Goal: Task Accomplishment & Management: Manage account settings

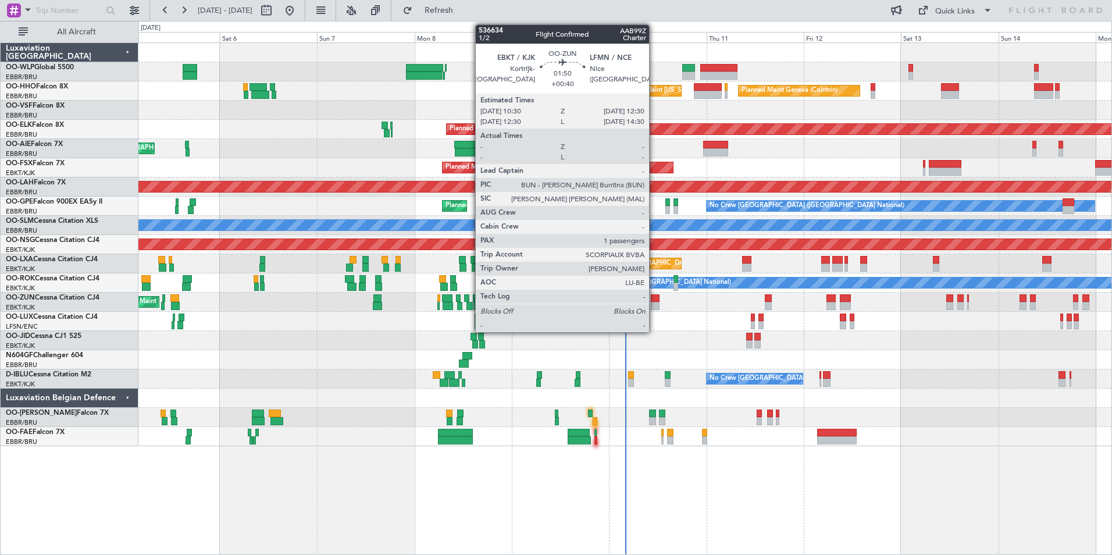
click at [655, 307] on div at bounding box center [655, 306] width 8 height 8
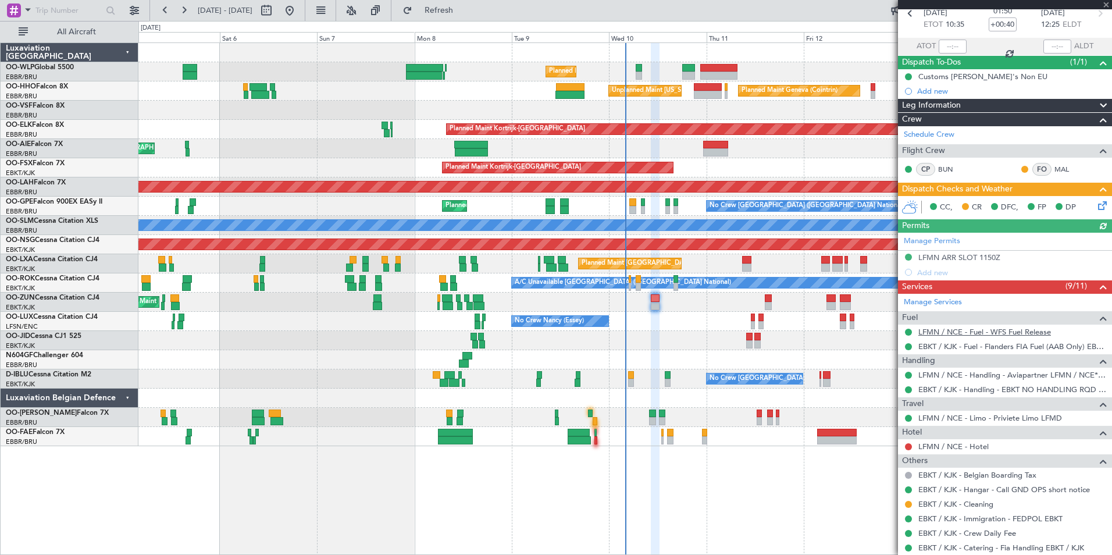
scroll to position [116, 0]
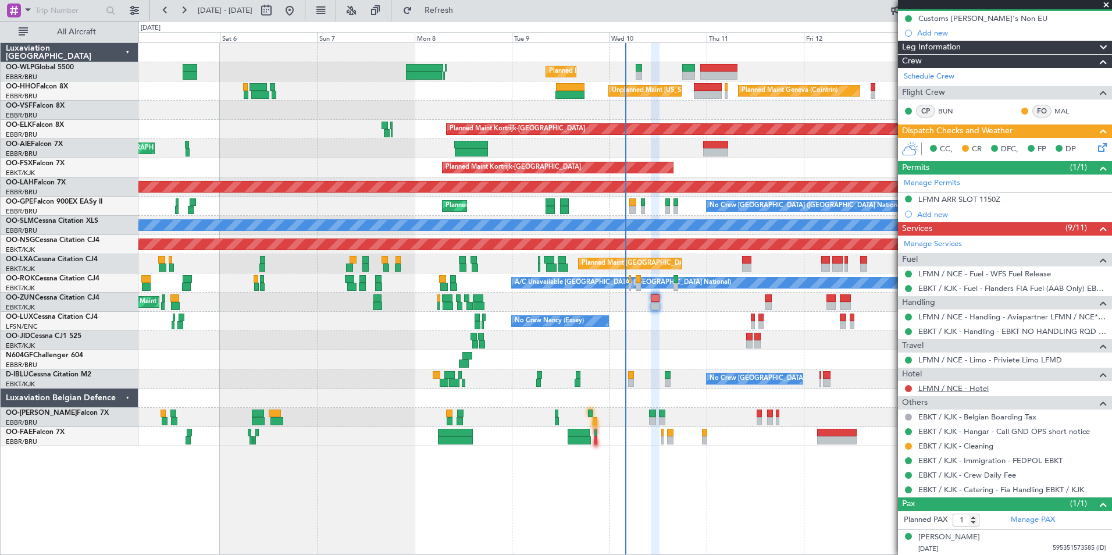
click at [940, 385] on link "LFMN / NCE - Hotel" at bounding box center [954, 388] width 70 height 10
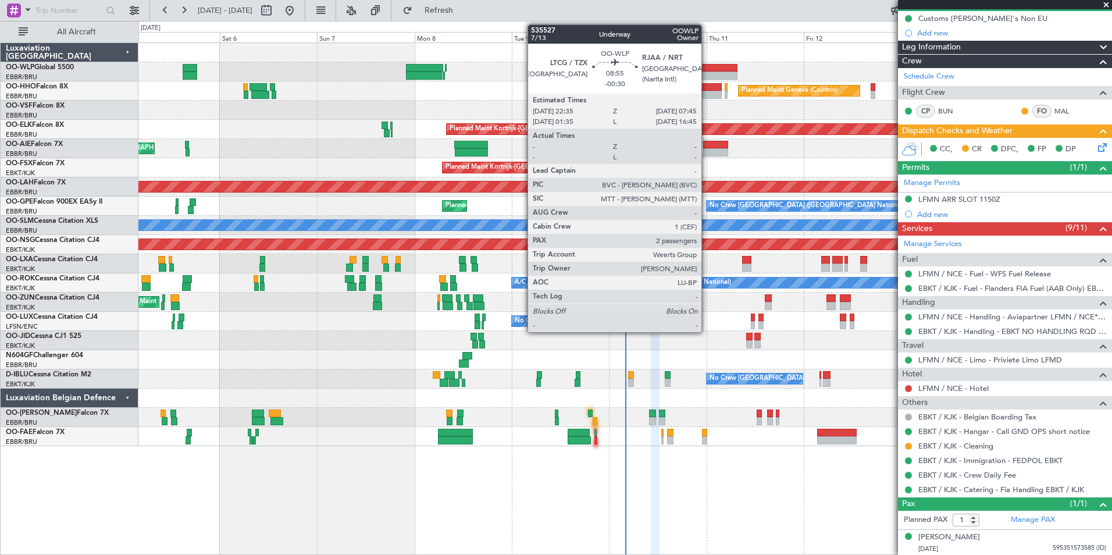
click at [707, 66] on div at bounding box center [719, 68] width 37 height 8
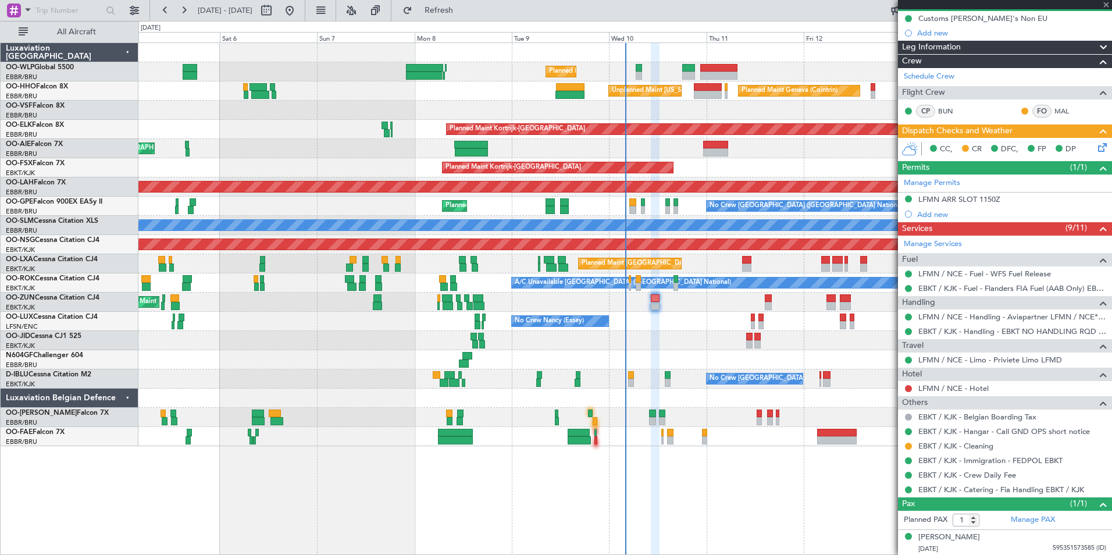
type input "-00:30"
type input "2"
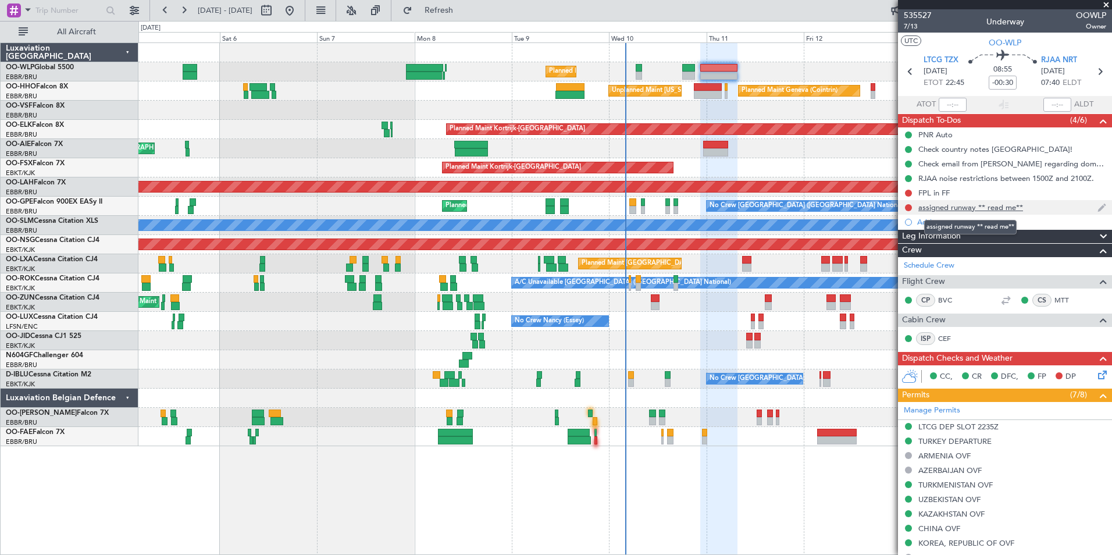
click at [977, 208] on div "assigned runway ** read me**" at bounding box center [971, 207] width 105 height 10
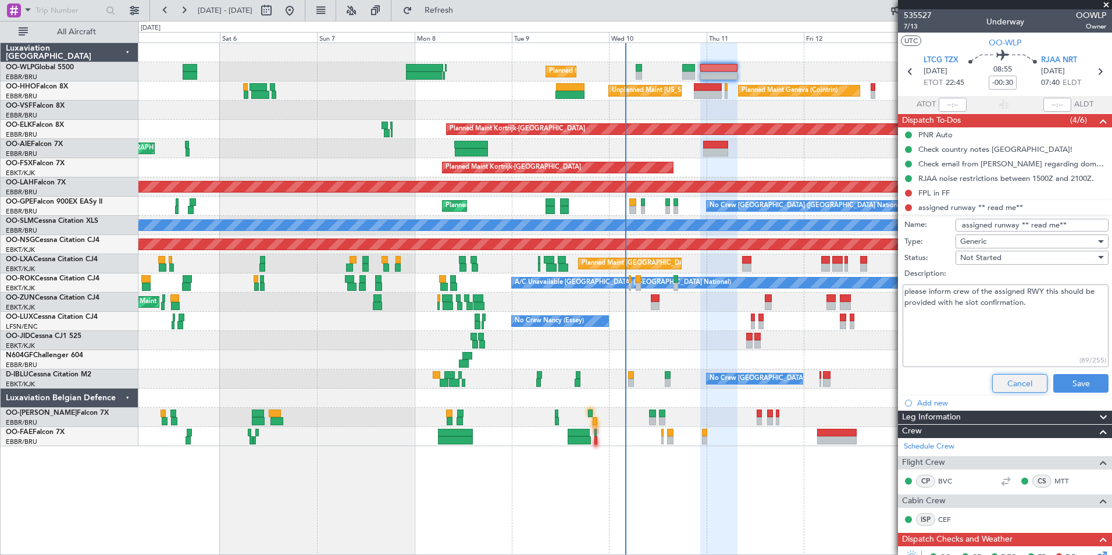
click at [1018, 377] on button "Cancel" at bounding box center [1020, 383] width 55 height 19
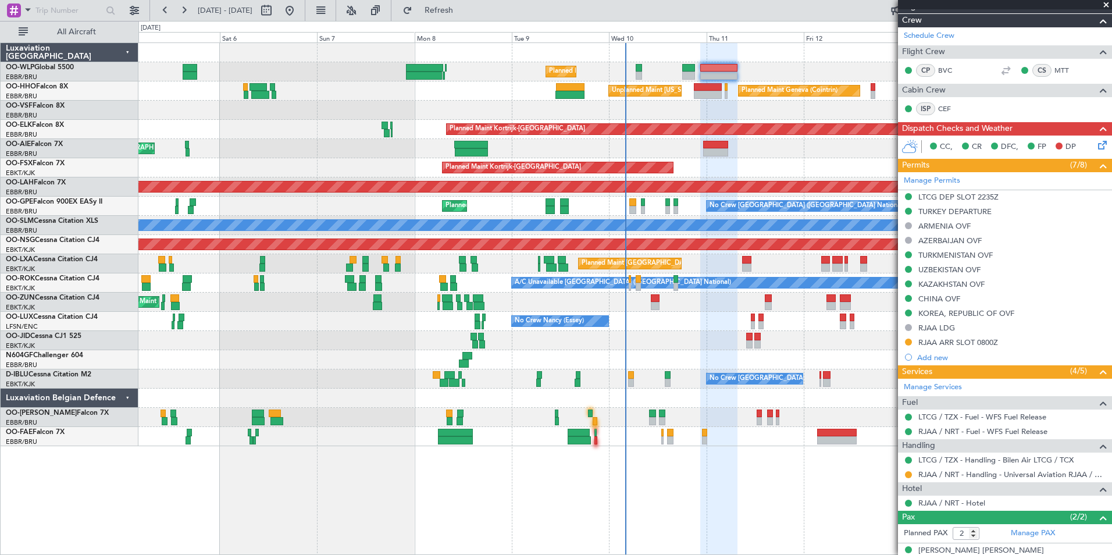
scroll to position [233, 0]
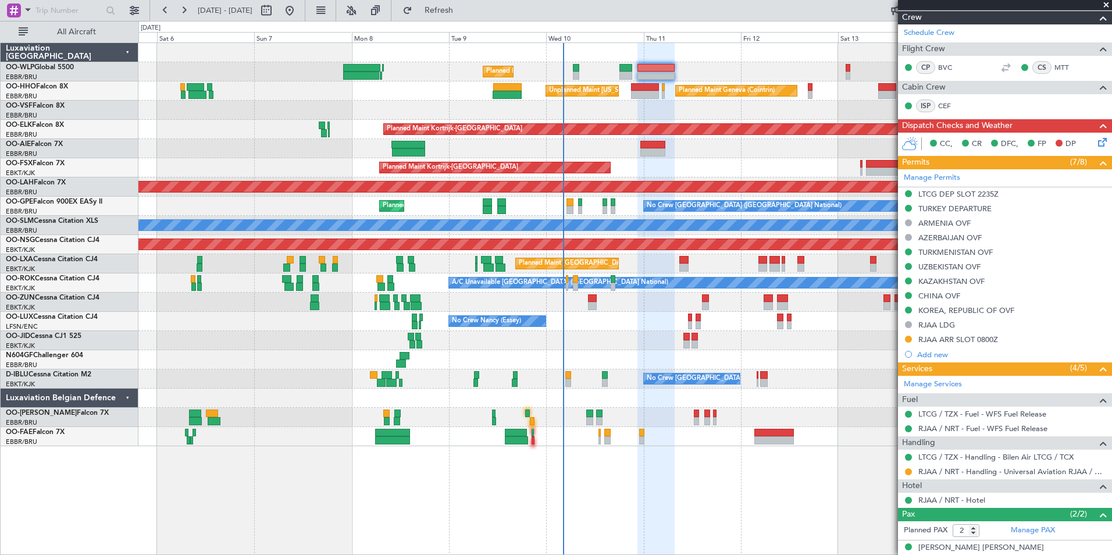
click at [705, 74] on div "Planned Maint Liege Planned Maint Geneva ([GEOGRAPHIC_DATA]) Unplanned Maint [U…" at bounding box center [624, 244] width 973 height 403
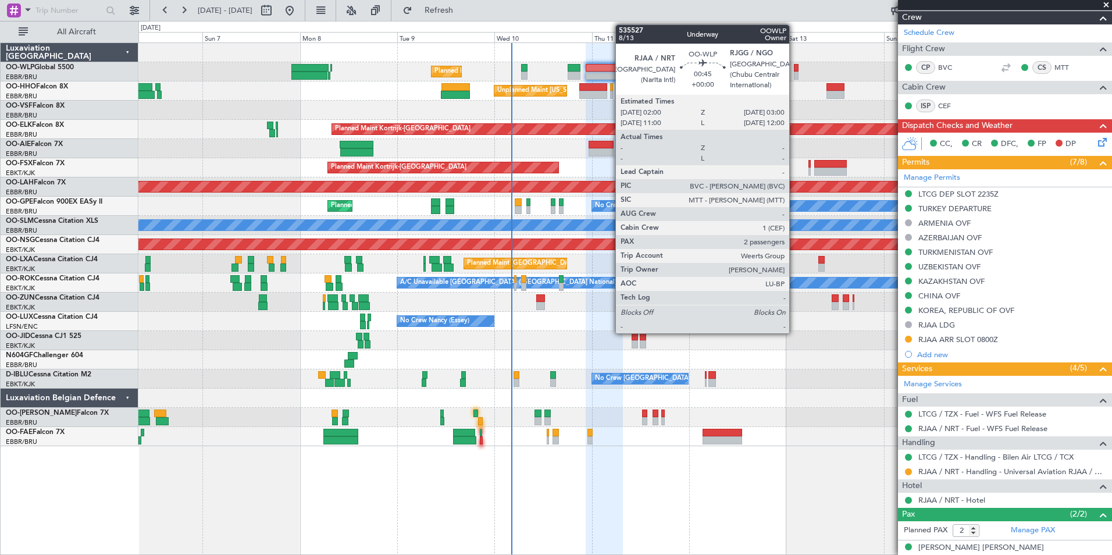
click at [795, 73] on div at bounding box center [796, 76] width 4 height 8
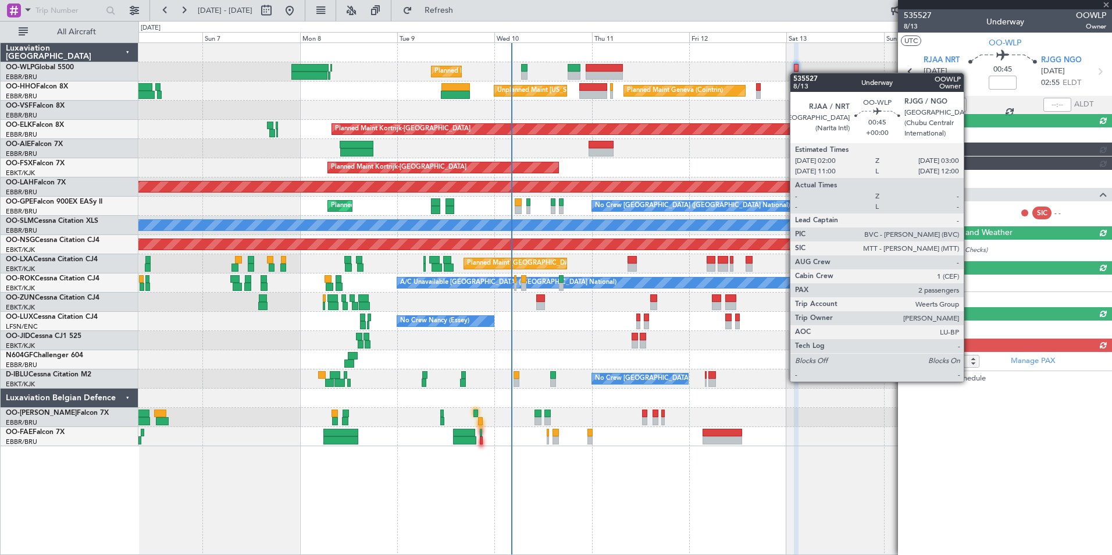
scroll to position [0, 0]
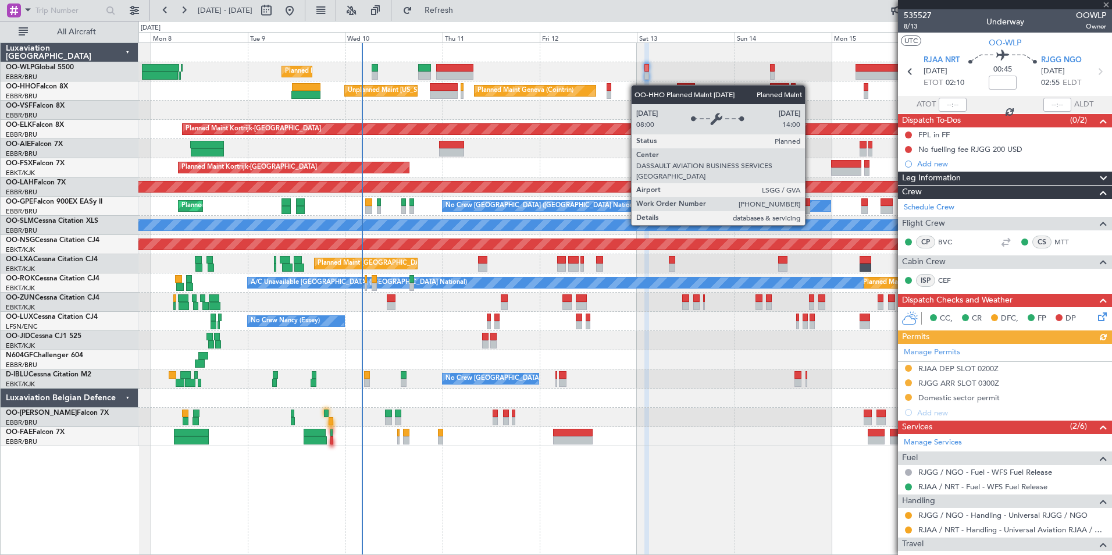
click at [596, 87] on div "Planned Maint Liege Planned Maint Geneva ([GEOGRAPHIC_DATA]) Unplanned Maint [U…" at bounding box center [624, 244] width 973 height 403
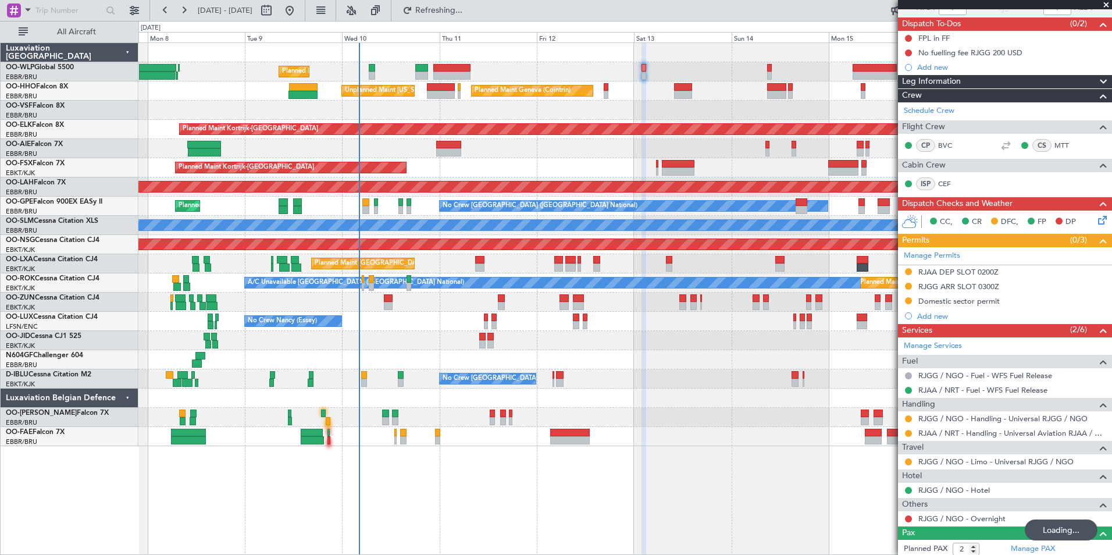
scroll to position [116, 0]
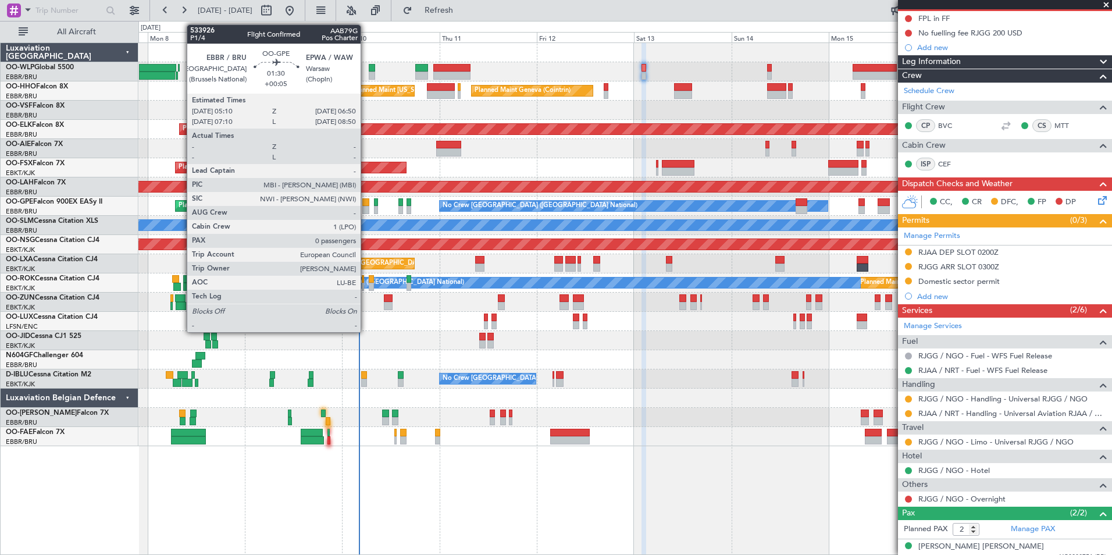
click at [366, 208] on div at bounding box center [365, 210] width 7 height 8
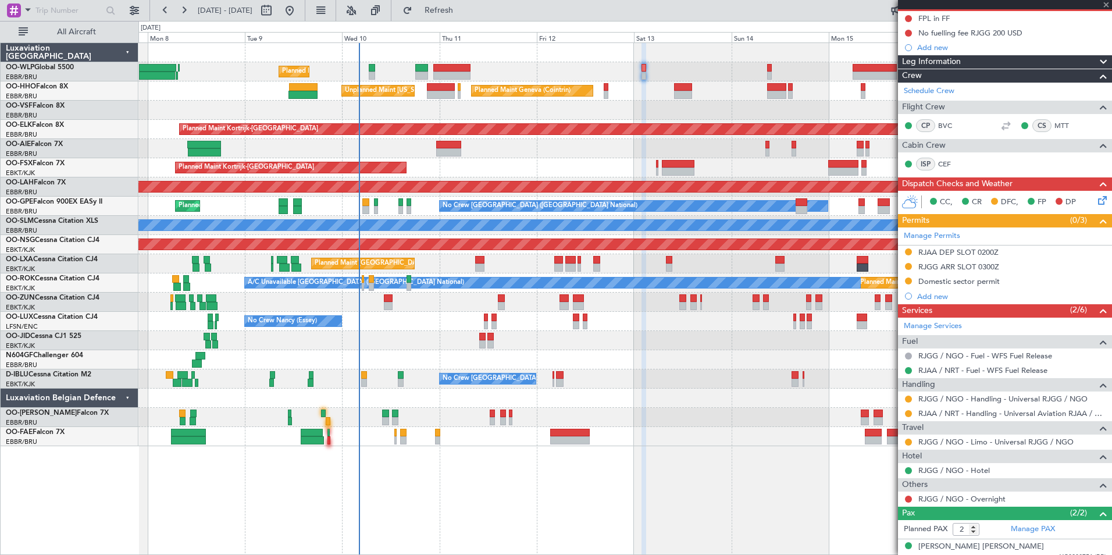
type input "+00:05"
type input "0"
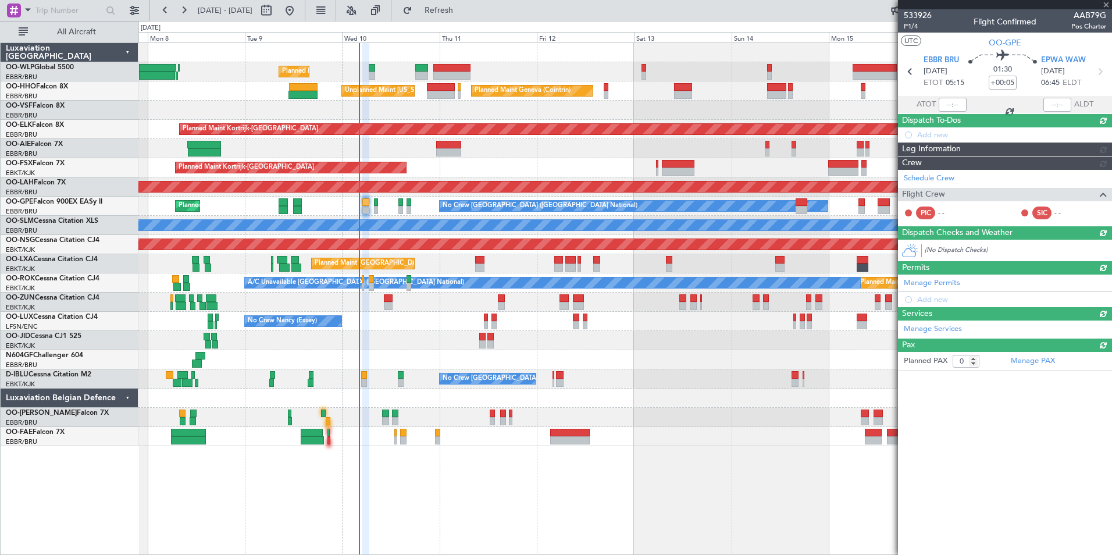
scroll to position [0, 0]
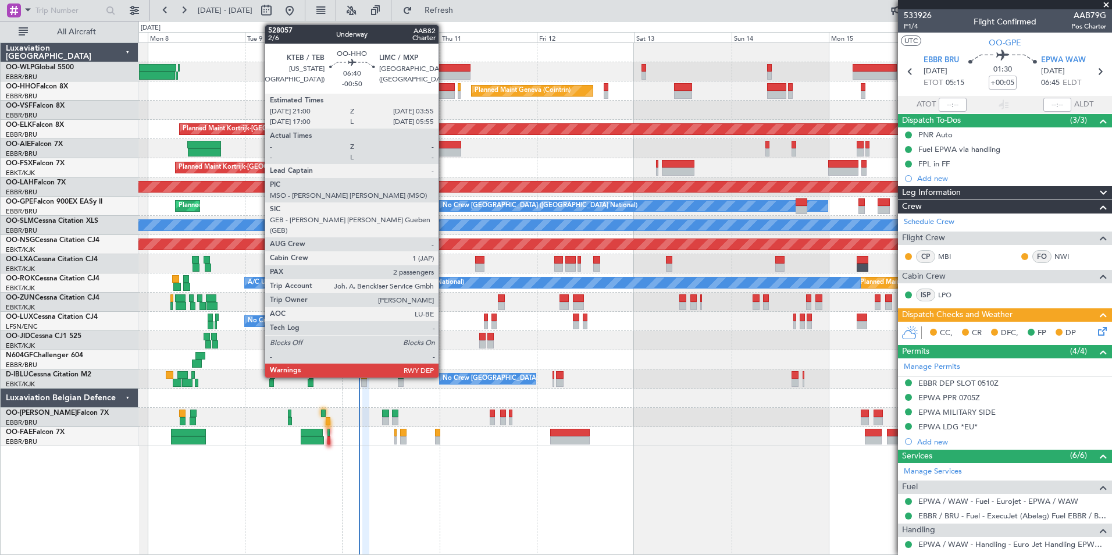
click at [444, 94] on div at bounding box center [441, 95] width 29 height 8
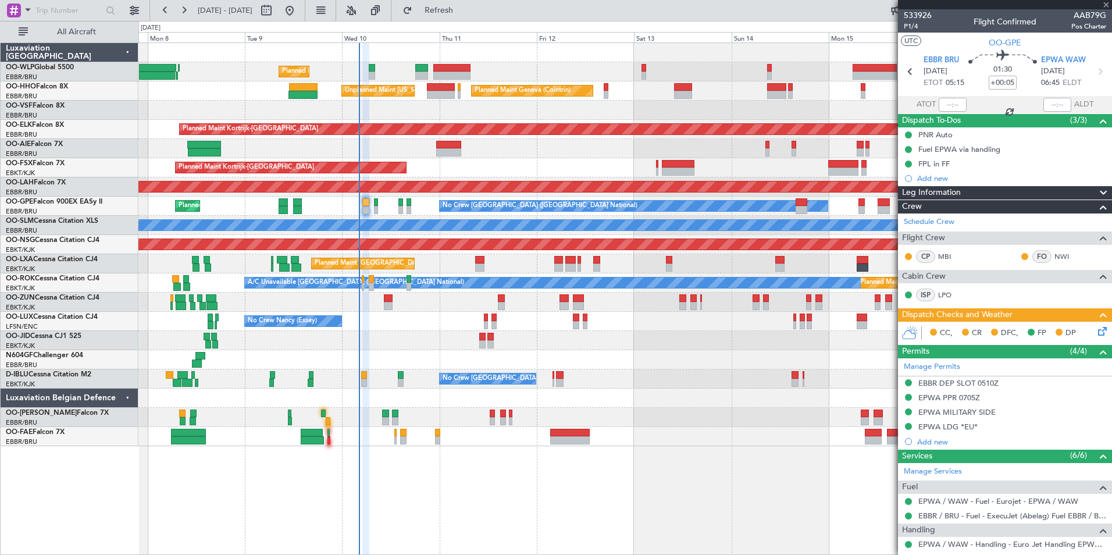
type input "-00:50"
type input "2"
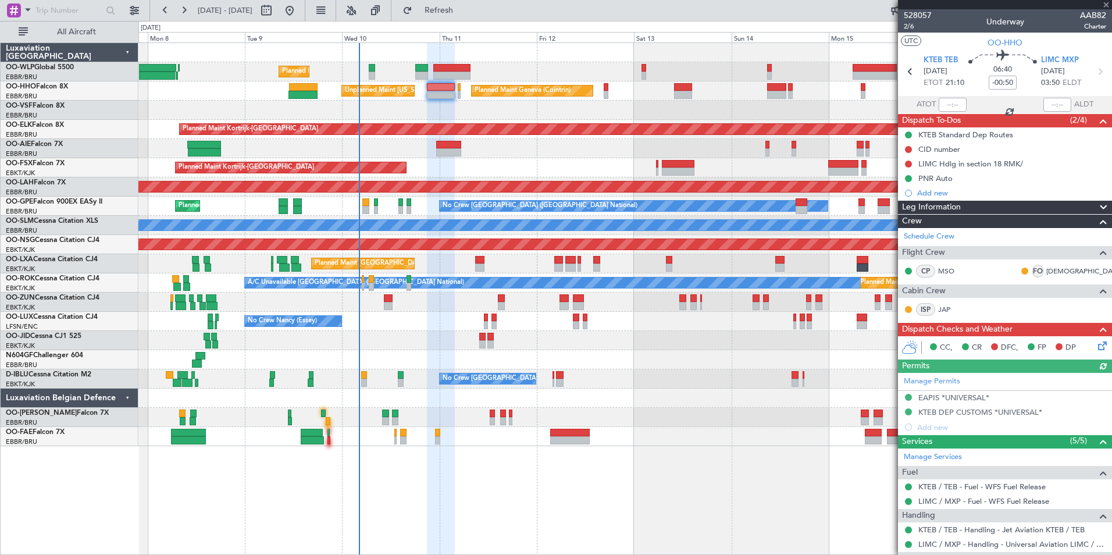
click at [1094, 68] on icon at bounding box center [1100, 71] width 15 height 15
click at [1097, 72] on icon at bounding box center [1100, 71] width 15 height 15
click at [1095, 73] on icon at bounding box center [1100, 71] width 15 height 15
type input "-00:10"
type input "0"
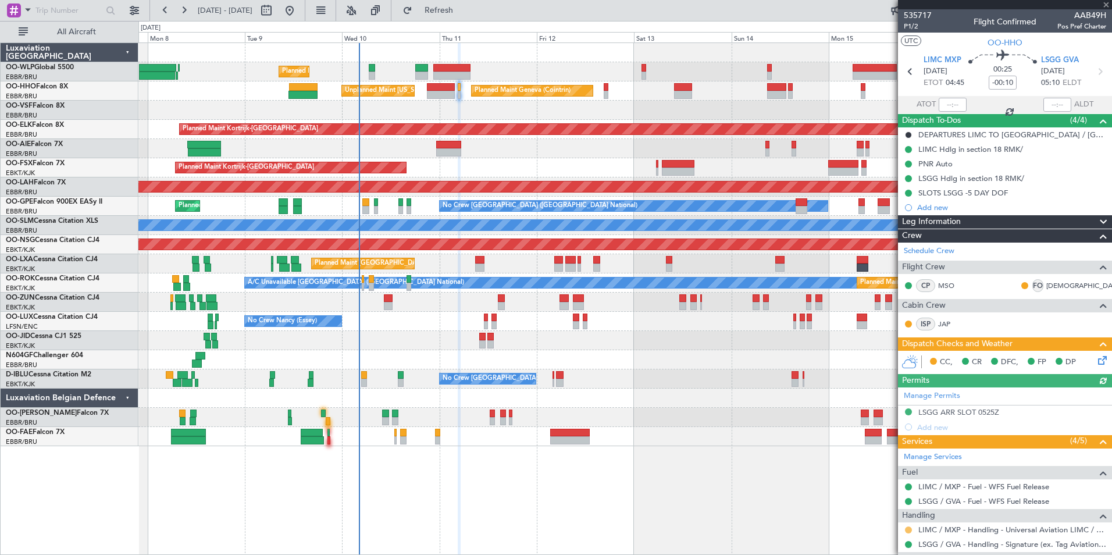
click at [908, 530] on button at bounding box center [908, 530] width 7 height 7
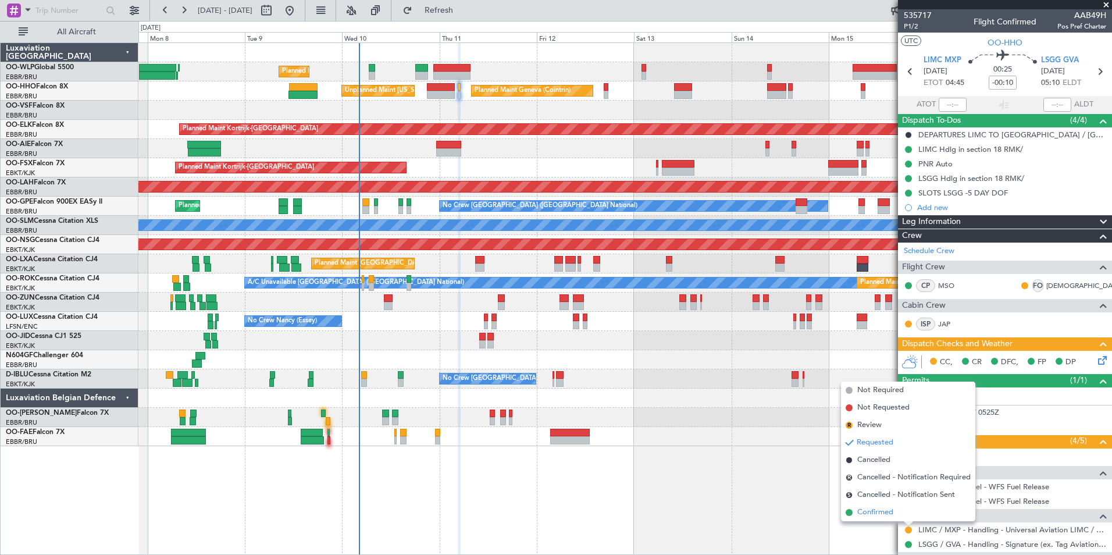
click at [887, 514] on span "Confirmed" at bounding box center [876, 513] width 36 height 12
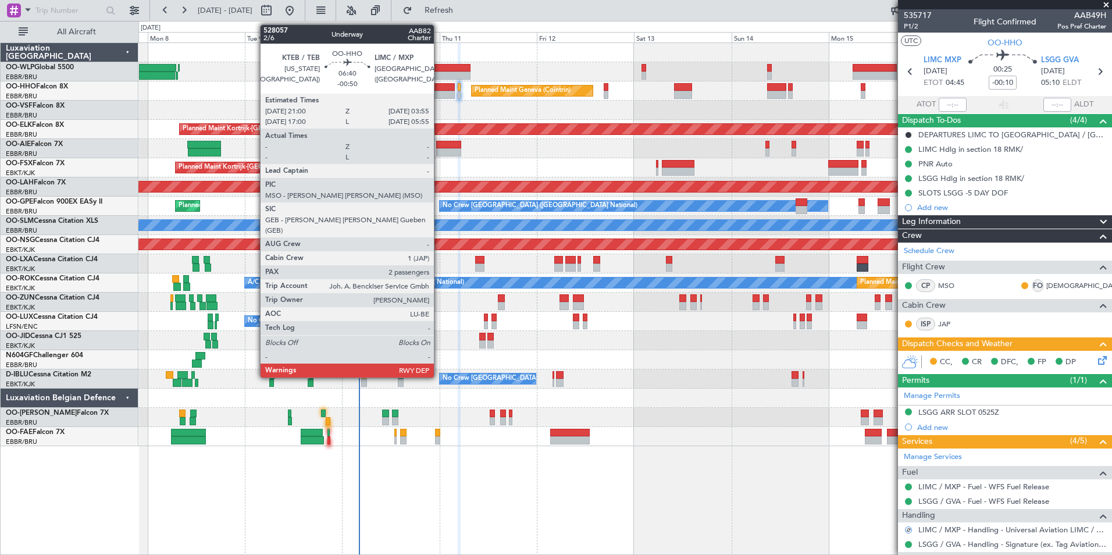
click at [439, 88] on div at bounding box center [441, 87] width 29 height 8
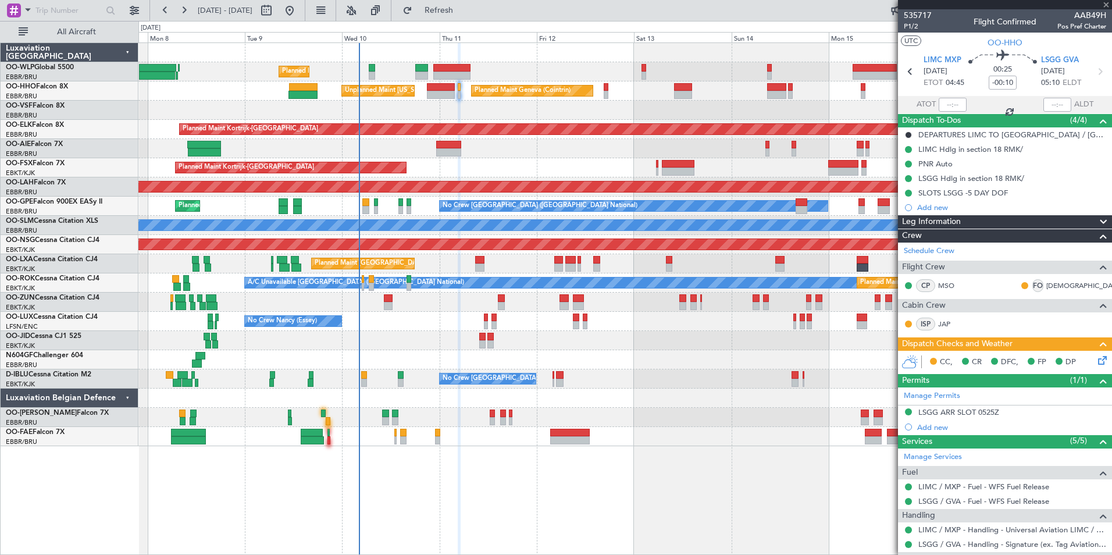
type input "-00:50"
type input "2"
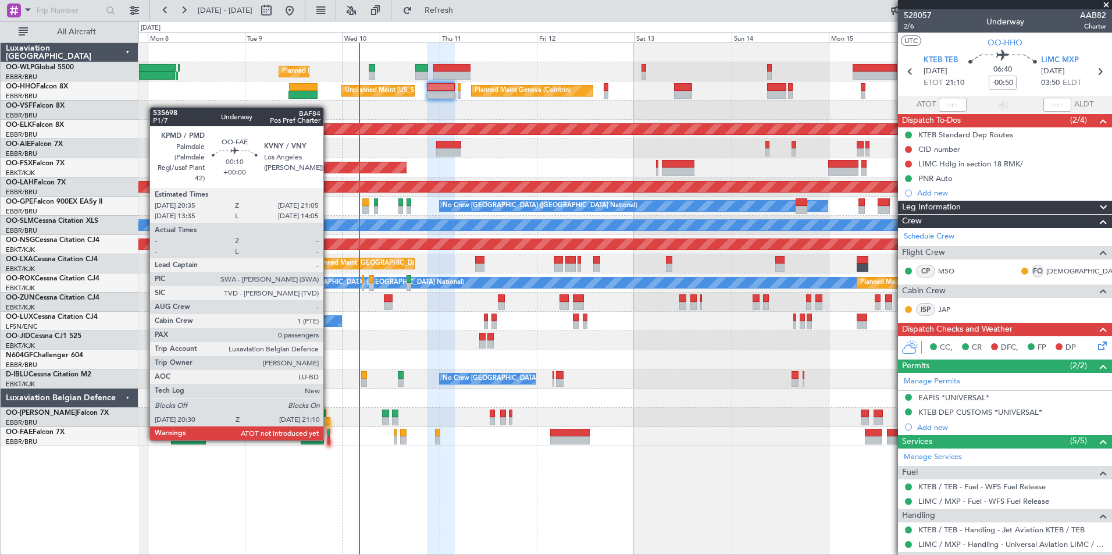
click at [329, 439] on div at bounding box center [329, 440] width 3 height 8
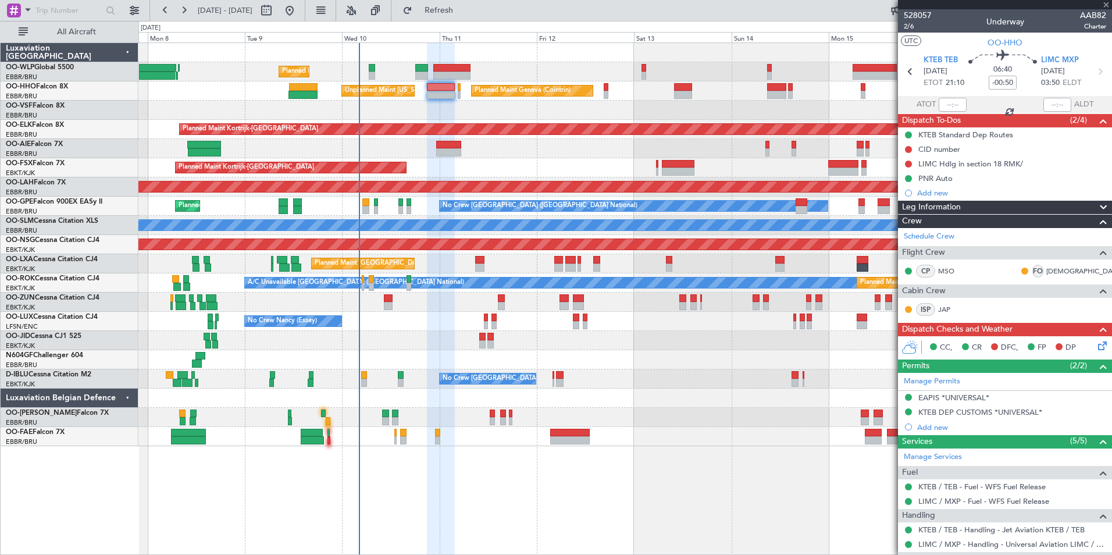
type input "0"
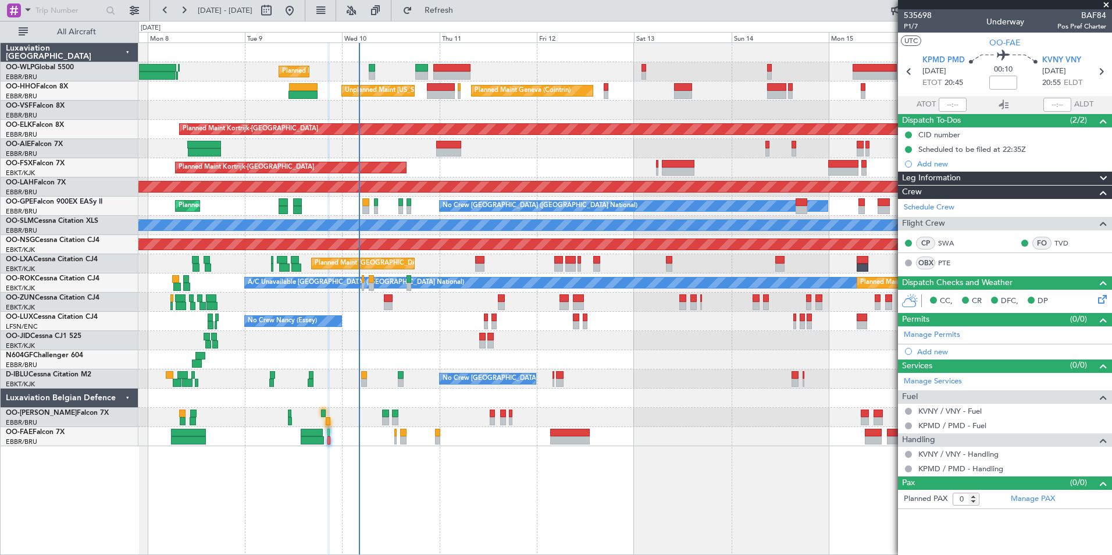
click at [938, 95] on div "UTC OO-FAE KPMD PMD [DATE] ETOT 20:45 00:10 KVNY VNY [DATE] 20:55 ELDT ATOT ALDT" at bounding box center [1005, 73] width 214 height 81
drag, startPoint x: 938, startPoint y: 95, endPoint x: 948, endPoint y: 98, distance: 10.3
click at [948, 98] on input "text" at bounding box center [953, 105] width 28 height 14
click at [816, 97] on div "Planned Maint Geneva (Cointrin) Unplanned Maint [US_STATE] ([GEOGRAPHIC_DATA])" at bounding box center [624, 90] width 973 height 19
type input "20:49"
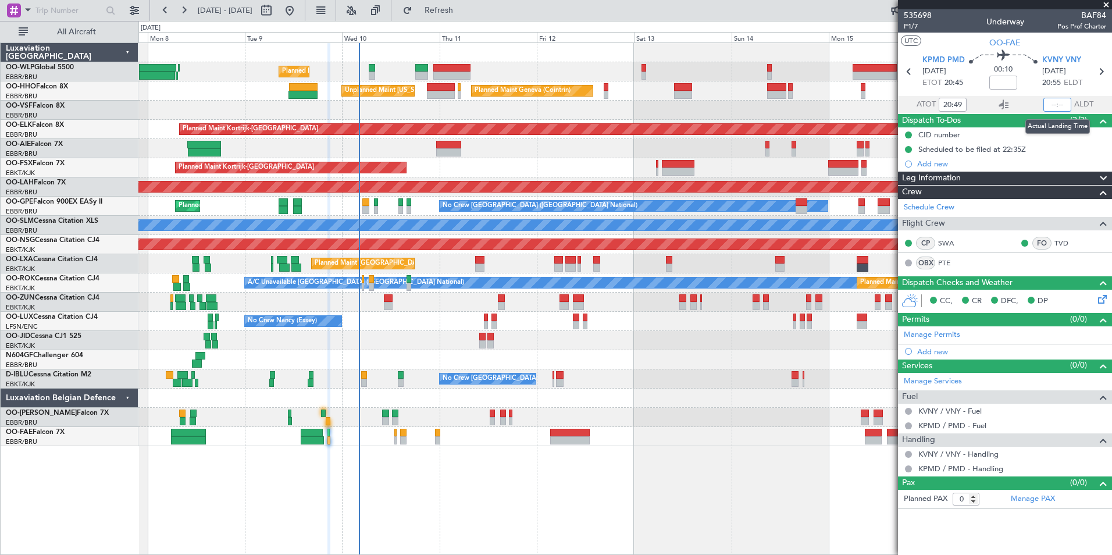
click at [1055, 104] on input "text" at bounding box center [1058, 105] width 28 height 14
click at [832, 97] on div "Planned Maint Geneva (Cointrin) Unplanned Maint [US_STATE] ([GEOGRAPHIC_DATA])" at bounding box center [624, 90] width 973 height 19
type input "21:03"
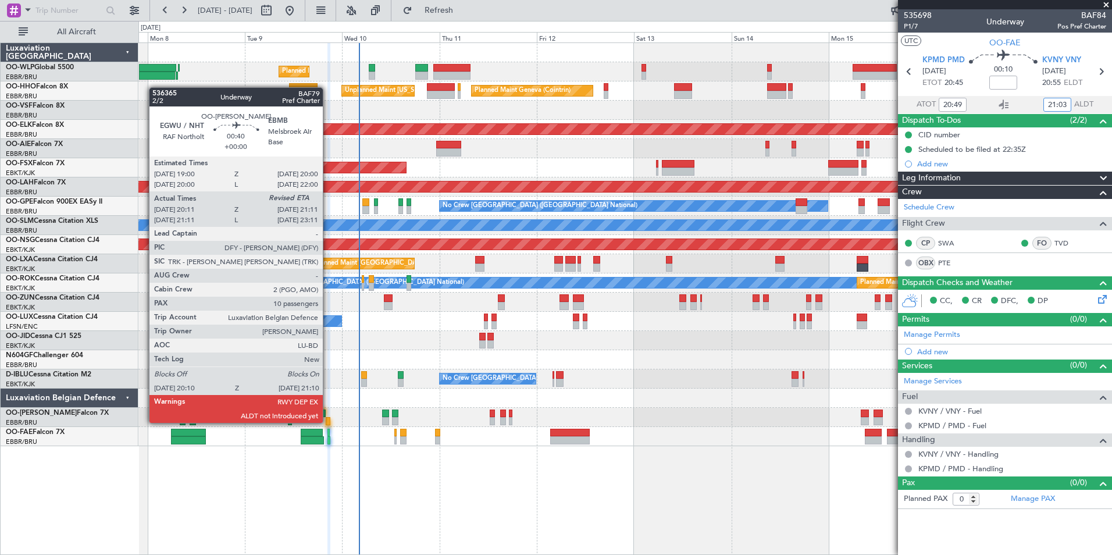
click at [328, 422] on div at bounding box center [328, 421] width 4 height 8
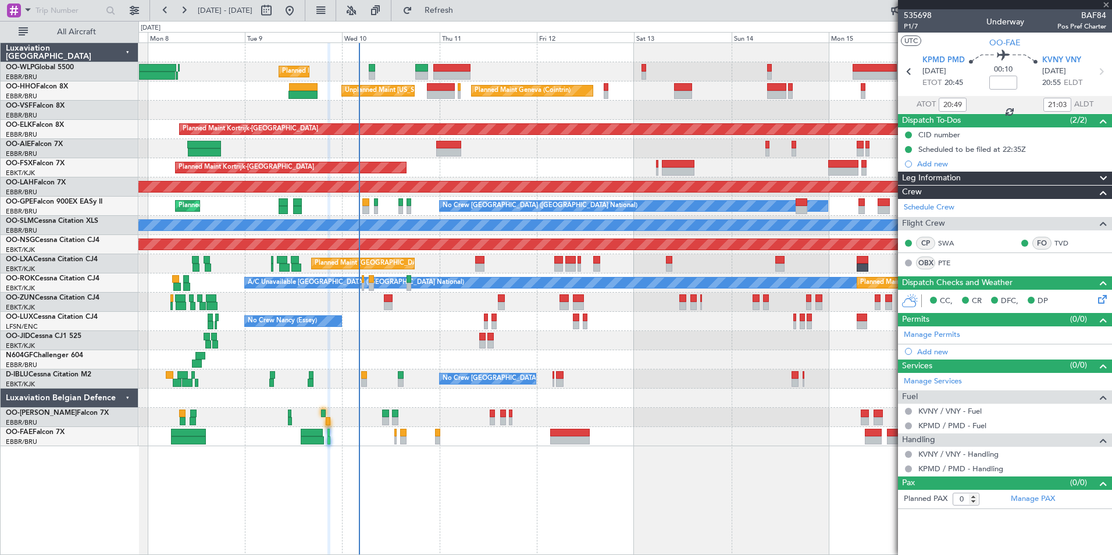
type input "20:21"
type input "10"
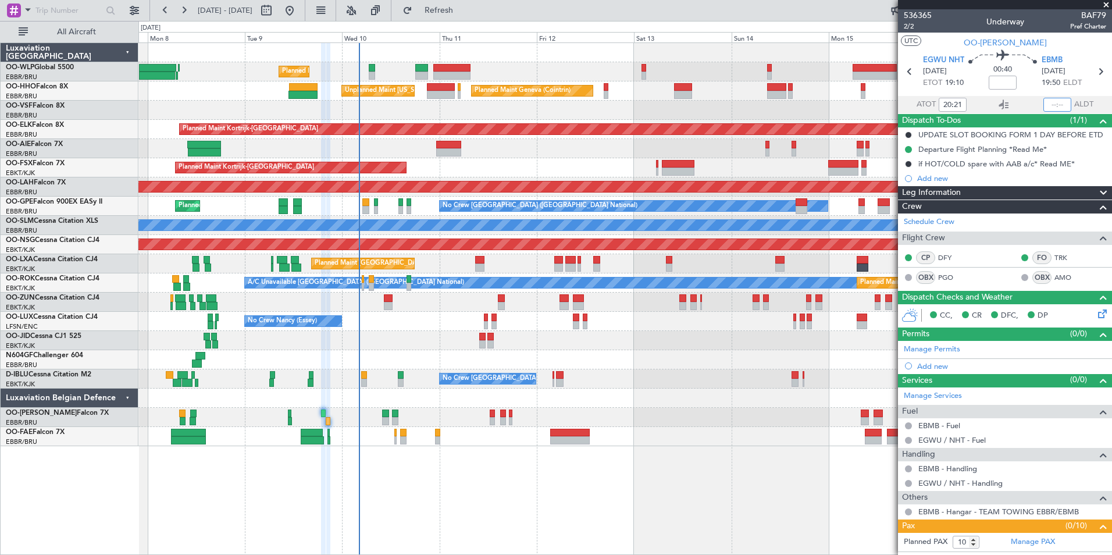
click at [1046, 103] on input "text" at bounding box center [1058, 105] width 28 height 14
click at [715, 385] on div "No Crew [GEOGRAPHIC_DATA] ([GEOGRAPHIC_DATA] National)" at bounding box center [624, 378] width 973 height 19
type input "21:05"
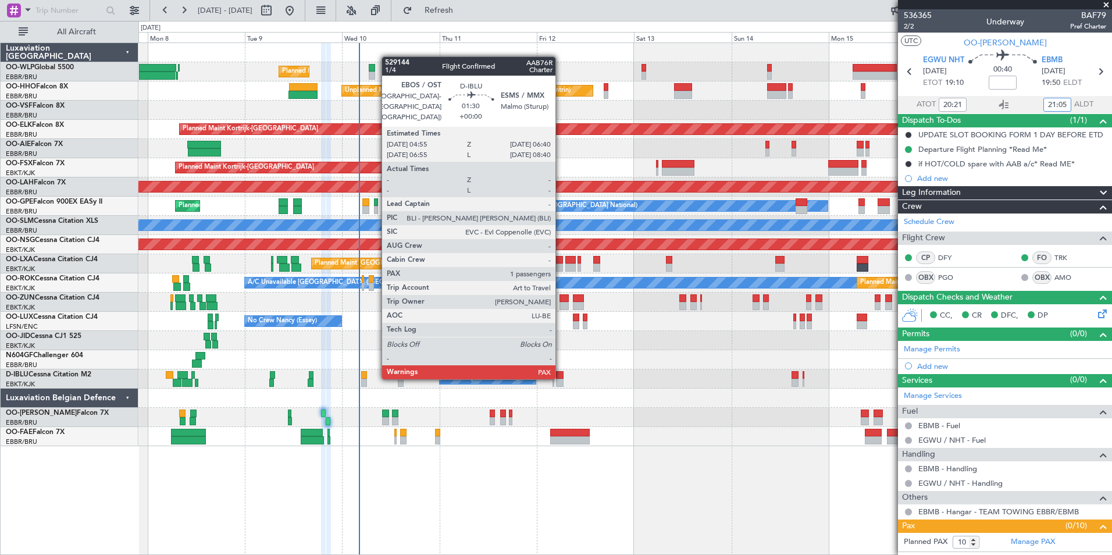
click at [561, 377] on div at bounding box center [560, 375] width 8 height 8
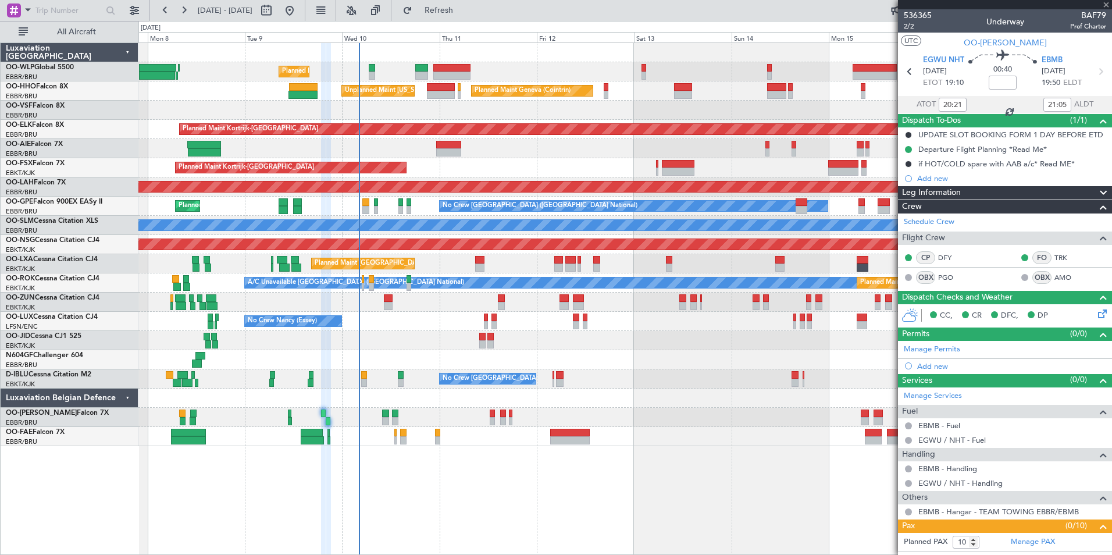
type input "3"
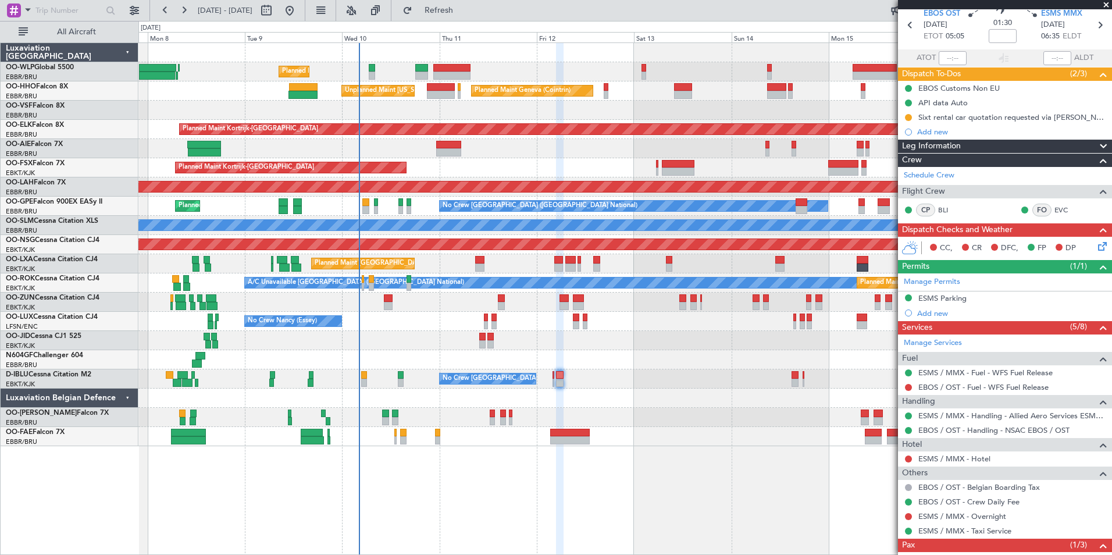
scroll to position [45, 0]
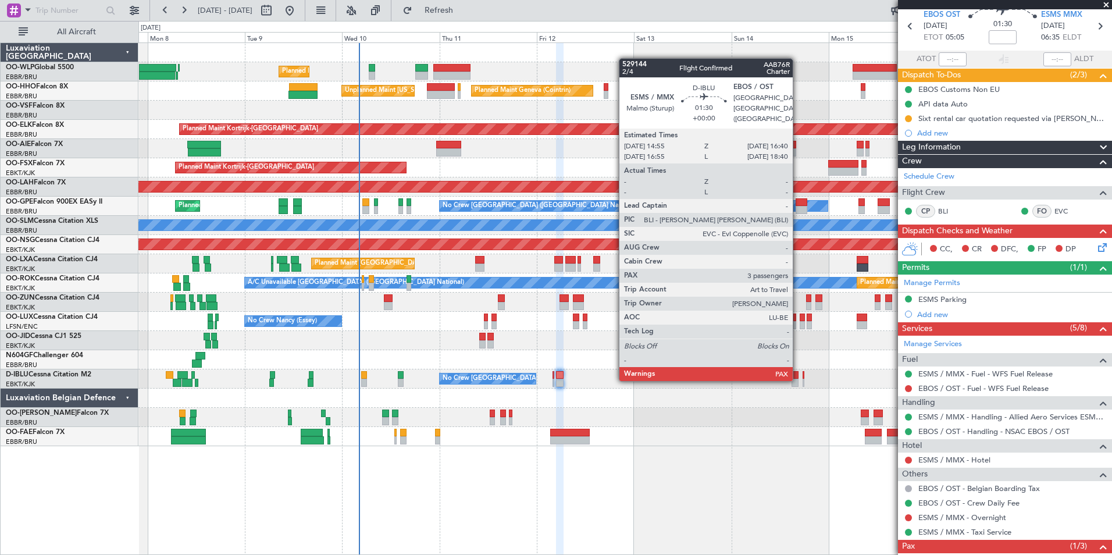
click at [798, 379] on div at bounding box center [796, 383] width 8 height 8
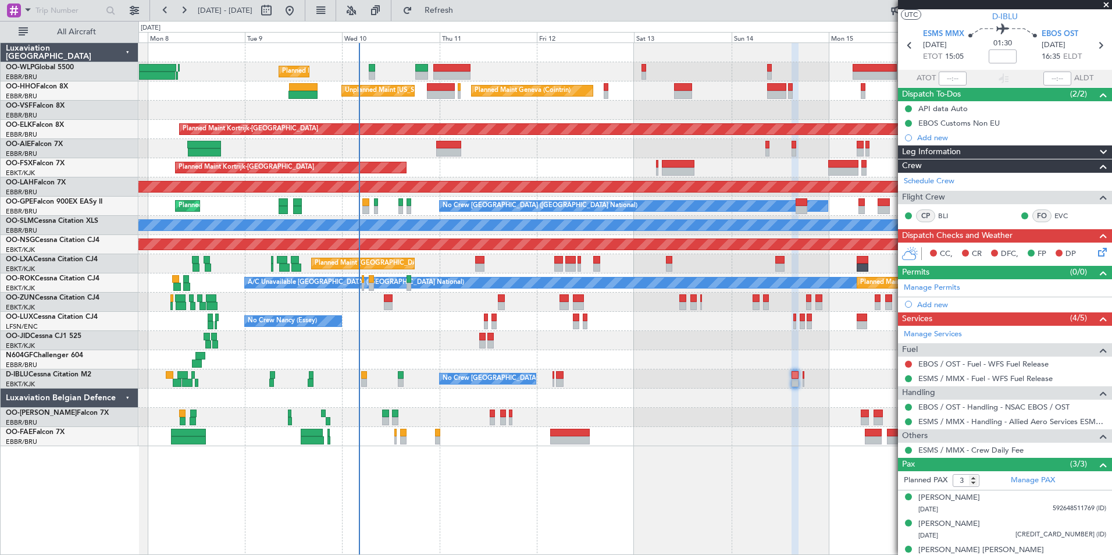
scroll to position [40, 0]
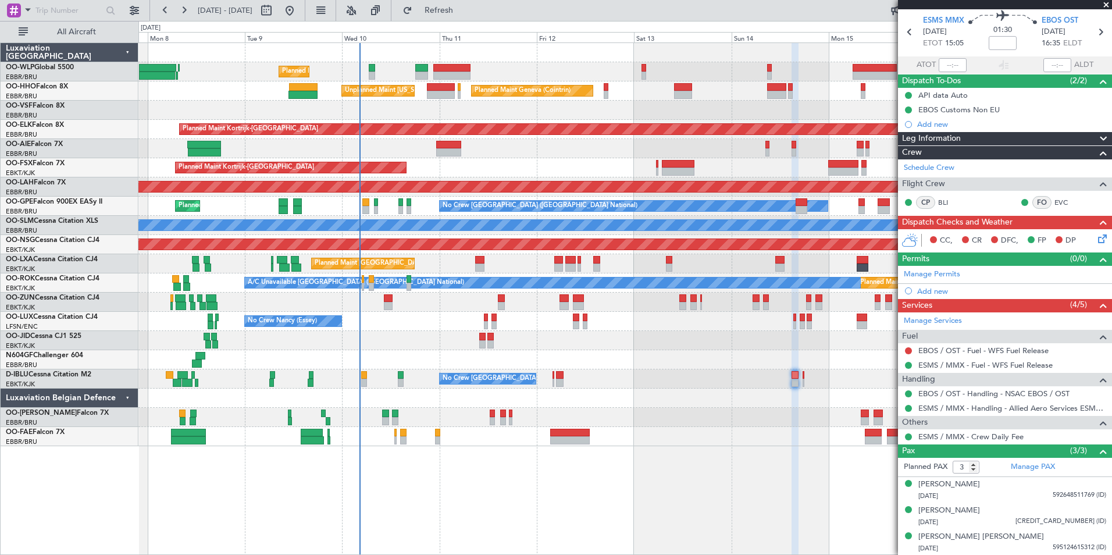
click at [470, 166] on div "Planned Maint Kortrijk-[GEOGRAPHIC_DATA]" at bounding box center [624, 167] width 973 height 19
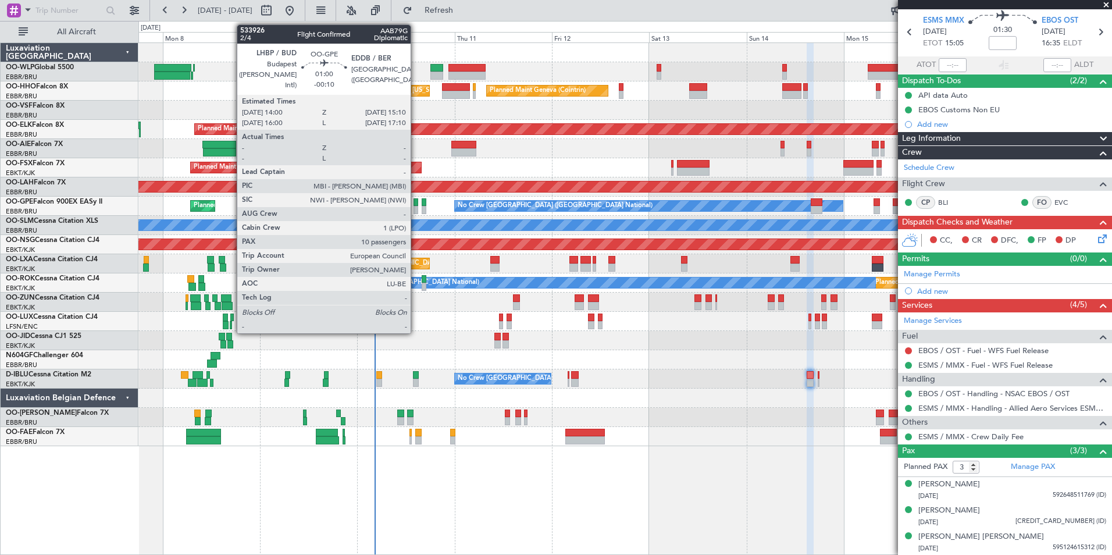
click at [416, 209] on div at bounding box center [416, 210] width 5 height 8
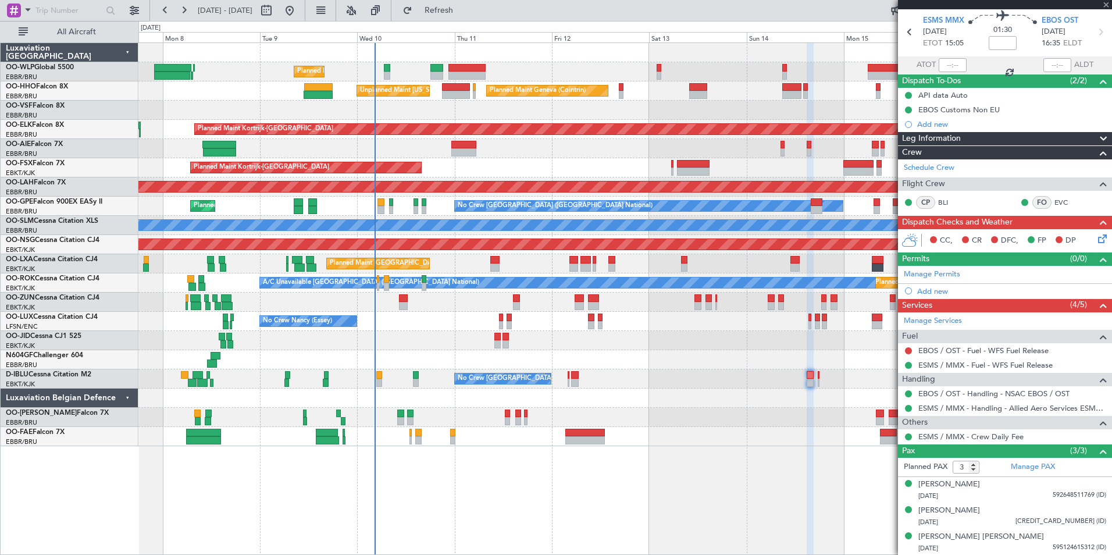
type input "-00:10"
type input "10"
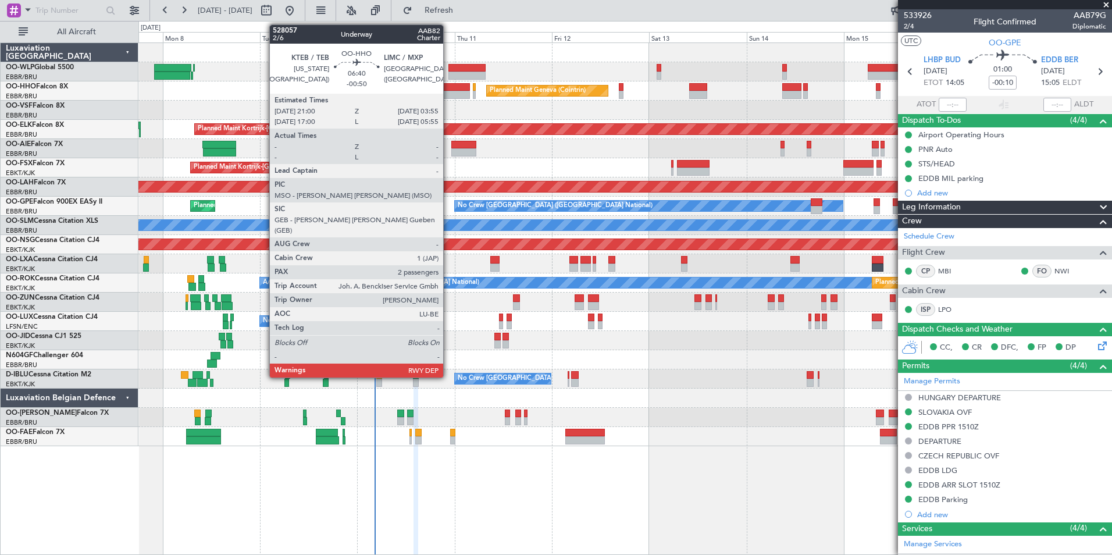
click at [449, 90] on div at bounding box center [456, 87] width 29 height 8
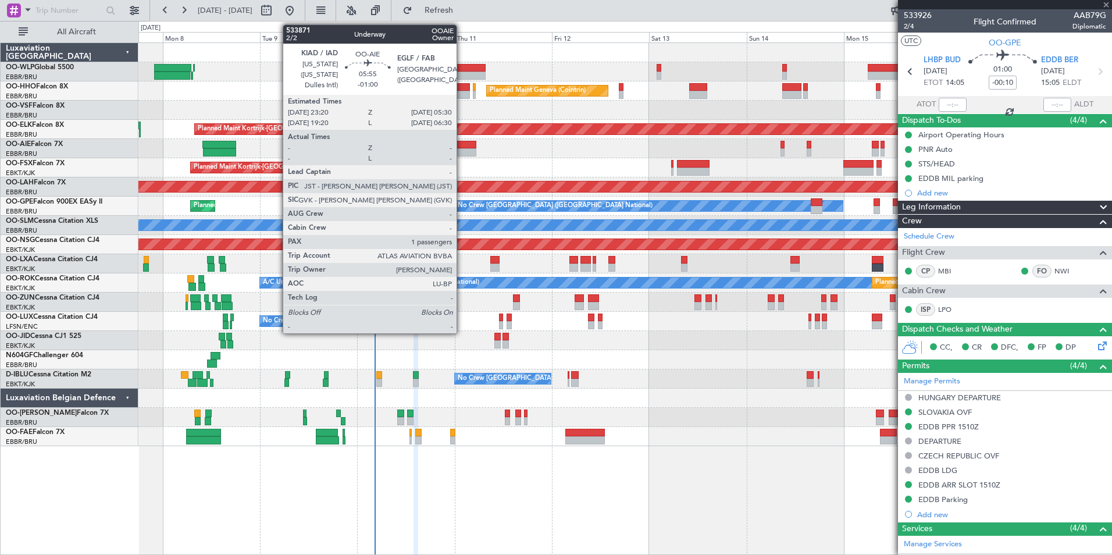
type input "-00:50"
type input "2"
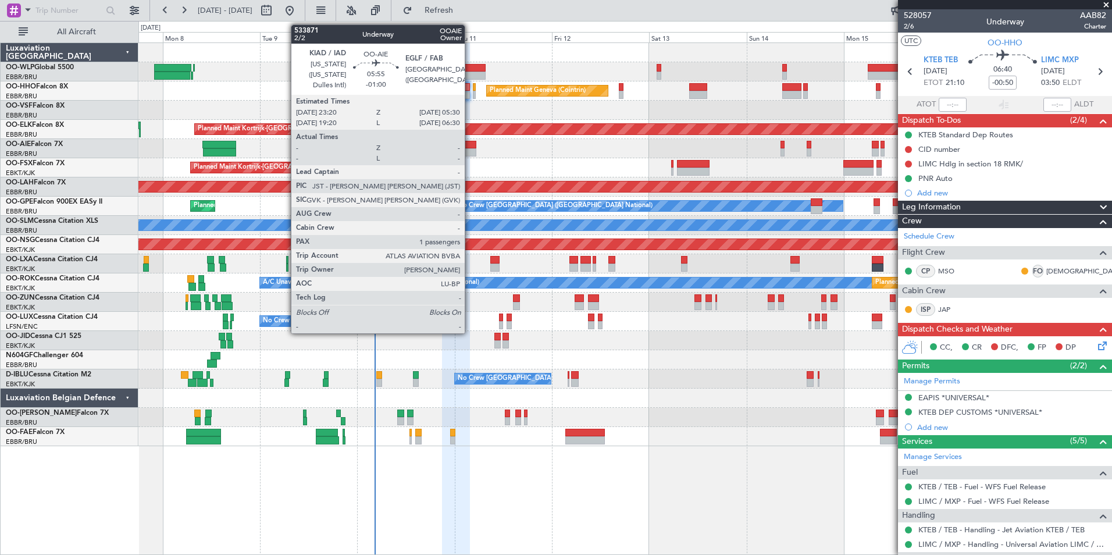
click at [470, 152] on div at bounding box center [464, 152] width 25 height 8
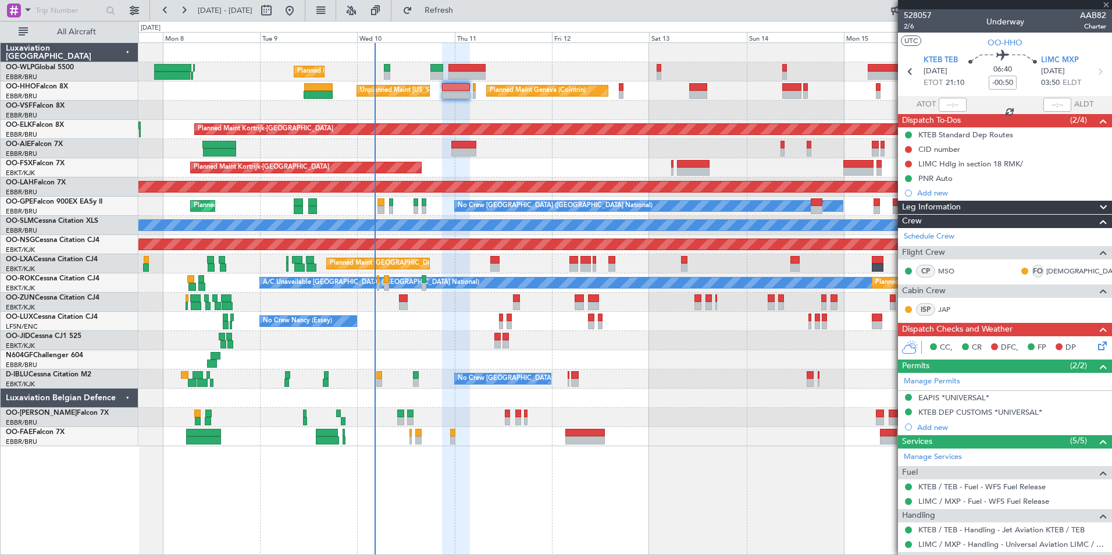
type input "-01:00"
type input "1"
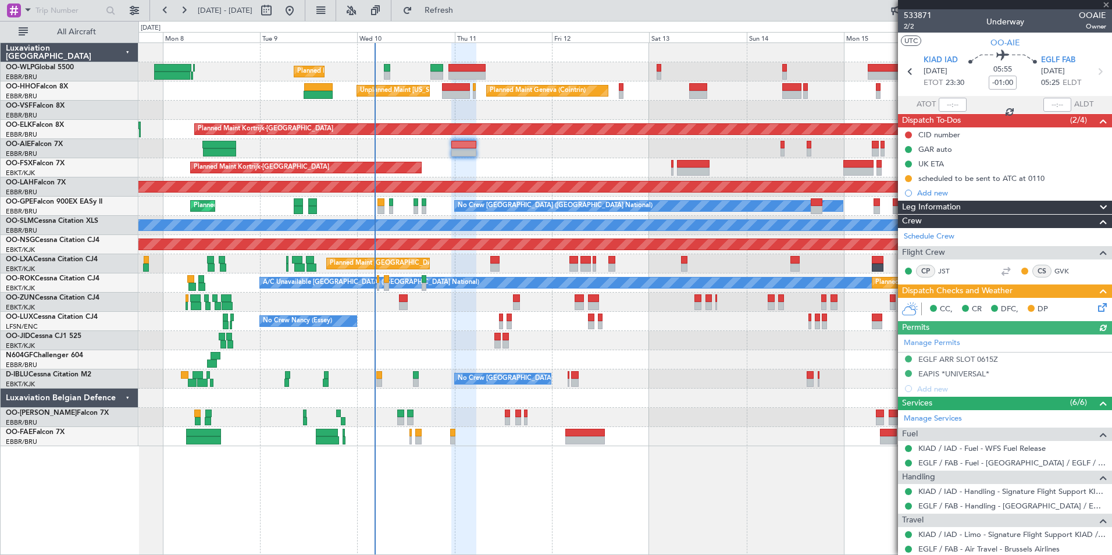
click at [1096, 306] on icon at bounding box center [1100, 305] width 9 height 9
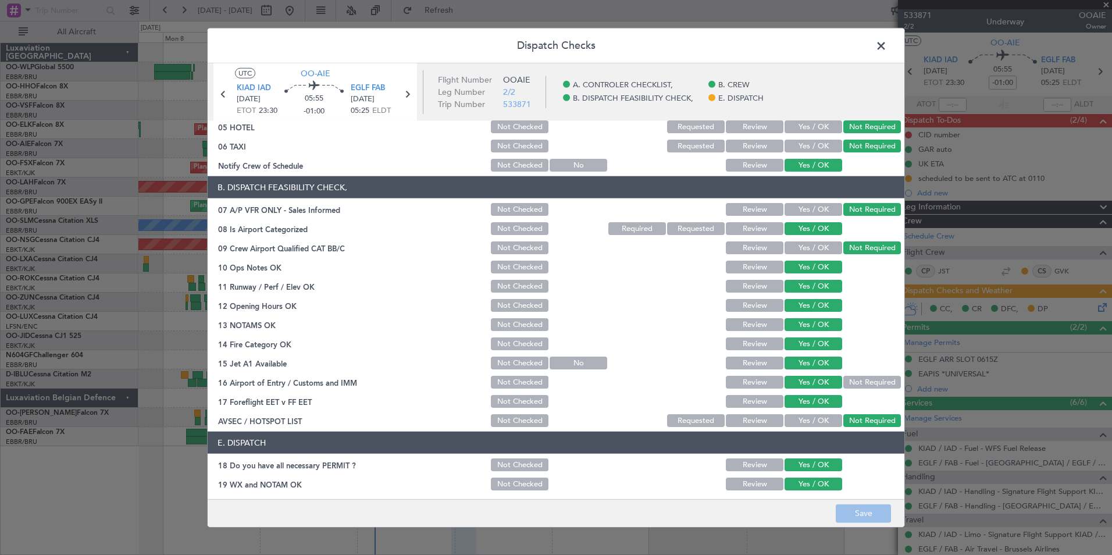
scroll to position [171, 0]
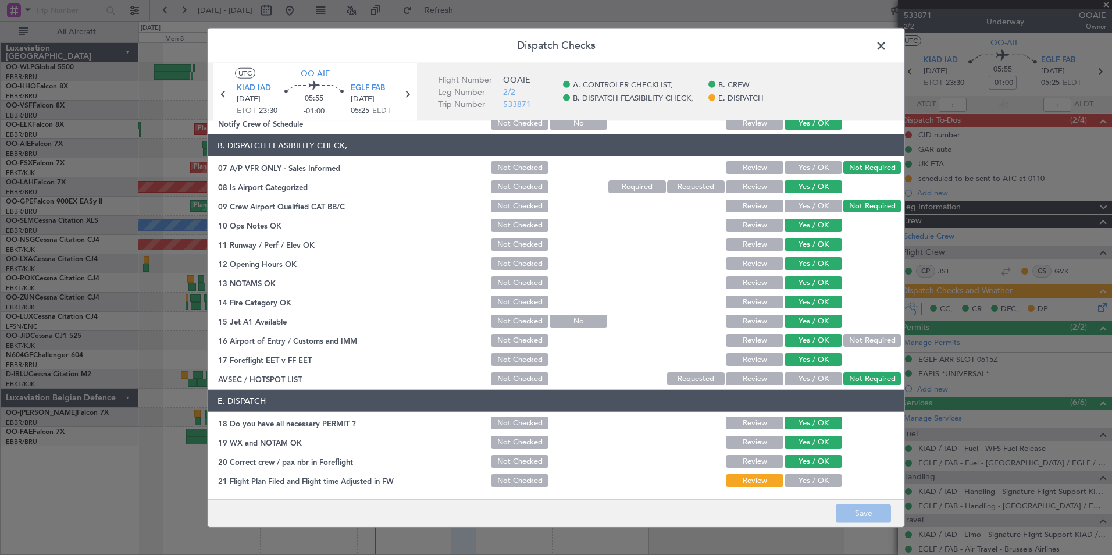
click at [887, 43] on span at bounding box center [887, 48] width 0 height 23
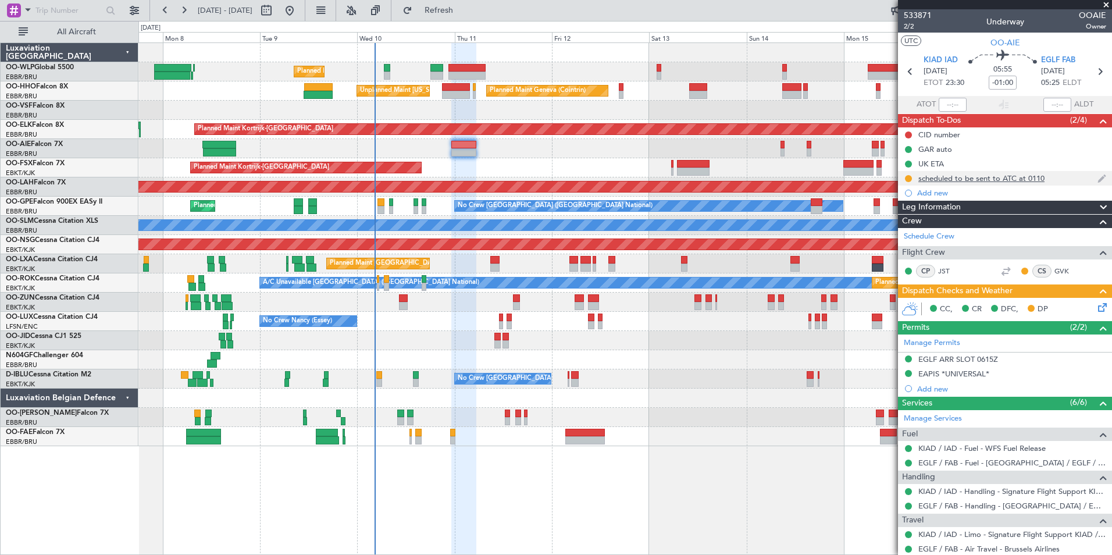
click at [913, 180] on div "scheduled to be sent to ATC at 0110" at bounding box center [1005, 178] width 214 height 15
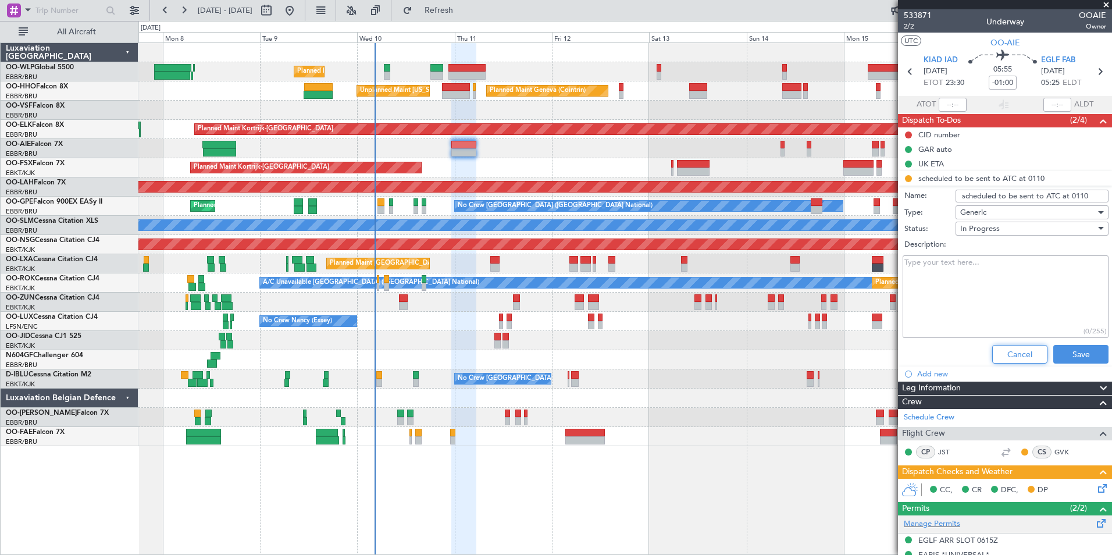
click at [1012, 350] on button "Cancel" at bounding box center [1020, 354] width 55 height 19
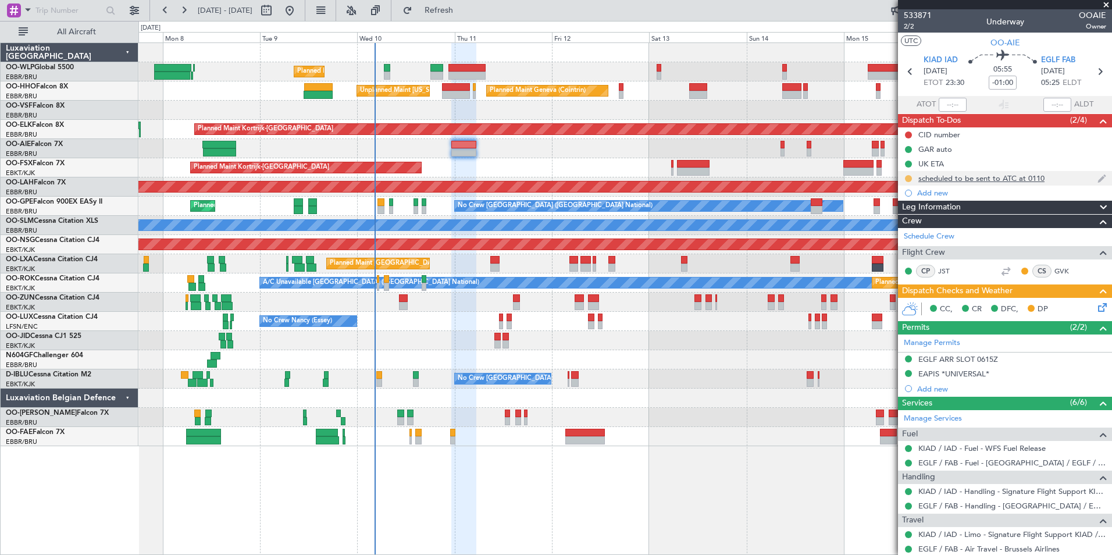
click at [910, 177] on button at bounding box center [908, 178] width 7 height 7
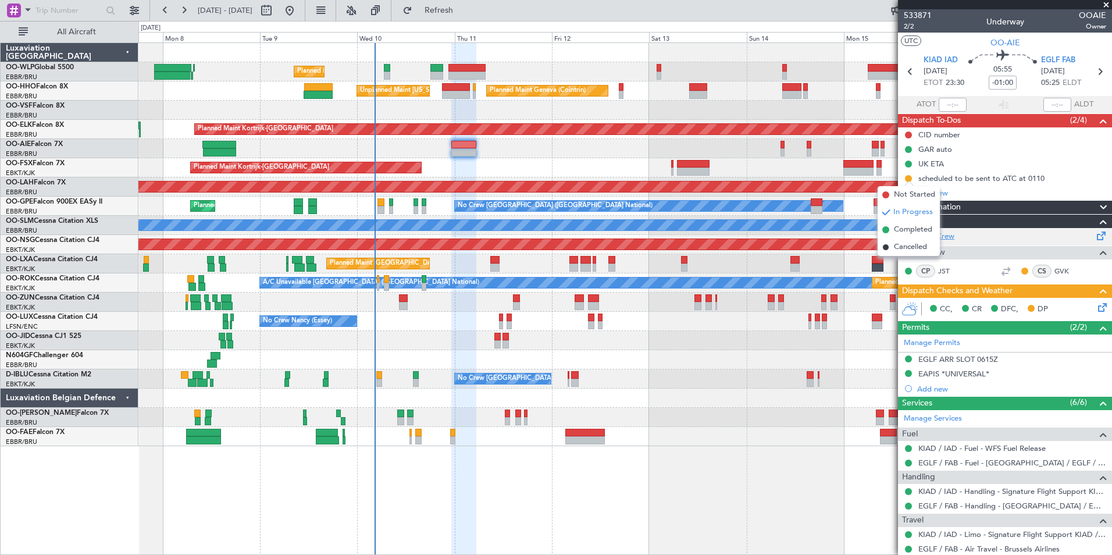
drag, startPoint x: 910, startPoint y: 230, endPoint x: 933, endPoint y: 240, distance: 25.0
click at [911, 230] on span "Completed" at bounding box center [913, 230] width 38 height 12
click at [1096, 310] on icon at bounding box center [1100, 305] width 9 height 9
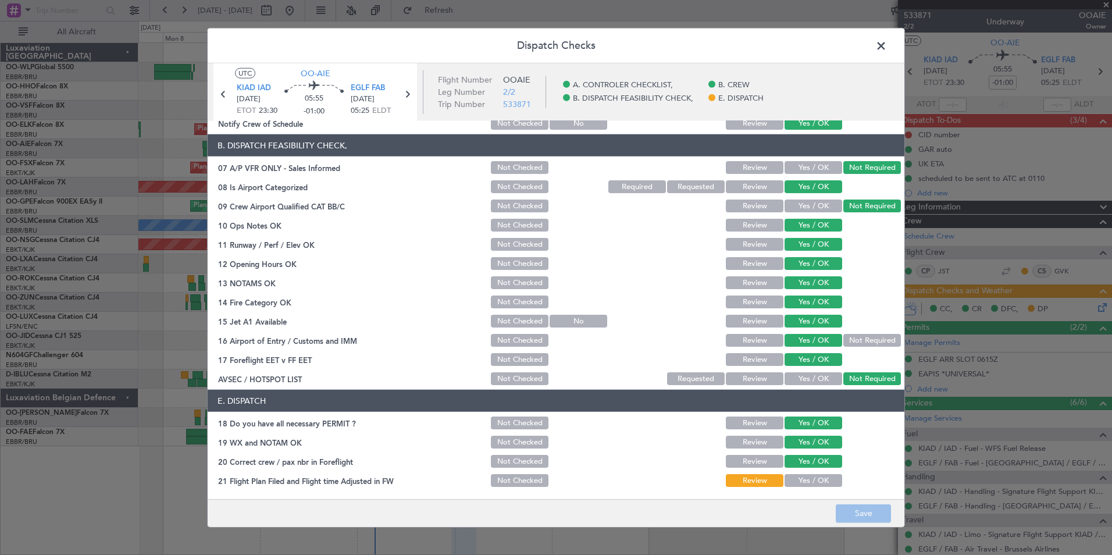
click at [794, 479] on button "Yes / OK" at bounding box center [814, 480] width 58 height 13
click at [869, 510] on button "Save" at bounding box center [863, 513] width 55 height 19
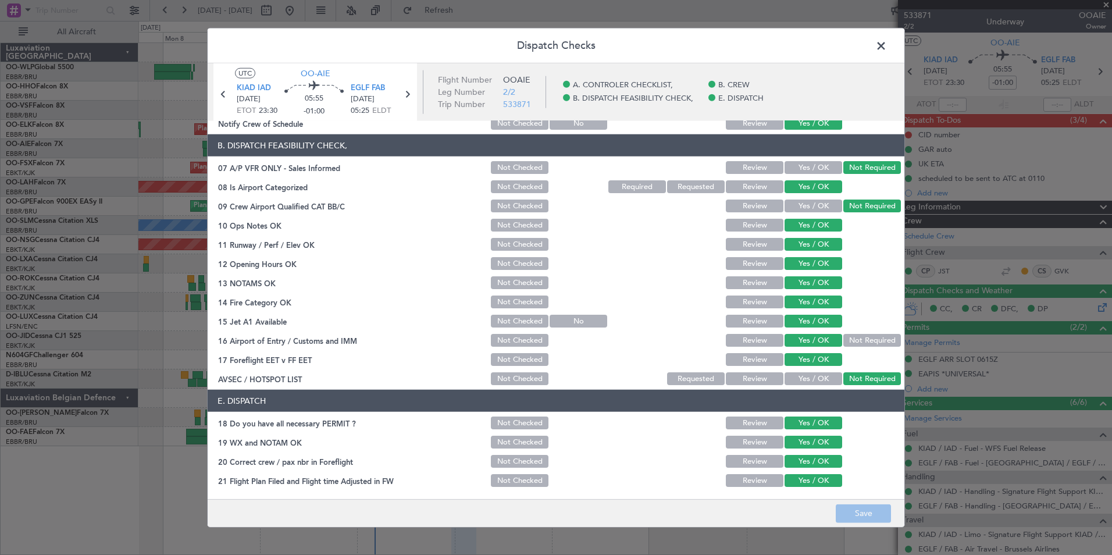
click at [887, 48] on span at bounding box center [887, 48] width 0 height 23
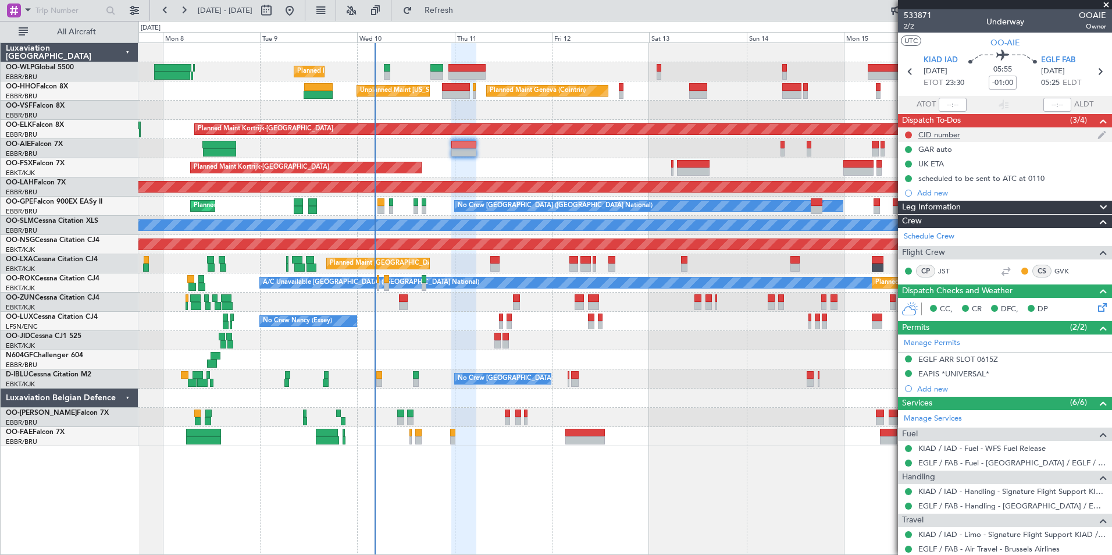
click at [947, 134] on div "CID number" at bounding box center [940, 135] width 42 height 10
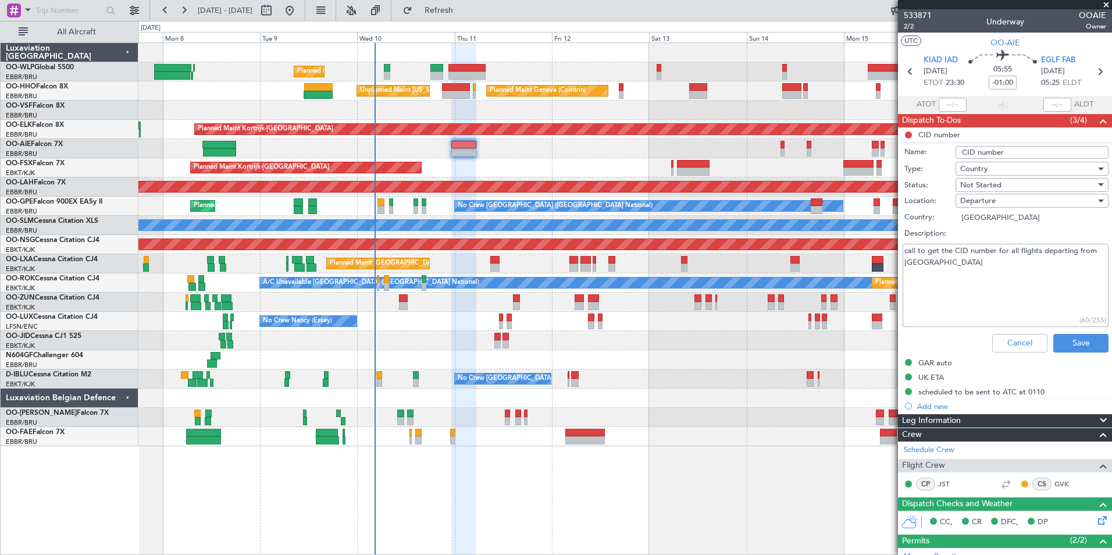
click at [950, 268] on textarea "call to get the CID number for all flights departing from [GEOGRAPHIC_DATA]" at bounding box center [1006, 285] width 206 height 83
paste textarea "972"
type textarea "call to get the CID number for all flights departing from US 972"
click at [978, 187] on span "Not Started" at bounding box center [981, 185] width 41 height 10
click at [986, 243] on span "Completed" at bounding box center [1027, 242] width 136 height 17
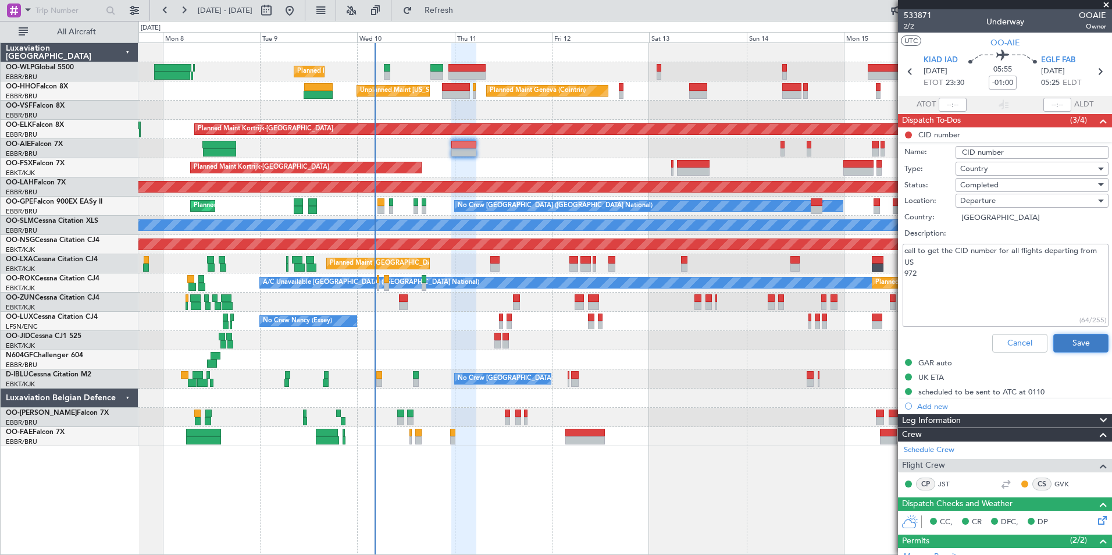
click at [1058, 342] on button "Save" at bounding box center [1081, 343] width 55 height 19
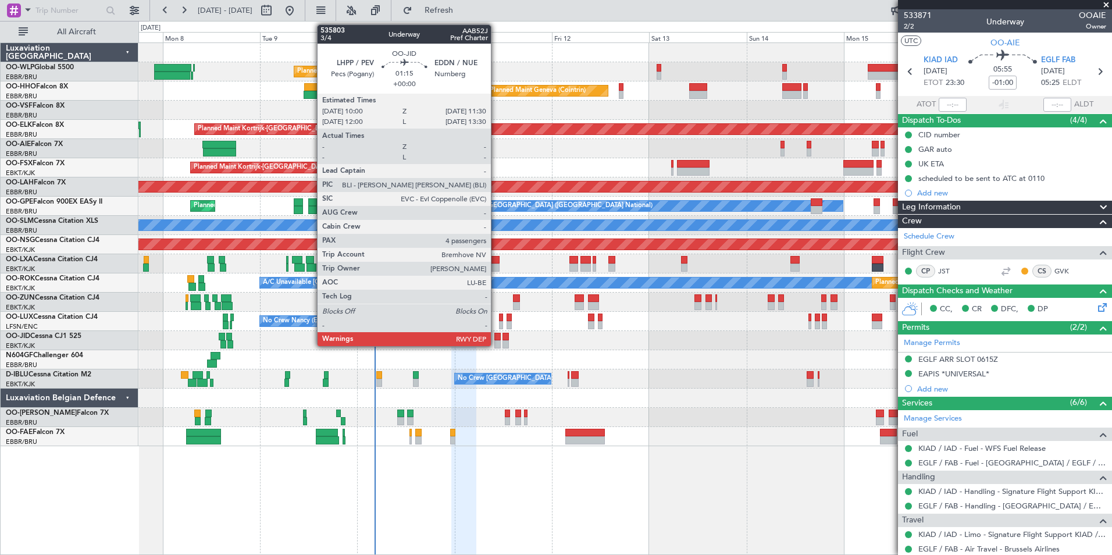
click at [496, 341] on div at bounding box center [498, 344] width 6 height 8
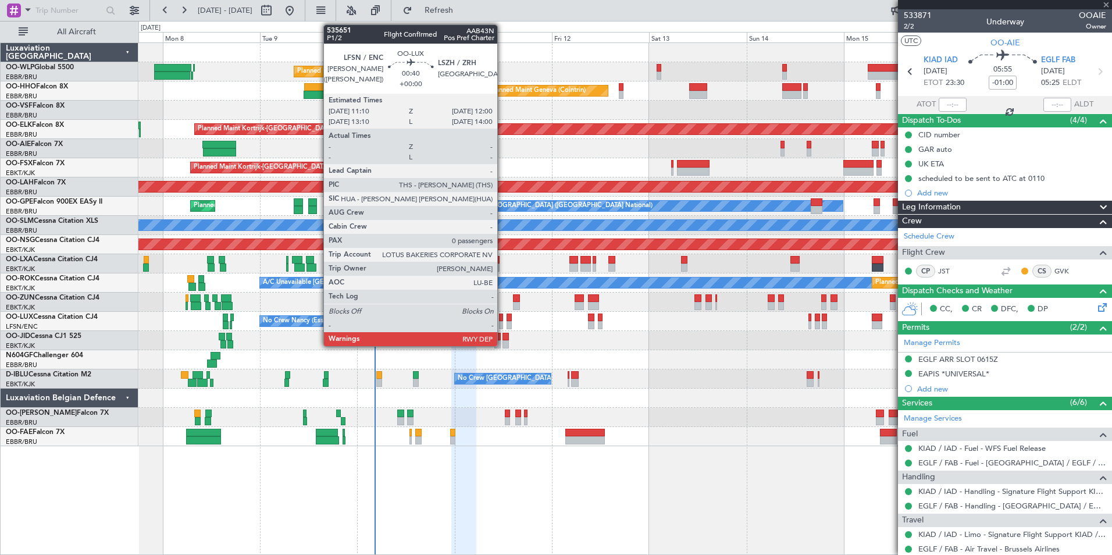
type input "4"
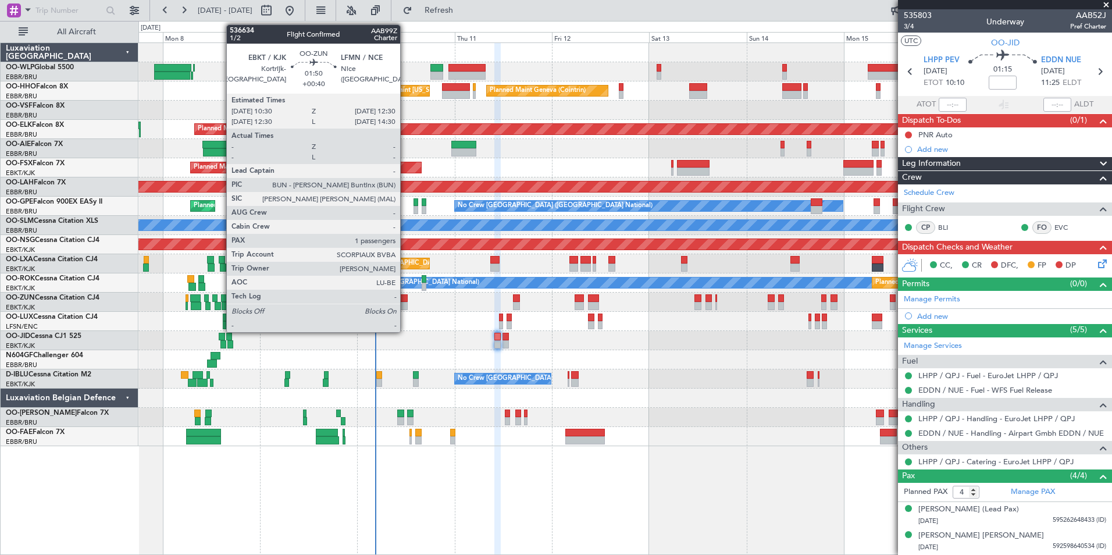
click at [406, 303] on div at bounding box center [403, 306] width 8 height 8
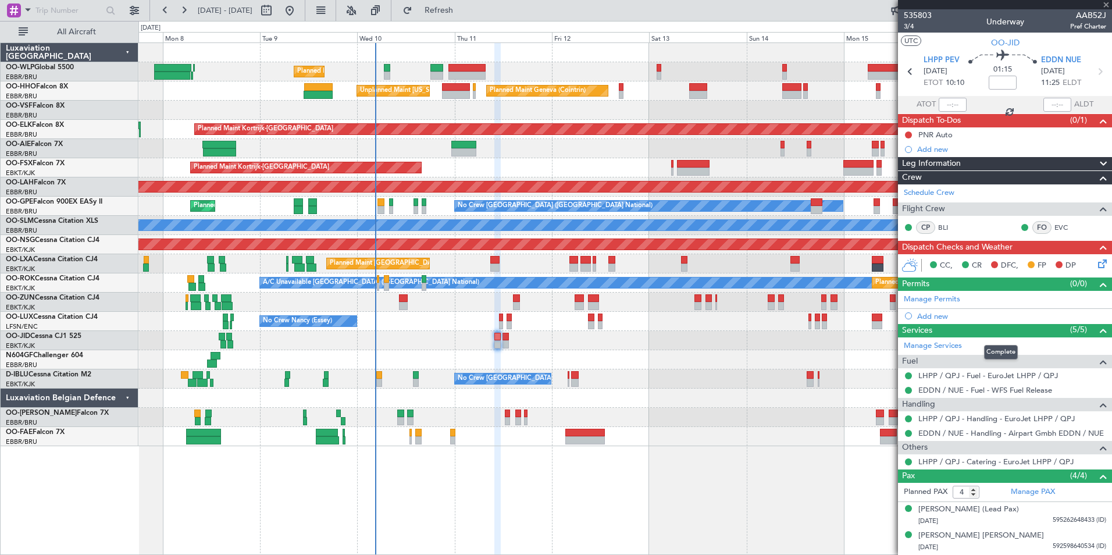
type input "+00:40"
type input "1"
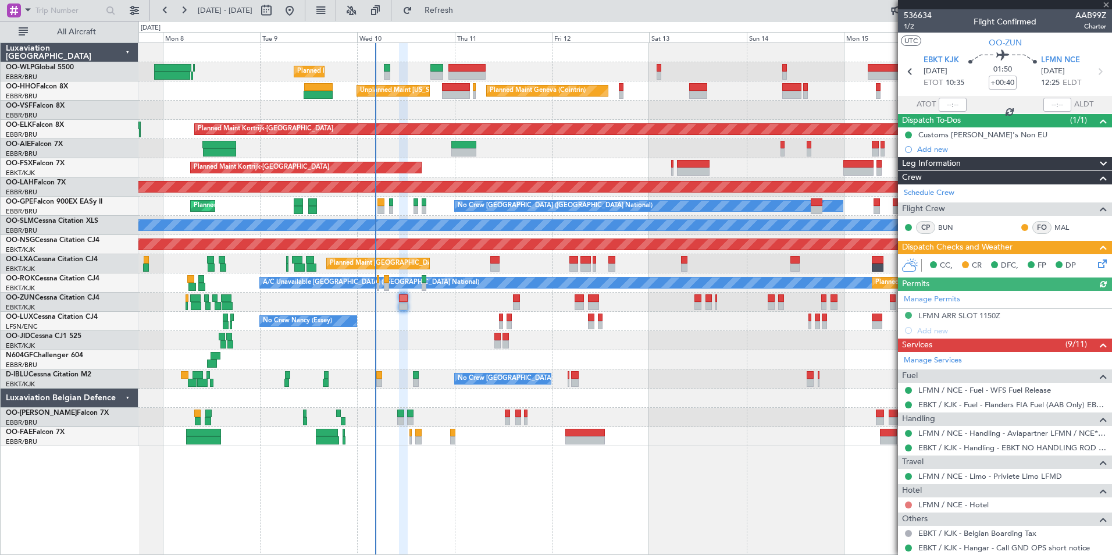
click at [907, 502] on button at bounding box center [908, 505] width 7 height 7
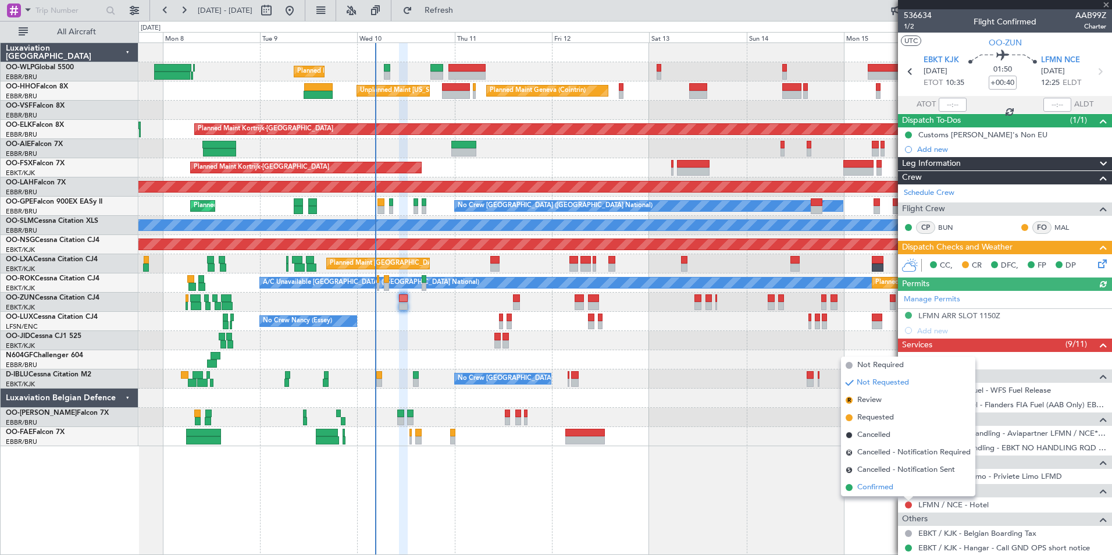
click at [889, 489] on span "Confirmed" at bounding box center [876, 488] width 36 height 12
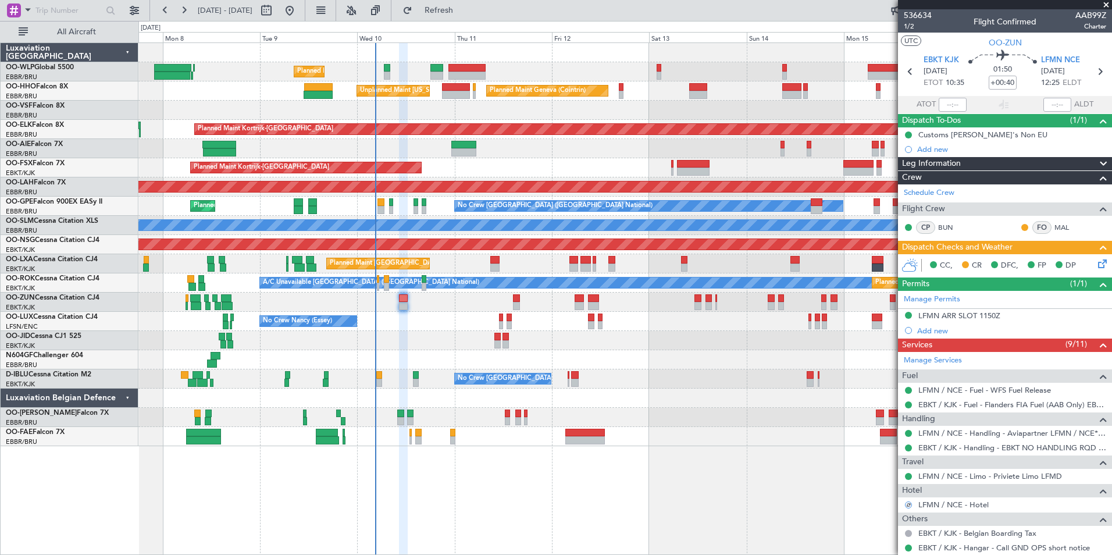
click at [1096, 263] on icon at bounding box center [1100, 261] width 9 height 9
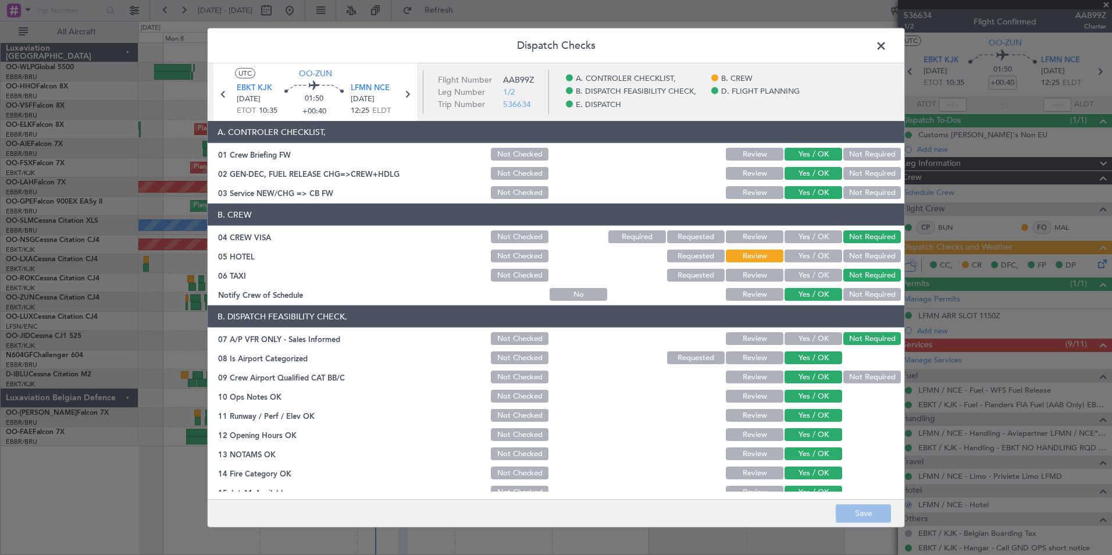
click at [815, 257] on button "Yes / OK" at bounding box center [814, 256] width 58 height 13
click at [866, 507] on button "Save" at bounding box center [863, 513] width 55 height 19
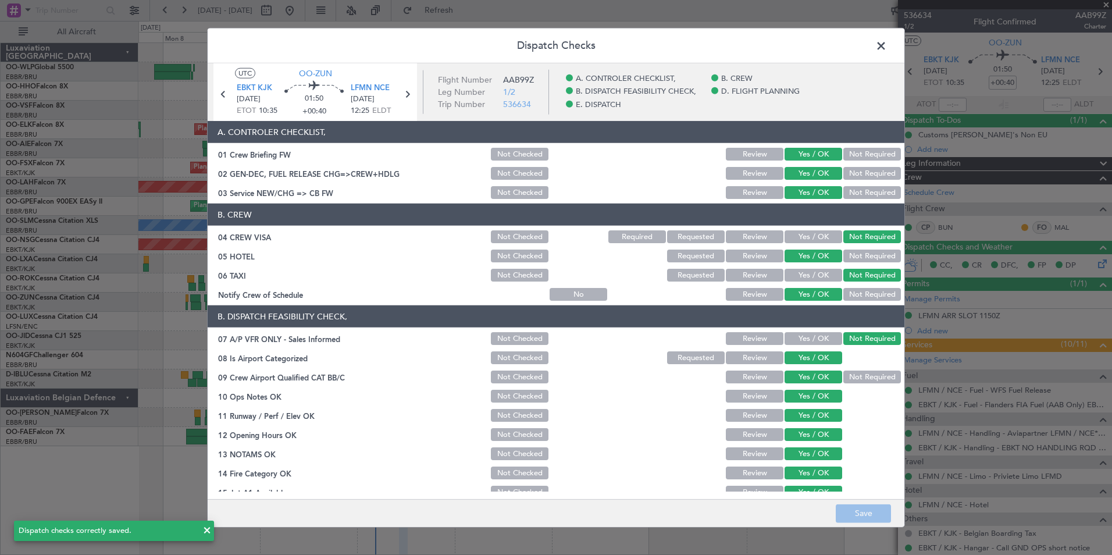
click at [887, 47] on span at bounding box center [887, 48] width 0 height 23
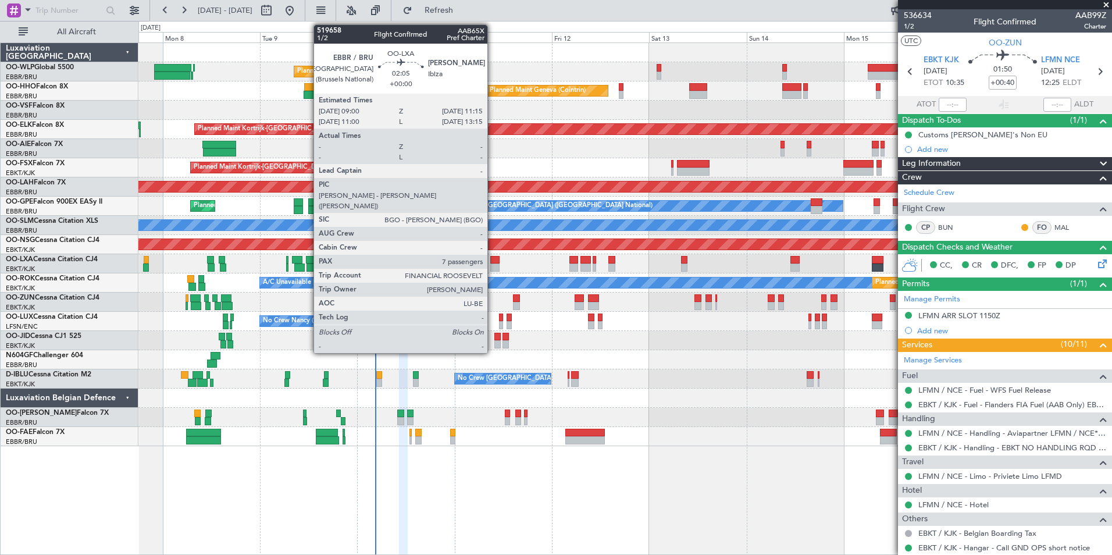
click at [493, 267] on div at bounding box center [494, 268] width 9 height 8
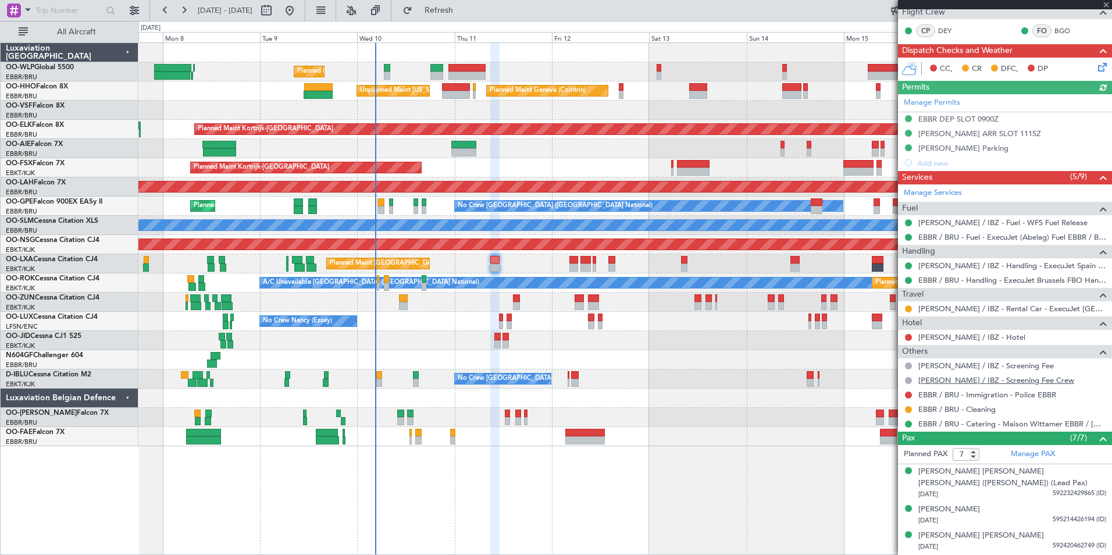
scroll to position [233, 0]
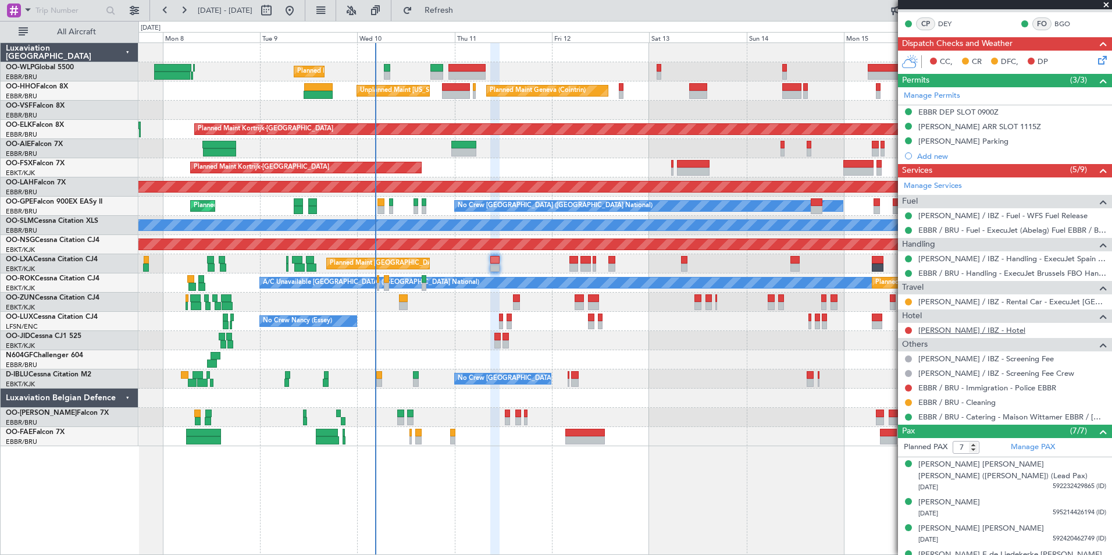
click at [942, 332] on link "[PERSON_NAME] / IBZ - Hotel" at bounding box center [972, 330] width 107 height 10
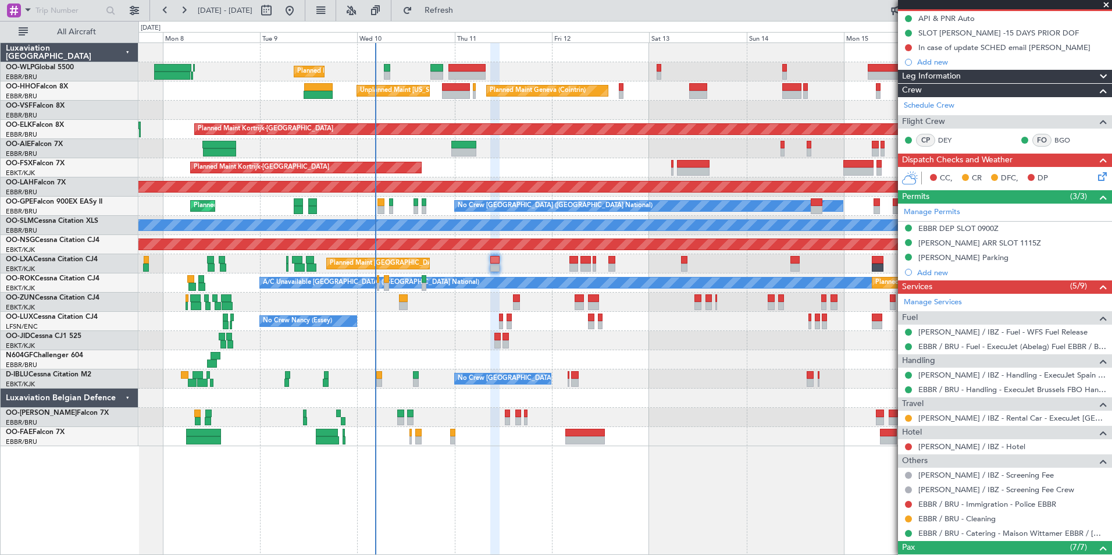
scroll to position [0, 0]
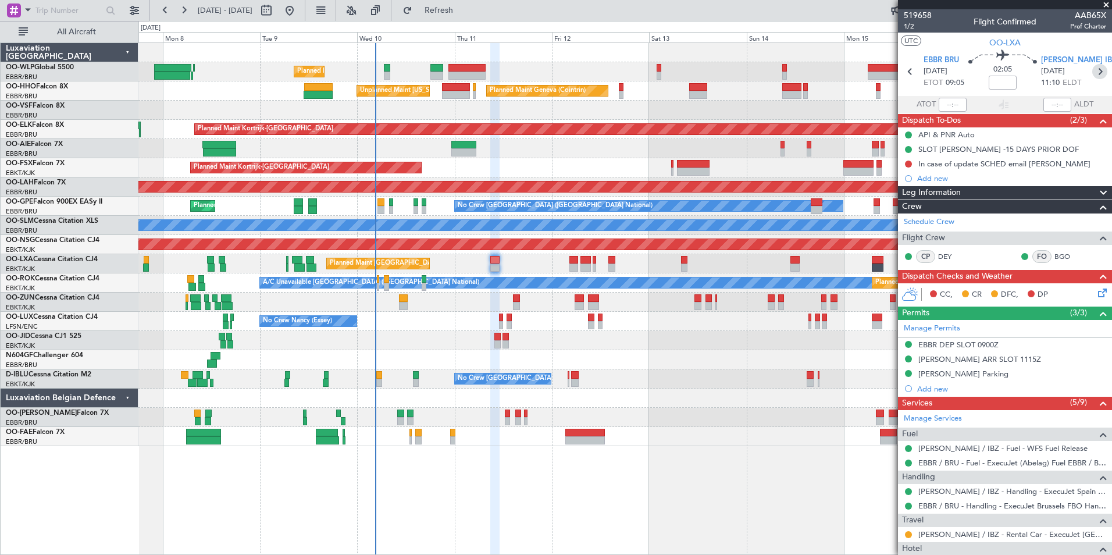
click at [1093, 74] on icon at bounding box center [1100, 71] width 15 height 15
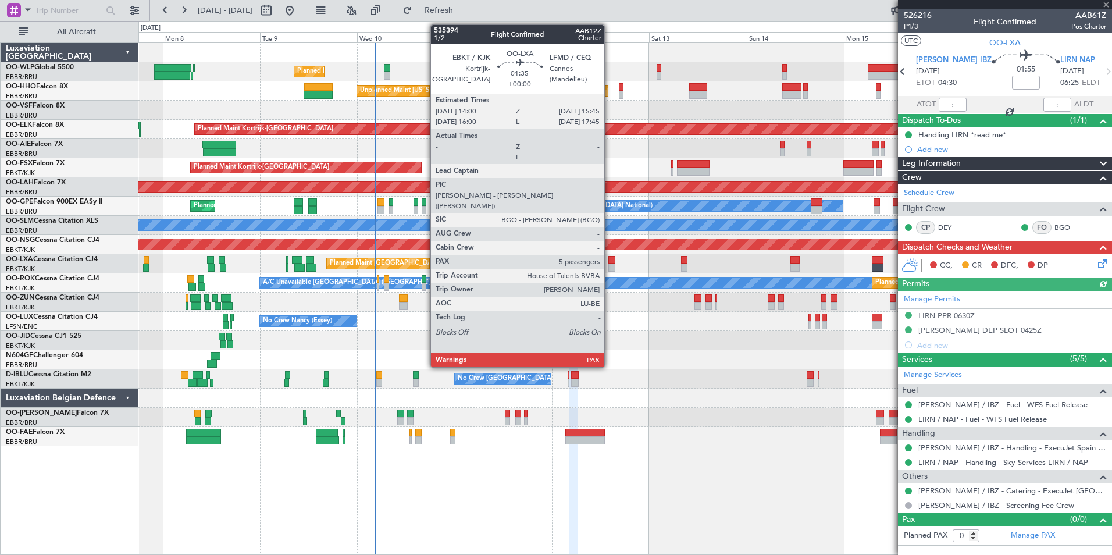
click at [610, 266] on div at bounding box center [613, 268] width 8 height 8
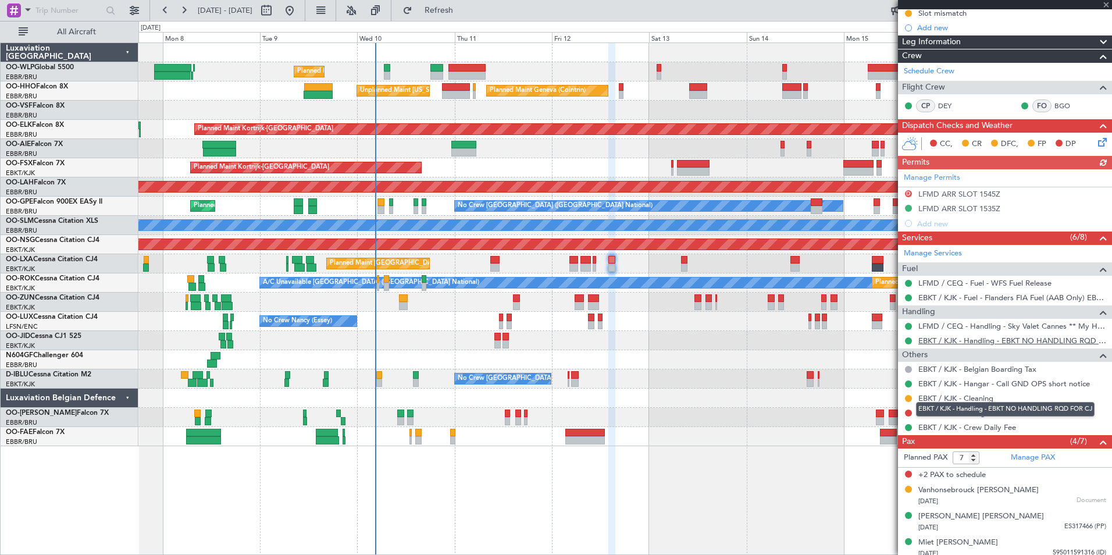
scroll to position [223, 0]
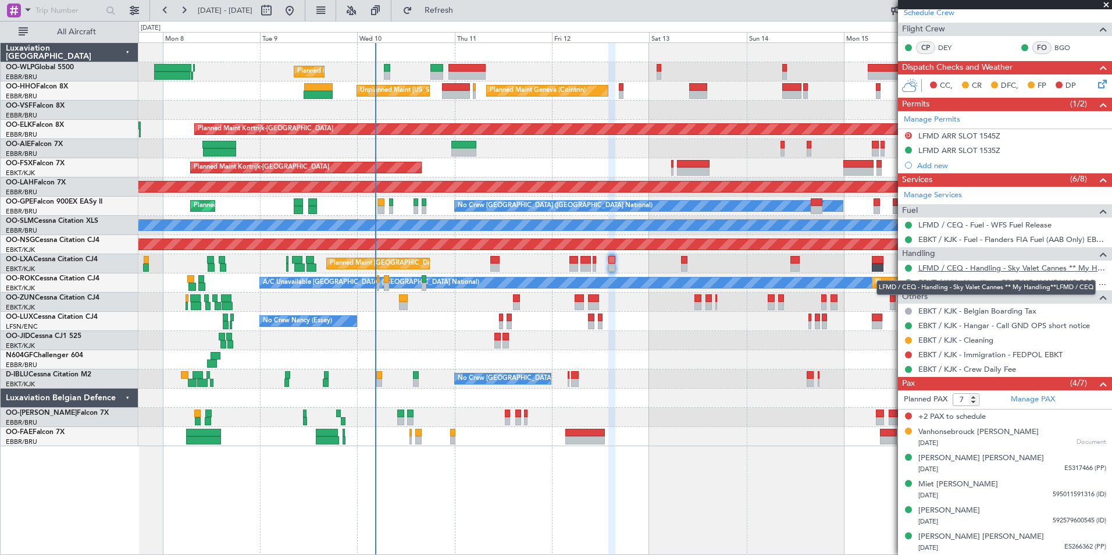
click at [957, 269] on link "LFMD / CEQ - Handling - Sky Valet Cannes ** My Handling**LFMD / CEQ" at bounding box center [1013, 268] width 188 height 10
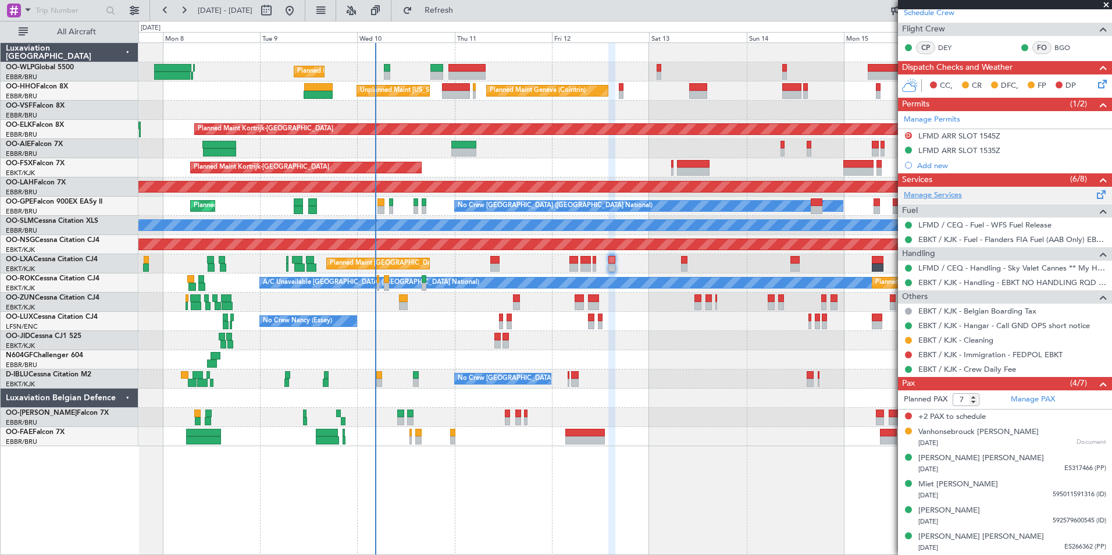
click at [939, 196] on link "Manage Services" at bounding box center [933, 196] width 58 height 12
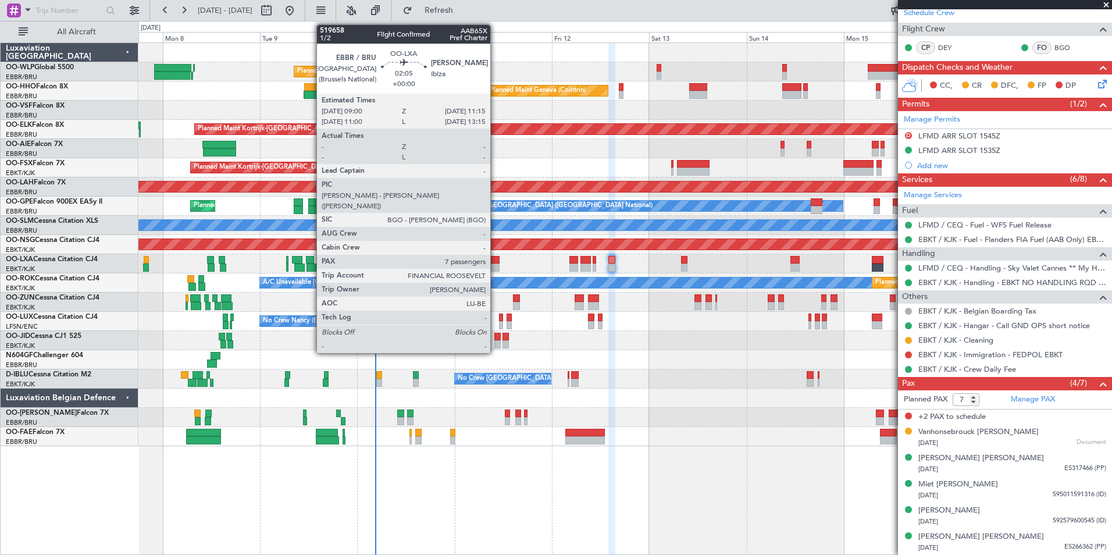
click at [496, 269] on div at bounding box center [494, 268] width 9 height 8
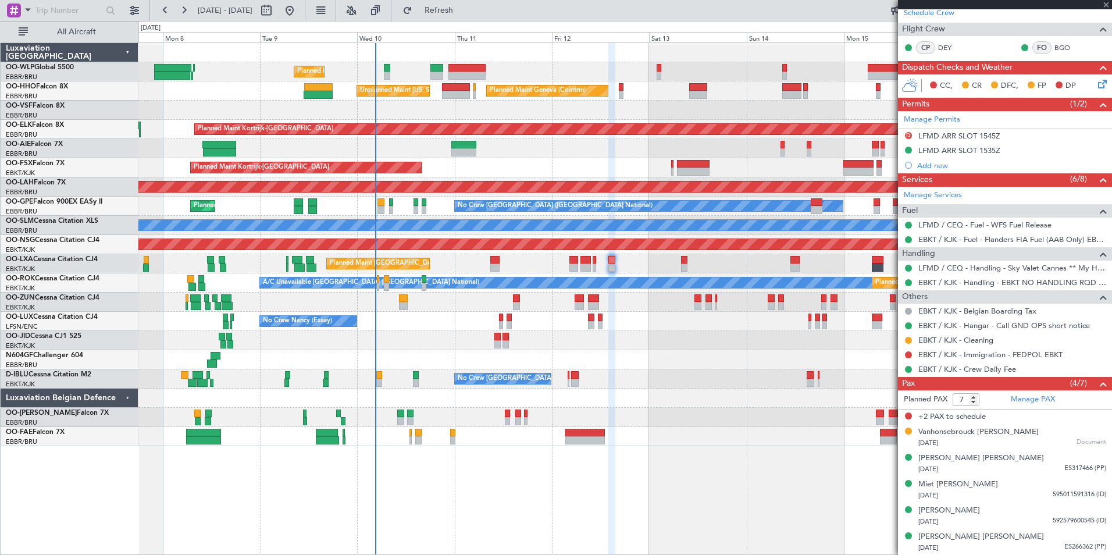
scroll to position [0, 0]
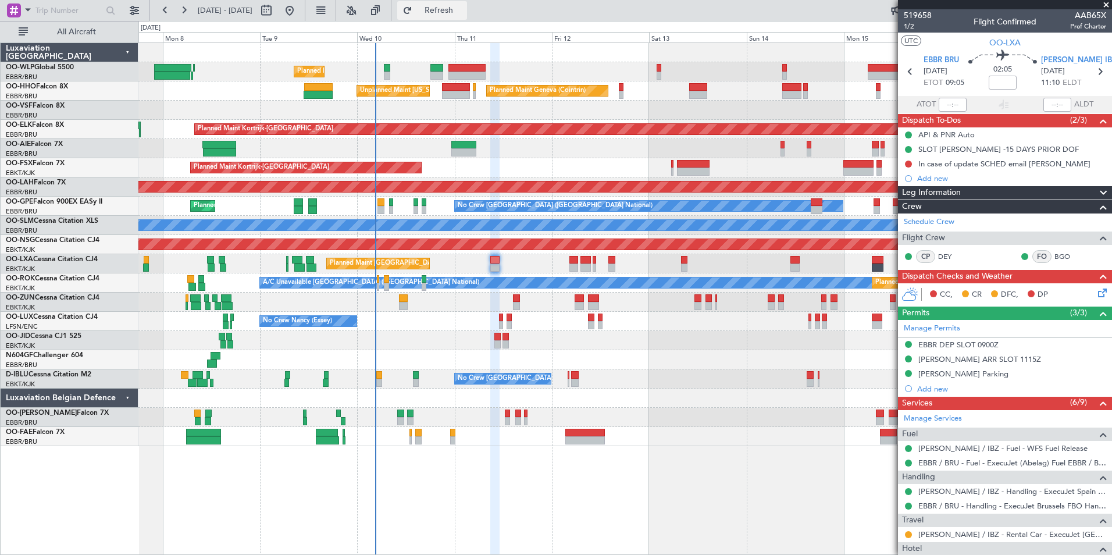
click at [464, 11] on span "Refresh" at bounding box center [439, 10] width 49 height 8
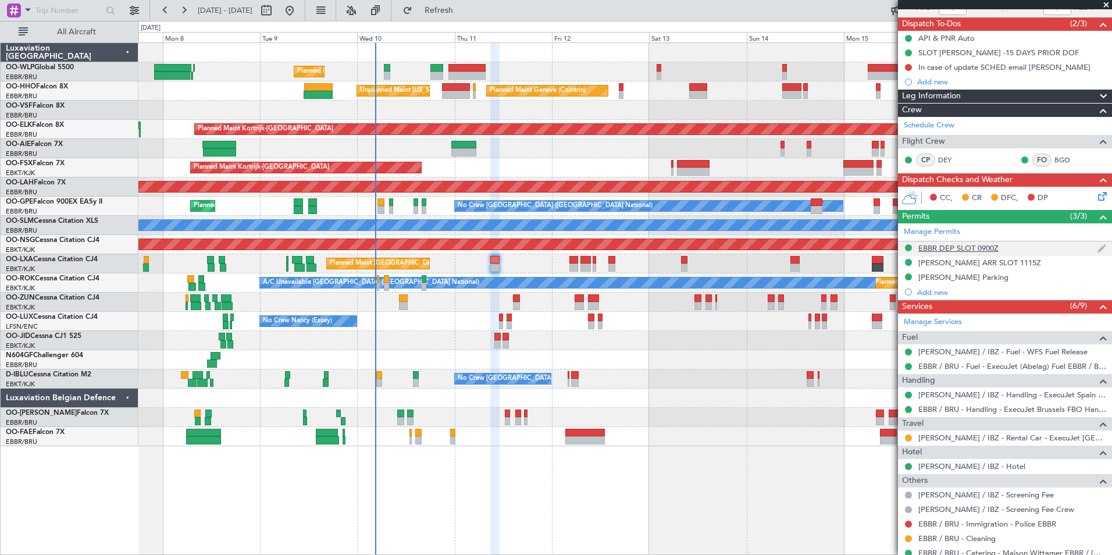
scroll to position [116, 0]
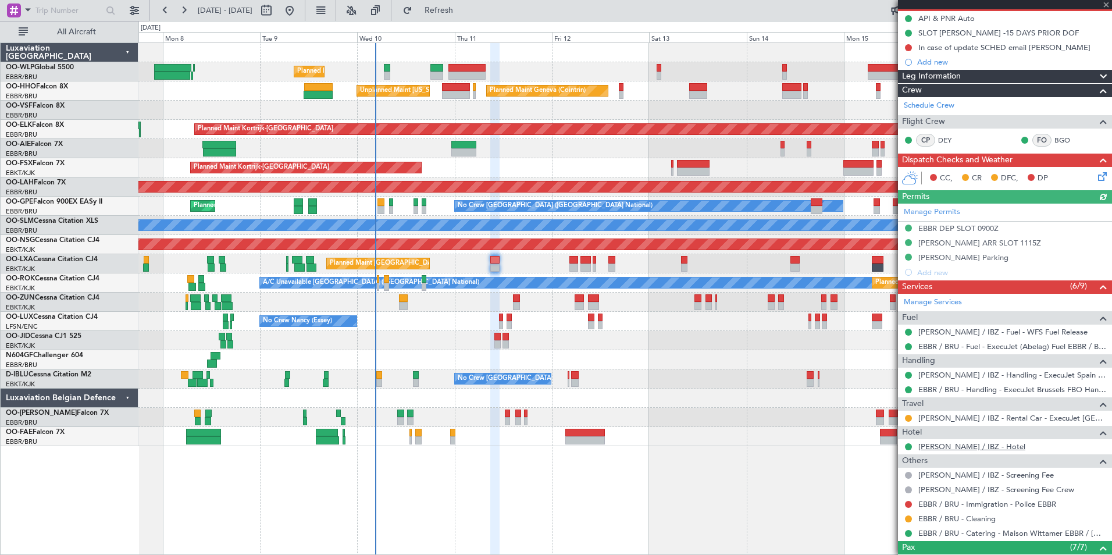
click at [943, 442] on link "[PERSON_NAME] / IBZ - Hotel" at bounding box center [972, 447] width 107 height 10
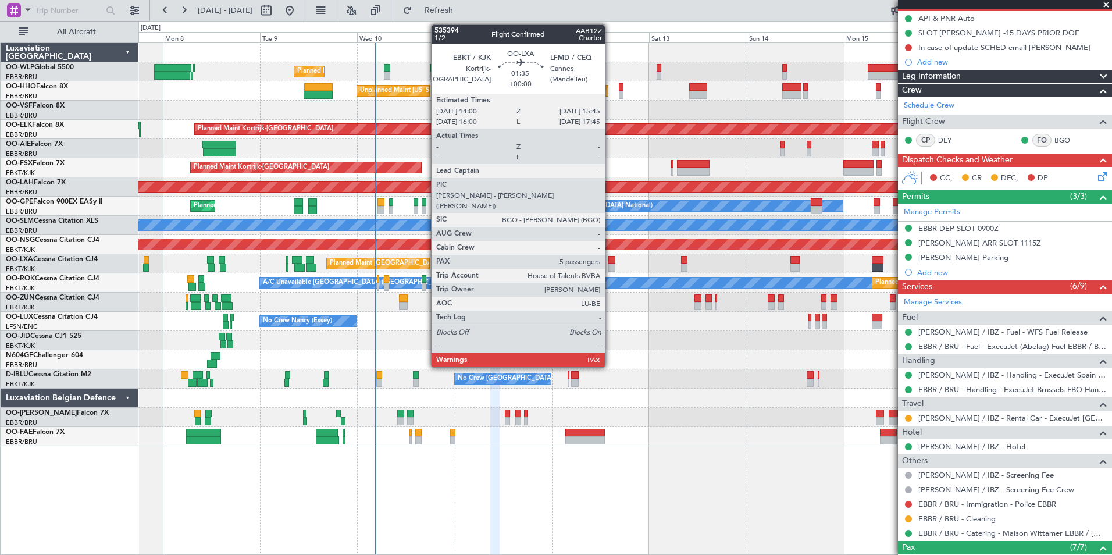
click at [610, 268] on div at bounding box center [613, 268] width 8 height 8
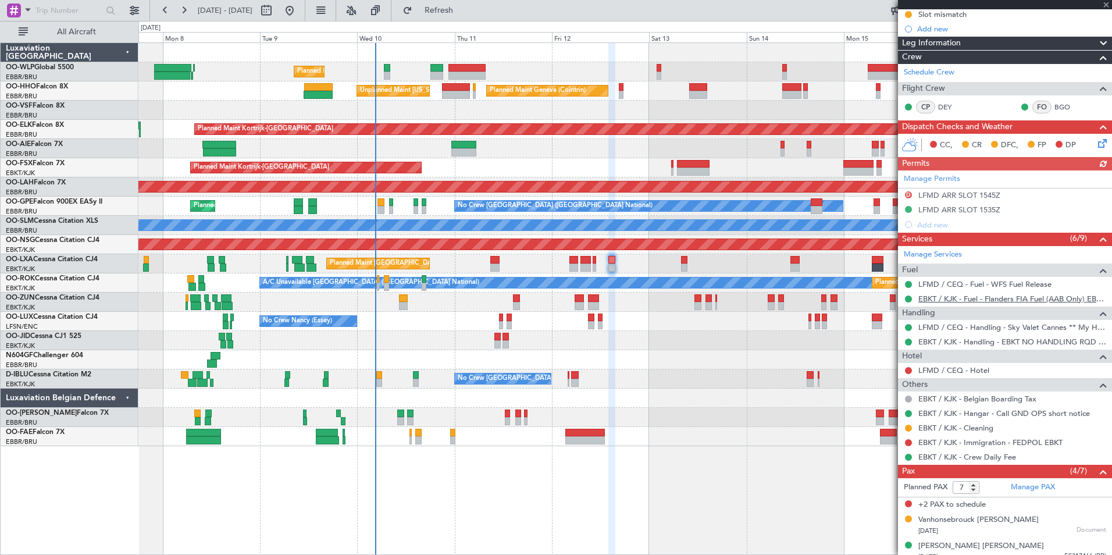
scroll to position [175, 0]
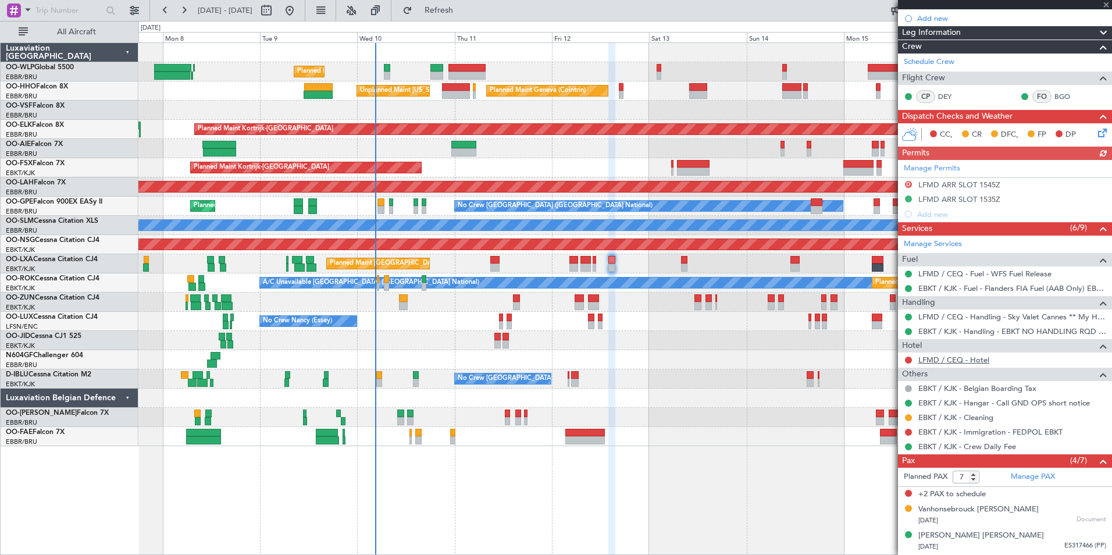
click at [935, 362] on link "LFMD / CEQ - Hotel" at bounding box center [954, 360] width 71 height 10
click at [464, 9] on span "Refresh" at bounding box center [439, 10] width 49 height 8
click at [909, 360] on button at bounding box center [908, 360] width 7 height 7
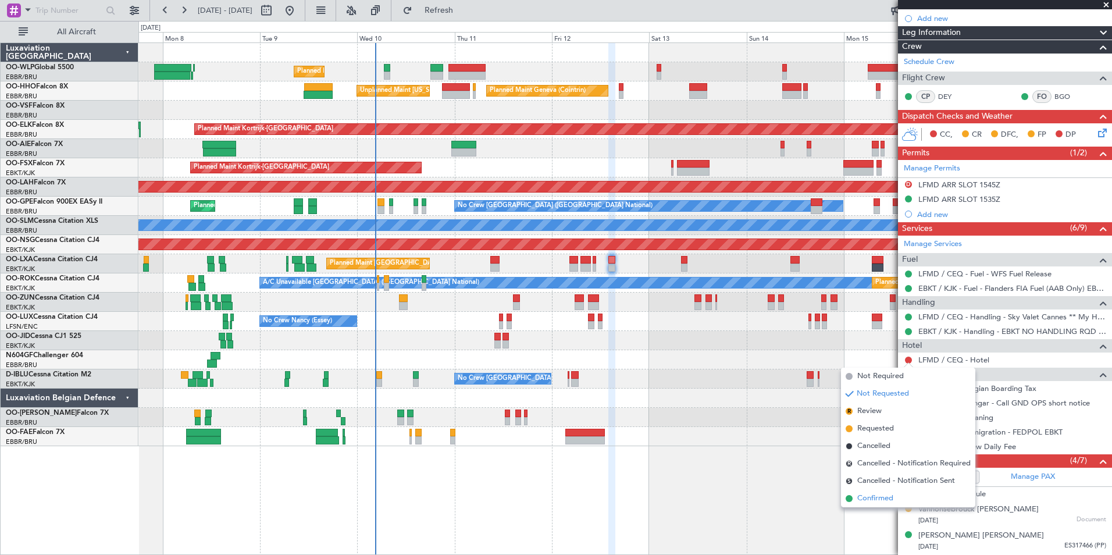
click at [865, 495] on span "Confirmed" at bounding box center [876, 499] width 36 height 12
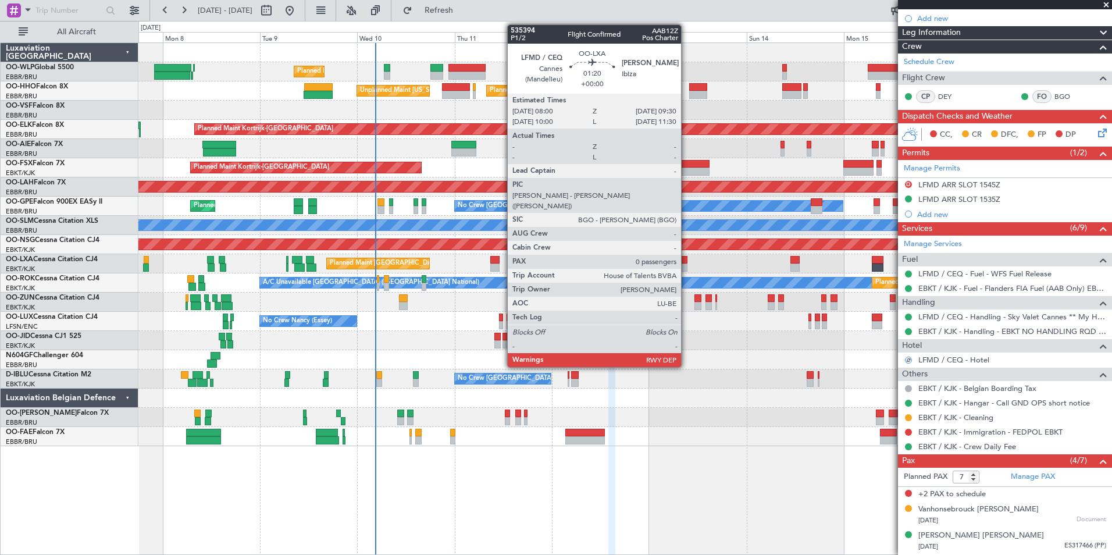
click at [687, 262] on div at bounding box center [684, 260] width 6 height 8
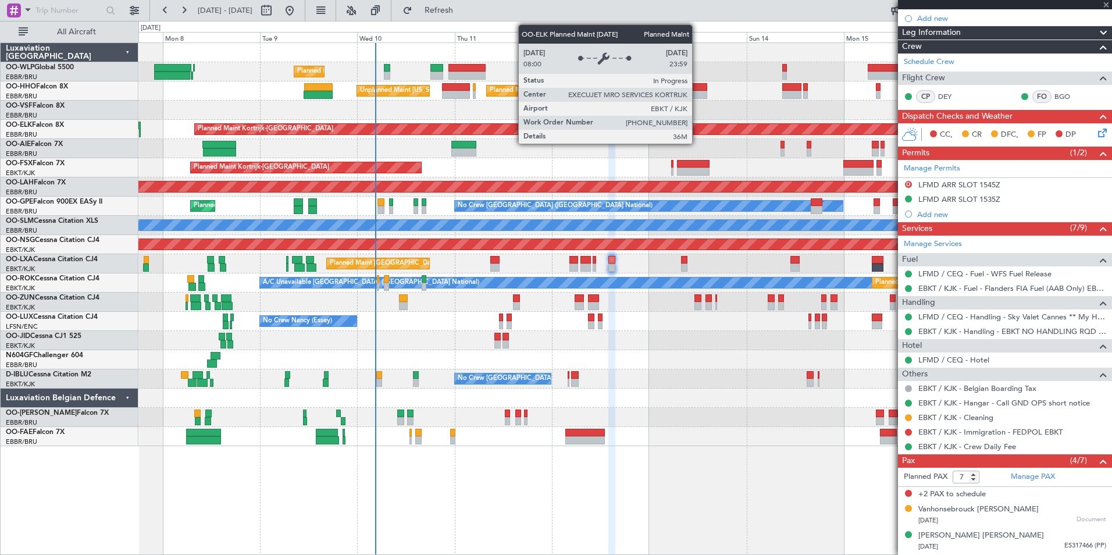
type input "0"
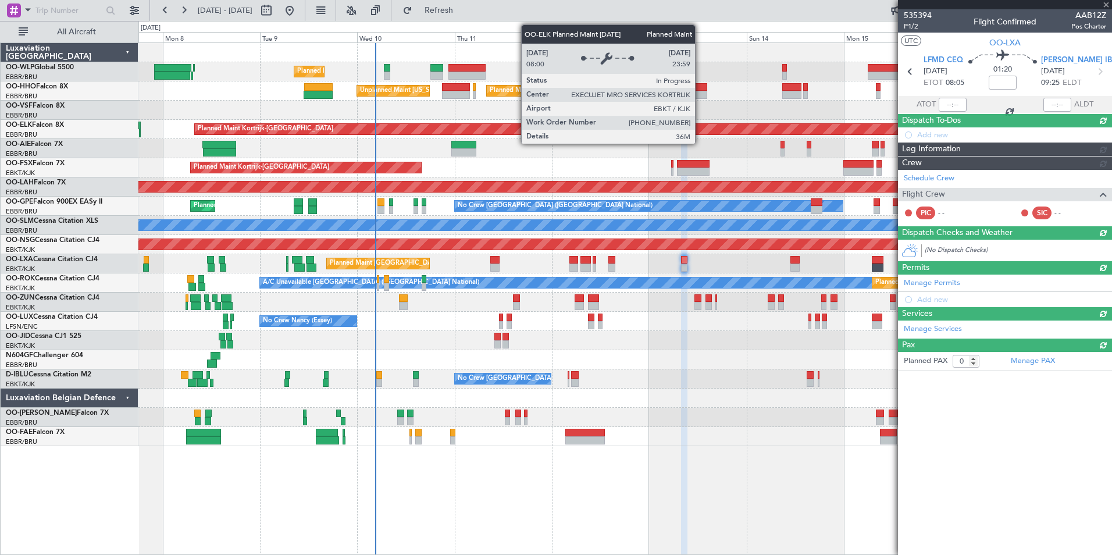
scroll to position [0, 0]
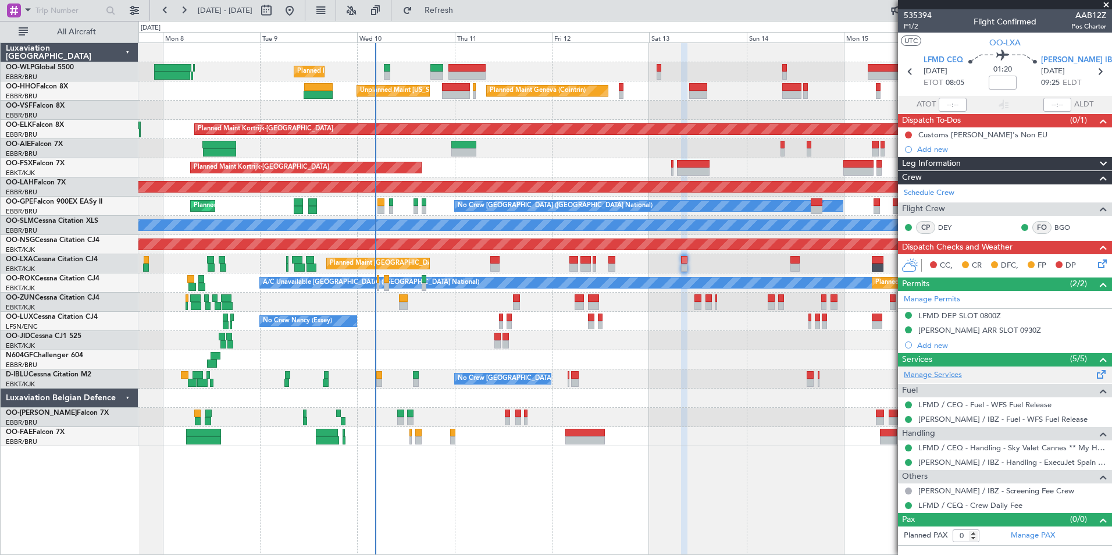
click at [940, 376] on link "Manage Services" at bounding box center [933, 375] width 58 height 12
click at [440, 10] on button "Refresh" at bounding box center [432, 10] width 70 height 19
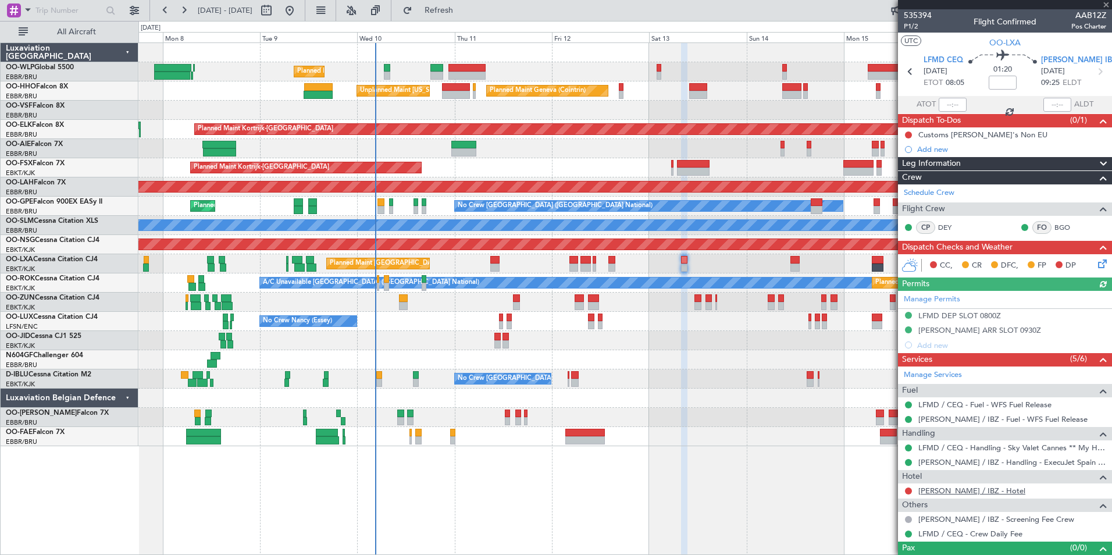
click at [961, 494] on link "[PERSON_NAME] / IBZ - Hotel" at bounding box center [972, 491] width 107 height 10
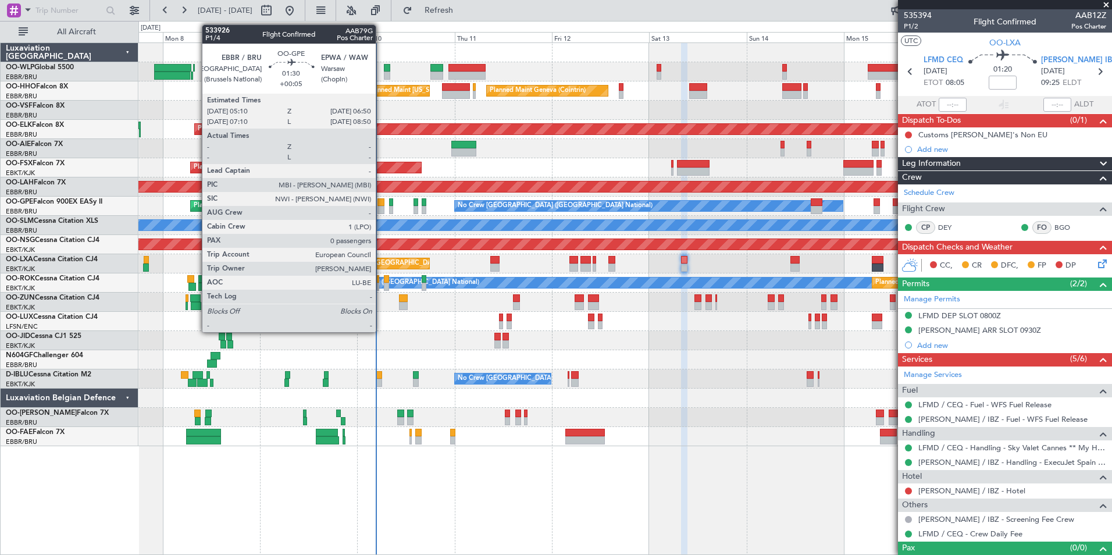
click at [381, 206] on div at bounding box center [381, 210] width 7 height 8
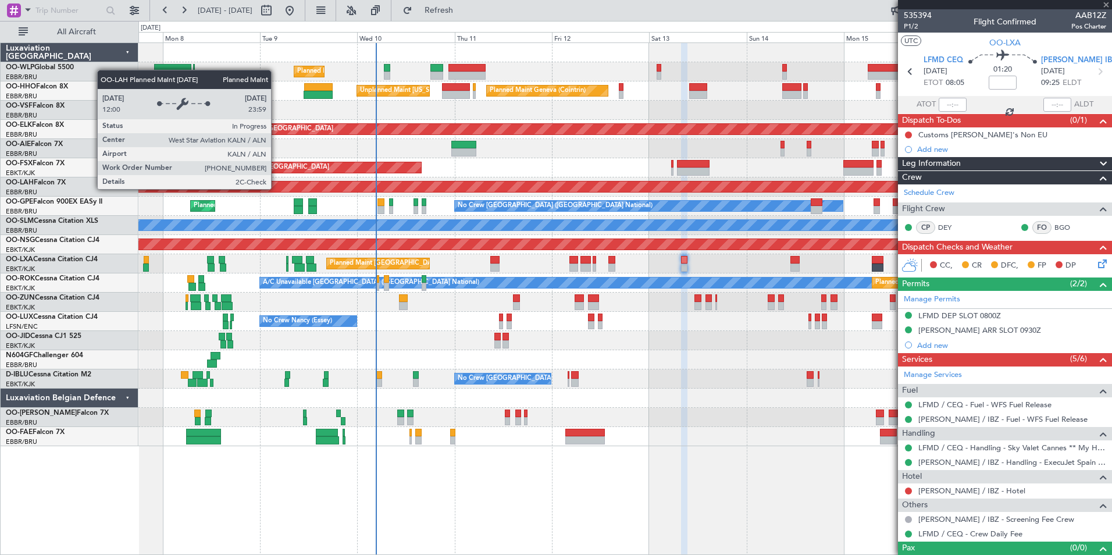
type input "+00:05"
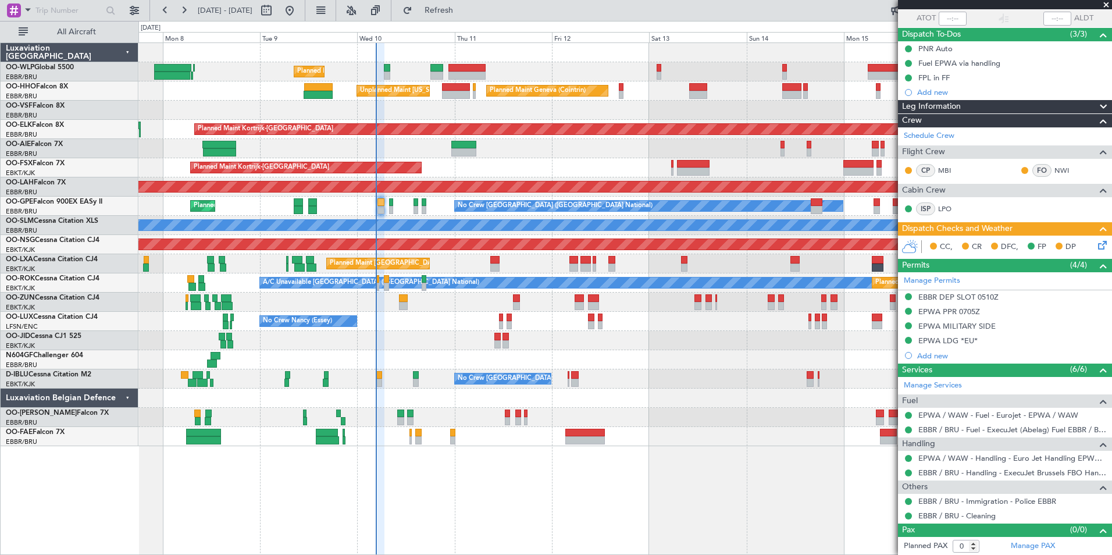
scroll to position [87, 0]
click at [1096, 247] on icon at bounding box center [1100, 242] width 9 height 9
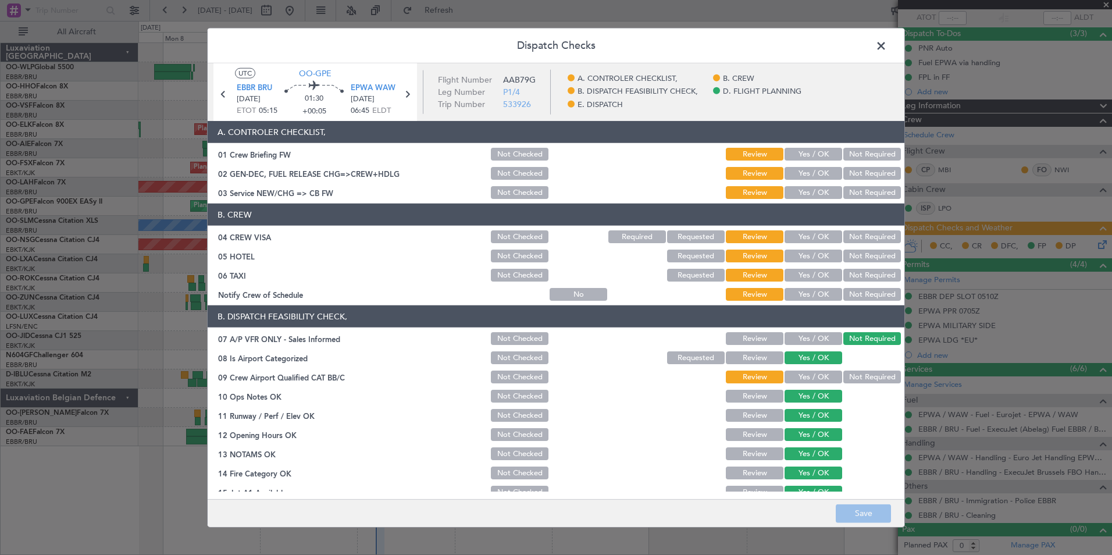
click at [862, 236] on button "Not Required" at bounding box center [873, 236] width 58 height 13
click at [864, 260] on button "Not Required" at bounding box center [873, 256] width 58 height 13
click at [855, 276] on button "Not Required" at bounding box center [873, 275] width 58 height 13
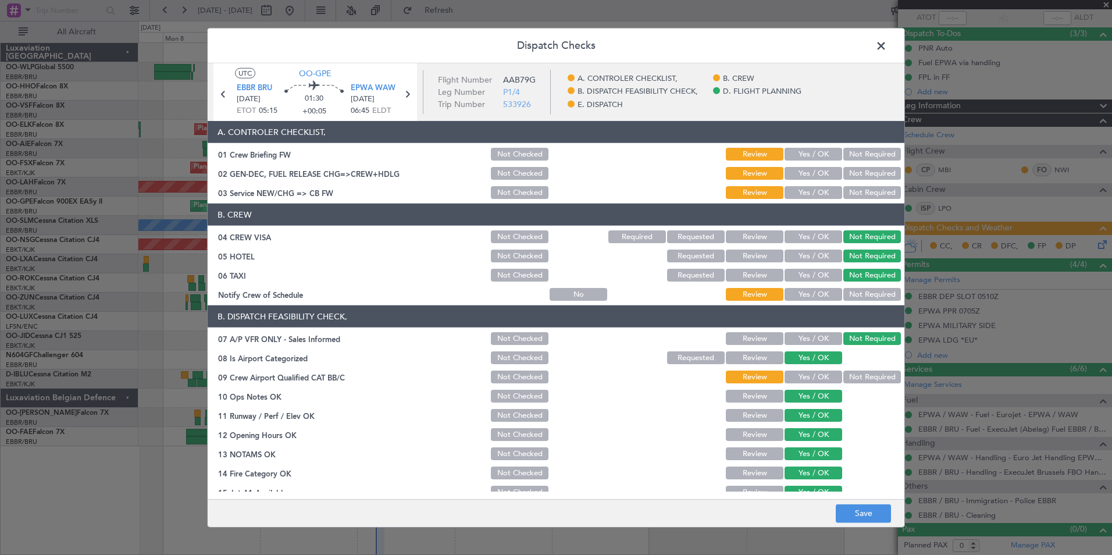
click at [811, 290] on button "Yes / OK" at bounding box center [814, 294] width 58 height 13
click at [799, 384] on div "Yes / OK" at bounding box center [812, 377] width 59 height 16
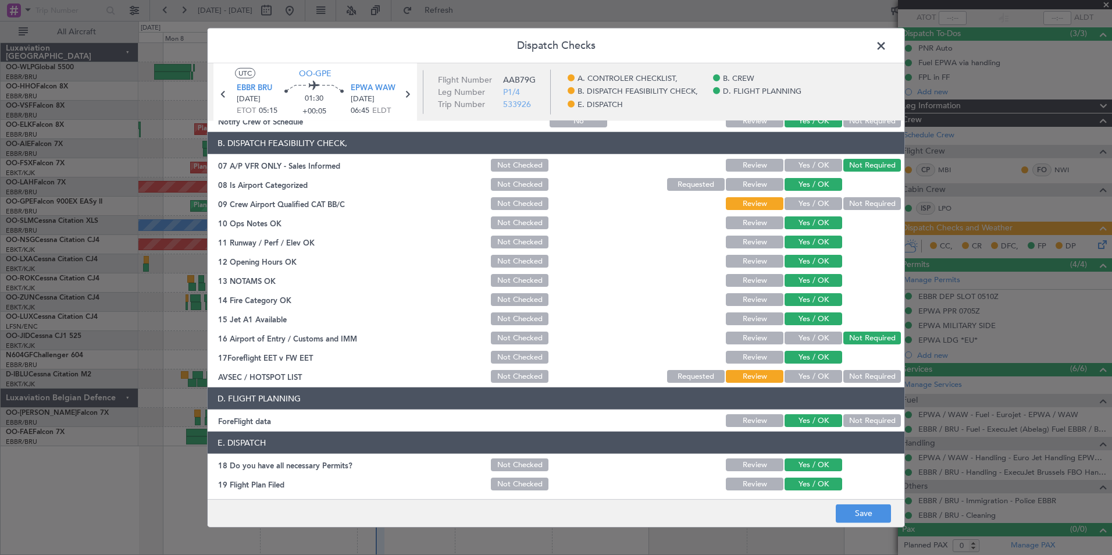
scroll to position [175, 0]
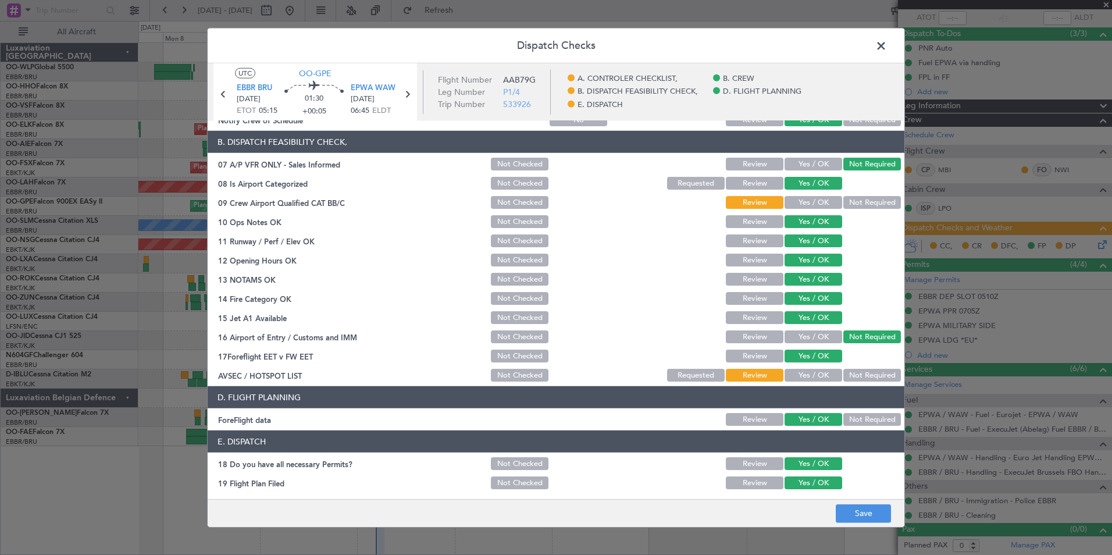
click at [813, 200] on button "Yes / OK" at bounding box center [814, 202] width 58 height 13
click at [868, 374] on button "Not Required" at bounding box center [873, 375] width 58 height 13
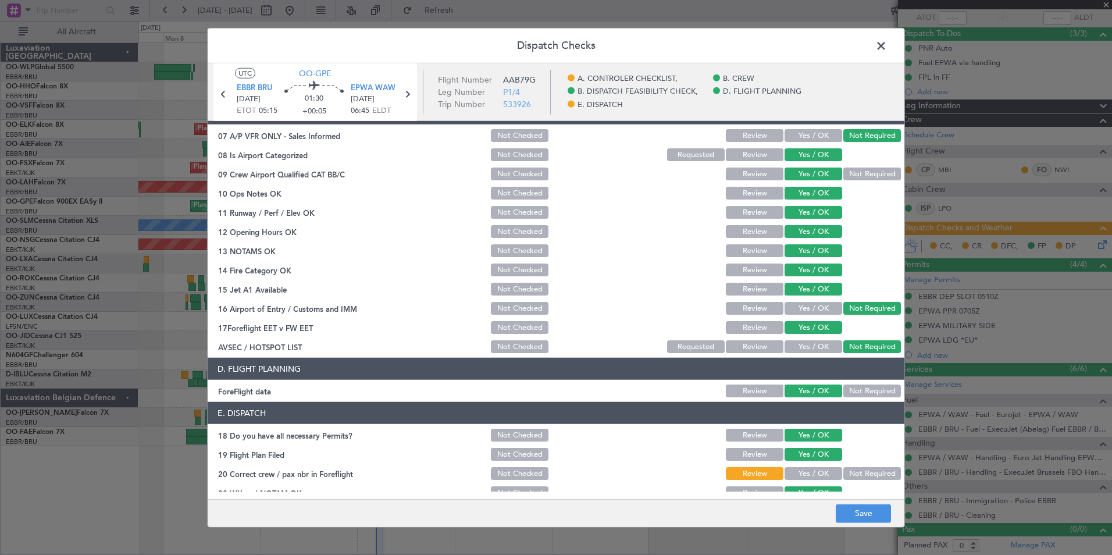
scroll to position [215, 0]
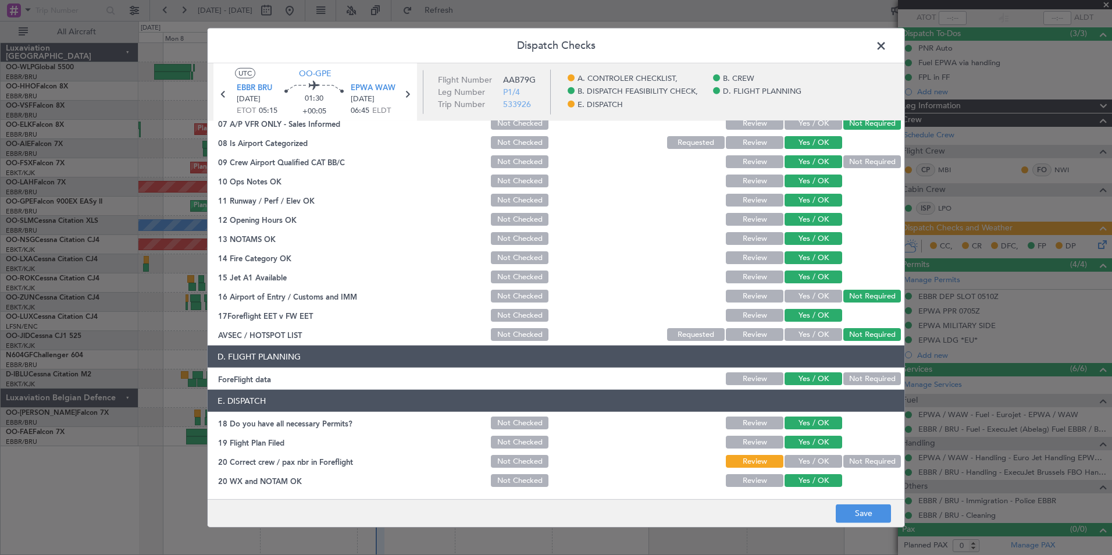
click at [804, 456] on button "Yes / OK" at bounding box center [814, 461] width 58 height 13
click at [859, 510] on button "Save" at bounding box center [863, 513] width 55 height 19
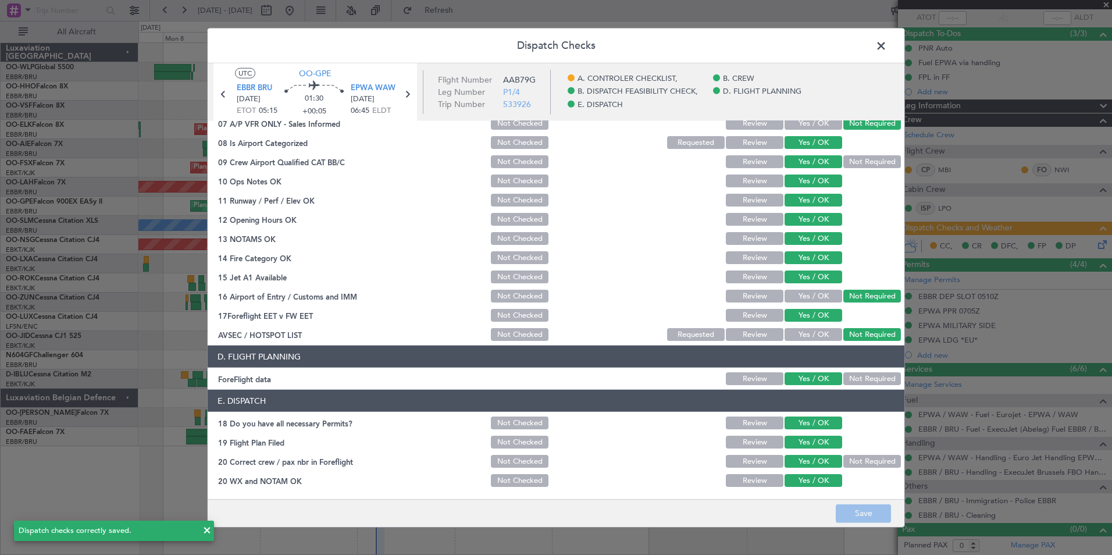
click at [887, 51] on span at bounding box center [887, 48] width 0 height 23
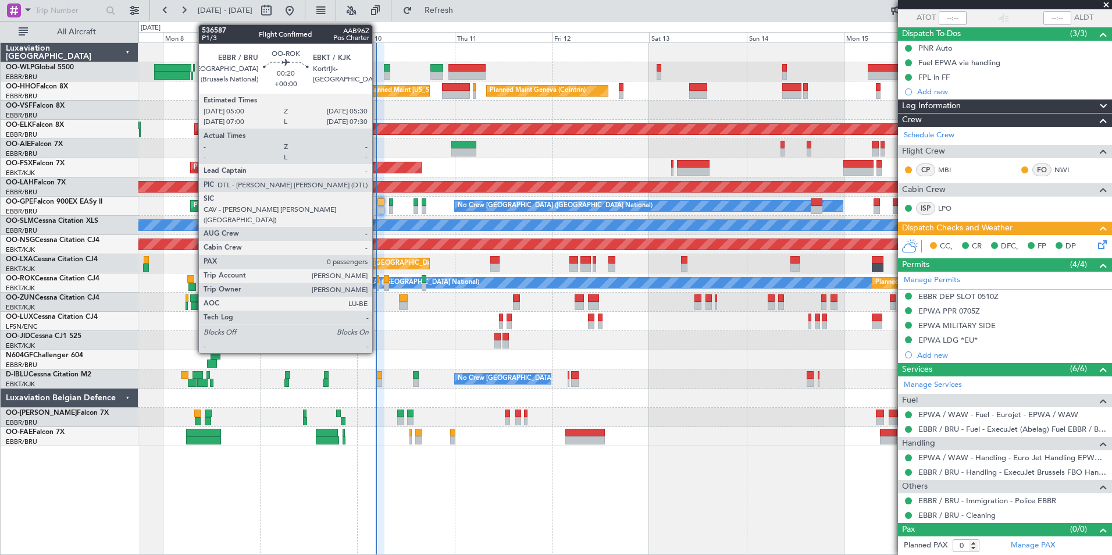
click at [378, 280] on div at bounding box center [378, 279] width 2 height 8
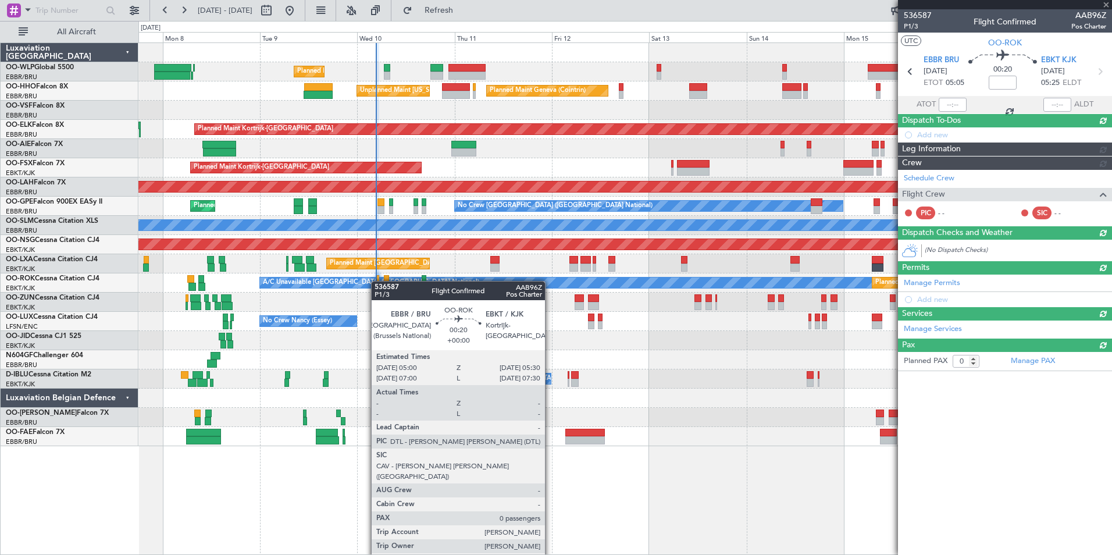
scroll to position [0, 0]
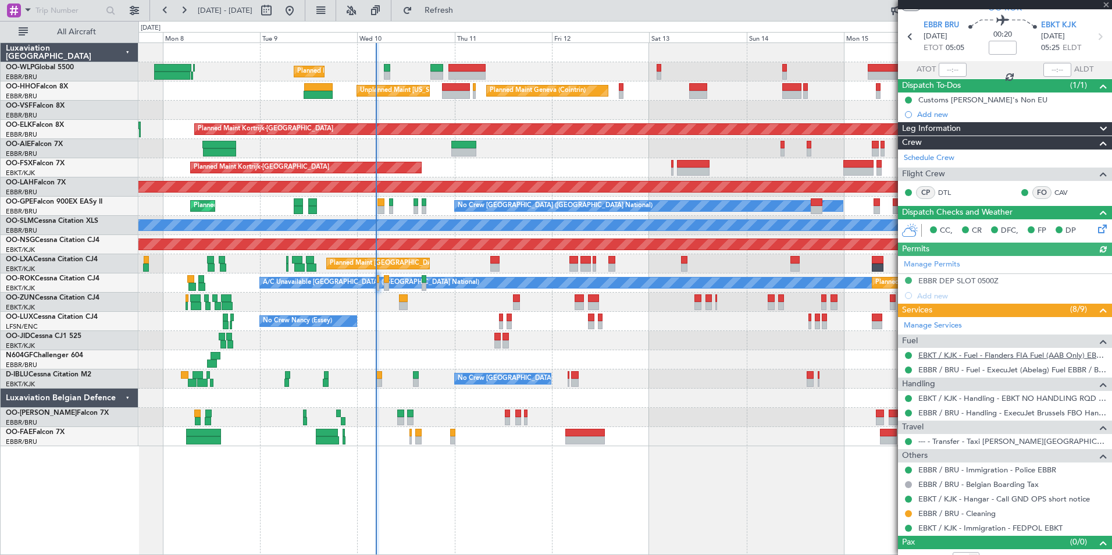
scroll to position [48, 0]
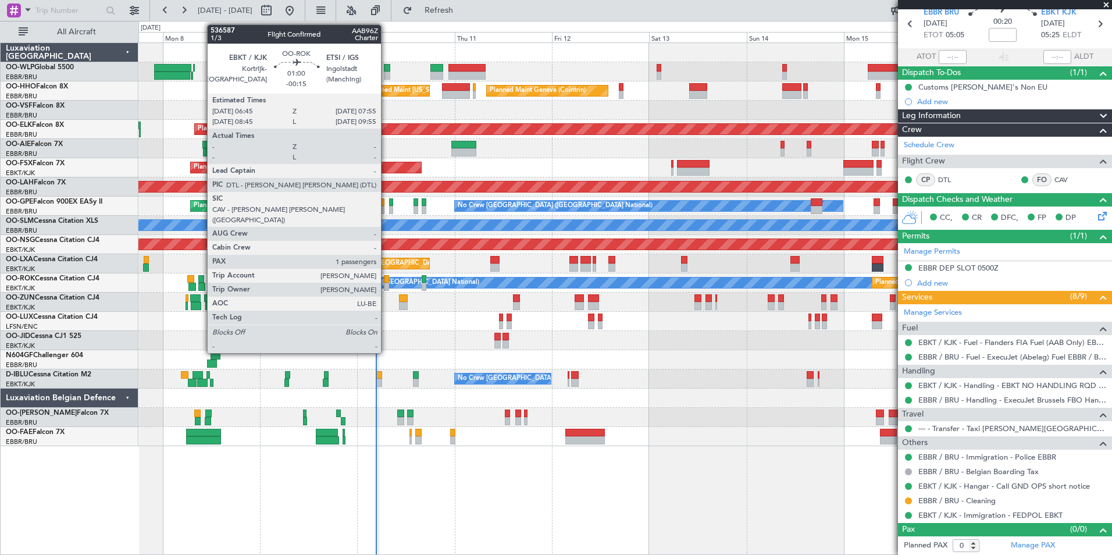
click at [386, 285] on div at bounding box center [386, 287] width 5 height 8
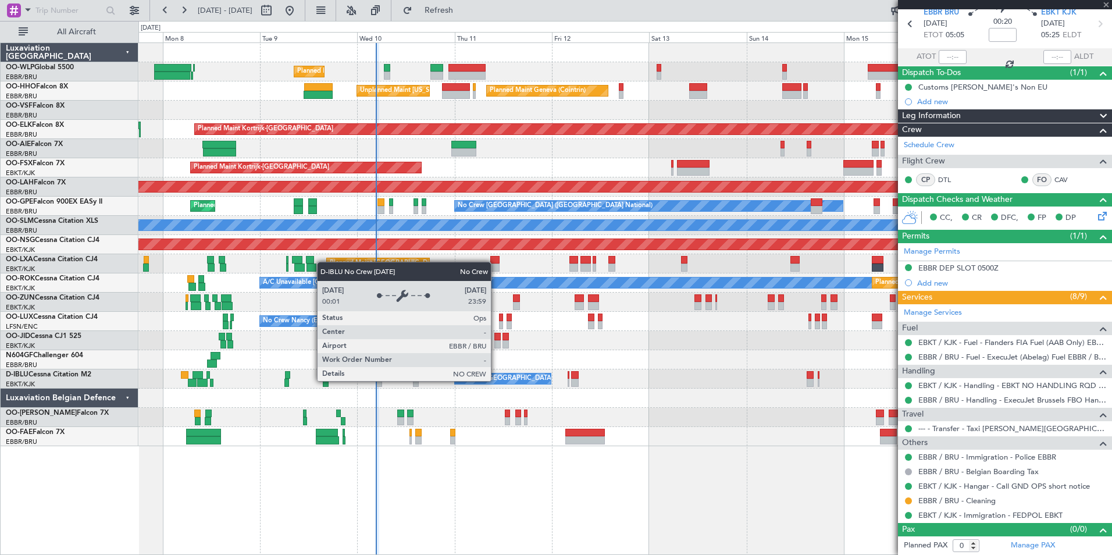
type input "-00:15"
type input "1"
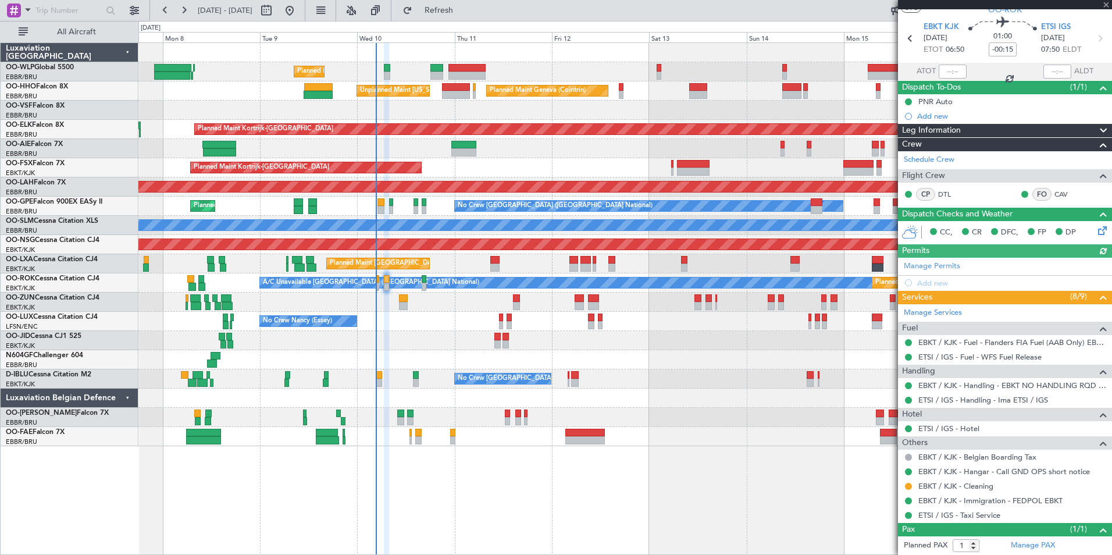
scroll to position [59, 0]
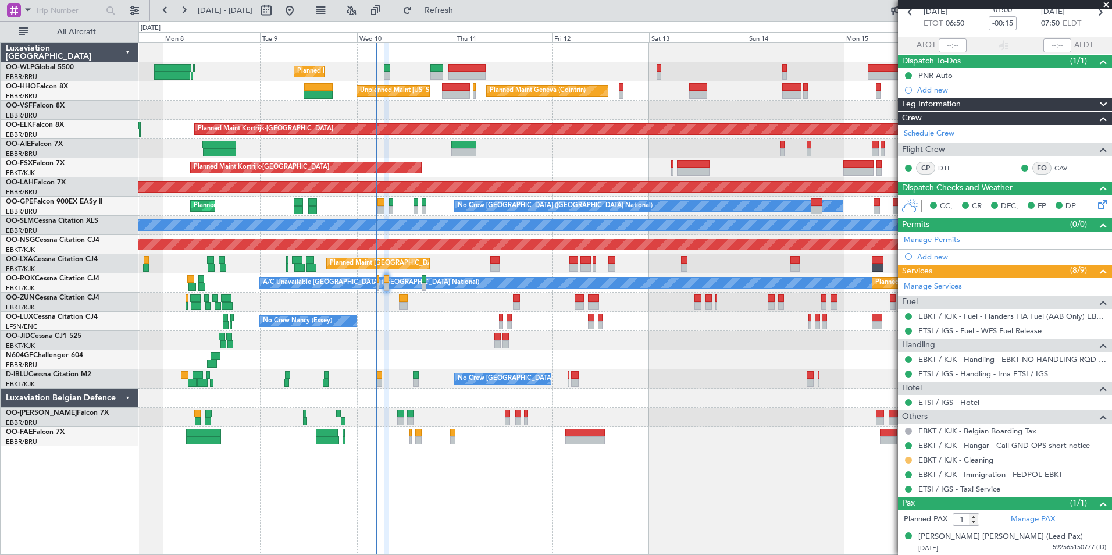
click at [911, 461] on button at bounding box center [908, 460] width 7 height 7
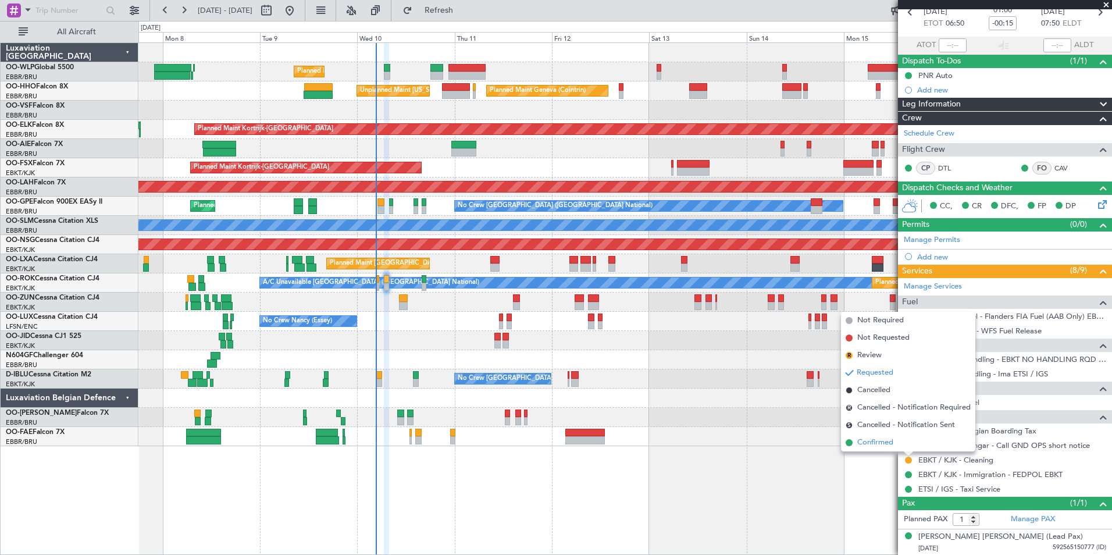
click at [877, 441] on span "Confirmed" at bounding box center [876, 443] width 36 height 12
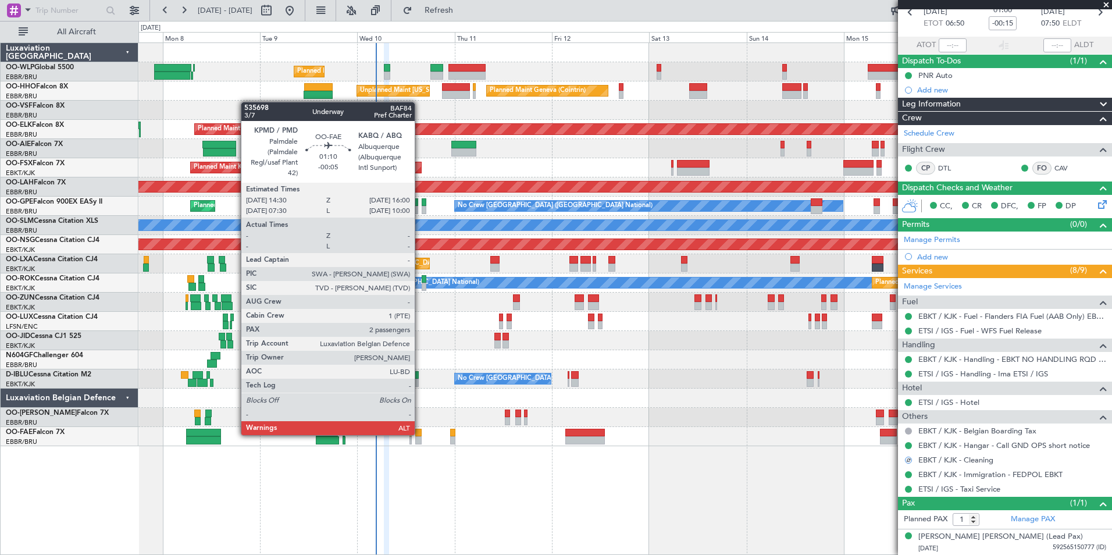
click at [420, 434] on div at bounding box center [418, 433] width 6 height 8
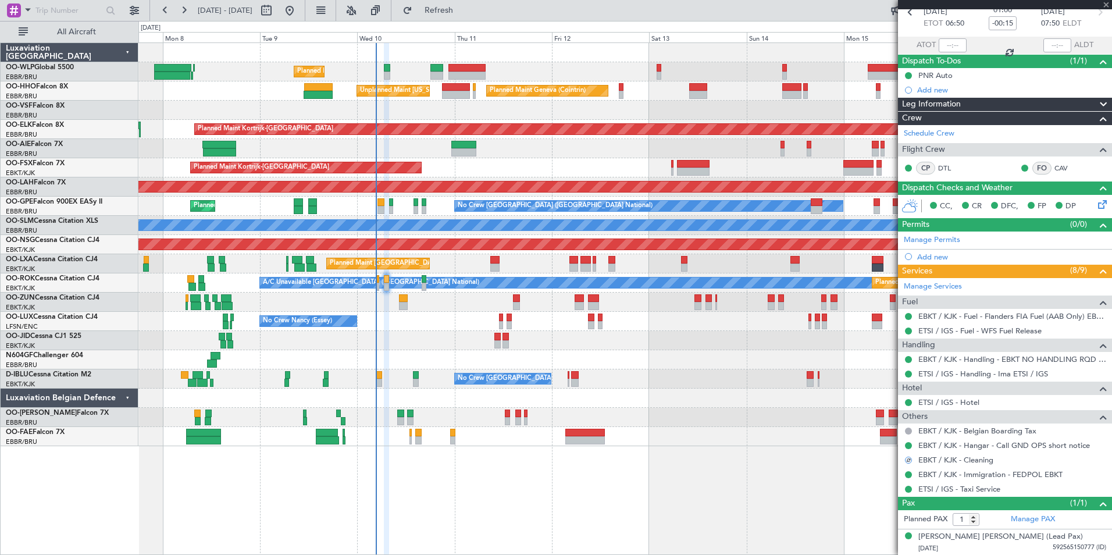
type input "-00:05"
type input "2"
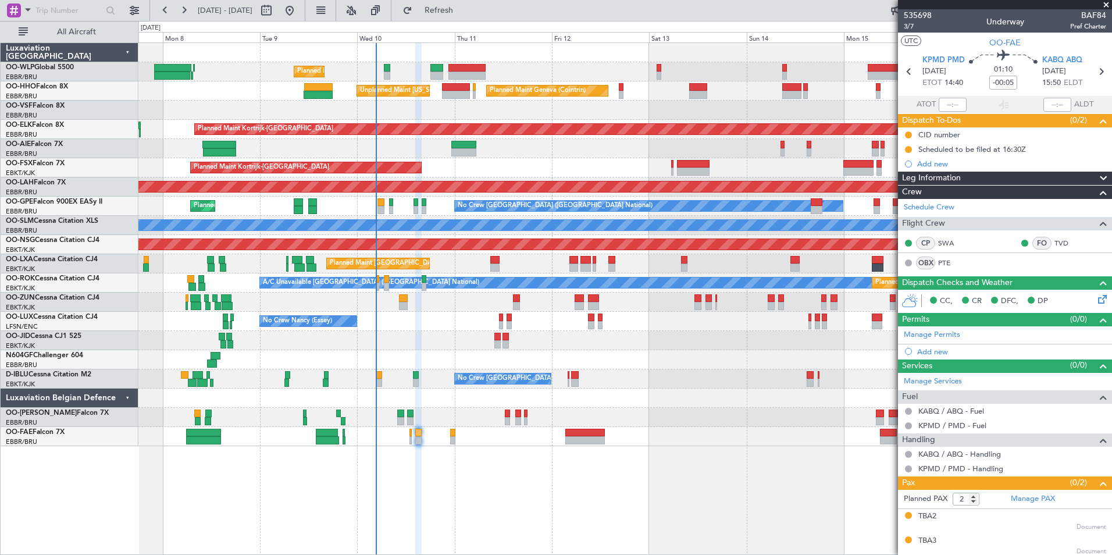
scroll to position [2, 0]
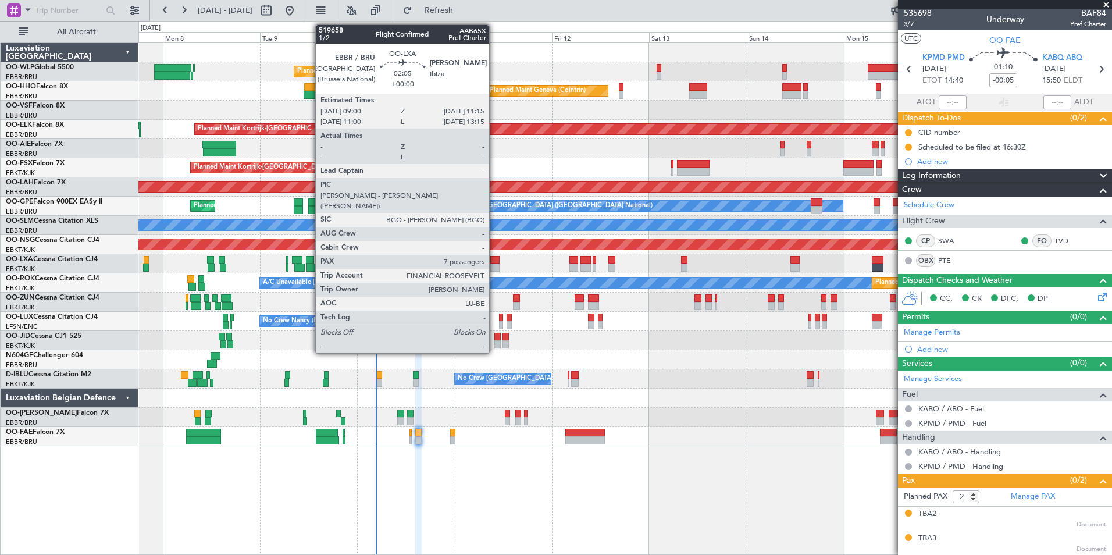
click at [495, 265] on div at bounding box center [494, 268] width 9 height 8
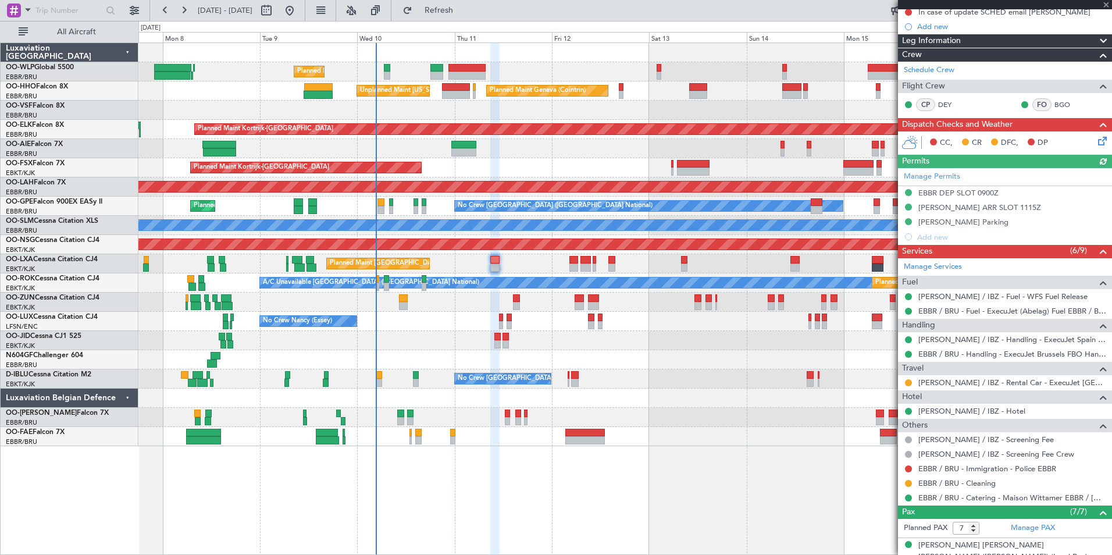
scroll to position [0, 0]
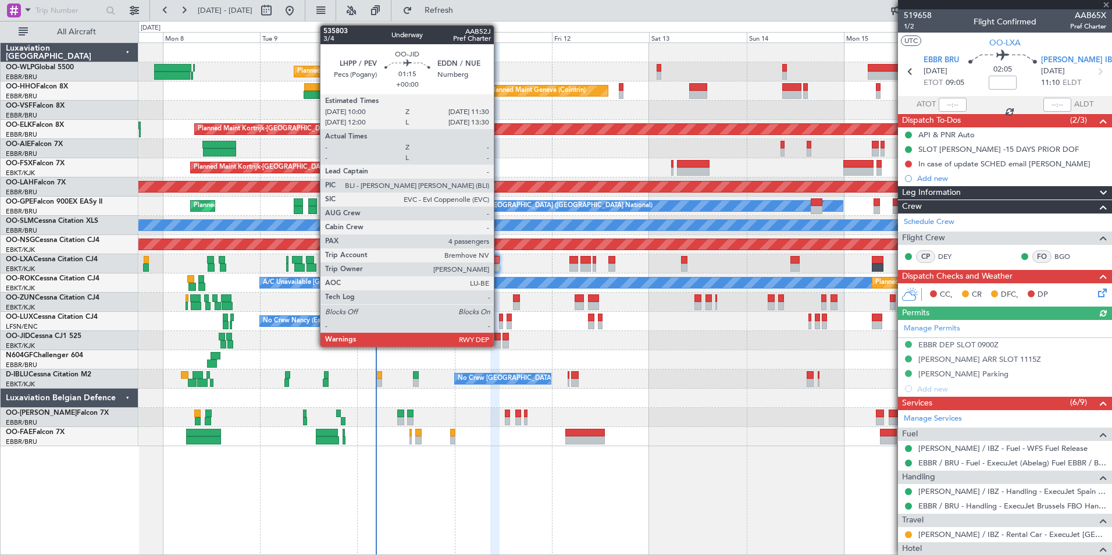
click at [499, 346] on div at bounding box center [498, 344] width 6 height 8
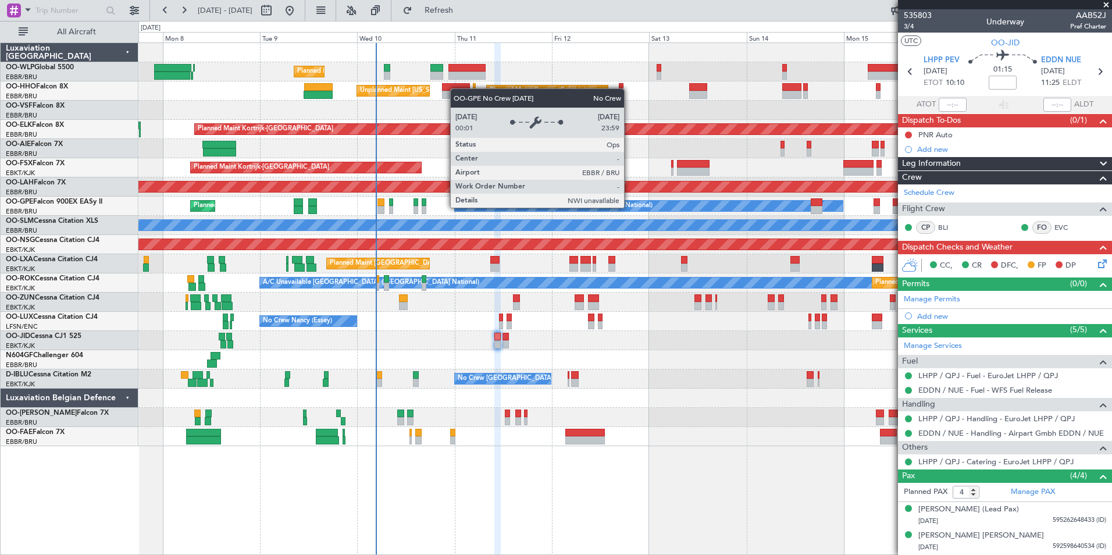
click at [558, 215] on div "Planned Maint Brussels (Brussels National) No Crew Brussels (Brussels National)…" at bounding box center [624, 206] width 973 height 19
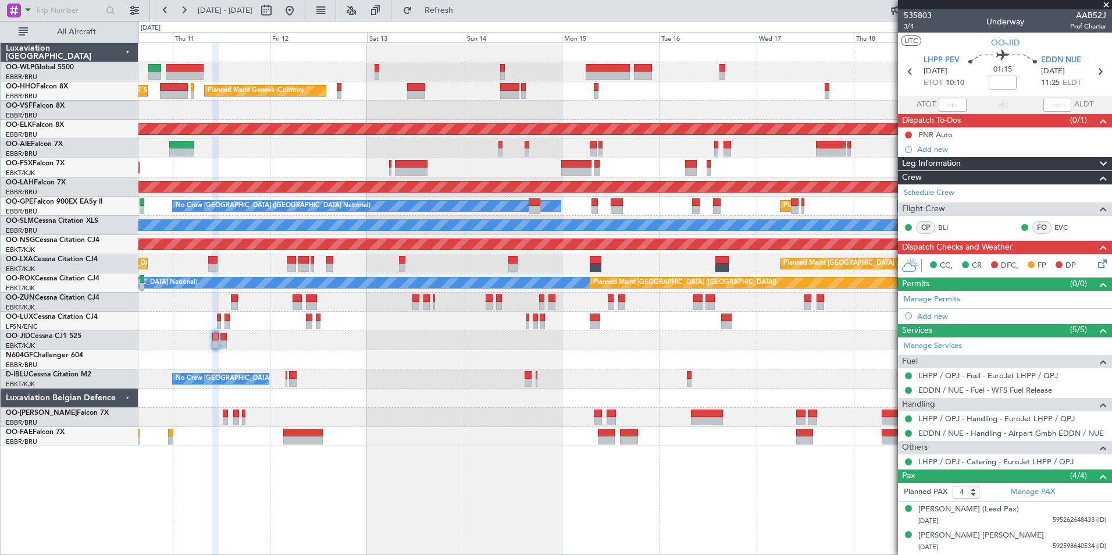
click at [628, 196] on div "Planned Maint Liege Planned Maint Geneva (Cointrin) Unplanned Maint New York (T…" at bounding box center [624, 244] width 973 height 403
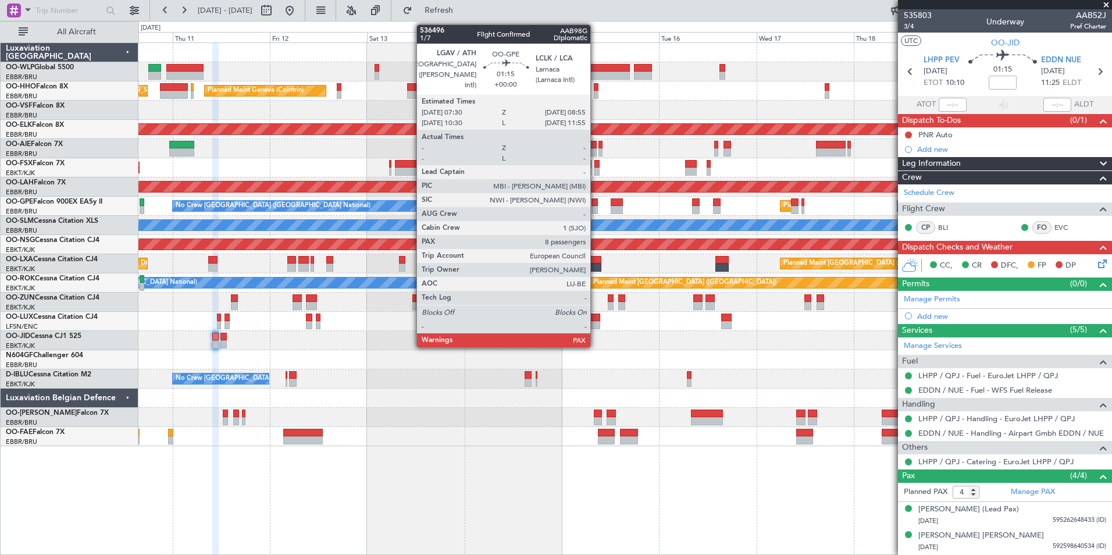
click at [596, 205] on div at bounding box center [595, 202] width 6 height 8
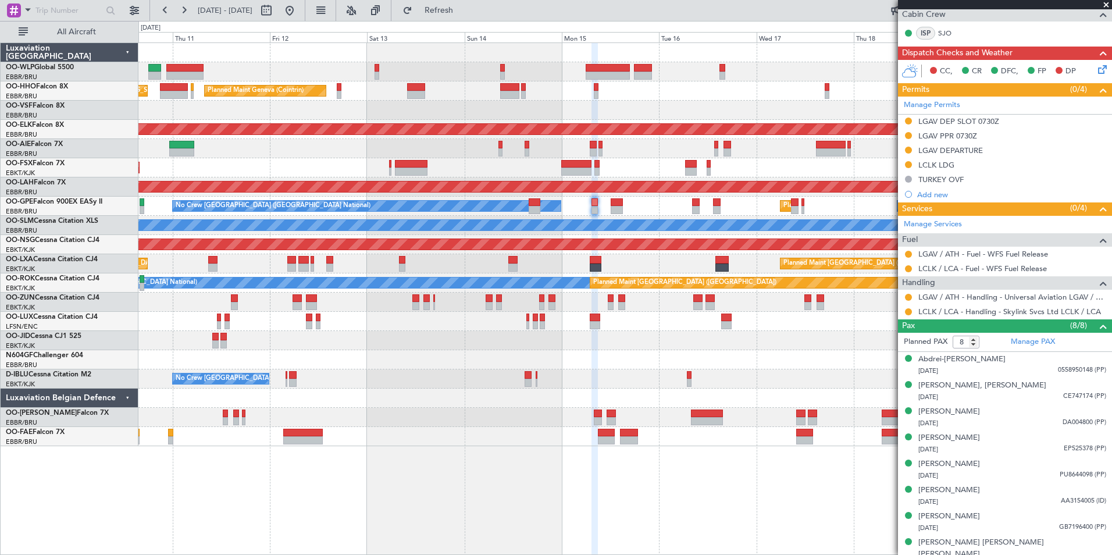
scroll to position [239, 0]
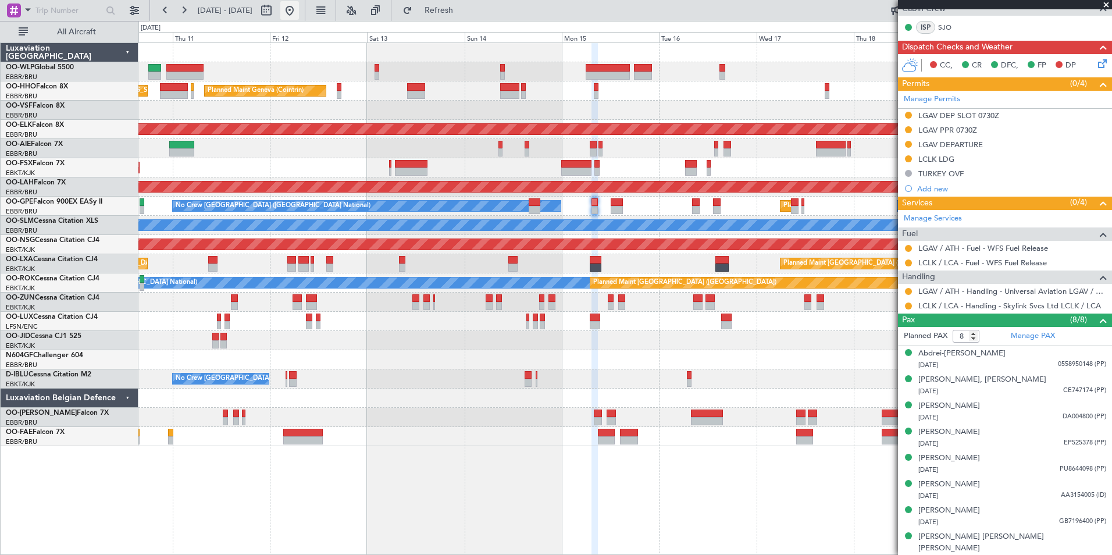
click at [299, 16] on button at bounding box center [289, 10] width 19 height 19
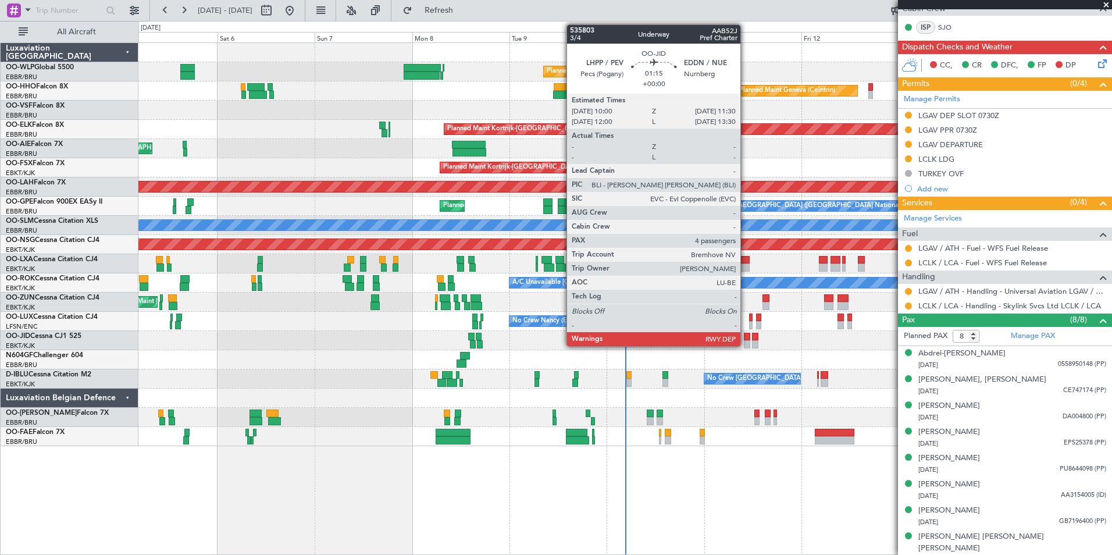
click at [746, 338] on div at bounding box center [747, 337] width 6 height 8
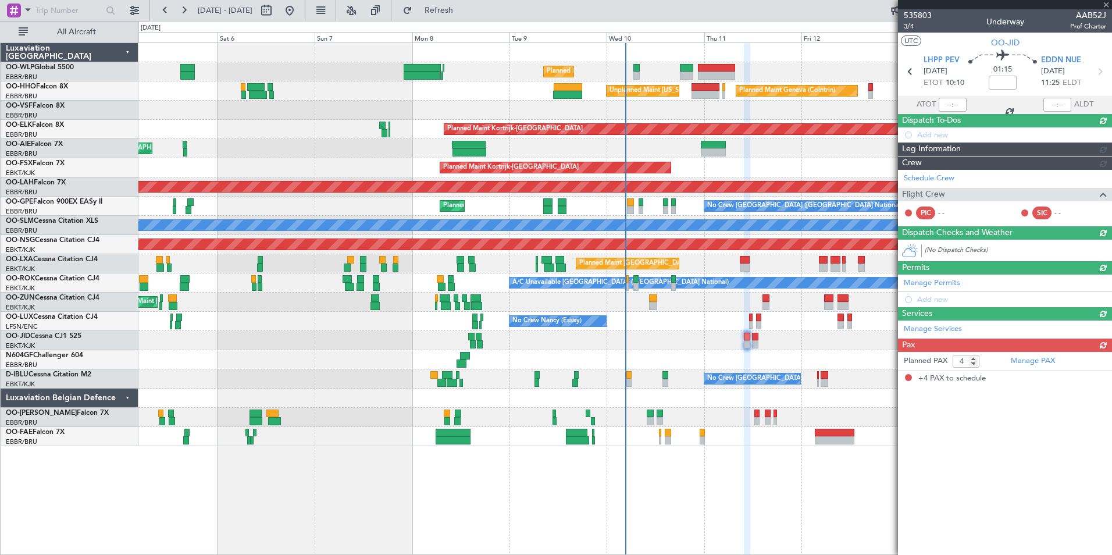
scroll to position [0, 0]
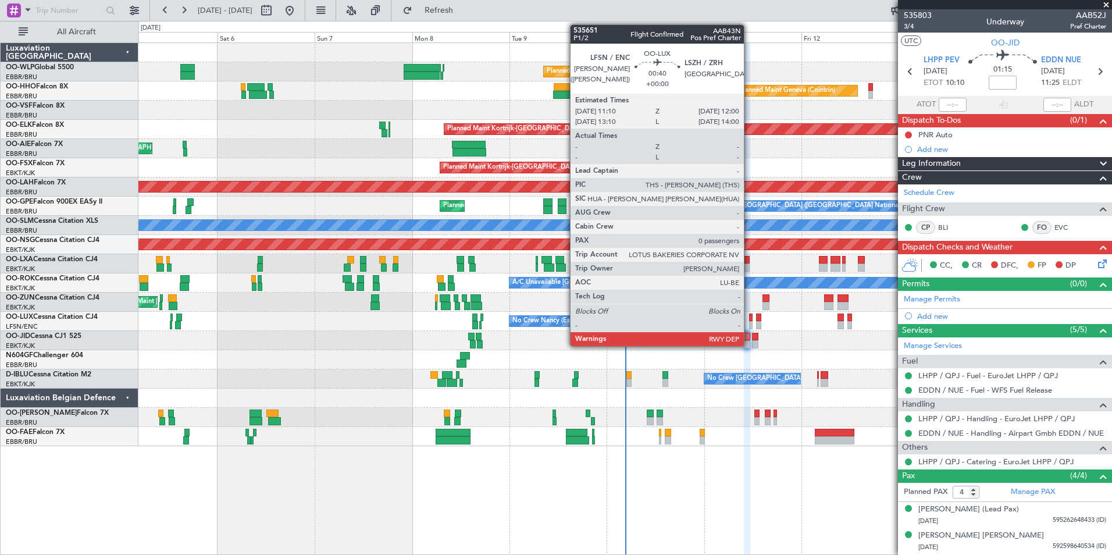
click at [749, 323] on div at bounding box center [750, 325] width 3 height 8
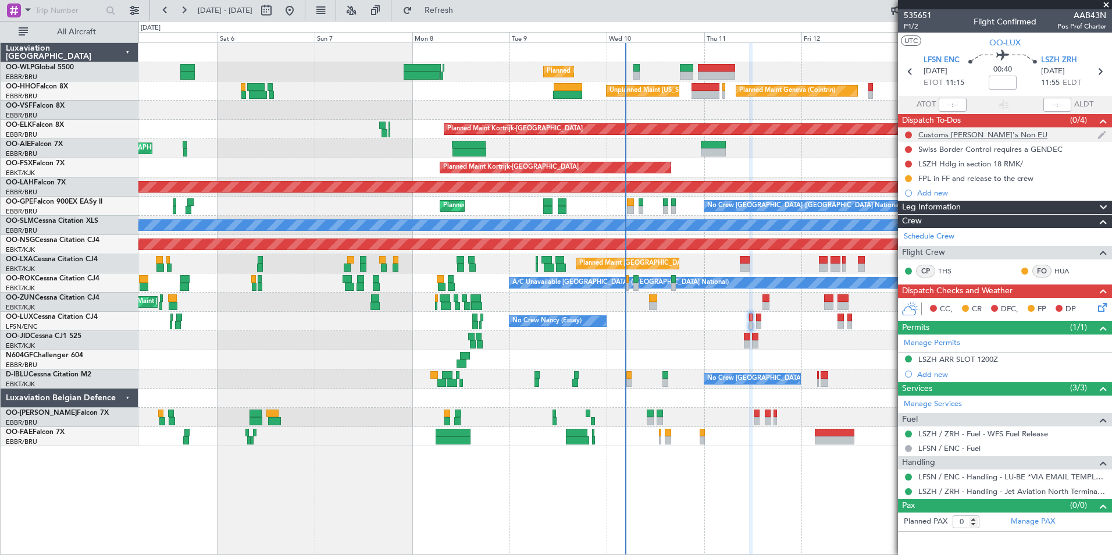
click at [934, 134] on div "Customs [PERSON_NAME]'s Non EU" at bounding box center [983, 135] width 129 height 10
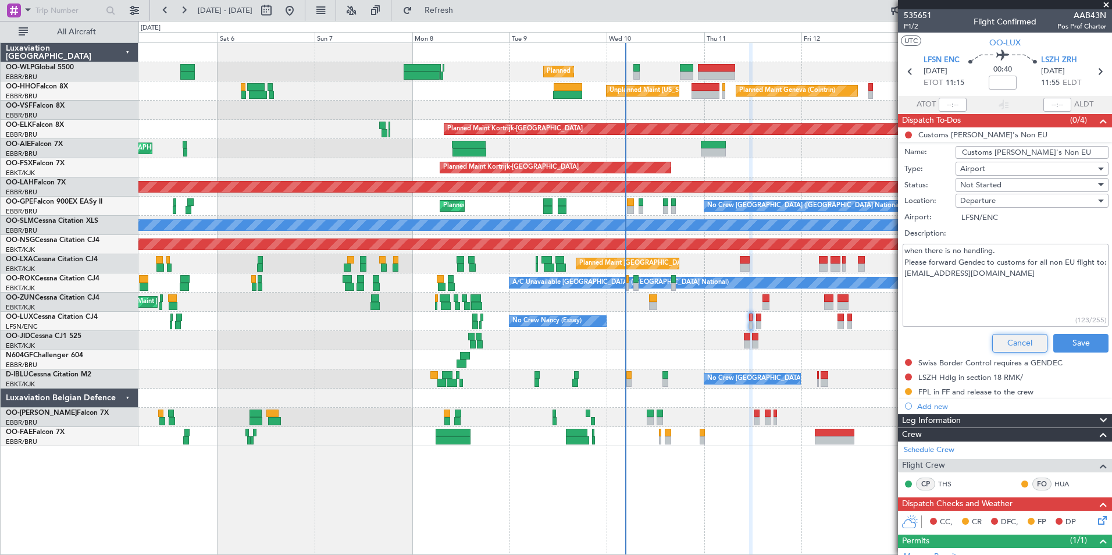
click at [1016, 343] on button "Cancel" at bounding box center [1020, 343] width 55 height 19
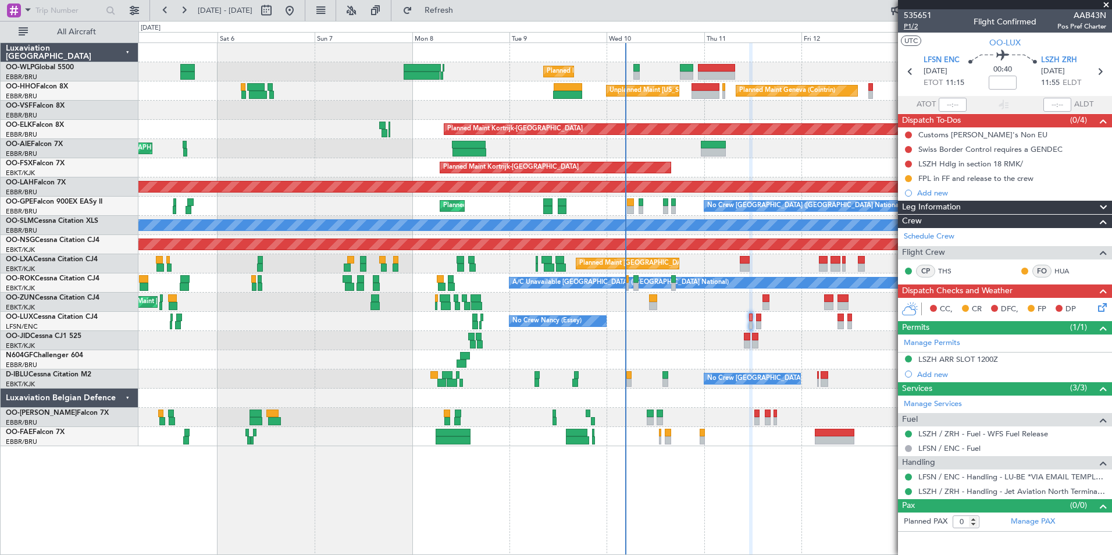
click at [911, 28] on span "P1/2" at bounding box center [918, 27] width 28 height 10
click at [913, 25] on mat-tooltip-component "Trip Number" at bounding box center [918, 37] width 58 height 31
click at [1044, 144] on div "Swiss Border Control requires a GENDEC" at bounding box center [991, 149] width 144 height 10
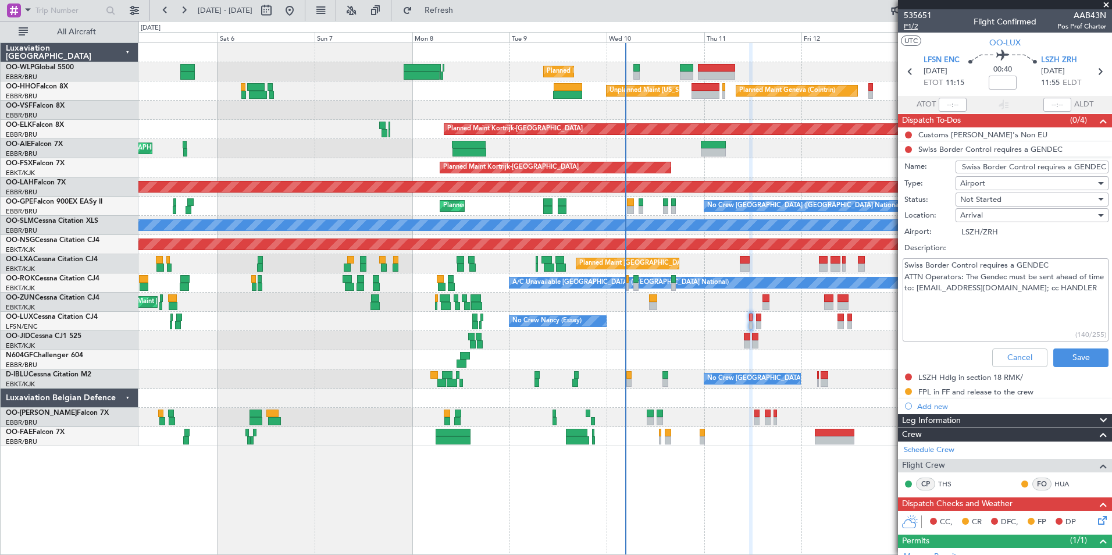
click at [913, 30] on span "P1/2" at bounding box center [918, 27] width 28 height 10
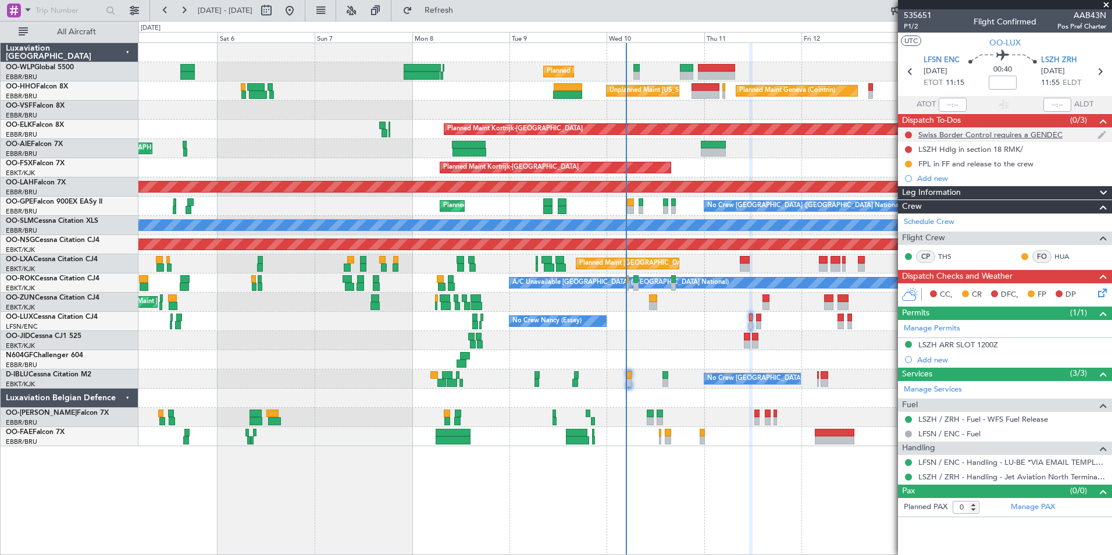
click at [998, 136] on div "Swiss Border Control requires a GENDEC" at bounding box center [991, 135] width 144 height 10
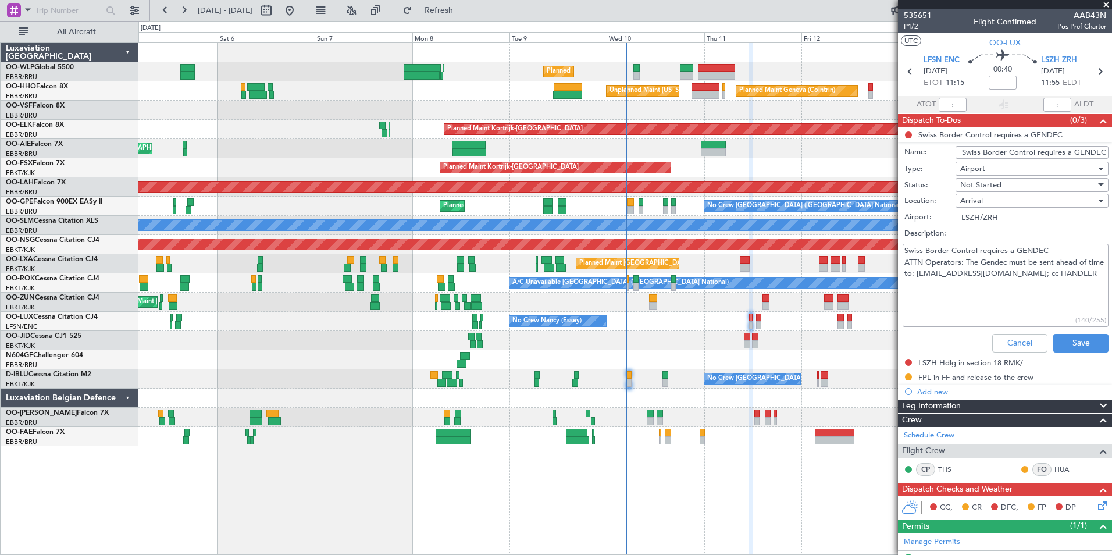
drag, startPoint x: 933, startPoint y: 273, endPoint x: 1046, endPoint y: 273, distance: 112.3
click at [1046, 273] on textarea "Swiss Border Control requires a GENDEC ATTN Operators: The Gendec must be sent …" at bounding box center [1006, 285] width 206 height 83
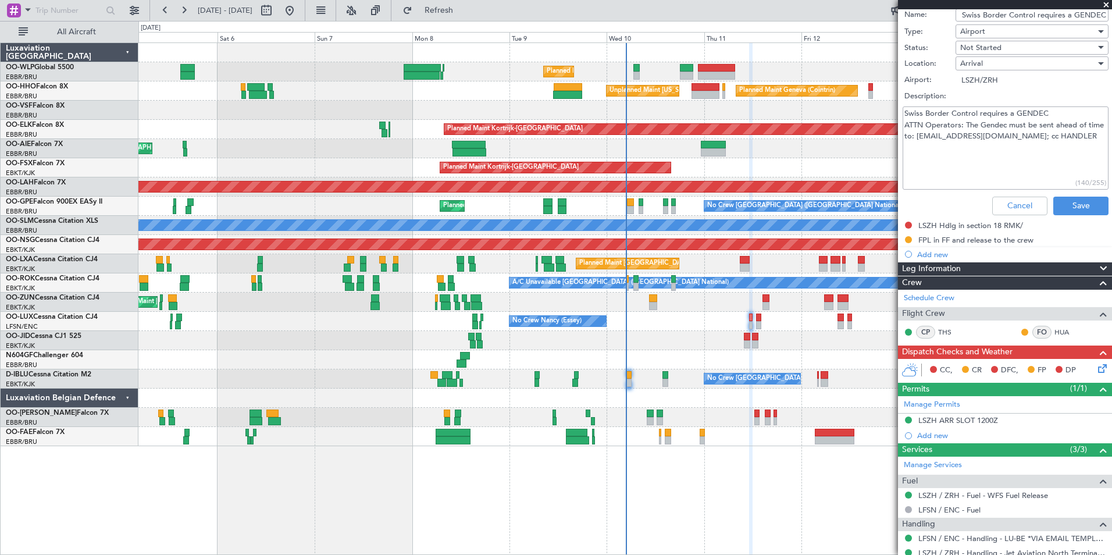
scroll to position [117, 0]
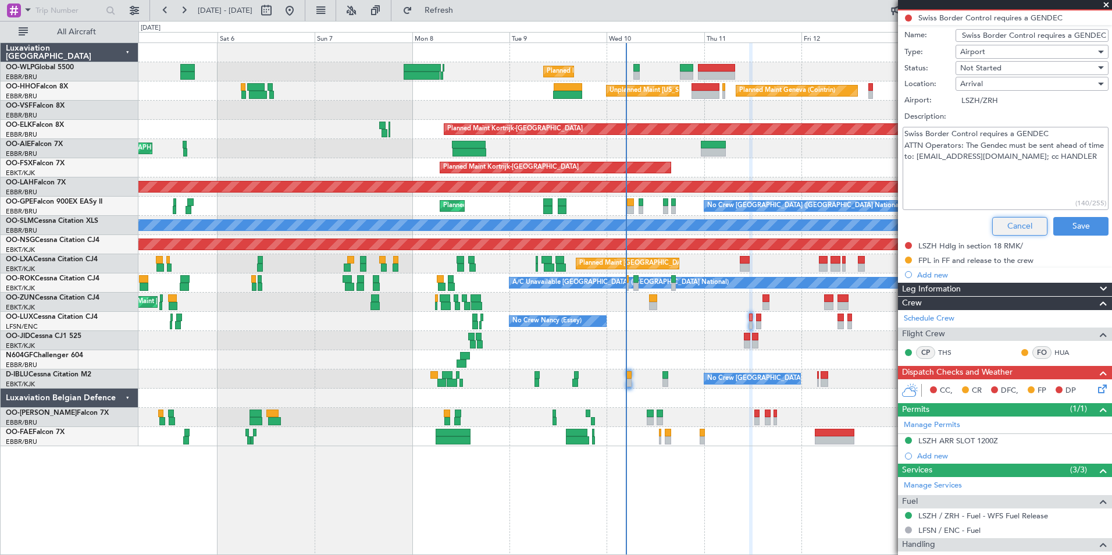
click at [1026, 225] on button "Cancel" at bounding box center [1020, 226] width 55 height 19
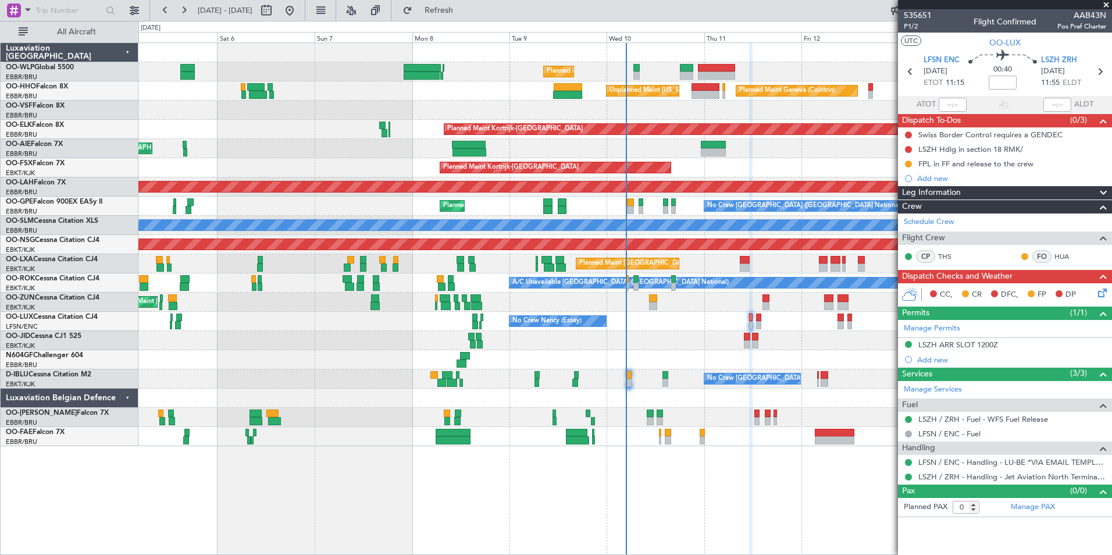
scroll to position [0, 0]
click at [909, 132] on button at bounding box center [908, 134] width 7 height 7
click at [914, 187] on span "Completed" at bounding box center [914, 186] width 38 height 12
click at [1100, 75] on icon at bounding box center [1100, 71] width 15 height 15
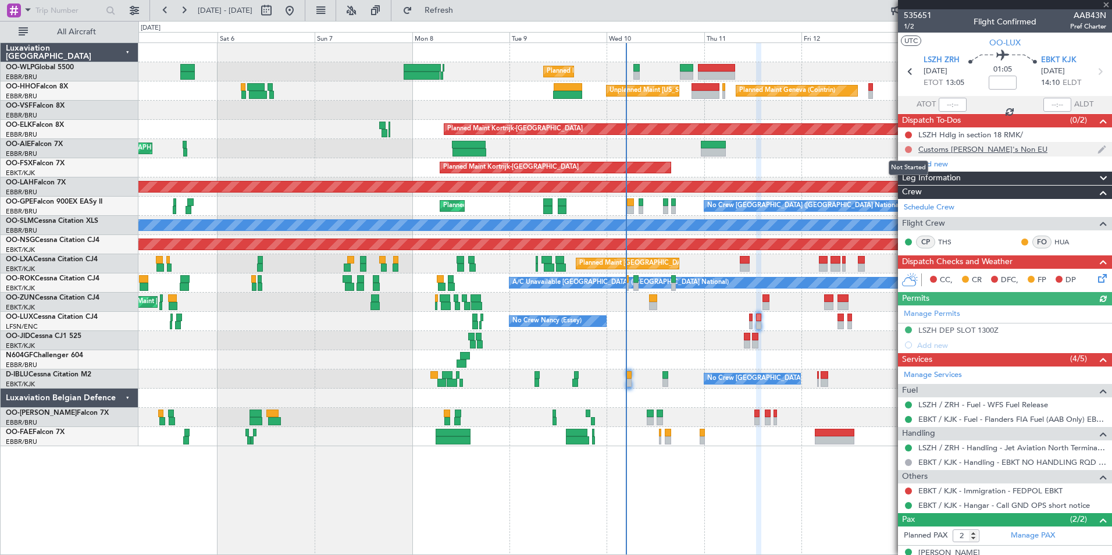
click at [908, 148] on button at bounding box center [908, 149] width 7 height 7
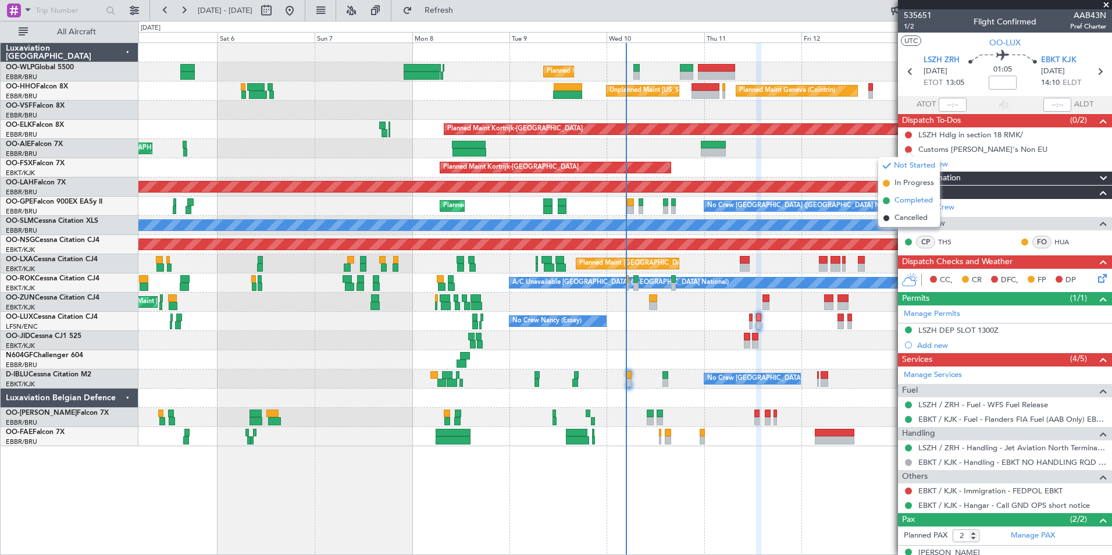
click at [904, 201] on span "Completed" at bounding box center [914, 201] width 38 height 12
click at [946, 490] on link "EBKT / KJK - Immigration - FEDPOL EBKT" at bounding box center [991, 491] width 144 height 10
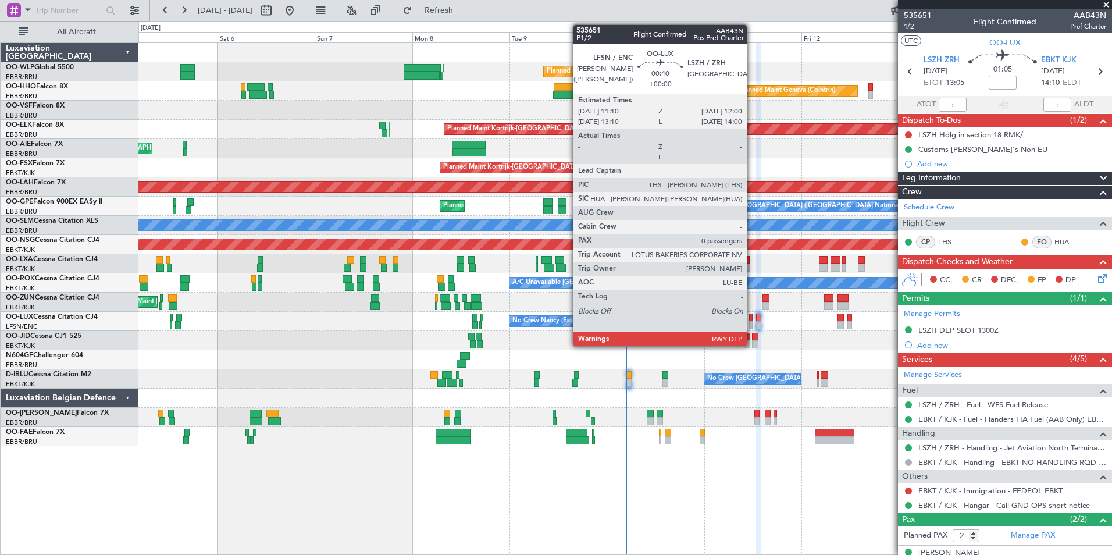
click at [752, 322] on div at bounding box center [750, 325] width 3 height 8
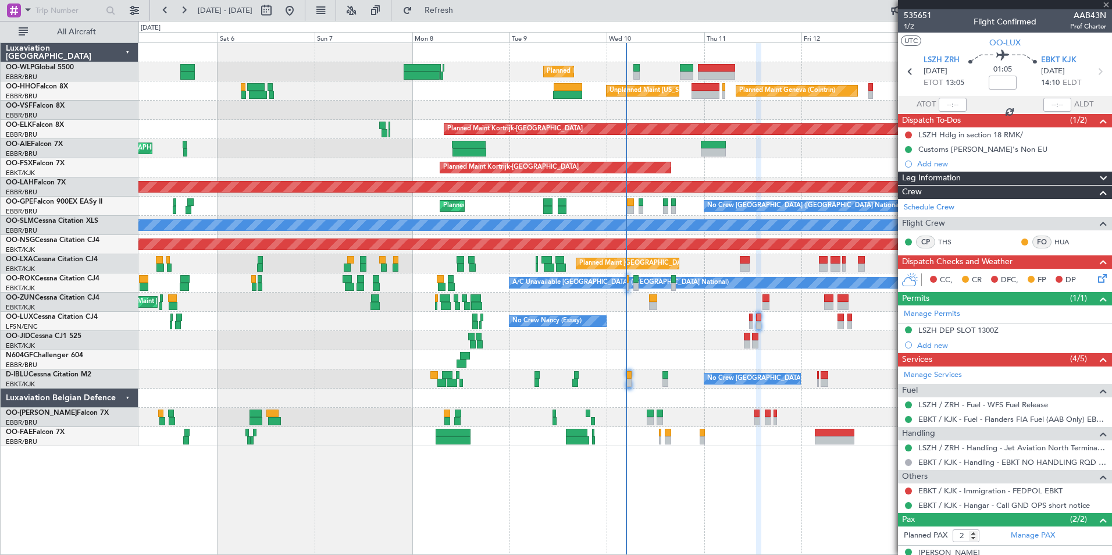
type input "0"
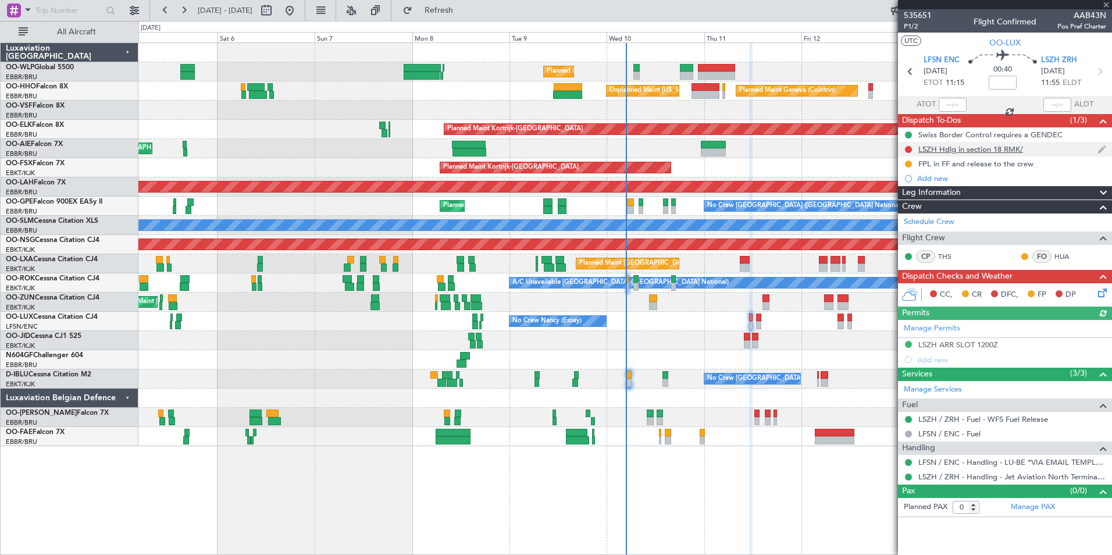
click at [957, 153] on div "LSZH Hdlg in section 18 RMK/" at bounding box center [971, 149] width 105 height 10
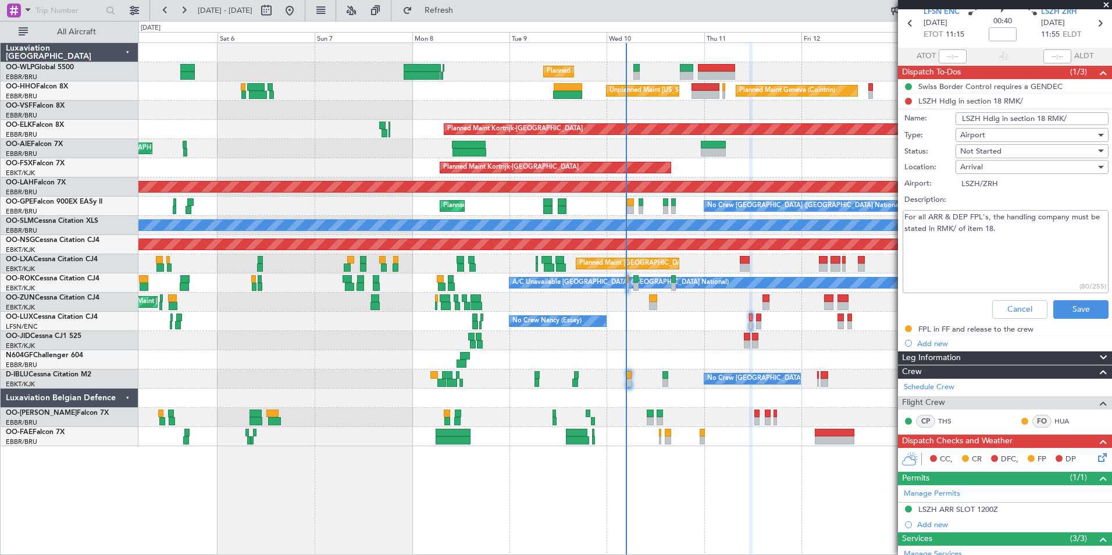
scroll to position [116, 0]
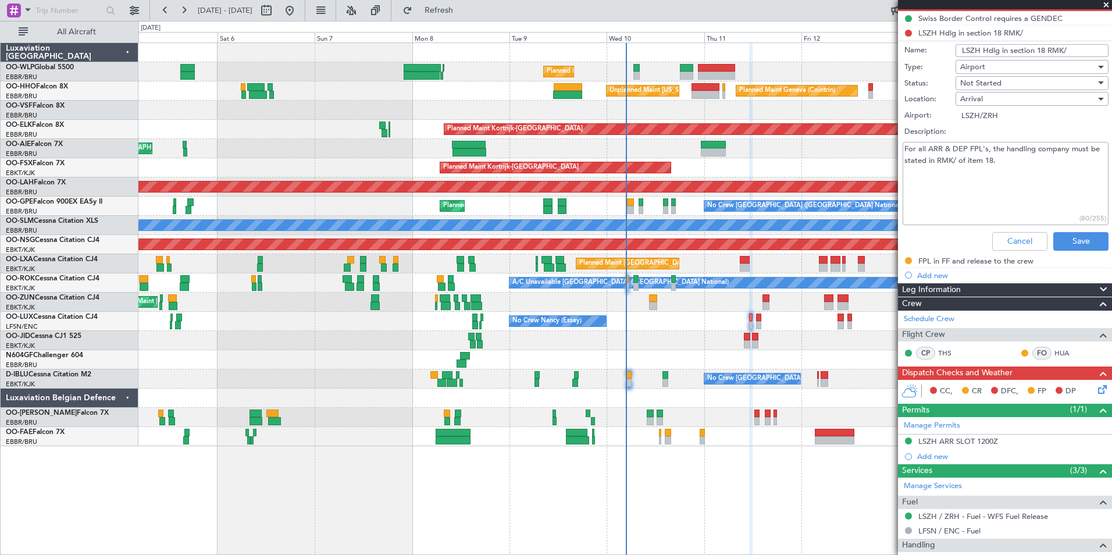
click at [940, 446] on mat-tooltip-component "LSZH ARR SLOT 1200Z" at bounding box center [958, 461] width 88 height 31
click at [949, 443] on div "LSZH ARR SLOT 1200Z" at bounding box center [959, 441] width 80 height 10
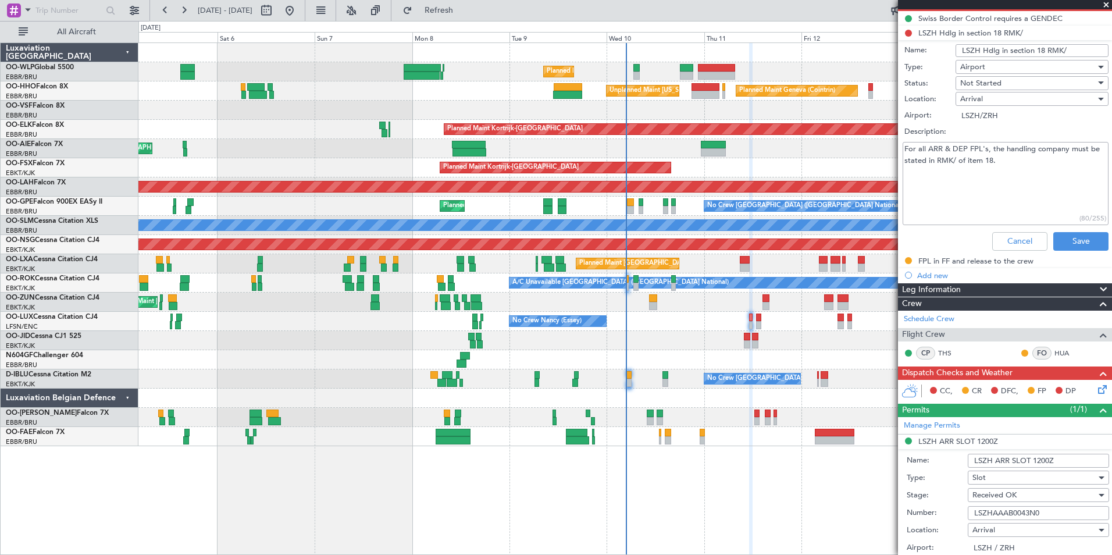
click at [999, 517] on input "LSZHAAAB0043N0" at bounding box center [1038, 513] width 141 height 14
click at [996, 237] on button "Cancel" at bounding box center [1020, 241] width 55 height 19
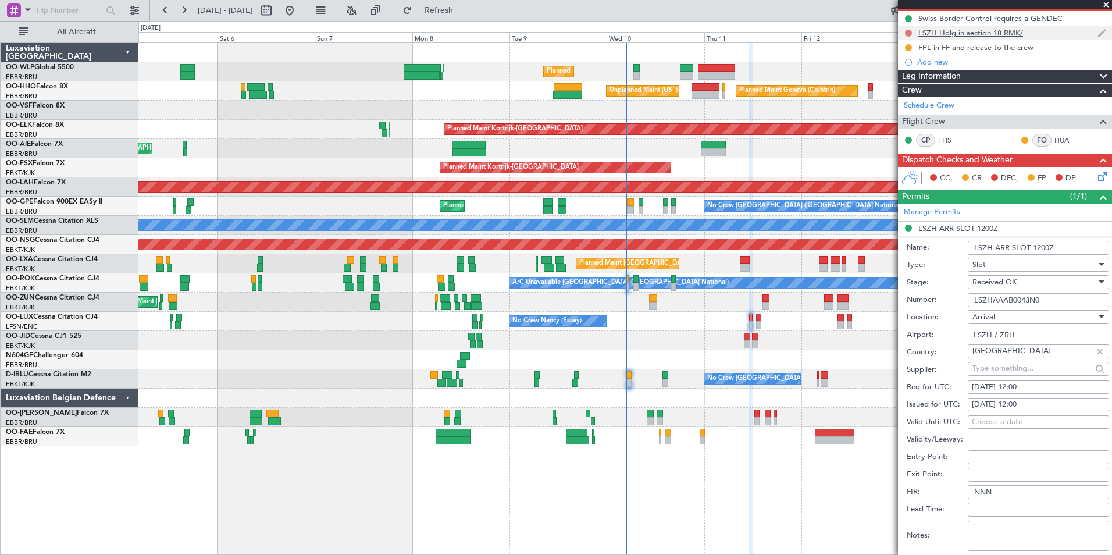
click at [908, 31] on button at bounding box center [908, 33] width 7 height 7
click at [908, 83] on span "Completed" at bounding box center [914, 85] width 38 height 12
click at [905, 47] on button at bounding box center [908, 47] width 7 height 7
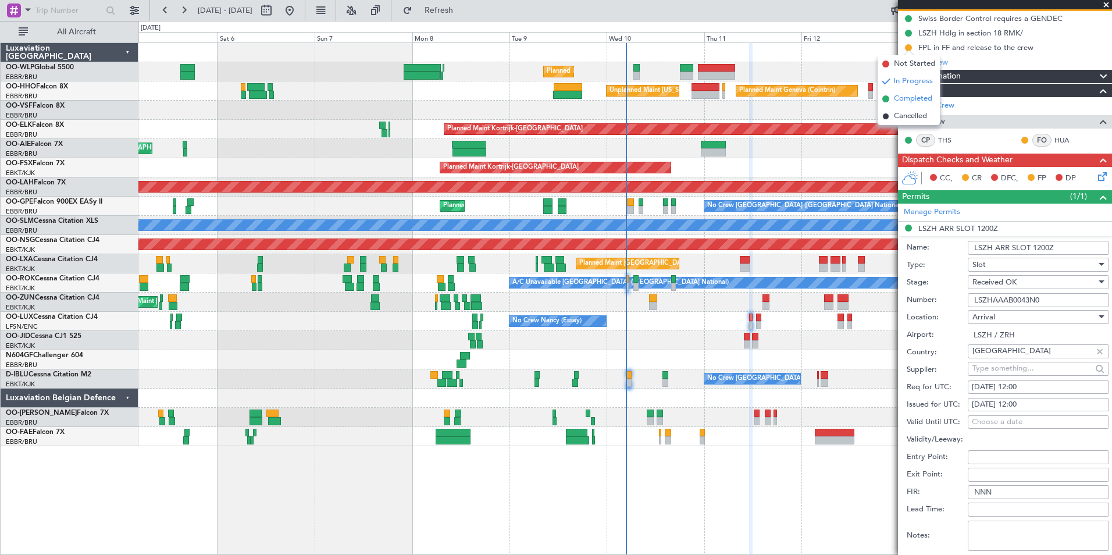
click at [907, 104] on span "Completed" at bounding box center [913, 99] width 38 height 12
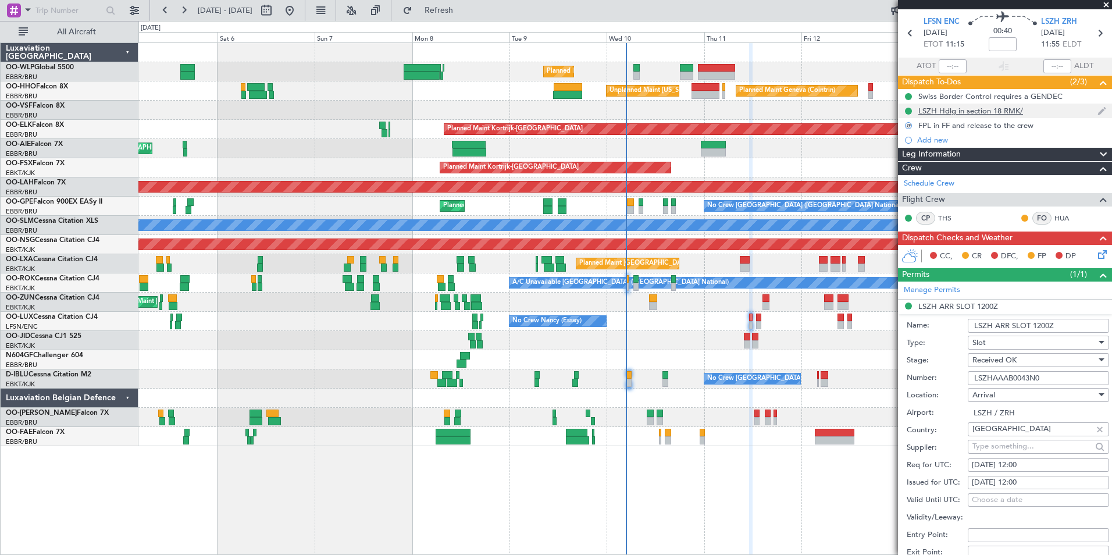
scroll to position [0, 0]
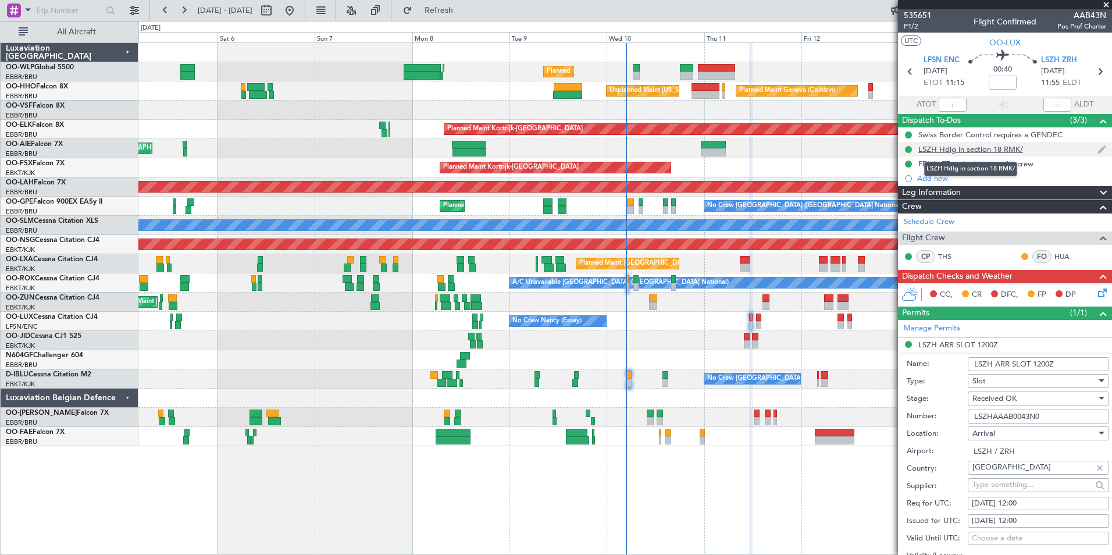
click at [973, 149] on div "LSZH Hdlg in section 18 RMK/" at bounding box center [971, 149] width 105 height 10
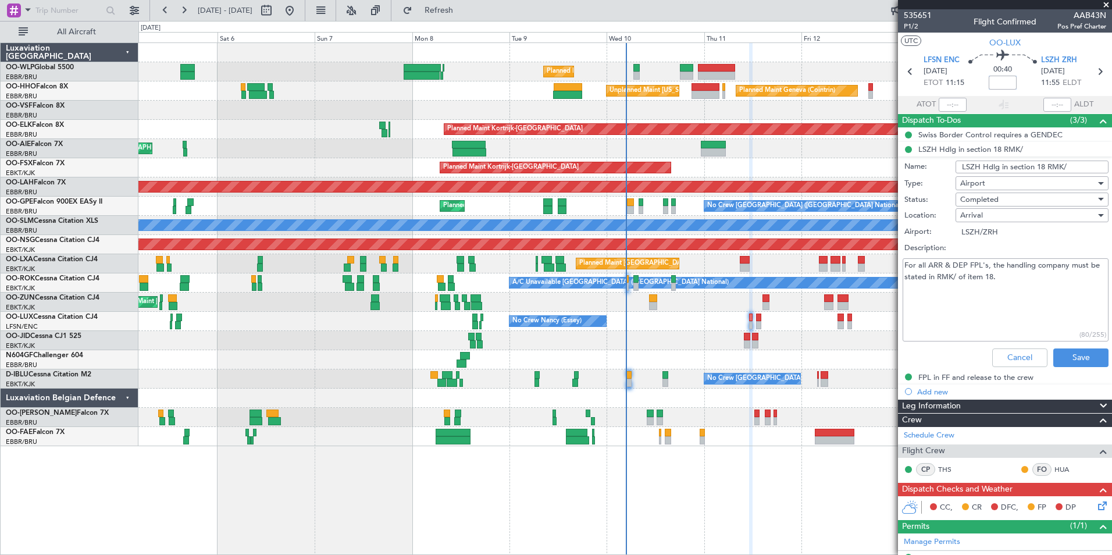
click at [1001, 86] on input at bounding box center [1003, 83] width 28 height 14
type input "-00:15"
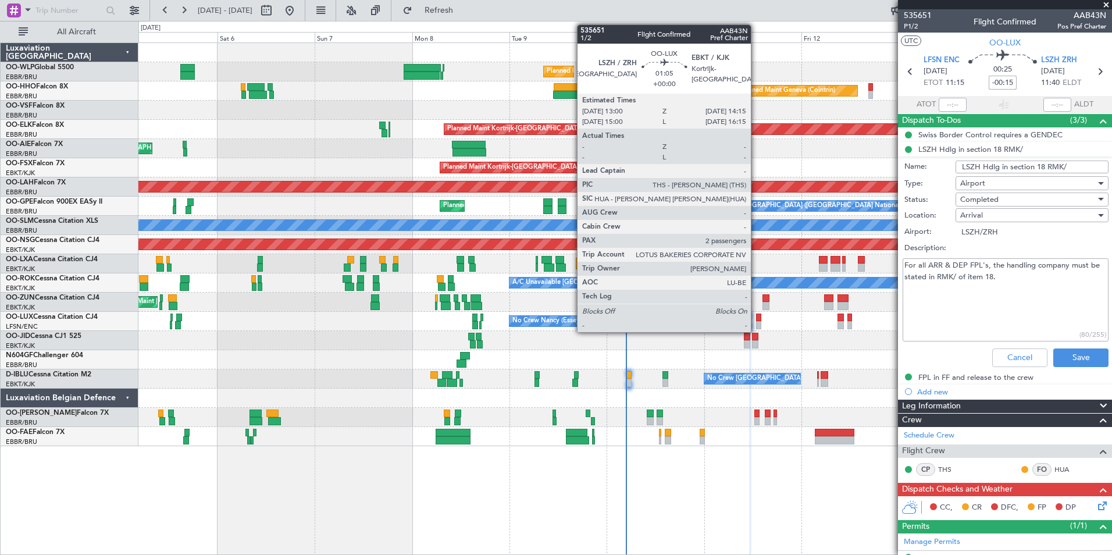
click at [756, 324] on div at bounding box center [758, 325] width 5 height 8
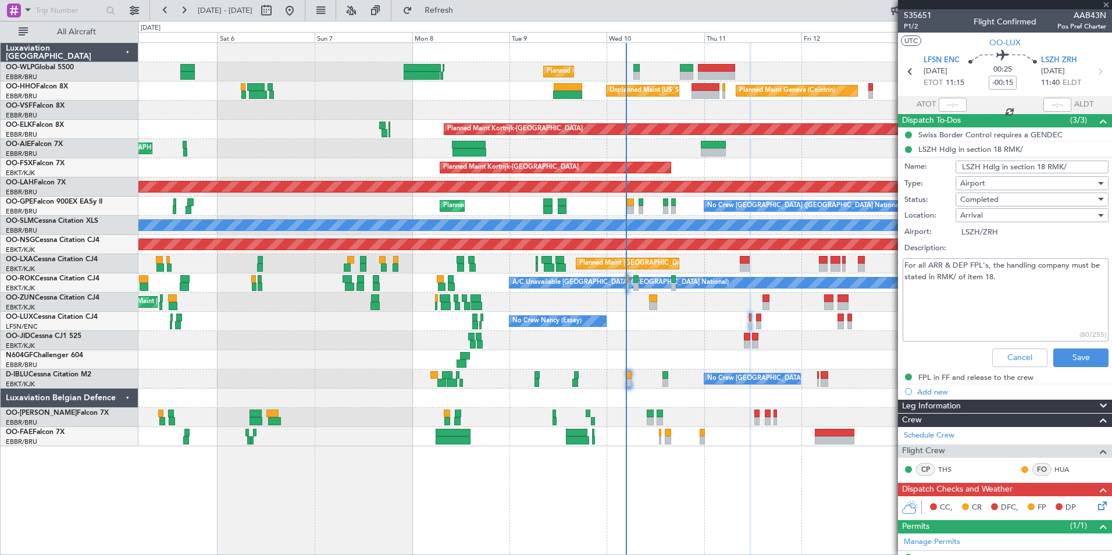
type input "2"
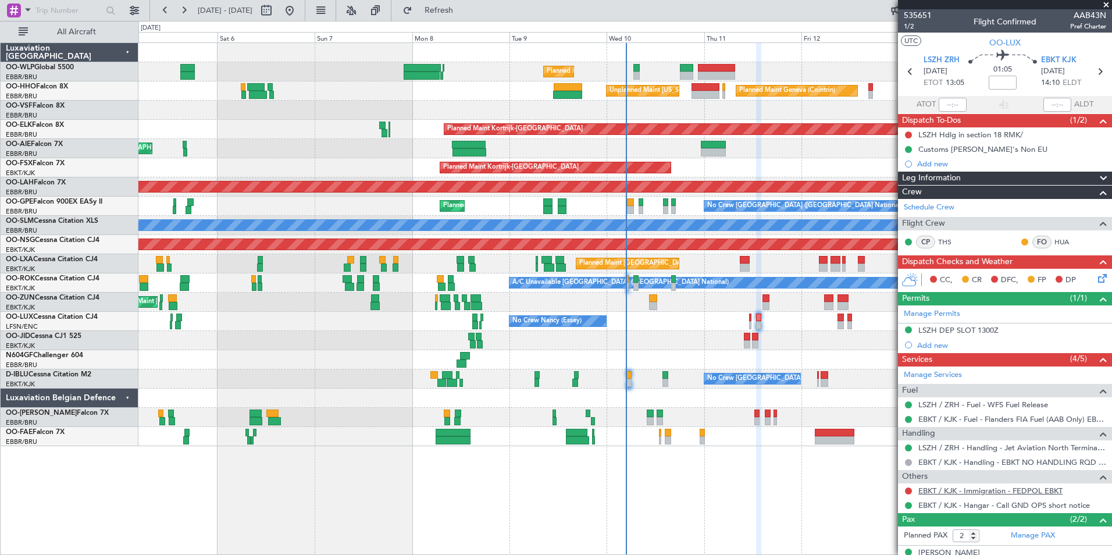
click at [934, 491] on link "EBKT / KJK - Immigration - FEDPOL EBKT" at bounding box center [991, 491] width 144 height 10
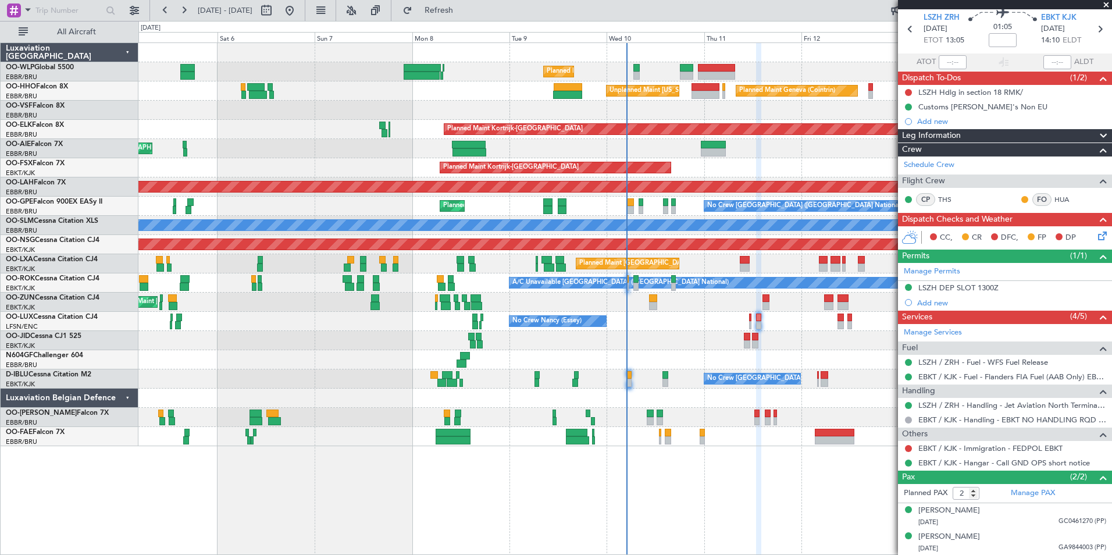
click at [945, 287] on div "LSZH DEP SLOT 1300Z" at bounding box center [959, 288] width 80 height 10
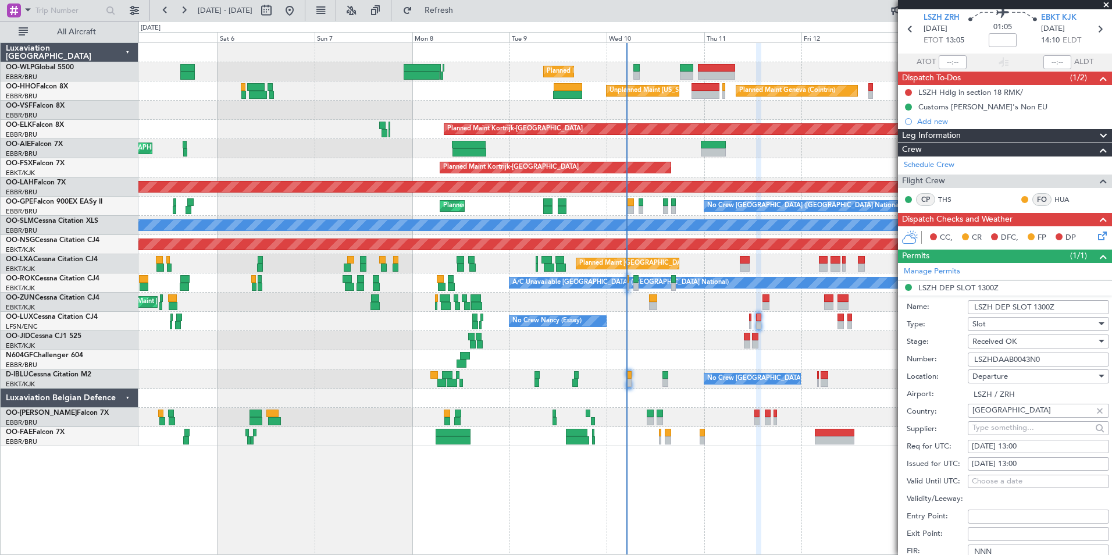
click at [1008, 359] on input "LSZHDAAB0043N0" at bounding box center [1038, 360] width 141 height 14
click at [906, 93] on button at bounding box center [908, 92] width 7 height 7
click at [918, 138] on span "Completed" at bounding box center [914, 144] width 38 height 12
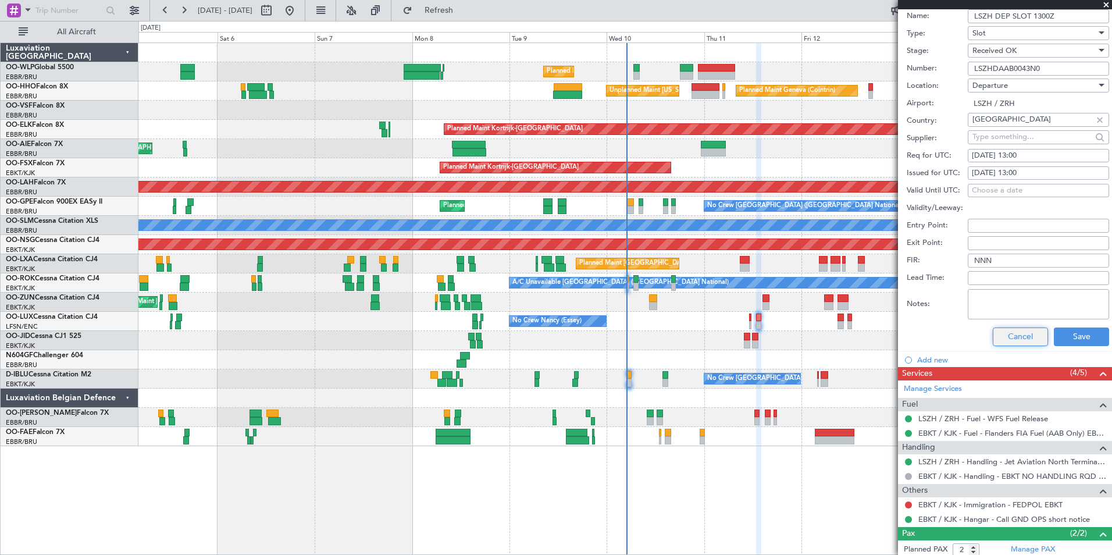
click at [1008, 335] on button "Cancel" at bounding box center [1020, 337] width 55 height 19
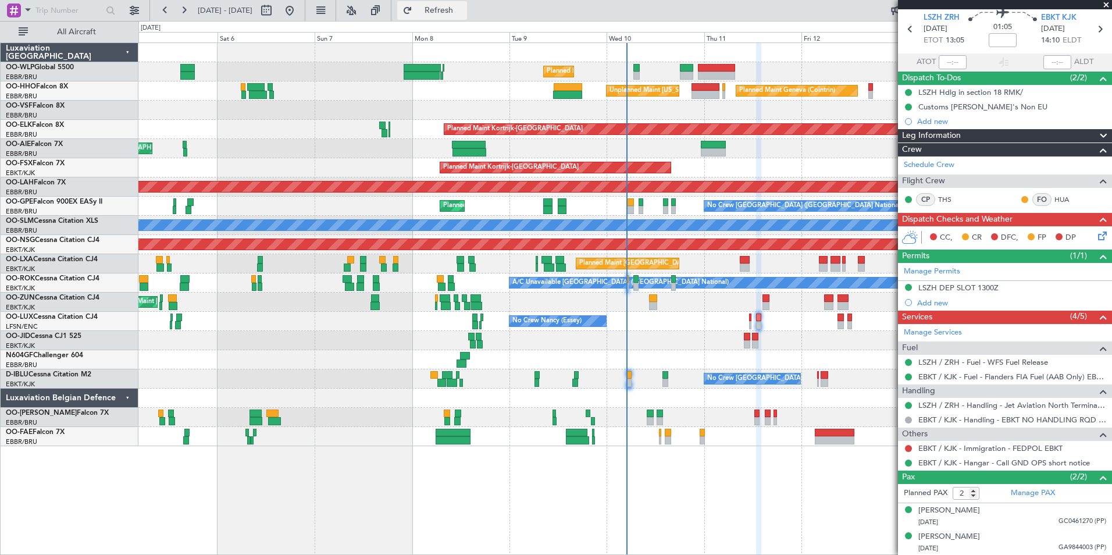
click at [464, 14] on span "Refresh" at bounding box center [439, 10] width 49 height 8
click at [911, 447] on button at bounding box center [908, 448] width 7 height 7
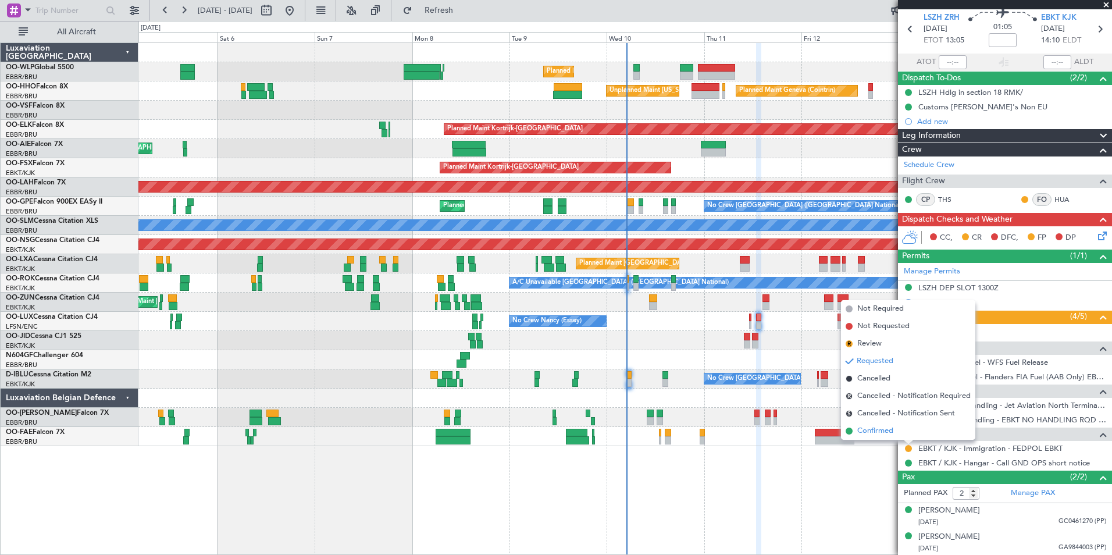
click at [897, 434] on li "Confirmed" at bounding box center [908, 430] width 134 height 17
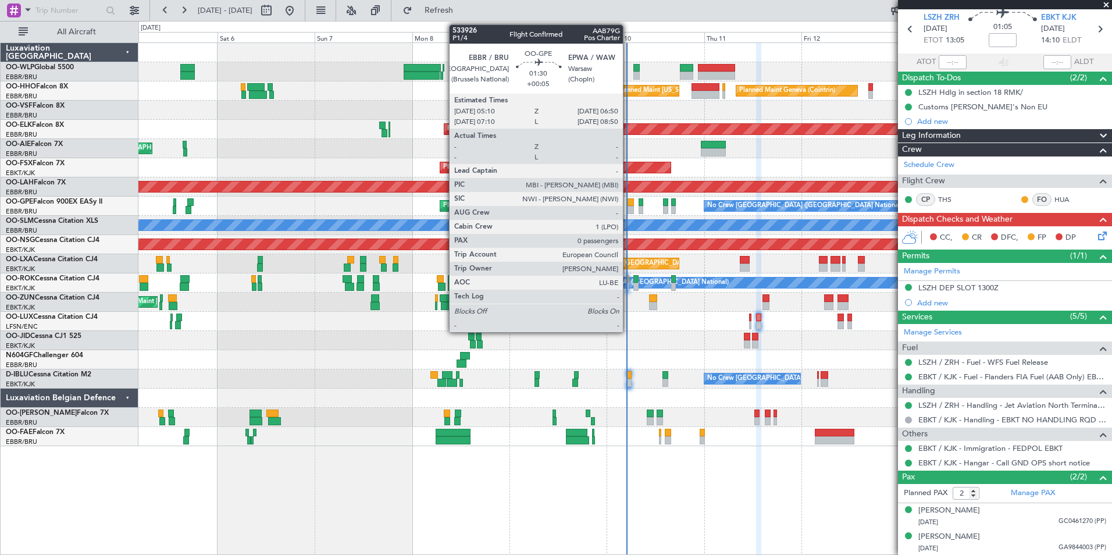
click at [628, 206] on div at bounding box center [630, 210] width 7 height 8
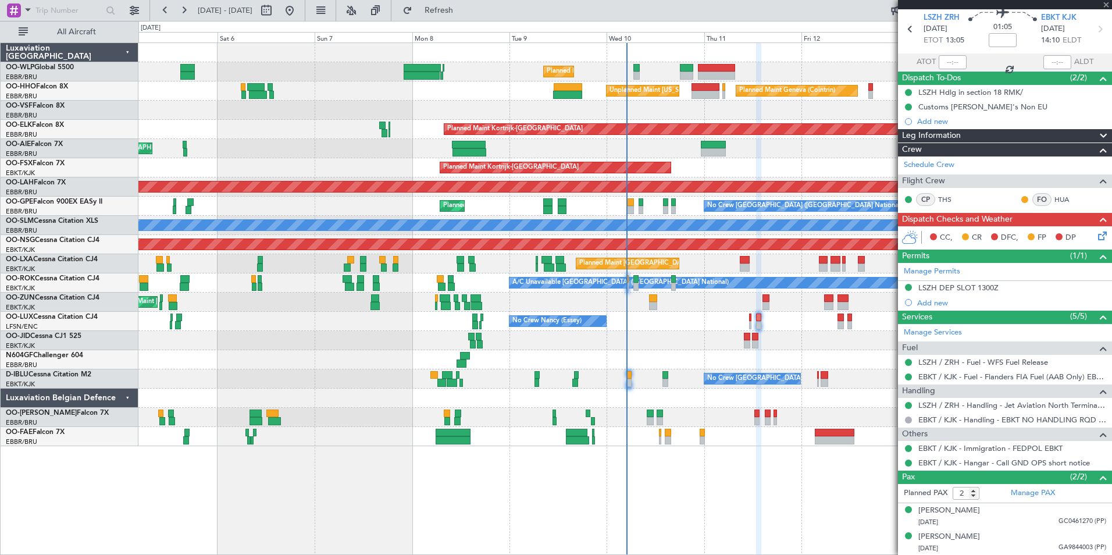
type input "+00:05"
type input "0"
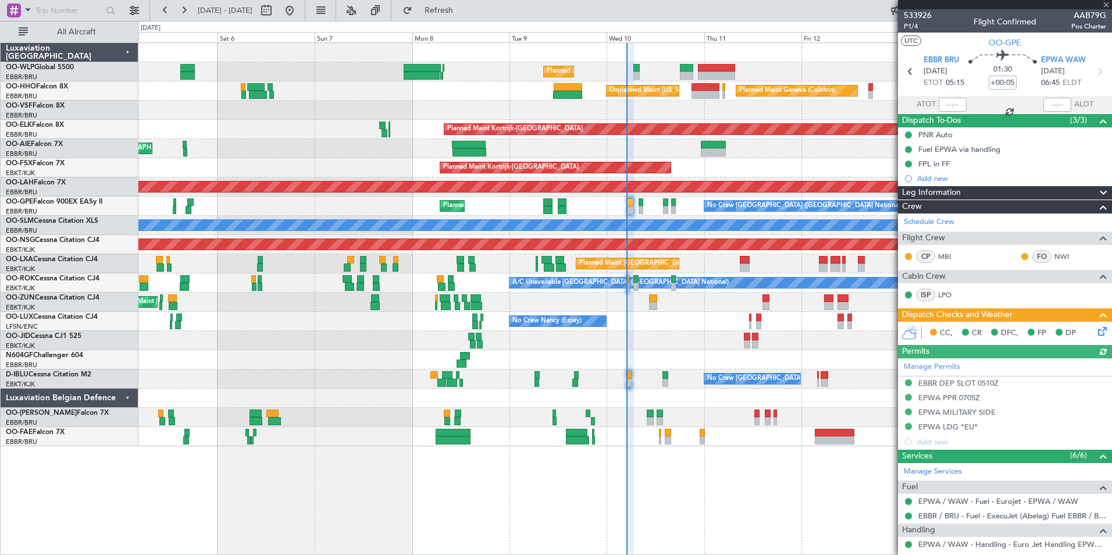
scroll to position [87, 0]
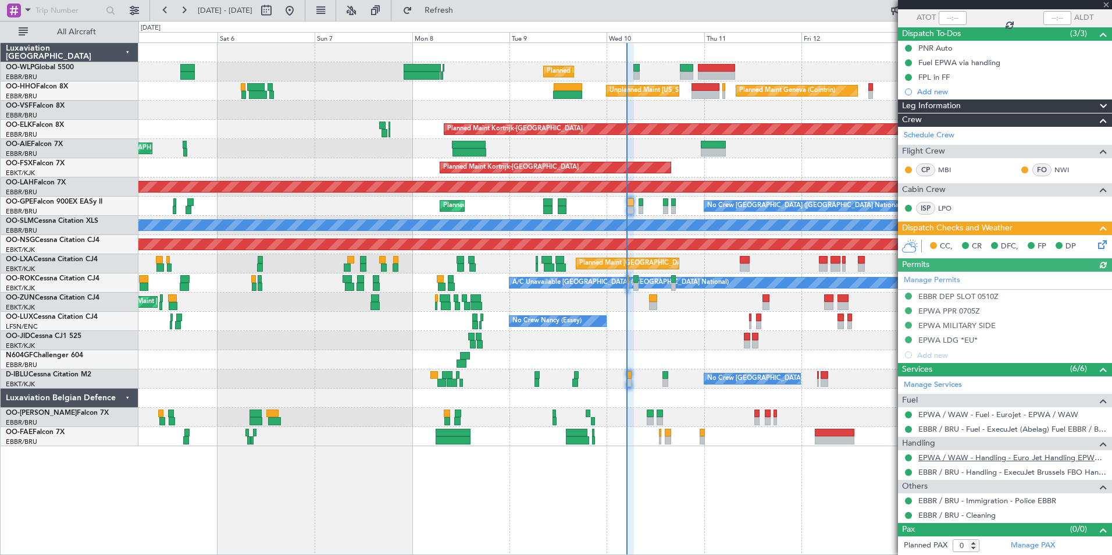
click at [970, 457] on link "EPWA / WAW - Handling - Euro Jet Handling EPWA / WAW" at bounding box center [1013, 458] width 188 height 10
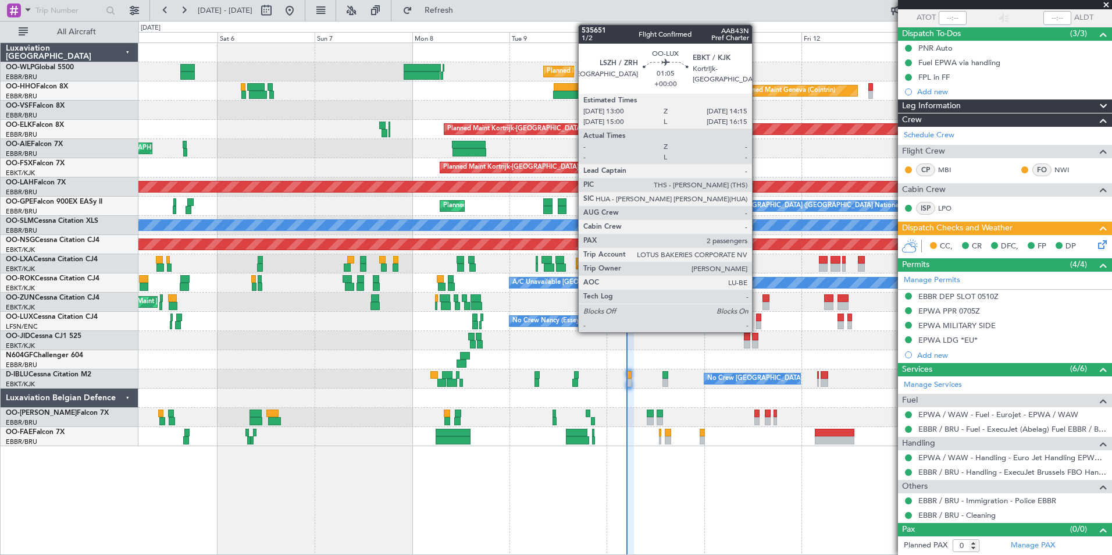
click at [758, 321] on div at bounding box center [758, 318] width 5 height 8
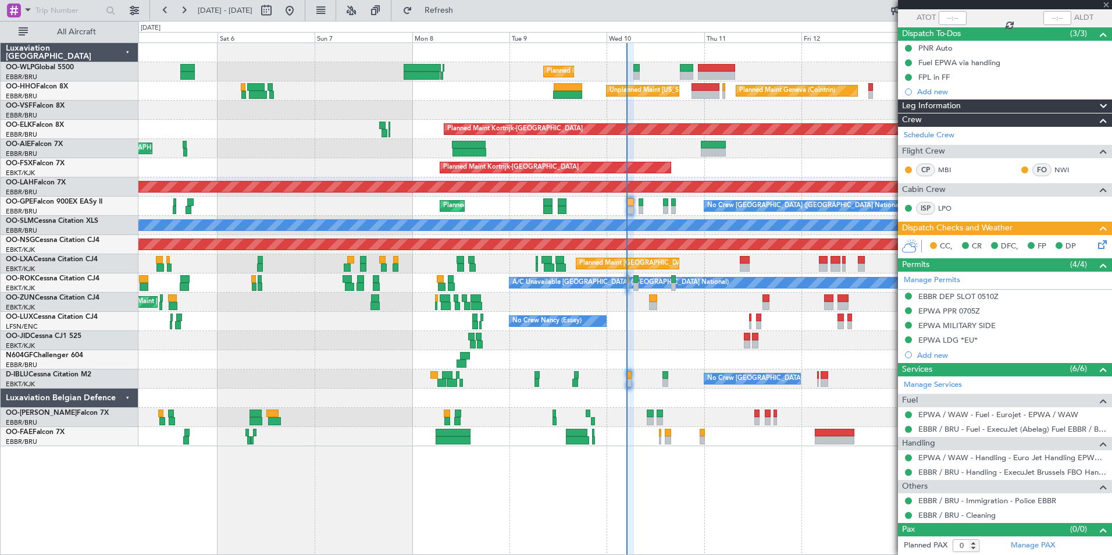
type input "2"
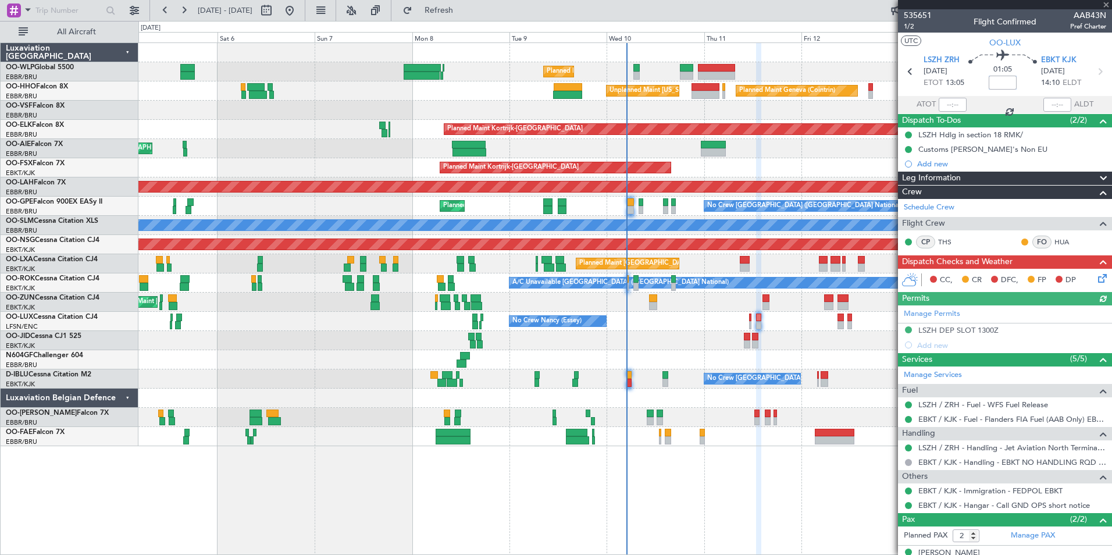
click at [991, 82] on input at bounding box center [1003, 83] width 28 height 14
click at [795, 152] on div "Unplanned Maint Brussels (Brussels National) Planned Maint London (Farnborough)" at bounding box center [624, 148] width 973 height 19
click at [912, 27] on mat-tooltip-component "Trip Number" at bounding box center [918, 37] width 58 height 31
click at [916, 24] on span "1/2" at bounding box center [918, 27] width 28 height 10
click at [1098, 279] on icon at bounding box center [1100, 276] width 9 height 9
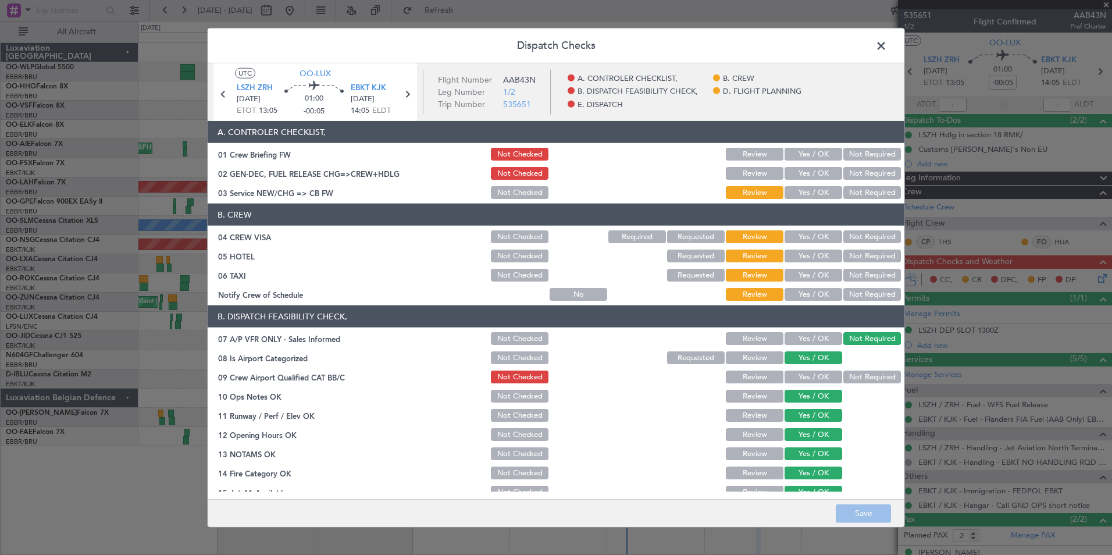
click at [785, 157] on button "Yes / OK" at bounding box center [814, 154] width 58 height 13
click at [802, 169] on button "Yes / OK" at bounding box center [814, 173] width 58 height 13
click at [804, 186] on button "Yes / OK" at bounding box center [814, 192] width 58 height 13
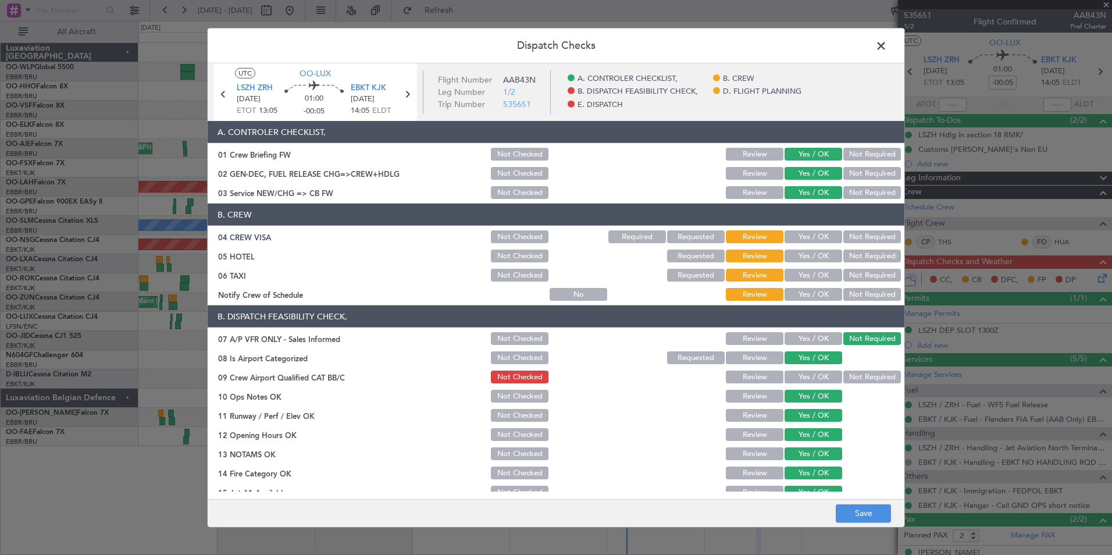
drag, startPoint x: 863, startPoint y: 247, endPoint x: 858, endPoint y: 238, distance: 10.2
click at [863, 247] on section "B. CREW 04 CREW VISA Not Checked Required Requested Review Yes / OK Not Require…" at bounding box center [556, 253] width 697 height 99
click at [856, 237] on button "Not Required" at bounding box center [873, 236] width 58 height 13
click at [855, 256] on button "Not Required" at bounding box center [873, 256] width 58 height 13
click at [849, 272] on button "Not Required" at bounding box center [873, 275] width 58 height 13
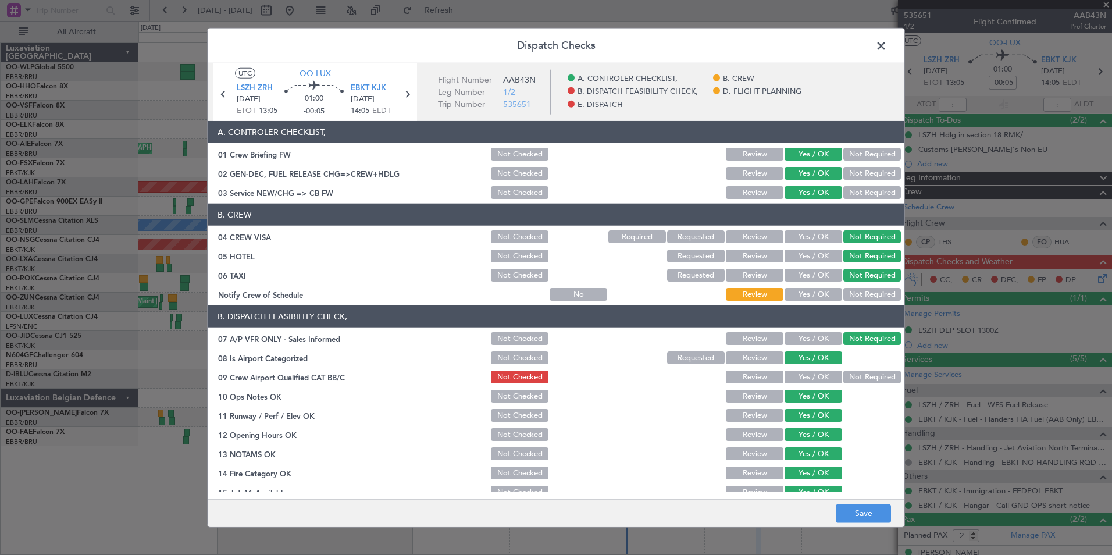
click at [807, 298] on button "Yes / OK" at bounding box center [814, 294] width 58 height 13
click at [809, 381] on button "Yes / OK" at bounding box center [814, 377] width 58 height 13
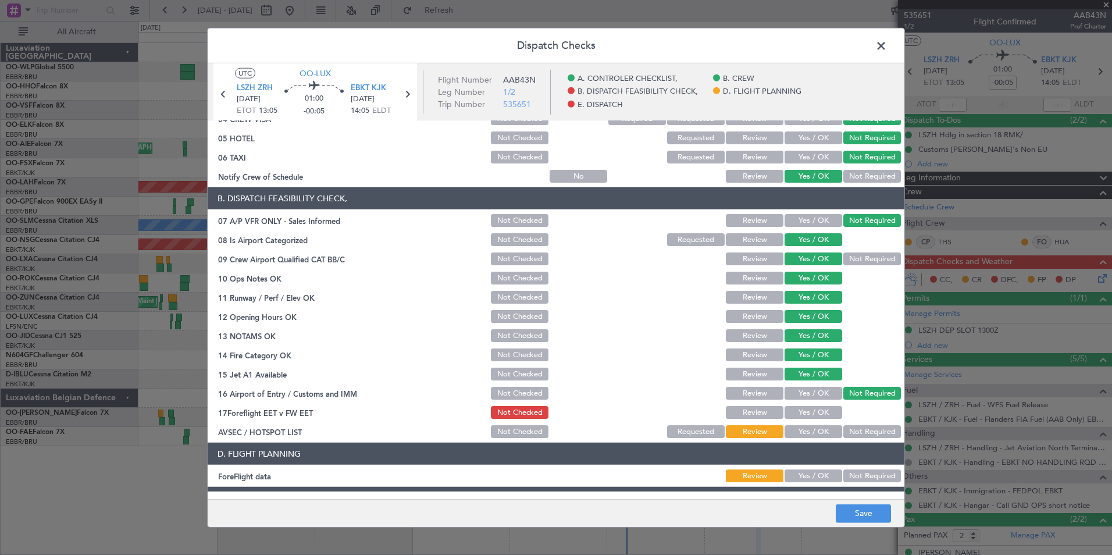
scroll to position [215, 0]
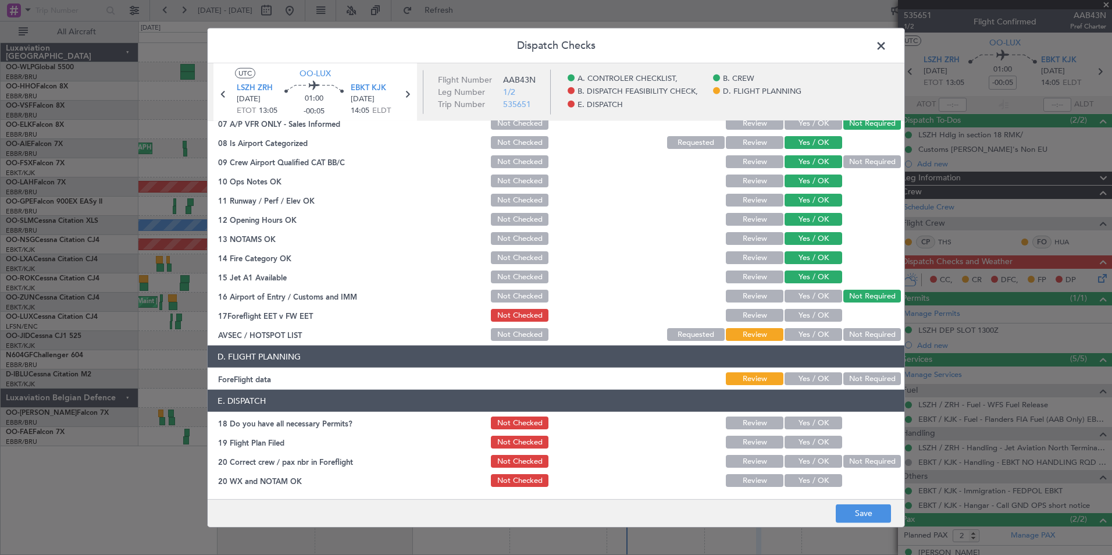
drag, startPoint x: 812, startPoint y: 311, endPoint x: 834, endPoint y: 325, distance: 25.8
click at [812, 311] on button "Yes / OK" at bounding box center [814, 315] width 58 height 13
click at [858, 338] on button "Not Required" at bounding box center [873, 334] width 58 height 13
click at [814, 376] on button "Yes / OK" at bounding box center [814, 378] width 58 height 13
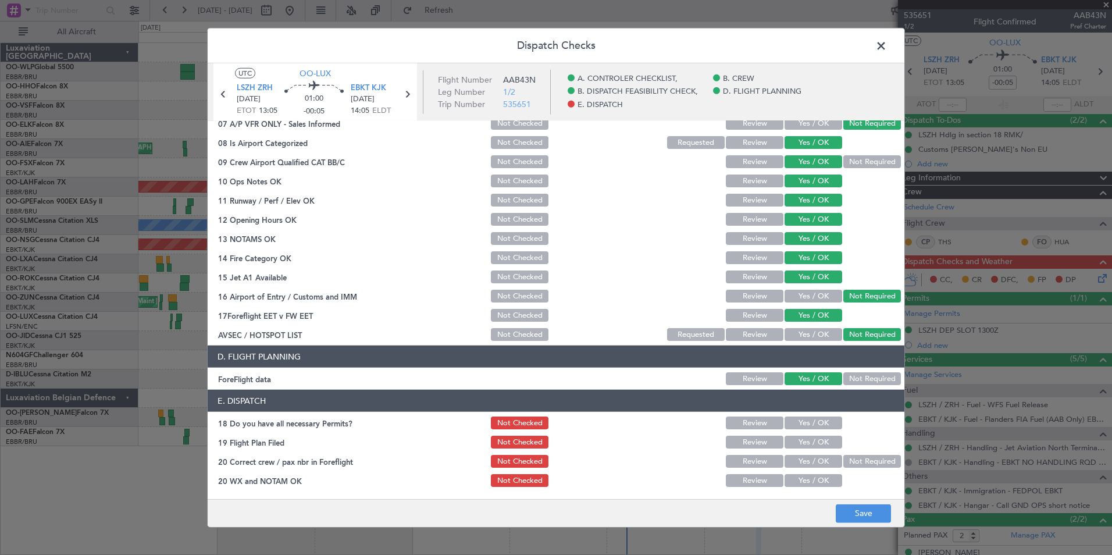
click at [805, 424] on button "Yes / OK" at bounding box center [814, 423] width 58 height 13
click at [808, 443] on button "Yes / OK" at bounding box center [814, 442] width 58 height 13
click at [805, 459] on button "Yes / OK" at bounding box center [814, 461] width 58 height 13
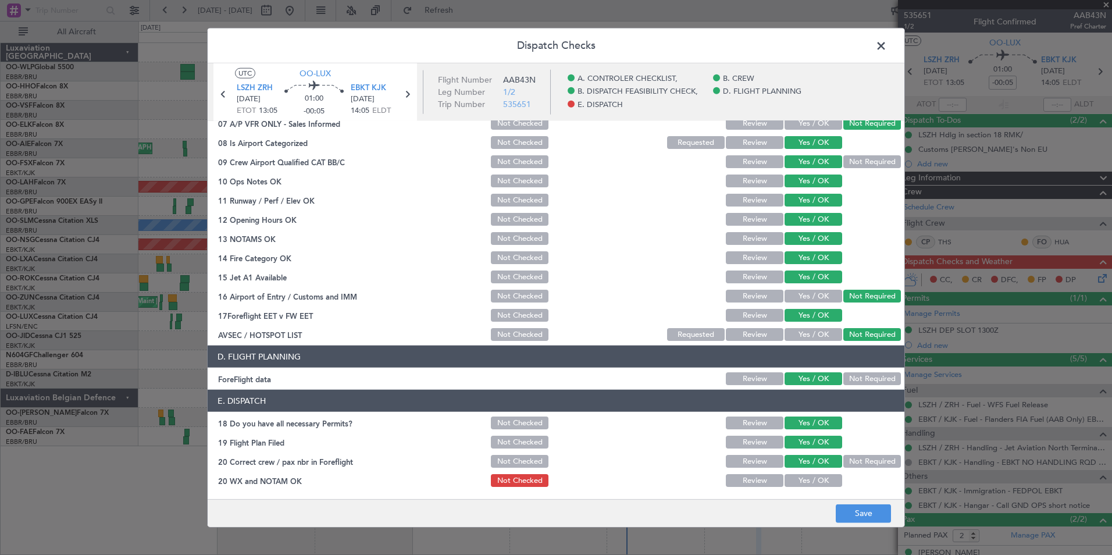
click at [805, 480] on button "Yes / OK" at bounding box center [814, 480] width 58 height 13
click at [859, 509] on button "Save" at bounding box center [863, 513] width 55 height 19
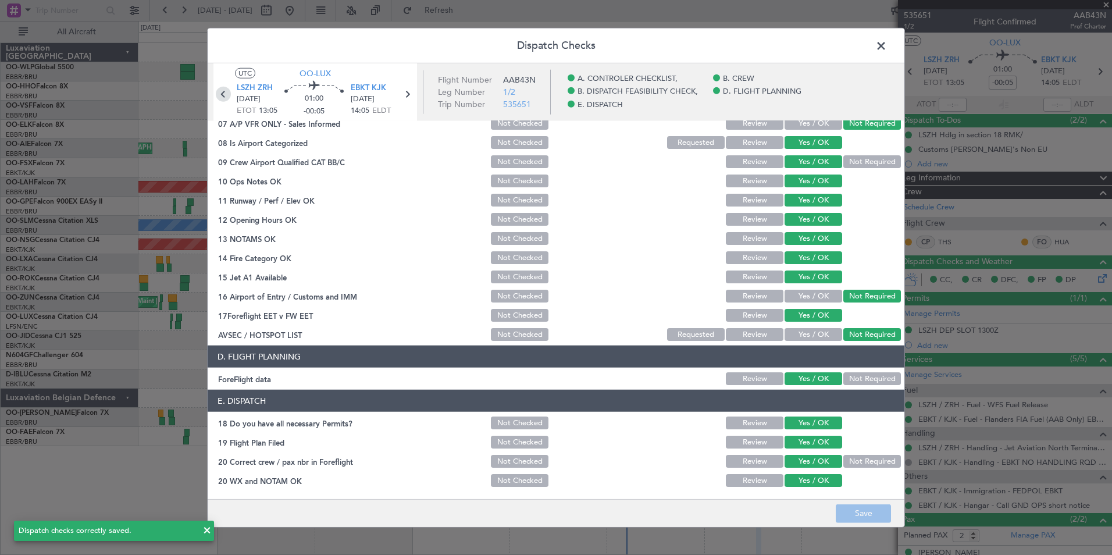
click at [226, 98] on icon at bounding box center [223, 94] width 15 height 15
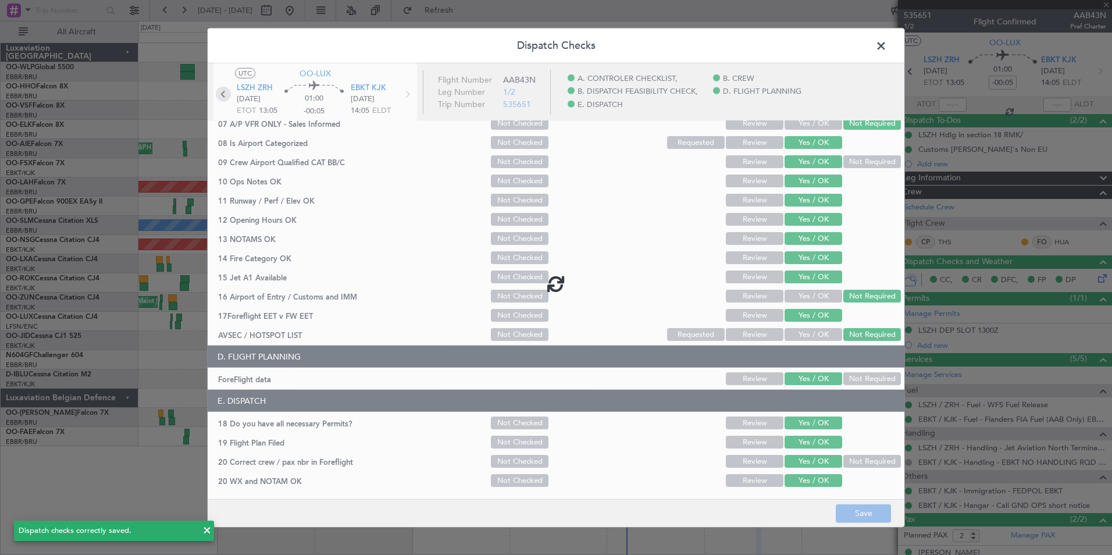
type input "-00:15"
type input "0"
type input "-00:15"
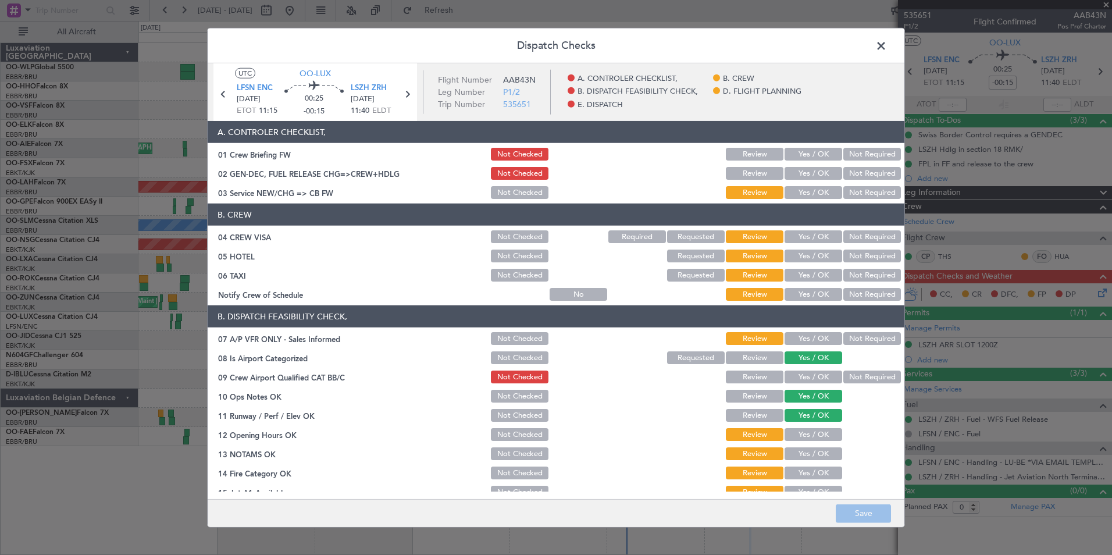
click at [810, 160] on button "Yes / OK" at bounding box center [814, 154] width 58 height 13
click at [808, 178] on button "Yes / OK" at bounding box center [814, 173] width 58 height 13
click at [805, 170] on button "Yes / OK" at bounding box center [814, 173] width 58 height 13
click at [806, 187] on button "Yes / OK" at bounding box center [814, 192] width 58 height 13
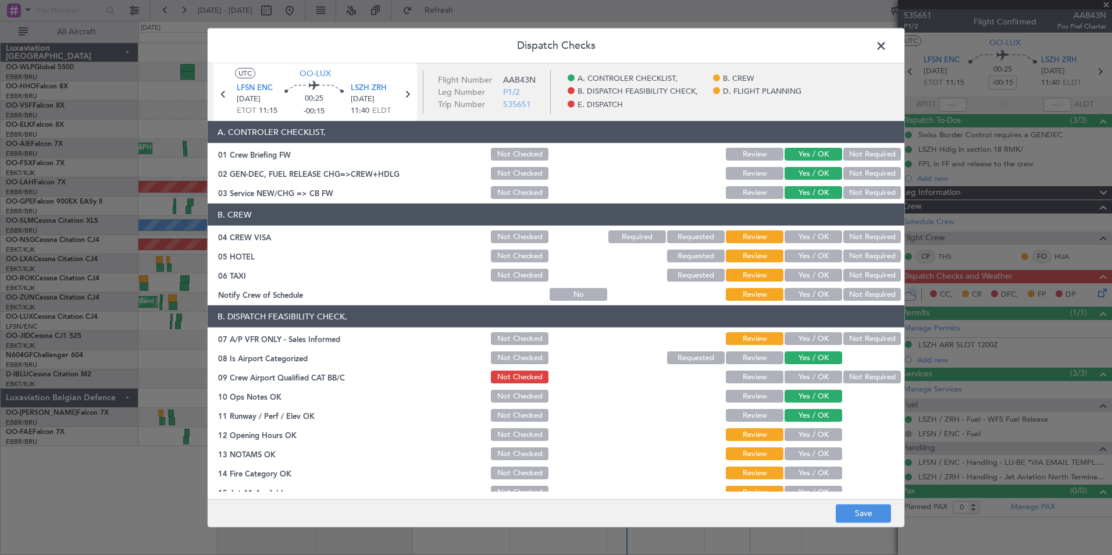
click at [875, 236] on button "Not Required" at bounding box center [873, 236] width 58 height 13
drag, startPoint x: 861, startPoint y: 252, endPoint x: 857, endPoint y: 259, distance: 8.1
click at [859, 252] on button "Not Required" at bounding box center [873, 256] width 58 height 13
click at [848, 278] on button "Not Required" at bounding box center [873, 275] width 58 height 13
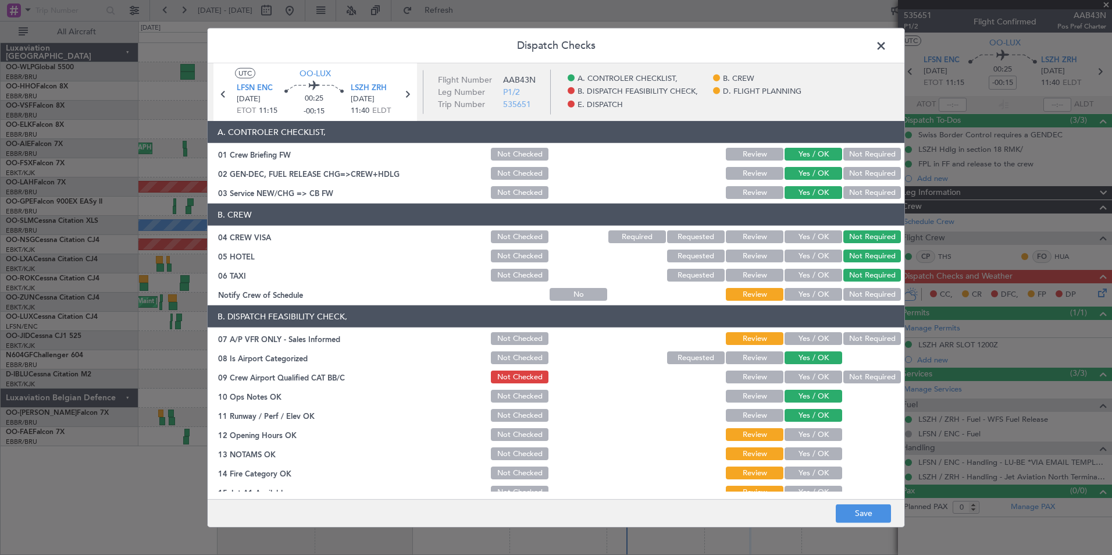
click at [810, 293] on button "Yes / OK" at bounding box center [814, 294] width 58 height 13
drag, startPoint x: 859, startPoint y: 338, endPoint x: 821, endPoint y: 351, distance: 40.5
click at [860, 338] on button "Not Required" at bounding box center [873, 338] width 58 height 13
click at [802, 371] on button "Yes / OK" at bounding box center [814, 377] width 58 height 13
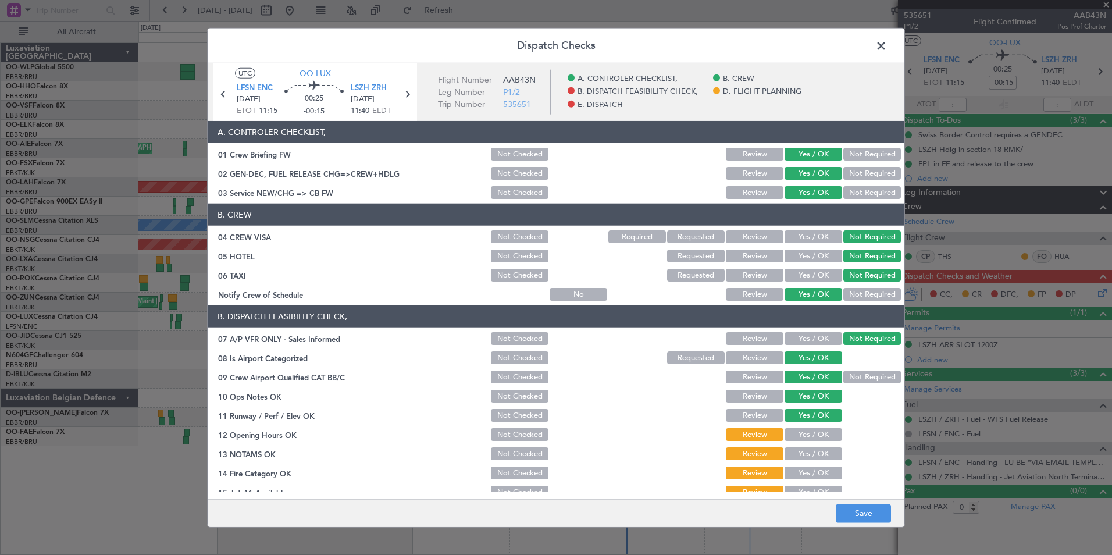
click at [804, 433] on button "Yes / OK" at bounding box center [814, 434] width 58 height 13
click at [803, 459] on button "Yes / OK" at bounding box center [814, 453] width 58 height 13
click at [802, 469] on button "Yes / OK" at bounding box center [814, 473] width 58 height 13
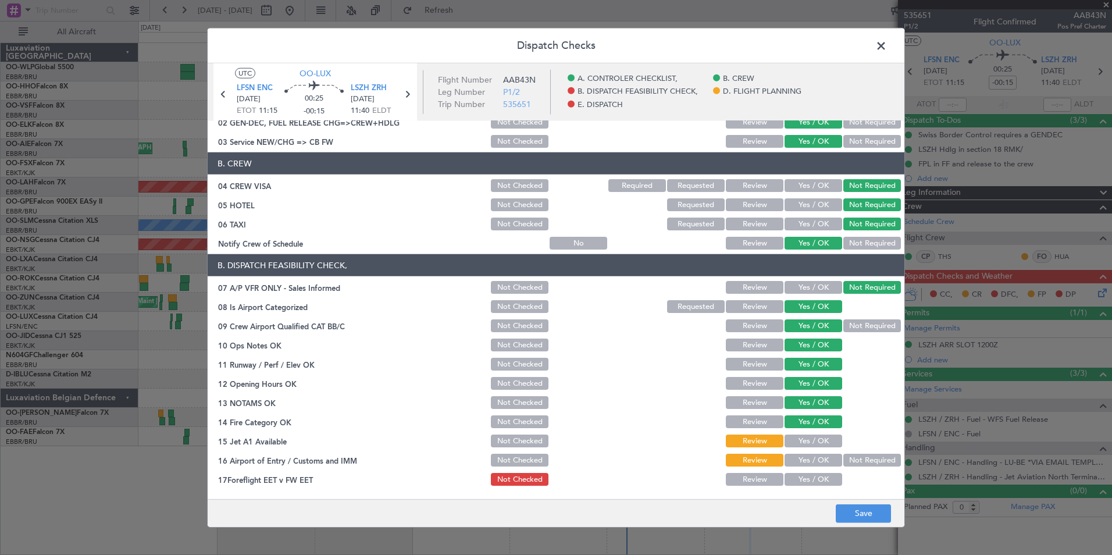
scroll to position [116, 0]
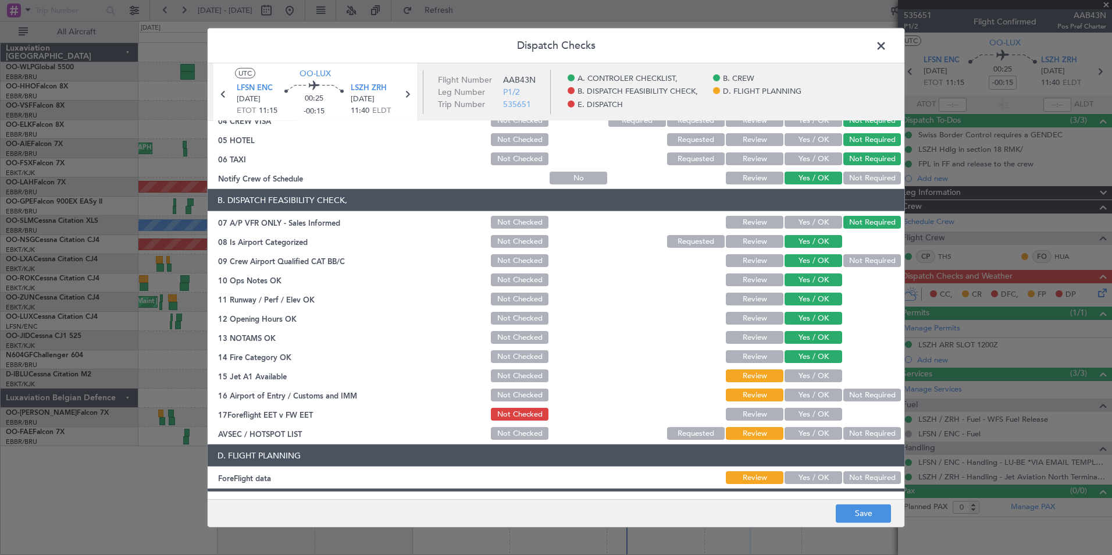
click at [800, 376] on button "Yes / OK" at bounding box center [814, 375] width 58 height 13
click at [804, 398] on button "Yes / OK" at bounding box center [814, 395] width 58 height 13
click at [812, 412] on button "Yes / OK" at bounding box center [814, 414] width 58 height 13
click at [863, 432] on button "Not Required" at bounding box center [873, 433] width 58 height 13
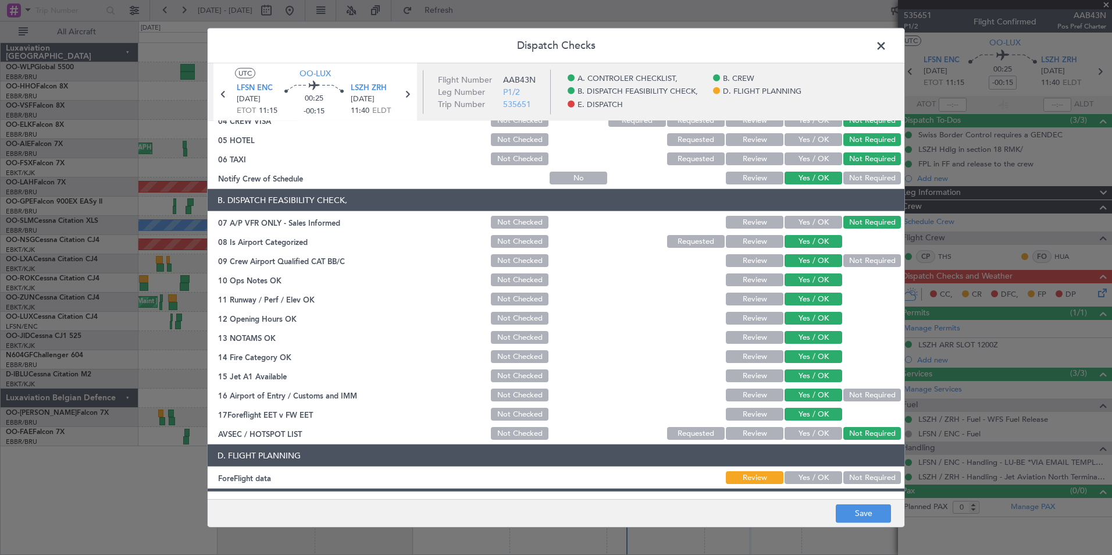
click at [857, 397] on button "Not Required" at bounding box center [873, 395] width 58 height 13
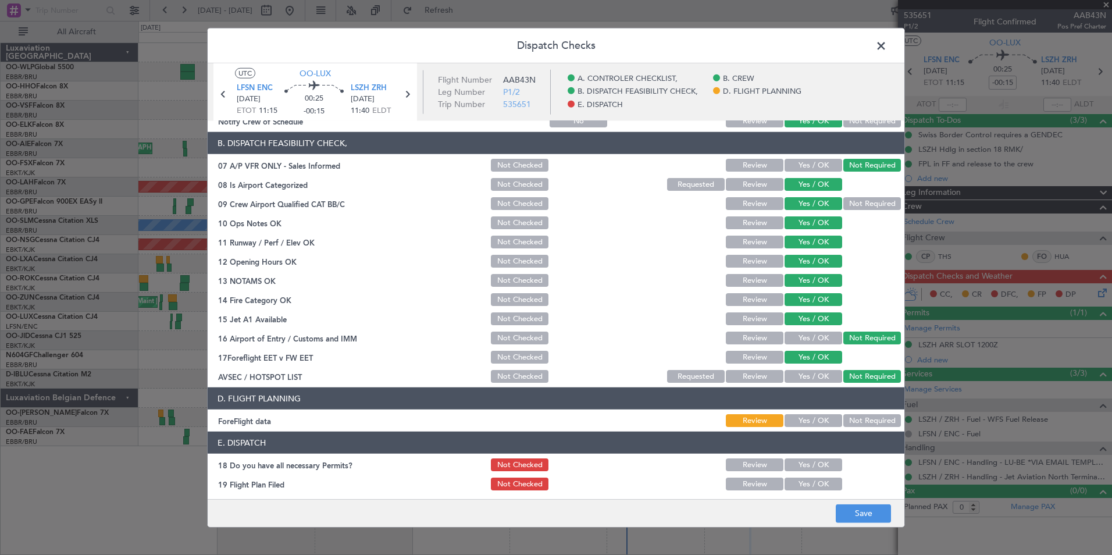
scroll to position [215, 0]
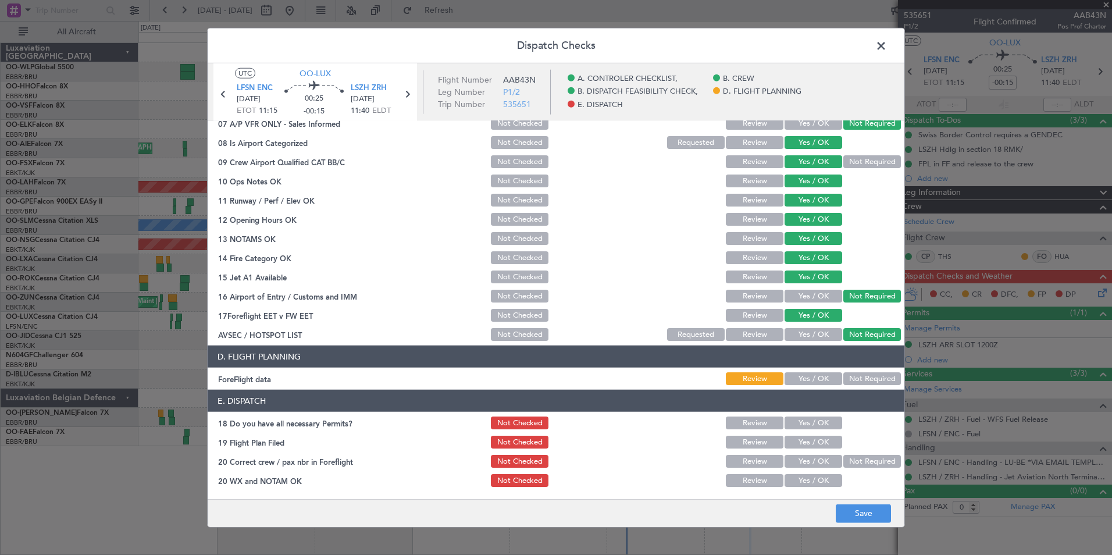
click at [810, 388] on article "A. CONTROLER CHECKLIST, 01 Crew Briefing FW Not Checked Review Yes / OK Not Req…" at bounding box center [556, 306] width 697 height 371
click at [809, 379] on button "Yes / OK" at bounding box center [814, 378] width 58 height 13
click at [811, 293] on button "Yes / OK" at bounding box center [814, 296] width 58 height 13
drag, startPoint x: 815, startPoint y: 417, endPoint x: 808, endPoint y: 441, distance: 25.4
click at [815, 418] on button "Yes / OK" at bounding box center [814, 423] width 58 height 13
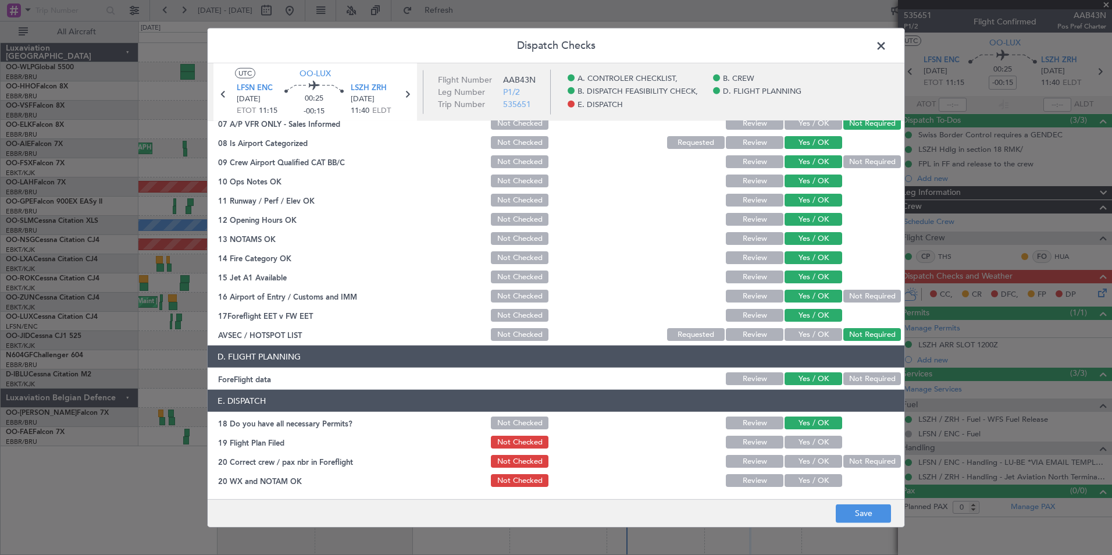
click at [807, 441] on button "Yes / OK" at bounding box center [814, 442] width 58 height 13
drag, startPoint x: 804, startPoint y: 457, endPoint x: 804, endPoint y: 463, distance: 6.4
click at [804, 458] on button "Yes / OK" at bounding box center [814, 461] width 58 height 13
click at [809, 479] on section "E. DISPATCH 18 Do you have all necessary Permits? Not Checked Review Yes / OK 1…" at bounding box center [556, 439] width 697 height 99
click at [813, 485] on button "Yes / OK" at bounding box center [814, 480] width 58 height 13
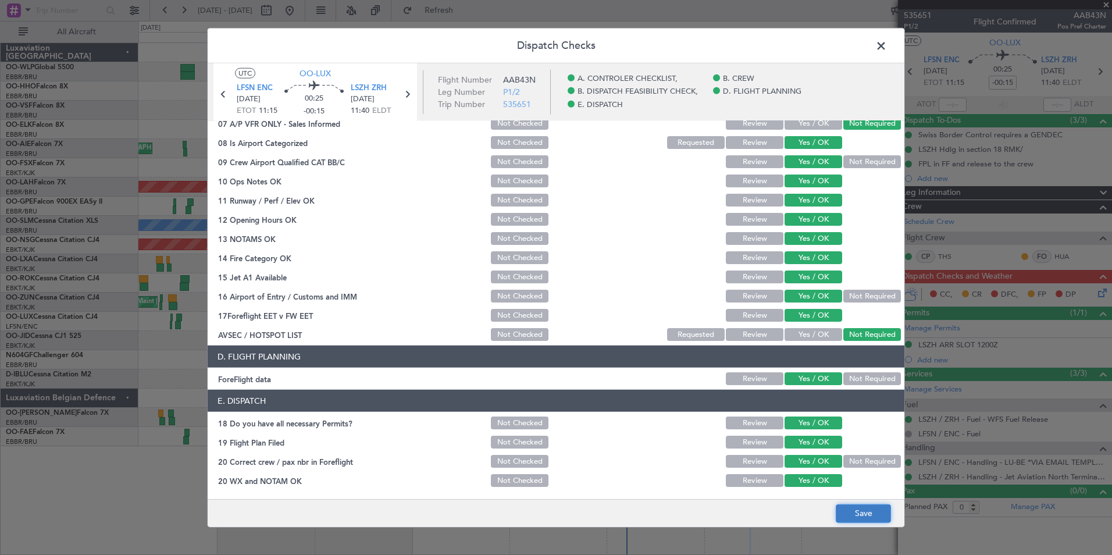
click at [873, 516] on button "Save" at bounding box center [863, 513] width 55 height 19
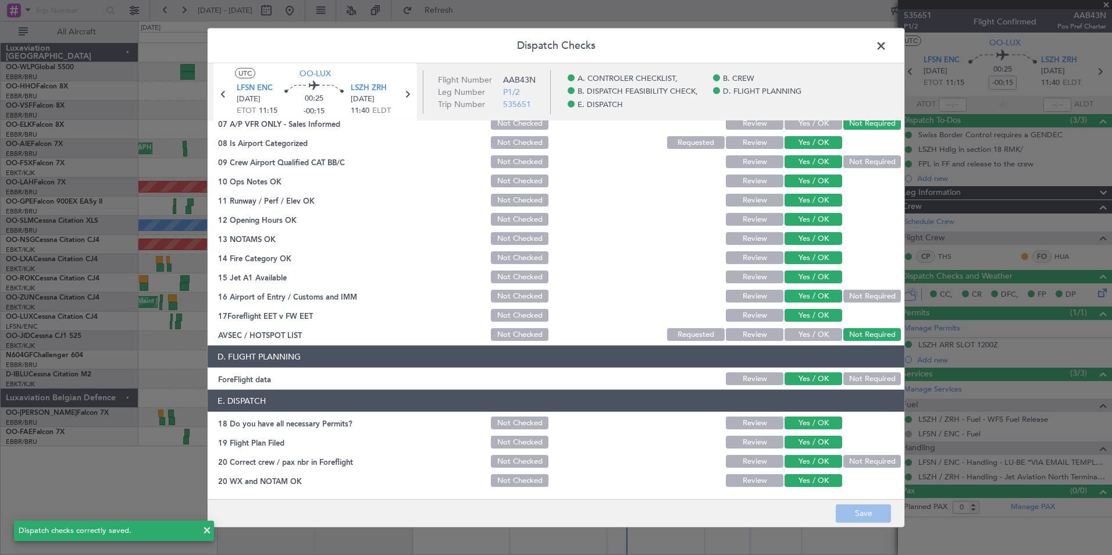
click at [887, 50] on span at bounding box center [887, 48] width 0 height 23
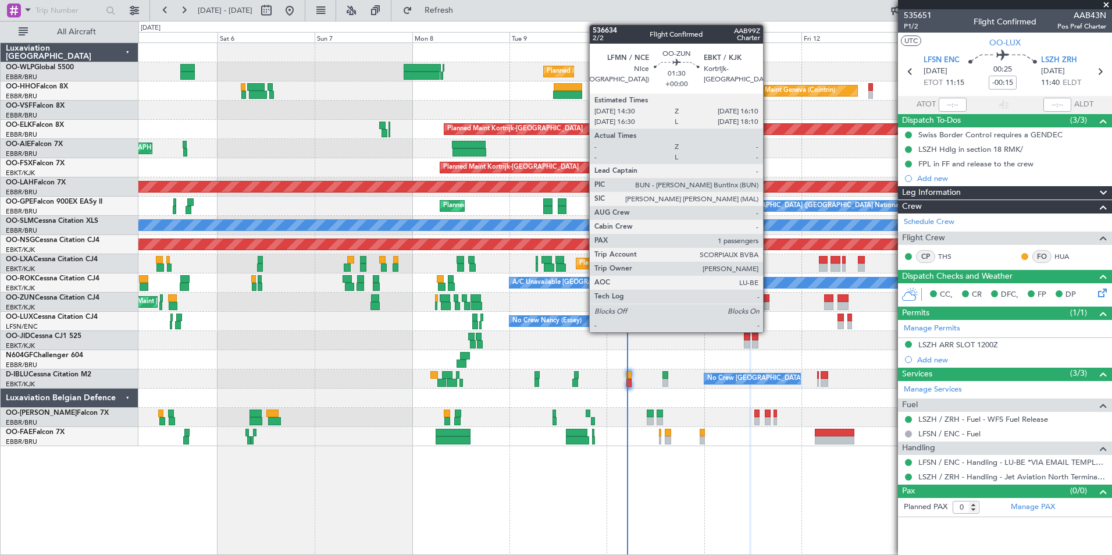
click at [769, 305] on div at bounding box center [766, 306] width 7 height 8
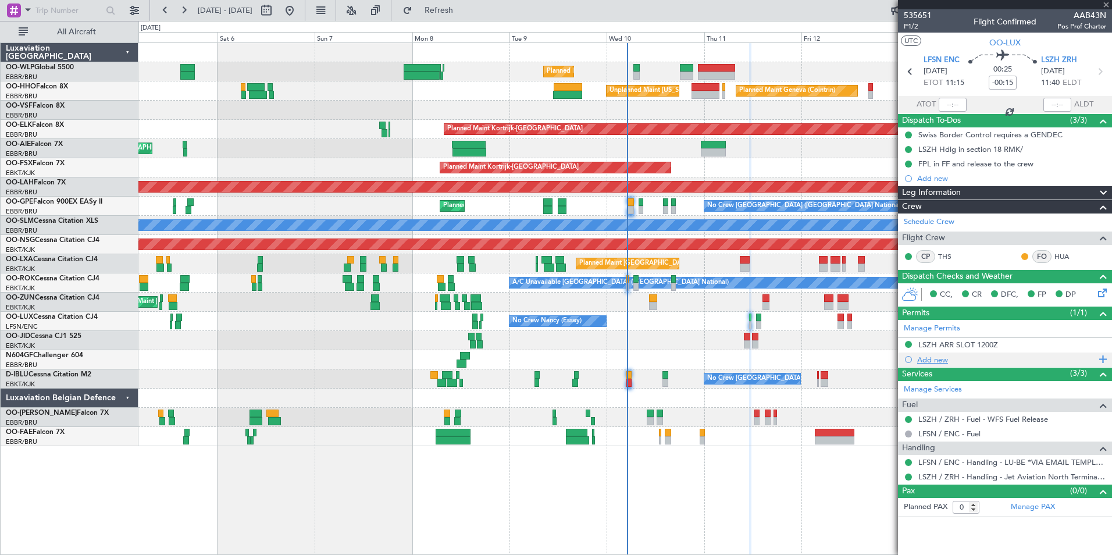
type input "1"
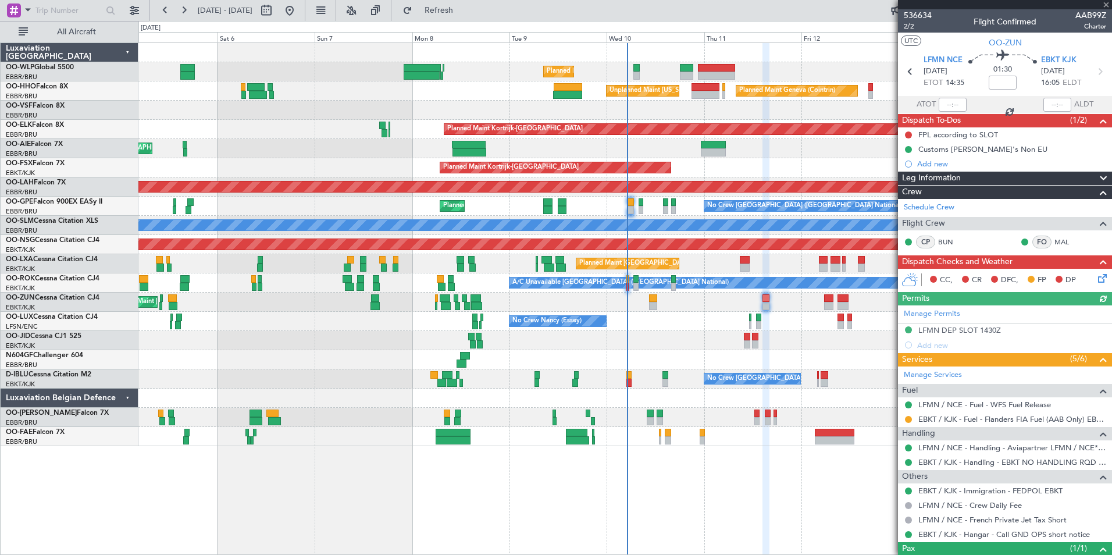
click at [1096, 278] on icon at bounding box center [1100, 276] width 9 height 9
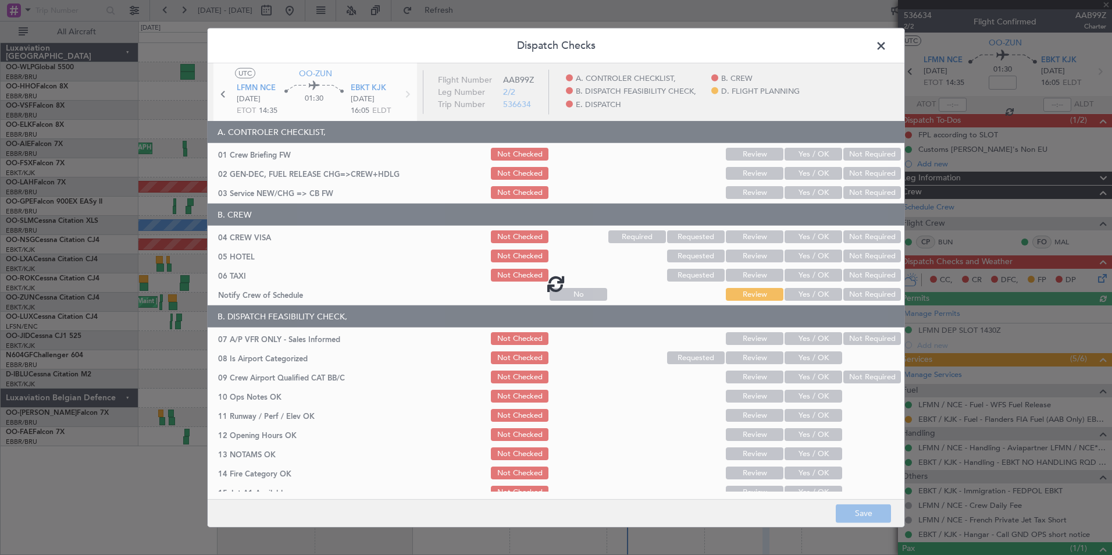
click at [887, 47] on span at bounding box center [887, 48] width 0 height 23
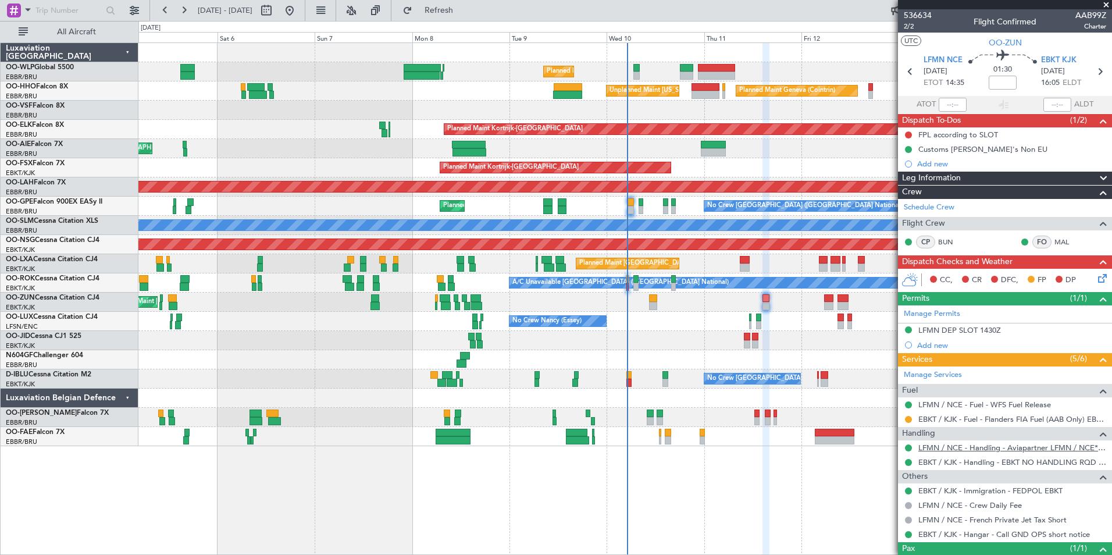
click at [958, 449] on link "LFMN / NCE - Handling - Aviapartner LFMN / NCE*****MY HANDLING****" at bounding box center [1013, 448] width 188 height 10
click at [909, 420] on mat-tooltip-component "Confirmed" at bounding box center [909, 423] width 52 height 31
click at [910, 418] on button at bounding box center [908, 419] width 7 height 7
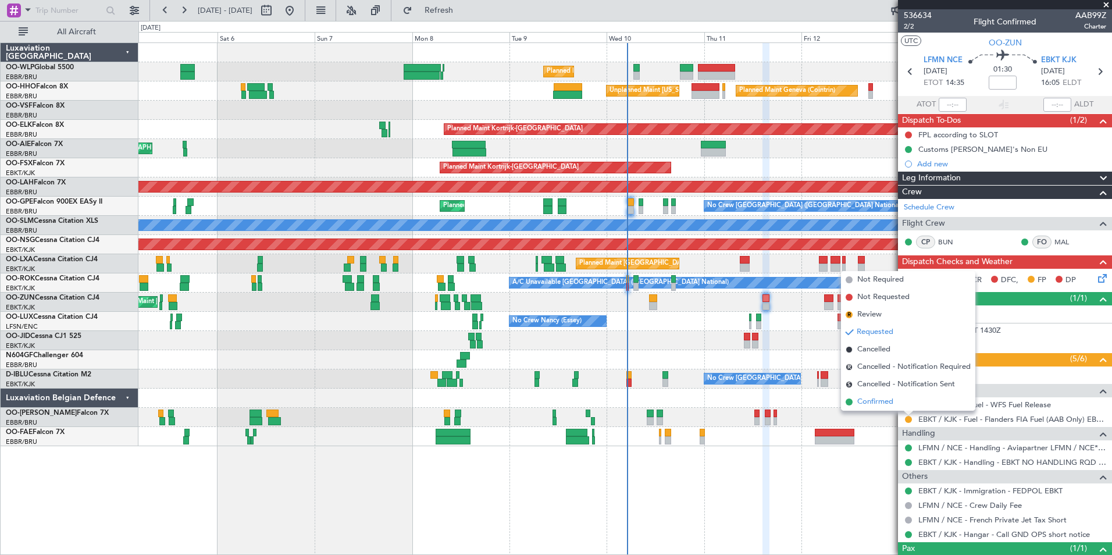
click at [872, 400] on span "Confirmed" at bounding box center [876, 402] width 36 height 12
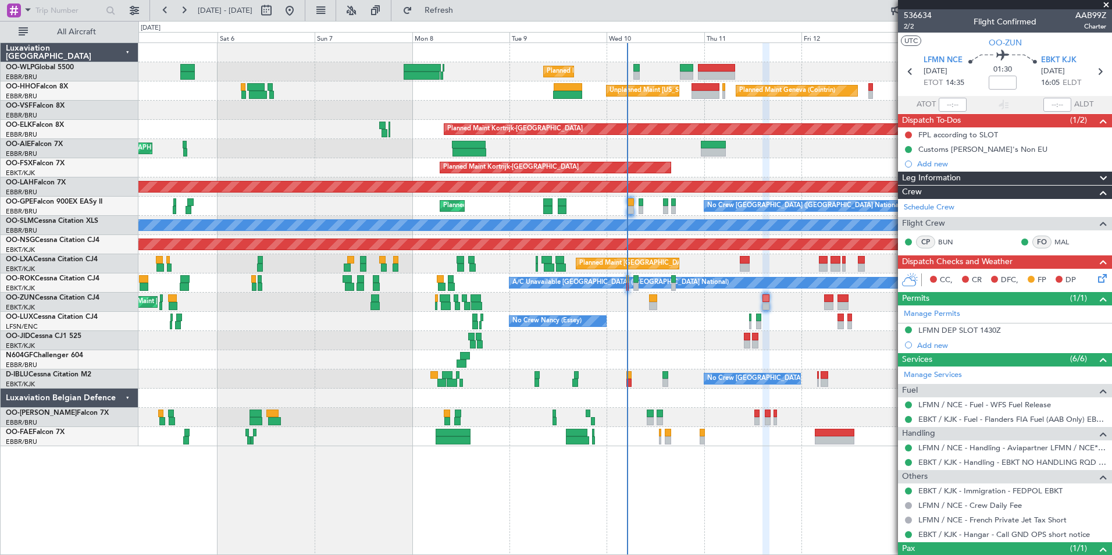
click at [1096, 276] on icon at bounding box center [1100, 276] width 9 height 9
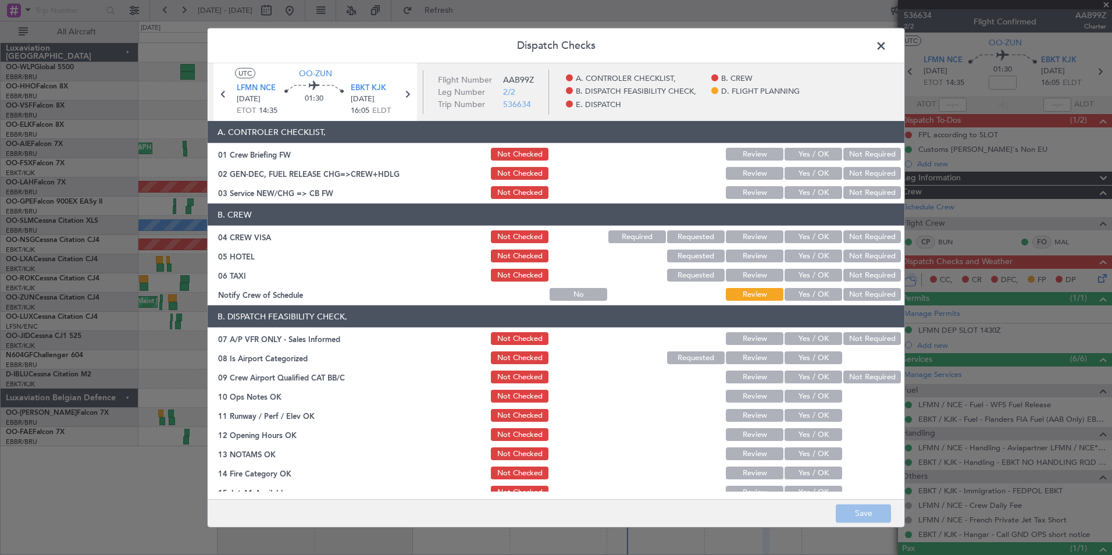
click at [794, 155] on button "Yes / OK" at bounding box center [814, 154] width 58 height 13
click at [795, 172] on button "Yes / OK" at bounding box center [814, 173] width 58 height 13
click at [798, 184] on section "A. CONTROLER CHECKLIST, 01 Crew Briefing FW Not Checked Review Yes / OK Not Req…" at bounding box center [556, 161] width 697 height 80
click at [798, 187] on button "Yes / OK" at bounding box center [814, 192] width 58 height 13
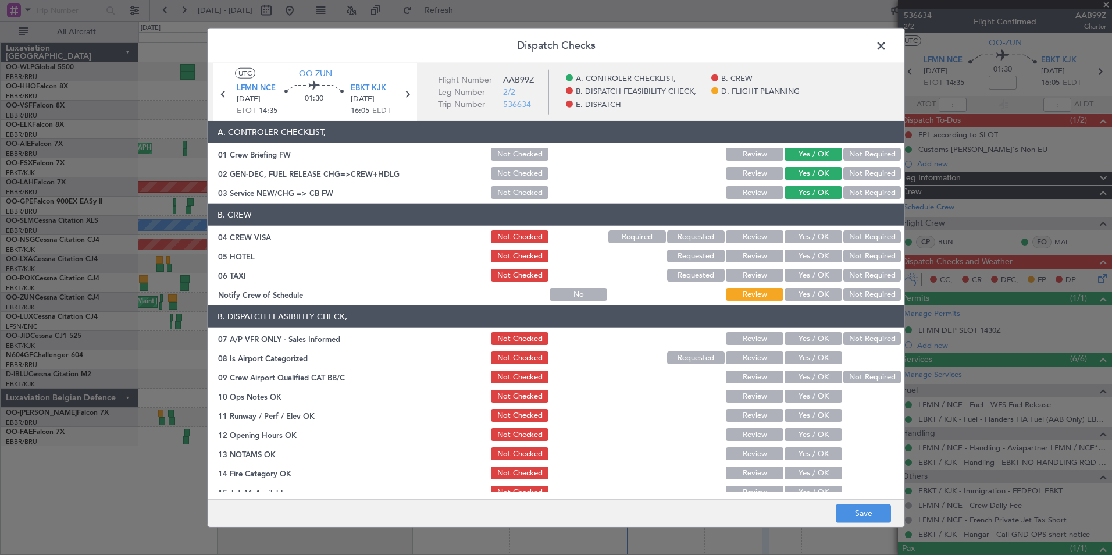
click at [850, 241] on button "Not Required" at bounding box center [873, 236] width 58 height 13
click at [849, 252] on button "Not Required" at bounding box center [873, 256] width 58 height 13
click at [851, 273] on button "Not Required" at bounding box center [873, 275] width 58 height 13
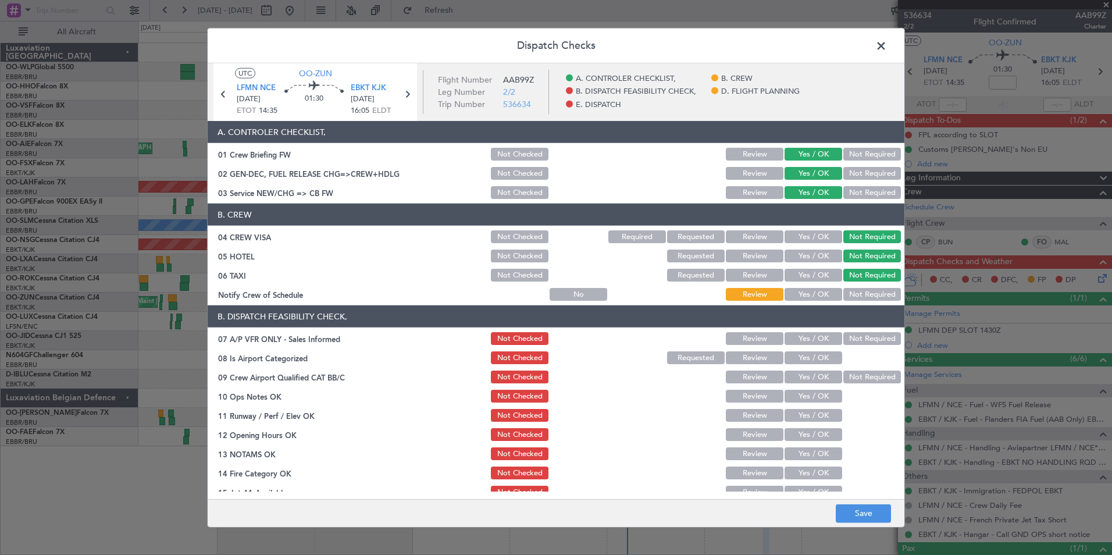
click at [804, 301] on div "Yes / OK" at bounding box center [812, 294] width 59 height 16
click at [817, 292] on button "Yes / OK" at bounding box center [814, 294] width 58 height 13
click at [859, 339] on button "Not Required" at bounding box center [873, 338] width 58 height 13
click at [811, 363] on button "Yes / OK" at bounding box center [814, 357] width 58 height 13
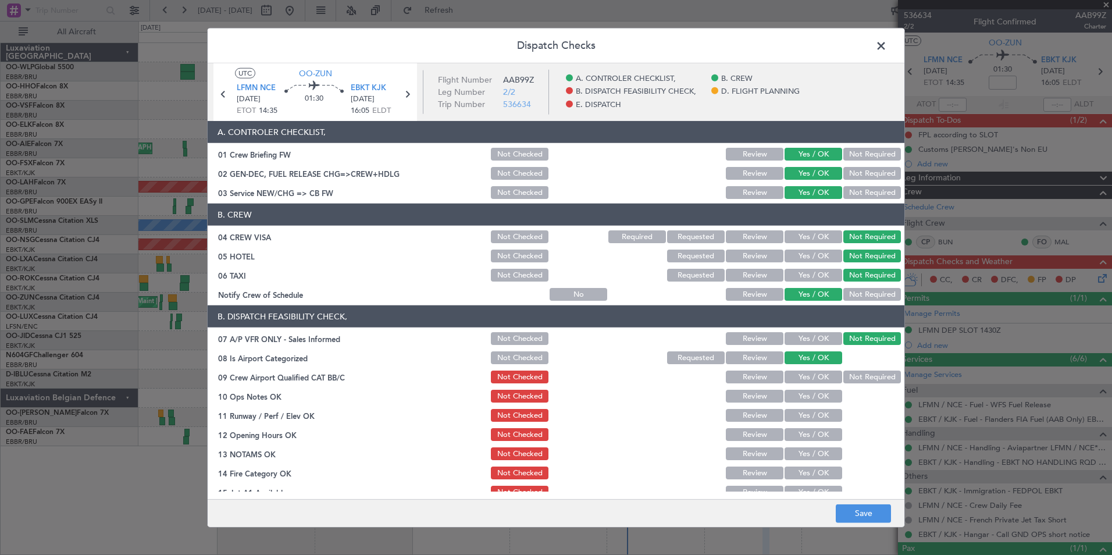
click at [811, 377] on button "Yes / OK" at bounding box center [814, 377] width 58 height 13
click at [813, 399] on button "Yes / OK" at bounding box center [814, 396] width 58 height 13
click at [815, 414] on button "Yes / OK" at bounding box center [814, 415] width 58 height 13
click at [816, 432] on button "Yes / OK" at bounding box center [814, 434] width 58 height 13
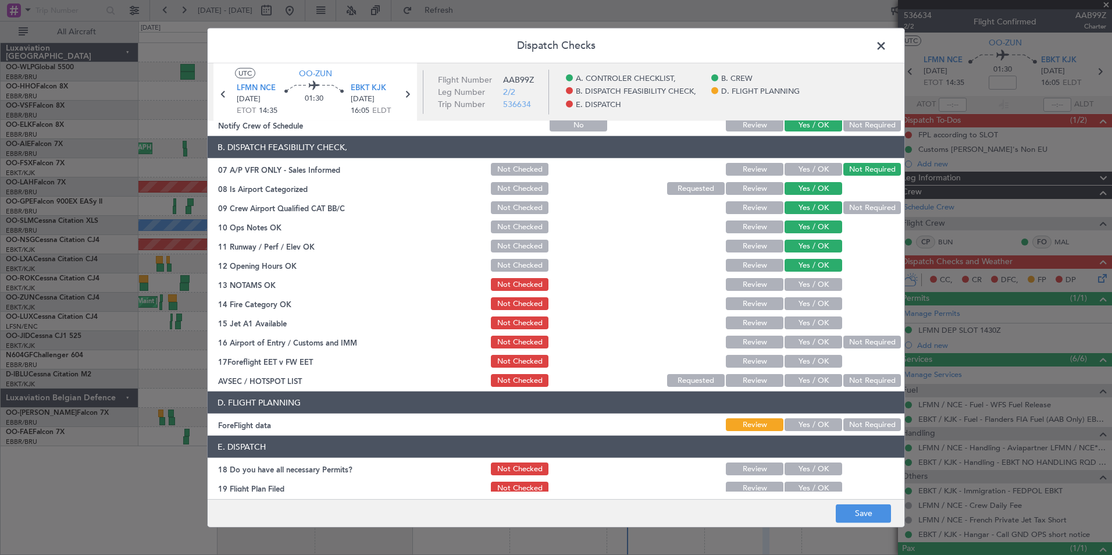
scroll to position [175, 0]
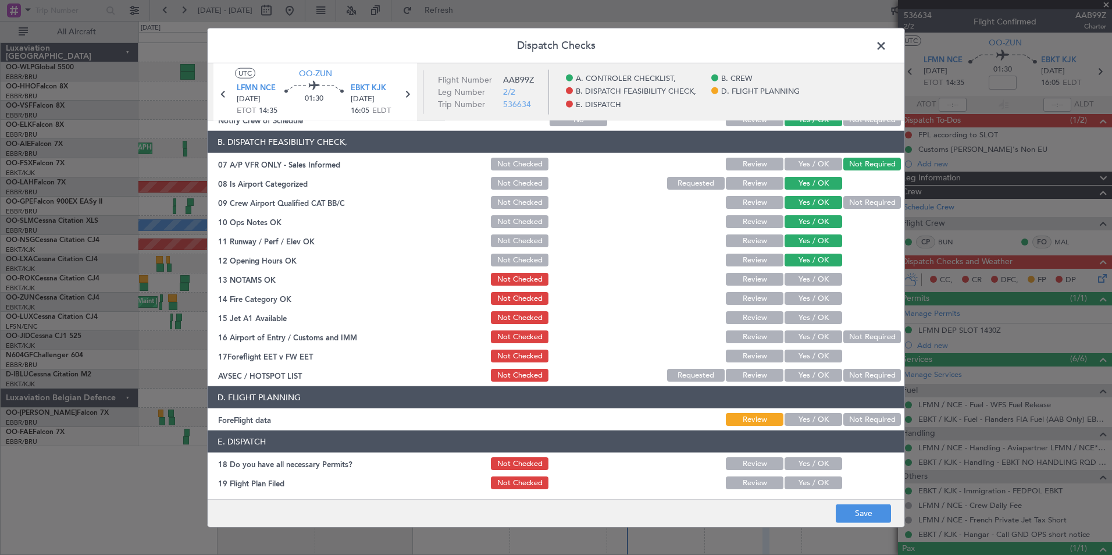
click at [804, 272] on div "Yes / OK" at bounding box center [812, 279] width 59 height 16
click at [804, 288] on section "B. DISPATCH FEASIBILITY CHECK, 07 A/P VFR ONLY - Sales Informed Not Checked Rev…" at bounding box center [556, 257] width 697 height 253
click at [805, 281] on button "Yes / OK" at bounding box center [814, 279] width 58 height 13
click at [802, 300] on button "Yes / OK" at bounding box center [814, 298] width 58 height 13
click at [803, 315] on button "Yes / OK" at bounding box center [814, 317] width 58 height 13
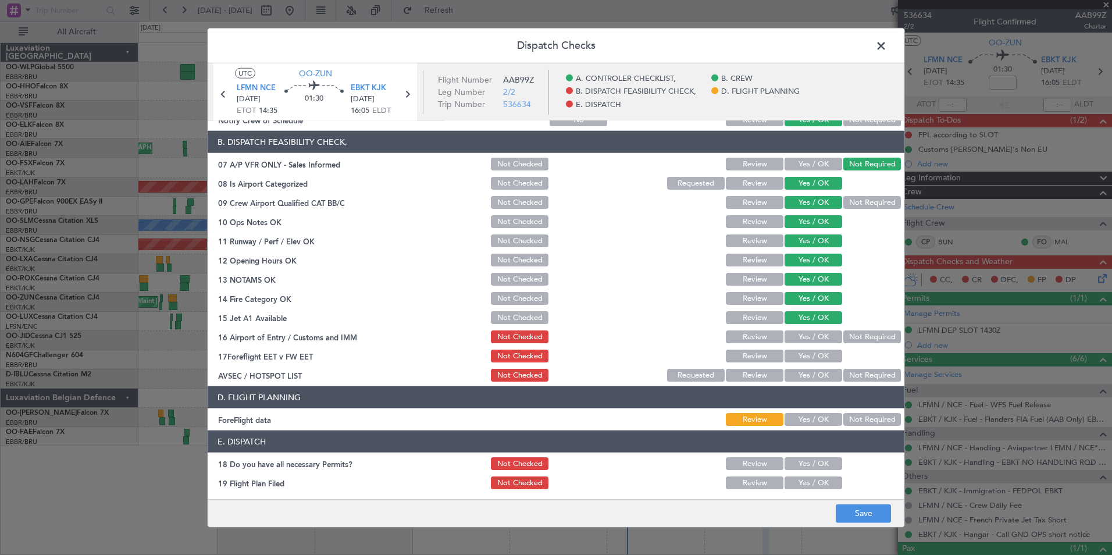
click at [857, 336] on button "Not Required" at bounding box center [873, 336] width 58 height 13
click at [803, 356] on button "Yes / OK" at bounding box center [814, 356] width 58 height 13
click at [862, 371] on button "Not Required" at bounding box center [873, 375] width 58 height 13
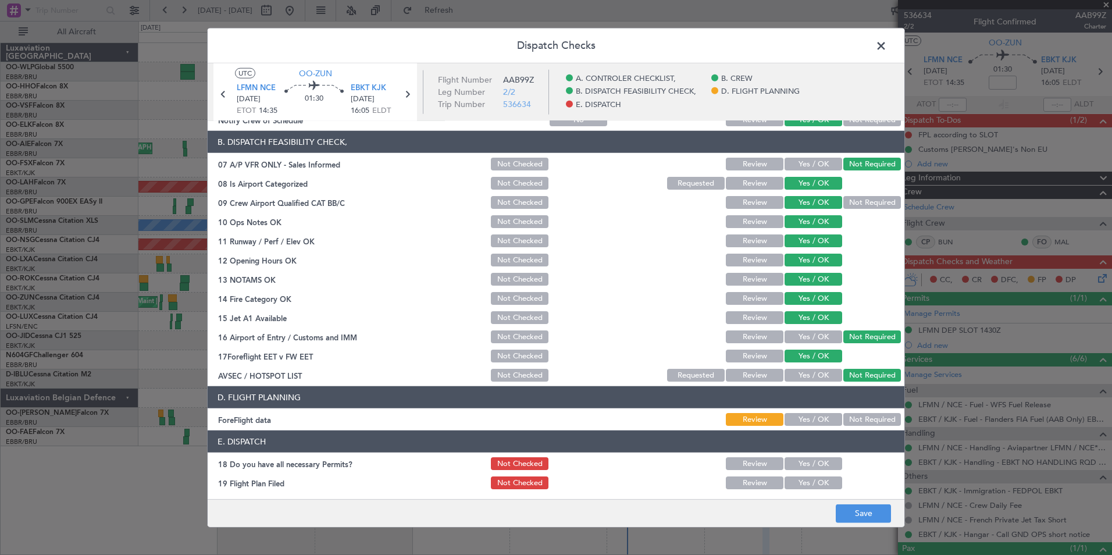
click at [815, 413] on div "Yes / OK" at bounding box center [812, 419] width 59 height 16
click at [812, 419] on button "Yes / OK" at bounding box center [814, 419] width 58 height 13
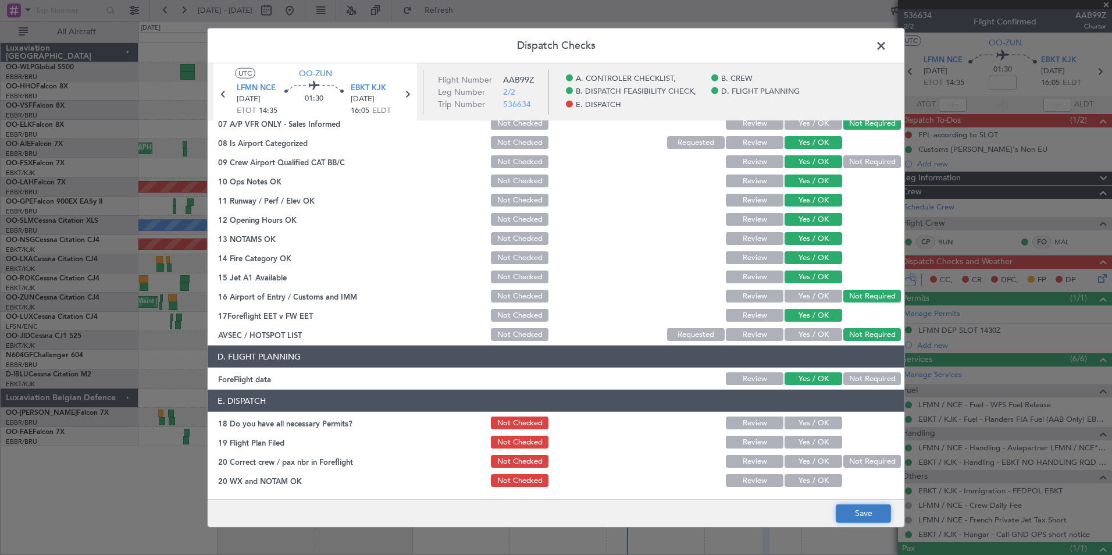
click at [862, 522] on button "Save" at bounding box center [863, 513] width 55 height 19
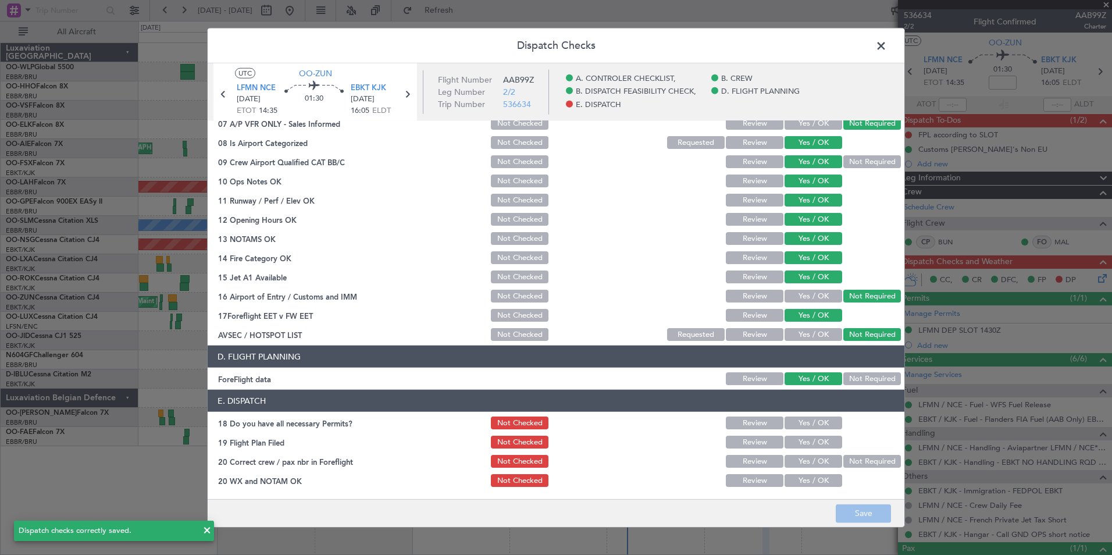
click at [887, 49] on span at bounding box center [887, 48] width 0 height 23
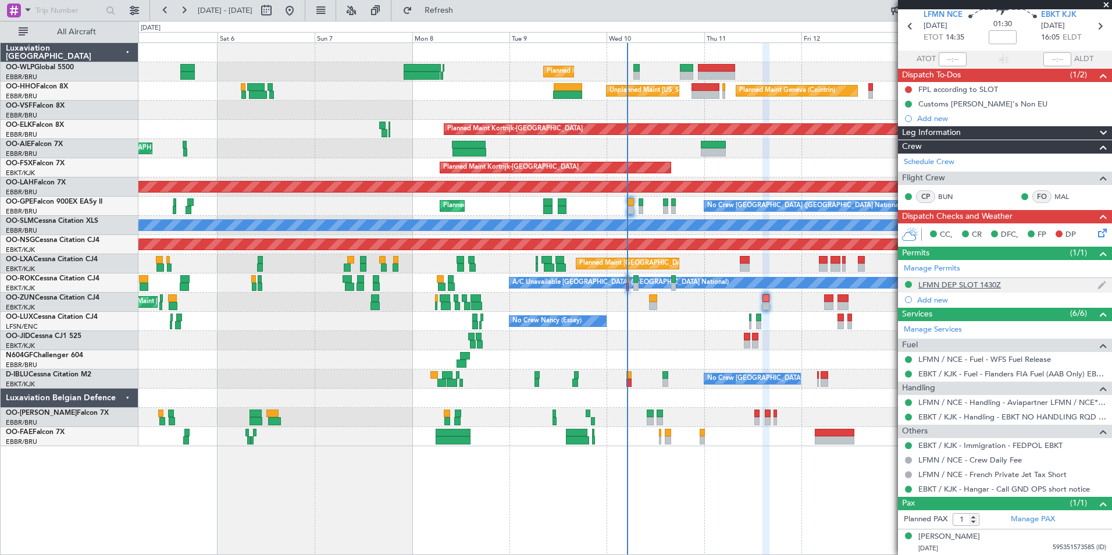
scroll to position [0, 0]
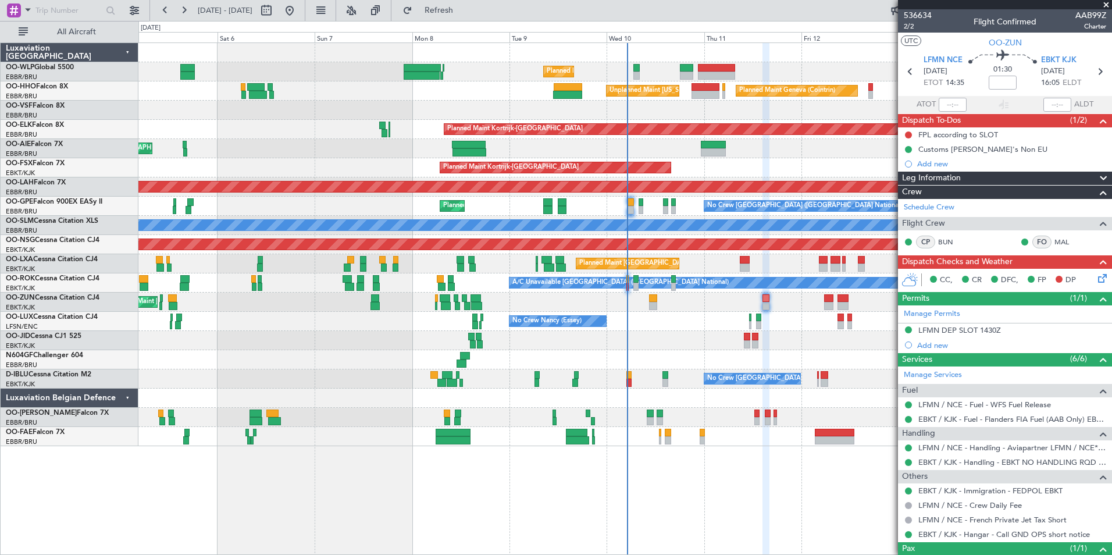
click at [997, 82] on mat-tooltip-component "Flight Time" at bounding box center [1000, 91] width 54 height 31
click at [1006, 84] on input at bounding box center [1003, 83] width 28 height 14
click at [910, 132] on button at bounding box center [908, 134] width 7 height 7
type input "-00:05"
click at [919, 182] on span "Completed" at bounding box center [914, 186] width 38 height 12
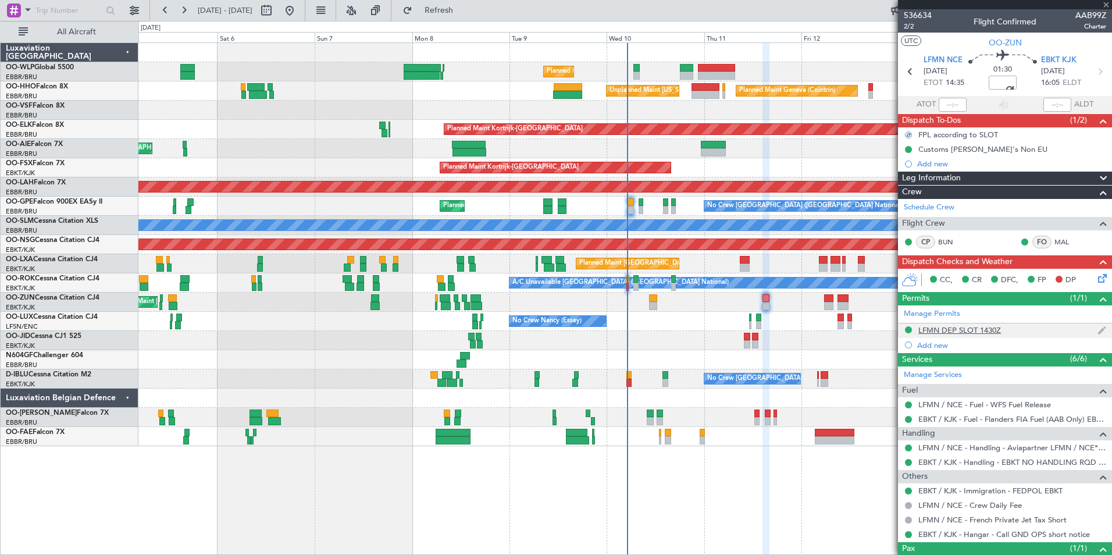
click at [972, 327] on div "LFMN DEP SLOT 1430Z" at bounding box center [960, 330] width 83 height 10
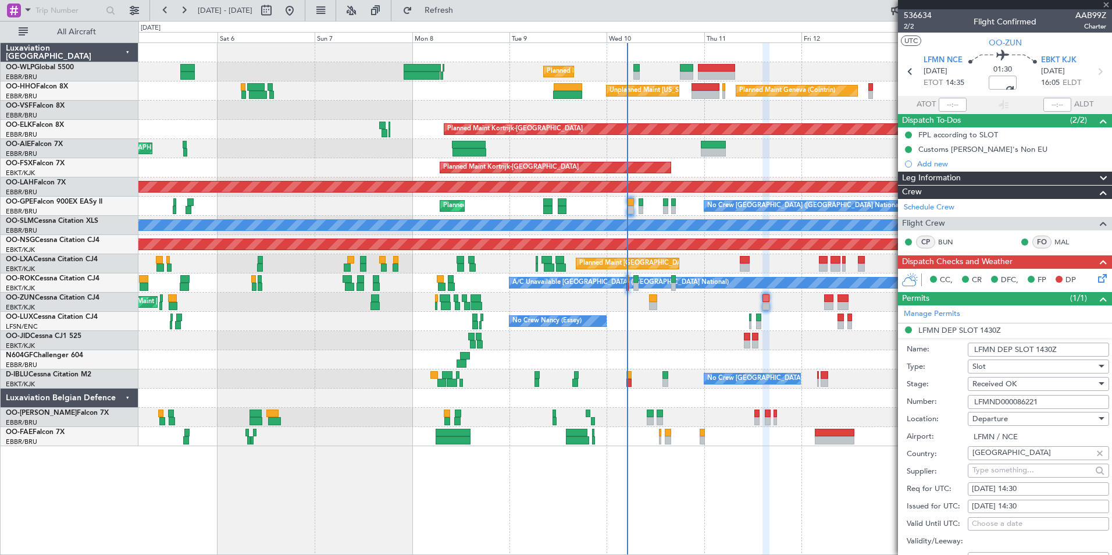
click at [994, 402] on input "LFMND000086221" at bounding box center [1038, 402] width 141 height 14
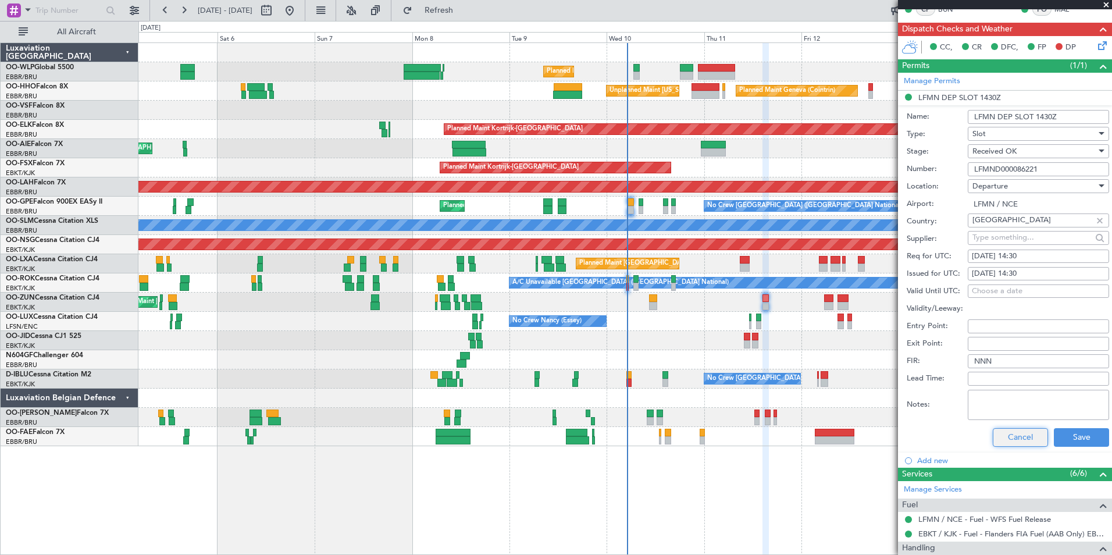
click at [1016, 441] on button "Cancel" at bounding box center [1020, 437] width 55 height 19
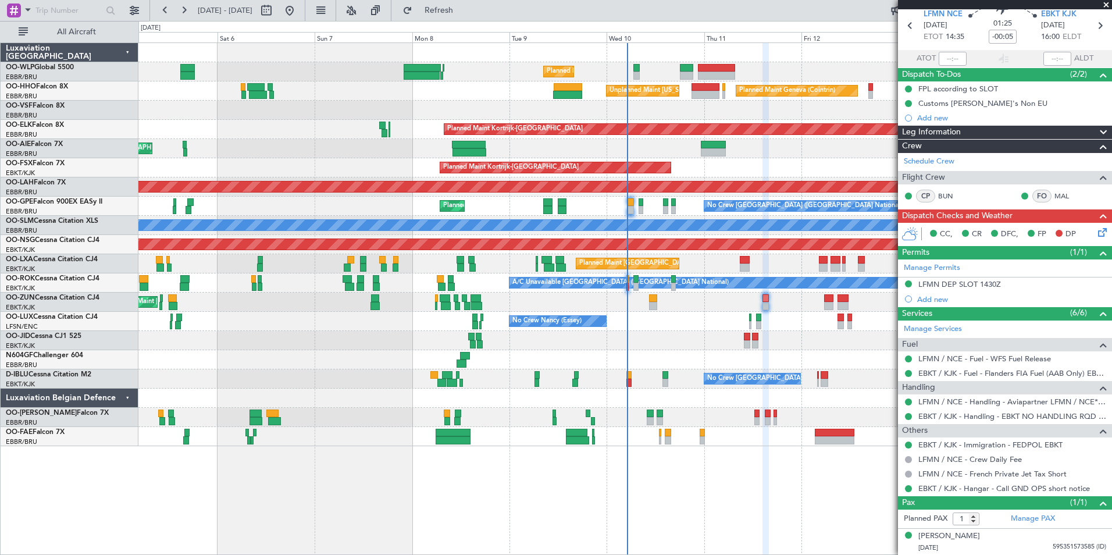
scroll to position [45, 0]
click at [1096, 236] on icon at bounding box center [1100, 230] width 9 height 9
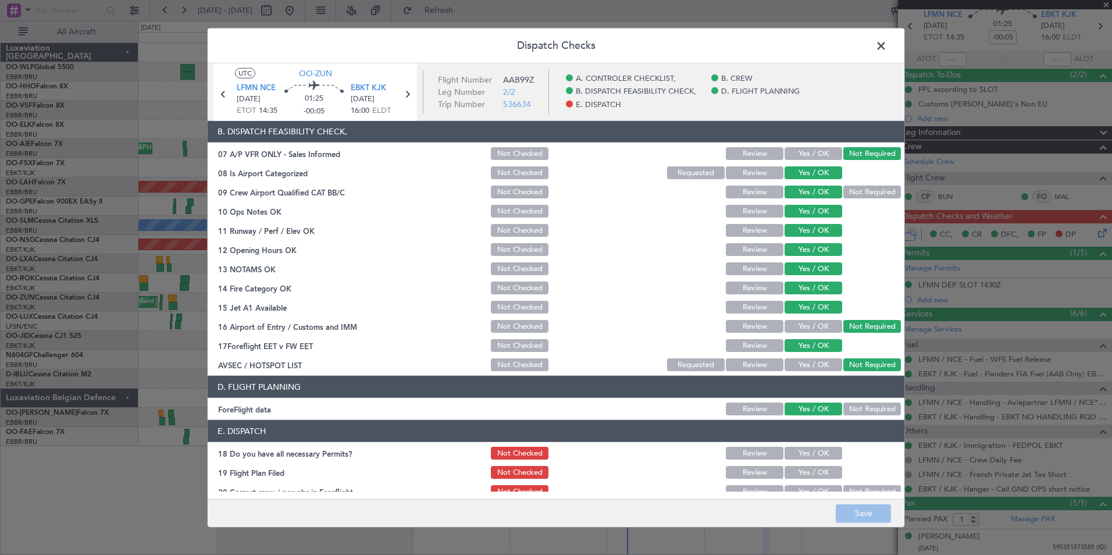
scroll to position [215, 0]
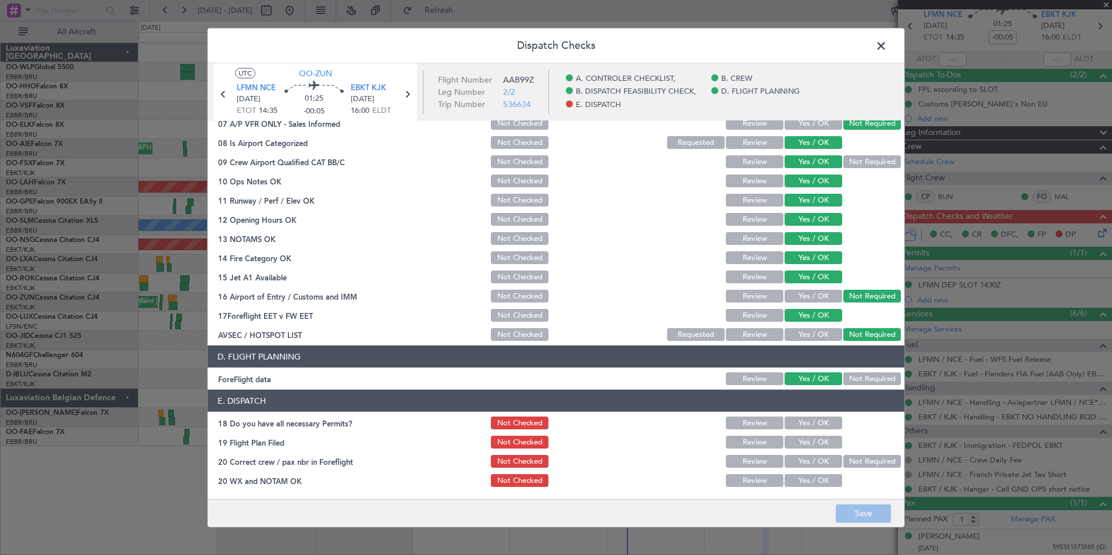
click at [808, 415] on div "Yes / OK" at bounding box center [812, 423] width 59 height 16
click at [808, 424] on button "Yes / OK" at bounding box center [814, 423] width 58 height 13
drag, startPoint x: 806, startPoint y: 435, endPoint x: 806, endPoint y: 448, distance: 13.4
click at [806, 436] on section "E. DISPATCH 18 Do you have all necessary Permits? Not Checked Review Yes / OK 1…" at bounding box center [556, 439] width 697 height 99
click at [807, 449] on div "Yes / OK" at bounding box center [812, 442] width 59 height 16
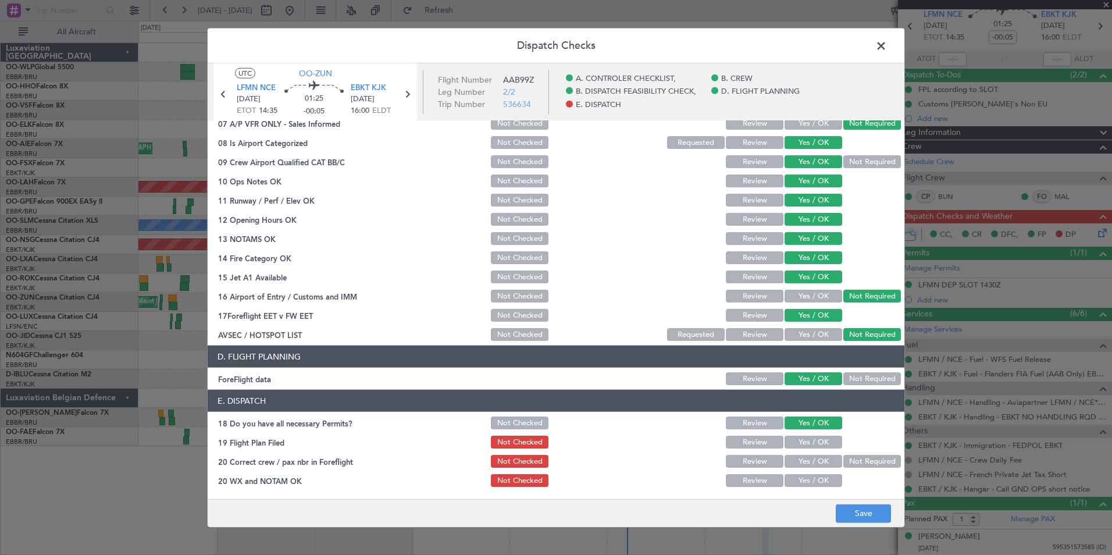
click at [811, 440] on button "Yes / OK" at bounding box center [814, 442] width 58 height 13
click at [810, 465] on button "Yes / OK" at bounding box center [814, 461] width 58 height 13
click at [812, 474] on div "Yes / OK" at bounding box center [812, 480] width 59 height 16
click at [813, 481] on button "Yes / OK" at bounding box center [814, 480] width 58 height 13
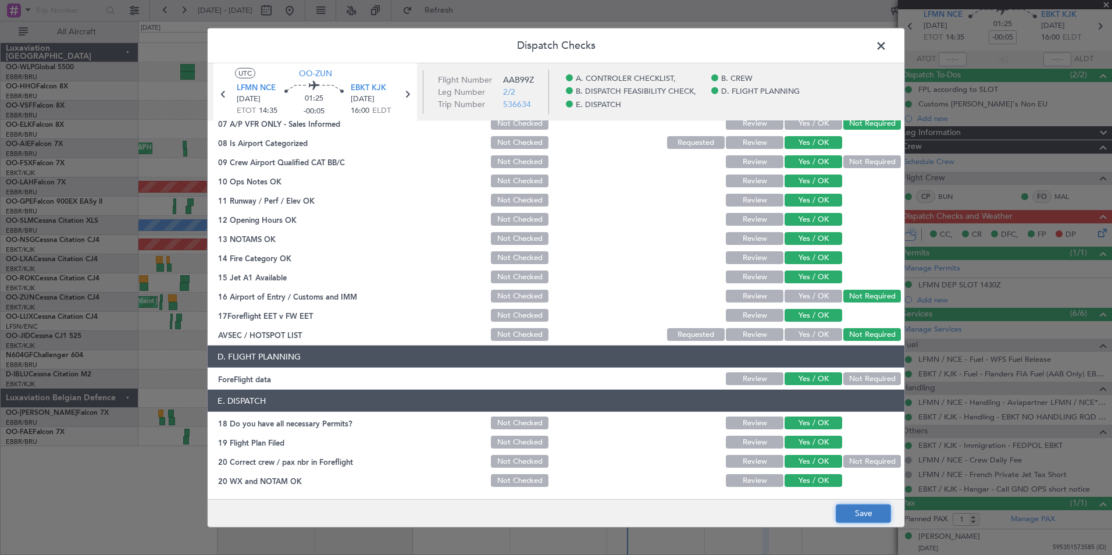
click at [843, 508] on button "Save" at bounding box center [863, 513] width 55 height 19
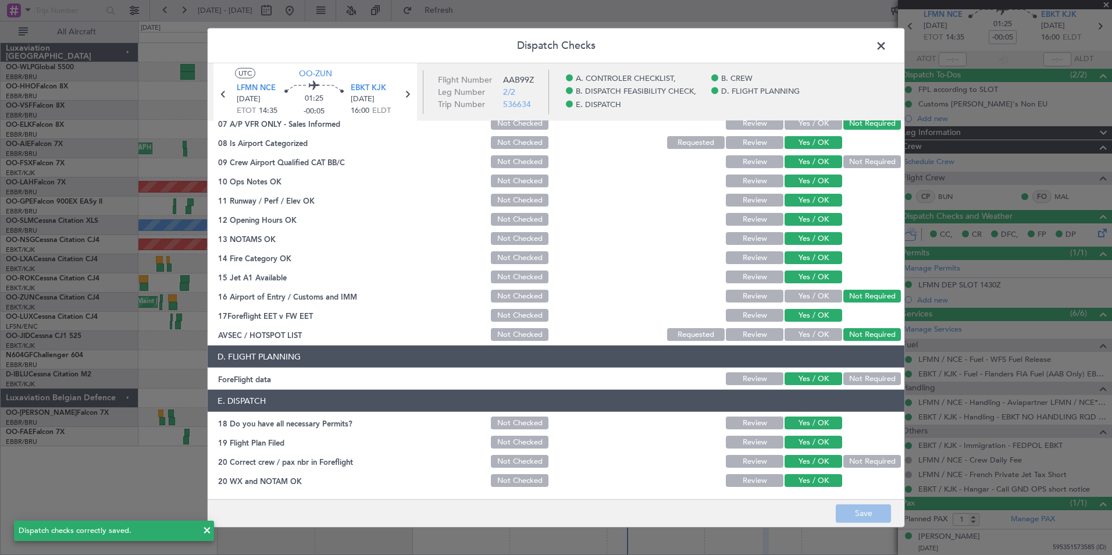
click at [887, 47] on span at bounding box center [887, 48] width 0 height 23
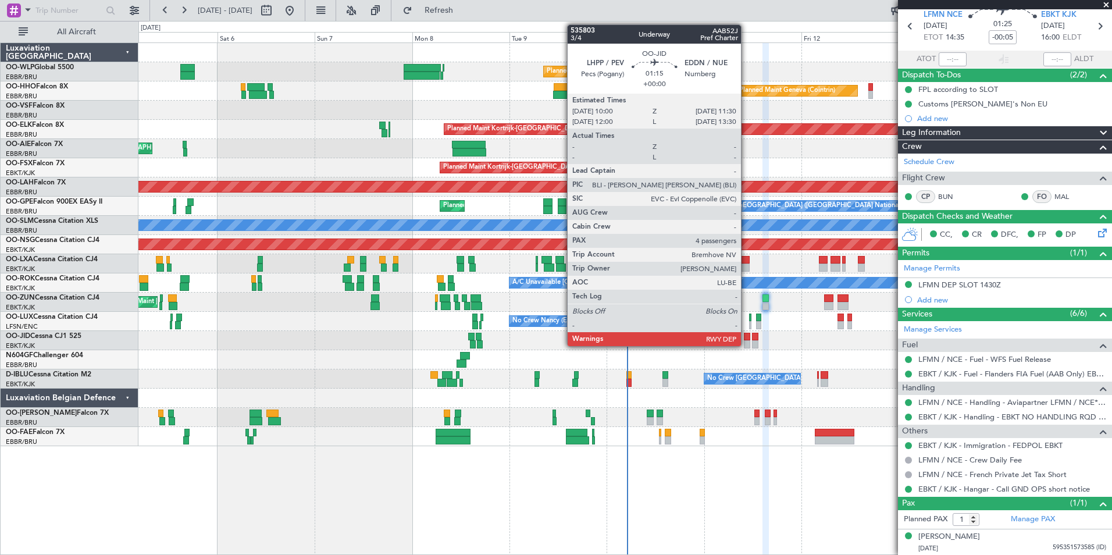
click at [747, 340] on div at bounding box center [747, 344] width 6 height 8
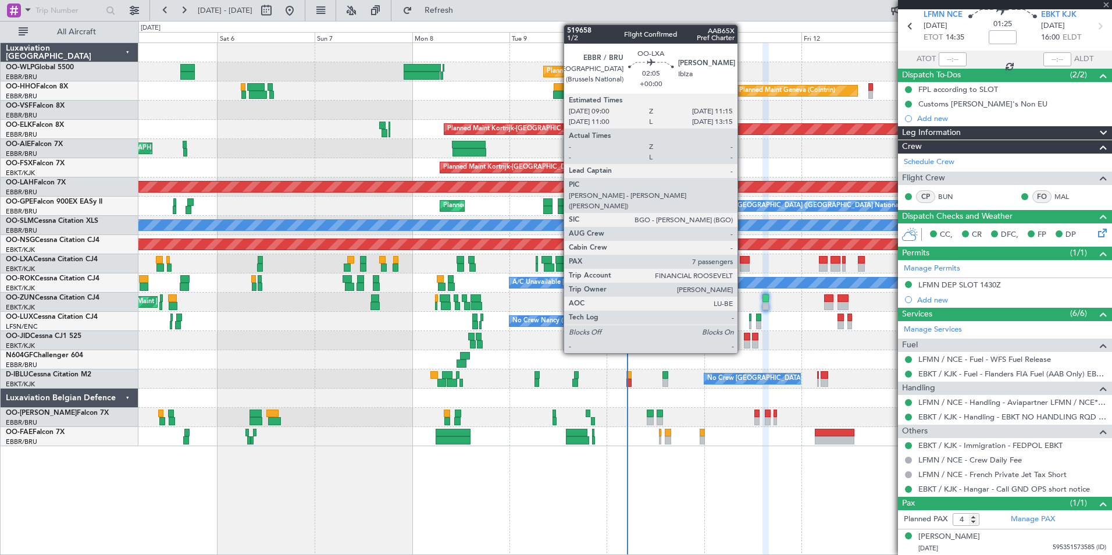
scroll to position [0, 0]
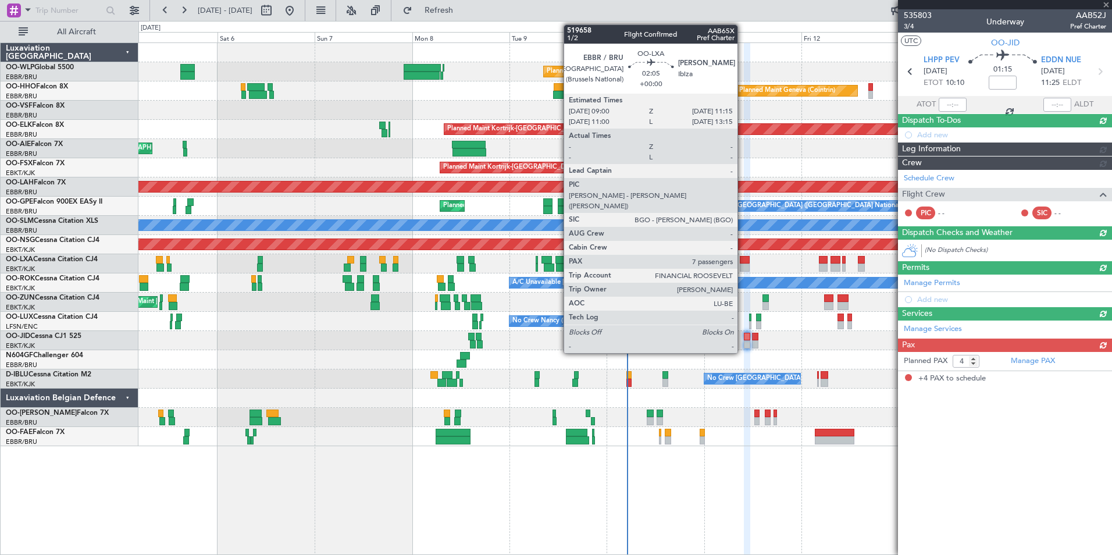
click at [743, 265] on div at bounding box center [744, 268] width 9 height 8
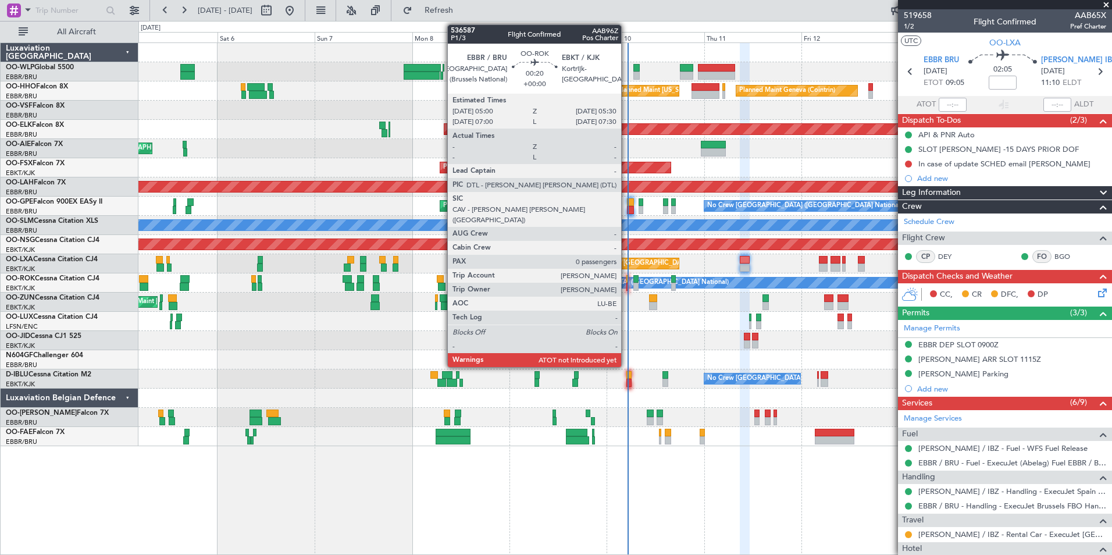
click at [627, 285] on div at bounding box center [628, 287] width 2 height 8
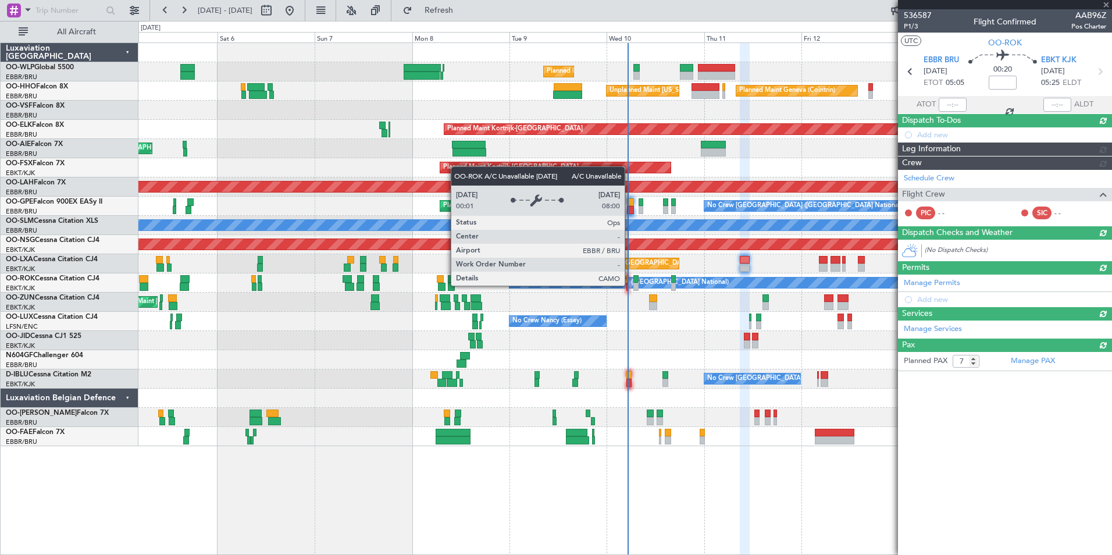
type input "0"
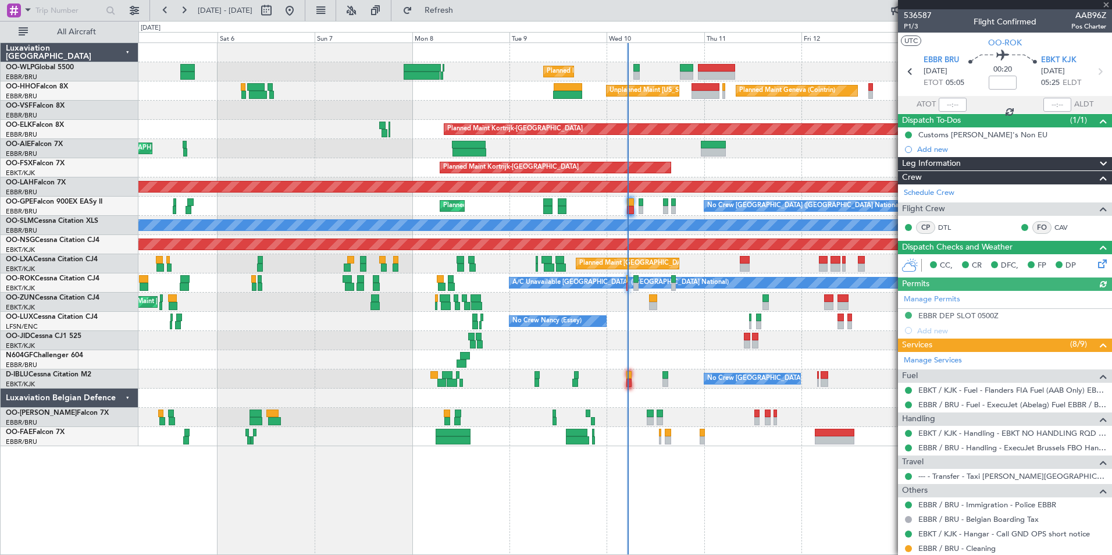
click at [947, 106] on div at bounding box center [953, 105] width 28 height 14
click at [945, 106] on div at bounding box center [953, 105] width 28 height 14
click at [945, 106] on input "text" at bounding box center [953, 105] width 28 height 14
click at [826, 145] on div "Unplanned Maint Brussels (Brussels National) Planned Maint London (Farnborough)" at bounding box center [624, 148] width 973 height 19
click at [947, 101] on input "5000" at bounding box center [953, 105] width 28 height 14
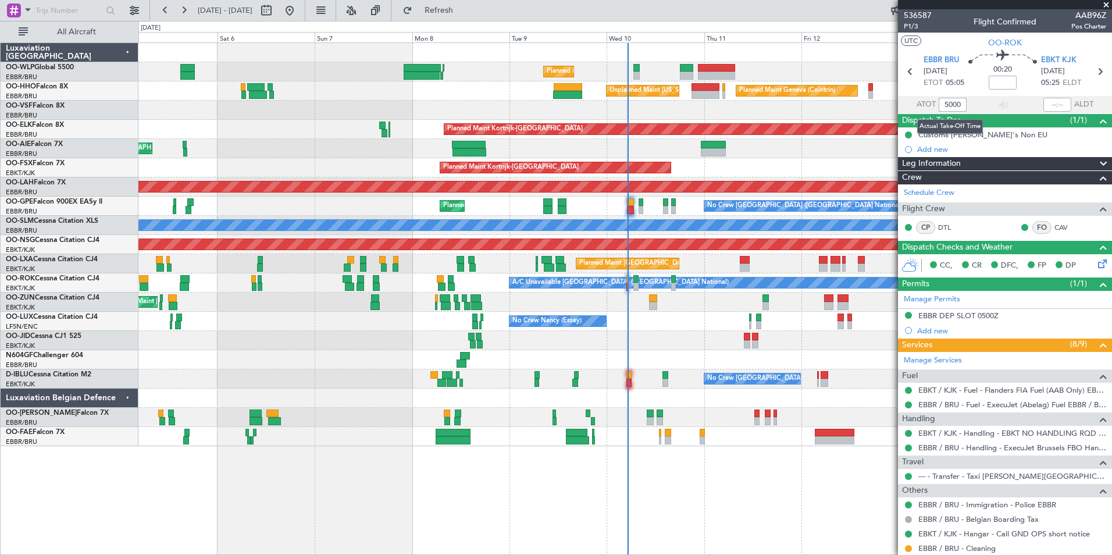
click at [947, 101] on input "5000" at bounding box center [953, 105] width 28 height 14
click at [862, 168] on div "Planned Maint Kortrijk-[GEOGRAPHIC_DATA]" at bounding box center [624, 167] width 973 height 19
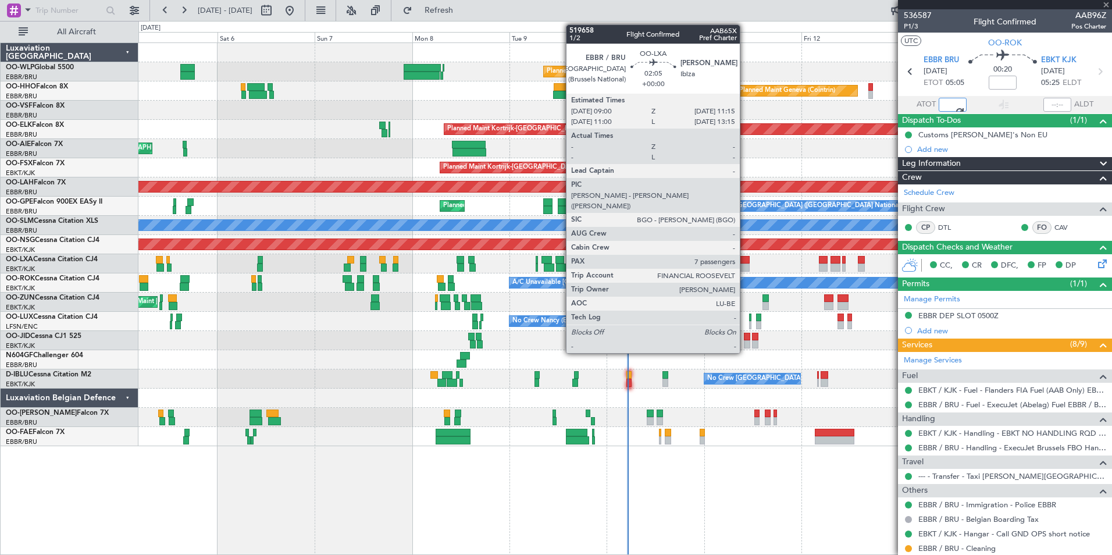
click at [745, 269] on div at bounding box center [744, 268] width 9 height 8
type input "05:00"
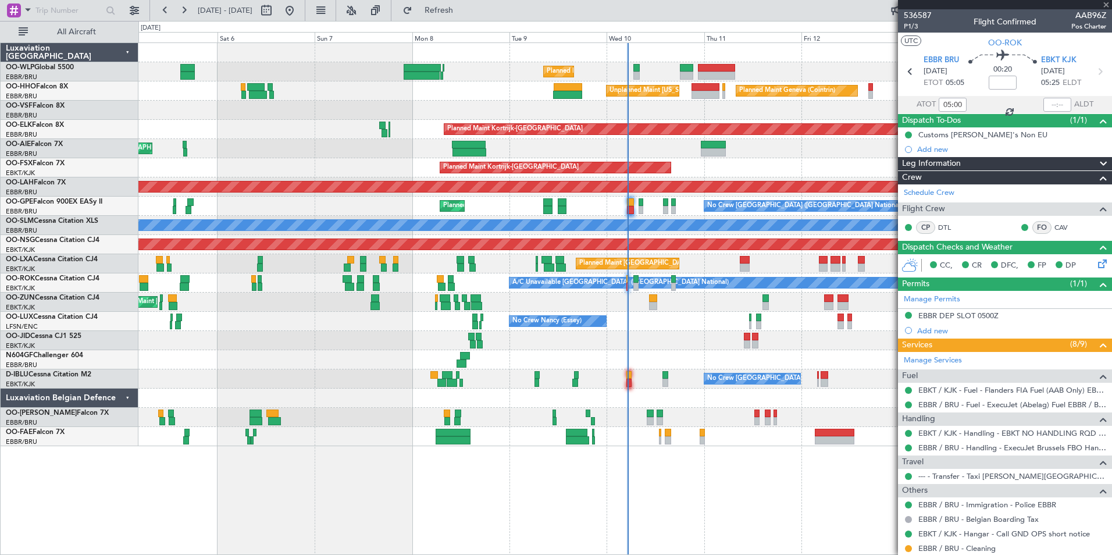
type input "7"
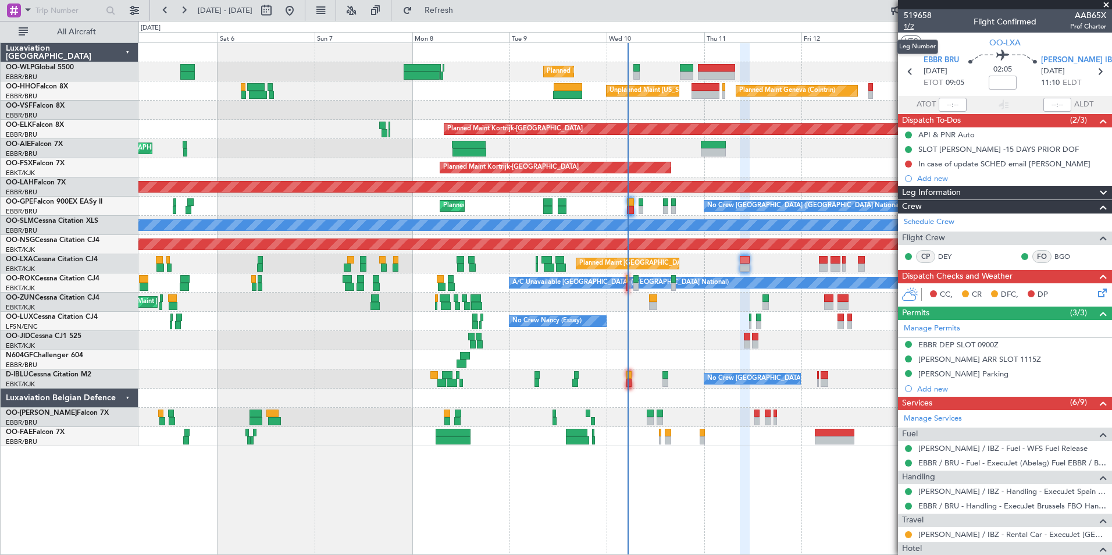
click at [910, 29] on span "1/2" at bounding box center [918, 27] width 28 height 10
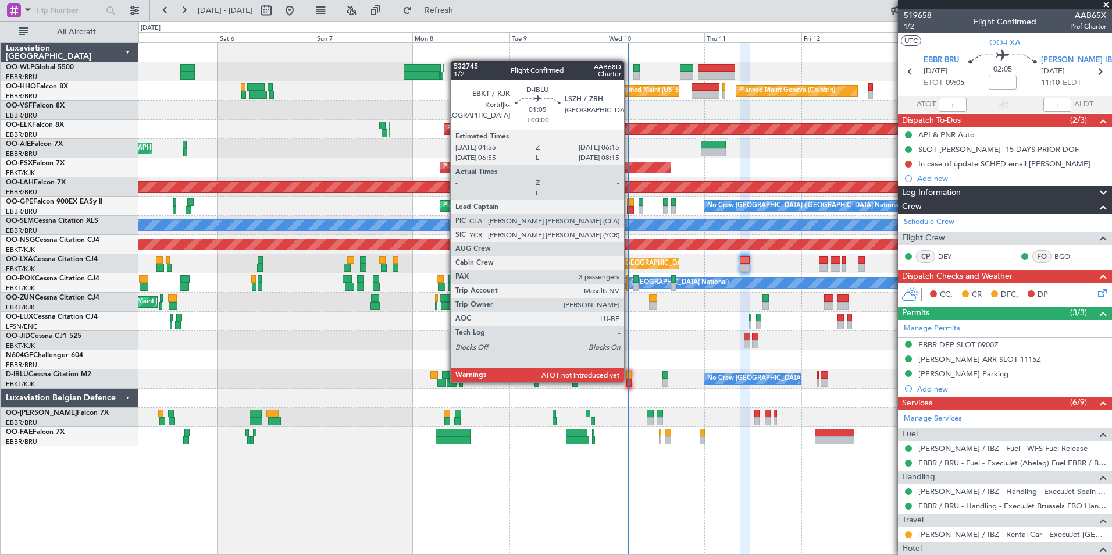
click at [630, 381] on div at bounding box center [630, 383] width 6 height 8
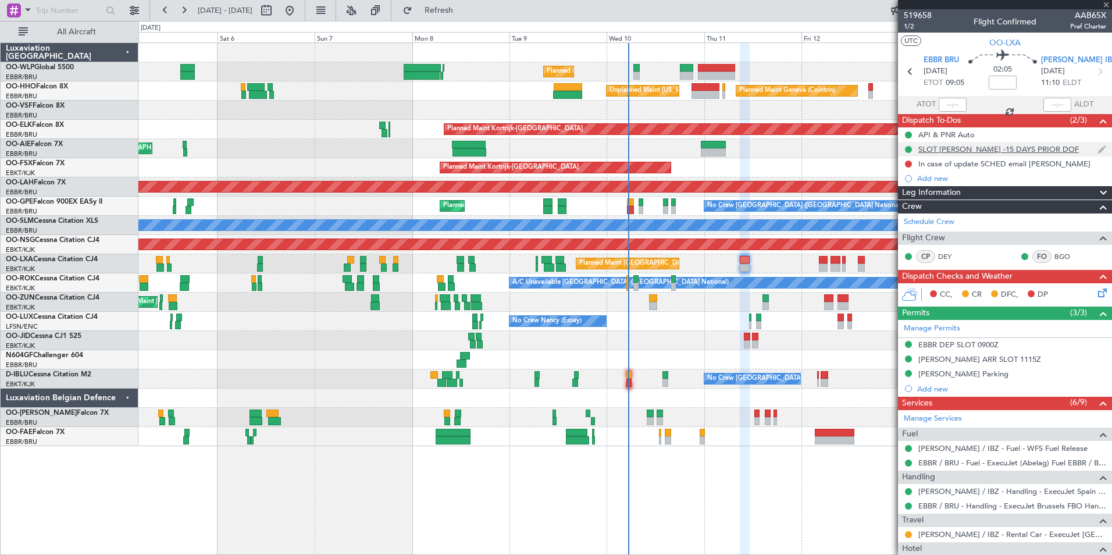
type input "3"
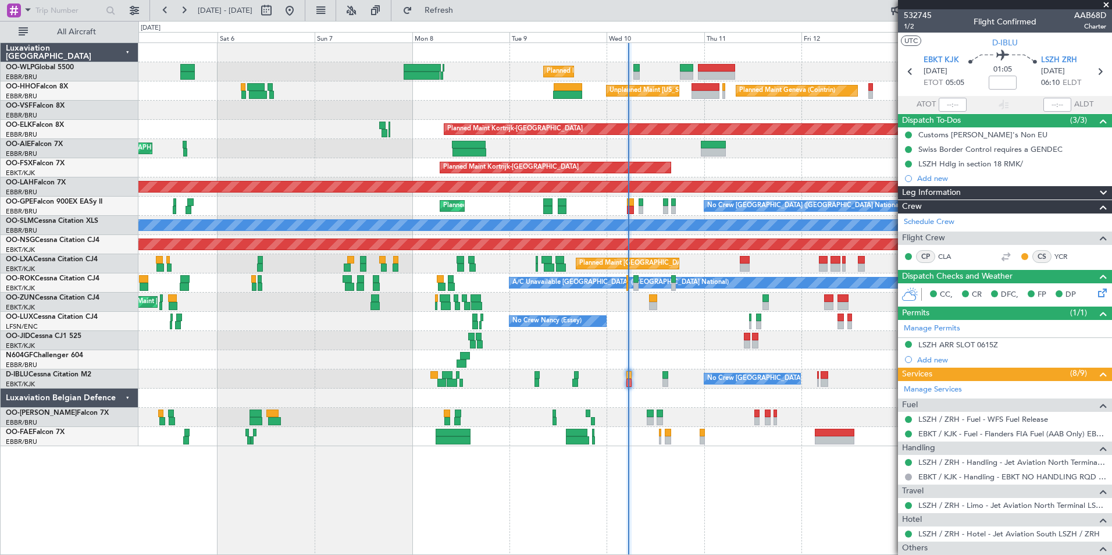
click at [948, 104] on mat-tooltip-component "Estimated Take-Off Time" at bounding box center [953, 103] width 93 height 31
click at [945, 102] on input "text" at bounding box center [953, 105] width 28 height 14
click at [844, 111] on div at bounding box center [624, 110] width 973 height 19
type input "05:06"
click at [948, 464] on link "LSZH / ZRH - Handling - Jet Aviation North Terminal LSZH / ZRH" at bounding box center [1013, 462] width 188 height 10
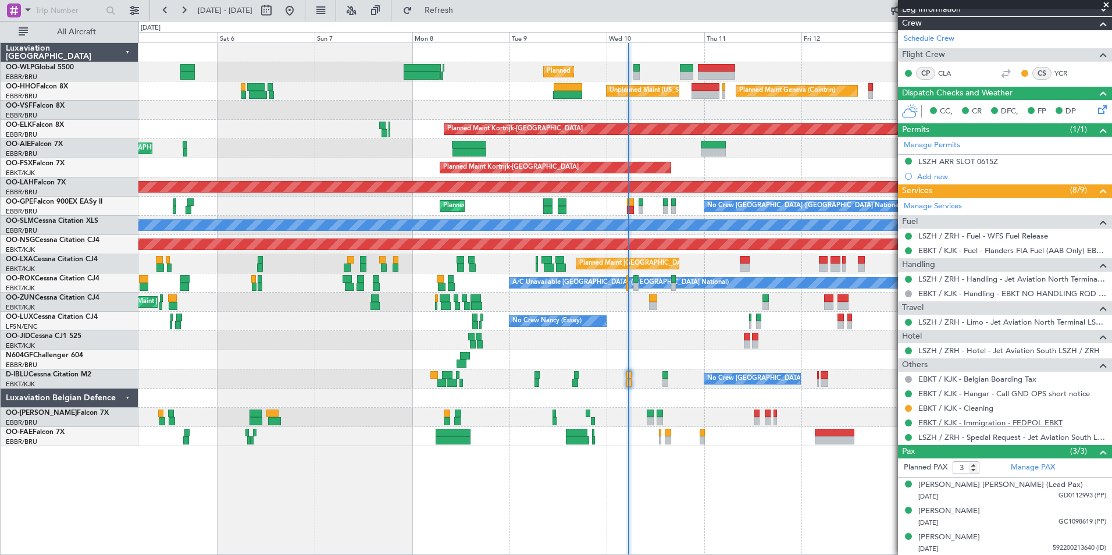
scroll to position [184, 0]
click at [982, 322] on link "LSZH / ZRH - Limo - Jet Aviation North Terminal LSZH / ZRH" at bounding box center [1013, 322] width 188 height 10
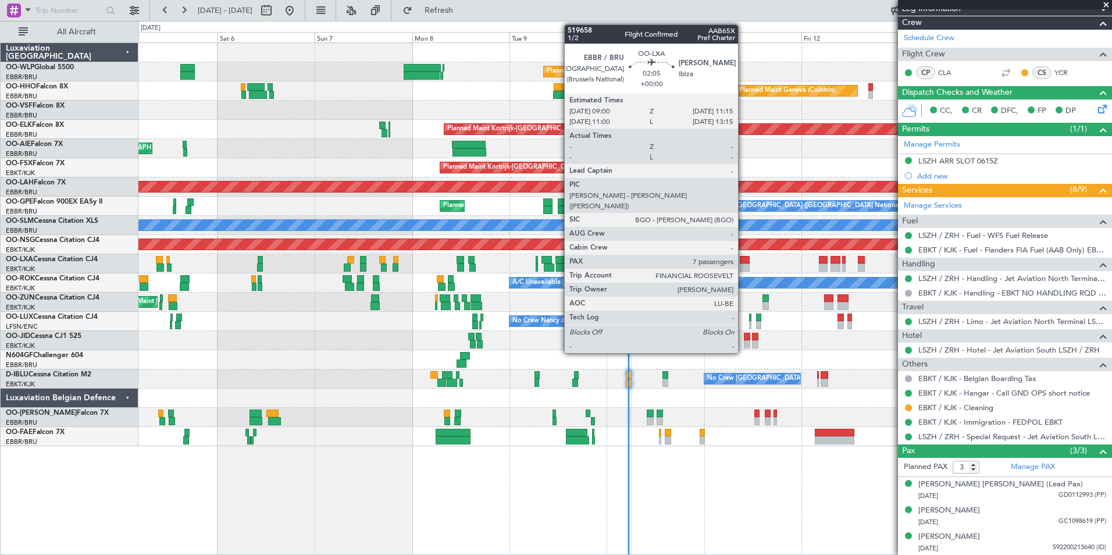
click at [744, 266] on div at bounding box center [744, 268] width 9 height 8
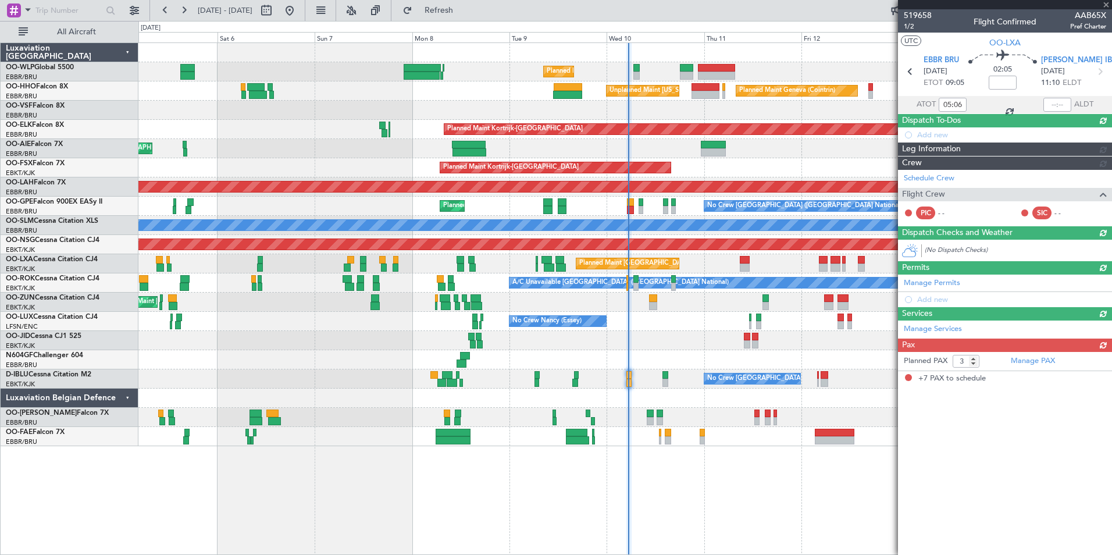
type input "7"
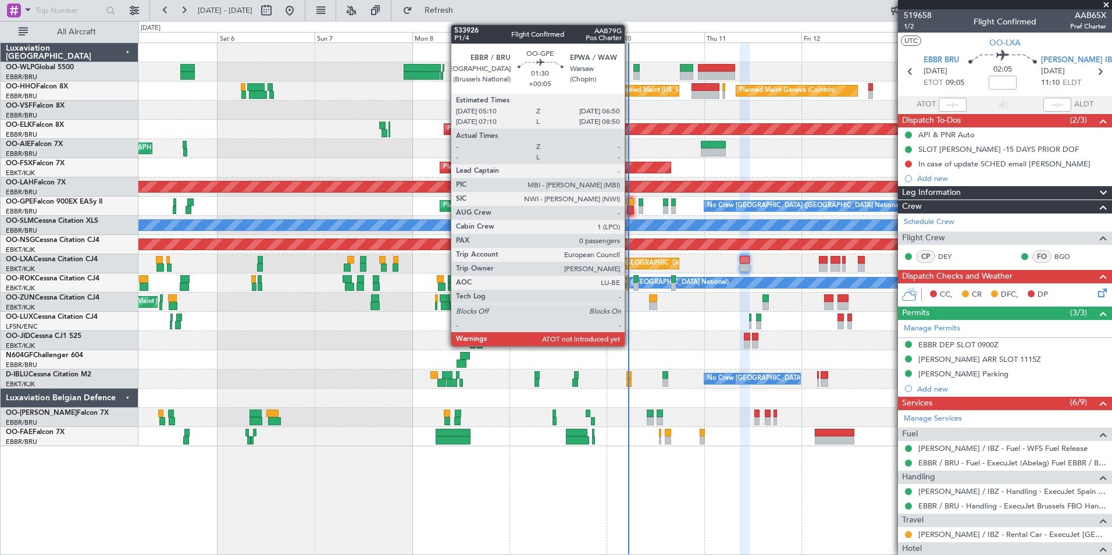
click at [630, 204] on div at bounding box center [630, 202] width 7 height 8
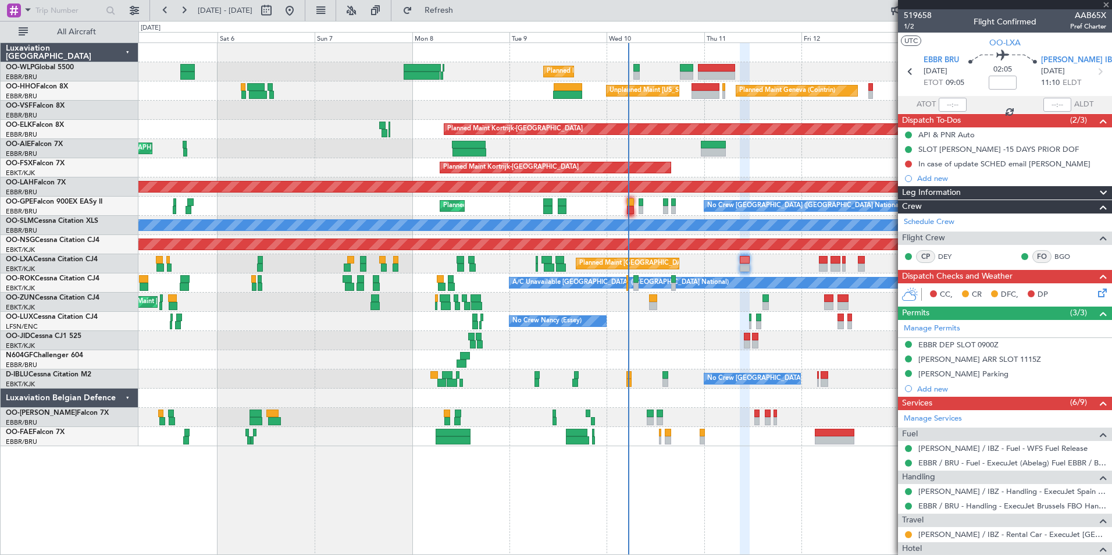
type input "+00:05"
type input "0"
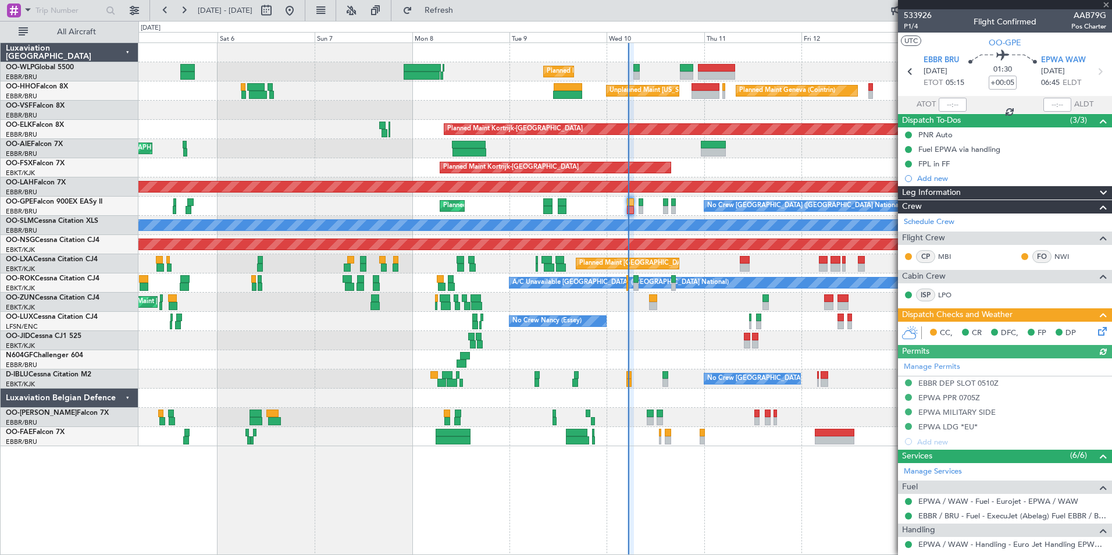
click at [945, 108] on div at bounding box center [953, 105] width 28 height 14
click at [943, 101] on input "text" at bounding box center [953, 105] width 28 height 14
click at [842, 146] on div "Unplanned Maint Brussels (Brussels National) Planned Maint London (Farnborough)" at bounding box center [624, 148] width 973 height 19
type input "05:23"
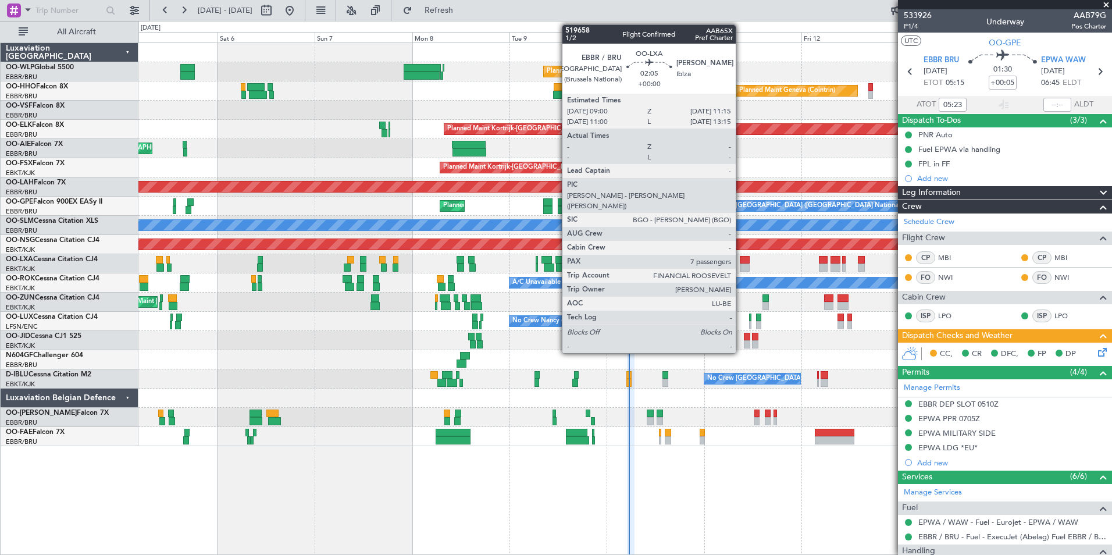
click at [741, 267] on div at bounding box center [744, 268] width 9 height 8
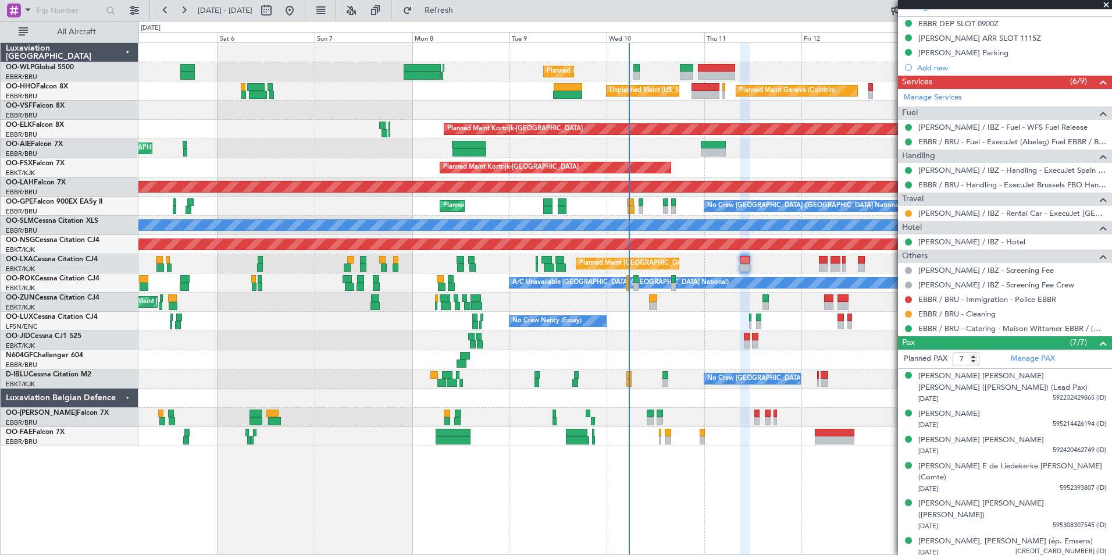
scroll to position [340, 0]
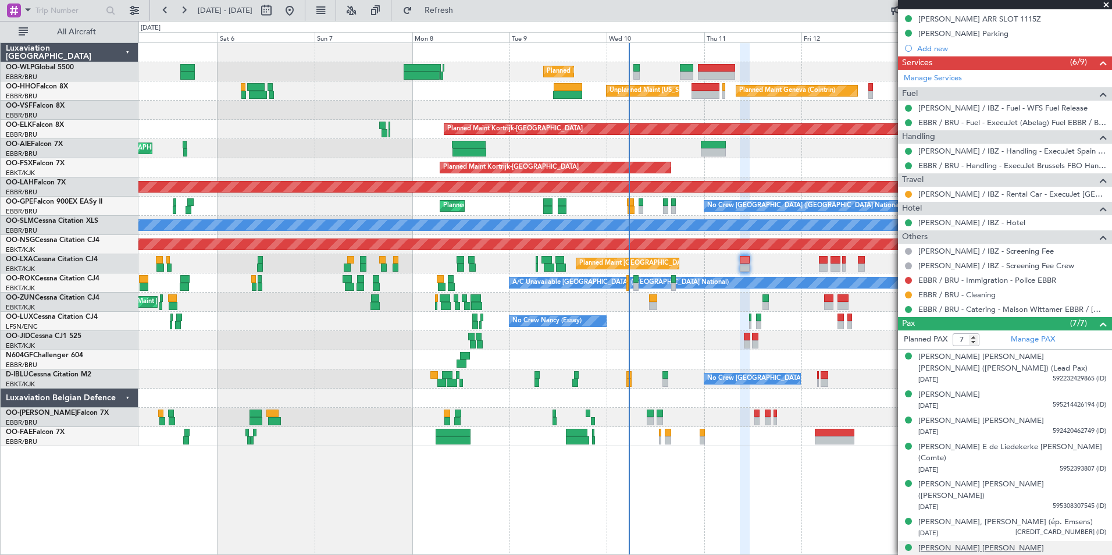
click at [971, 543] on div "[PERSON_NAME] [PERSON_NAME]" at bounding box center [982, 549] width 126 height 12
click at [957, 280] on link "EBBR / BRU - Immigration - Police EBBR" at bounding box center [988, 280] width 138 height 10
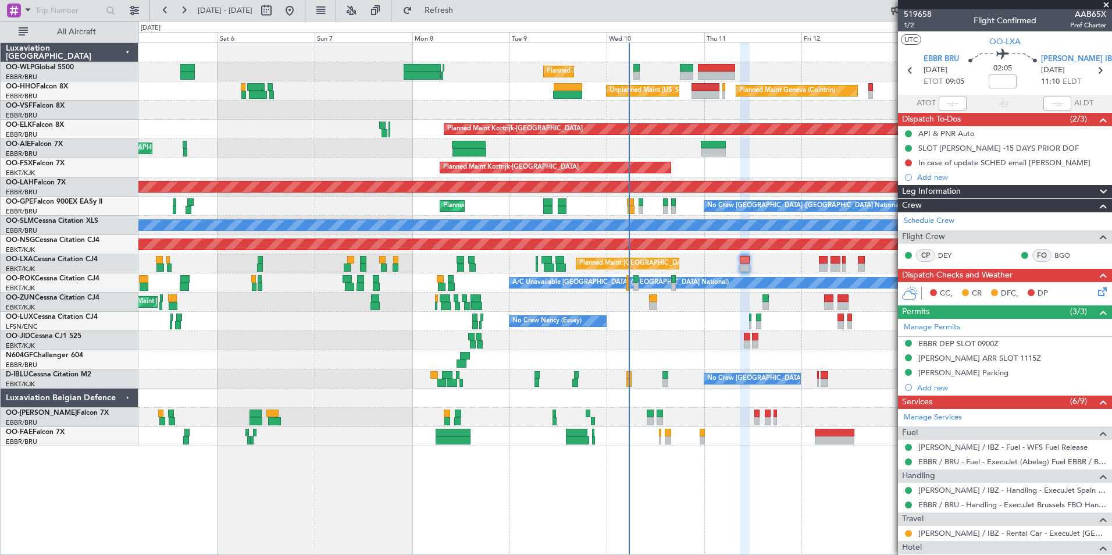
scroll to position [0, 0]
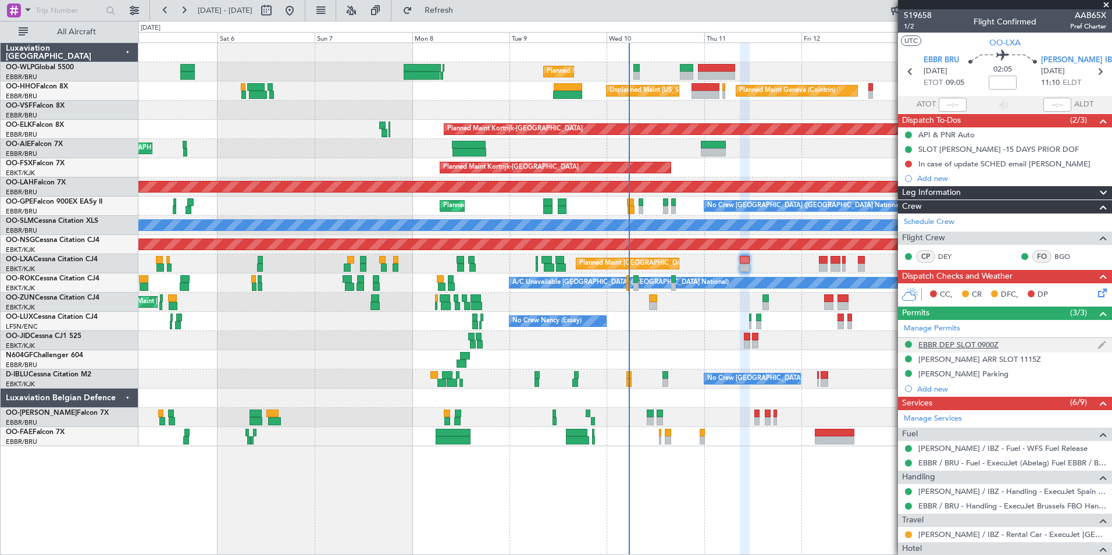
click at [957, 344] on div "EBBR DEP SLOT 0900Z" at bounding box center [959, 345] width 80 height 10
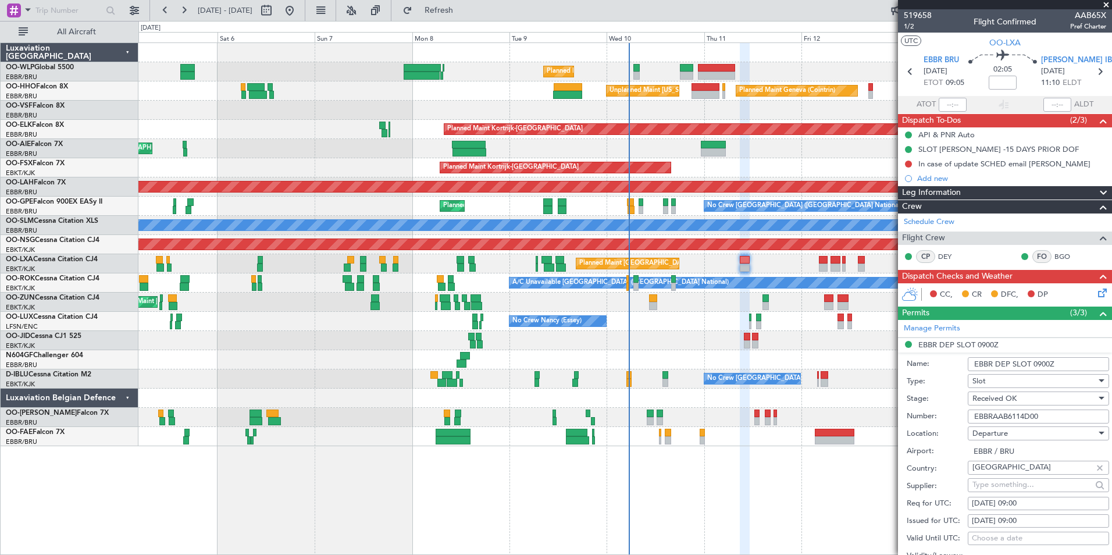
click at [991, 415] on input "EBBRAAB6114D00" at bounding box center [1038, 417] width 141 height 14
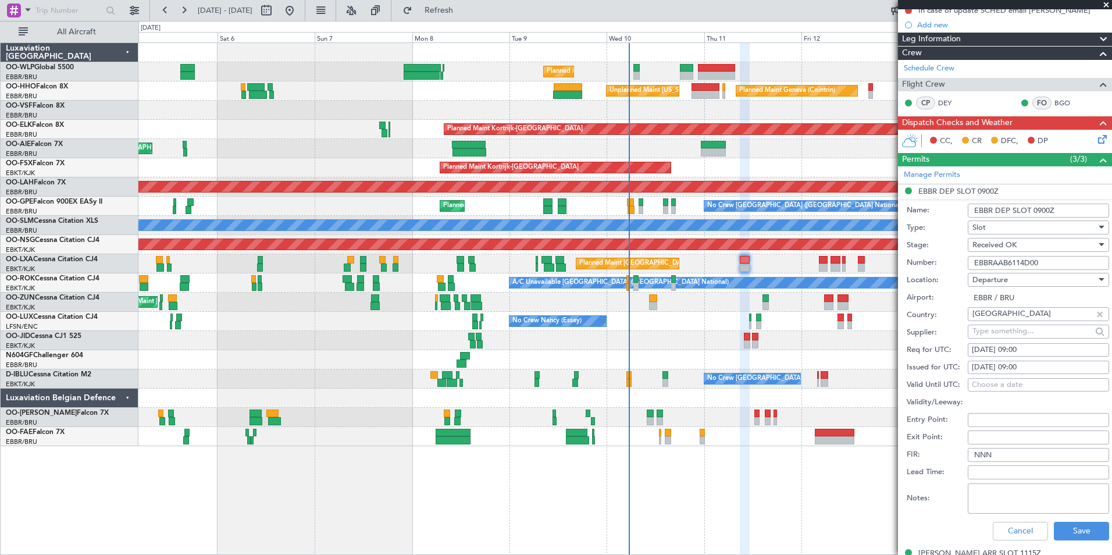
scroll to position [291, 0]
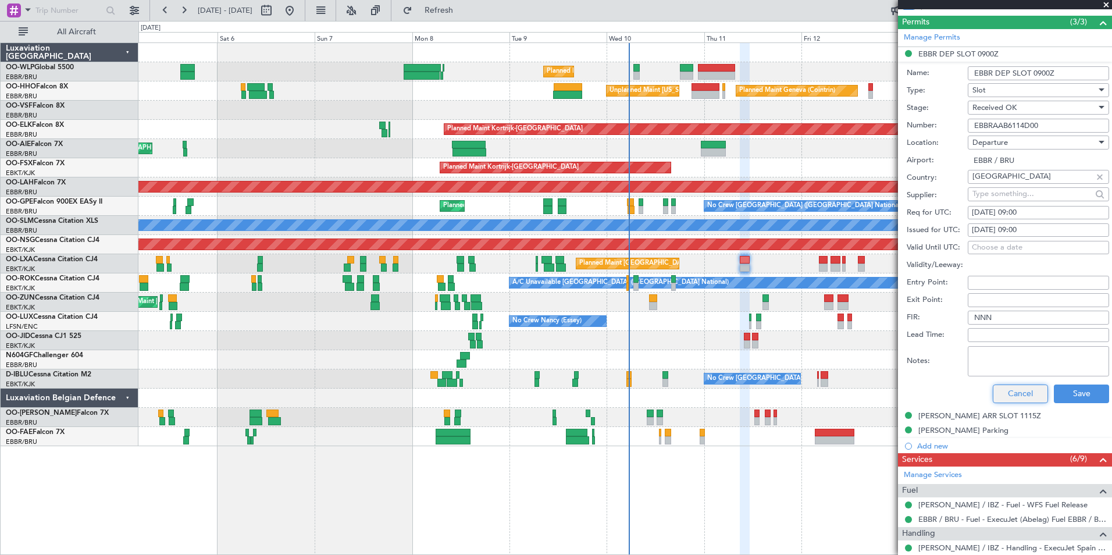
click at [993, 395] on button "Cancel" at bounding box center [1020, 394] width 55 height 19
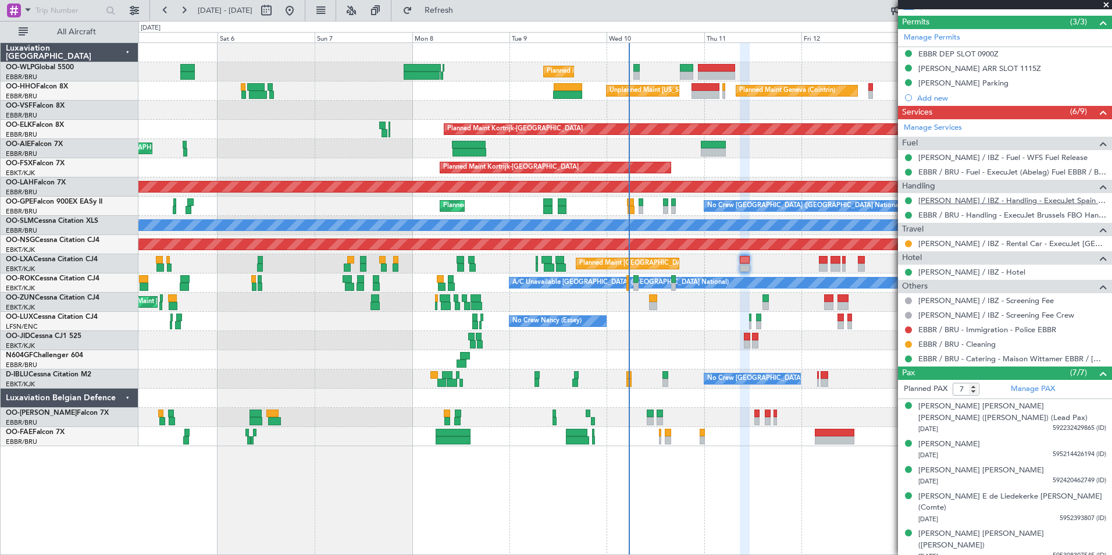
click at [962, 198] on link "[PERSON_NAME] / IBZ - Handling - ExecuJet Spain [PERSON_NAME] / IBZ" at bounding box center [1013, 201] width 188 height 10
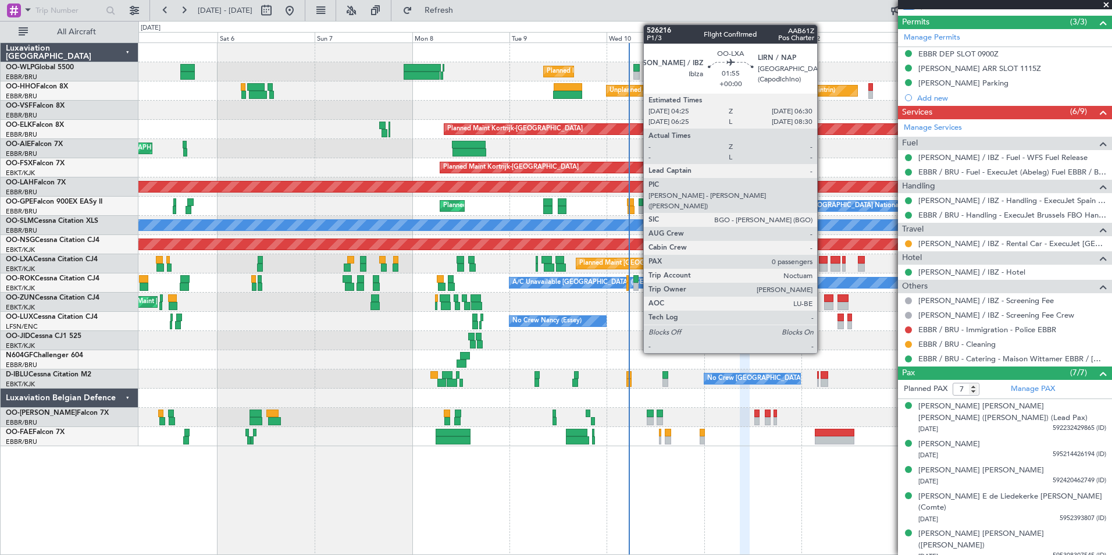
click at [823, 268] on div at bounding box center [823, 268] width 9 height 8
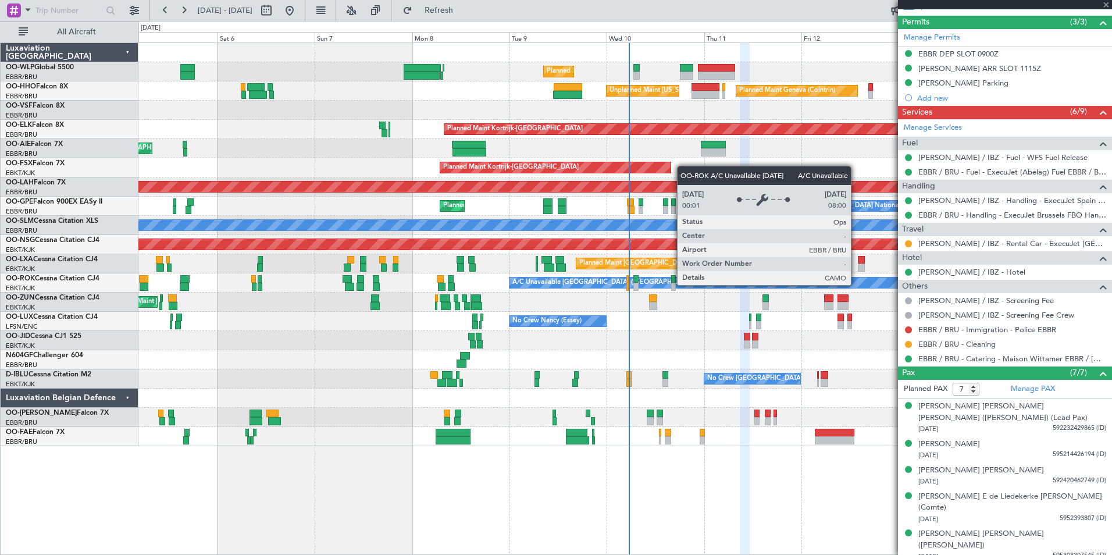
click at [779, 285] on div "A/C Unavailable [GEOGRAPHIC_DATA] ([GEOGRAPHIC_DATA] National)" at bounding box center [818, 283] width 616 height 10
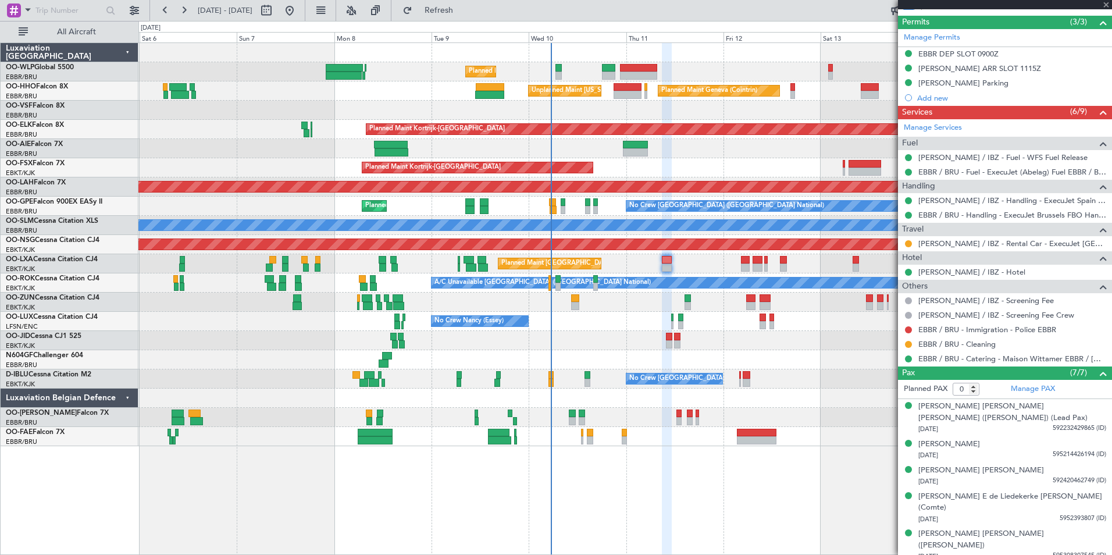
scroll to position [0, 0]
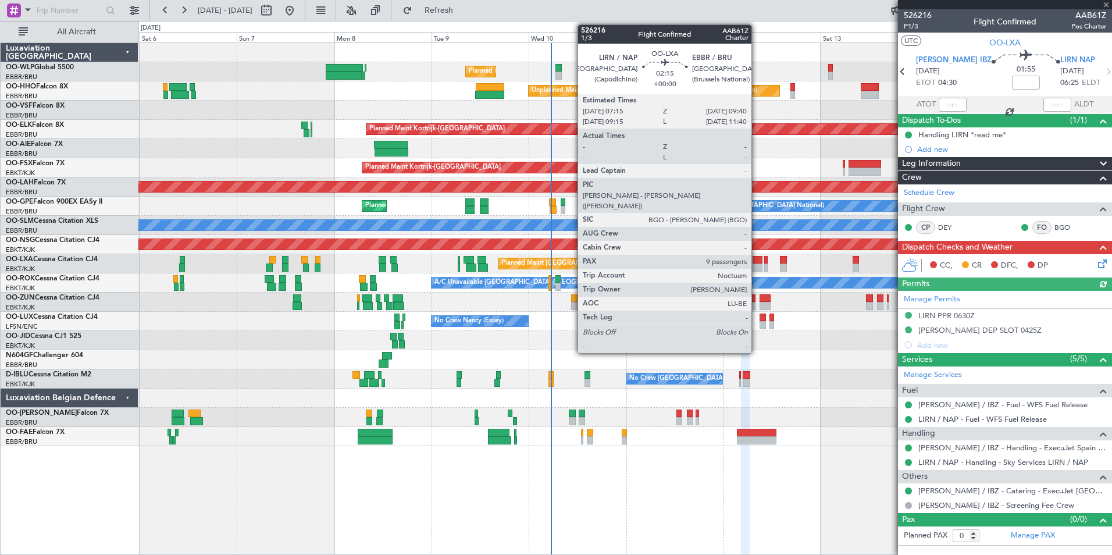
click at [757, 264] on div at bounding box center [758, 268] width 10 height 8
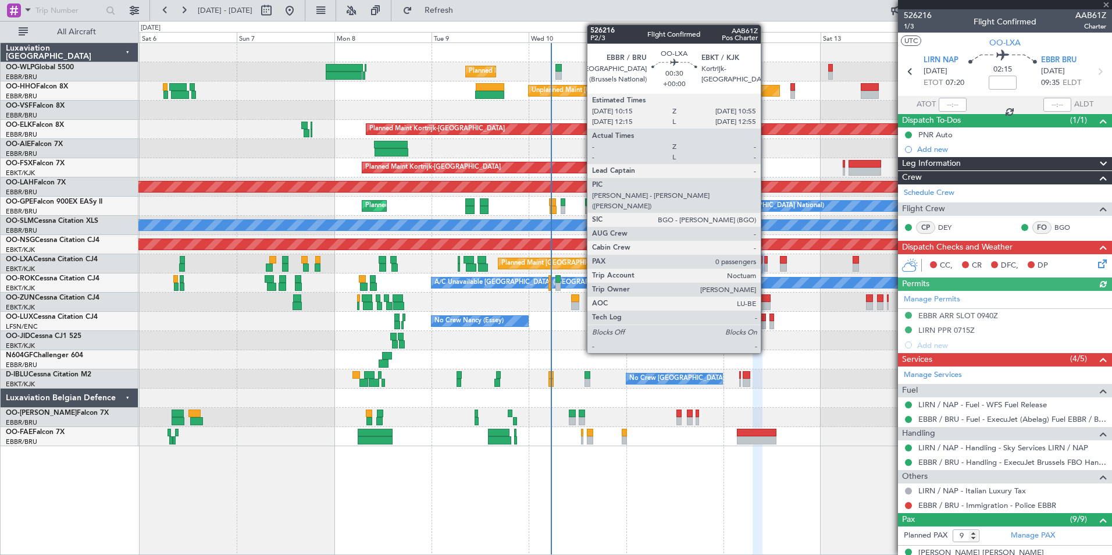
click at [766, 268] on div at bounding box center [766, 268] width 3 height 8
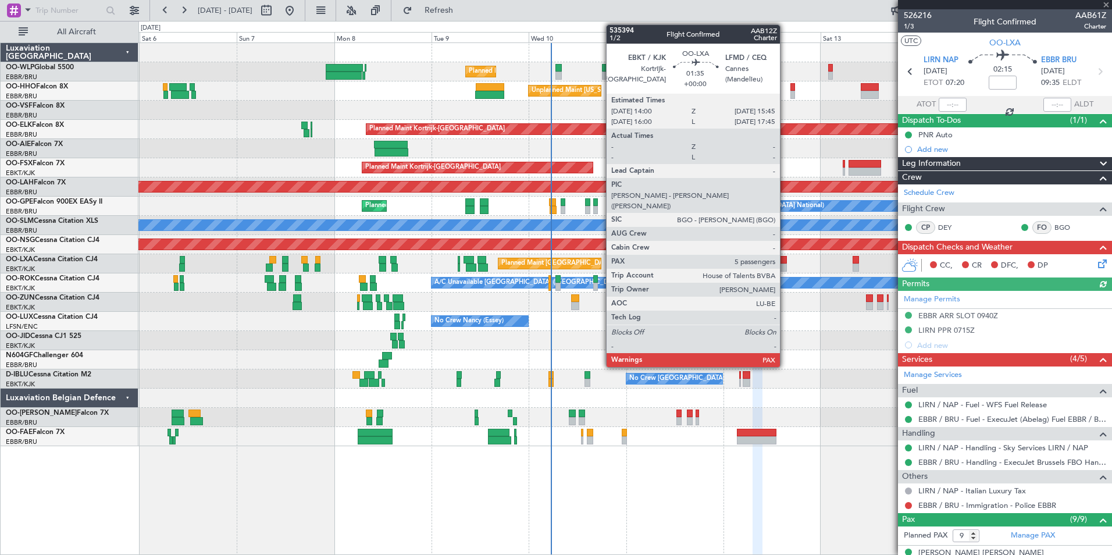
click at [785, 265] on div at bounding box center [784, 268] width 8 height 8
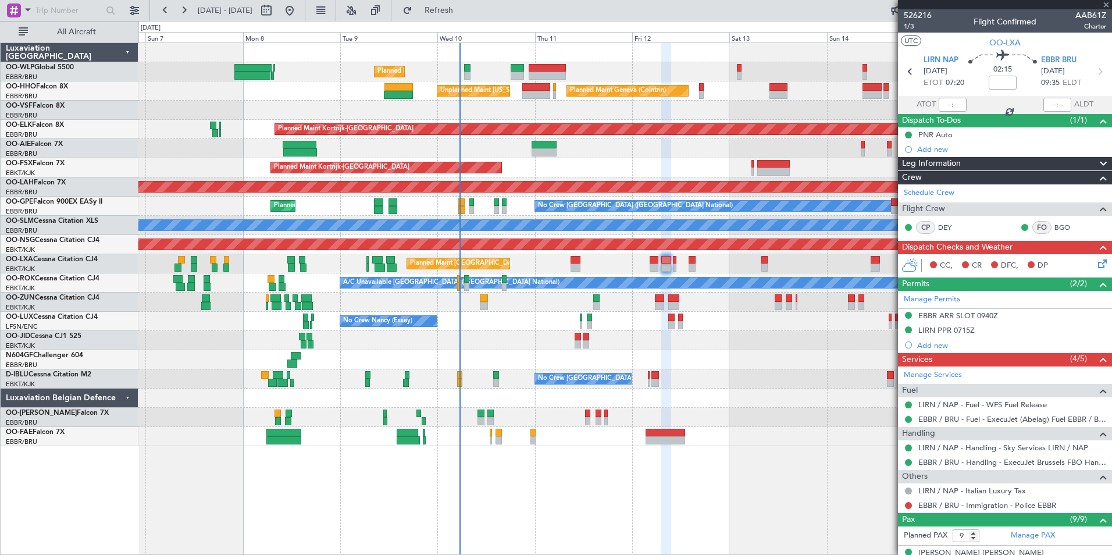
click at [760, 322] on div "No Crew Nancy (Essey) No Crew Nancy (Essey)" at bounding box center [624, 321] width 973 height 19
type input "7"
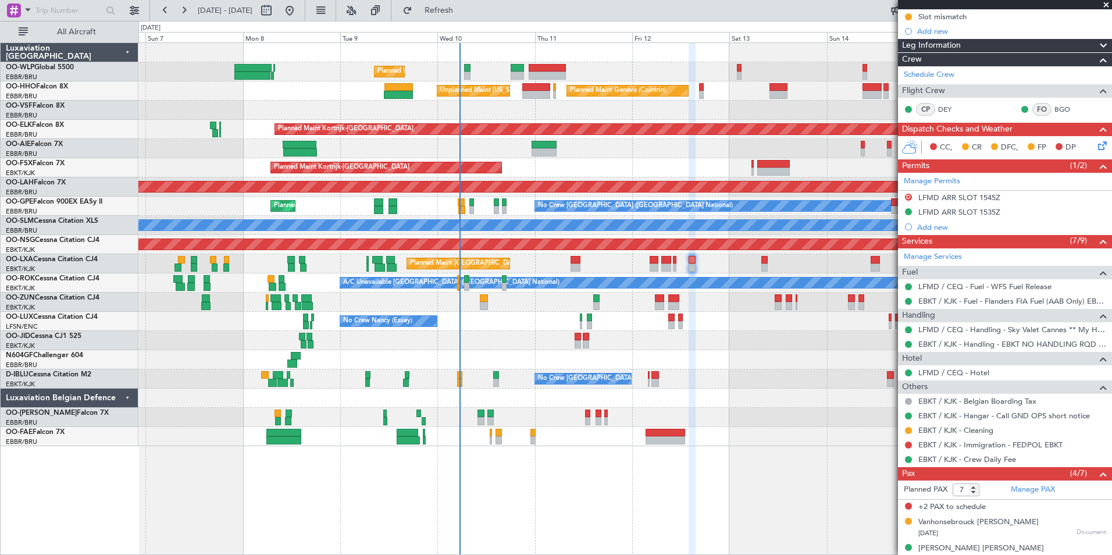
scroll to position [252, 0]
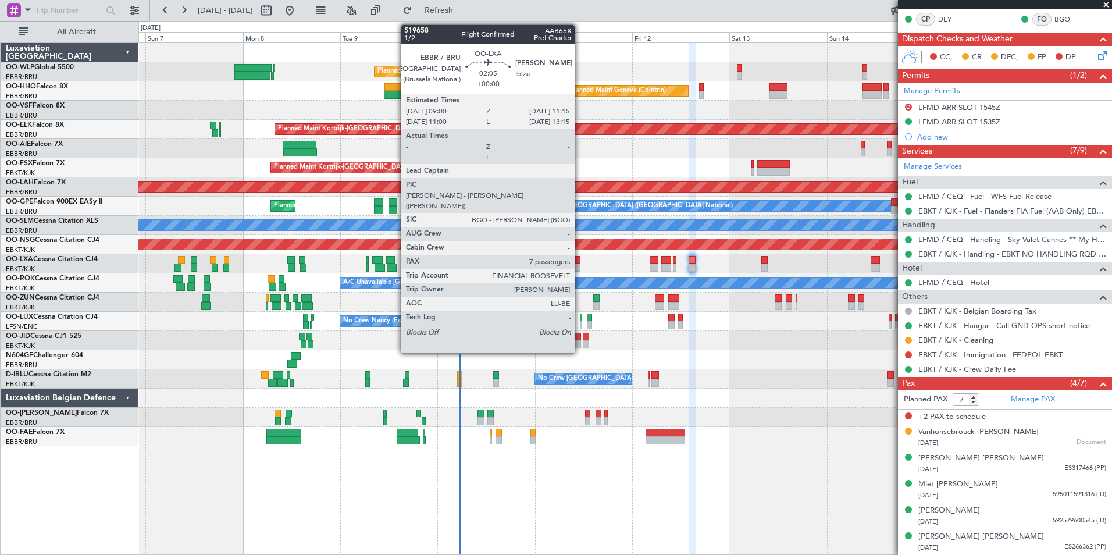
click at [580, 266] on div at bounding box center [575, 268] width 9 height 8
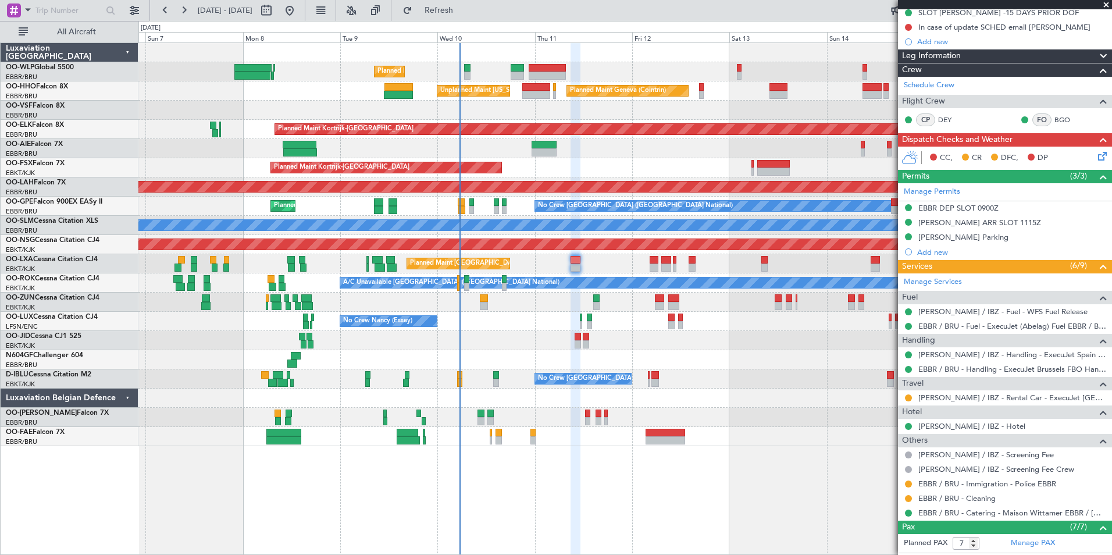
scroll to position [136, 0]
click at [910, 484] on button at bounding box center [908, 484] width 7 height 7
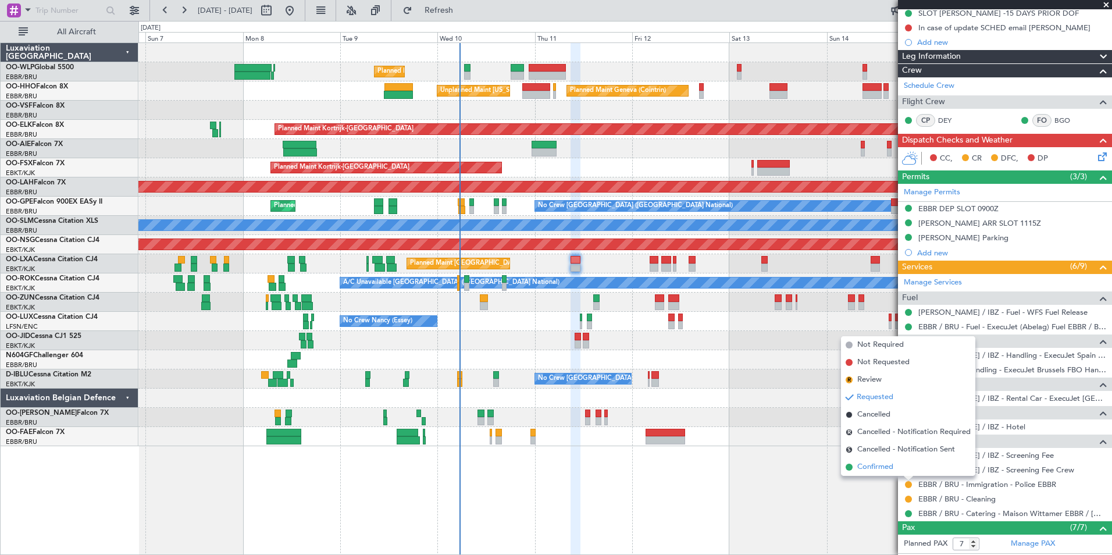
click at [875, 463] on span "Confirmed" at bounding box center [876, 467] width 36 height 12
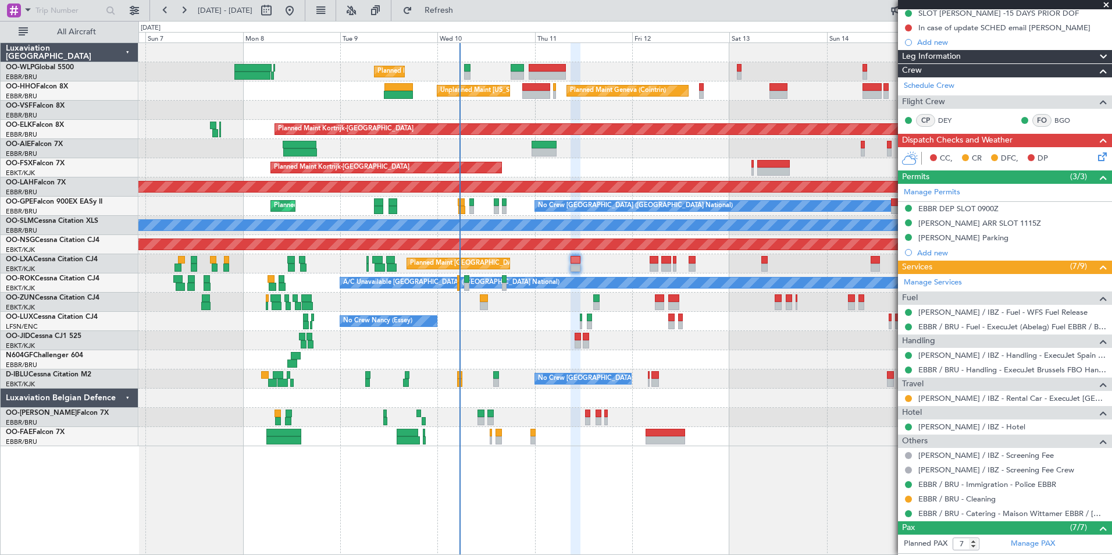
scroll to position [0, 0]
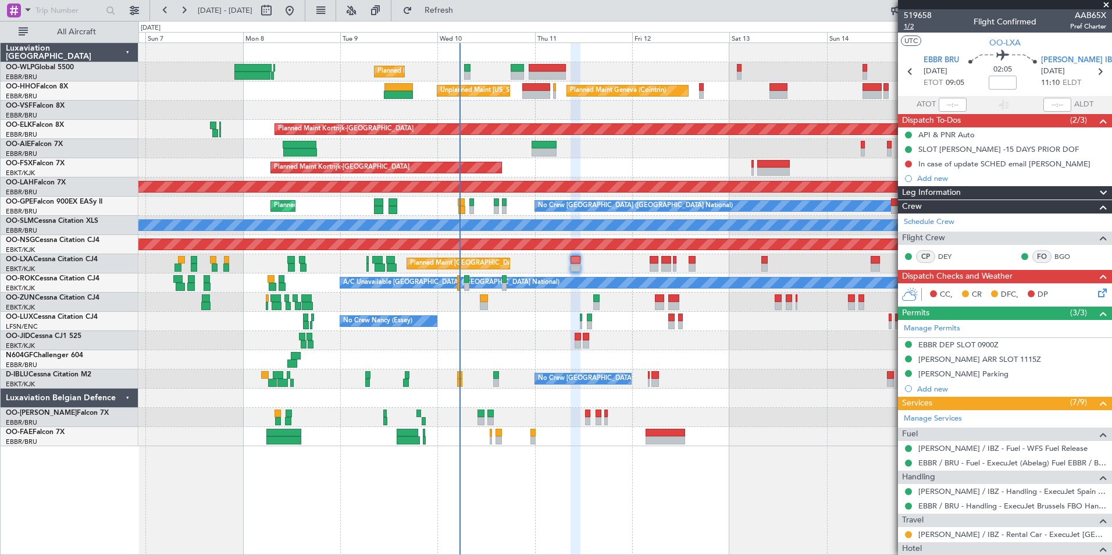
click at [911, 26] on span "1/2" at bounding box center [918, 27] width 28 height 10
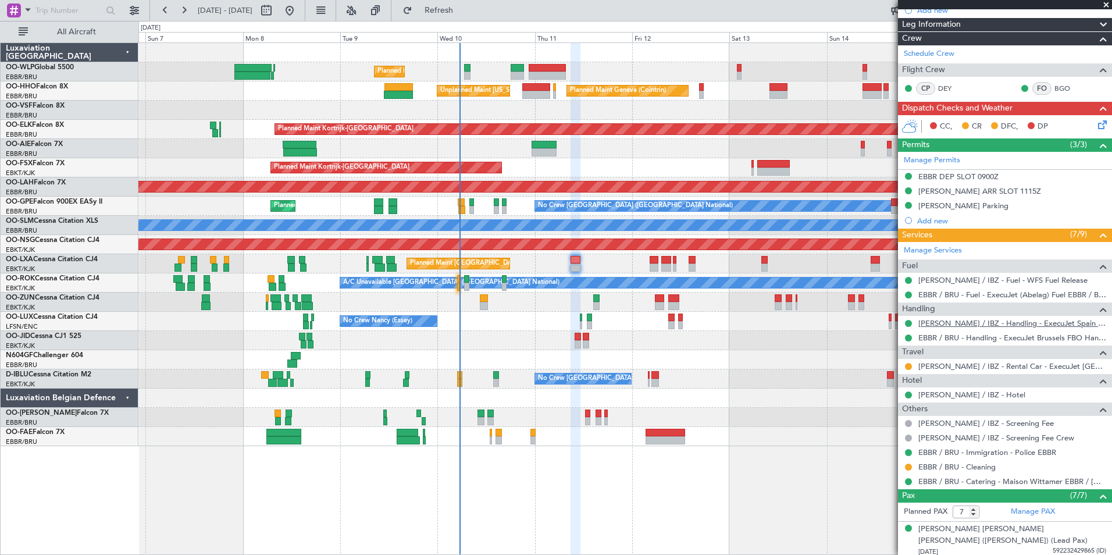
scroll to position [175, 0]
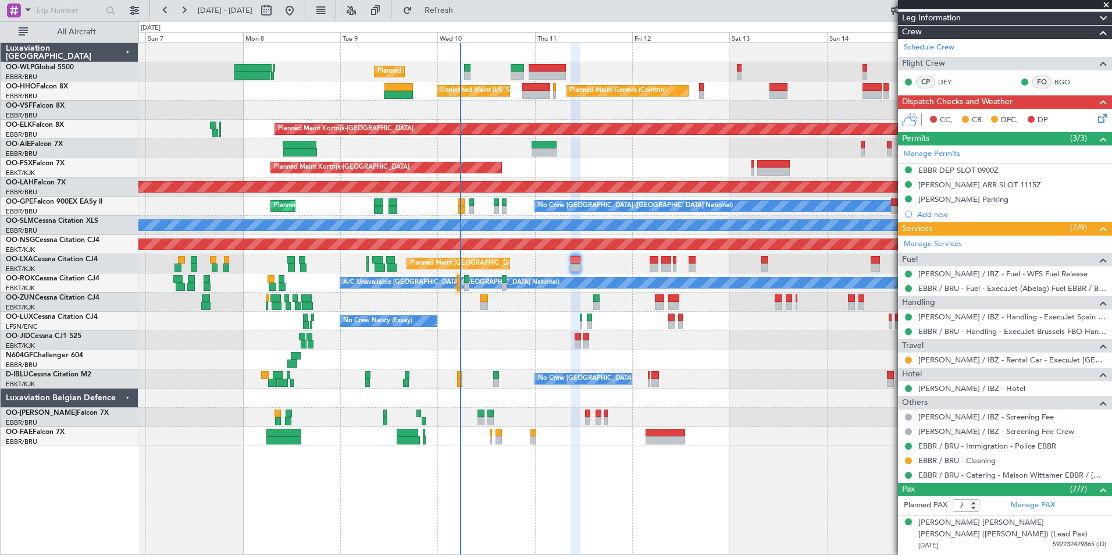
click at [1099, 116] on icon at bounding box center [1100, 116] width 9 height 9
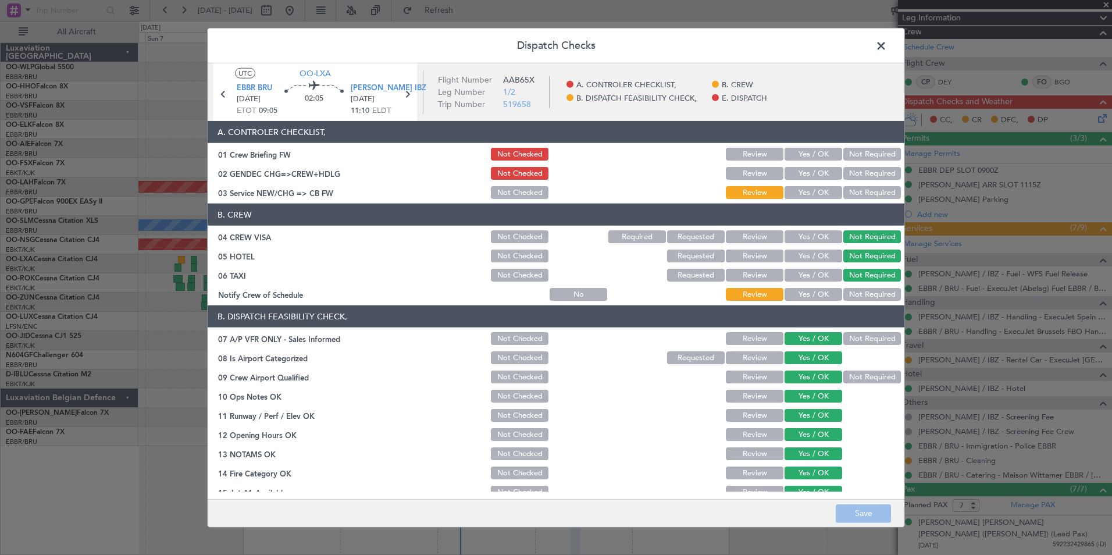
click at [785, 153] on button "Yes / OK" at bounding box center [814, 154] width 58 height 13
click at [797, 177] on button "Yes / OK" at bounding box center [814, 173] width 58 height 13
click at [798, 192] on button "Yes / OK" at bounding box center [814, 192] width 58 height 13
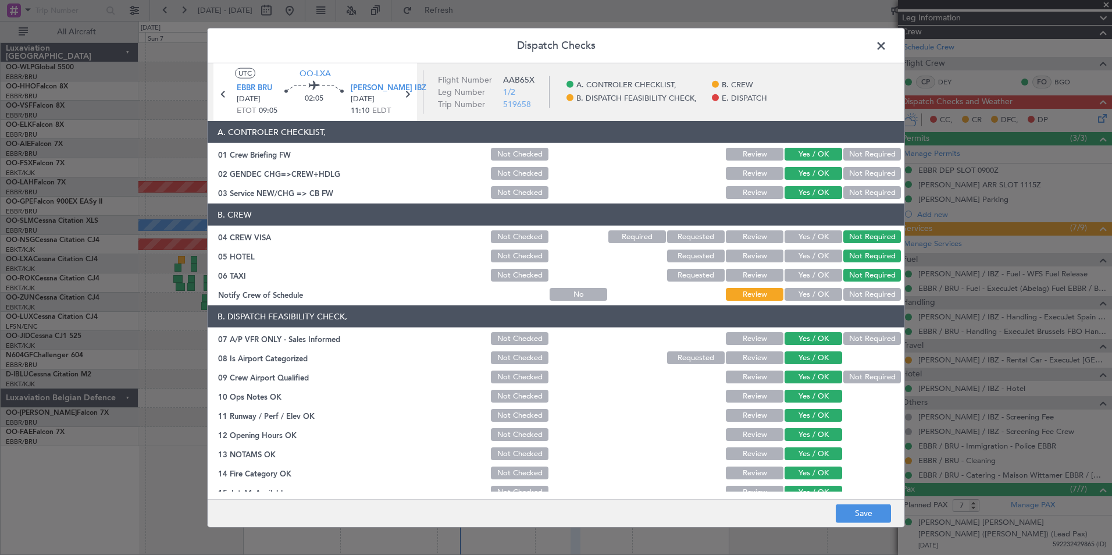
click at [821, 292] on button "Yes / OK" at bounding box center [814, 294] width 58 height 13
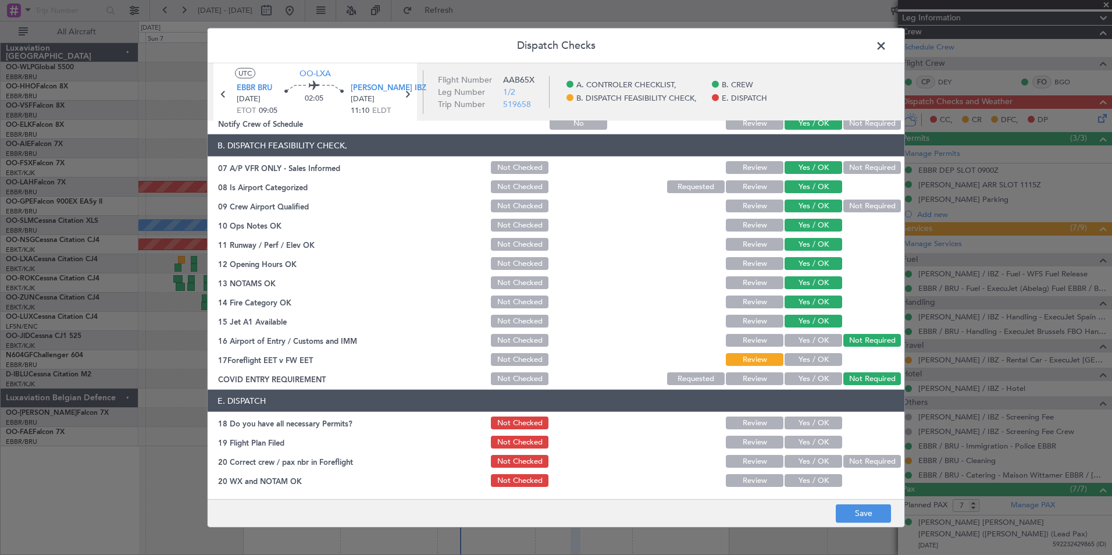
click at [813, 360] on button "Yes / OK" at bounding box center [814, 359] width 58 height 13
click at [813, 427] on button "Yes / OK" at bounding box center [814, 423] width 58 height 13
click at [815, 438] on button "Yes / OK" at bounding box center [814, 442] width 58 height 13
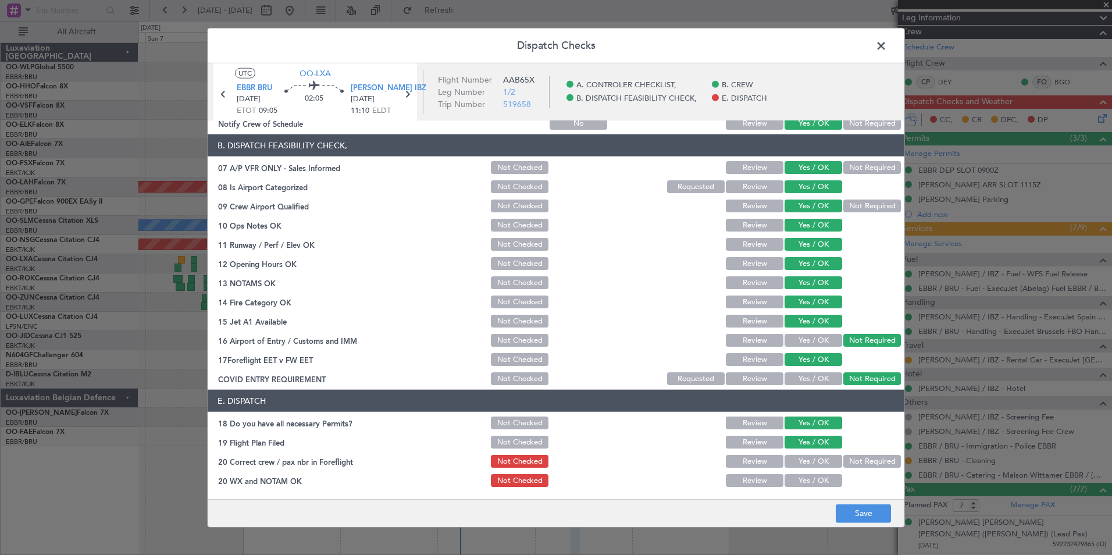
click at [816, 461] on button "Yes / OK" at bounding box center [814, 461] width 58 height 13
click at [817, 485] on button "Yes / OK" at bounding box center [814, 480] width 58 height 13
click at [880, 515] on button "Save" at bounding box center [863, 513] width 55 height 19
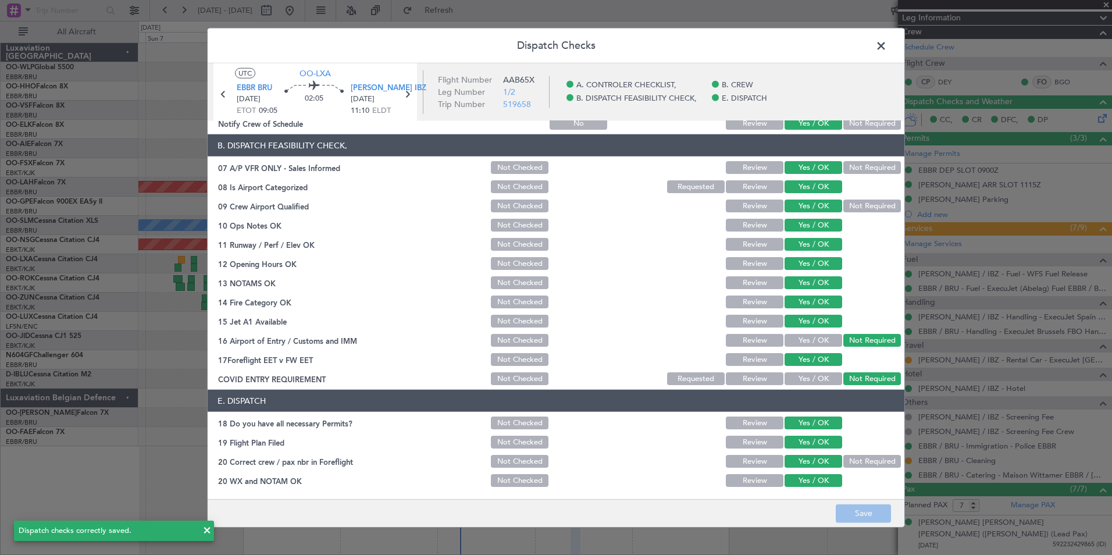
click at [887, 44] on span at bounding box center [887, 48] width 0 height 23
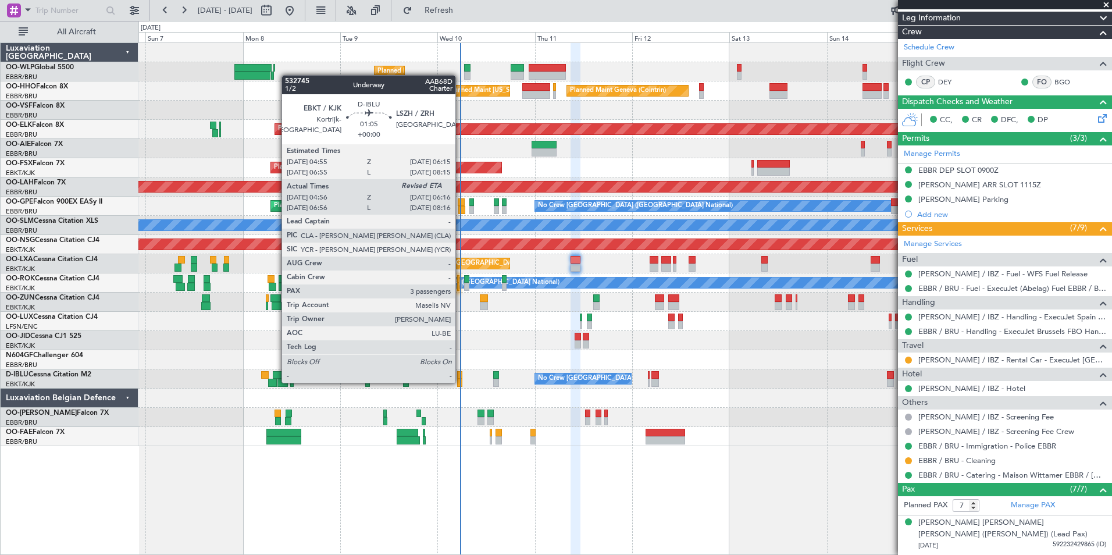
click at [461, 382] on div at bounding box center [460, 383] width 6 height 8
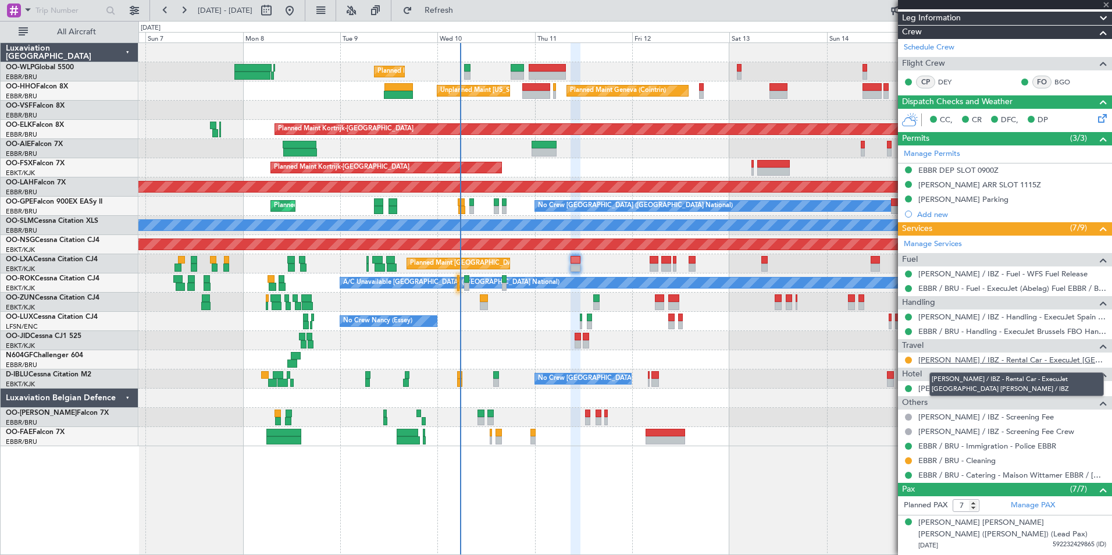
type input "05:06"
type input "3"
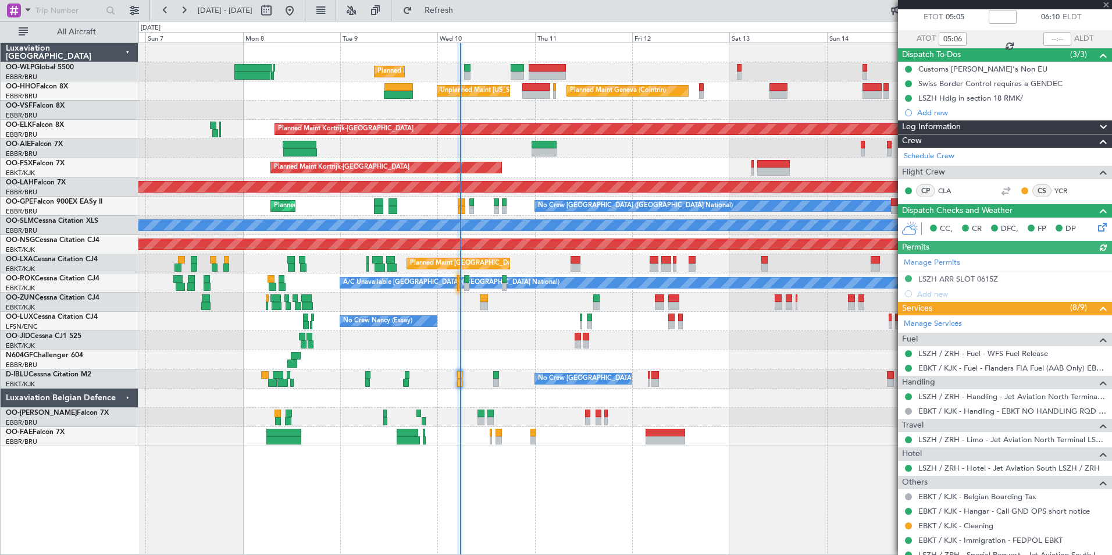
scroll to position [184, 0]
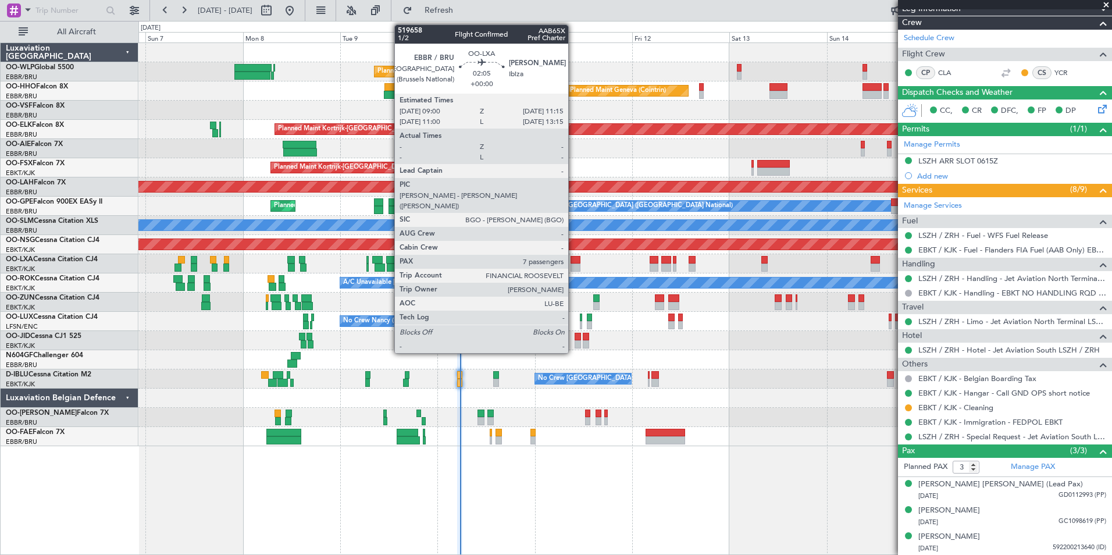
click at [574, 263] on div at bounding box center [575, 260] width 9 height 8
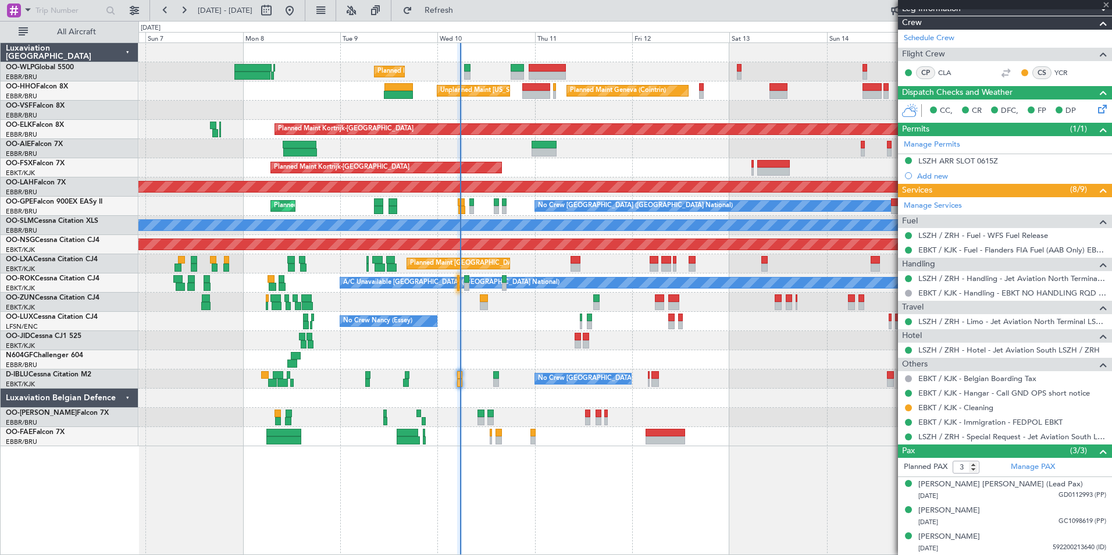
type input "7"
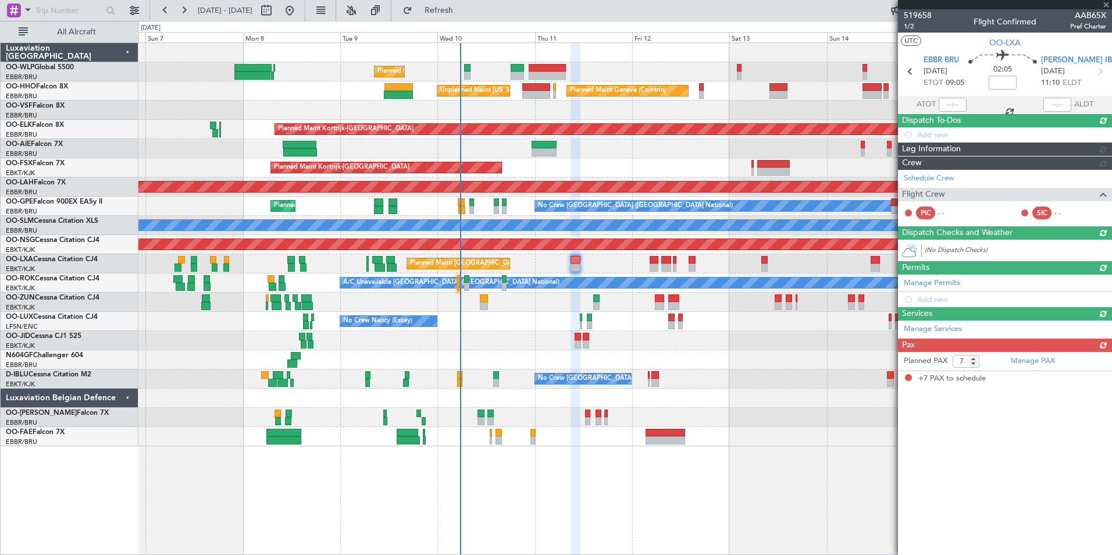
scroll to position [0, 0]
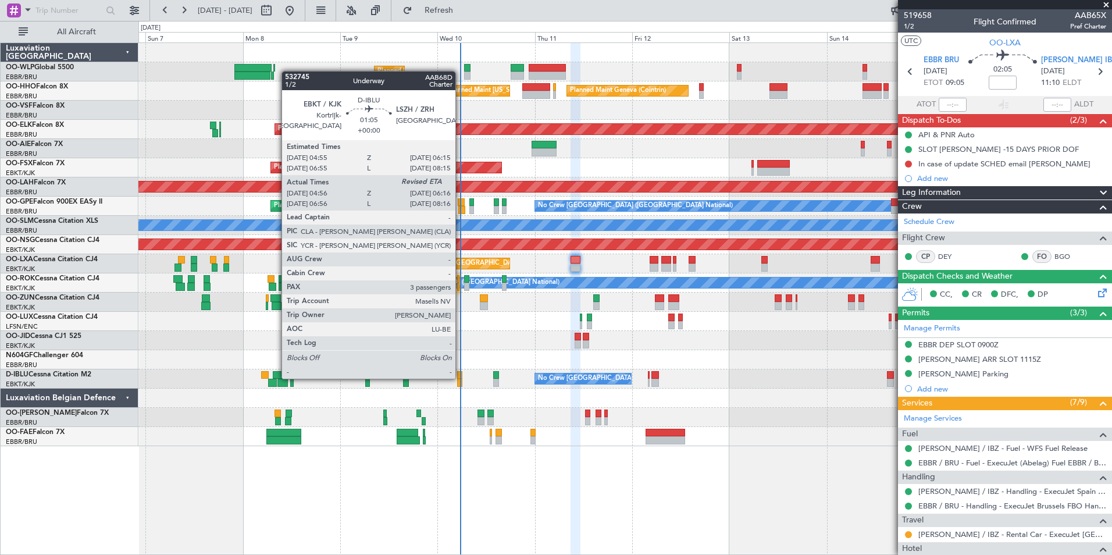
click at [461, 378] on div at bounding box center [460, 375] width 6 height 8
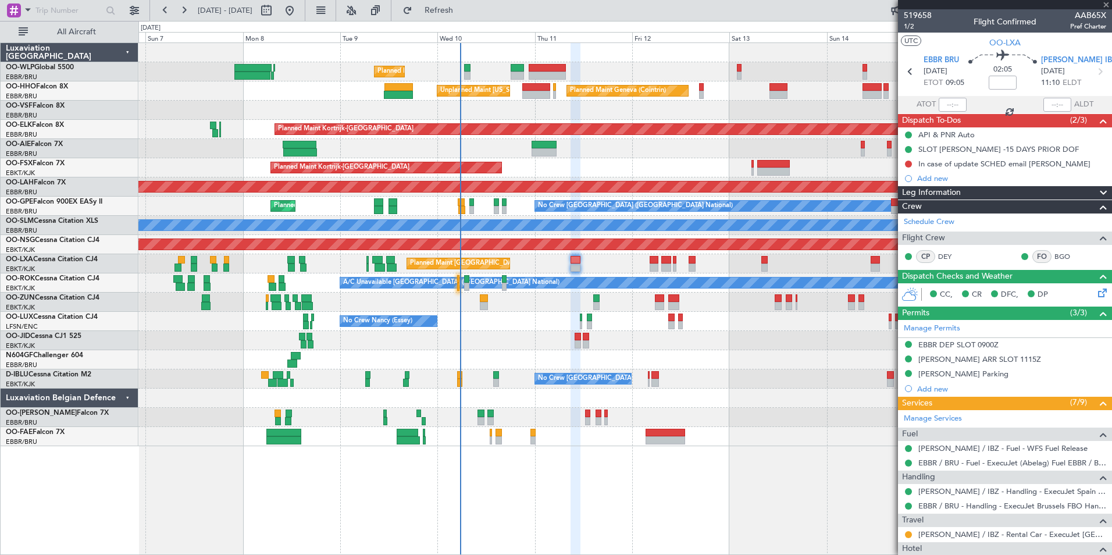
type input "05:06"
type input "3"
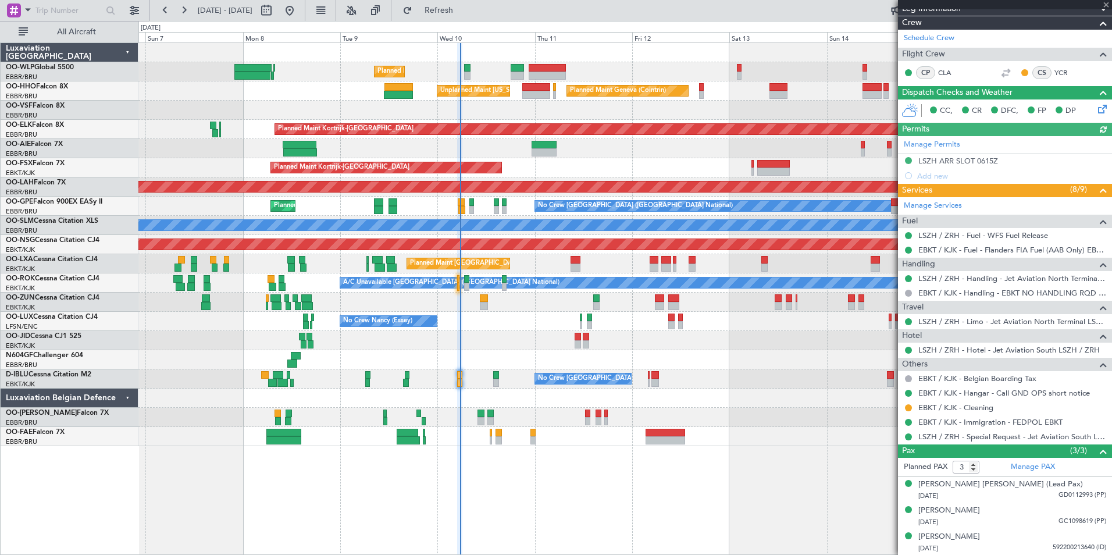
type input "7"
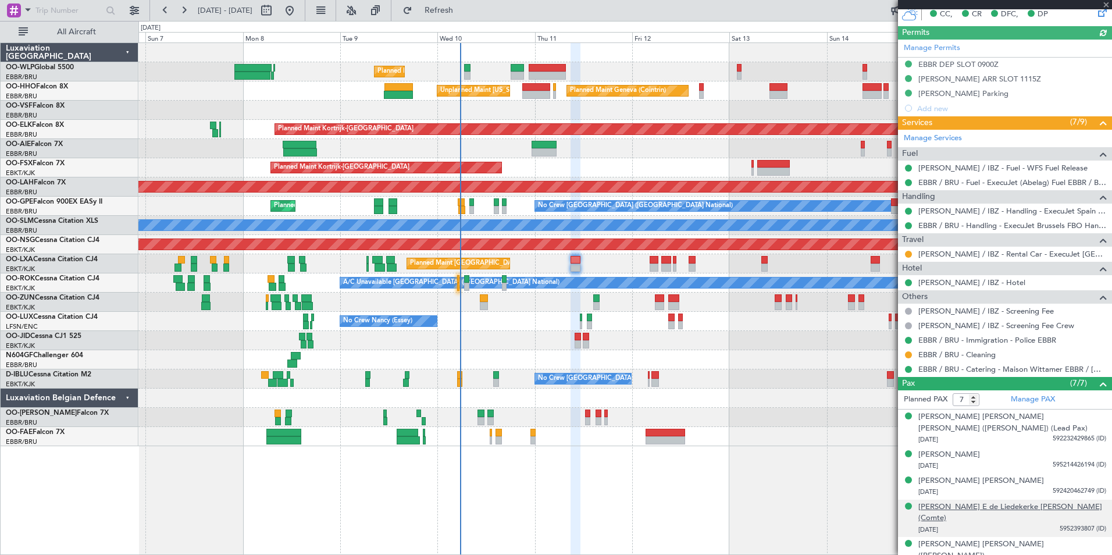
scroll to position [390, 0]
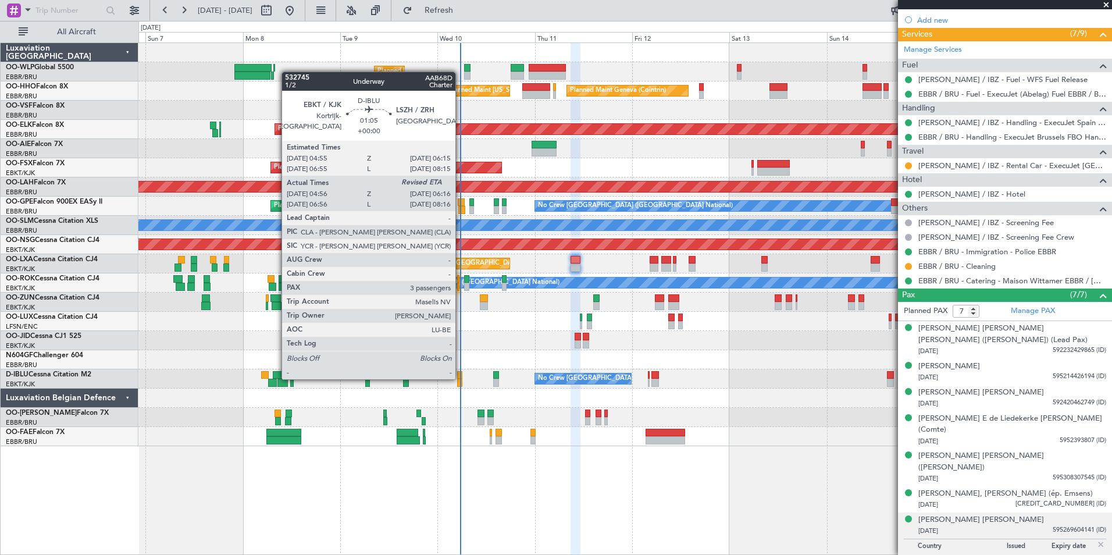
click at [461, 378] on div at bounding box center [460, 375] width 6 height 8
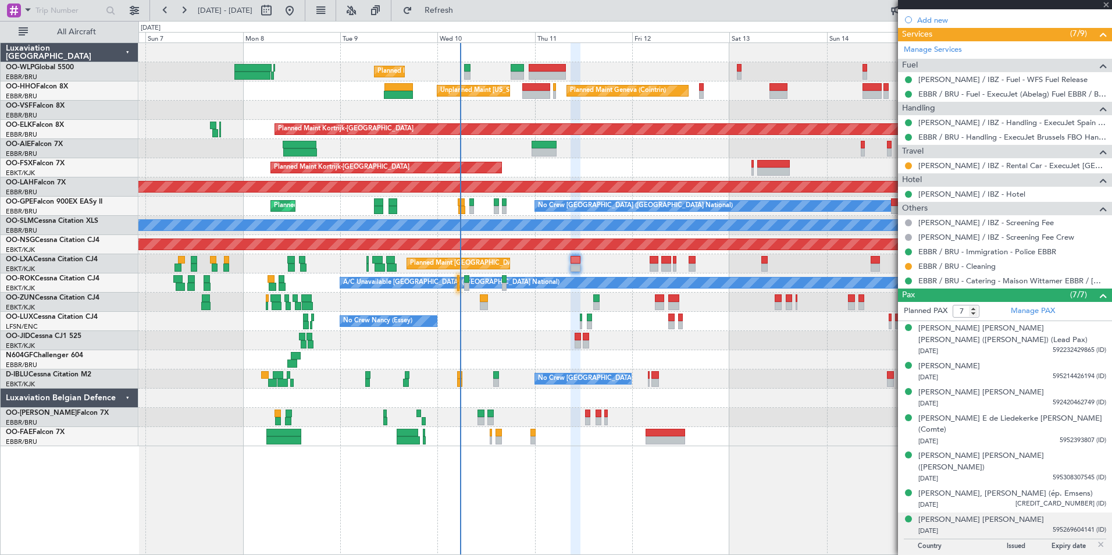
type input "05:06"
type input "3"
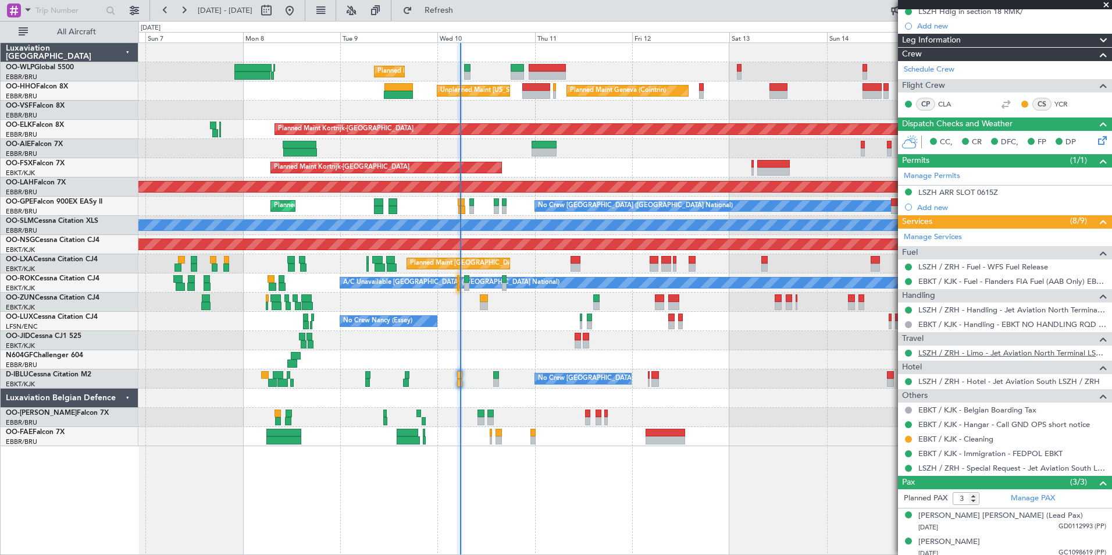
scroll to position [184, 0]
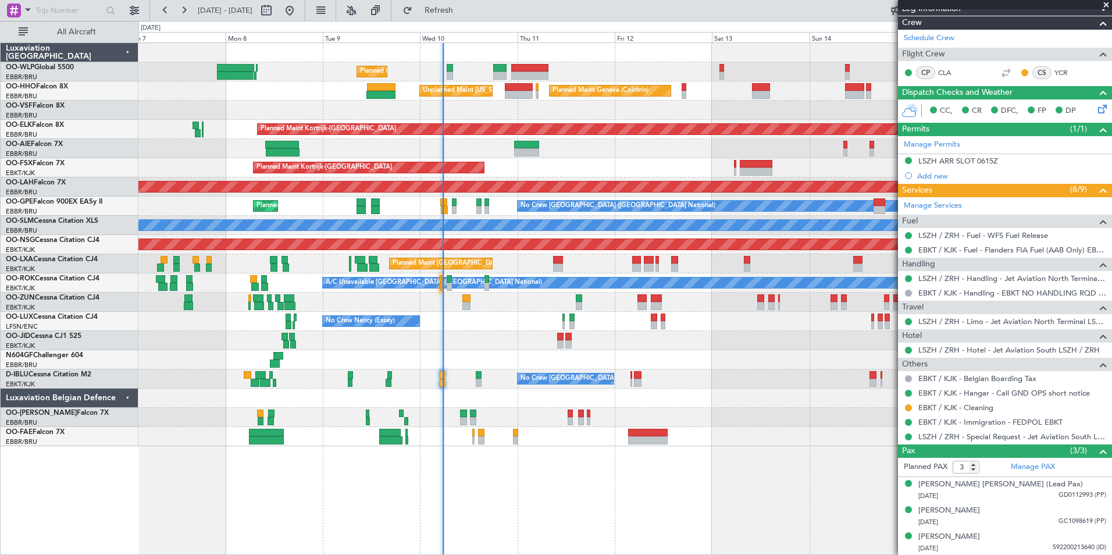
click at [864, 501] on div "Planned Maint Liege Planned Maint Geneva (Cointrin) Unplanned Maint New York (T…" at bounding box center [625, 298] width 974 height 513
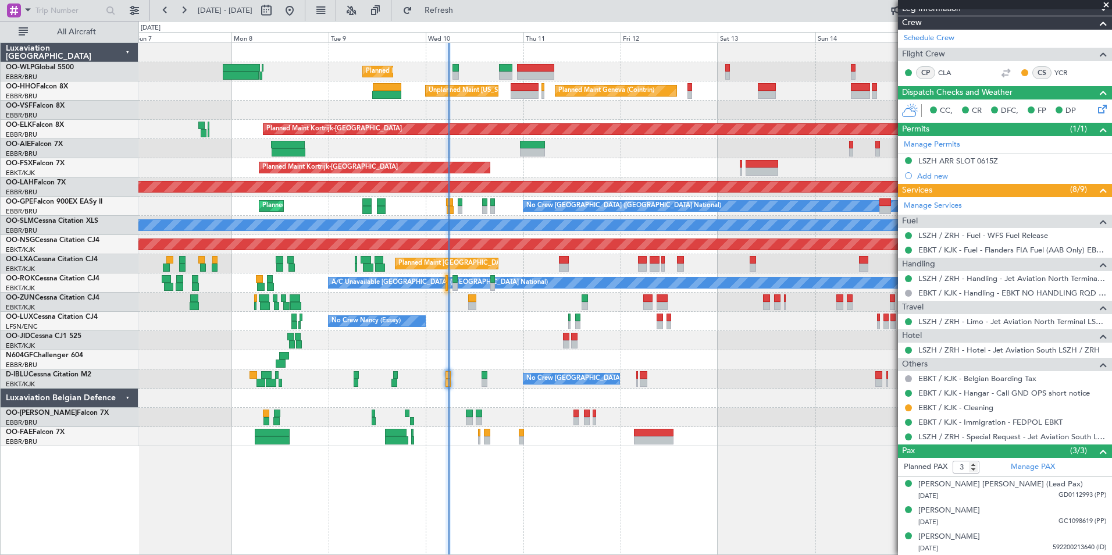
click at [718, 305] on div "Planned Maint Liege Planned Maint Geneva (Cointrin) Unplanned Maint New York (T…" at bounding box center [624, 244] width 973 height 403
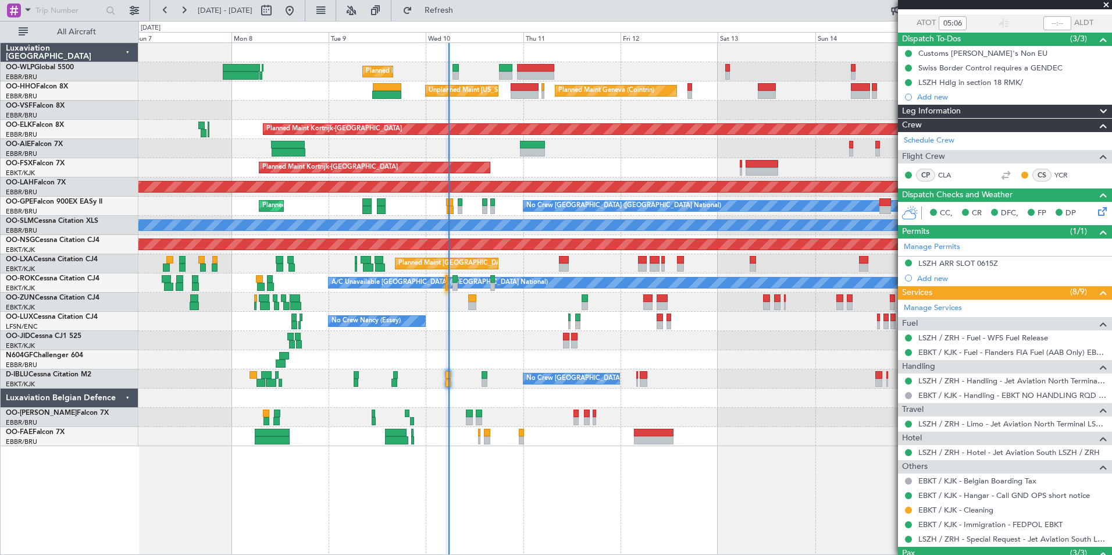
scroll to position [0, 0]
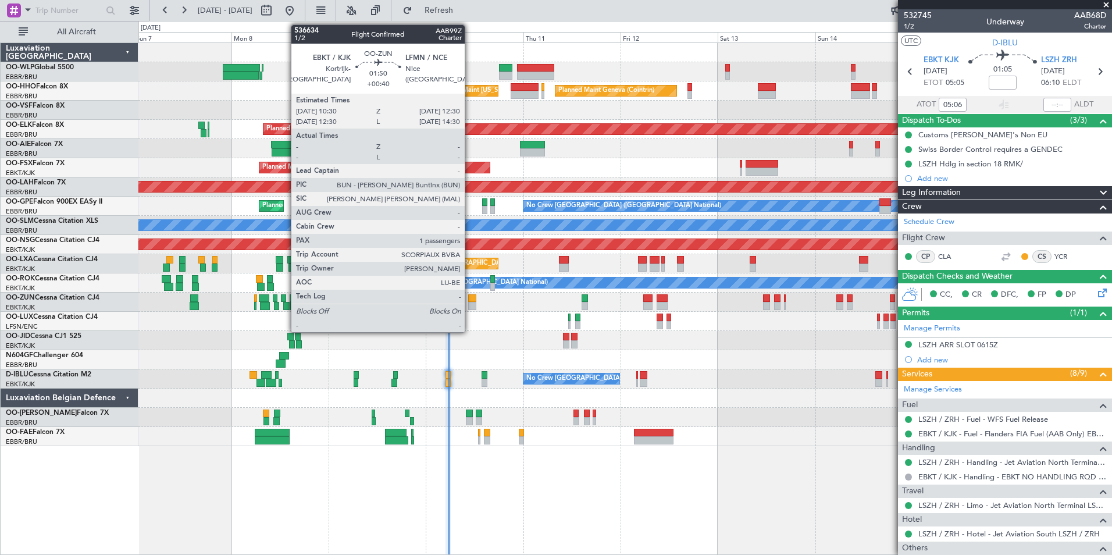
click at [470, 298] on div at bounding box center [472, 298] width 8 height 8
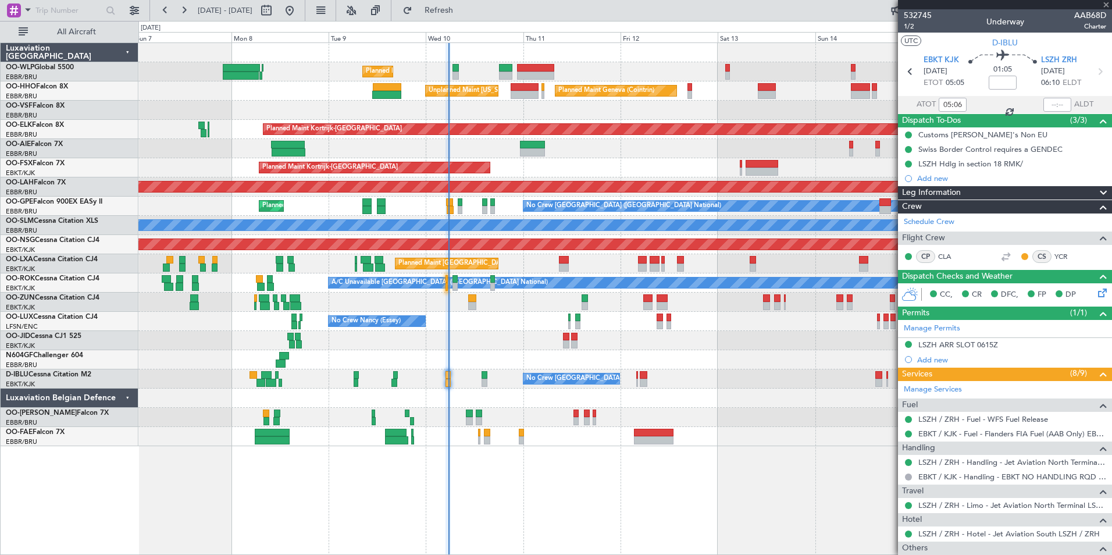
type input "+00:40"
type input "1"
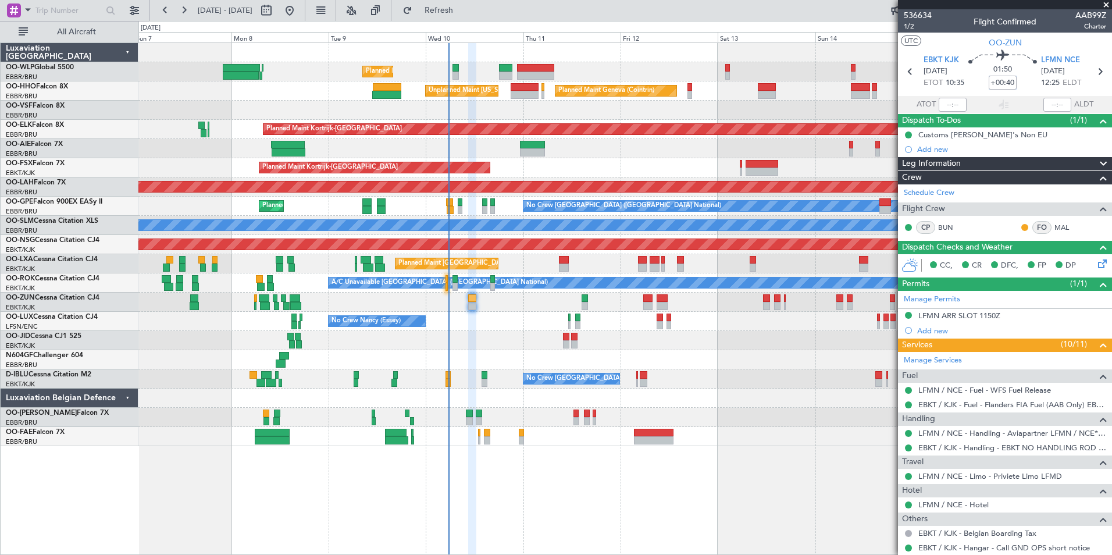
click at [997, 80] on input "+00:40" at bounding box center [1003, 83] width 28 height 14
click at [727, 94] on div "Planned Maint Geneva (Cointrin) Unplanned Maint [US_STATE] ([GEOGRAPHIC_DATA])" at bounding box center [624, 90] width 973 height 19
click at [999, 81] on input "+00:30" at bounding box center [1003, 83] width 28 height 14
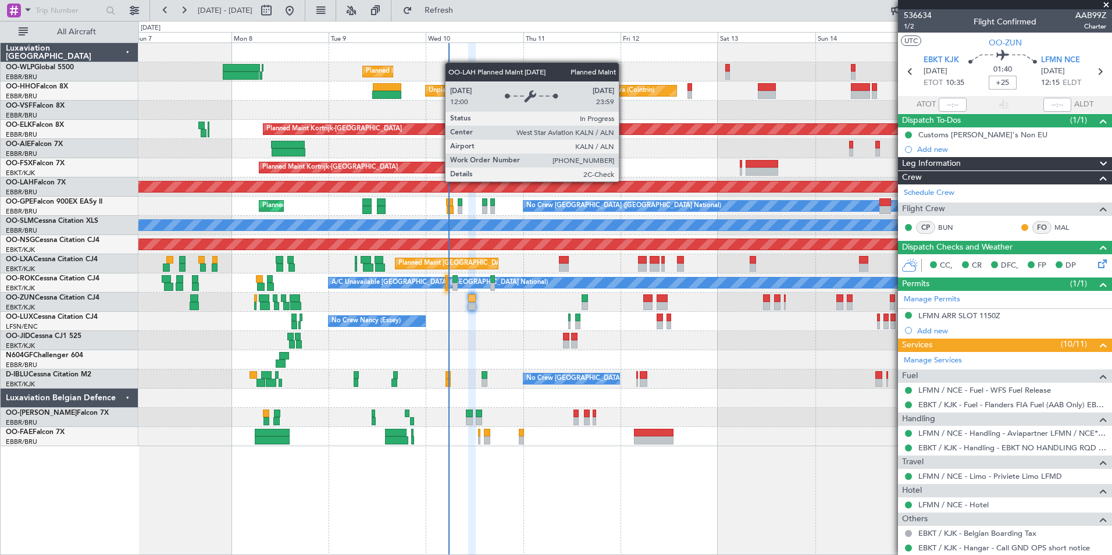
click at [615, 157] on div "Unplanned Maint [GEOGRAPHIC_DATA] ([GEOGRAPHIC_DATA] National)" at bounding box center [624, 148] width 973 height 19
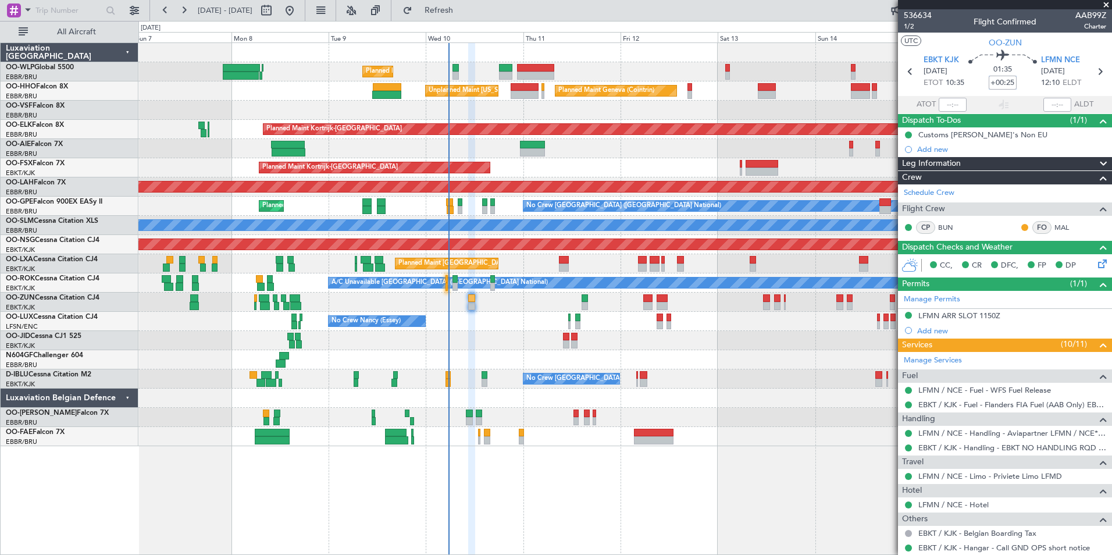
type input "+00:25"
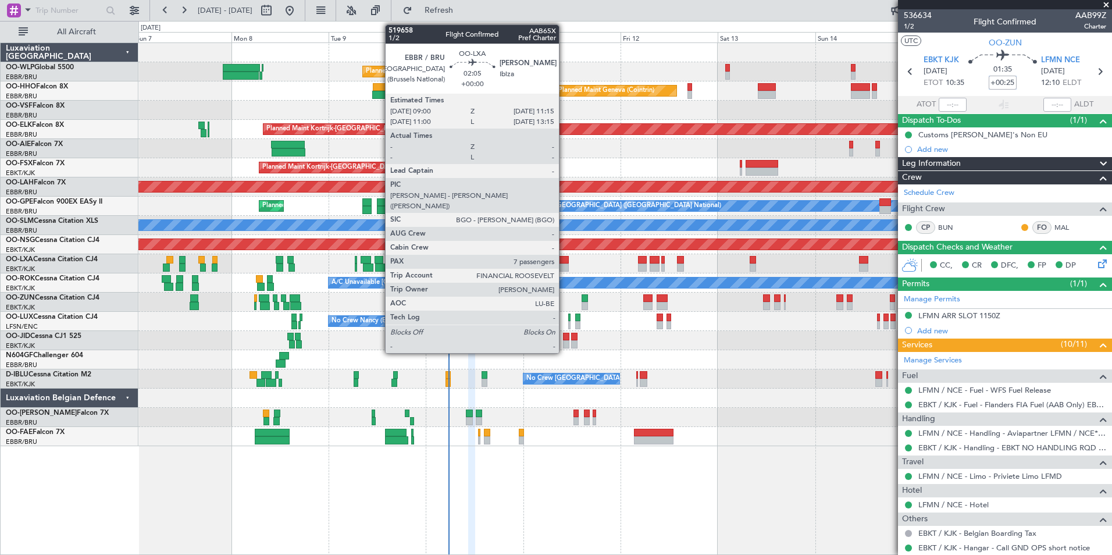
click at [564, 262] on div at bounding box center [563, 260] width 9 height 8
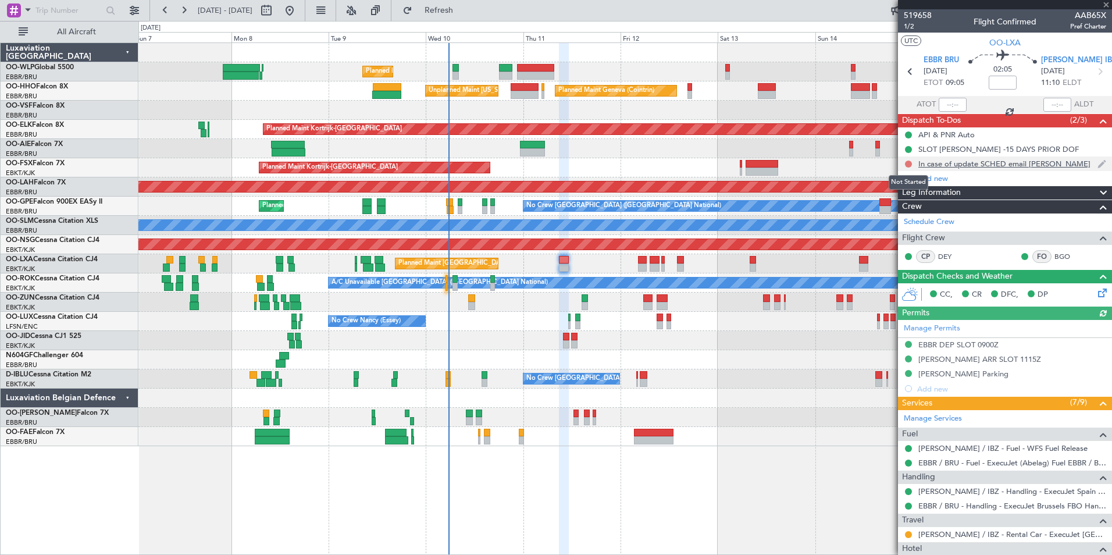
click at [908, 161] on button at bounding box center [908, 164] width 7 height 7
click at [911, 214] on span "Completed" at bounding box center [914, 215] width 38 height 12
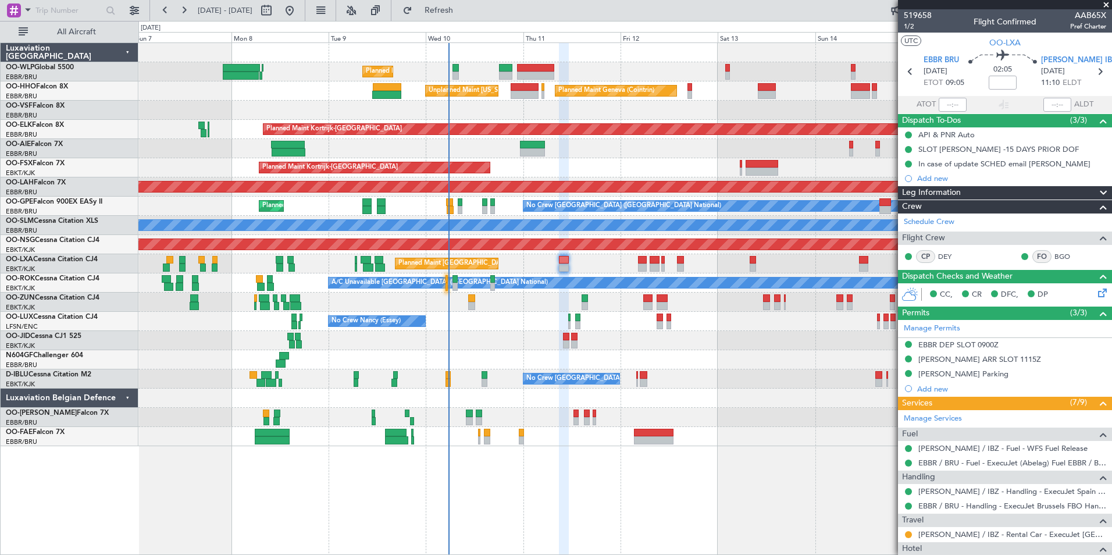
click at [1095, 304] on div "CC, CR DFC, DP" at bounding box center [1005, 294] width 214 height 23
click at [1096, 296] on icon at bounding box center [1100, 290] width 9 height 9
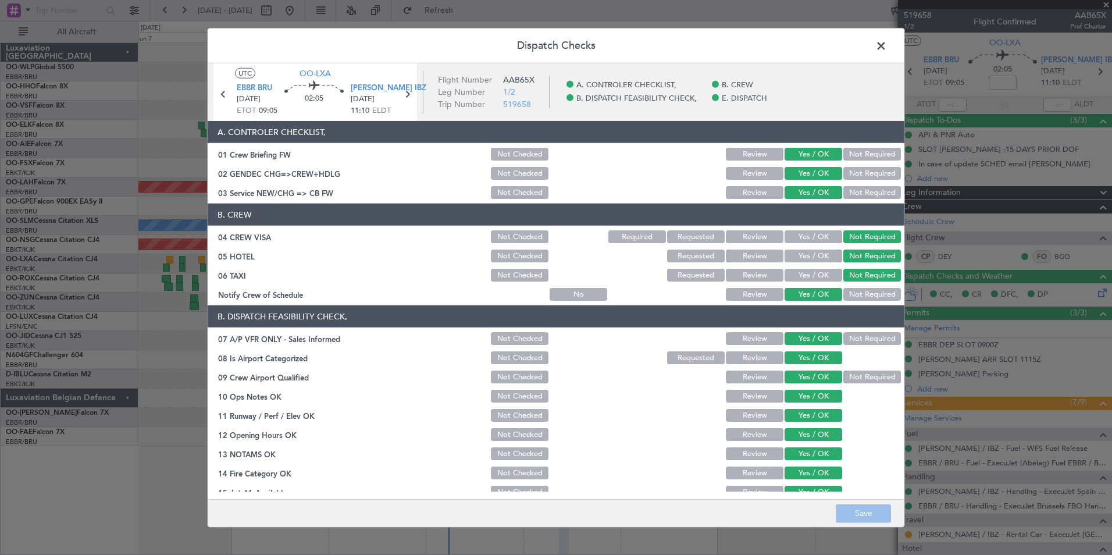
click at [399, 95] on div "LEIB IBZ 11/09/2025 11:10 ELDT" at bounding box center [375, 100] width 49 height 34
click at [403, 96] on icon at bounding box center [407, 94] width 15 height 15
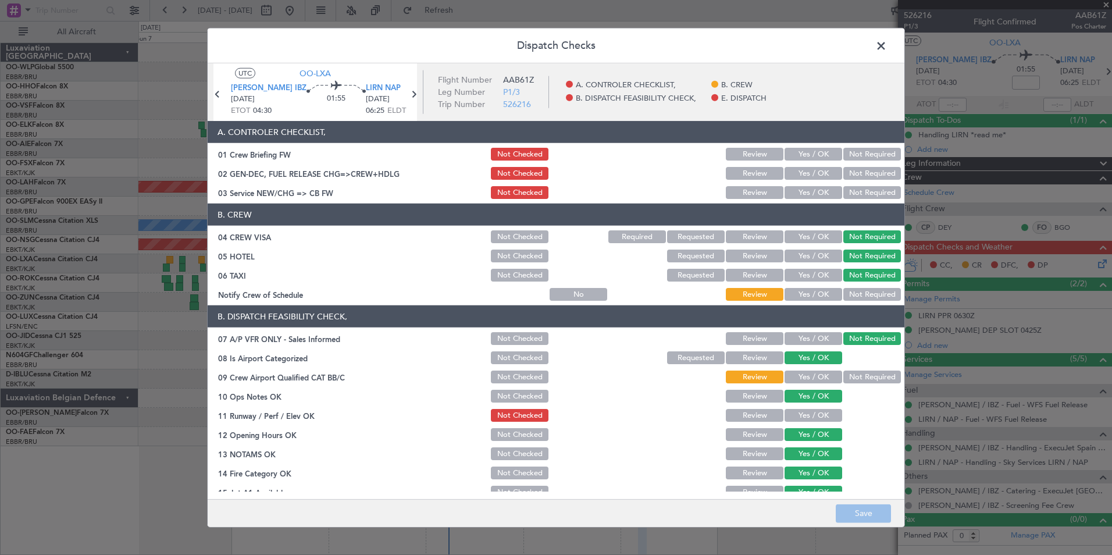
click at [808, 179] on button "Yes / OK" at bounding box center [814, 173] width 58 height 13
click at [808, 185] on div "Yes / OK" at bounding box center [812, 192] width 59 height 16
click at [809, 194] on button "Yes / OK" at bounding box center [814, 192] width 58 height 13
click at [815, 301] on div "Yes / OK" at bounding box center [812, 294] width 59 height 16
click at [813, 297] on button "Yes / OK" at bounding box center [814, 294] width 58 height 13
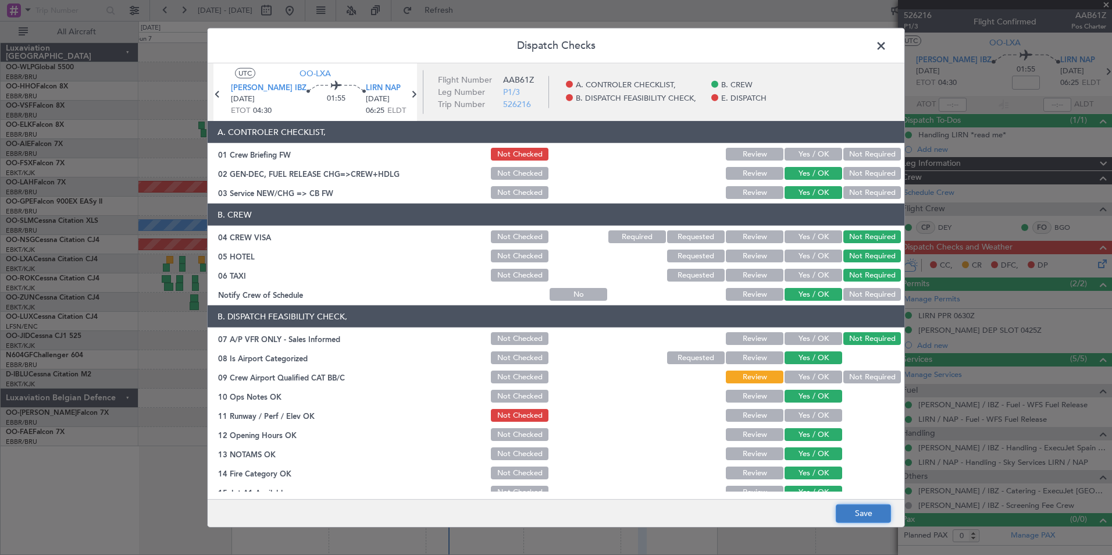
click at [890, 518] on button "Save" at bounding box center [863, 513] width 55 height 19
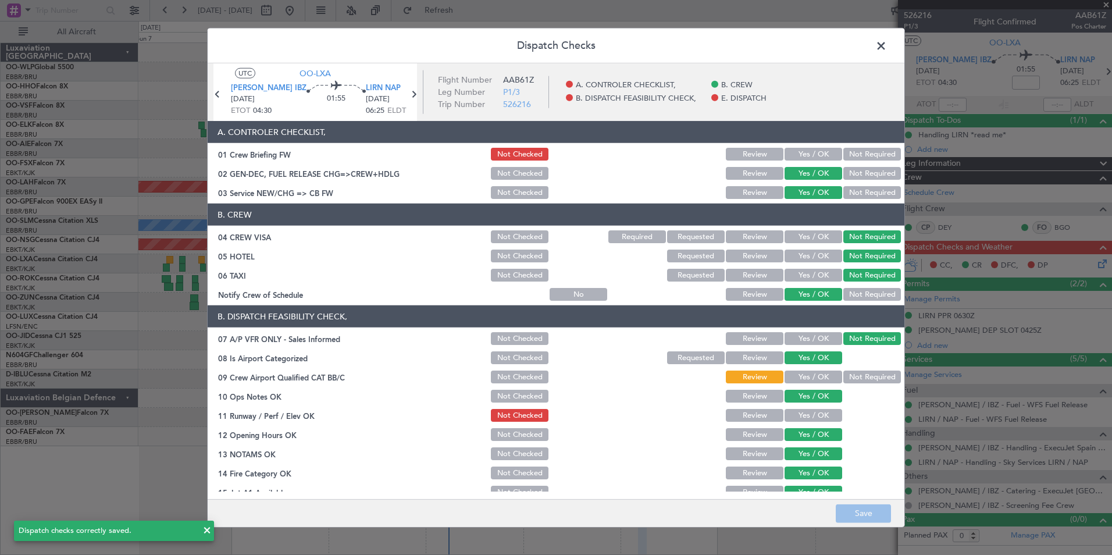
click at [794, 149] on button "Yes / OK" at bounding box center [814, 154] width 58 height 13
click at [512, 172] on button "Not Checked" at bounding box center [520, 173] width 58 height 13
click at [862, 518] on button "Save" at bounding box center [863, 513] width 55 height 19
click at [411, 97] on icon at bounding box center [413, 94] width 15 height 15
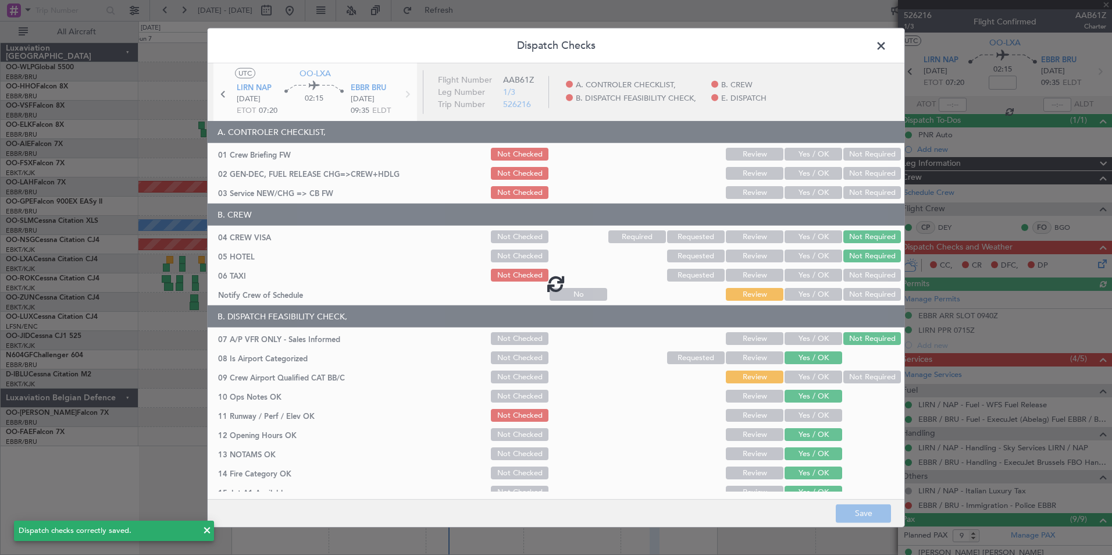
click at [801, 152] on div at bounding box center [556, 283] width 697 height 440
click at [801, 156] on div at bounding box center [556, 283] width 697 height 440
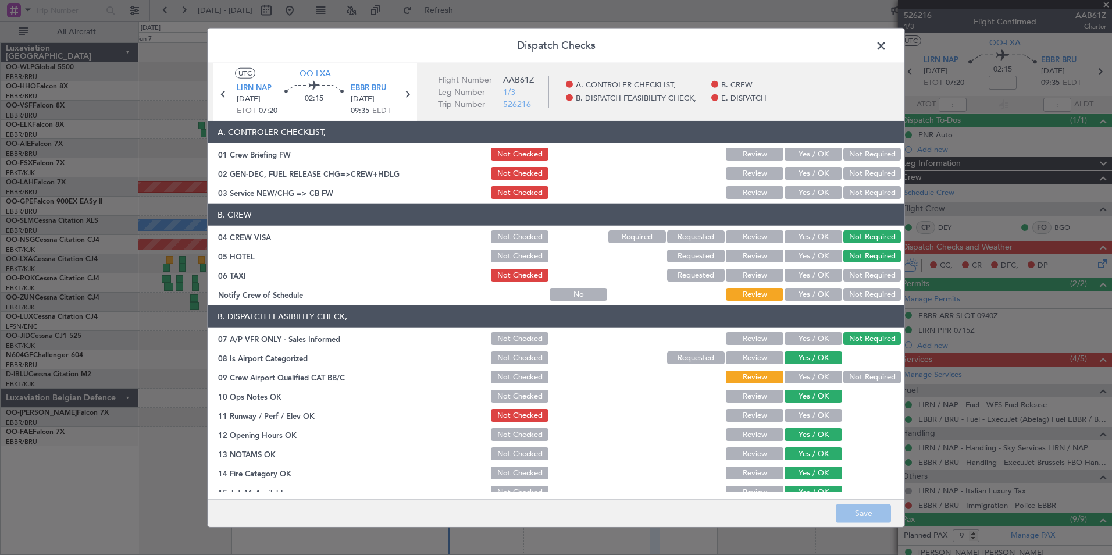
click at [801, 156] on button "Yes / OK" at bounding box center [814, 154] width 58 height 13
click at [866, 515] on button "Save" at bounding box center [863, 513] width 55 height 19
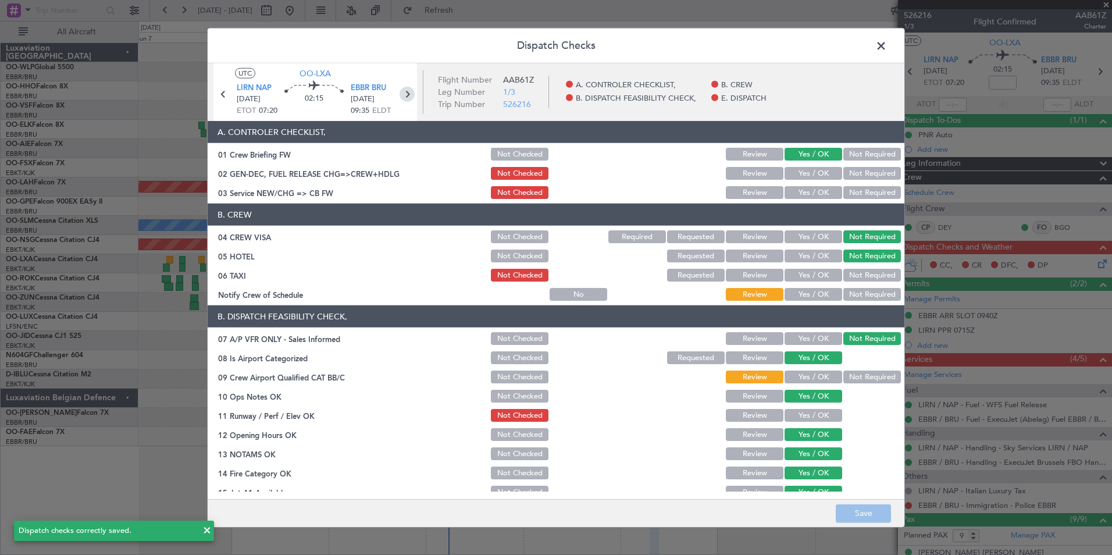
click at [410, 97] on icon at bounding box center [407, 94] width 15 height 15
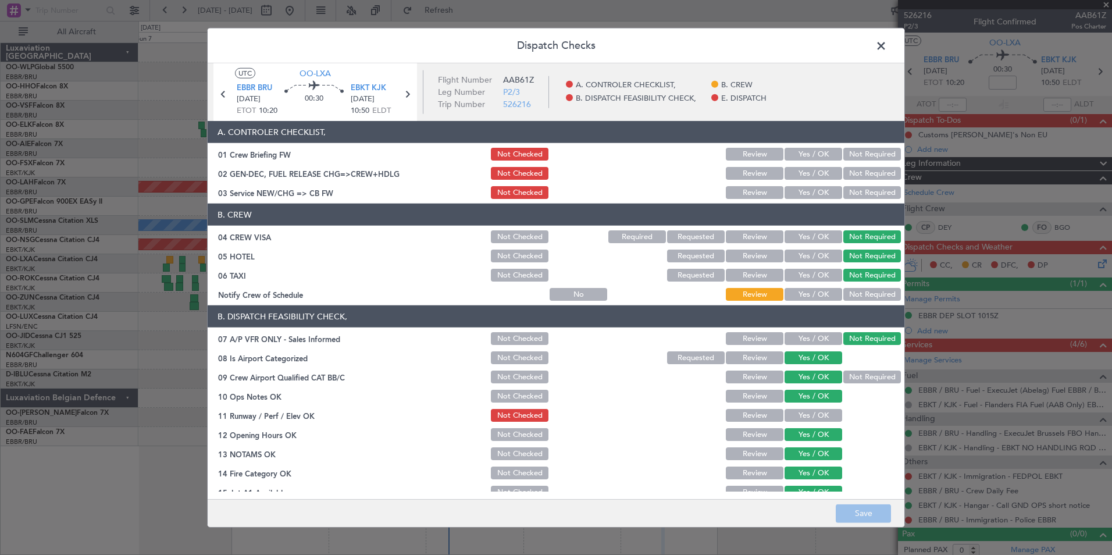
click at [811, 155] on button "Yes / OK" at bounding box center [814, 154] width 58 height 13
click at [869, 507] on button "Save" at bounding box center [863, 513] width 55 height 19
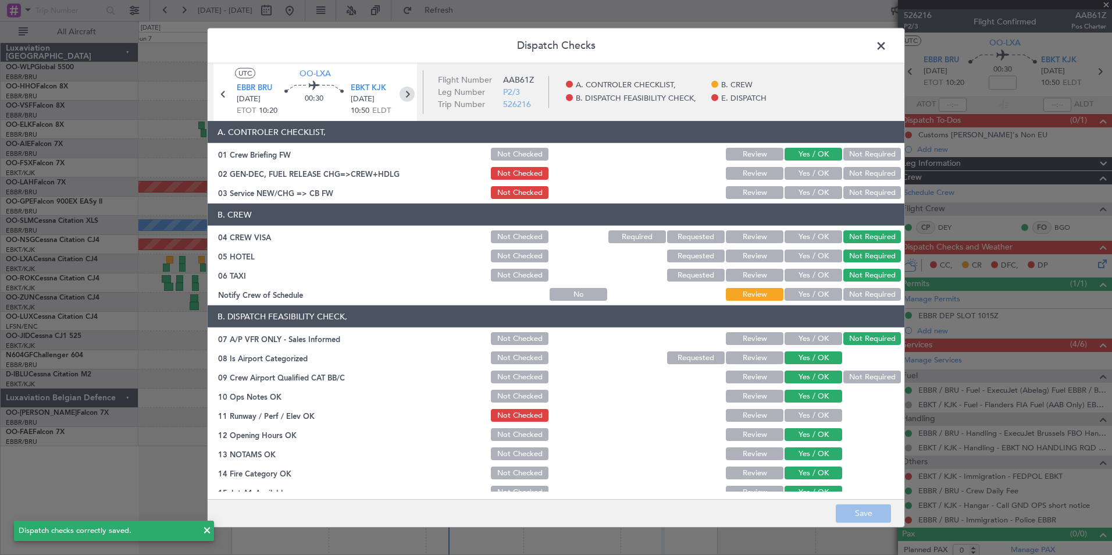
click at [408, 95] on icon at bounding box center [407, 94] width 15 height 15
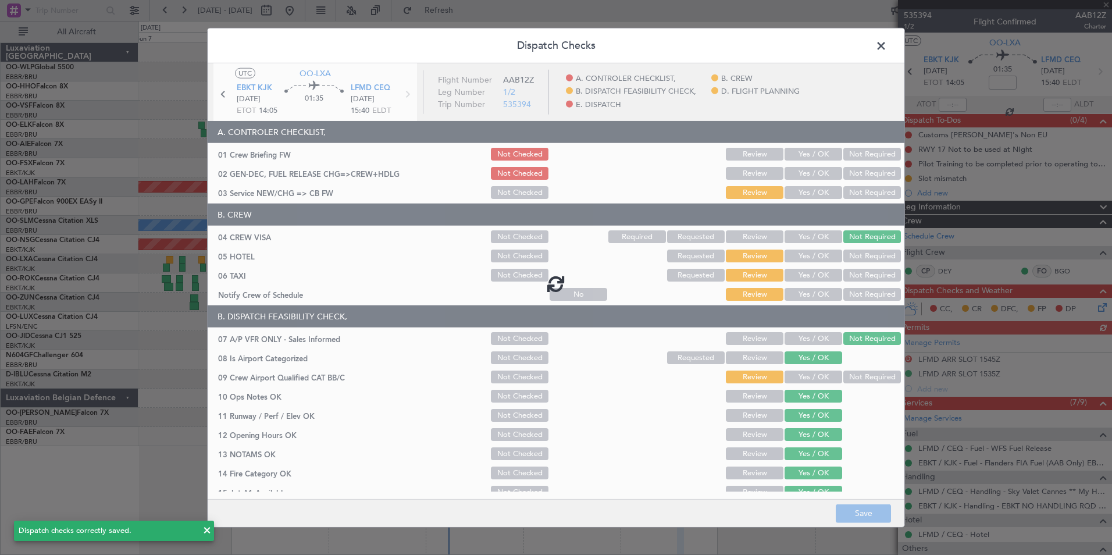
click at [781, 153] on div at bounding box center [556, 283] width 697 height 440
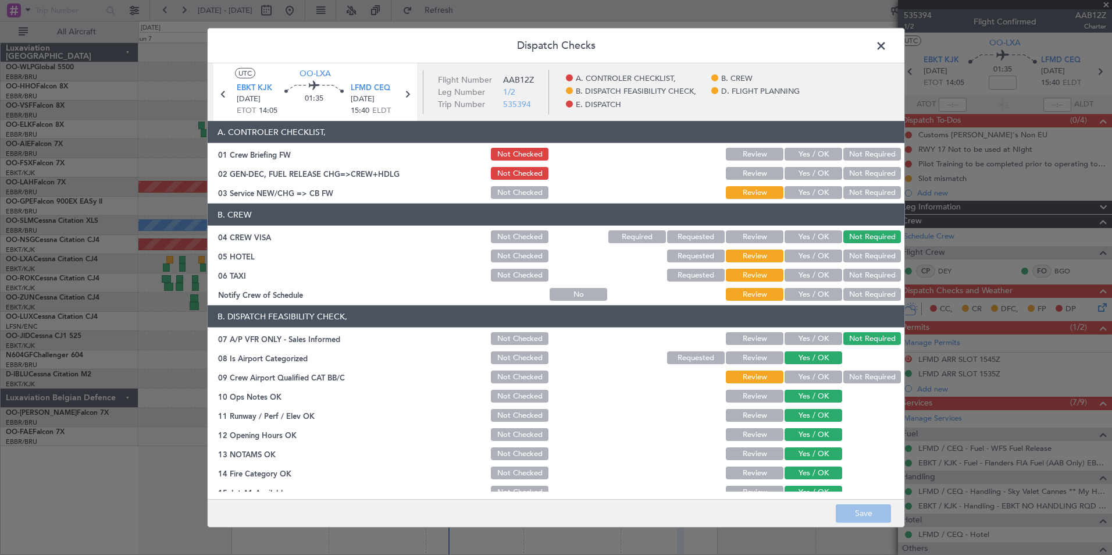
click at [789, 155] on button "Yes / OK" at bounding box center [814, 154] width 58 height 13
click at [863, 514] on button "Save" at bounding box center [863, 513] width 55 height 19
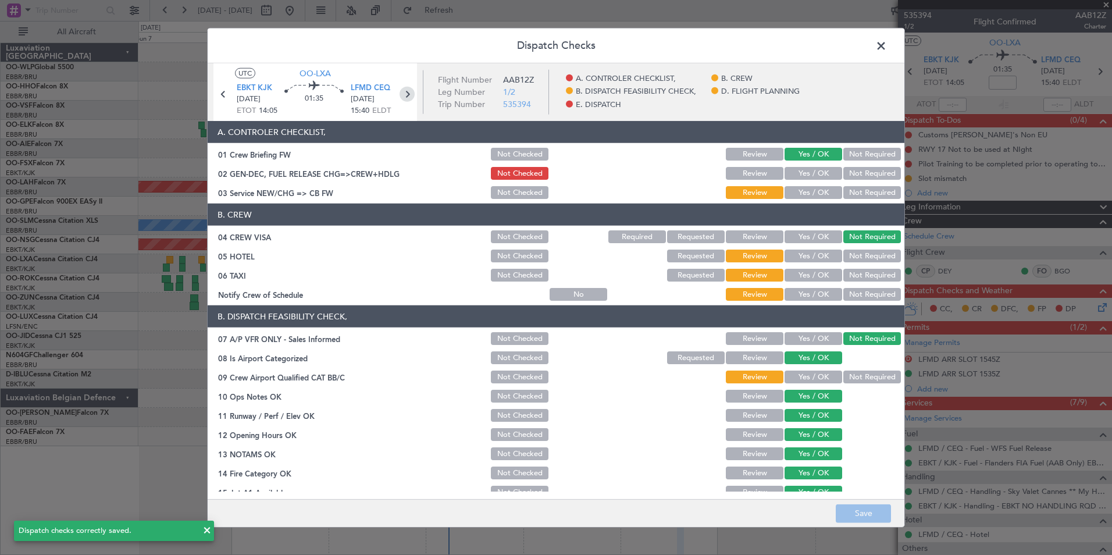
click at [410, 98] on icon at bounding box center [407, 94] width 15 height 15
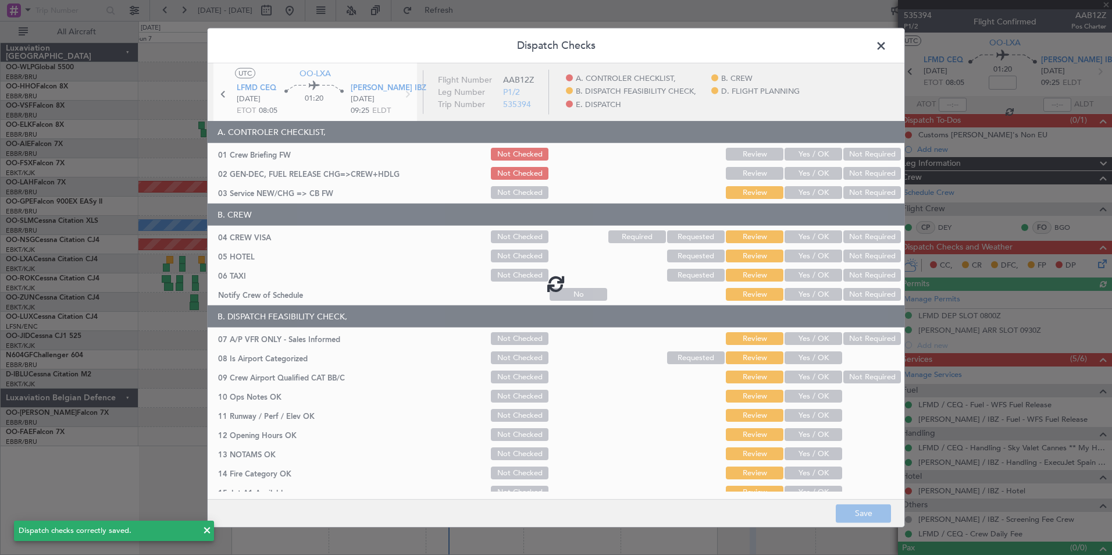
click at [815, 158] on div at bounding box center [556, 283] width 697 height 440
click at [815, 157] on div at bounding box center [556, 283] width 697 height 440
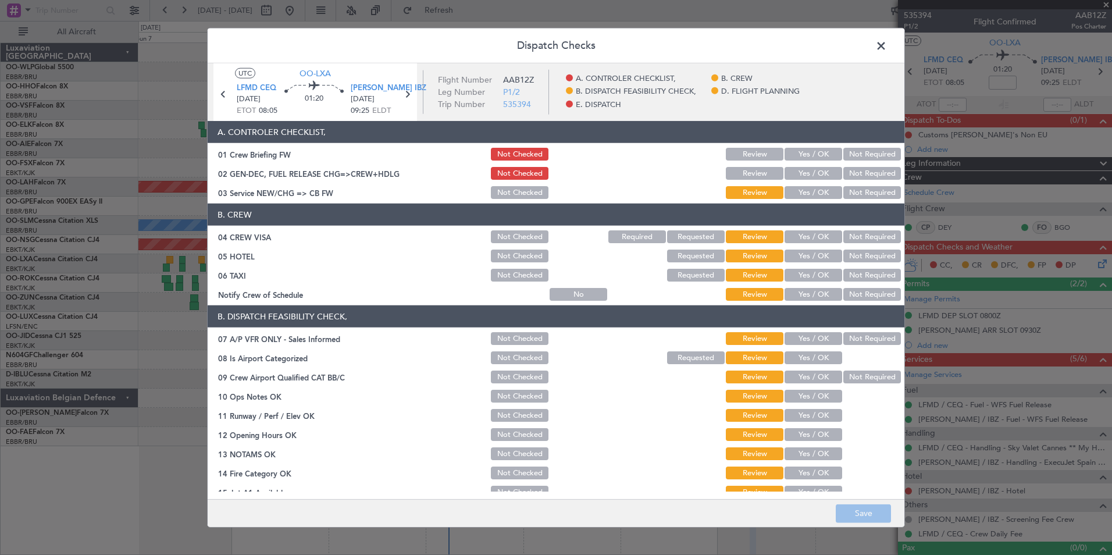
click at [809, 153] on button "Yes / OK" at bounding box center [814, 154] width 58 height 13
click at [865, 513] on button "Save" at bounding box center [863, 513] width 55 height 19
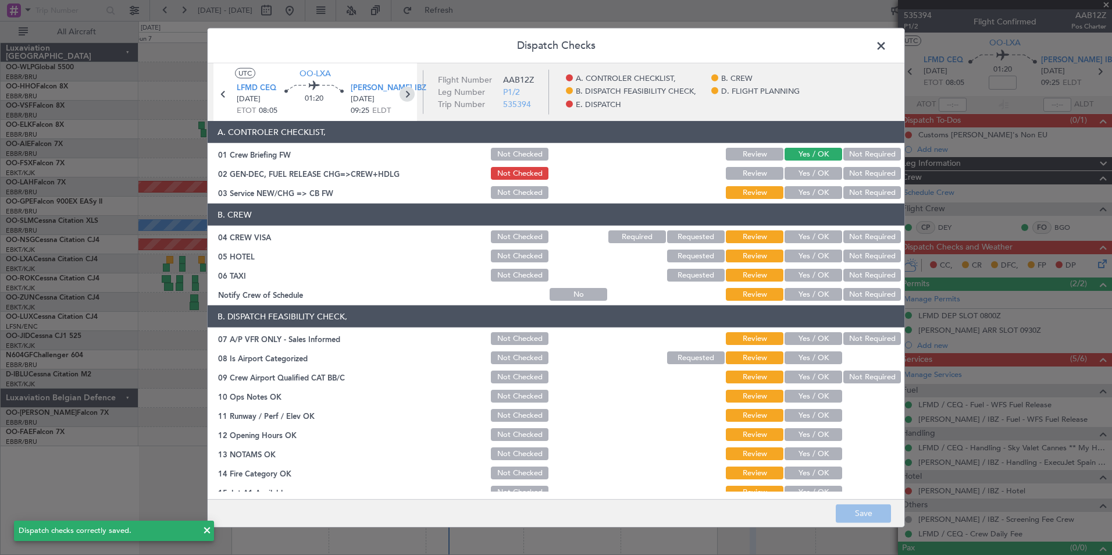
click at [408, 90] on icon at bounding box center [407, 94] width 15 height 15
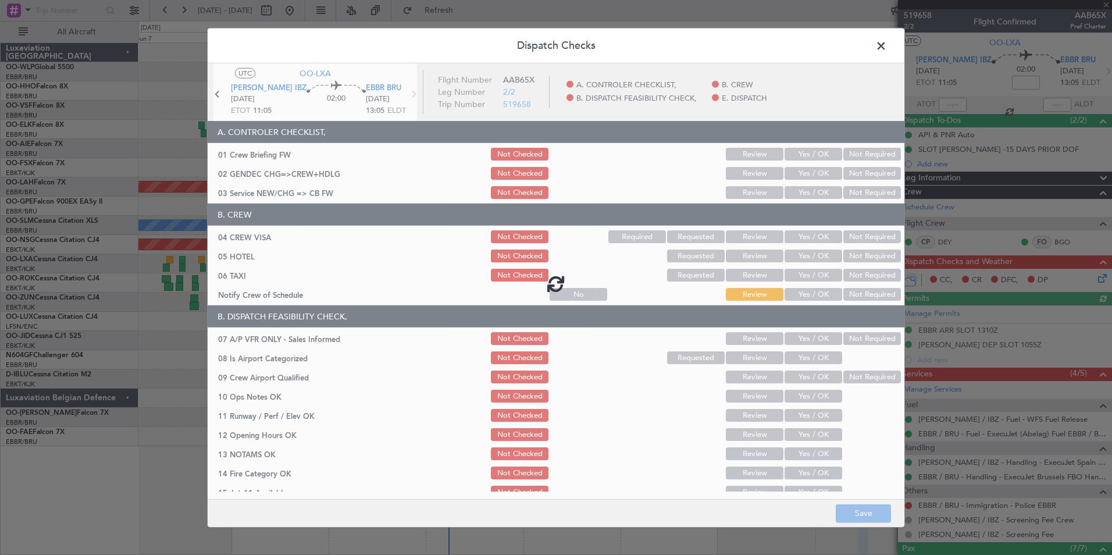
click at [802, 146] on div at bounding box center [556, 283] width 697 height 440
click at [802, 154] on div at bounding box center [556, 283] width 697 height 440
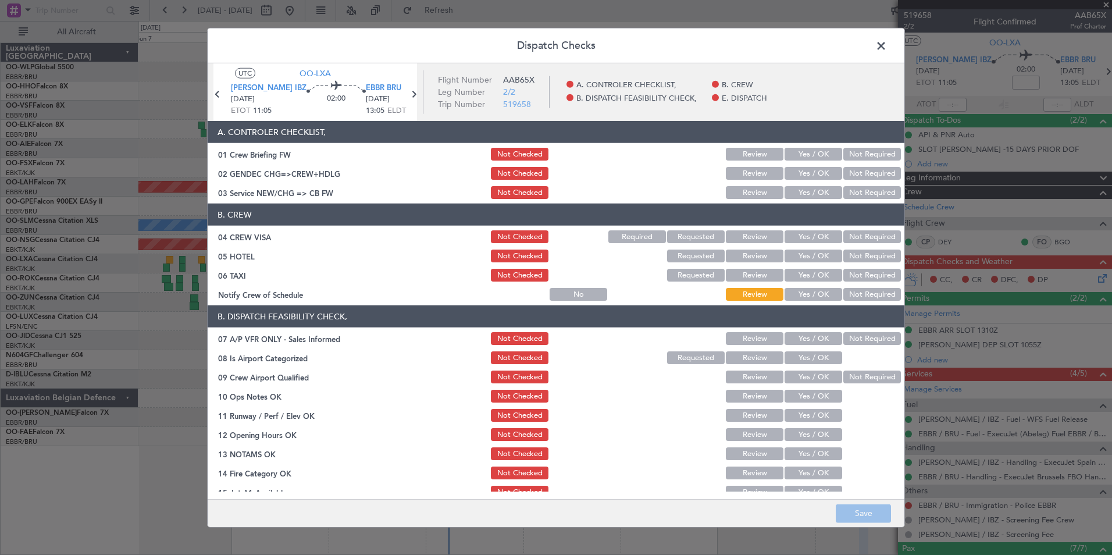
click at [802, 154] on button "Yes / OK" at bounding box center [814, 154] width 58 height 13
click at [885, 510] on button "Save" at bounding box center [863, 513] width 55 height 19
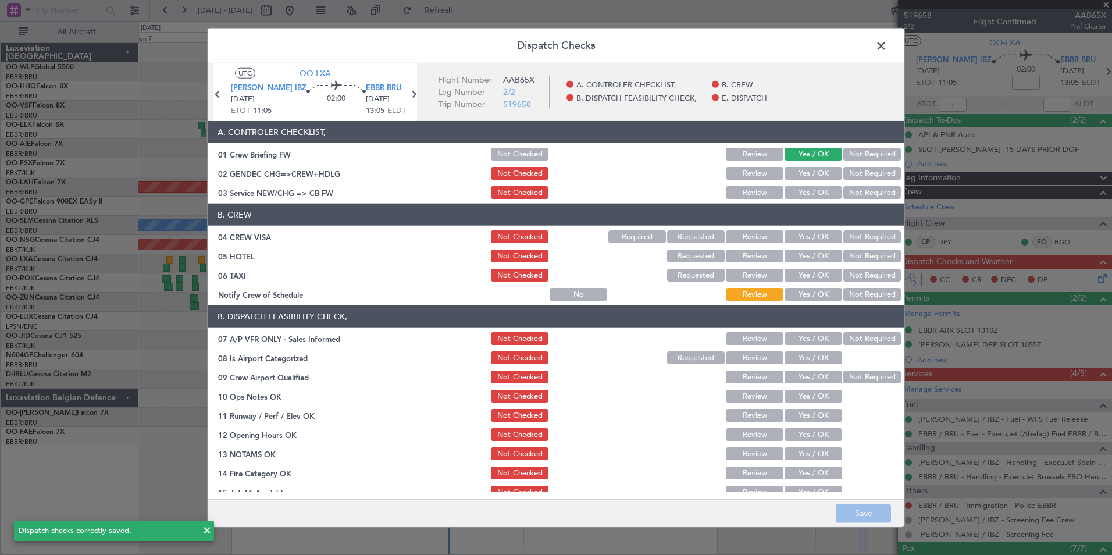
click at [887, 48] on span at bounding box center [887, 48] width 0 height 23
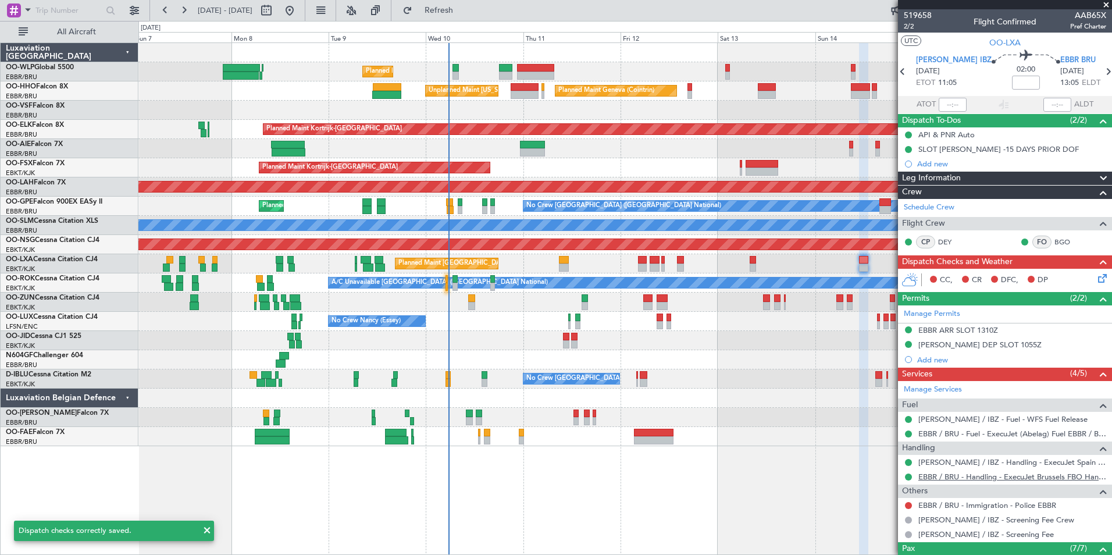
click at [957, 472] on link "EBBR / BRU - Handling - ExecuJet Brussels FBO Handling Abelag" at bounding box center [1013, 477] width 188 height 10
click at [962, 463] on link "[PERSON_NAME] / IBZ - Handling - ExecuJet Spain [PERSON_NAME] / IBZ" at bounding box center [1013, 462] width 188 height 10
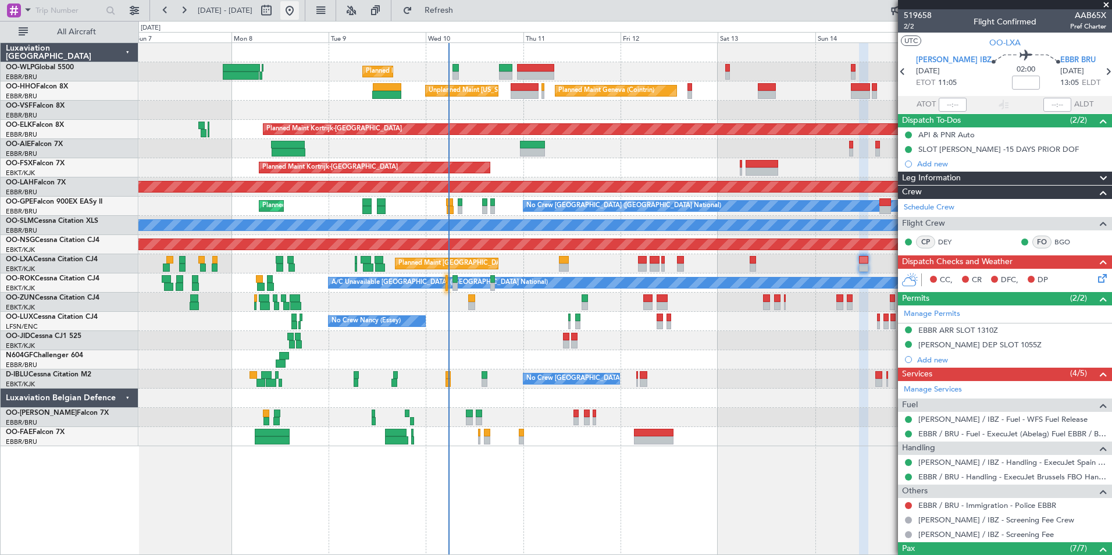
click at [299, 7] on button at bounding box center [289, 10] width 19 height 19
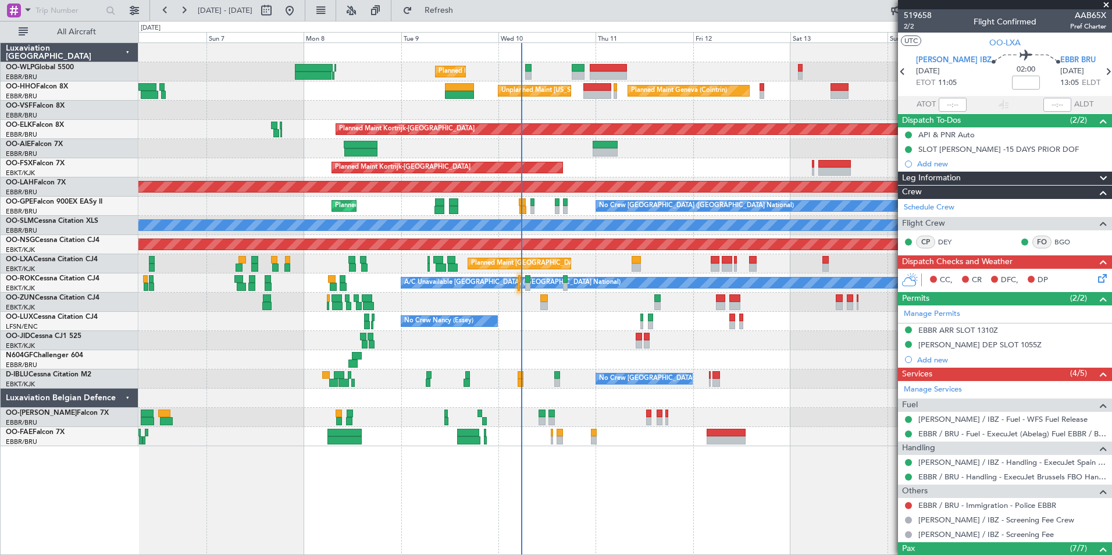
click at [571, 339] on div at bounding box center [624, 340] width 973 height 19
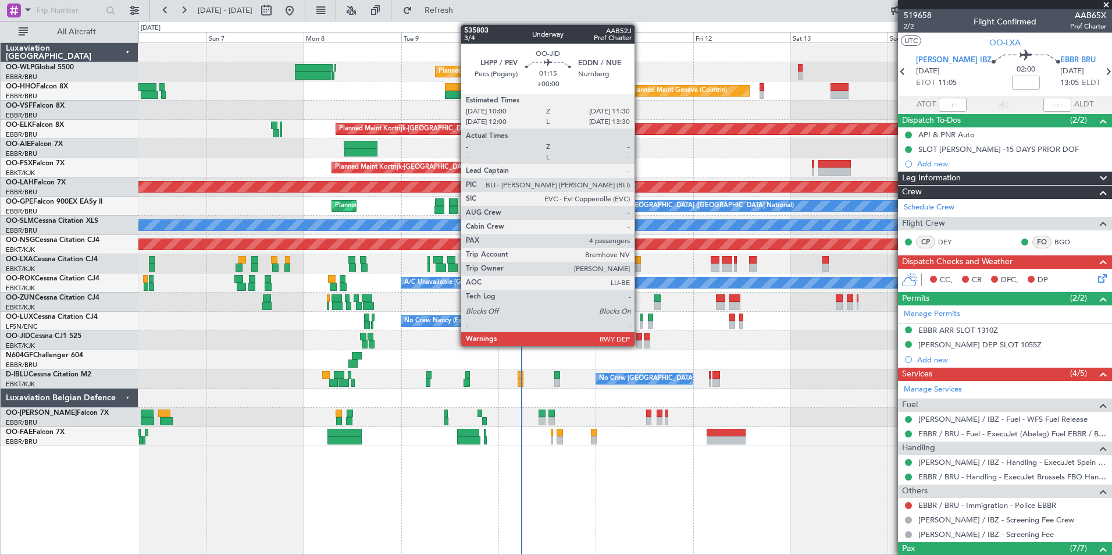
click at [640, 343] on div at bounding box center [639, 344] width 6 height 8
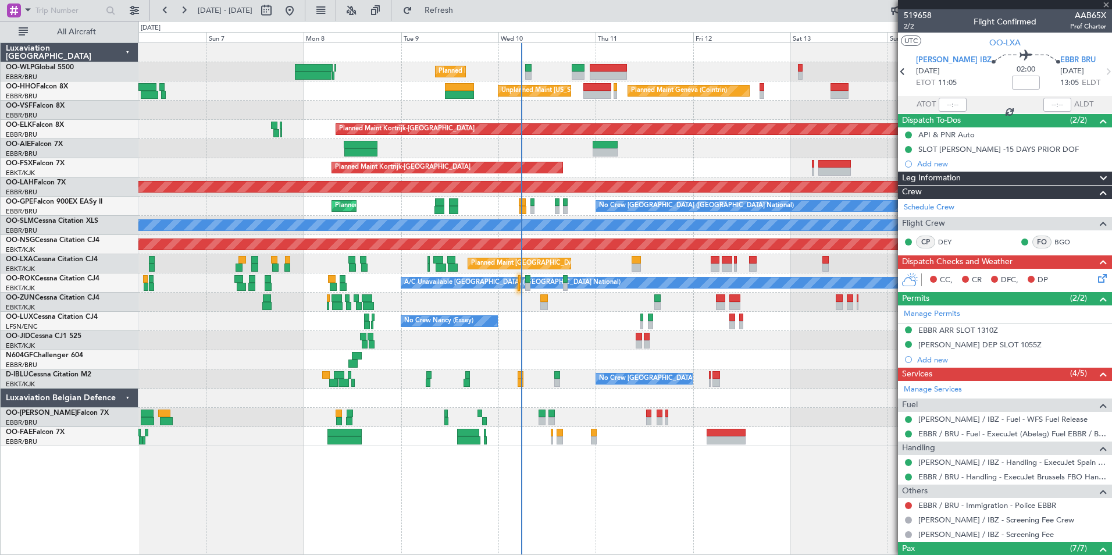
type input "4"
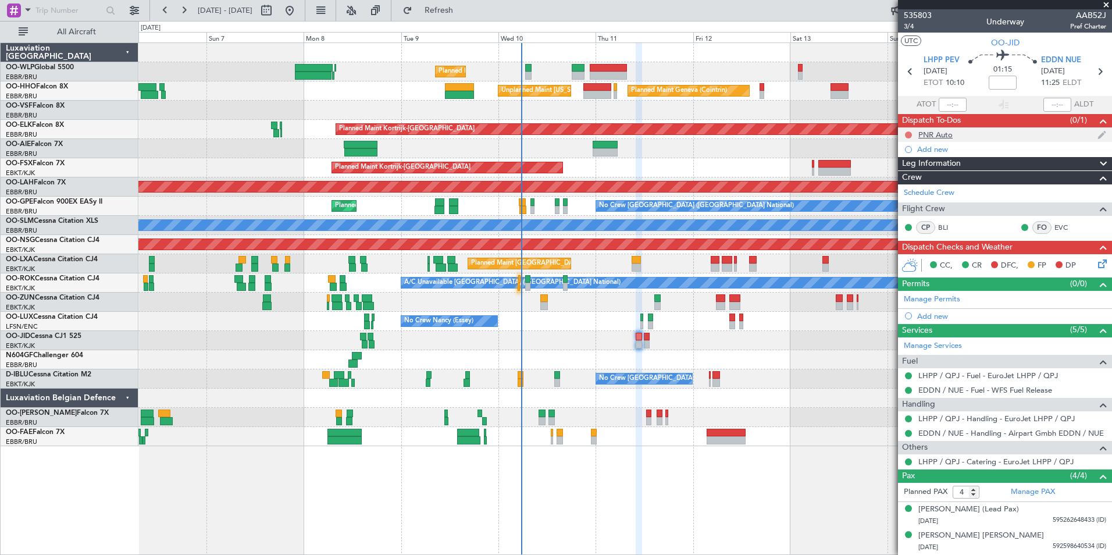
click at [911, 135] on button at bounding box center [908, 134] width 7 height 7
click at [905, 189] on span "Completed" at bounding box center [914, 186] width 38 height 12
click at [956, 458] on link "LHPP / QPJ - Catering - EuroJet LHPP / QPJ" at bounding box center [996, 462] width 155 height 10
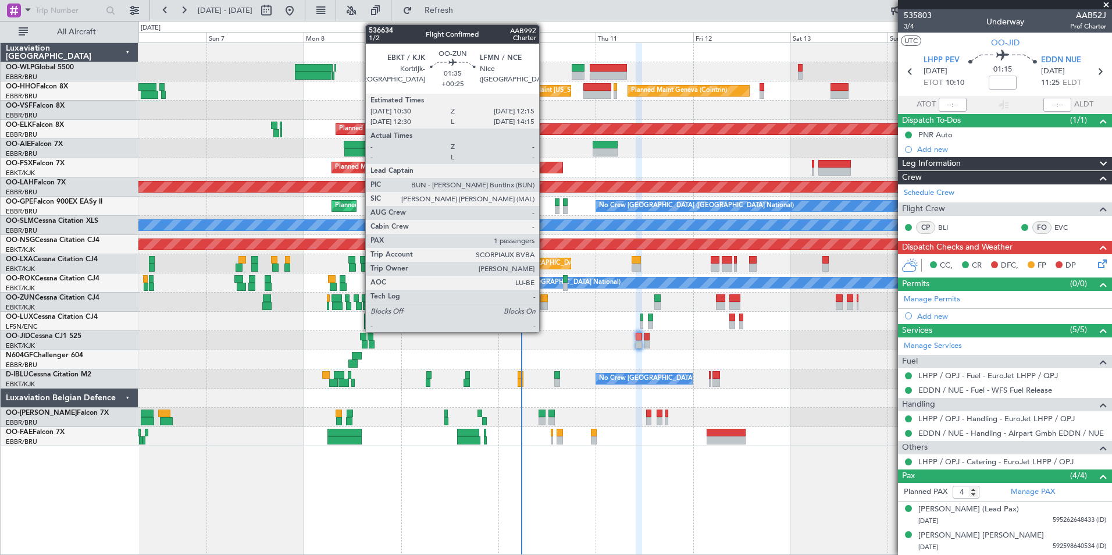
click at [545, 305] on div at bounding box center [545, 306] width 8 height 8
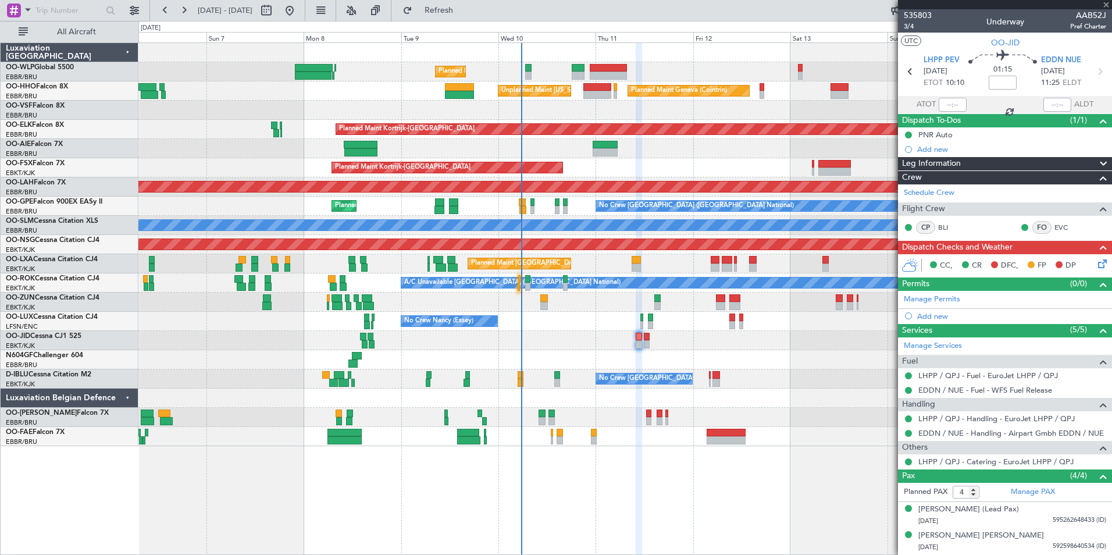
type input "+00:25"
type input "1"
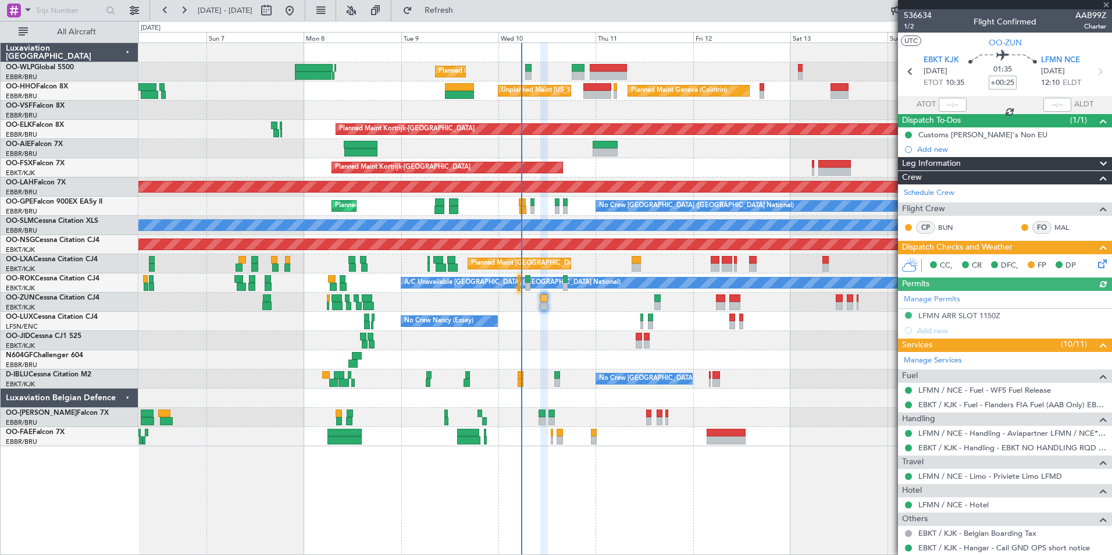
click at [1005, 80] on input "+00:25" at bounding box center [1003, 83] width 28 height 14
click at [717, 151] on div "Unplanned Maint [GEOGRAPHIC_DATA] ([GEOGRAPHIC_DATA] National)" at bounding box center [624, 148] width 973 height 19
type input "+00:20"
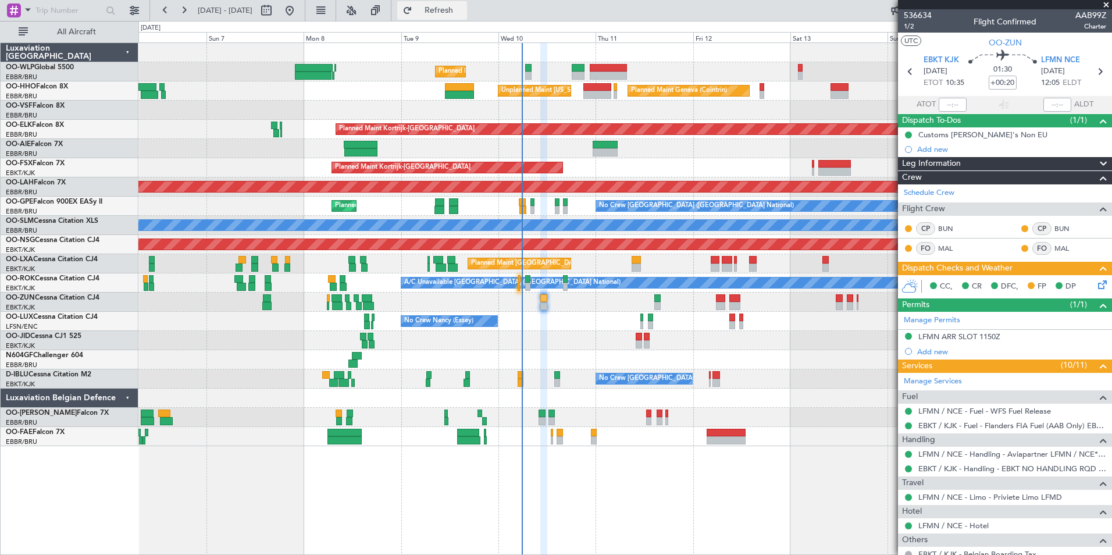
click at [464, 10] on span "Refresh" at bounding box center [439, 10] width 49 height 8
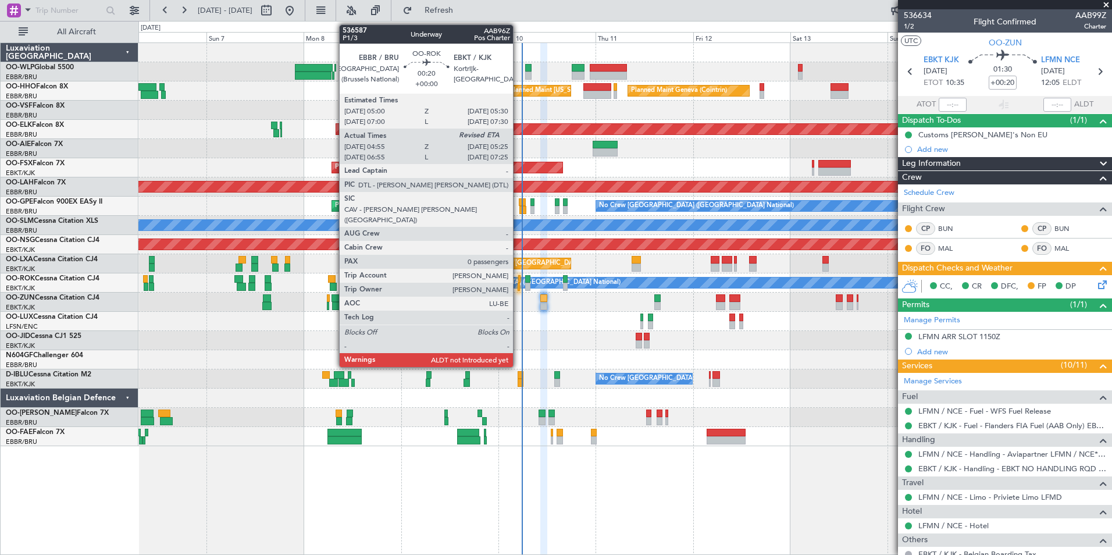
click at [518, 284] on div at bounding box center [519, 287] width 2 height 8
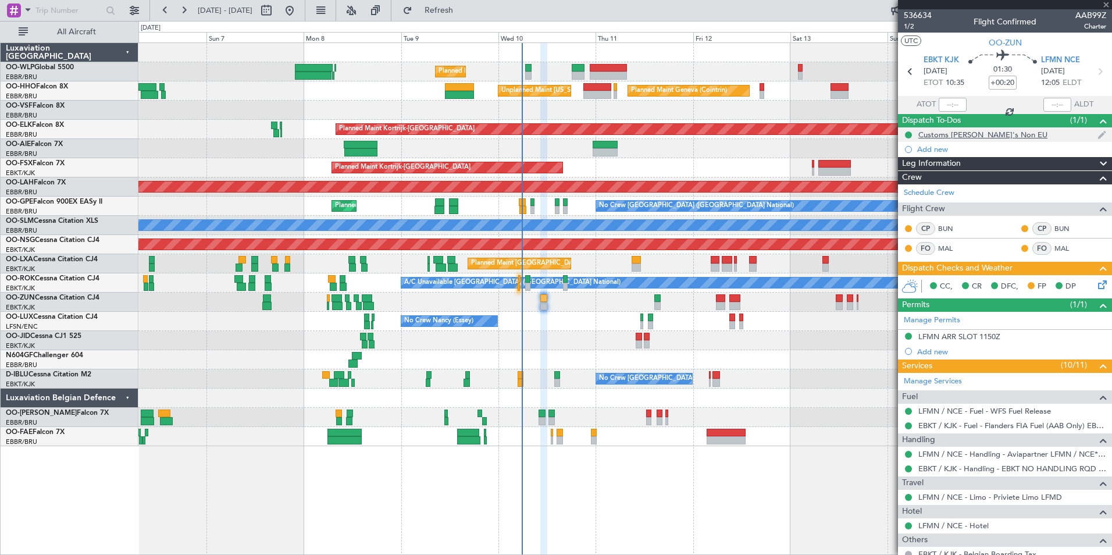
type input "05:00"
type input "0"
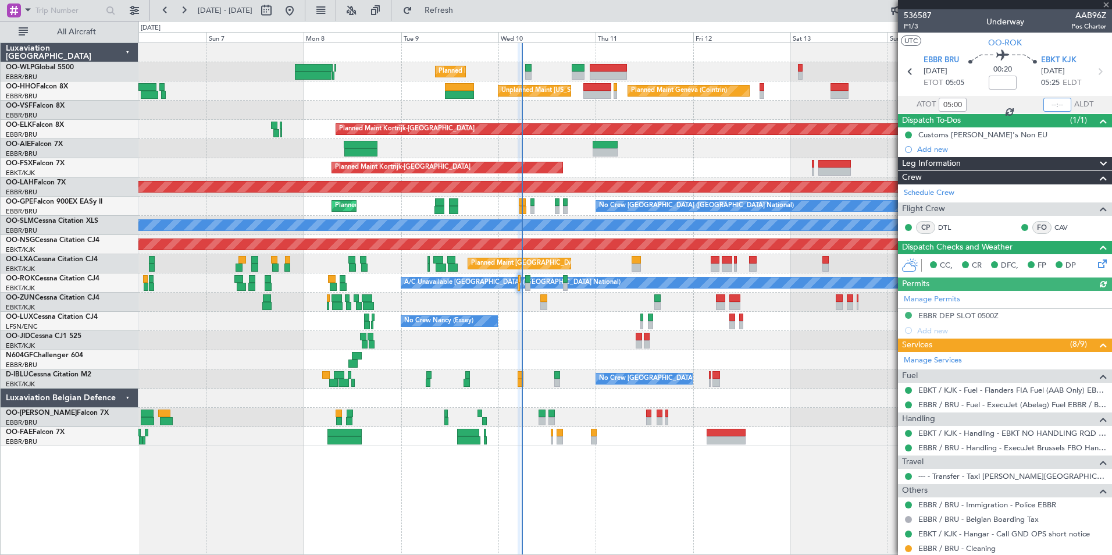
click at [1044, 102] on input "text" at bounding box center [1058, 105] width 28 height 14
click at [760, 151] on div "Unplanned Maint [GEOGRAPHIC_DATA] ([GEOGRAPHIC_DATA] National)" at bounding box center [624, 148] width 973 height 19
type input "05:14"
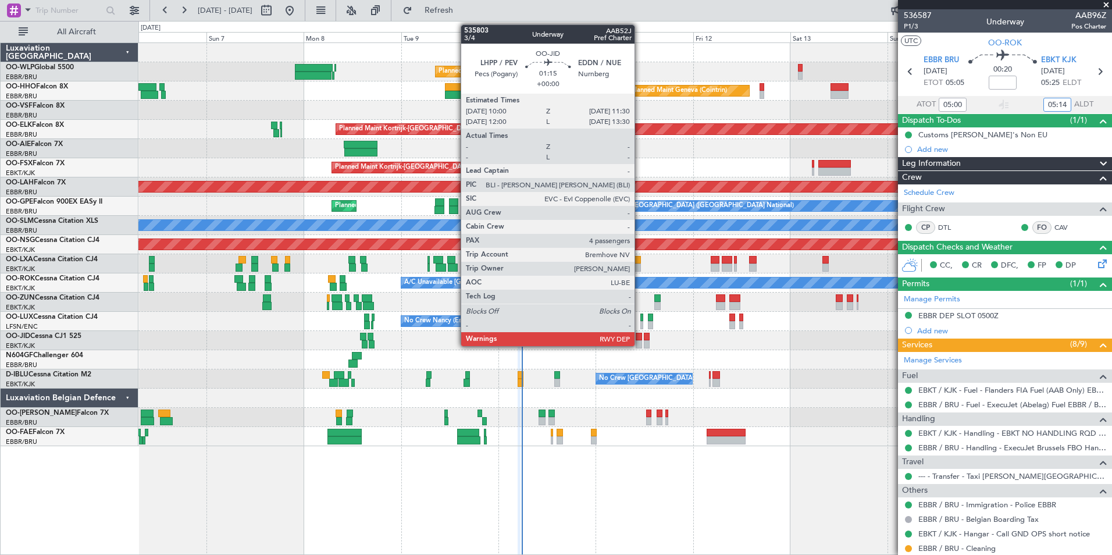
click at [640, 338] on div at bounding box center [639, 337] width 6 height 8
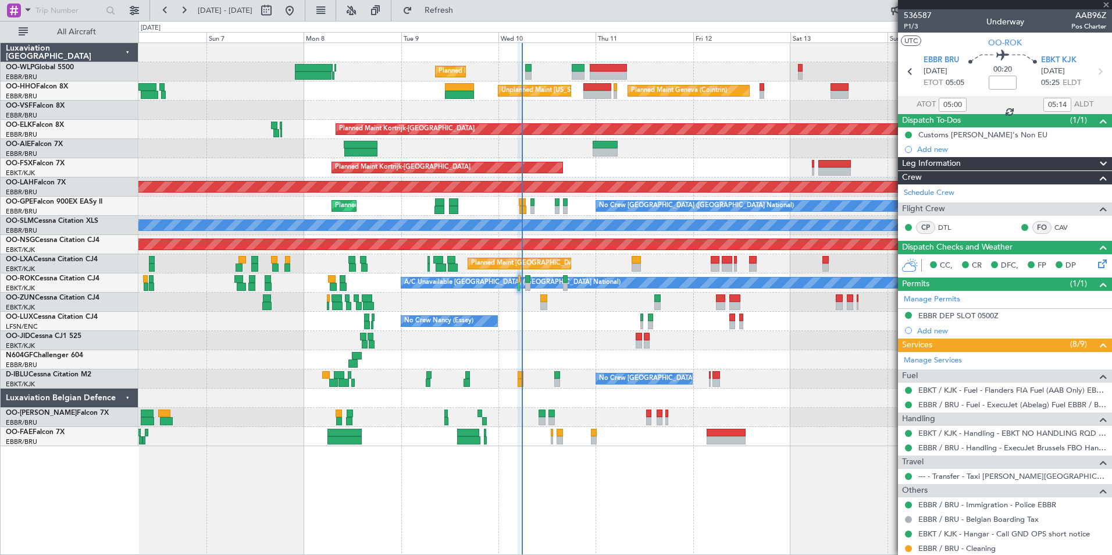
type input "4"
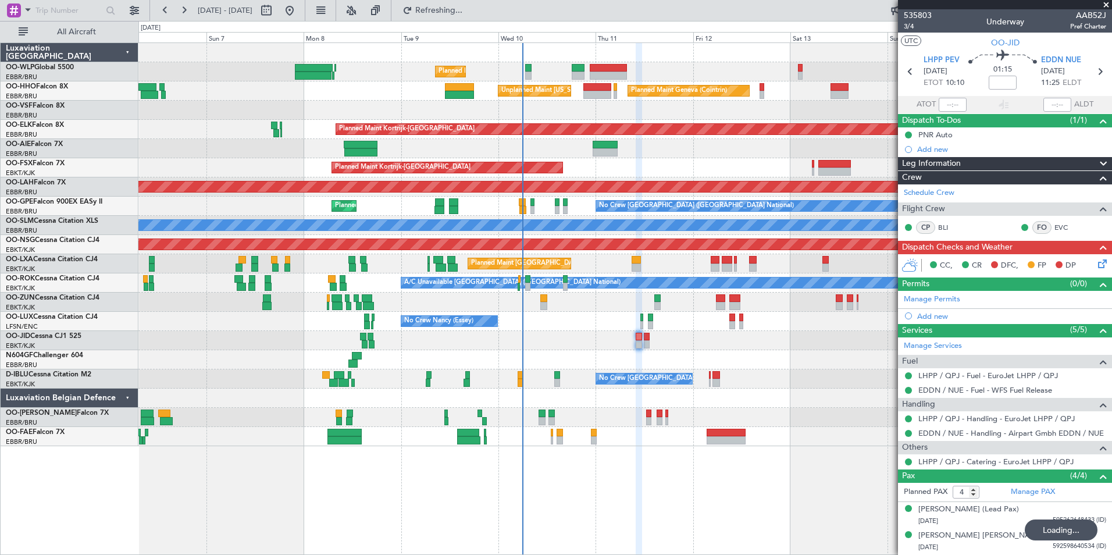
click at [934, 145] on div "Add new" at bounding box center [1012, 149] width 189 height 10
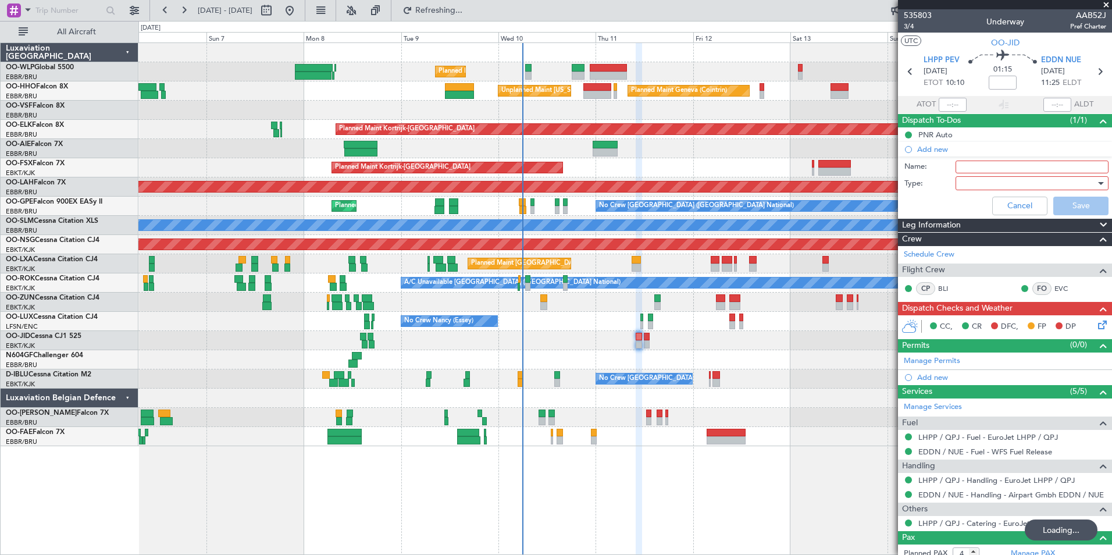
click at [975, 165] on input "Name:" at bounding box center [1032, 167] width 153 height 13
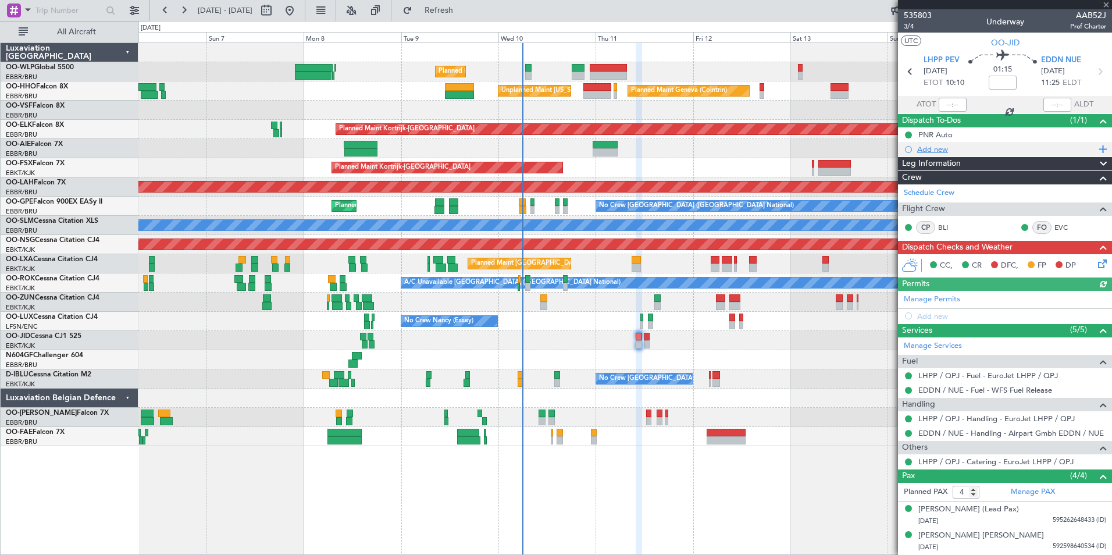
click at [948, 148] on div "Add new" at bounding box center [1007, 149] width 179 height 10
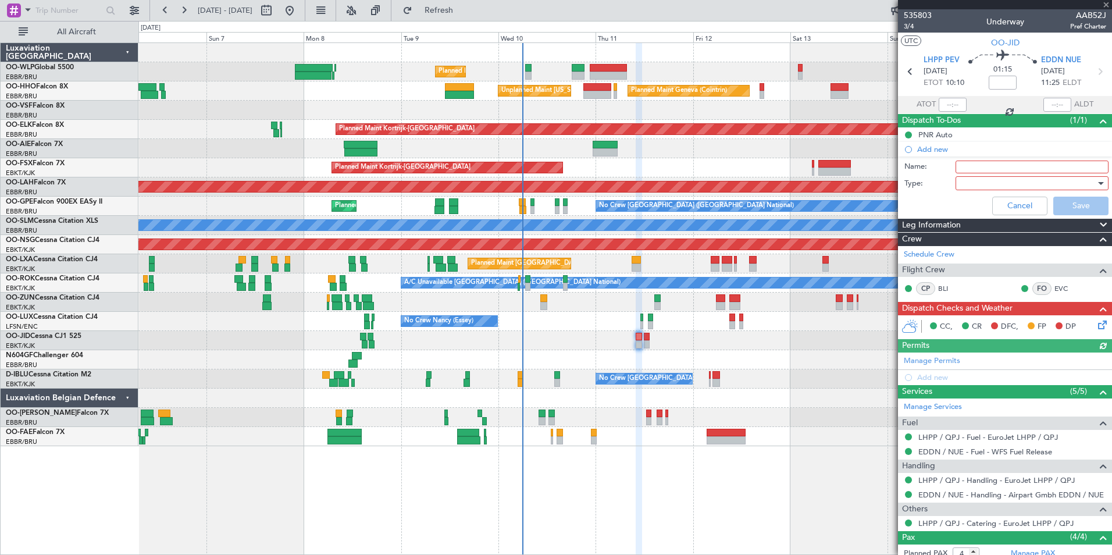
click at [963, 168] on input "Name:" at bounding box center [1032, 167] width 153 height 13
type input "FPL in FF"
click at [972, 180] on div at bounding box center [1029, 183] width 136 height 17
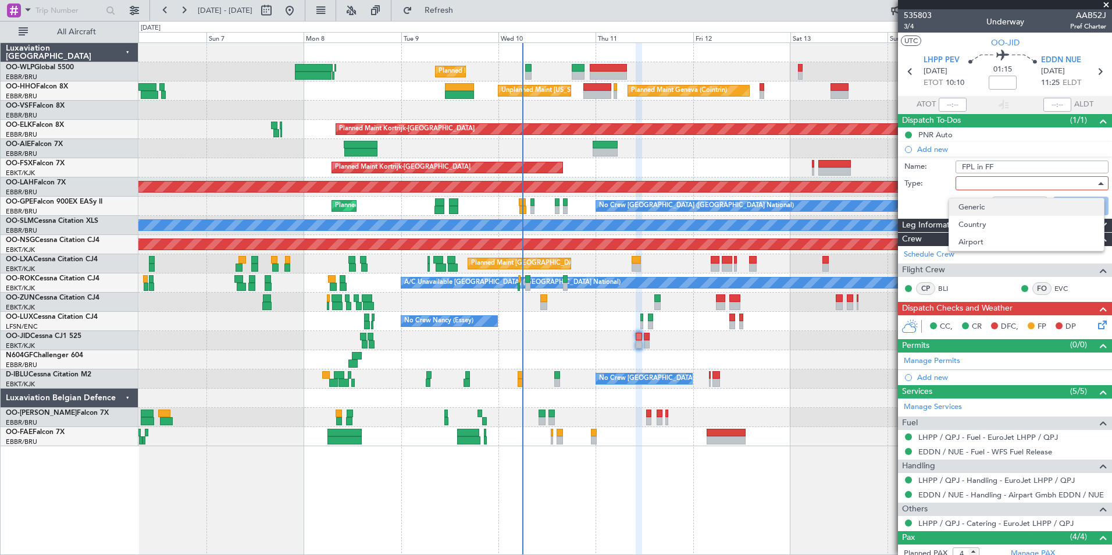
click at [966, 202] on span "Generic" at bounding box center [1027, 206] width 136 height 17
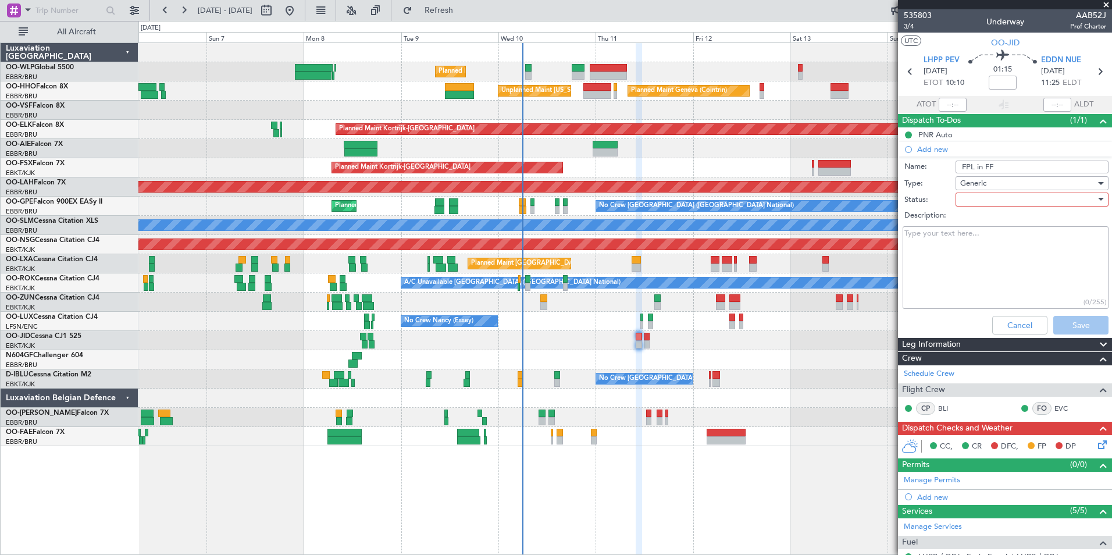
click at [972, 191] on div at bounding box center [1029, 199] width 136 height 17
click at [966, 221] on span "Not Started" at bounding box center [1027, 222] width 136 height 17
click at [1067, 321] on button "Save" at bounding box center [1081, 325] width 55 height 19
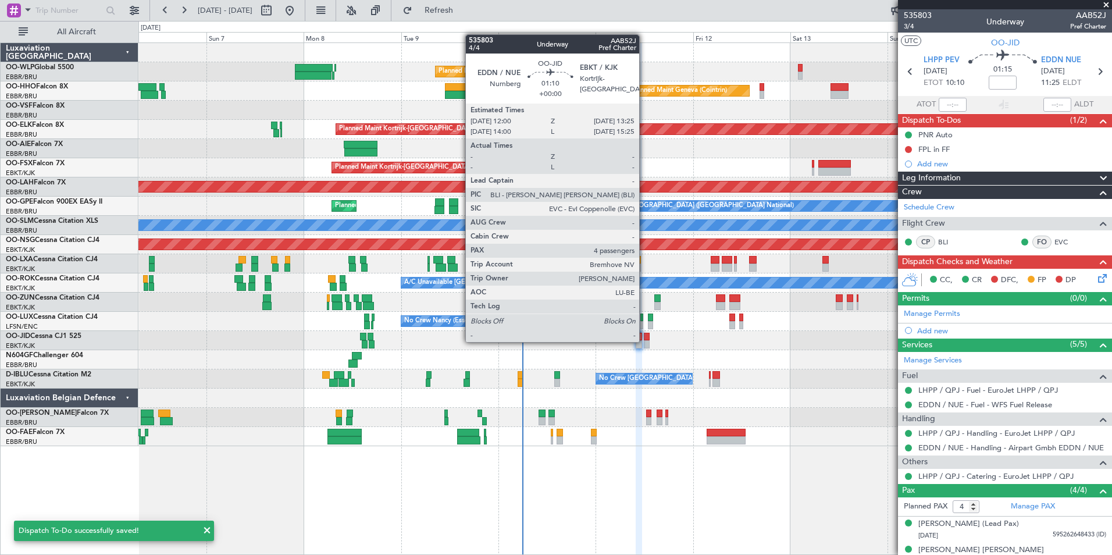
click at [645, 341] on div at bounding box center [647, 344] width 6 height 8
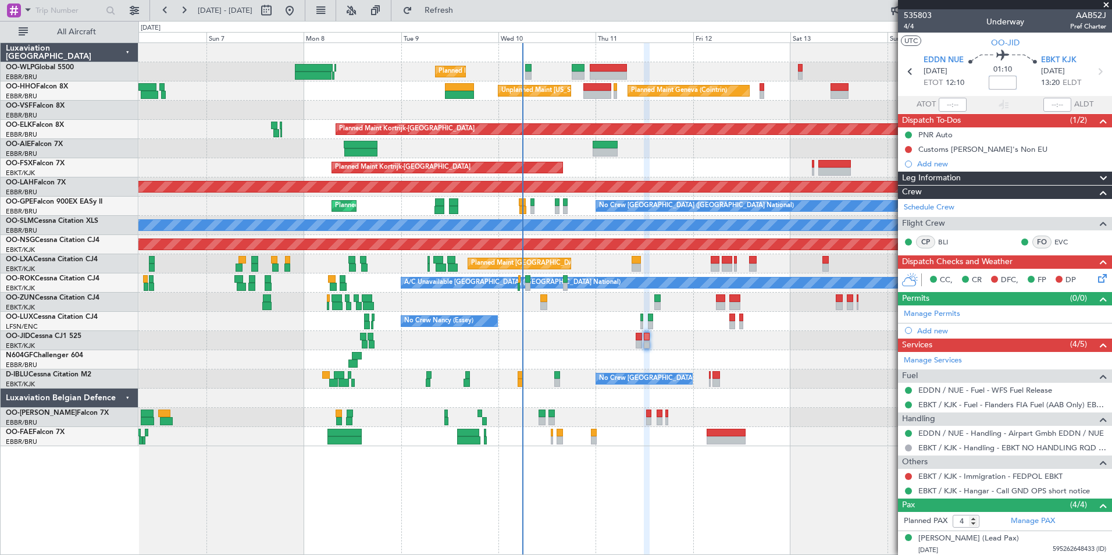
click at [997, 81] on input at bounding box center [1003, 83] width 28 height 14
click at [853, 115] on div at bounding box center [624, 110] width 973 height 19
type input "+00:05"
click at [1008, 476] on link "EBKT / KJK - Immigration - FEDPOL EBKT" at bounding box center [991, 476] width 144 height 10
click at [454, 13] on span "Refresh" at bounding box center [439, 10] width 49 height 8
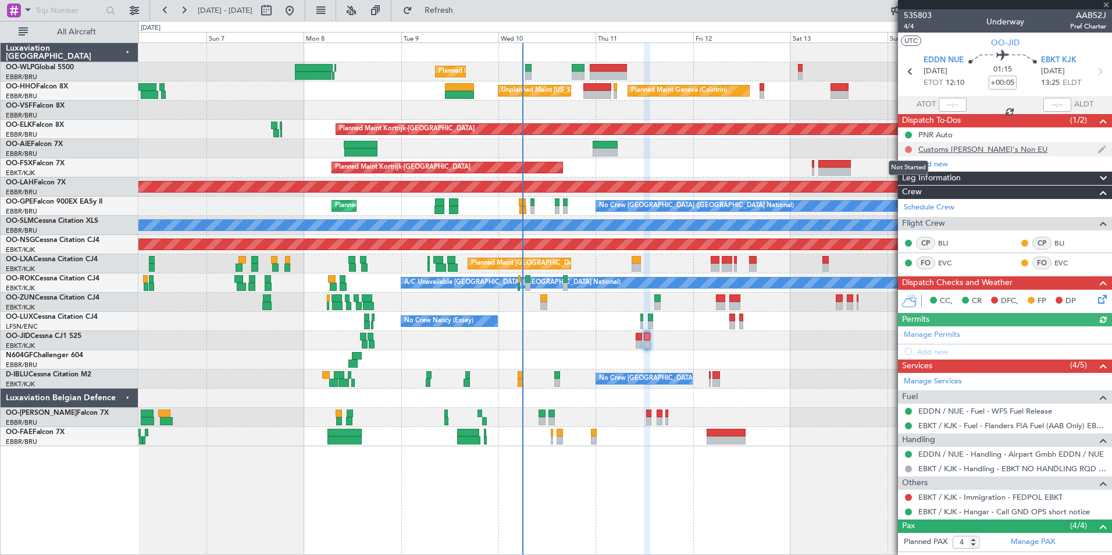
click at [908, 149] on button at bounding box center [908, 149] width 7 height 7
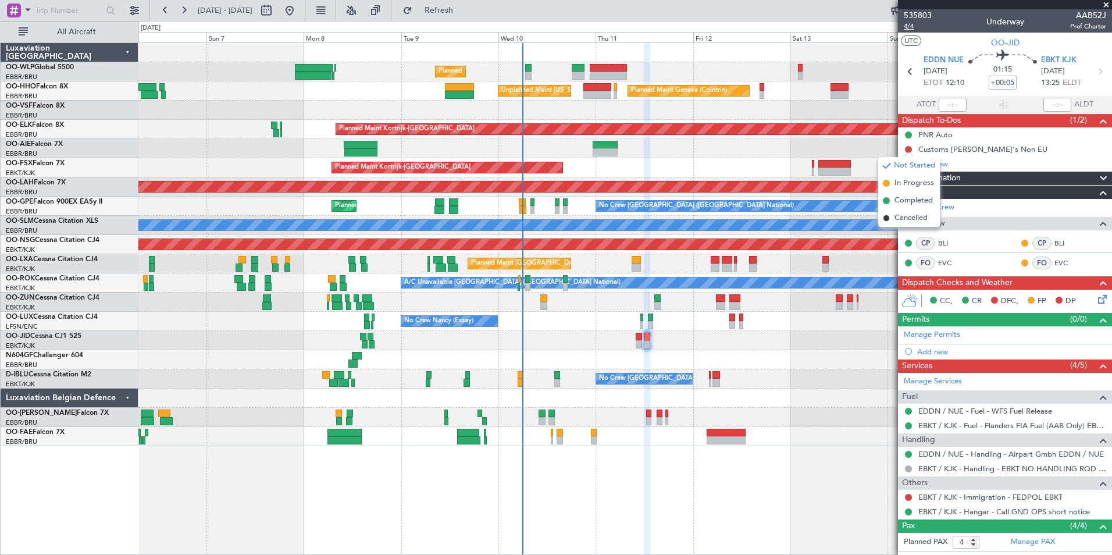
click at [907, 26] on span "4/4" at bounding box center [918, 27] width 28 height 10
click at [1096, 298] on icon at bounding box center [1100, 297] width 9 height 9
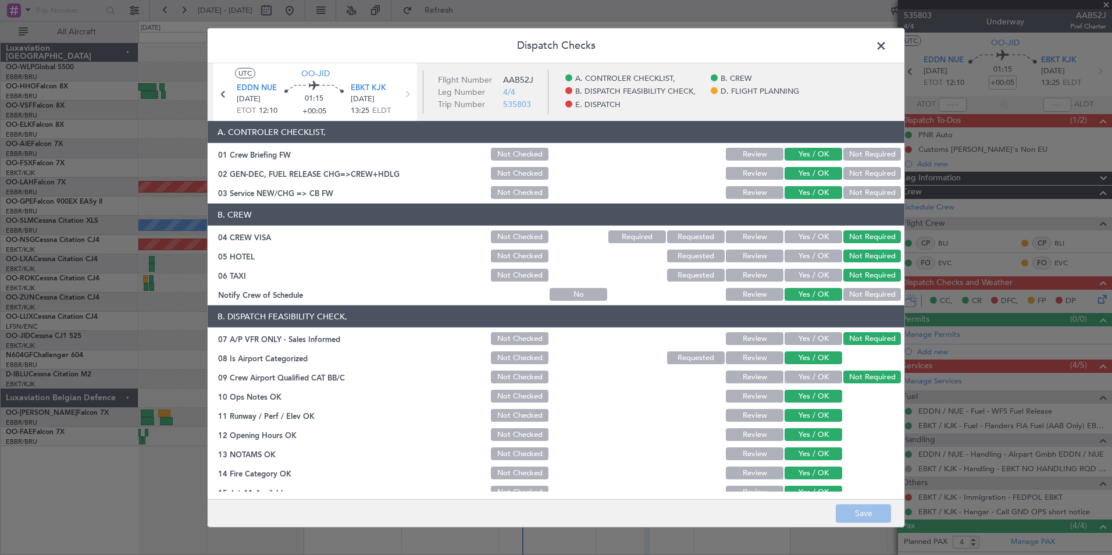
scroll to position [215, 0]
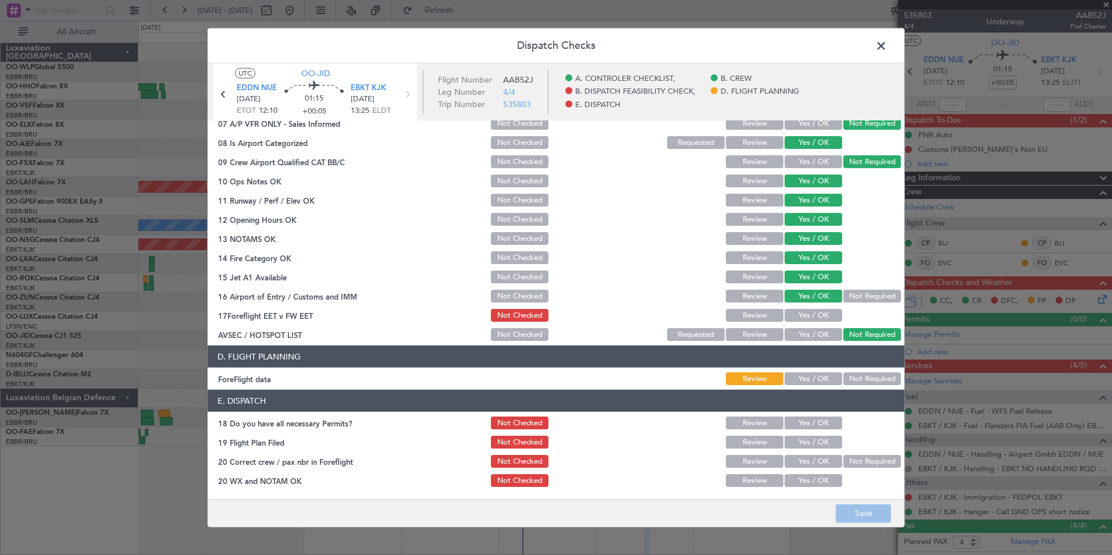
click at [797, 315] on button "Yes / OK" at bounding box center [814, 315] width 58 height 13
click at [819, 375] on button "Yes / OK" at bounding box center [814, 378] width 58 height 13
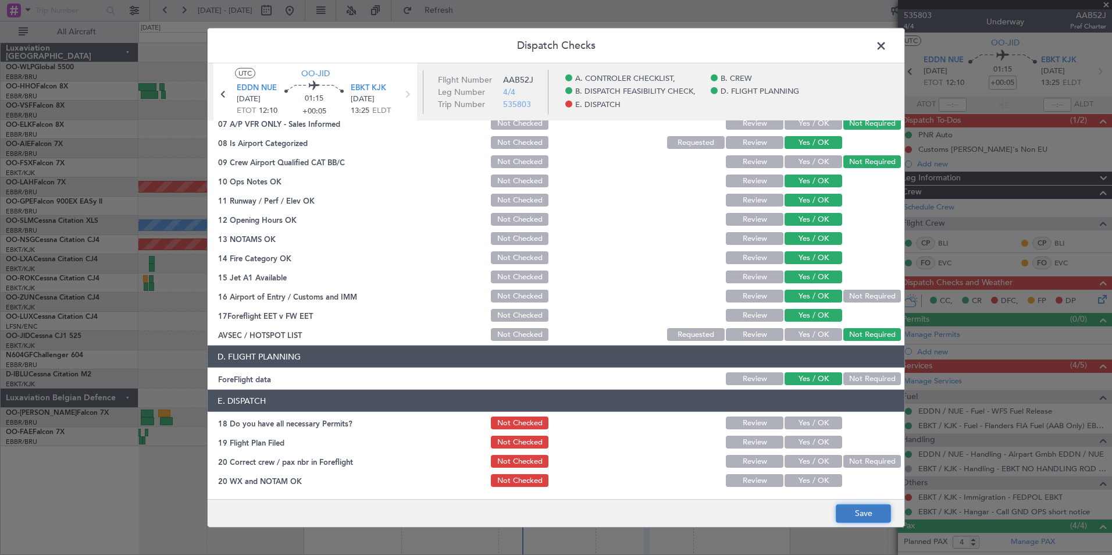
click at [863, 511] on button "Save" at bounding box center [863, 513] width 55 height 19
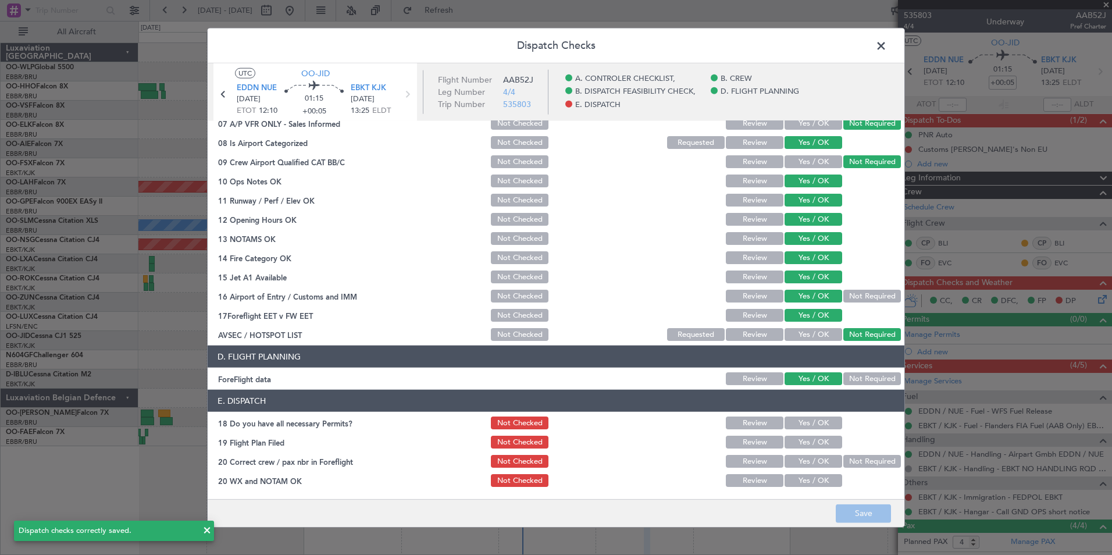
click at [887, 45] on span at bounding box center [887, 48] width 0 height 23
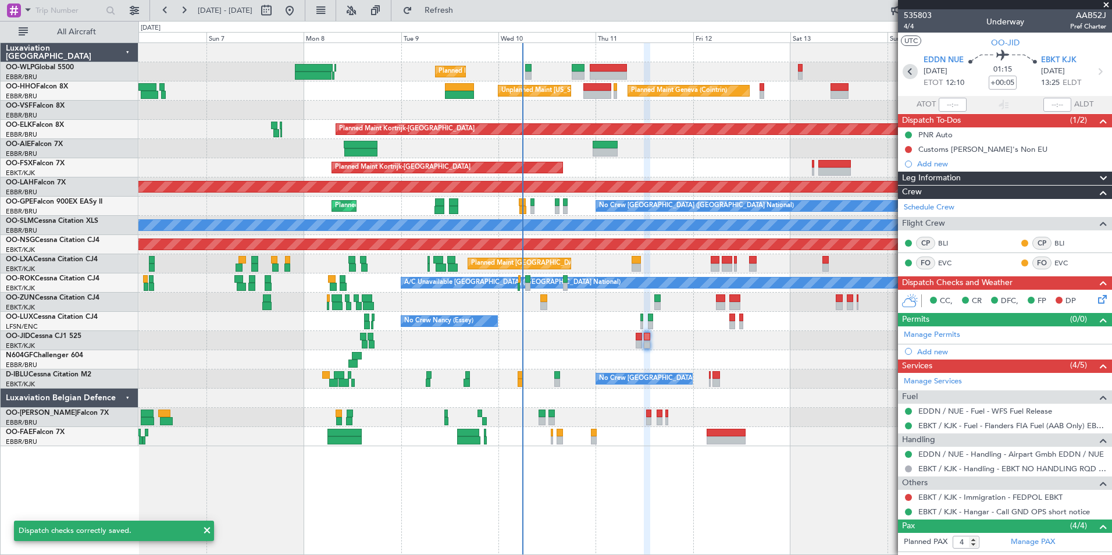
click at [911, 68] on icon at bounding box center [910, 71] width 15 height 15
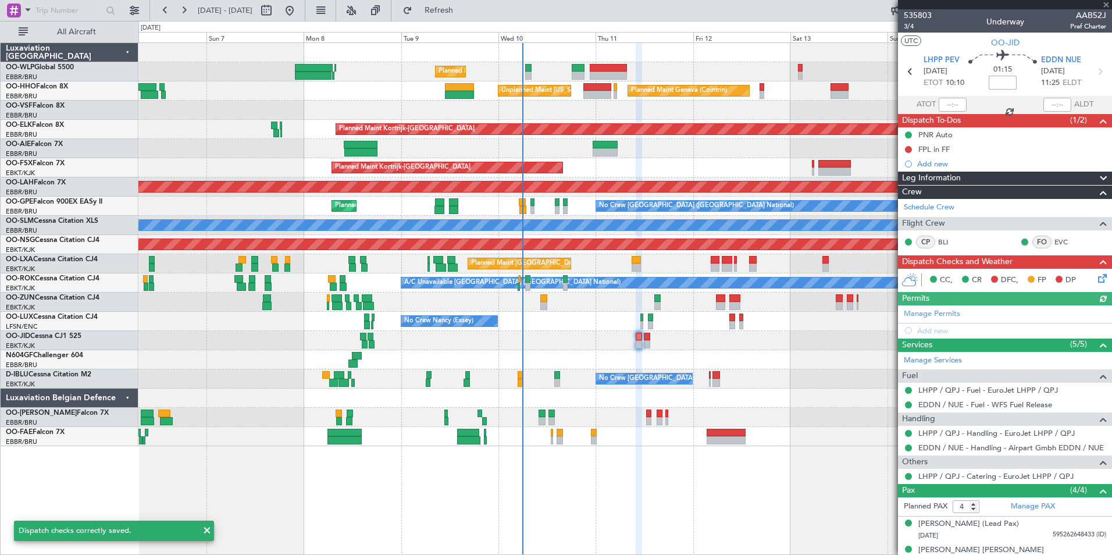
click at [1002, 80] on input at bounding box center [1003, 83] width 28 height 14
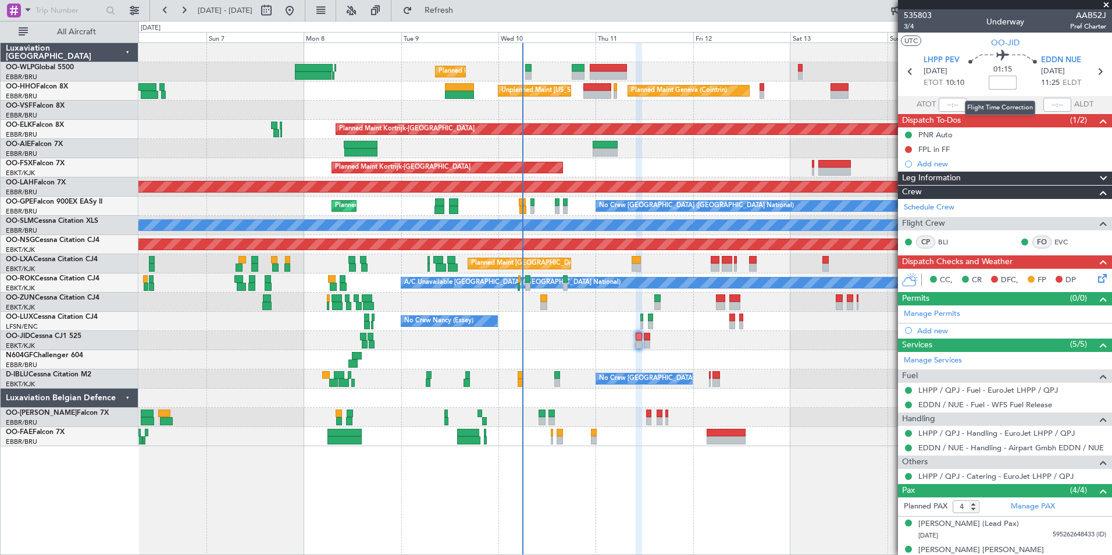
click at [1002, 81] on input at bounding box center [1003, 83] width 28 height 14
click at [872, 67] on div "Planned Maint Liege" at bounding box center [624, 71] width 973 height 19
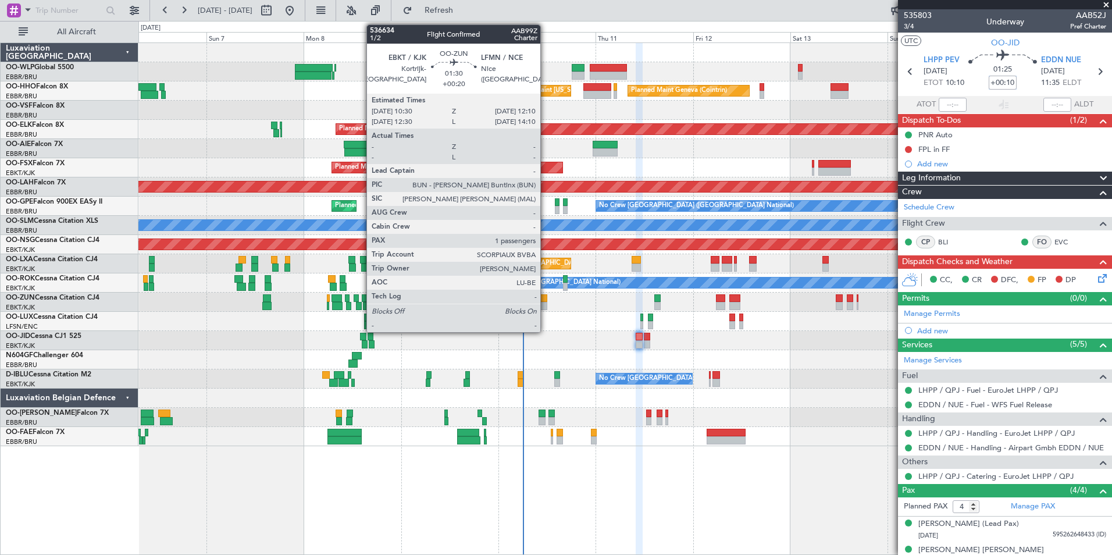
click at [546, 304] on div at bounding box center [544, 306] width 7 height 8
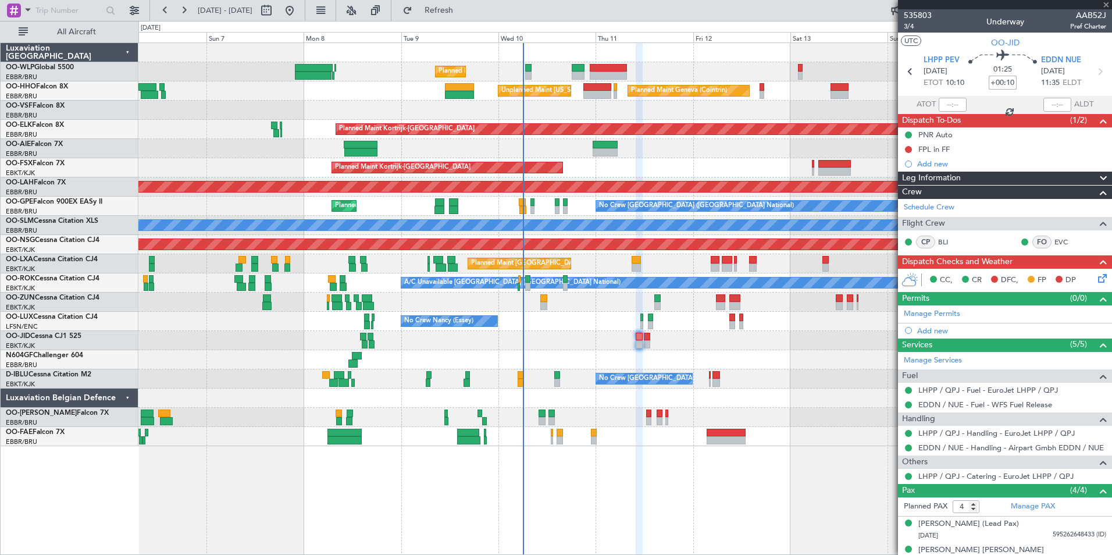
type input "+00:20"
type input "1"
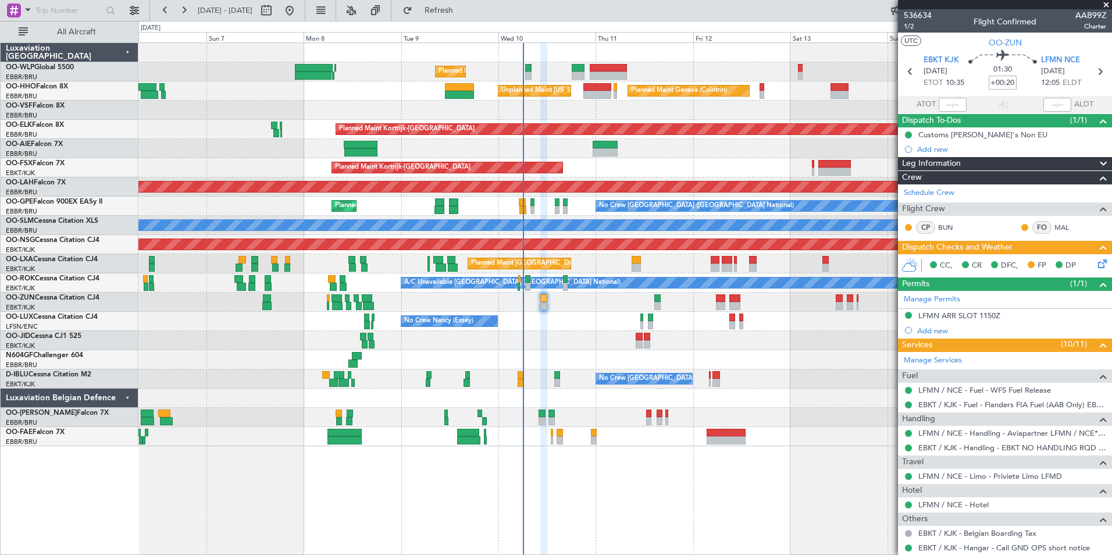
click at [648, 339] on div at bounding box center [624, 340] width 973 height 19
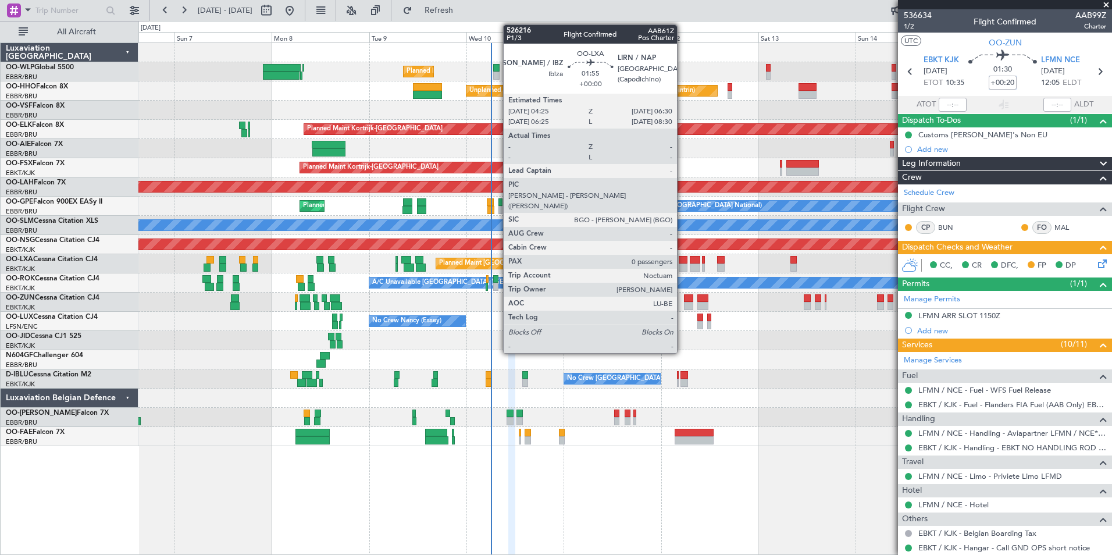
click at [683, 262] on div at bounding box center [683, 260] width 9 height 8
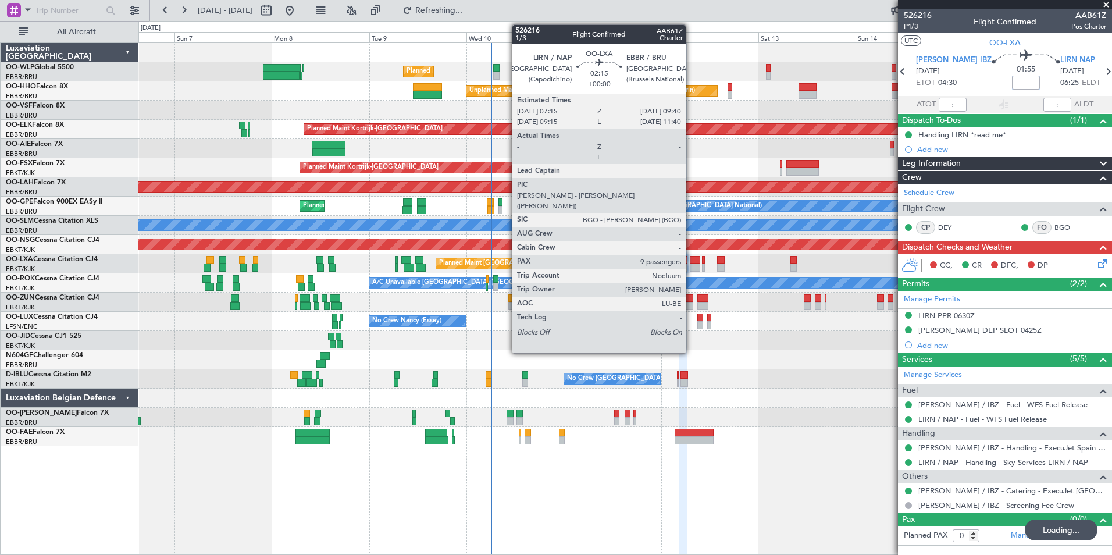
click at [691, 268] on div at bounding box center [695, 268] width 10 height 8
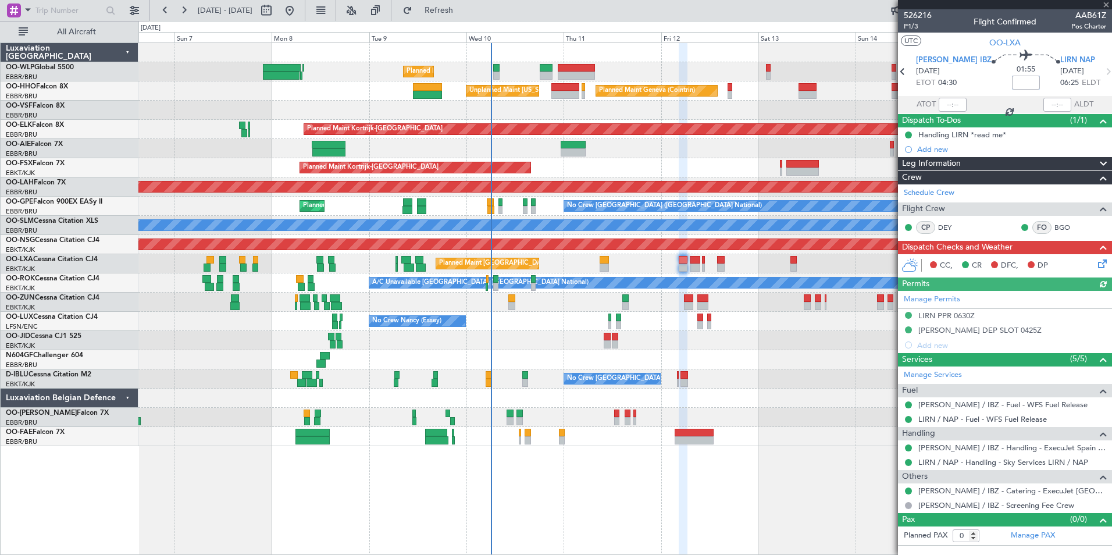
type input "9"
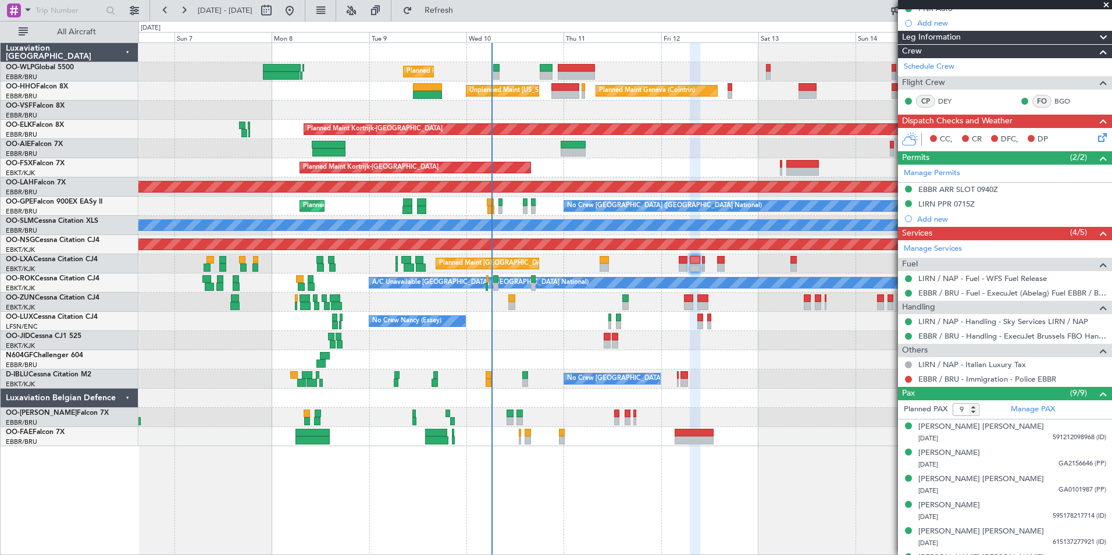
scroll to position [226, 0]
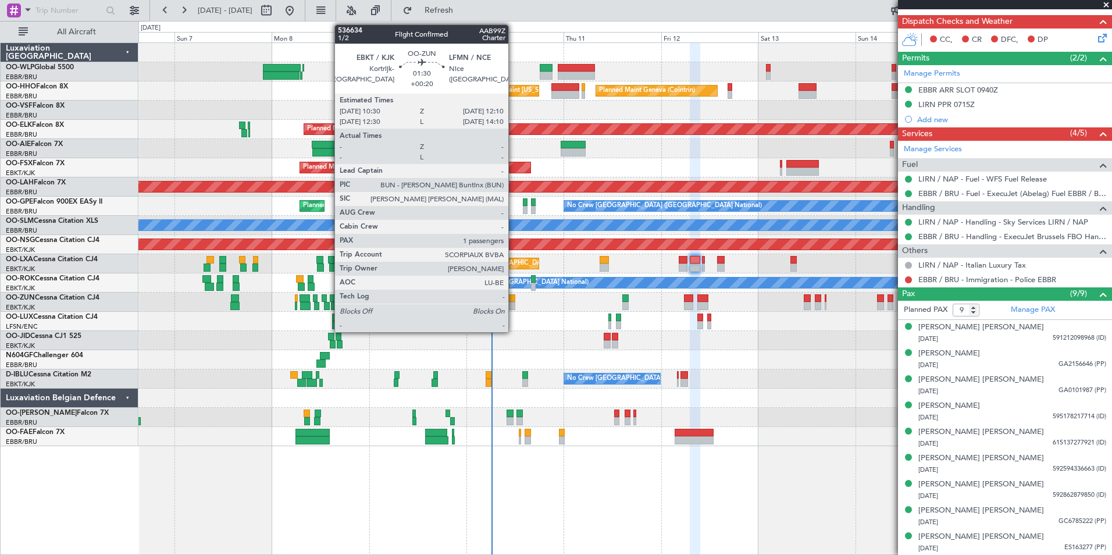
click at [514, 303] on div at bounding box center [512, 306] width 7 height 8
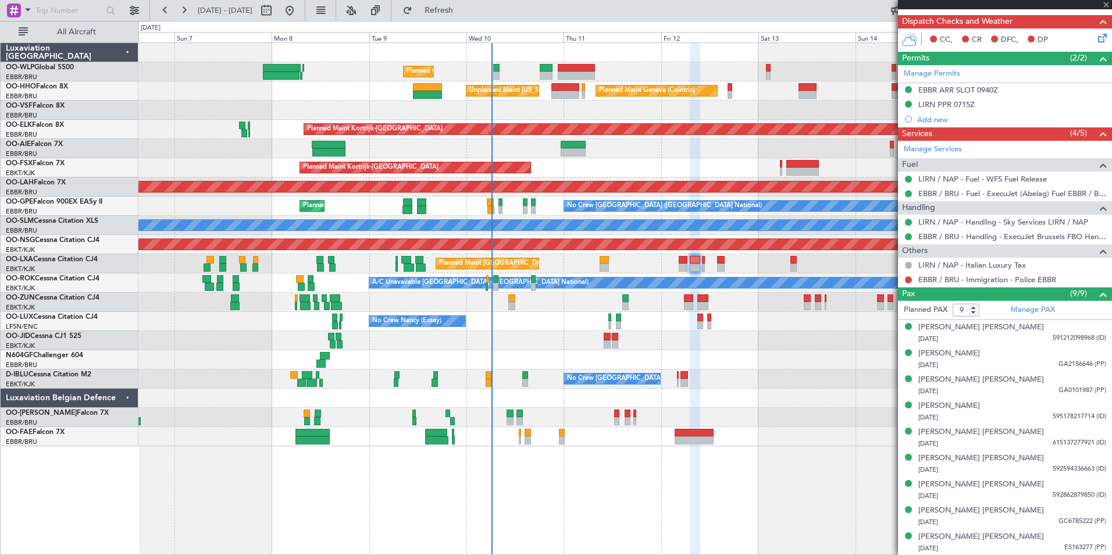
type input "+00:20"
type input "1"
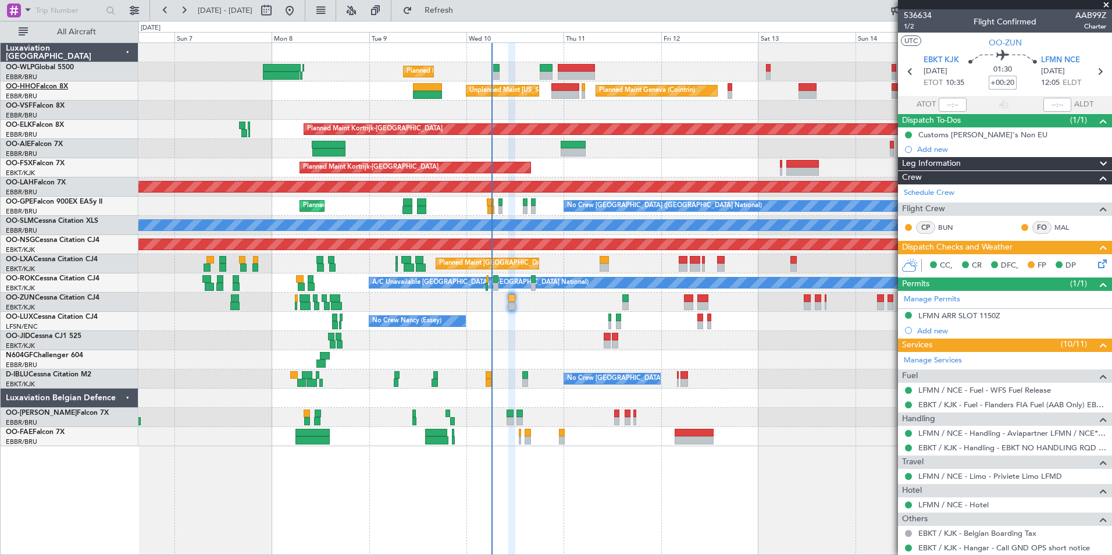
click at [59, 90] on link "OO-HHO Falcon 8X" at bounding box center [37, 86] width 62 height 7
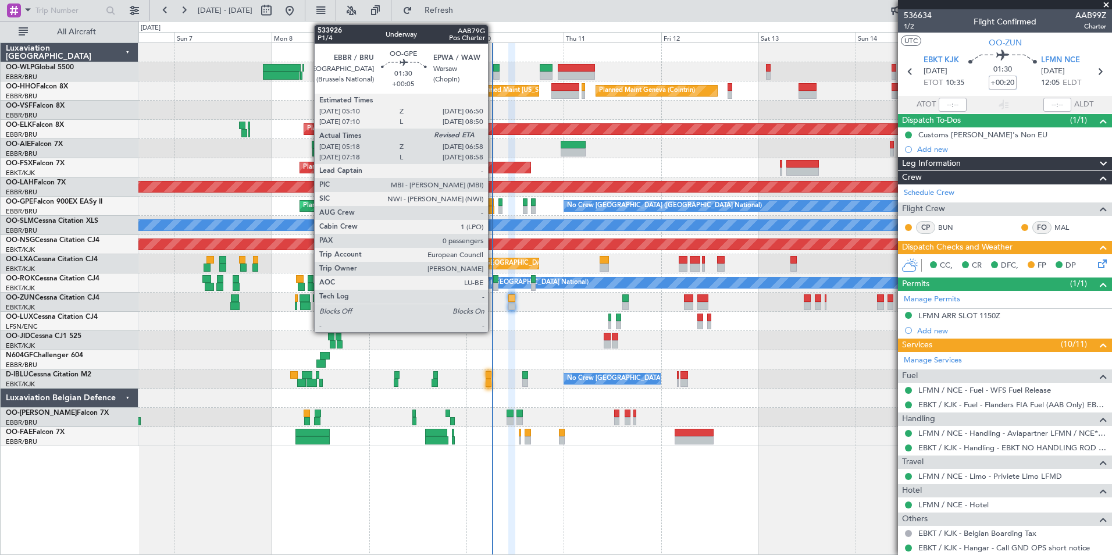
click at [493, 207] on div at bounding box center [491, 210] width 7 height 8
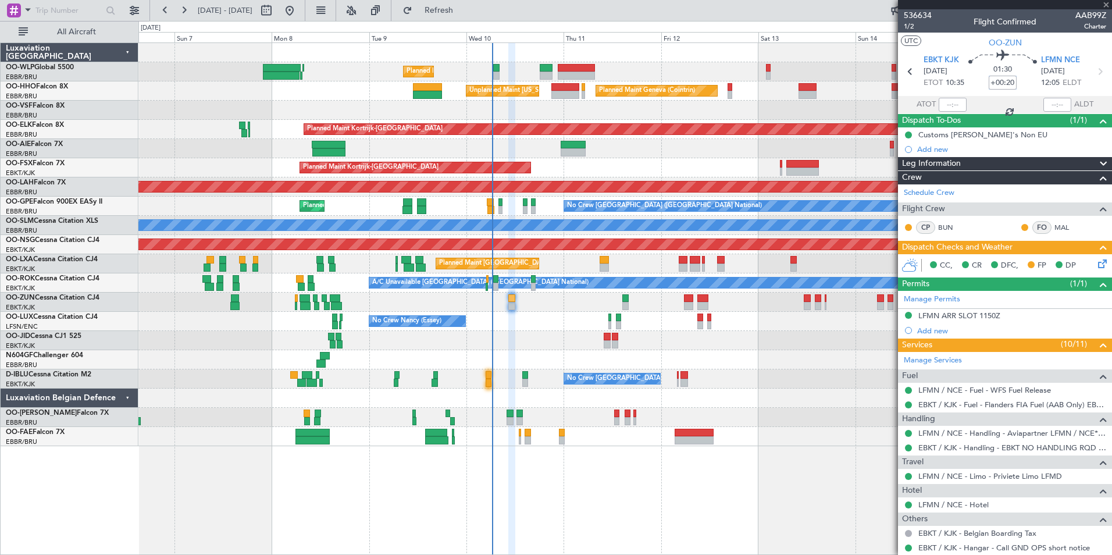
type input "+00:05"
type input "05:23"
type input "0"
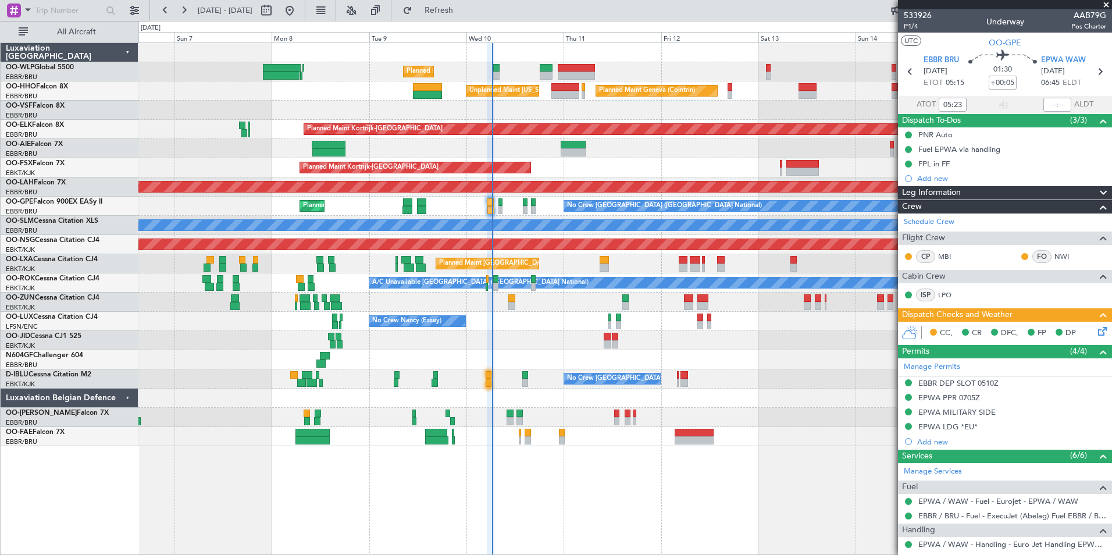
click at [1096, 330] on icon at bounding box center [1100, 329] width 9 height 9
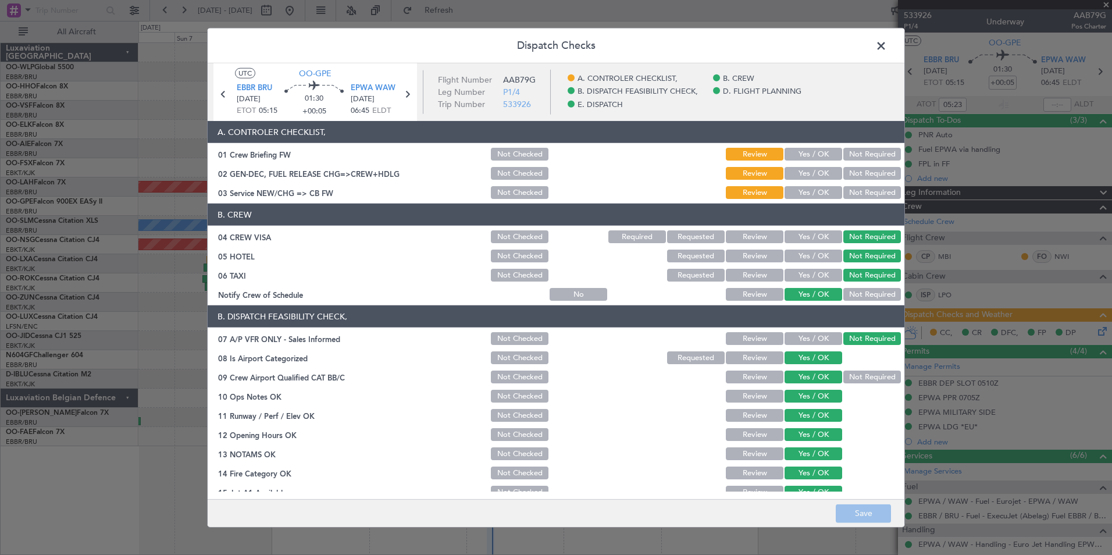
click at [785, 152] on button "Yes / OK" at bounding box center [814, 154] width 58 height 13
click at [799, 173] on button "Yes / OK" at bounding box center [814, 173] width 58 height 13
click at [802, 192] on button "Yes / OK" at bounding box center [814, 192] width 58 height 13
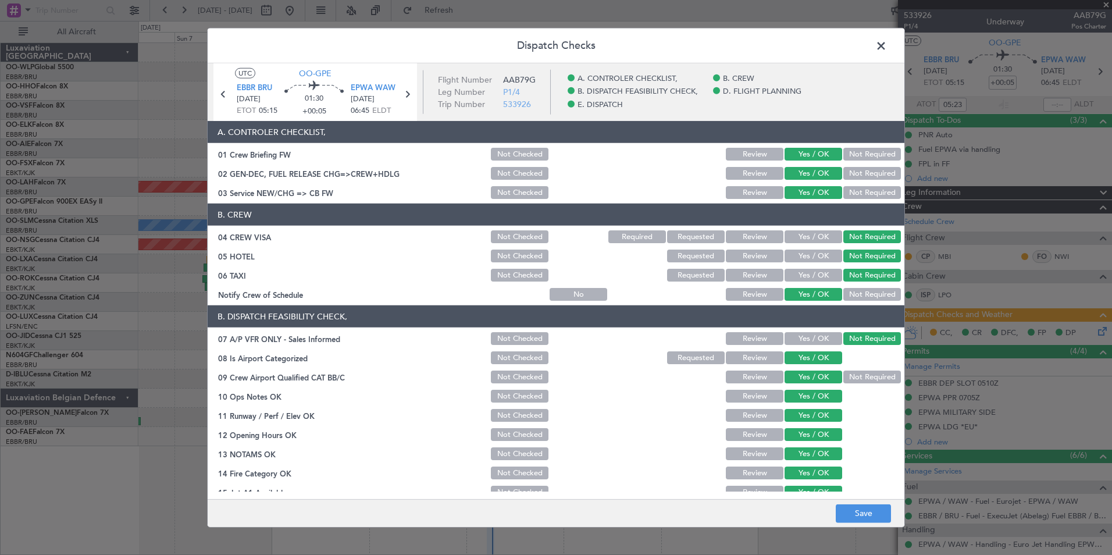
click at [863, 525] on footer "Save" at bounding box center [556, 513] width 697 height 28
click at [863, 515] on button "Save" at bounding box center [863, 513] width 55 height 19
click at [887, 51] on span at bounding box center [887, 48] width 0 height 23
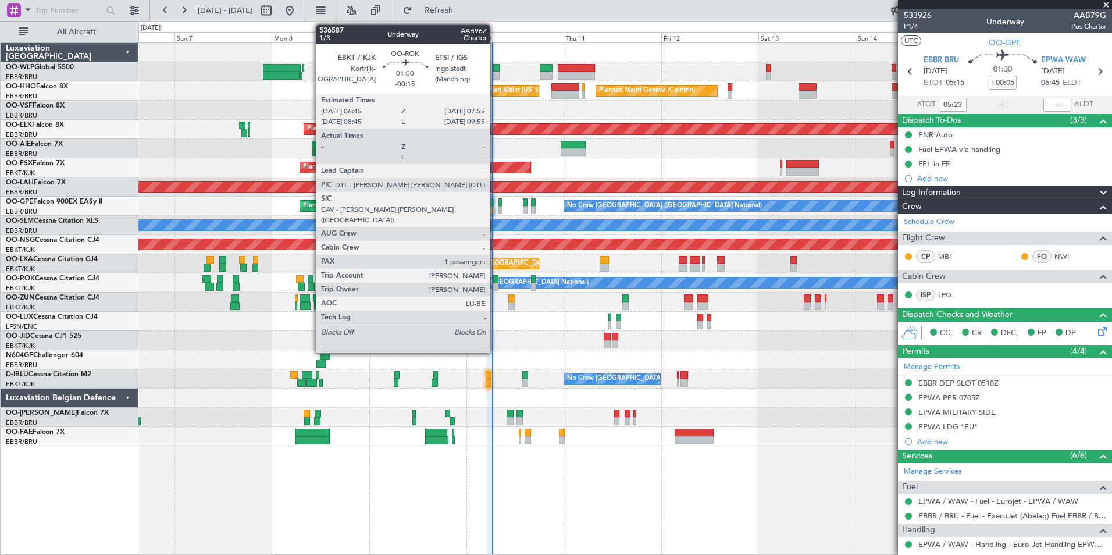
click at [495, 285] on div at bounding box center [495, 287] width 5 height 8
type input "-00:15"
type input "1"
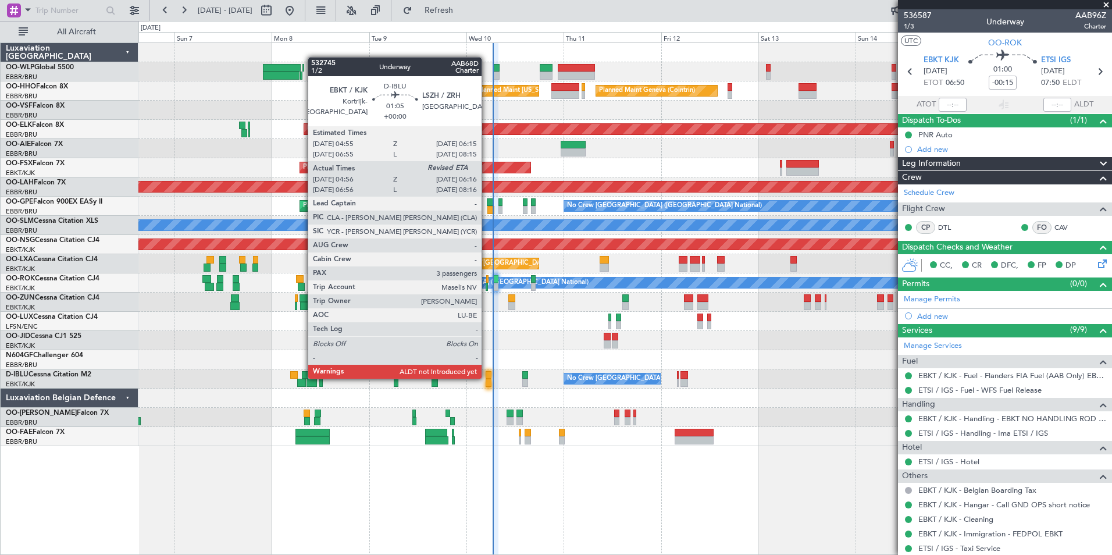
click at [487, 378] on div at bounding box center [489, 375] width 6 height 8
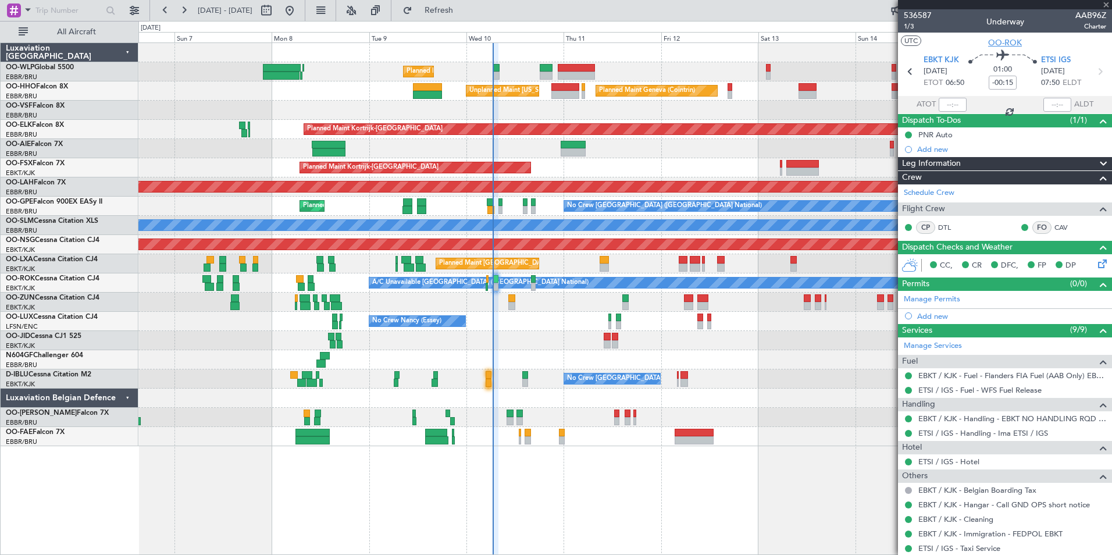
type input "05:06"
type input "3"
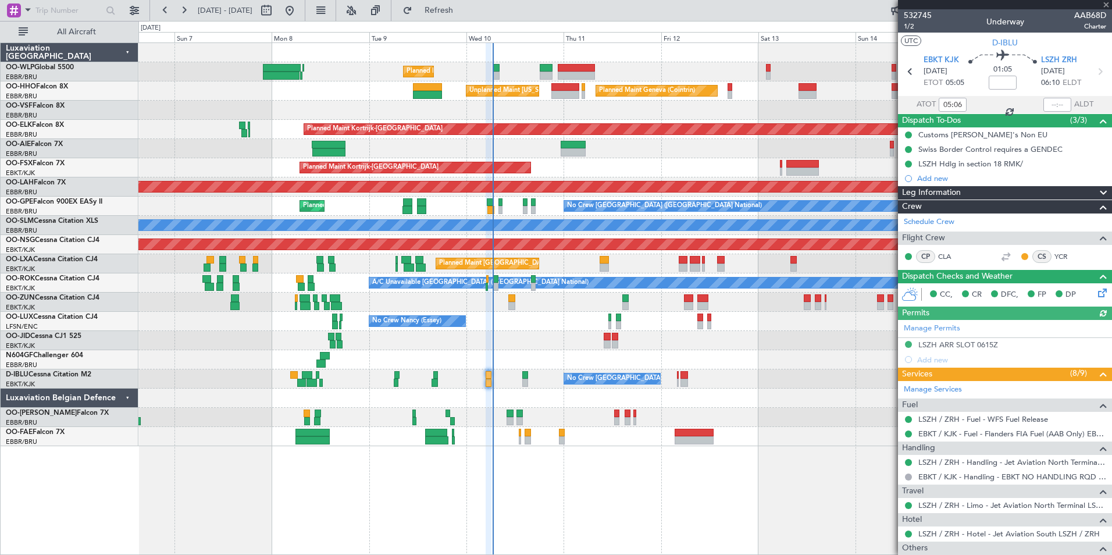
click at [1049, 109] on div at bounding box center [1058, 105] width 28 height 14
click at [1049, 102] on div at bounding box center [1058, 105] width 28 height 14
click at [1045, 102] on div at bounding box center [1058, 105] width 28 height 14
click at [1048, 104] on input "text" at bounding box center [1058, 105] width 28 height 14
click at [844, 109] on div at bounding box center [624, 110] width 973 height 19
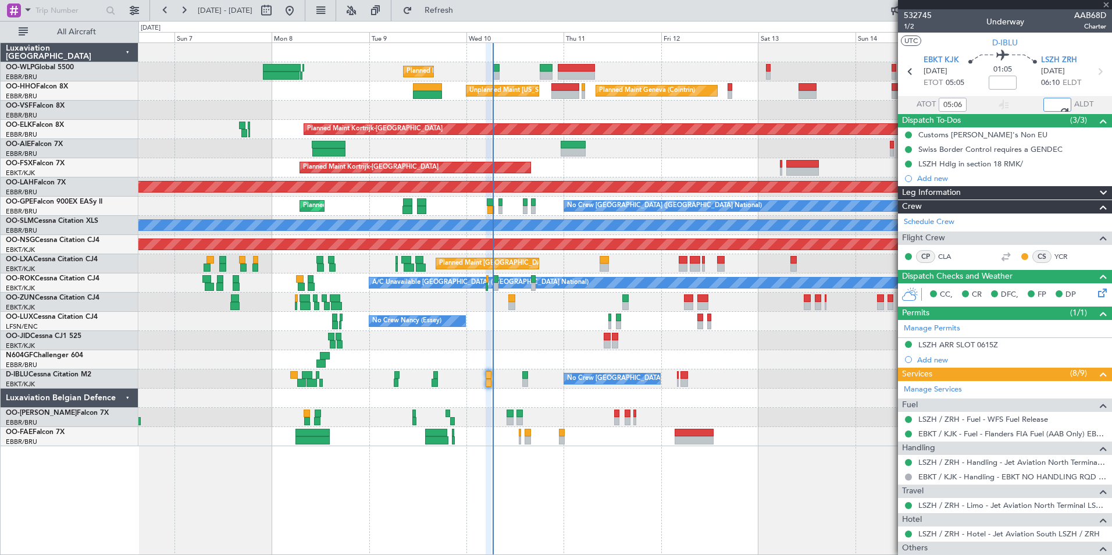
type input "06:09"
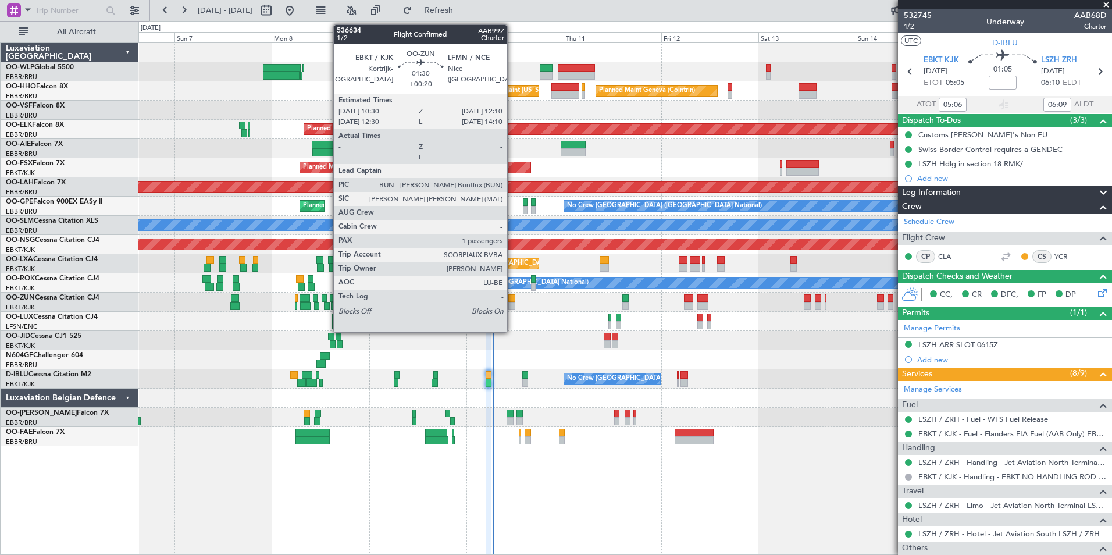
click at [513, 301] on div at bounding box center [512, 298] width 7 height 8
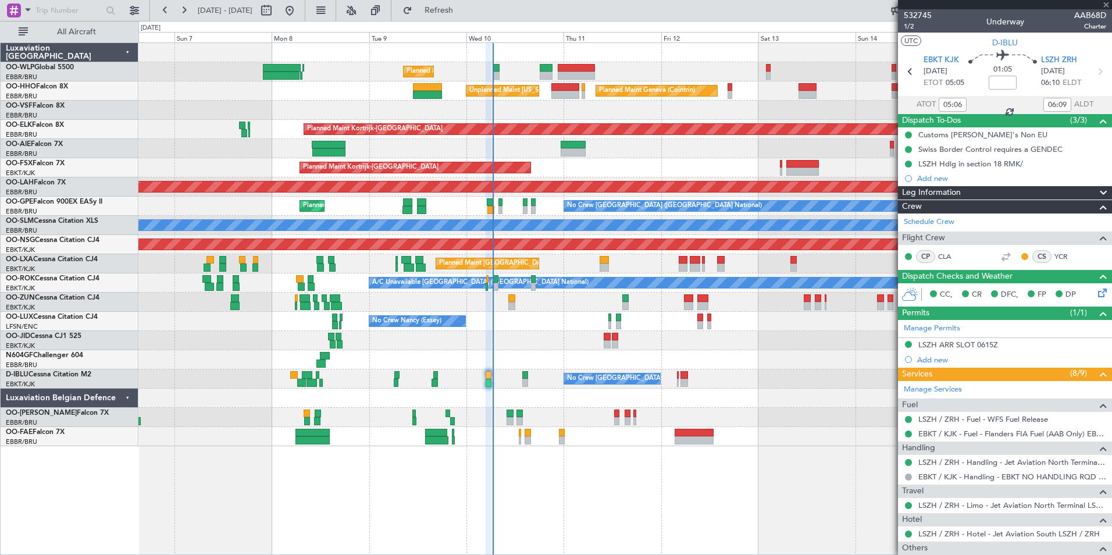
type input "+00:20"
type input "1"
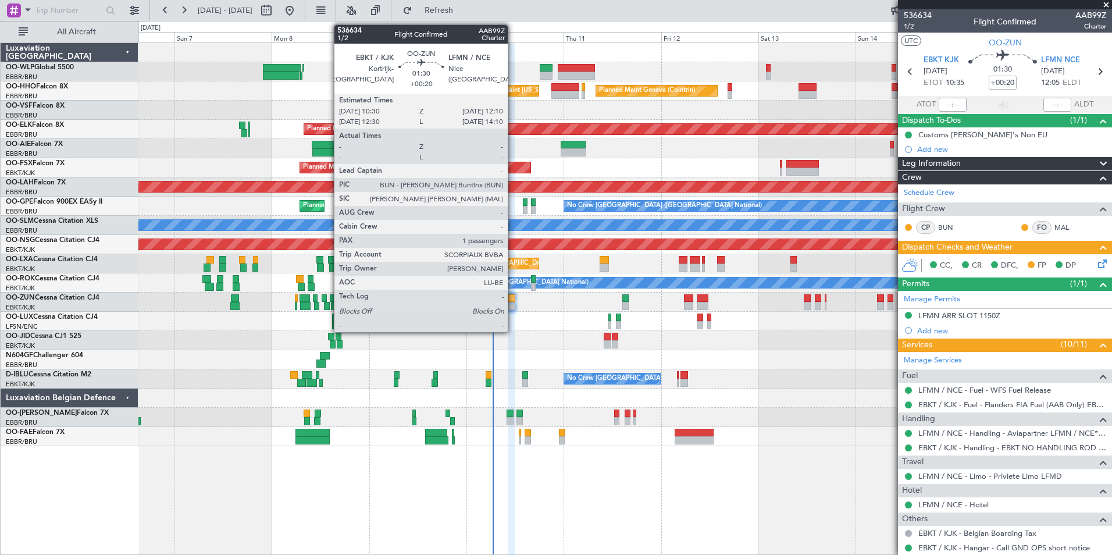
click at [513, 303] on div at bounding box center [512, 306] width 7 height 8
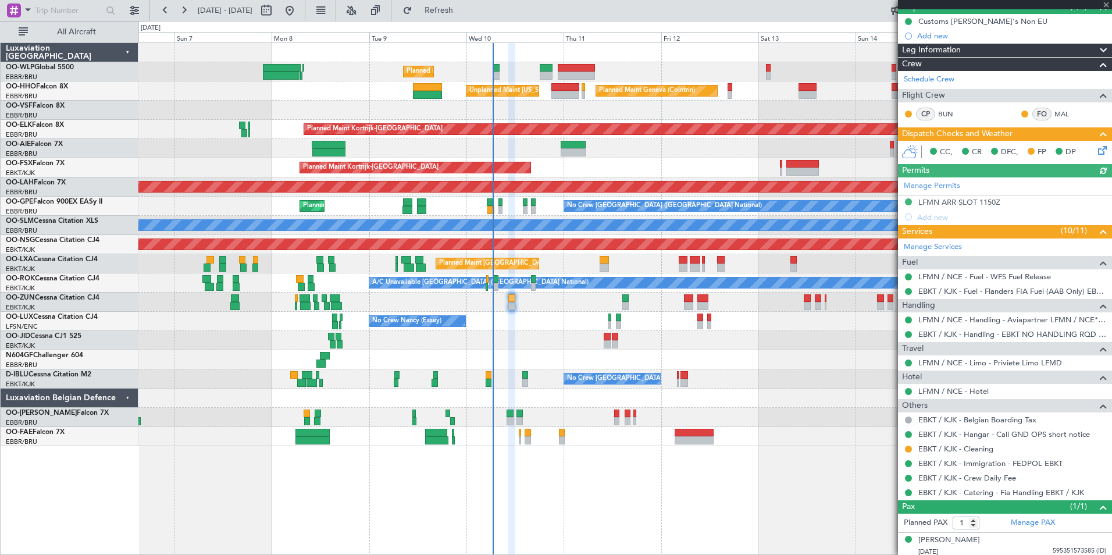
scroll to position [117, 0]
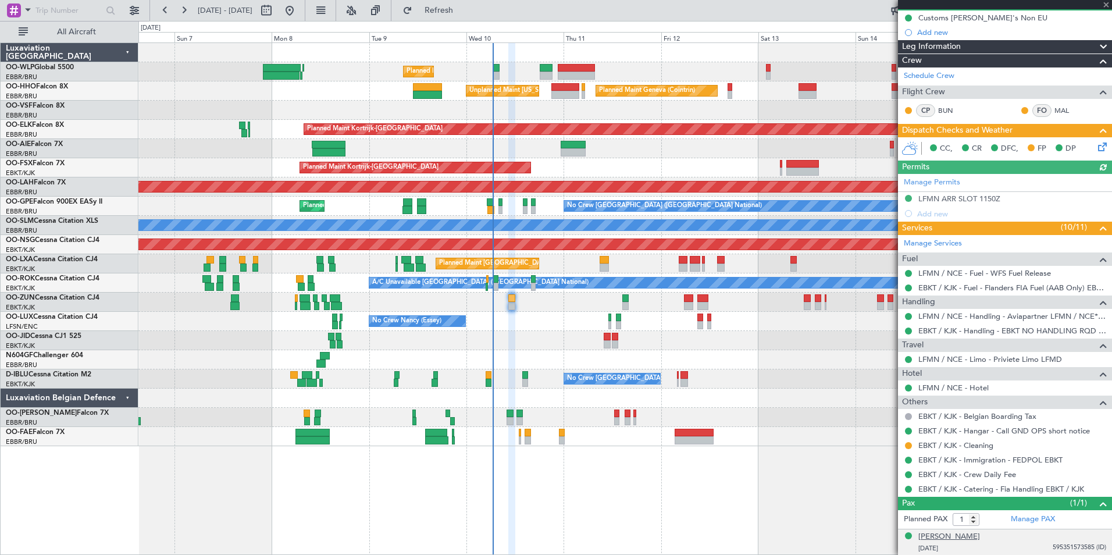
click at [948, 536] on div "[PERSON_NAME]" at bounding box center [950, 537] width 62 height 12
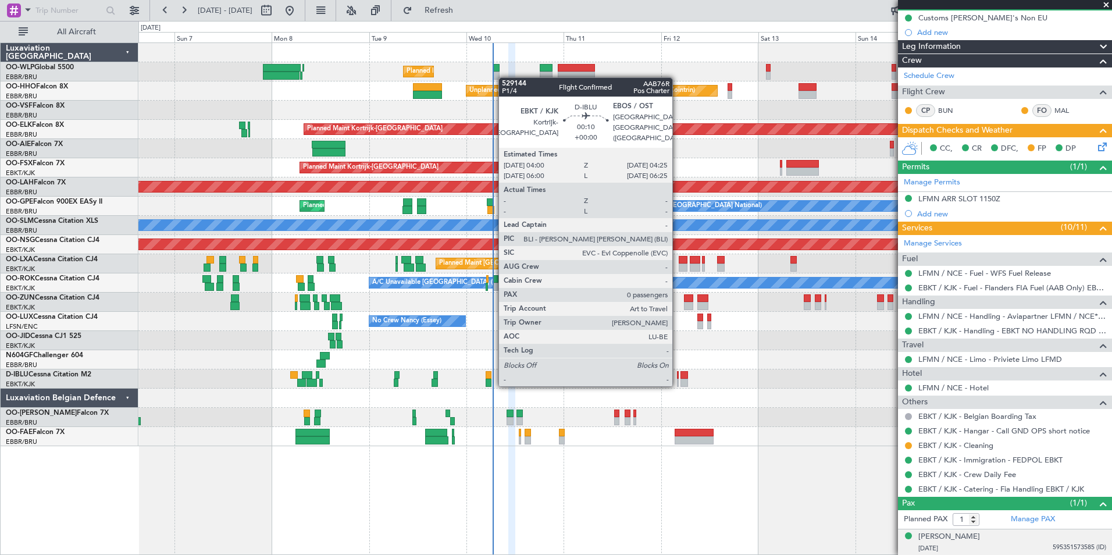
click at [678, 384] on div at bounding box center [678, 383] width 2 height 8
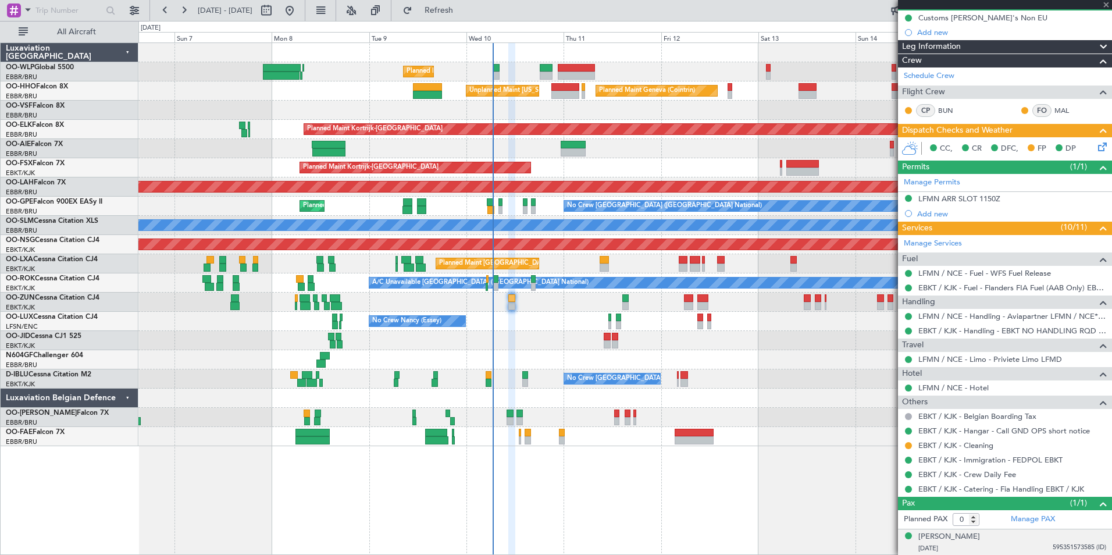
scroll to position [0, 0]
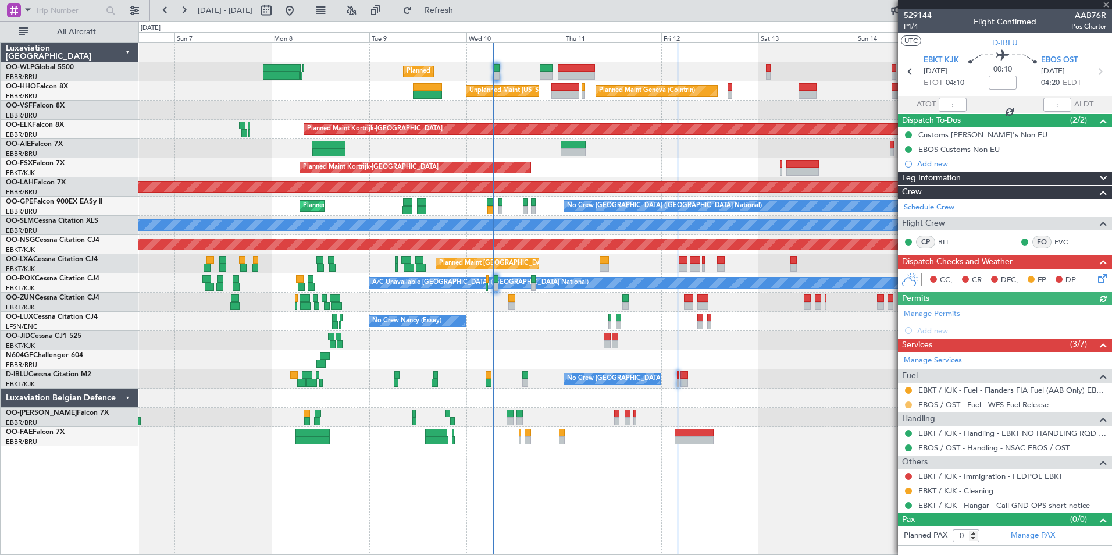
click at [908, 402] on button at bounding box center [908, 404] width 7 height 7
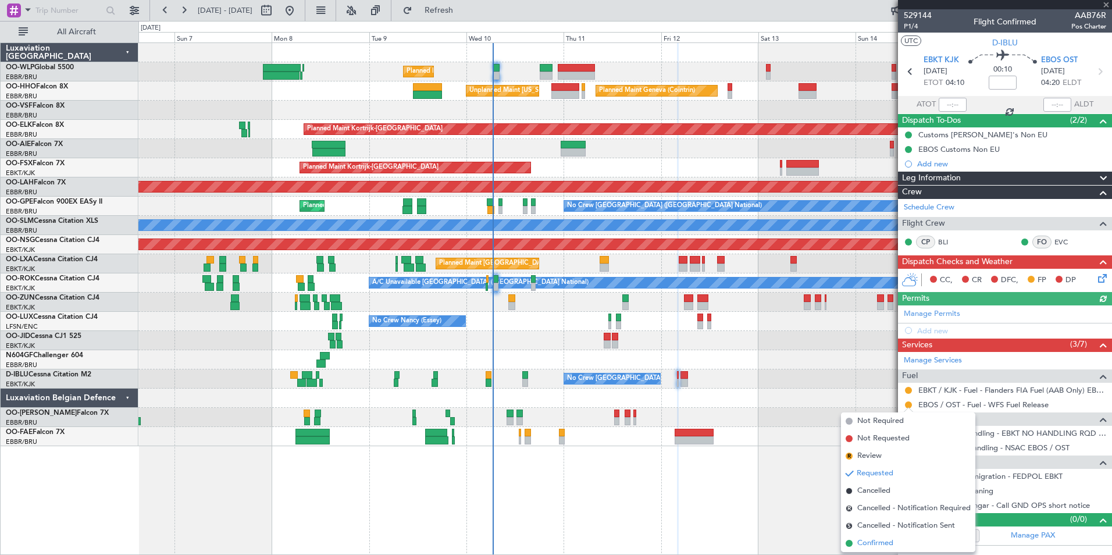
click at [879, 541] on span "Confirmed" at bounding box center [876, 544] width 36 height 12
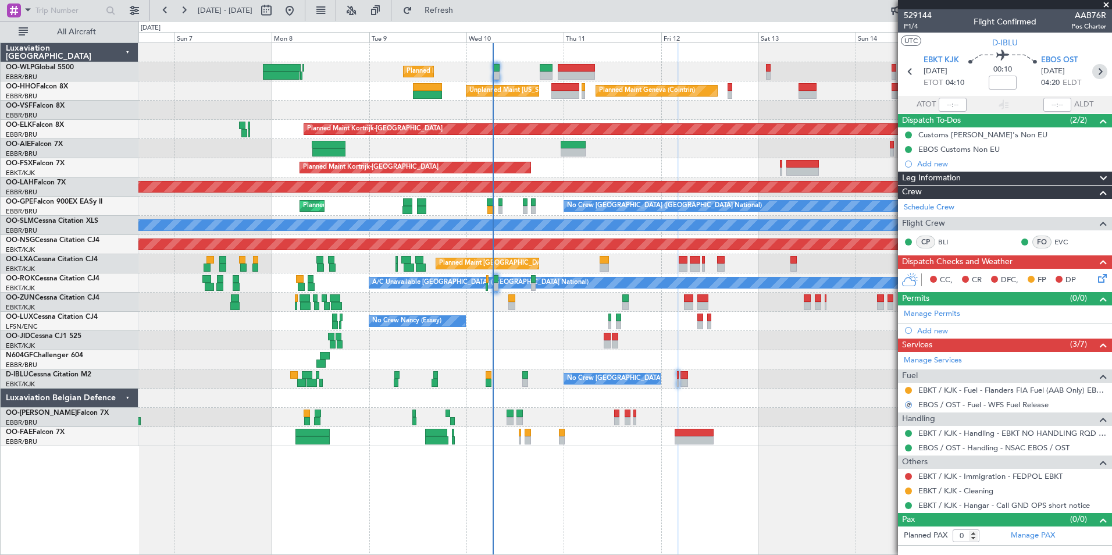
click at [1103, 78] on icon at bounding box center [1100, 71] width 15 height 15
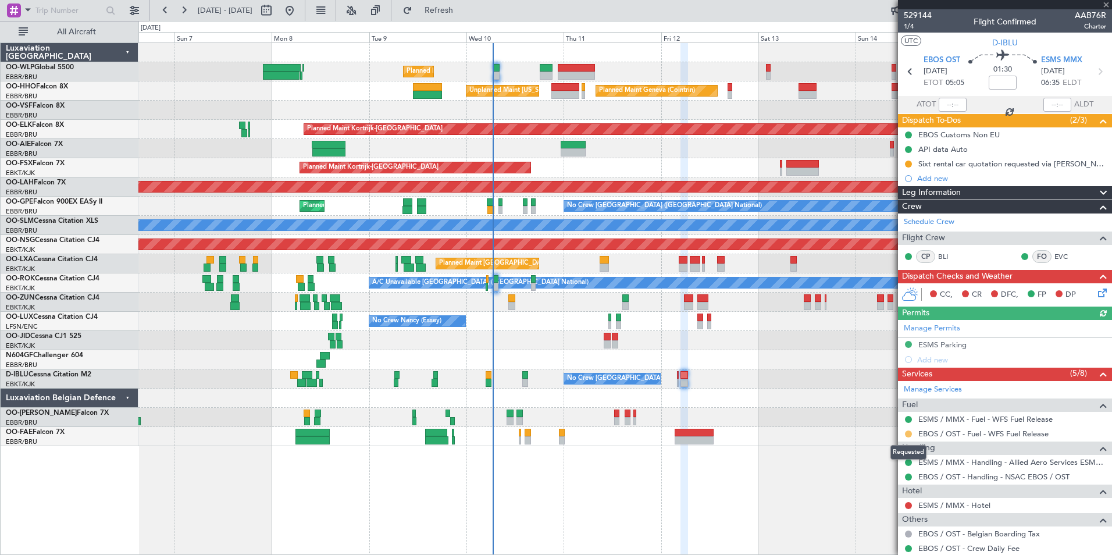
click at [907, 433] on button at bounding box center [908, 434] width 7 height 7
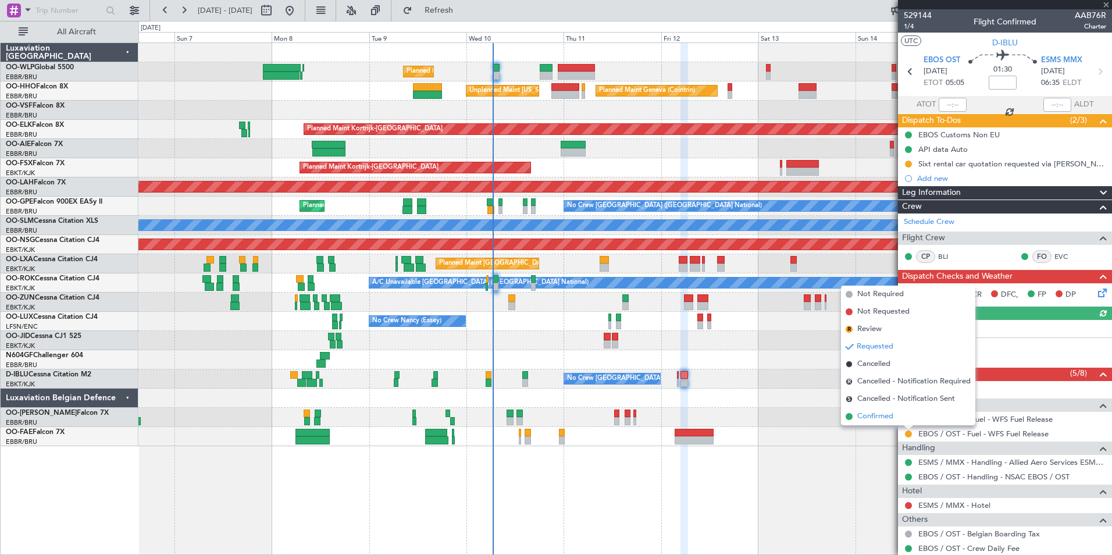
click at [885, 417] on span "Confirmed" at bounding box center [876, 417] width 36 height 12
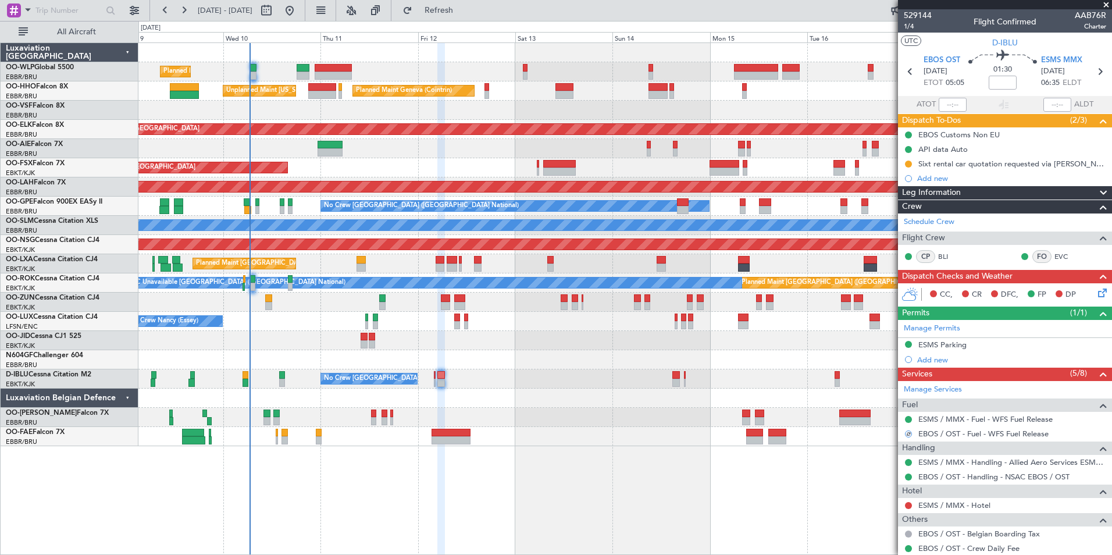
click at [539, 382] on div "No Crew [GEOGRAPHIC_DATA] ([GEOGRAPHIC_DATA] National)" at bounding box center [624, 378] width 973 height 19
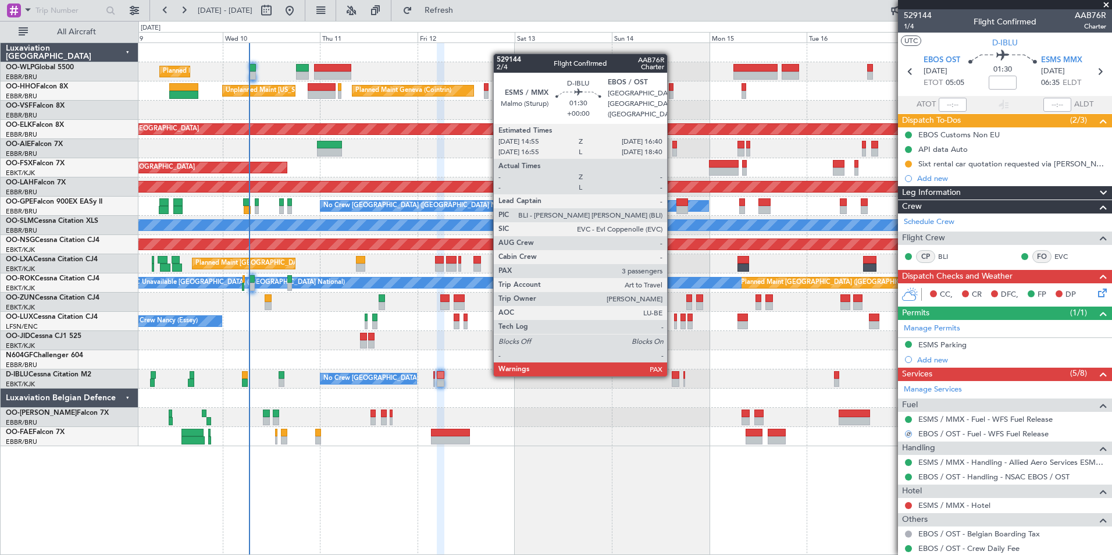
click at [673, 374] on div at bounding box center [676, 375] width 8 height 8
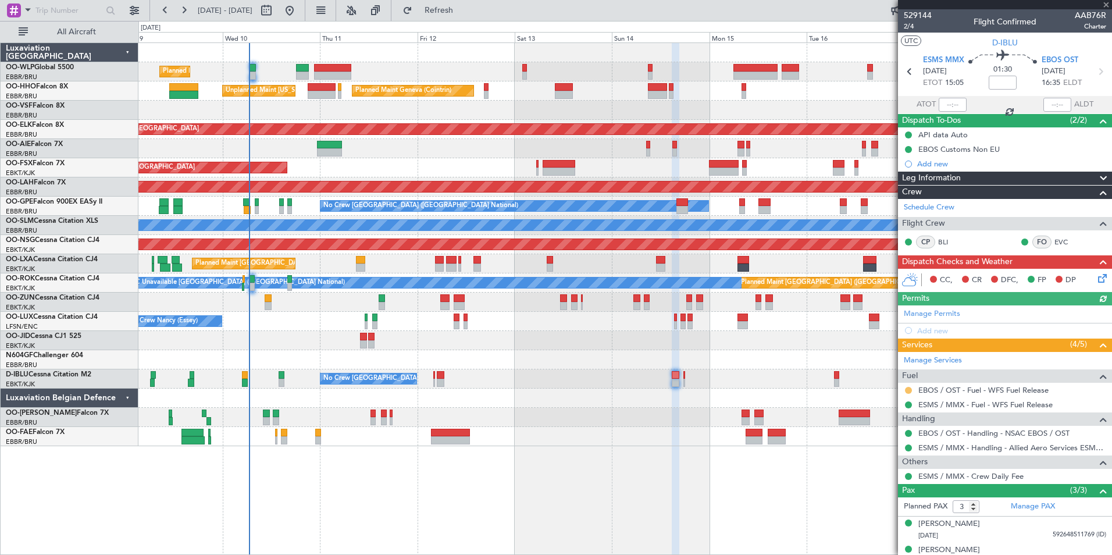
click at [910, 392] on button at bounding box center [908, 390] width 7 height 7
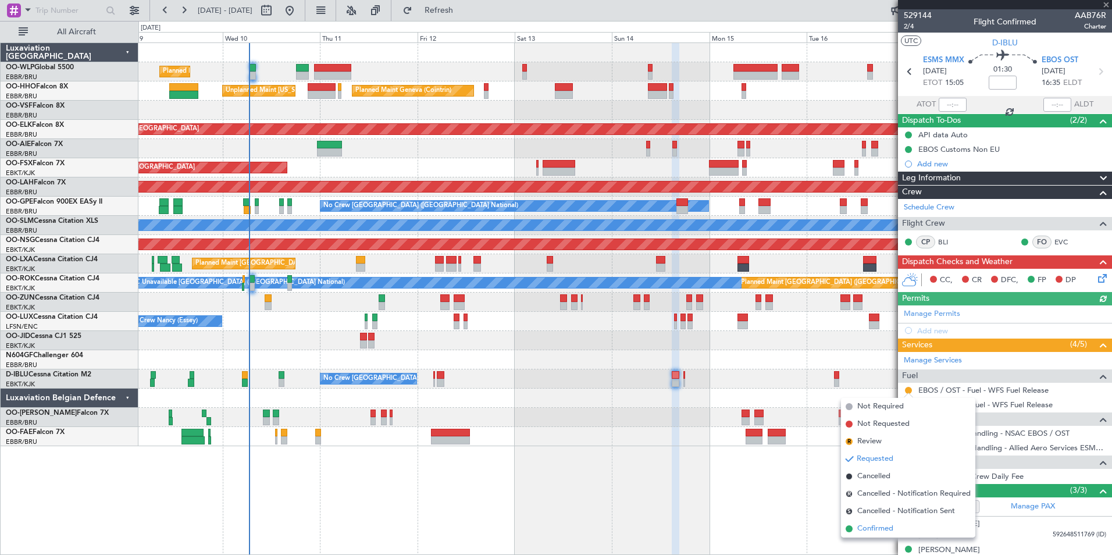
click at [879, 529] on span "Confirmed" at bounding box center [876, 529] width 36 height 12
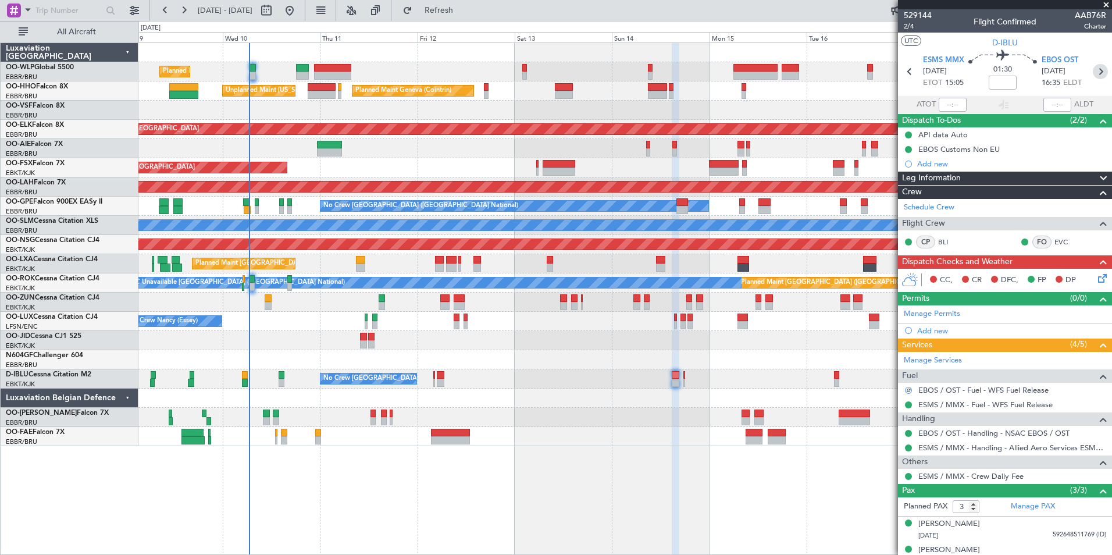
click at [1093, 72] on icon at bounding box center [1100, 71] width 15 height 15
type input "0"
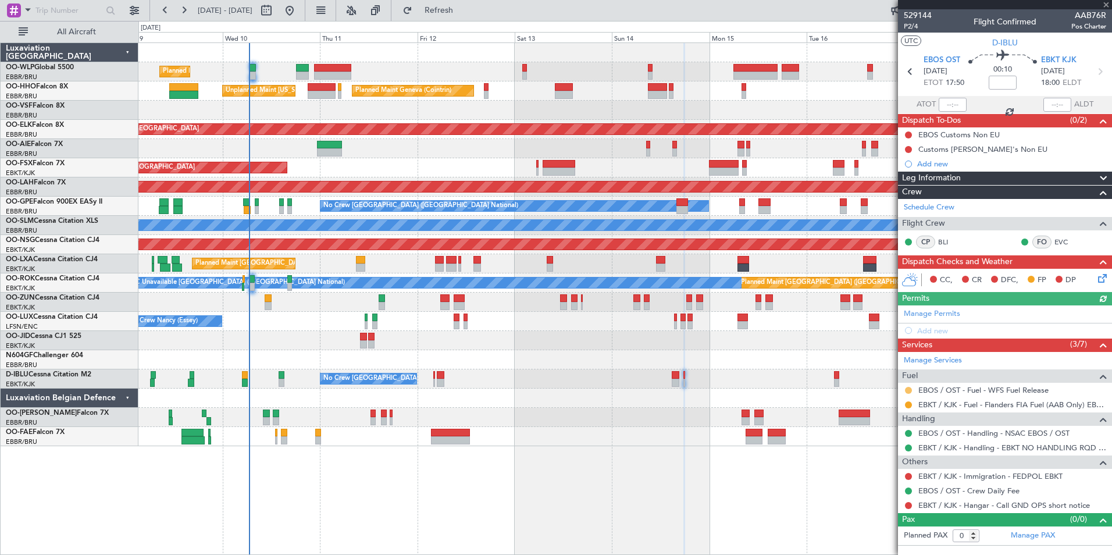
click at [911, 389] on button at bounding box center [908, 390] width 7 height 7
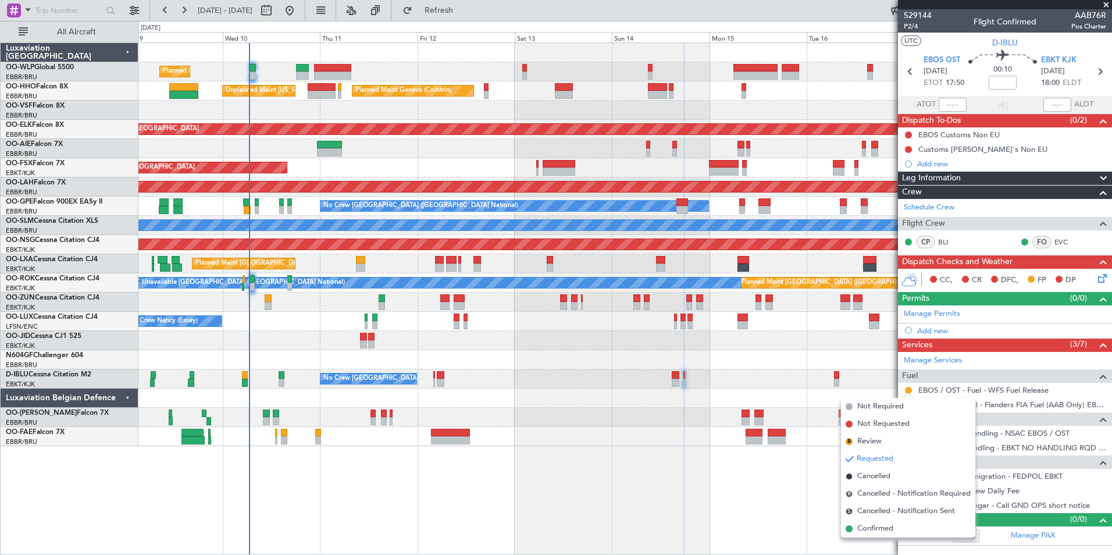
click at [869, 533] on span "Confirmed" at bounding box center [876, 529] width 36 height 12
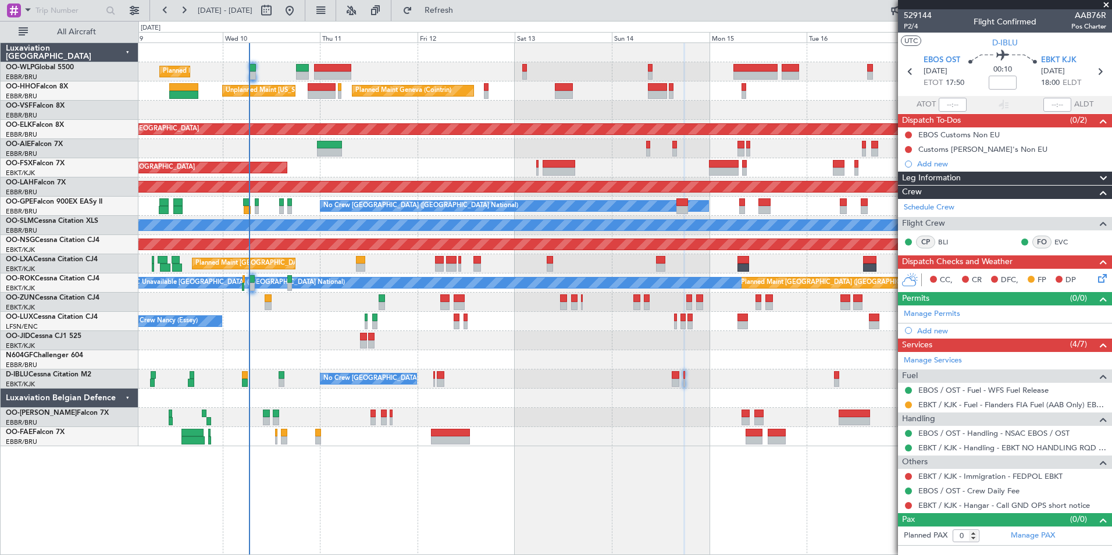
click at [1106, 273] on icon at bounding box center [1100, 276] width 9 height 9
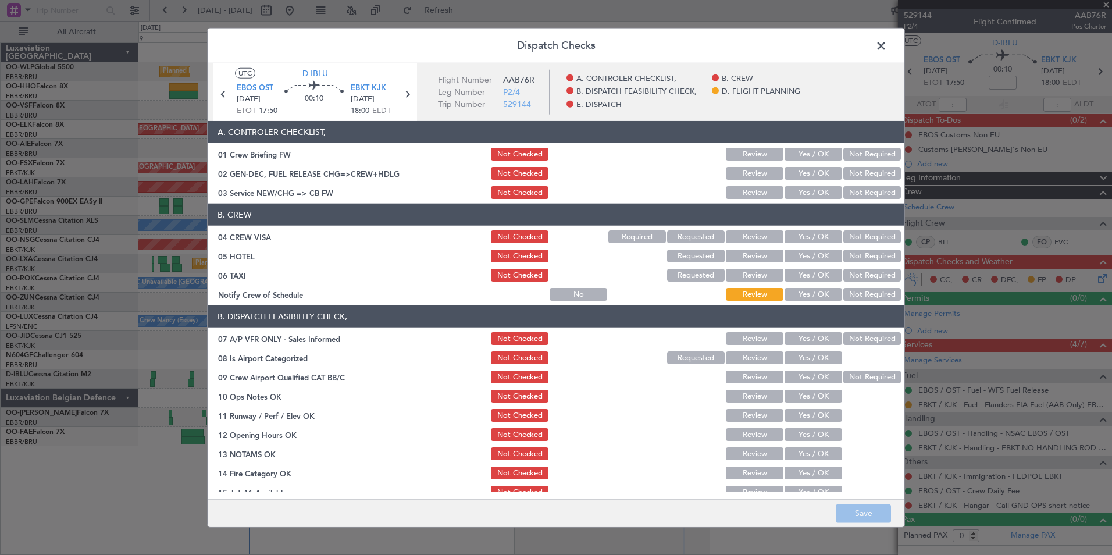
click at [887, 44] on span at bounding box center [887, 48] width 0 height 23
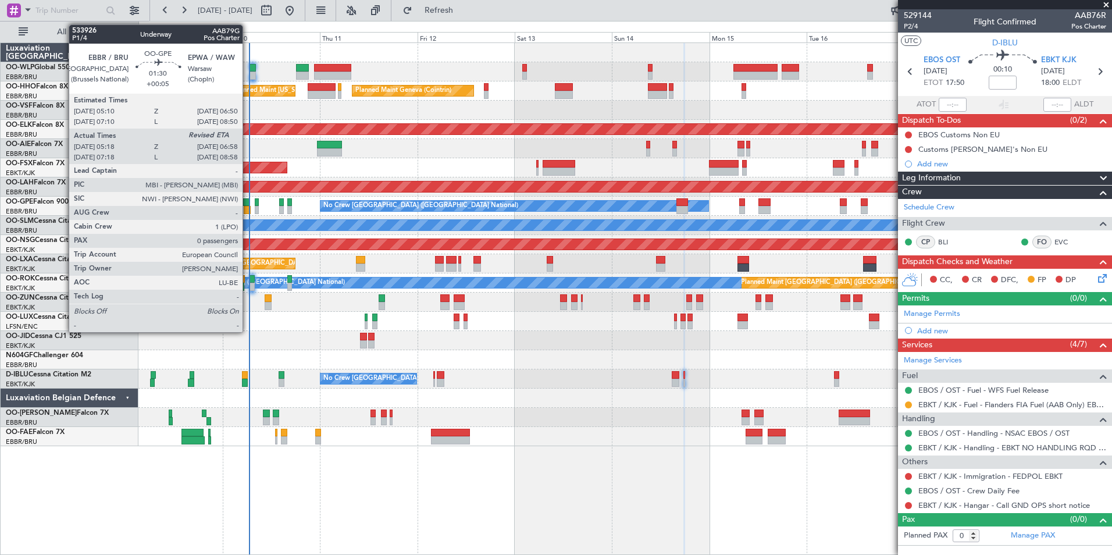
click at [248, 208] on div at bounding box center [247, 210] width 7 height 8
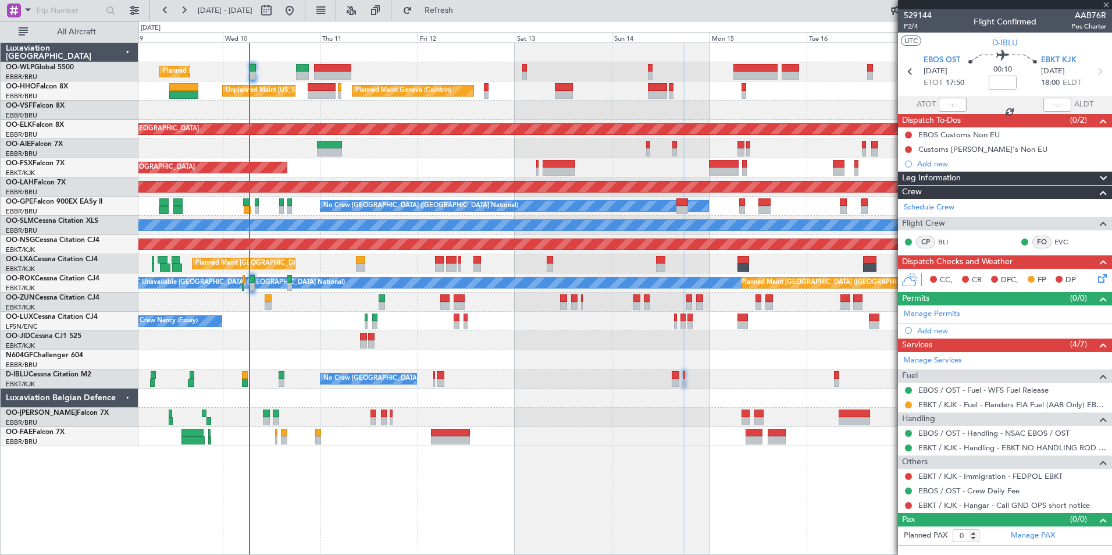
type input "+00:05"
type input "05:23"
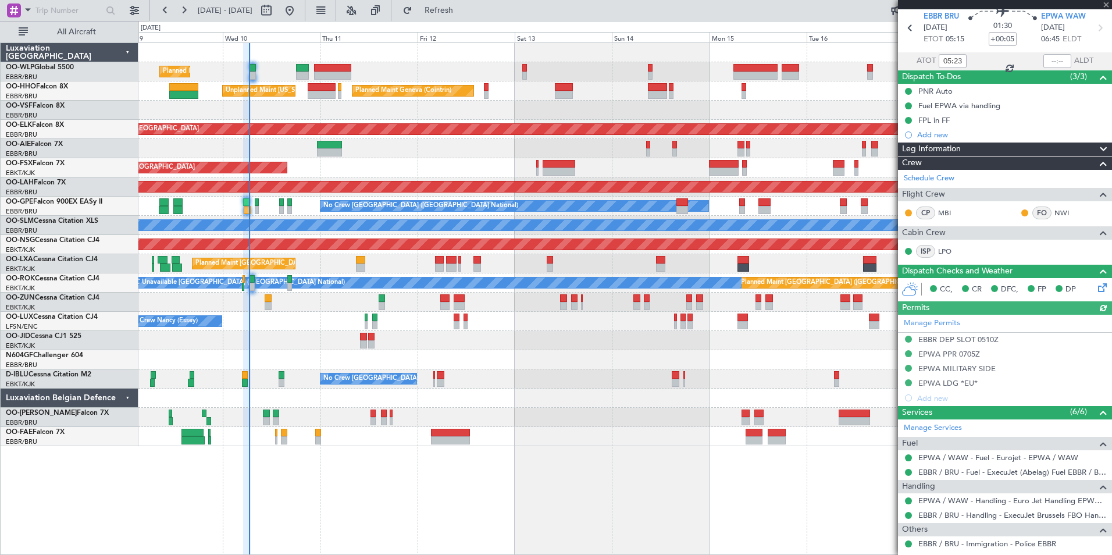
scroll to position [87, 0]
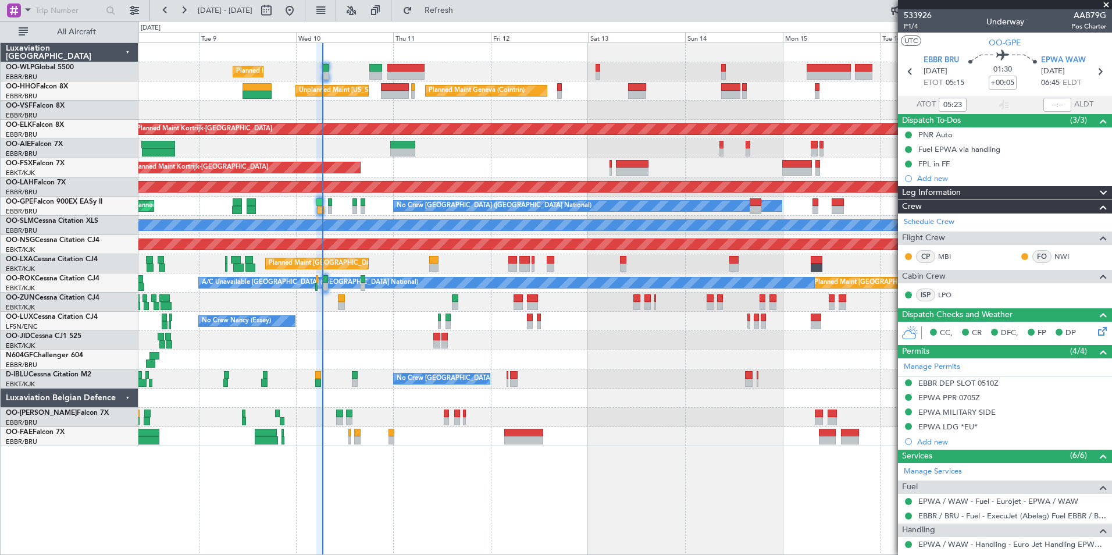
click at [369, 172] on div "Planned Maint Kortrijk-[GEOGRAPHIC_DATA]" at bounding box center [624, 167] width 973 height 19
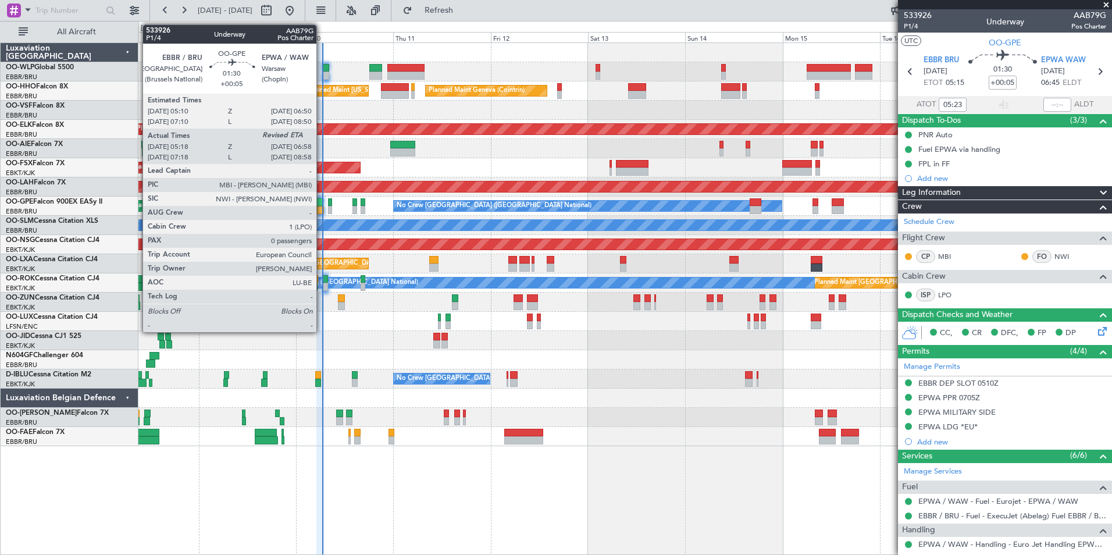
click at [322, 210] on div at bounding box center [320, 210] width 7 height 8
click at [319, 206] on div at bounding box center [320, 210] width 7 height 8
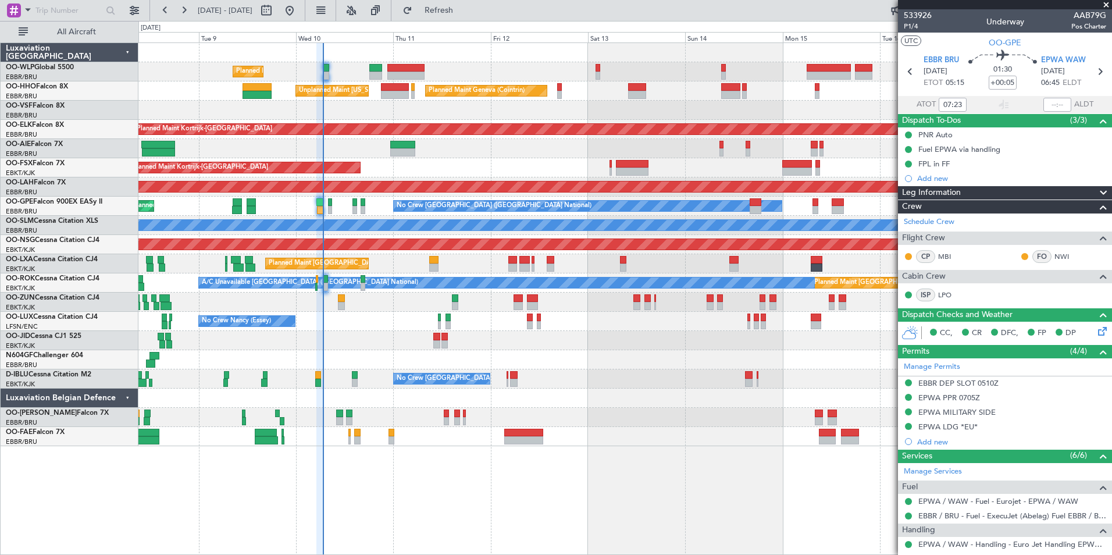
type input "05:23"
click at [464, 6] on span "Refresh" at bounding box center [439, 10] width 49 height 8
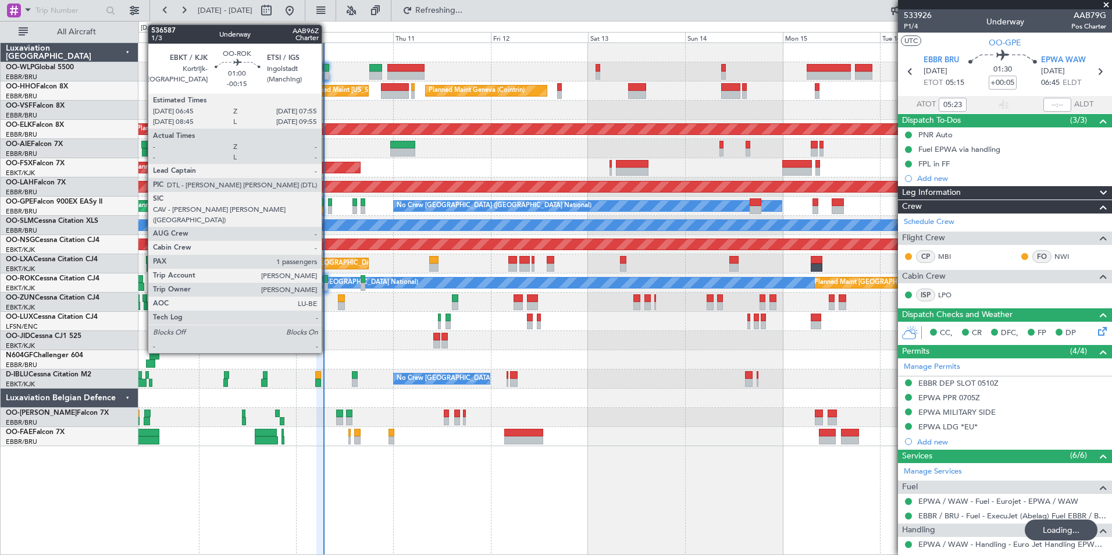
click at [327, 283] on div at bounding box center [325, 287] width 5 height 8
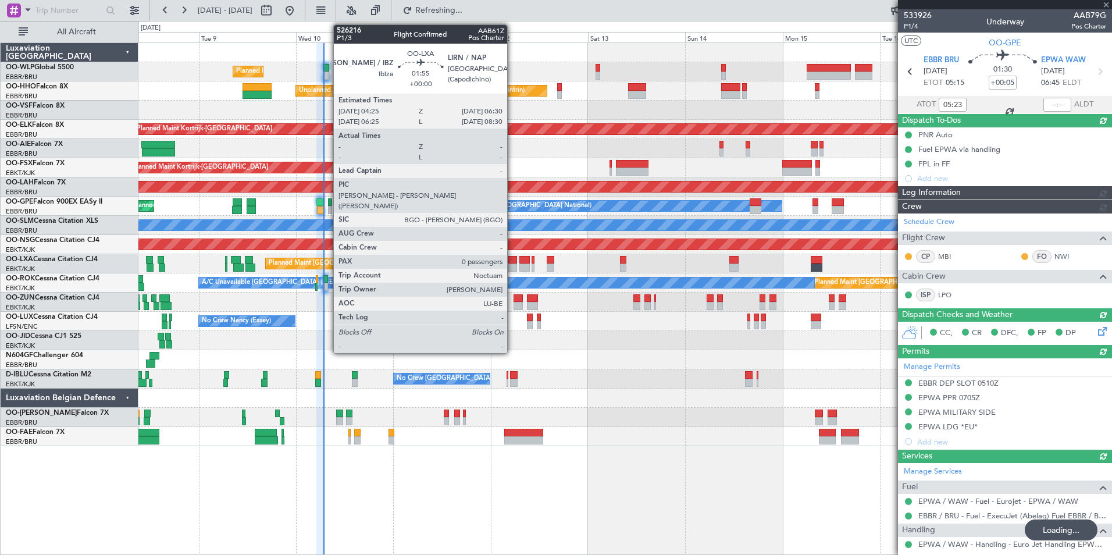
type input "-00:15"
type input "1"
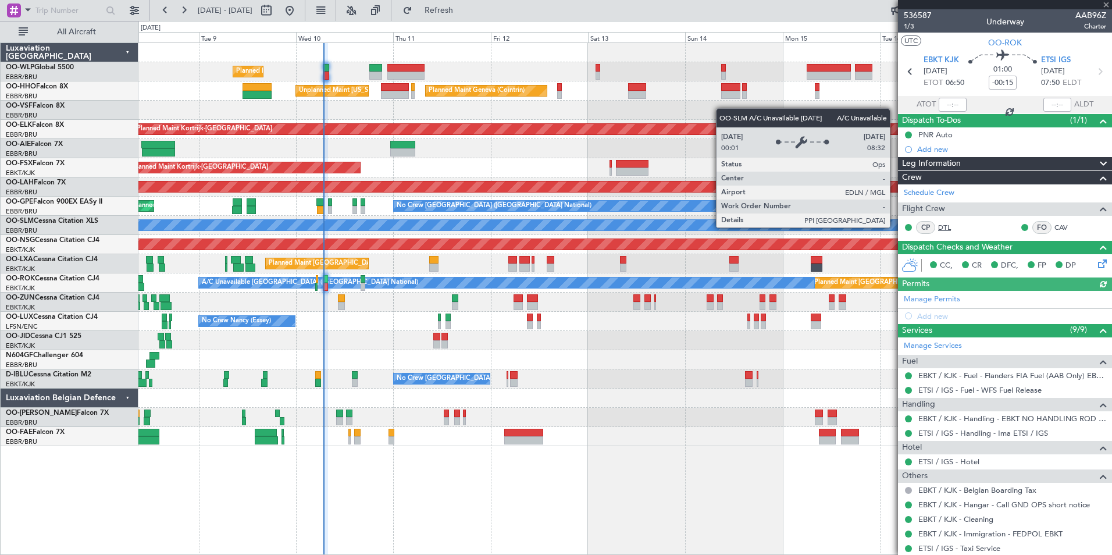
click at [947, 227] on link "DTL" at bounding box center [952, 227] width 26 height 10
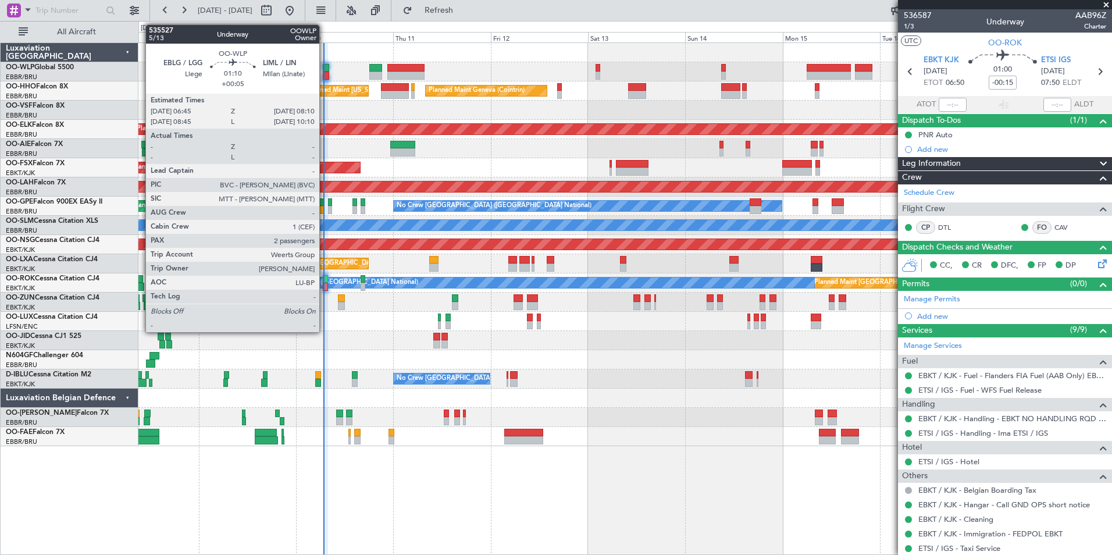
click at [325, 72] on div at bounding box center [326, 76] width 6 height 8
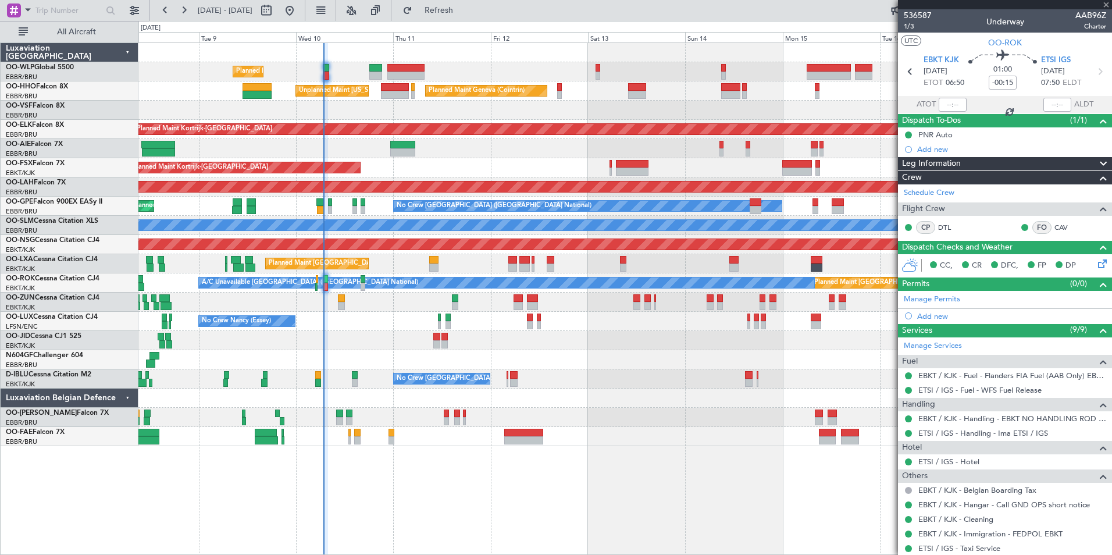
type input "+00:05"
type input "2"
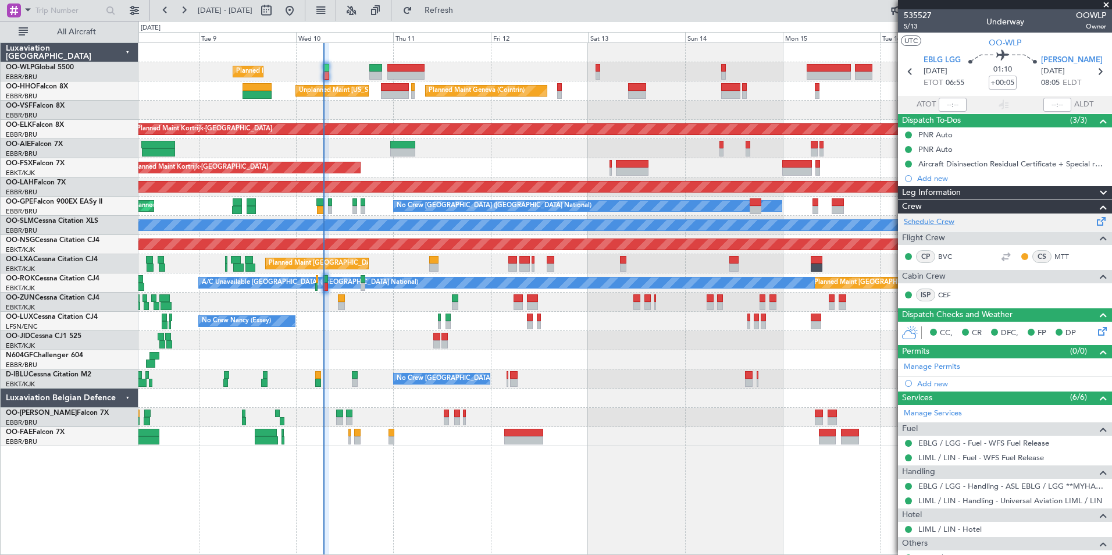
click at [937, 226] on link "Schedule Crew" at bounding box center [929, 222] width 51 height 12
click at [962, 531] on link "LIML / LIN - Hotel" at bounding box center [950, 529] width 63 height 10
click at [926, 530] on link "LIML / LIN - Hotel" at bounding box center [950, 529] width 63 height 10
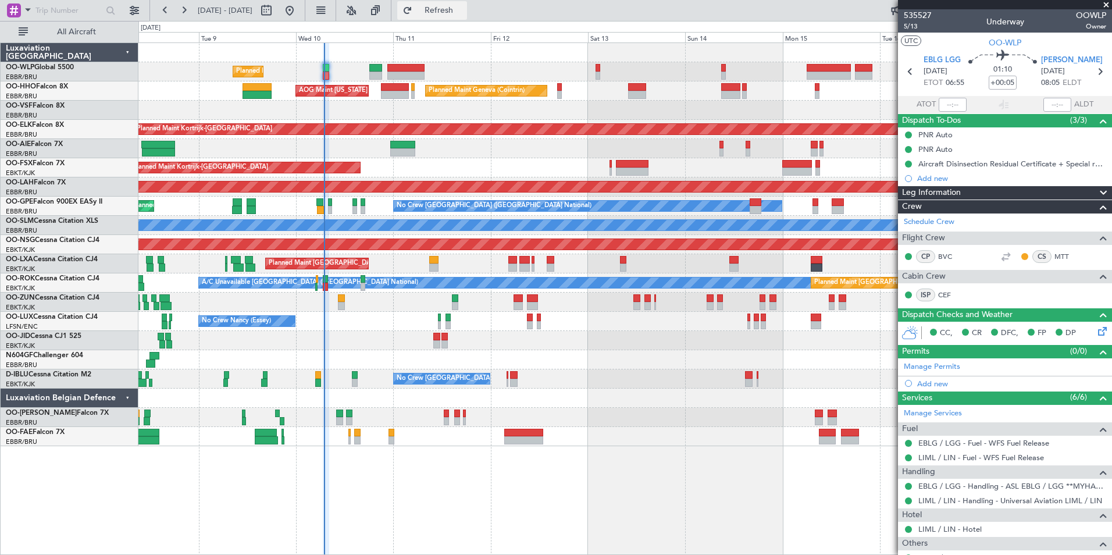
click at [467, 19] on button "Refresh" at bounding box center [432, 10] width 70 height 19
click at [929, 222] on link "Schedule Crew" at bounding box center [929, 222] width 51 height 12
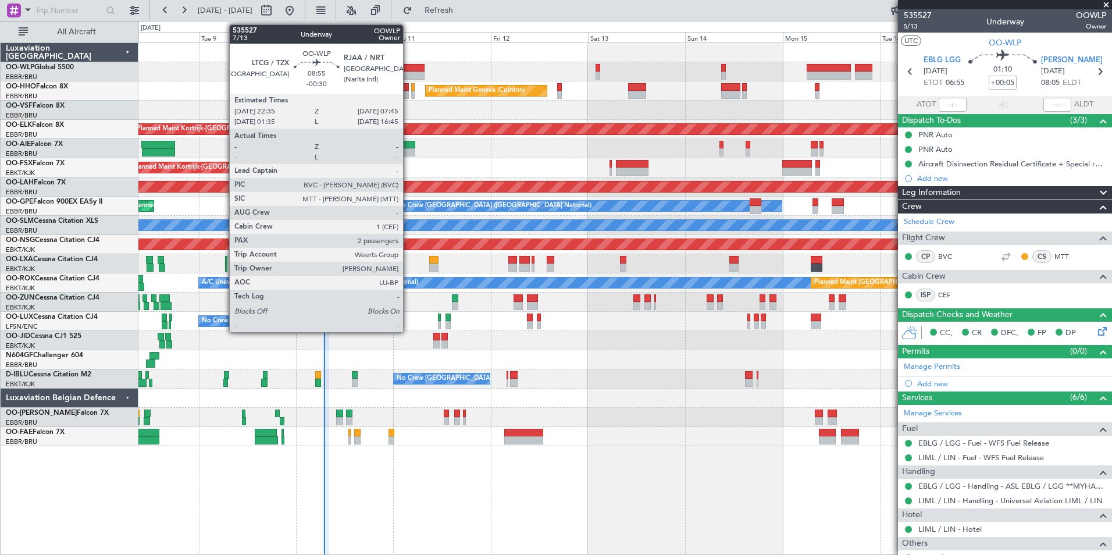
click at [408, 67] on div at bounding box center [406, 68] width 37 height 8
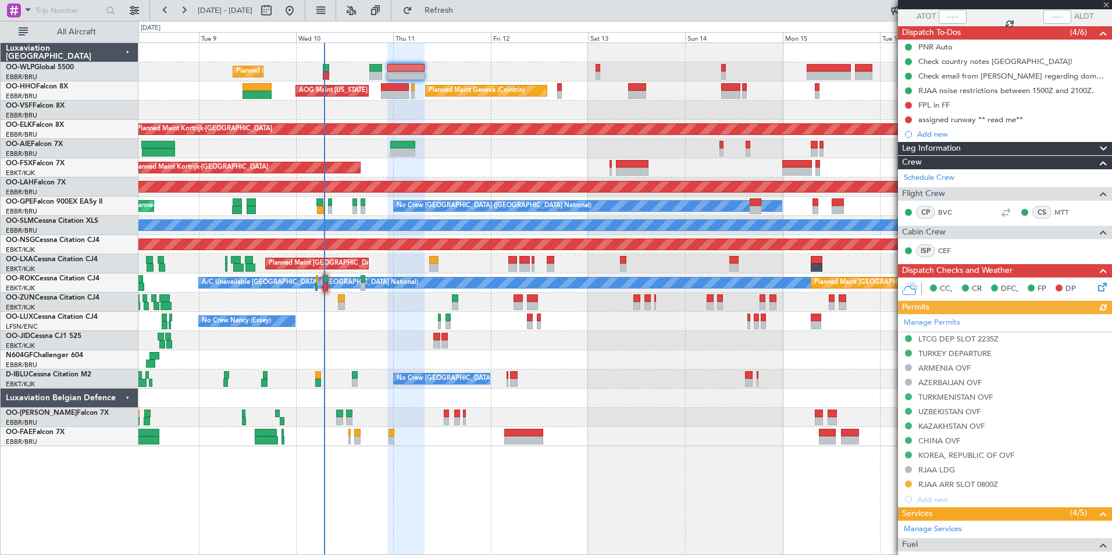
scroll to position [270, 0]
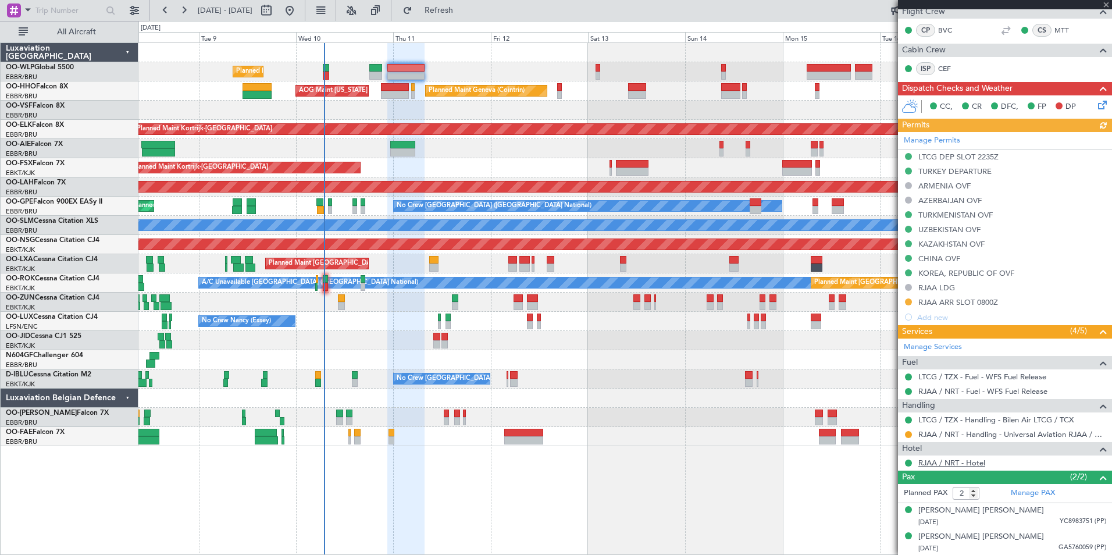
click at [954, 463] on link "RJAA / NRT - Hotel" at bounding box center [952, 463] width 67 height 10
click at [464, 6] on span "Refresh" at bounding box center [439, 10] width 49 height 8
click at [442, 17] on button "Refresh" at bounding box center [432, 10] width 70 height 19
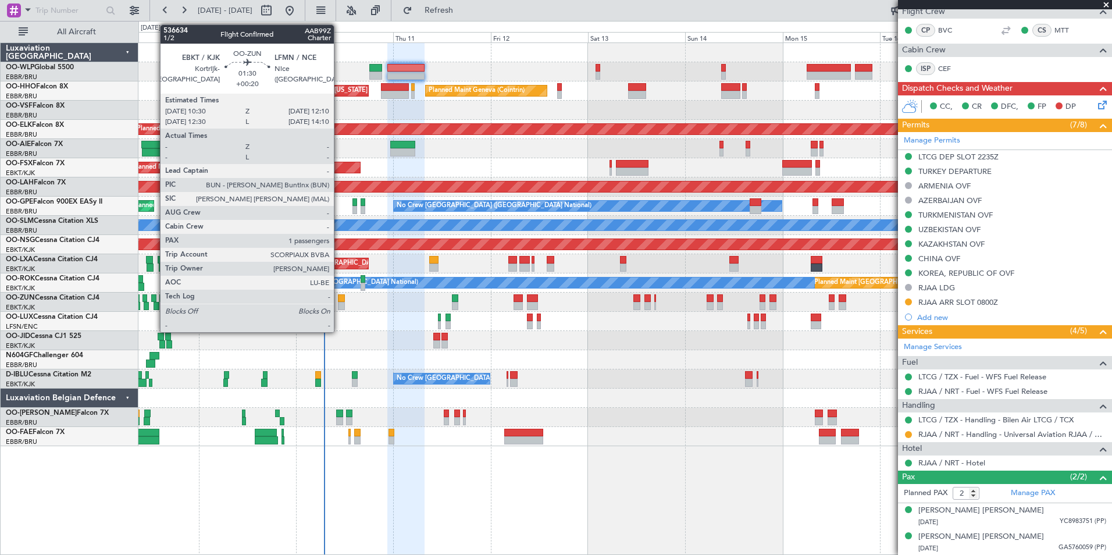
click at [340, 304] on div at bounding box center [341, 306] width 7 height 8
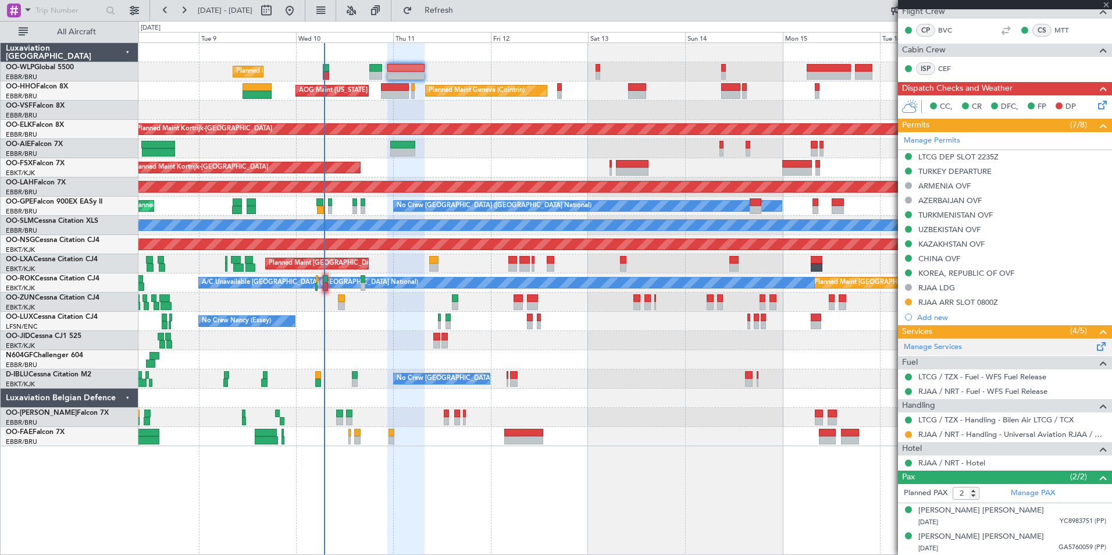
type input "+00:20"
type input "1"
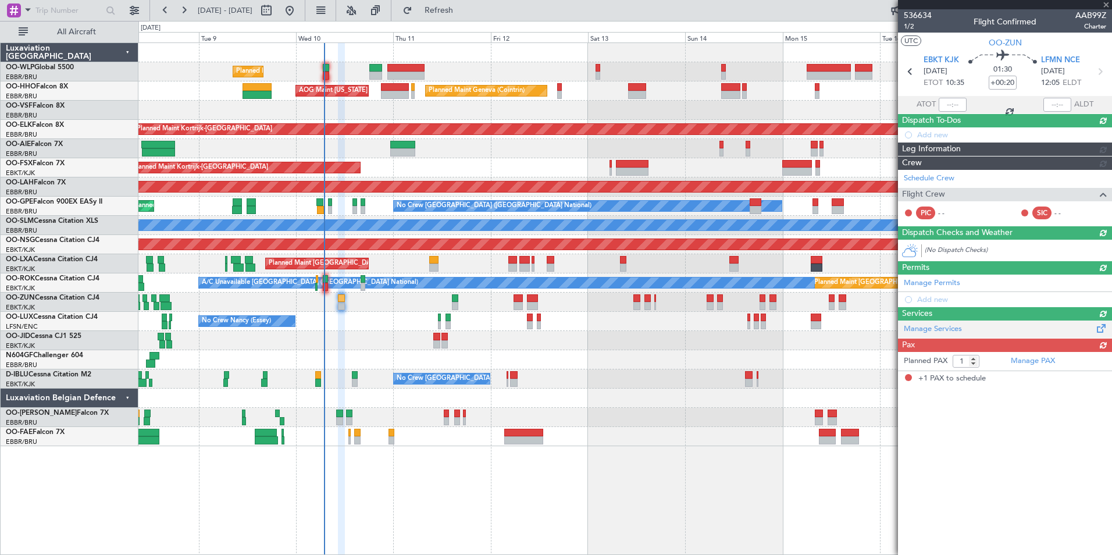
scroll to position [0, 0]
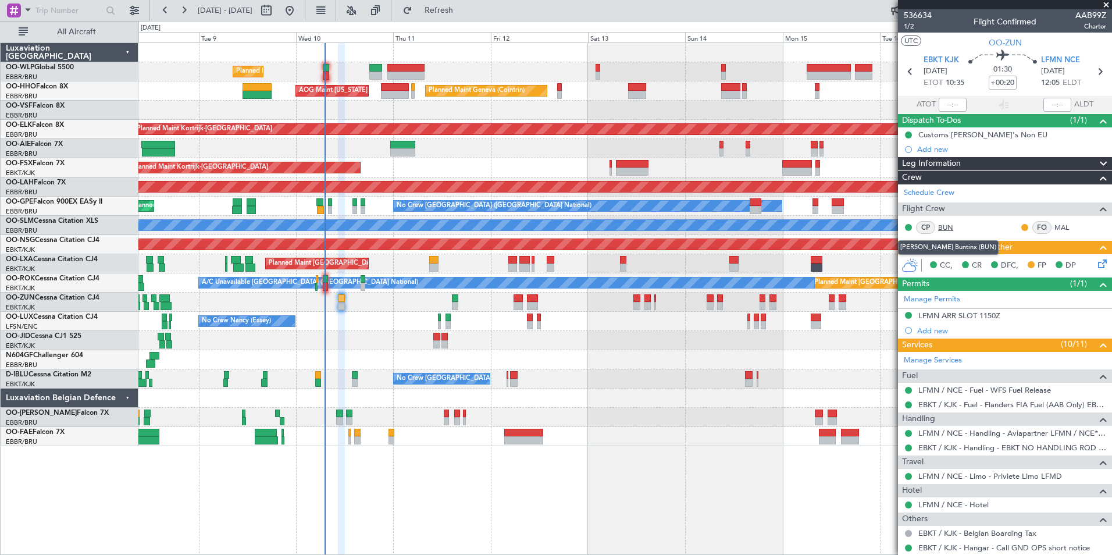
click at [953, 228] on link "BUN" at bounding box center [952, 227] width 26 height 10
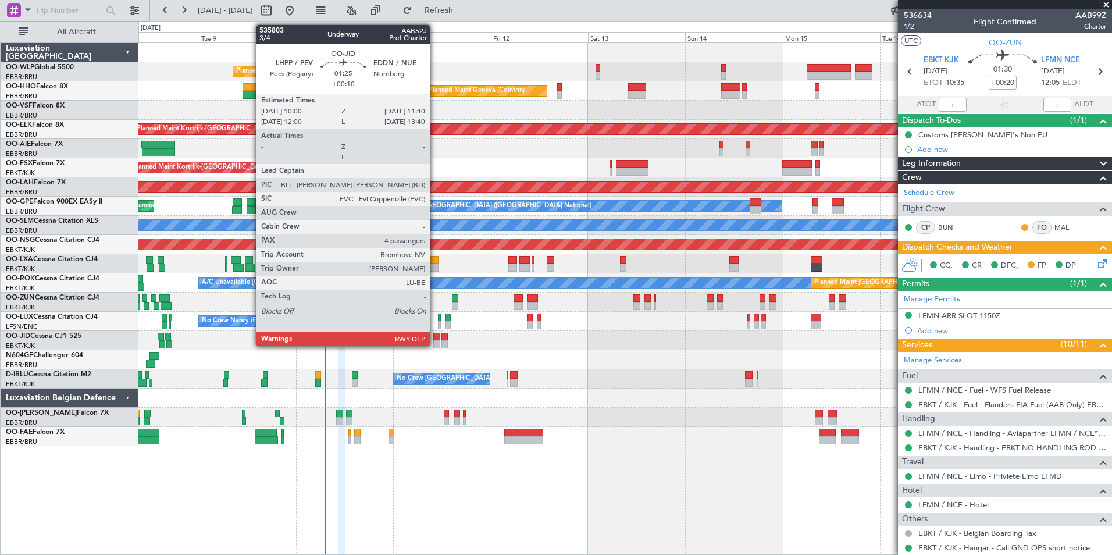
click at [435, 338] on div at bounding box center [436, 337] width 7 height 8
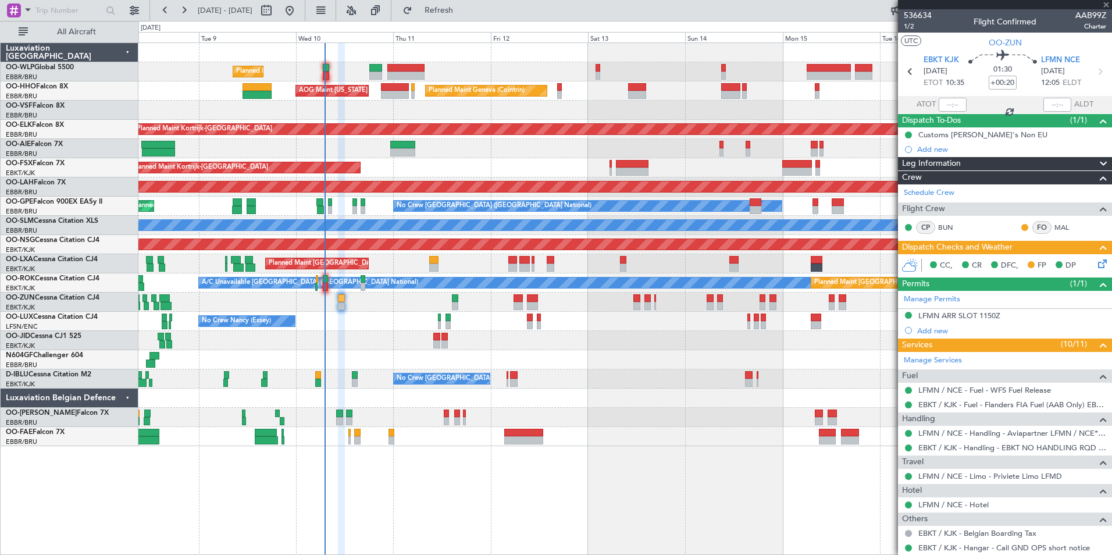
type input "+00:10"
type input "4"
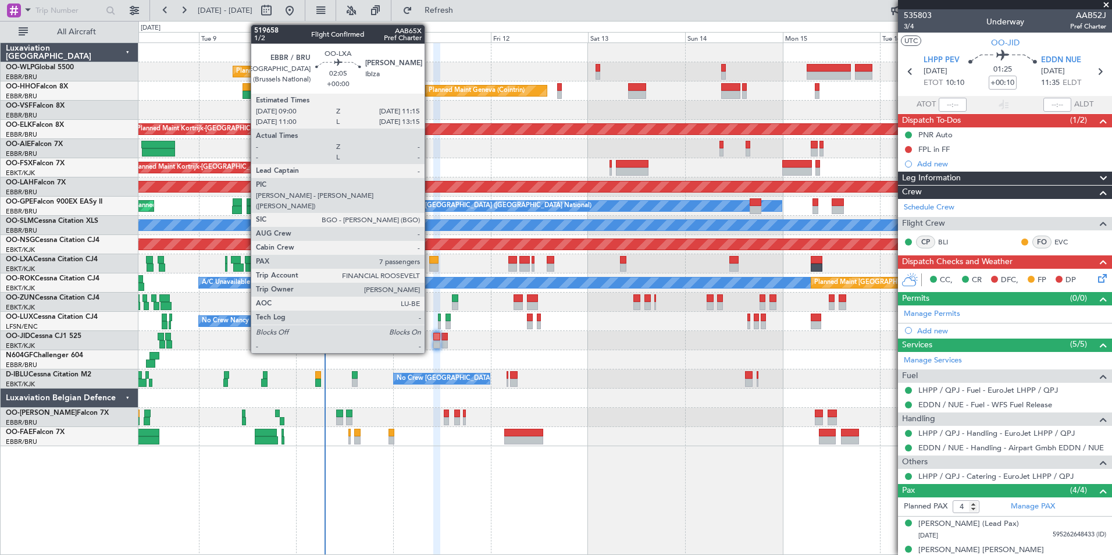
click at [430, 268] on div at bounding box center [433, 268] width 9 height 8
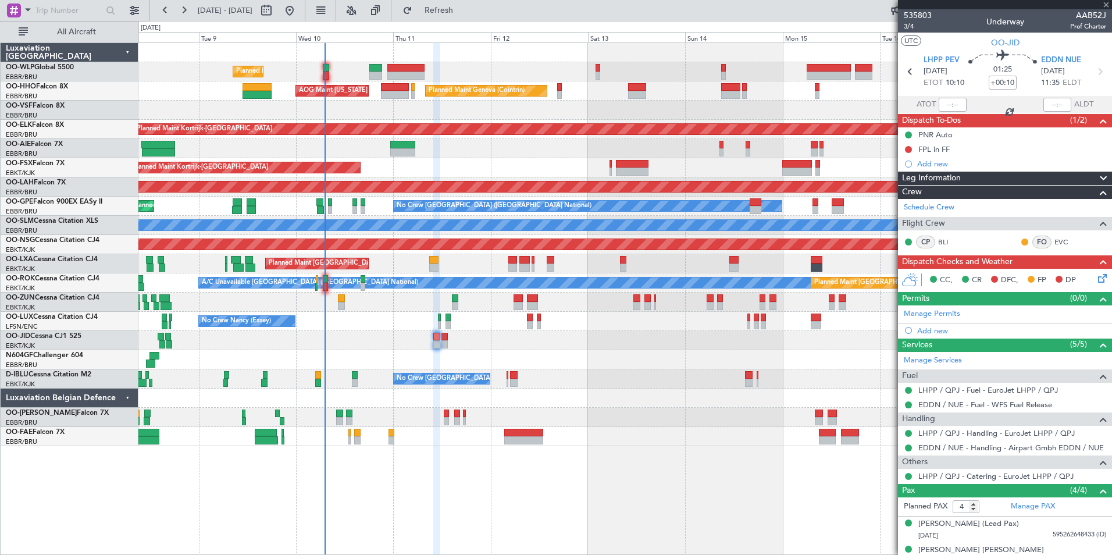
type input "7"
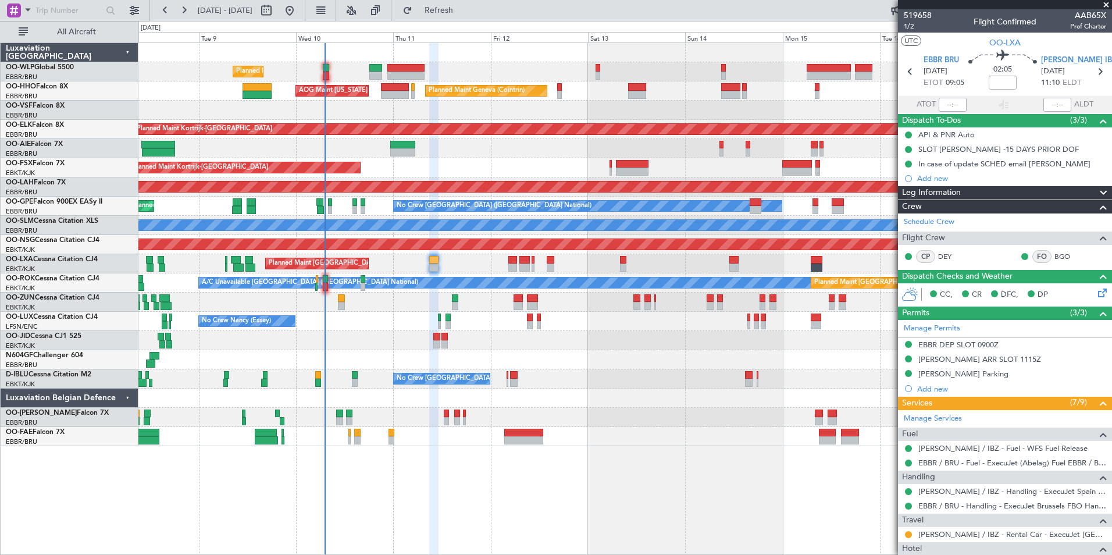
click at [406, 259] on div "Planned Maint [GEOGRAPHIC_DATA] ([GEOGRAPHIC_DATA] National) Planned Maint [GEO…" at bounding box center [624, 263] width 973 height 19
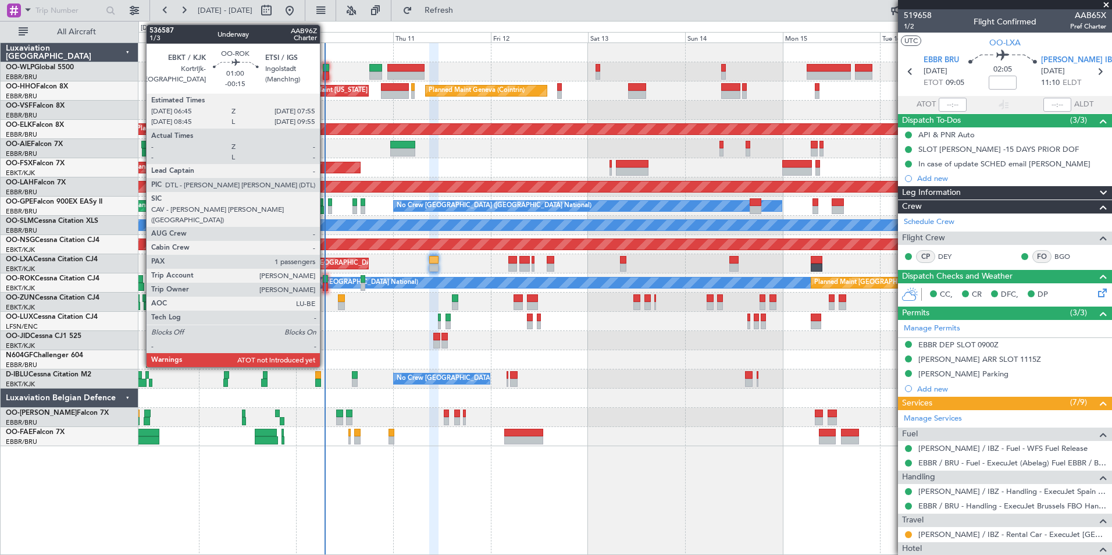
click at [325, 285] on div at bounding box center [325, 287] width 5 height 8
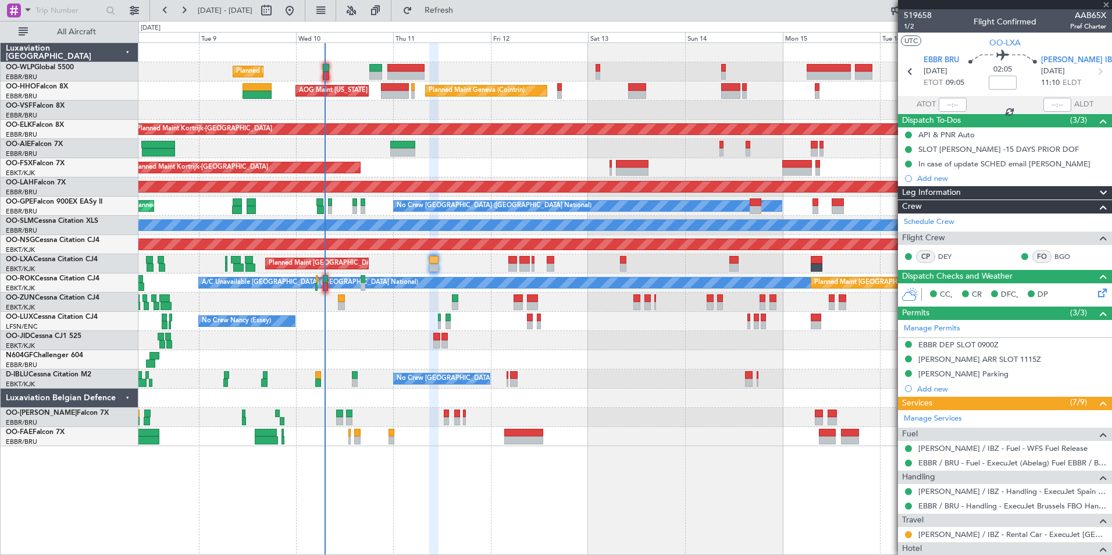
type input "-00:15"
type input "1"
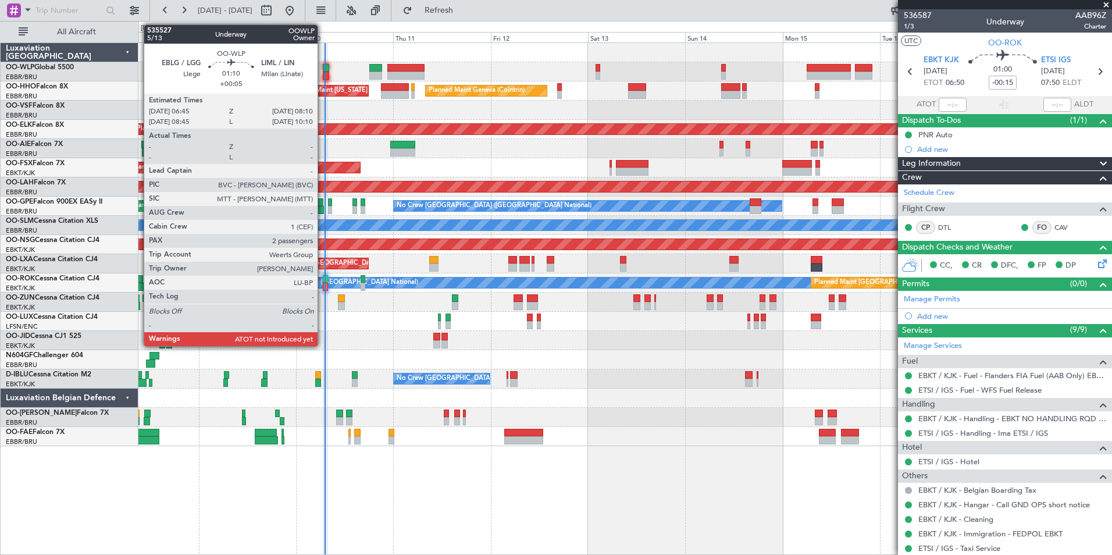
click at [323, 70] on div at bounding box center [326, 68] width 6 height 8
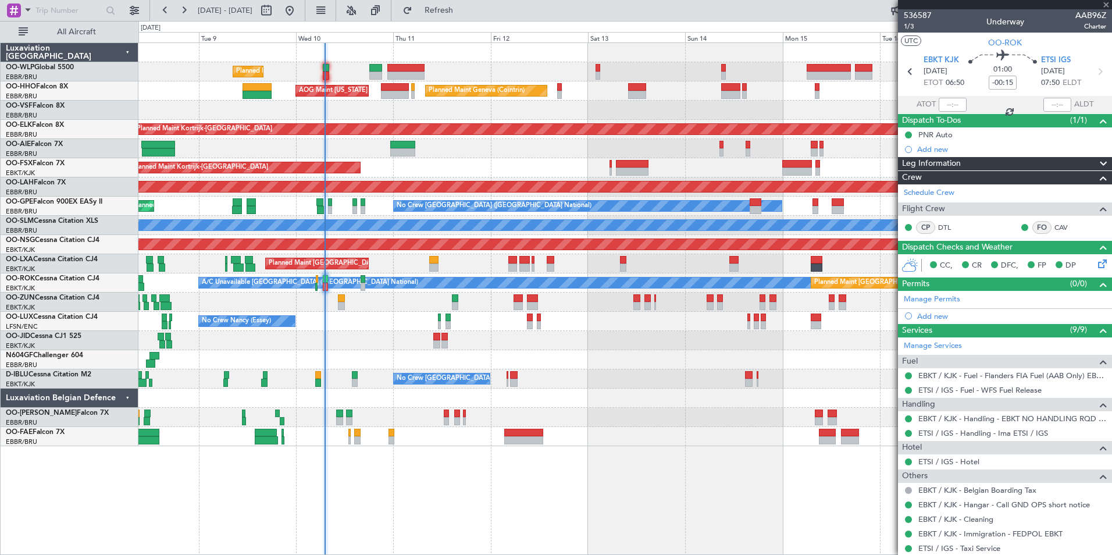
type input "+00:05"
type input "2"
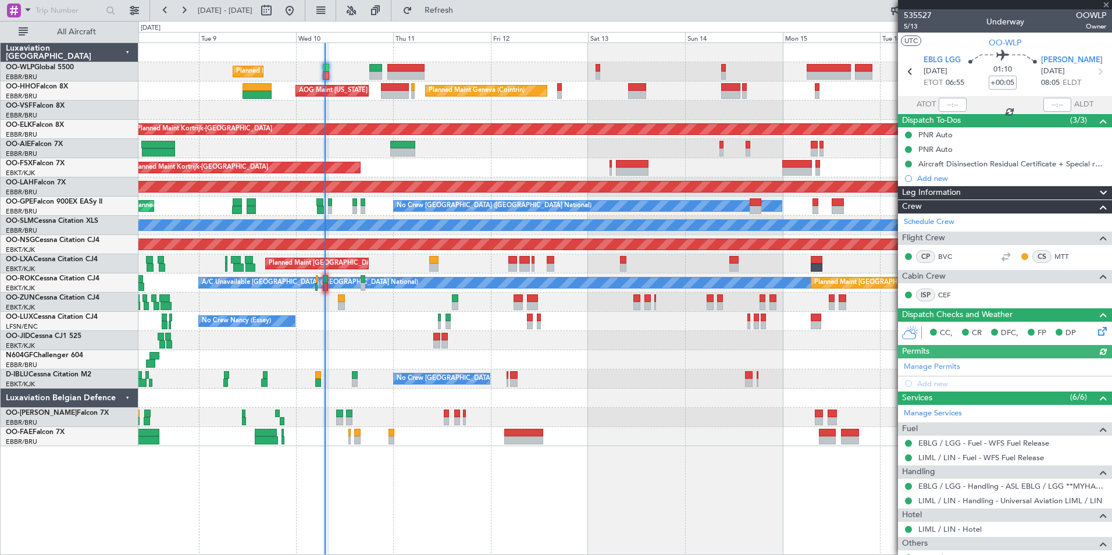
click at [941, 101] on div at bounding box center [953, 105] width 28 height 14
click at [945, 103] on div at bounding box center [953, 105] width 28 height 14
click at [943, 104] on input "text" at bounding box center [953, 105] width 28 height 14
click at [713, 109] on div at bounding box center [624, 110] width 973 height 19
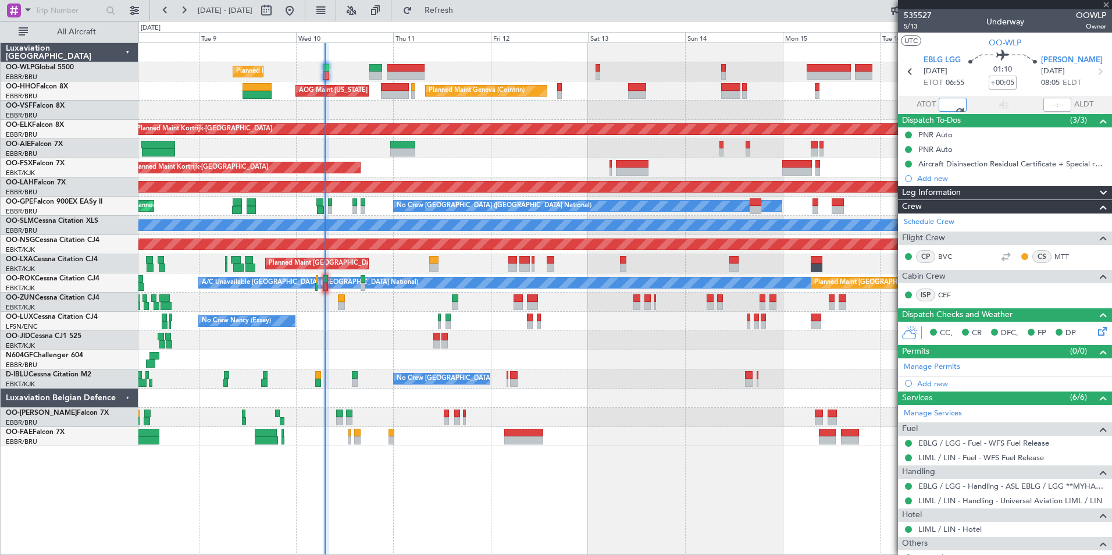
type input "07:06"
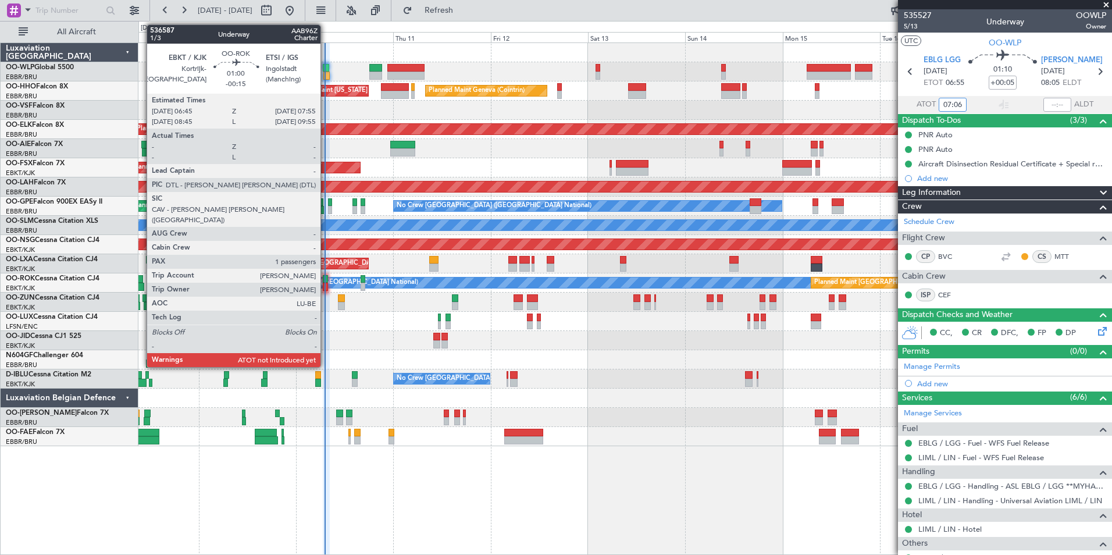
click at [326, 287] on div at bounding box center [325, 287] width 5 height 8
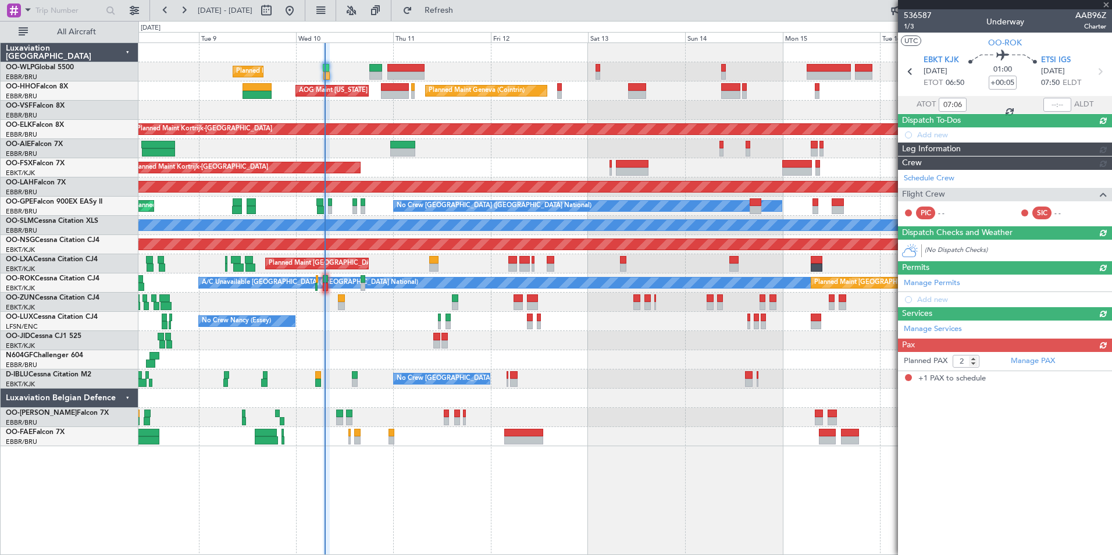
type input "-00:15"
type input "1"
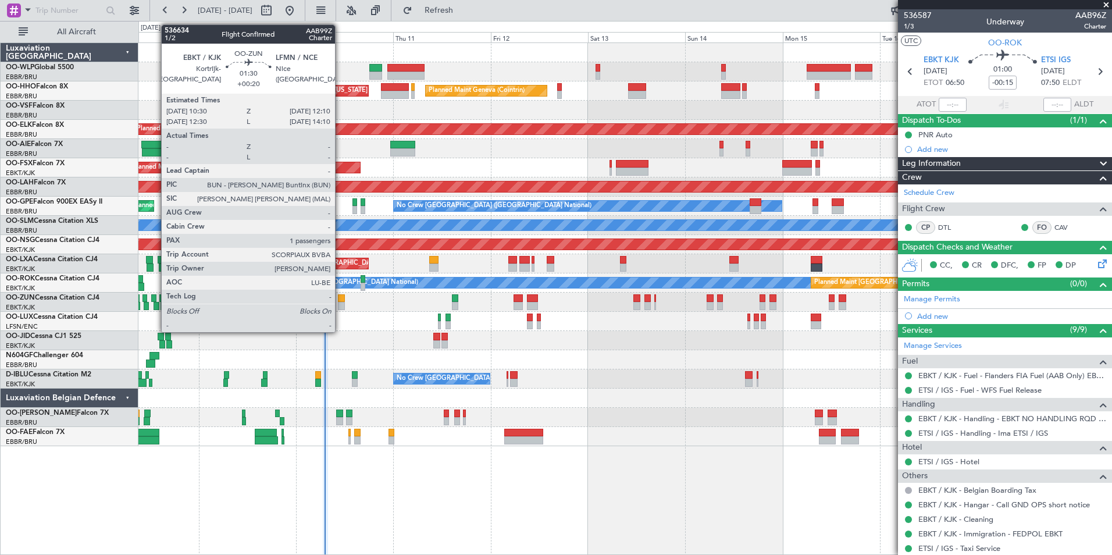
click at [340, 304] on div at bounding box center [341, 306] width 7 height 8
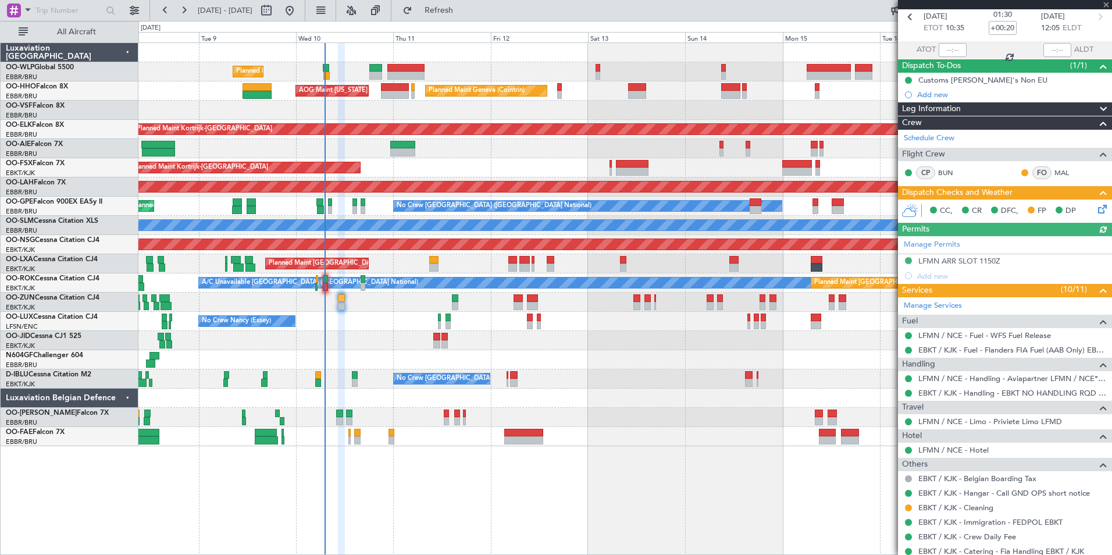
scroll to position [145, 0]
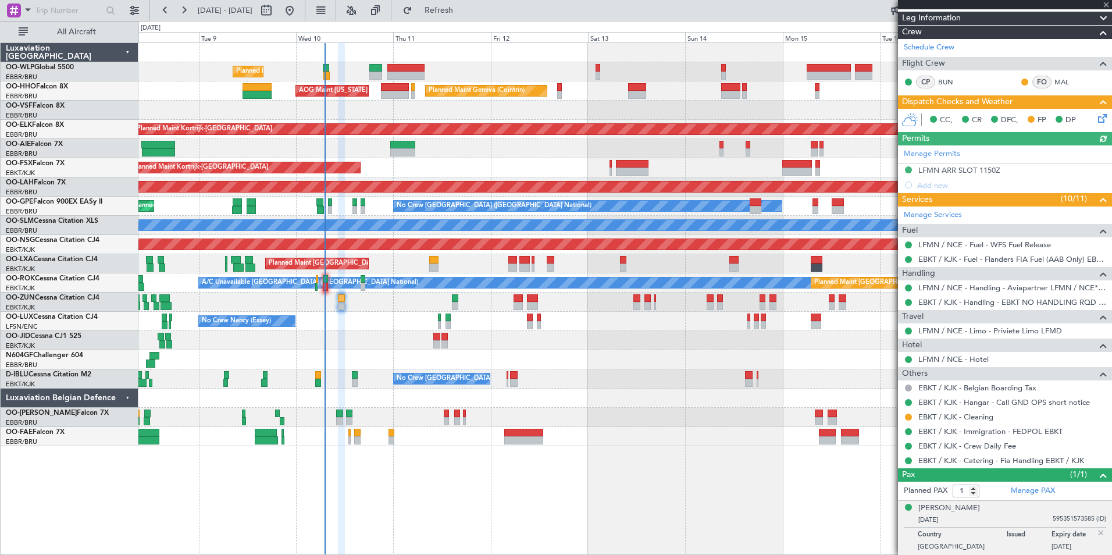
click at [1096, 120] on icon at bounding box center [1100, 116] width 9 height 9
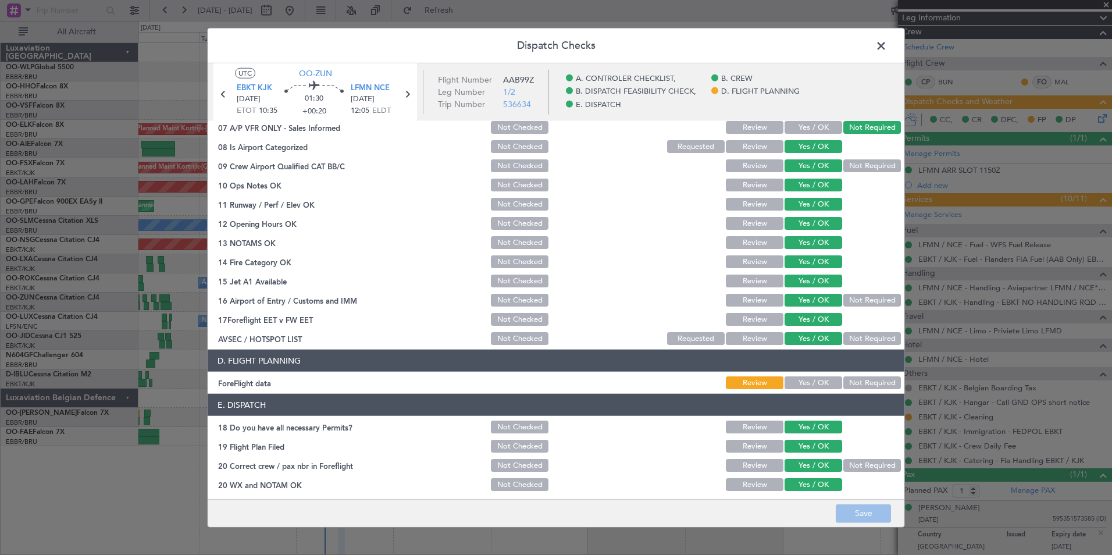
scroll to position [215, 0]
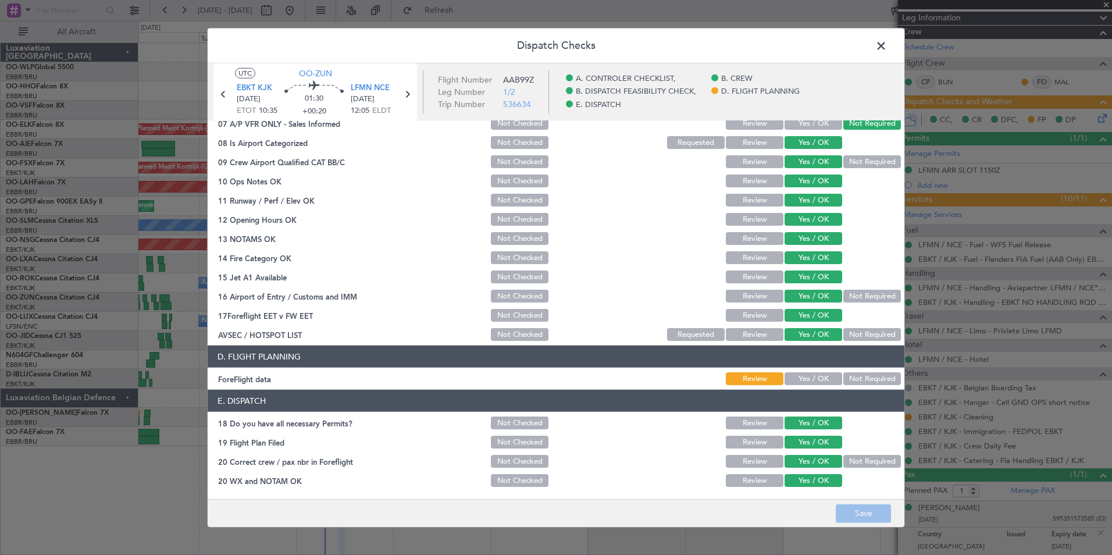
click at [811, 376] on button "Yes / OK" at bounding box center [814, 378] width 58 height 13
click at [844, 509] on button "Save" at bounding box center [863, 513] width 55 height 19
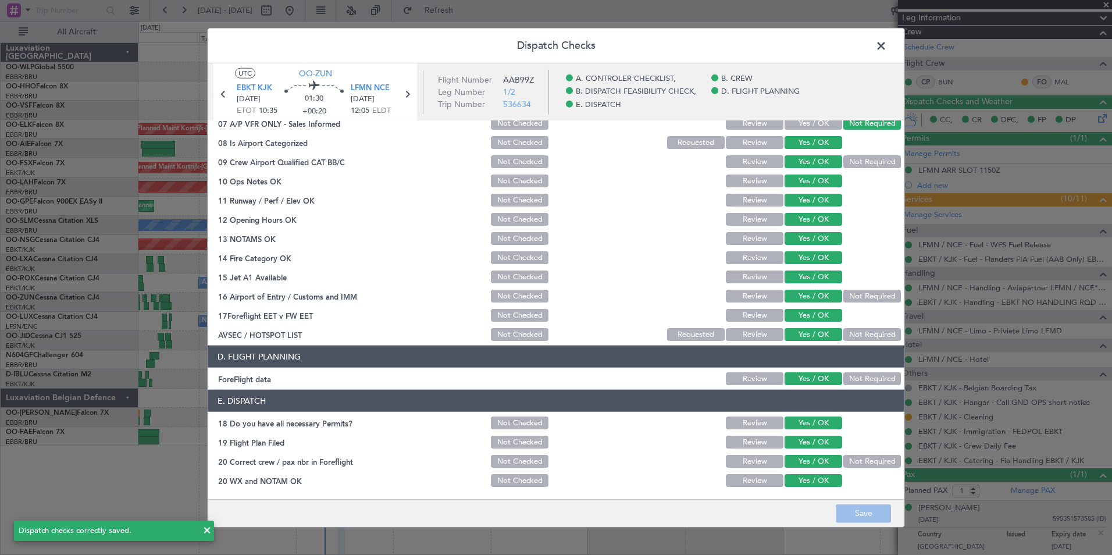
click at [887, 47] on span at bounding box center [887, 48] width 0 height 23
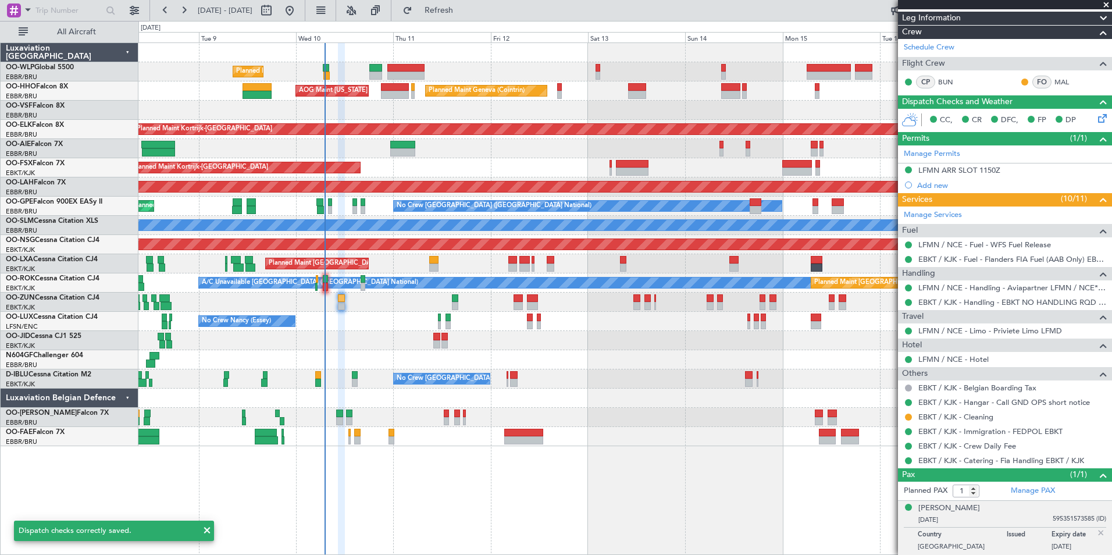
click at [1096, 532] on img at bounding box center [1101, 533] width 10 height 10
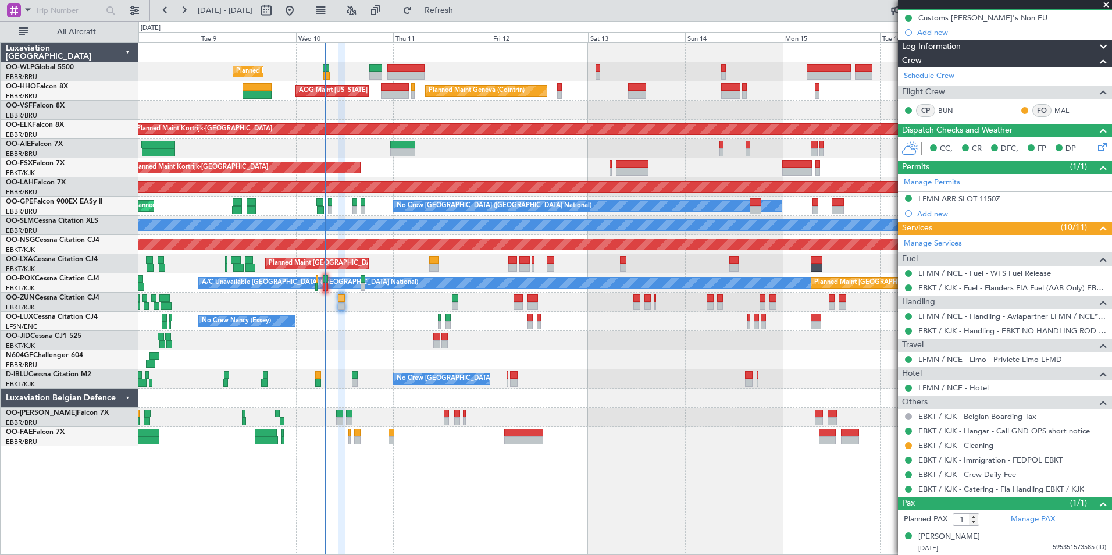
click at [344, 110] on div at bounding box center [624, 110] width 973 height 19
click at [484, 66] on div "Planned Maint Liege" at bounding box center [624, 71] width 973 height 19
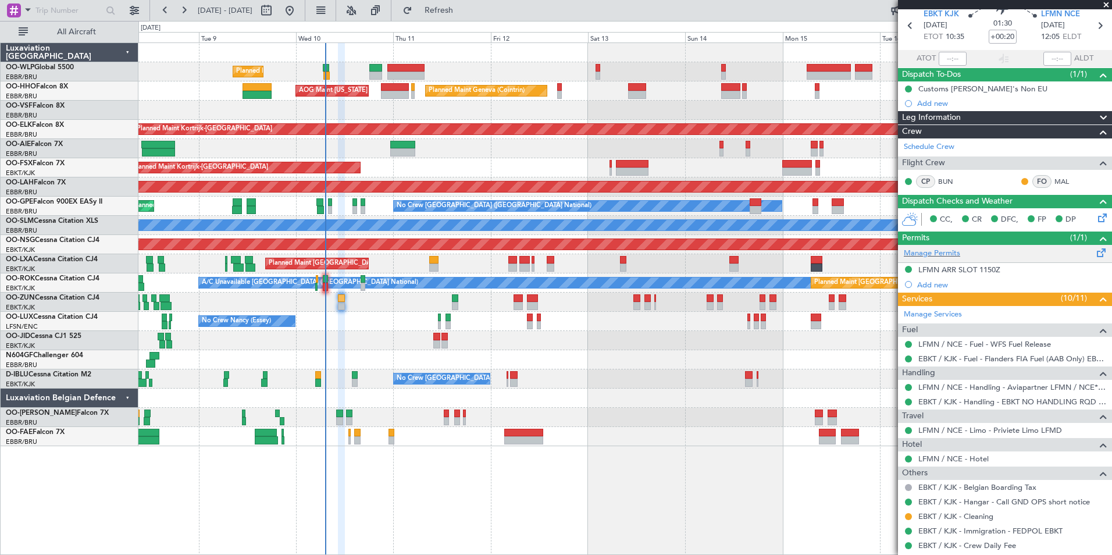
scroll to position [0, 0]
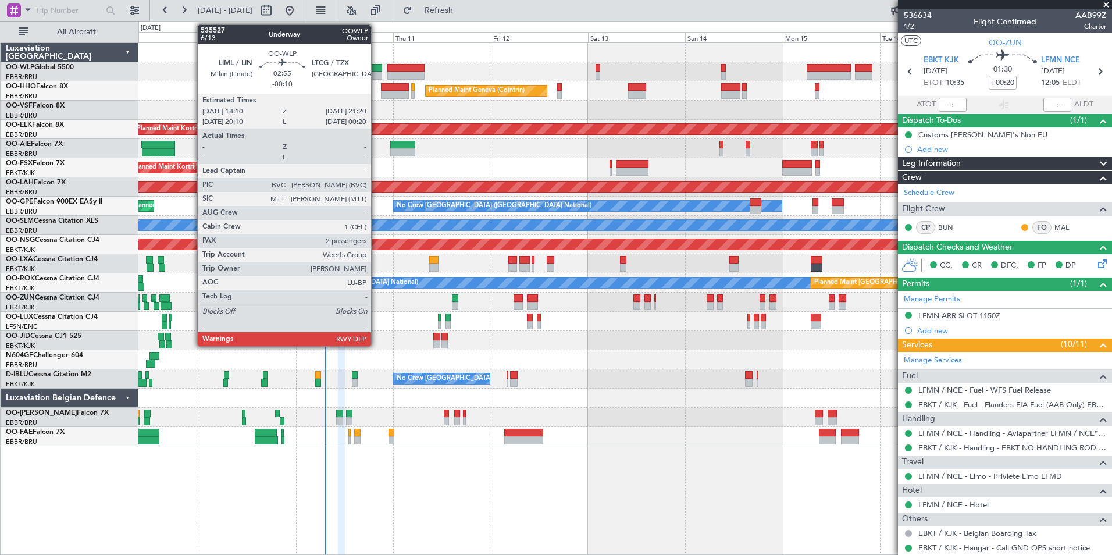
click at [376, 70] on div at bounding box center [375, 68] width 13 height 8
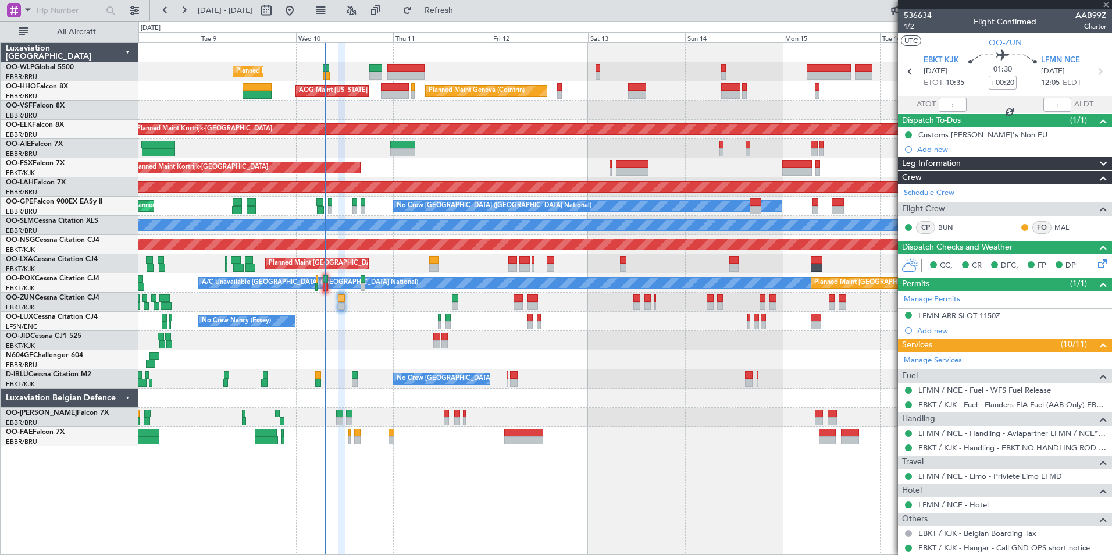
type input "-00:10"
type input "2"
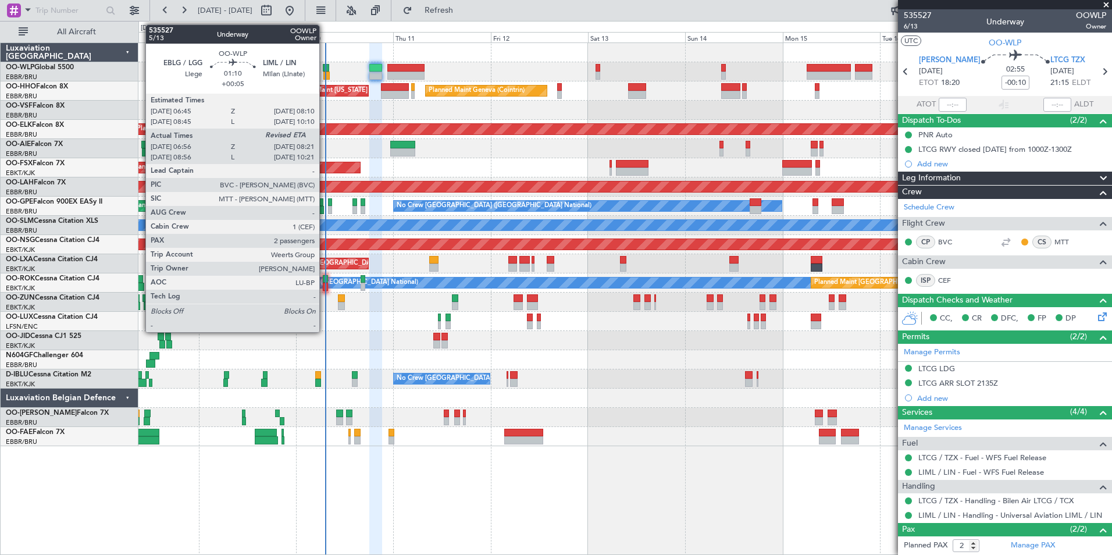
click at [325, 72] on div at bounding box center [327, 76] width 6 height 8
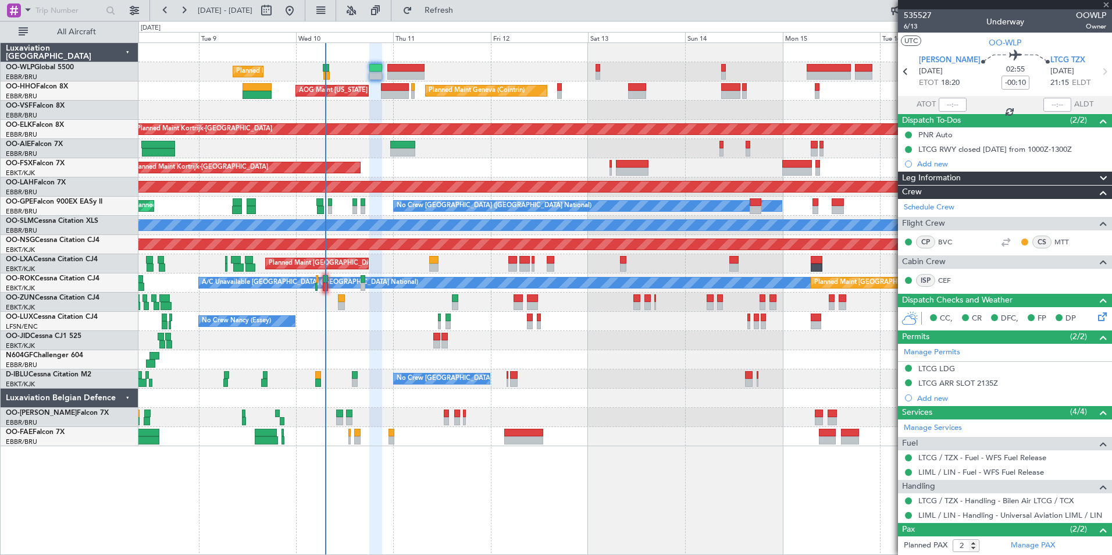
type input "+00:05"
type input "07:06"
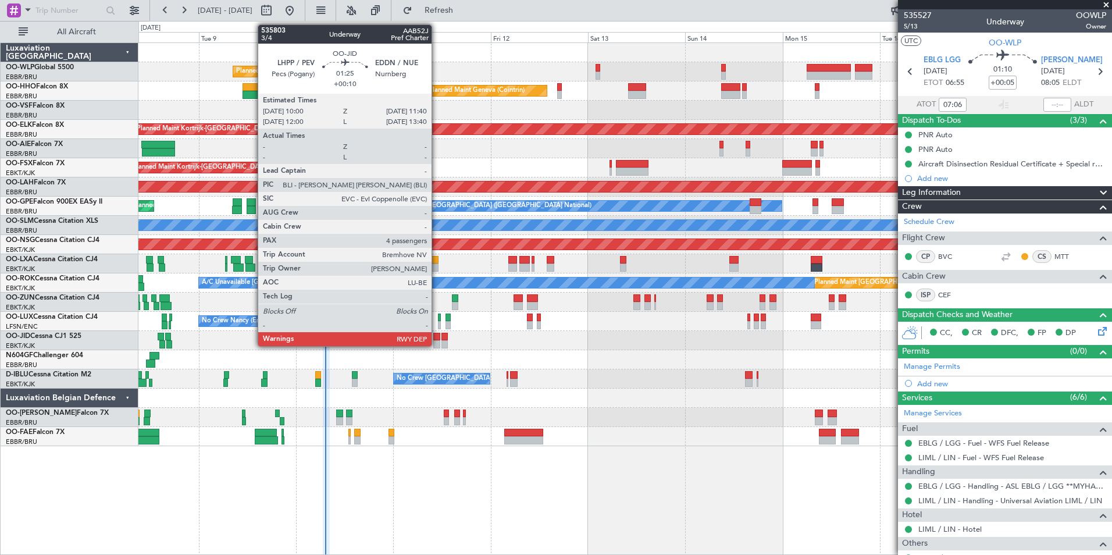
click at [437, 341] on div at bounding box center [436, 344] width 7 height 8
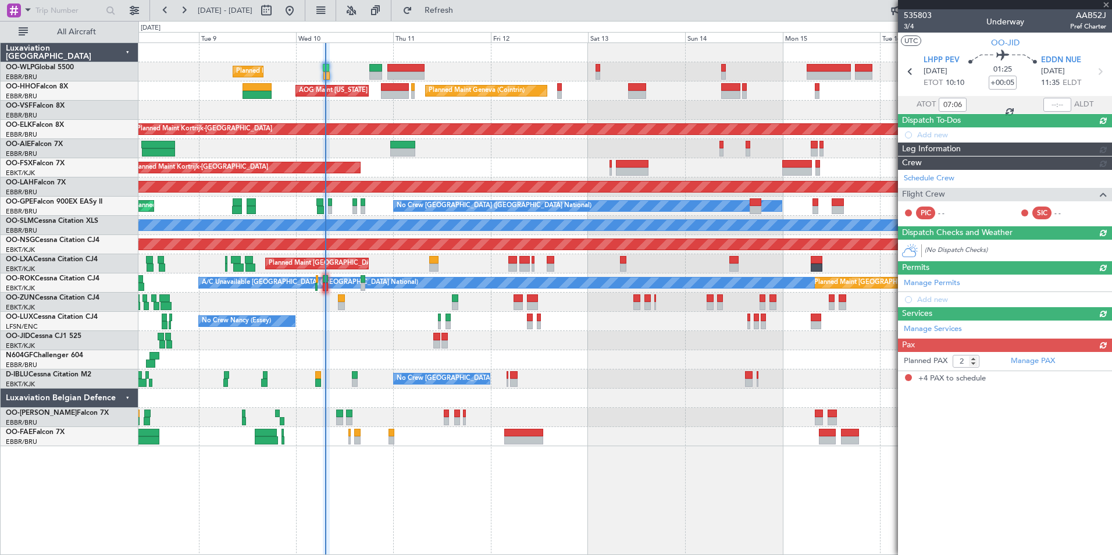
type input "+00:10"
type input "4"
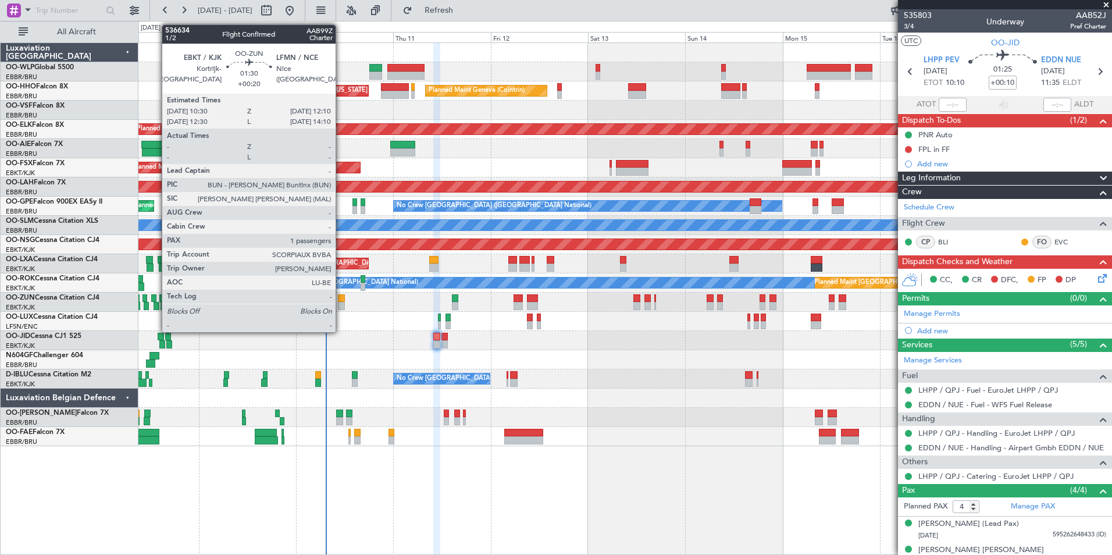
click at [341, 303] on div at bounding box center [341, 306] width 7 height 8
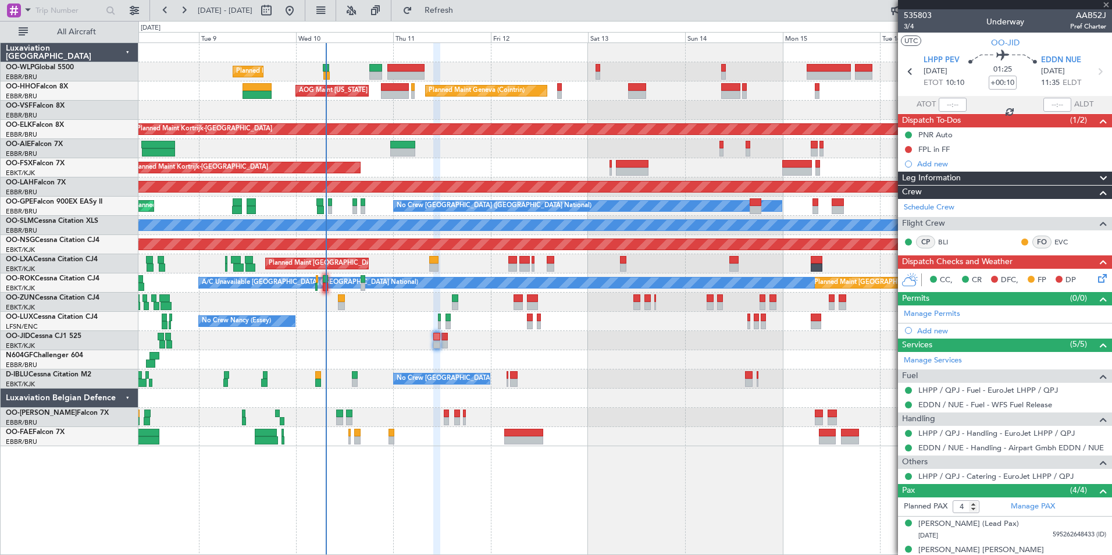
type input "+00:20"
type input "1"
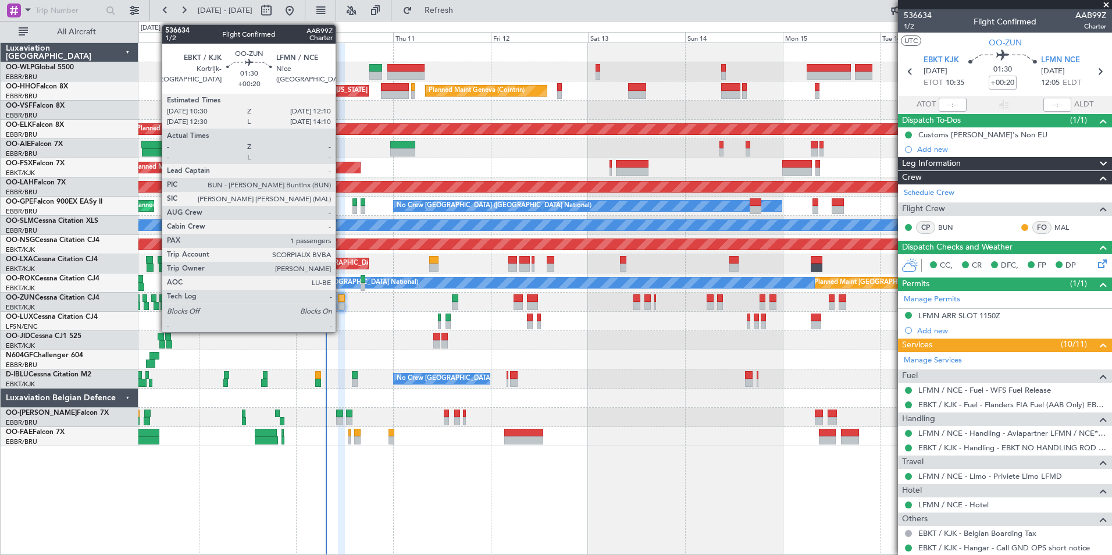
click at [341, 304] on div at bounding box center [341, 306] width 7 height 8
click at [342, 305] on div at bounding box center [341, 306] width 7 height 8
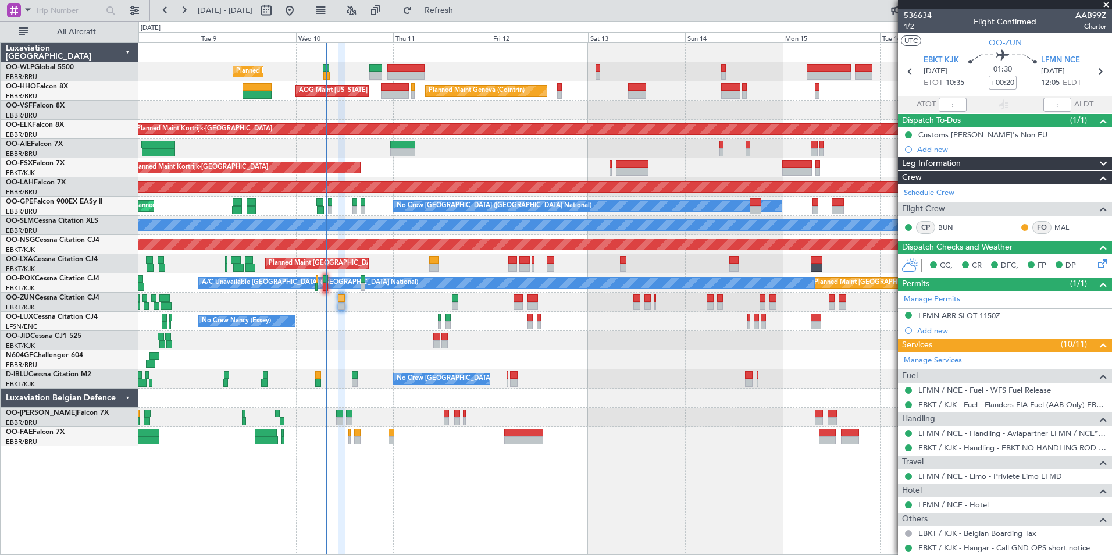
click at [943, 43] on section "UTC OO-ZUN" at bounding box center [1005, 41] width 214 height 17
click at [977, 224] on div "CP BUN FO MAL" at bounding box center [1005, 228] width 209 height 20
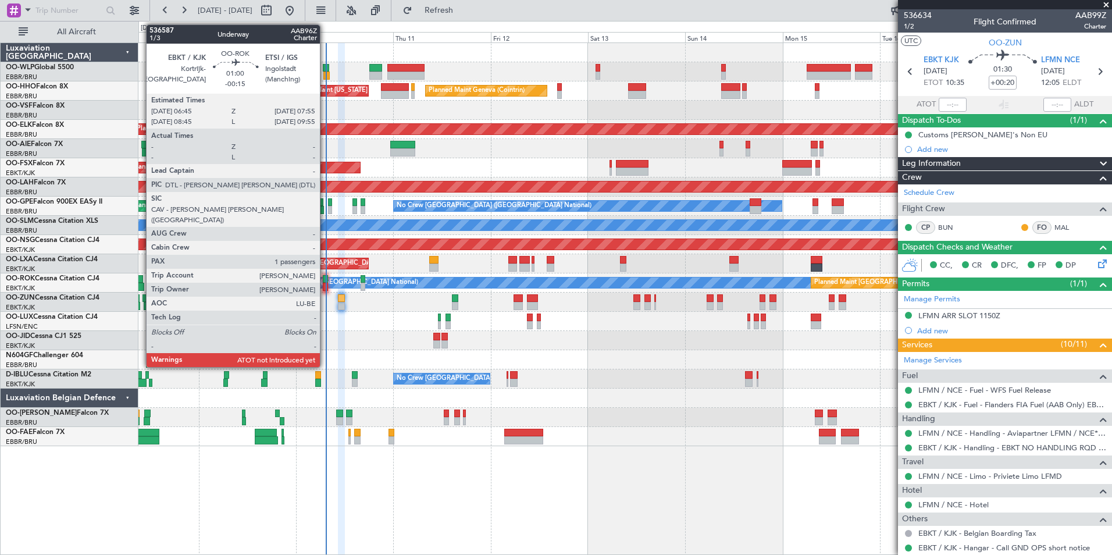
click at [325, 282] on div at bounding box center [325, 279] width 5 height 8
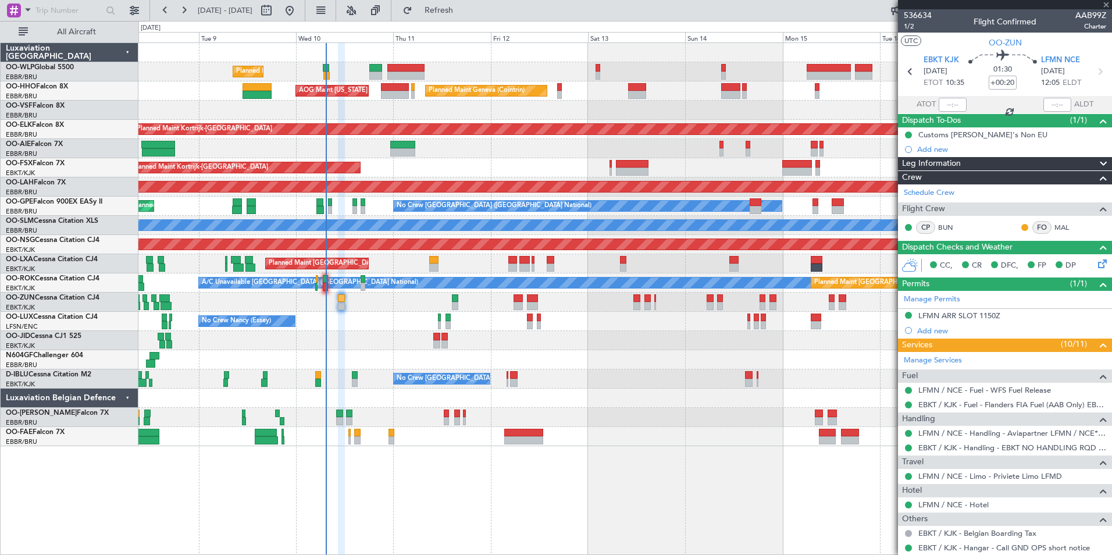
type input "-00:15"
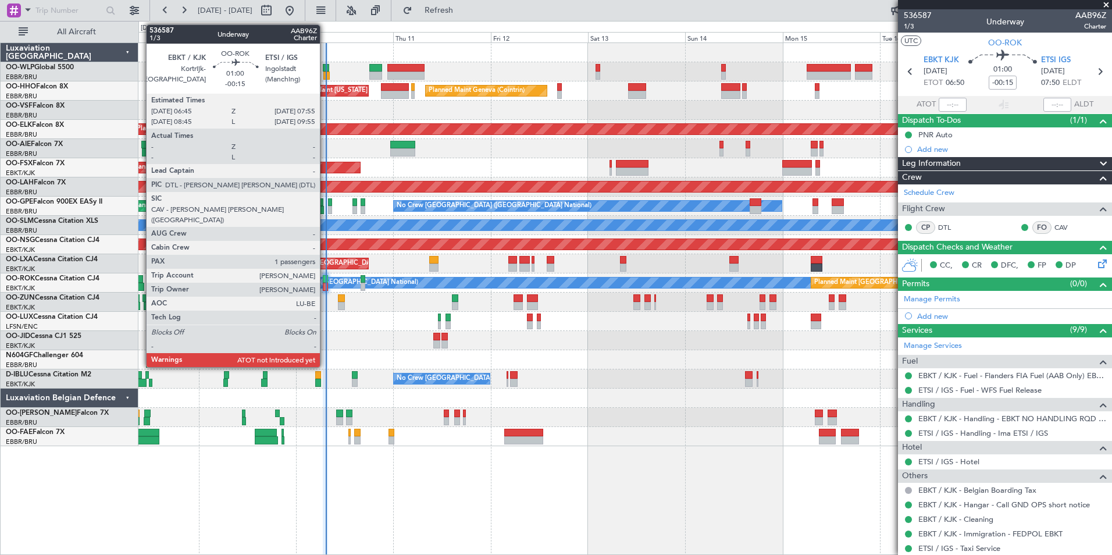
click at [325, 285] on div at bounding box center [325, 287] width 5 height 8
click at [324, 280] on div at bounding box center [325, 279] width 5 height 8
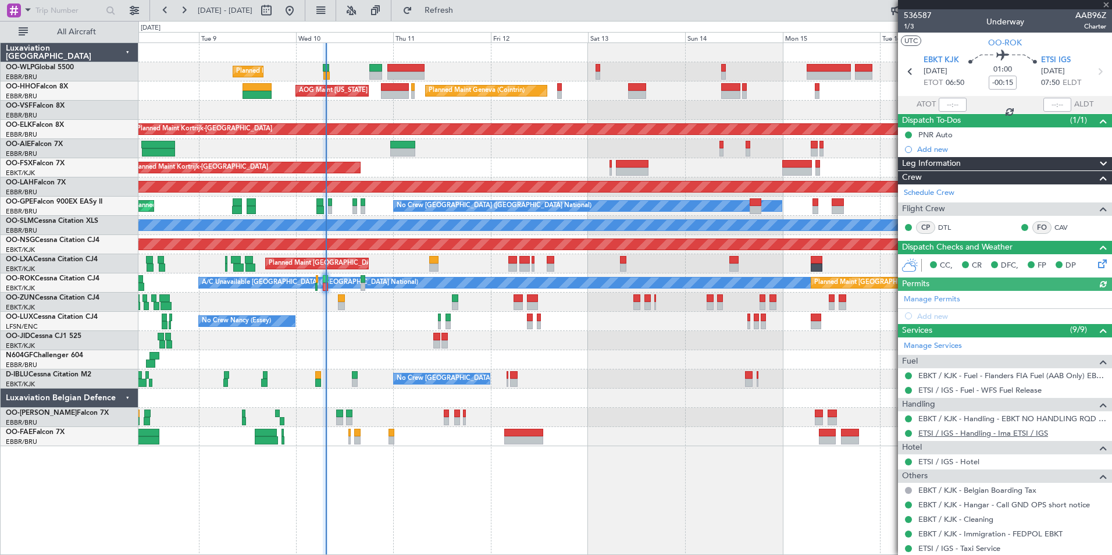
click at [965, 434] on link "ETSI / IGS - Handling - Ima ETSI / IGS" at bounding box center [984, 433] width 130 height 10
click at [941, 225] on link "DTL" at bounding box center [952, 227] width 26 height 10
click at [911, 418] on button at bounding box center [908, 418] width 7 height 7
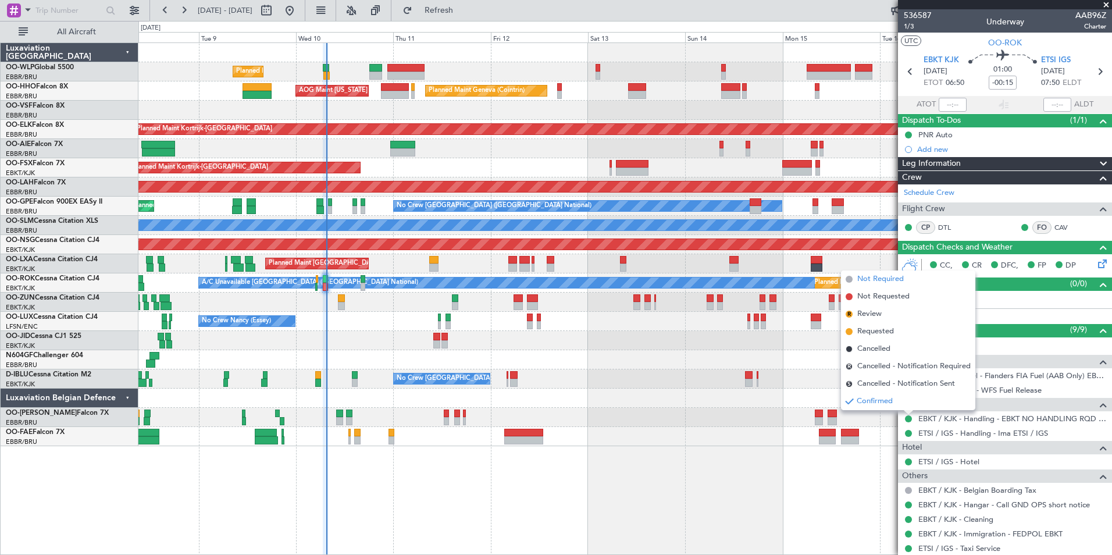
click at [870, 286] on li "Not Required" at bounding box center [908, 279] width 134 height 17
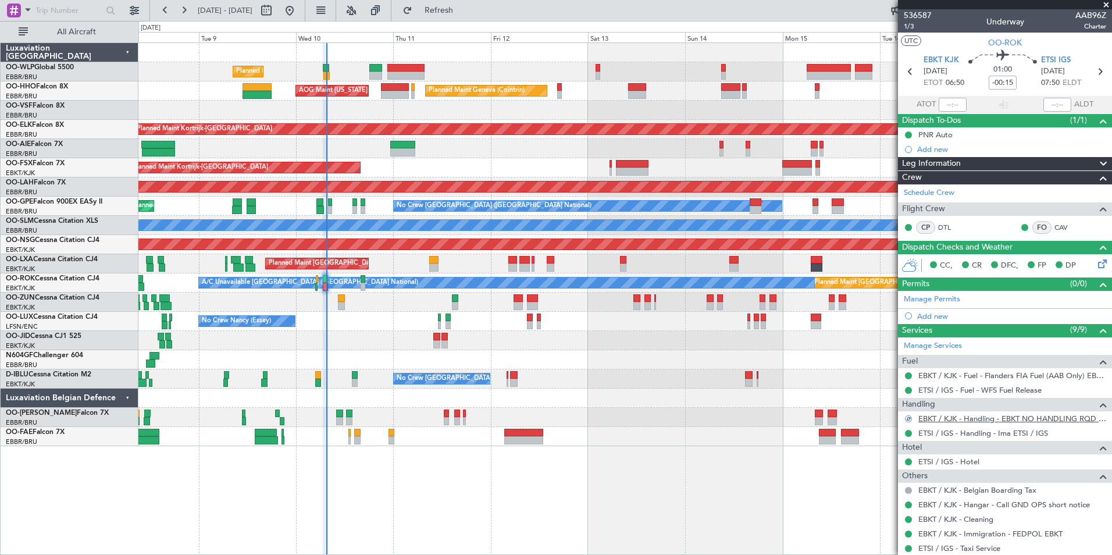
click at [964, 419] on link "EBKT / KJK - Handling - EBKT NO HANDLING RQD FOR CJ" at bounding box center [1013, 419] width 188 height 10
click at [464, 6] on span "Refresh" at bounding box center [439, 10] width 49 height 8
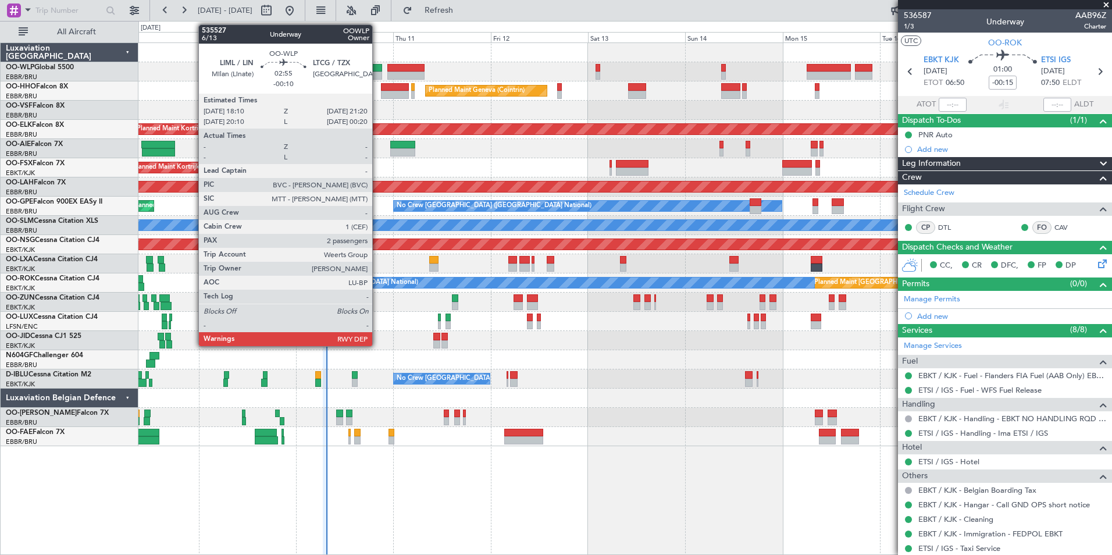
click at [378, 71] on div at bounding box center [375, 68] width 13 height 8
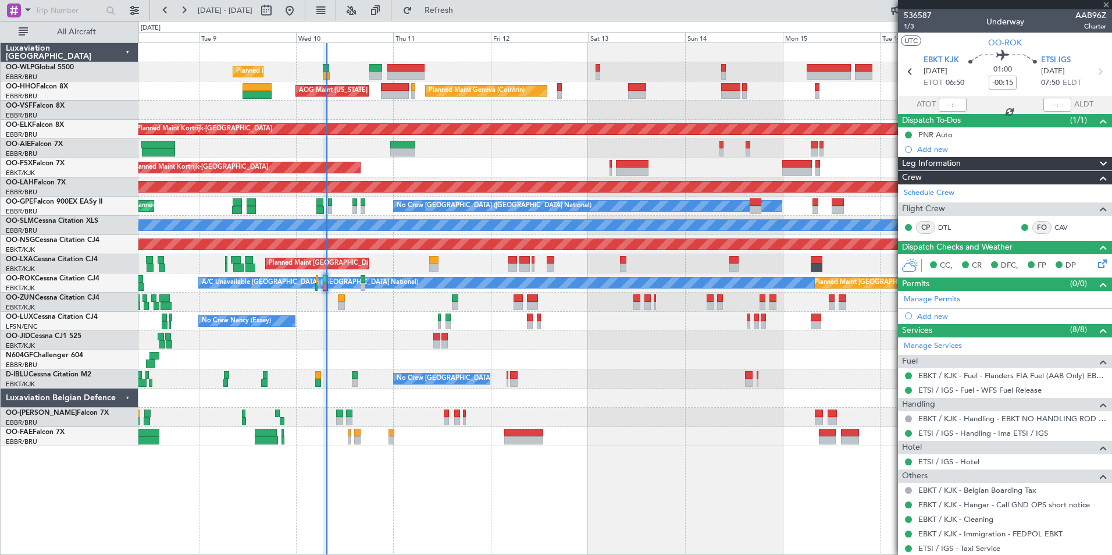
type input "-00:10"
type input "2"
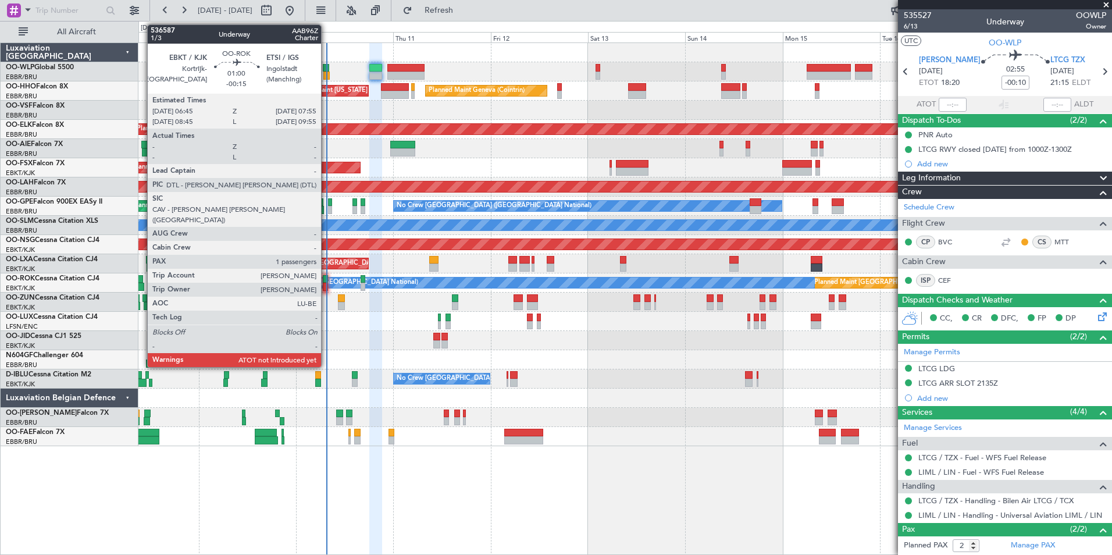
click at [326, 283] on div at bounding box center [325, 287] width 5 height 8
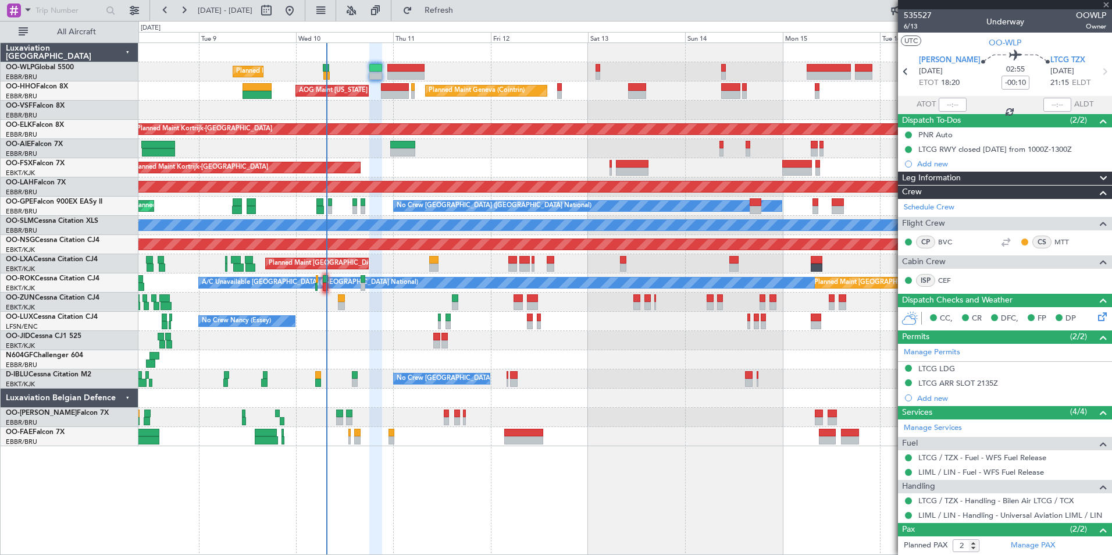
type input "-00:15"
type input "1"
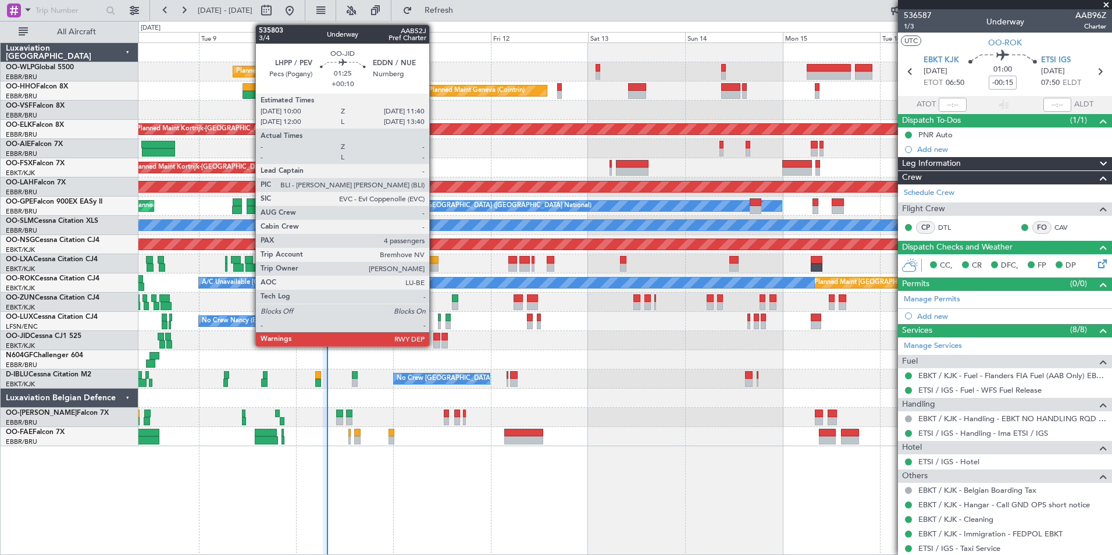
click at [435, 340] on div at bounding box center [436, 337] width 7 height 8
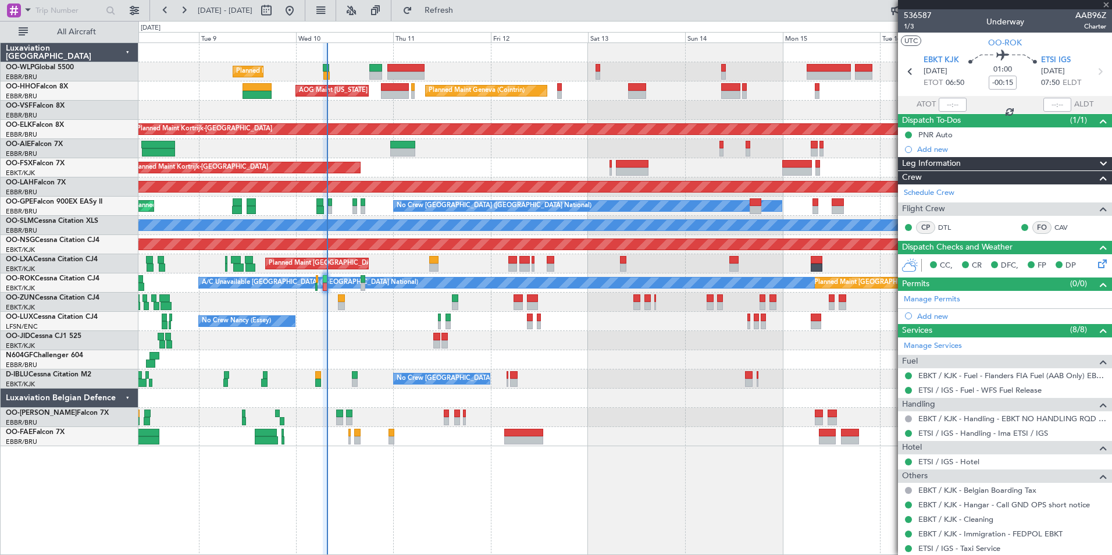
type input "+00:10"
type input "4"
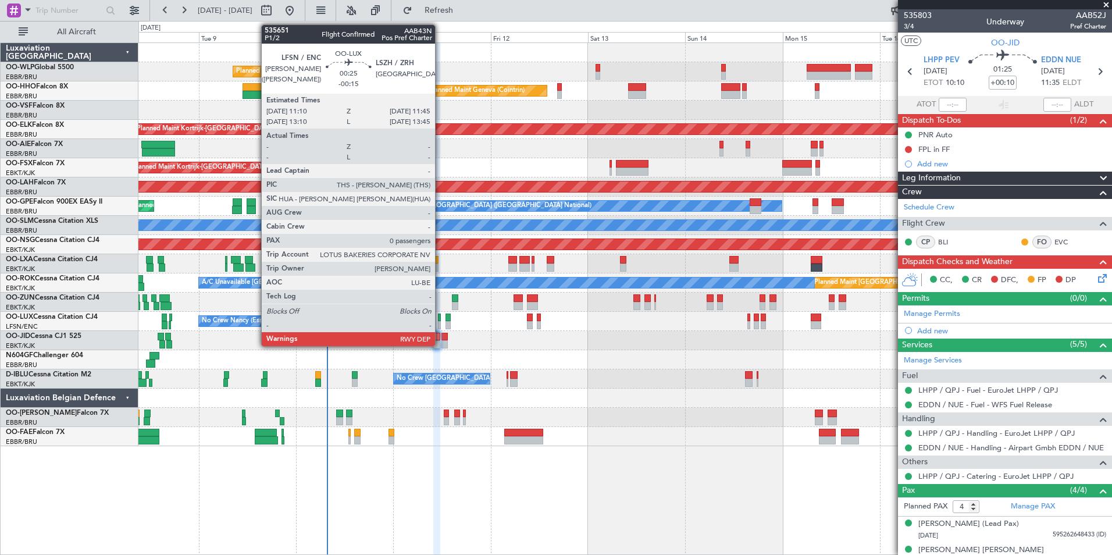
click at [440, 325] on div at bounding box center [439, 325] width 3 height 8
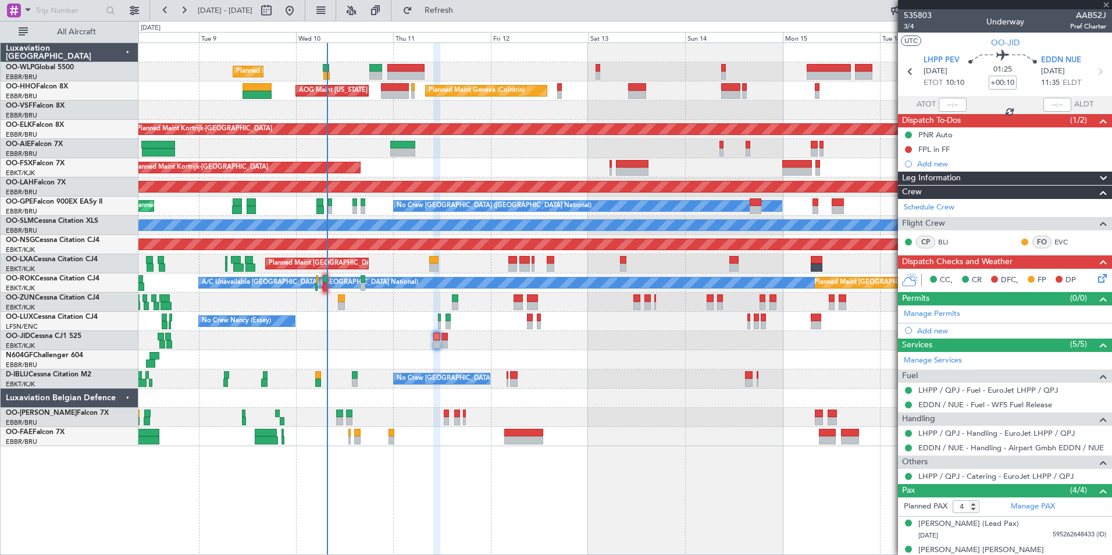
type input "-00:15"
type input "0"
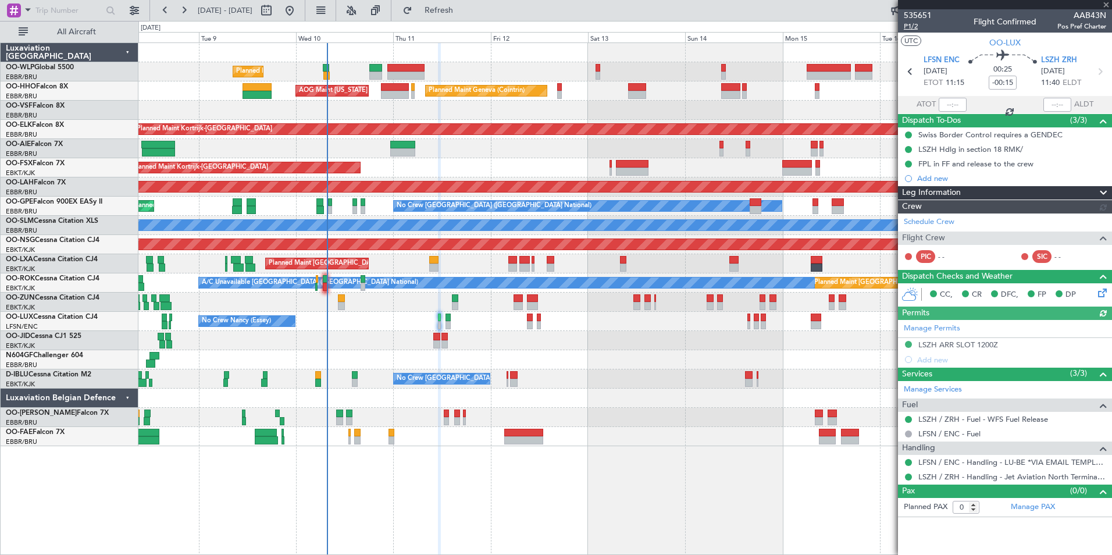
click at [913, 26] on span "P1/2" at bounding box center [918, 27] width 28 height 10
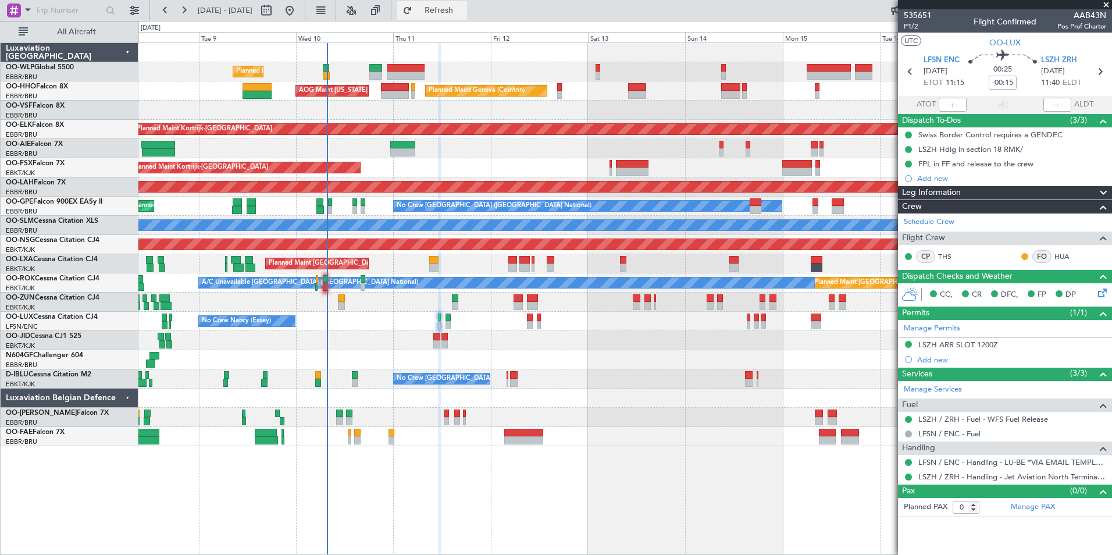
click at [456, 15] on button "Refresh" at bounding box center [432, 10] width 70 height 19
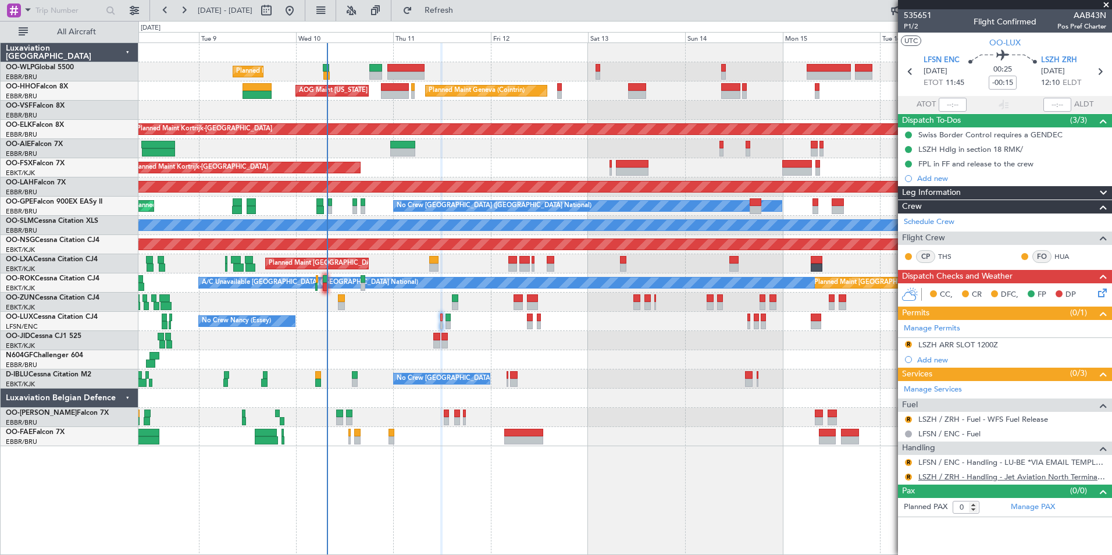
click at [962, 479] on link "LSZH / ZRH - Handling - Jet Aviation North Terminal LSZH / ZRH" at bounding box center [1013, 477] width 188 height 10
click at [952, 347] on div "LSZH ARR SLOT 1200Z" at bounding box center [959, 345] width 80 height 10
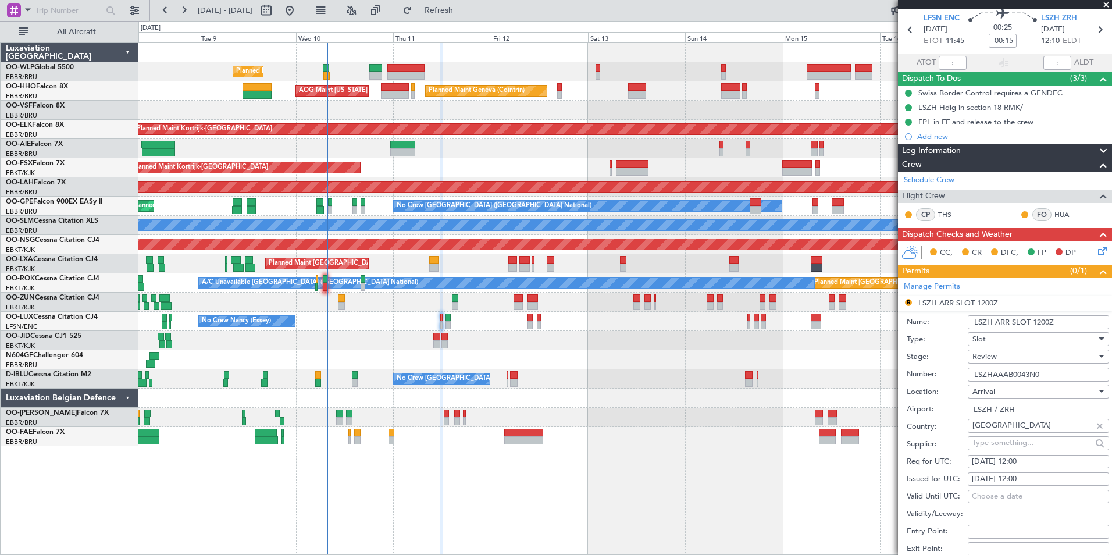
scroll to position [58, 0]
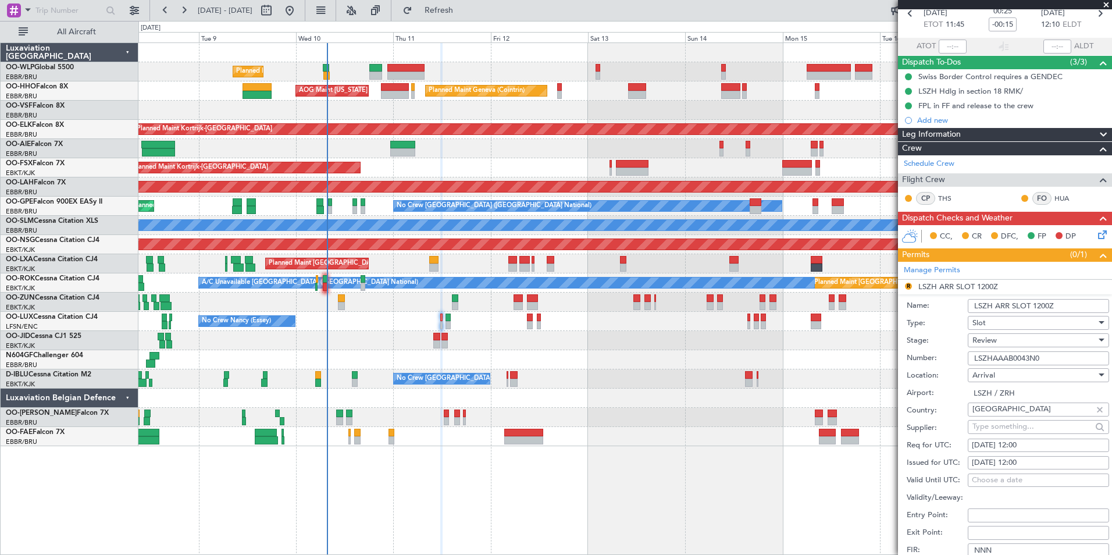
click at [1023, 439] on fb-calendar-cell "11/09/2025 12:00" at bounding box center [1038, 446] width 141 height 14
click at [1025, 450] on div "11/09/2025 12:00" at bounding box center [1038, 446] width 133 height 12
select select "9"
select select "2025"
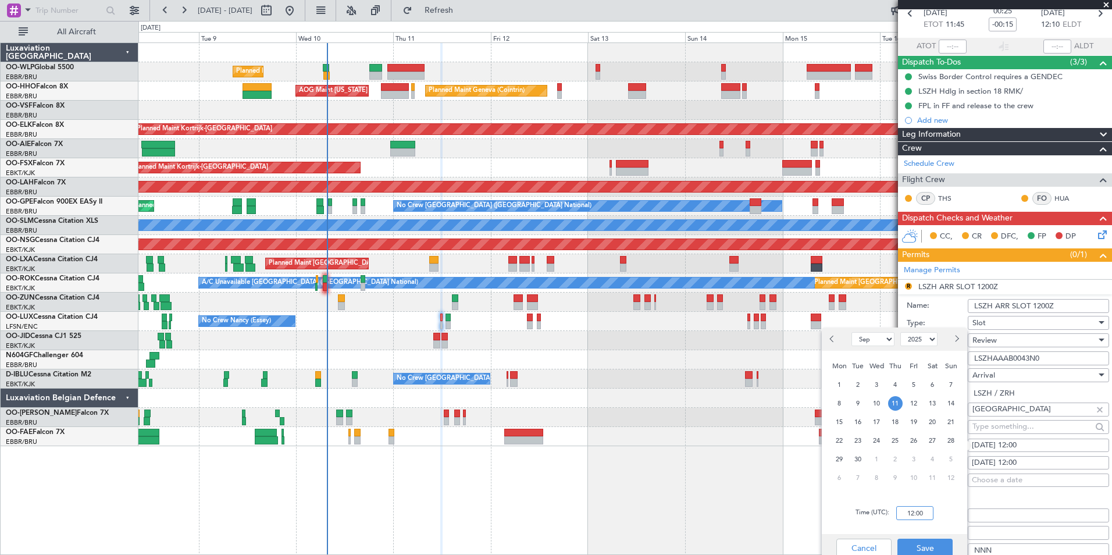
click at [921, 511] on input "12:00" at bounding box center [915, 513] width 37 height 14
type input "12:15"
click at [933, 545] on button "Save" at bounding box center [925, 548] width 55 height 19
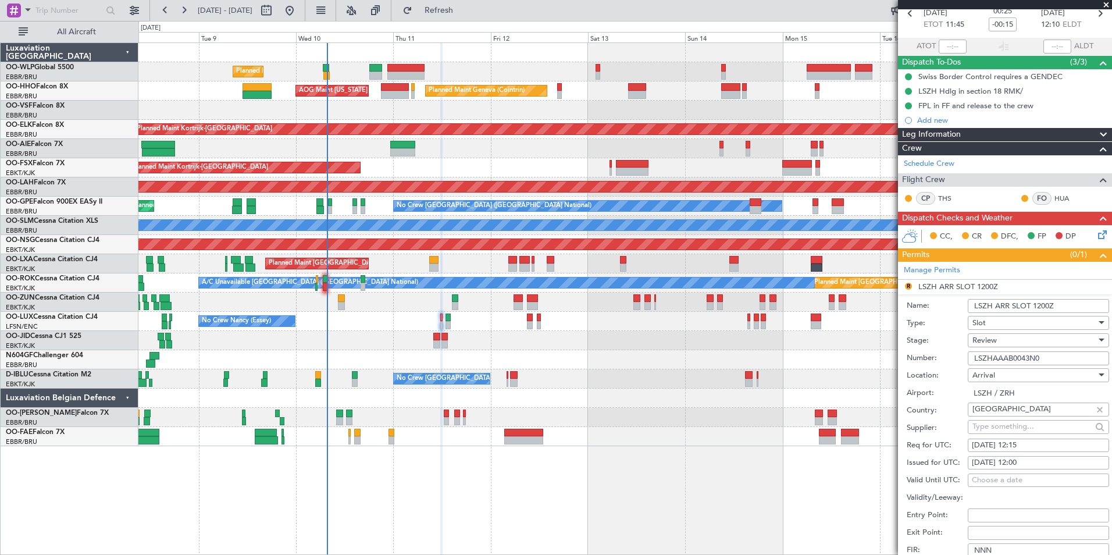
click at [1033, 459] on div "11/09/2025 12:00" at bounding box center [1038, 463] width 133 height 12
select select "9"
select select "2025"
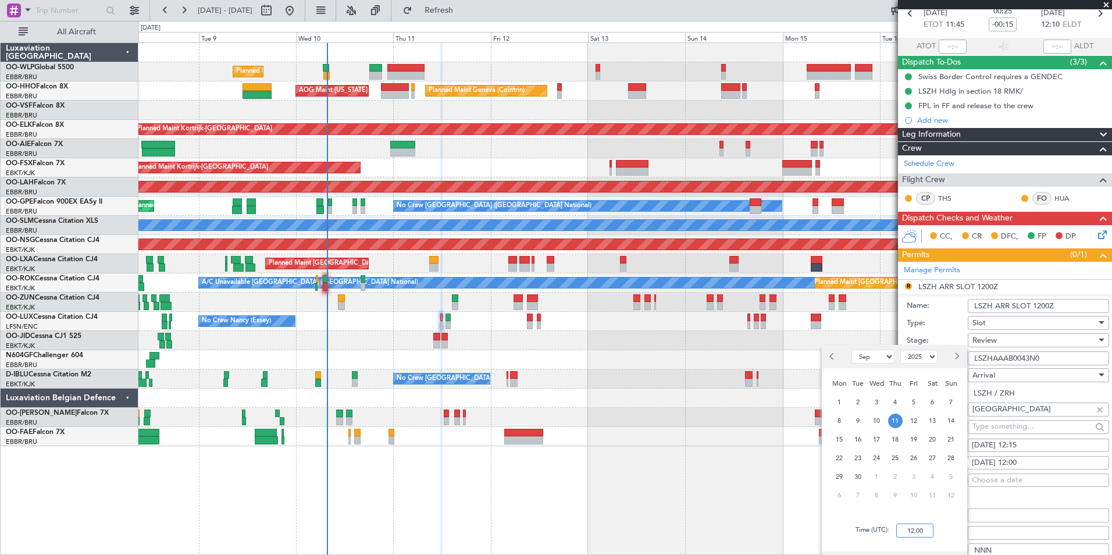
click at [911, 528] on input "12:00" at bounding box center [915, 531] width 37 height 14
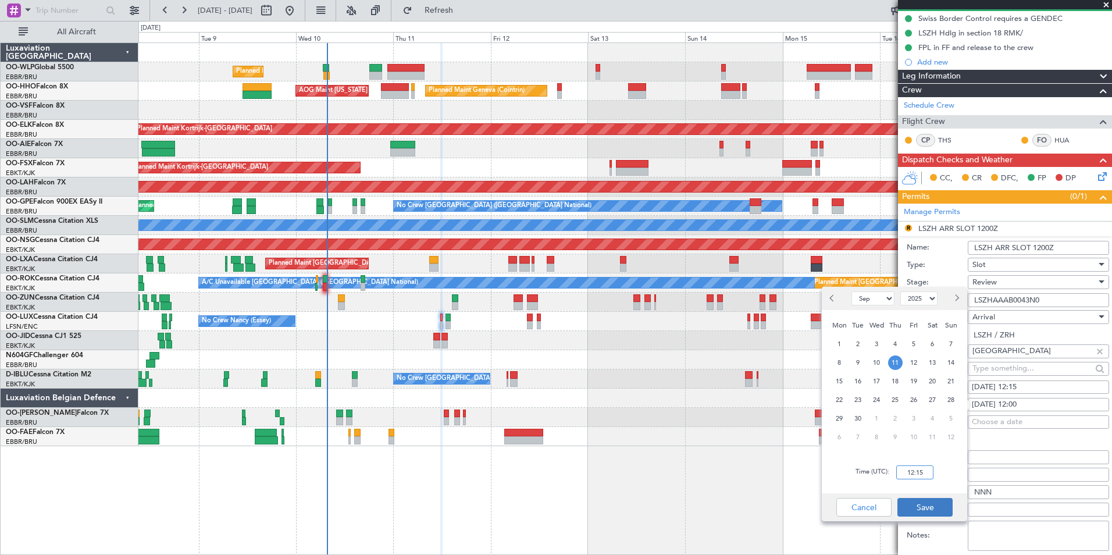
type input "12:15"
click at [925, 510] on button "Save" at bounding box center [925, 507] width 55 height 19
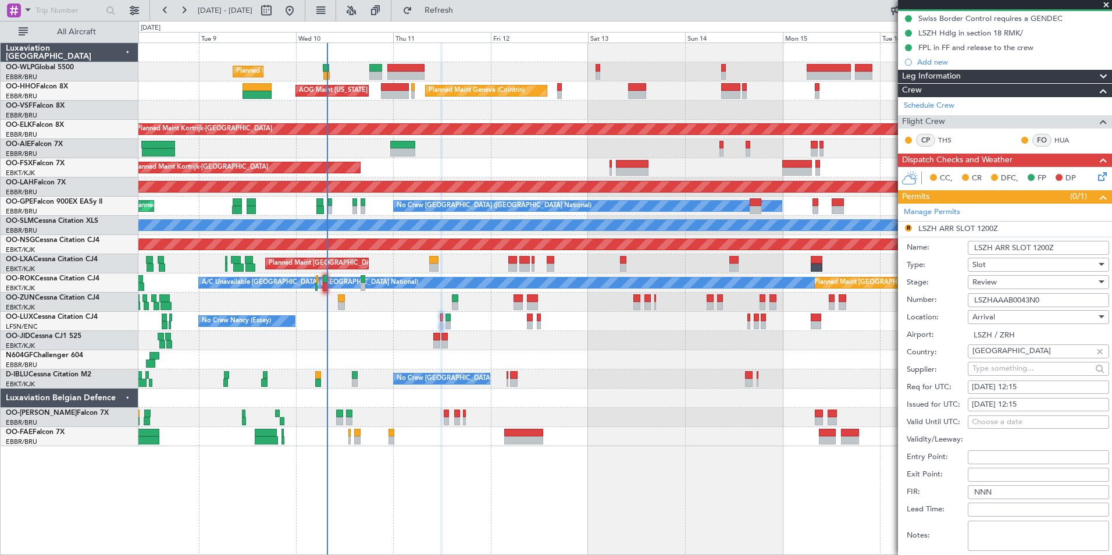
click at [984, 279] on span "Review" at bounding box center [985, 282] width 24 height 10
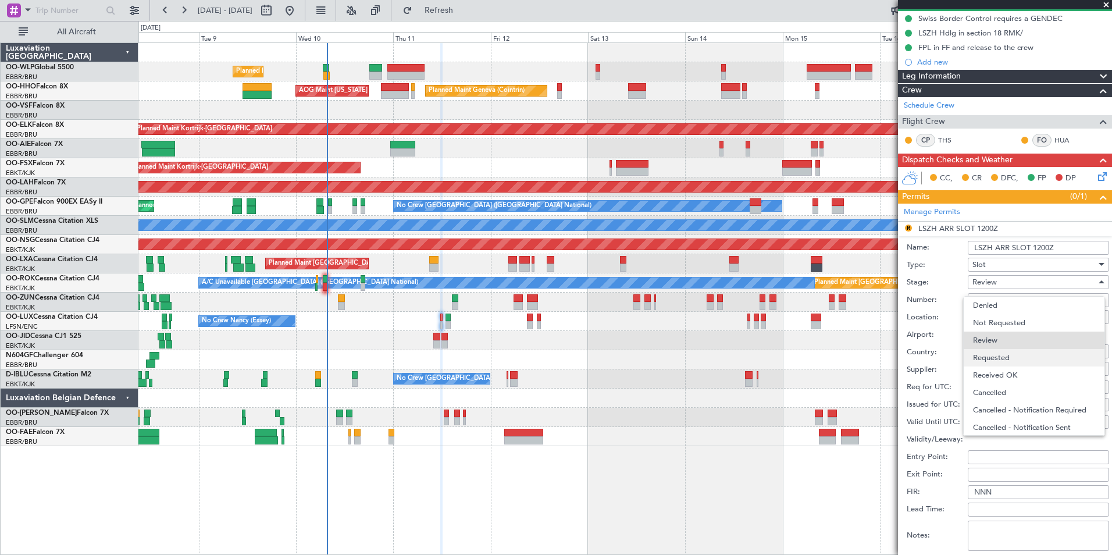
click at [1001, 360] on span "Requested" at bounding box center [1034, 357] width 122 height 17
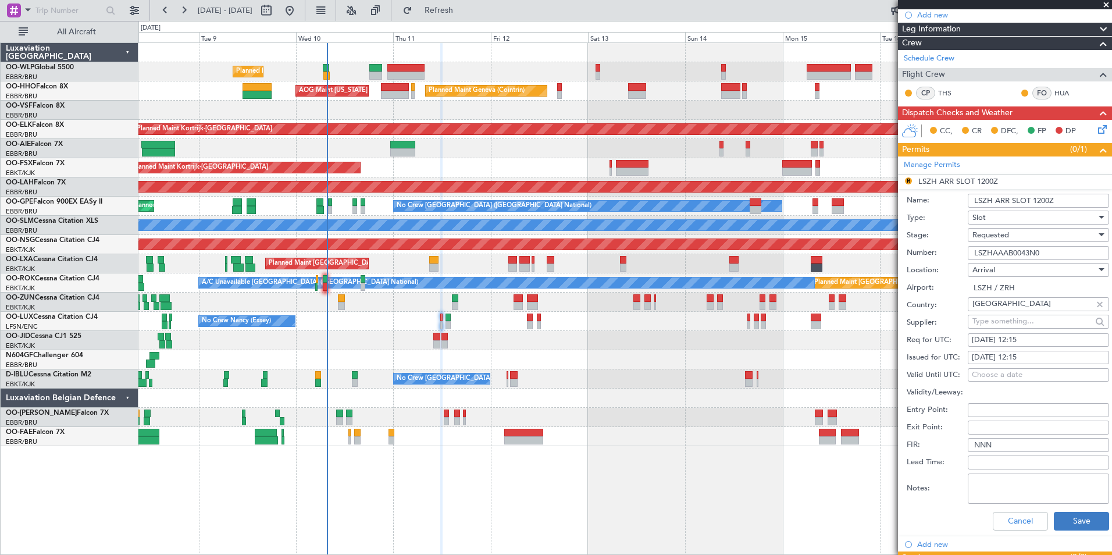
scroll to position [233, 0]
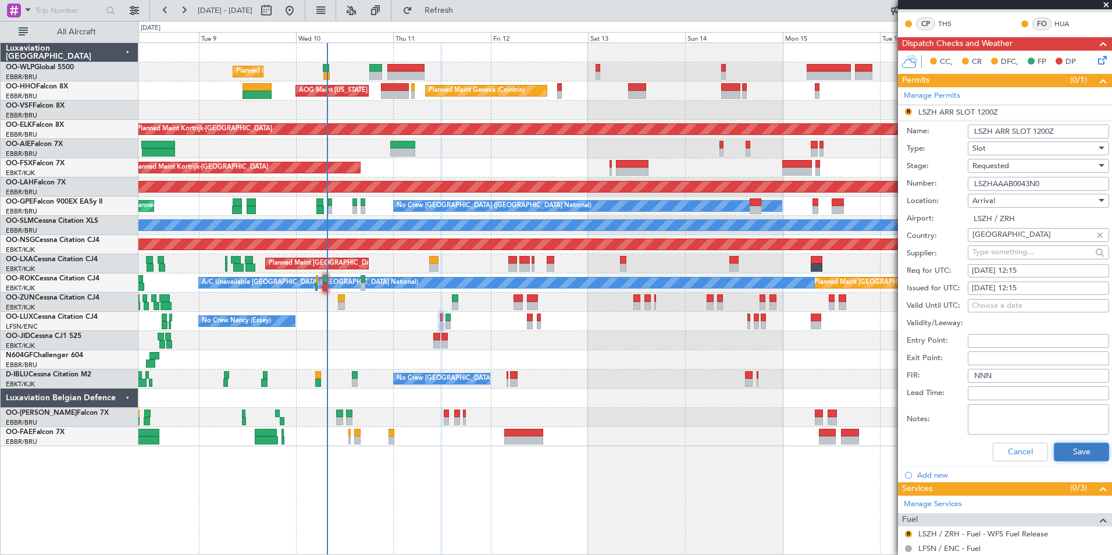
click at [1068, 451] on button "Save" at bounding box center [1081, 452] width 55 height 19
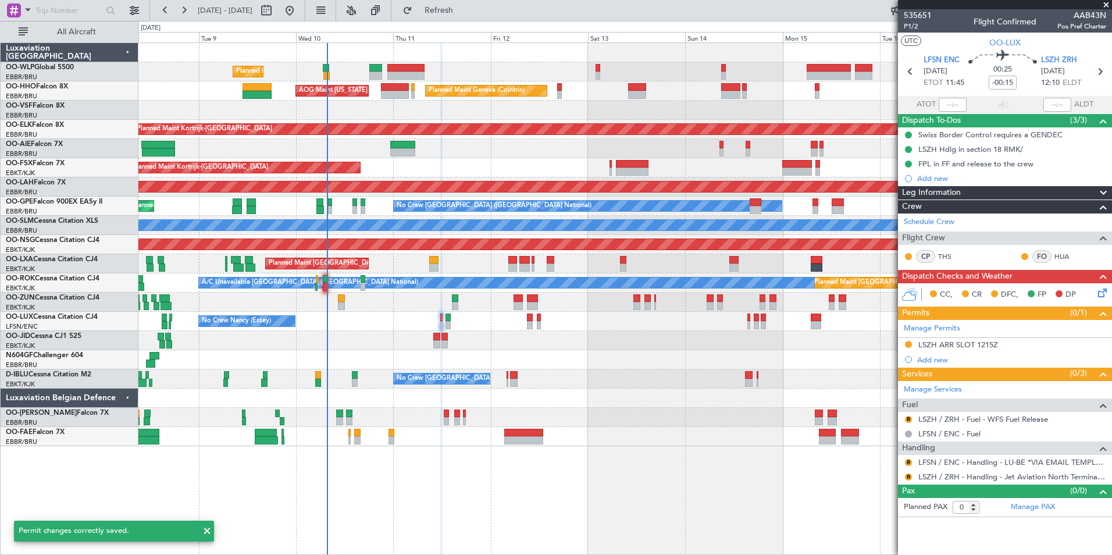
scroll to position [0, 0]
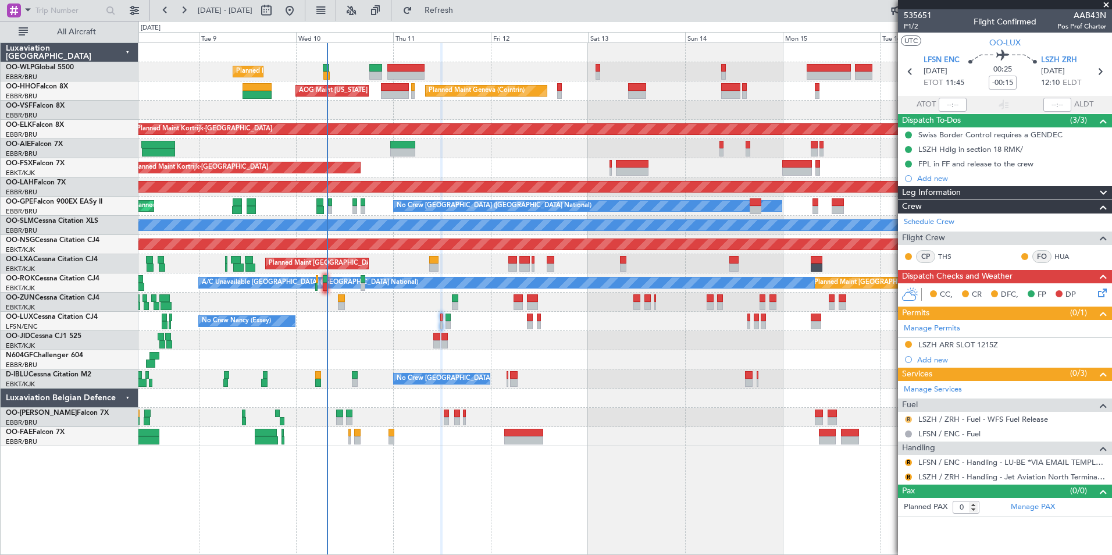
click at [908, 420] on button "R" at bounding box center [908, 419] width 7 height 7
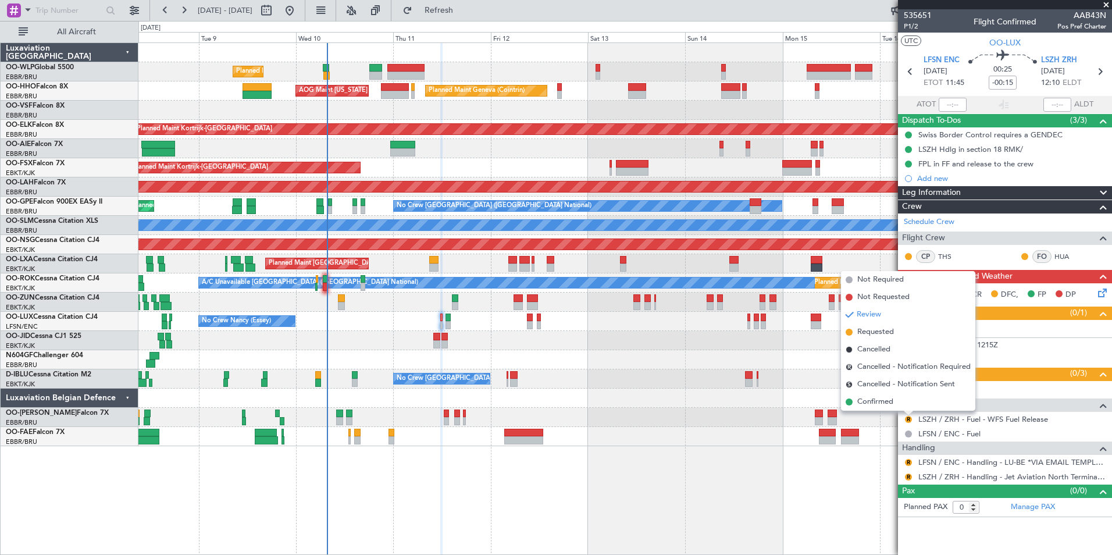
click at [883, 401] on span "Confirmed" at bounding box center [876, 402] width 36 height 12
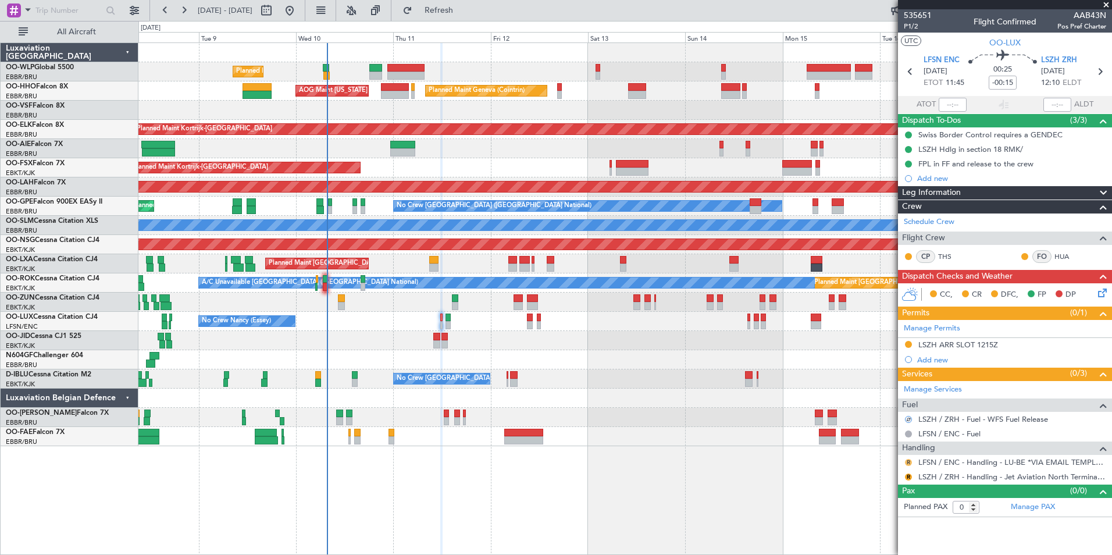
click at [908, 462] on button "R" at bounding box center [908, 462] width 7 height 7
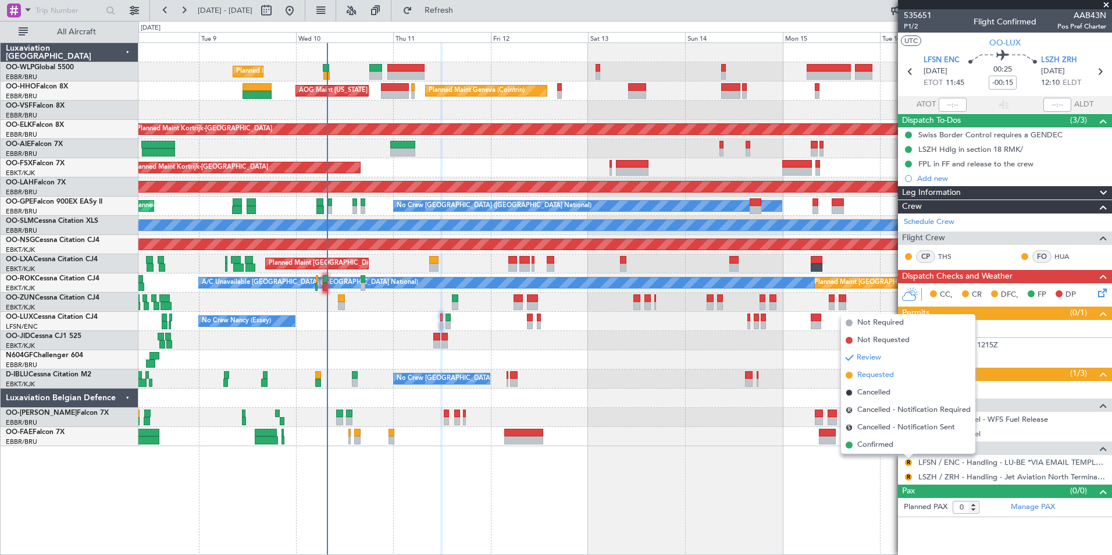
click at [880, 377] on span "Requested" at bounding box center [876, 375] width 37 height 12
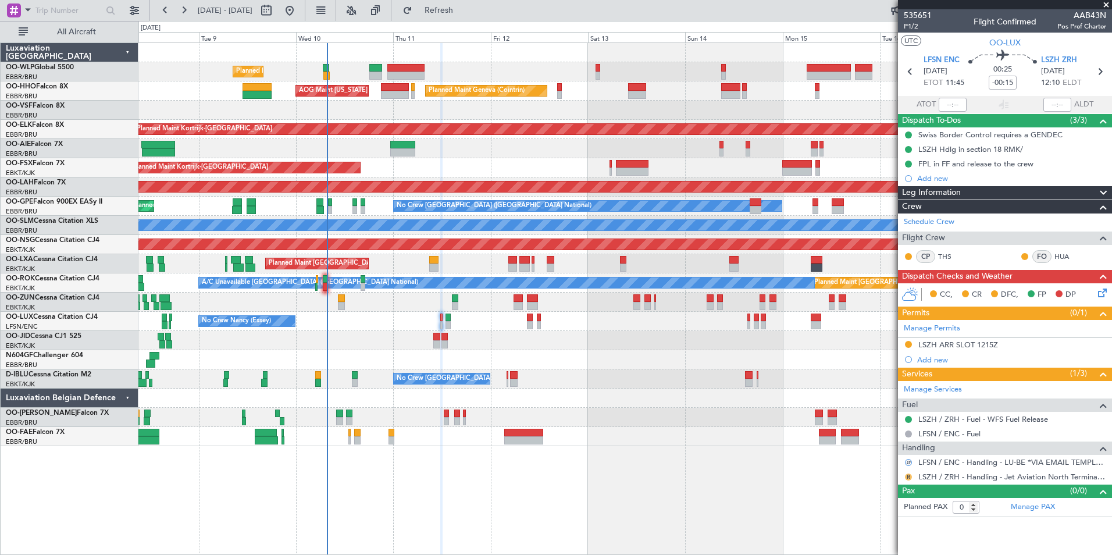
click at [907, 475] on button "R" at bounding box center [908, 477] width 7 height 7
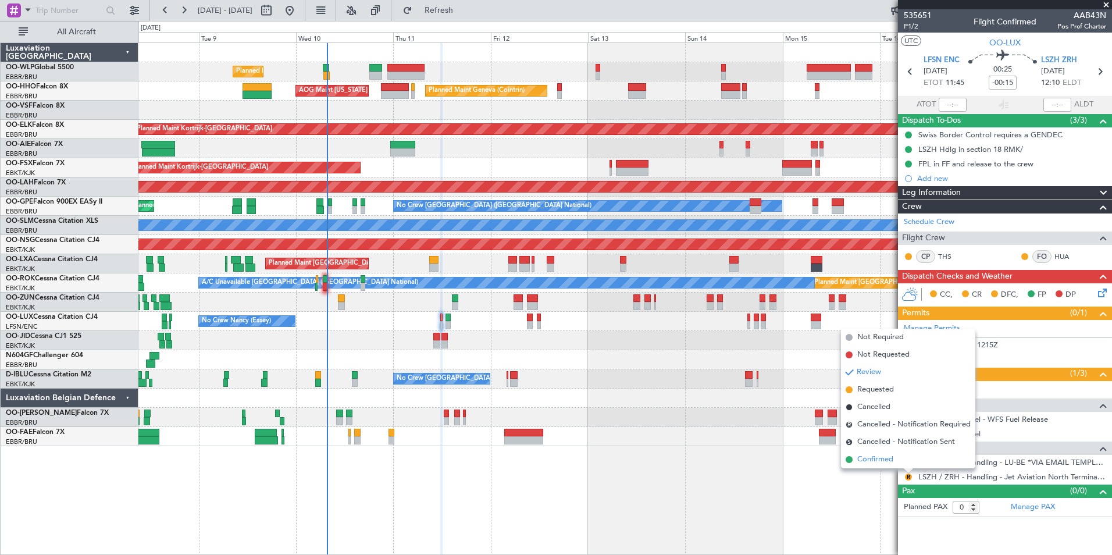
click at [882, 465] on span "Confirmed" at bounding box center [876, 460] width 36 height 12
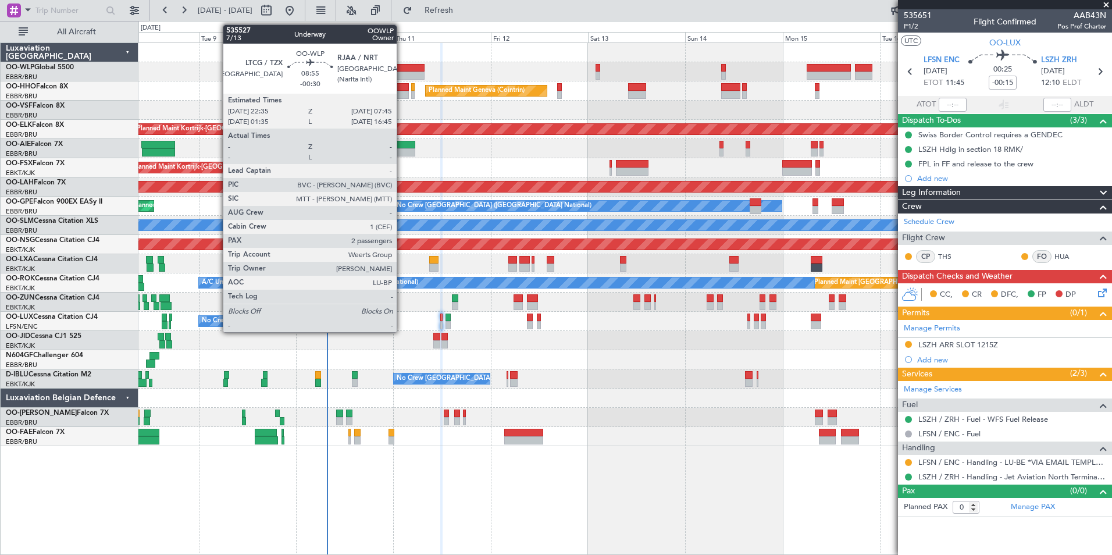
click at [402, 72] on div at bounding box center [406, 76] width 37 height 8
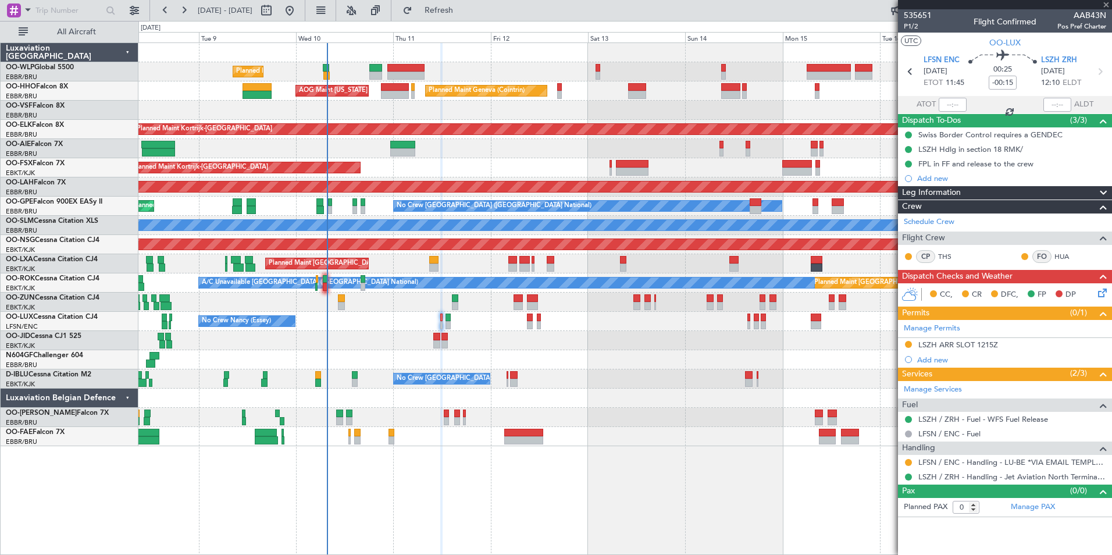
type input "-00:30"
type input "2"
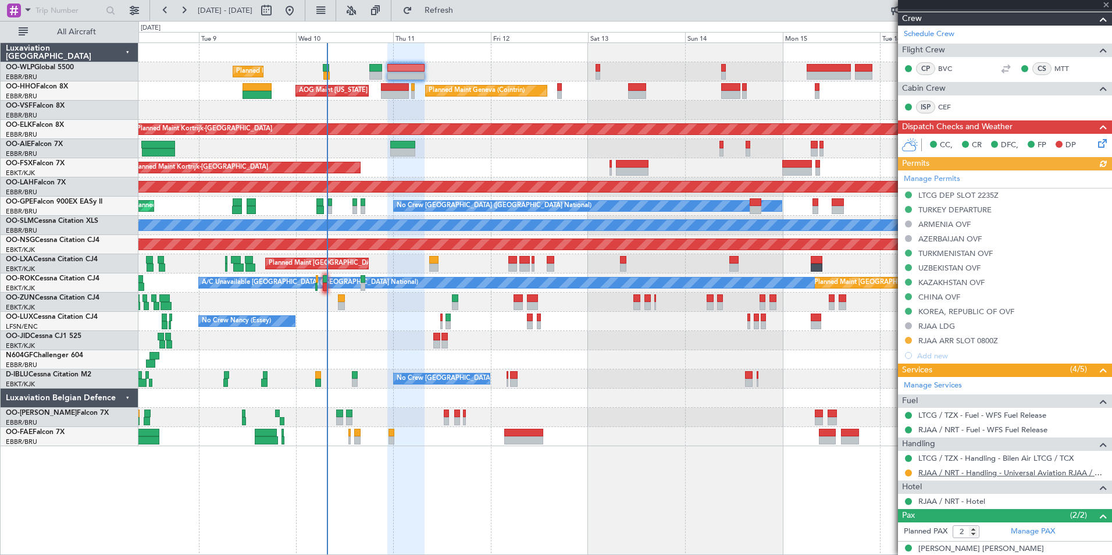
scroll to position [233, 0]
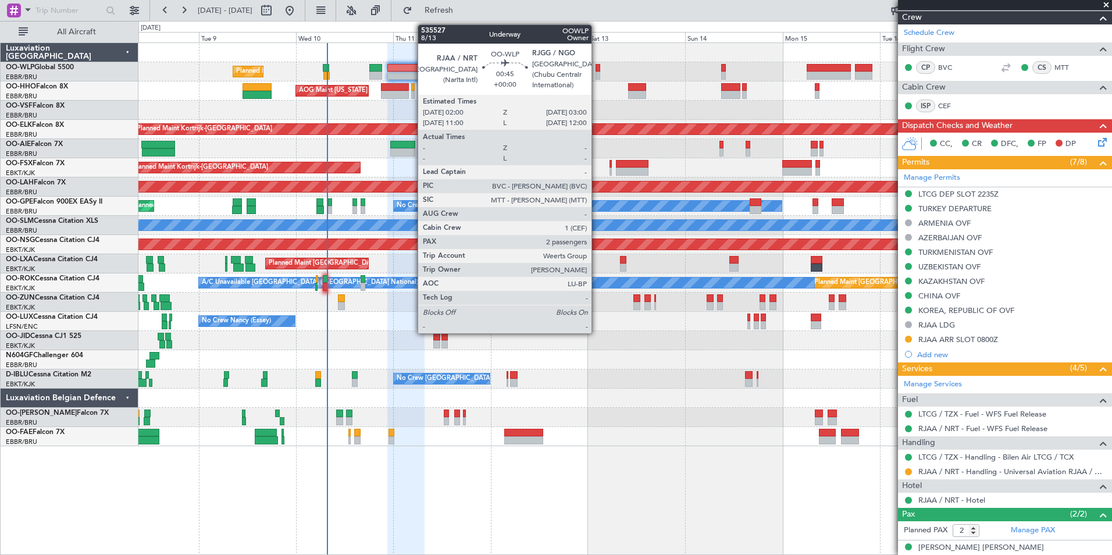
click at [597, 67] on div at bounding box center [598, 68] width 4 height 8
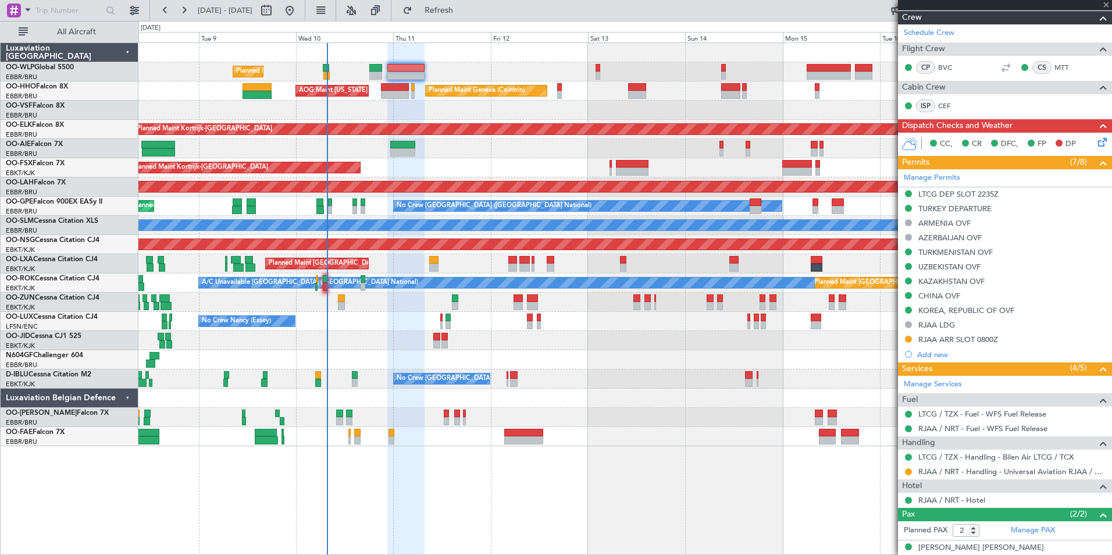
click at [564, 65] on div "Planned Maint Liege" at bounding box center [624, 71] width 973 height 19
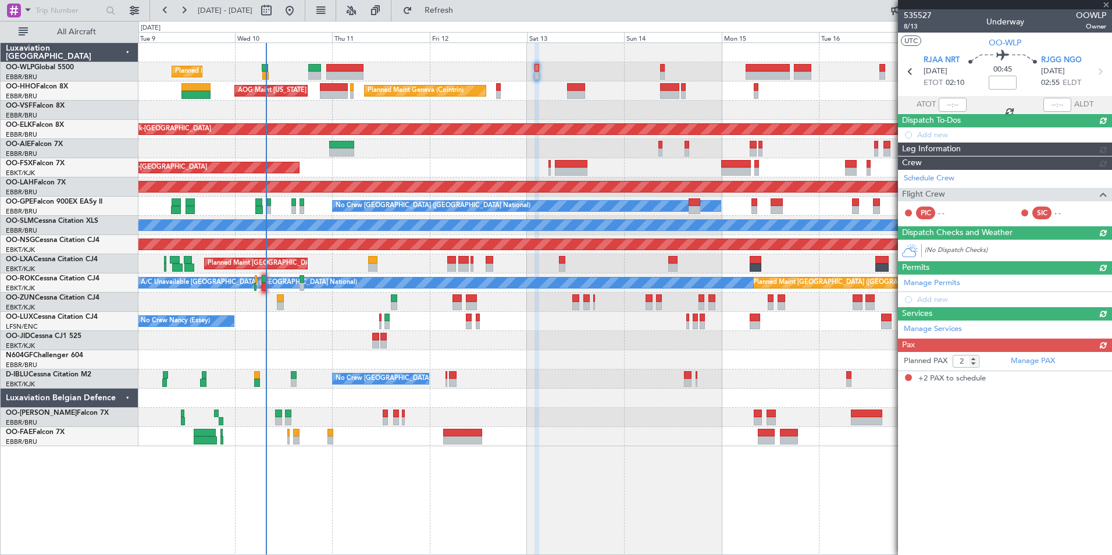
scroll to position [0, 0]
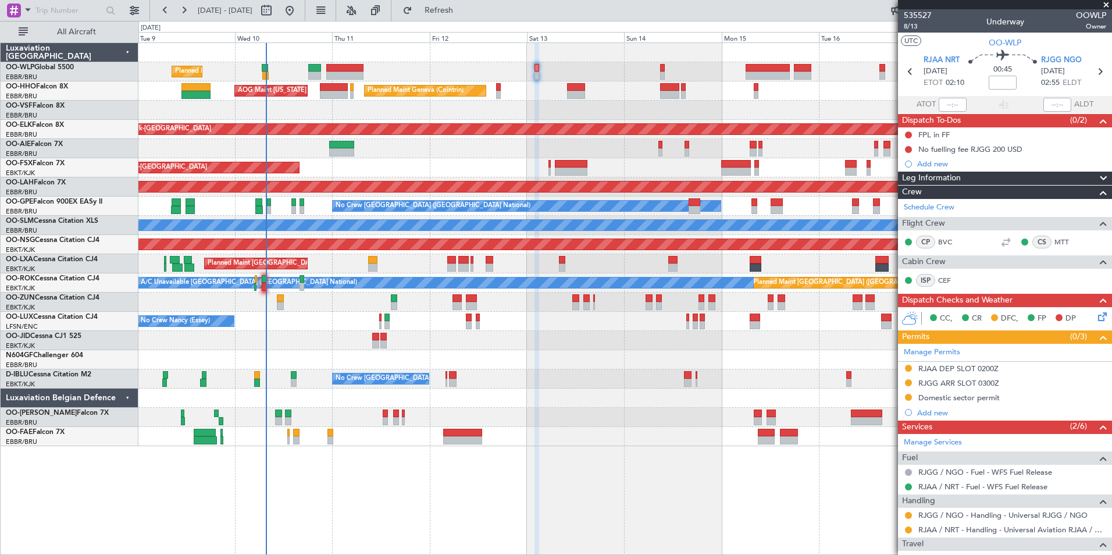
click at [382, 323] on div "No Crew Nancy (Essey) No Crew Nancy (Essey)" at bounding box center [624, 321] width 973 height 19
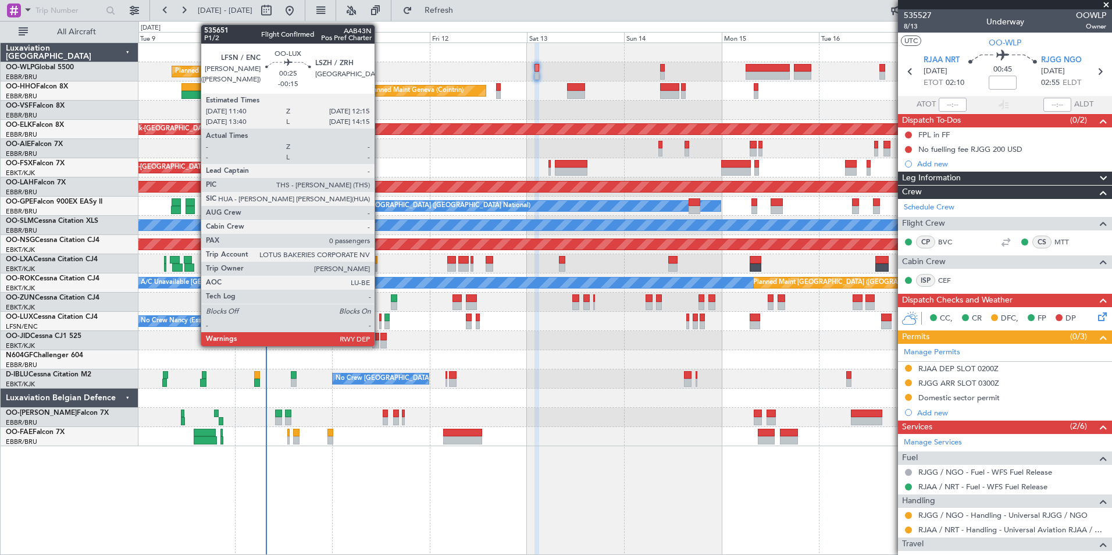
click at [380, 322] on div at bounding box center [380, 325] width 3 height 8
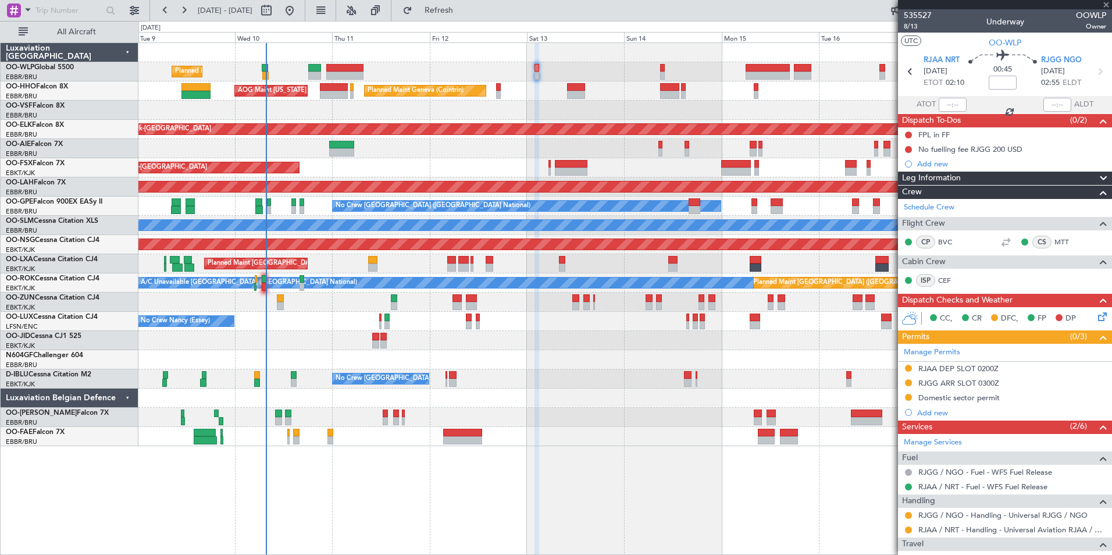
type input "-00:15"
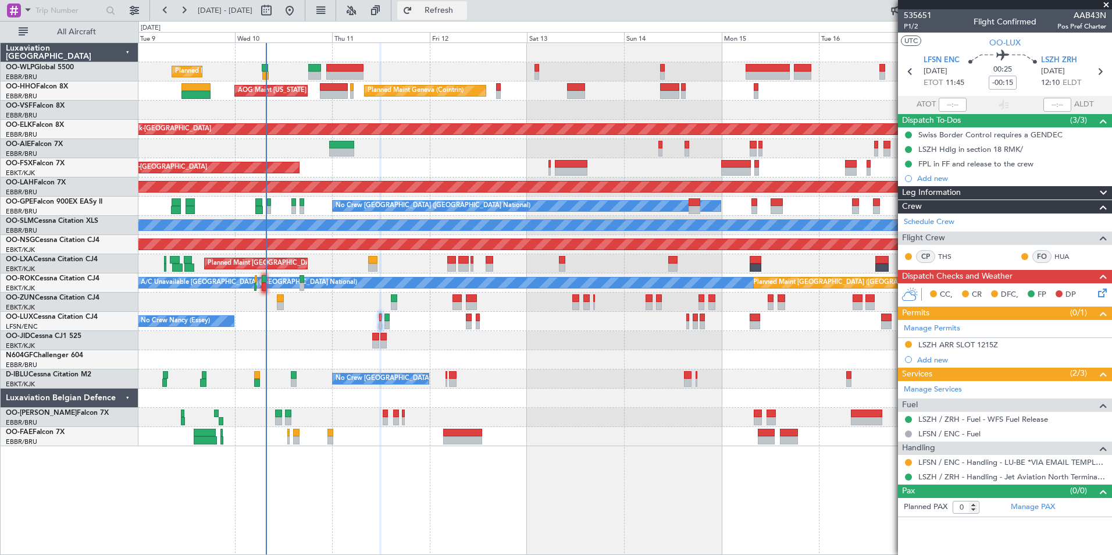
click at [456, 12] on span "Refresh" at bounding box center [439, 10] width 49 height 8
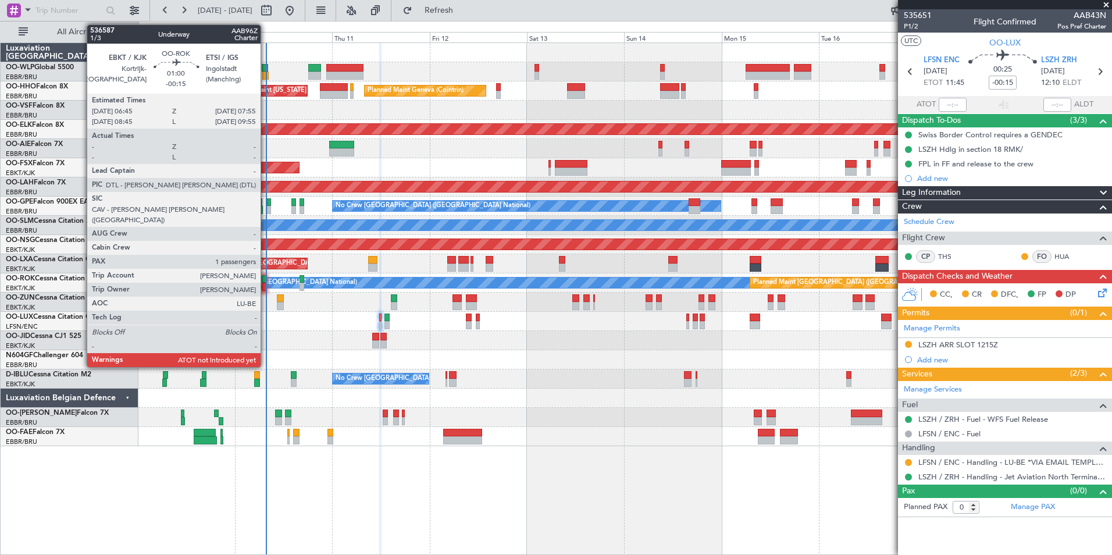
click at [265, 284] on div at bounding box center [264, 287] width 5 height 8
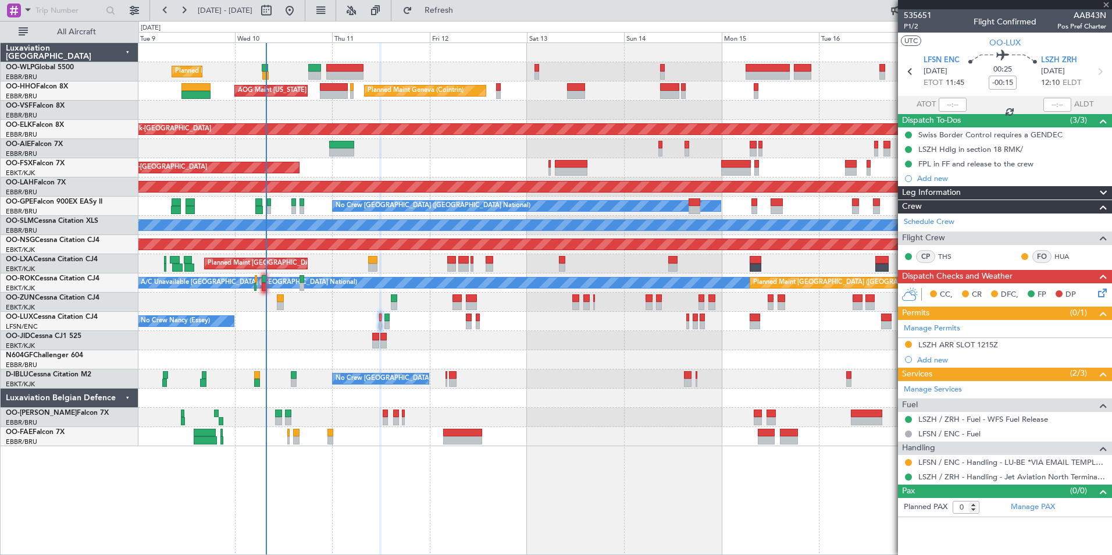
type input "1"
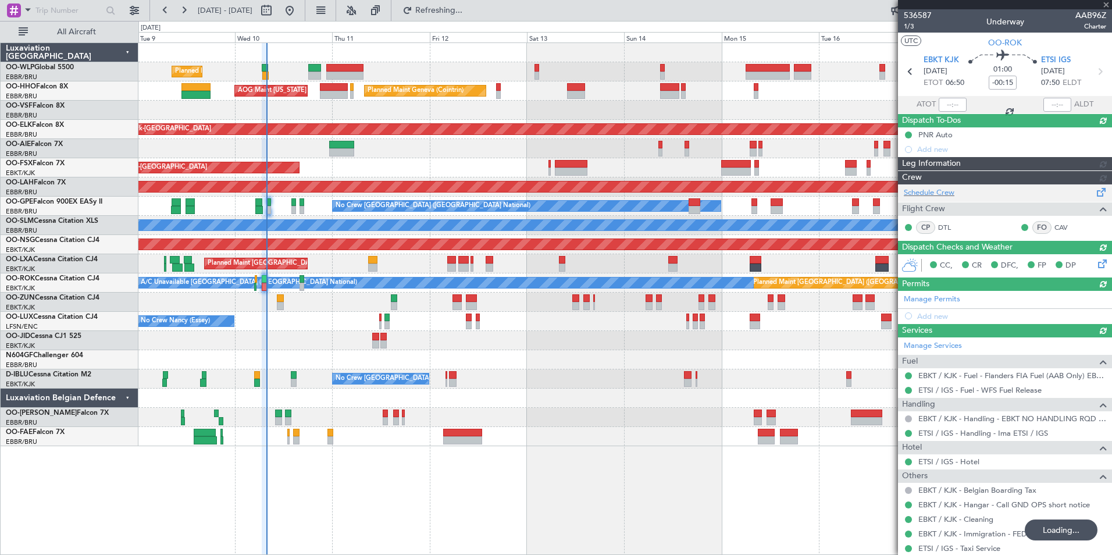
type input "07:43"
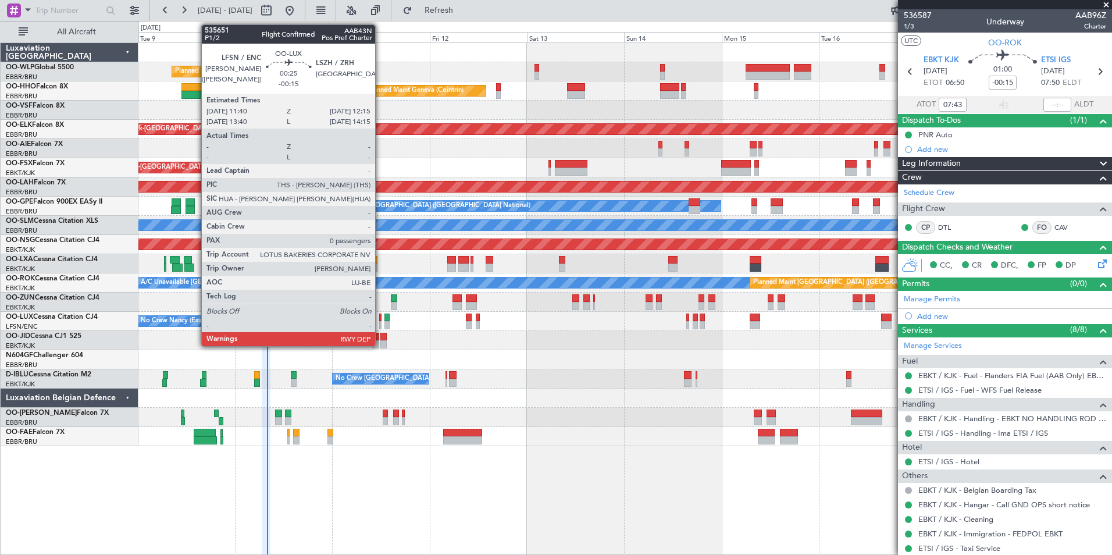
click at [381, 317] on div at bounding box center [380, 318] width 3 height 8
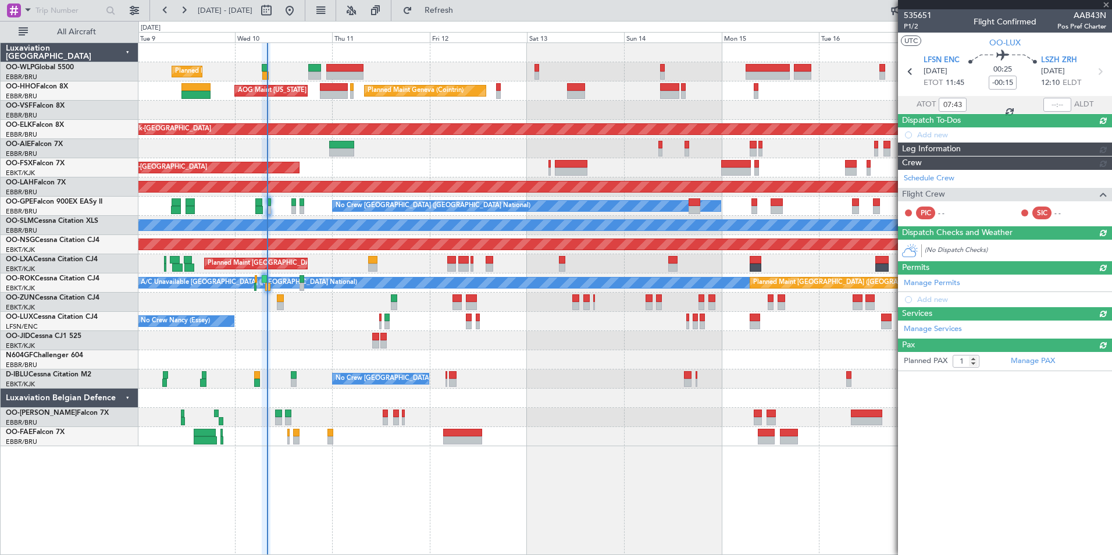
type input "0"
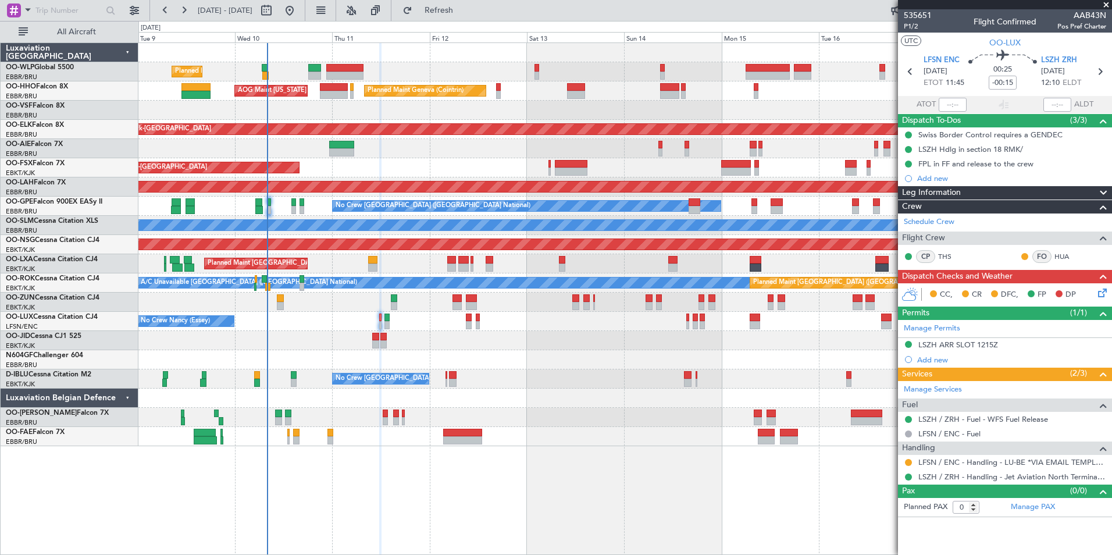
click at [1103, 289] on icon at bounding box center [1100, 290] width 9 height 9
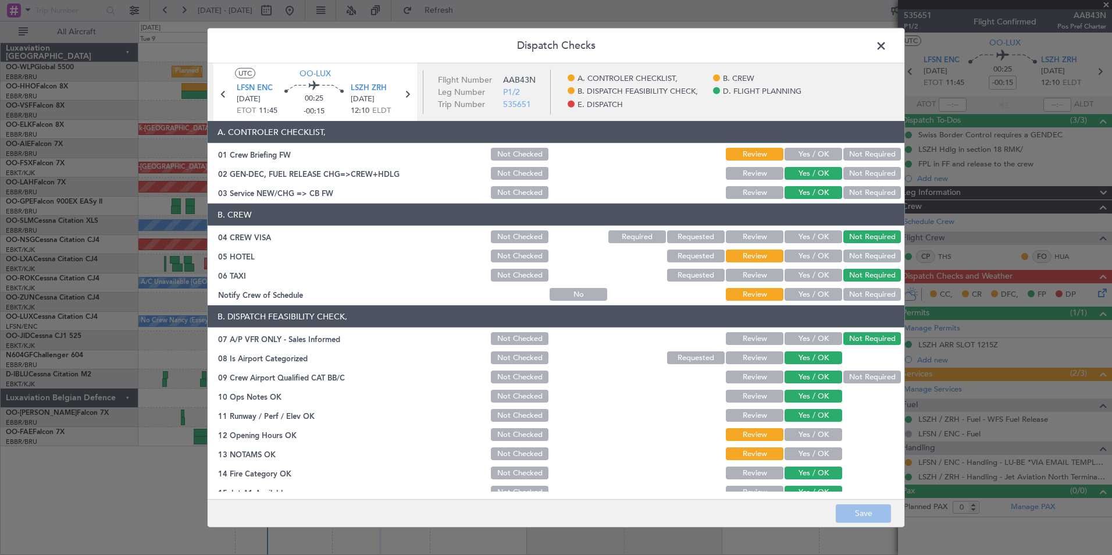
click at [854, 253] on button "Not Required" at bounding box center [873, 256] width 58 height 13
click at [798, 293] on button "Yes / OK" at bounding box center [814, 294] width 58 height 13
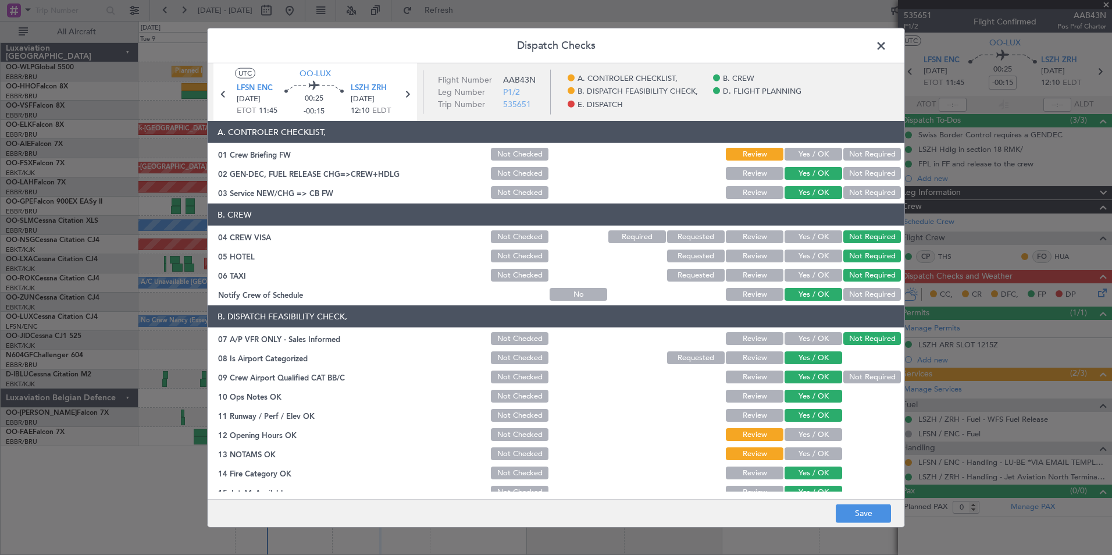
click at [806, 437] on button "Yes / OK" at bounding box center [814, 434] width 58 height 13
click at [806, 463] on section "B. DISPATCH FEASIBILITY CHECK, 07 A/P VFR ONLY - Sales Informed Not Checked Rev…" at bounding box center [556, 431] width 697 height 253
click at [806, 462] on section "B. DISPATCH FEASIBILITY CHECK, 07 A/P VFR ONLY - Sales Informed Not Checked Rev…" at bounding box center [556, 431] width 697 height 253
click at [812, 441] on div "Yes / OK" at bounding box center [812, 434] width 59 height 16
click at [811, 448] on button "Yes / OK" at bounding box center [814, 453] width 58 height 13
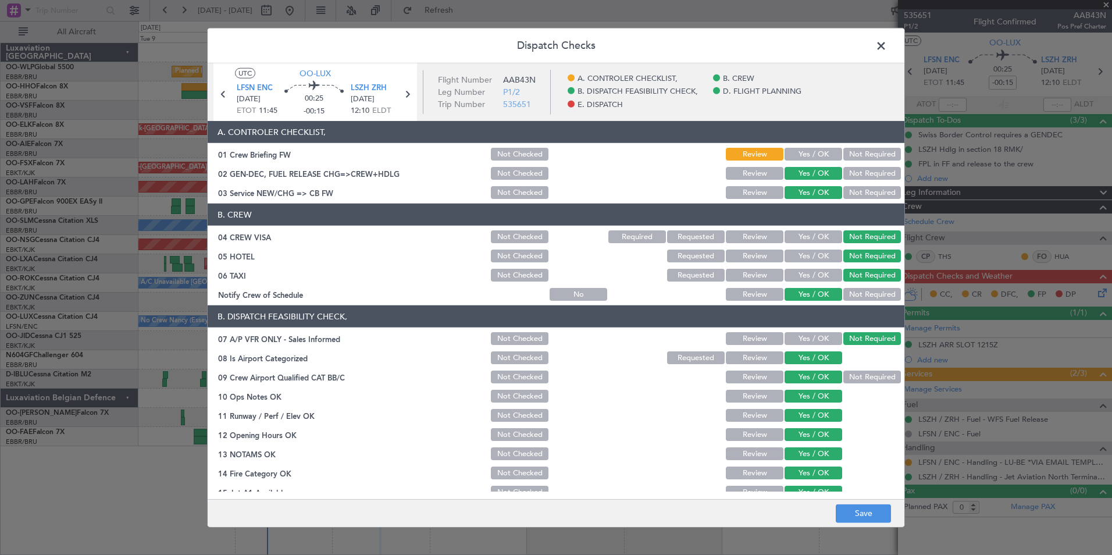
scroll to position [215, 0]
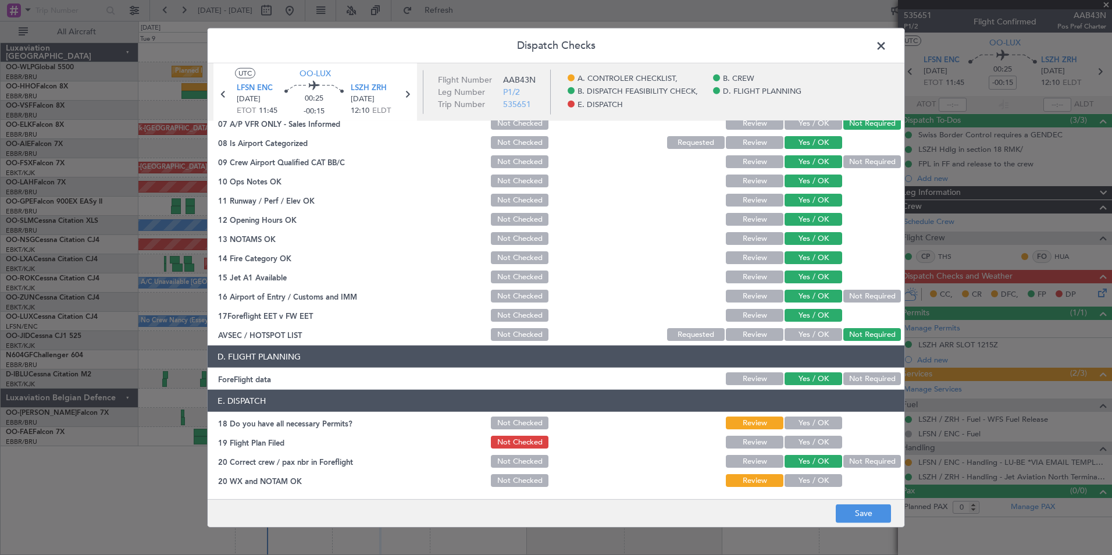
click at [818, 426] on button "Yes / OK" at bounding box center [814, 423] width 58 height 13
click at [813, 444] on button "Yes / OK" at bounding box center [814, 442] width 58 height 13
click at [808, 477] on button "Yes / OK" at bounding box center [814, 480] width 58 height 13
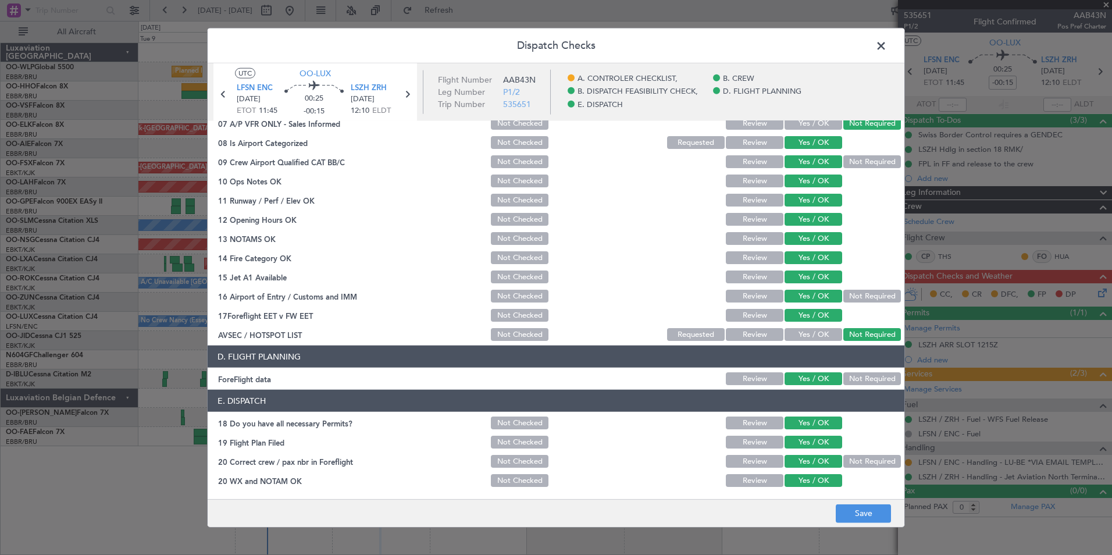
click at [848, 528] on div "Dispatch Checks UTC OO-LUX LFSN ENC 11/09/2025 ETOT 11:45 00:25 -00:15 LSZH ZRH…" at bounding box center [556, 277] width 1112 height 555
click at [854, 518] on button "Save" at bounding box center [863, 513] width 55 height 19
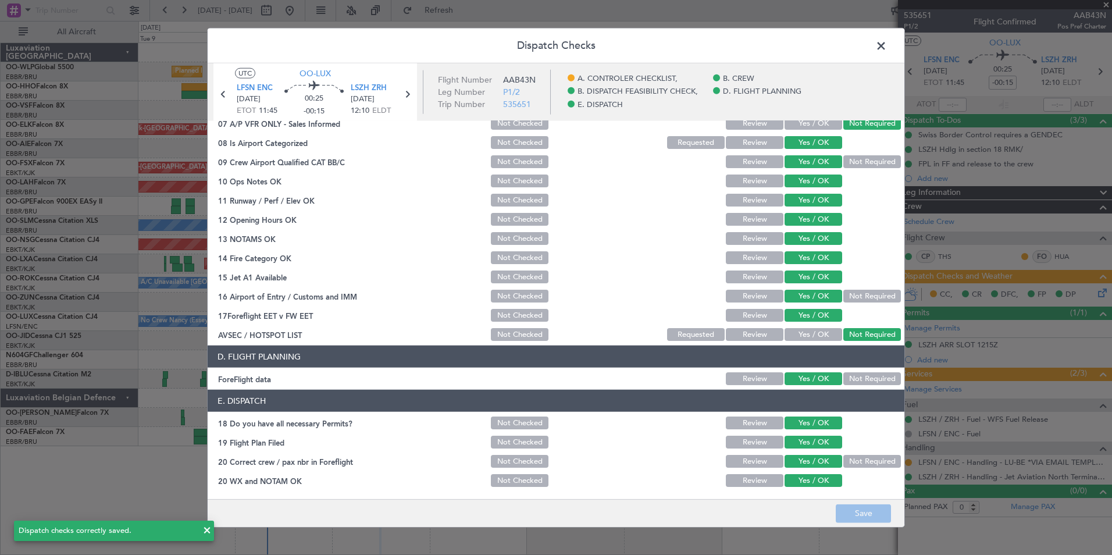
click at [887, 44] on span at bounding box center [887, 48] width 0 height 23
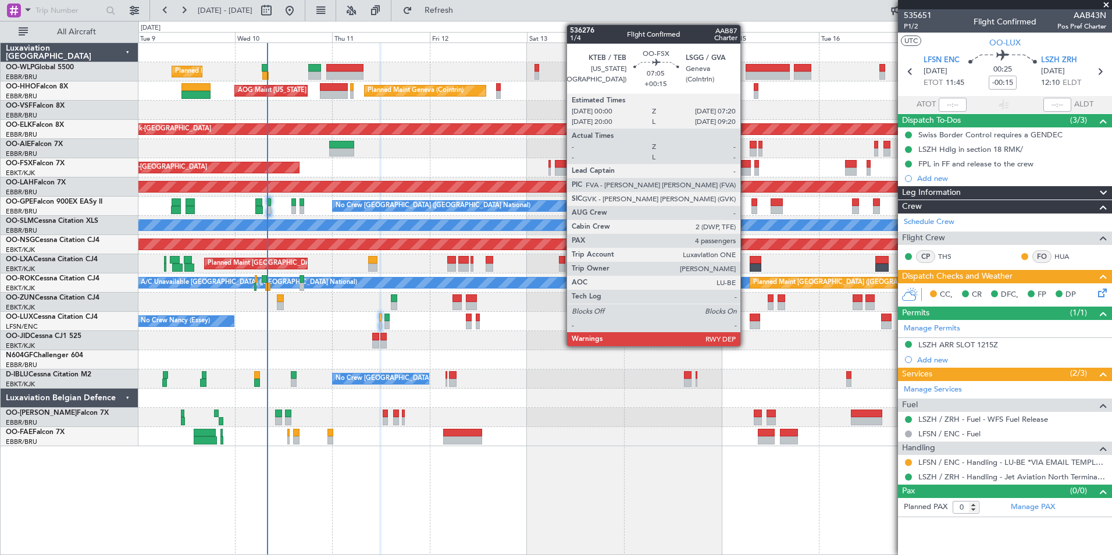
click at [746, 167] on div at bounding box center [736, 164] width 30 height 8
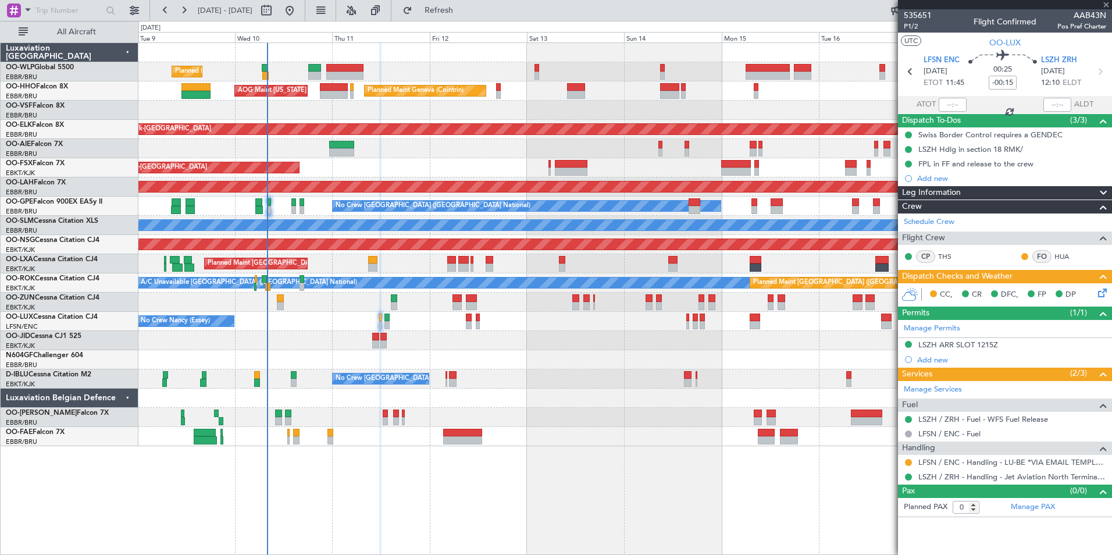
type input "+00:15"
type input "4"
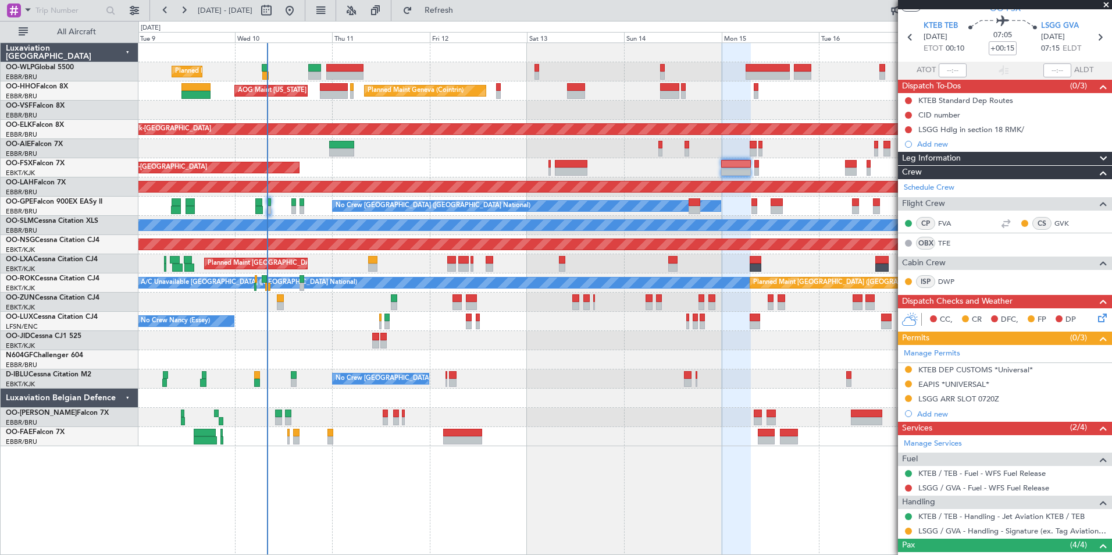
scroll to position [58, 0]
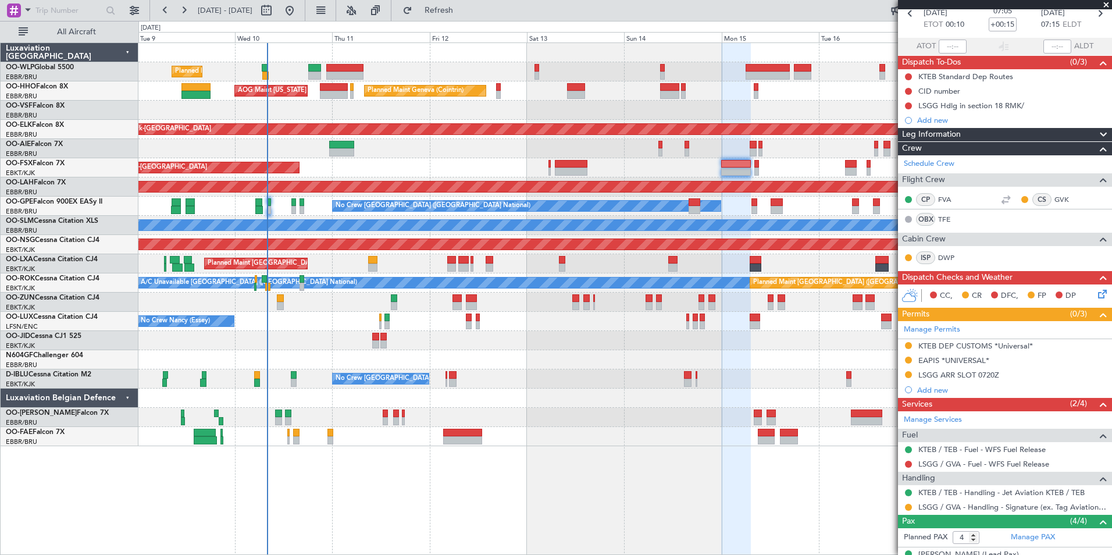
click at [955, 372] on mat-tooltip-component "EAPIS *UNIVERSAL*" at bounding box center [954, 380] width 82 height 31
click at [961, 374] on div "LSGG ARR SLOT 0720Z" at bounding box center [959, 375] width 81 height 10
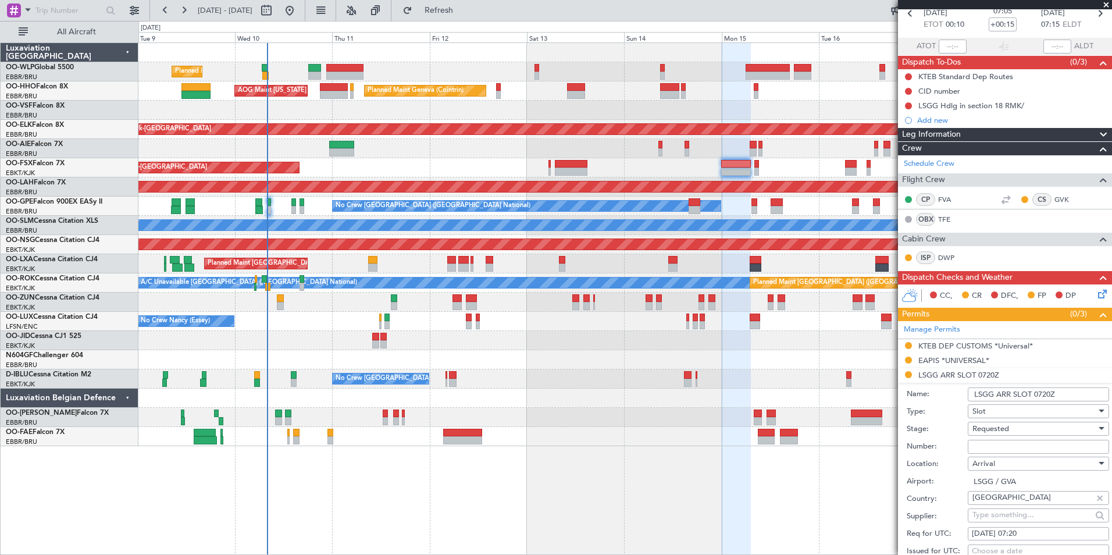
click at [993, 446] on input "Number:" at bounding box center [1038, 447] width 141 height 14
paste input "091507102A"
type input "091507102A"
click at [991, 422] on div "Requested" at bounding box center [1035, 428] width 124 height 17
click at [1014, 518] on span "Received OK" at bounding box center [1034, 521] width 122 height 17
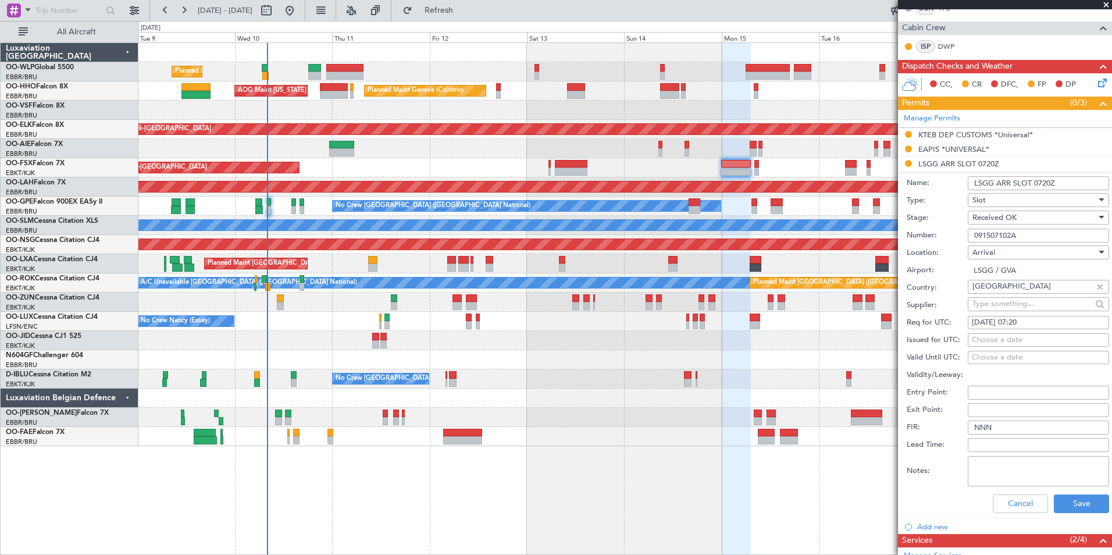
scroll to position [291, 0]
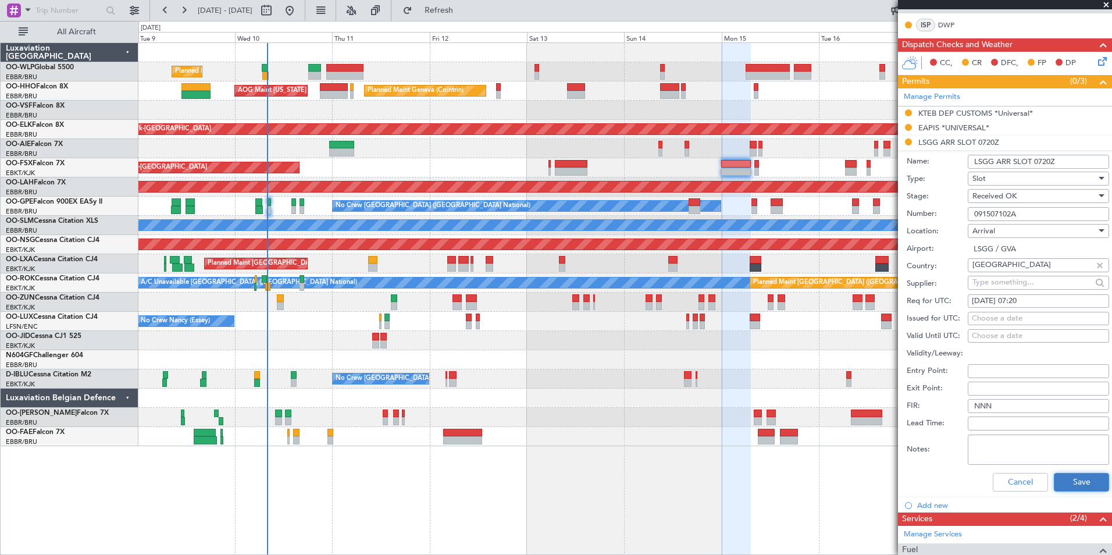
click at [1055, 480] on button "Save" at bounding box center [1081, 482] width 55 height 19
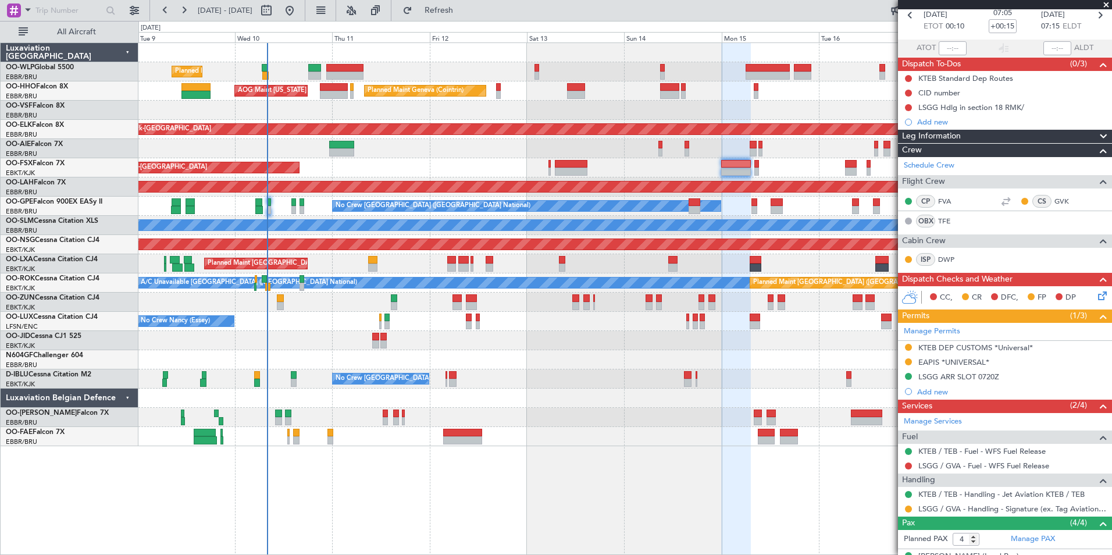
scroll to position [0, 0]
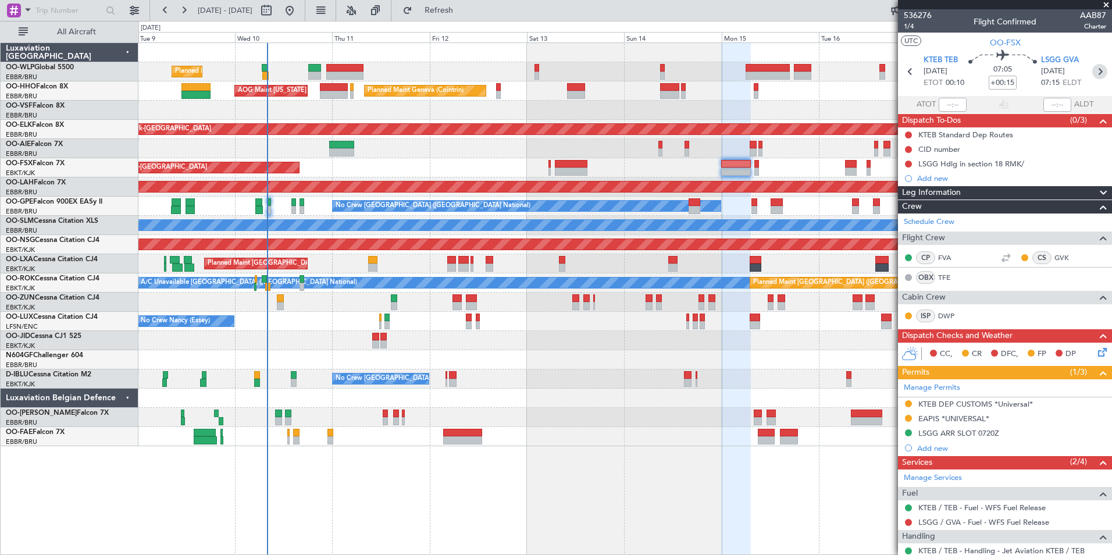
click at [1096, 73] on icon at bounding box center [1100, 71] width 15 height 15
type input "0"
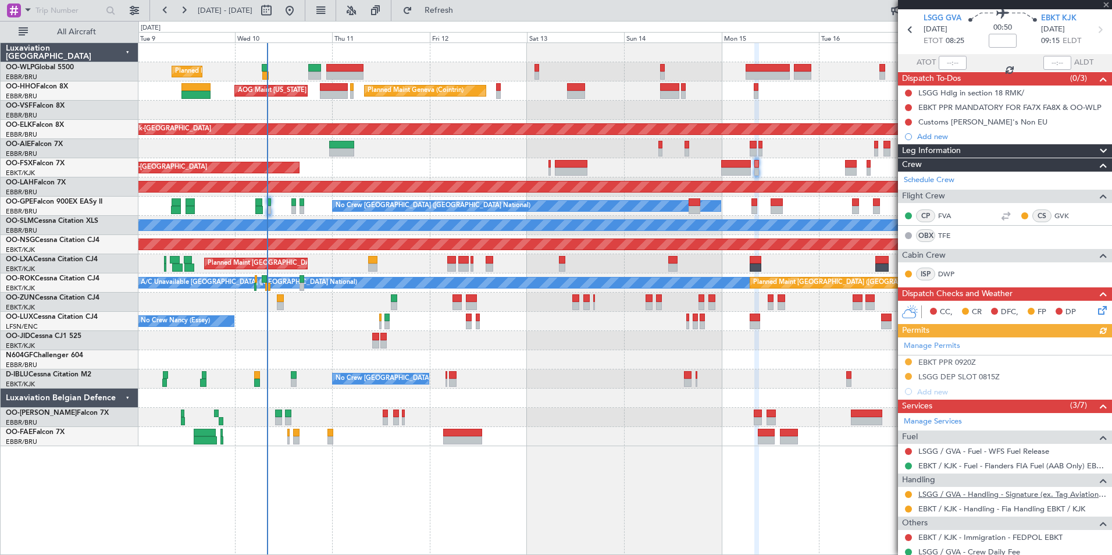
scroll to position [58, 0]
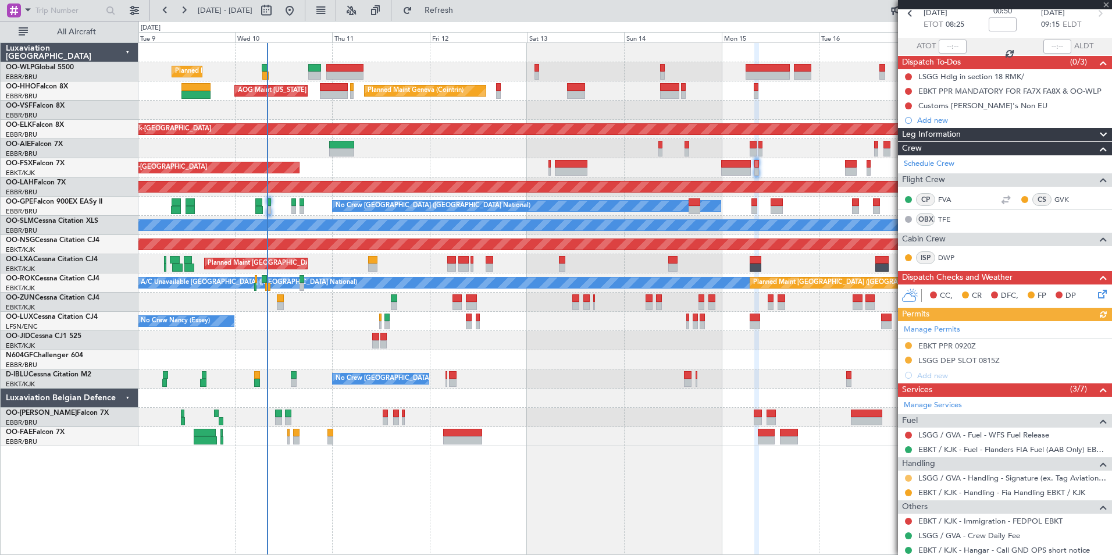
click at [908, 477] on button at bounding box center [908, 478] width 7 height 7
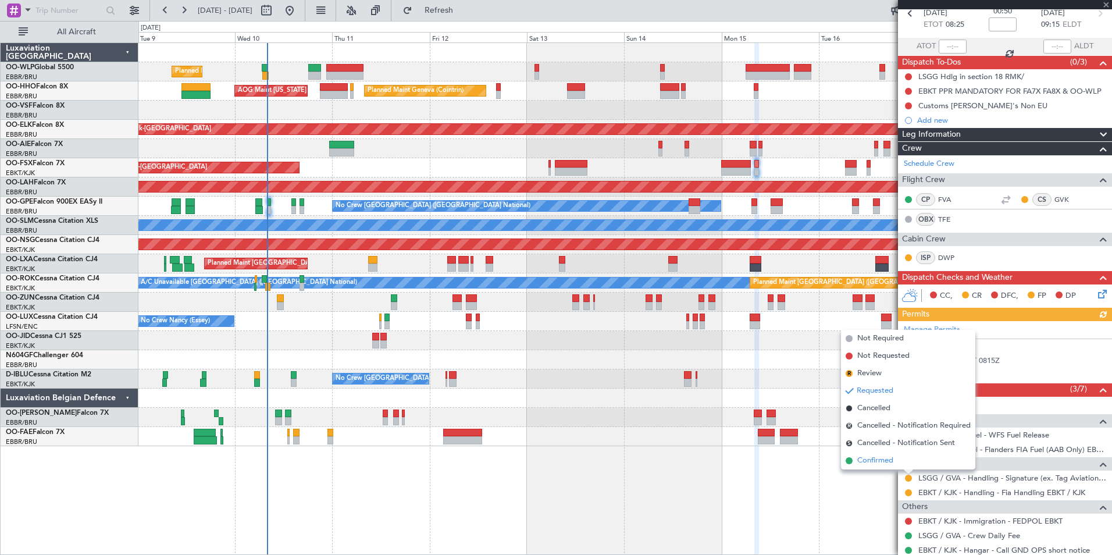
click at [889, 460] on span "Confirmed" at bounding box center [876, 461] width 36 height 12
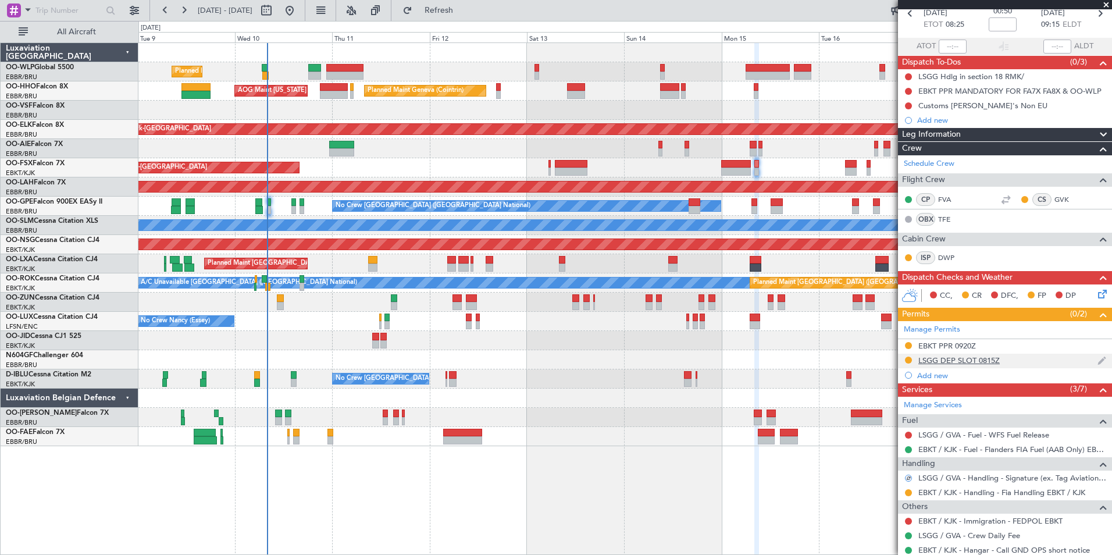
click at [940, 360] on div "LSGG DEP SLOT 0815Z" at bounding box center [959, 361] width 81 height 10
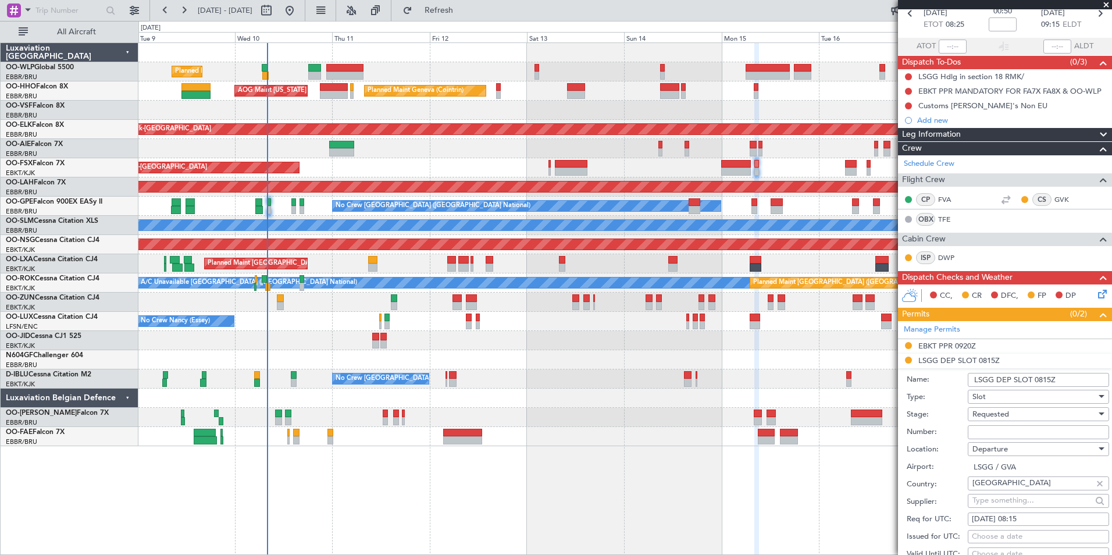
click at [995, 436] on input "Number:" at bounding box center [1038, 432] width 141 height 14
paste input "091508103D"
type input "091508103D"
click at [995, 413] on span "Requested" at bounding box center [991, 414] width 37 height 10
click at [1003, 507] on span "Received OK" at bounding box center [1034, 507] width 122 height 17
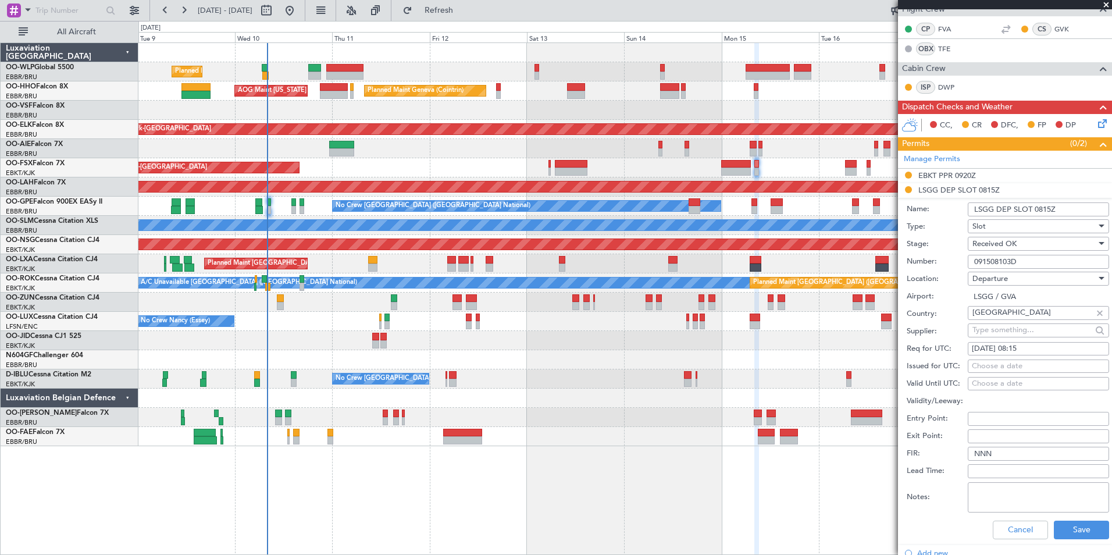
scroll to position [233, 0]
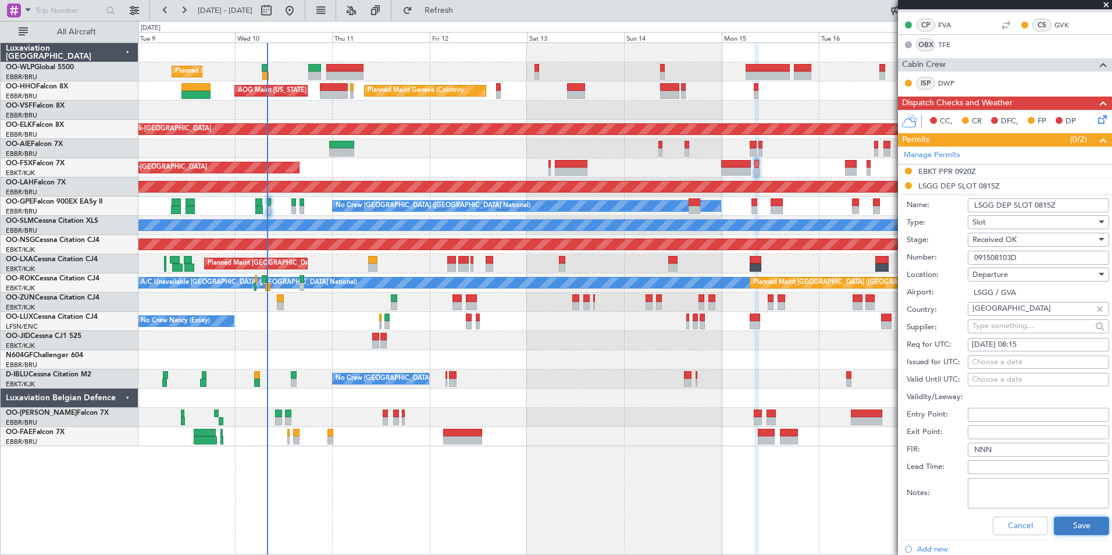
click at [1065, 520] on button "Save" at bounding box center [1081, 526] width 55 height 19
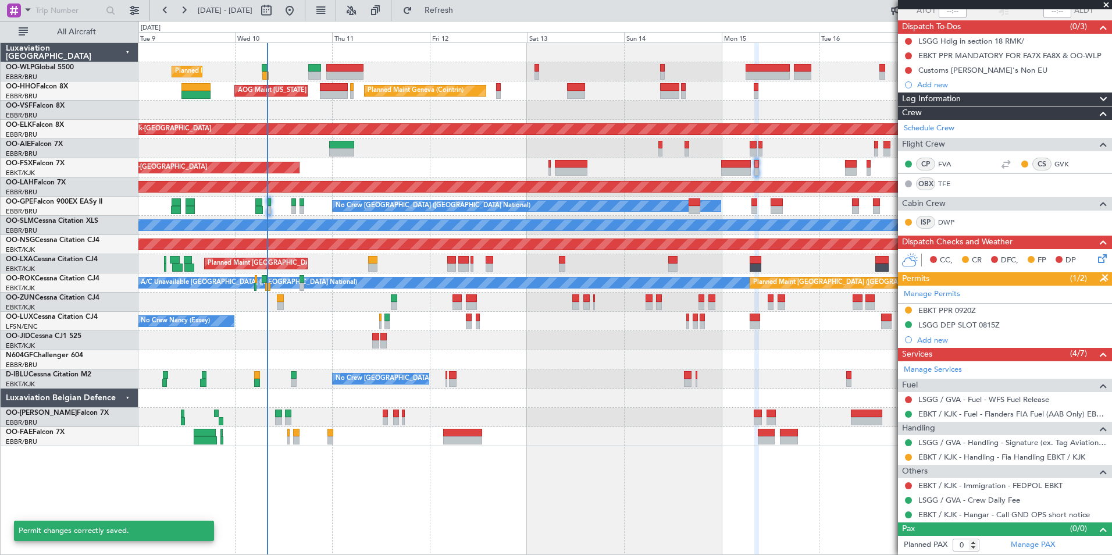
scroll to position [93, 0]
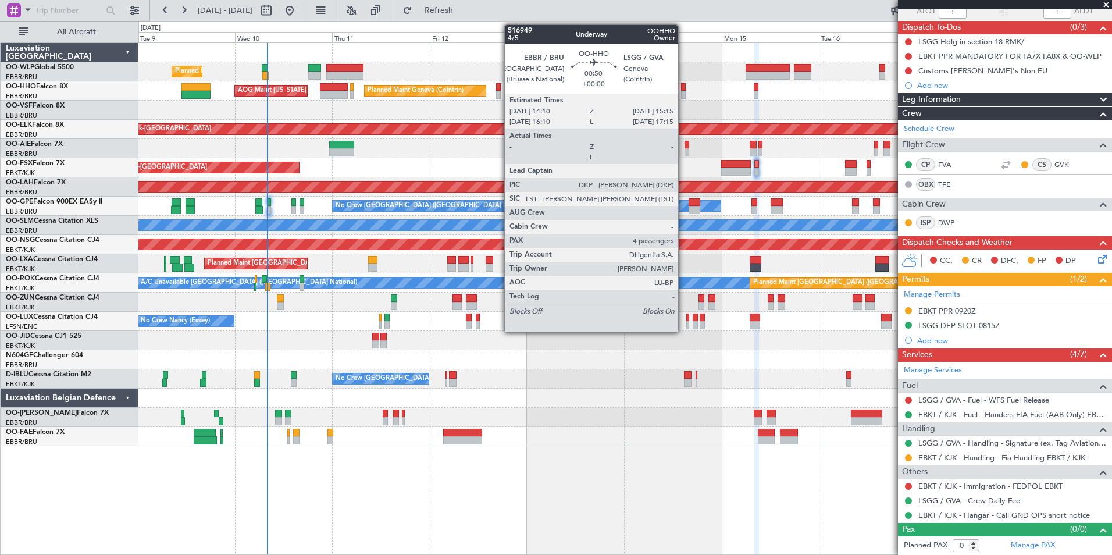
click at [684, 90] on div at bounding box center [683, 87] width 5 height 8
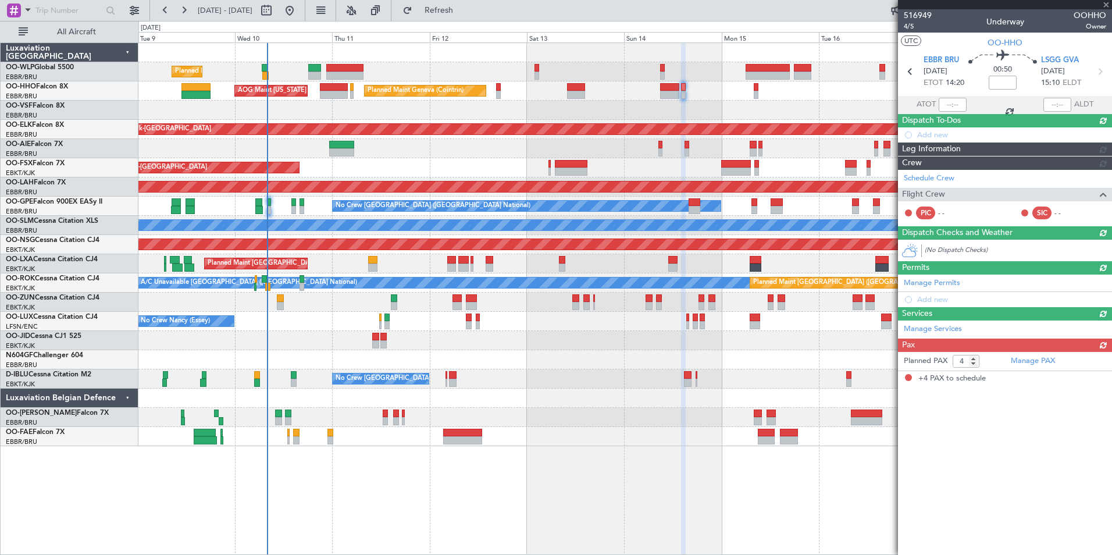
scroll to position [0, 0]
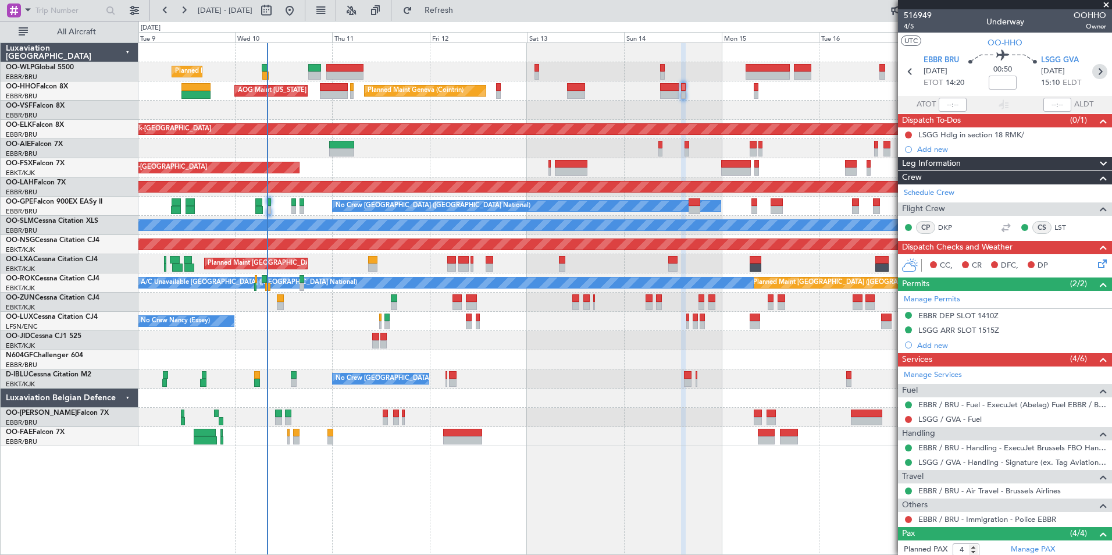
click at [1094, 73] on icon at bounding box center [1100, 71] width 15 height 15
type input "1"
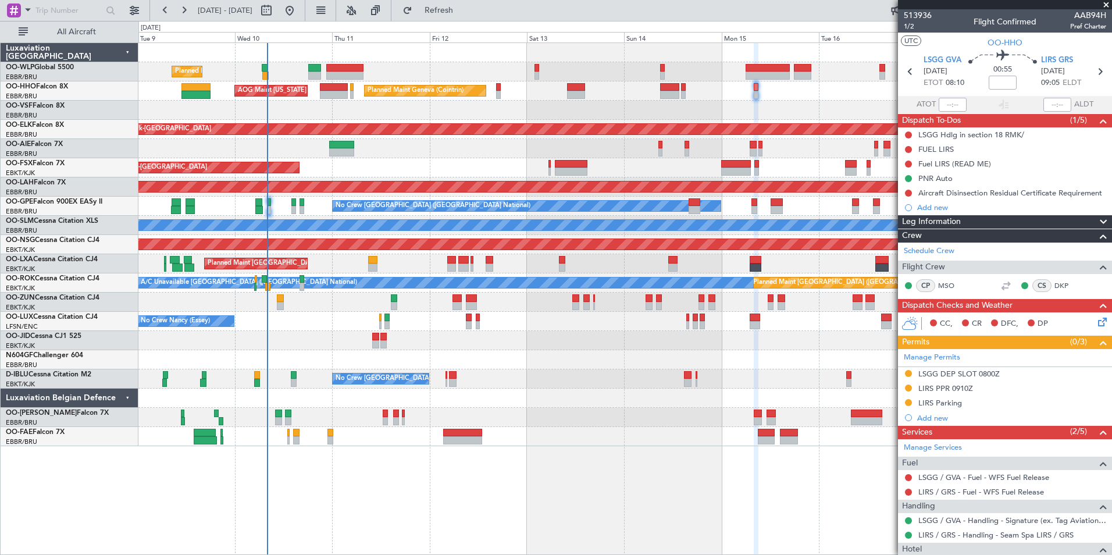
click at [940, 376] on div "LSGG DEP SLOT 0800Z" at bounding box center [959, 374] width 81 height 10
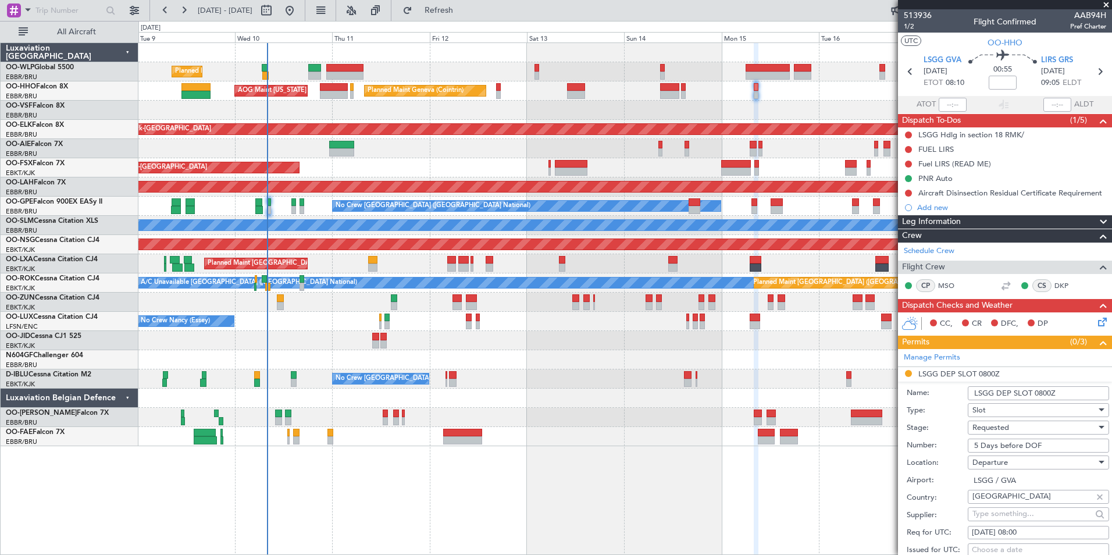
click at [1007, 447] on input "5 Days before DOF" at bounding box center [1038, 446] width 141 height 14
paste input "091508101D"
type input "091508101D"
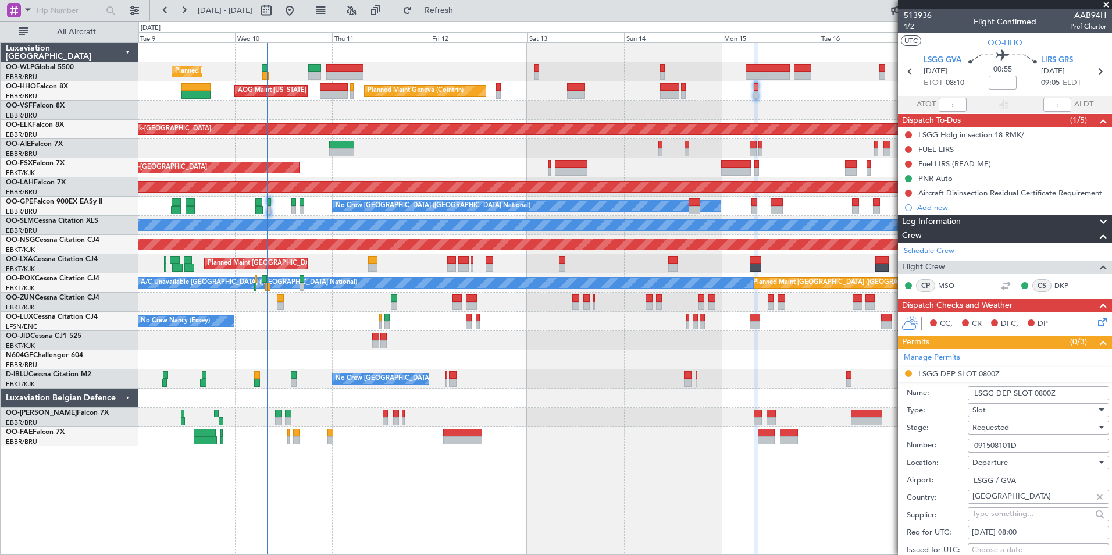
click at [1006, 424] on span "Requested" at bounding box center [991, 427] width 37 height 10
click at [1004, 522] on span "Received OK" at bounding box center [1034, 520] width 122 height 17
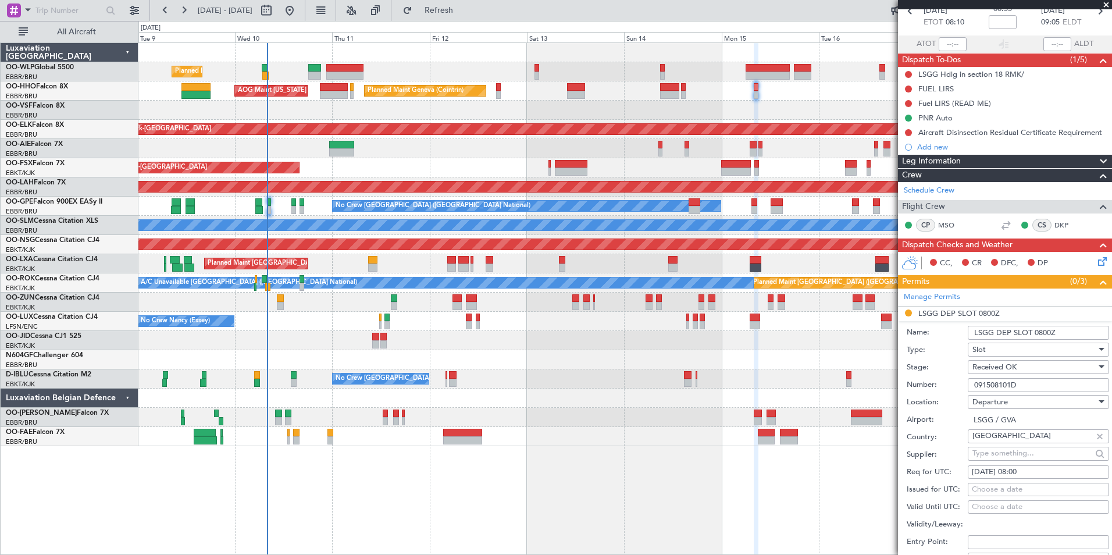
scroll to position [175, 0]
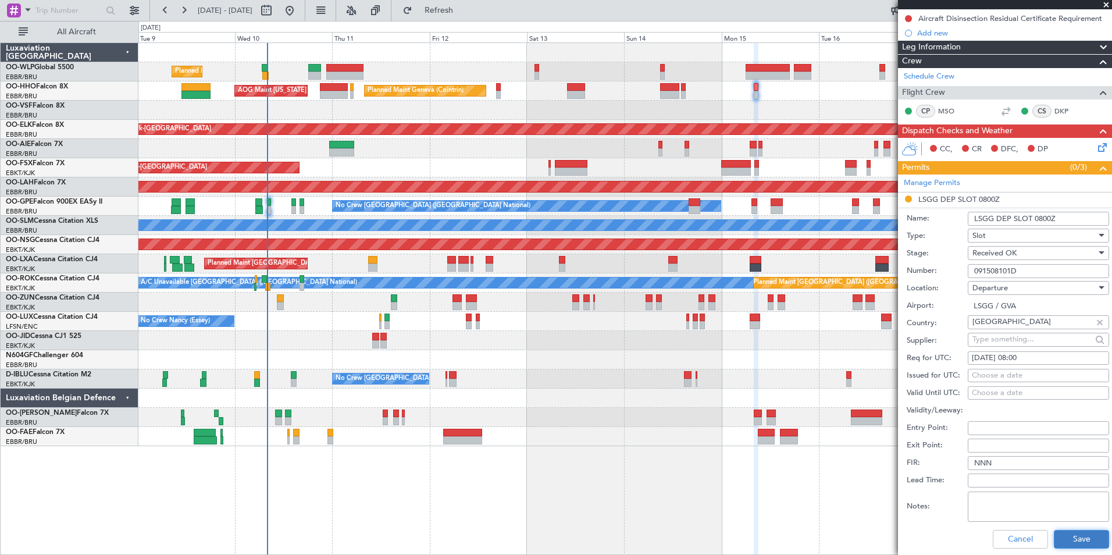
click at [1068, 533] on button "Save" at bounding box center [1081, 539] width 55 height 19
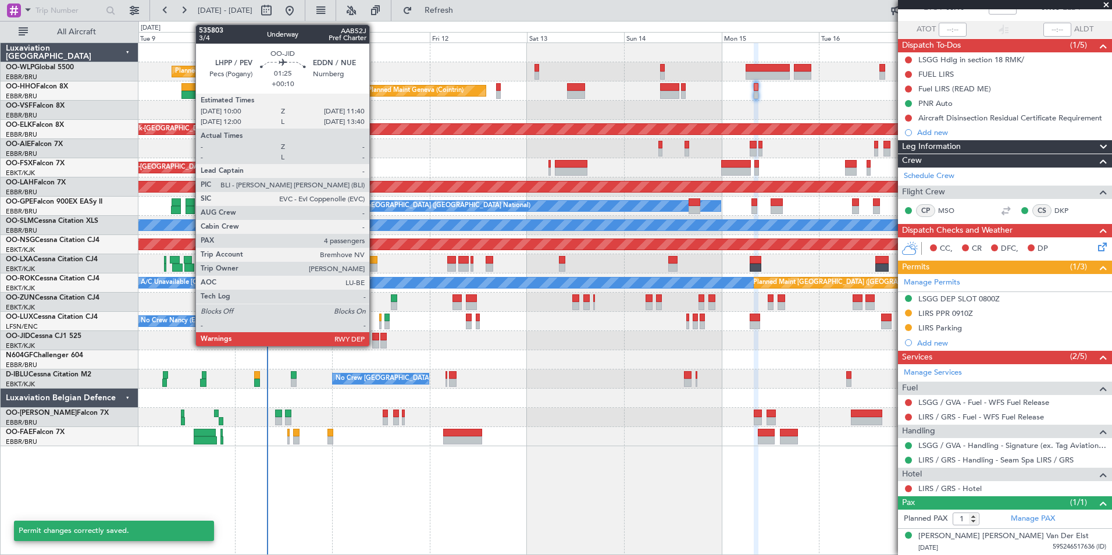
scroll to position [74, 0]
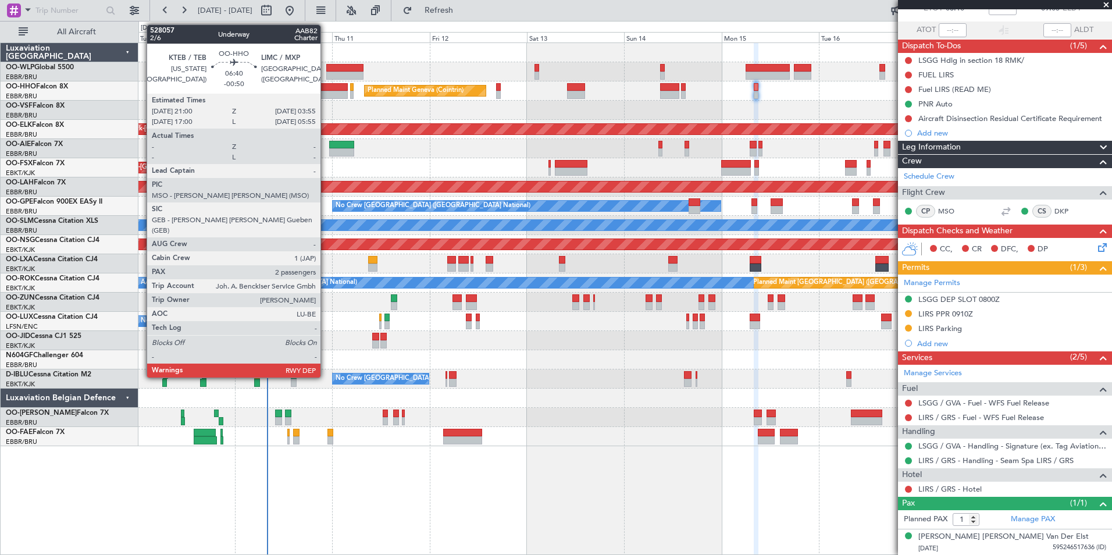
click at [326, 91] on div at bounding box center [334, 95] width 29 height 8
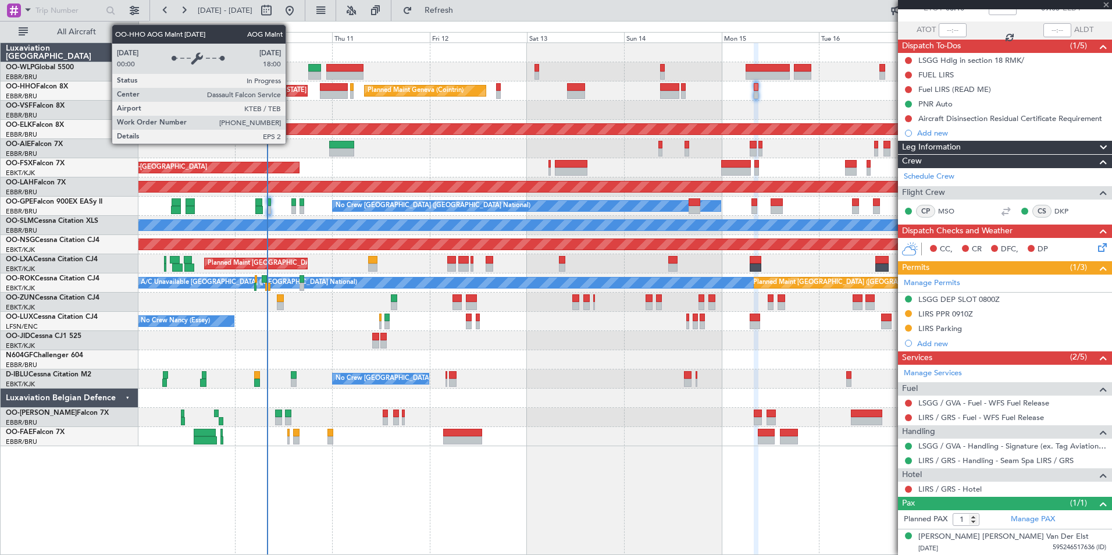
type input "-00:50"
type input "2"
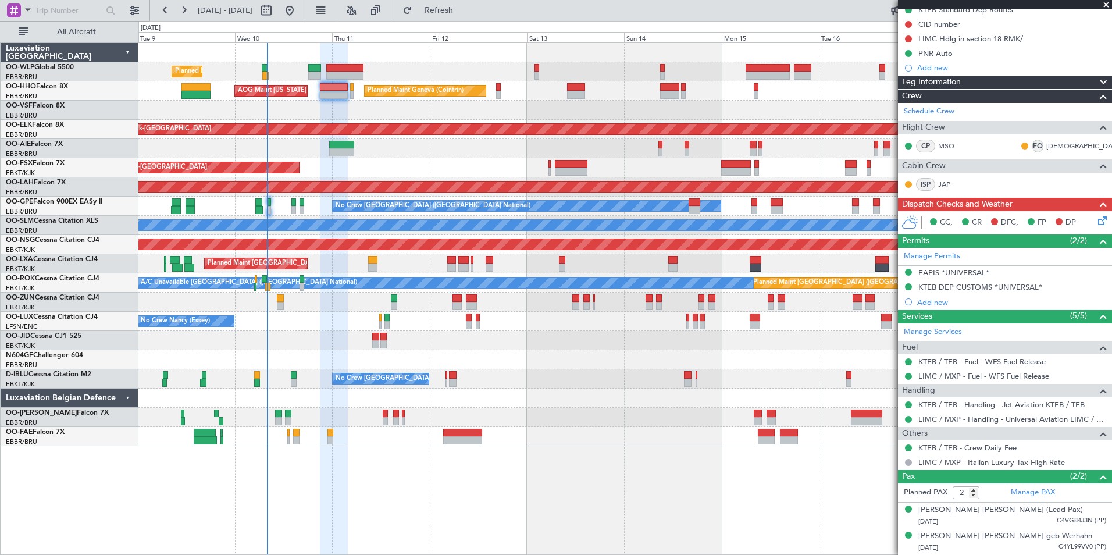
scroll to position [136, 0]
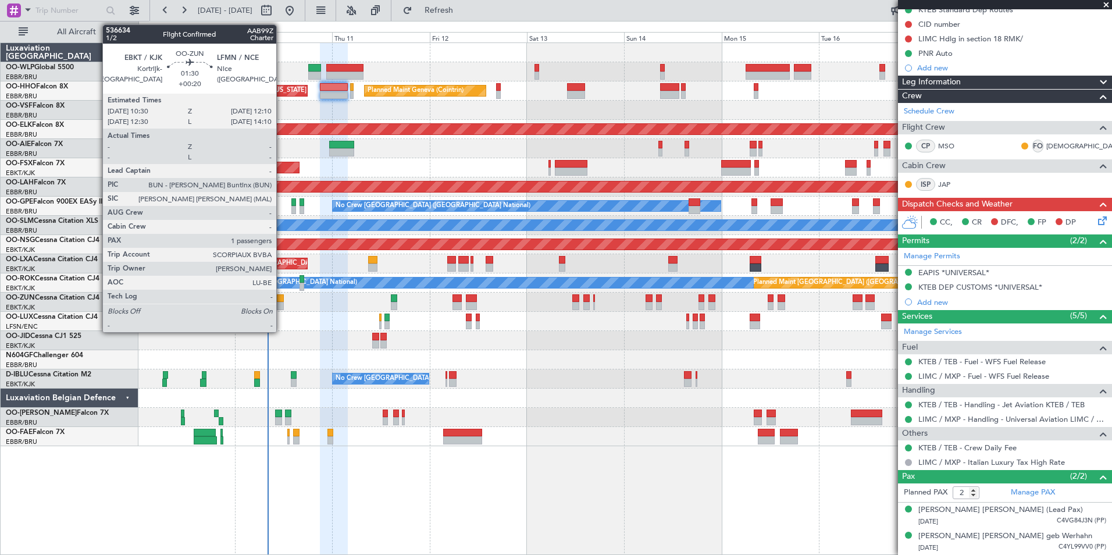
click at [282, 304] on div at bounding box center [280, 306] width 7 height 8
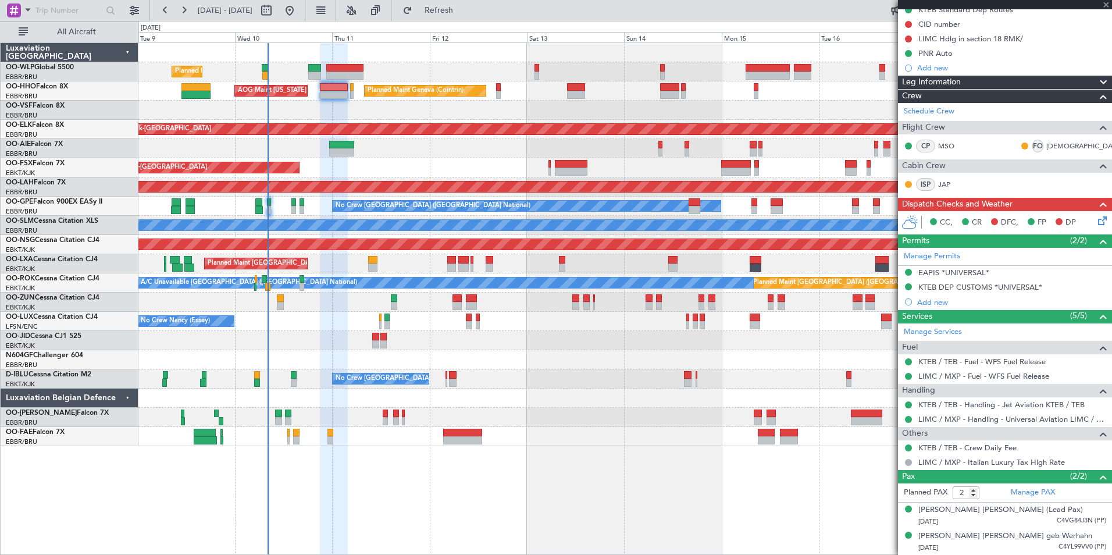
type input "+00:20"
type input "1"
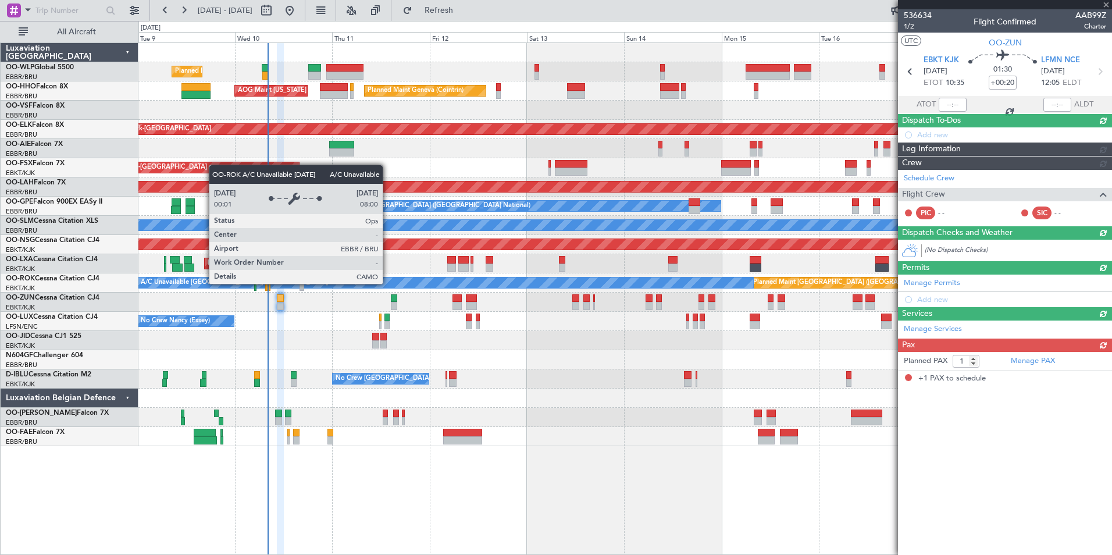
scroll to position [0, 0]
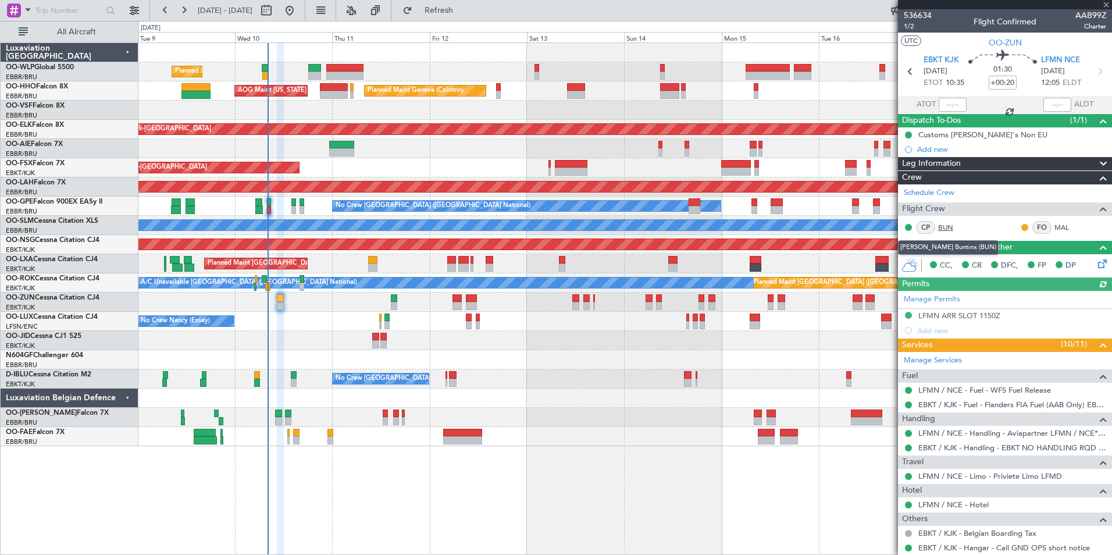
click at [944, 227] on link "BUN" at bounding box center [952, 227] width 26 height 10
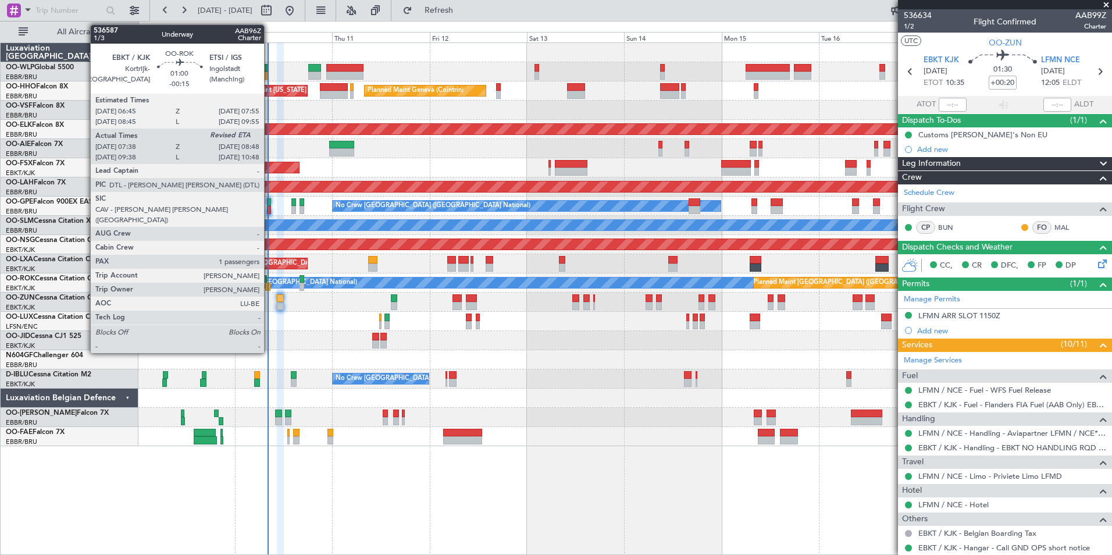
click at [269, 285] on div at bounding box center [267, 287] width 5 height 8
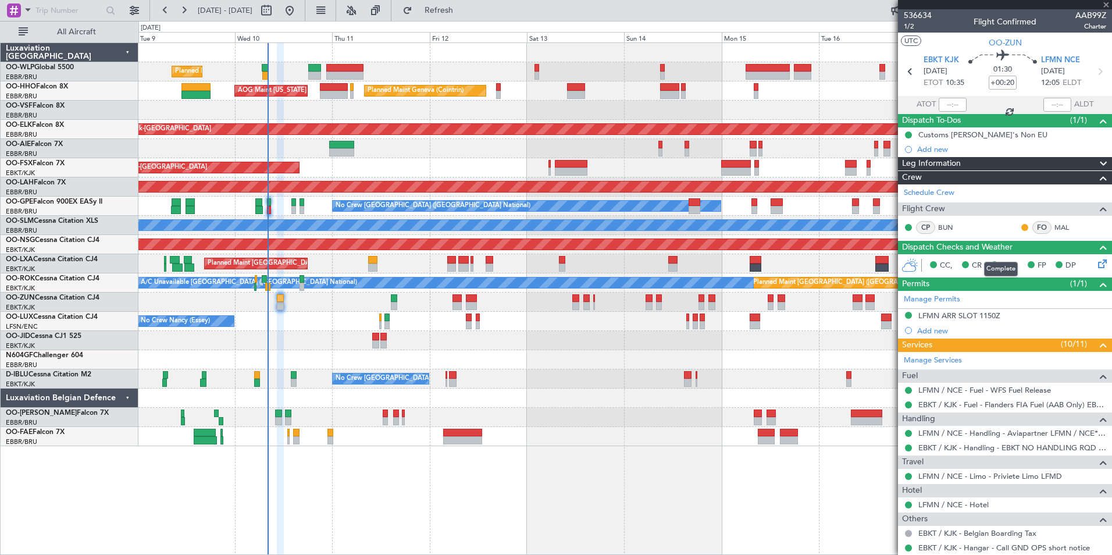
type input "-00:15"
type input "07:43"
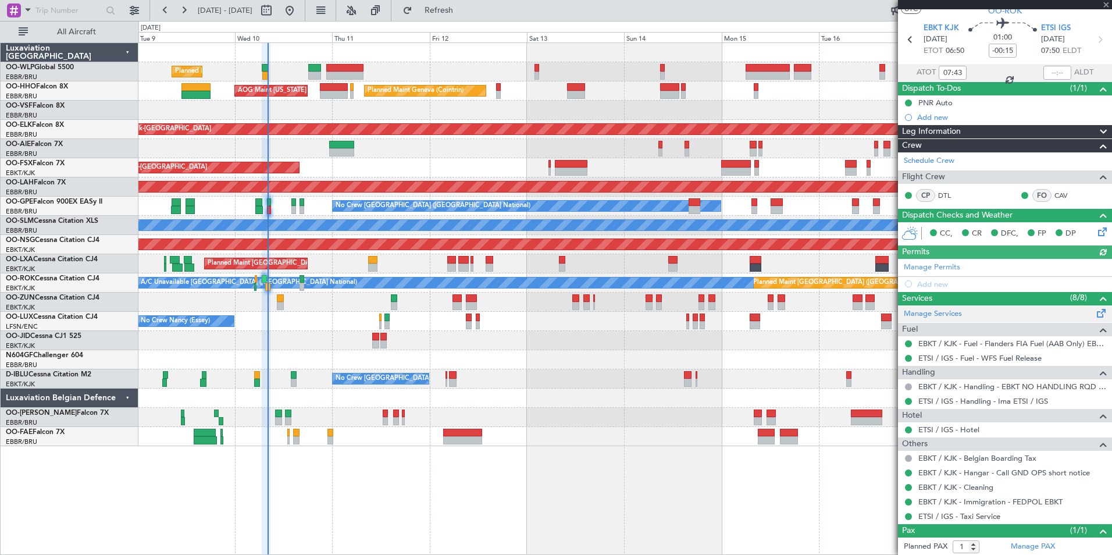
scroll to position [59, 0]
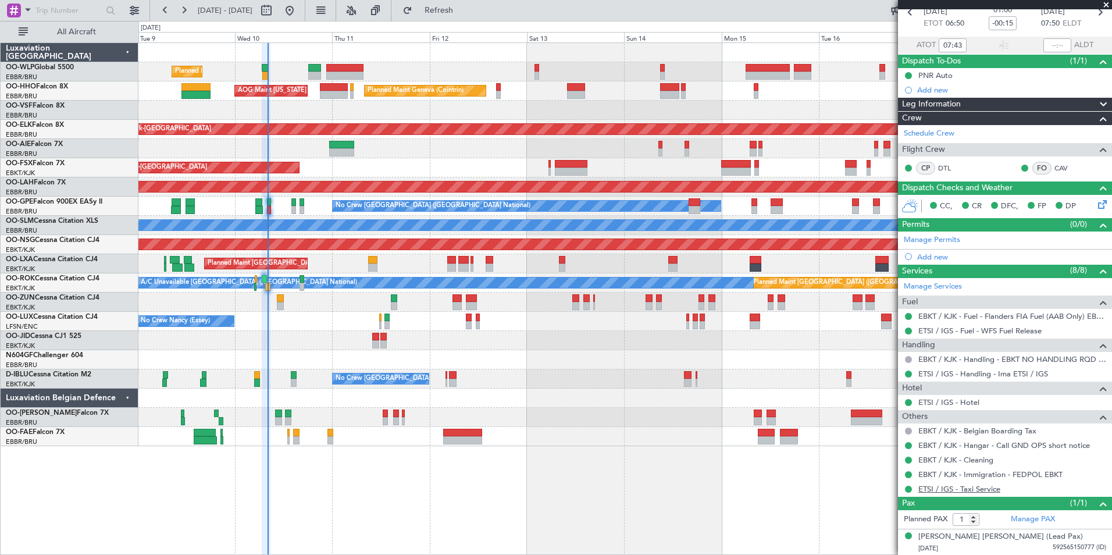
click at [936, 487] on link "ETSI / IGS - Taxi Service" at bounding box center [960, 489] width 82 height 10
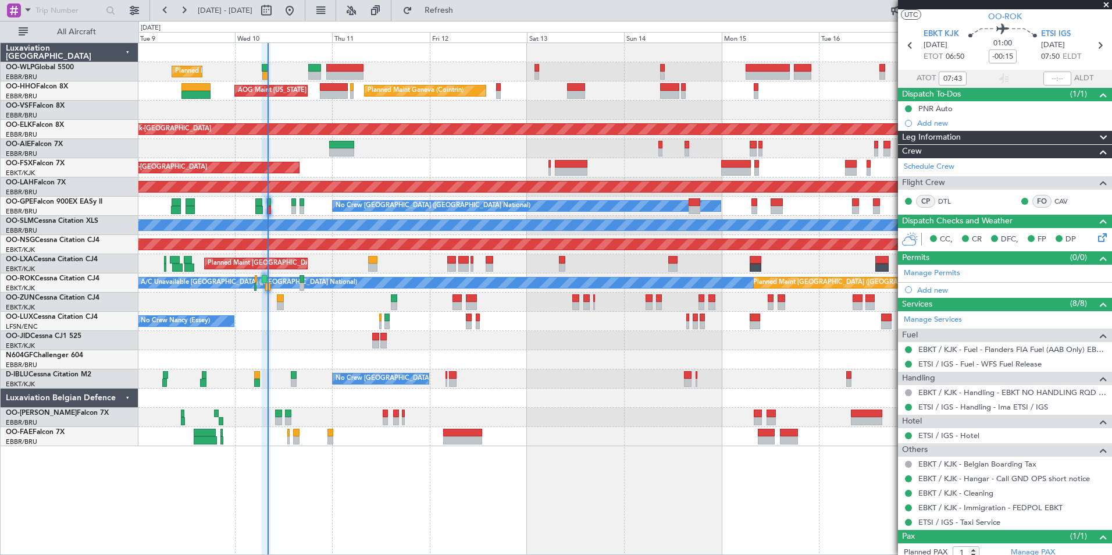
scroll to position [0, 0]
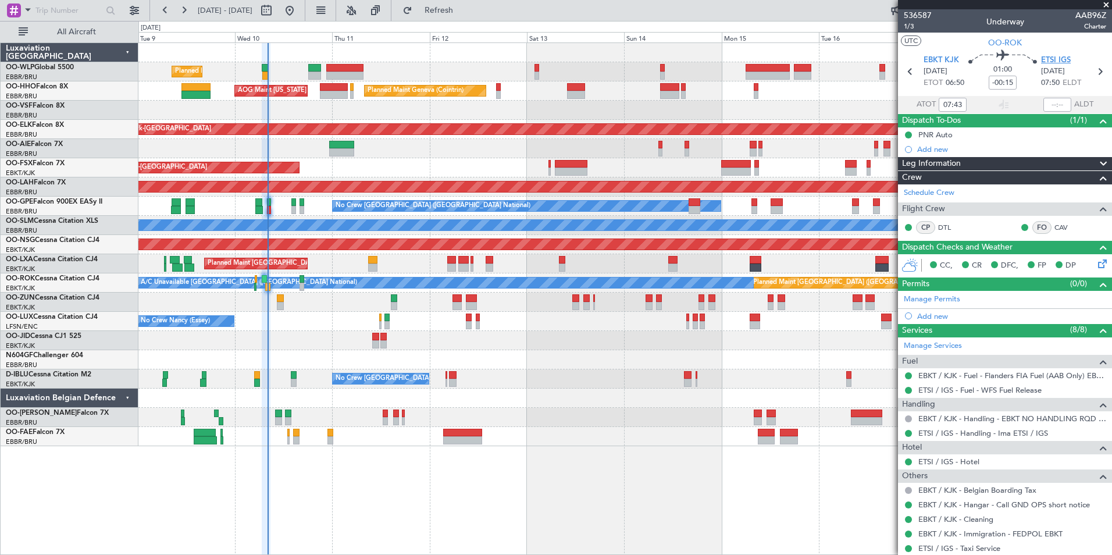
click at [1053, 62] on span "ETSI IGS" at bounding box center [1057, 61] width 30 height 12
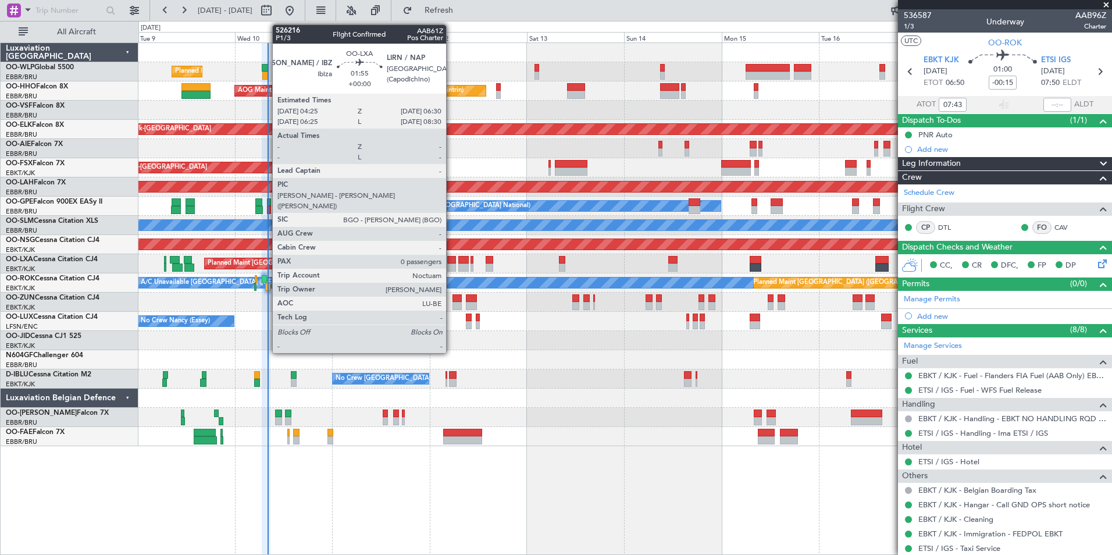
click at [452, 261] on div at bounding box center [451, 260] width 9 height 8
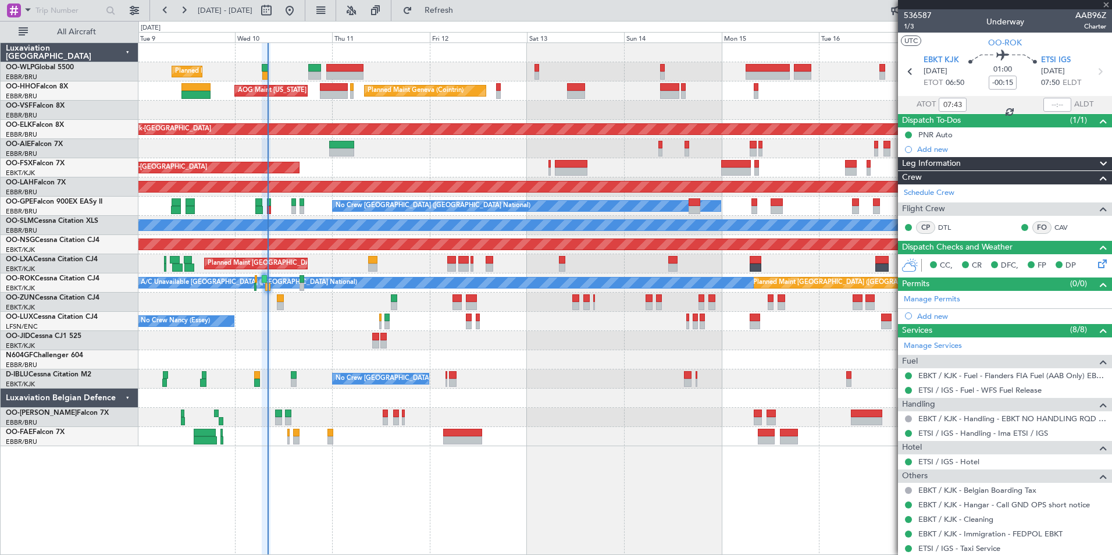
type input "0"
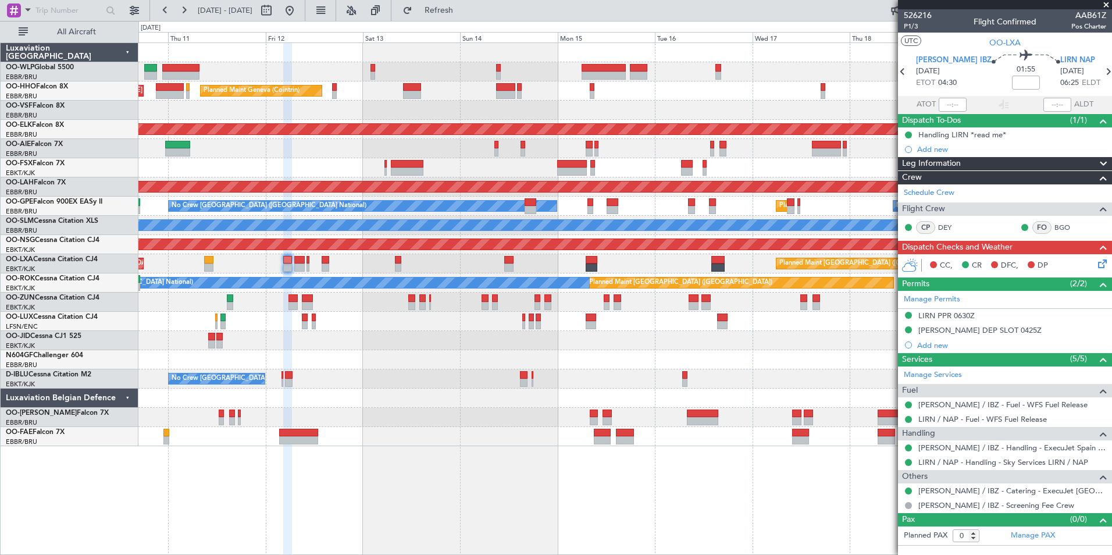
click at [536, 65] on div "Planned Maint Liege" at bounding box center [624, 71] width 973 height 19
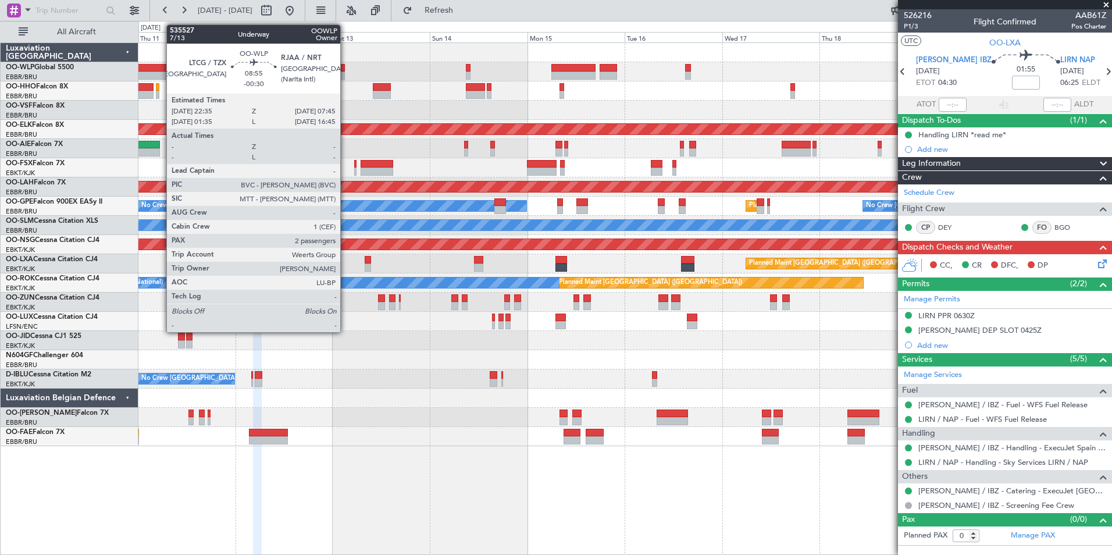
click at [161, 65] on div at bounding box center [150, 68] width 37 height 8
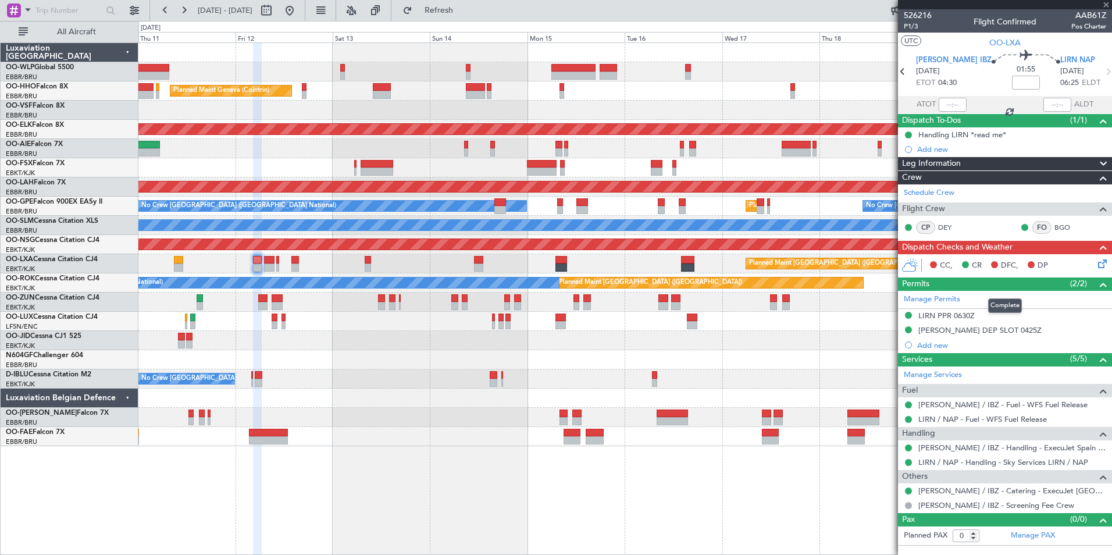
type input "-00:30"
type input "2"
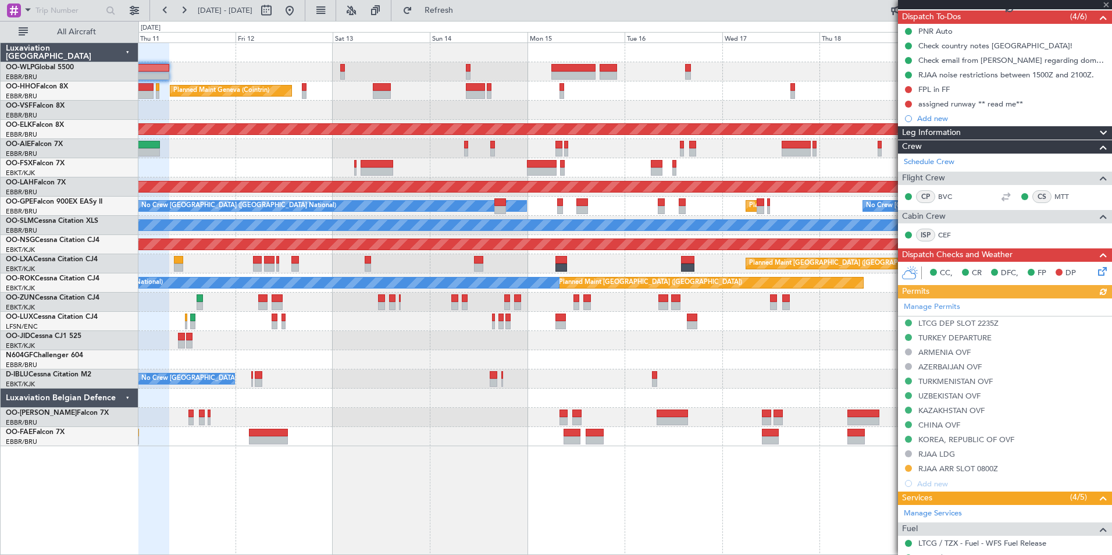
scroll to position [270, 0]
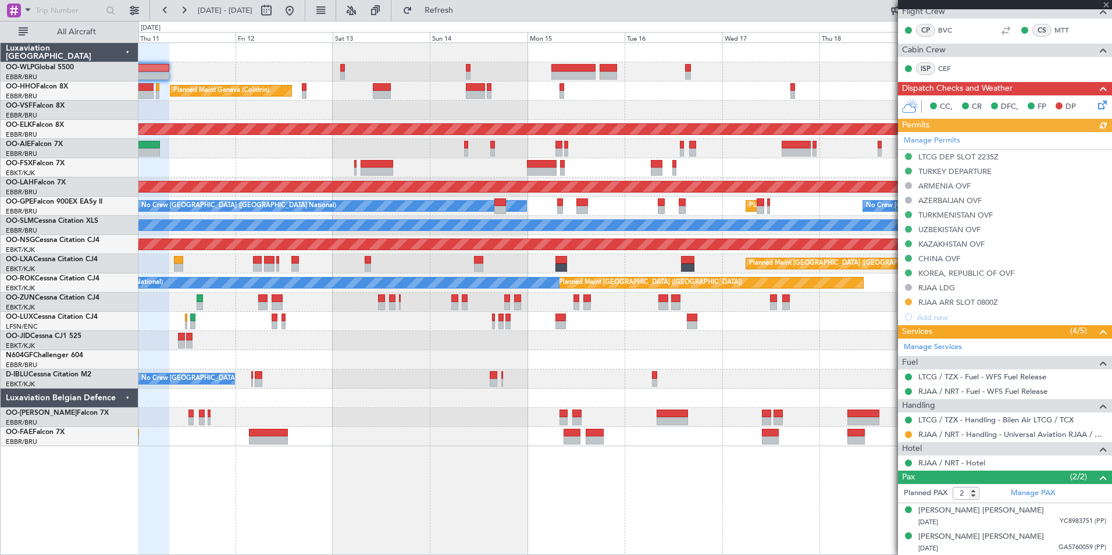
click at [651, 96] on div "Planned Maint Liege Planned Maint Geneva ([GEOGRAPHIC_DATA]) AOG Maint [US_STAT…" at bounding box center [624, 244] width 973 height 403
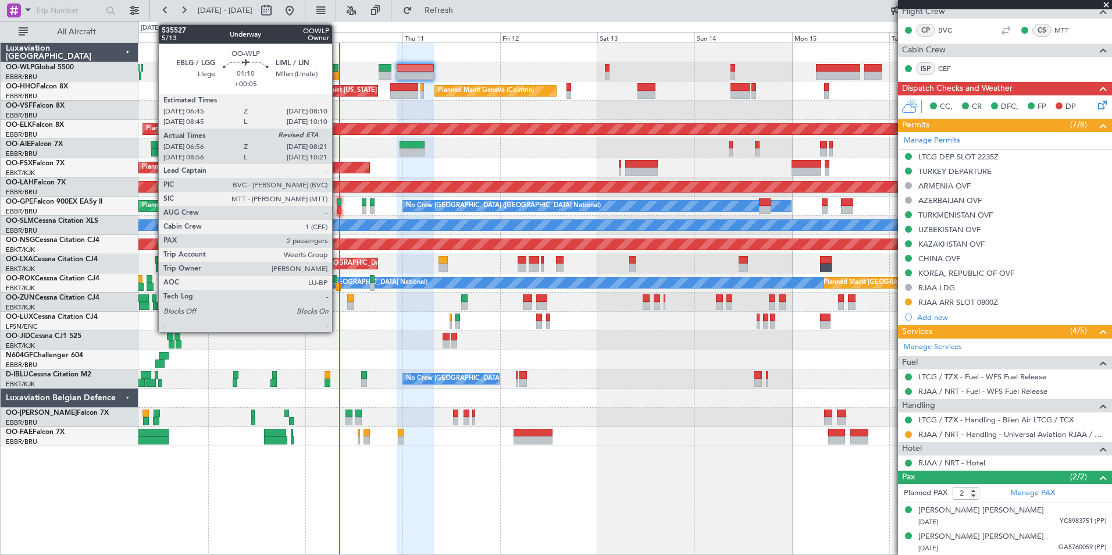
click at [337, 67] on div at bounding box center [335, 68] width 6 height 8
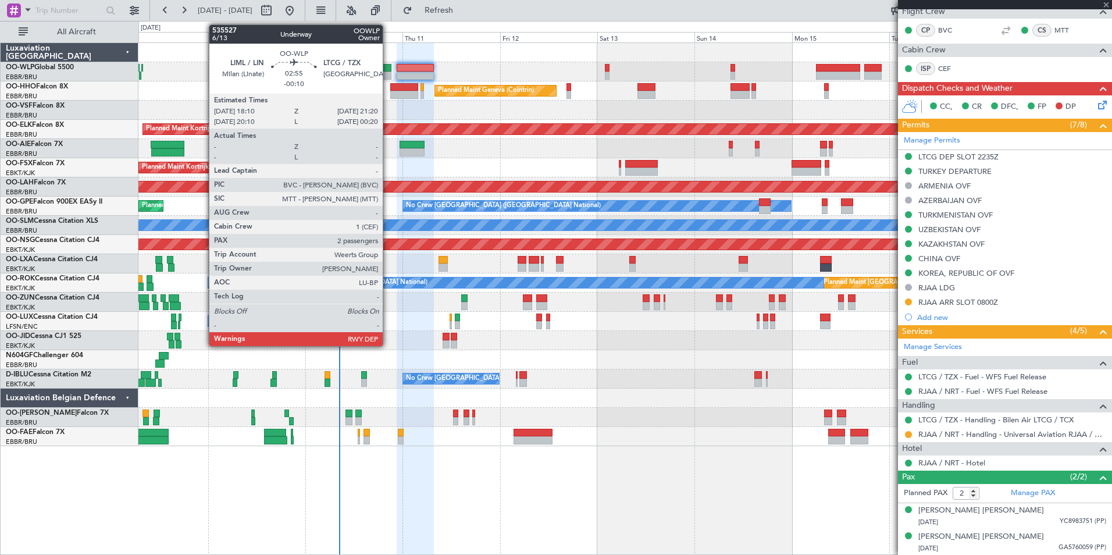
type input "+00:05"
type input "07:06"
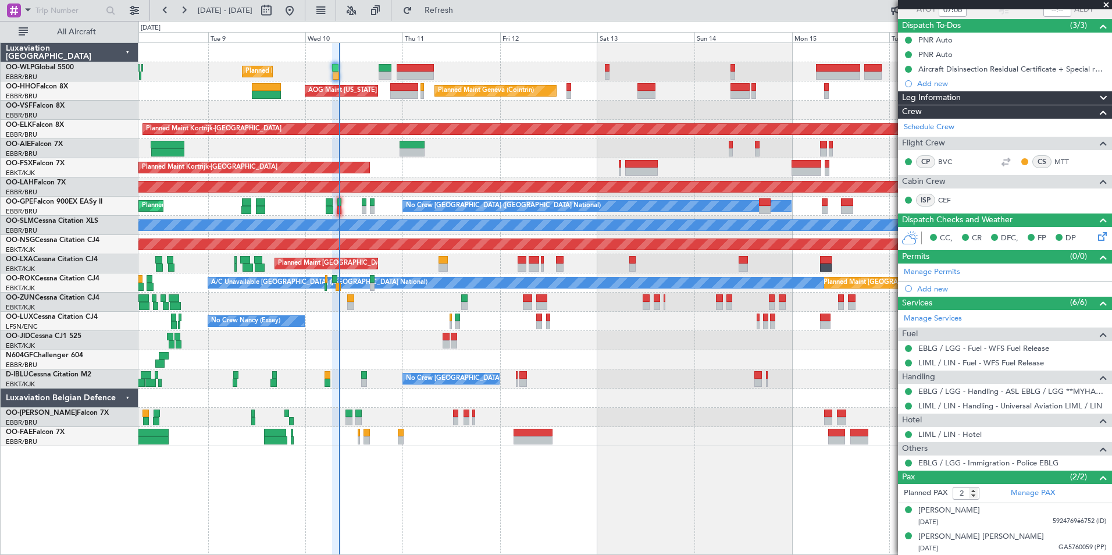
scroll to position [0, 0]
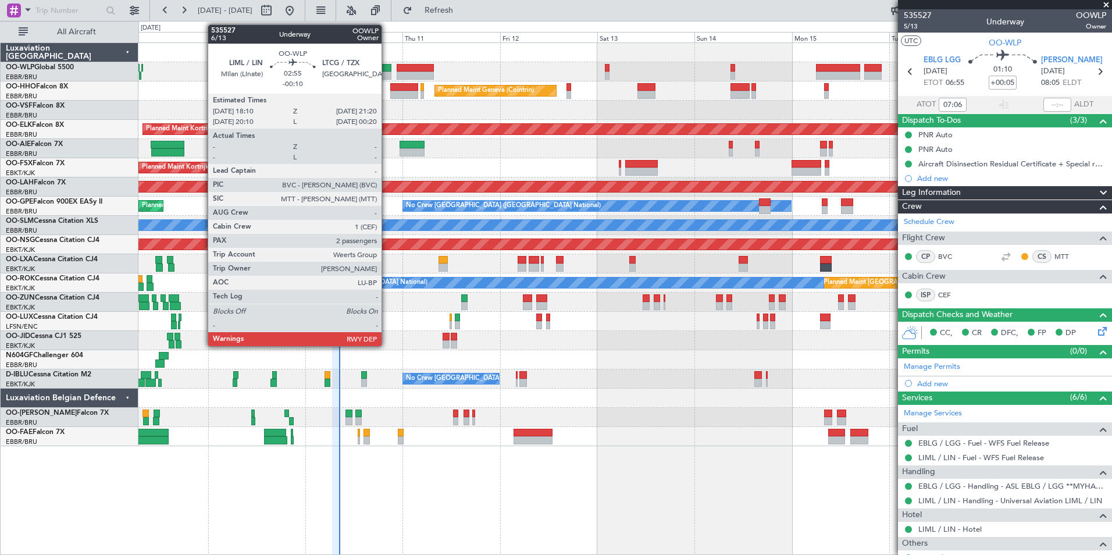
click at [387, 74] on div at bounding box center [385, 76] width 13 height 8
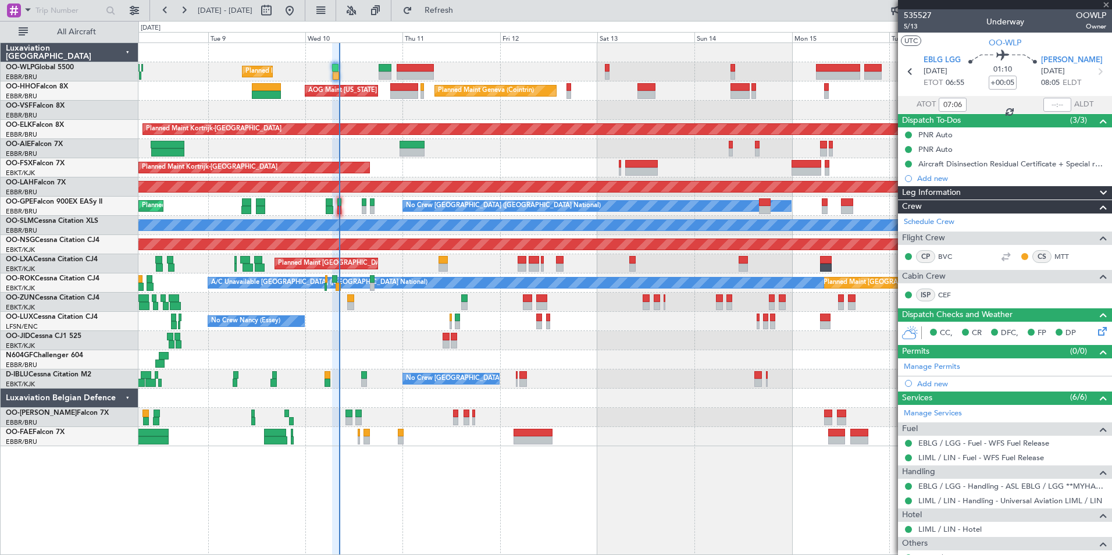
type input "-00:10"
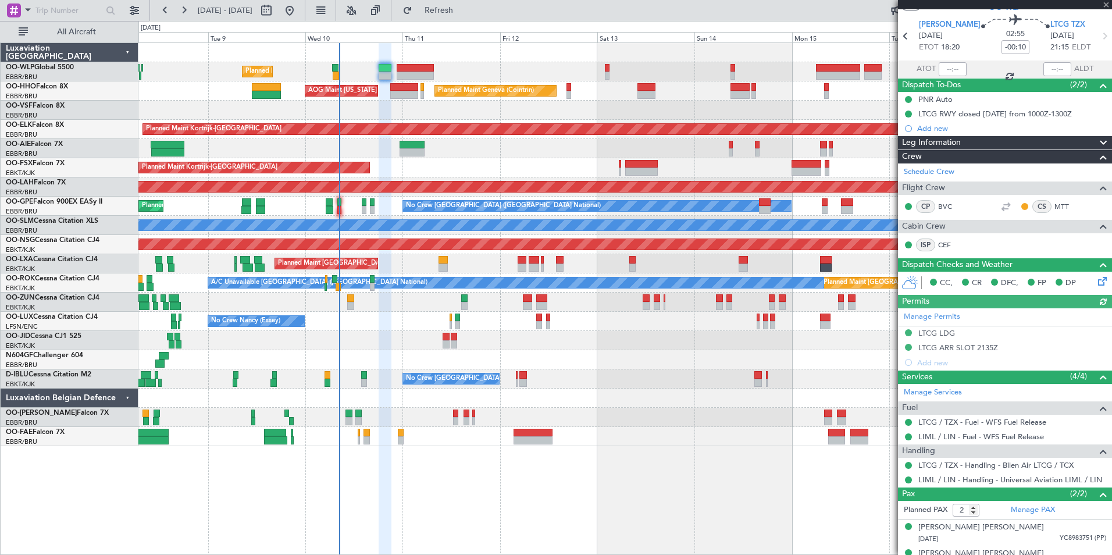
scroll to position [52, 0]
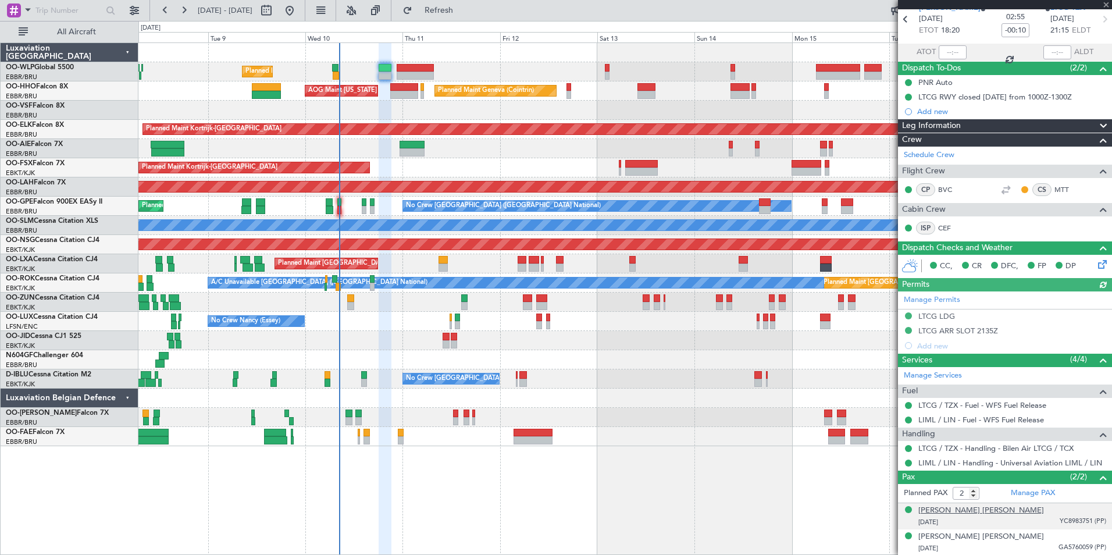
click at [965, 508] on div "[PERSON_NAME] [PERSON_NAME]" at bounding box center [982, 511] width 126 height 12
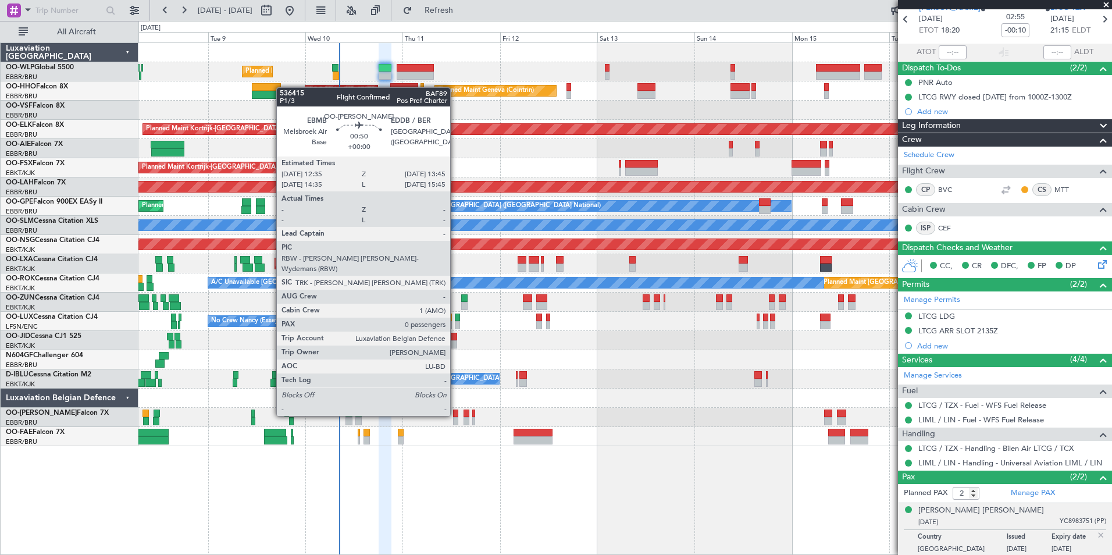
click at [456, 415] on div at bounding box center [455, 414] width 5 height 8
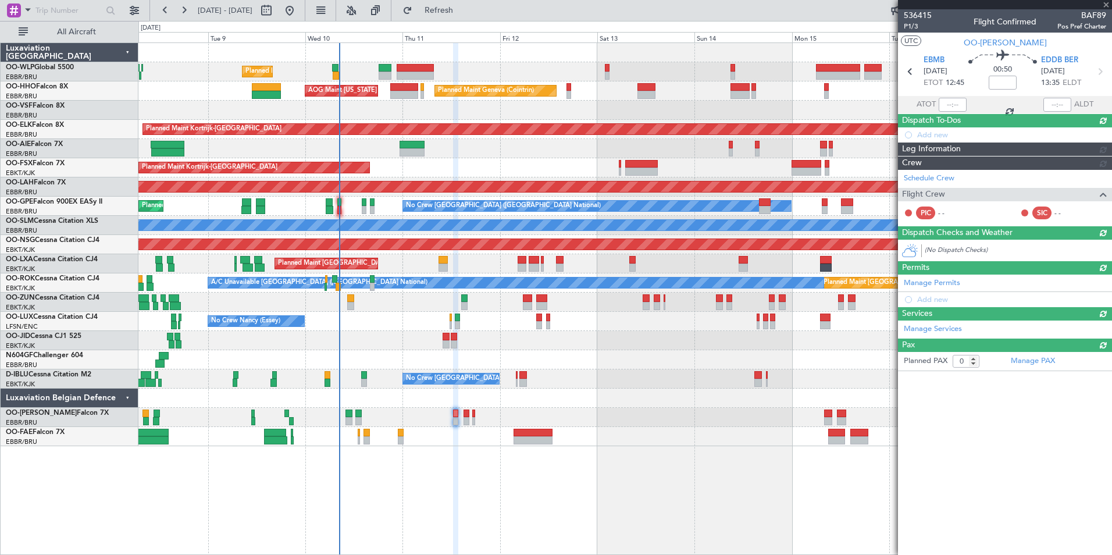
scroll to position [0, 0]
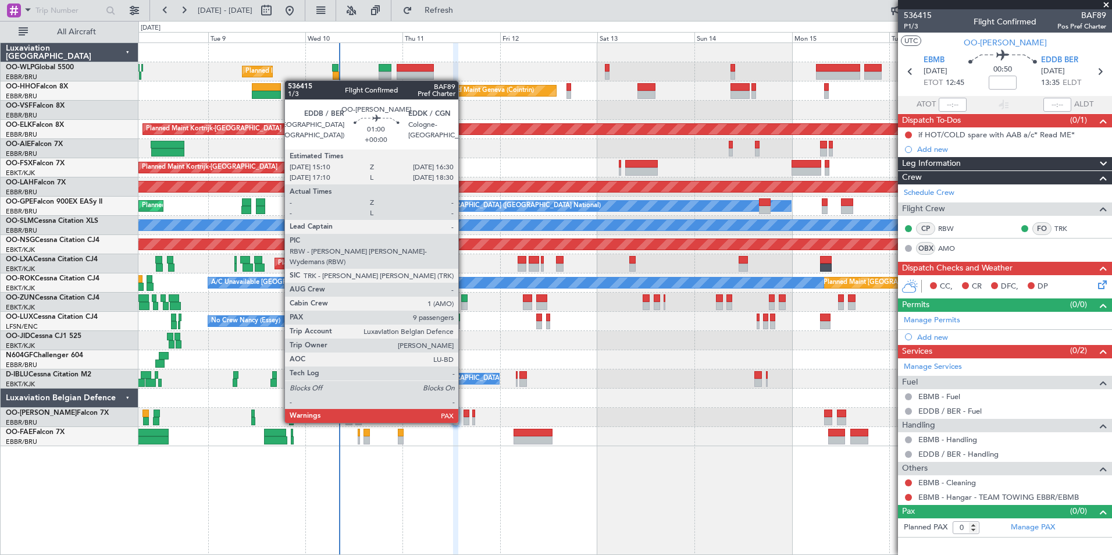
click at [464, 422] on div at bounding box center [467, 421] width 6 height 8
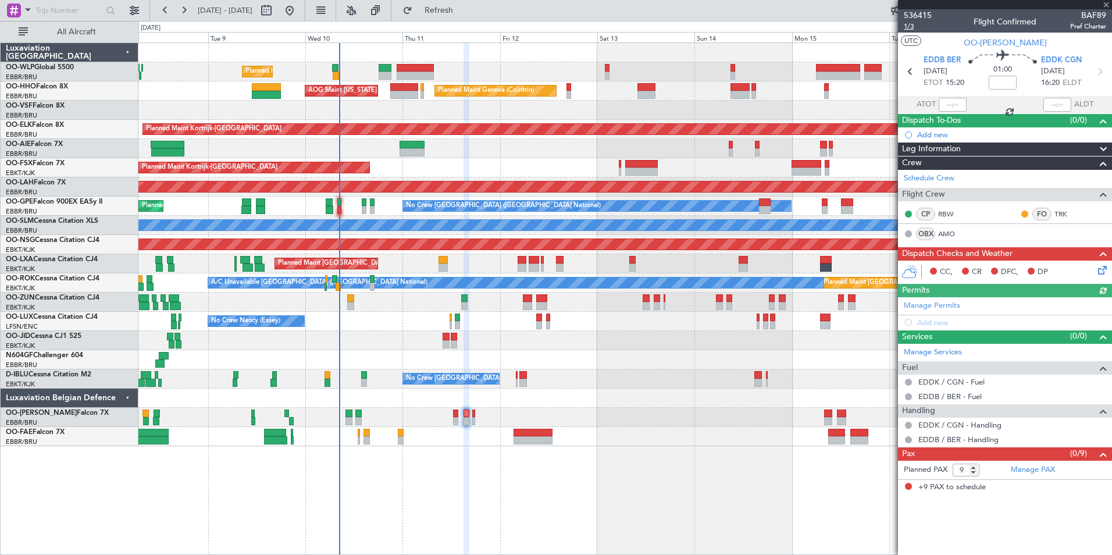
click at [907, 24] on span "1/3" at bounding box center [918, 27] width 28 height 10
click at [1037, 474] on link "Manage PAX" at bounding box center [1033, 470] width 44 height 12
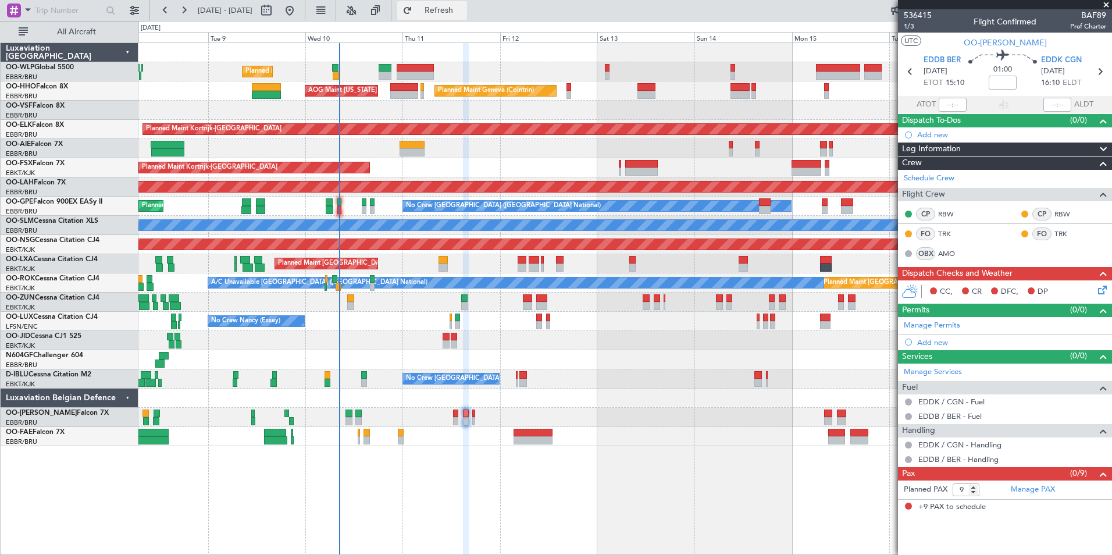
click at [467, 17] on button "Refresh" at bounding box center [432, 10] width 70 height 19
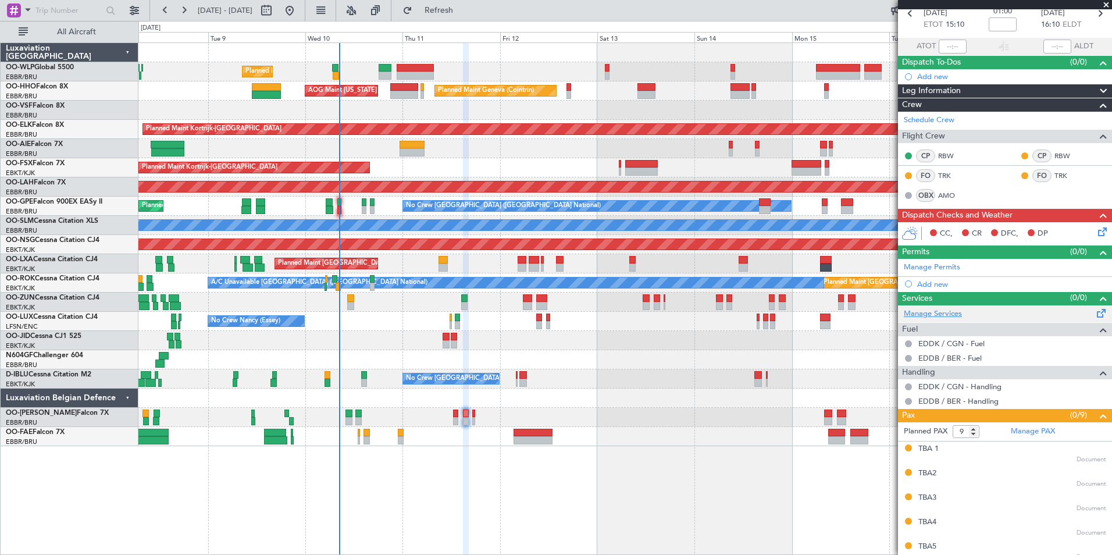
scroll to position [116, 0]
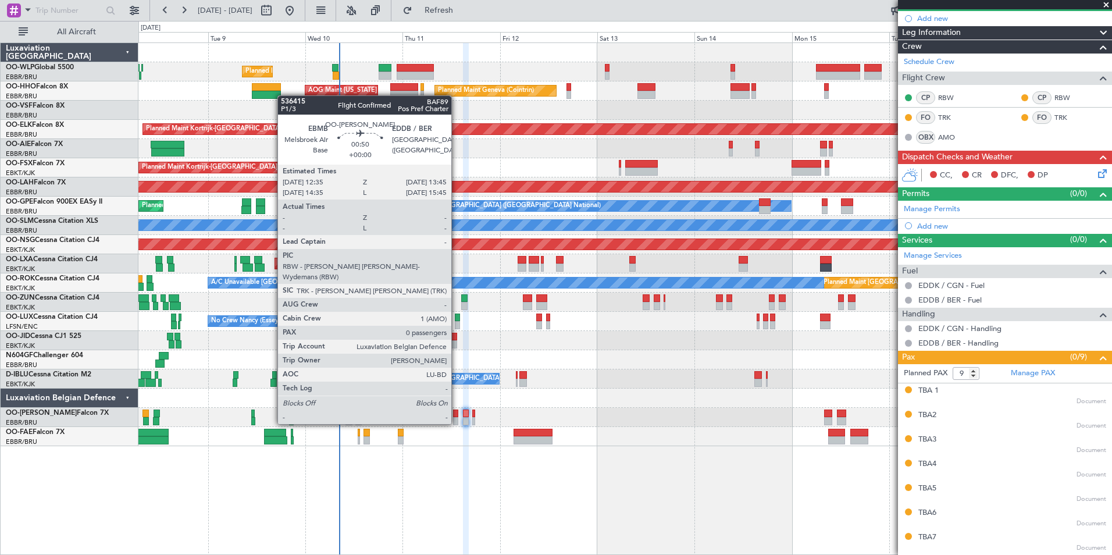
click at [457, 423] on div at bounding box center [455, 421] width 5 height 8
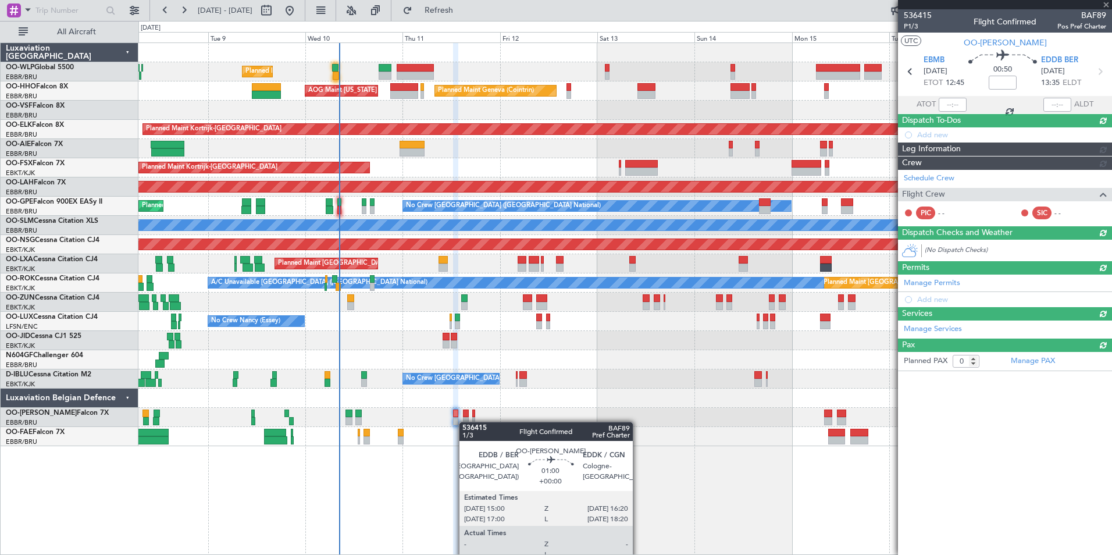
scroll to position [0, 0]
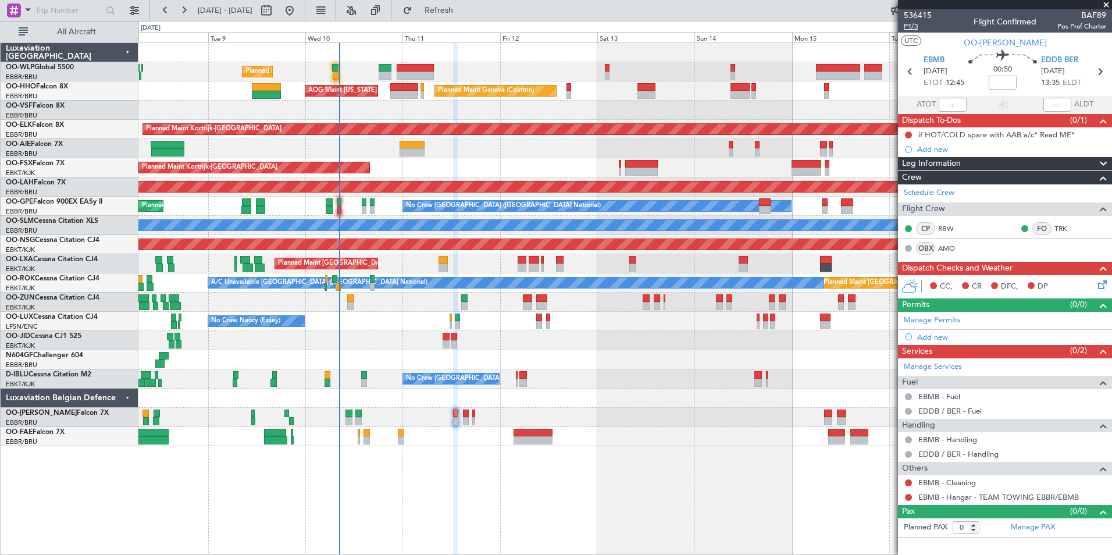
click at [923, 26] on span "P1/3" at bounding box center [918, 27] width 28 height 10
click at [444, 9] on button "Refresh" at bounding box center [432, 10] width 70 height 19
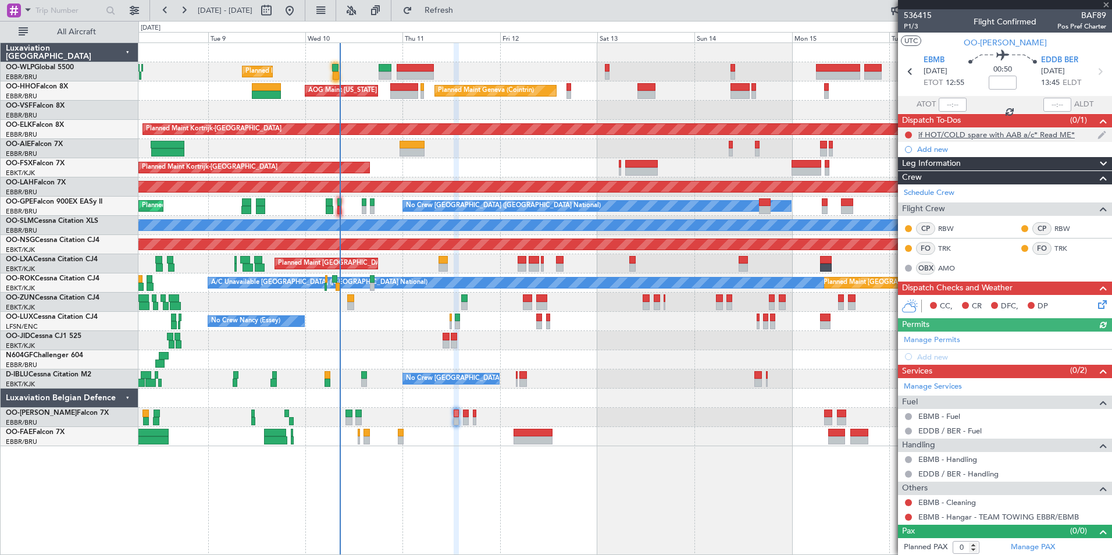
click at [904, 137] on nimbus-traffic-light at bounding box center [908, 134] width 9 height 9
click at [907, 136] on button at bounding box center [908, 134] width 7 height 7
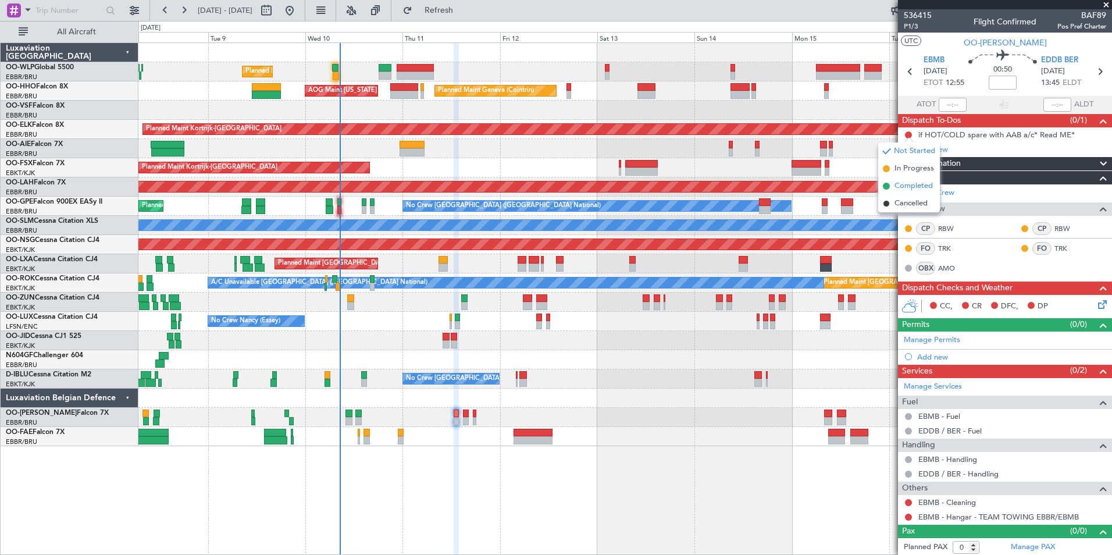
click at [905, 181] on span "Completed" at bounding box center [914, 186] width 38 height 12
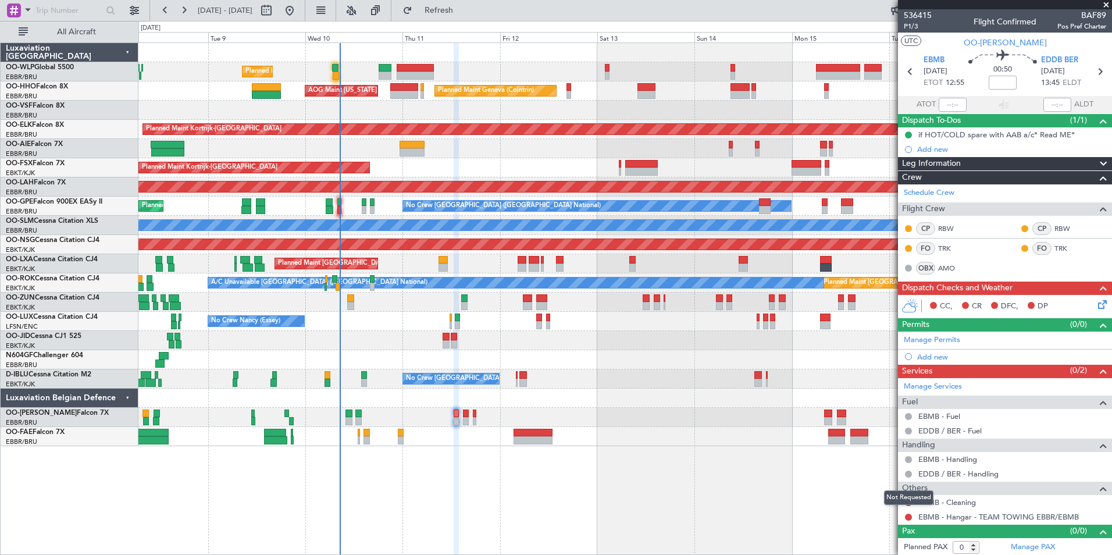
click at [909, 504] on div "Not Requested" at bounding box center [908, 497] width 49 height 15
click at [916, 514] on div "EBMB - Hangar - TEAM TOWING EBBR/EBMB" at bounding box center [1005, 517] width 214 height 15
click at [910, 517] on button at bounding box center [908, 517] width 7 height 7
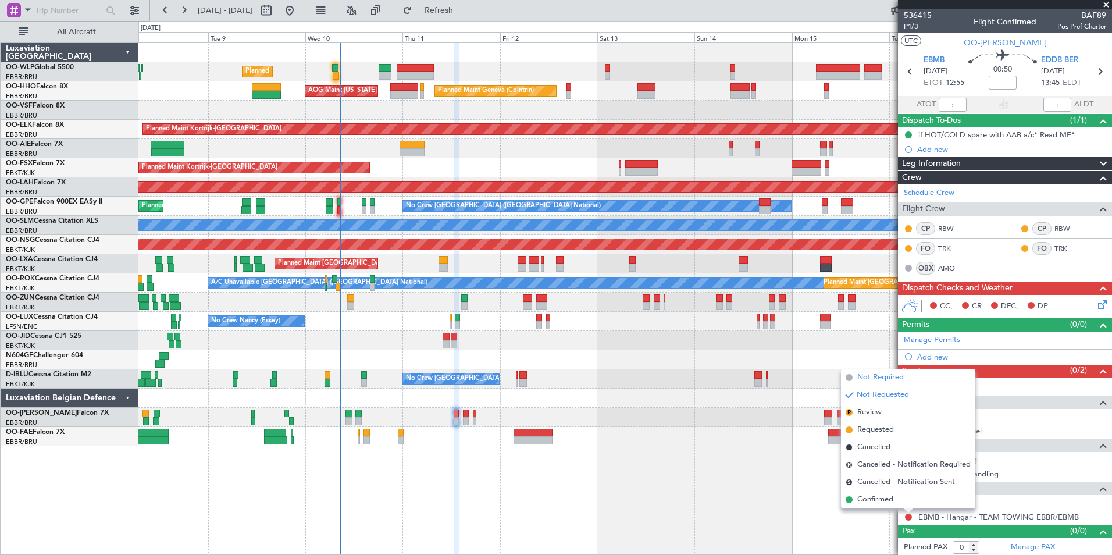
click at [873, 378] on span "Not Required" at bounding box center [881, 378] width 47 height 12
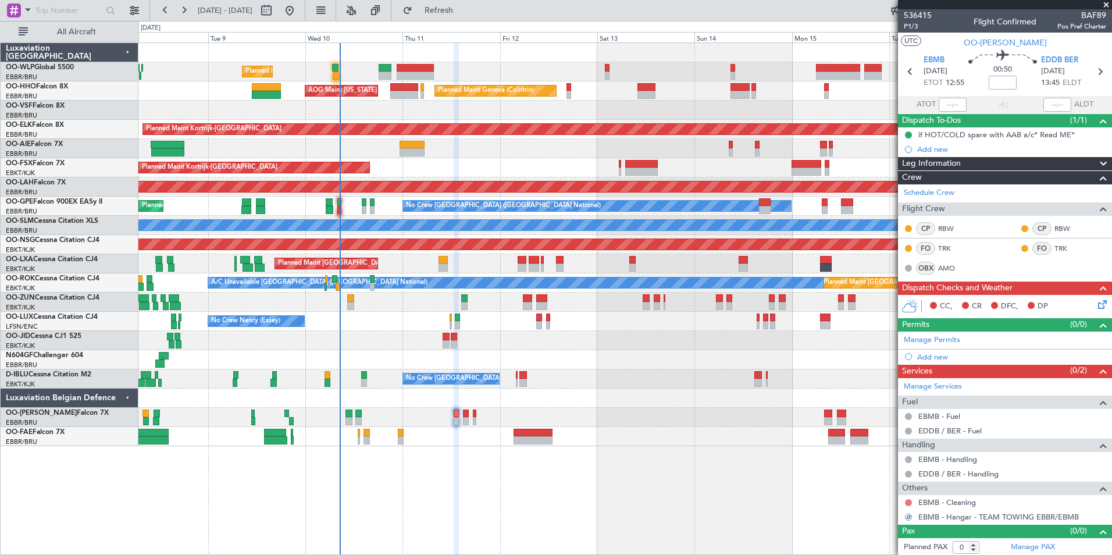
click at [908, 503] on button at bounding box center [908, 502] width 7 height 7
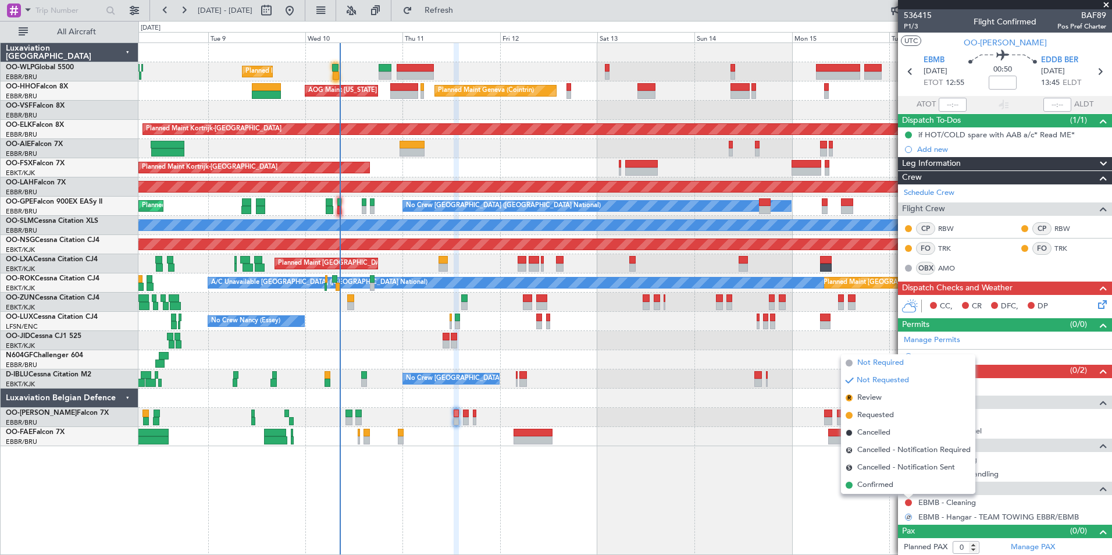
click at [887, 361] on span "Not Required" at bounding box center [881, 363] width 47 height 12
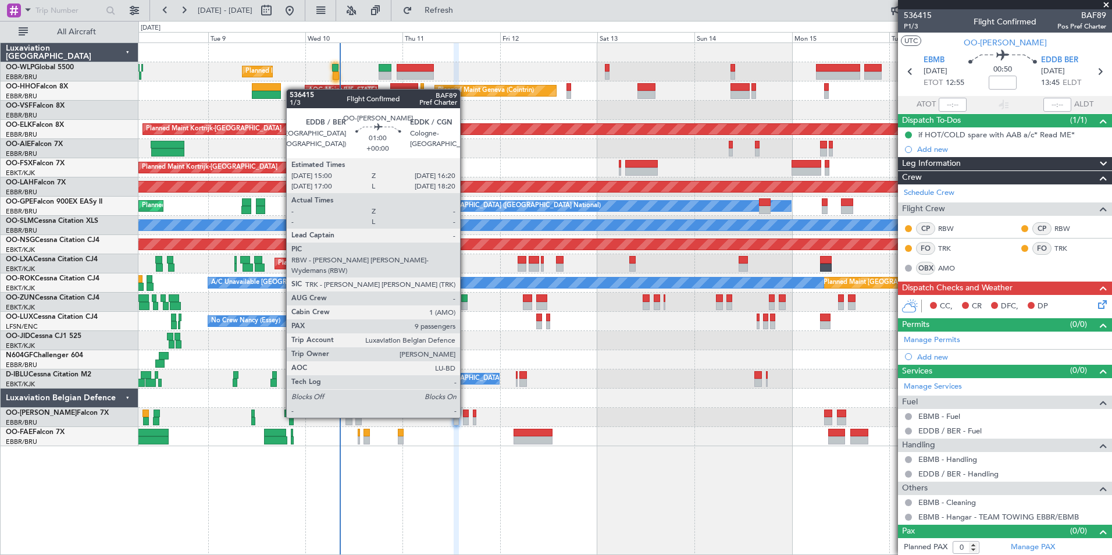
click at [465, 417] on div at bounding box center [466, 414] width 6 height 8
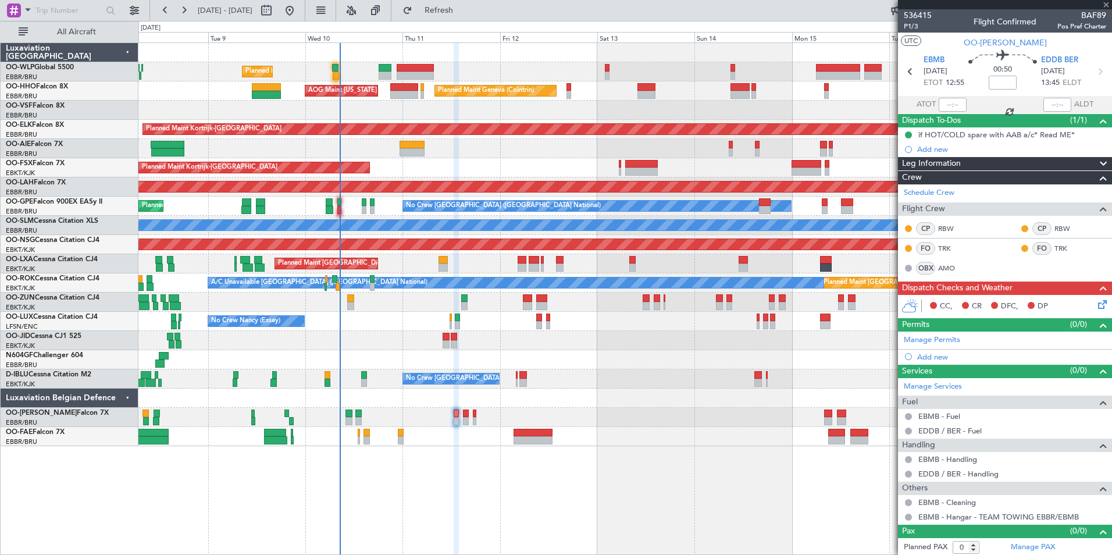
type input "9"
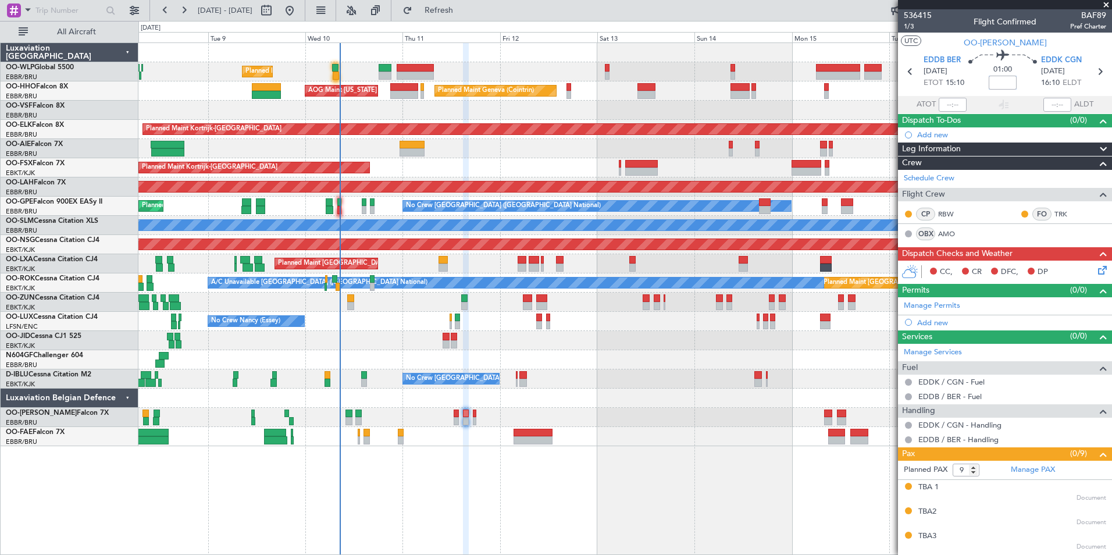
click at [992, 80] on input at bounding box center [1003, 83] width 28 height 14
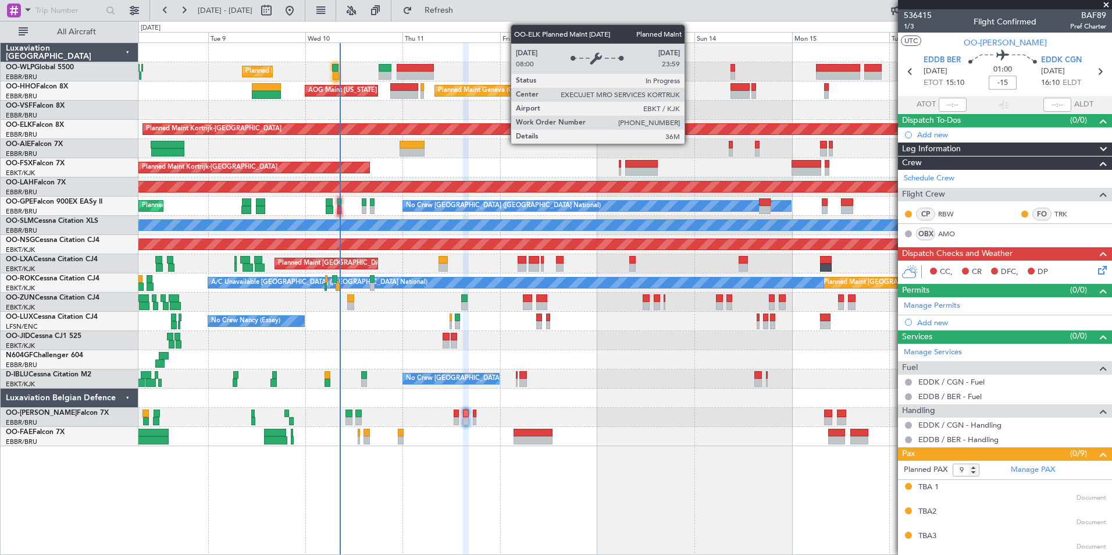
click at [709, 94] on div "Planned Maint Geneva (Cointrin) AOG Maint New York (Teterboro)" at bounding box center [624, 90] width 973 height 19
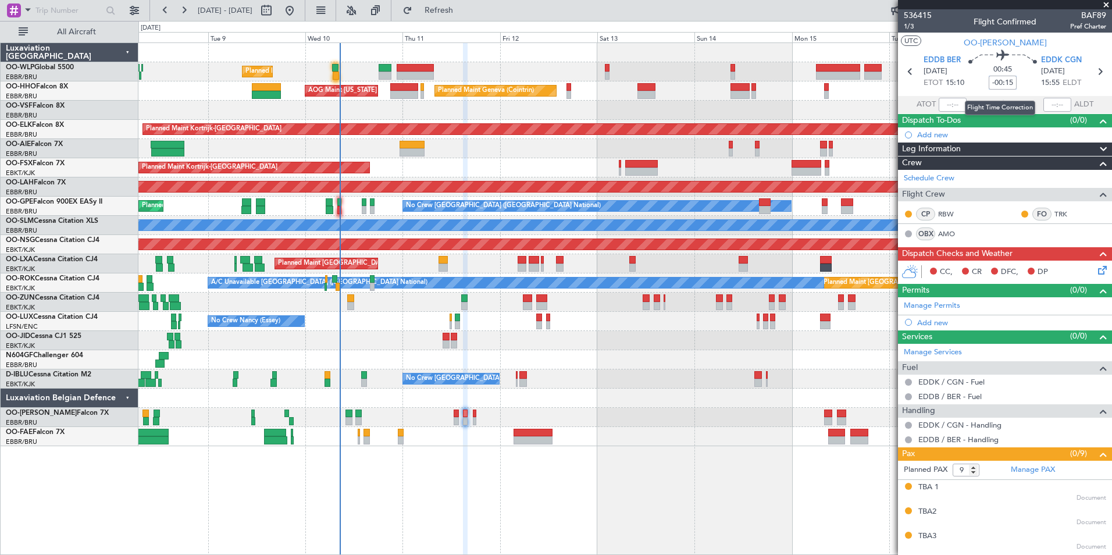
click at [1000, 83] on input "-00:15" at bounding box center [1003, 83] width 28 height 14
click at [820, 101] on div at bounding box center [624, 110] width 973 height 19
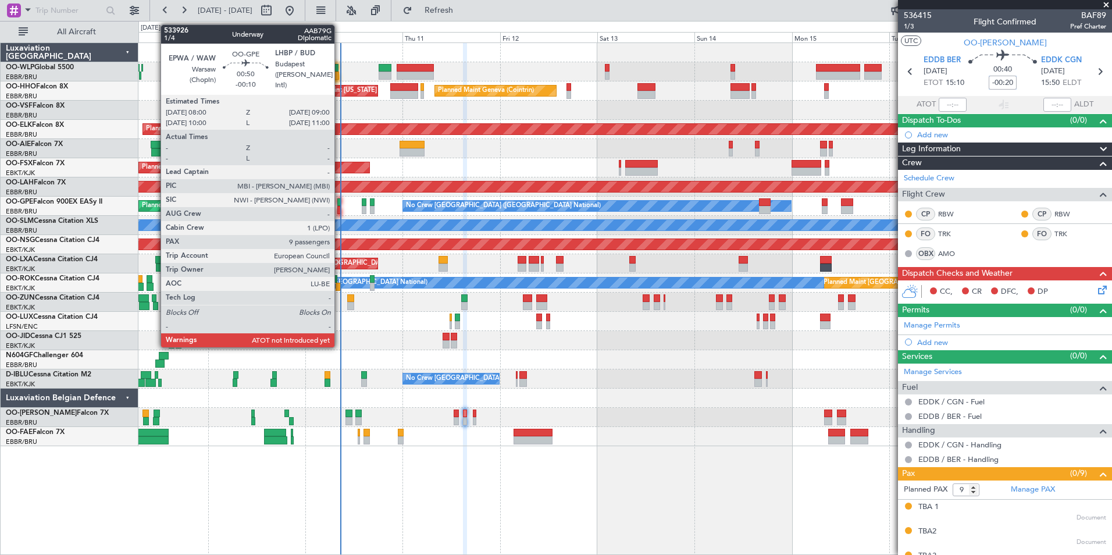
click at [340, 204] on div at bounding box center [339, 202] width 4 height 8
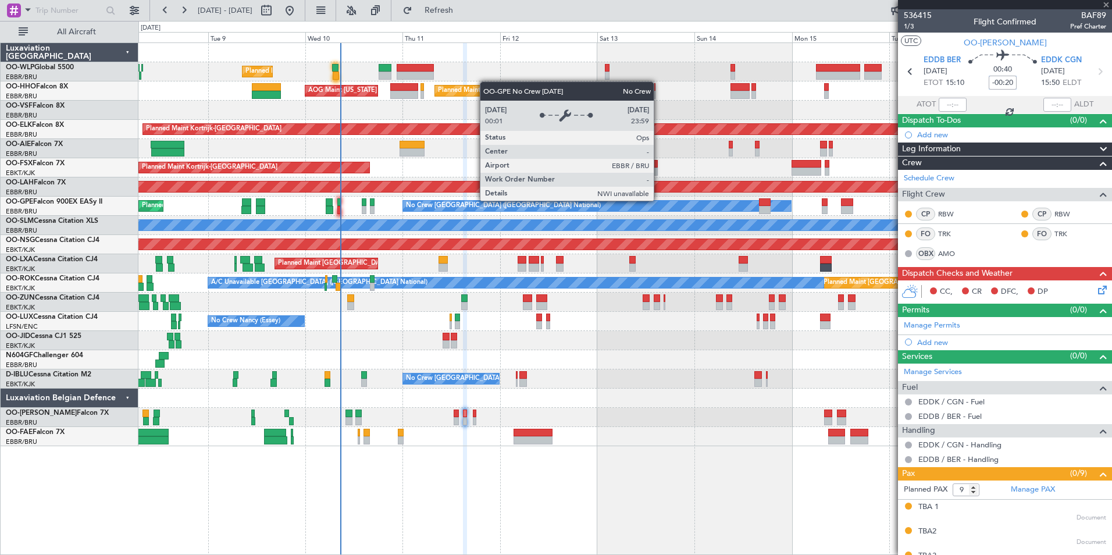
type input "-00:10"
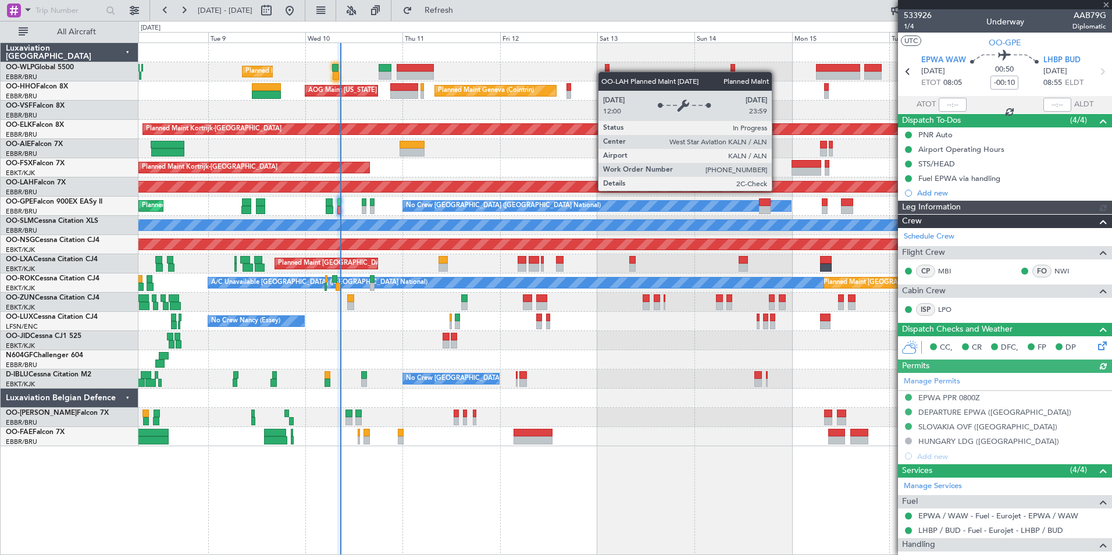
click at [937, 95] on div "UTC OO-GPE EPWA WAW 10/09/2025 ETOT 08:05 00:50 -00:10 LHBP BUD 10/09/2025 08:5…" at bounding box center [1005, 73] width 214 height 81
click at [857, 102] on div at bounding box center [624, 110] width 973 height 19
click at [947, 105] on input "text" at bounding box center [953, 105] width 28 height 14
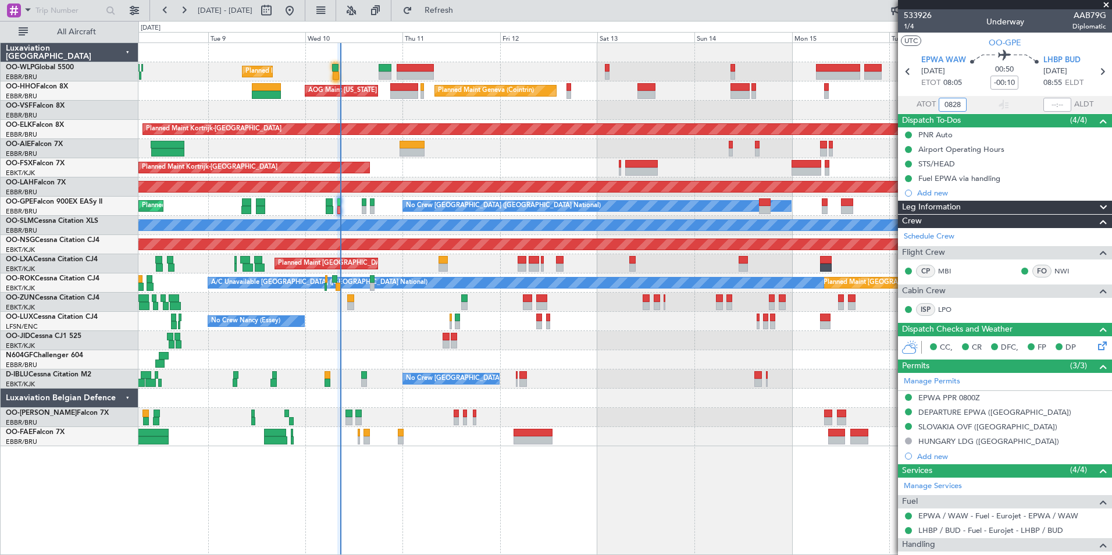
click at [722, 166] on div "Planned Maint Kortrijk-[GEOGRAPHIC_DATA]" at bounding box center [624, 167] width 973 height 19
type input "08:28"
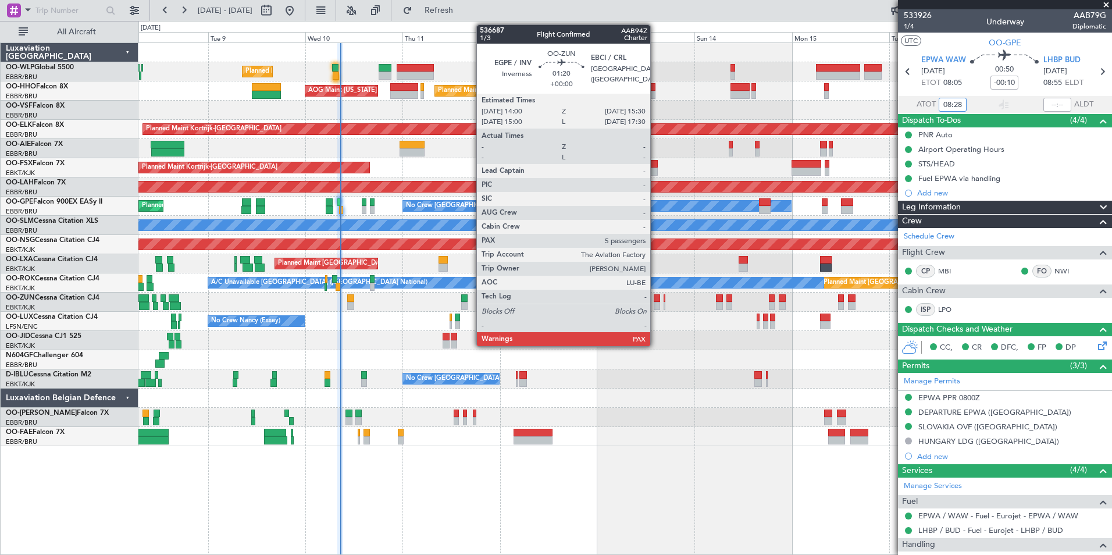
click at [656, 301] on div at bounding box center [657, 298] width 6 height 8
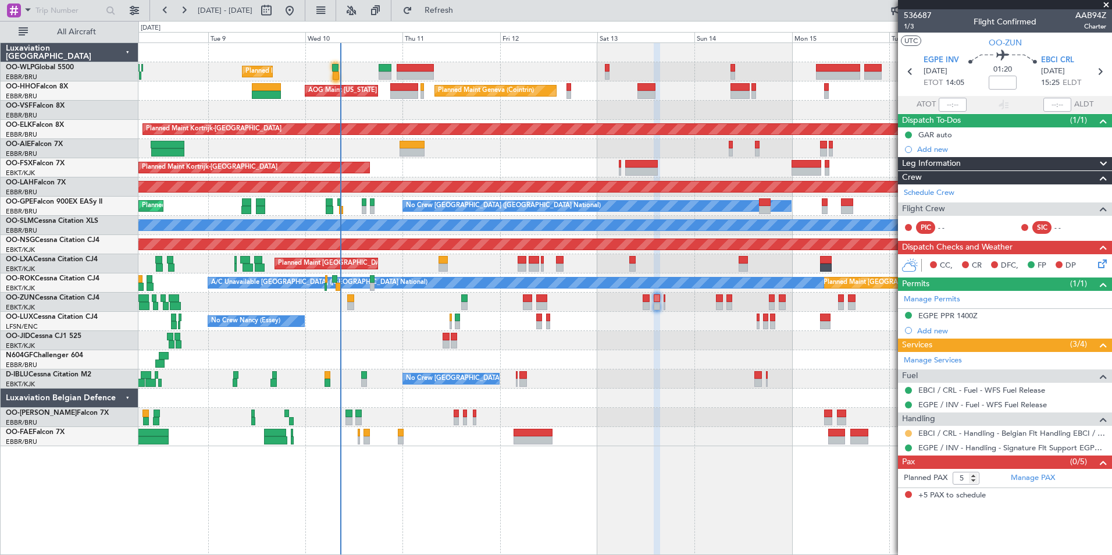
click at [906, 432] on button at bounding box center [908, 433] width 7 height 7
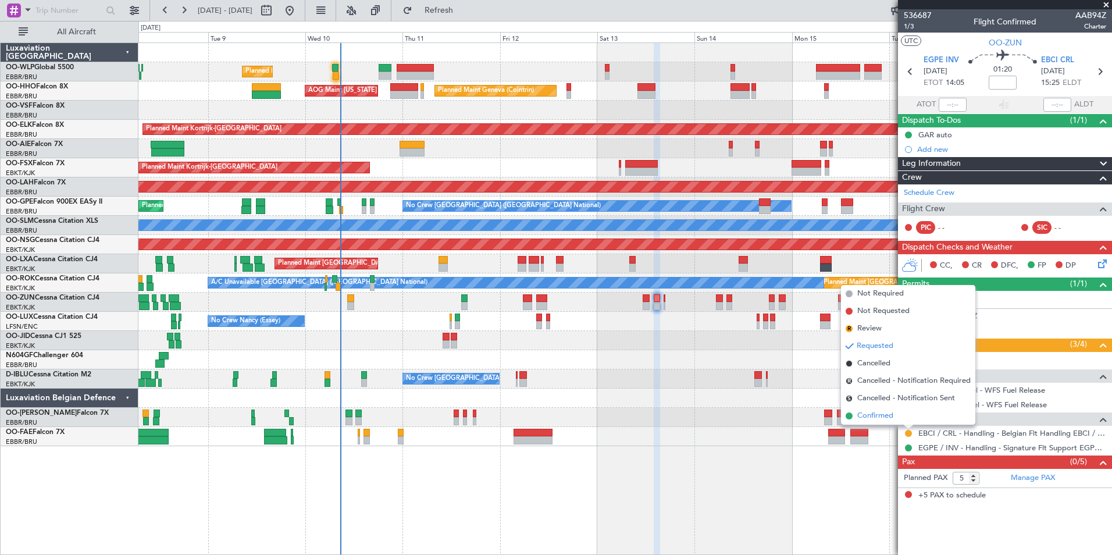
click at [866, 412] on span "Confirmed" at bounding box center [876, 416] width 36 height 12
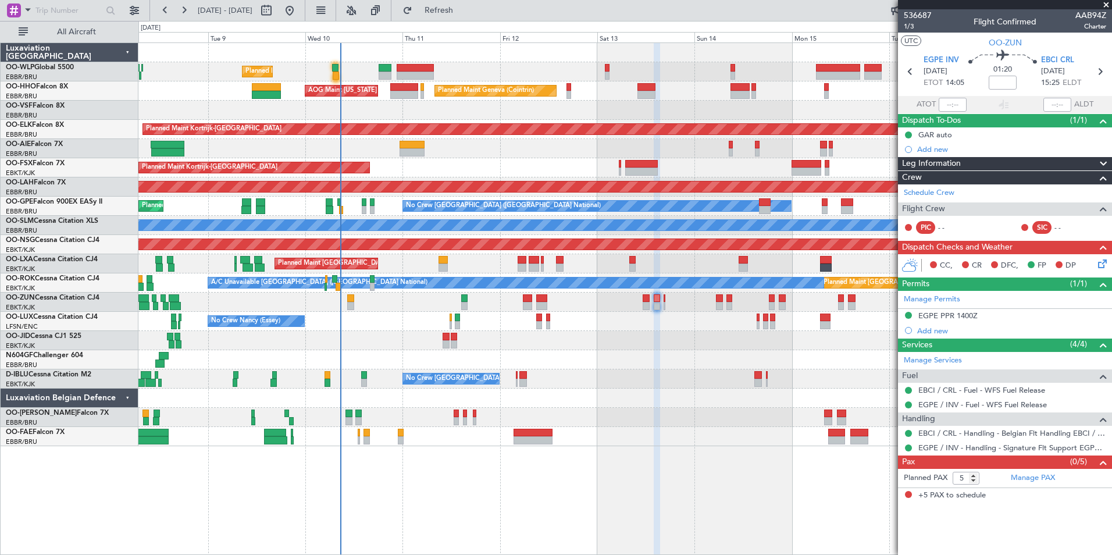
click at [1110, 70] on section "EGPE INV 13/09/2025 ETOT 14:05 01:20 EBCI CRL 13/09/2025 15:25 ELDT" at bounding box center [1005, 73] width 214 height 46
click at [1101, 75] on icon at bounding box center [1100, 71] width 15 height 15
type input "0"
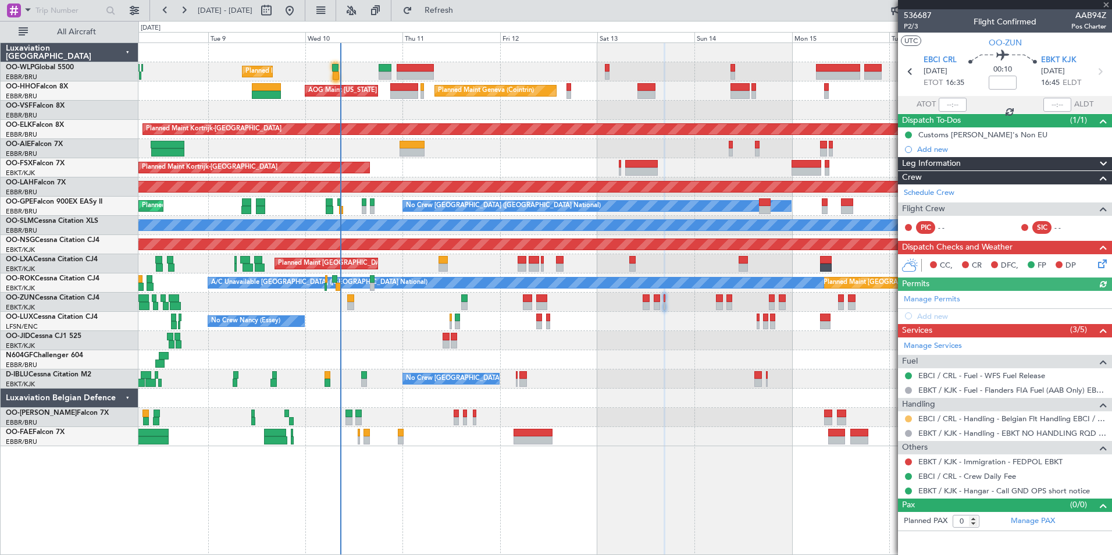
click at [909, 419] on button at bounding box center [908, 418] width 7 height 7
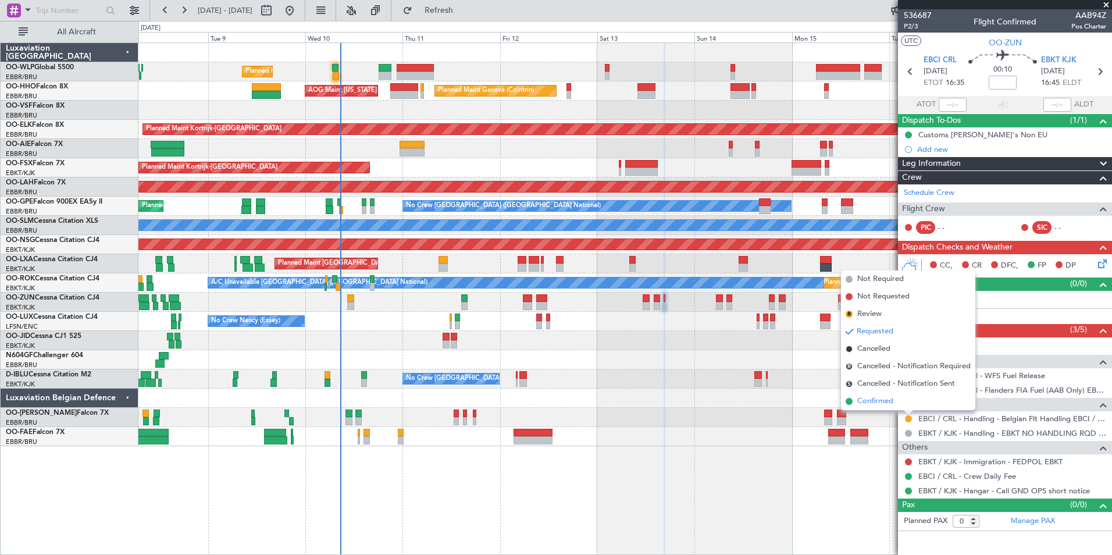
click at [873, 403] on span "Confirmed" at bounding box center [876, 402] width 36 height 12
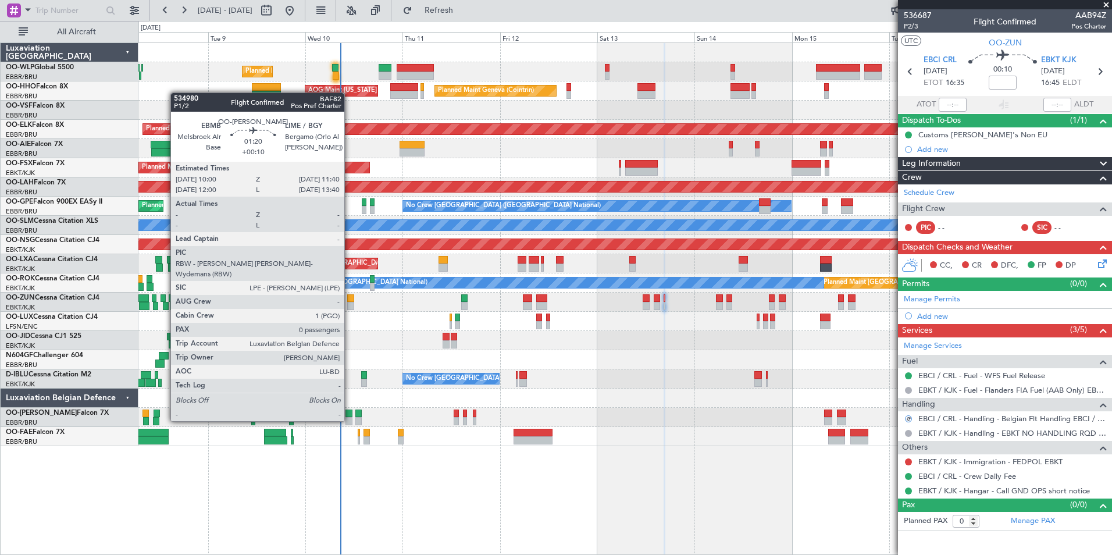
click at [350, 420] on div at bounding box center [349, 421] width 7 height 8
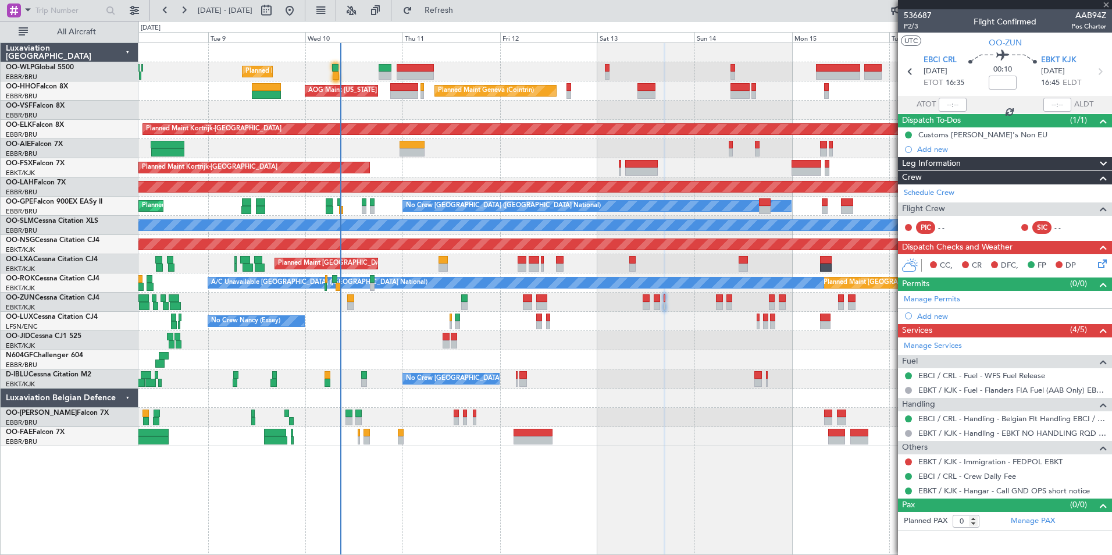
type input "+00:10"
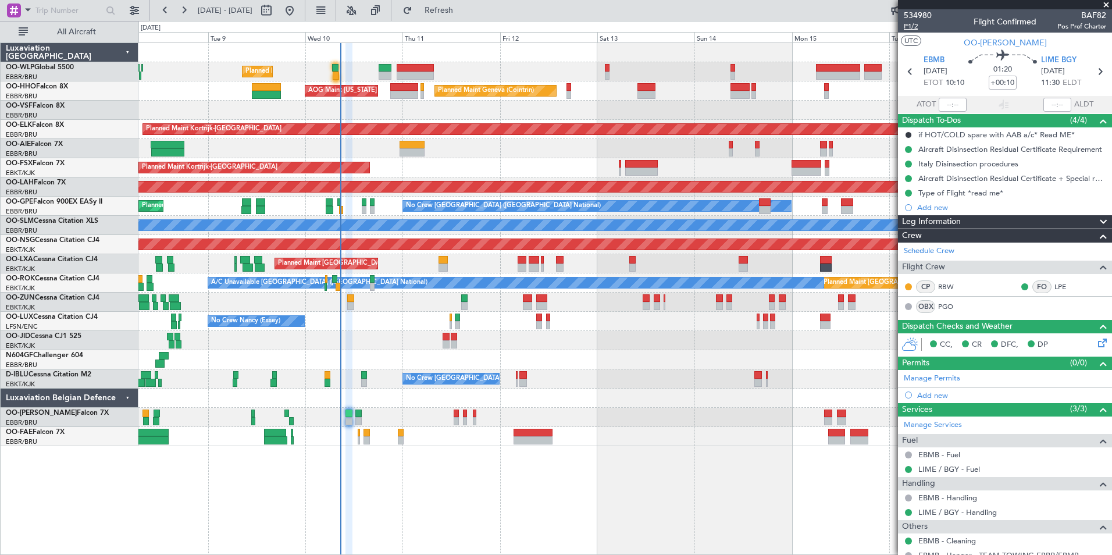
click at [912, 27] on span "P1/2" at bounding box center [918, 27] width 28 height 10
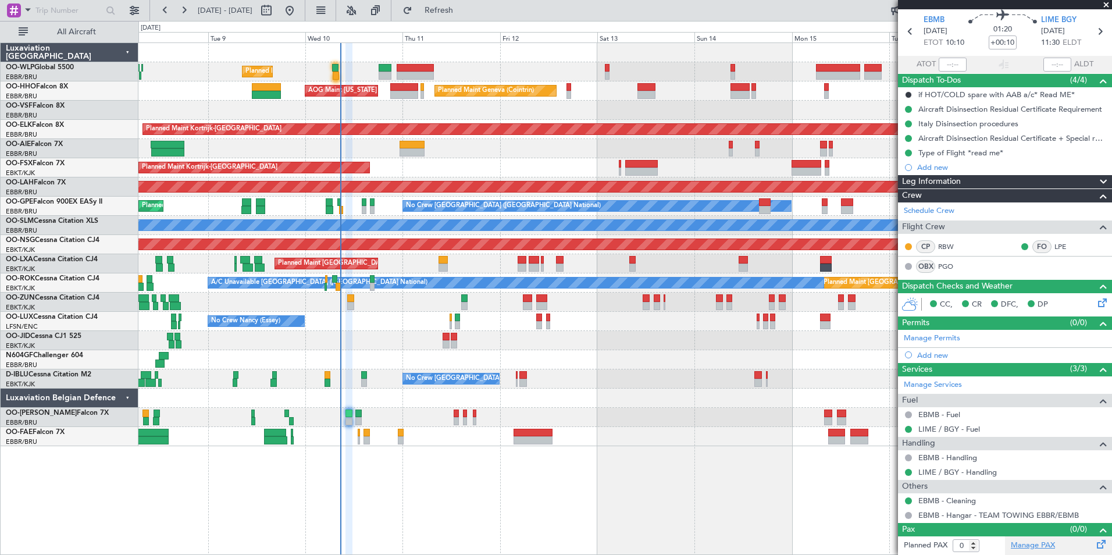
click at [1030, 544] on link "Manage PAX" at bounding box center [1033, 546] width 44 height 12
click at [1038, 543] on link "Manage PAX" at bounding box center [1033, 546] width 44 height 12
click at [1094, 26] on icon at bounding box center [1100, 31] width 15 height 15
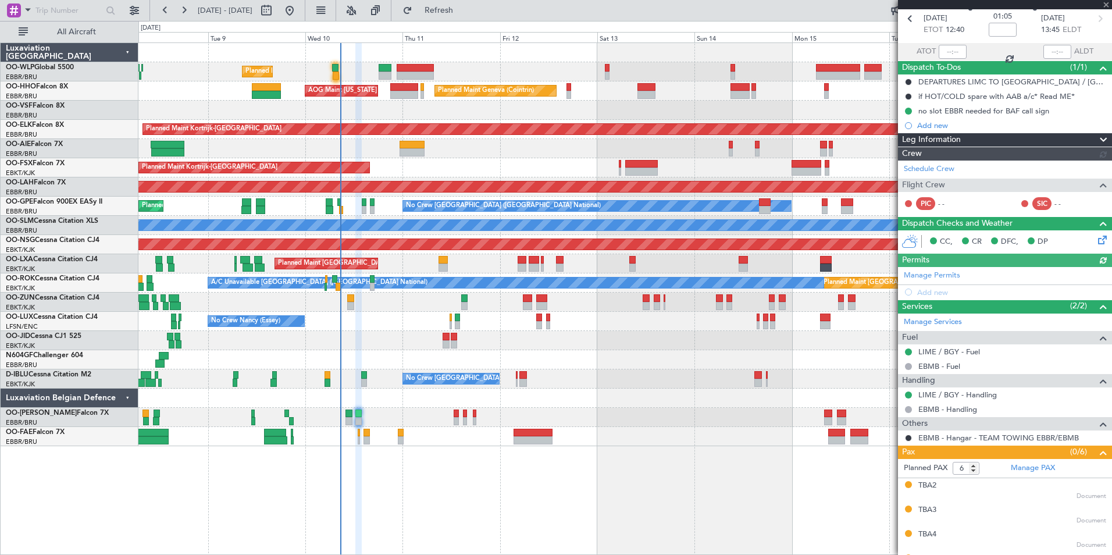
scroll to position [122, 0]
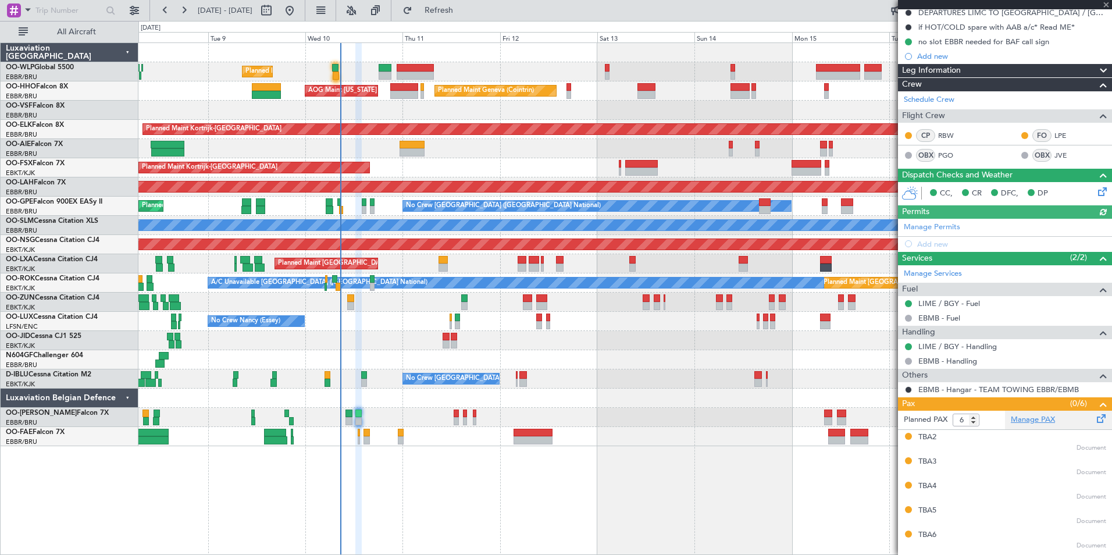
click at [1023, 422] on link "Manage PAX" at bounding box center [1033, 420] width 44 height 12
click at [954, 159] on link "PGO" at bounding box center [952, 155] width 26 height 10
click at [947, 103] on link "Schedule Crew" at bounding box center [929, 100] width 51 height 12
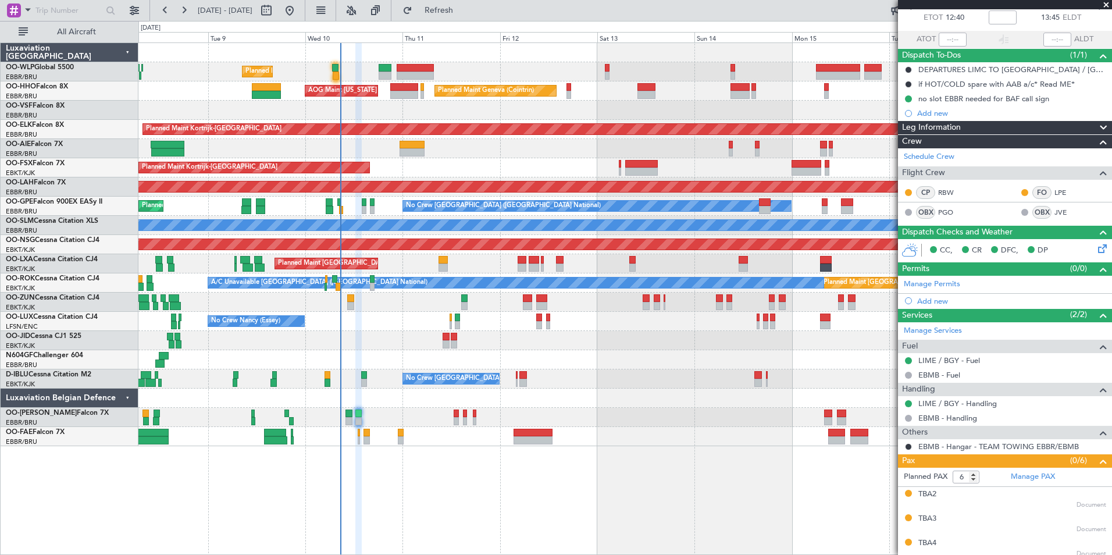
scroll to position [143, 0]
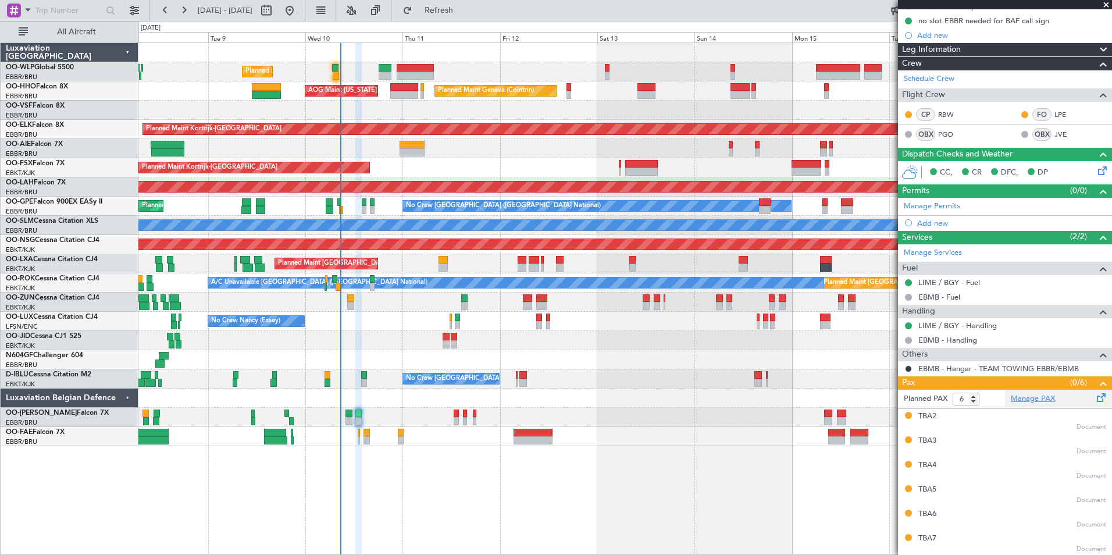
click at [1022, 401] on link "Manage PAX" at bounding box center [1033, 399] width 44 height 12
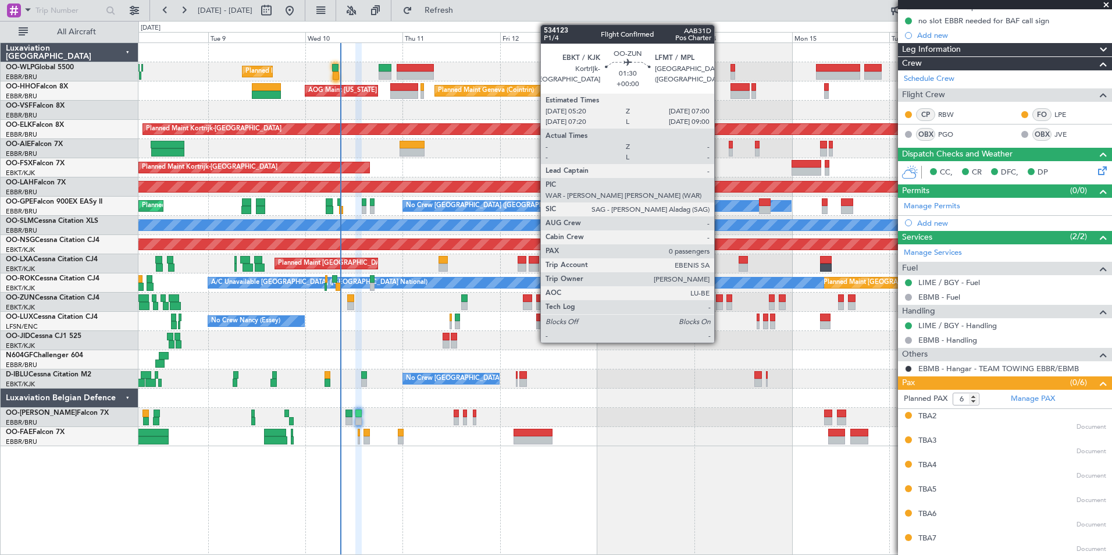
click at [720, 303] on div at bounding box center [719, 306] width 7 height 8
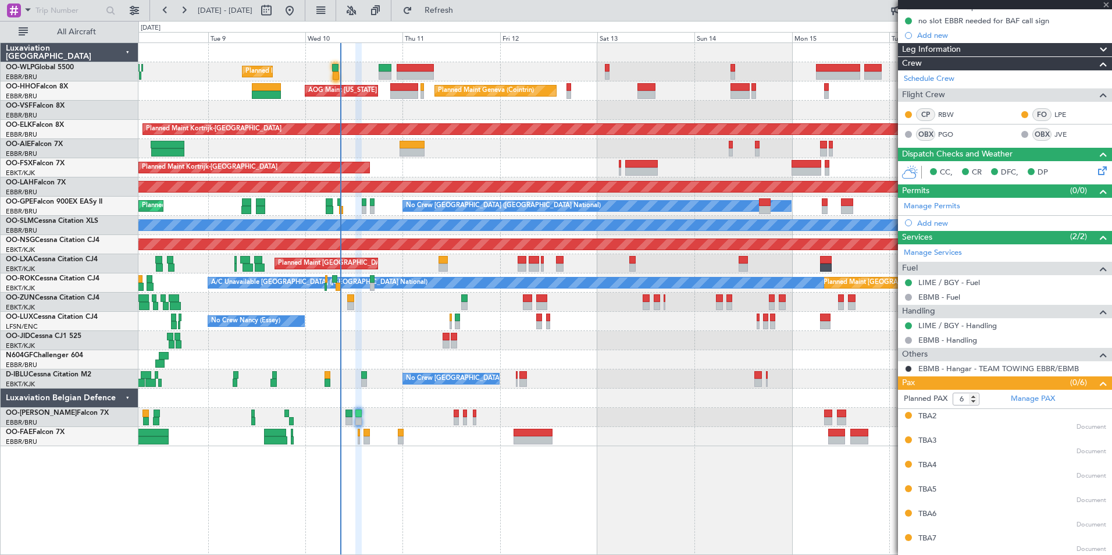
type input "0"
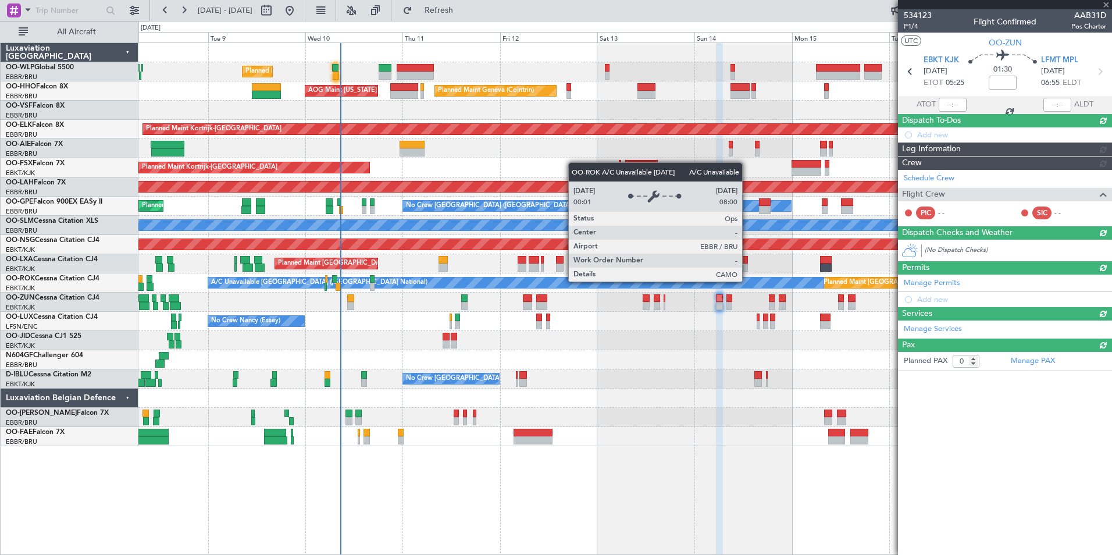
scroll to position [0, 0]
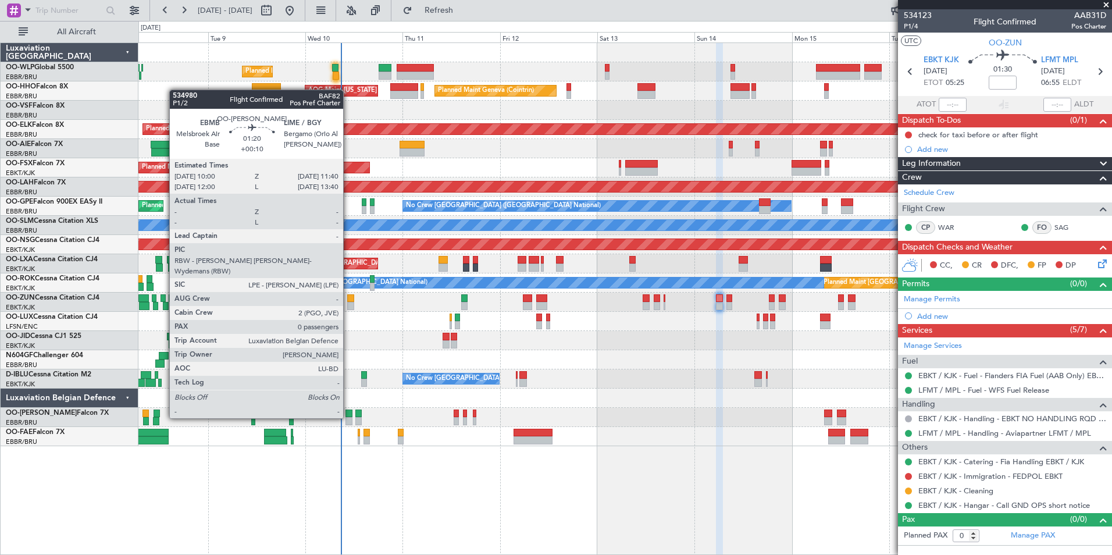
click at [349, 417] on div at bounding box center [349, 421] width 7 height 8
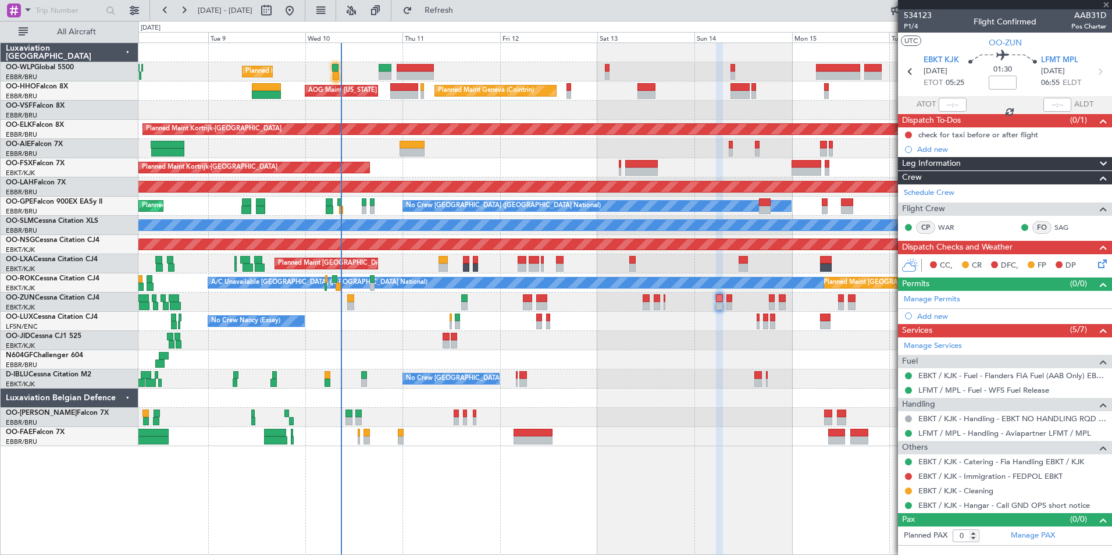
type input "+00:10"
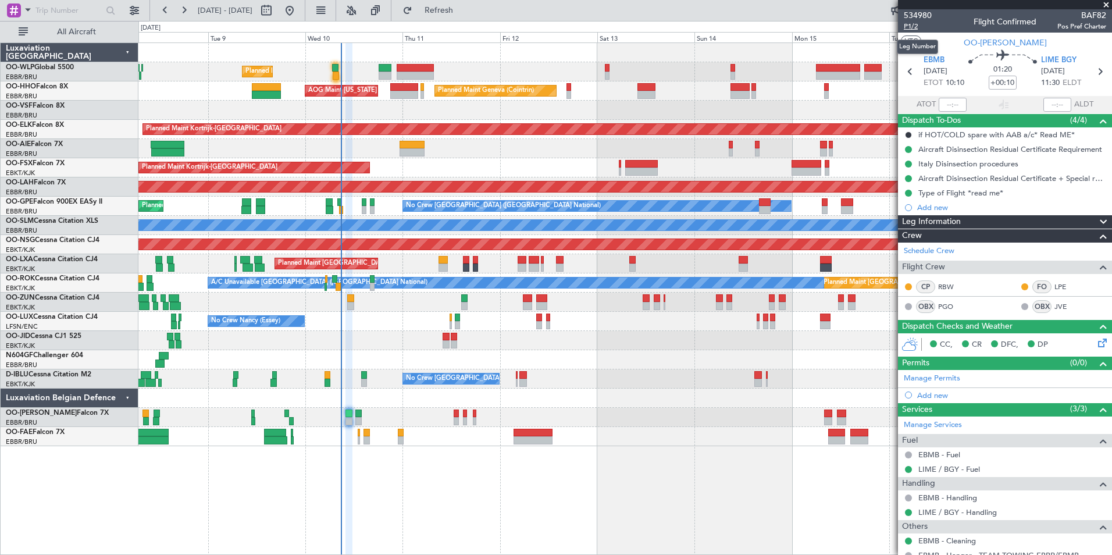
click at [913, 25] on span "P1/2" at bounding box center [918, 27] width 28 height 10
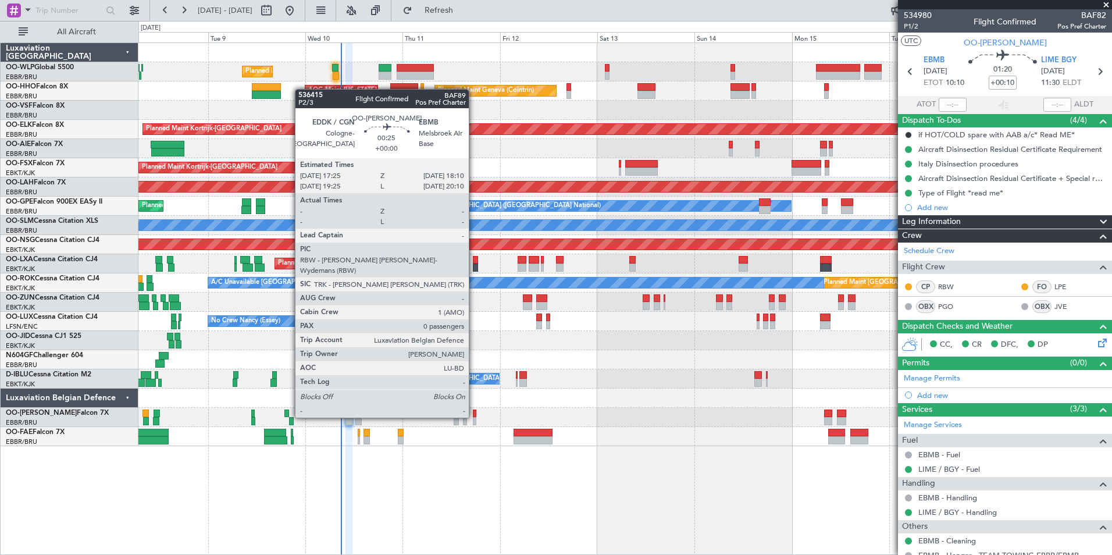
click at [474, 417] on div at bounding box center [474, 414] width 3 height 8
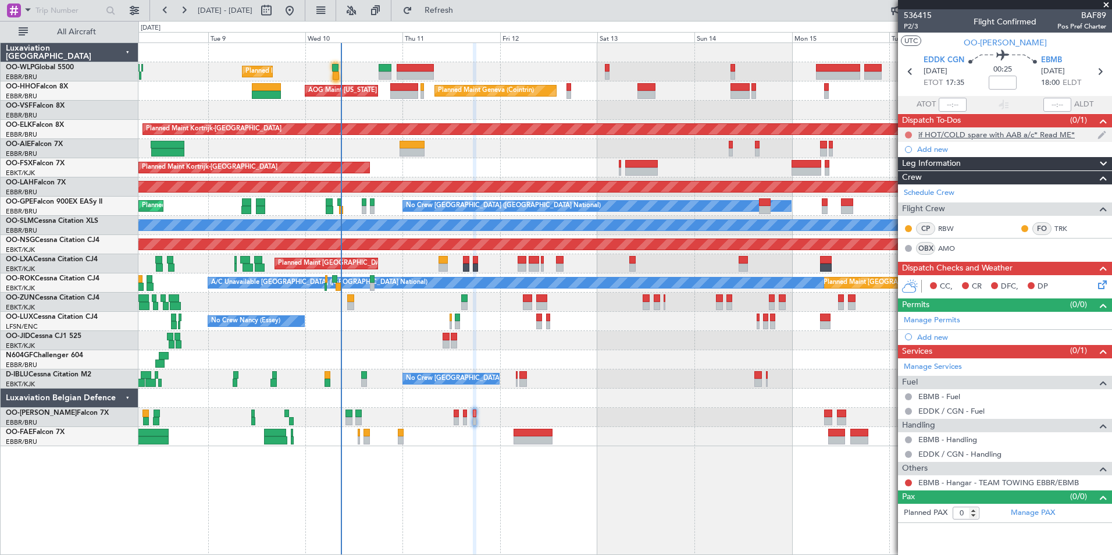
click at [909, 133] on button at bounding box center [908, 134] width 7 height 7
click at [905, 184] on span "Completed" at bounding box center [914, 186] width 38 height 12
click at [908, 482] on button at bounding box center [908, 482] width 7 height 7
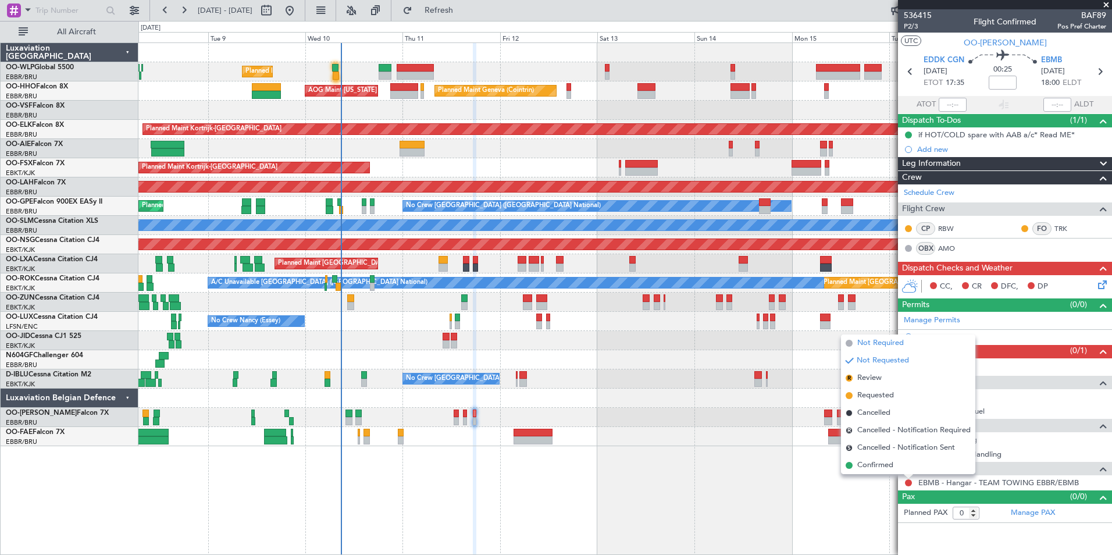
click at [868, 342] on span "Not Required" at bounding box center [881, 343] width 47 height 12
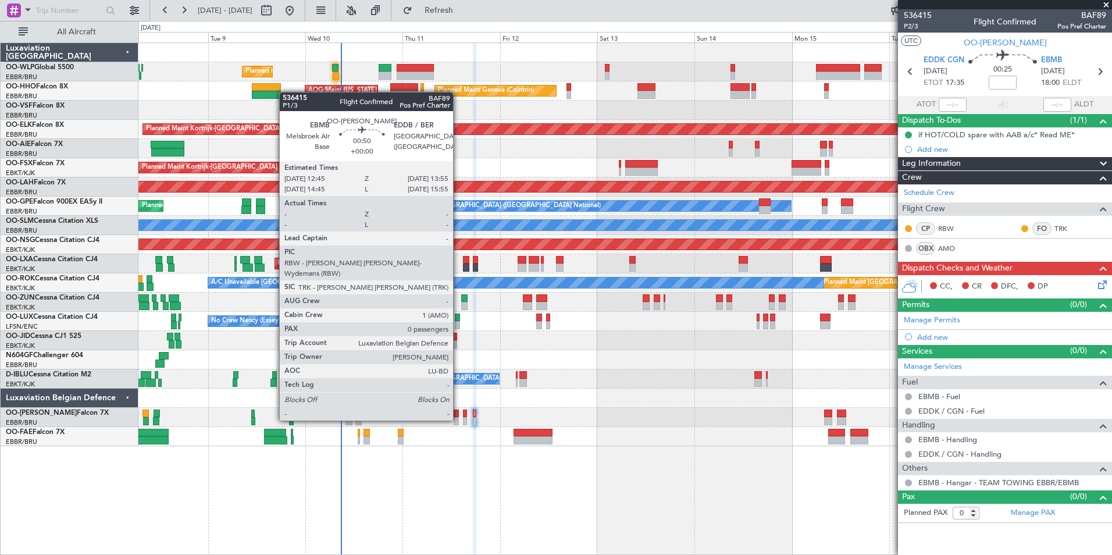
click at [458, 420] on div at bounding box center [456, 421] width 5 height 8
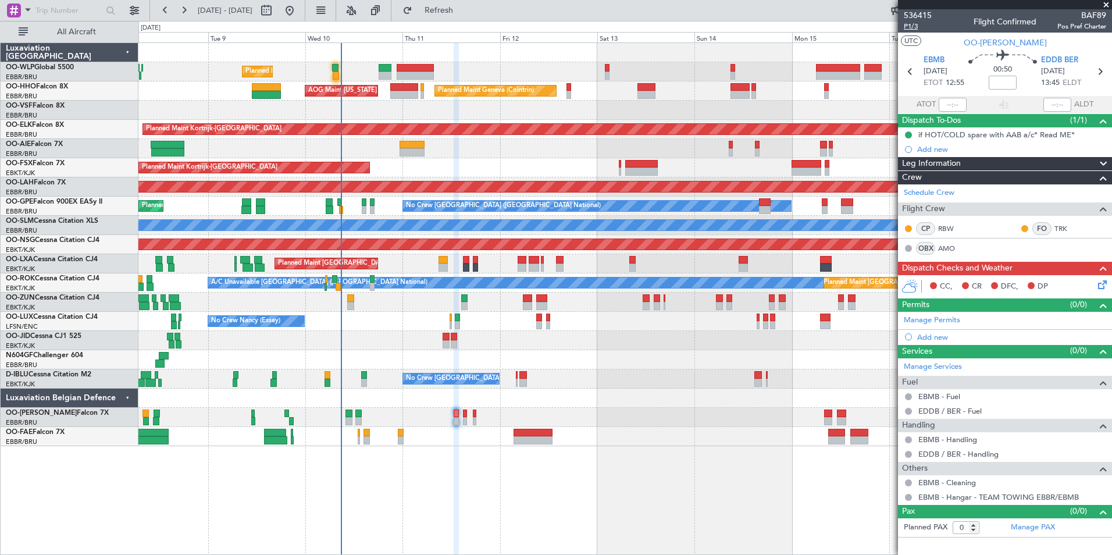
click at [915, 27] on span "P1/3" at bounding box center [918, 27] width 28 height 10
click at [456, 15] on button "Refresh" at bounding box center [432, 10] width 70 height 19
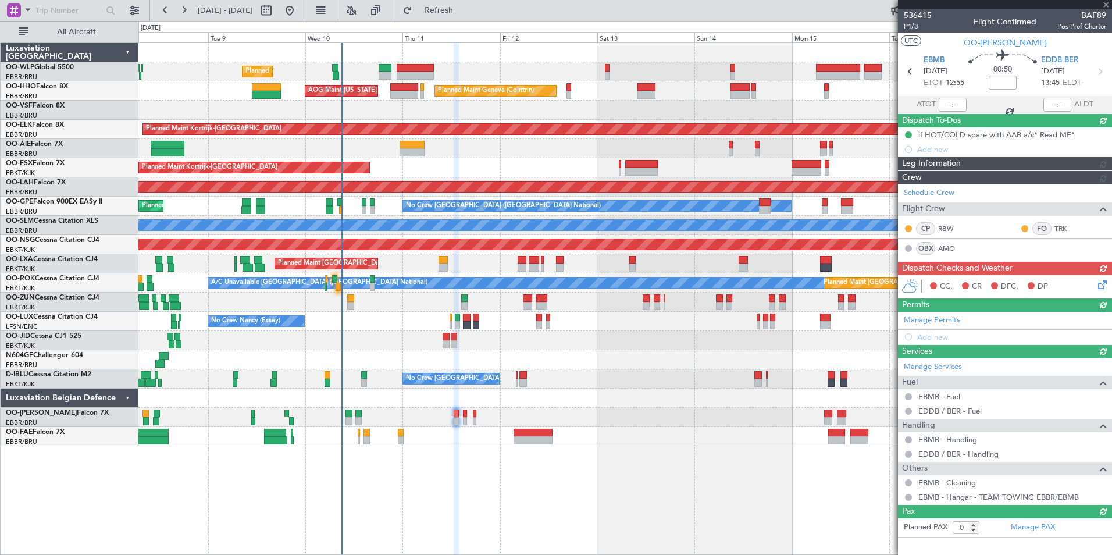
click at [1104, 284] on div "CC, CR DFC, DP" at bounding box center [1005, 286] width 214 height 23
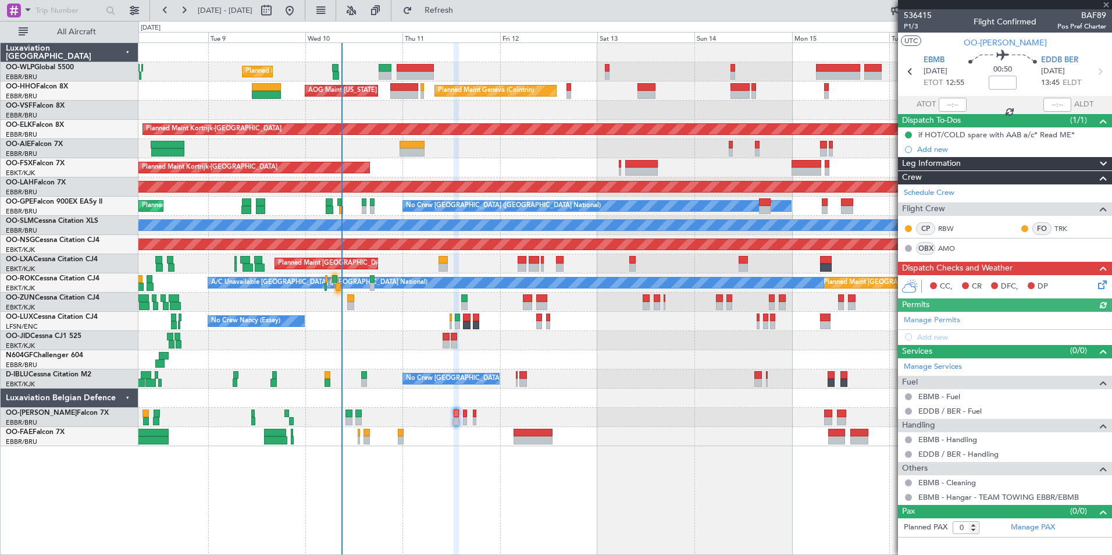
click at [1097, 287] on icon at bounding box center [1100, 282] width 9 height 9
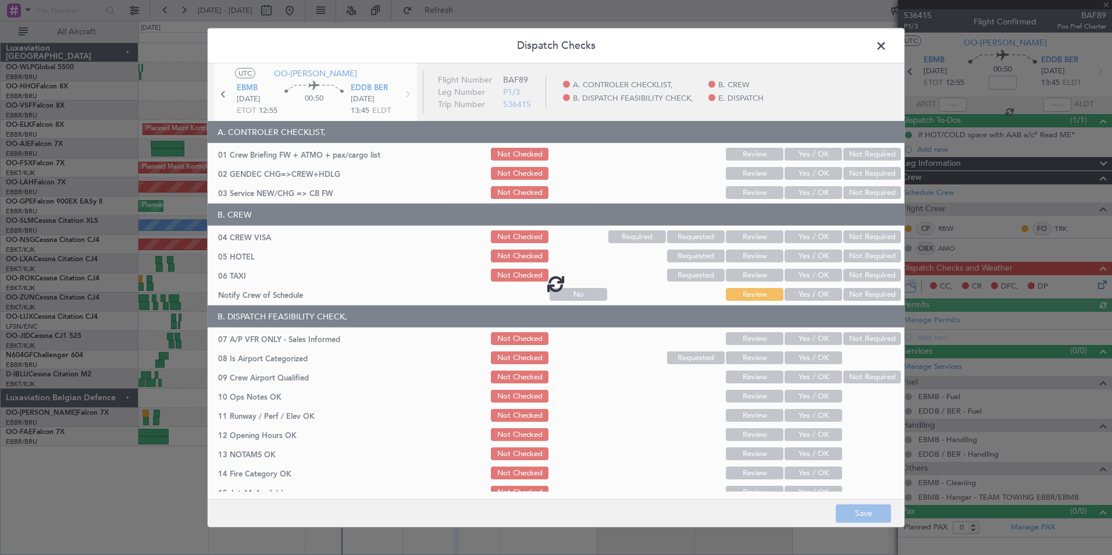
click at [817, 151] on div at bounding box center [556, 283] width 697 height 440
click at [810, 155] on div at bounding box center [556, 283] width 697 height 440
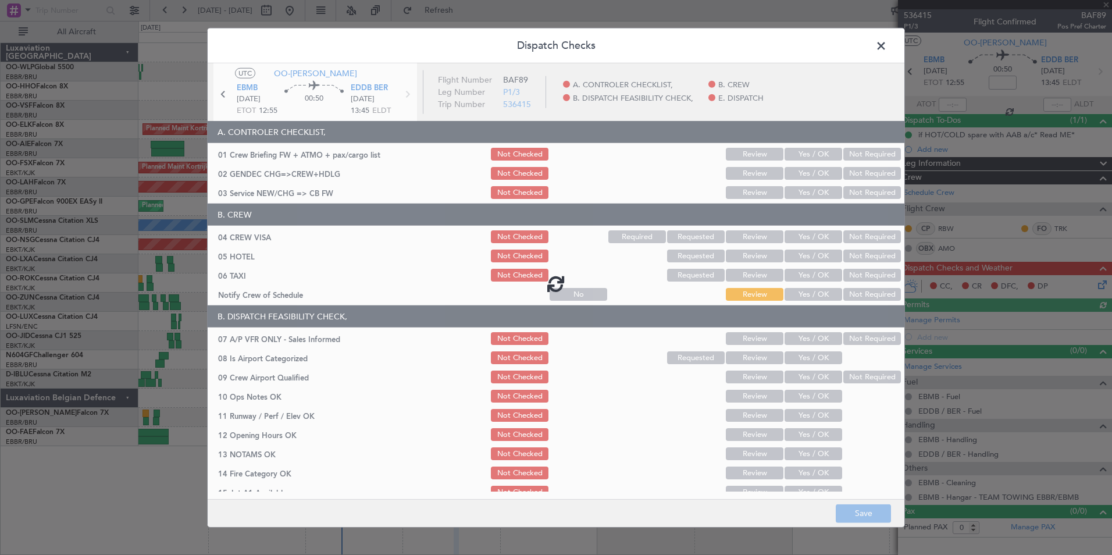
click at [810, 155] on div at bounding box center [556, 283] width 697 height 440
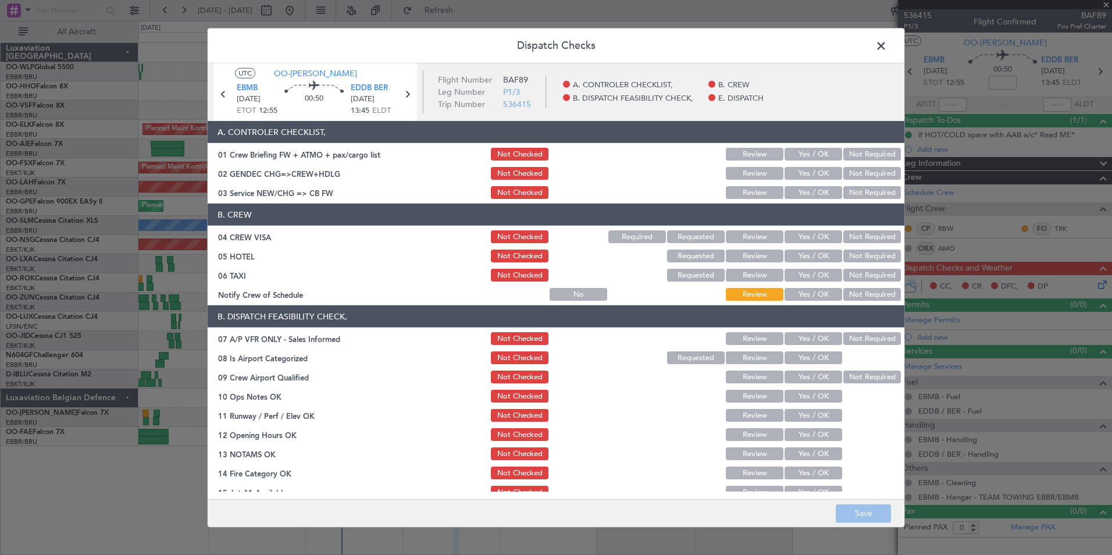
click at [810, 155] on button "Yes / OK" at bounding box center [814, 154] width 58 height 13
click at [804, 176] on button "Yes / OK" at bounding box center [814, 173] width 58 height 13
click at [811, 191] on button "Yes / OK" at bounding box center [814, 192] width 58 height 13
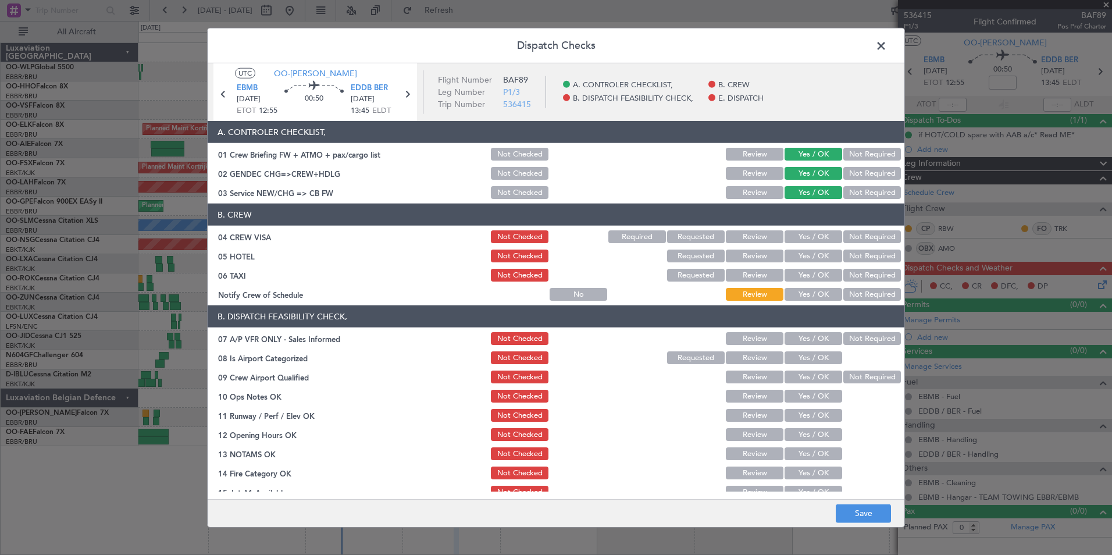
drag, startPoint x: 850, startPoint y: 223, endPoint x: 851, endPoint y: 230, distance: 7.7
click at [851, 230] on section "B. CREW 04 CREW VISA Not Checked Required Requested Review Yes / OK Not Require…" at bounding box center [556, 253] width 697 height 99
drag, startPoint x: 851, startPoint y: 230, endPoint x: 854, endPoint y: 242, distance: 11.9
click at [852, 235] on button "Not Required" at bounding box center [873, 236] width 58 height 13
drag, startPoint x: 856, startPoint y: 258, endPoint x: 856, endPoint y: 276, distance: 18.0
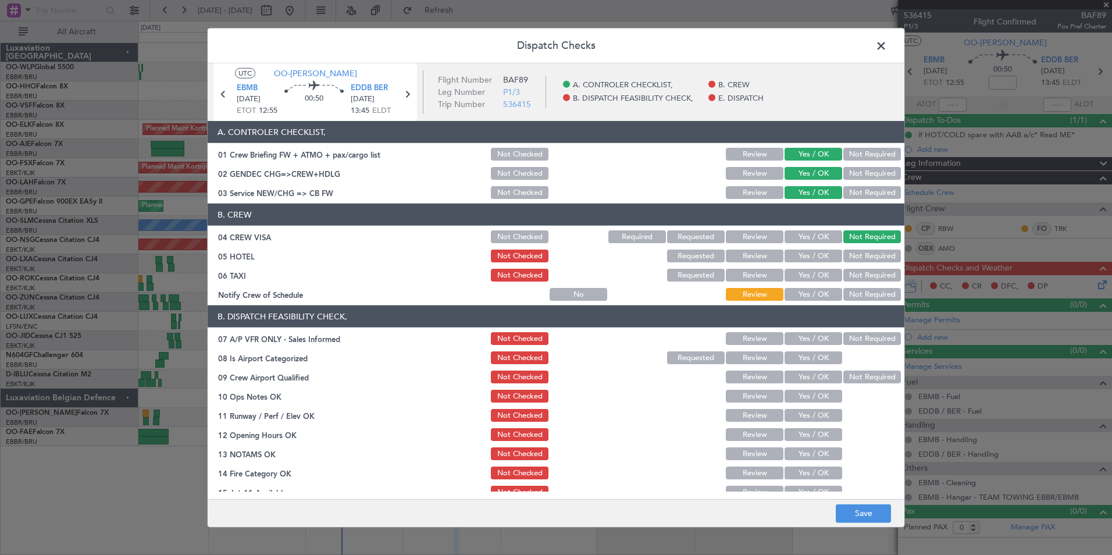
click at [856, 260] on button "Not Required" at bounding box center [873, 256] width 58 height 13
drag, startPoint x: 856, startPoint y: 276, endPoint x: 818, endPoint y: 286, distance: 39.1
click at [856, 276] on button "Not Required" at bounding box center [873, 275] width 58 height 13
drag, startPoint x: 810, startPoint y: 287, endPoint x: 811, endPoint y: 294, distance: 6.5
click at [810, 288] on div "Yes / OK" at bounding box center [812, 294] width 59 height 16
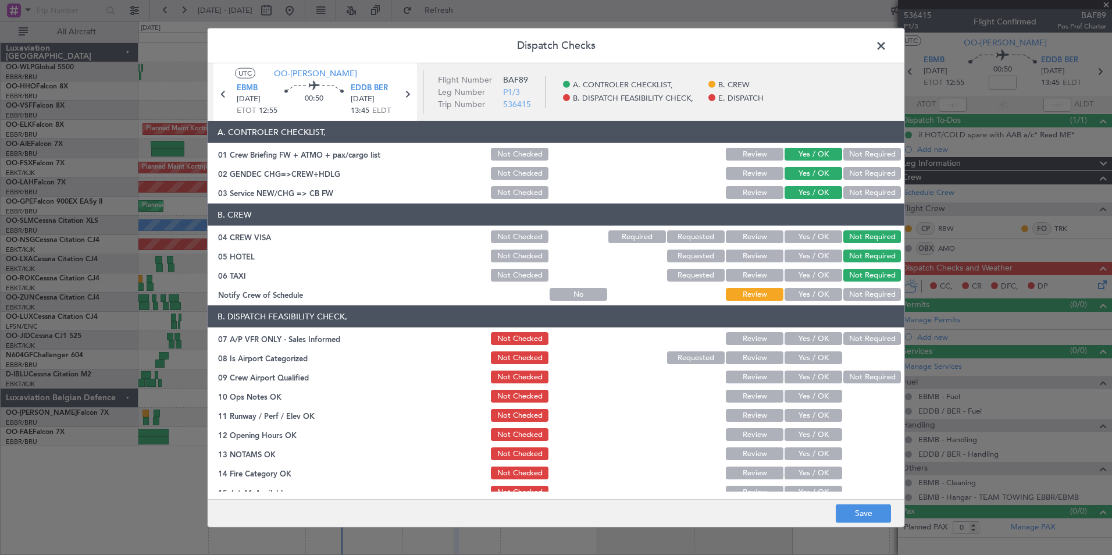
click at [811, 294] on button "Yes / OK" at bounding box center [814, 294] width 58 height 13
drag, startPoint x: 858, startPoint y: 335, endPoint x: 819, endPoint y: 351, distance: 43.0
click at [858, 336] on button "Not Required" at bounding box center [873, 338] width 58 height 13
click at [807, 358] on button "Yes / OK" at bounding box center [814, 357] width 58 height 13
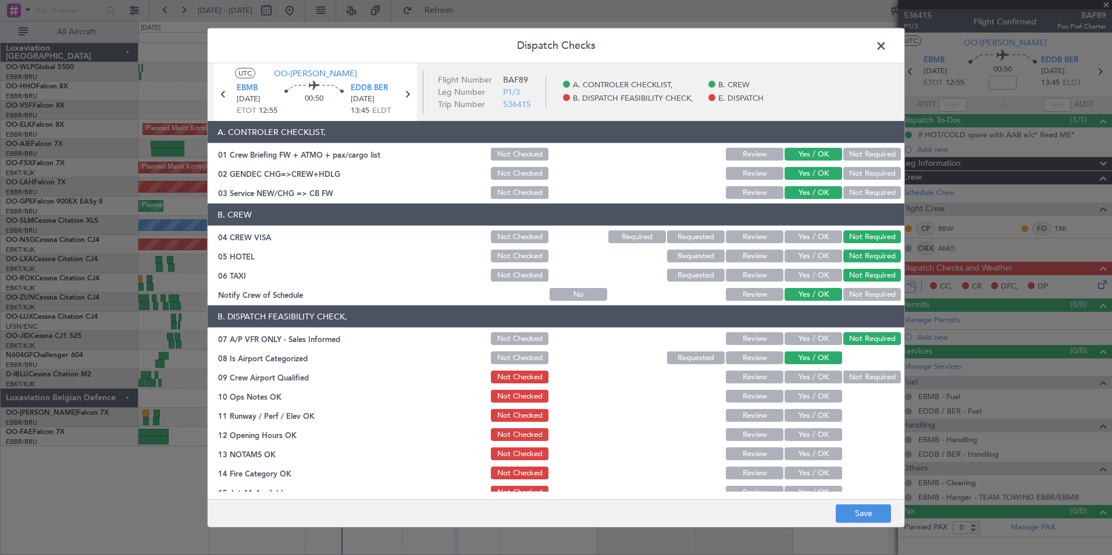
click at [812, 378] on button "Yes / OK" at bounding box center [814, 377] width 58 height 13
click at [815, 400] on button "Yes / OK" at bounding box center [814, 396] width 58 height 13
click at [815, 418] on button "Yes / OK" at bounding box center [814, 415] width 58 height 13
click at [815, 433] on button "Yes / OK" at bounding box center [814, 434] width 58 height 13
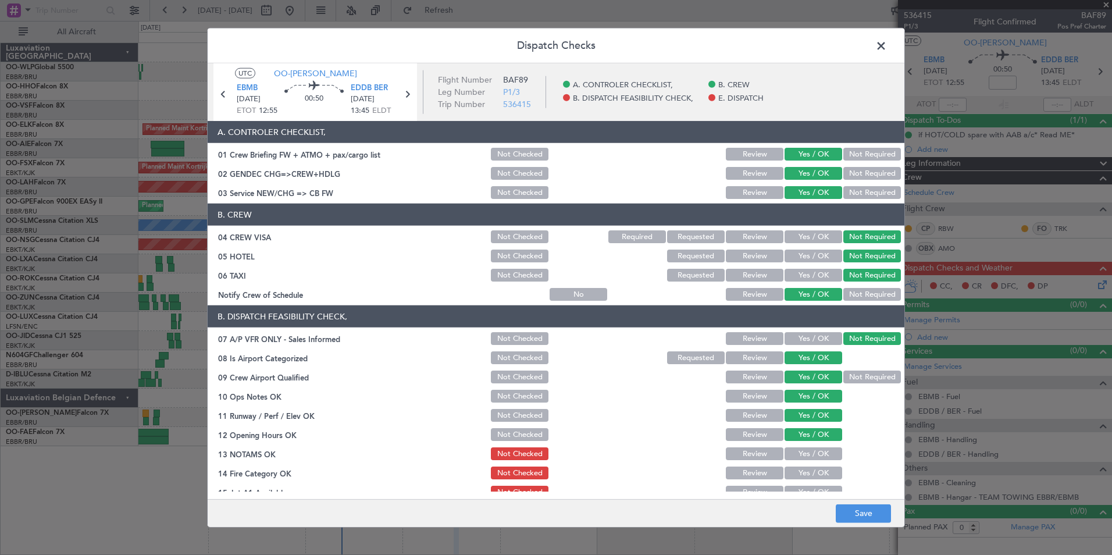
click at [815, 454] on button "Yes / OK" at bounding box center [814, 453] width 58 height 13
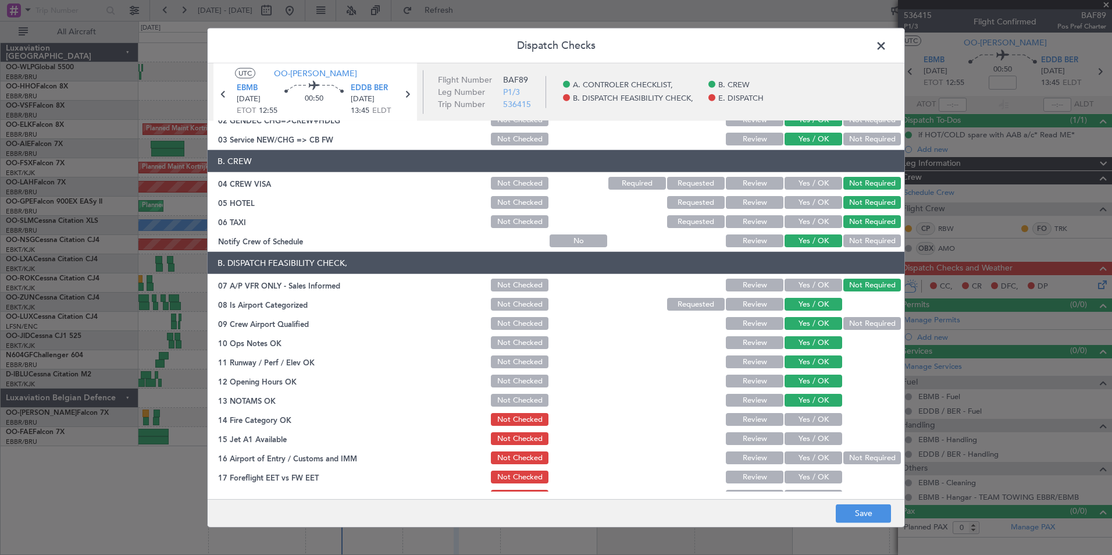
scroll to position [171, 0]
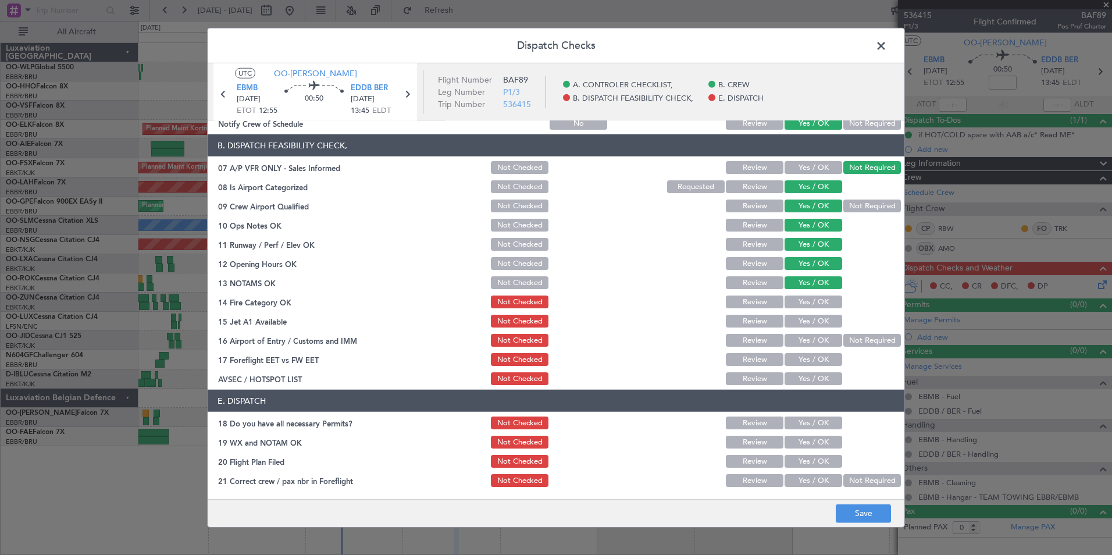
drag, startPoint x: 812, startPoint y: 292, endPoint x: 808, endPoint y: 306, distance: 14.4
click at [811, 298] on section "B. DISPATCH FEASIBILITY CHECK, 07 A/P VFR ONLY - Sales Informed Not Checked Rev…" at bounding box center [556, 260] width 697 height 253
click at [808, 308] on button "Yes / OK" at bounding box center [814, 302] width 58 height 13
click at [815, 330] on section "B. DISPATCH FEASIBILITY CHECK, 07 A/P VFR ONLY - Sales Informed Not Checked Rev…" at bounding box center [556, 260] width 697 height 253
click at [856, 335] on button "Not Required" at bounding box center [873, 340] width 58 height 13
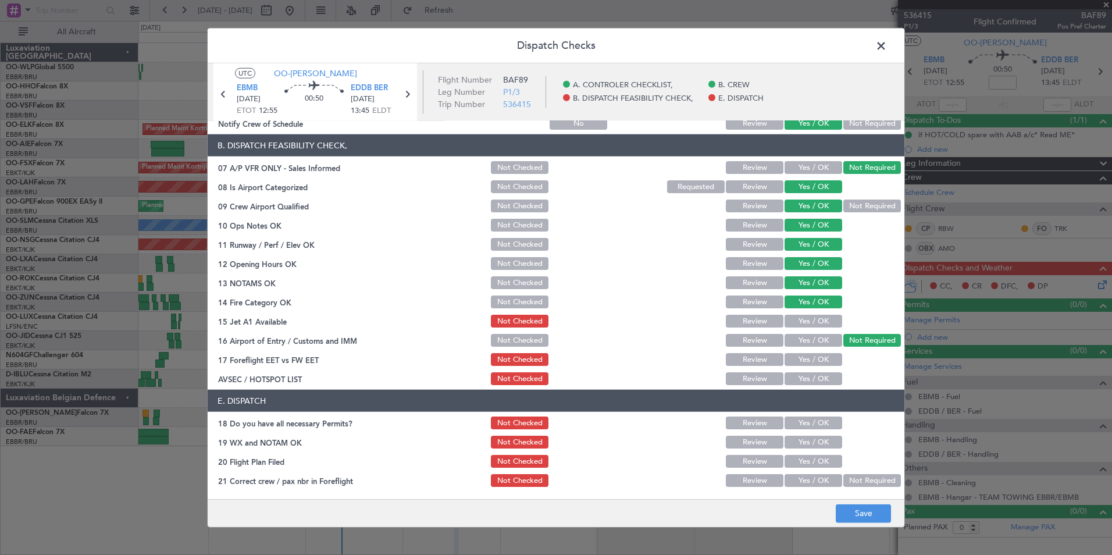
click at [815, 319] on button "Yes / OK" at bounding box center [814, 321] width 58 height 13
click at [816, 368] on section "B. DISPATCH FEASIBILITY CHECK, 07 A/P VFR ONLY - Sales Informed Not Checked Rev…" at bounding box center [556, 260] width 697 height 253
click at [816, 358] on button "Yes / OK" at bounding box center [814, 359] width 58 height 13
click at [812, 376] on button "Yes / OK" at bounding box center [814, 378] width 58 height 13
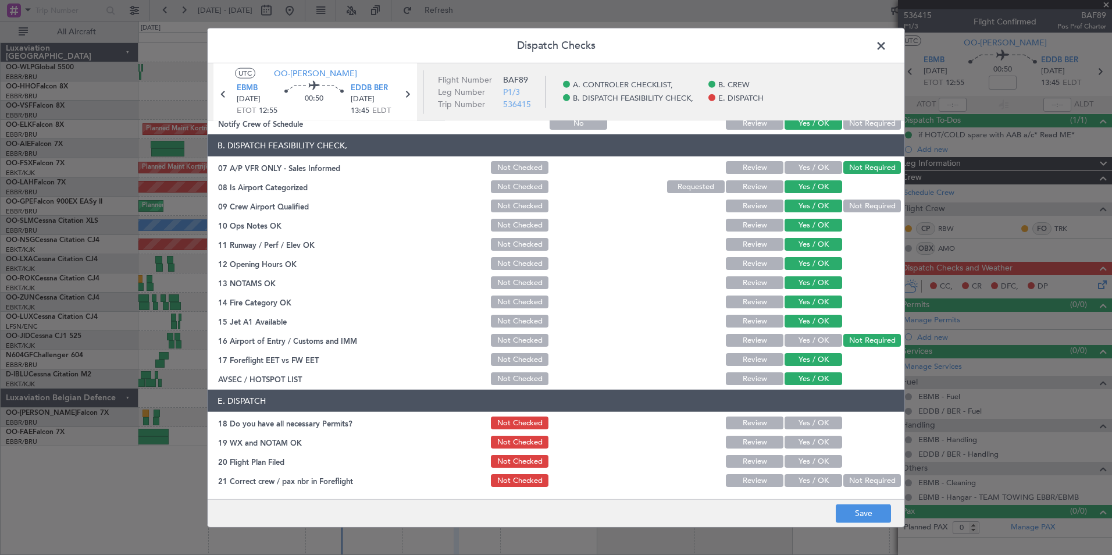
drag, startPoint x: 823, startPoint y: 420, endPoint x: 820, endPoint y: 439, distance: 19.3
click at [822, 420] on button "Yes / OK" at bounding box center [814, 423] width 58 height 13
click at [820, 447] on button "Yes / OK" at bounding box center [814, 442] width 58 height 13
click at [817, 467] on button "Yes / OK" at bounding box center [814, 461] width 58 height 13
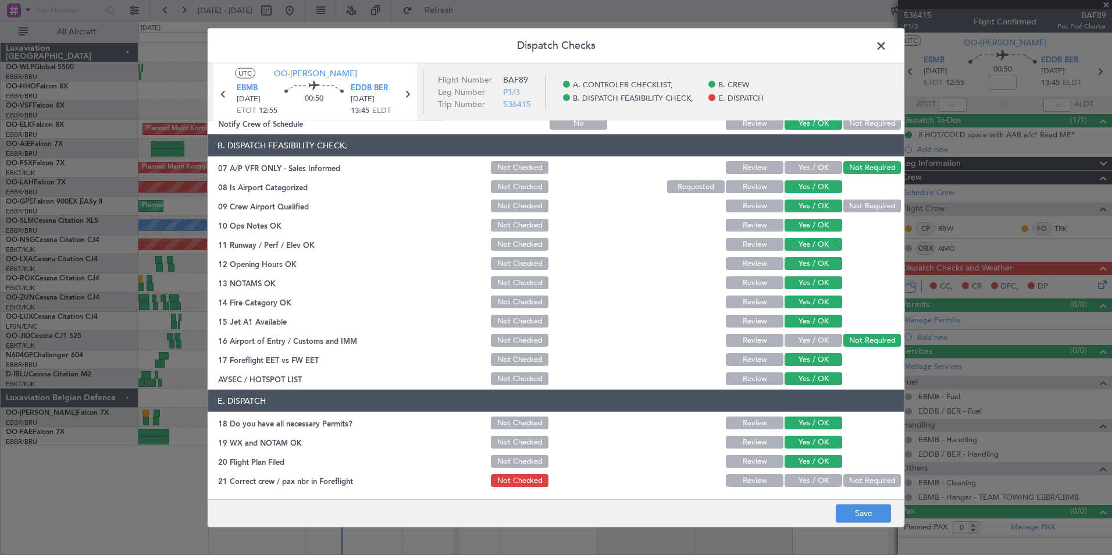
click at [817, 474] on button "Yes / OK" at bounding box center [814, 480] width 58 height 13
click at [857, 504] on button "Save" at bounding box center [863, 513] width 55 height 19
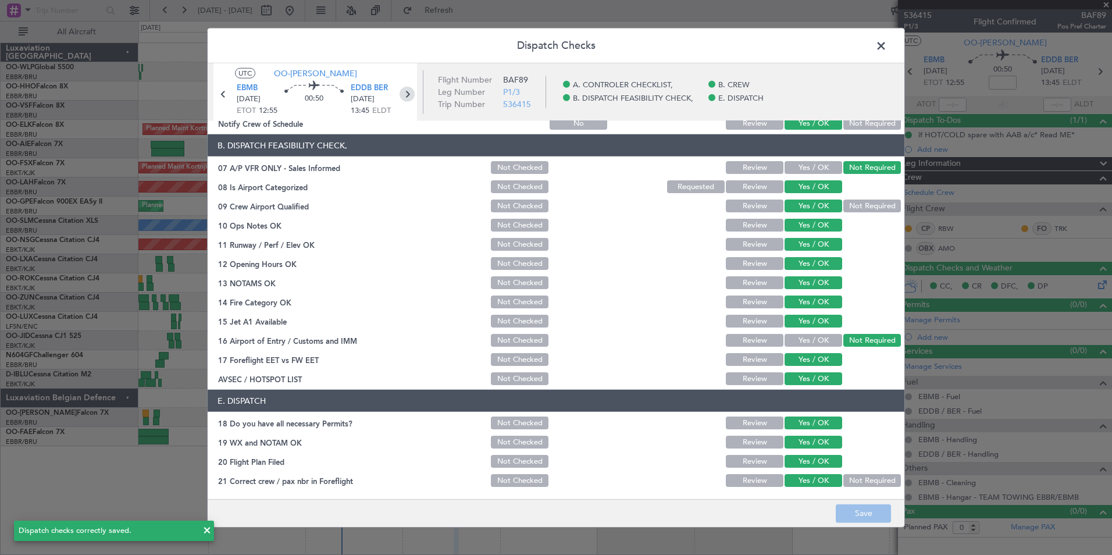
click at [405, 95] on icon at bounding box center [407, 94] width 15 height 15
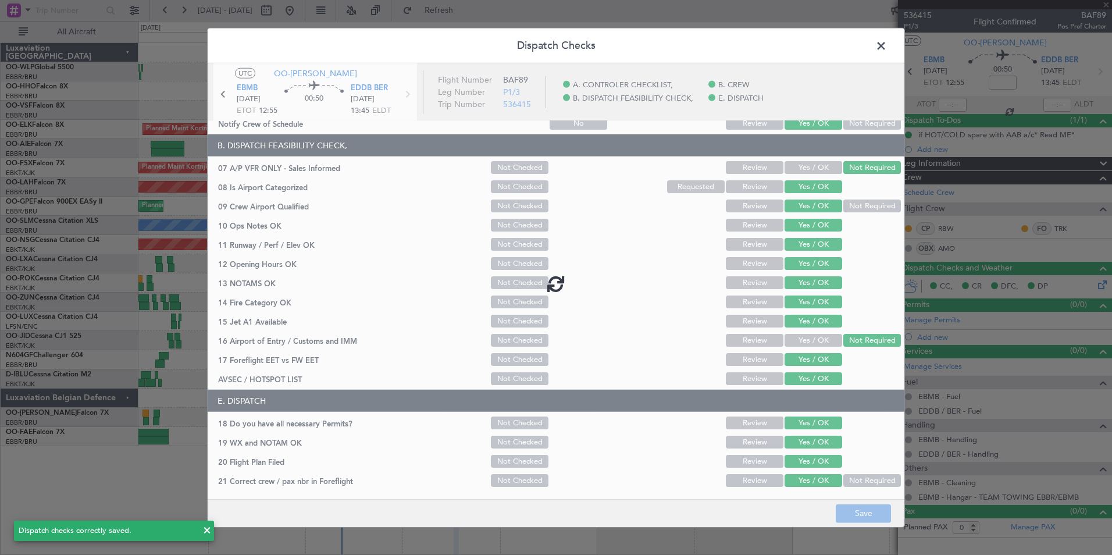
type input "-00:20"
type input "9"
type input "-00:20"
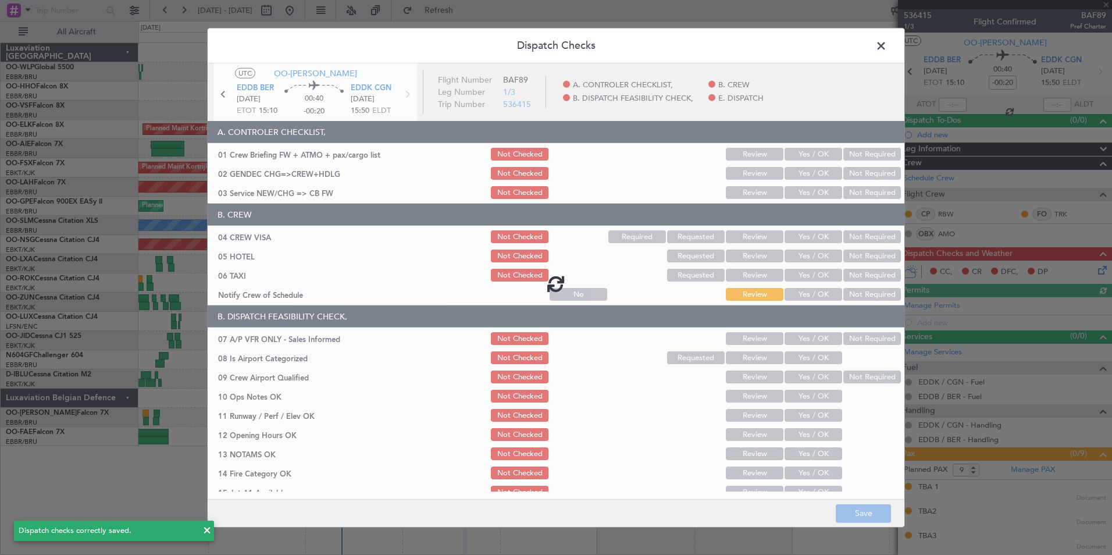
click at [785, 153] on div at bounding box center [556, 283] width 697 height 440
click at [819, 158] on div at bounding box center [556, 283] width 697 height 440
click at [796, 154] on div at bounding box center [556, 283] width 697 height 440
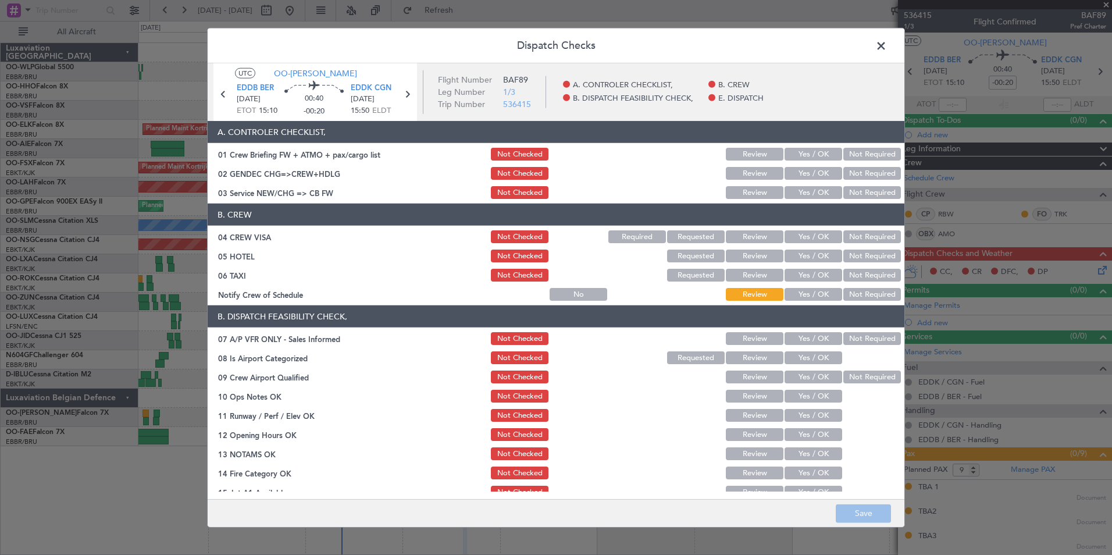
click at [796, 154] on button "Yes / OK" at bounding box center [814, 154] width 58 height 13
click at [794, 180] on div "Yes / OK" at bounding box center [812, 173] width 59 height 16
click at [797, 172] on button "Yes / OK" at bounding box center [814, 173] width 58 height 13
click at [806, 196] on article "A. CONTROLER CHECKLIST, 01 Crew Briefing FW + ATMO + pax/cargo list Not Checked…" at bounding box center [556, 306] width 697 height 371
drag, startPoint x: 806, startPoint y: 196, endPoint x: 818, endPoint y: 194, distance: 11.8
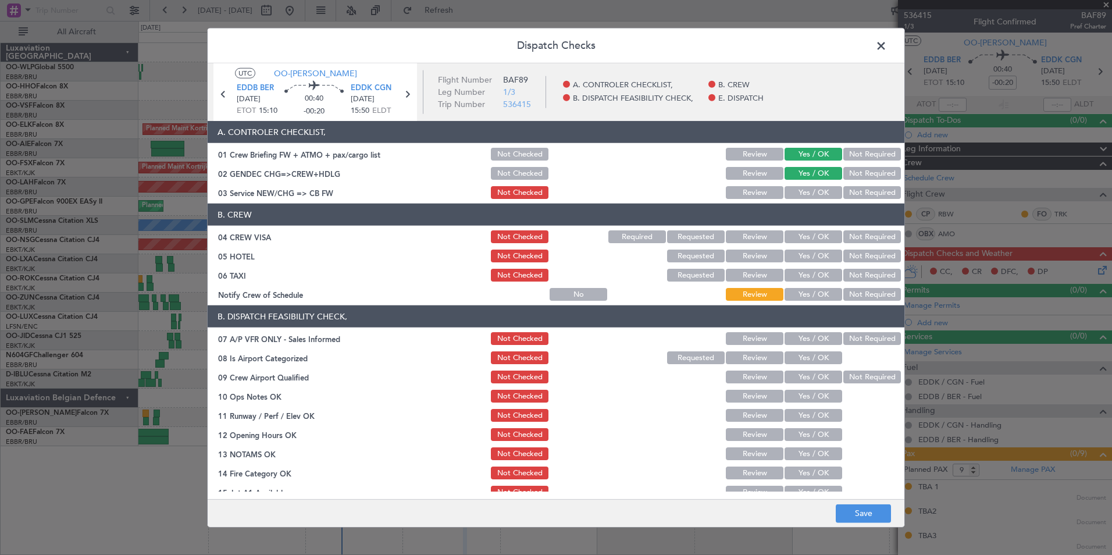
click at [810, 190] on button "Yes / OK" at bounding box center [814, 192] width 58 height 13
click at [888, 237] on button "Not Required" at bounding box center [873, 236] width 58 height 13
click at [852, 259] on button "Not Required" at bounding box center [873, 256] width 58 height 13
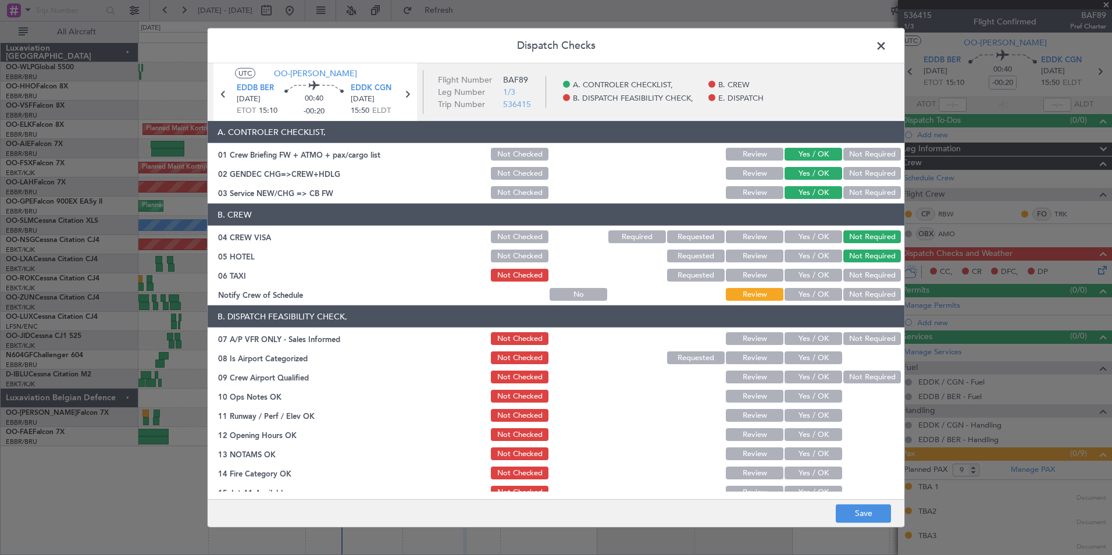
click at [852, 273] on button "Not Required" at bounding box center [873, 275] width 58 height 13
click at [806, 294] on button "Yes / OK" at bounding box center [814, 294] width 58 height 13
click at [857, 338] on button "Not Required" at bounding box center [873, 338] width 58 height 13
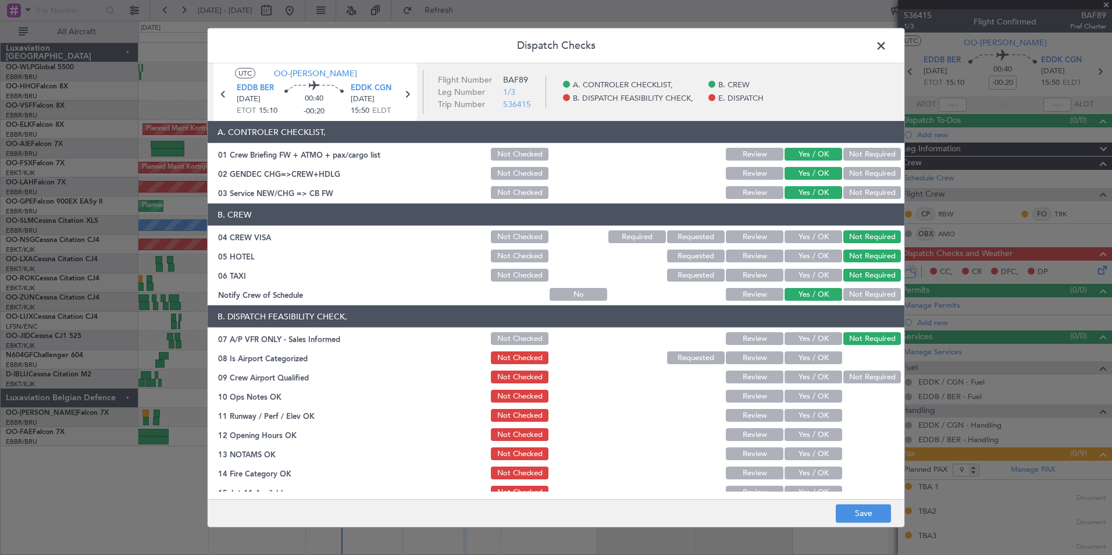
click at [812, 353] on button "Yes / OK" at bounding box center [814, 357] width 58 height 13
drag, startPoint x: 816, startPoint y: 381, endPoint x: 817, endPoint y: 390, distance: 8.7
click at [816, 383] on button "Yes / OK" at bounding box center [814, 377] width 58 height 13
click at [817, 404] on section "B. DISPATCH FEASIBILITY CHECK, 07 A/P VFR ONLY - Sales Informed Not Checked Rev…" at bounding box center [556, 431] width 697 height 253
click at [816, 418] on button "Yes / OK" at bounding box center [814, 415] width 58 height 13
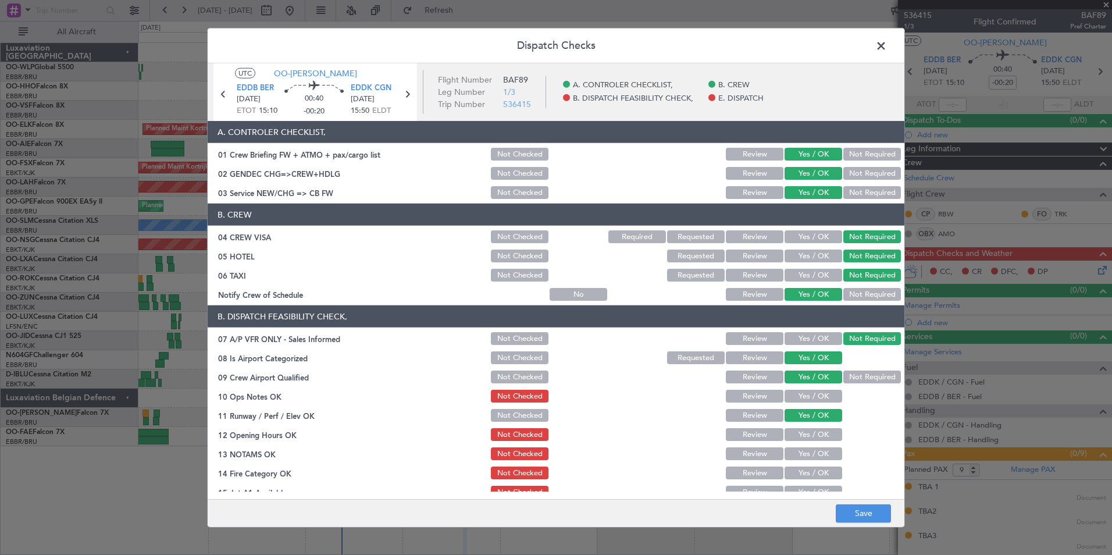
click at [813, 402] on div "Yes / OK" at bounding box center [812, 396] width 59 height 16
click at [813, 399] on button "Yes / OK" at bounding box center [814, 396] width 58 height 13
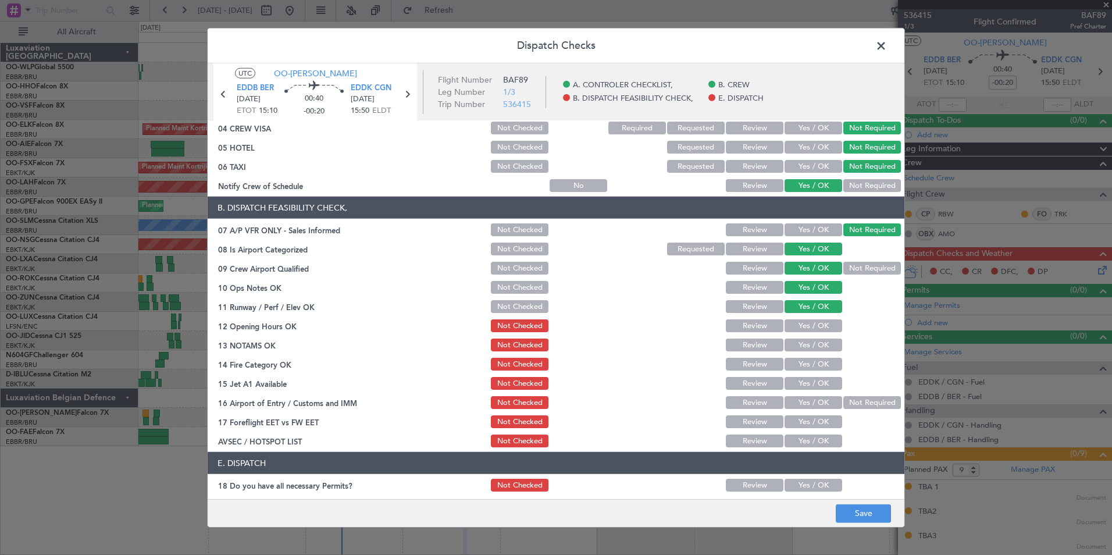
scroll to position [116, 0]
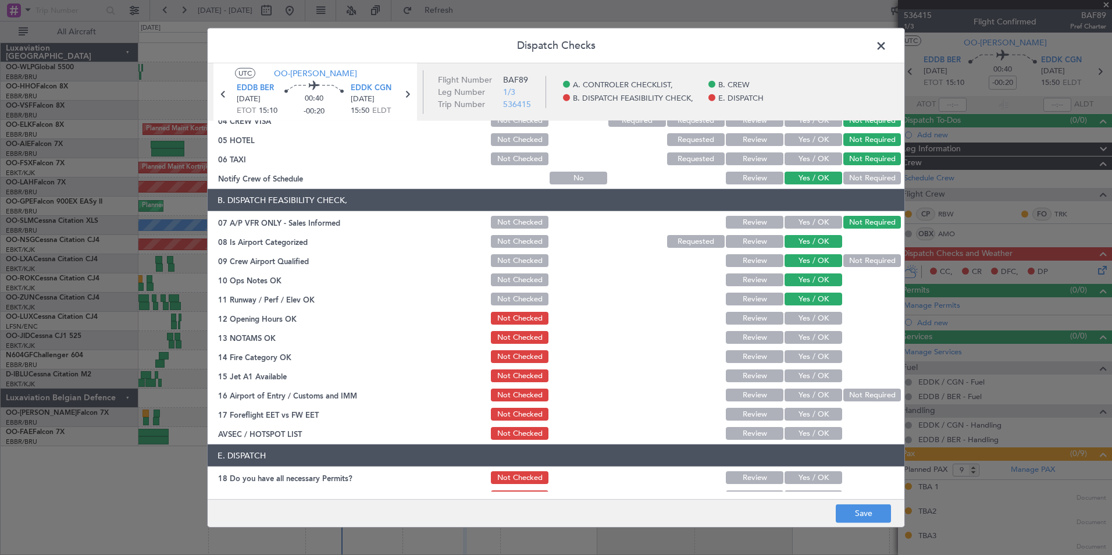
click at [804, 328] on section "B. DISPATCH FEASIBILITY CHECK, 07 A/P VFR ONLY - Sales Informed Not Checked Rev…" at bounding box center [556, 315] width 697 height 253
click at [808, 324] on button "Yes / OK" at bounding box center [814, 318] width 58 height 13
click at [807, 336] on button "Yes / OK" at bounding box center [814, 337] width 58 height 13
click at [806, 361] on button "Yes / OK" at bounding box center [814, 356] width 58 height 13
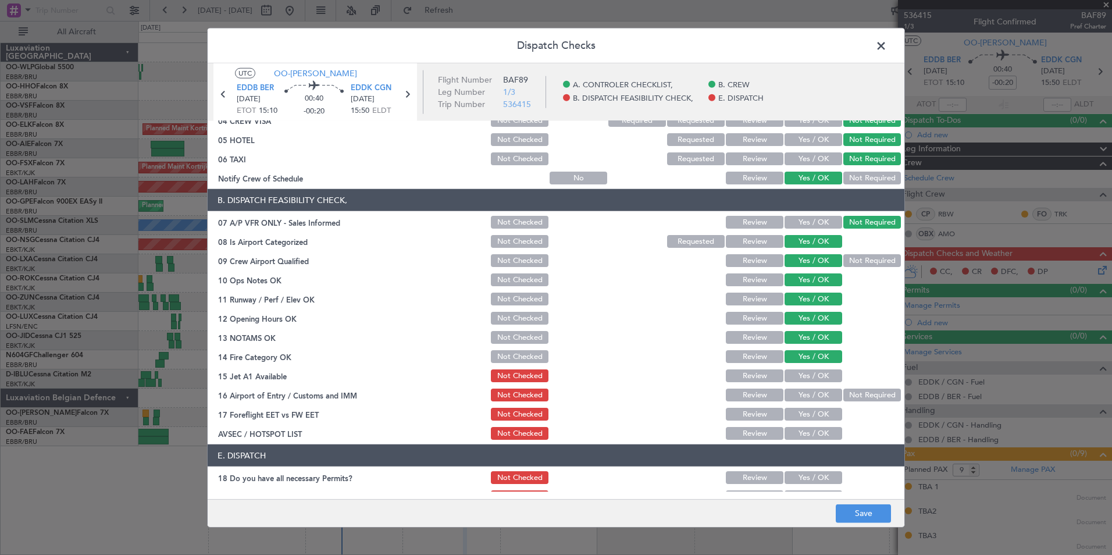
drag, startPoint x: 816, startPoint y: 379, endPoint x: 868, endPoint y: 399, distance: 54.9
click at [819, 380] on button "Yes / OK" at bounding box center [814, 375] width 58 height 13
click at [874, 404] on section "B. DISPATCH FEASIBILITY CHECK, 07 A/P VFR ONLY - Sales Informed Not Checked Rev…" at bounding box center [556, 315] width 697 height 253
click at [855, 394] on button "Not Required" at bounding box center [873, 395] width 58 height 13
click at [816, 416] on button "Yes / OK" at bounding box center [814, 414] width 58 height 13
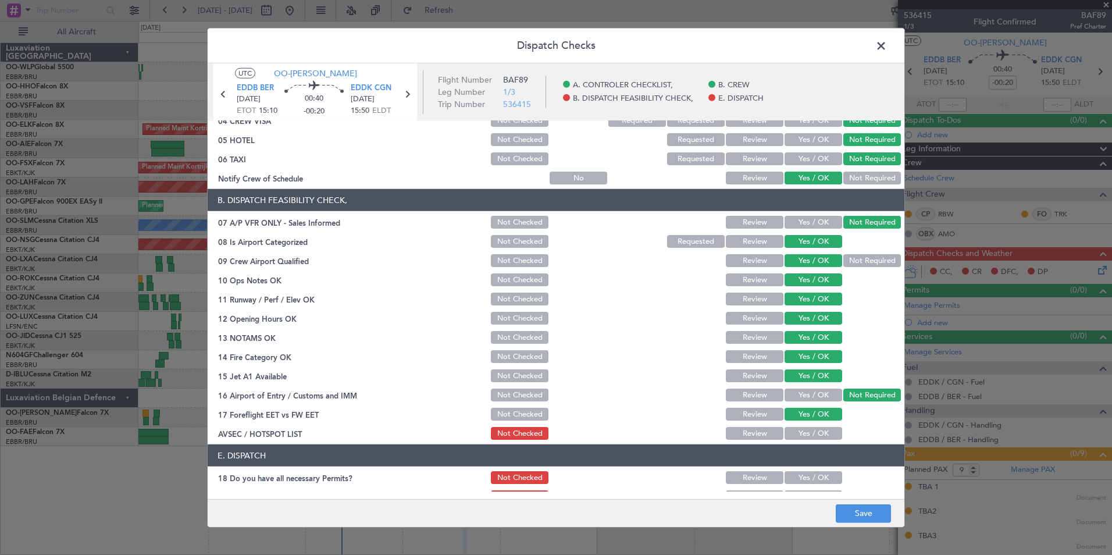
click at [813, 436] on button "Yes / OK" at bounding box center [814, 433] width 58 height 13
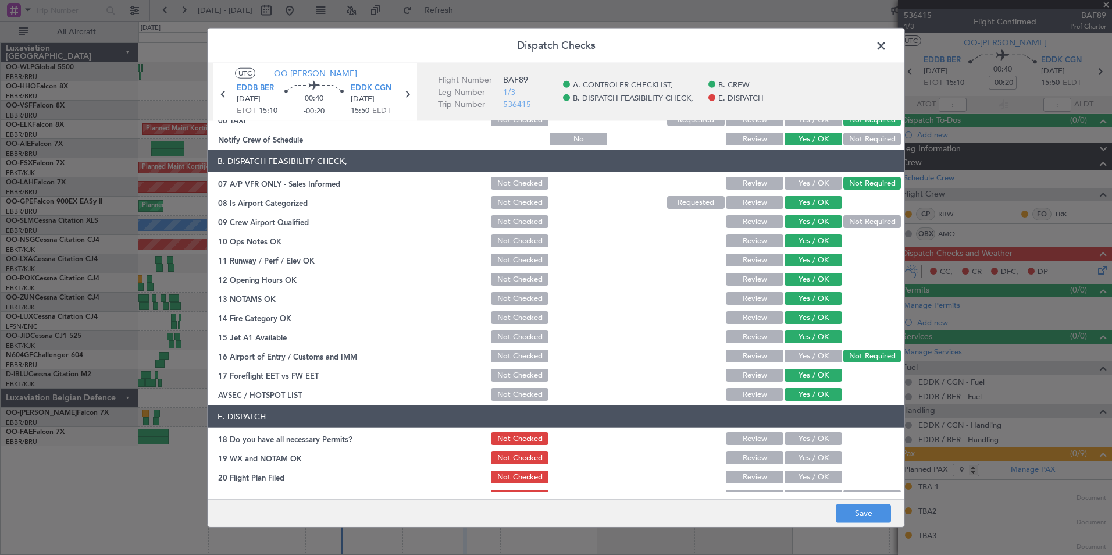
scroll to position [171, 0]
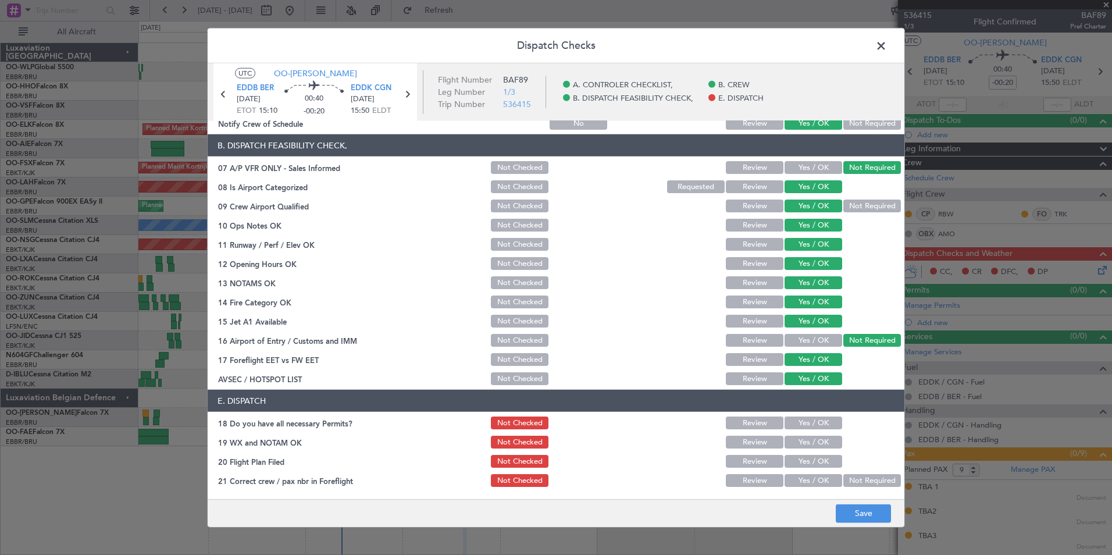
drag, startPoint x: 803, startPoint y: 418, endPoint x: 802, endPoint y: 432, distance: 13.4
click at [803, 419] on button "Yes / OK" at bounding box center [814, 423] width 58 height 13
click at [800, 442] on button "Yes / OK" at bounding box center [814, 442] width 58 height 13
click at [800, 467] on button "Yes / OK" at bounding box center [814, 461] width 58 height 13
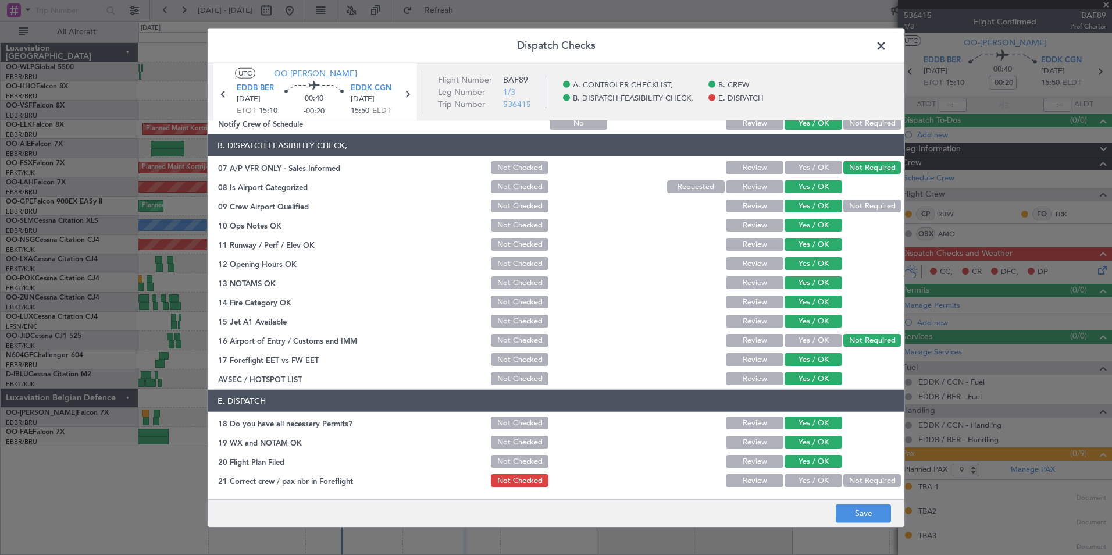
click at [797, 481] on button "Yes / OK" at bounding box center [814, 480] width 58 height 13
click at [864, 506] on button "Save" at bounding box center [863, 513] width 55 height 19
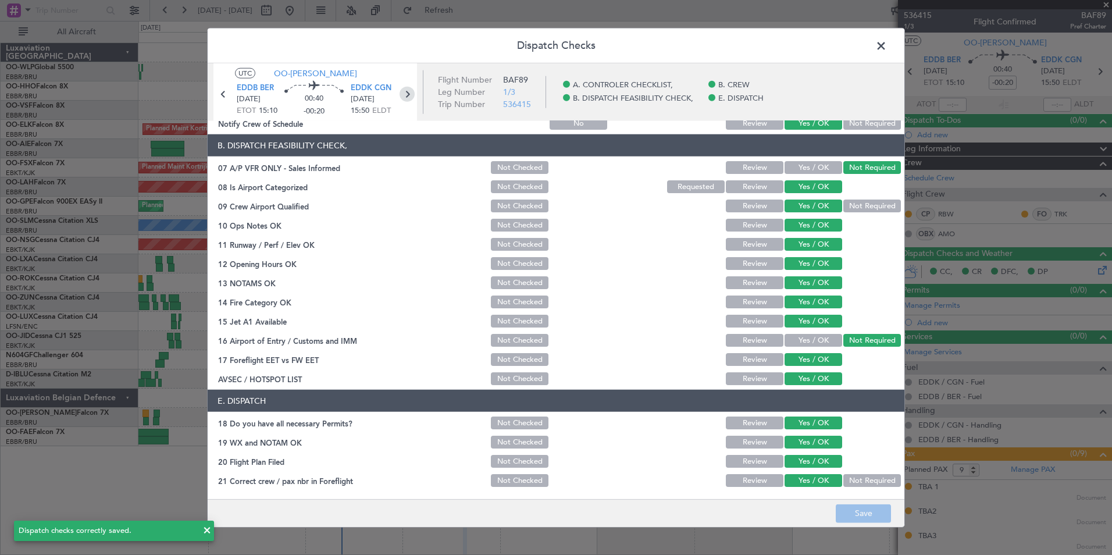
click at [406, 94] on icon at bounding box center [407, 94] width 15 height 15
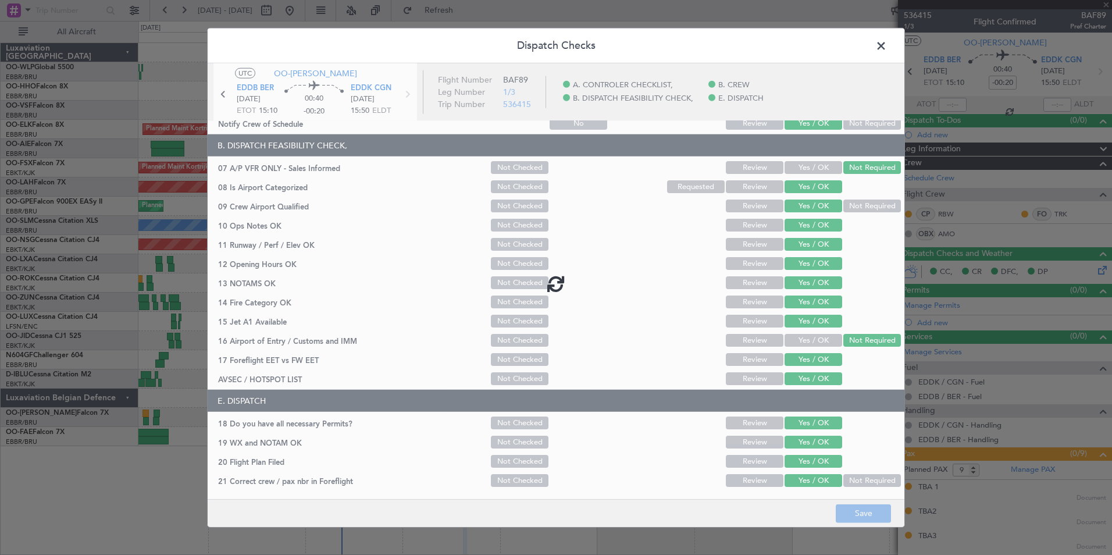
type input "0"
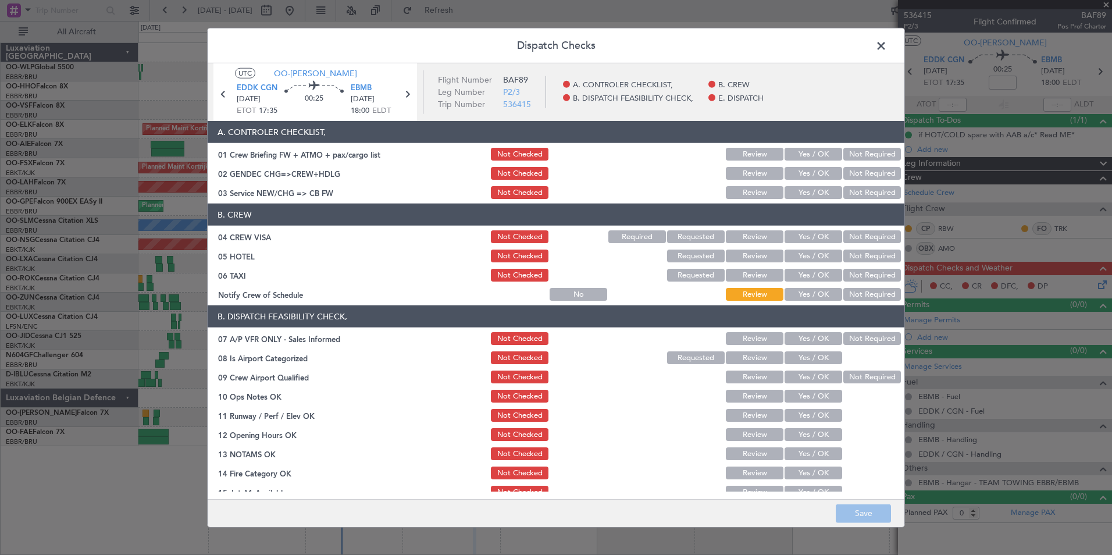
click at [824, 157] on button "Yes / OK" at bounding box center [814, 154] width 58 height 13
click at [809, 175] on button "Yes / OK" at bounding box center [814, 173] width 58 height 13
click at [813, 191] on button "Yes / OK" at bounding box center [814, 192] width 58 height 13
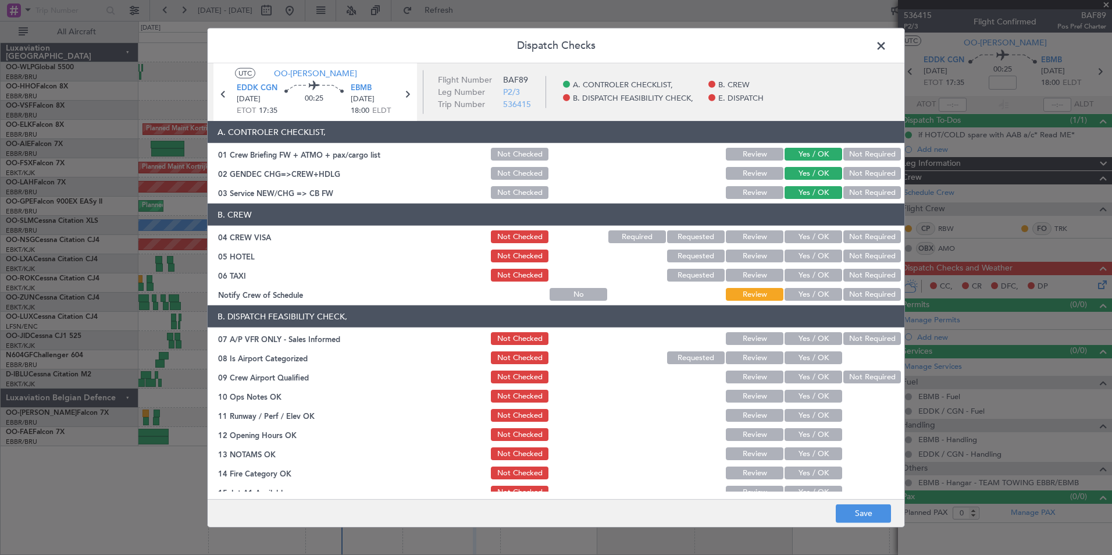
click at [845, 236] on button "Not Required" at bounding box center [873, 236] width 58 height 13
click at [851, 258] on button "Not Required" at bounding box center [873, 256] width 58 height 13
drag, startPoint x: 851, startPoint y: 275, endPoint x: 811, endPoint y: 290, distance: 42.4
click at [850, 276] on button "Not Required" at bounding box center [873, 275] width 58 height 13
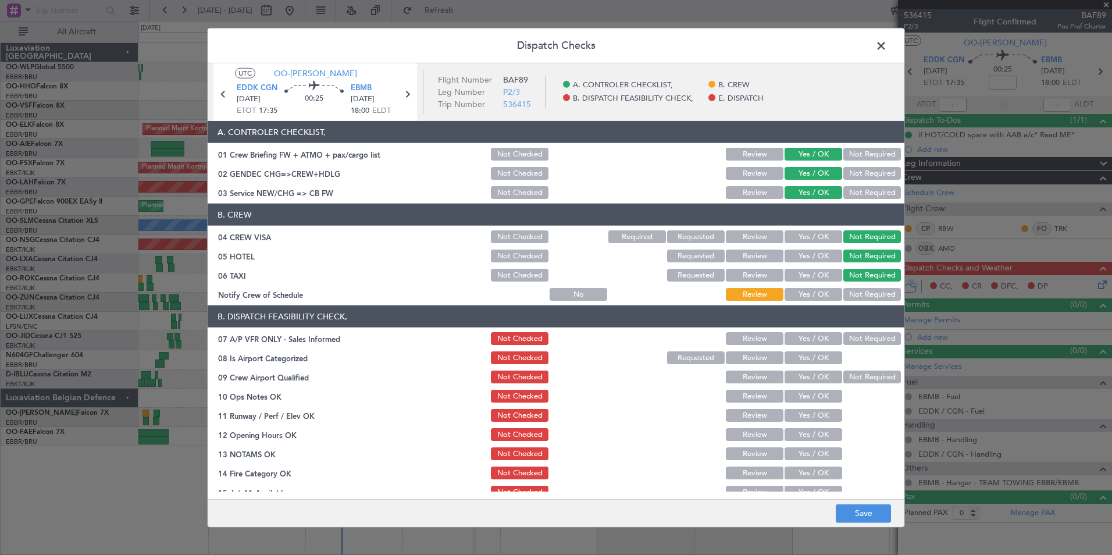
click at [809, 291] on button "Yes / OK" at bounding box center [814, 294] width 58 height 13
click at [853, 335] on button "Not Required" at bounding box center [873, 338] width 58 height 13
drag, startPoint x: 803, startPoint y: 353, endPoint x: 802, endPoint y: 362, distance: 8.7
click at [802, 354] on button "Yes / OK" at bounding box center [814, 357] width 58 height 13
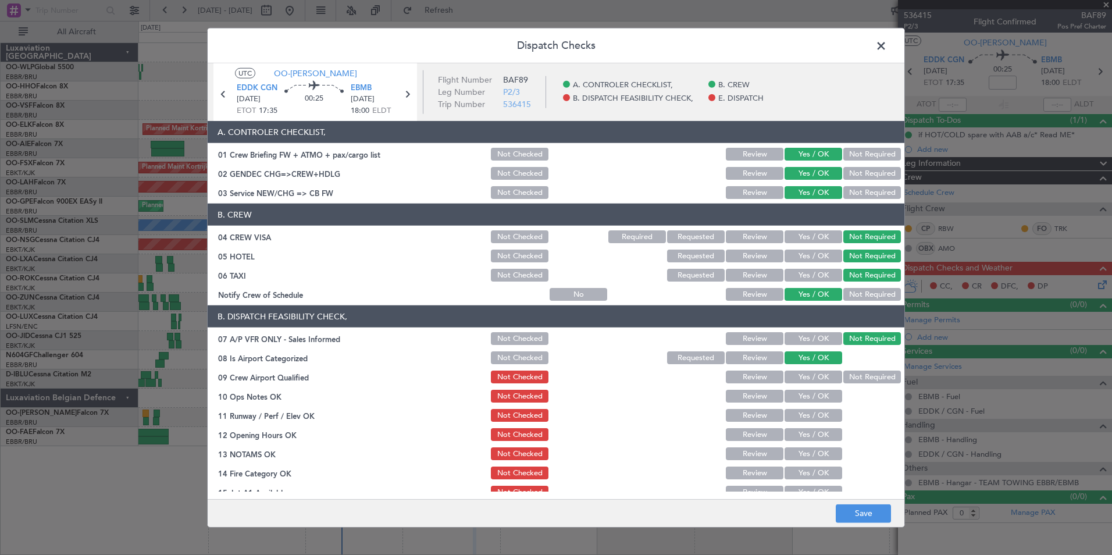
click at [804, 375] on button "Yes / OK" at bounding box center [814, 377] width 58 height 13
click at [804, 395] on button "Yes / OK" at bounding box center [814, 396] width 58 height 13
drag, startPoint x: 805, startPoint y: 417, endPoint x: 804, endPoint y: 433, distance: 16.3
click at [805, 418] on button "Yes / OK" at bounding box center [814, 415] width 58 height 13
click at [804, 433] on button "Yes / OK" at bounding box center [814, 434] width 58 height 13
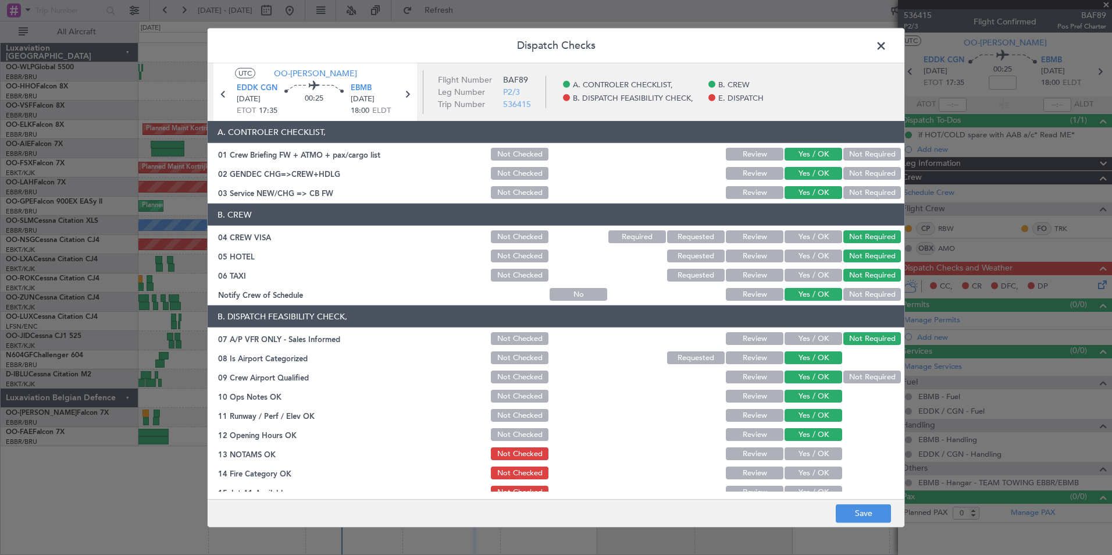
click at [751, 454] on button "Review" at bounding box center [755, 453] width 58 height 13
click at [796, 457] on button "Yes / OK" at bounding box center [814, 453] width 58 height 13
drag, startPoint x: 791, startPoint y: 468, endPoint x: 795, endPoint y: 484, distance: 16.2
click at [791, 471] on button "Yes / OK" at bounding box center [814, 473] width 58 height 13
click at [796, 487] on button "Yes / OK" at bounding box center [814, 492] width 58 height 13
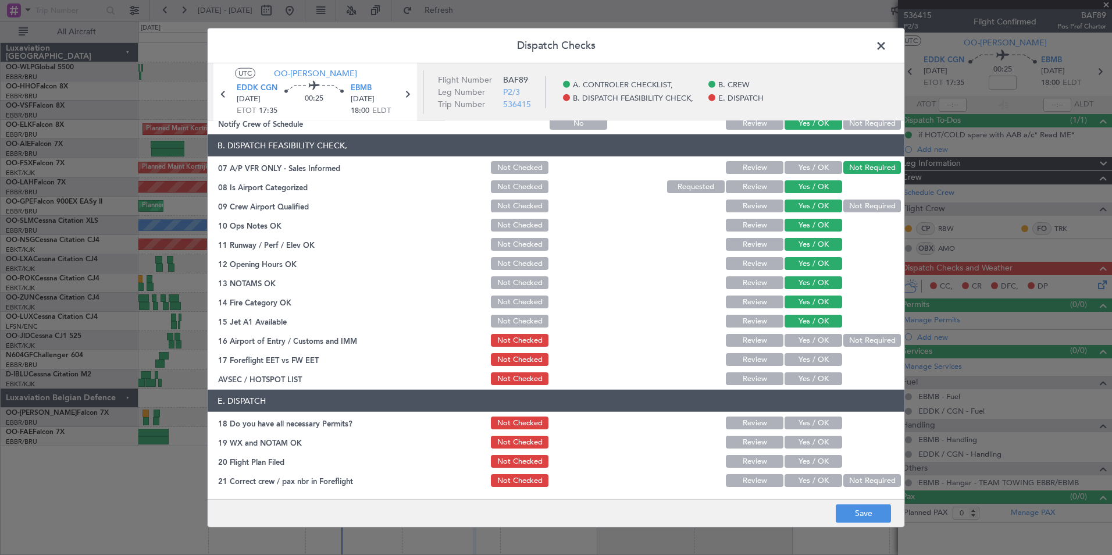
click at [849, 340] on button "Not Required" at bounding box center [873, 340] width 58 height 13
click at [804, 356] on button "Yes / OK" at bounding box center [814, 359] width 58 height 13
click at [805, 377] on button "Yes / OK" at bounding box center [814, 378] width 58 height 13
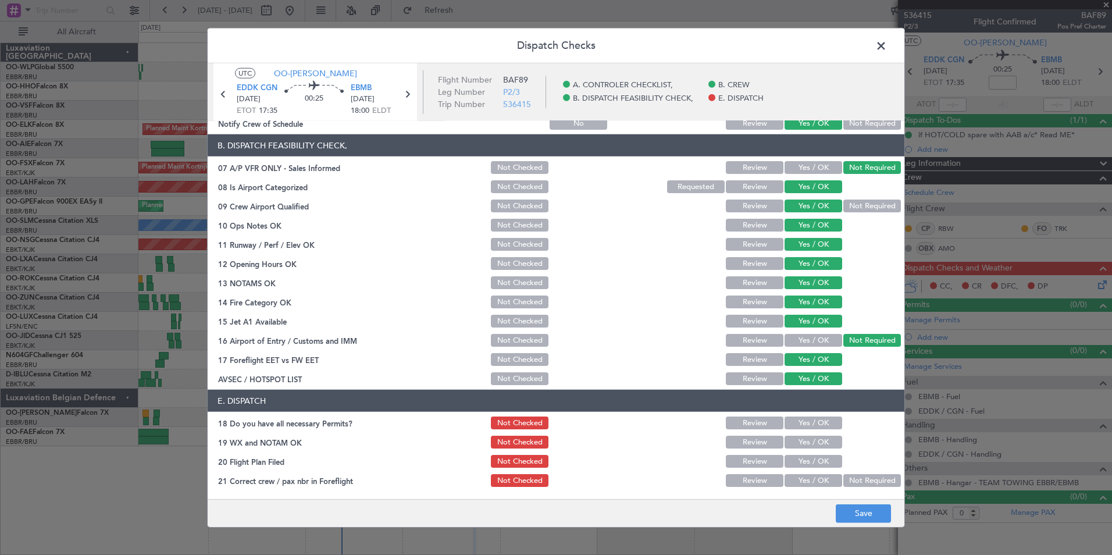
drag, startPoint x: 808, startPoint y: 407, endPoint x: 807, endPoint y: 418, distance: 11.1
click at [807, 418] on section "E. DISPATCH 18 Do you have all necessary Permits? Not Checked Review Yes / OK 1…" at bounding box center [556, 439] width 697 height 99
click at [806, 421] on button "Yes / OK" at bounding box center [814, 423] width 58 height 13
drag, startPoint x: 807, startPoint y: 443, endPoint x: 807, endPoint y: 454, distance: 11.1
click at [807, 444] on button "Yes / OK" at bounding box center [814, 442] width 58 height 13
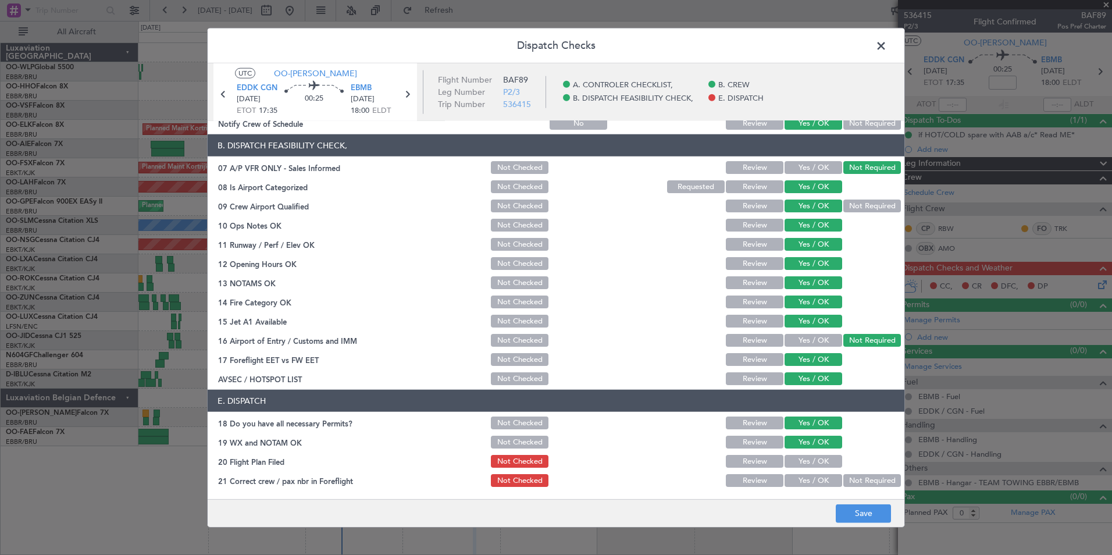
click at [807, 462] on button "Yes / OK" at bounding box center [814, 461] width 58 height 13
click at [807, 477] on button "Yes / OK" at bounding box center [814, 480] width 58 height 13
click at [855, 507] on button "Save" at bounding box center [863, 513] width 55 height 19
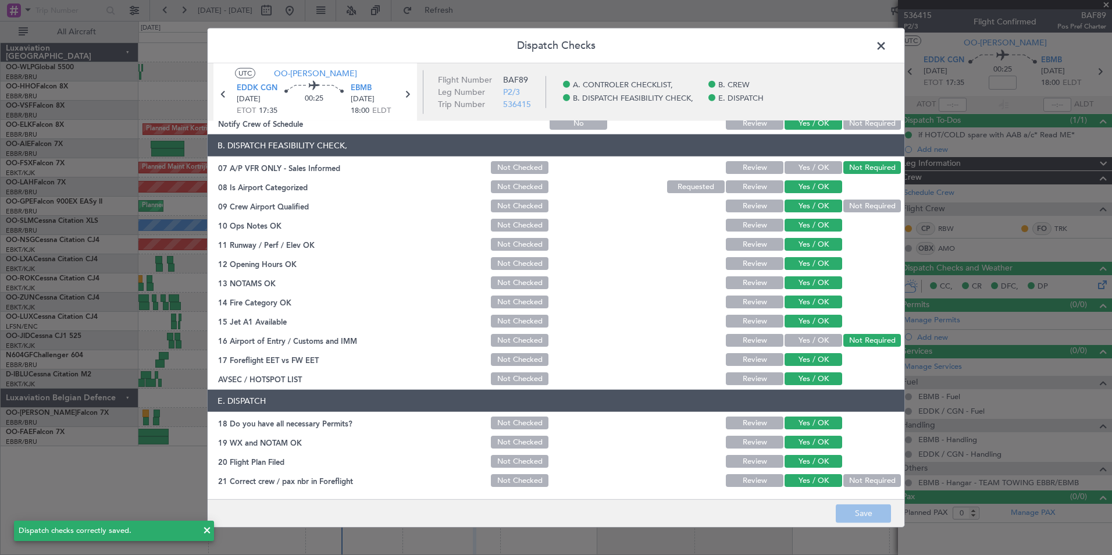
click at [887, 48] on span at bounding box center [887, 48] width 0 height 23
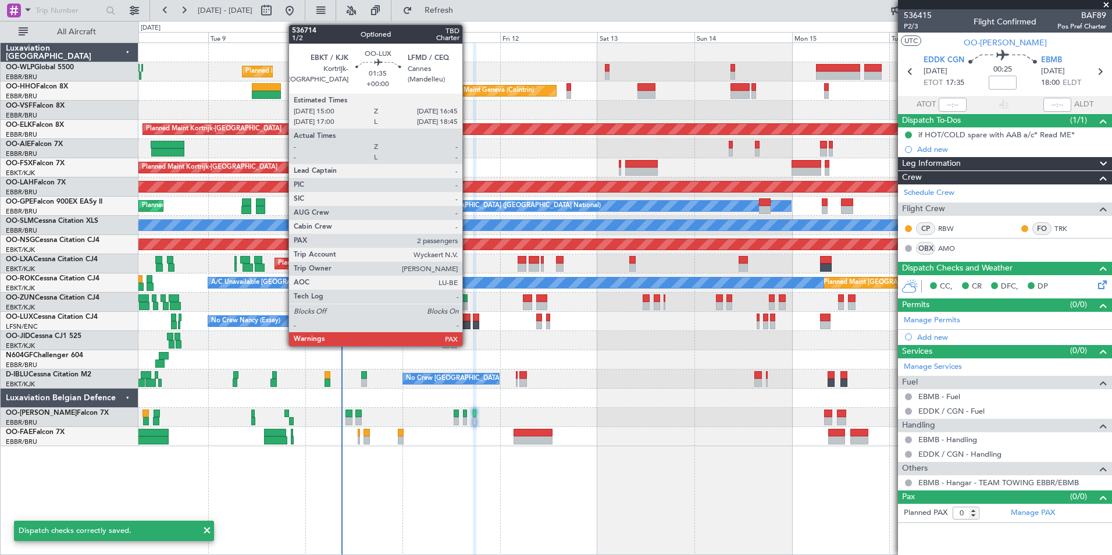
click at [468, 326] on div at bounding box center [467, 325] width 8 height 8
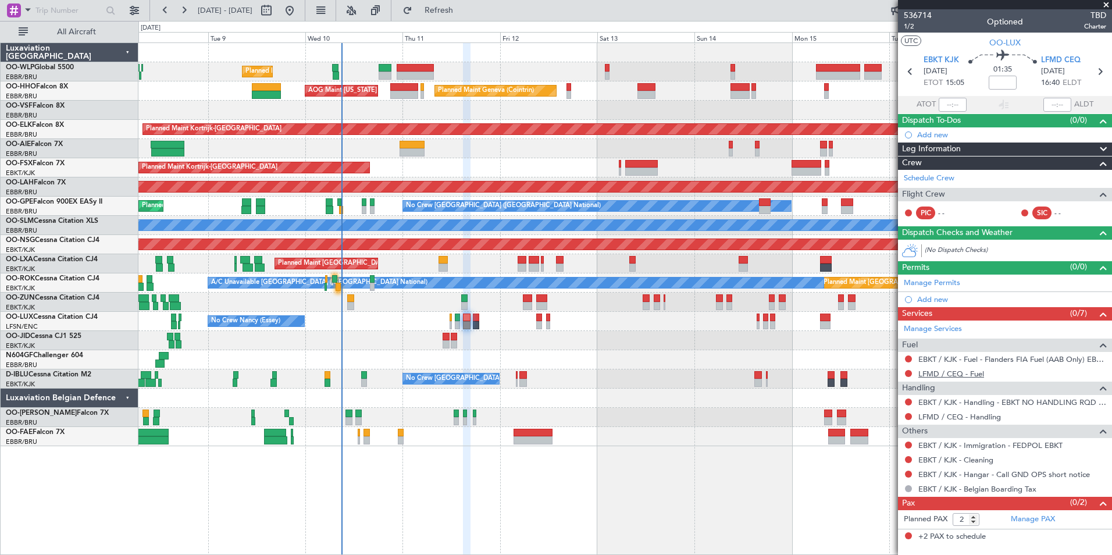
click at [941, 372] on link "LFMD / CEQ - Fuel" at bounding box center [952, 374] width 66 height 10
click at [951, 412] on link "LFMD / CEQ - Handling" at bounding box center [960, 417] width 83 height 10
click at [628, 375] on div "No Crew [GEOGRAPHIC_DATA] ([GEOGRAPHIC_DATA] National)" at bounding box center [624, 378] width 973 height 19
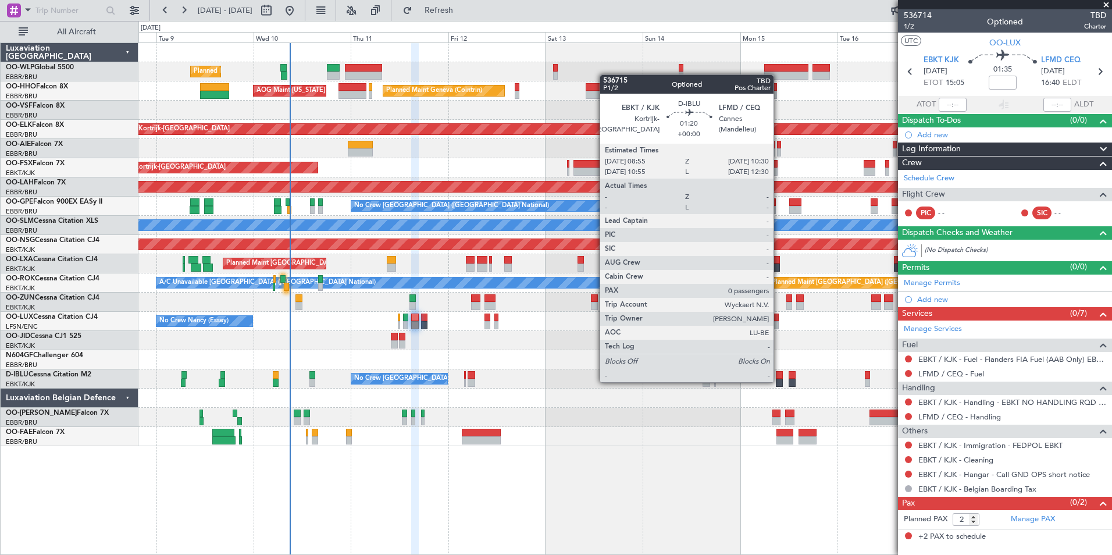
click at [779, 381] on div at bounding box center [779, 383] width 7 height 8
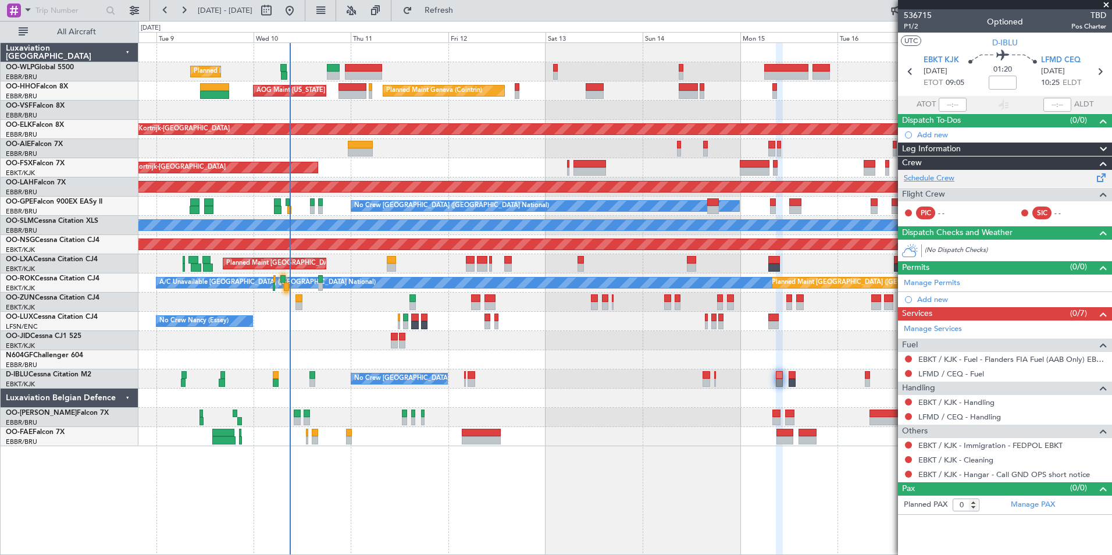
click at [932, 180] on link "Schedule Crew" at bounding box center [929, 179] width 51 height 12
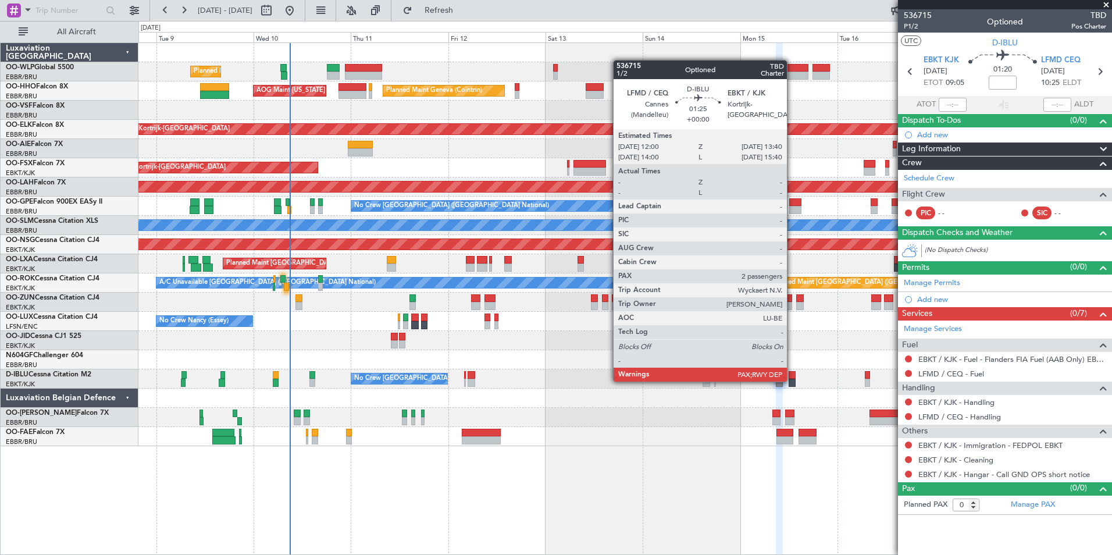
click at [792, 381] on div at bounding box center [792, 383] width 7 height 8
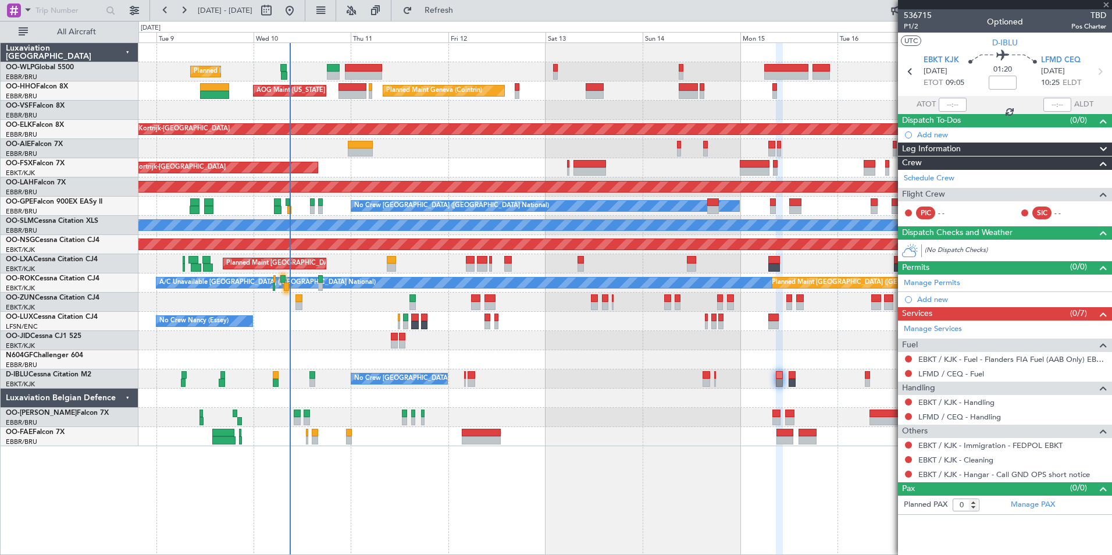
type input "2"
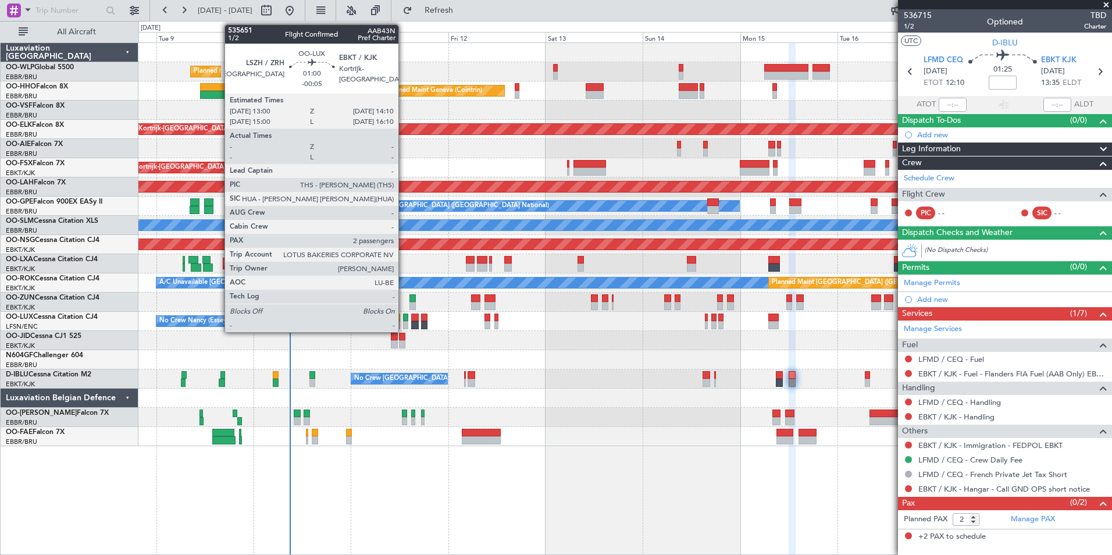
click at [404, 322] on div at bounding box center [405, 325] width 5 height 8
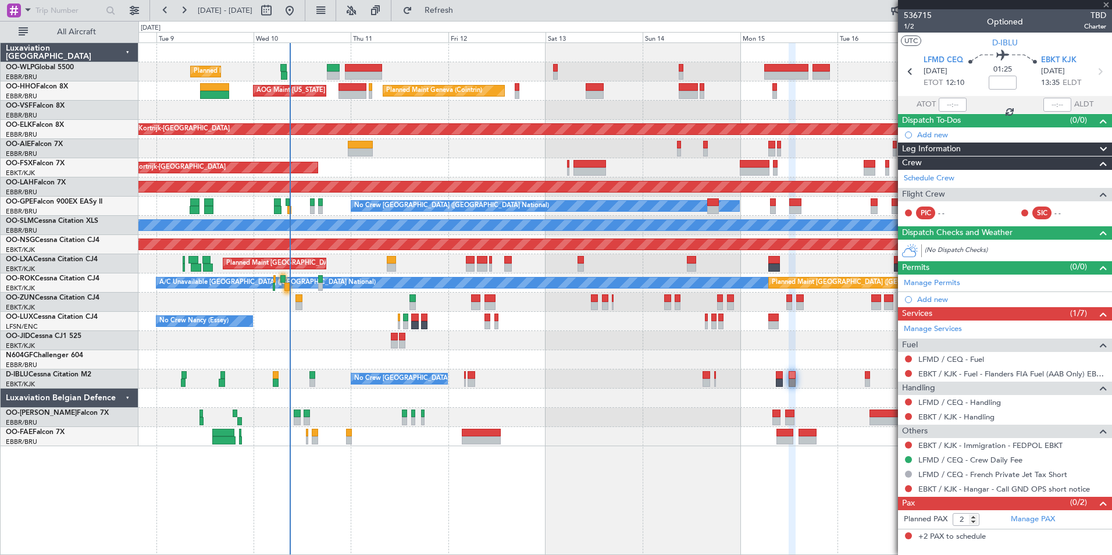
type input "-00:05"
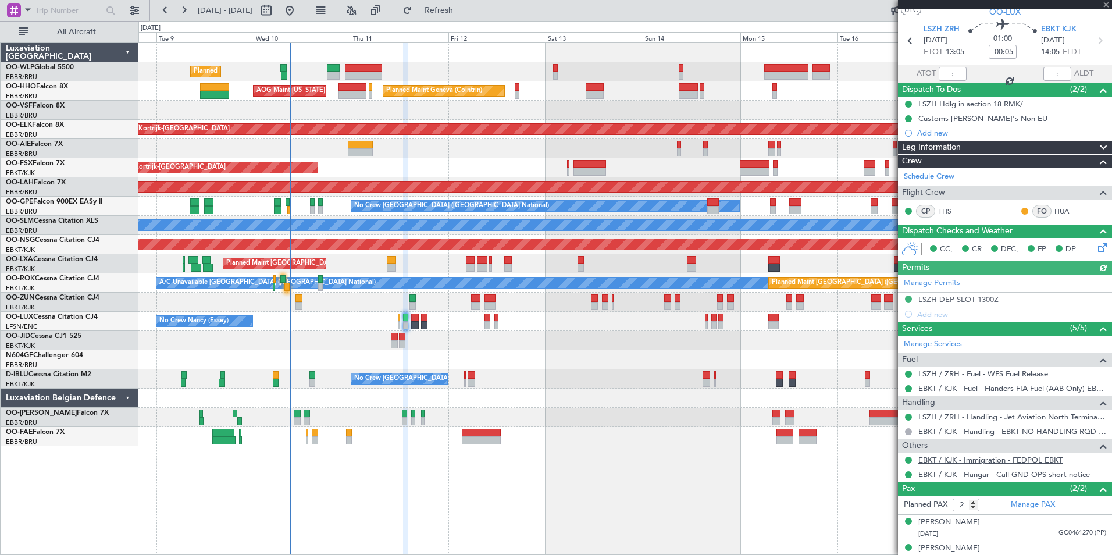
scroll to position [42, 0]
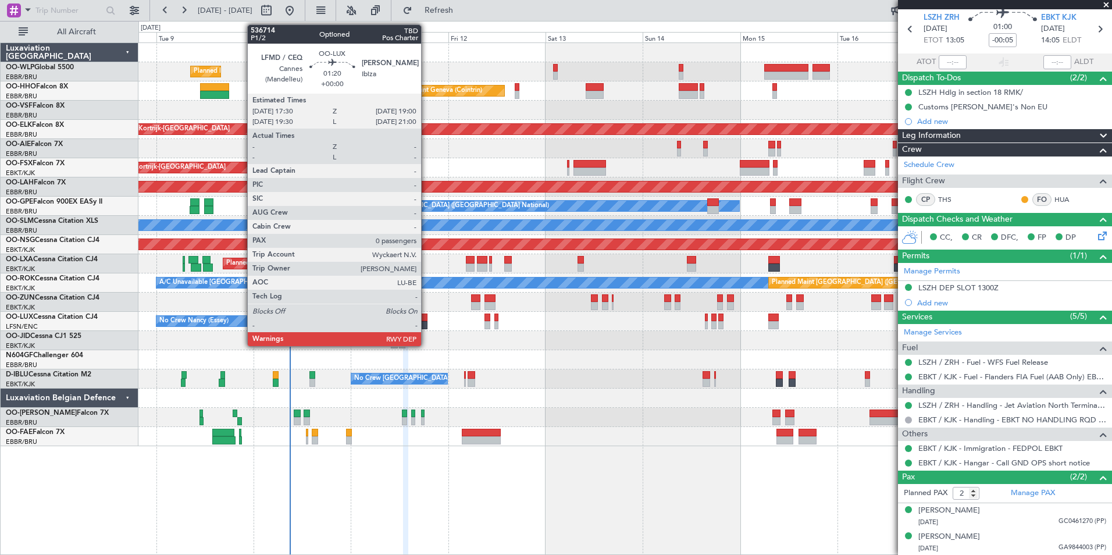
click at [426, 323] on div at bounding box center [424, 325] width 6 height 8
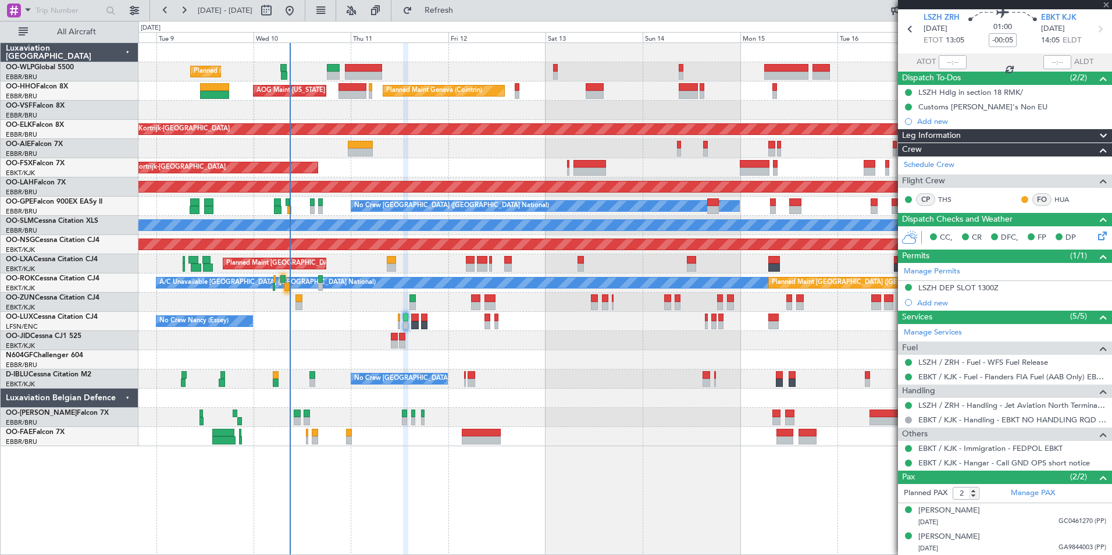
type input "0"
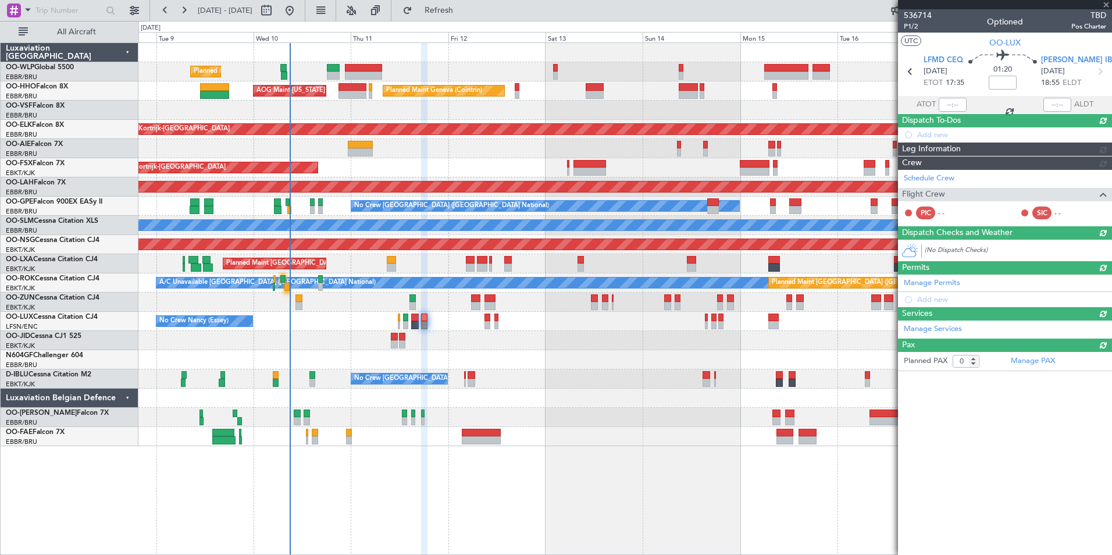
scroll to position [0, 0]
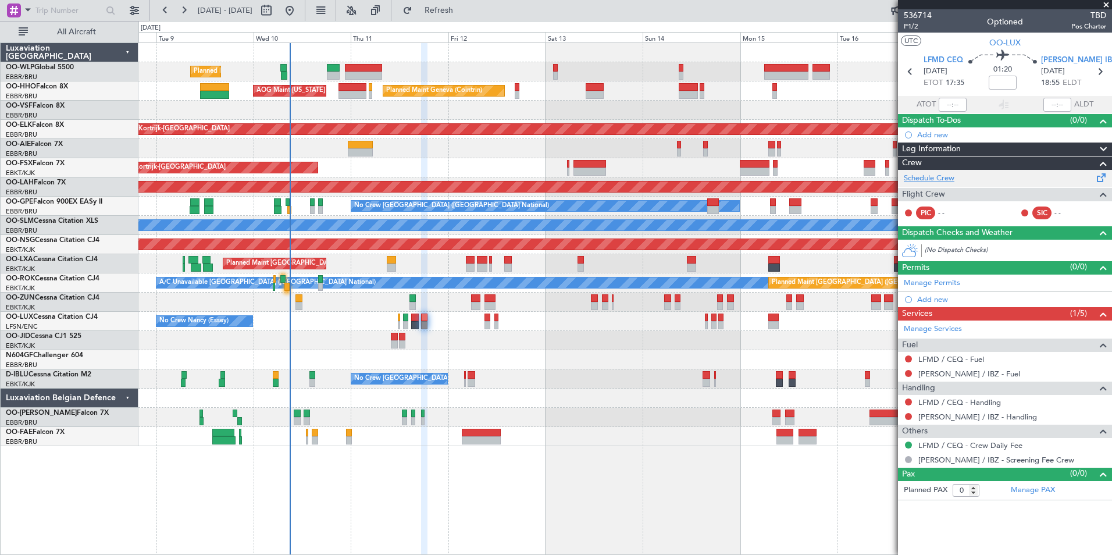
click at [947, 178] on link "Schedule Crew" at bounding box center [929, 179] width 51 height 12
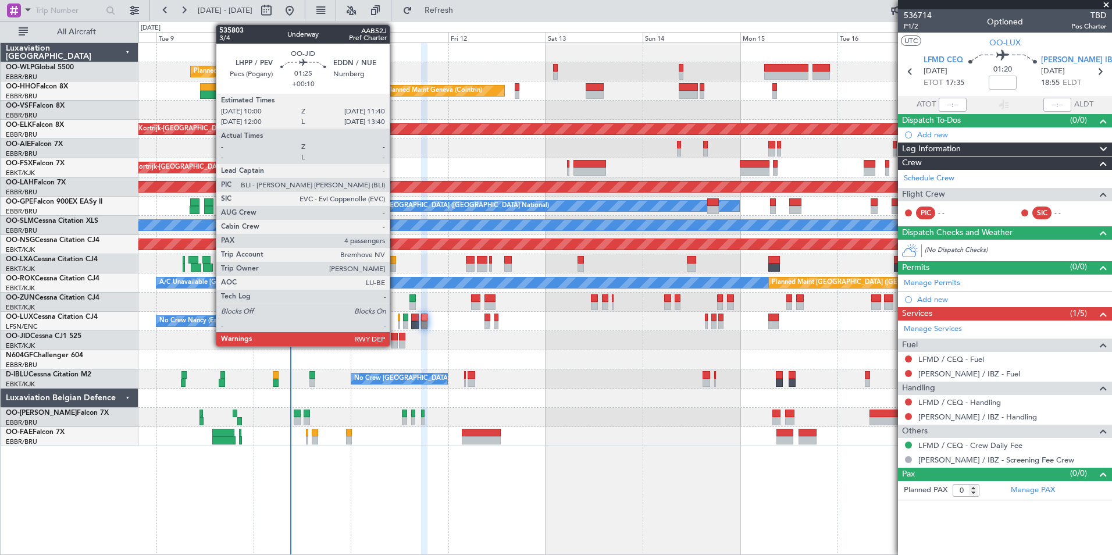
click at [395, 340] on div at bounding box center [394, 337] width 7 height 8
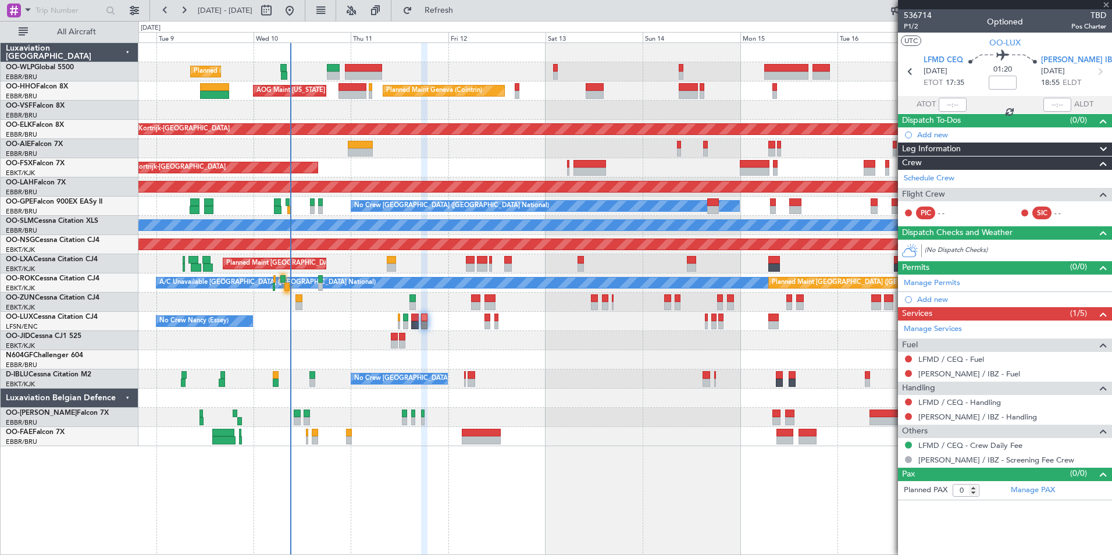
type input "+00:10"
type input "4"
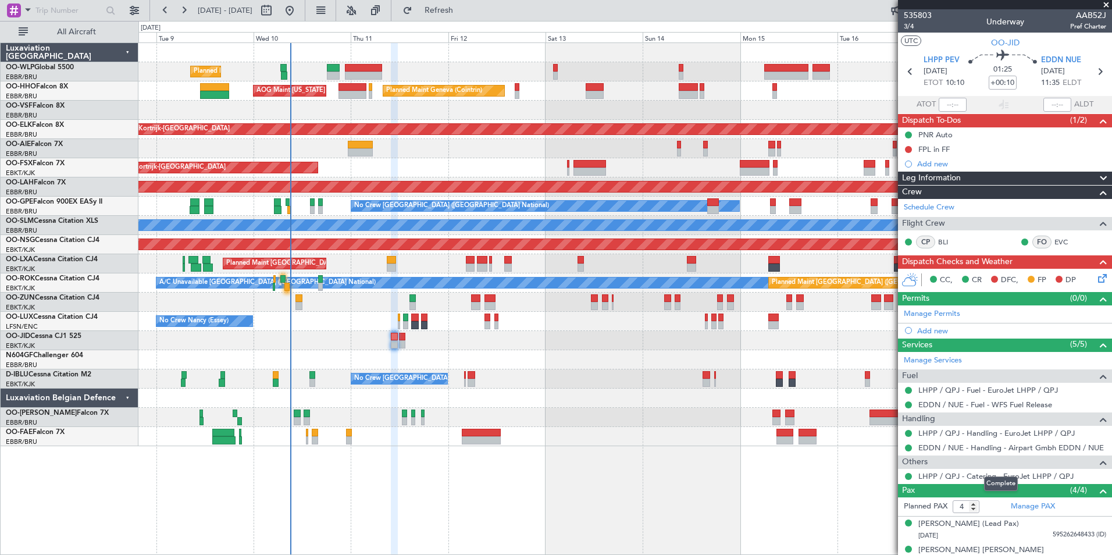
click at [979, 474] on mat-tooltip-component "Complete" at bounding box center [1001, 483] width 50 height 31
click at [938, 477] on link "LHPP / QPJ - Catering - EuroJet LHPP / QPJ" at bounding box center [996, 476] width 155 height 10
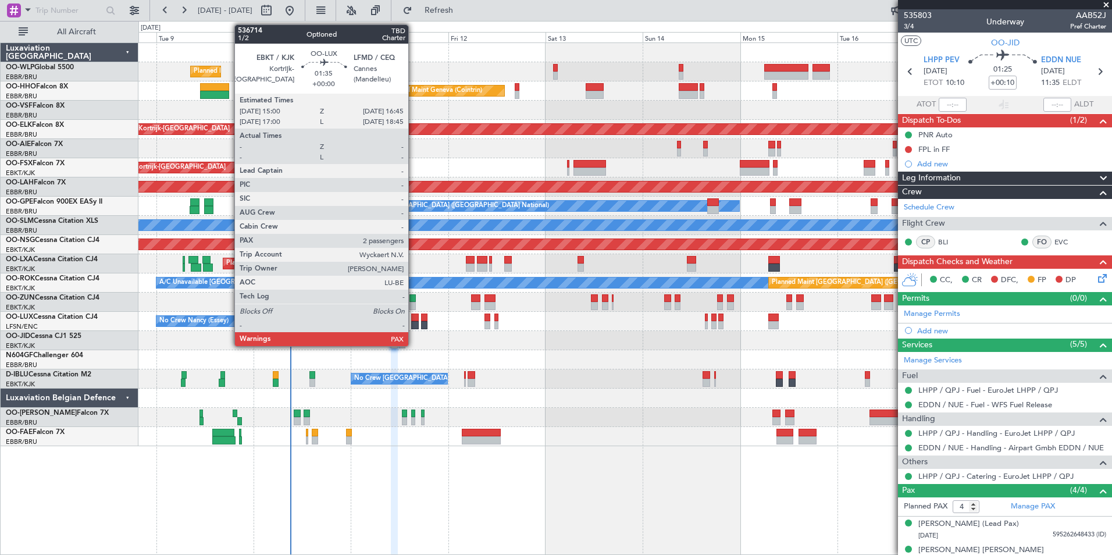
click at [414, 318] on div at bounding box center [415, 318] width 8 height 8
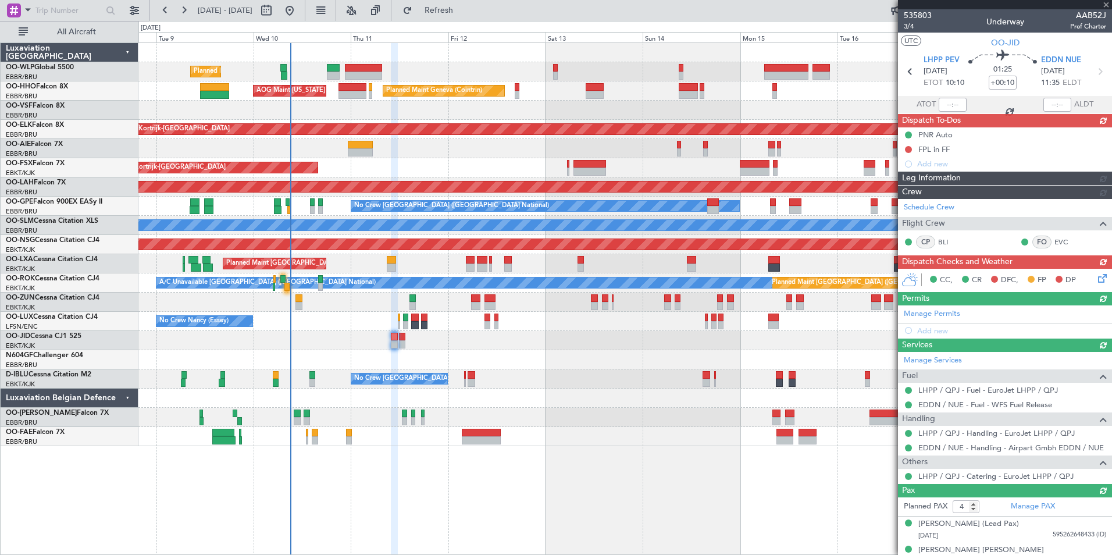
type input "2"
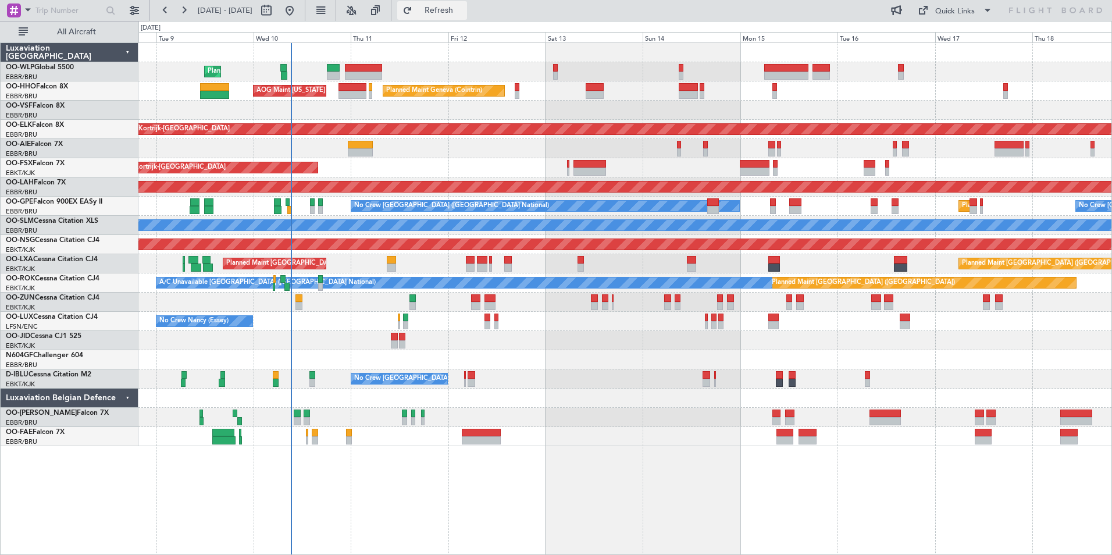
click at [453, 12] on span "Refresh" at bounding box center [439, 10] width 49 height 8
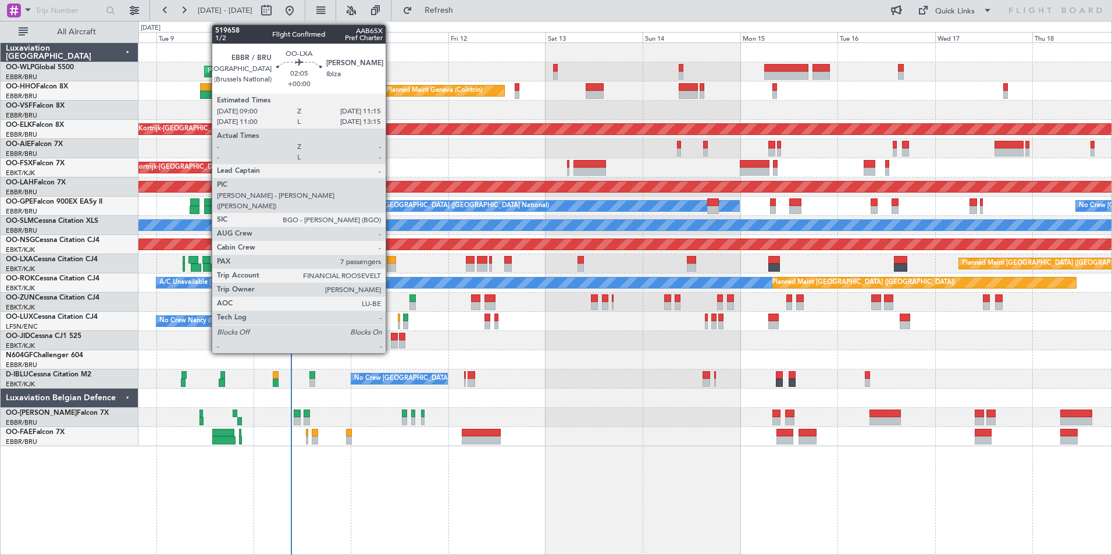
click at [391, 262] on div at bounding box center [391, 260] width 9 height 8
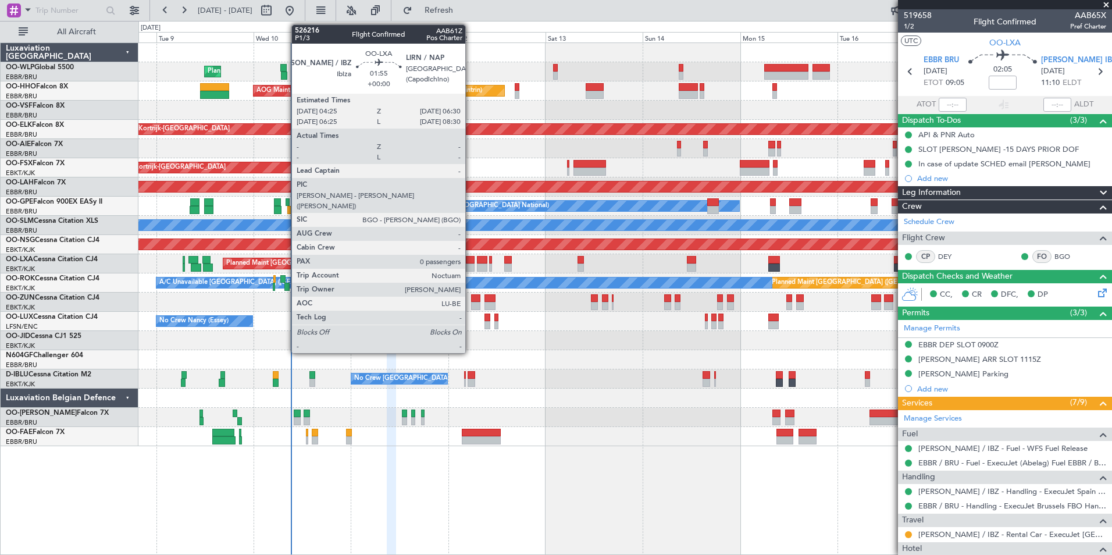
click at [471, 268] on div at bounding box center [470, 268] width 9 height 8
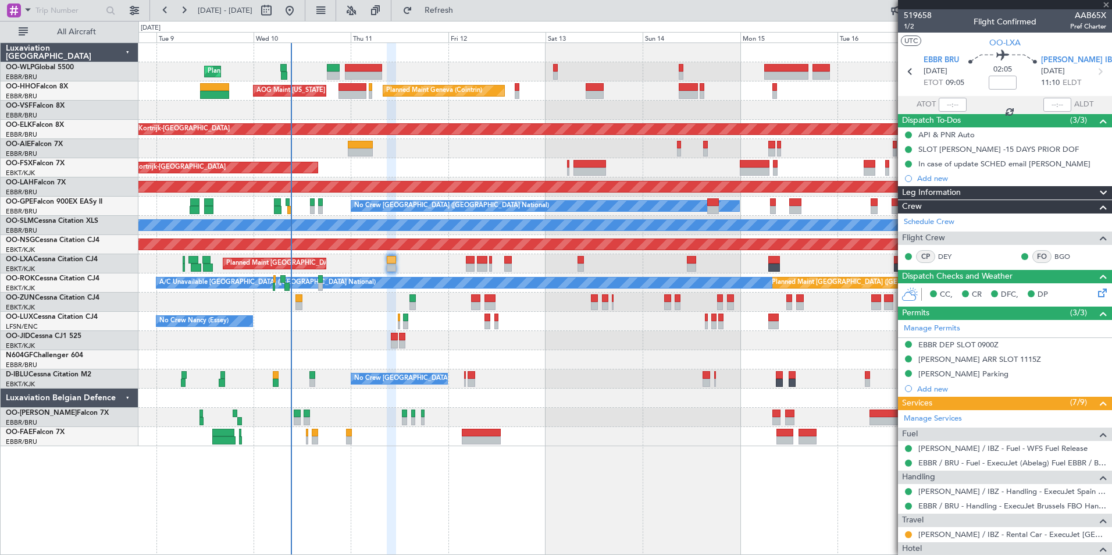
type input "0"
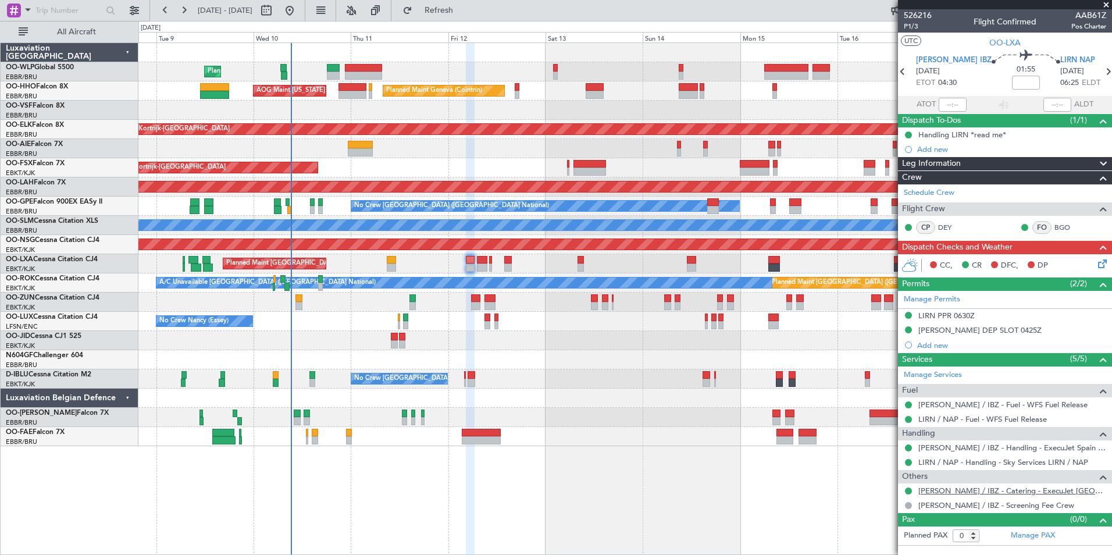
click at [955, 494] on link "[PERSON_NAME] / IBZ - Catering - ExecuJet [GEOGRAPHIC_DATA] [PERSON_NAME] / IBZ" at bounding box center [1013, 491] width 188 height 10
click at [463, 8] on span "Refresh" at bounding box center [439, 10] width 49 height 8
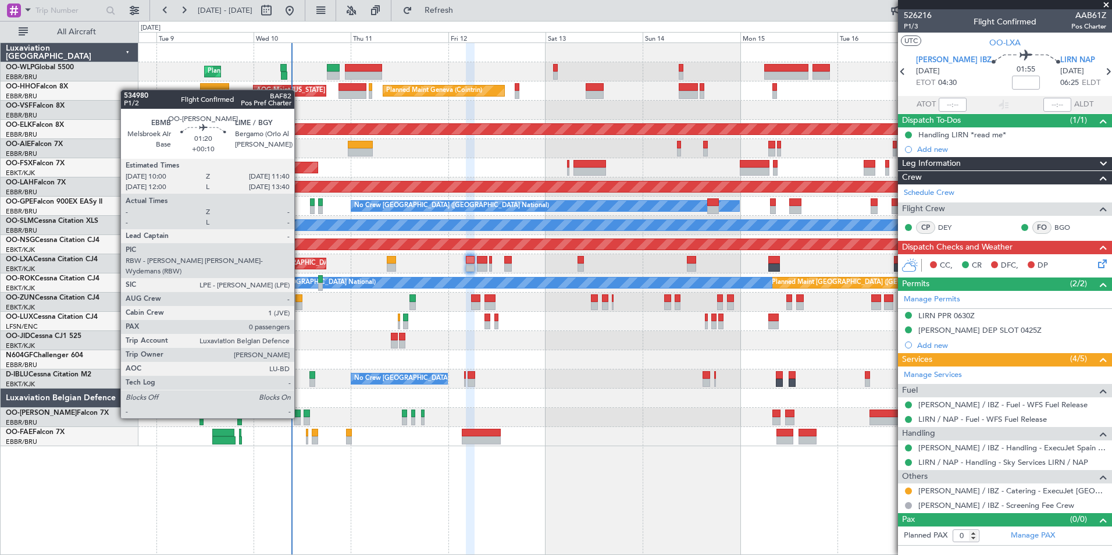
click at [300, 417] on div at bounding box center [297, 421] width 7 height 8
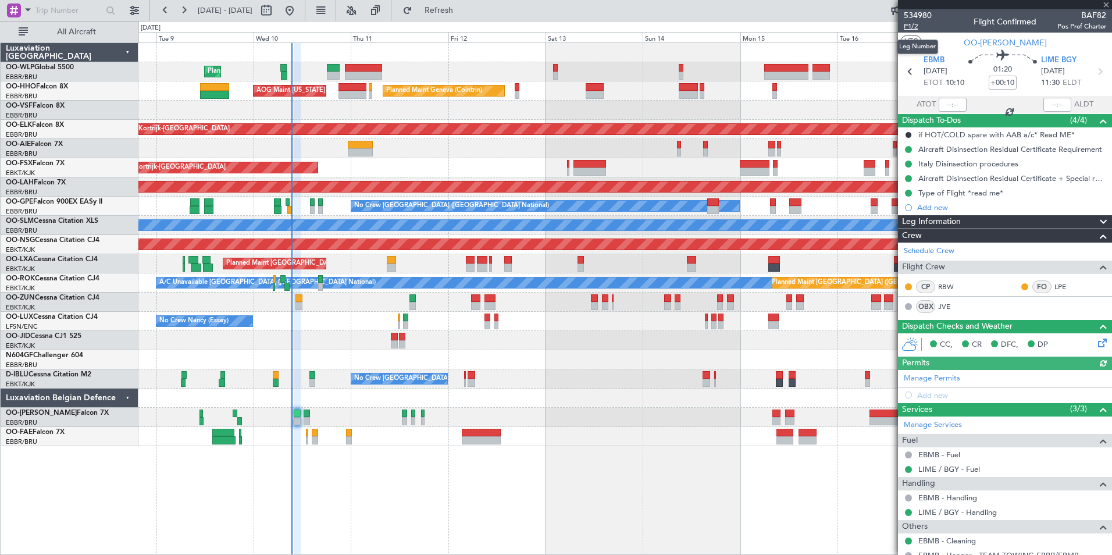
click at [915, 26] on span "P1/2" at bounding box center [918, 27] width 28 height 10
click at [292, 211] on div "No Crew Brussels (Brussels National) Planned Maint Brussels (Brussels National)…" at bounding box center [624, 206] width 973 height 19
click at [290, 208] on div at bounding box center [289, 210] width 4 height 8
type input "-00:10"
type input "08:28"
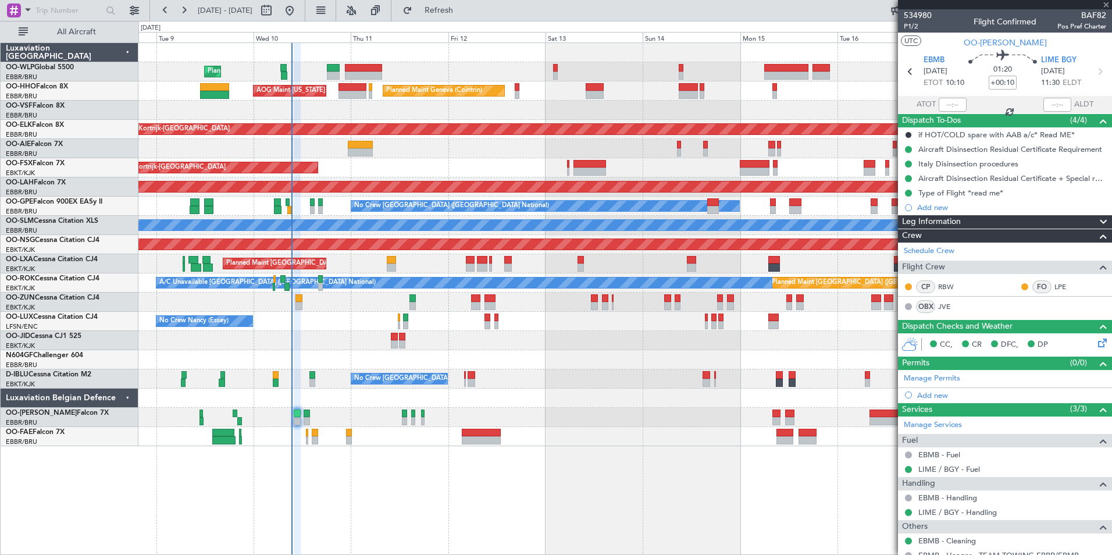
type input "9"
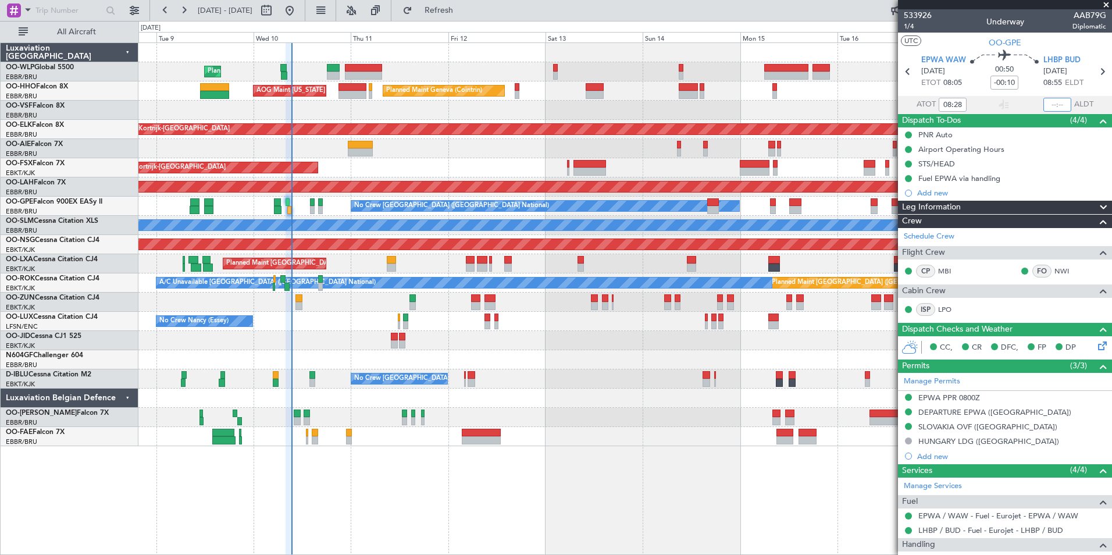
click at [1052, 102] on input "text" at bounding box center [1058, 105] width 28 height 14
type input "09:22"
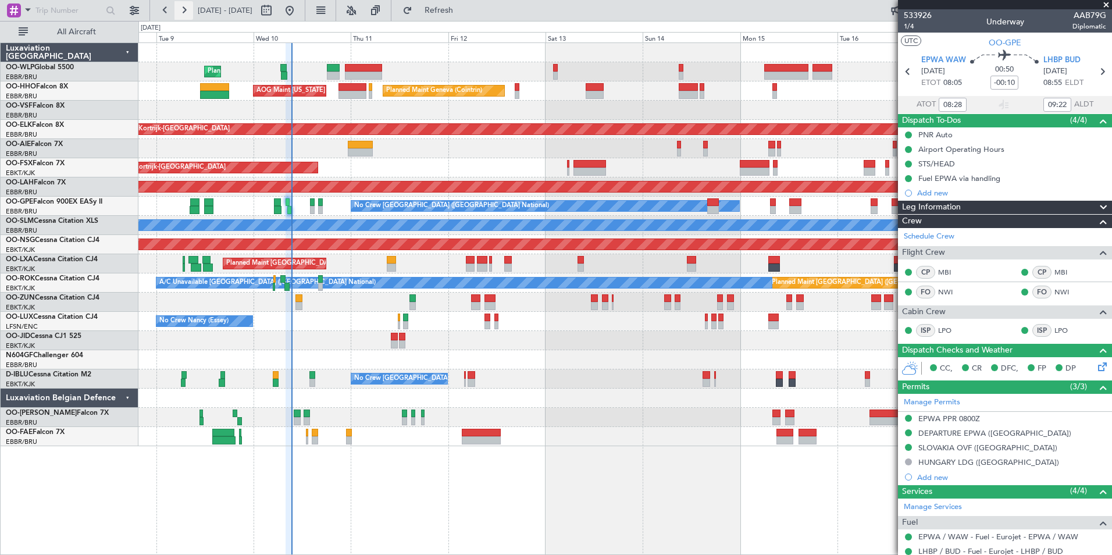
click at [182, 9] on button at bounding box center [184, 10] width 19 height 19
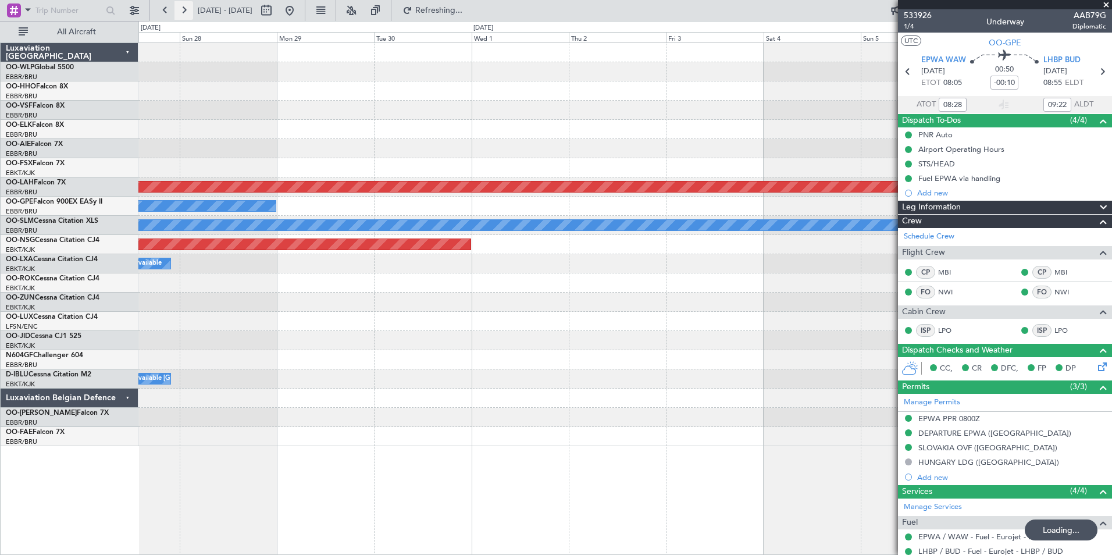
click at [182, 9] on button at bounding box center [184, 10] width 19 height 19
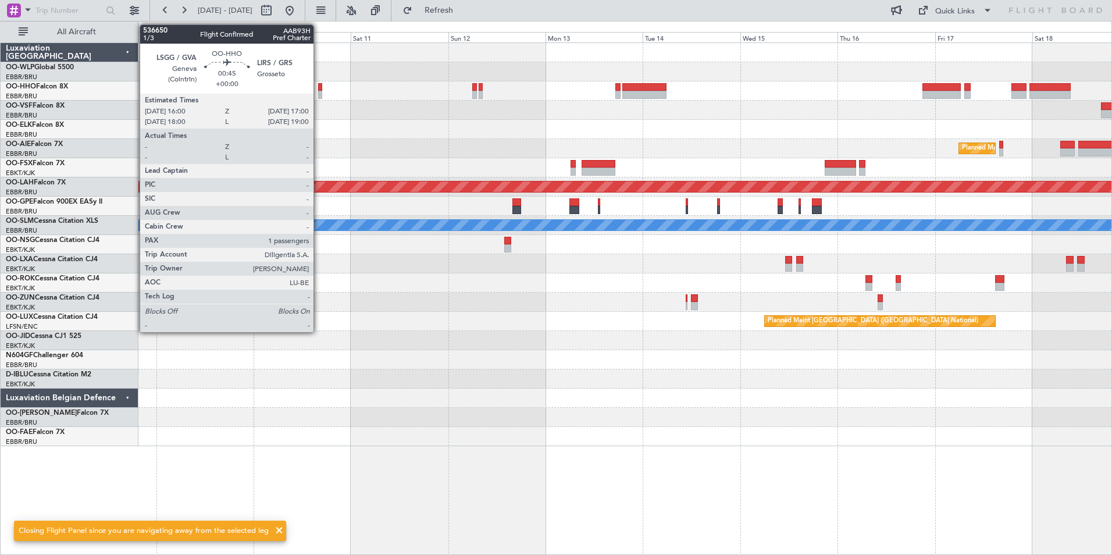
click at [319, 90] on div at bounding box center [320, 87] width 4 height 8
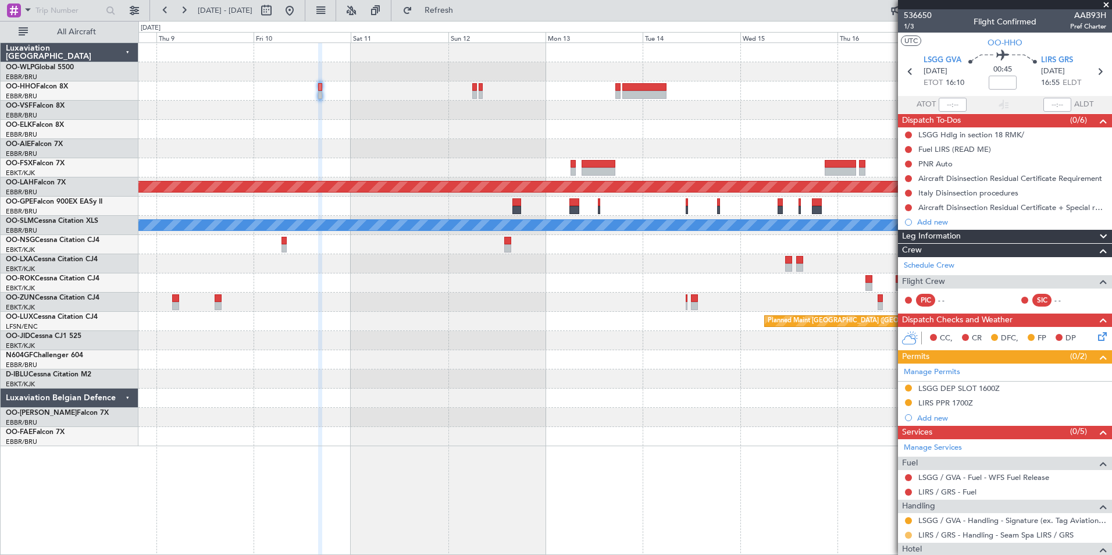
click at [909, 536] on button at bounding box center [908, 535] width 7 height 7
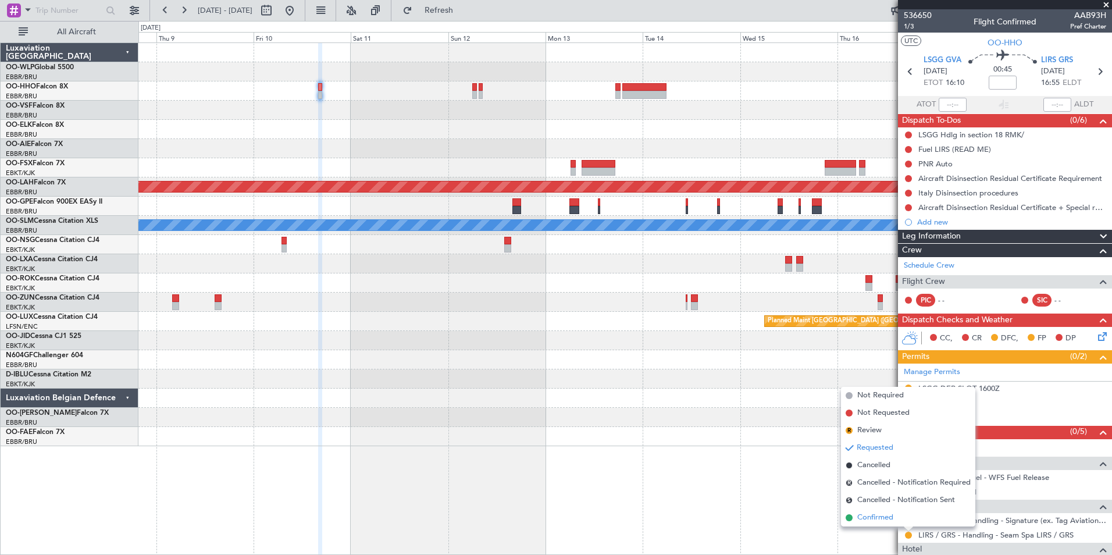
click at [881, 516] on span "Confirmed" at bounding box center [876, 518] width 36 height 12
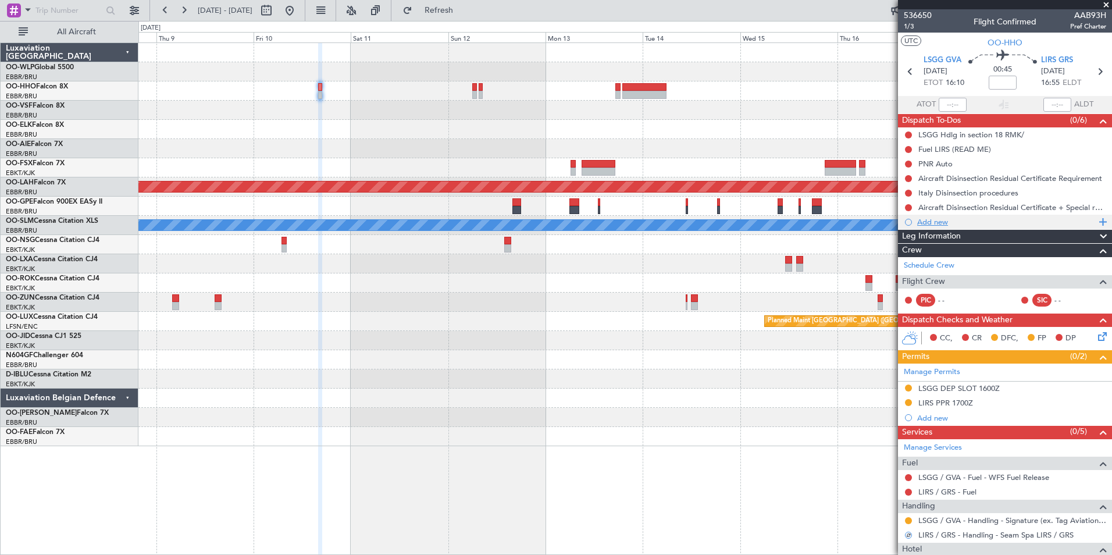
click at [937, 215] on div "Add new" at bounding box center [1005, 222] width 214 height 15
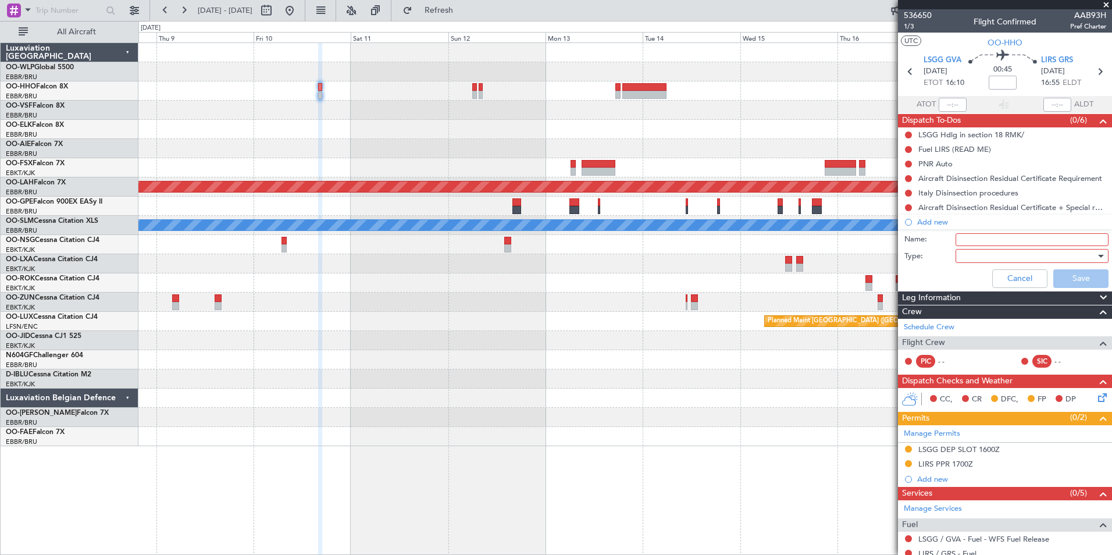
click at [958, 230] on li "Add new Name: Type: Cancel Save" at bounding box center [1005, 254] width 214 height 78
click at [960, 236] on input "Name:" at bounding box center [1032, 239] width 153 height 13
type input "PPR LIRS 2 Days before flight"
click at [986, 258] on div at bounding box center [1029, 255] width 136 height 17
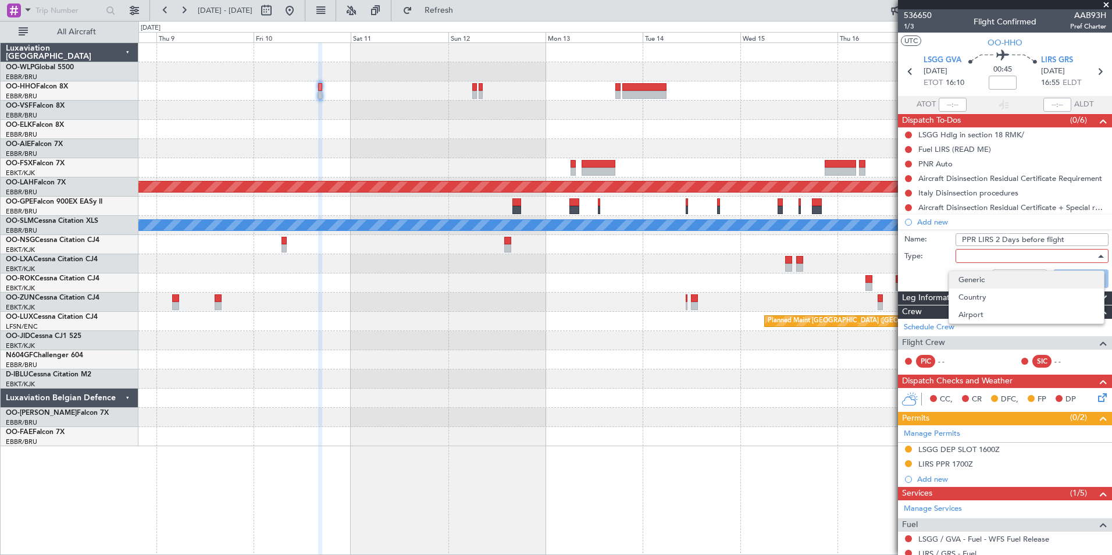
click at [972, 273] on span "Generic" at bounding box center [1027, 279] width 136 height 17
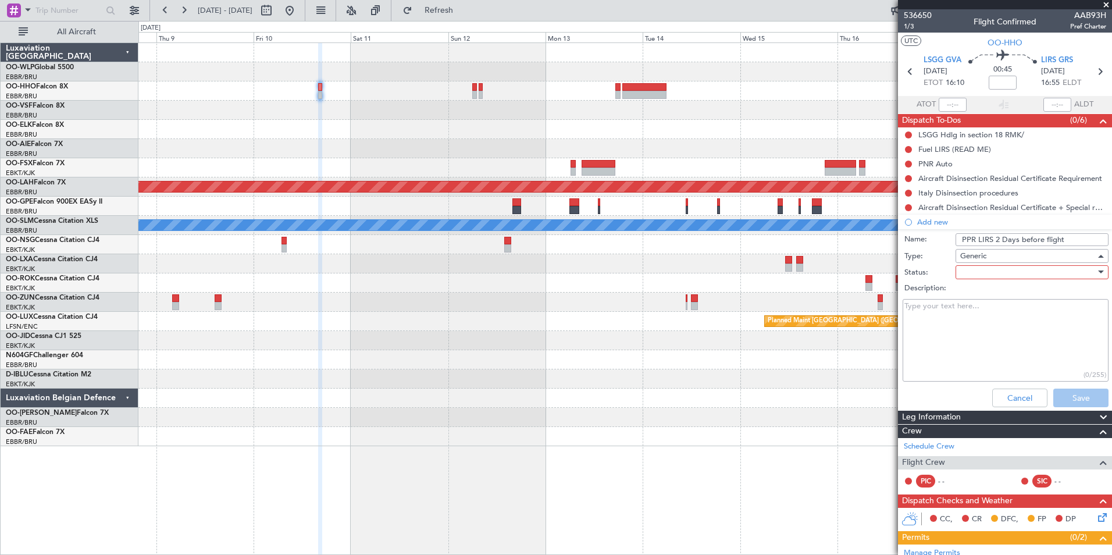
click at [972, 268] on div at bounding box center [1029, 272] width 136 height 17
click at [972, 287] on div "Not Started In Progress Completed Cancelled" at bounding box center [556, 277] width 1112 height 555
click at [972, 287] on span "Not Started" at bounding box center [1027, 295] width 136 height 17
click at [1067, 396] on button "Save" at bounding box center [1081, 398] width 55 height 19
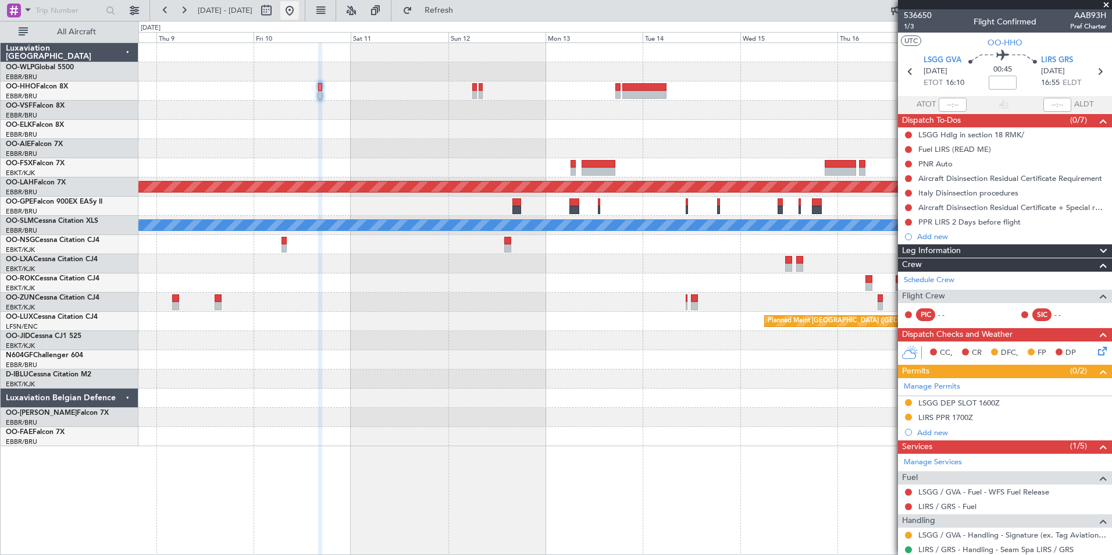
click at [299, 14] on button at bounding box center [289, 10] width 19 height 19
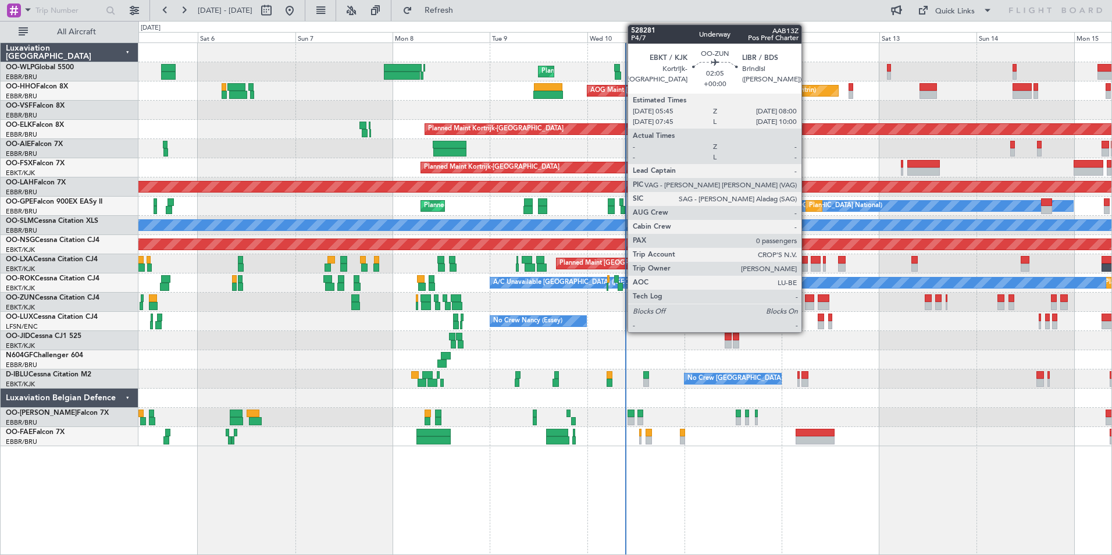
click at [807, 298] on div at bounding box center [809, 298] width 9 height 8
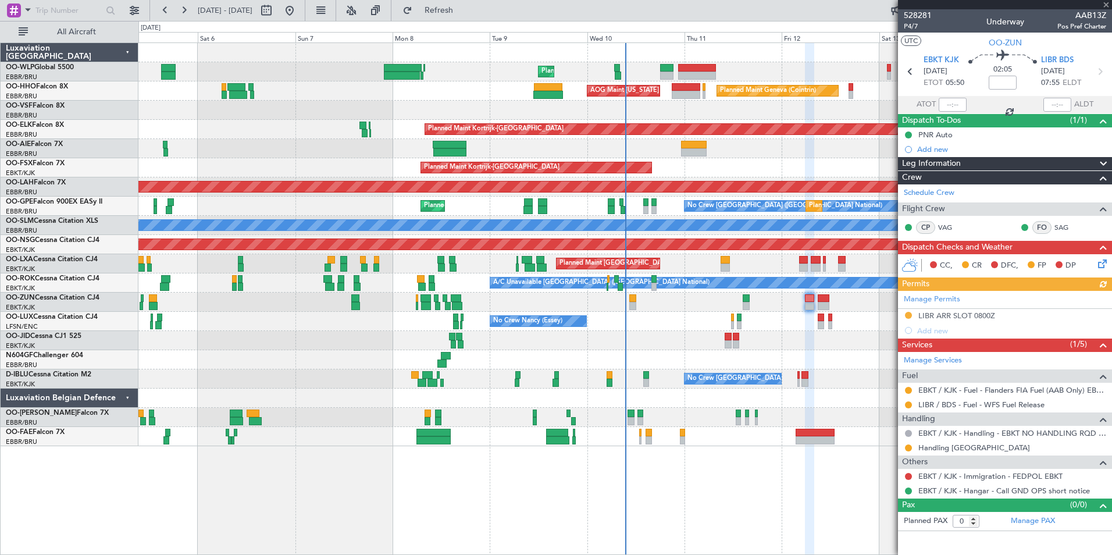
click at [935, 315] on div "Manage Permits LIBR ARR SLOT 0800Z Add new" at bounding box center [1005, 314] width 214 height 47
click at [952, 316] on div "LIBR ARR SLOT 0800Z" at bounding box center [957, 316] width 77 height 10
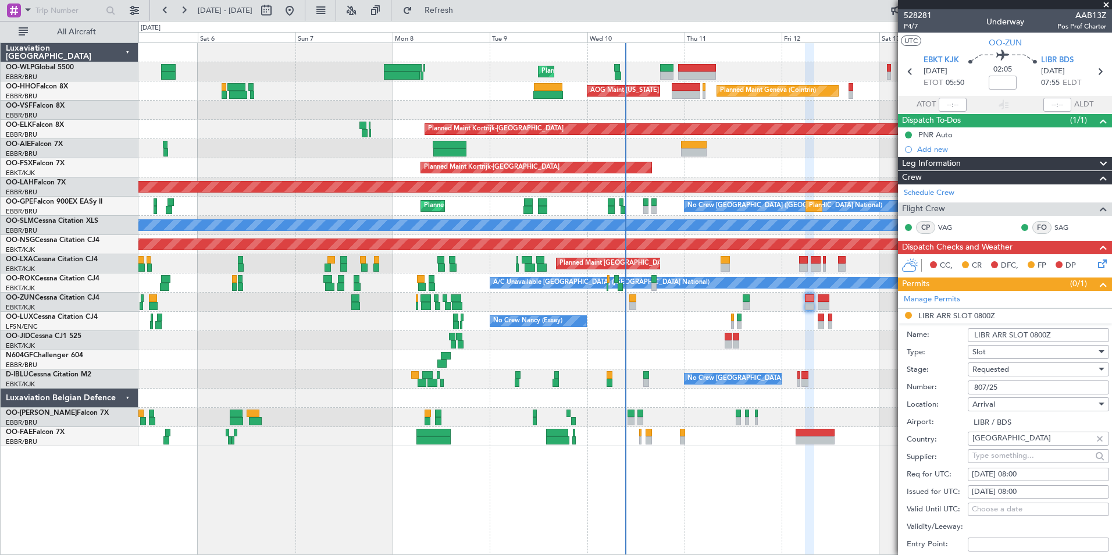
click at [982, 367] on span "Requested" at bounding box center [991, 369] width 37 height 10
click at [1005, 461] on span "Received OK" at bounding box center [1034, 457] width 122 height 17
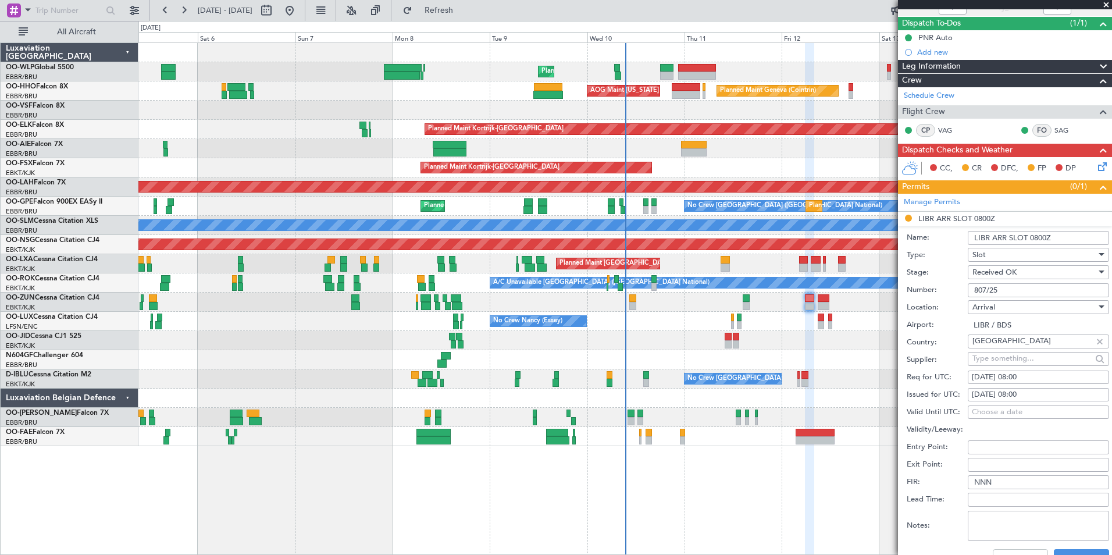
scroll to position [175, 0]
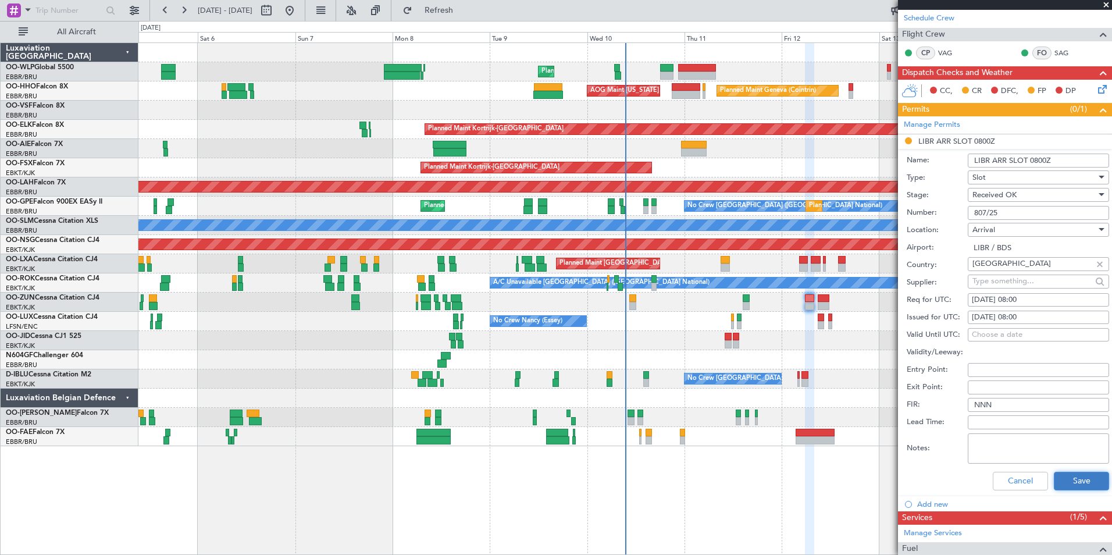
click at [1079, 476] on button "Save" at bounding box center [1081, 481] width 55 height 19
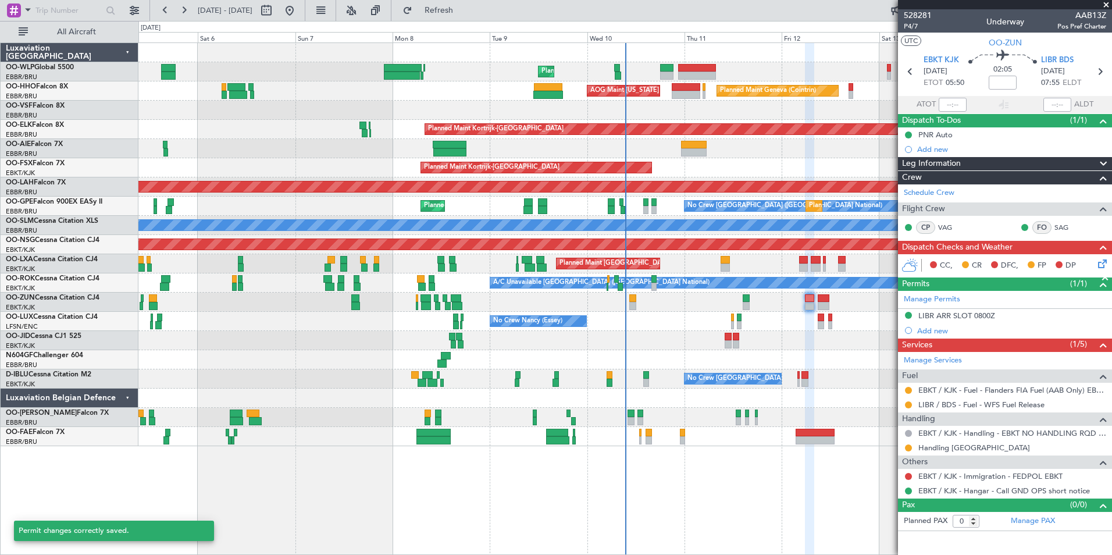
scroll to position [0, 0]
click at [908, 448] on button at bounding box center [908, 448] width 7 height 7
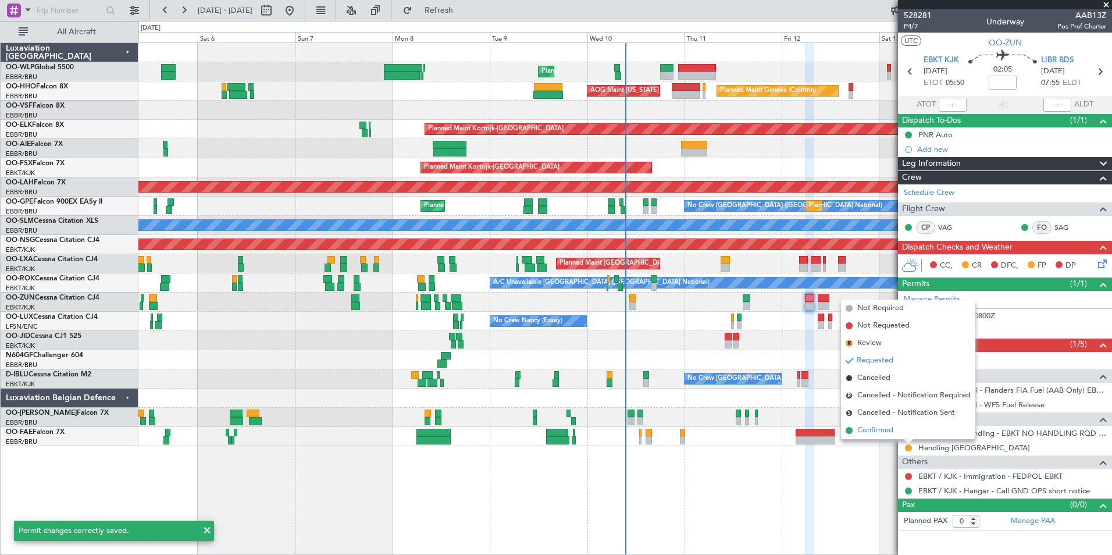
click at [891, 434] on span "Confirmed" at bounding box center [876, 431] width 36 height 12
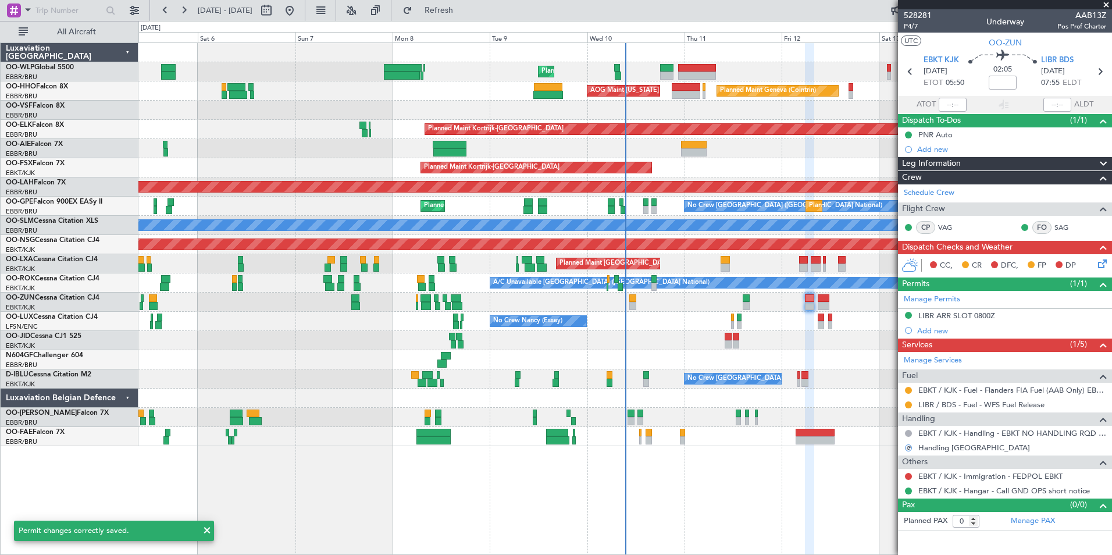
click at [1104, 81] on section "EBKT KJK 12/09/2025 ETOT 05:50 02:05 LIBR BDS 12/09/2025 07:55 ELDT" at bounding box center [1005, 73] width 214 height 46
click at [1103, 75] on icon at bounding box center [1100, 71] width 15 height 15
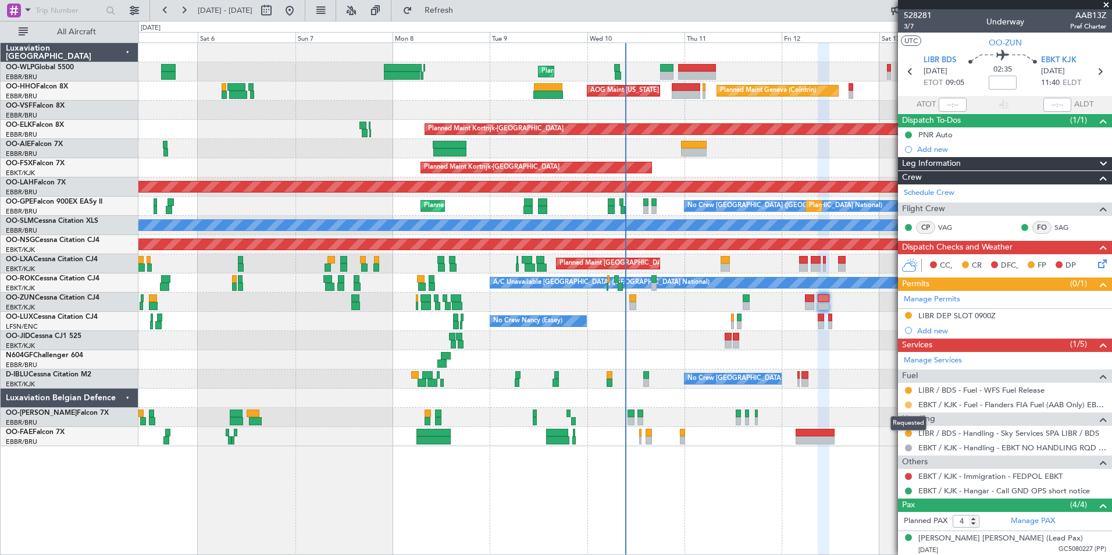
click at [909, 405] on button at bounding box center [908, 404] width 7 height 7
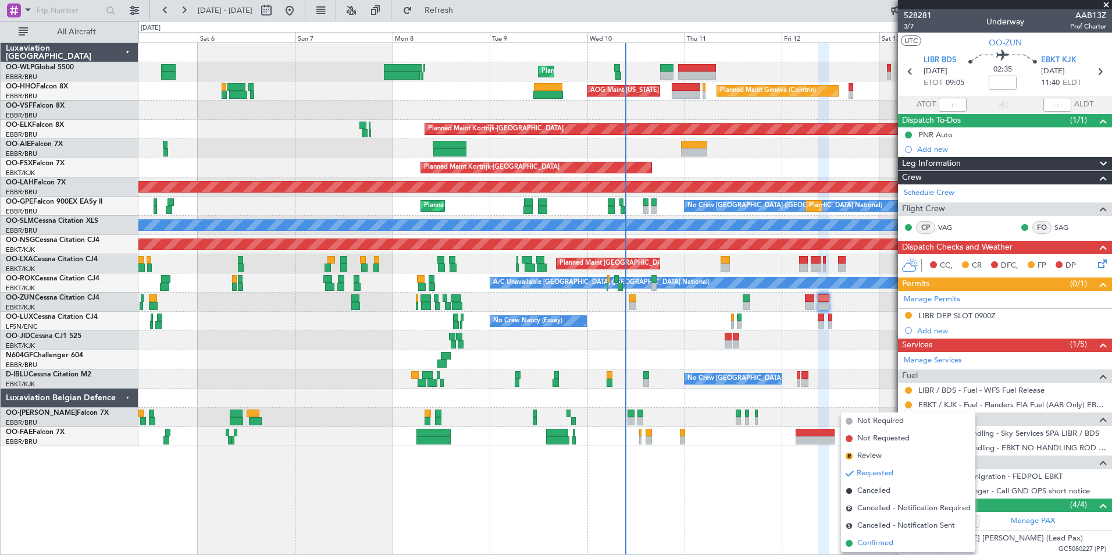
click at [884, 543] on span "Confirmed" at bounding box center [876, 544] width 36 height 12
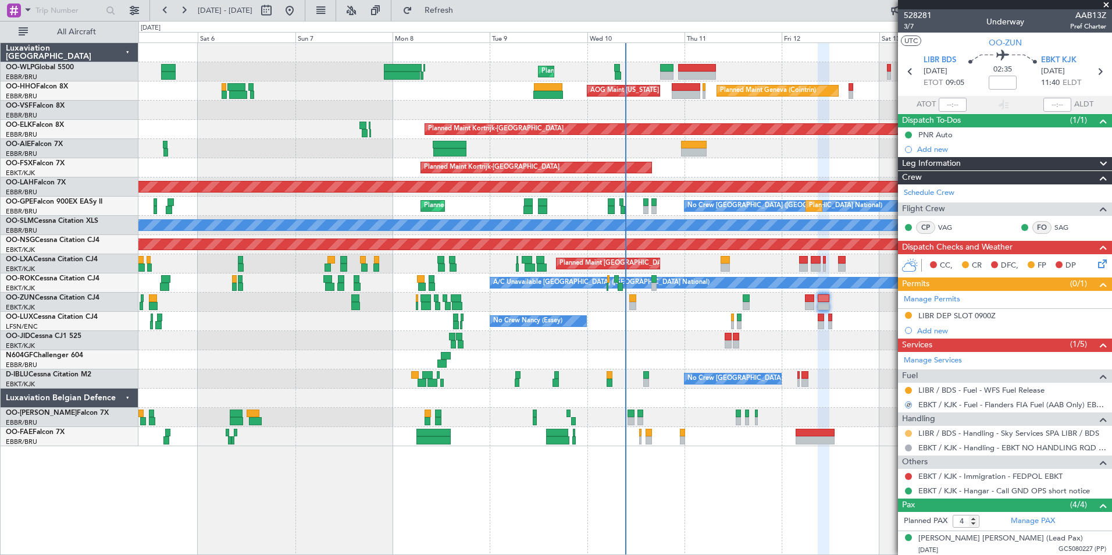
click at [908, 432] on button at bounding box center [908, 433] width 7 height 7
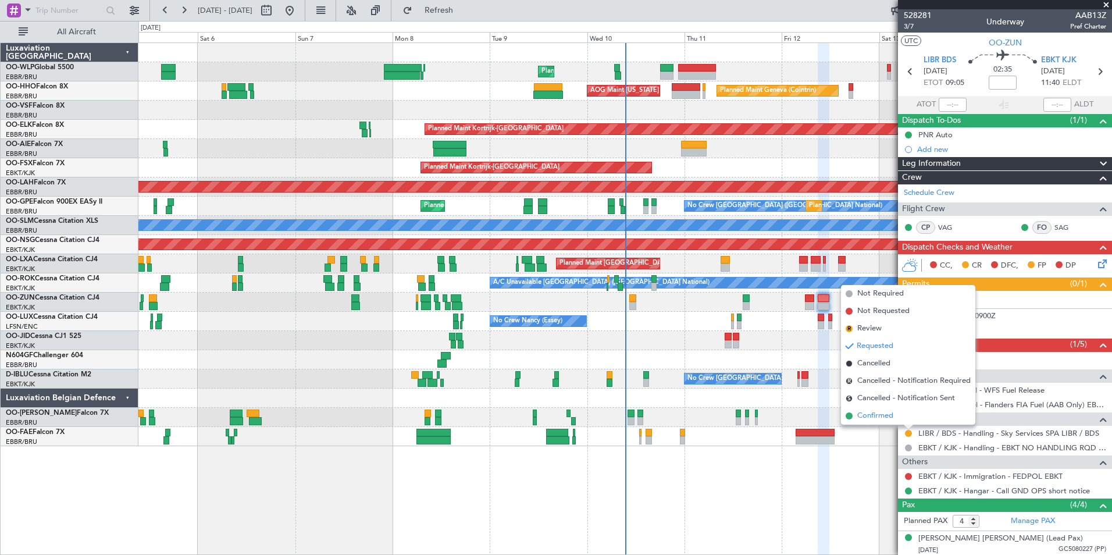
click at [882, 416] on span "Confirmed" at bounding box center [876, 416] width 36 height 12
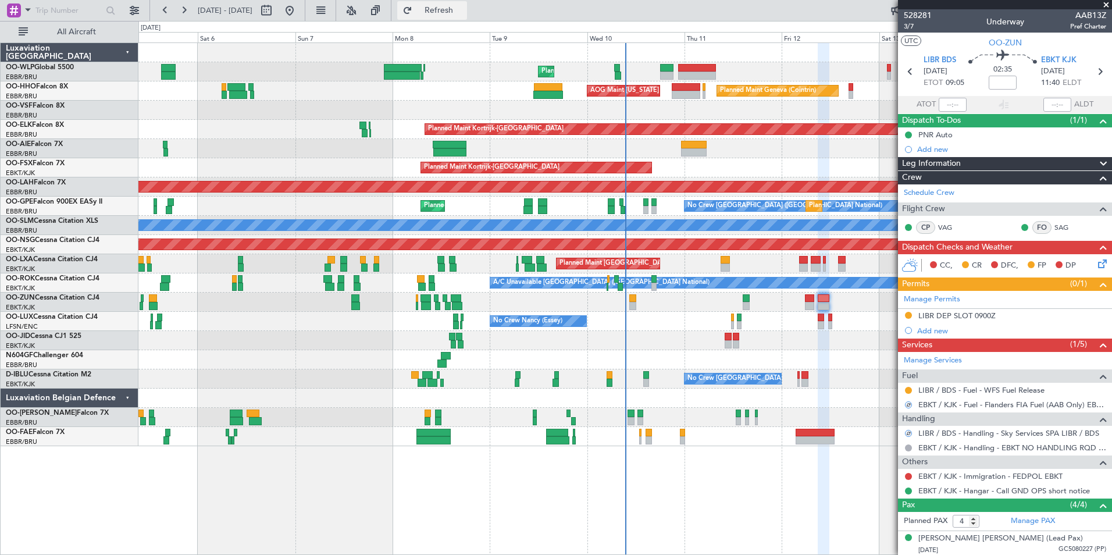
click at [467, 2] on button "Refresh" at bounding box center [432, 10] width 70 height 19
click at [960, 433] on link "LIBR / BDS - Handling - Sky Services SPA LIBR / BDS" at bounding box center [1009, 433] width 181 height 10
click at [911, 315] on button at bounding box center [908, 315] width 7 height 7
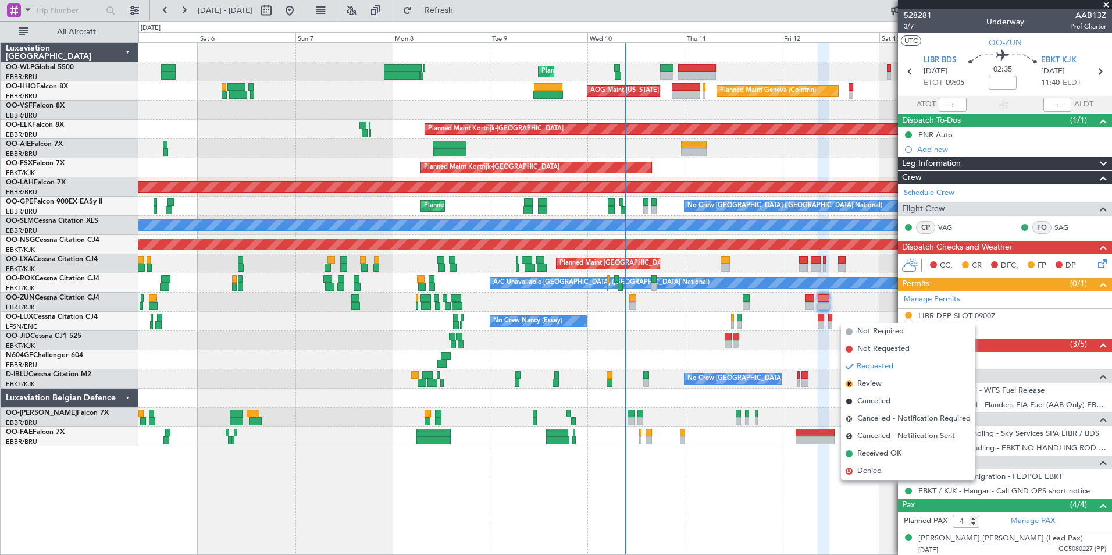
drag, startPoint x: 871, startPoint y: 454, endPoint x: 900, endPoint y: 408, distance: 53.6
click at [871, 454] on span "Received OK" at bounding box center [880, 454] width 44 height 12
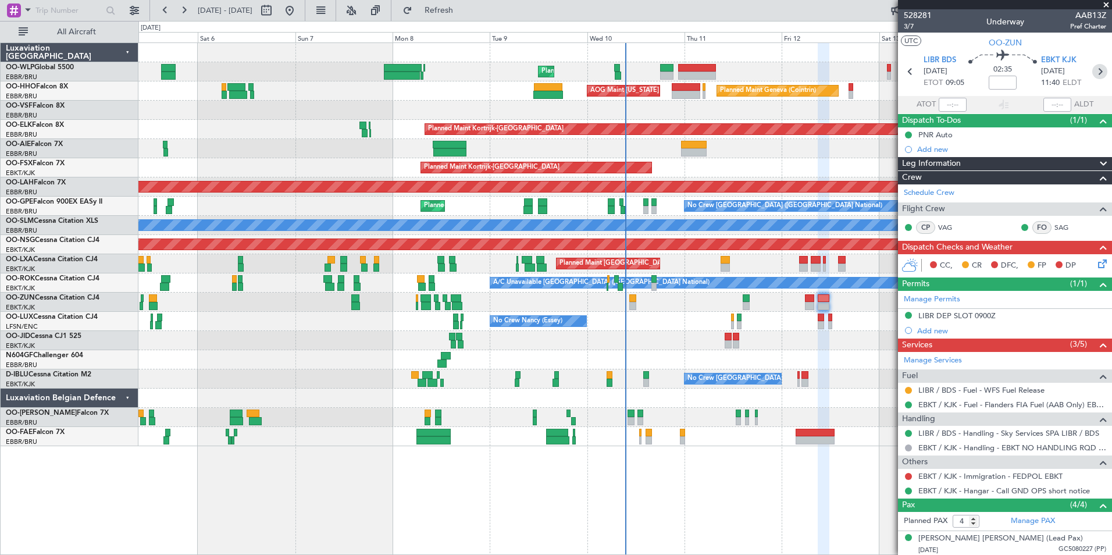
click at [1096, 74] on icon at bounding box center [1100, 71] width 15 height 15
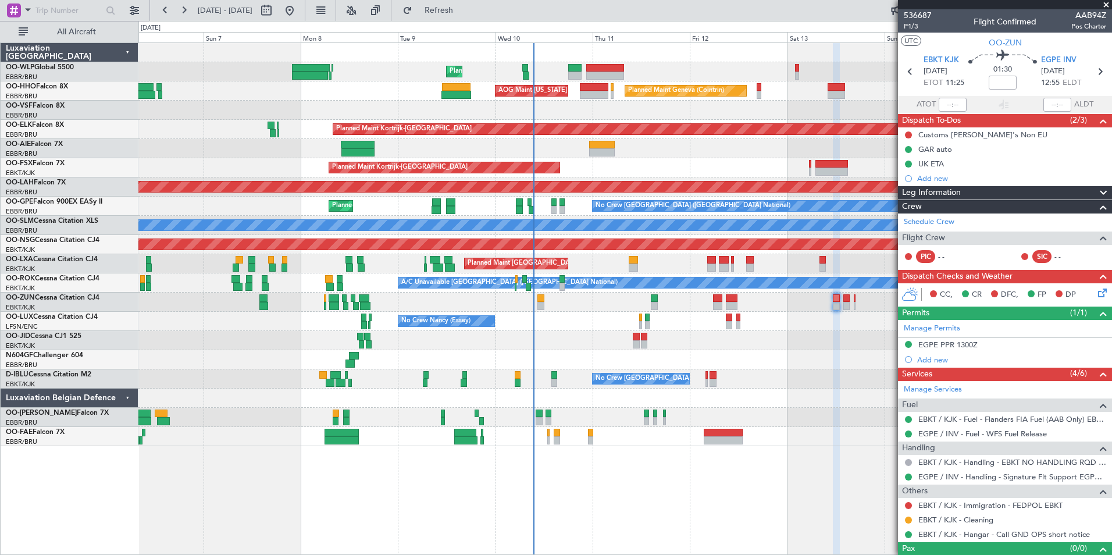
click at [719, 335] on div "Planned Maint Liege Planned Maint Geneva (Cointrin) AOG Maint New York (Teterbo…" at bounding box center [624, 244] width 973 height 403
click at [696, 335] on div at bounding box center [624, 340] width 973 height 19
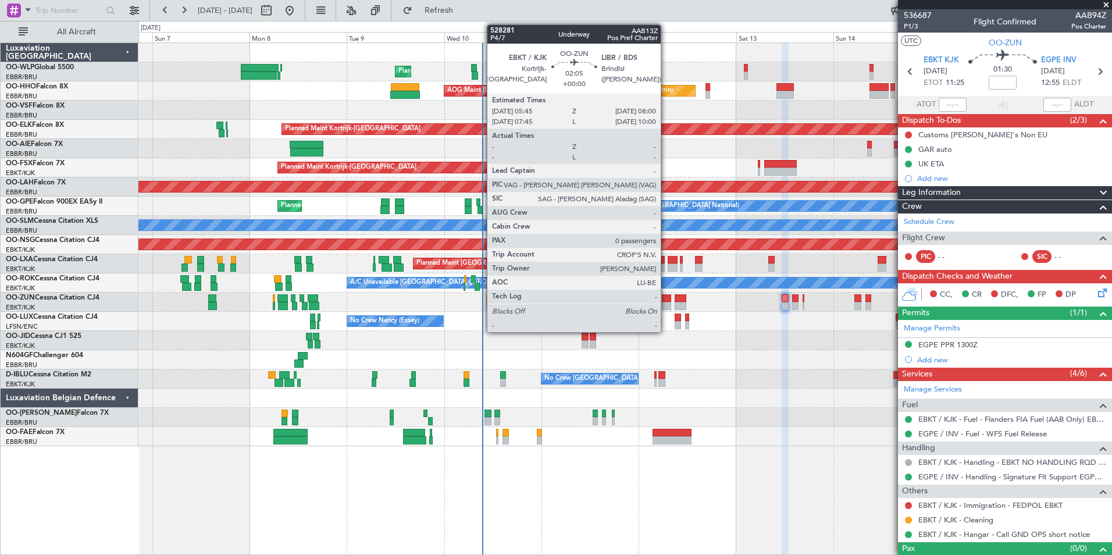
click at [666, 303] on div at bounding box center [666, 306] width 9 height 8
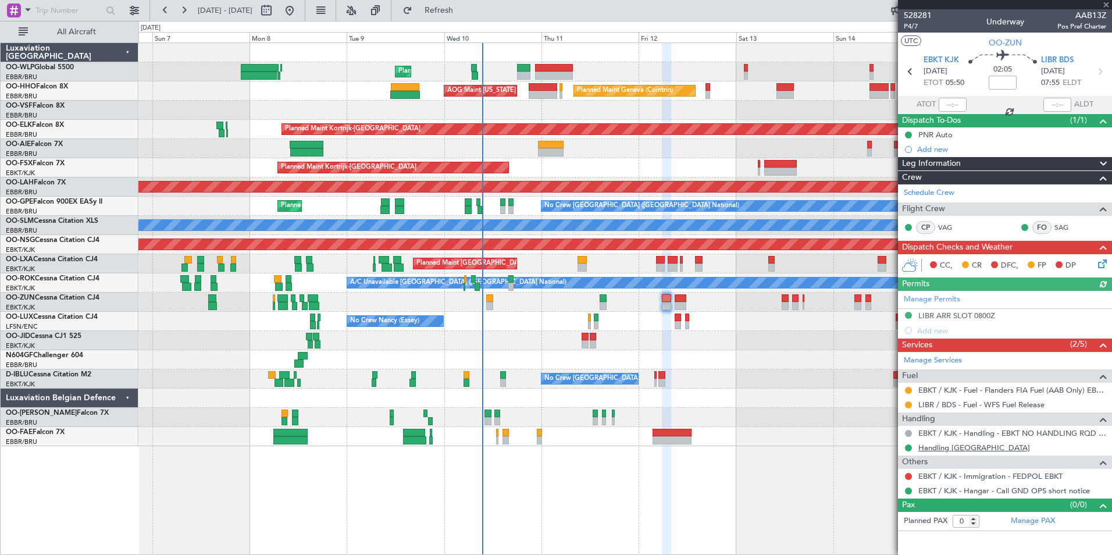
click at [946, 446] on link "Handling Brindisi" at bounding box center [975, 448] width 112 height 10
click at [1096, 73] on icon at bounding box center [1100, 71] width 15 height 15
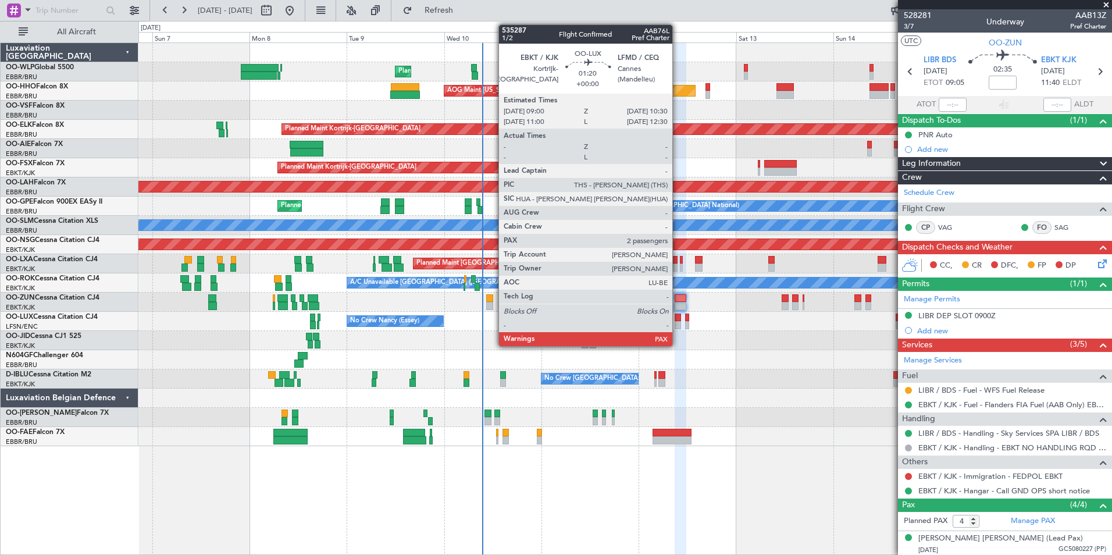
click at [678, 326] on div at bounding box center [678, 325] width 6 height 8
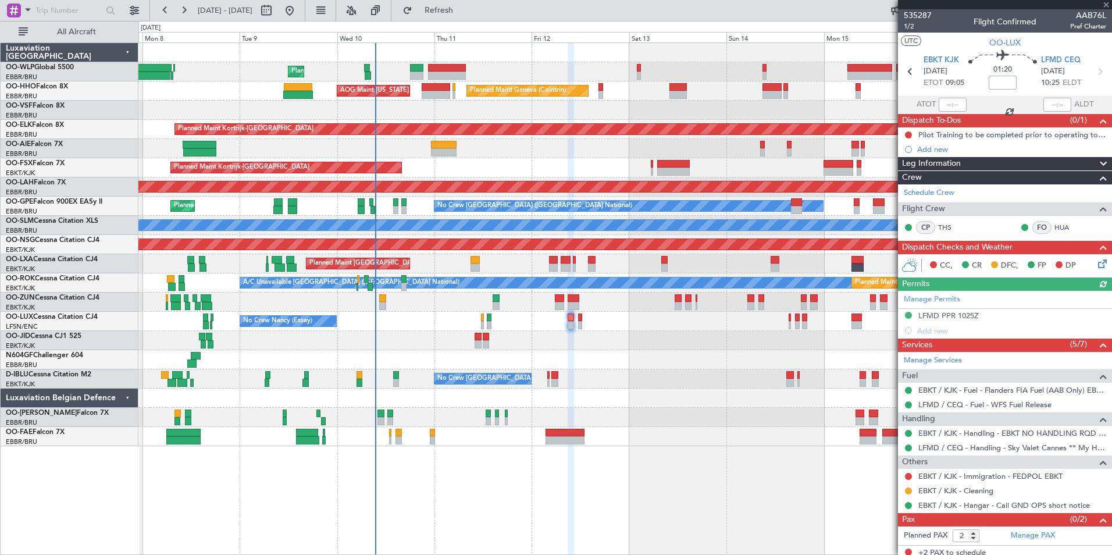
click at [709, 389] on div "Planned Maint Liege Planned Maint Geneva (Cointrin) AOG Maint New York (Teterbo…" at bounding box center [624, 244] width 973 height 403
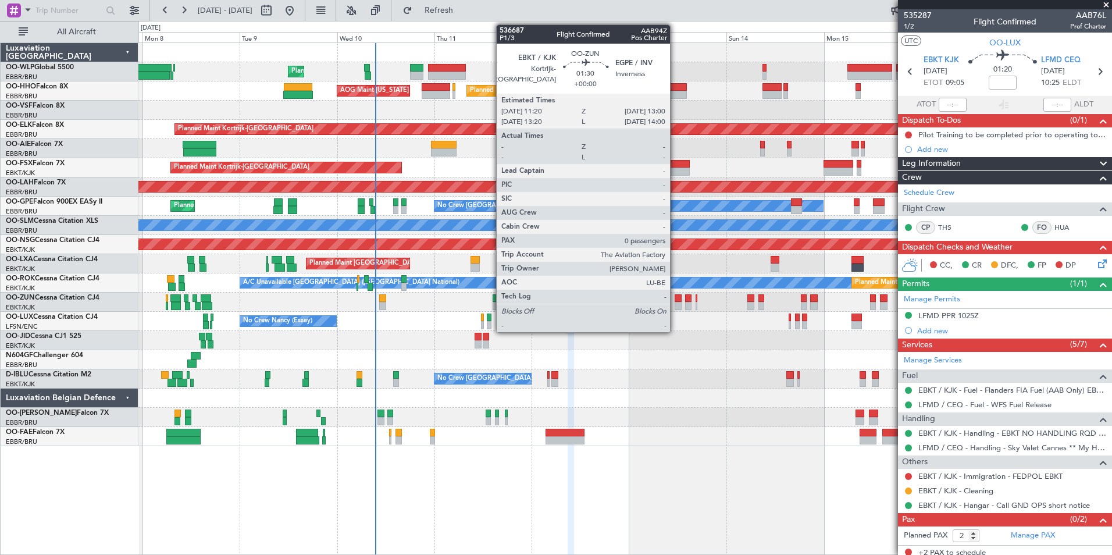
click at [676, 302] on div at bounding box center [678, 306] width 7 height 8
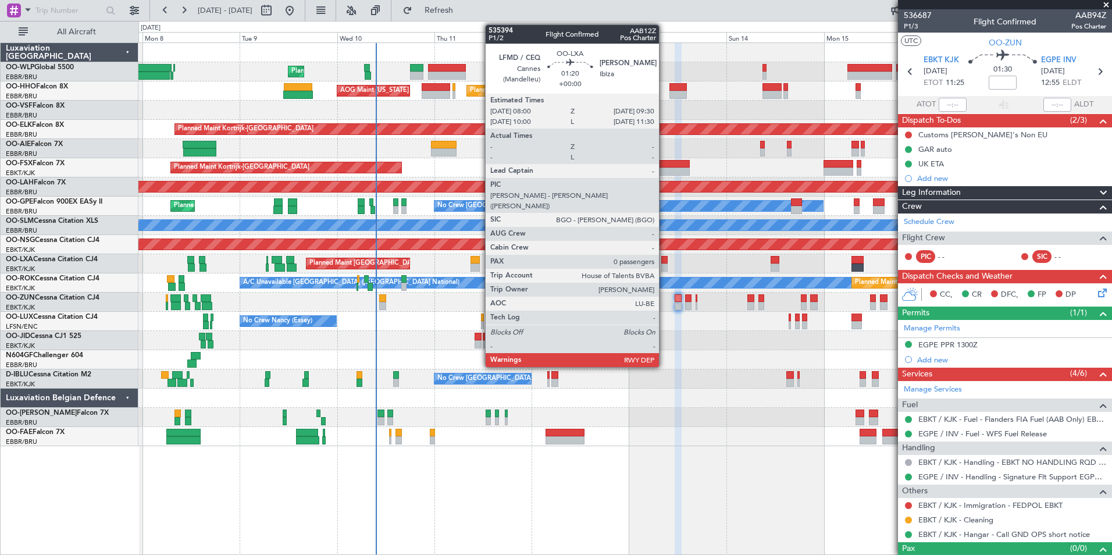
click at [664, 267] on div at bounding box center [665, 268] width 6 height 8
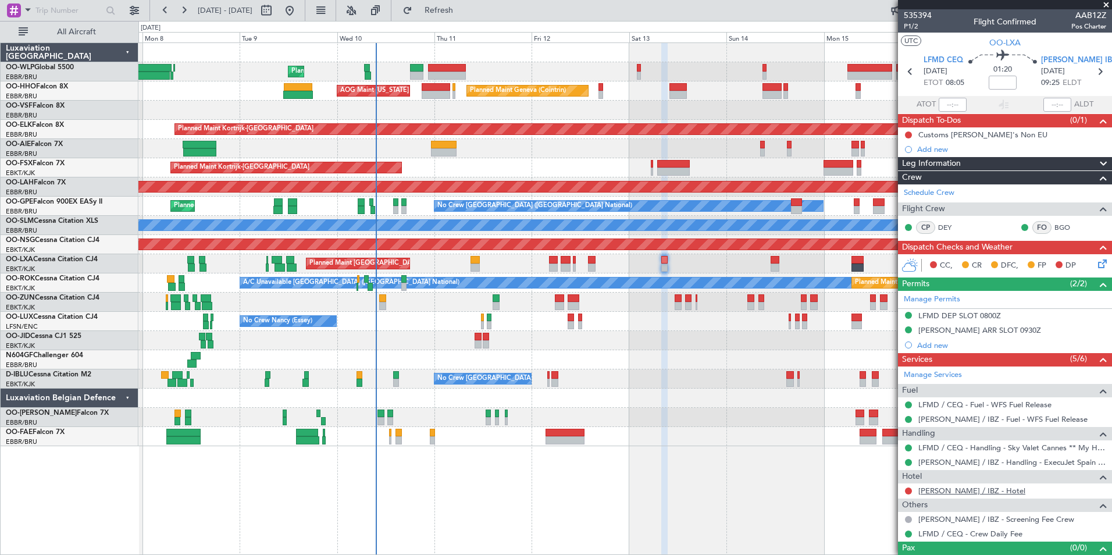
click at [928, 488] on link "LEIB / IBZ - Hotel" at bounding box center [972, 491] width 107 height 10
click at [909, 490] on button at bounding box center [908, 491] width 7 height 7
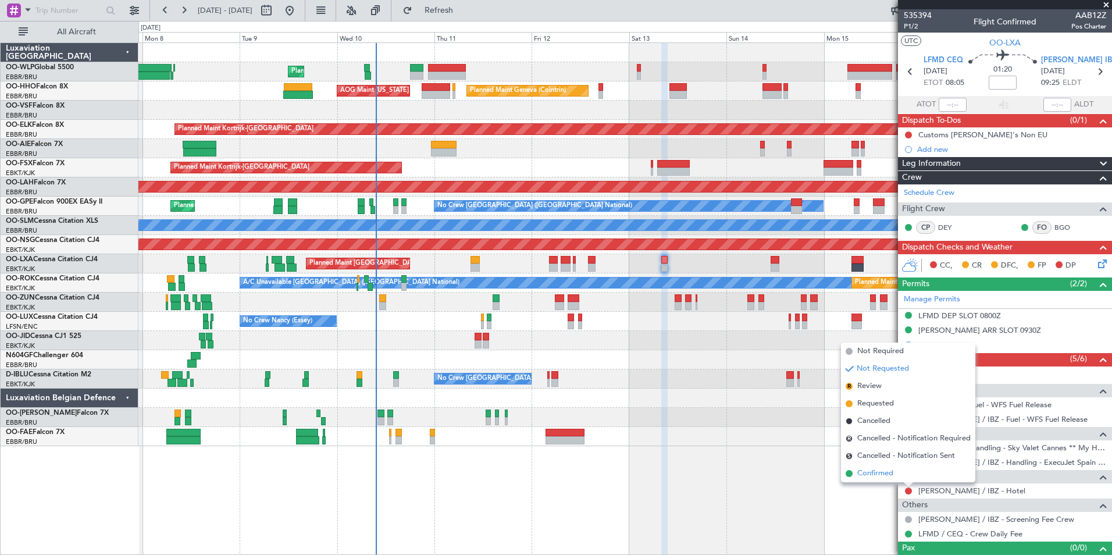
click at [863, 472] on span "Confirmed" at bounding box center [876, 474] width 36 height 12
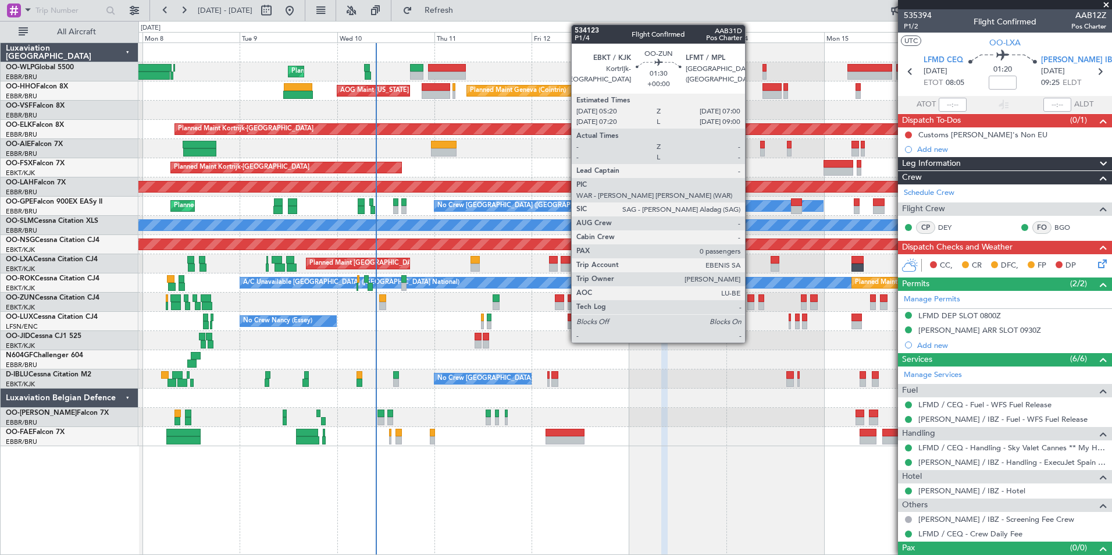
click at [751, 301] on div at bounding box center [751, 298] width 7 height 8
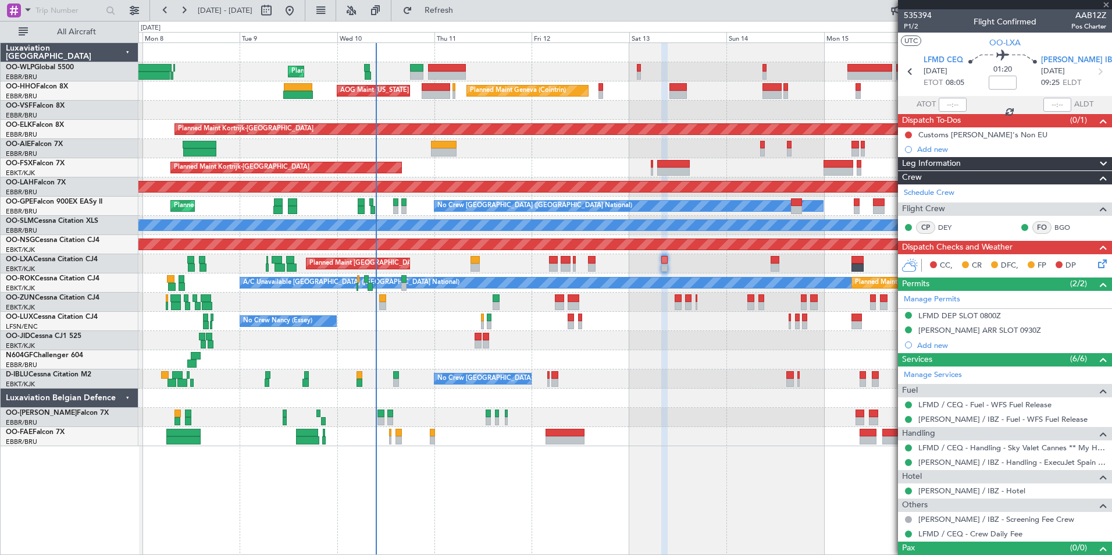
click at [740, 361] on div at bounding box center [624, 359] width 973 height 19
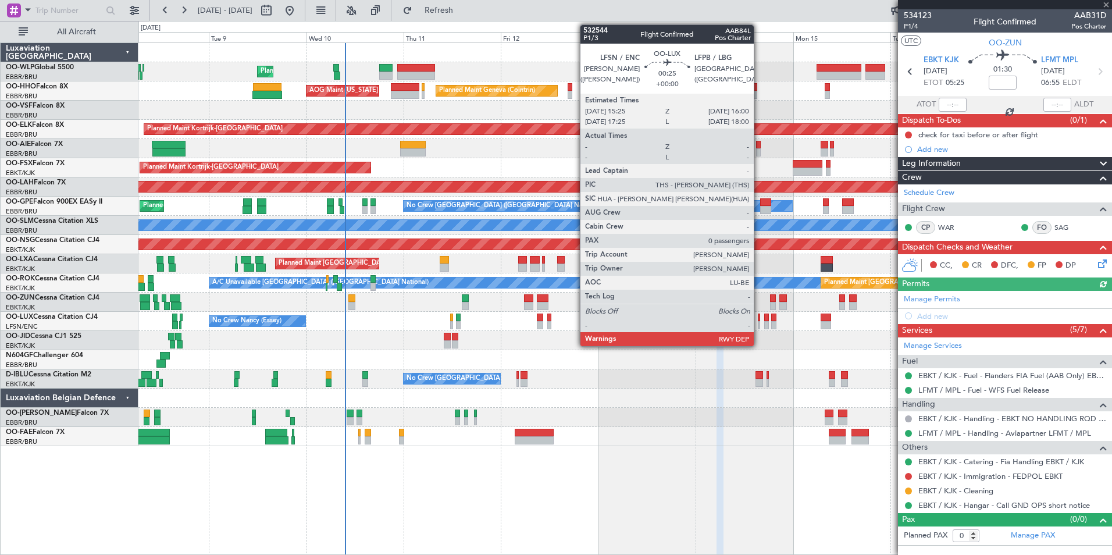
click at [759, 322] on div at bounding box center [759, 325] width 3 height 8
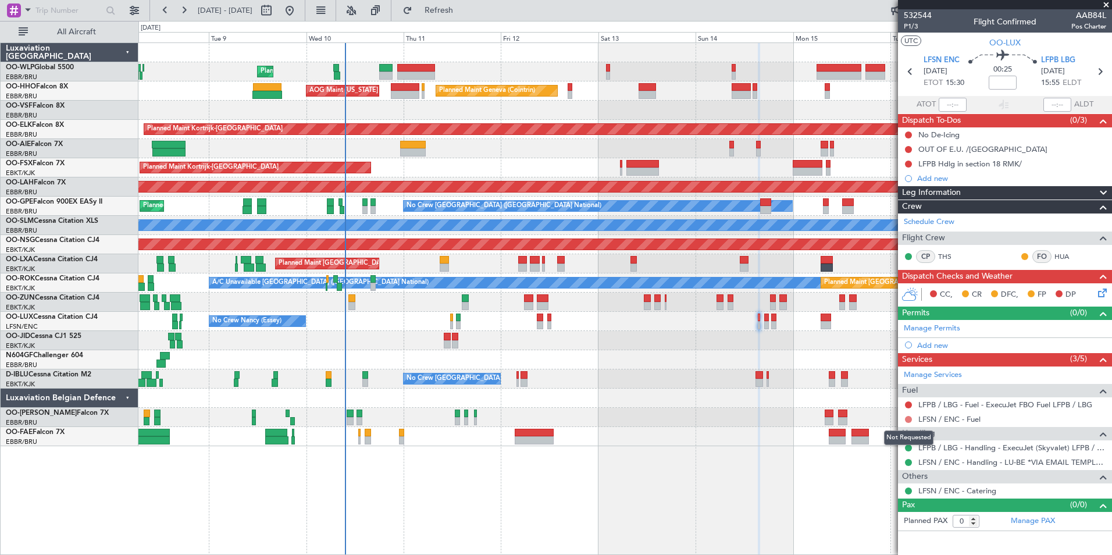
click at [907, 420] on button at bounding box center [908, 419] width 7 height 7
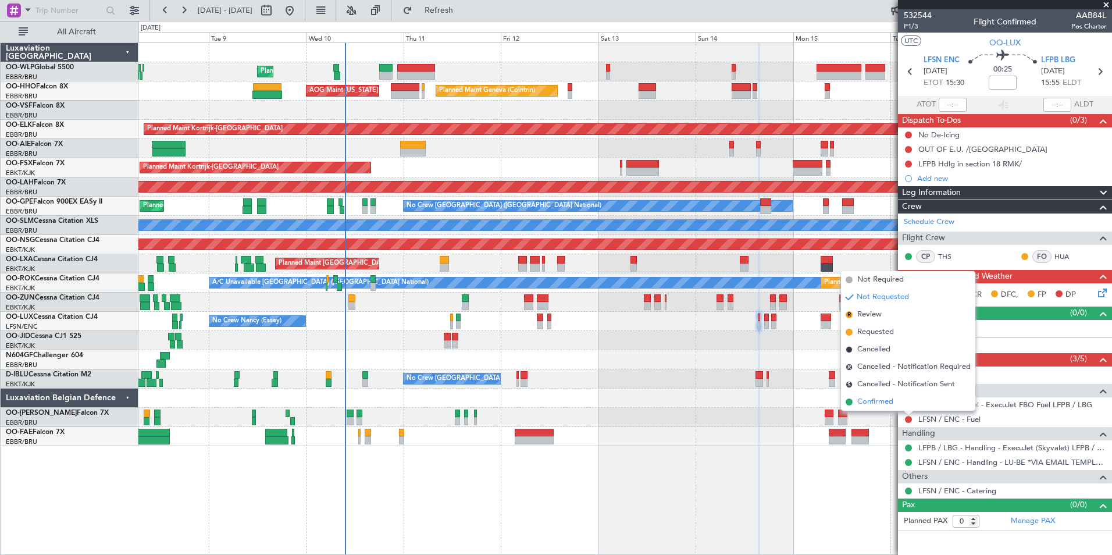
click at [865, 399] on span "Confirmed" at bounding box center [876, 402] width 36 height 12
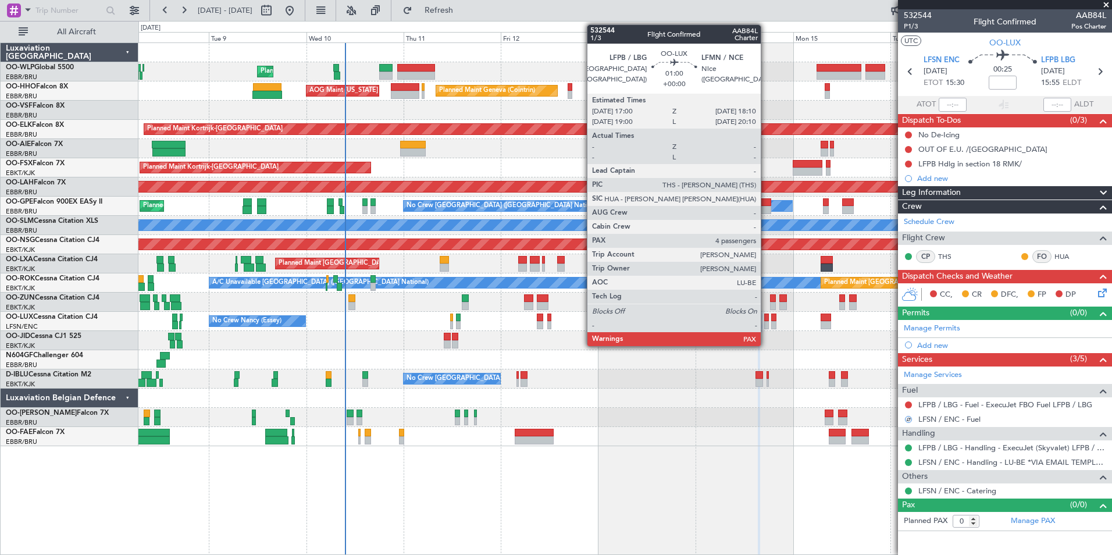
click at [766, 326] on div at bounding box center [767, 325] width 5 height 8
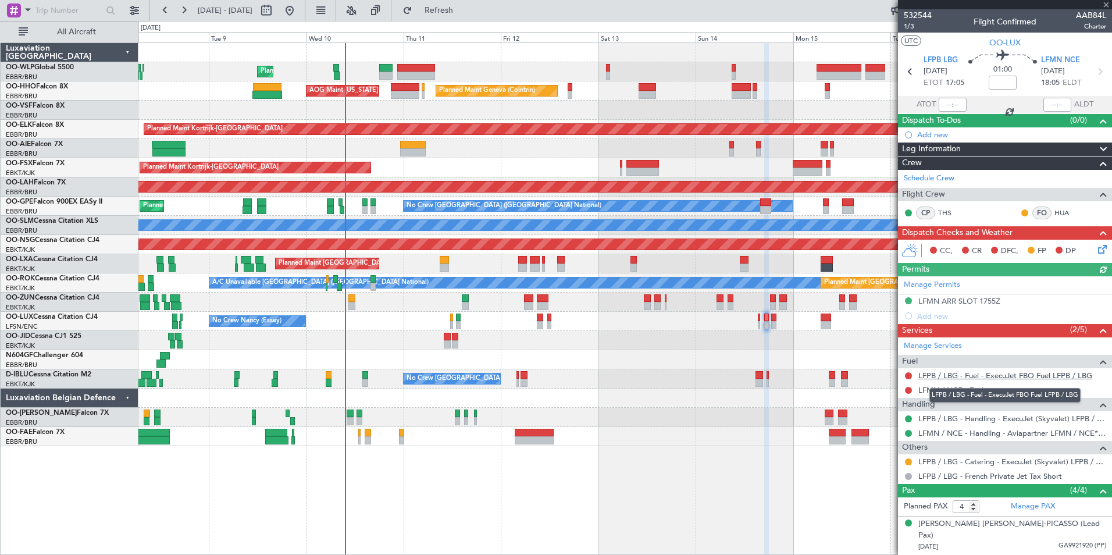
click at [933, 390] on mat-tooltip-component "LFPB / LBG - Fuel - ExecuJet FBO Fuel LFPB / LBG" at bounding box center [1006, 395] width 168 height 31
click at [948, 386] on link "LFMN / NCE - Fuel" at bounding box center [951, 390] width 65 height 10
click at [1097, 77] on icon at bounding box center [1100, 71] width 15 height 15
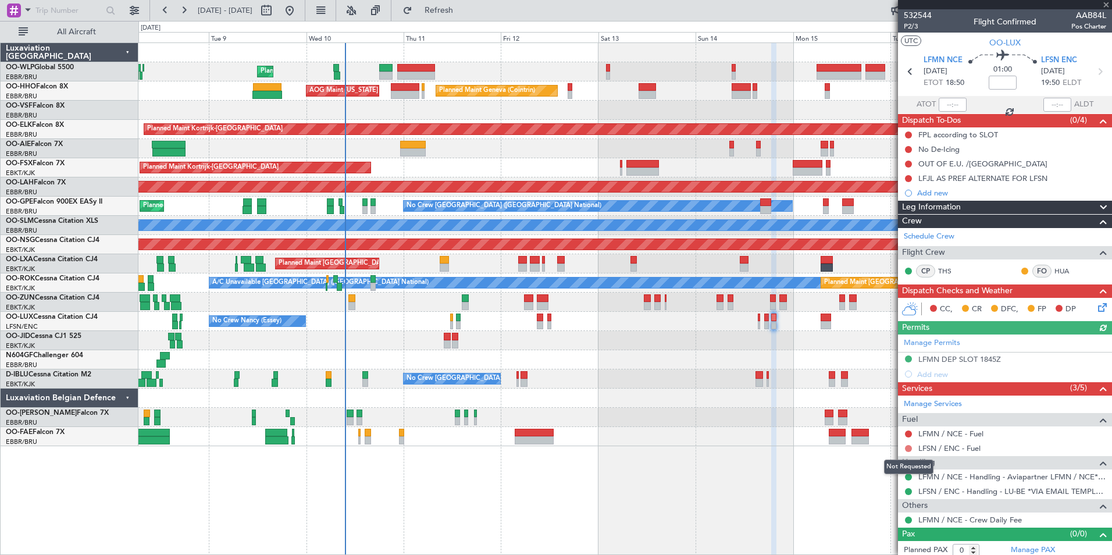
click at [908, 450] on button at bounding box center [908, 448] width 7 height 7
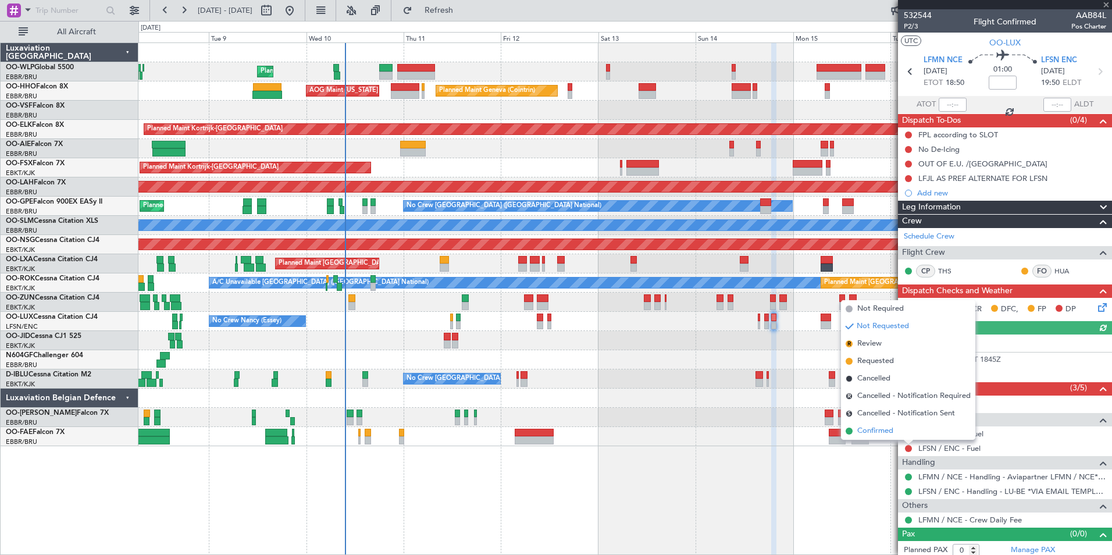
click at [875, 432] on span "Confirmed" at bounding box center [876, 431] width 36 height 12
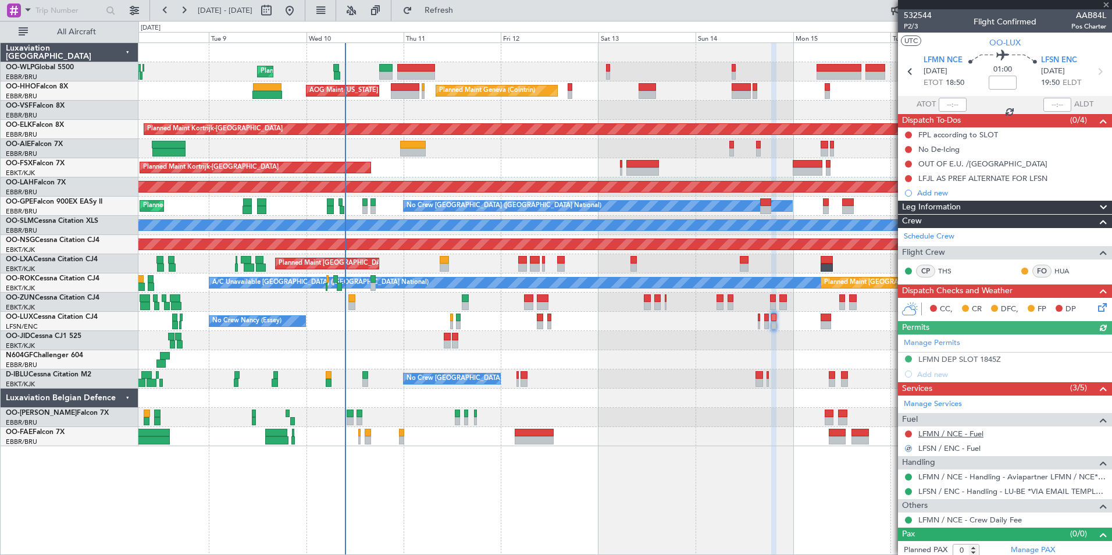
click at [956, 438] on link "LFMN / NCE - Fuel" at bounding box center [951, 434] width 65 height 10
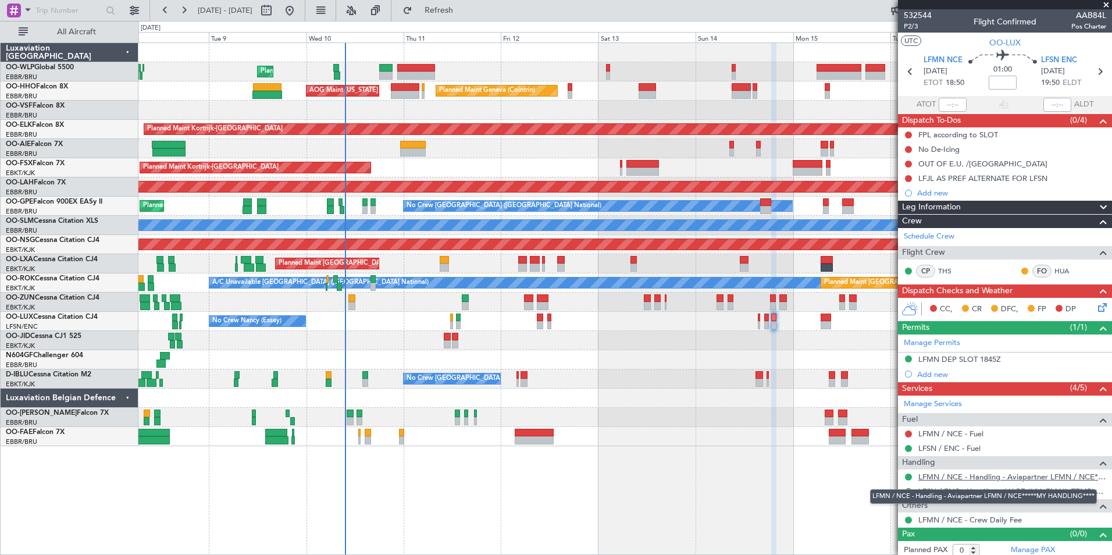
click at [952, 480] on link "LFMN / NCE - Handling - Aviapartner LFMN / NCE*****MY HANDLING****" at bounding box center [1013, 477] width 188 height 10
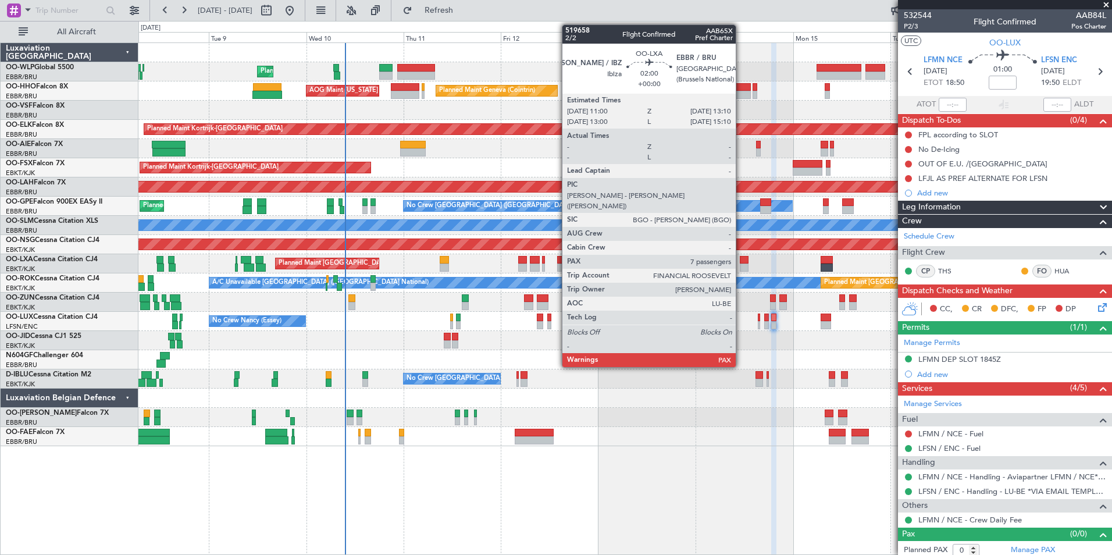
click at [741, 264] on div at bounding box center [744, 268] width 9 height 8
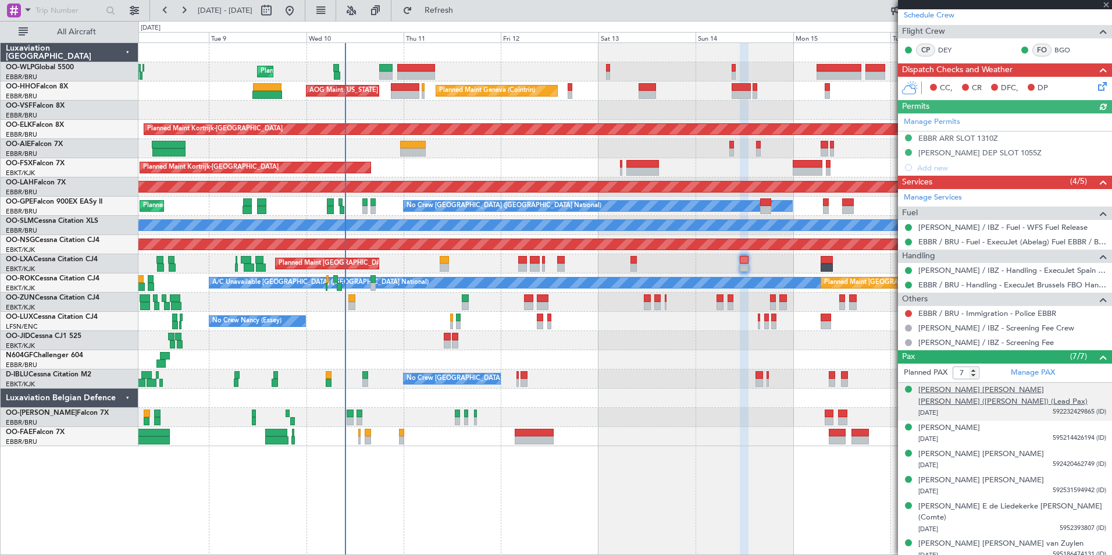
scroll to position [214, 0]
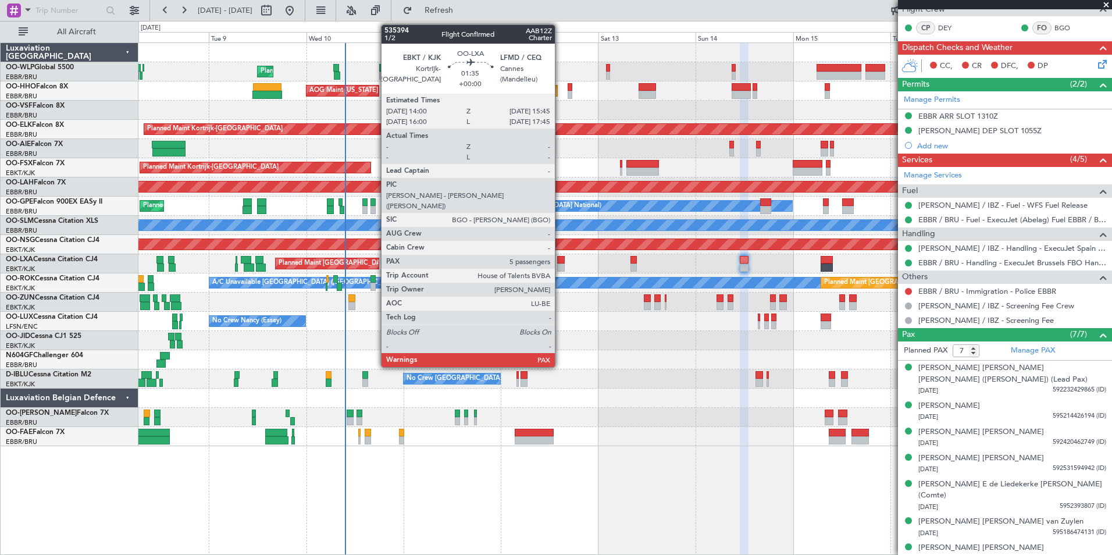
click at [560, 262] on div at bounding box center [561, 260] width 8 height 8
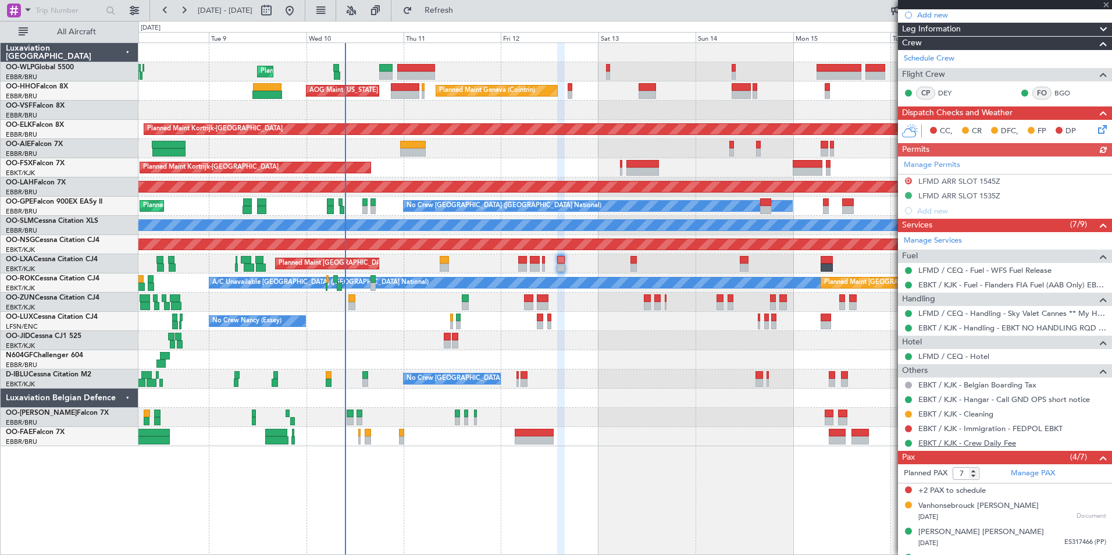
scroll to position [252, 0]
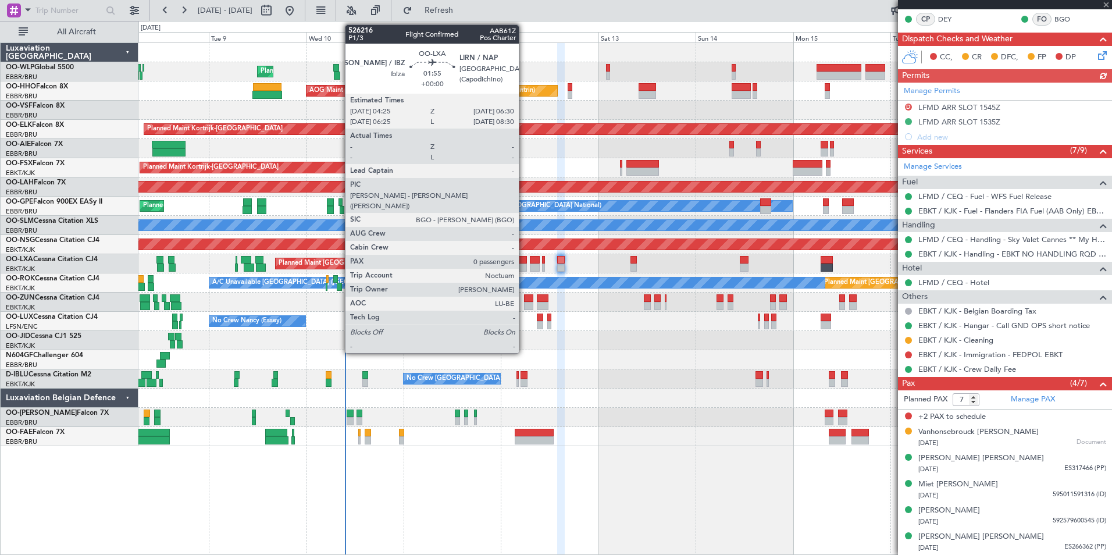
click at [524, 263] on div at bounding box center [522, 260] width 9 height 8
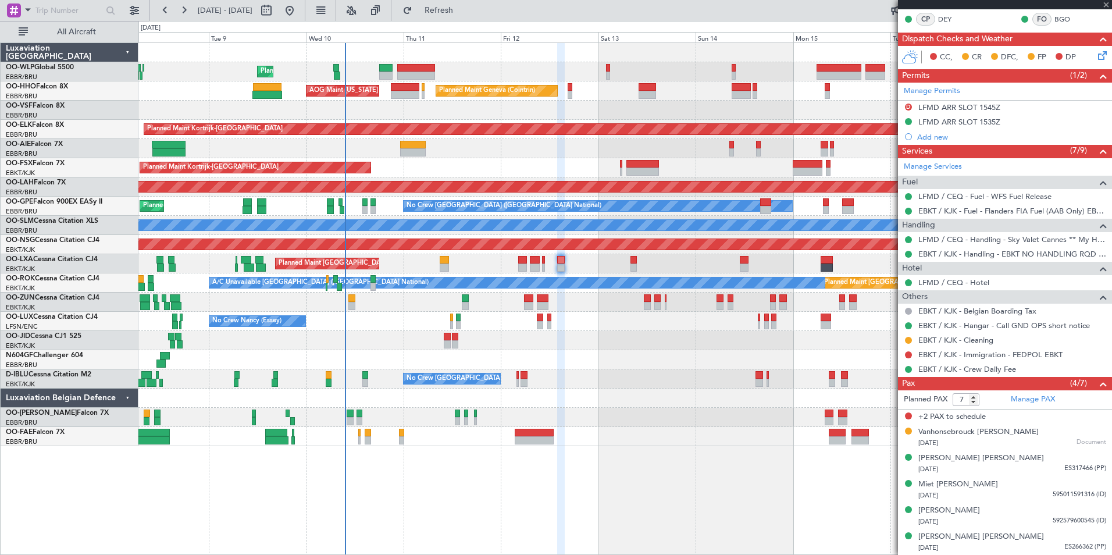
type input "0"
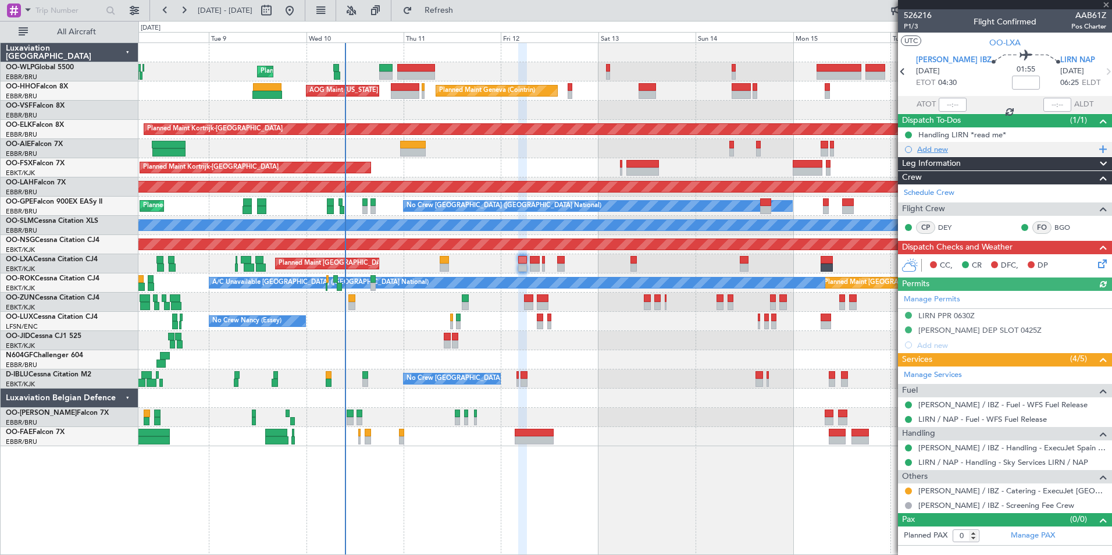
click at [931, 150] on div "Add new" at bounding box center [1007, 149] width 179 height 10
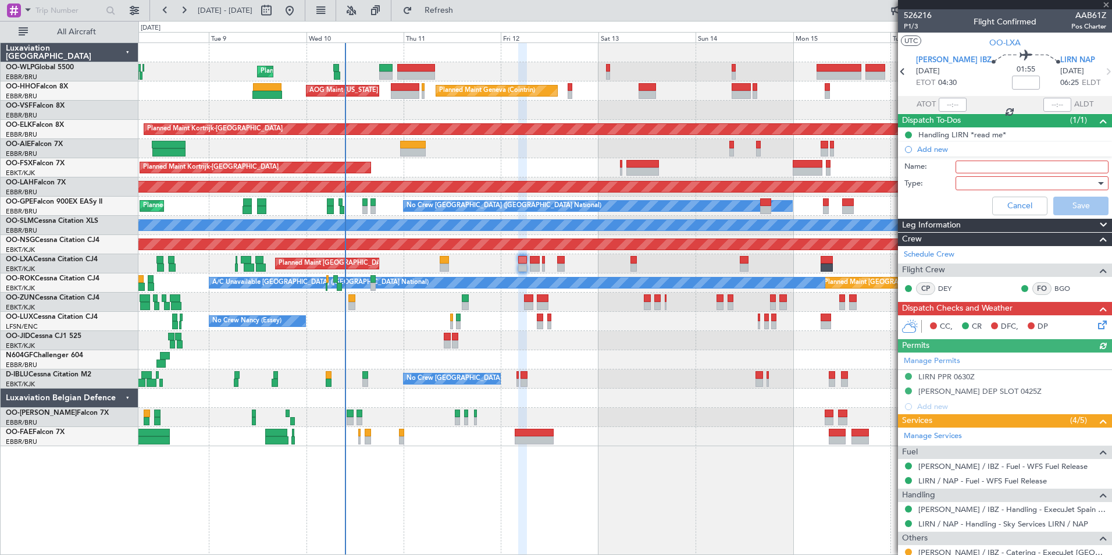
click at [973, 170] on input "Name:" at bounding box center [1032, 167] width 153 height 13
type input "Once all pax details for the trip are known"
click at [978, 182] on div at bounding box center [1029, 183] width 136 height 17
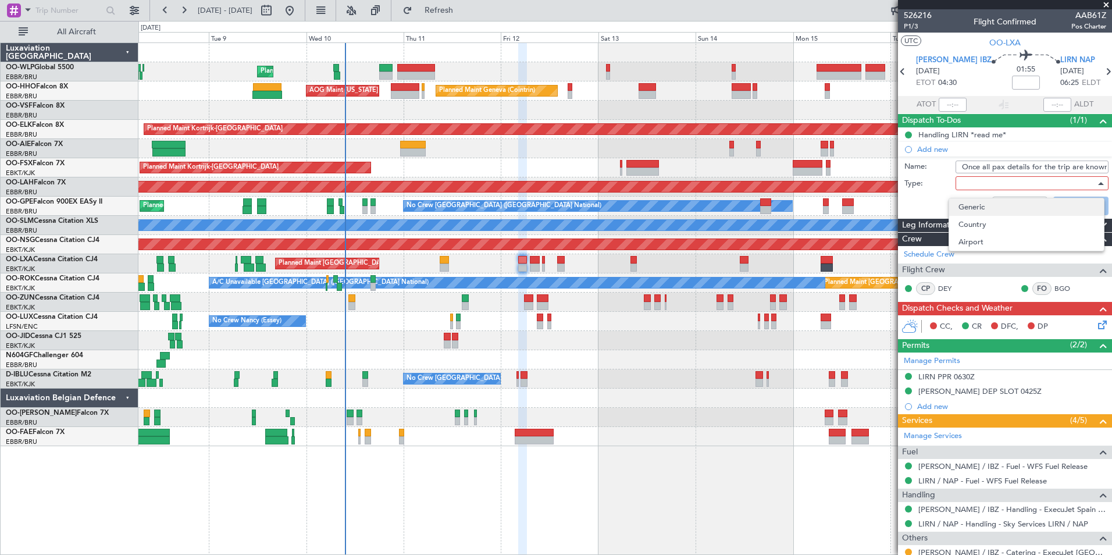
click at [978, 201] on span "Generic" at bounding box center [1027, 206] width 136 height 17
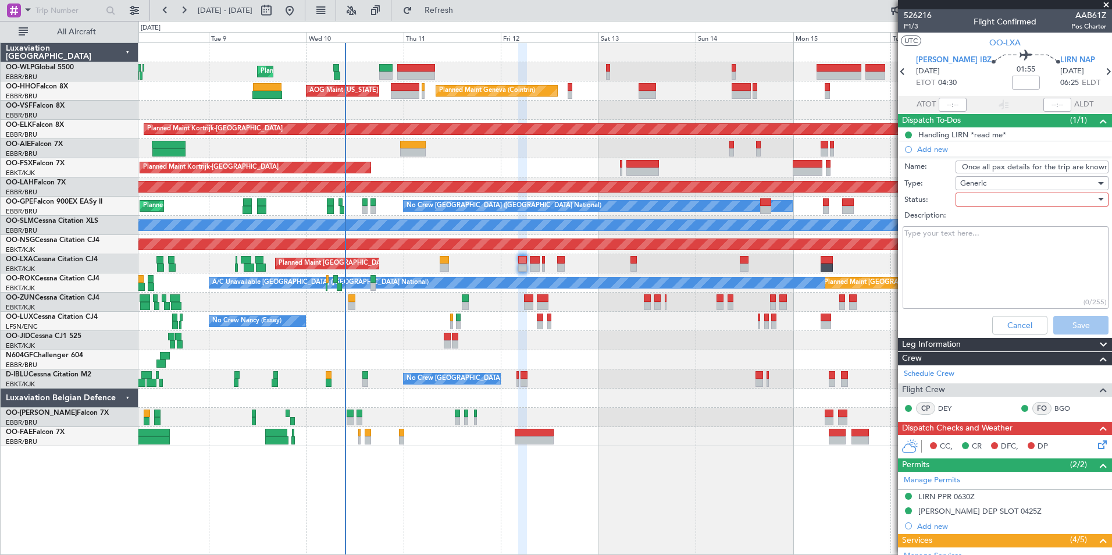
click at [978, 196] on div at bounding box center [1029, 199] width 136 height 17
click at [976, 218] on span "Not Started" at bounding box center [1027, 222] width 136 height 17
click at [966, 247] on textarea "Description:" at bounding box center [1006, 267] width 206 height 83
type textarea "Once all pax details are known, send a GENDEC for the whole trip to the crew, t…"
click at [1068, 322] on button "Save" at bounding box center [1081, 325] width 55 height 19
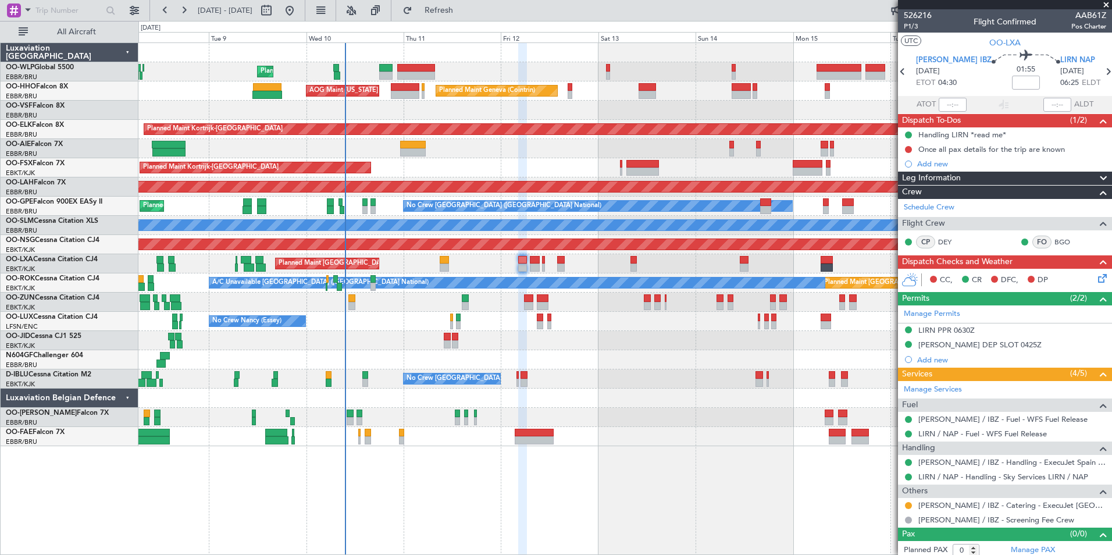
click at [584, 169] on div "Planned Maint Kortrijk-[GEOGRAPHIC_DATA]" at bounding box center [624, 167] width 973 height 19
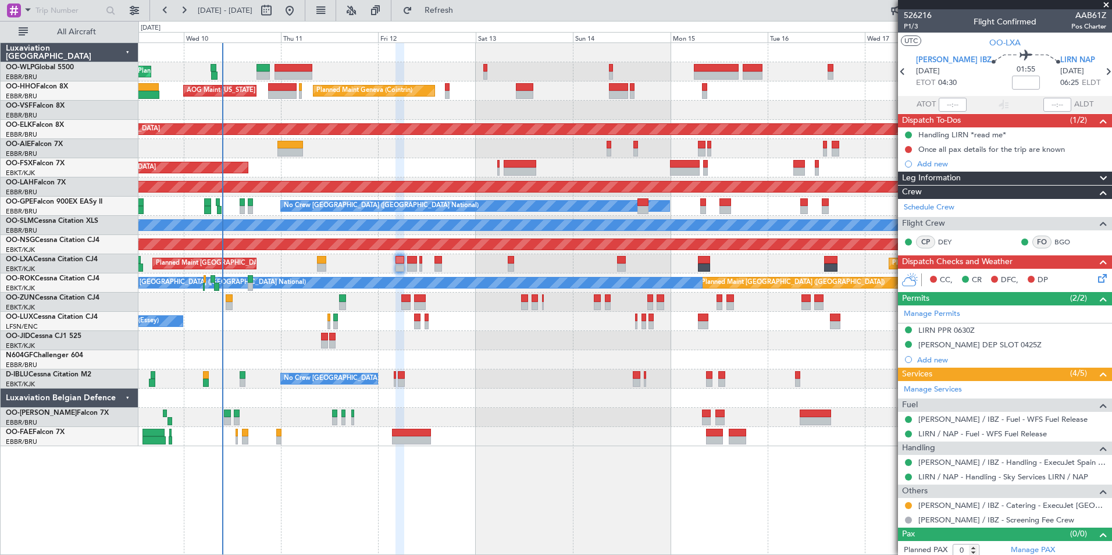
click at [573, 176] on div "Planned Maint Liege Planned Maint Geneva (Cointrin) AOG Maint New York (Teterbo…" at bounding box center [624, 244] width 973 height 403
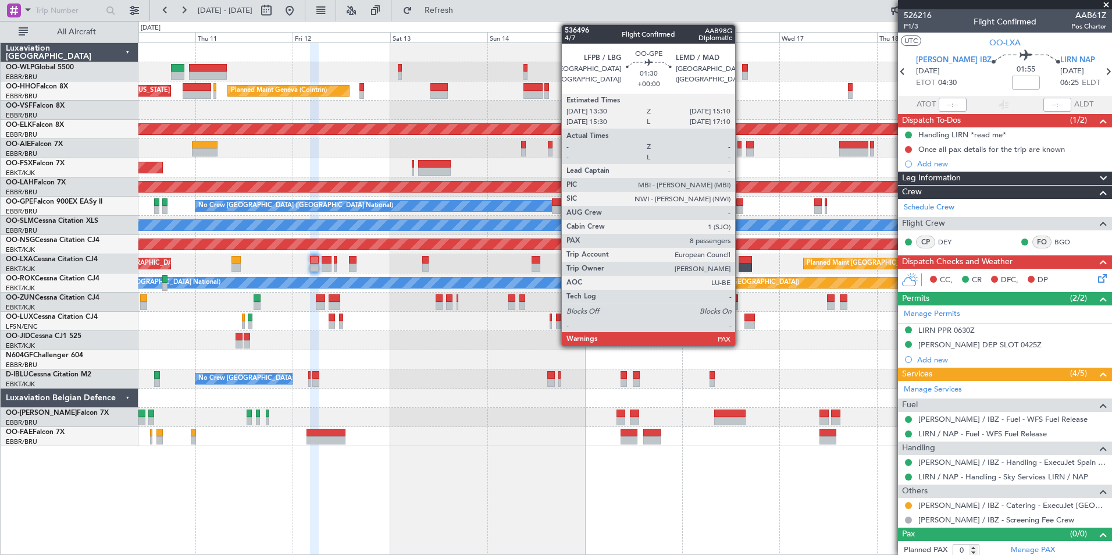
click at [741, 208] on div at bounding box center [740, 210] width 7 height 8
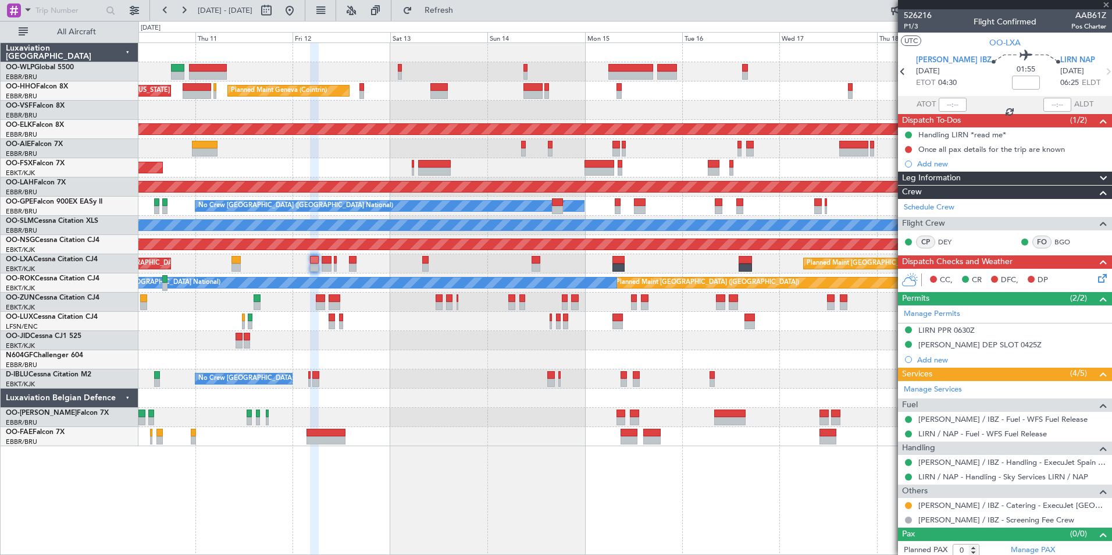
type input "8"
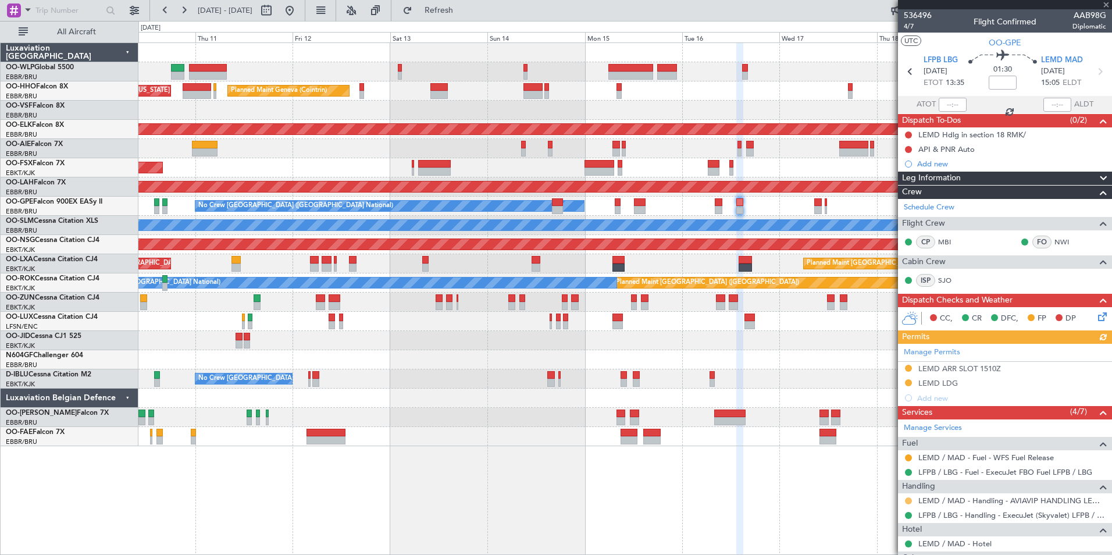
click at [909, 500] on button at bounding box center [908, 500] width 7 height 7
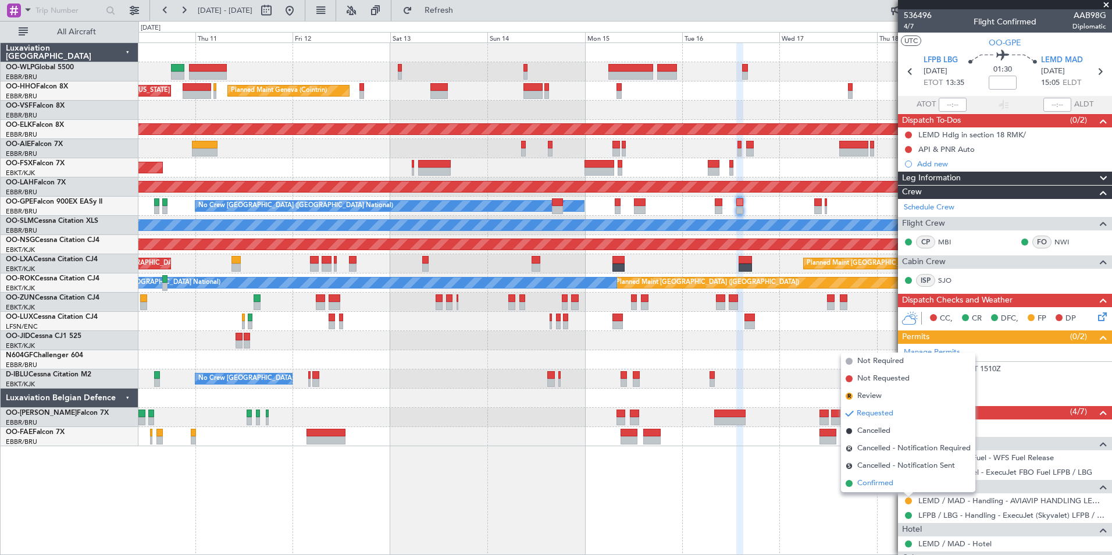
click at [883, 485] on span "Confirmed" at bounding box center [876, 484] width 36 height 12
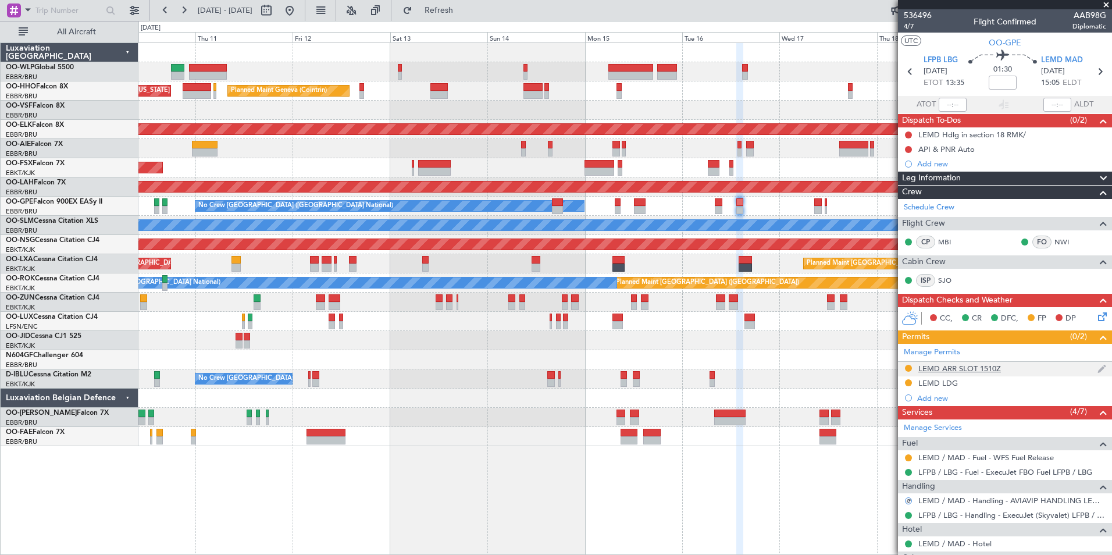
click at [936, 365] on div "LEMD ARR SLOT 1510Z" at bounding box center [960, 369] width 83 height 10
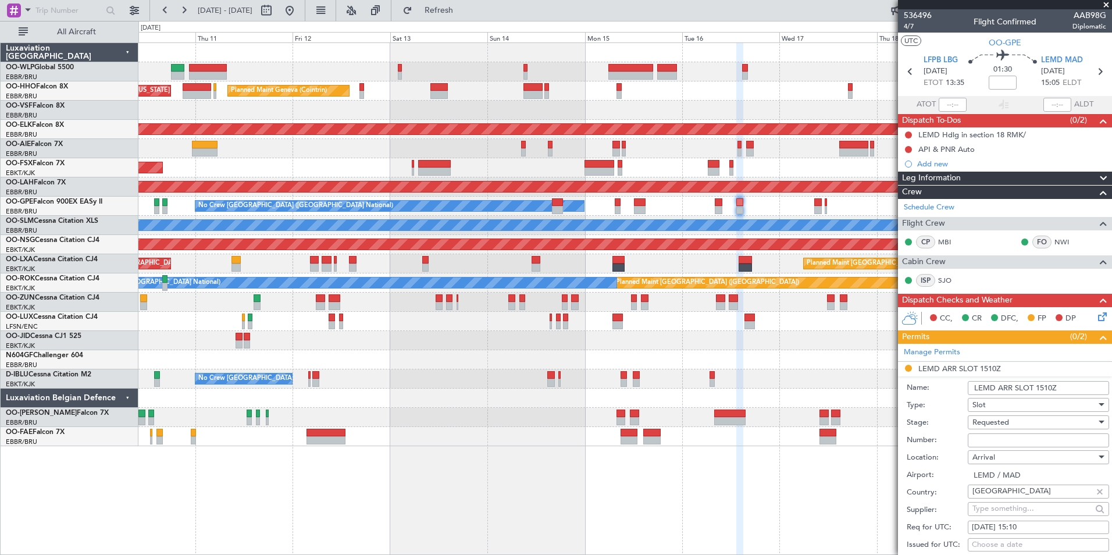
click at [990, 440] on input "Number:" at bounding box center [1038, 440] width 141 height 14
paste input "CRO317696"
type input "CRO317696"
click at [998, 418] on span "Requested" at bounding box center [991, 422] width 37 height 10
drag, startPoint x: 1012, startPoint y: 512, endPoint x: 1013, endPoint y: 503, distance: 8.7
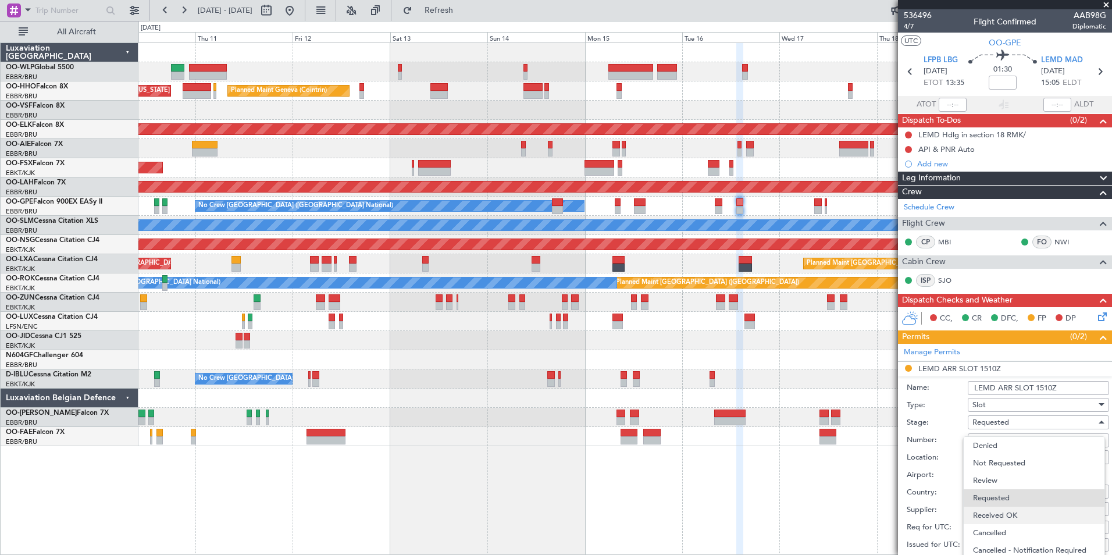
click at [1012, 512] on span "Received OK" at bounding box center [1034, 515] width 122 height 17
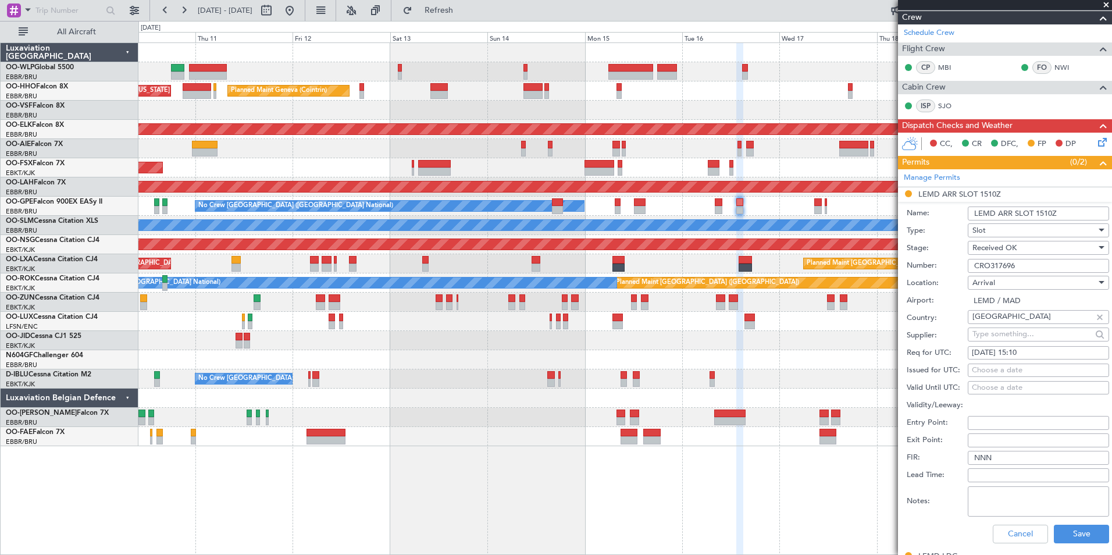
click at [1068, 520] on div "Cancel Save" at bounding box center [1008, 534] width 202 height 30
click at [1066, 536] on button "Save" at bounding box center [1081, 534] width 55 height 19
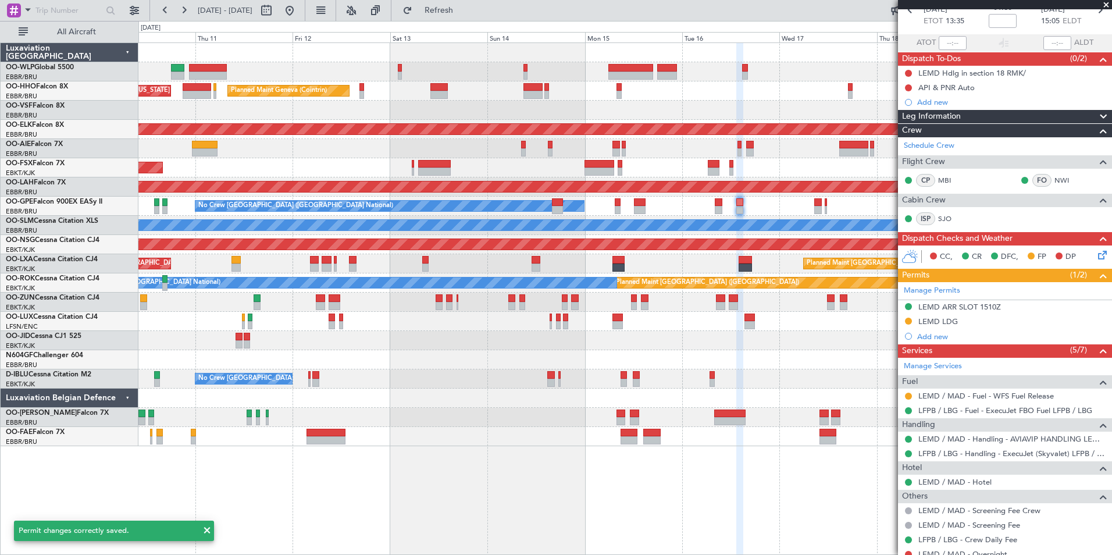
scroll to position [58, 0]
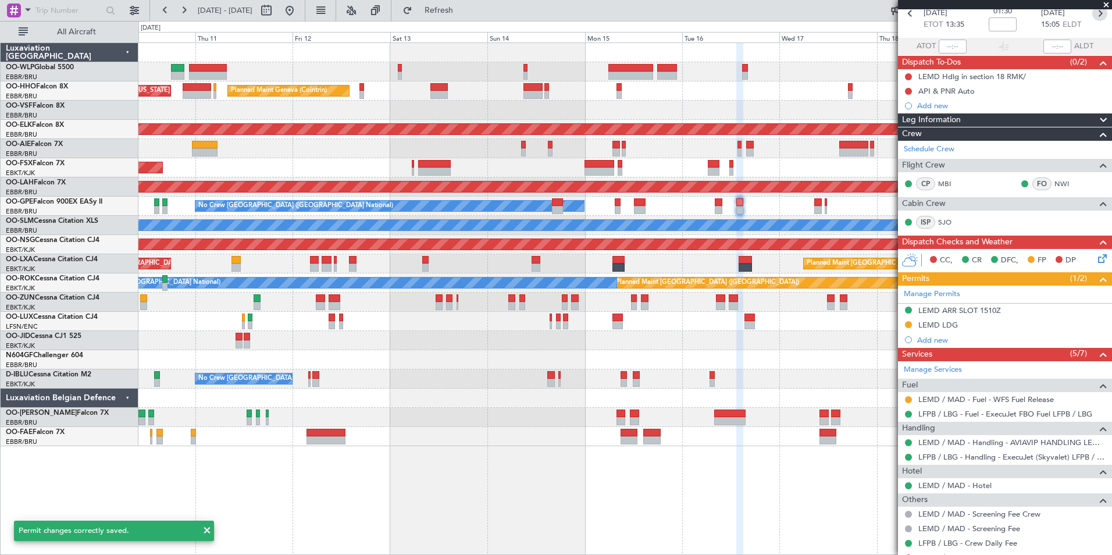
click at [1093, 17] on icon at bounding box center [1100, 13] width 15 height 15
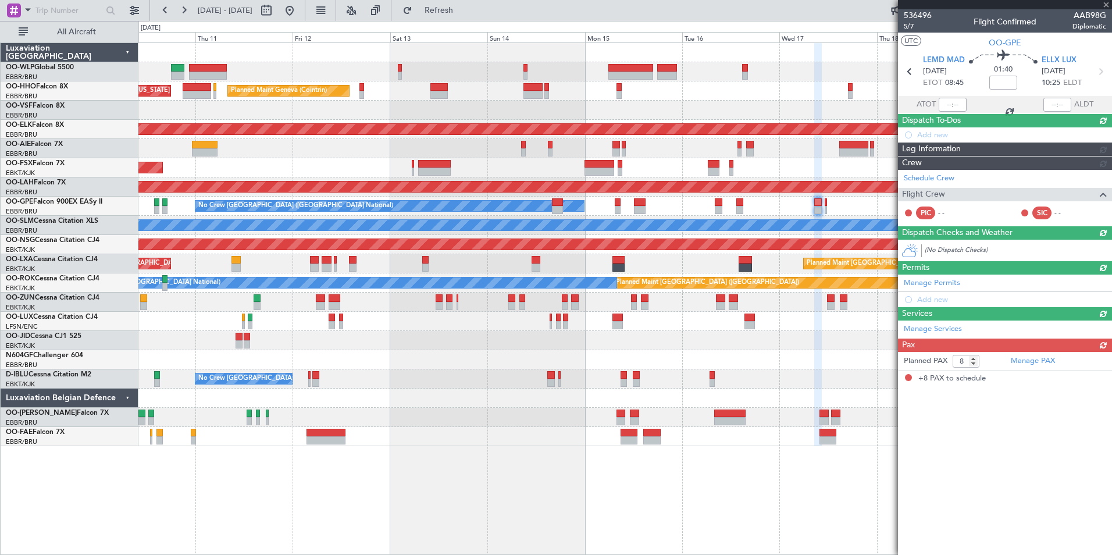
scroll to position [0, 0]
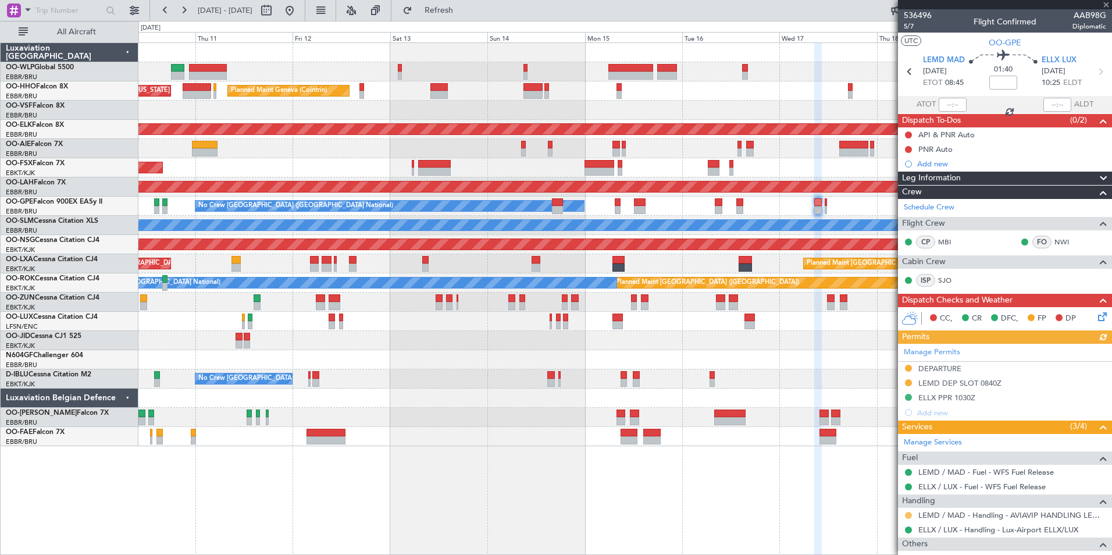
click at [908, 516] on button at bounding box center [908, 515] width 7 height 7
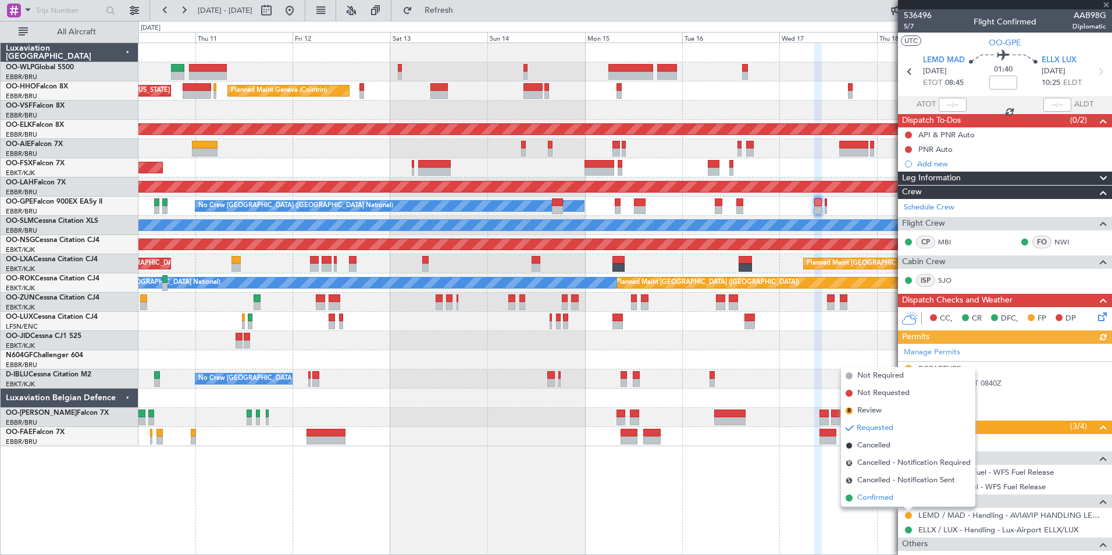
click at [874, 492] on span "Confirmed" at bounding box center [876, 498] width 36 height 12
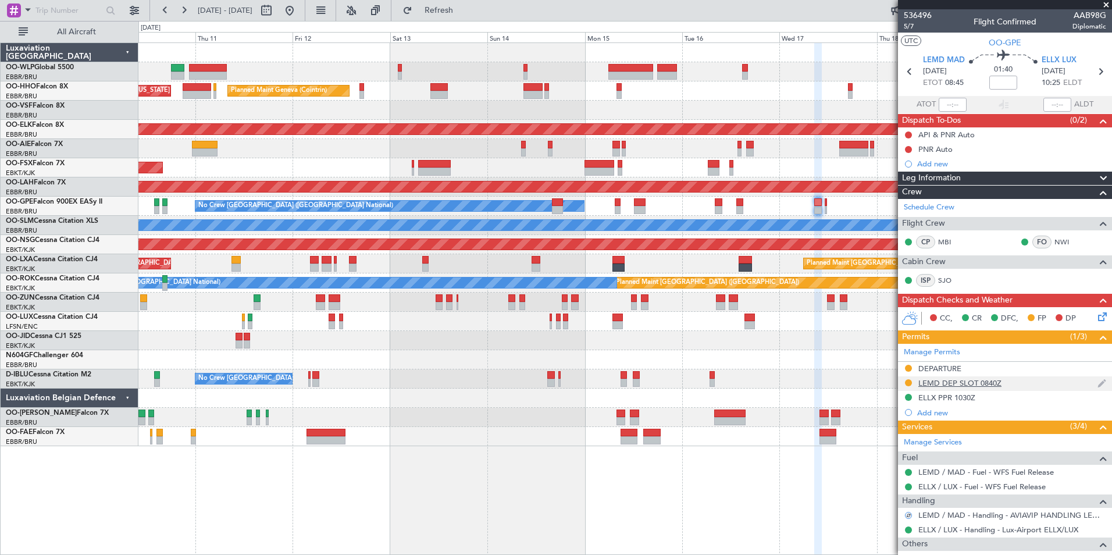
click at [982, 379] on div "LEMD DEP SLOT 0840Z" at bounding box center [960, 383] width 83 height 10
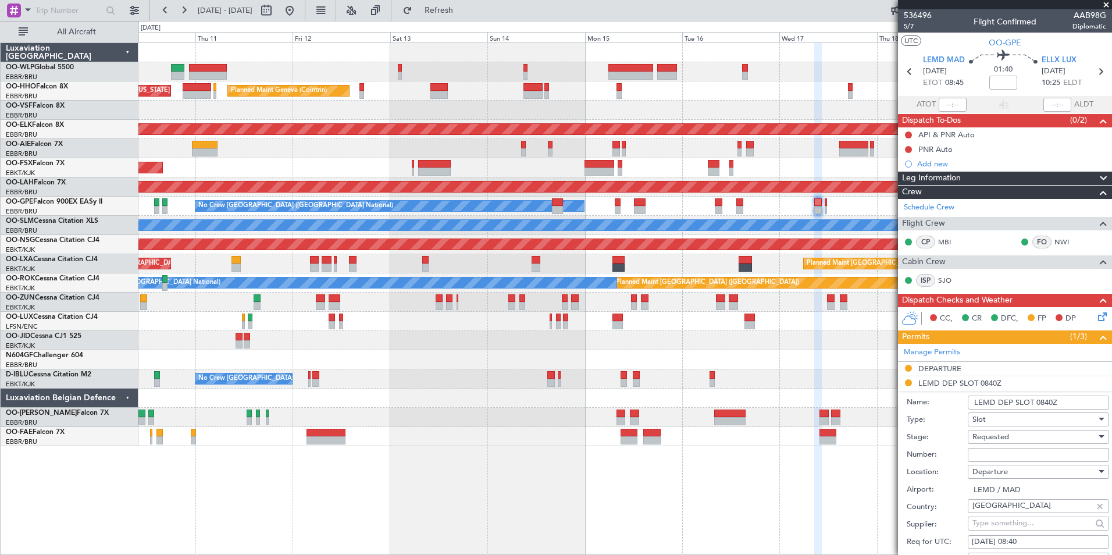
click at [993, 456] on input "Number:" at bounding box center [1038, 455] width 141 height 14
paste input "CRO317696"
type input "CRO317696"
click at [999, 431] on div "Requested" at bounding box center [1035, 436] width 124 height 17
click at [1009, 530] on span "Received OK" at bounding box center [1034, 529] width 122 height 17
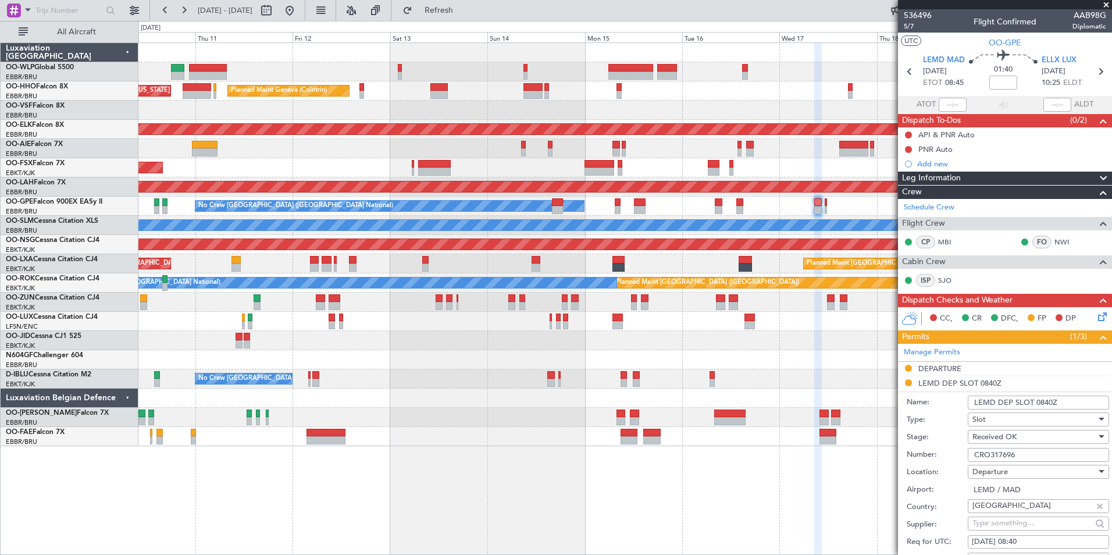
scroll to position [233, 0]
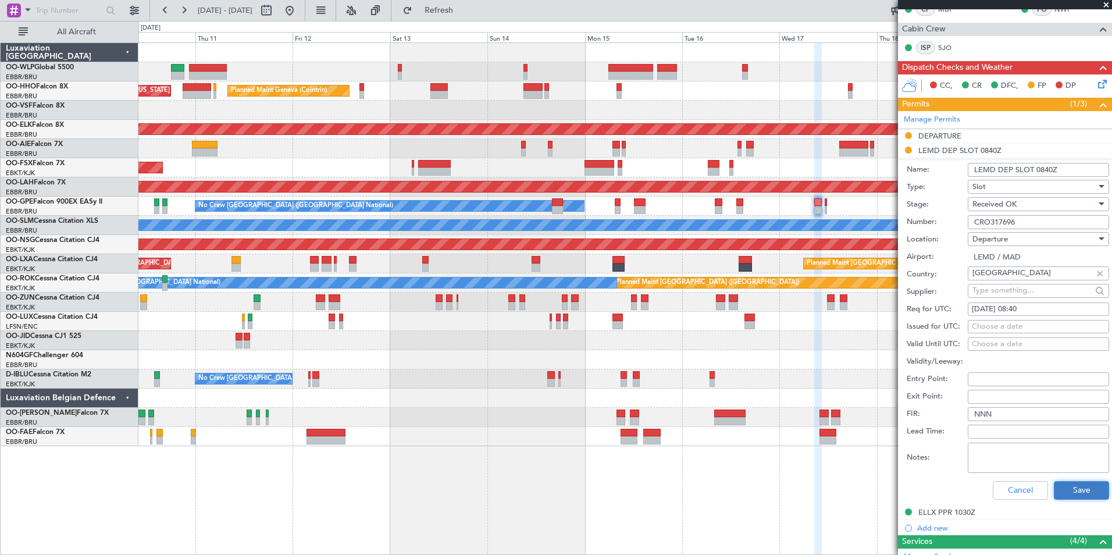
click at [1063, 489] on button "Save" at bounding box center [1081, 490] width 55 height 19
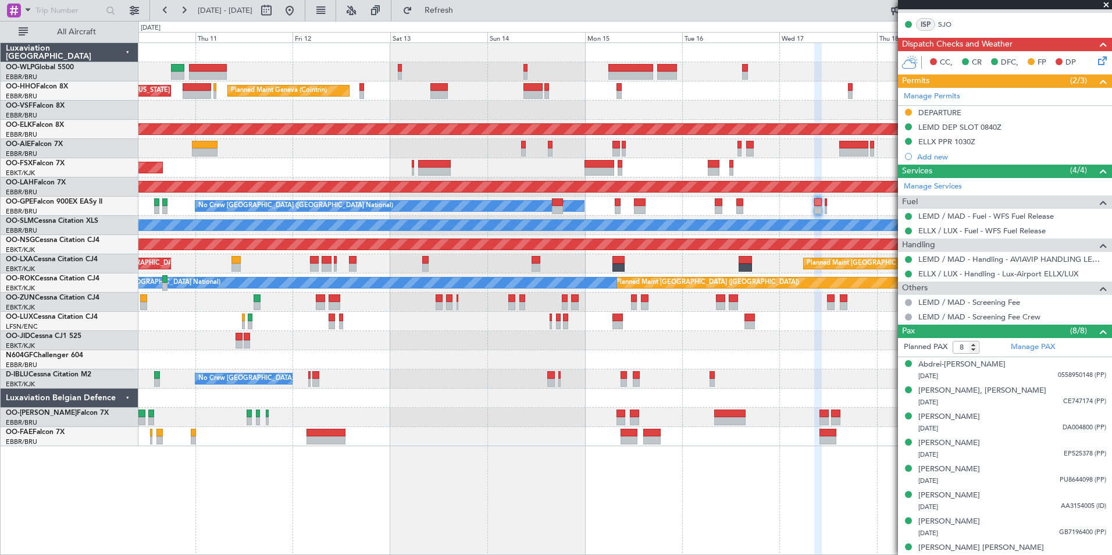
scroll to position [267, 0]
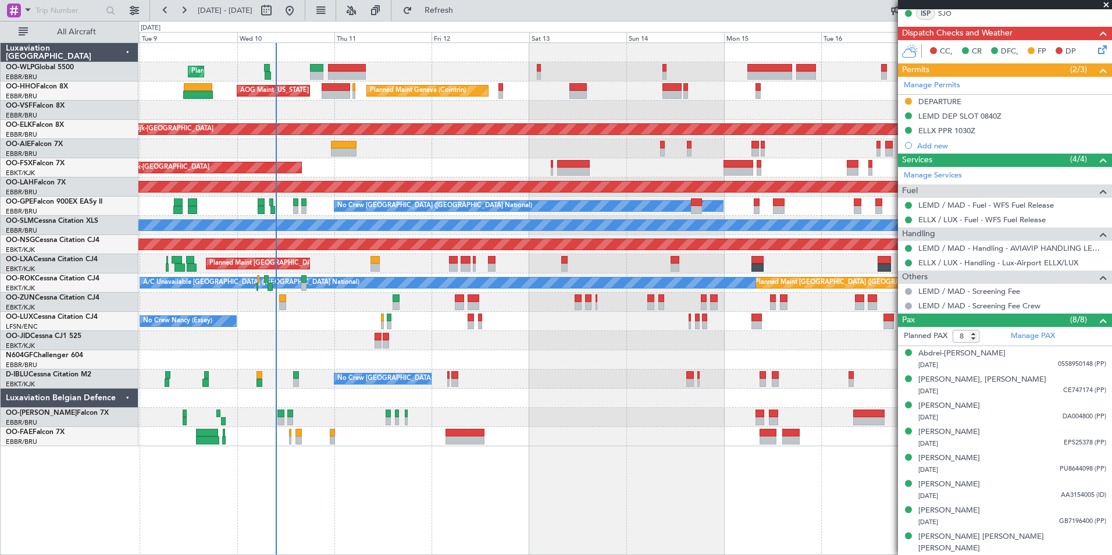
click at [427, 77] on div "Planned Maint Liege Planned Maint Geneva (Cointrin) AOG Maint New York (Teterbo…" at bounding box center [624, 244] width 973 height 403
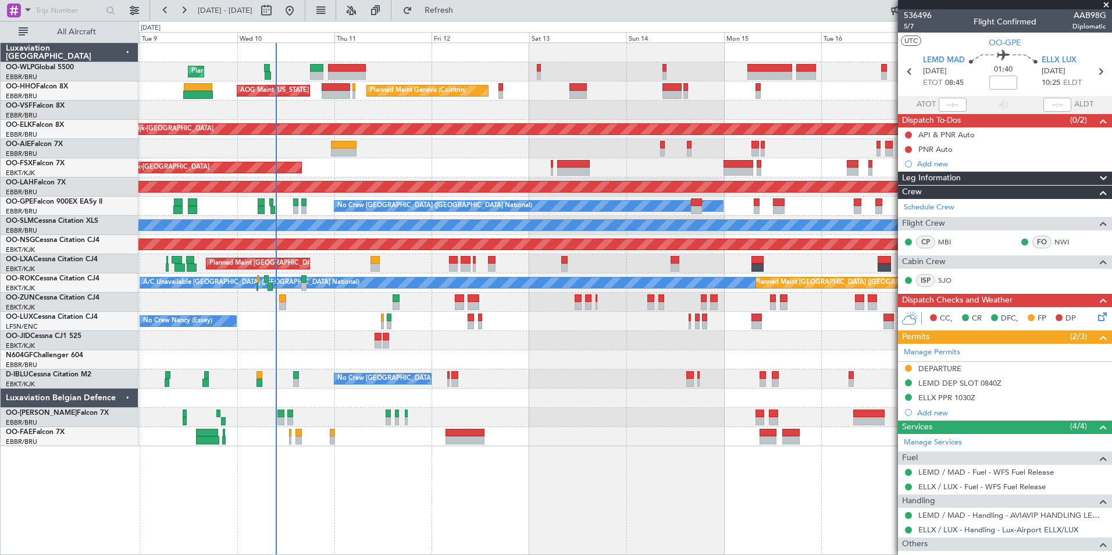
scroll to position [267, 0]
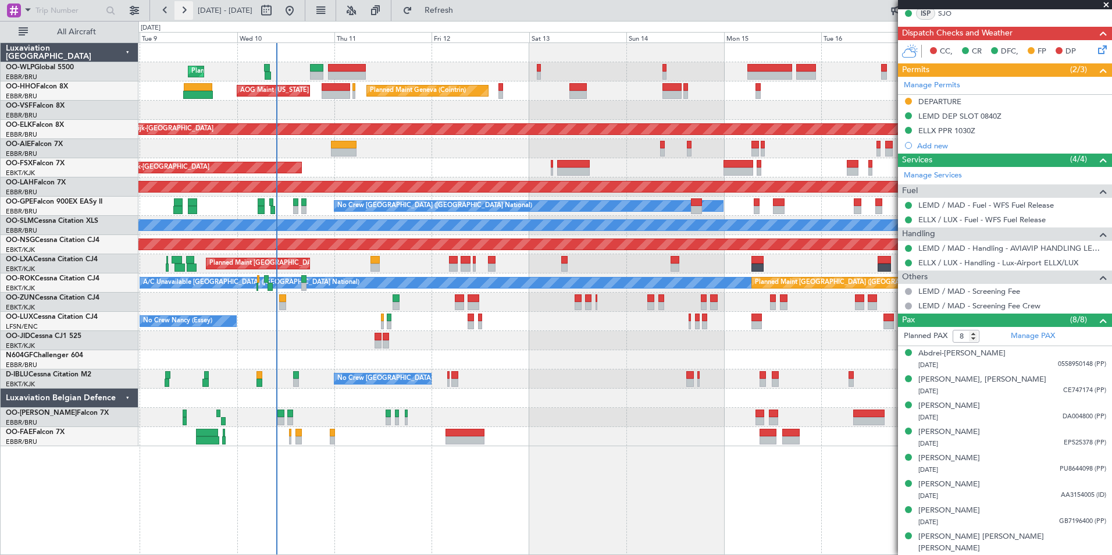
click at [189, 10] on button at bounding box center [184, 10] width 19 height 19
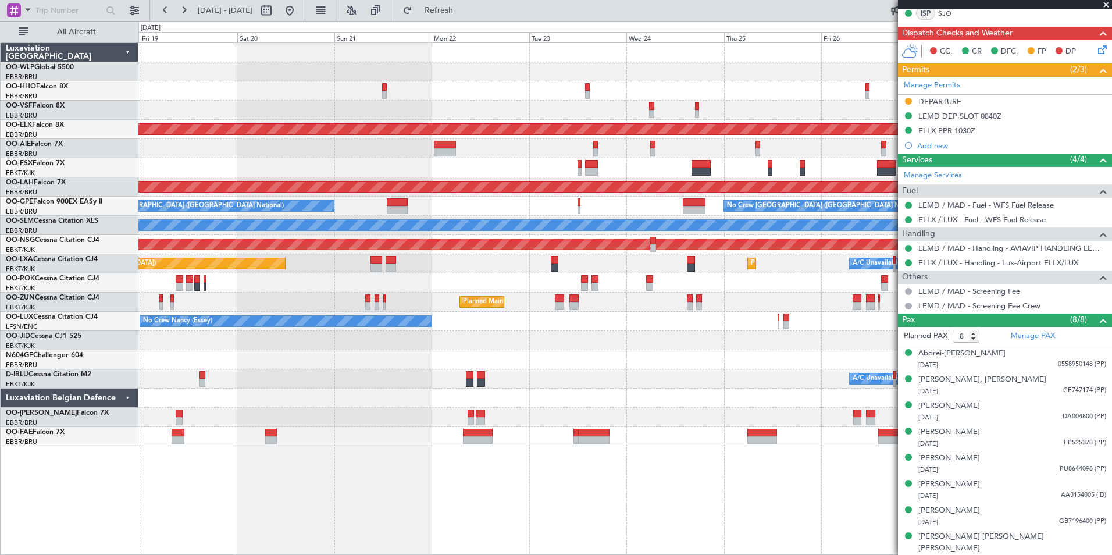
click at [314, 162] on div at bounding box center [624, 167] width 973 height 19
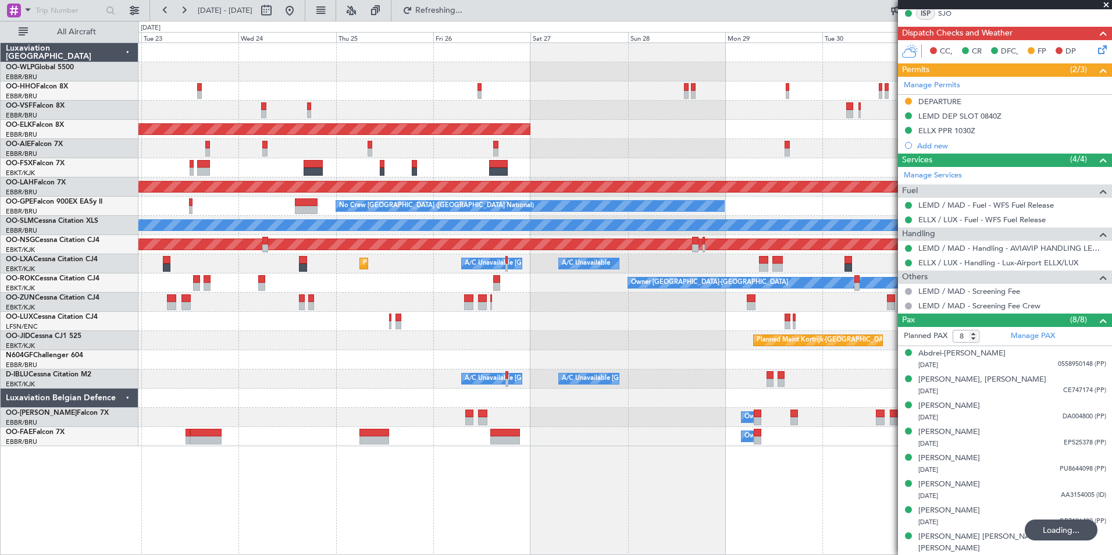
click at [685, 335] on div "Planned Maint Kortrijk-[GEOGRAPHIC_DATA] Planned [GEOGRAPHIC_DATA][PERSON_NAME]…" at bounding box center [624, 244] width 973 height 403
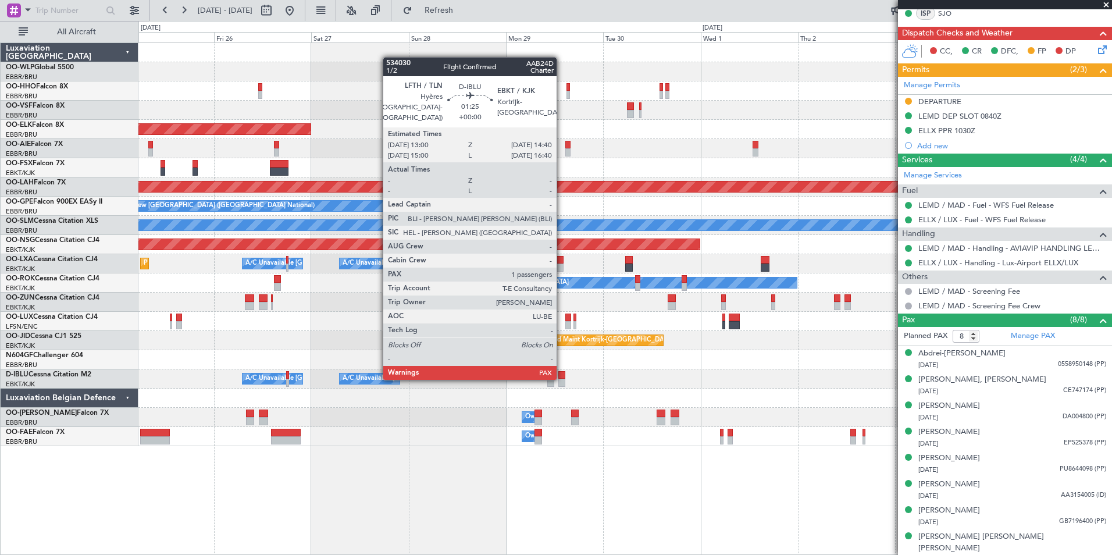
click at [562, 378] on div at bounding box center [562, 375] width 7 height 8
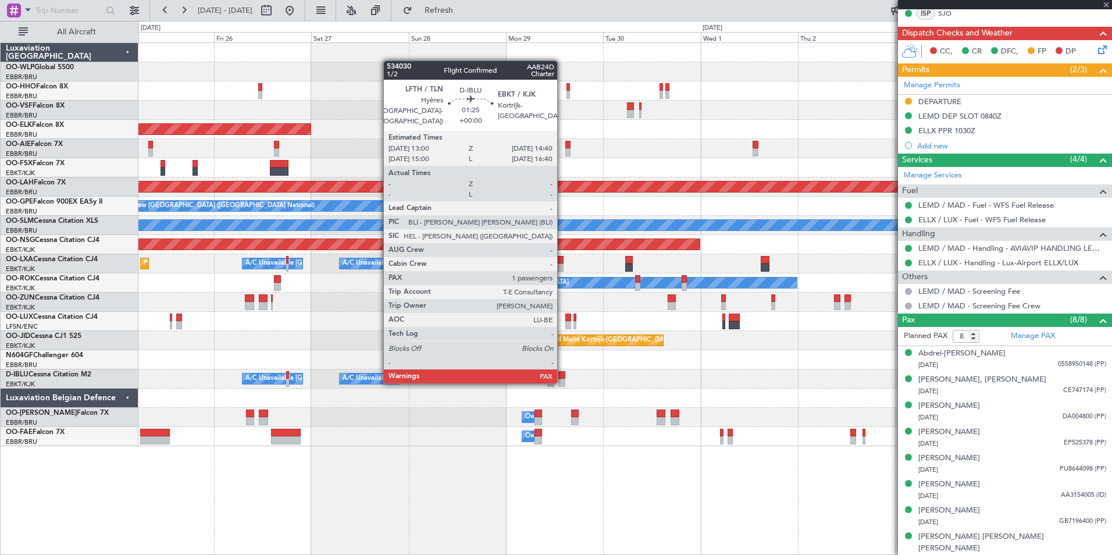
type input "1"
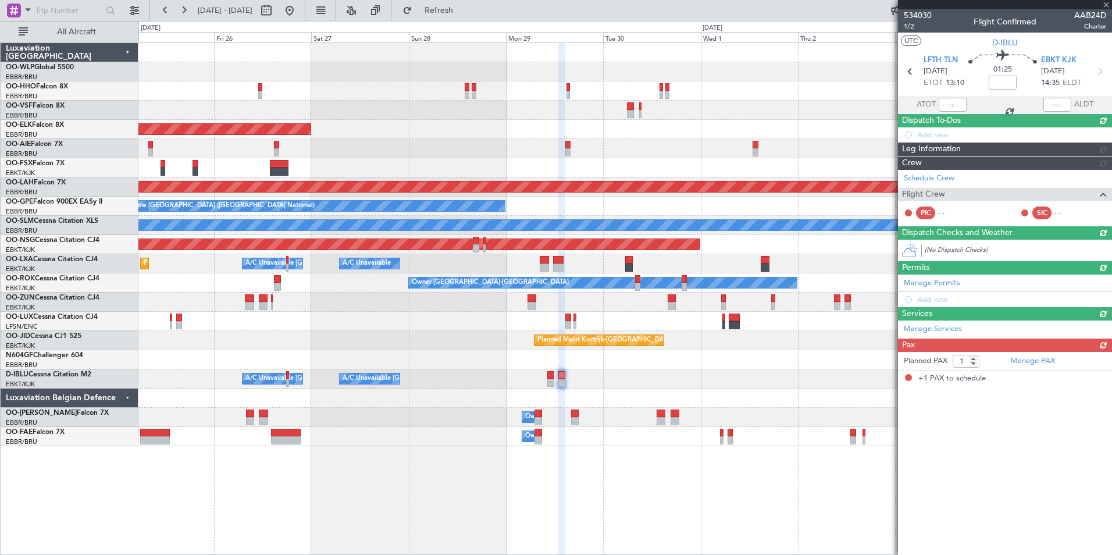
scroll to position [0, 0]
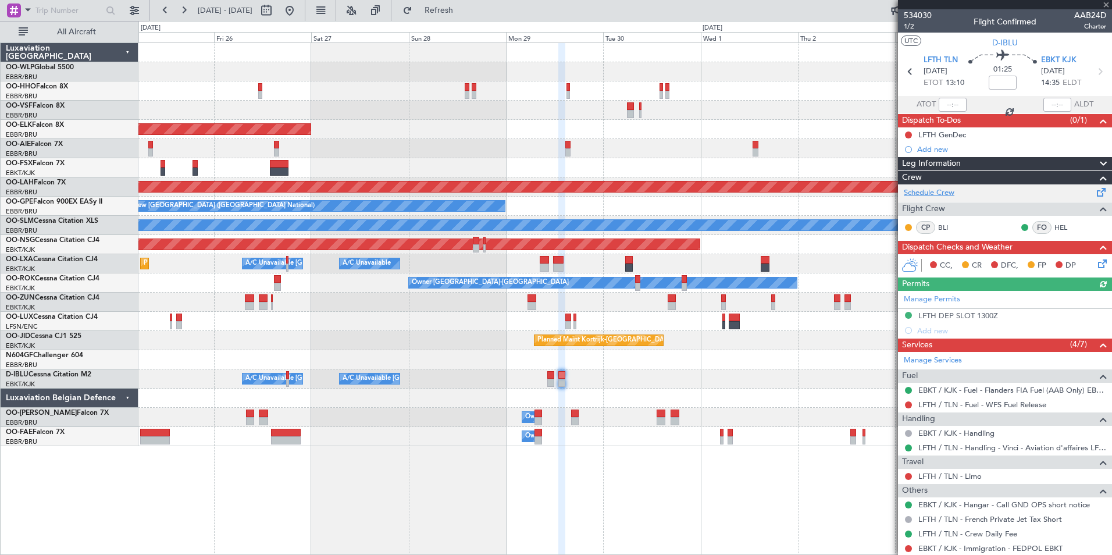
click at [935, 191] on link "Schedule Crew" at bounding box center [929, 193] width 51 height 12
click at [299, 13] on button at bounding box center [289, 10] width 19 height 19
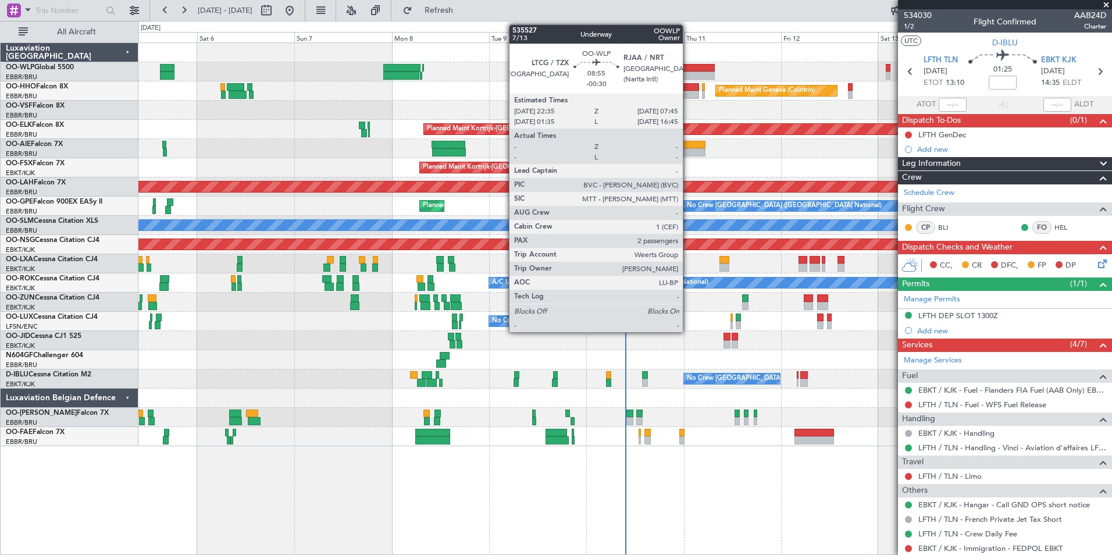
click at [688, 70] on div at bounding box center [696, 68] width 37 height 8
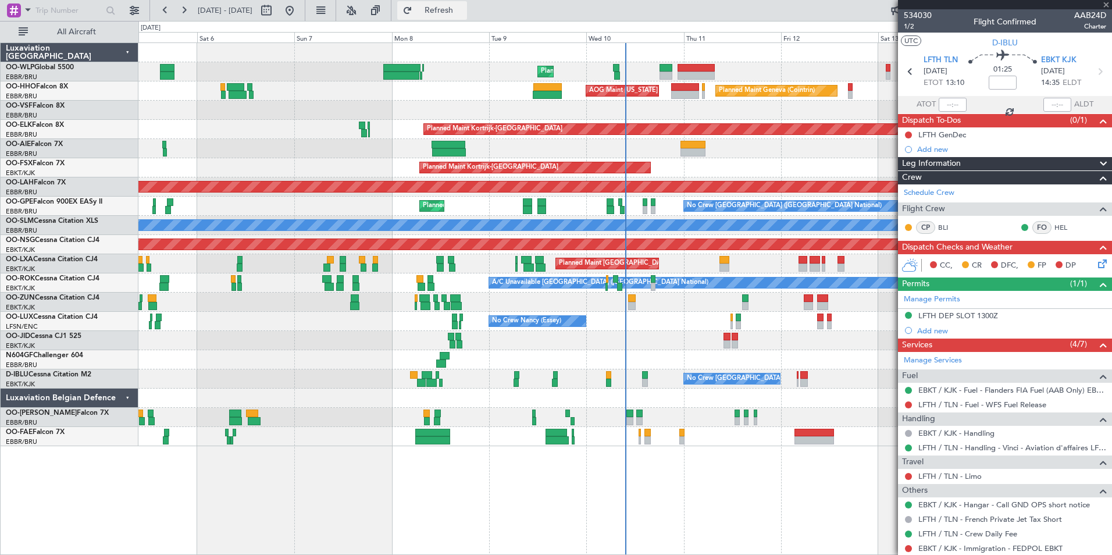
type input "-00:30"
type input "2"
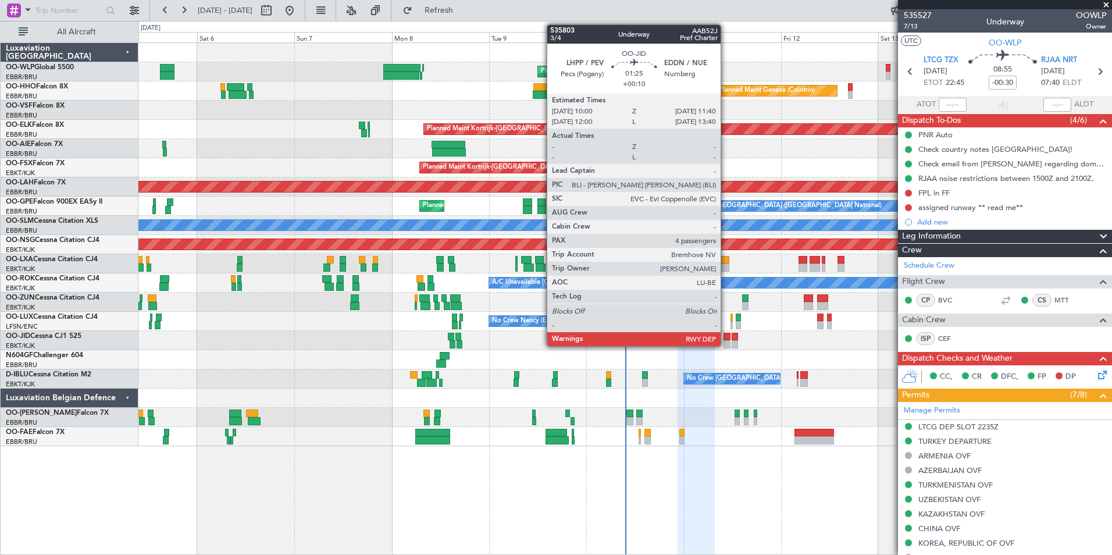
click at [726, 341] on div at bounding box center [727, 344] width 7 height 8
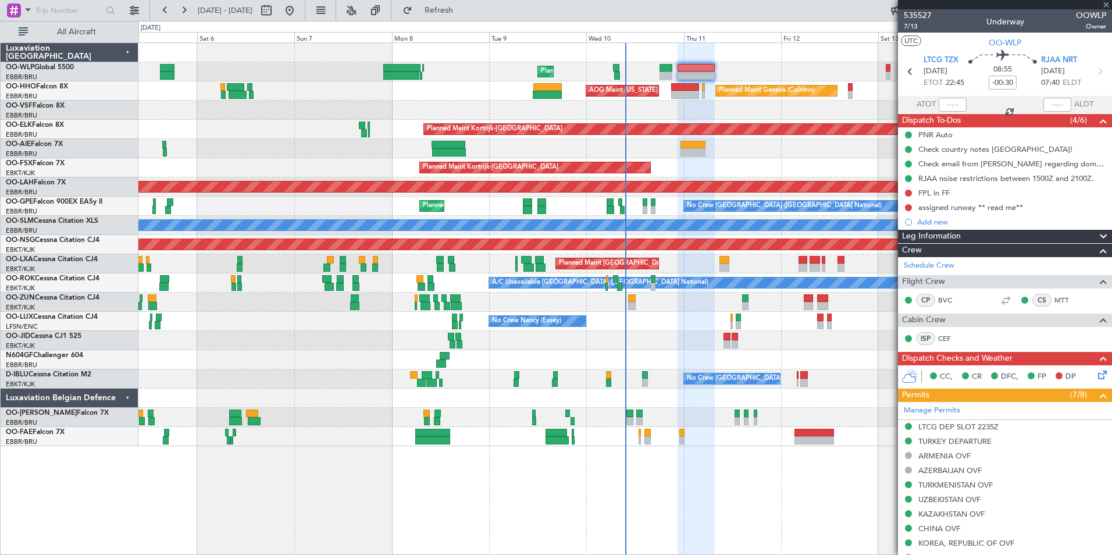
type input "+00:10"
type input "4"
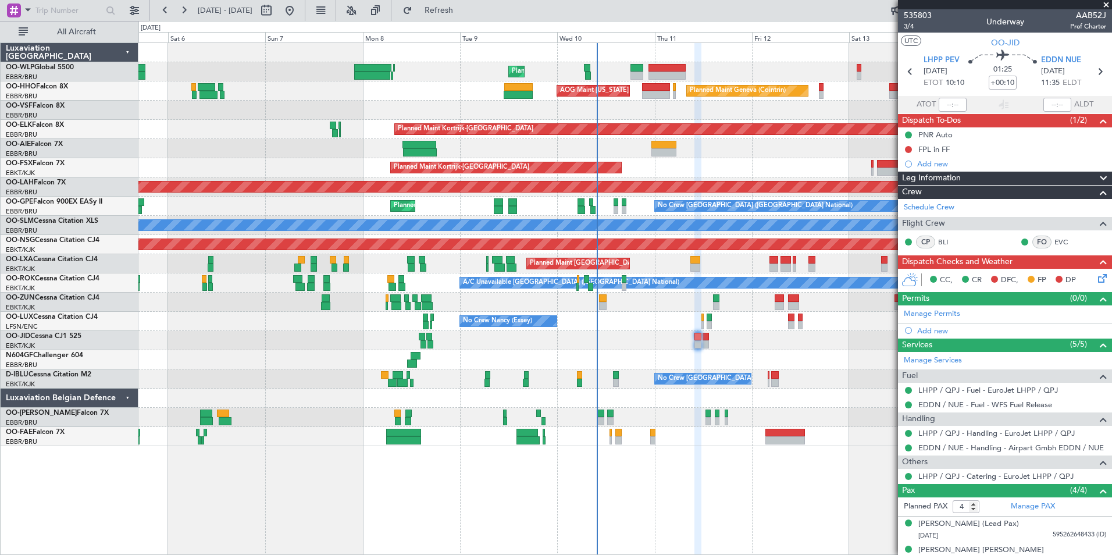
click at [698, 123] on div "Planned Maint Liege Planned Maint Geneva ([GEOGRAPHIC_DATA]) AOG Maint [US_STAT…" at bounding box center [624, 244] width 973 height 403
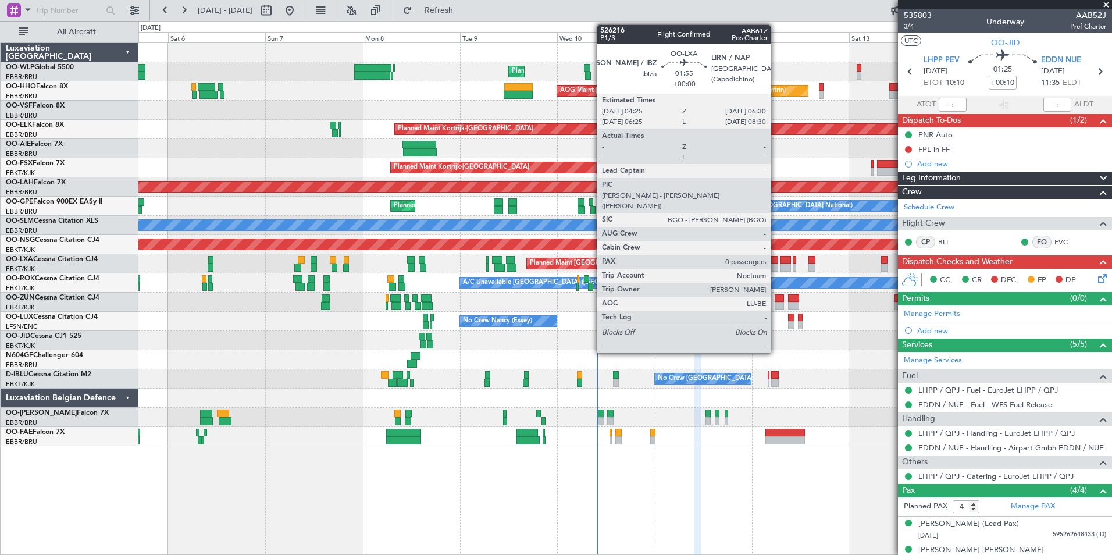
click at [776, 262] on div at bounding box center [774, 260] width 9 height 8
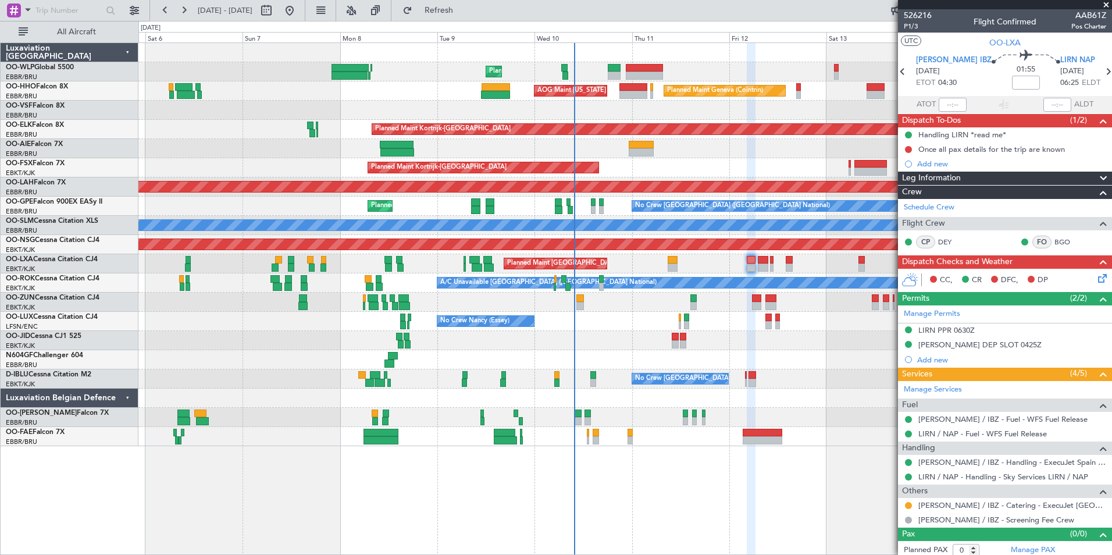
click at [765, 350] on div at bounding box center [624, 340] width 973 height 19
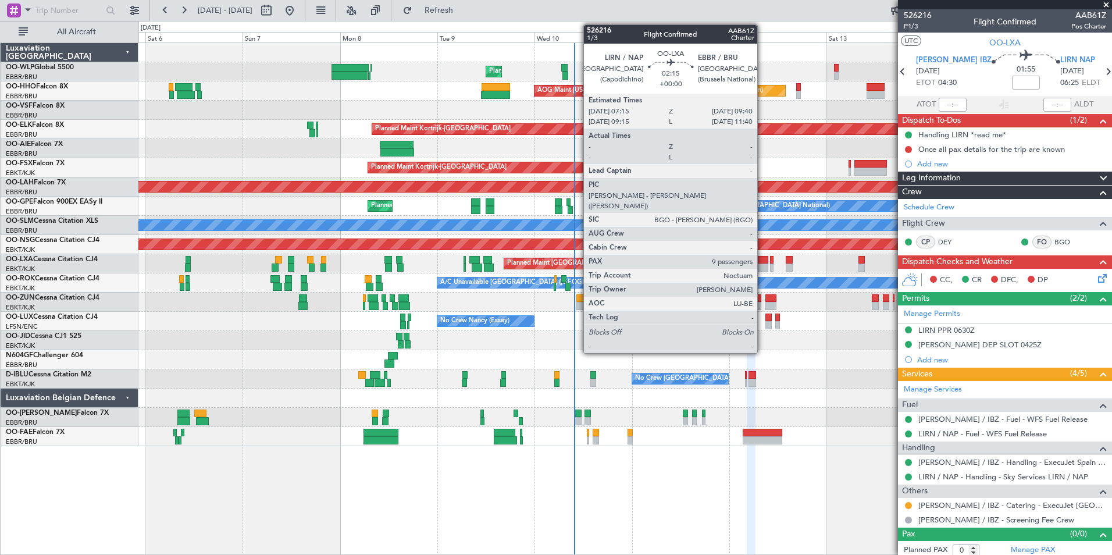
click at [763, 260] on div at bounding box center [763, 260] width 10 height 8
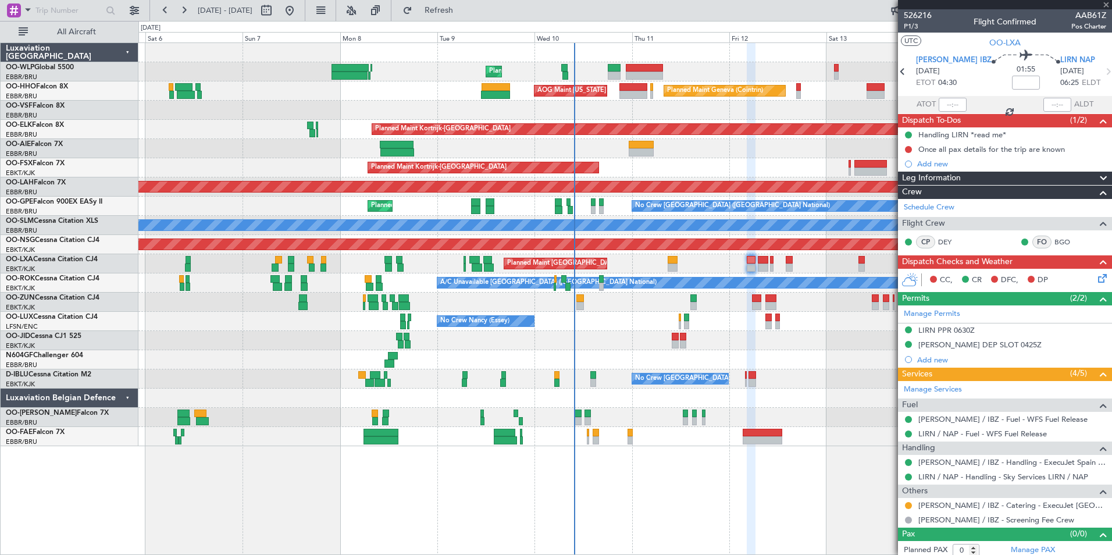
type input "9"
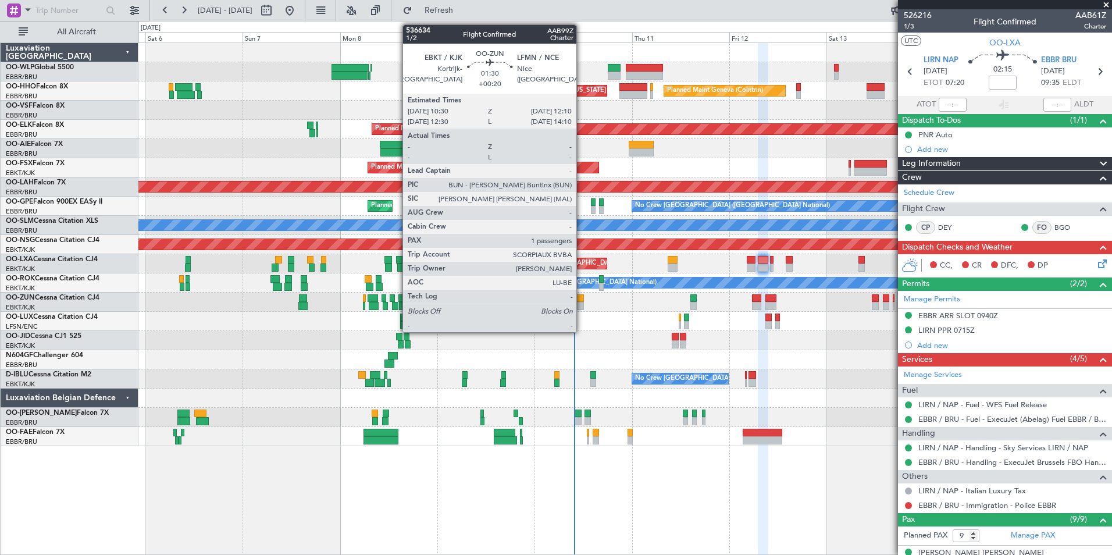
click at [582, 305] on div at bounding box center [580, 306] width 7 height 8
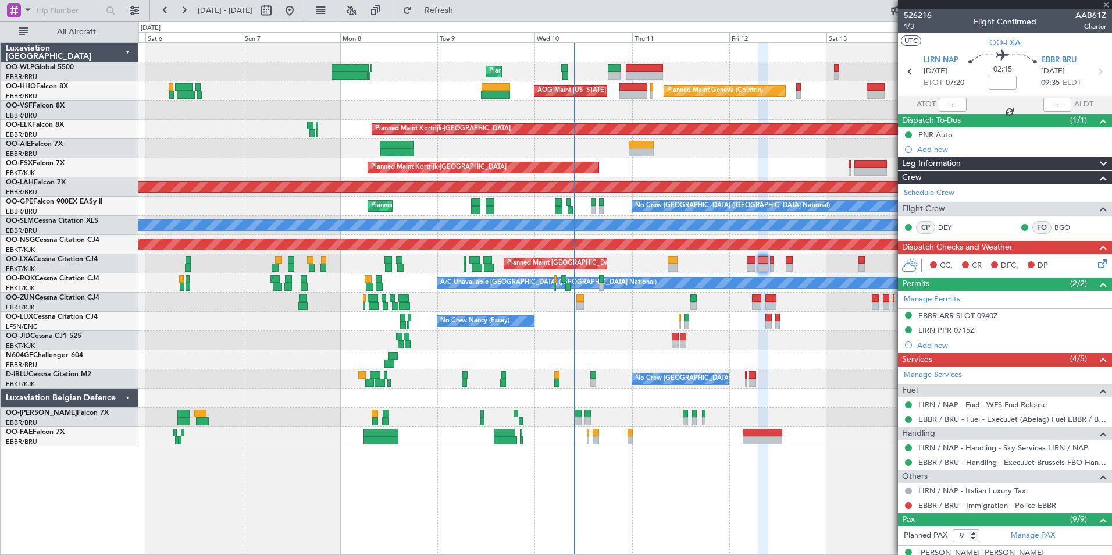
type input "+00:20"
type input "1"
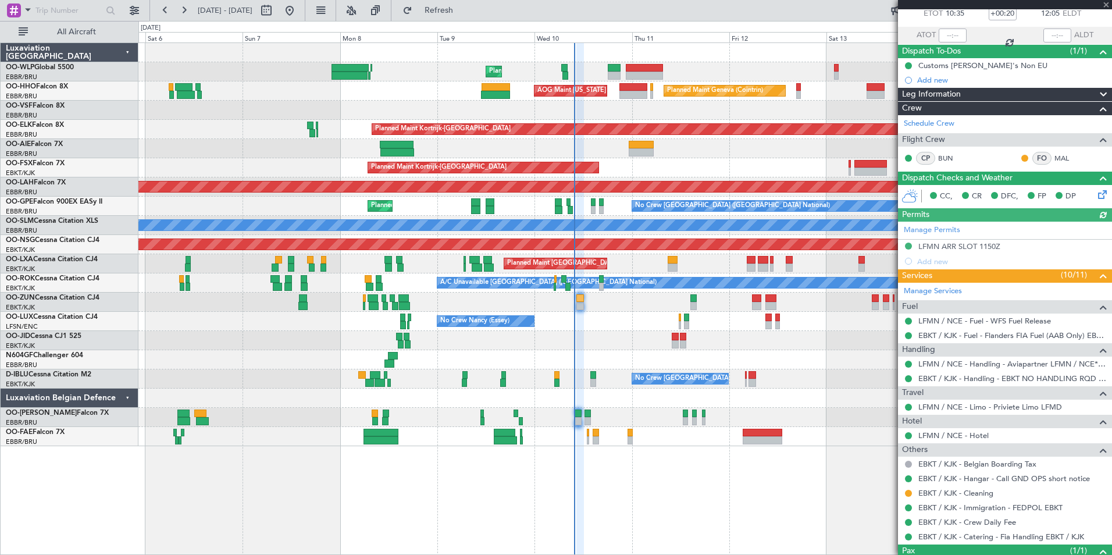
scroll to position [117, 0]
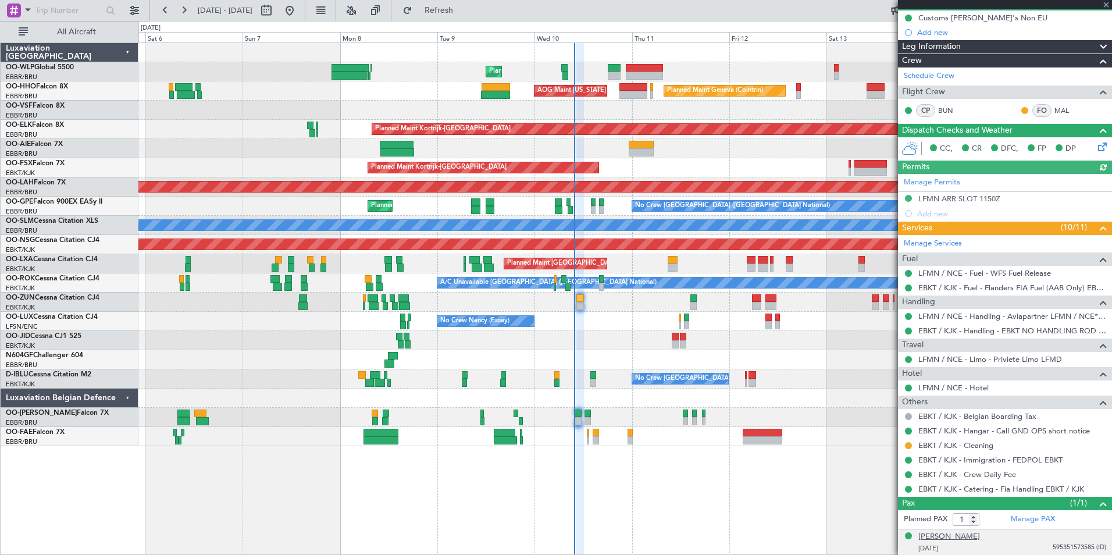
click at [943, 534] on div "[PERSON_NAME]" at bounding box center [950, 537] width 62 height 12
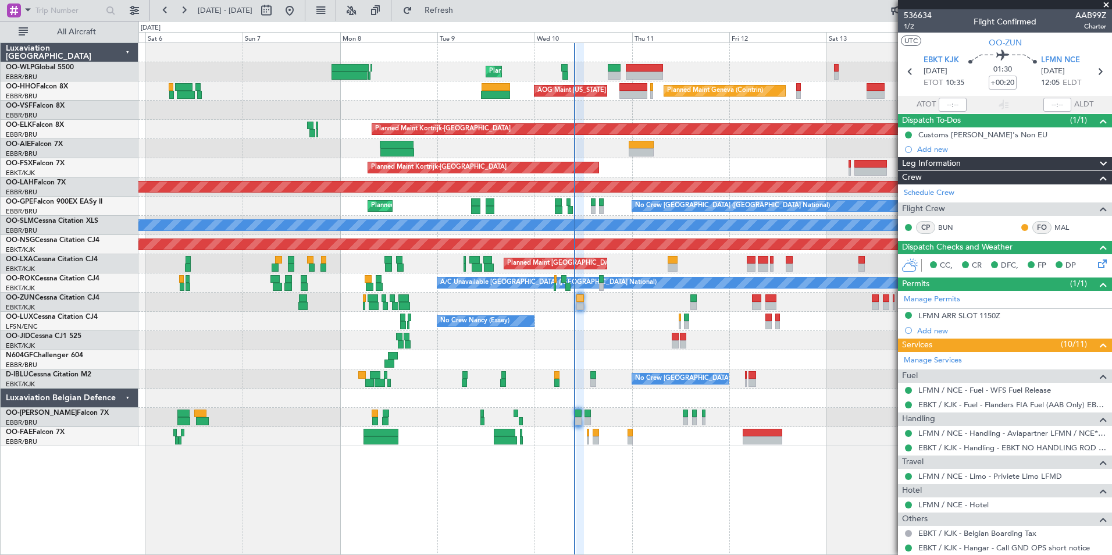
click at [629, 172] on div "Planned Maint Kortrijk-[GEOGRAPHIC_DATA]" at bounding box center [624, 167] width 973 height 19
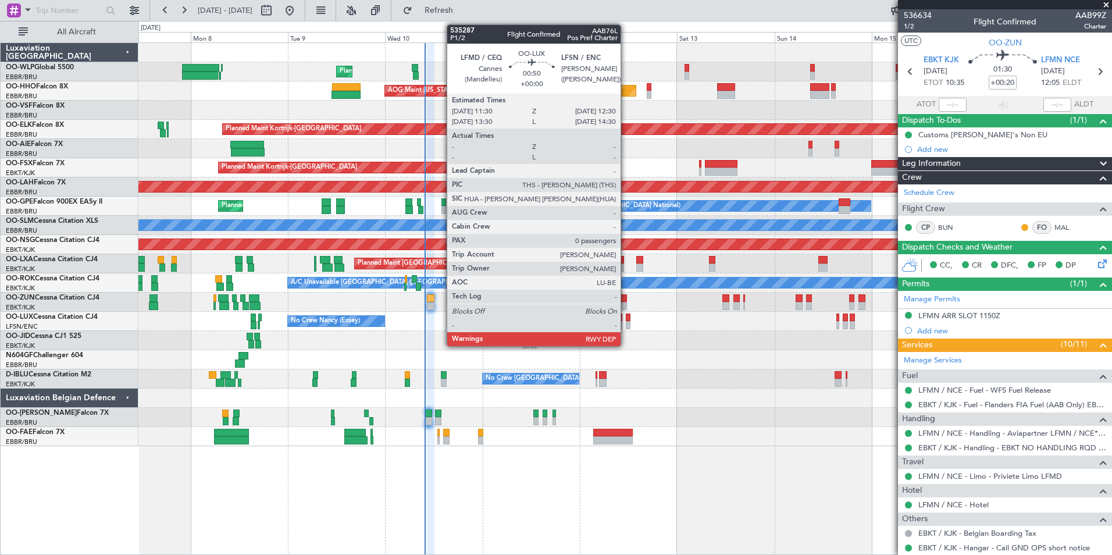
click at [626, 320] on div at bounding box center [628, 318] width 4 height 8
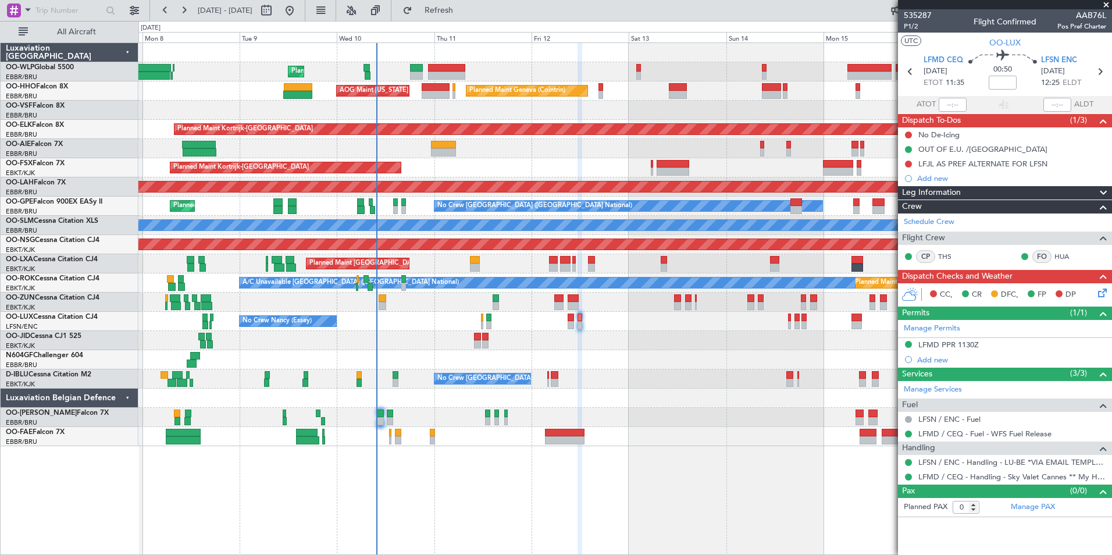
click at [660, 336] on div at bounding box center [624, 340] width 973 height 19
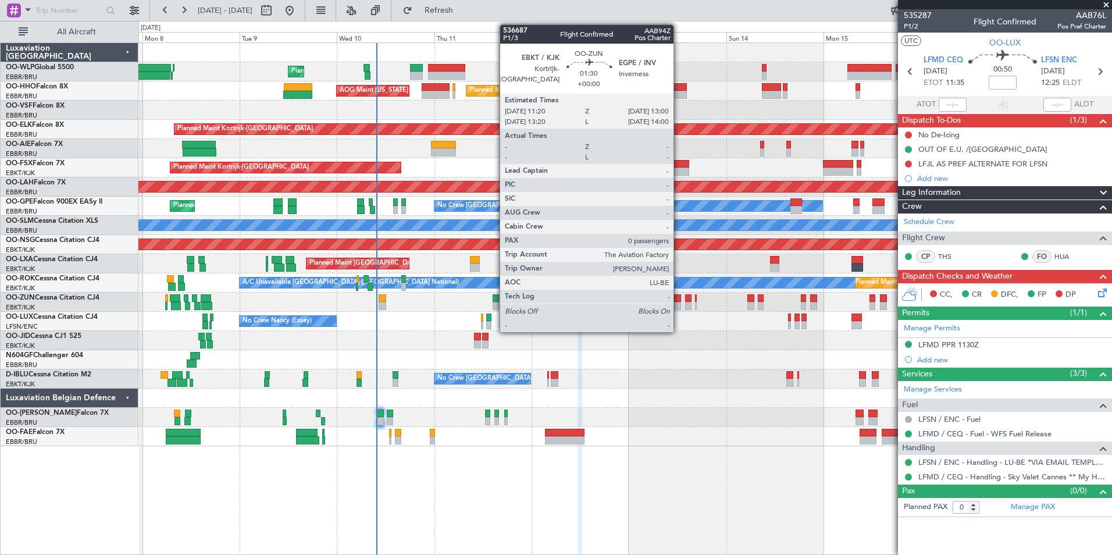
click at [679, 303] on div at bounding box center [677, 306] width 7 height 8
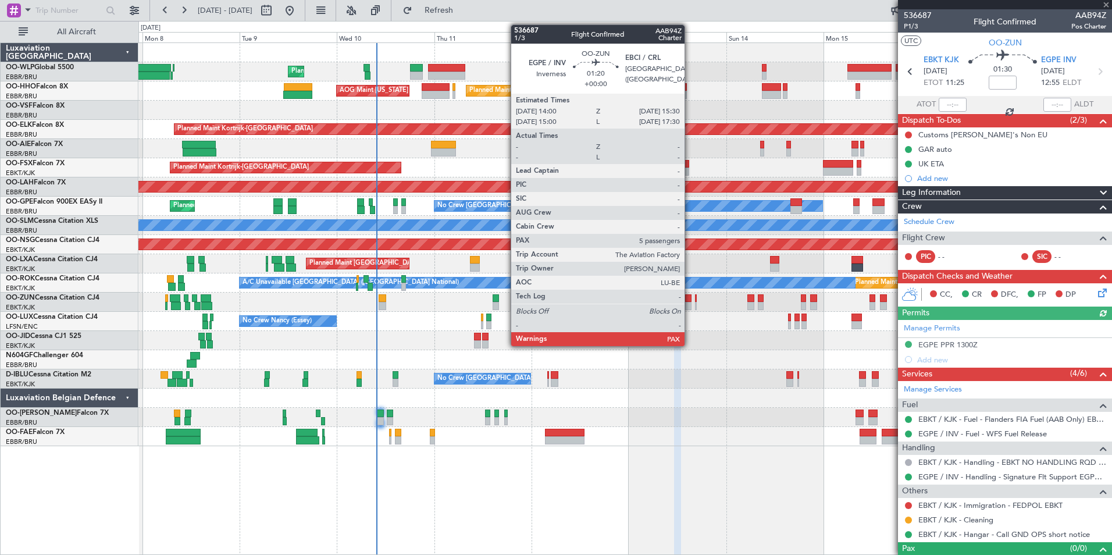
click at [690, 305] on div at bounding box center [688, 306] width 6 height 8
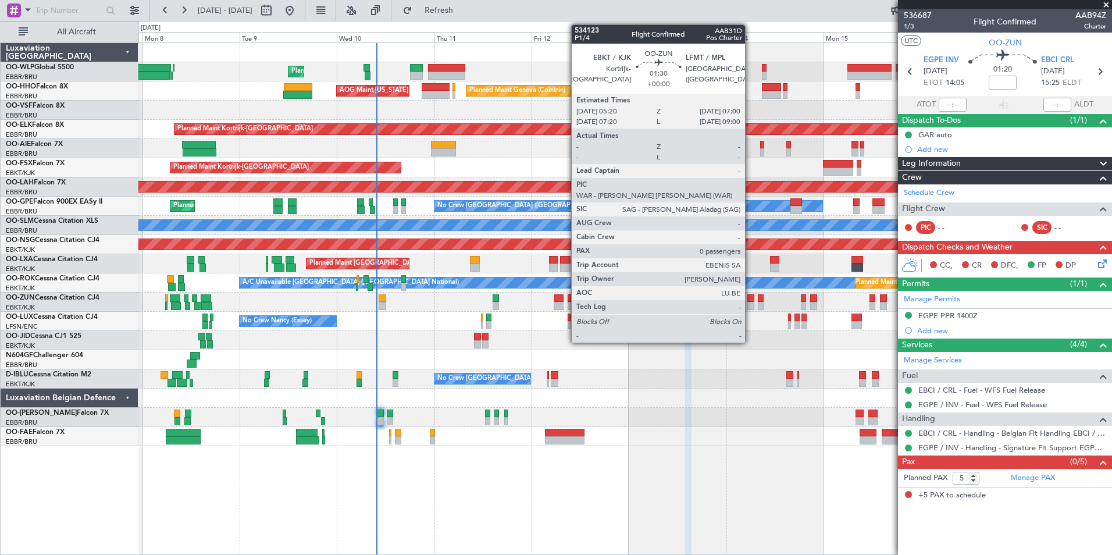
click at [751, 304] on div at bounding box center [751, 306] width 7 height 8
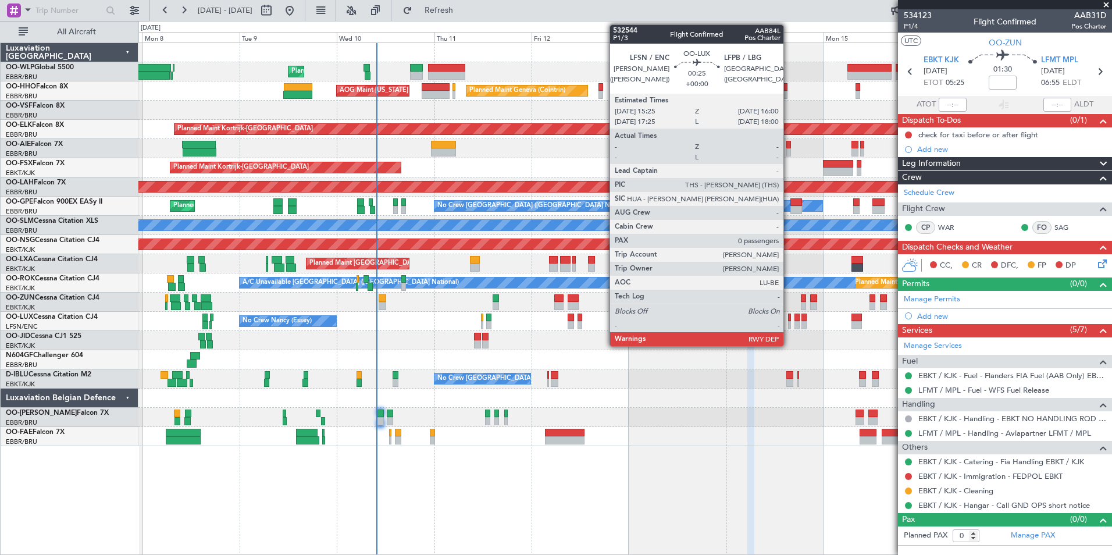
click at [789, 322] on div at bounding box center [789, 325] width 3 height 8
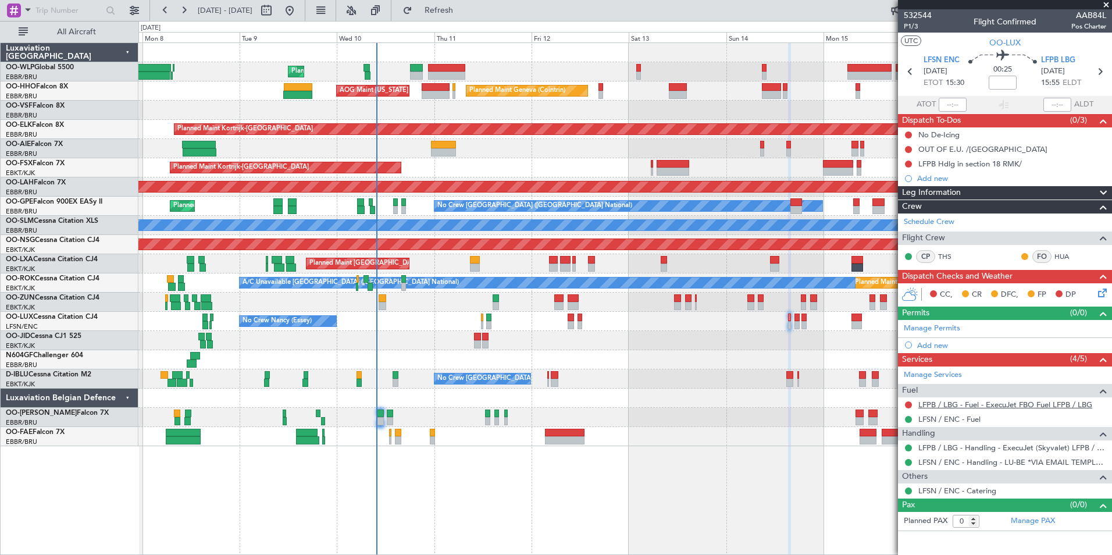
click at [963, 404] on link "LFPB / LBG - Fuel - ExecuJet FBO Fuel LFPB / LBG" at bounding box center [1006, 405] width 174 height 10
click at [450, 10] on button "Refresh" at bounding box center [432, 10] width 70 height 19
click at [461, 9] on span "Refresh" at bounding box center [439, 10] width 49 height 8
click at [1103, 73] on icon at bounding box center [1100, 71] width 15 height 15
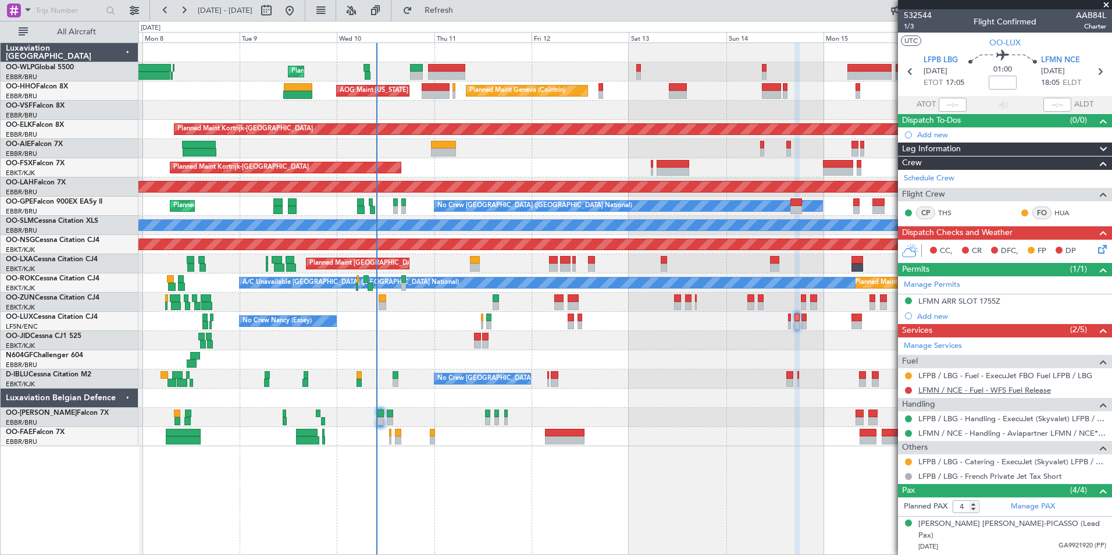
click at [957, 390] on link "LFMN / NCE - Fuel - WFS Fuel Release" at bounding box center [985, 390] width 133 height 10
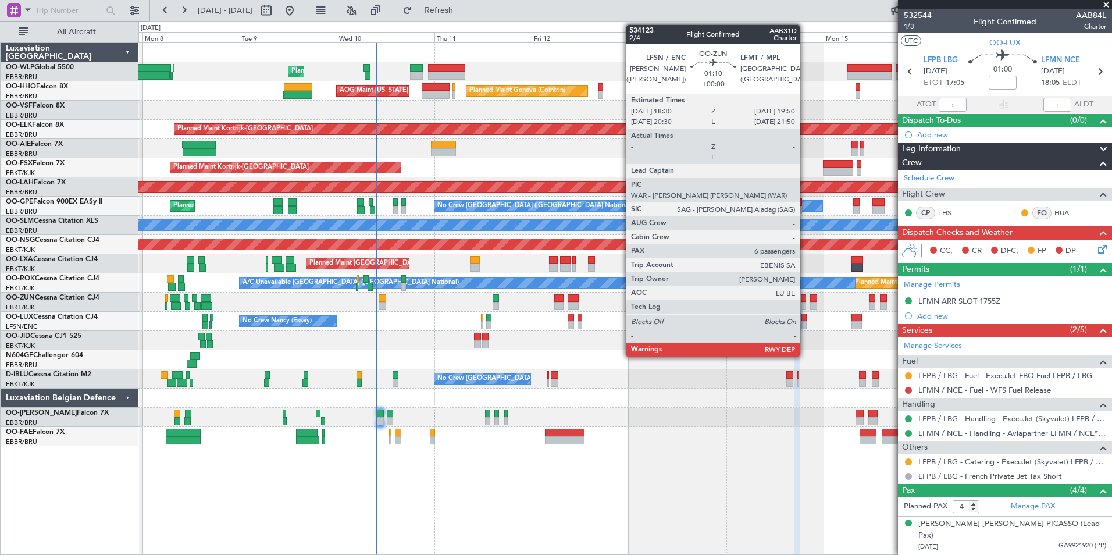
click at [805, 303] on div at bounding box center [804, 306] width 6 height 8
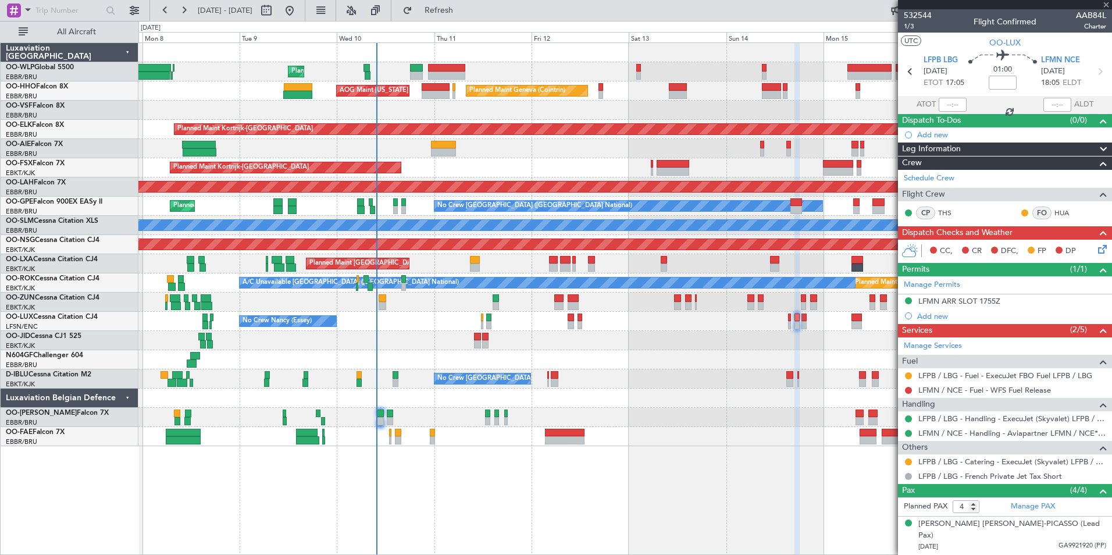
type input "6"
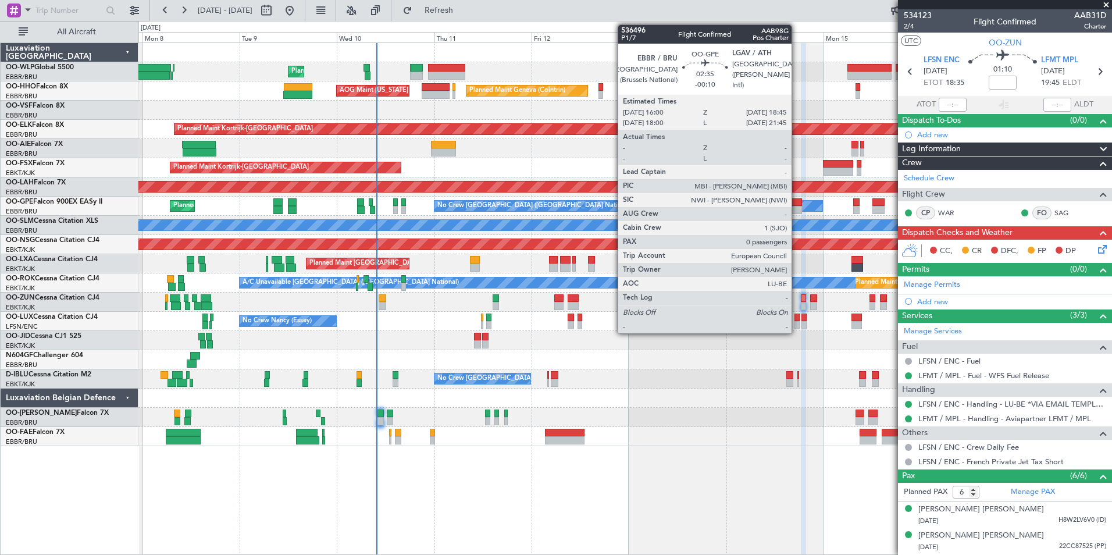
click at [797, 209] on div at bounding box center [797, 210] width 12 height 8
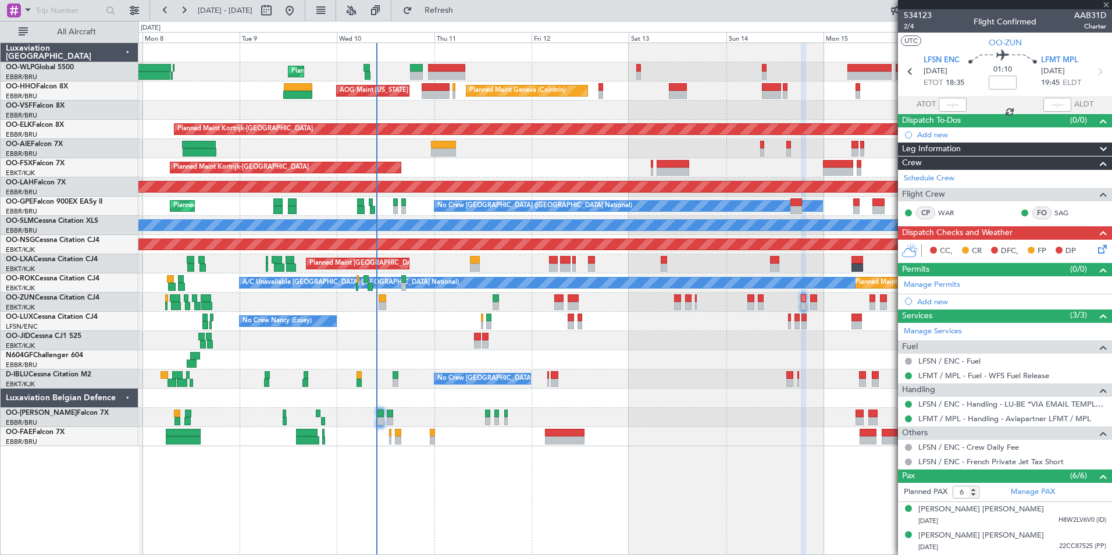
type input "-00:10"
type input "0"
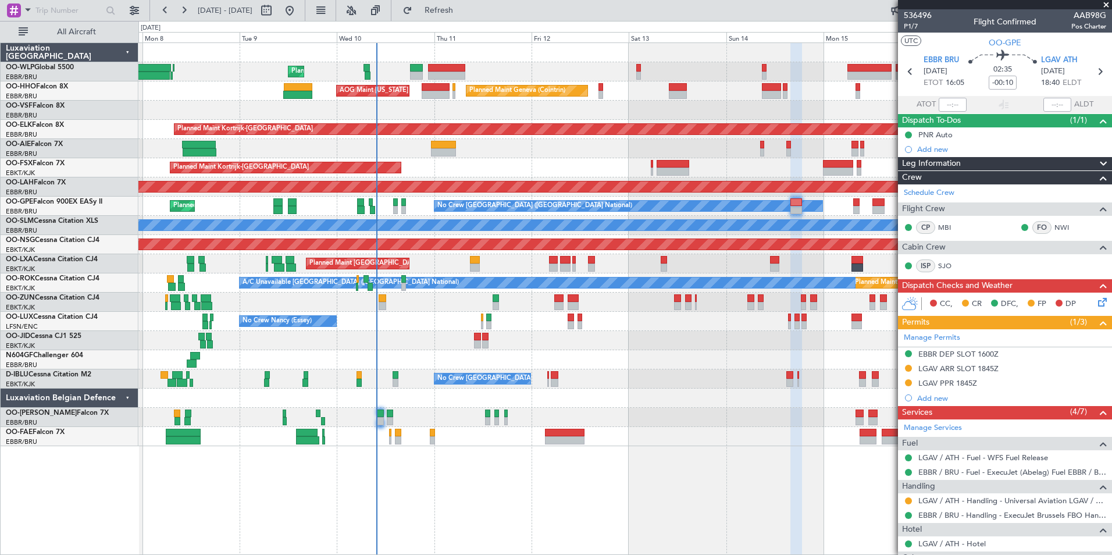
click at [730, 257] on div "Planned Maint Paris (Le Bourget) Planned Maint Brussels (Brussels National)" at bounding box center [624, 263] width 973 height 19
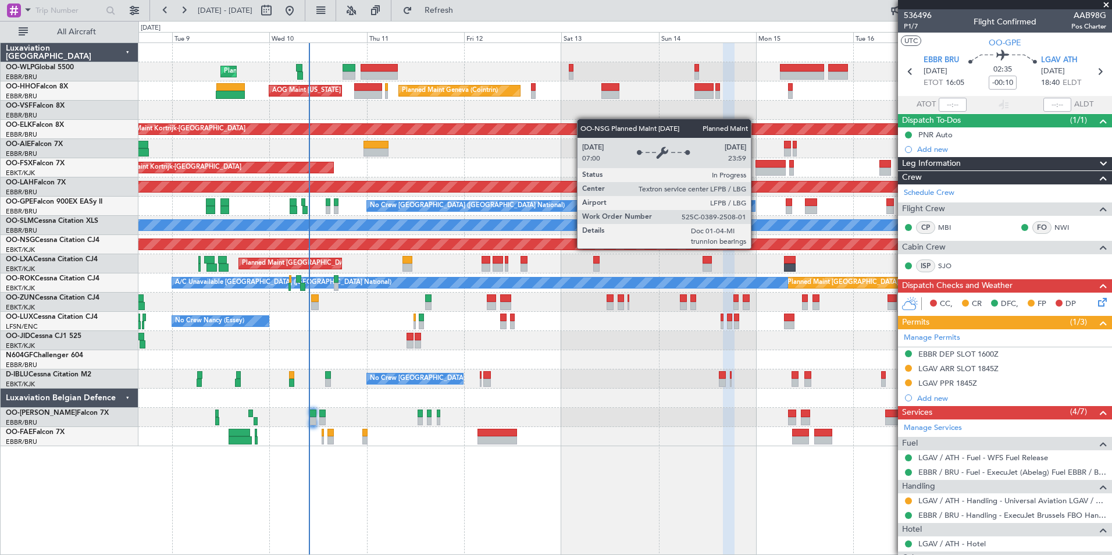
click at [664, 251] on div "Planned Maint [GEOGRAPHIC_DATA] ([GEOGRAPHIC_DATA])" at bounding box center [624, 244] width 973 height 19
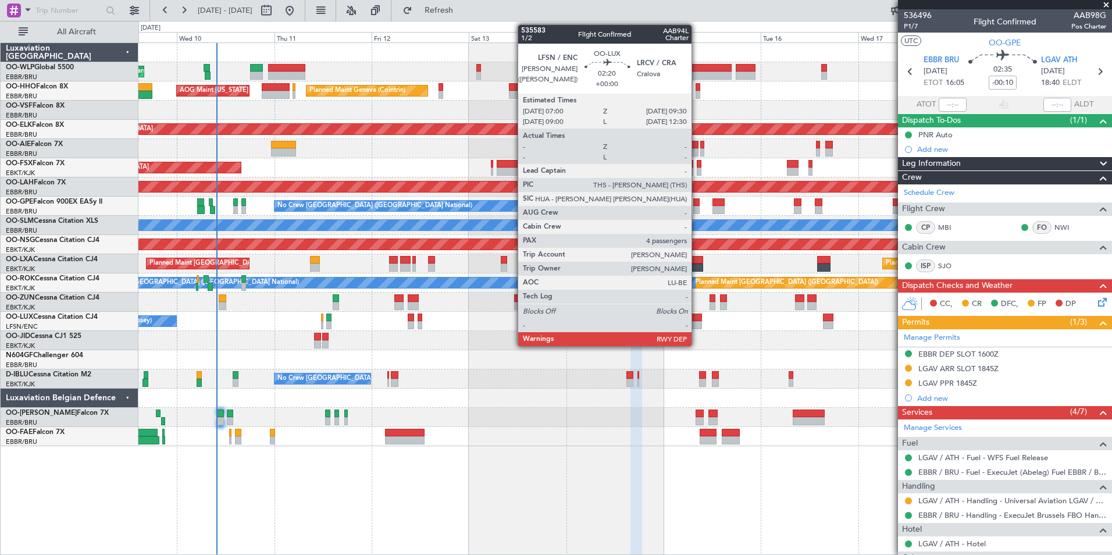
click at [697, 325] on div at bounding box center [697, 325] width 10 height 8
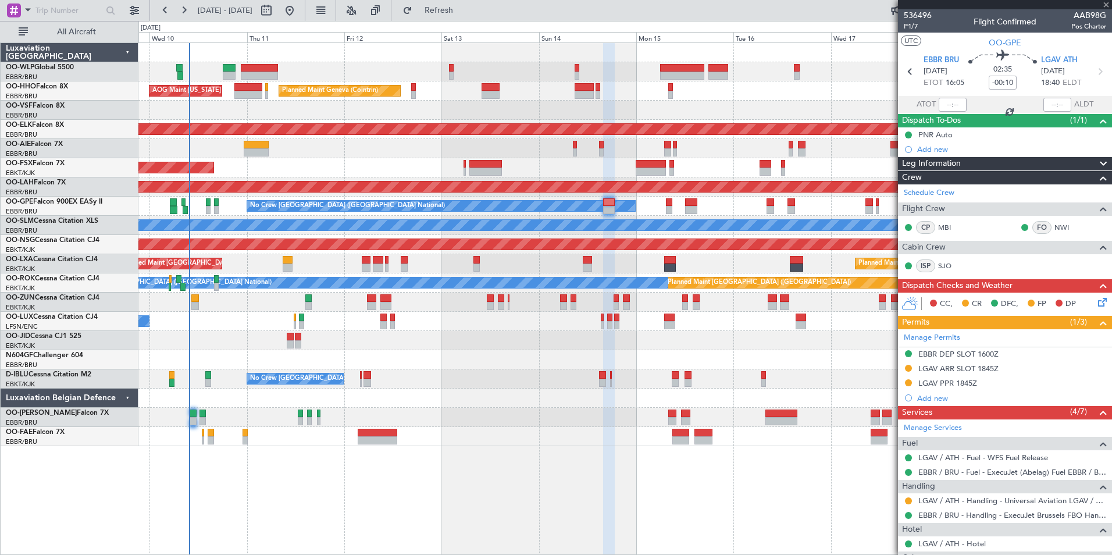
click at [718, 324] on div "No Crew Nancy (Essey) No Crew Nancy (Essey)" at bounding box center [624, 321] width 973 height 19
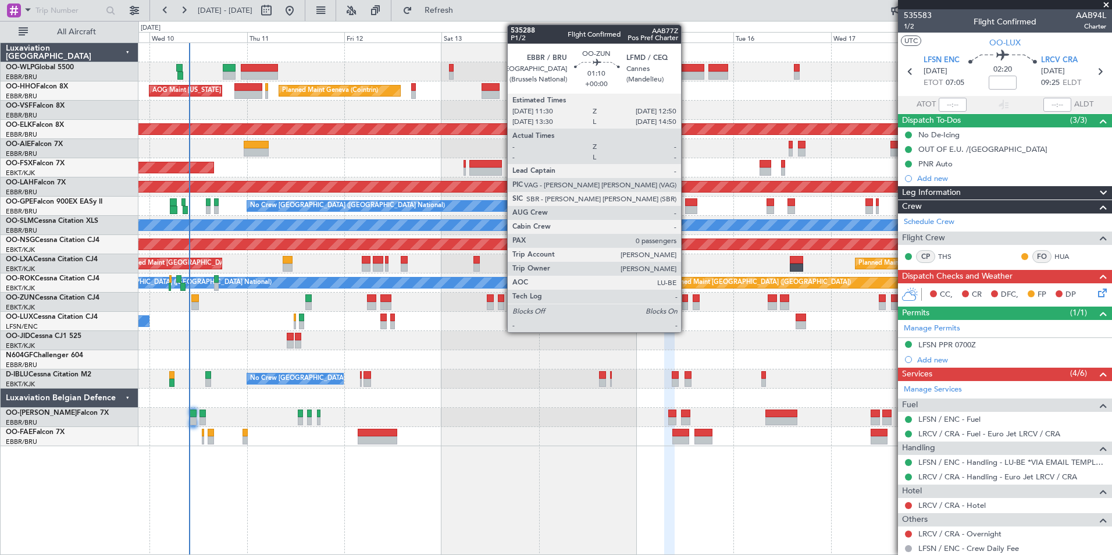
click at [687, 304] on div at bounding box center [686, 306] width 6 height 8
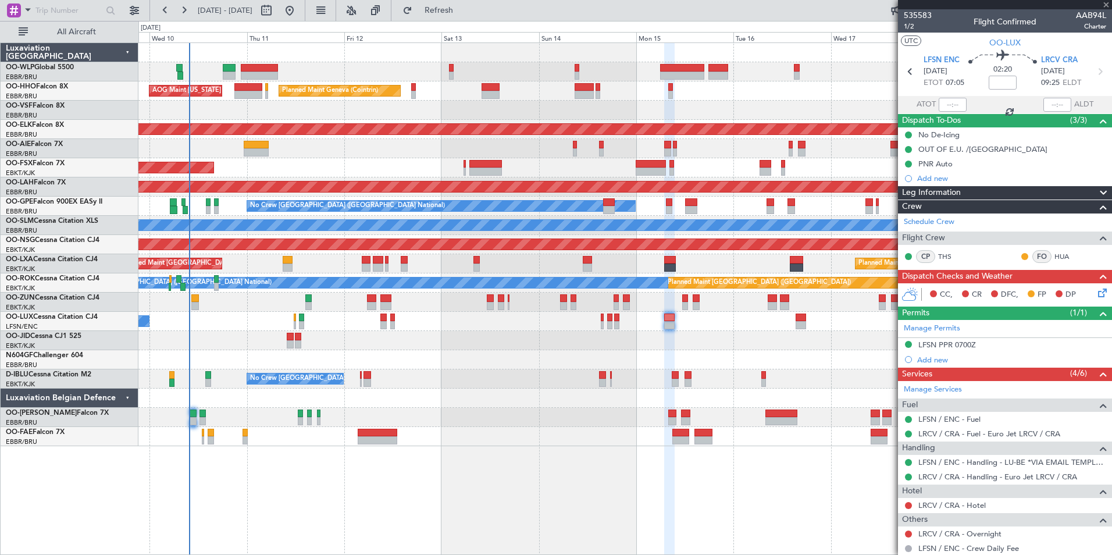
type input "0"
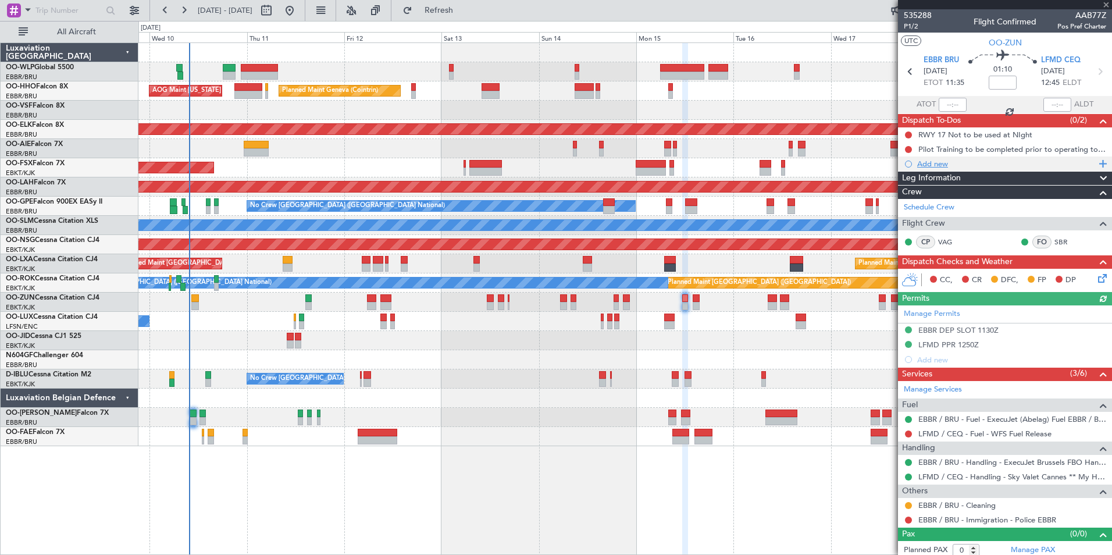
click at [923, 163] on div "Add new" at bounding box center [1007, 164] width 179 height 10
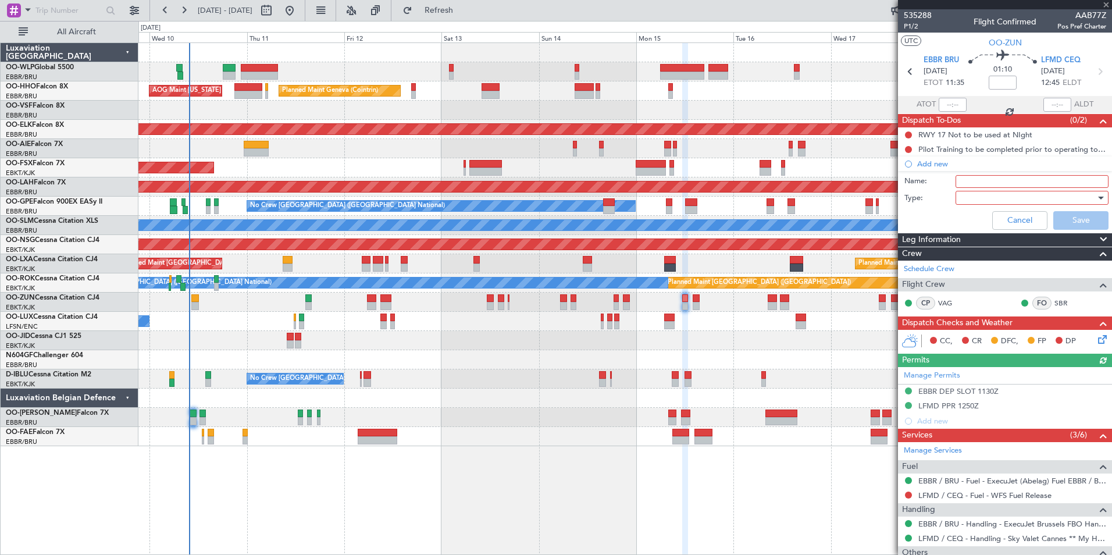
click at [998, 191] on div at bounding box center [1029, 197] width 136 height 17
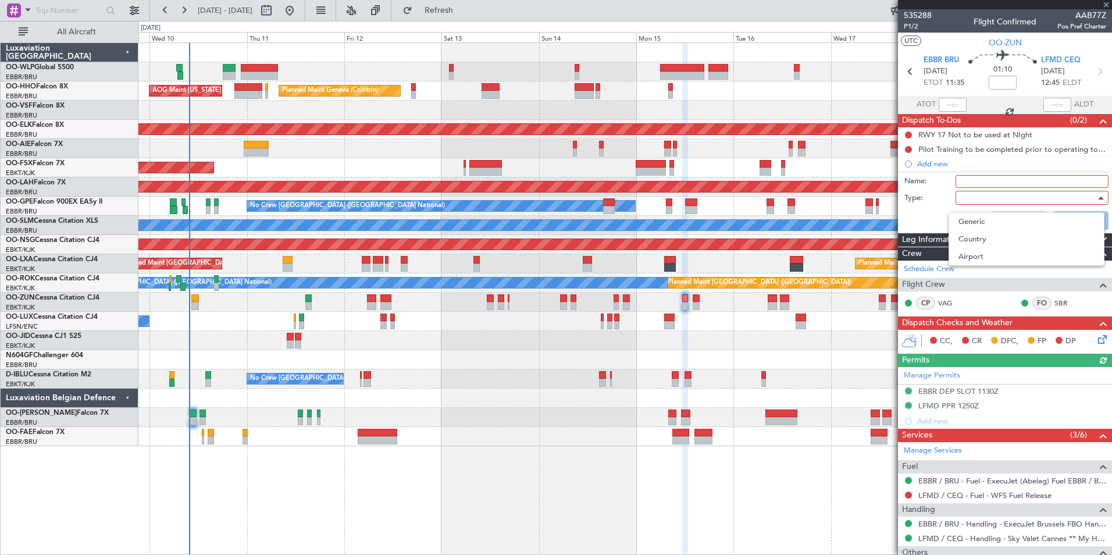
click at [984, 182] on div at bounding box center [556, 277] width 1112 height 555
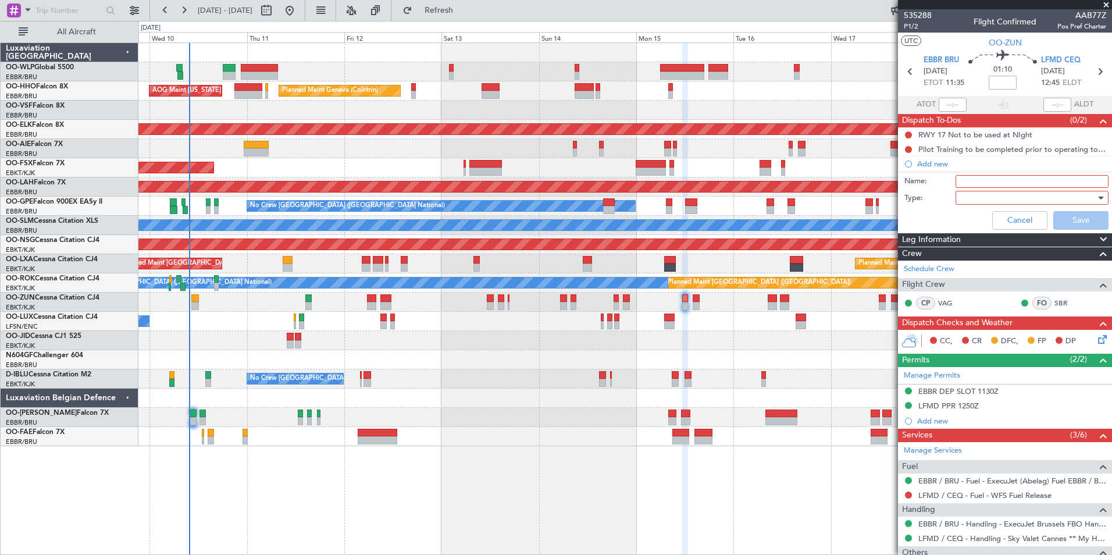
click at [982, 182] on input "Name:" at bounding box center [1032, 181] width 153 height 13
type input "Check taxi with crew"
click at [978, 190] on div at bounding box center [1029, 197] width 136 height 17
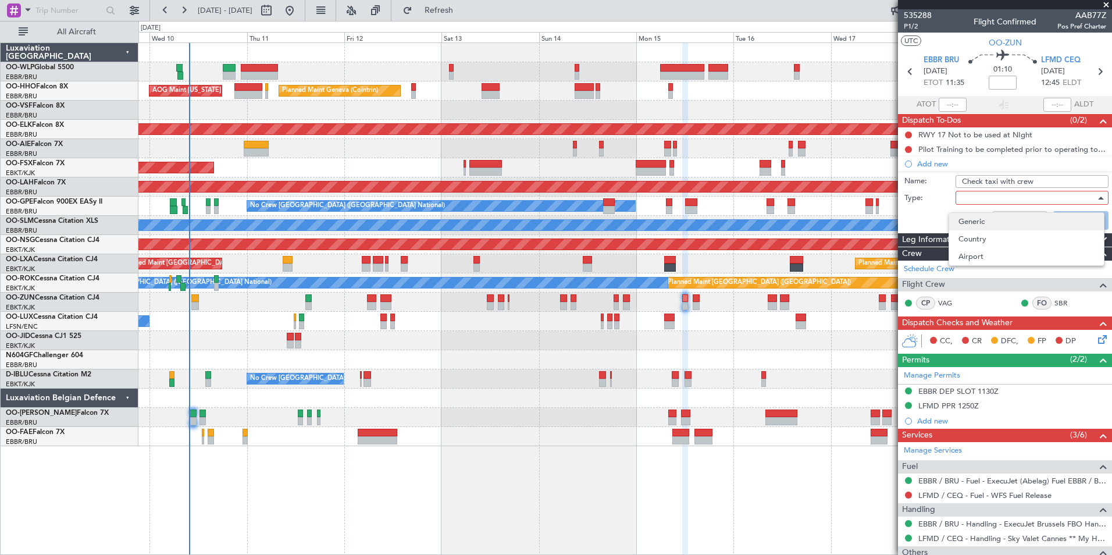
click at [973, 219] on span "Generic" at bounding box center [1027, 221] width 136 height 17
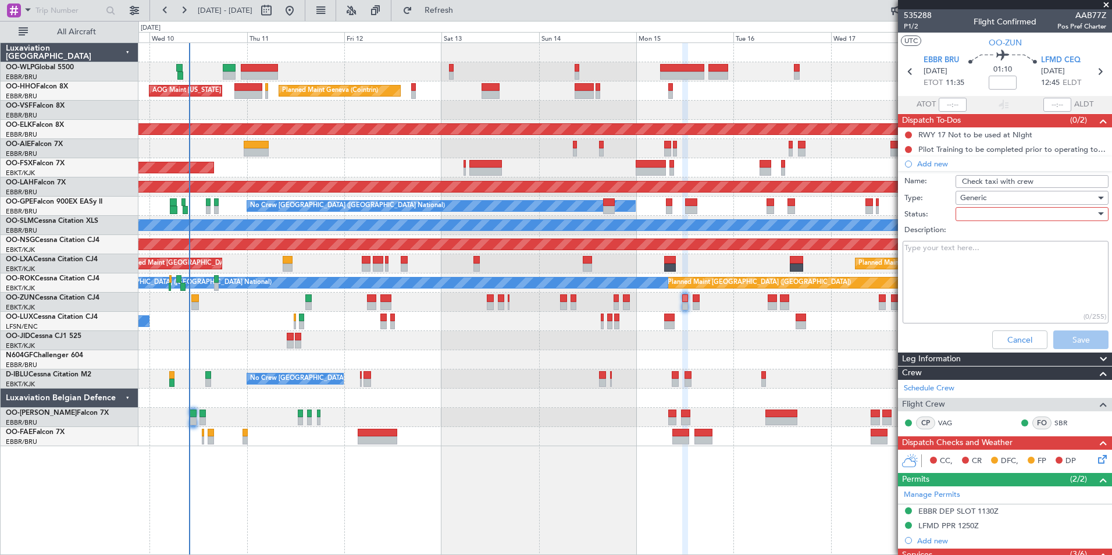
click at [973, 218] on div at bounding box center [1029, 213] width 136 height 17
click at [976, 238] on span "Not Started" at bounding box center [1027, 237] width 136 height 17
click at [1068, 337] on button "Save" at bounding box center [1081, 339] width 55 height 19
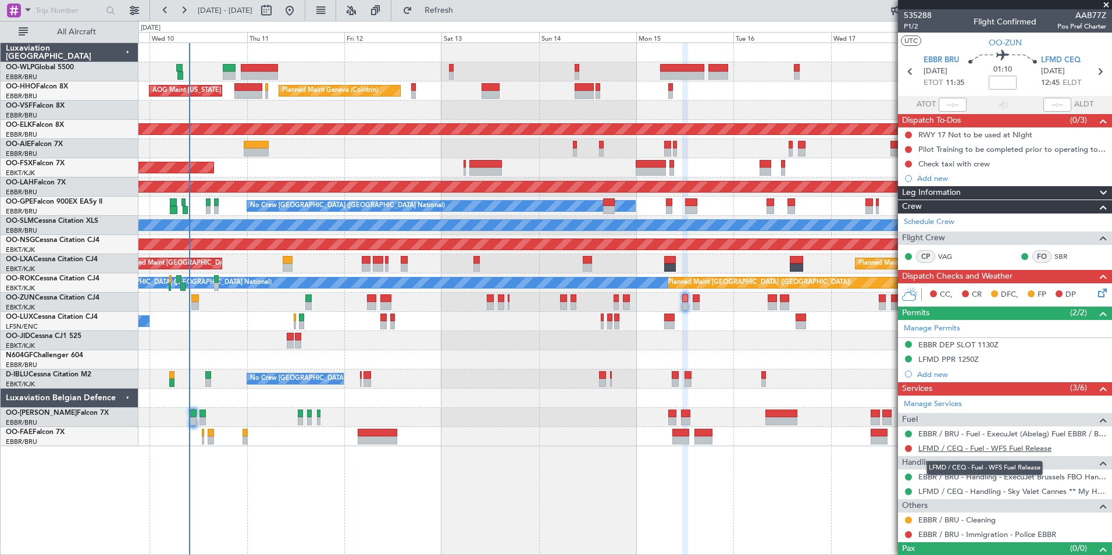
click at [991, 449] on link "LFMD / CEQ - Fuel - WFS Fuel Release" at bounding box center [985, 448] width 133 height 10
click at [464, 6] on span "Refresh" at bounding box center [439, 10] width 49 height 8
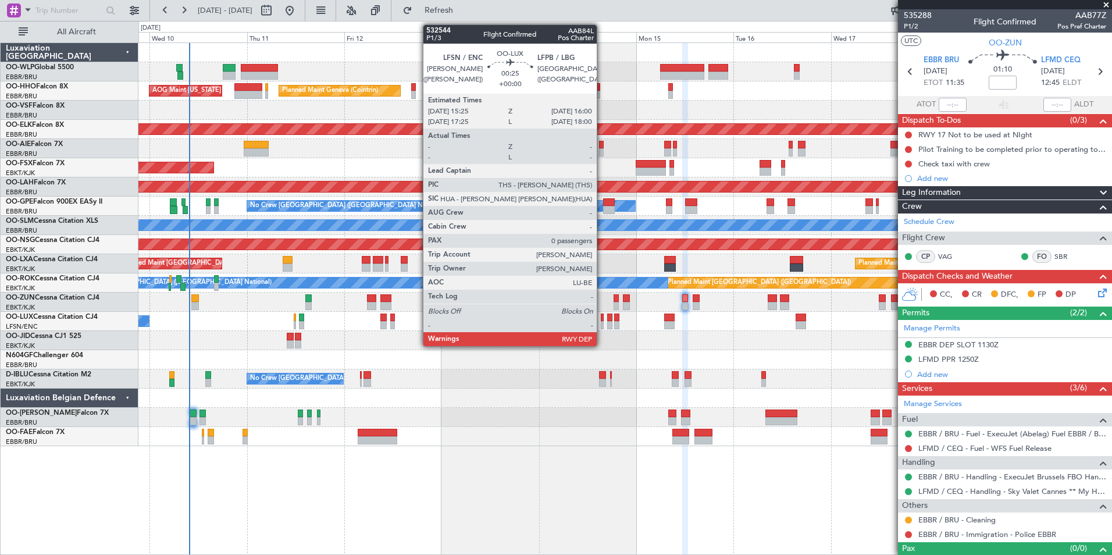
click at [602, 324] on div at bounding box center [602, 325] width 3 height 8
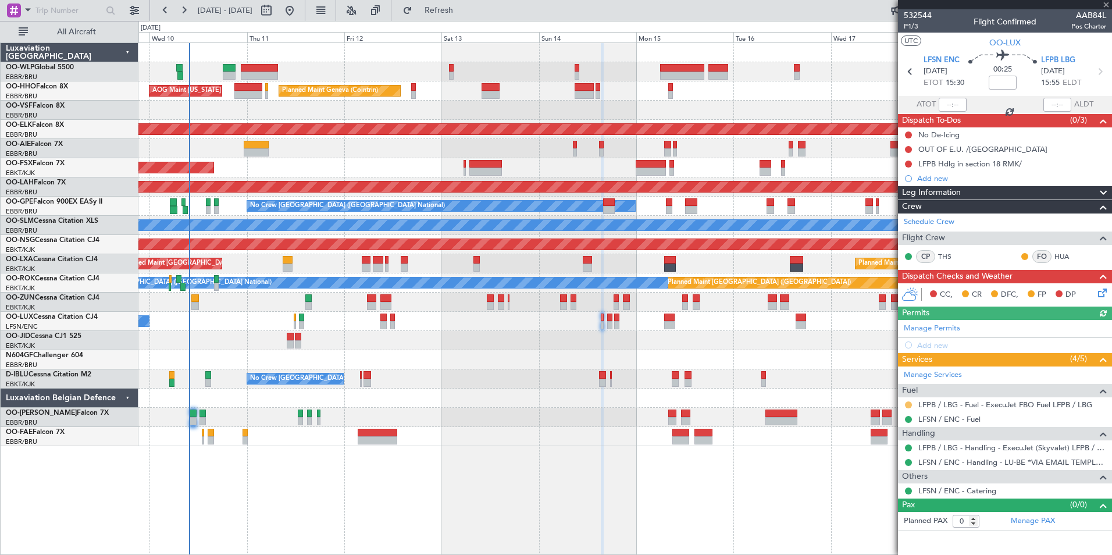
click at [907, 405] on button at bounding box center [908, 404] width 7 height 7
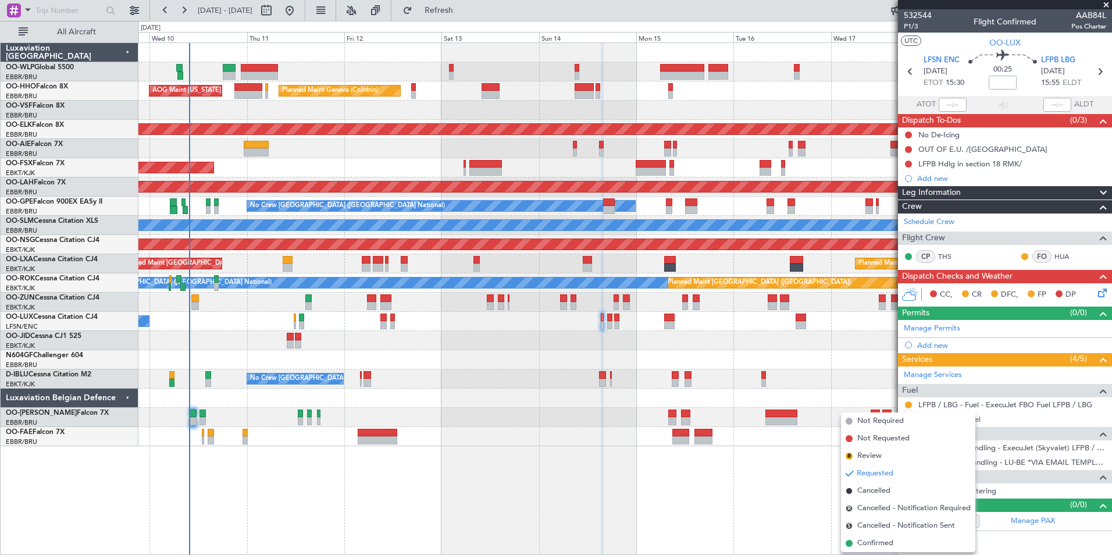
click at [862, 541] on span "Confirmed" at bounding box center [876, 544] width 36 height 12
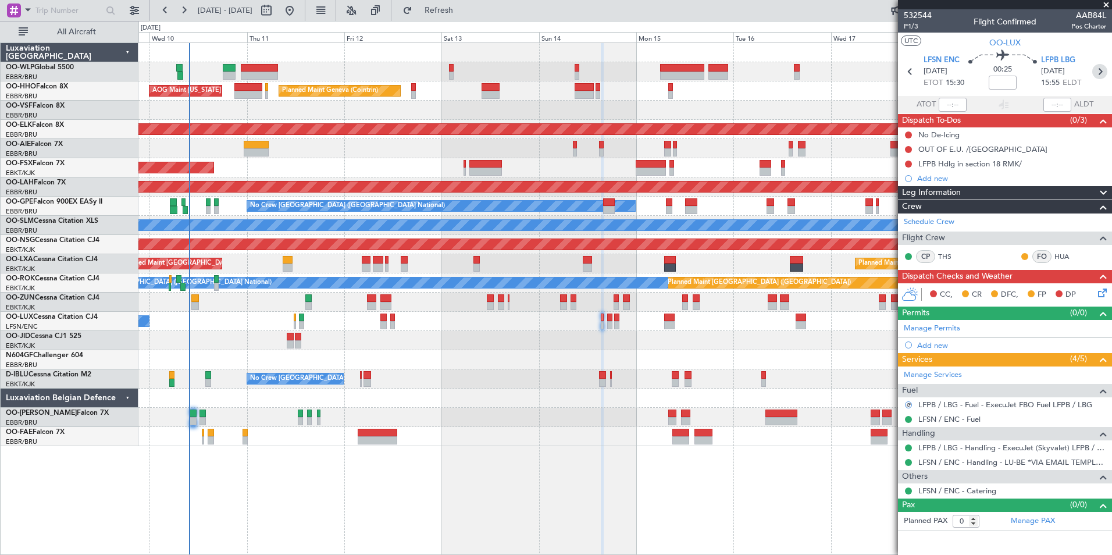
click at [1099, 76] on icon at bounding box center [1100, 71] width 15 height 15
type input "4"
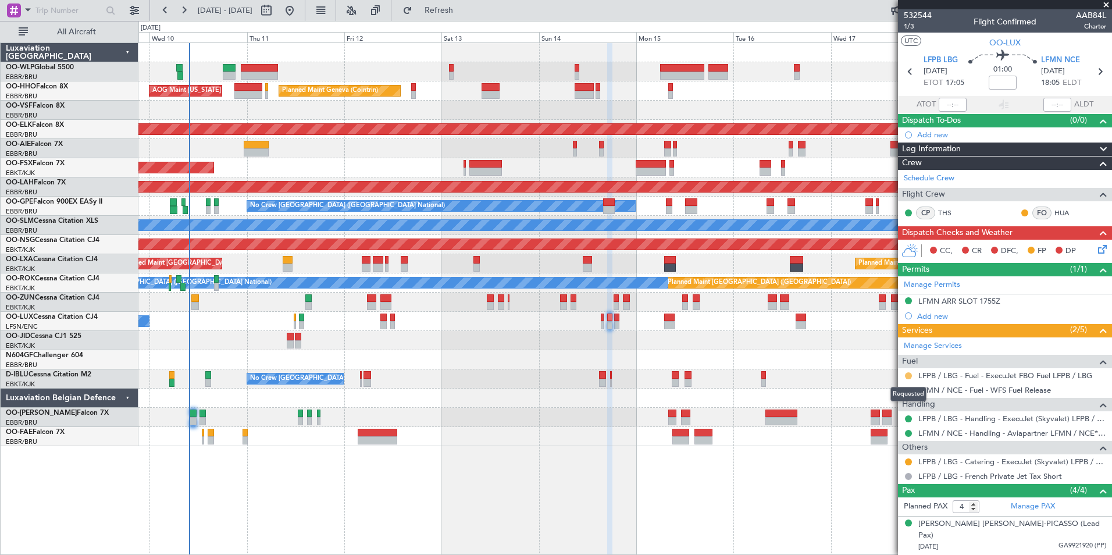
click at [909, 377] on button at bounding box center [908, 375] width 7 height 7
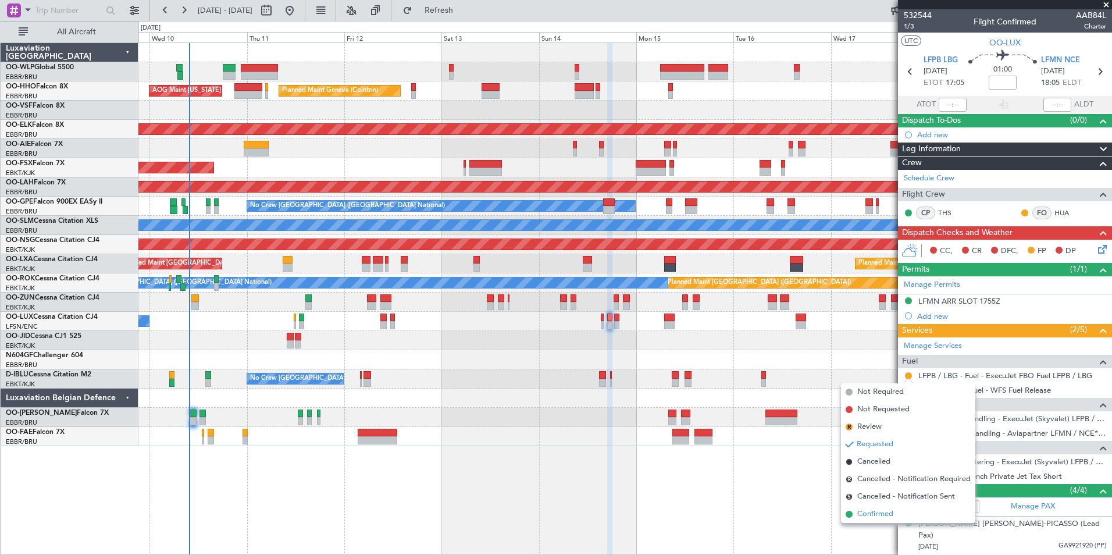
click at [888, 515] on span "Confirmed" at bounding box center [876, 515] width 36 height 12
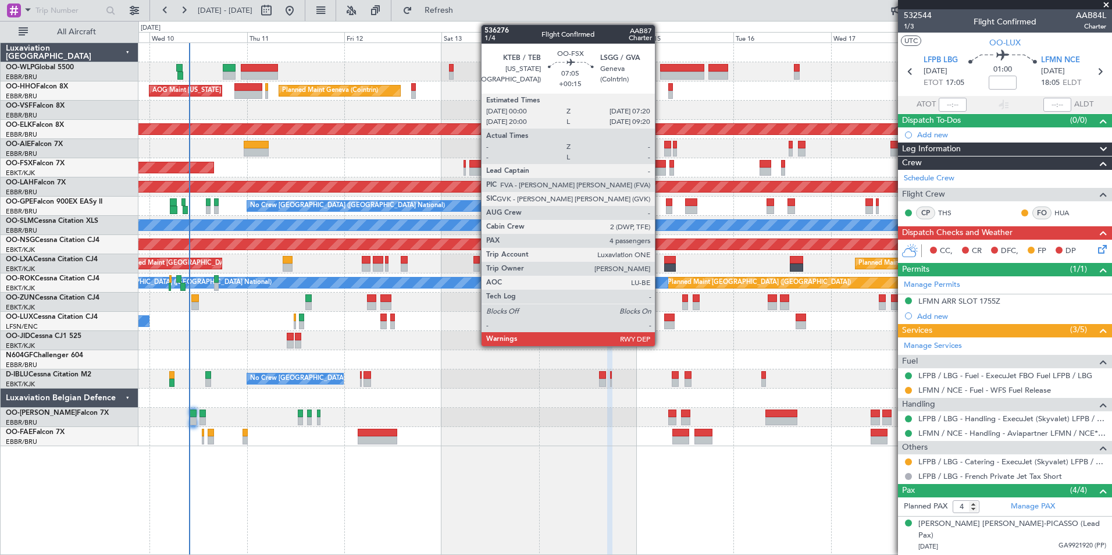
click at [660, 170] on div at bounding box center [651, 172] width 30 height 8
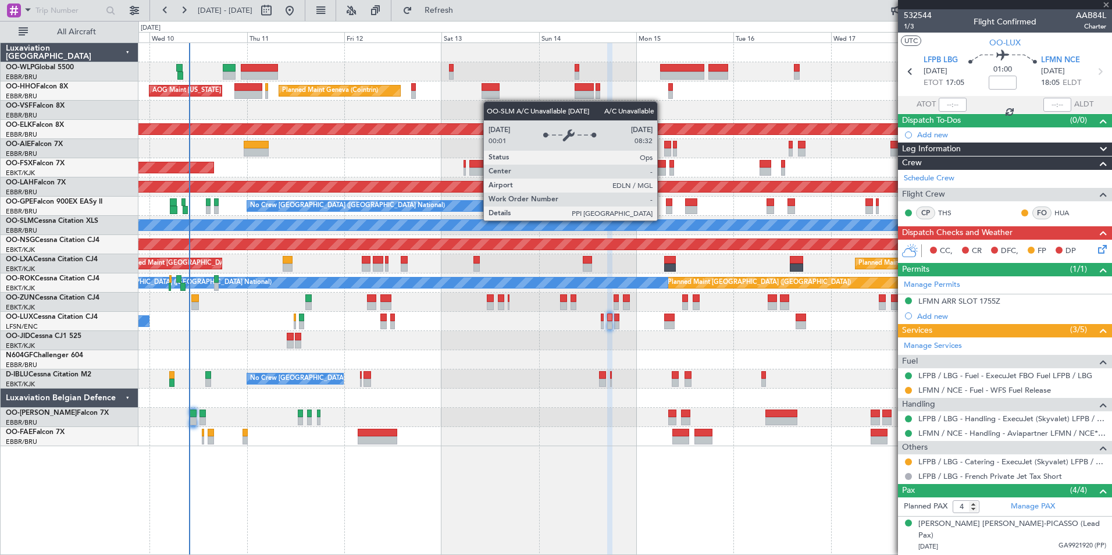
type input "+00:15"
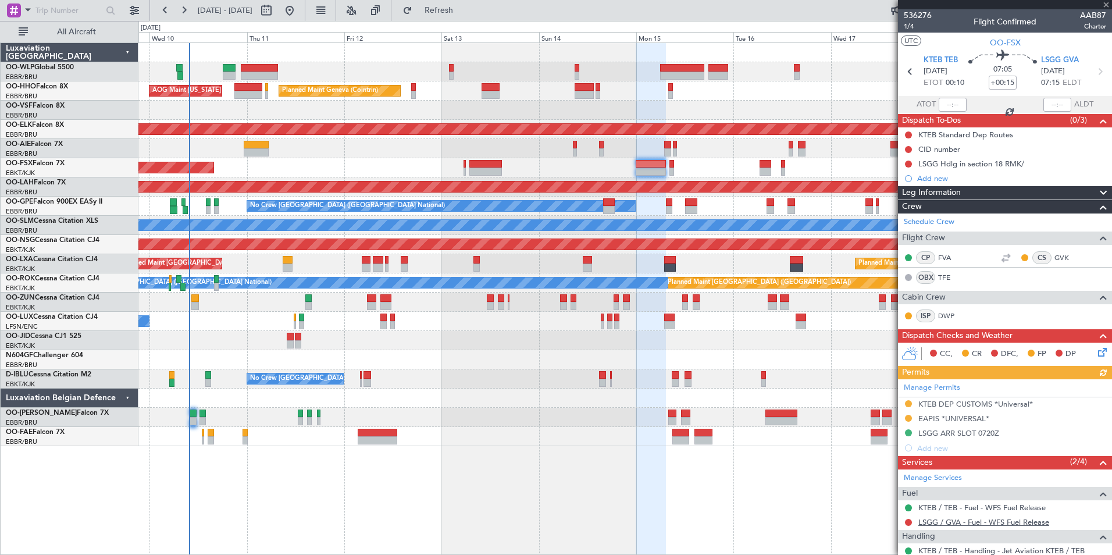
click at [932, 520] on link "LSGG / GVA - Fuel - WFS Fuel Release" at bounding box center [984, 522] width 131 height 10
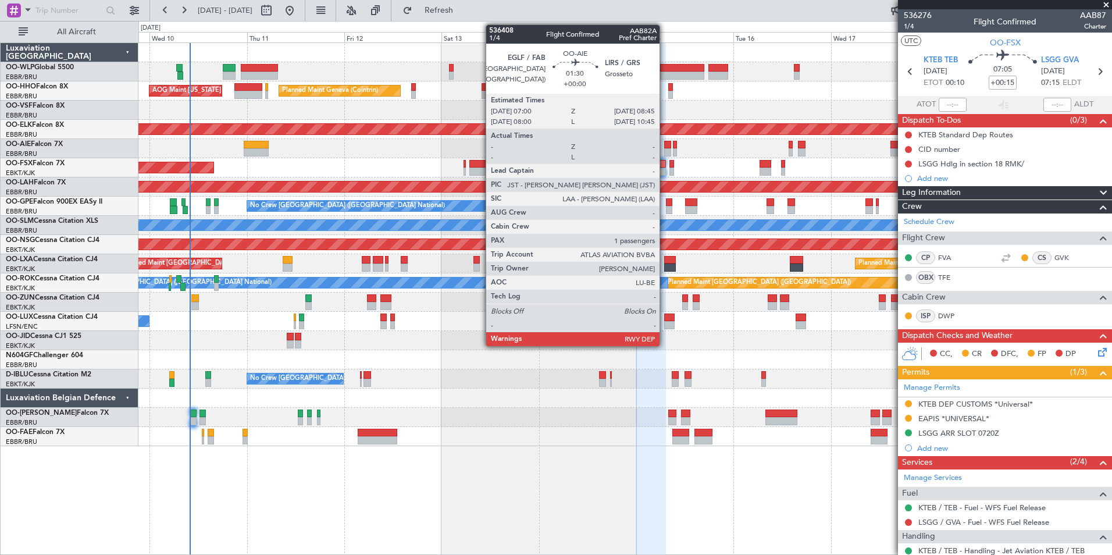
click at [665, 150] on div at bounding box center [668, 152] width 8 height 8
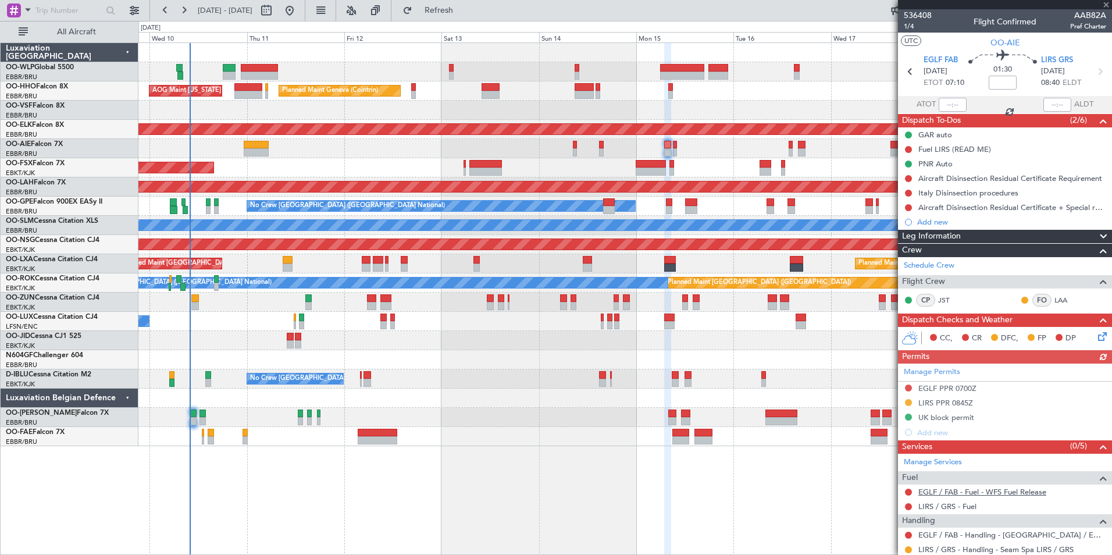
click at [939, 496] on link "EGLF / FAB - Fuel - WFS Fuel Release" at bounding box center [983, 492] width 128 height 10
click at [907, 70] on icon at bounding box center [910, 71] width 15 height 15
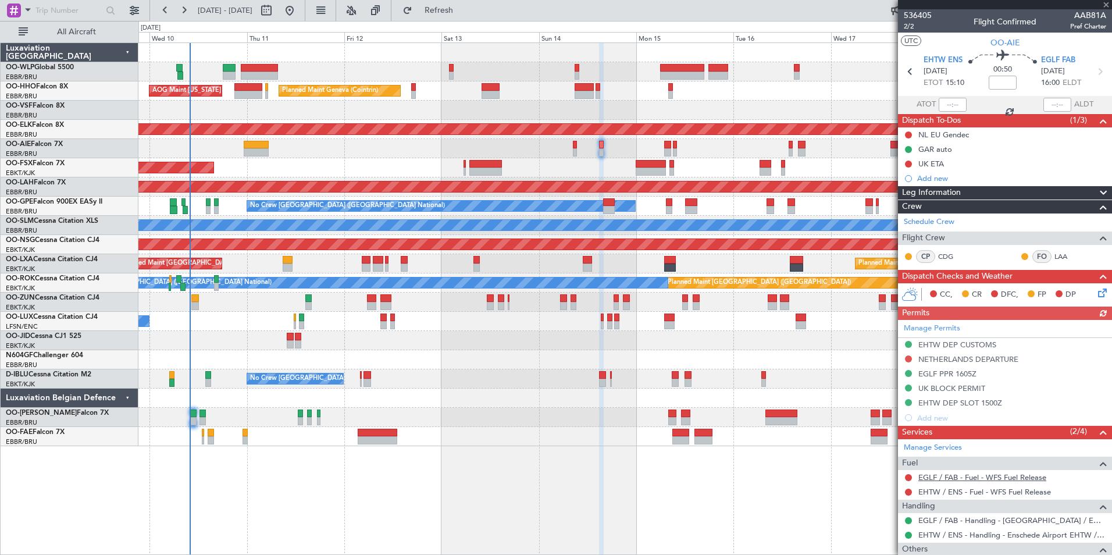
click at [968, 477] on link "EGLF / FAB - Fuel - WFS Fuel Release" at bounding box center [983, 477] width 128 height 10
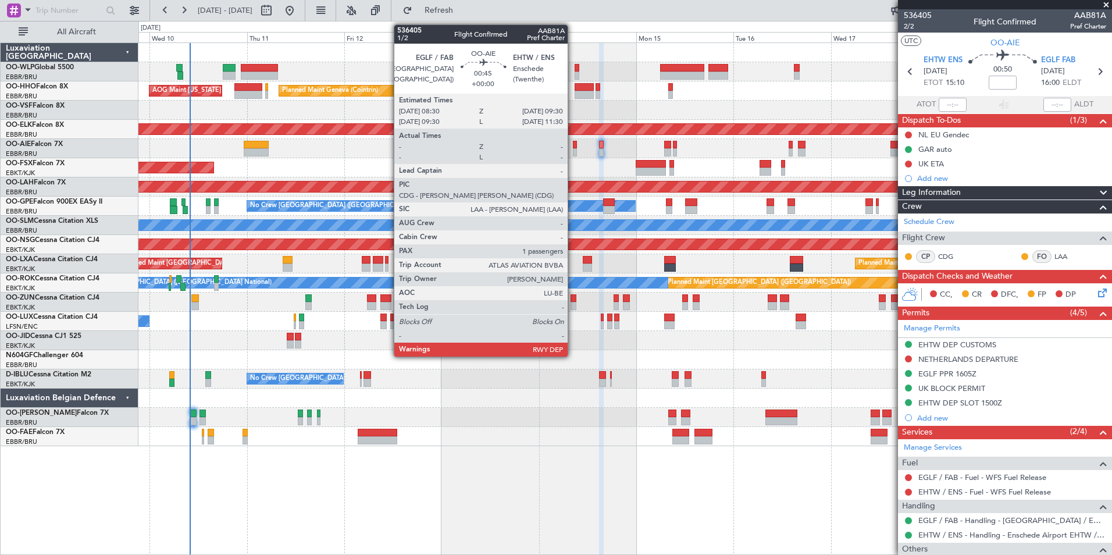
click at [573, 151] on div at bounding box center [575, 152] width 4 height 8
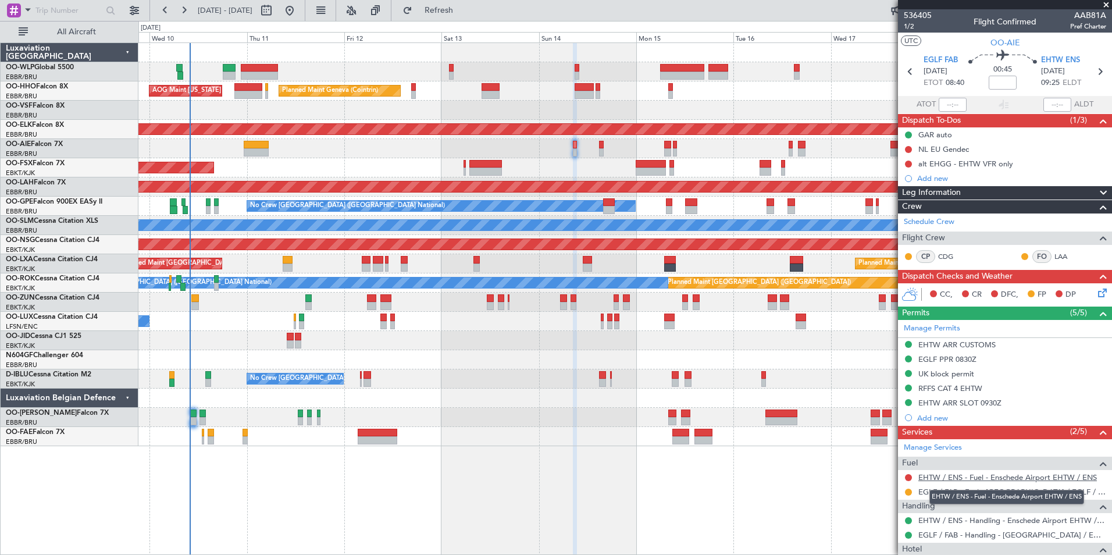
click at [966, 479] on link "EHTW / ENS - Fuel - Enschede Airport EHTW / ENS" at bounding box center [1008, 477] width 179 height 10
click at [1093, 74] on icon at bounding box center [1100, 71] width 15 height 15
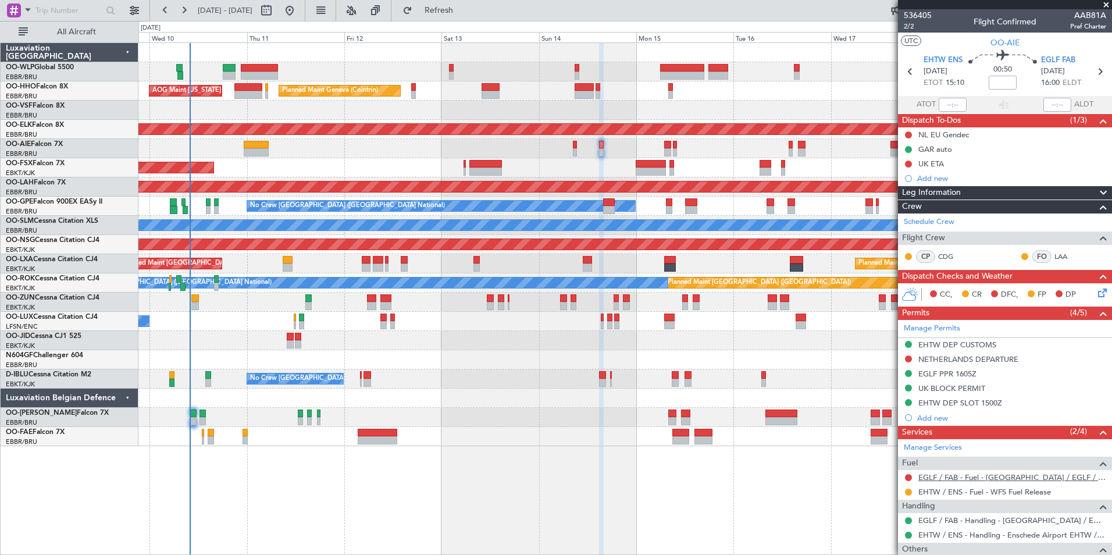
click at [983, 479] on link "EGLF / FAB - Fuel - [GEOGRAPHIC_DATA] / EGLF / FAB" at bounding box center [1013, 477] width 188 height 10
click at [456, 6] on button "Refresh" at bounding box center [432, 10] width 70 height 19
click at [911, 28] on span "2/2" at bounding box center [918, 27] width 28 height 10
click at [932, 535] on link "EHTW / ENS - Handling - Enschede Airport EHTW / ENS" at bounding box center [1013, 535] width 188 height 10
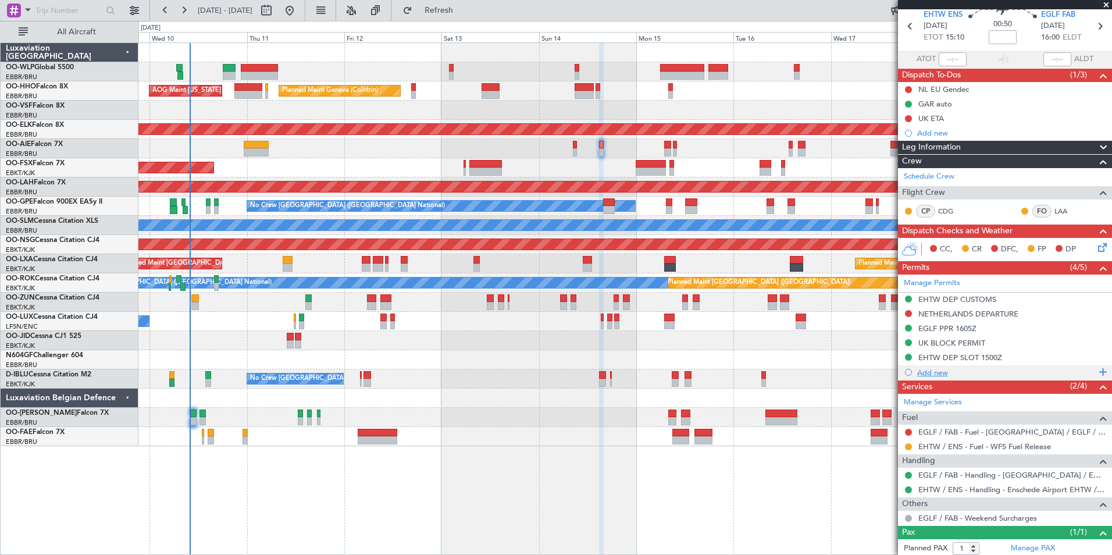
scroll to position [86, 0]
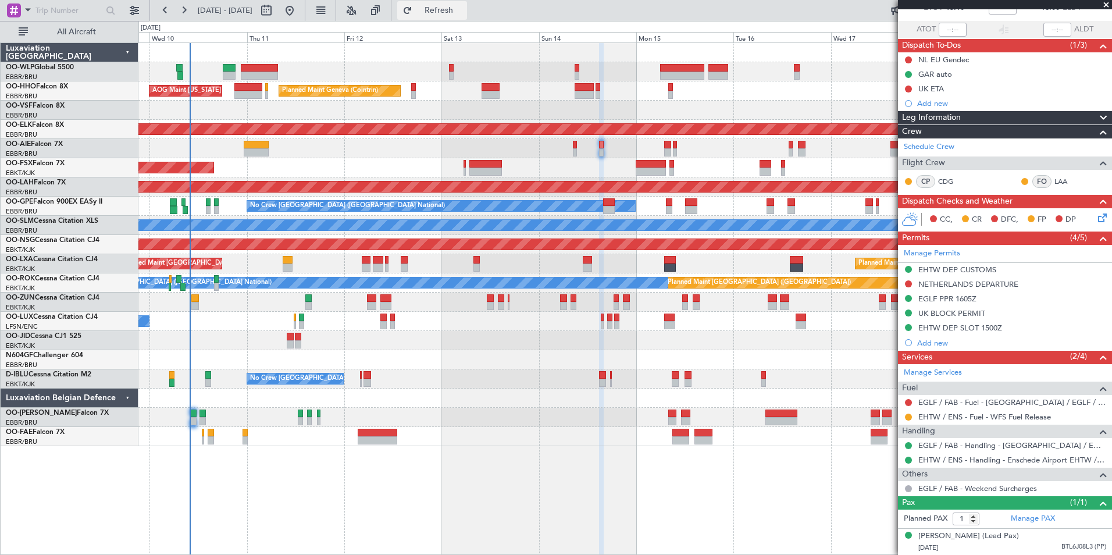
click at [453, 9] on span "Refresh" at bounding box center [439, 10] width 49 height 8
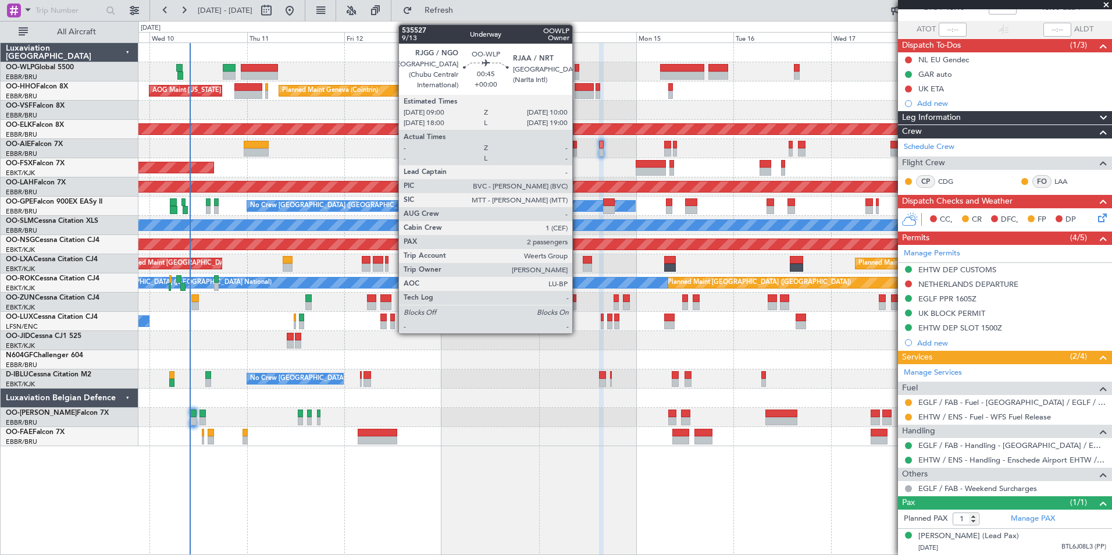
click at [578, 72] on div at bounding box center [577, 76] width 4 height 8
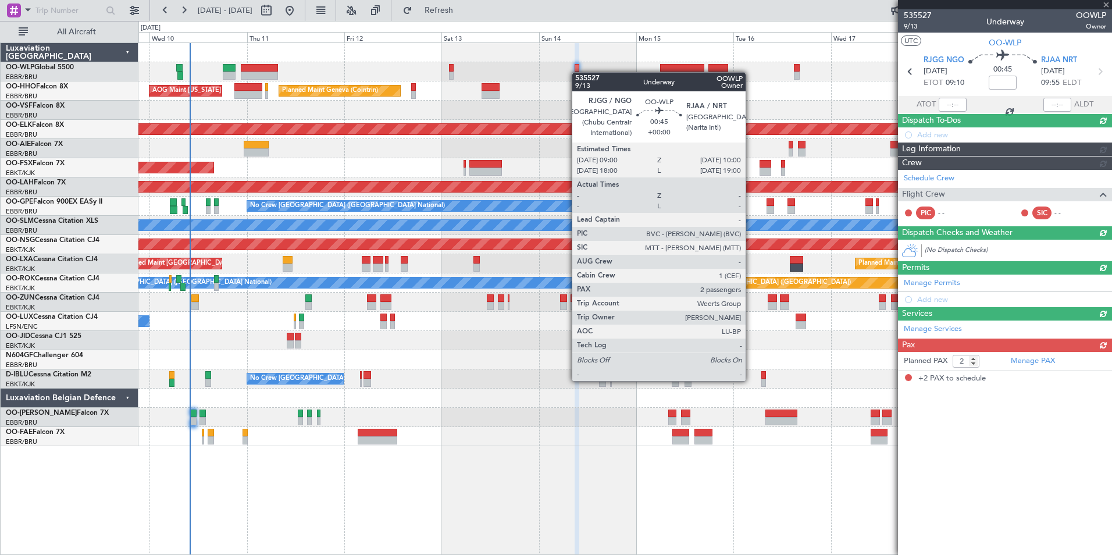
scroll to position [0, 0]
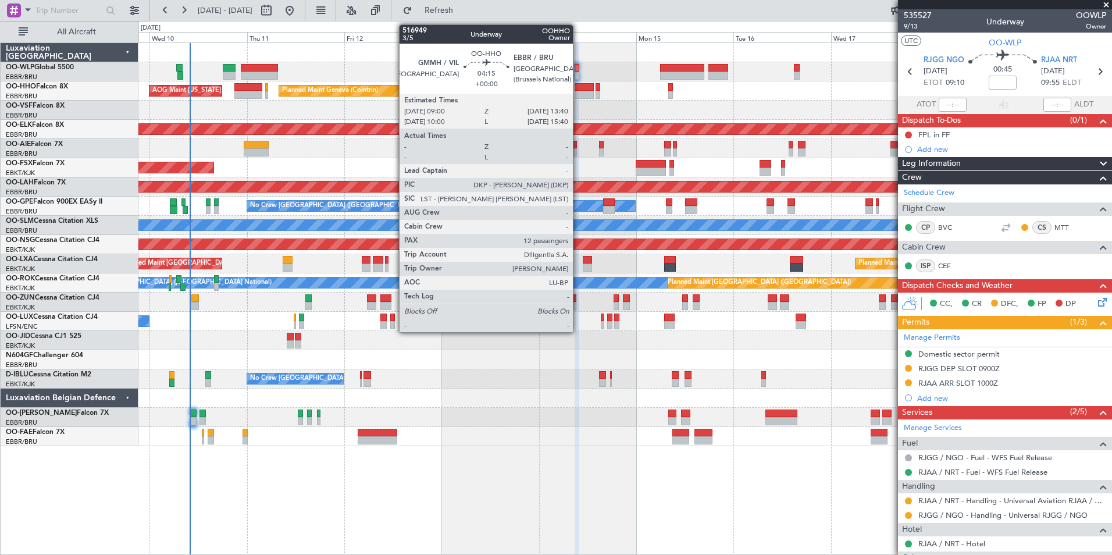
click at [578, 87] on div at bounding box center [584, 87] width 19 height 8
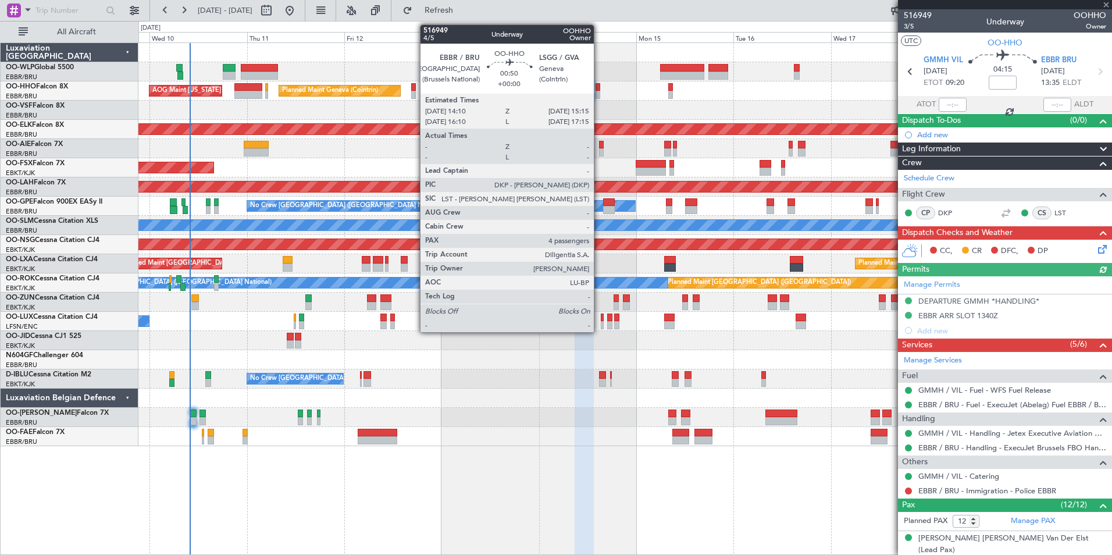
click at [599, 91] on div at bounding box center [598, 95] width 5 height 8
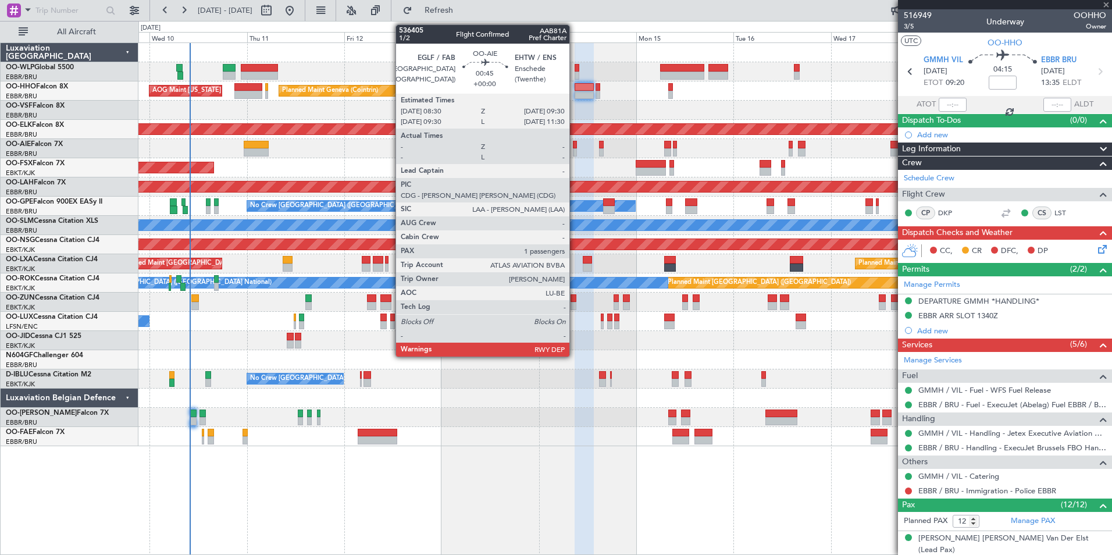
type input "4"
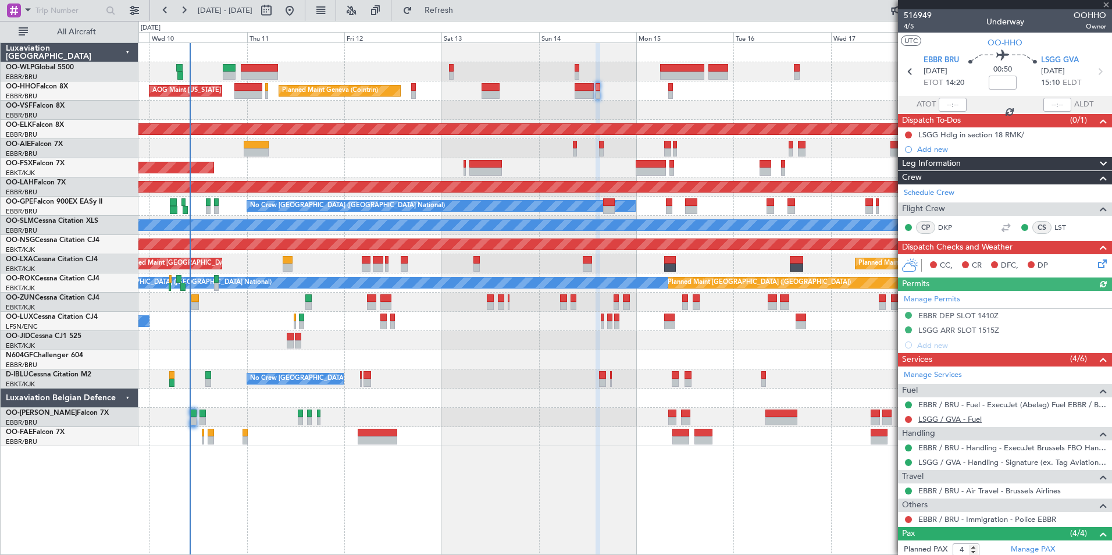
click at [962, 418] on link "LSGG / GVA - Fuel" at bounding box center [950, 419] width 63 height 10
click at [1093, 72] on icon at bounding box center [1100, 71] width 15 height 15
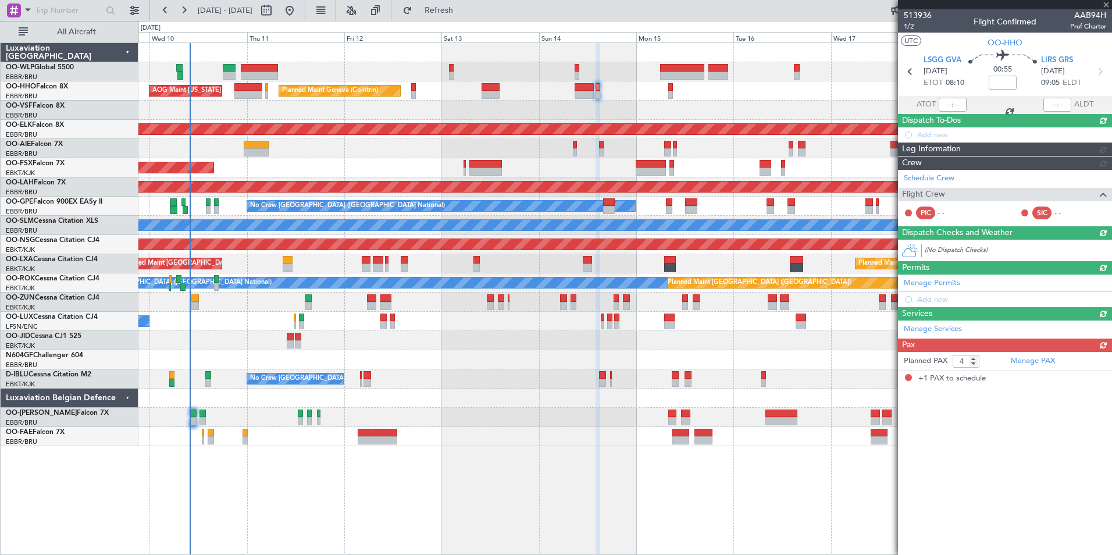
type input "1"
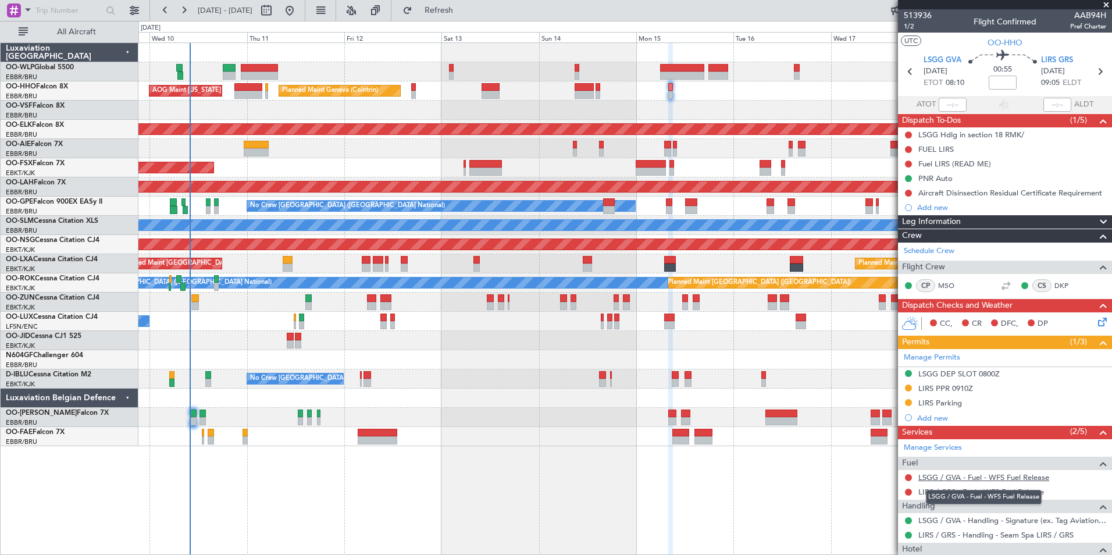
click at [936, 475] on link "LSGG / GVA - Fuel - WFS Fuel Release" at bounding box center [984, 477] width 131 height 10
click at [481, 26] on div "0 0 Tue 9 Wed 10 Thu 11 Fri 12 Sat 13 Sun 14 [DATE] Tue 16 Wed 17 Thu 18 Fri 19" at bounding box center [625, 32] width 973 height 21
click at [467, 16] on button "Refresh" at bounding box center [432, 10] width 70 height 19
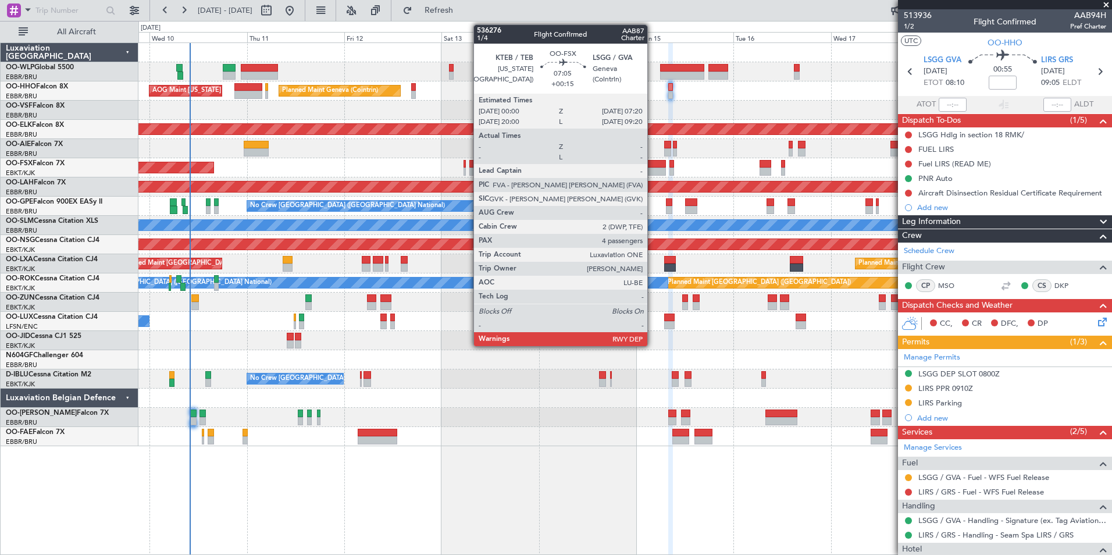
click at [653, 169] on div at bounding box center [651, 172] width 30 height 8
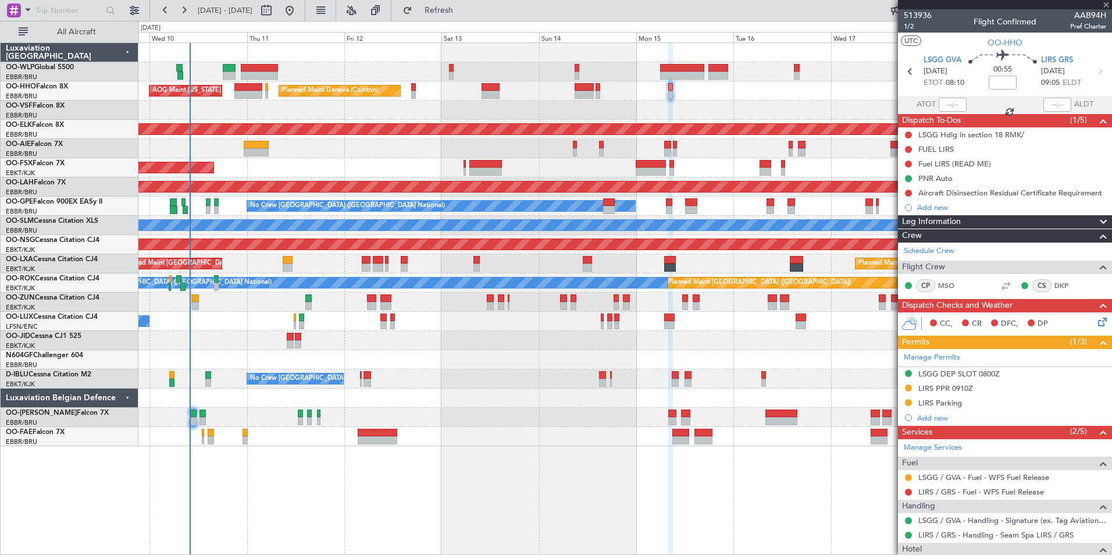
type input "+00:15"
type input "4"
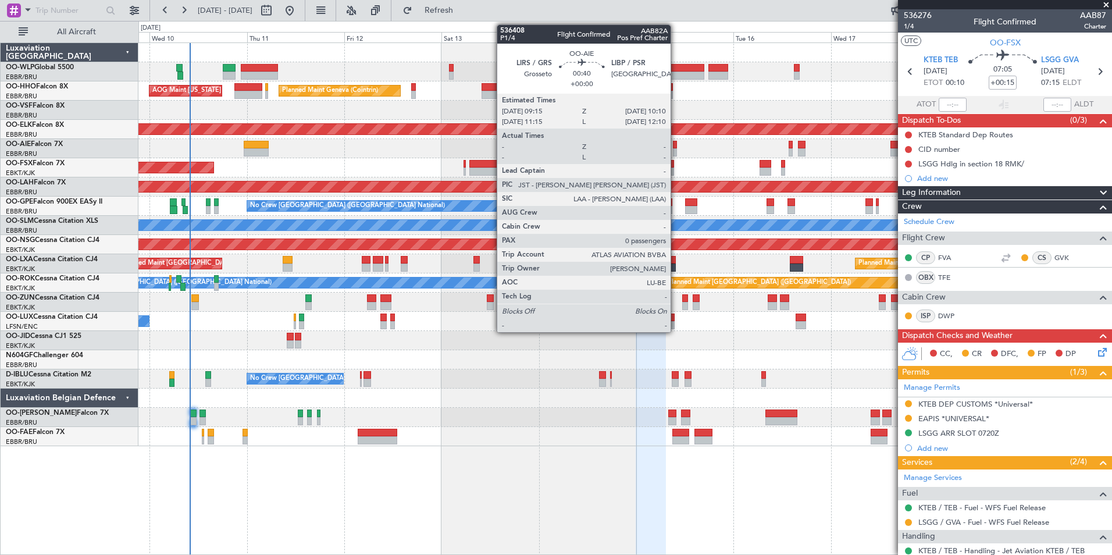
click at [676, 150] on div at bounding box center [675, 152] width 4 height 8
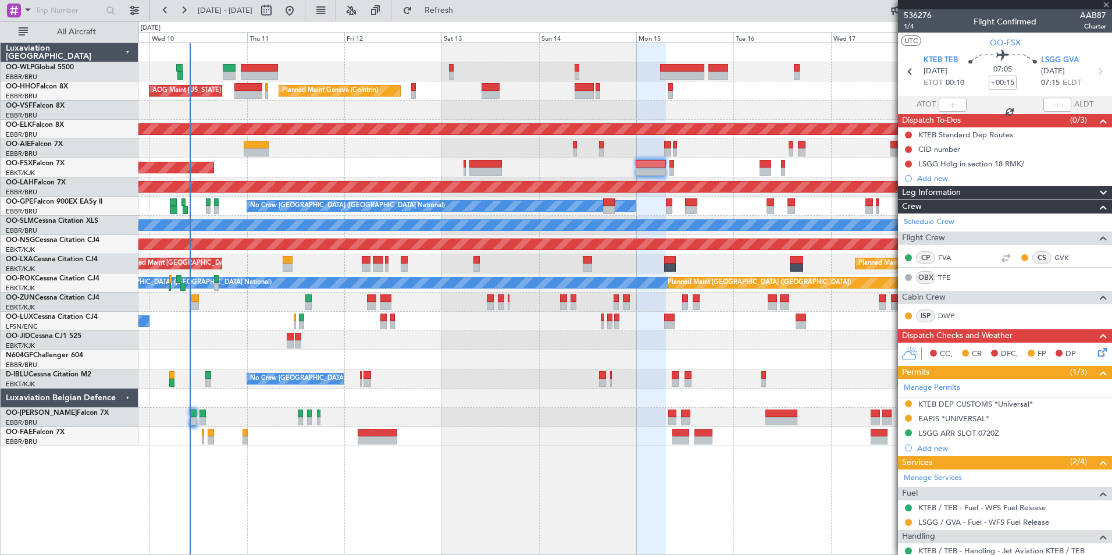
type input "0"
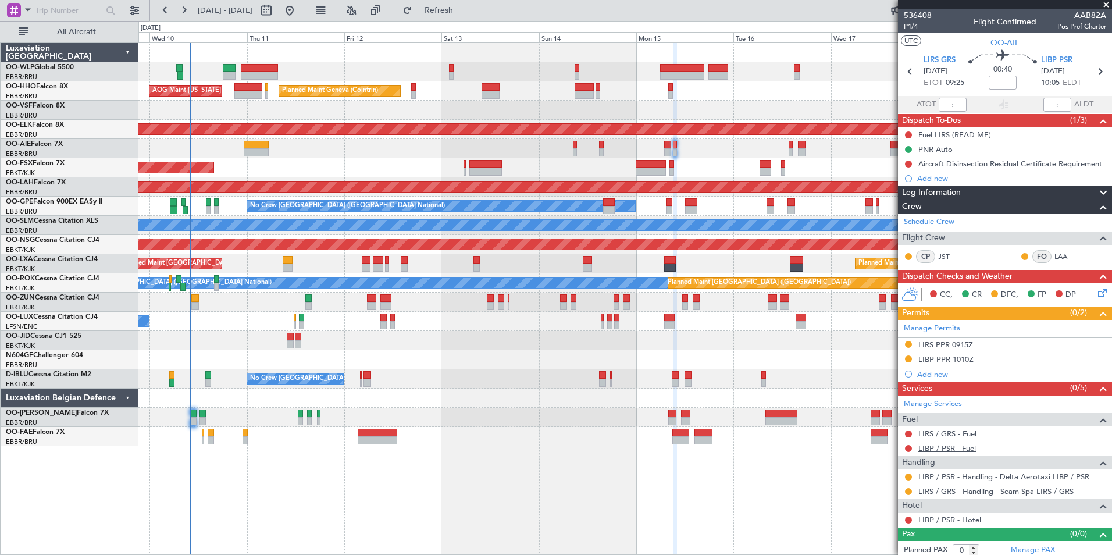
click at [952, 448] on link "LIBP / PSR - Fuel" at bounding box center [948, 448] width 58 height 10
click at [1094, 77] on icon at bounding box center [1100, 71] width 15 height 15
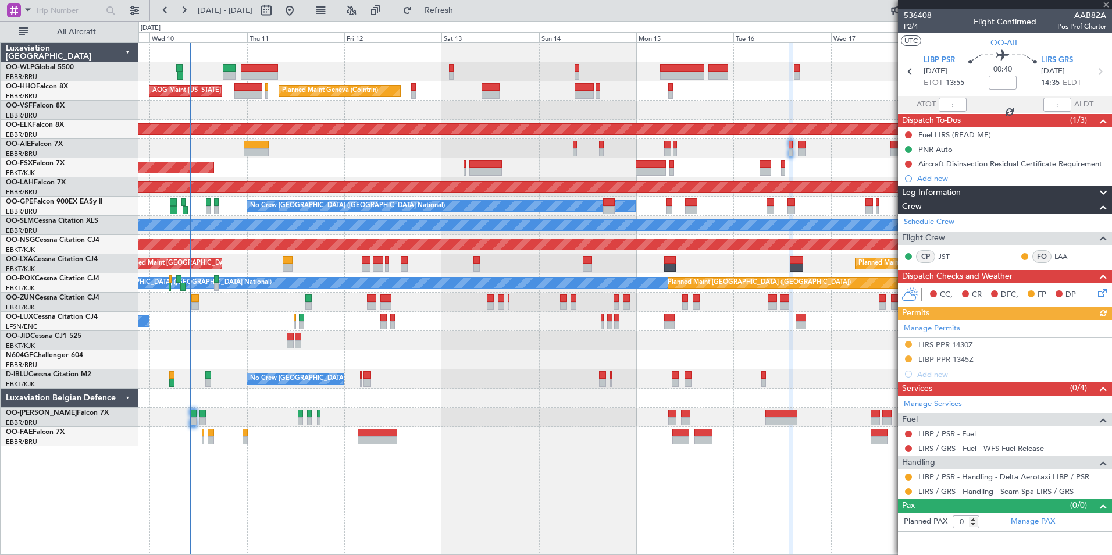
click at [932, 431] on link "LIBP / PSR - Fuel" at bounding box center [948, 434] width 58 height 10
click at [904, 72] on icon at bounding box center [910, 71] width 15 height 15
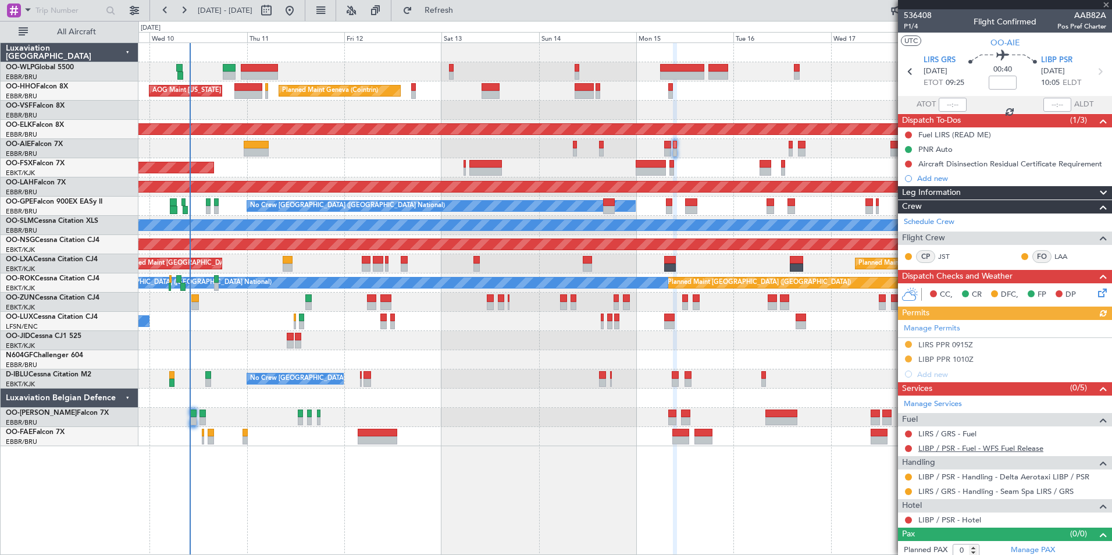
click at [952, 447] on link "LIBP / PSR - Fuel - WFS Fuel Release" at bounding box center [981, 448] width 125 height 10
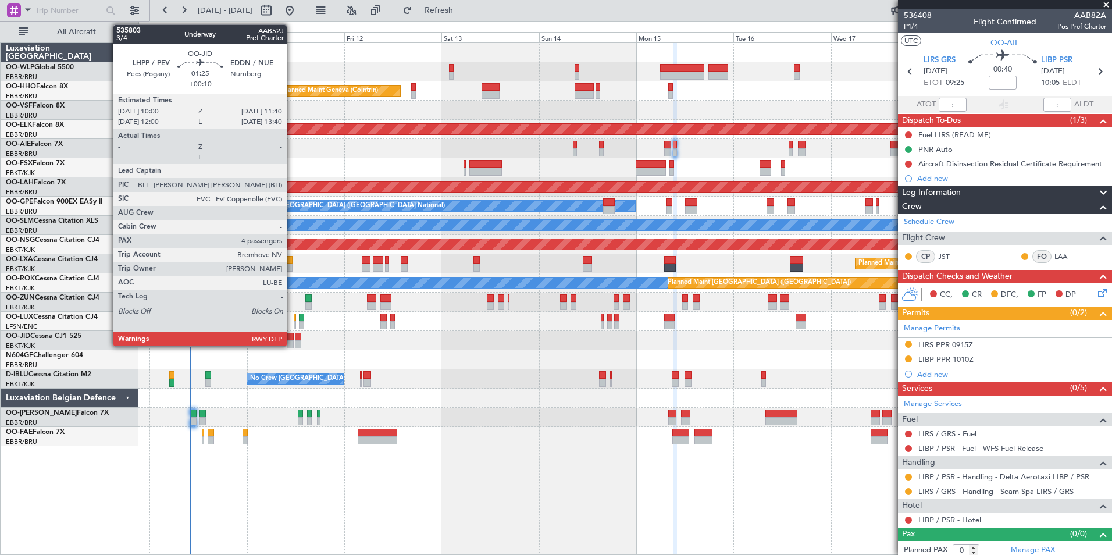
click at [292, 342] on div at bounding box center [290, 344] width 7 height 8
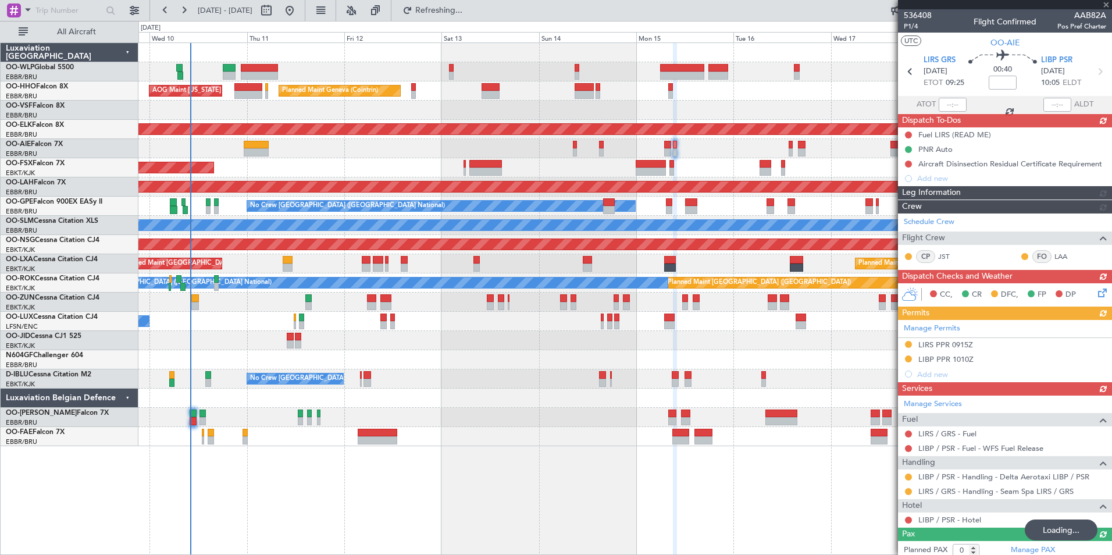
type input "+00:10"
type input "4"
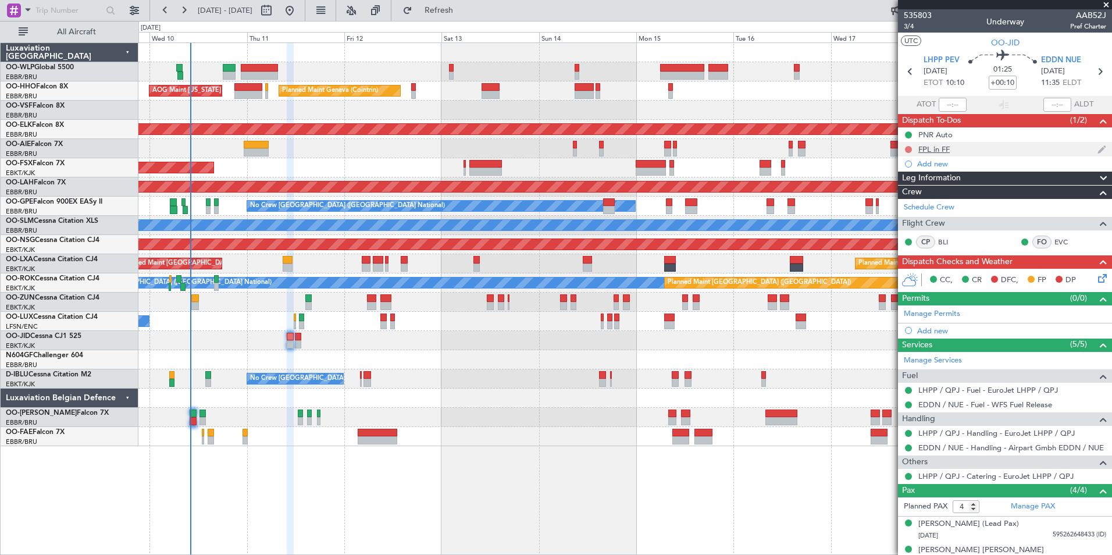
click at [909, 148] on button at bounding box center [908, 149] width 7 height 7
click at [915, 196] on span "Completed" at bounding box center [914, 201] width 38 height 12
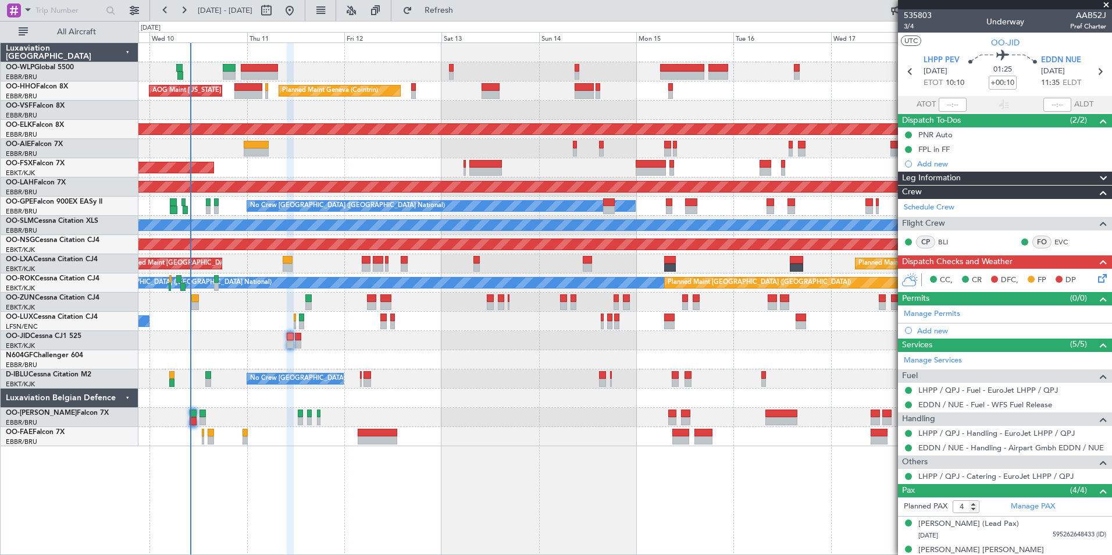
click at [1096, 278] on icon at bounding box center [1100, 276] width 9 height 9
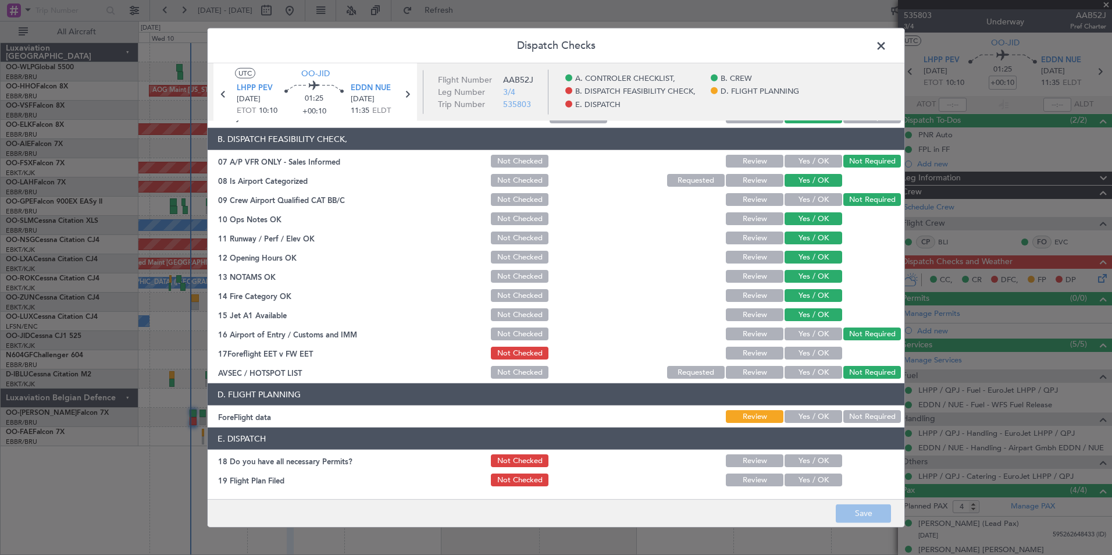
scroll to position [215, 0]
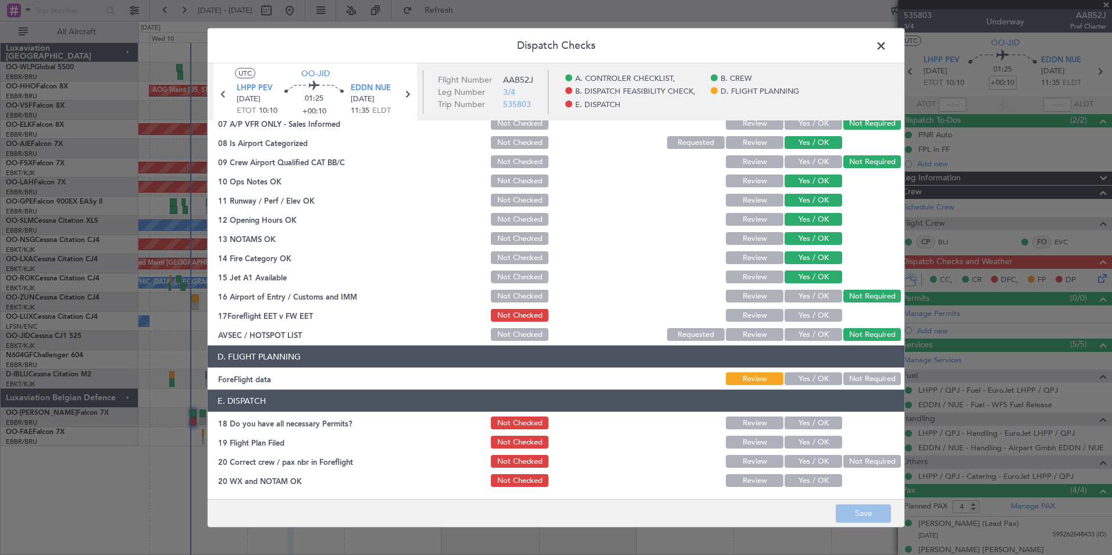
click at [804, 302] on button "Yes / OK" at bounding box center [814, 296] width 58 height 13
click at [804, 312] on button "Yes / OK" at bounding box center [814, 315] width 58 height 13
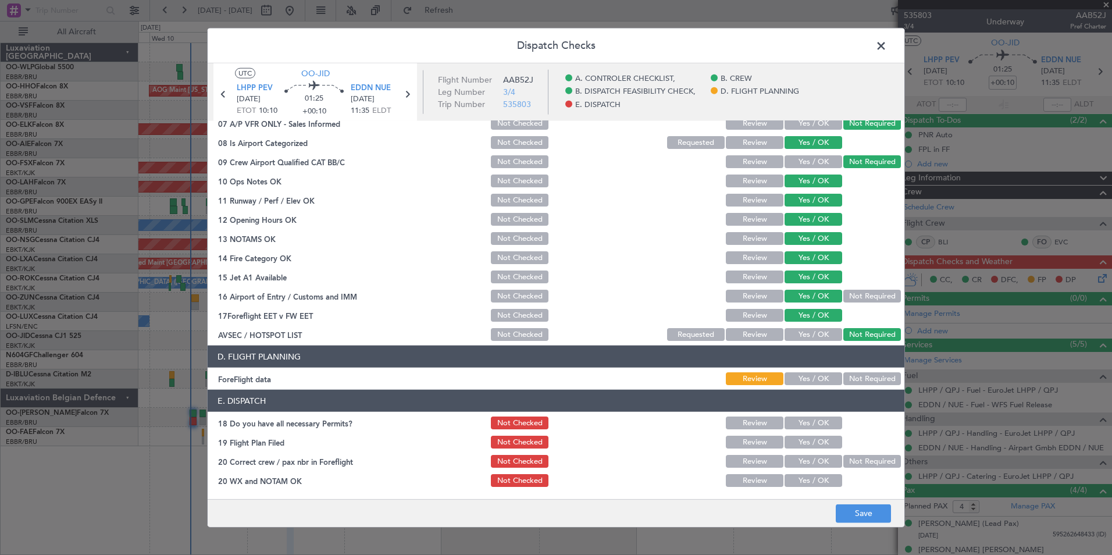
click at [858, 295] on button "Not Required" at bounding box center [873, 296] width 58 height 13
click at [805, 376] on button "Yes / OK" at bounding box center [814, 378] width 58 height 13
click at [811, 422] on button "Yes / OK" at bounding box center [814, 423] width 58 height 13
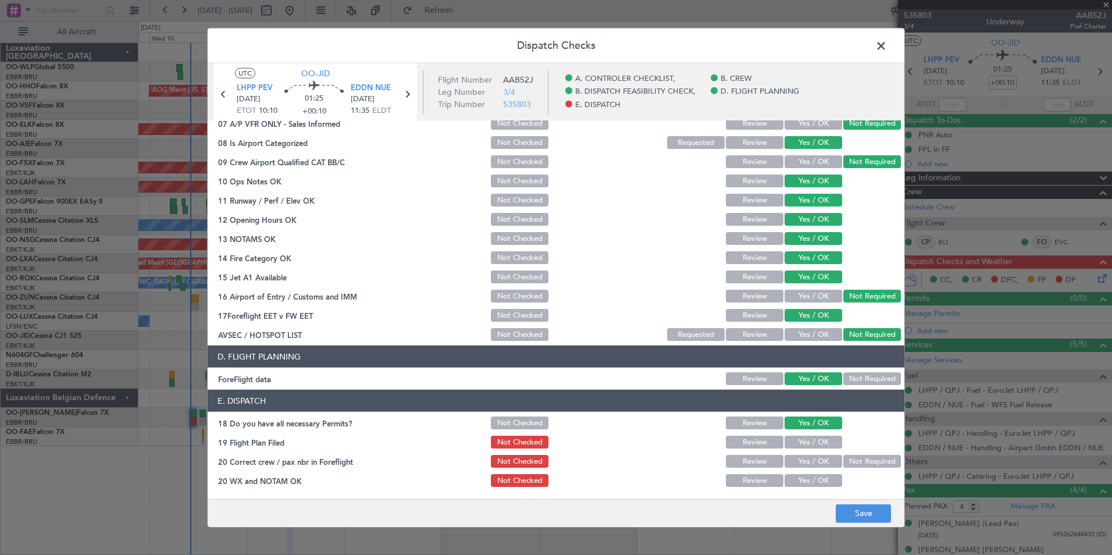
drag, startPoint x: 809, startPoint y: 439, endPoint x: 811, endPoint y: 447, distance: 7.7
click at [809, 440] on button "Yes / OK" at bounding box center [814, 442] width 58 height 13
click at [812, 462] on button "Yes / OK" at bounding box center [814, 461] width 58 height 13
click at [815, 479] on button "Yes / OK" at bounding box center [814, 480] width 58 height 13
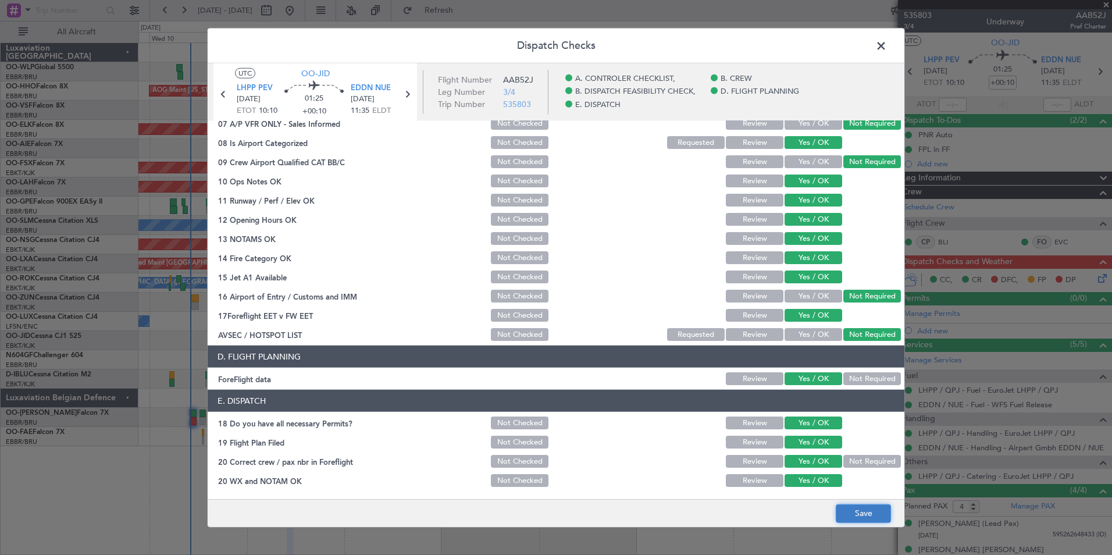
click at [863, 507] on button "Save" at bounding box center [863, 513] width 55 height 19
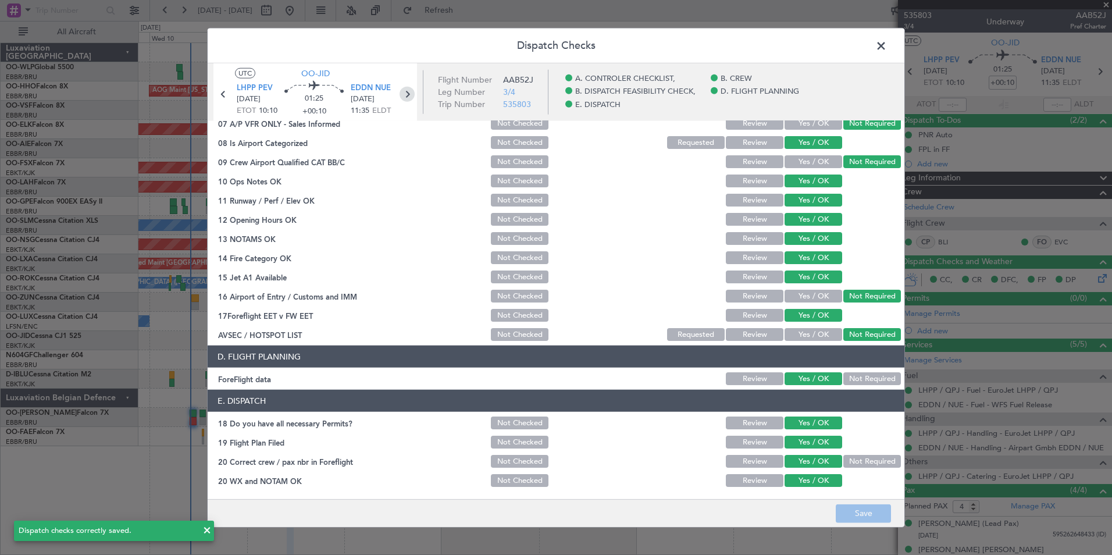
click at [406, 97] on icon at bounding box center [407, 94] width 15 height 15
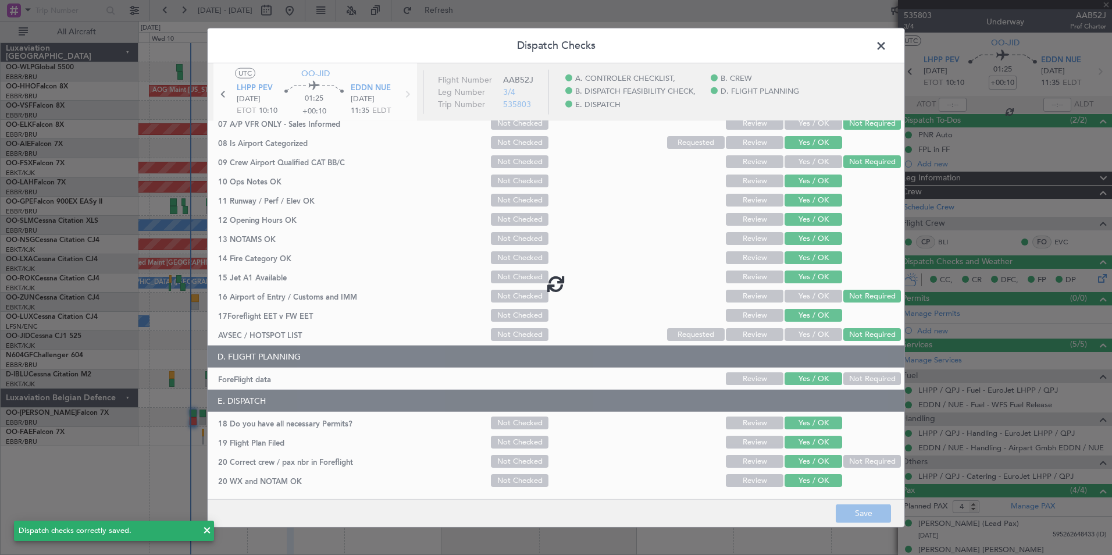
type input "+00:05"
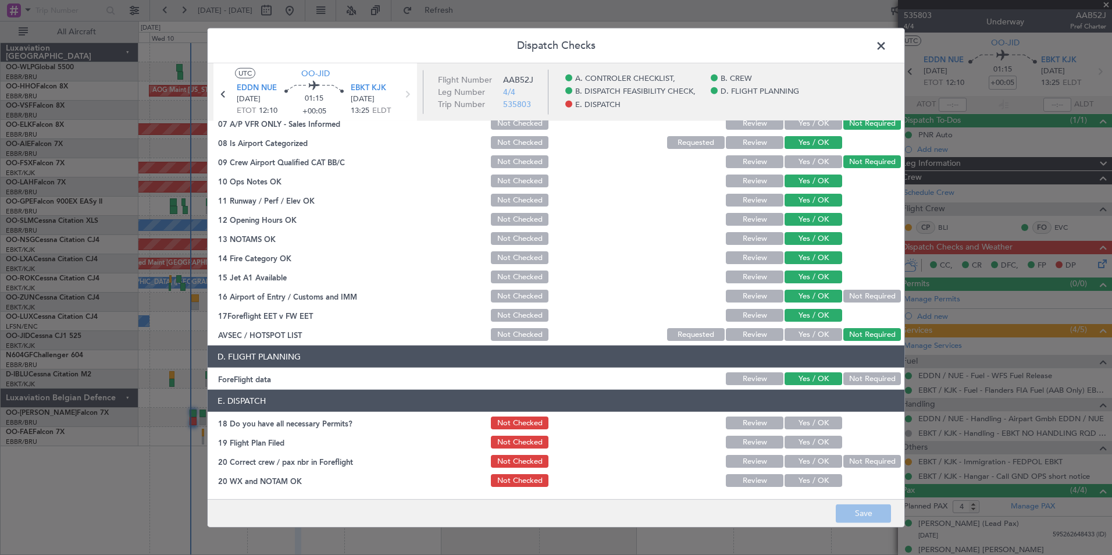
click at [815, 418] on button "Yes / OK" at bounding box center [814, 423] width 58 height 13
click at [814, 426] on button "Yes / OK" at bounding box center [814, 423] width 58 height 13
click at [811, 445] on button "Yes / OK" at bounding box center [814, 442] width 58 height 13
drag, startPoint x: 815, startPoint y: 466, endPoint x: 821, endPoint y: 481, distance: 16.2
click at [816, 467] on button "Yes / OK" at bounding box center [814, 461] width 58 height 13
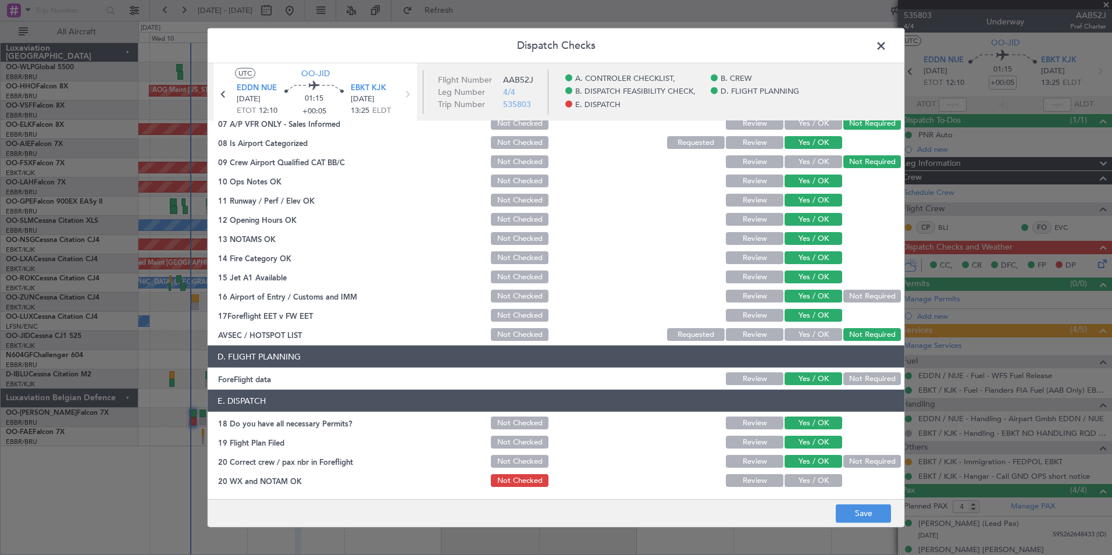
click at [822, 483] on button "Yes / OK" at bounding box center [814, 480] width 58 height 13
click at [868, 509] on button "Save" at bounding box center [863, 513] width 55 height 19
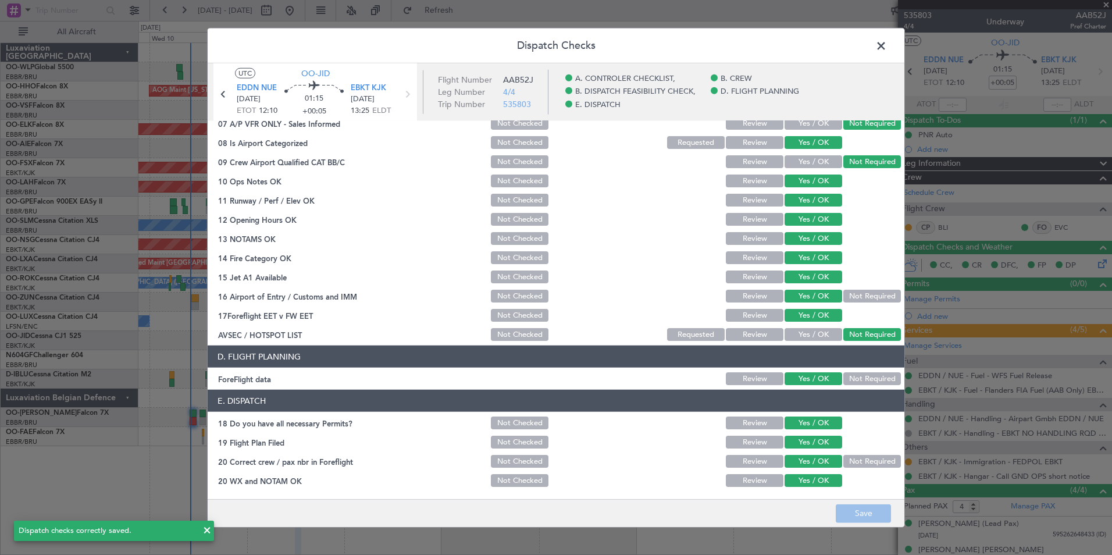
click at [887, 45] on span at bounding box center [887, 48] width 0 height 23
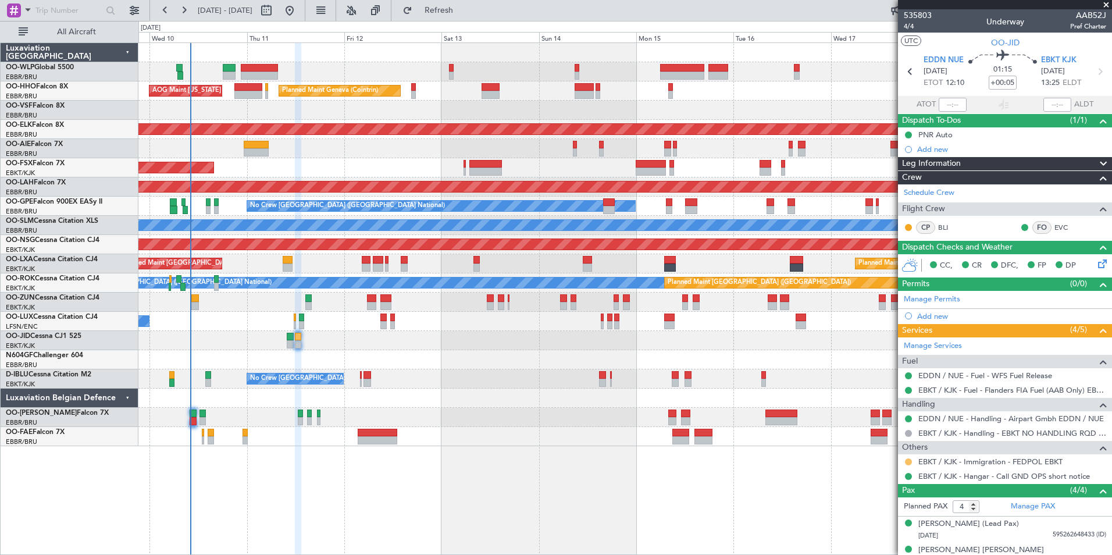
click at [907, 463] on button at bounding box center [908, 461] width 7 height 7
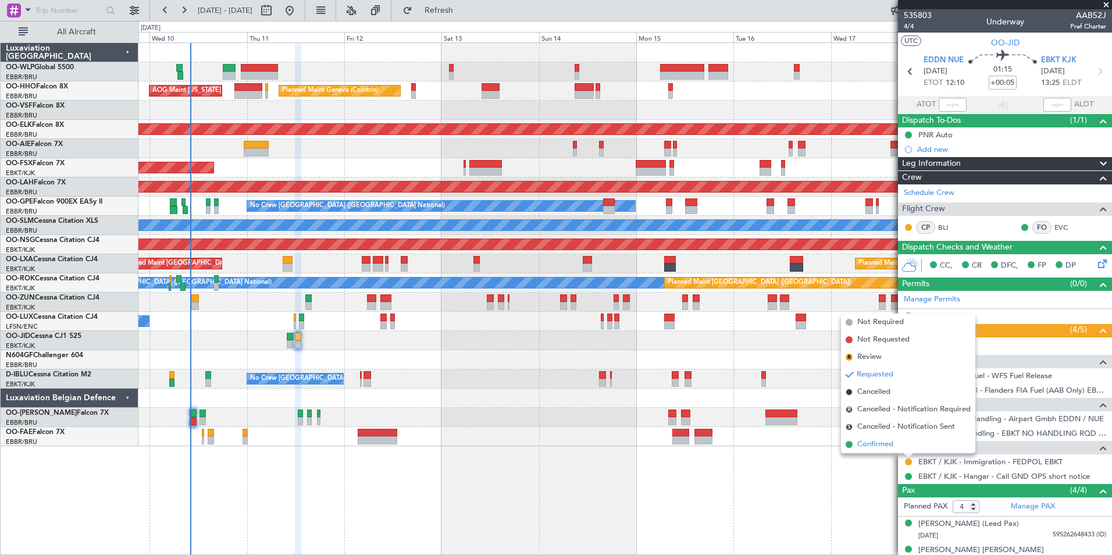
click at [876, 447] on span "Confirmed" at bounding box center [876, 445] width 36 height 12
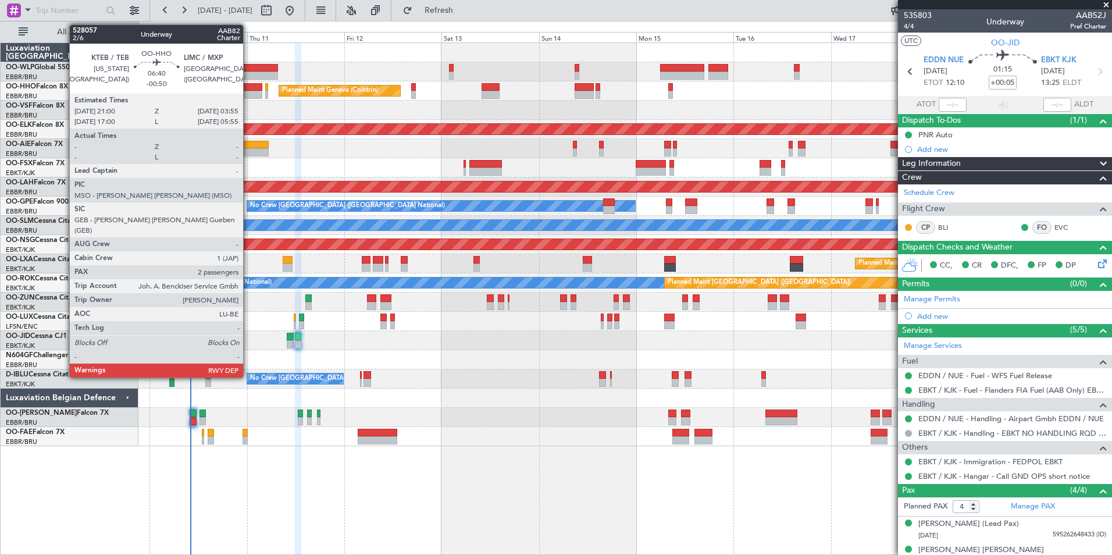
click at [248, 89] on div at bounding box center [248, 87] width 29 height 8
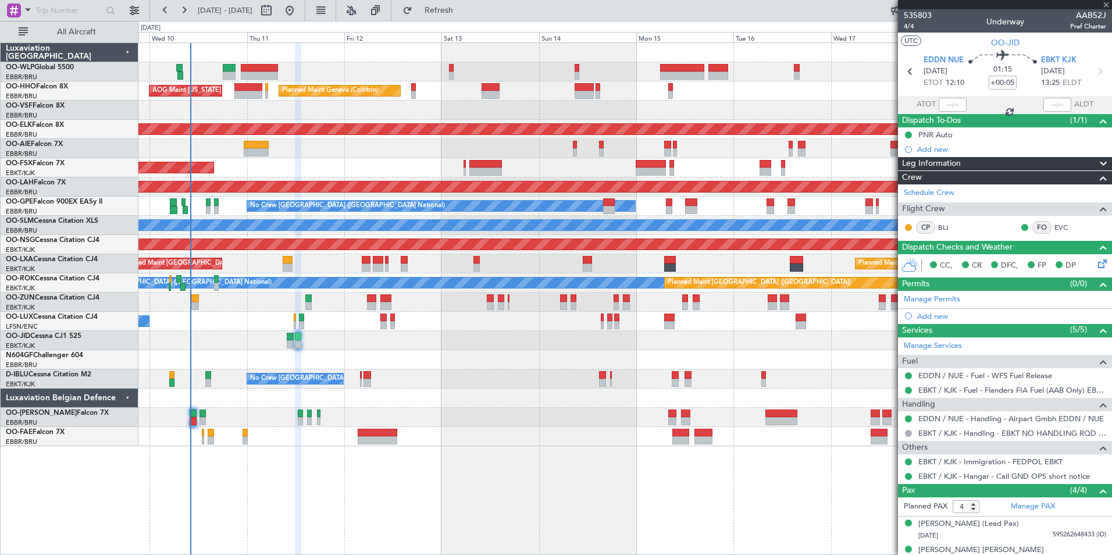
type input "-00:50"
type input "2"
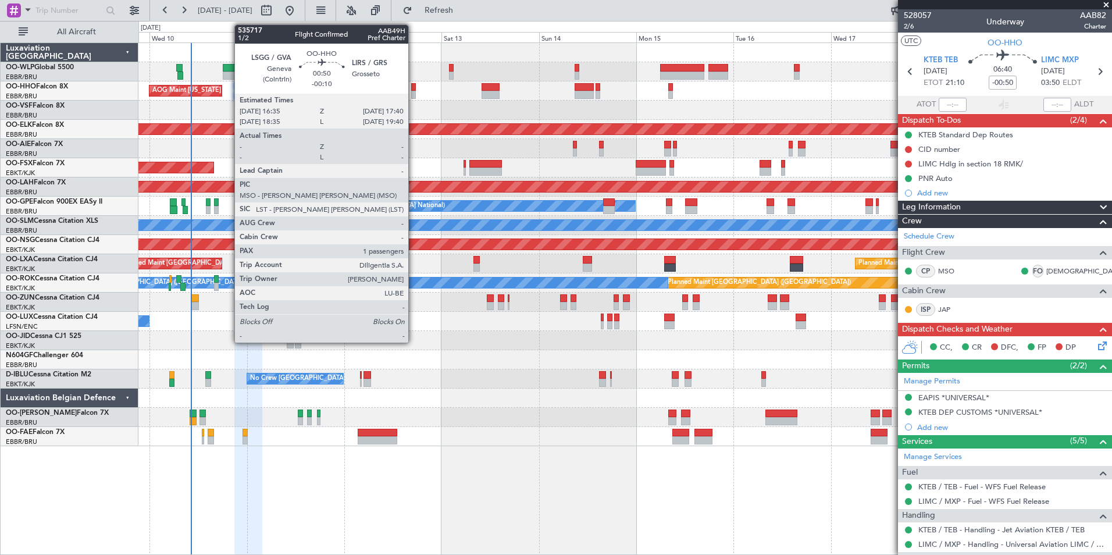
click at [414, 92] on div at bounding box center [413, 95] width 5 height 8
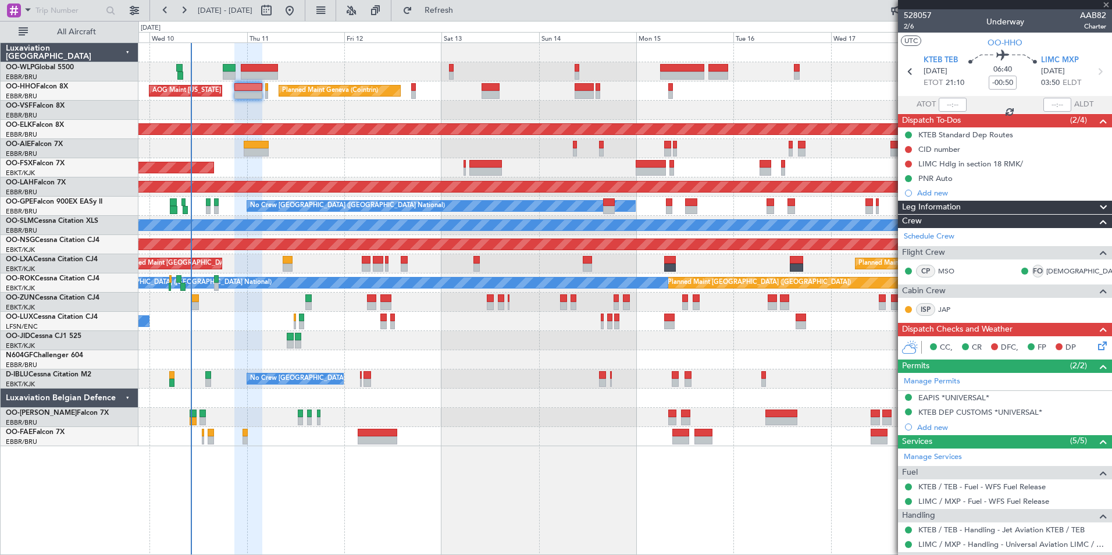
type input "-00:10"
type input "1"
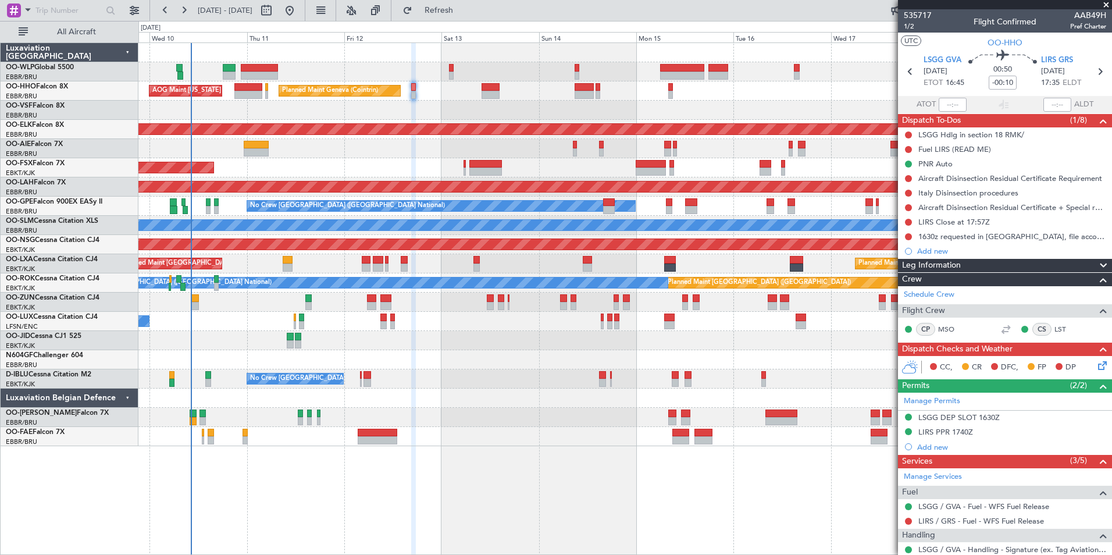
click at [957, 433] on div "LIRS PPR 1740Z" at bounding box center [946, 432] width 55 height 10
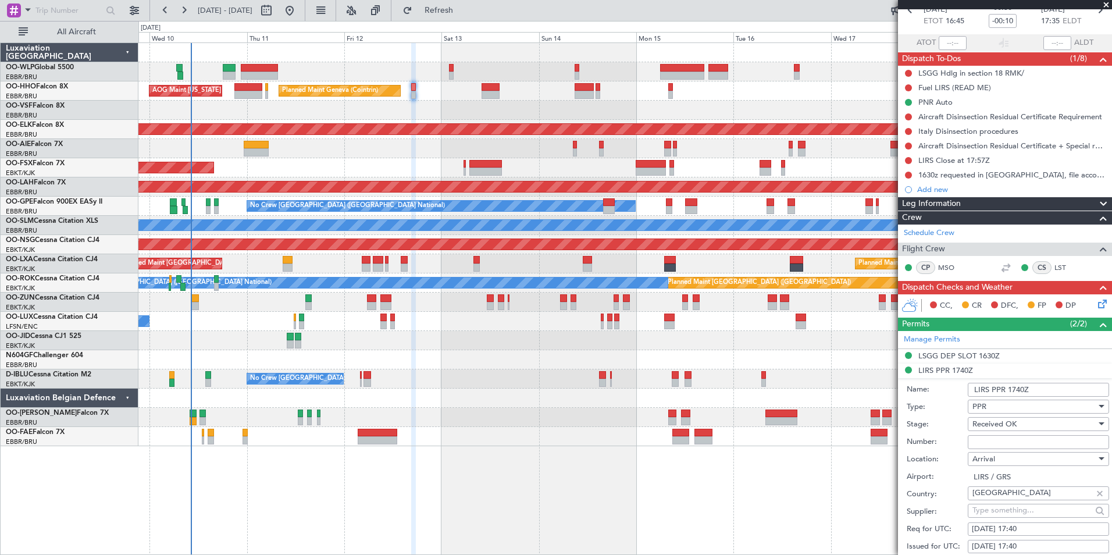
scroll to position [116, 0]
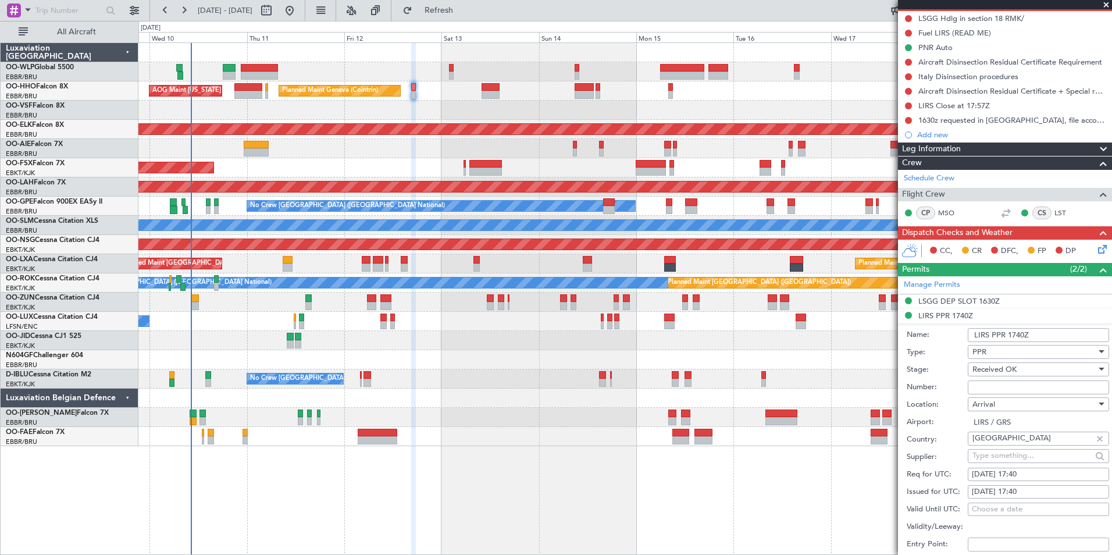
click at [983, 390] on input "Number:" at bounding box center [1038, 388] width 141 height 14
paste input "SEAM25ST12/06"
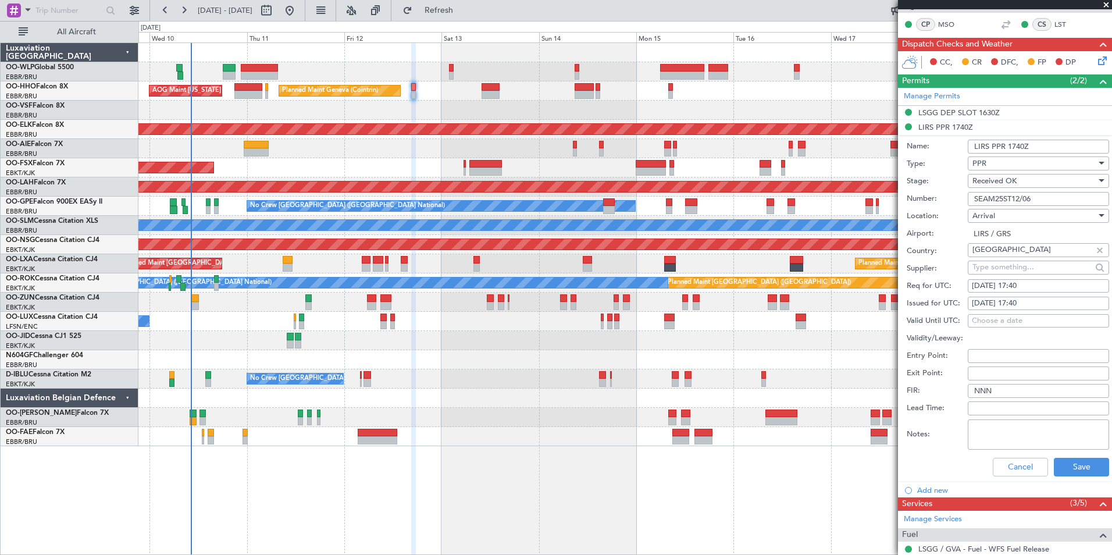
scroll to position [349, 0]
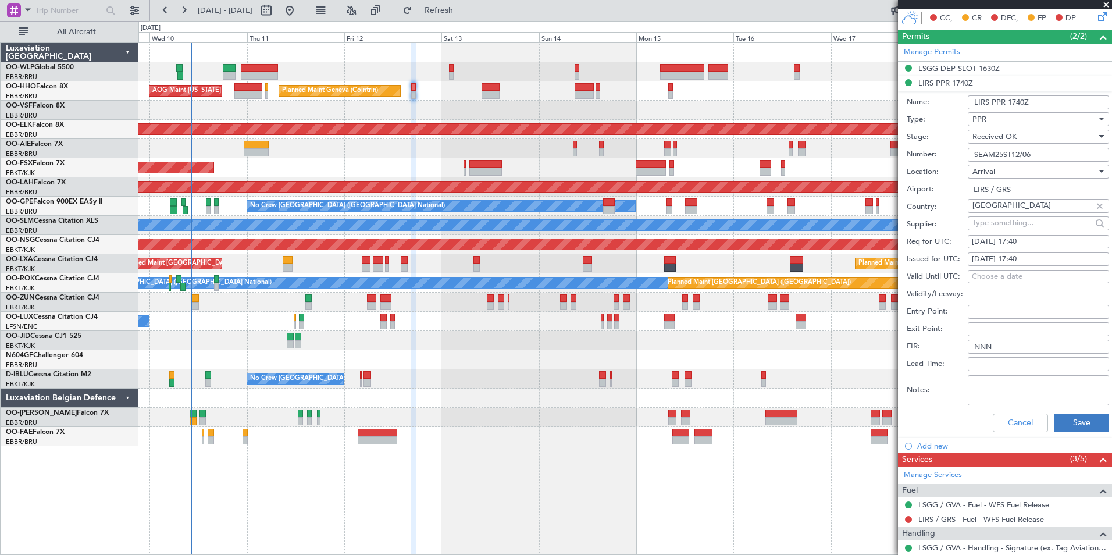
type input "SEAM25ST12/06"
click at [1072, 428] on button "Save" at bounding box center [1081, 423] width 55 height 19
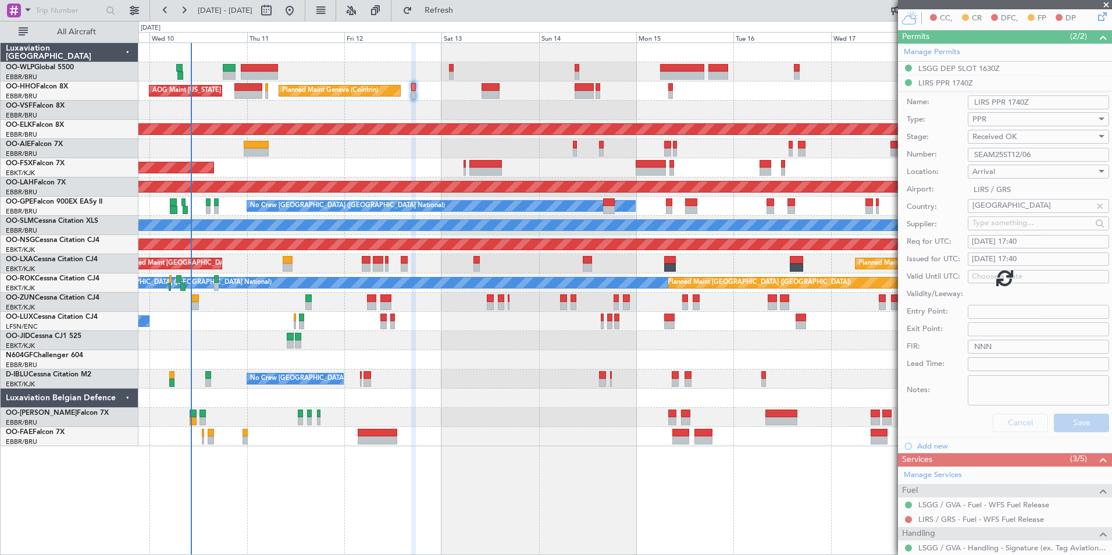
scroll to position [104, 0]
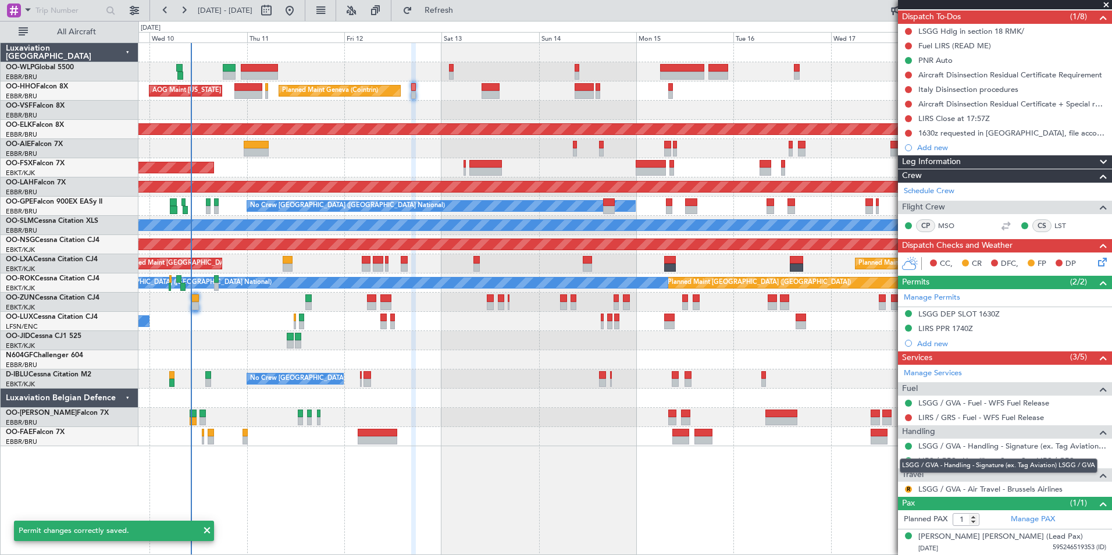
click at [954, 465] on div "LSGG / GVA - Handling - Signature (ex. Tag Aviation) LSGG / GVA" at bounding box center [999, 465] width 198 height 15
click at [944, 461] on link "LIRS / GRS - Handling - Seam Spa LIRS / GRS" at bounding box center [996, 461] width 155 height 10
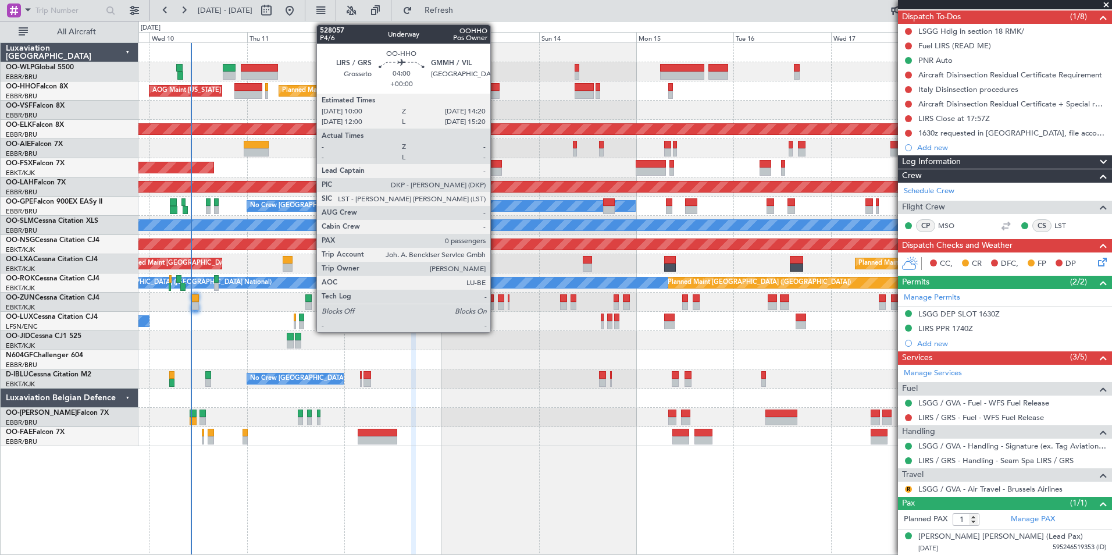
click at [496, 93] on div at bounding box center [491, 95] width 18 height 8
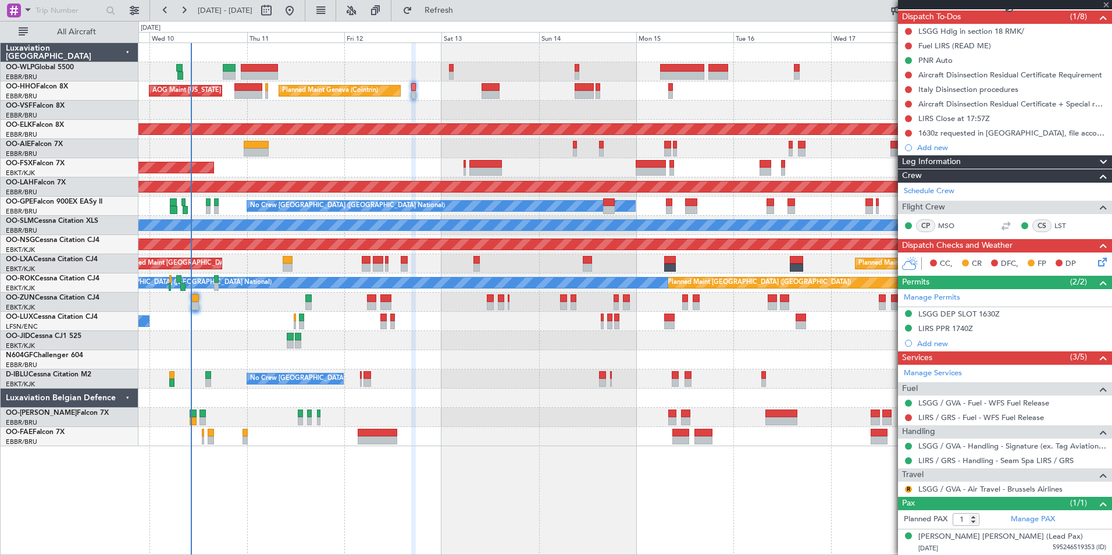
type input "0"
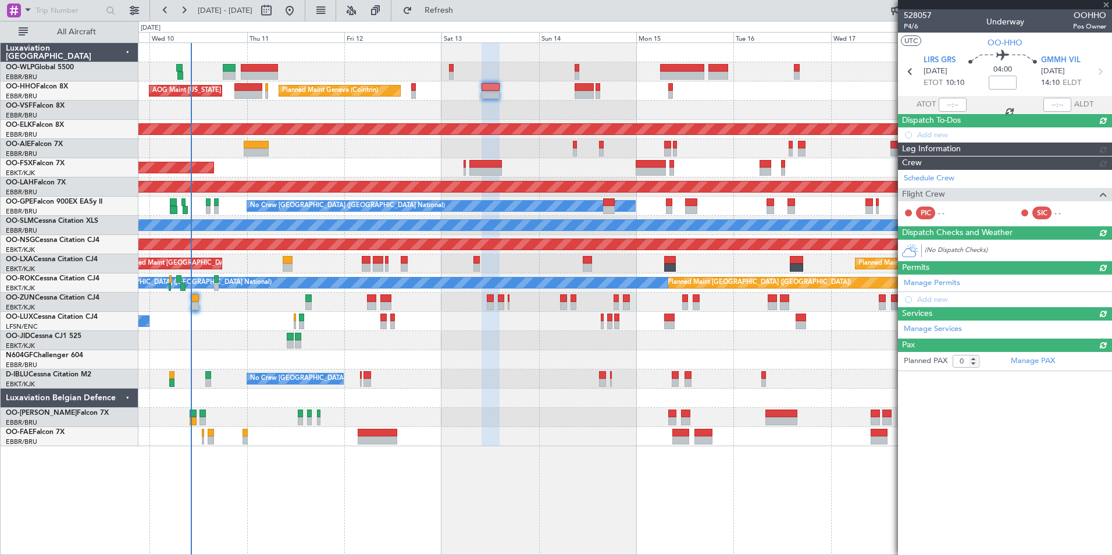
scroll to position [0, 0]
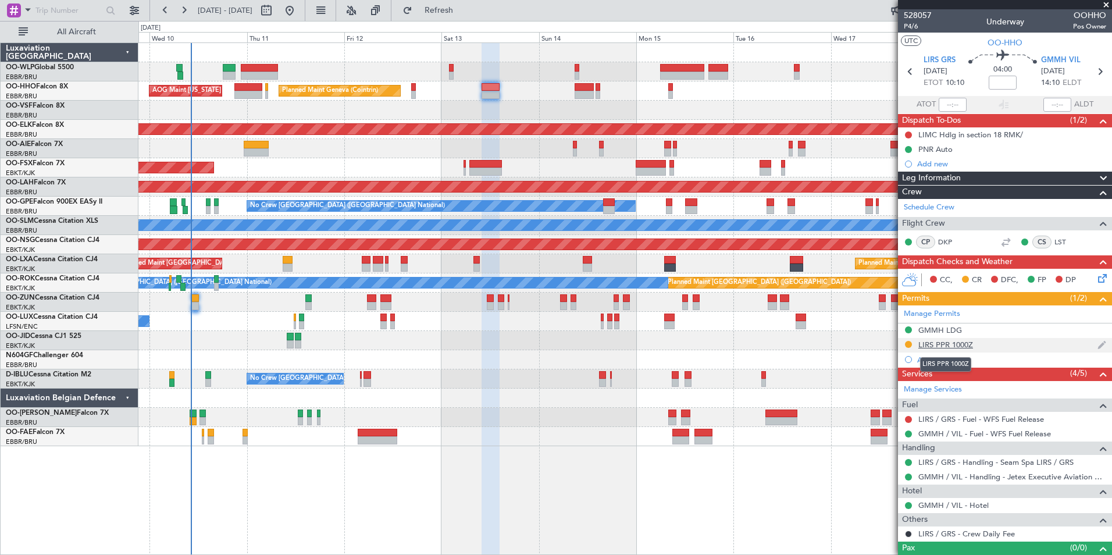
click at [950, 344] on div "LIRS PPR 1000Z" at bounding box center [946, 345] width 55 height 10
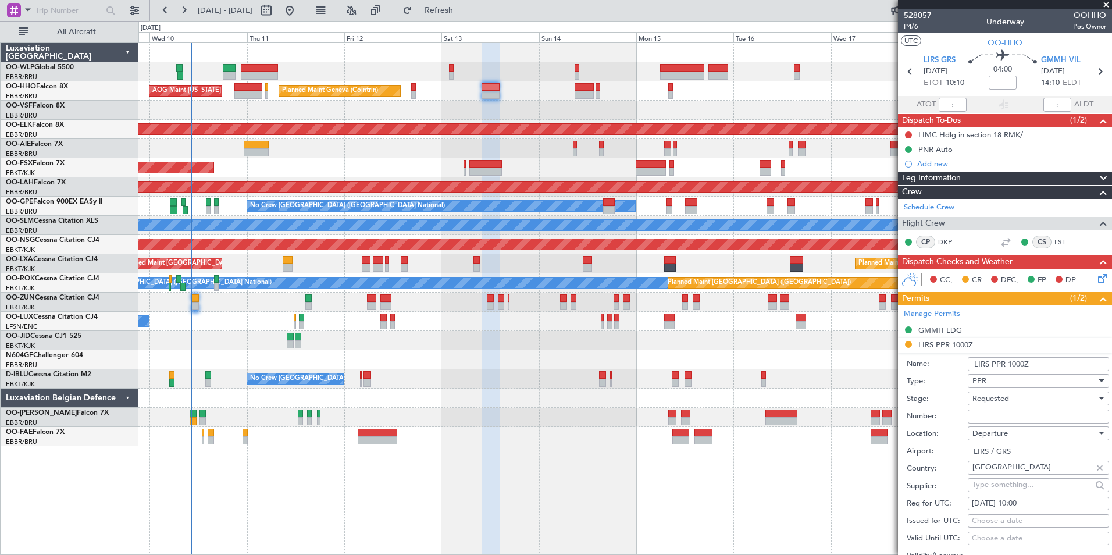
click at [1007, 417] on input "Number:" at bounding box center [1038, 417] width 141 height 14
paste input "SEAM25ST12/06"
type input "SEAM25ST12/06"
click at [1005, 401] on span "Requested" at bounding box center [991, 398] width 37 height 10
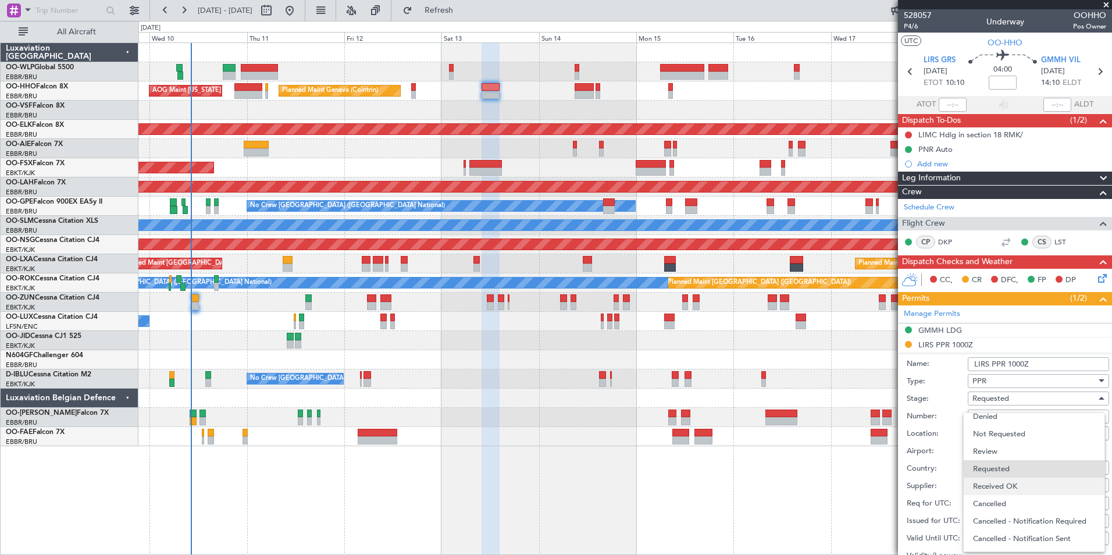
click at [1002, 487] on span "Received OK" at bounding box center [1034, 486] width 122 height 17
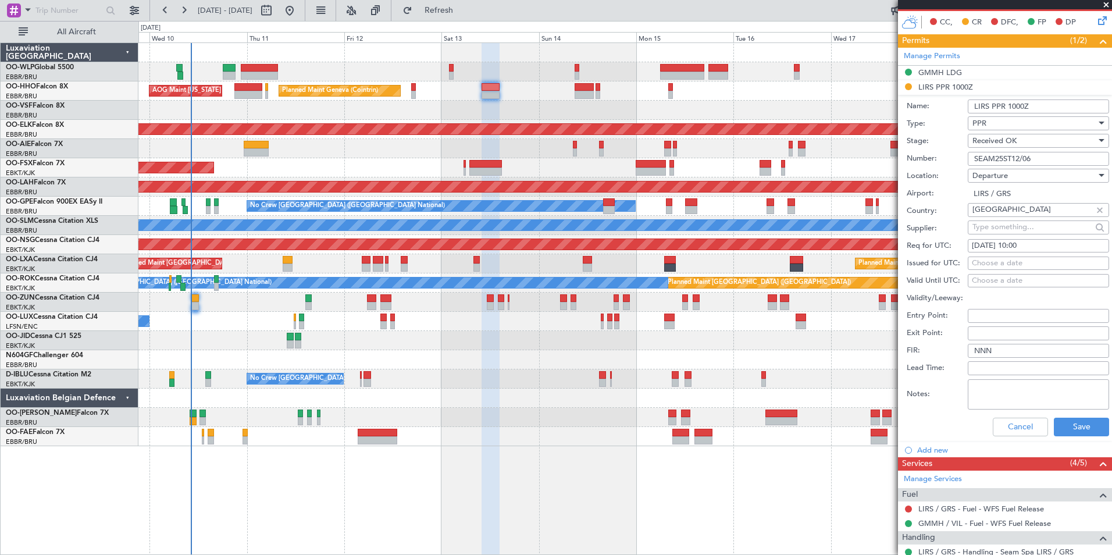
scroll to position [291, 0]
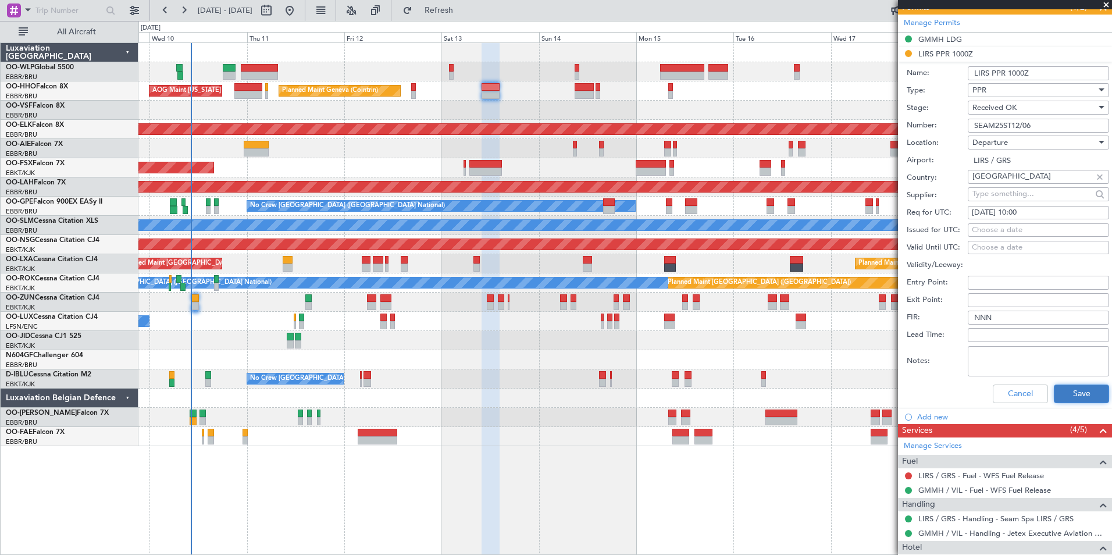
click at [1065, 391] on button "Save" at bounding box center [1081, 394] width 55 height 19
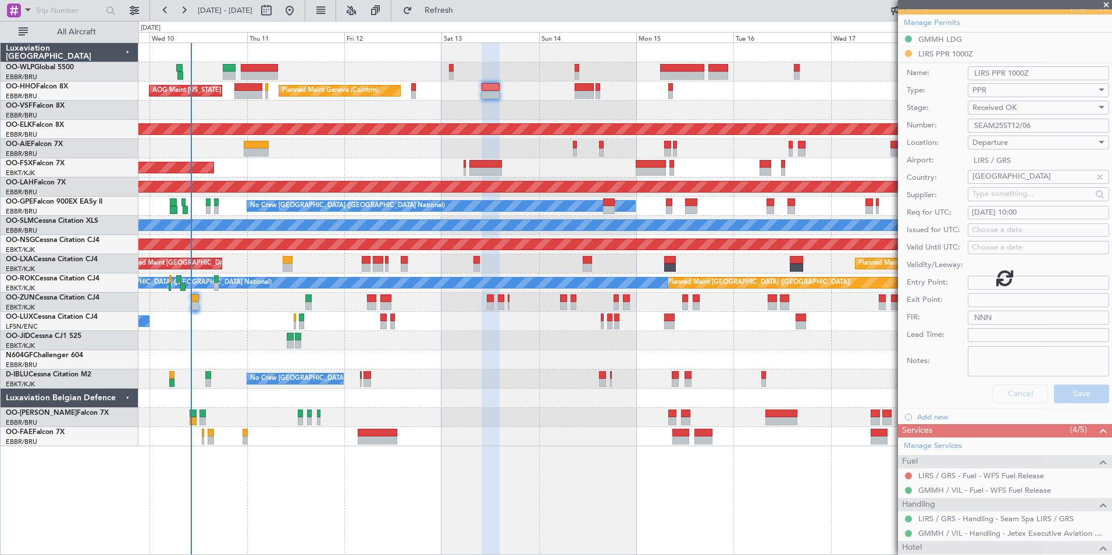
scroll to position [19, 0]
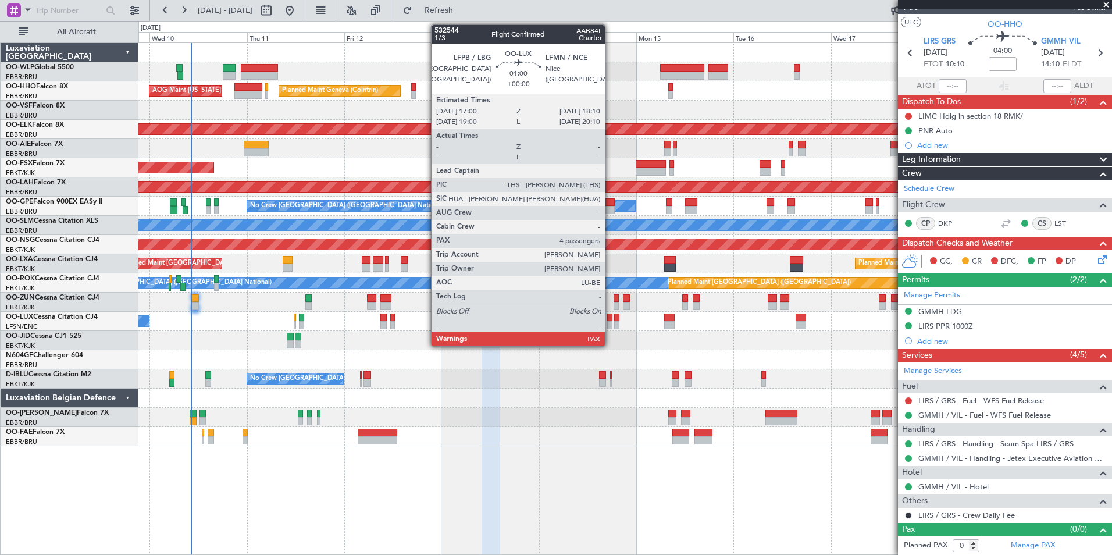
click at [610, 323] on div at bounding box center [609, 325] width 5 height 8
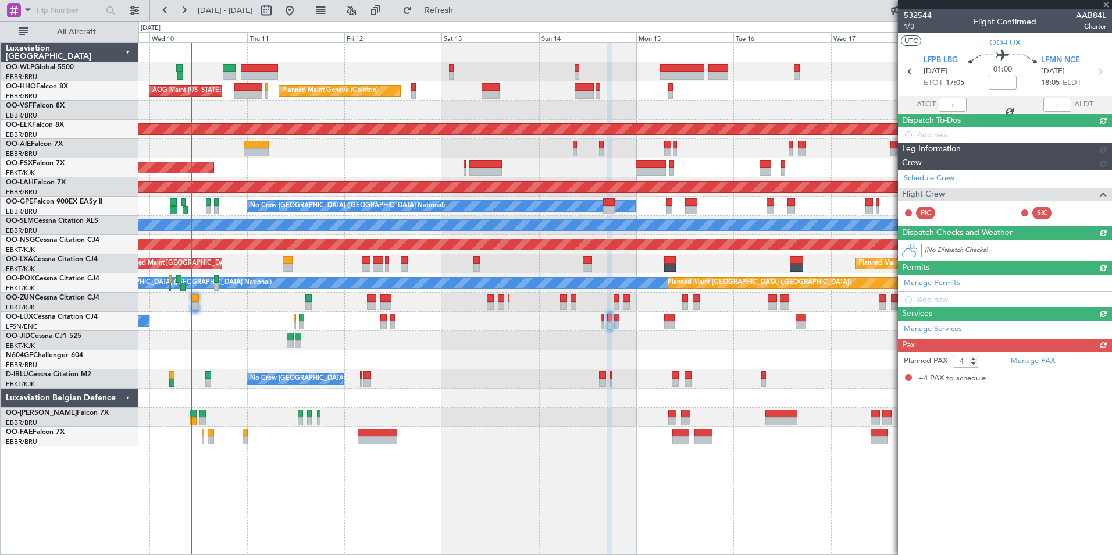
scroll to position [0, 0]
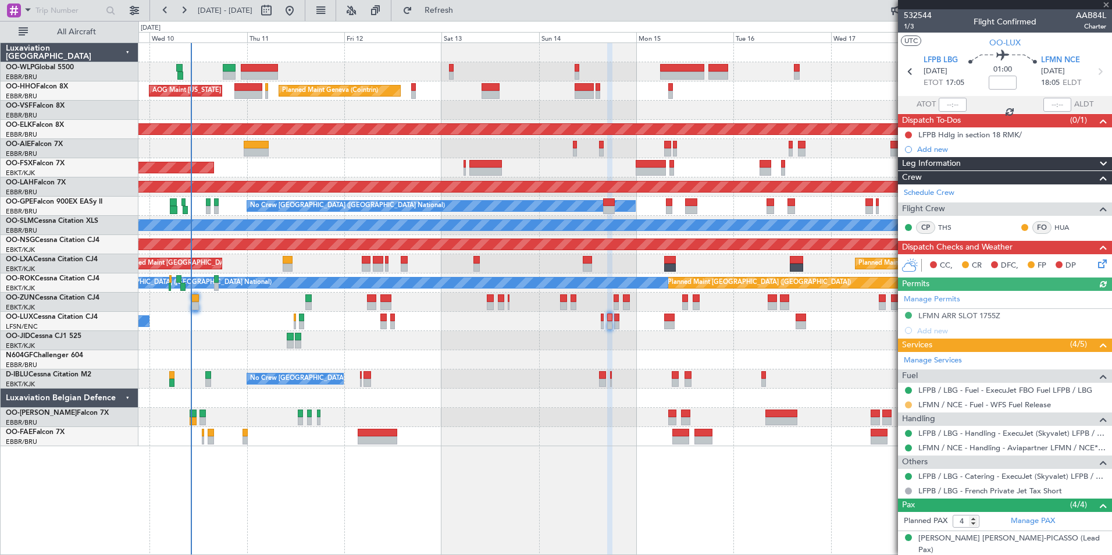
click at [907, 404] on button at bounding box center [908, 404] width 7 height 7
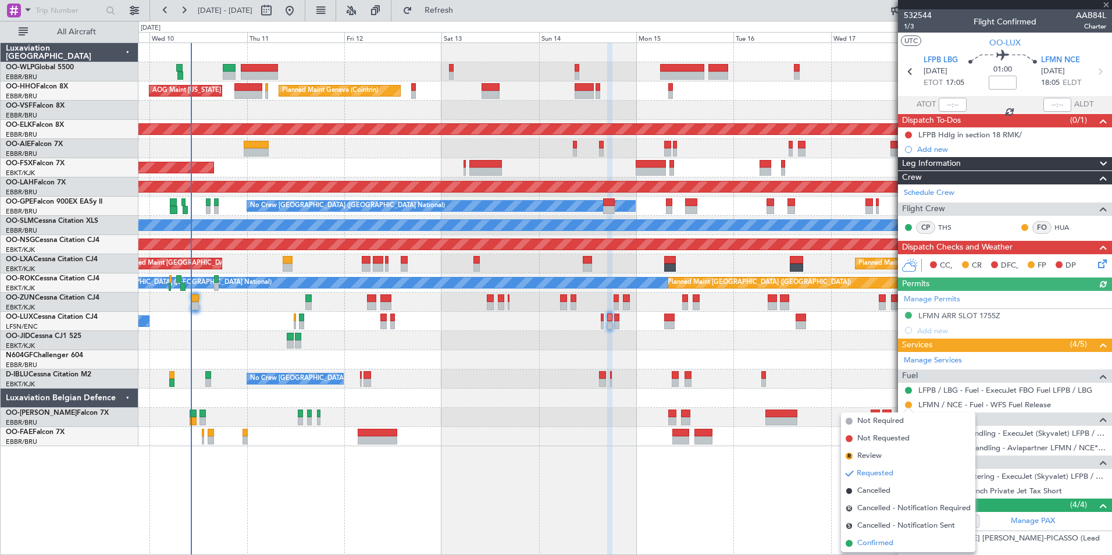
click at [867, 540] on span "Confirmed" at bounding box center [876, 544] width 36 height 12
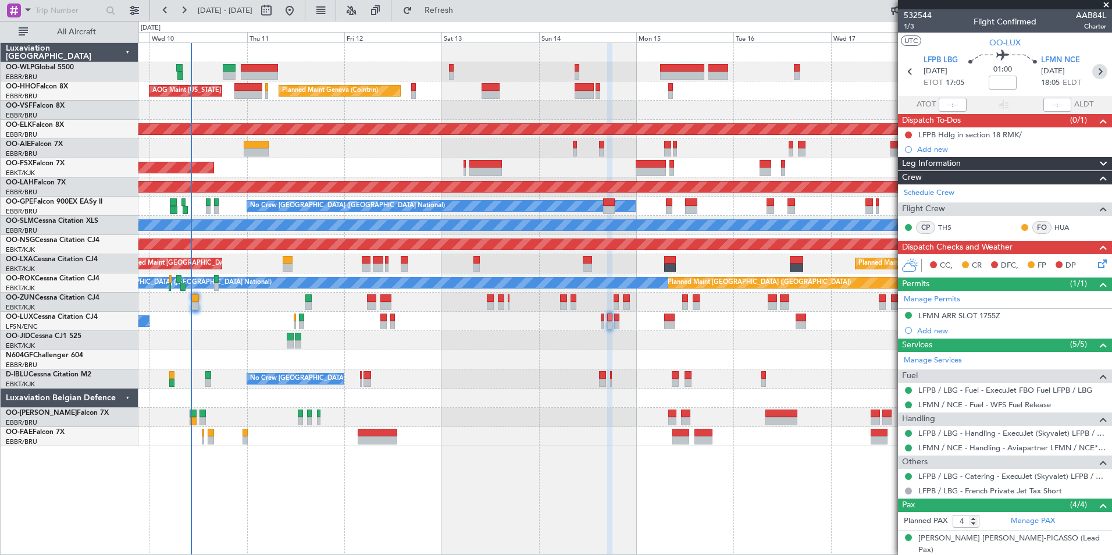
click at [1093, 74] on icon at bounding box center [1100, 71] width 15 height 15
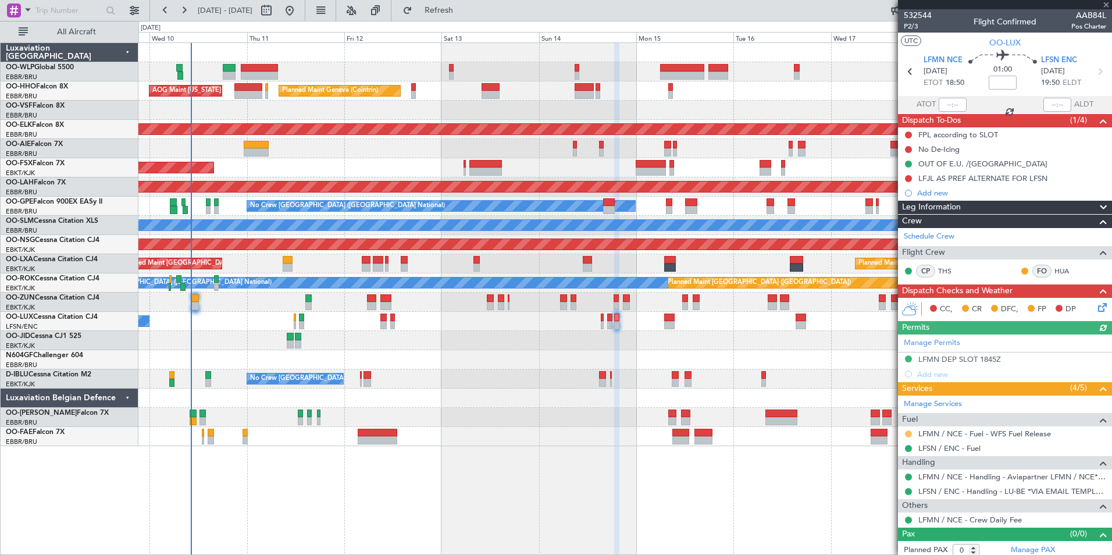
click at [909, 433] on button at bounding box center [908, 434] width 7 height 7
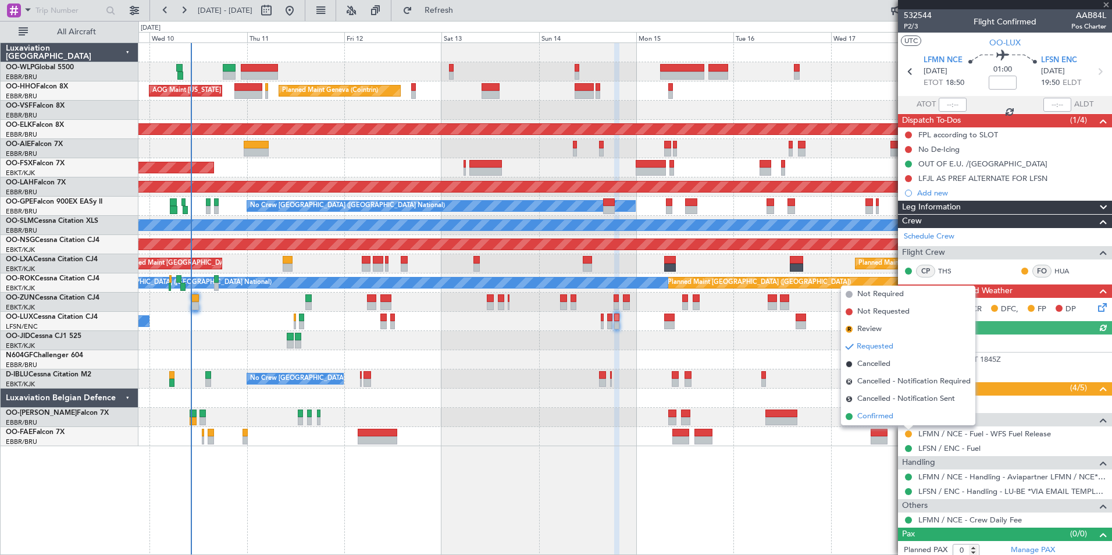
click at [870, 413] on span "Confirmed" at bounding box center [876, 417] width 36 height 12
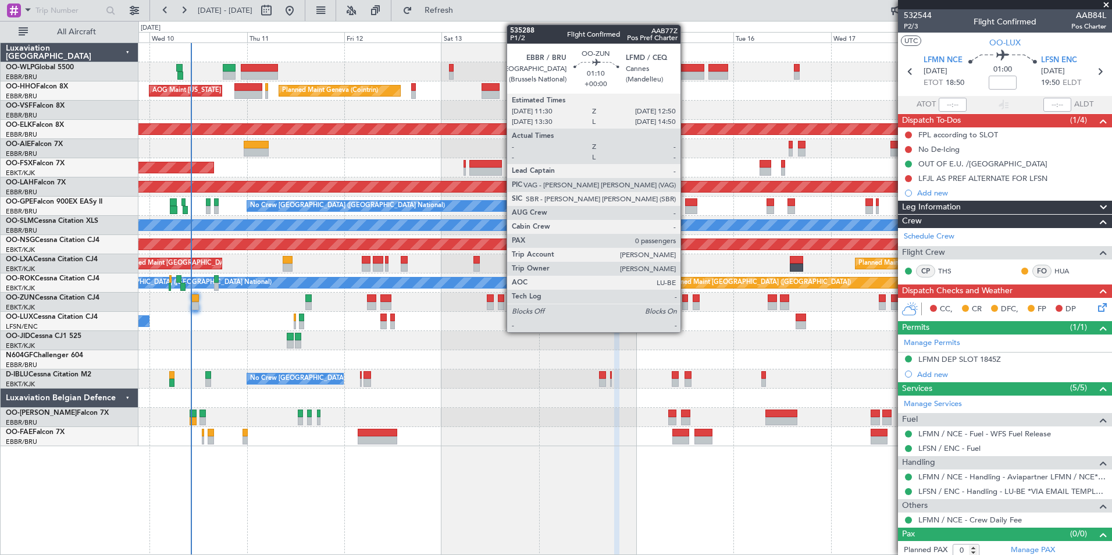
click at [686, 304] on div at bounding box center [686, 306] width 6 height 8
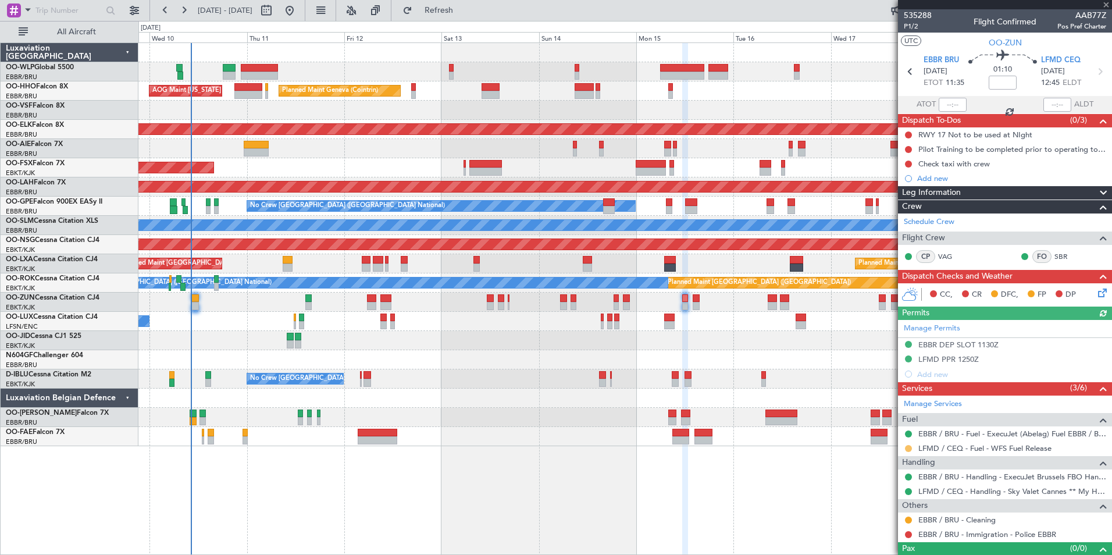
click at [908, 452] on mat-tooltip-component "Requested" at bounding box center [909, 467] width 52 height 31
click at [908, 448] on button at bounding box center [908, 448] width 7 height 7
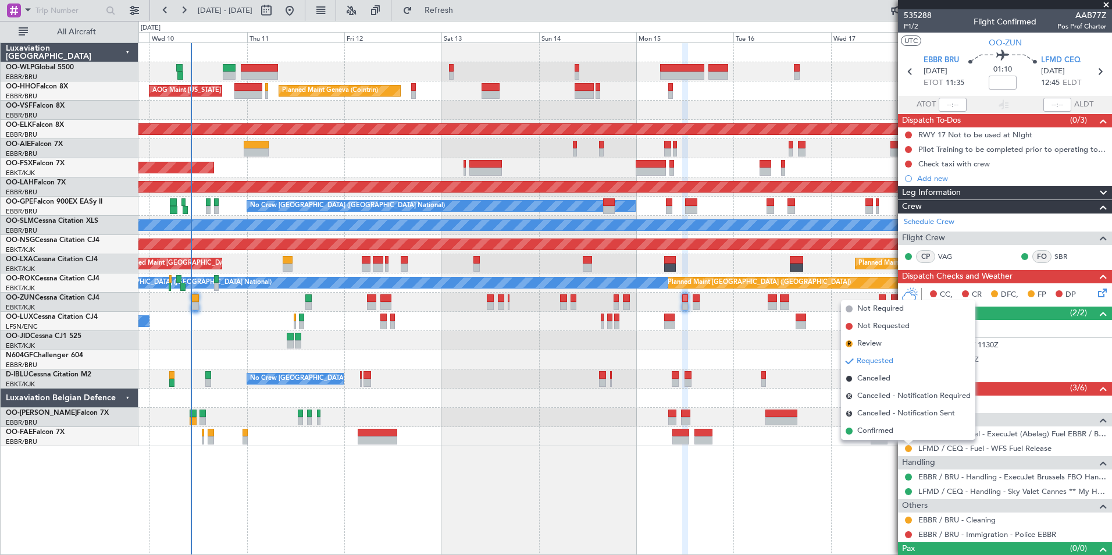
click at [884, 429] on span "Confirmed" at bounding box center [876, 431] width 36 height 12
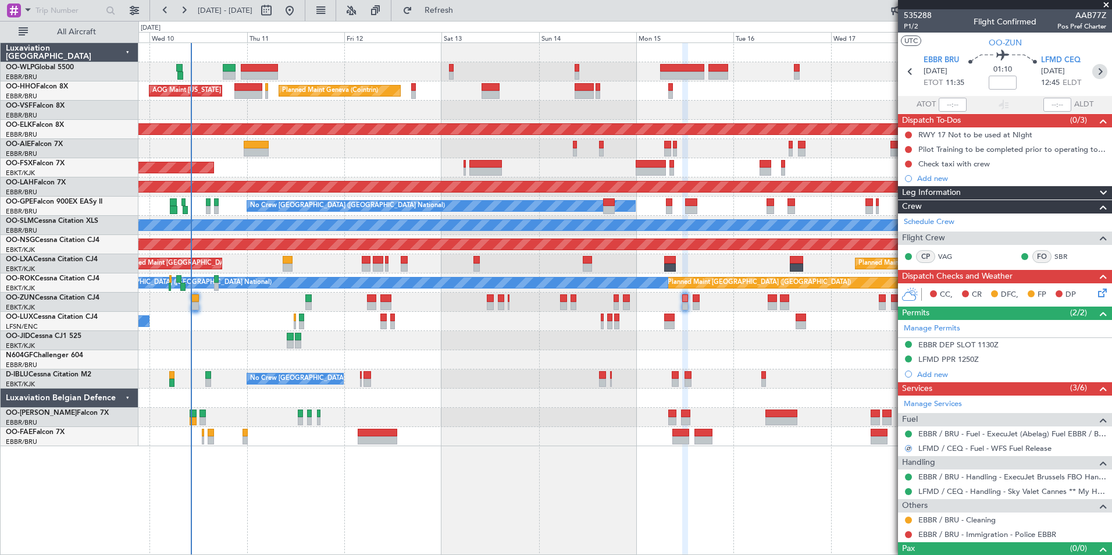
click at [1093, 74] on icon at bounding box center [1100, 71] width 15 height 15
type input "2"
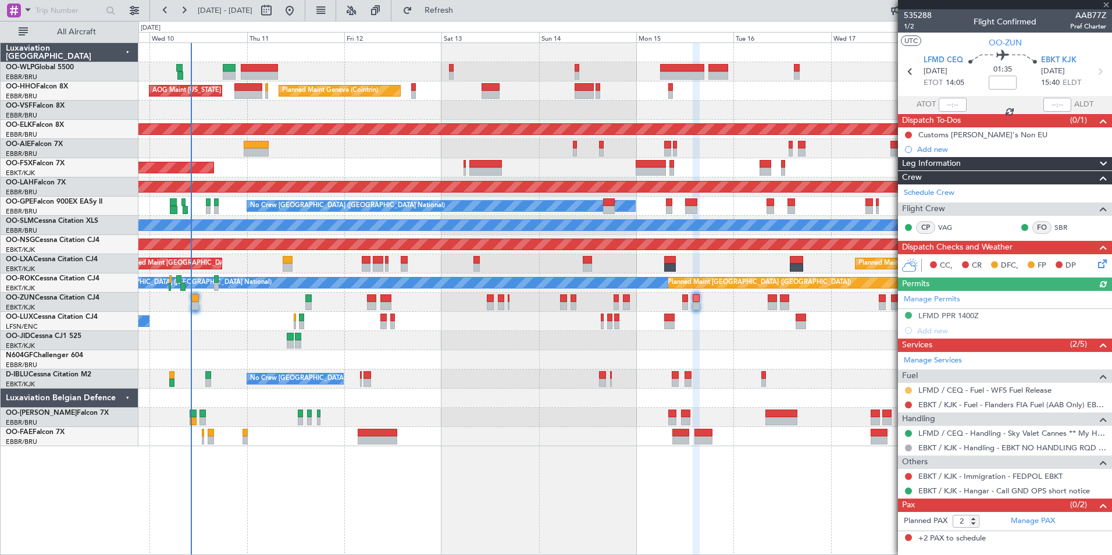
click at [908, 390] on button at bounding box center [908, 390] width 7 height 7
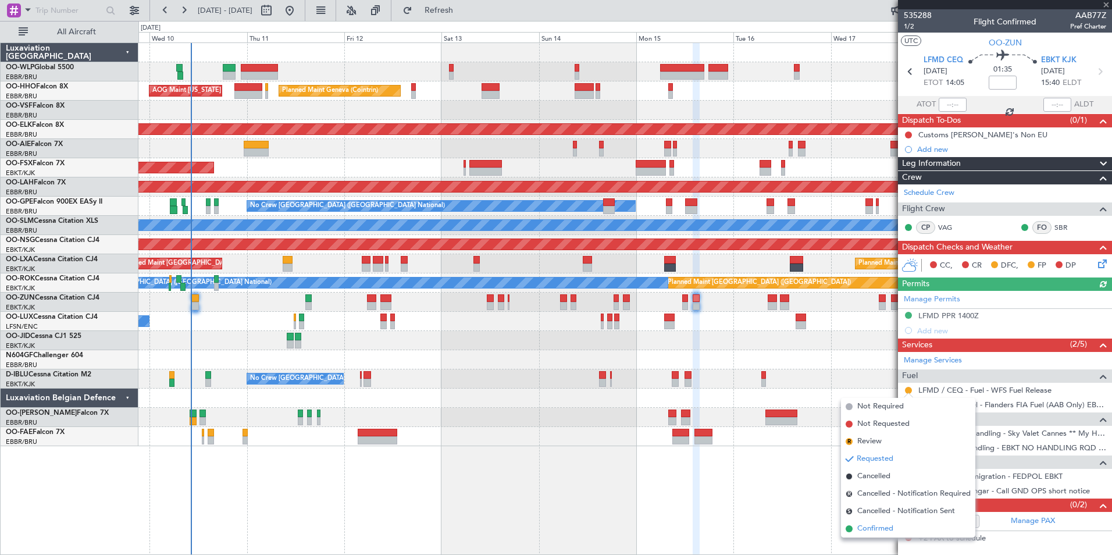
click at [881, 531] on span "Confirmed" at bounding box center [876, 529] width 36 height 12
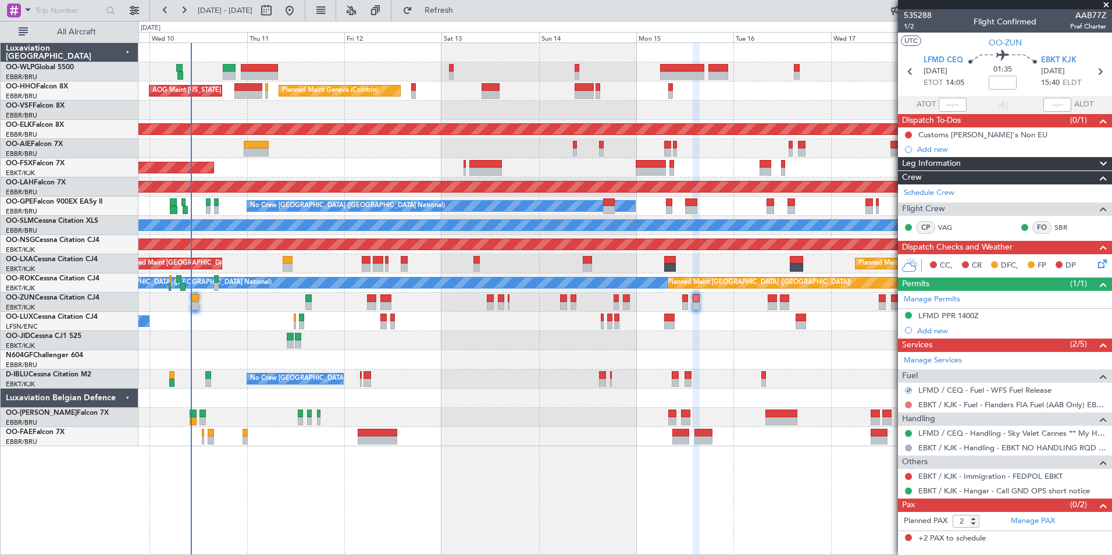
click at [906, 402] on button at bounding box center [908, 404] width 7 height 7
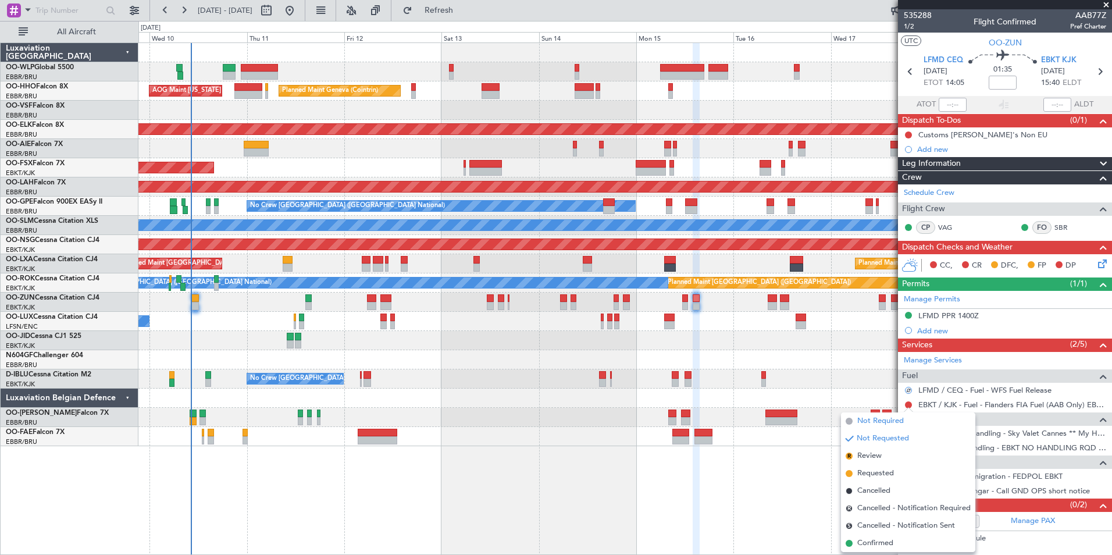
click at [879, 422] on span "Not Required" at bounding box center [881, 421] width 47 height 12
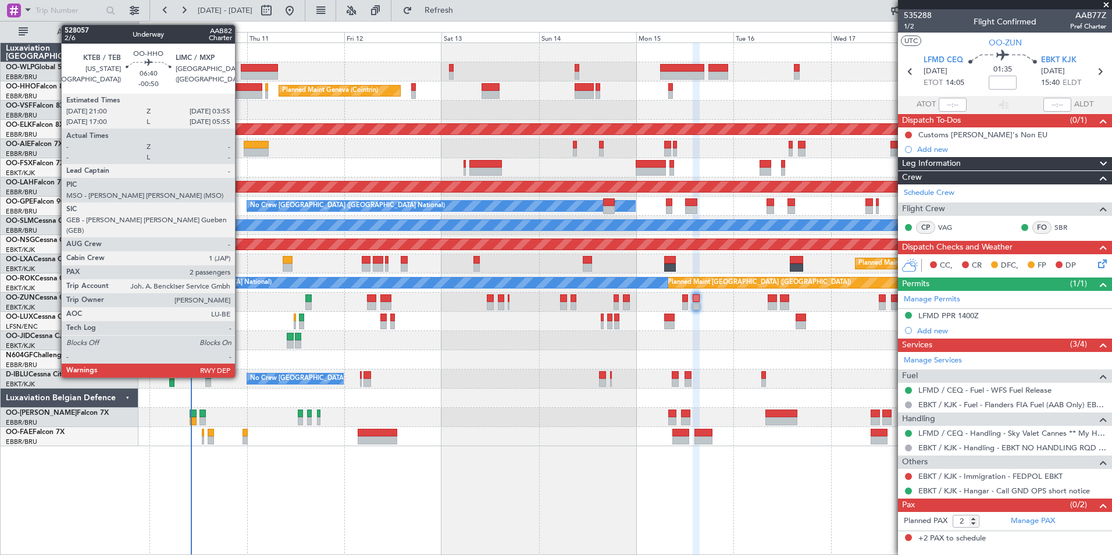
click at [240, 90] on div at bounding box center [248, 87] width 29 height 8
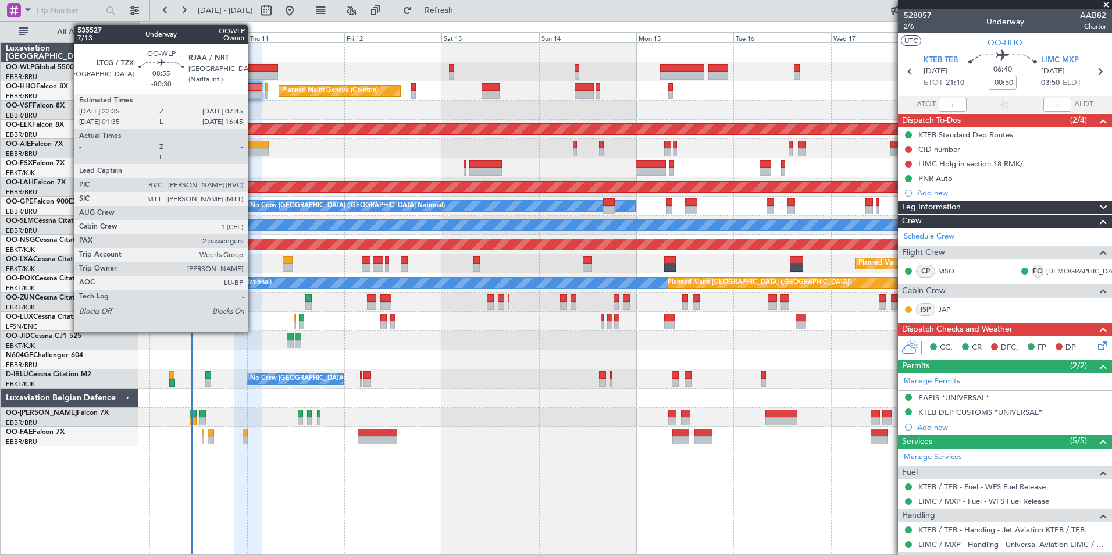
click at [253, 73] on div at bounding box center [259, 76] width 37 height 8
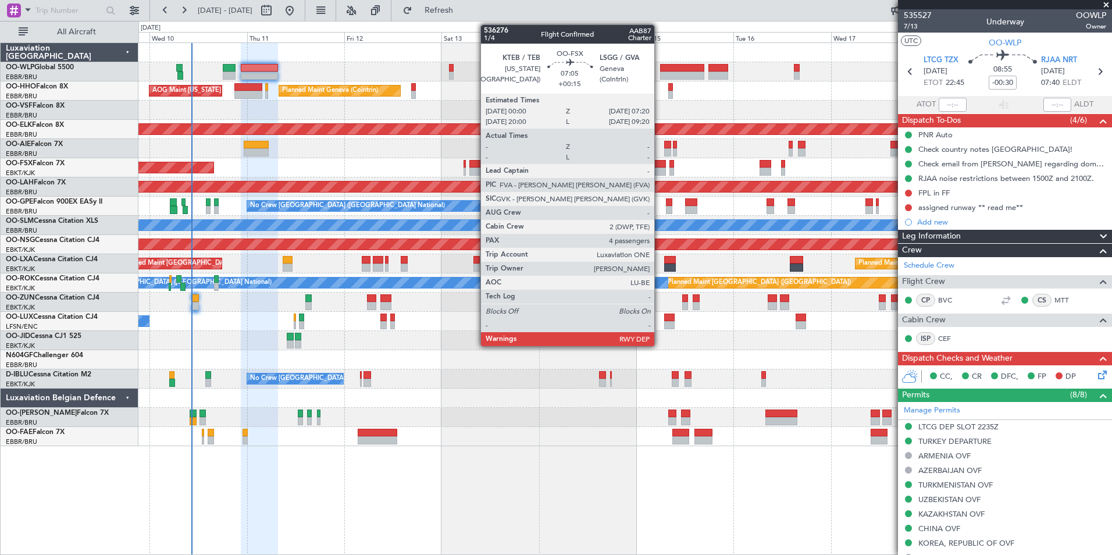
click at [660, 165] on div at bounding box center [651, 164] width 30 height 8
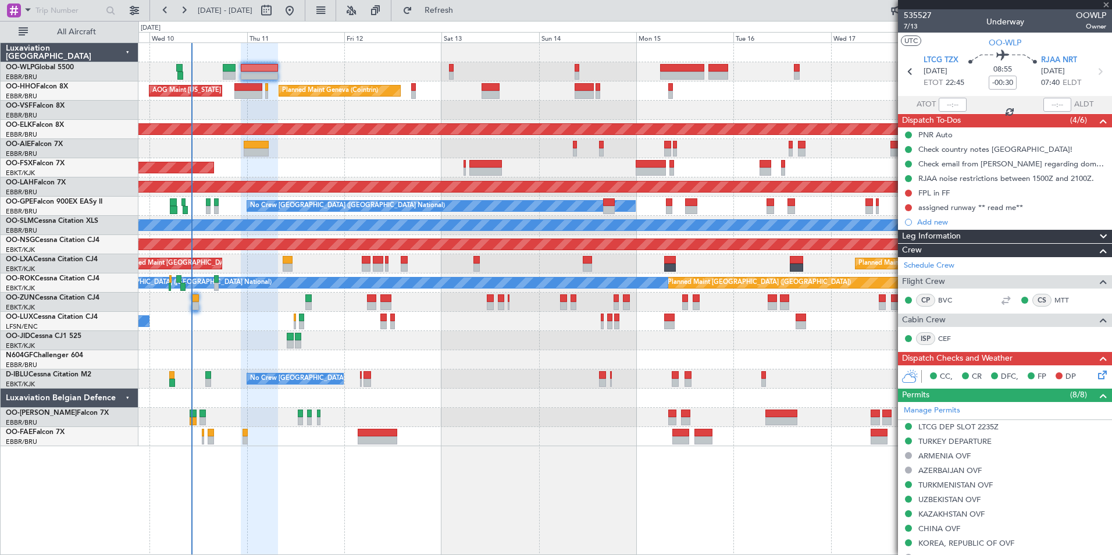
type input "+00:15"
type input "4"
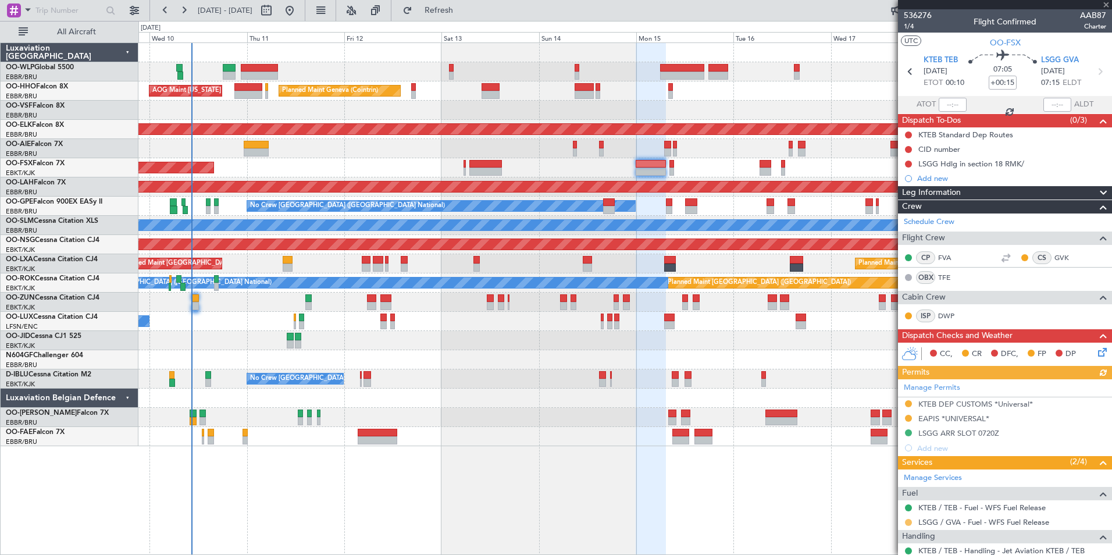
click at [909, 522] on button at bounding box center [908, 522] width 7 height 7
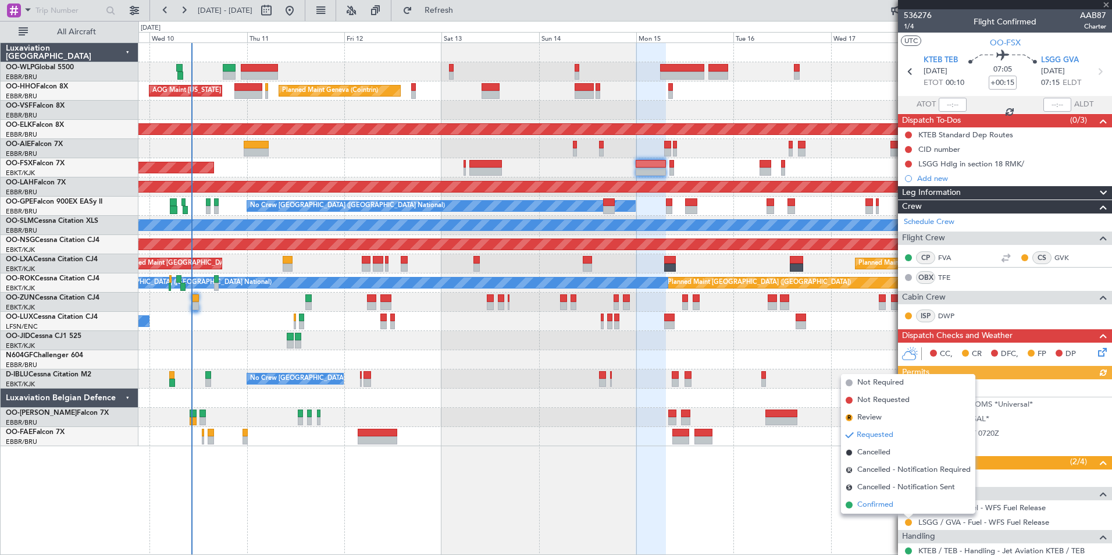
click at [872, 502] on span "Confirmed" at bounding box center [876, 505] width 36 height 12
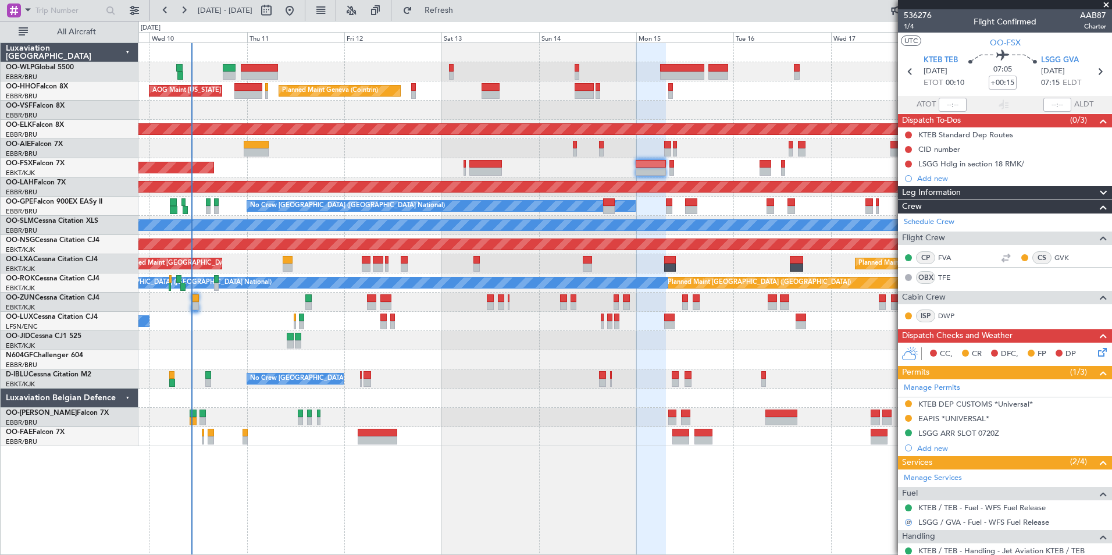
click at [1084, 63] on div "LSGG GVA [DATE] 07:15 ELDT" at bounding box center [1067, 72] width 51 height 34
click at [1093, 73] on icon at bounding box center [1100, 71] width 15 height 15
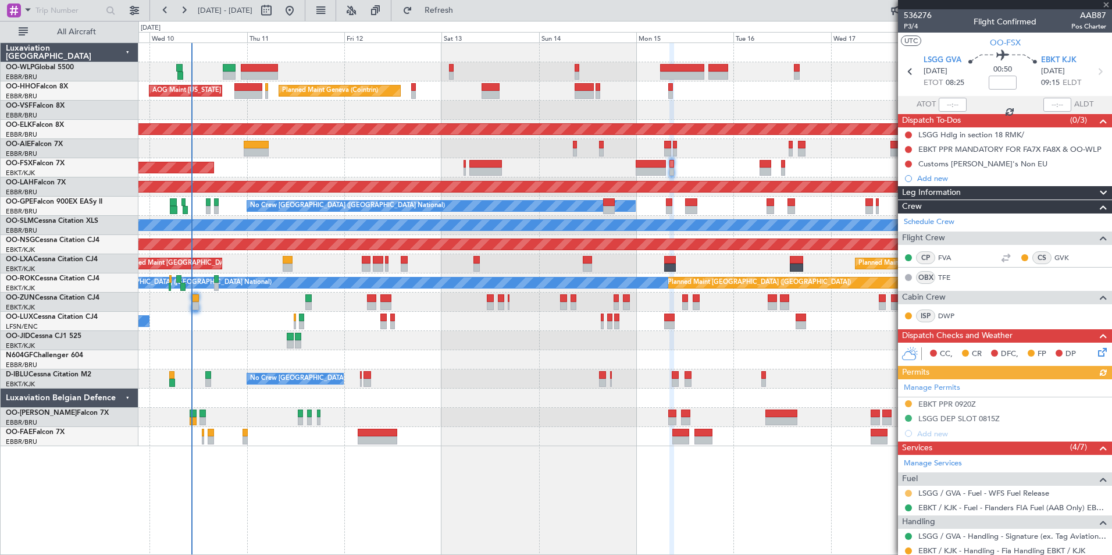
click at [908, 492] on button at bounding box center [908, 493] width 7 height 7
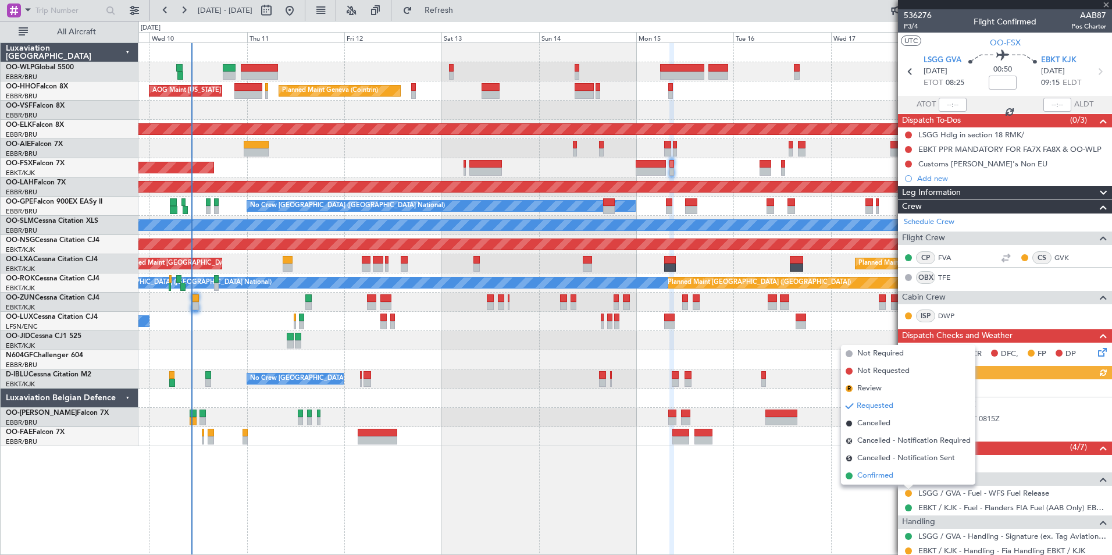
click at [875, 471] on span "Confirmed" at bounding box center [876, 476] width 36 height 12
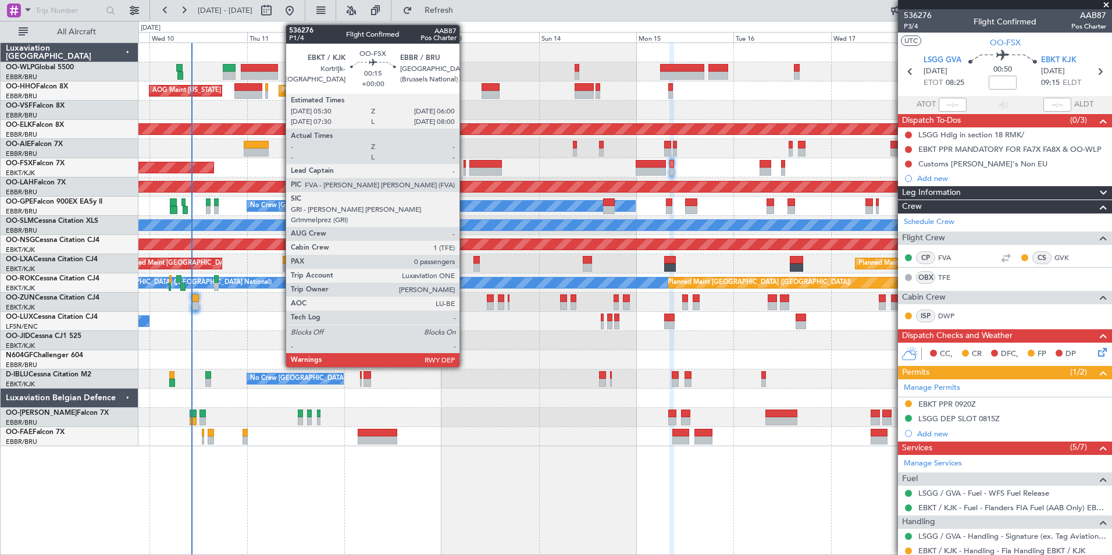
click at [465, 166] on div at bounding box center [465, 164] width 2 height 8
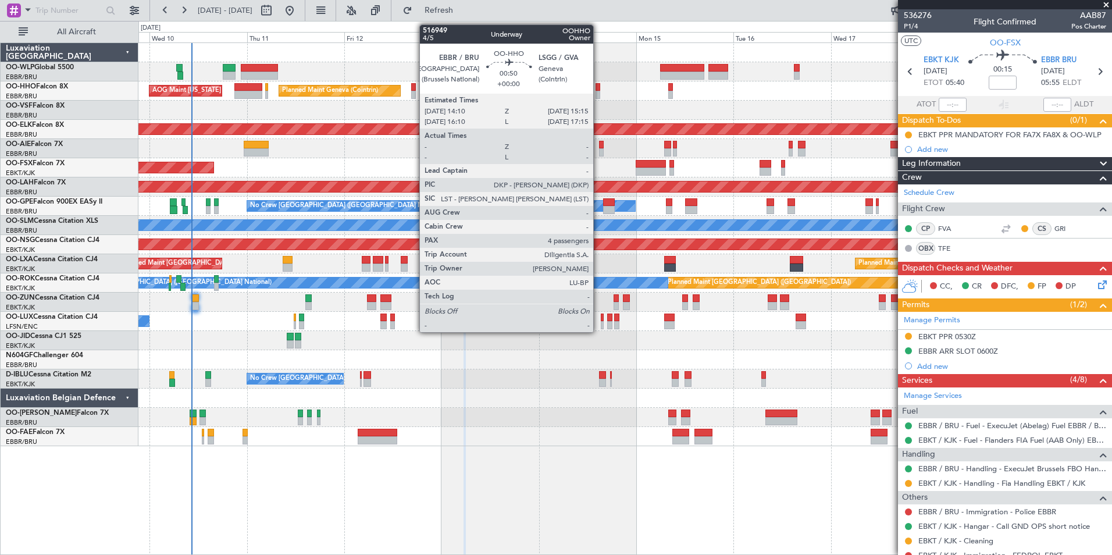
click at [599, 94] on div at bounding box center [598, 95] width 5 height 8
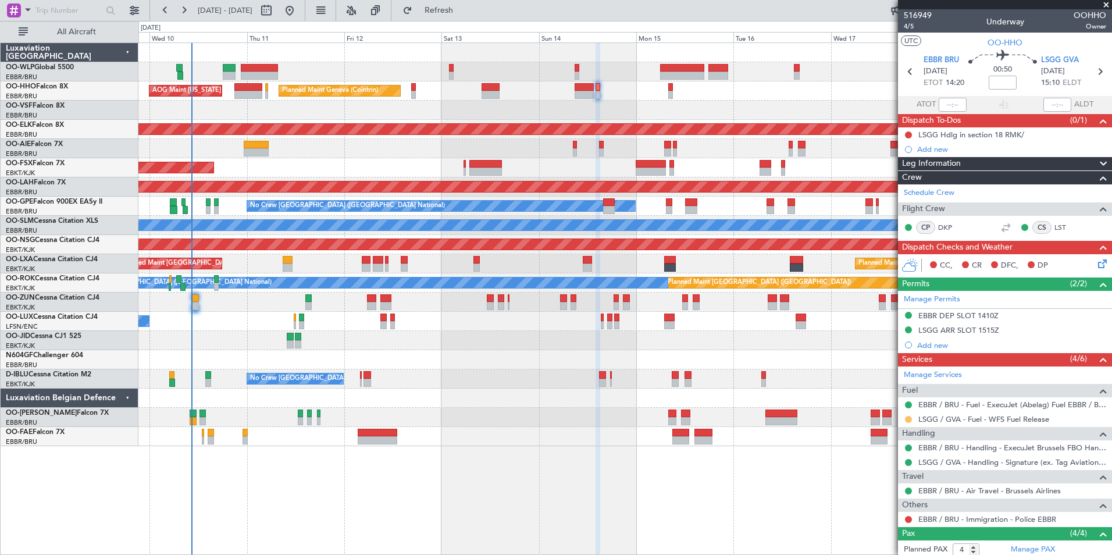
click at [910, 421] on button at bounding box center [908, 419] width 7 height 7
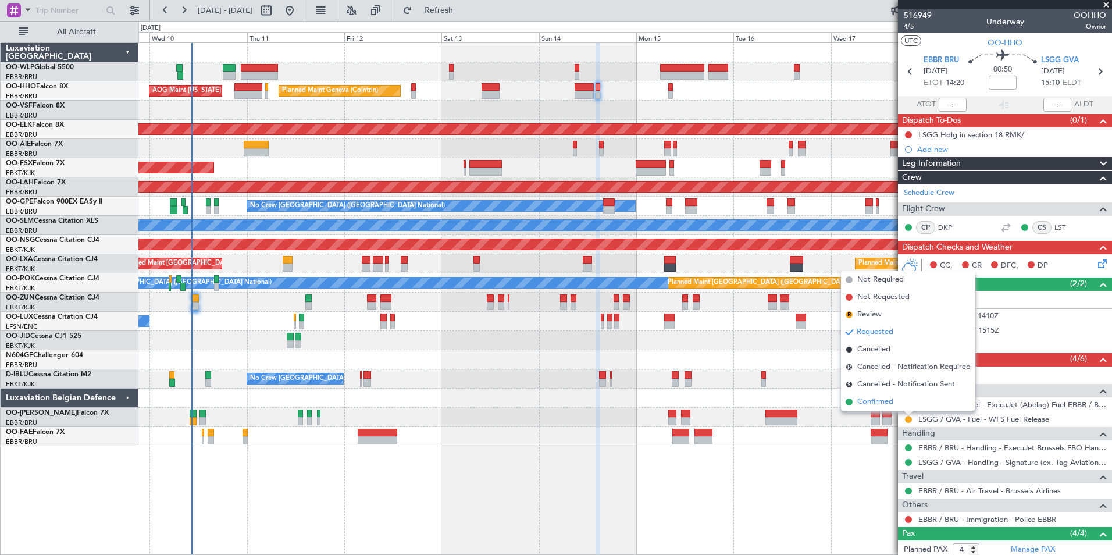
click at [888, 403] on span "Confirmed" at bounding box center [876, 402] width 36 height 12
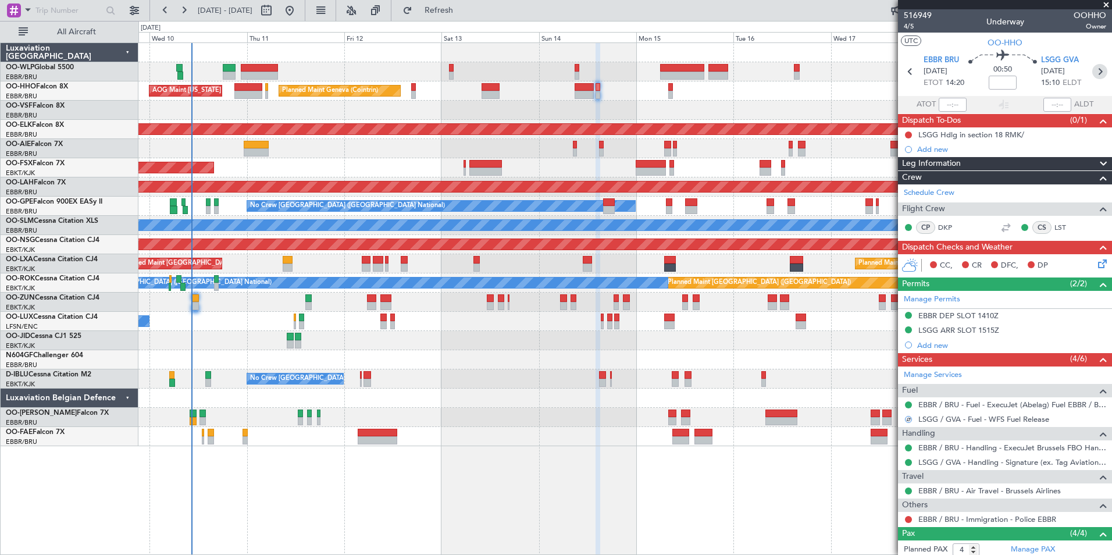
click at [1093, 74] on icon at bounding box center [1100, 71] width 15 height 15
type input "1"
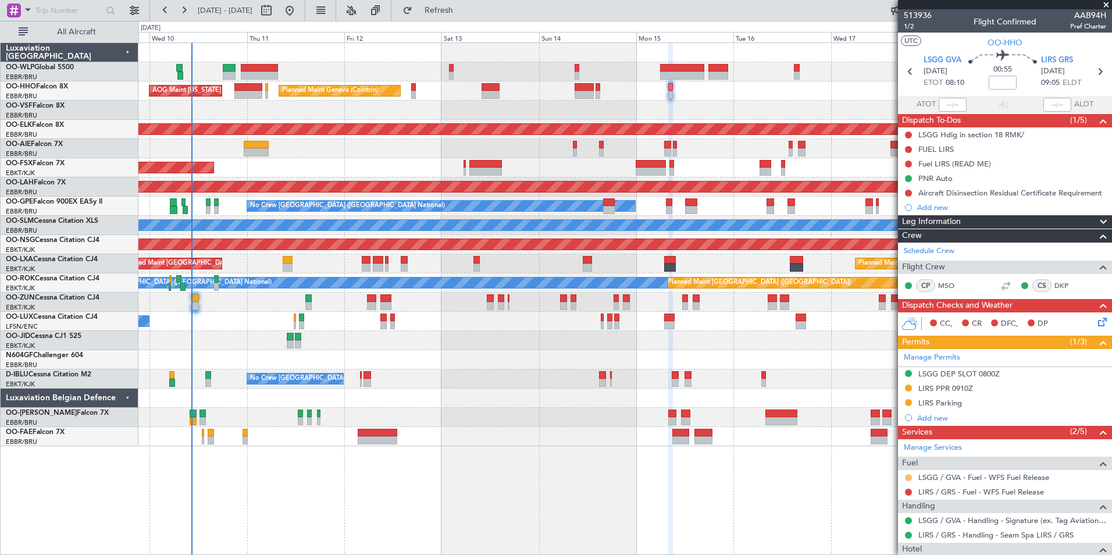
click at [907, 478] on button at bounding box center [908, 477] width 7 height 7
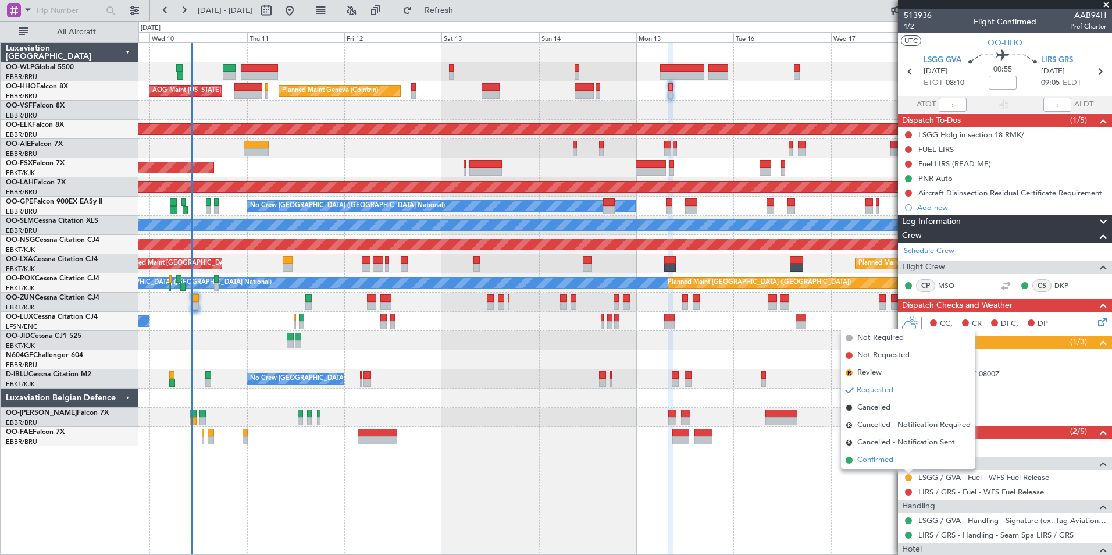
click at [860, 458] on span "Confirmed" at bounding box center [876, 460] width 36 height 12
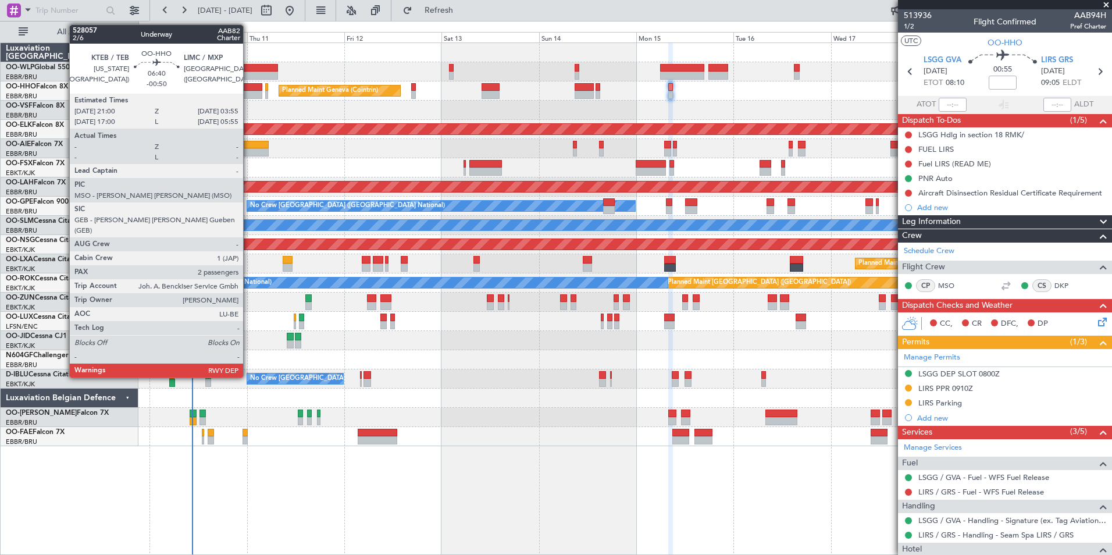
click at [248, 88] on div at bounding box center [248, 87] width 29 height 8
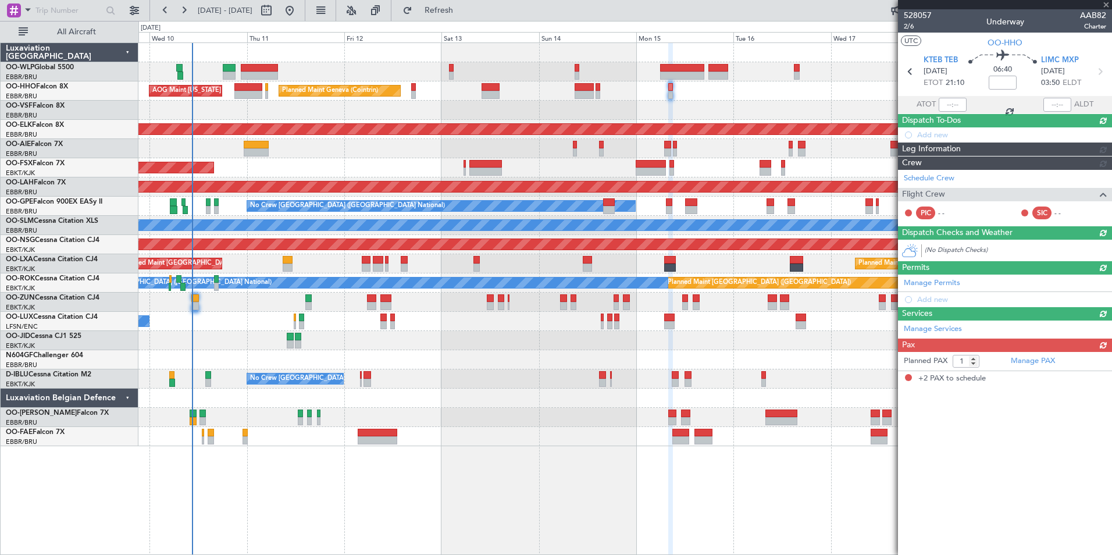
type input "-00:50"
type input "2"
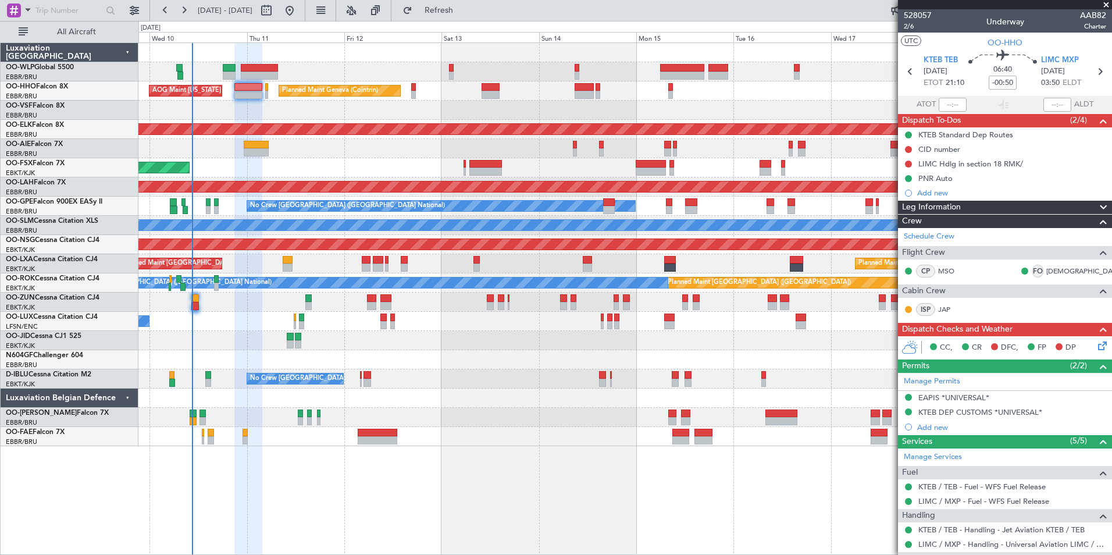
click at [408, 159] on div "Planned Maint Kortrijk-[GEOGRAPHIC_DATA]" at bounding box center [624, 167] width 973 height 19
click at [597, 59] on div at bounding box center [624, 52] width 973 height 19
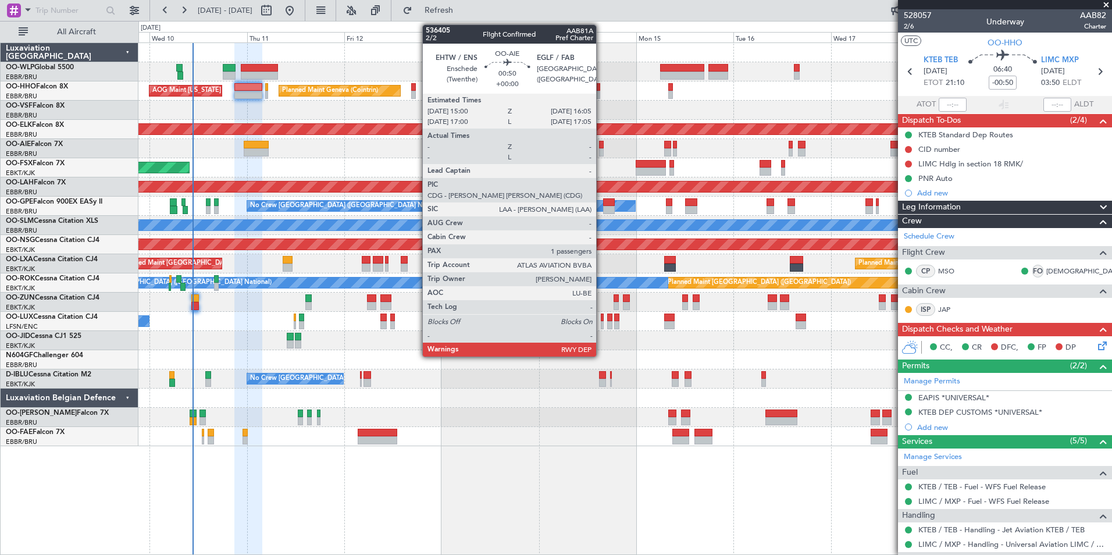
click at [602, 148] on div at bounding box center [601, 152] width 5 height 8
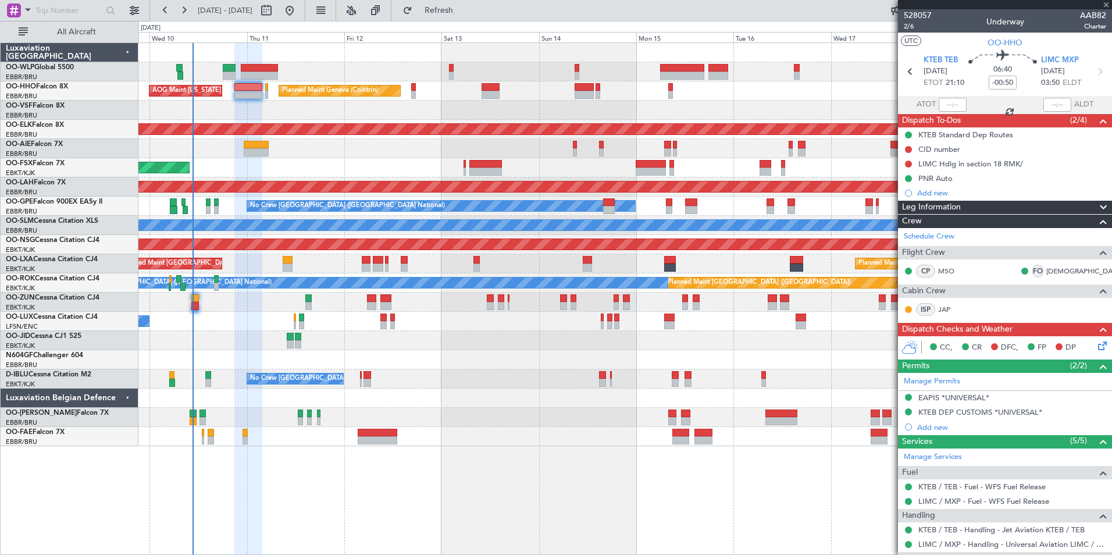
type input "1"
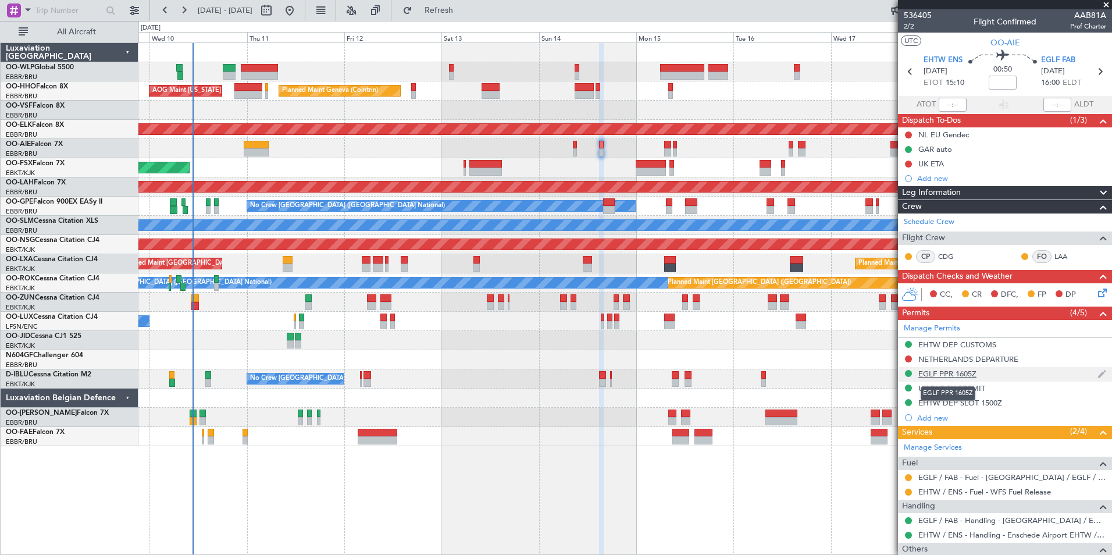
click at [944, 375] on div "EGLF PPR 1605Z" at bounding box center [948, 374] width 58 height 10
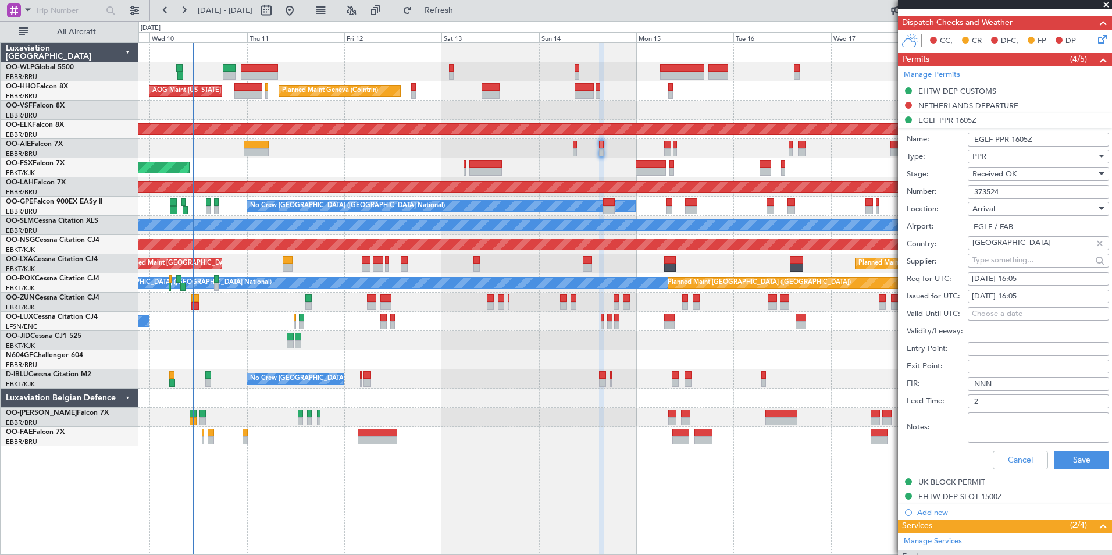
scroll to position [433, 0]
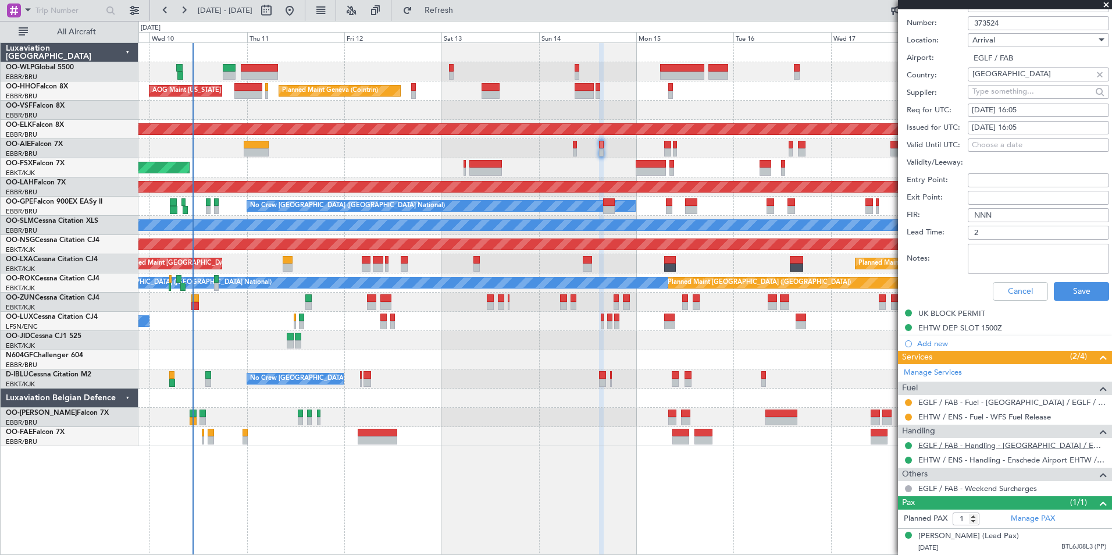
click at [964, 440] on link "EGLF / FAB - Handling - [GEOGRAPHIC_DATA] / EGLF / FAB" at bounding box center [1013, 445] width 188 height 10
click at [1002, 285] on button "Cancel" at bounding box center [1020, 291] width 55 height 19
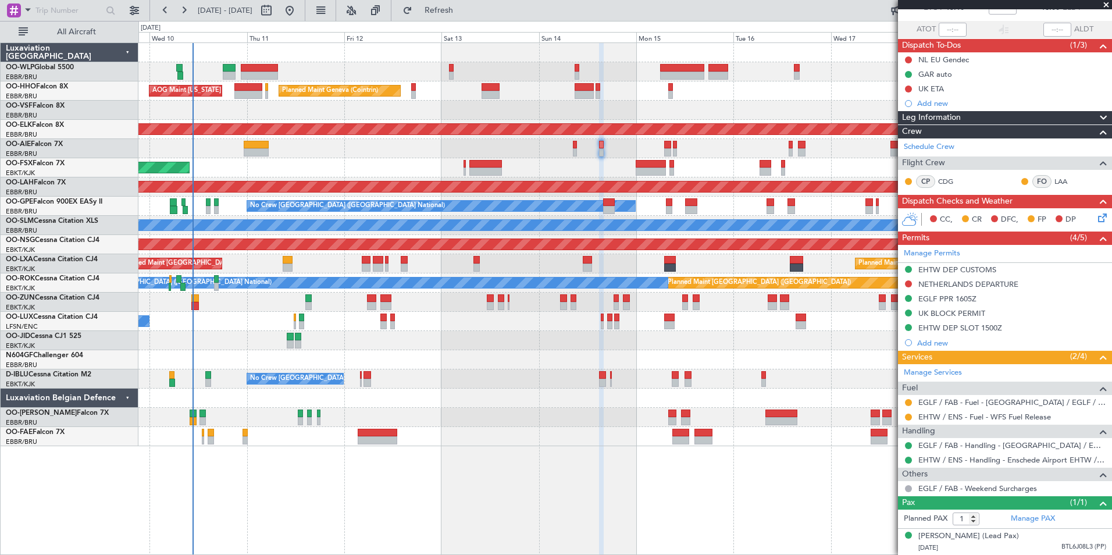
scroll to position [86, 0]
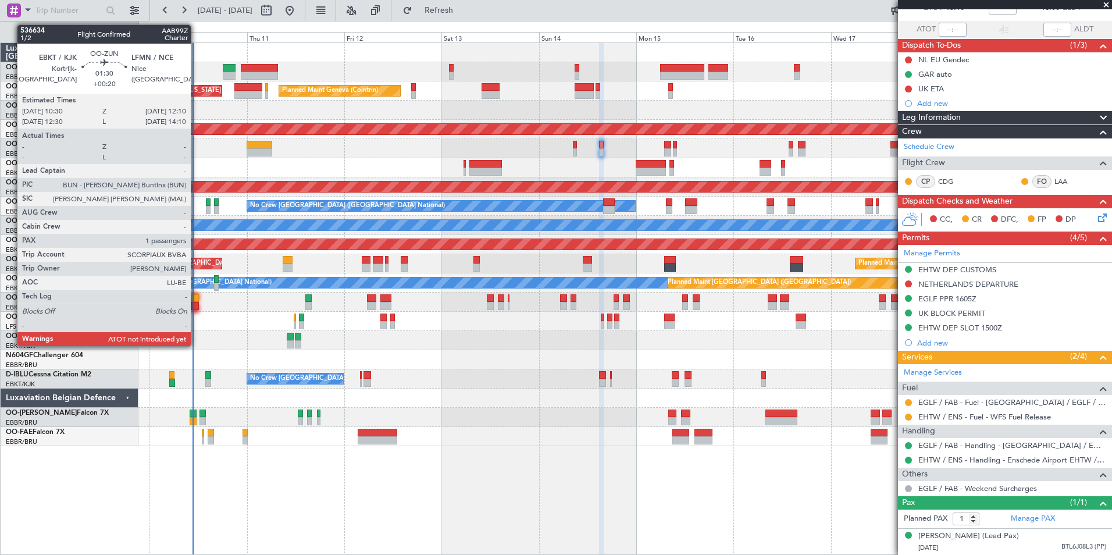
click at [196, 304] on div at bounding box center [194, 306] width 7 height 8
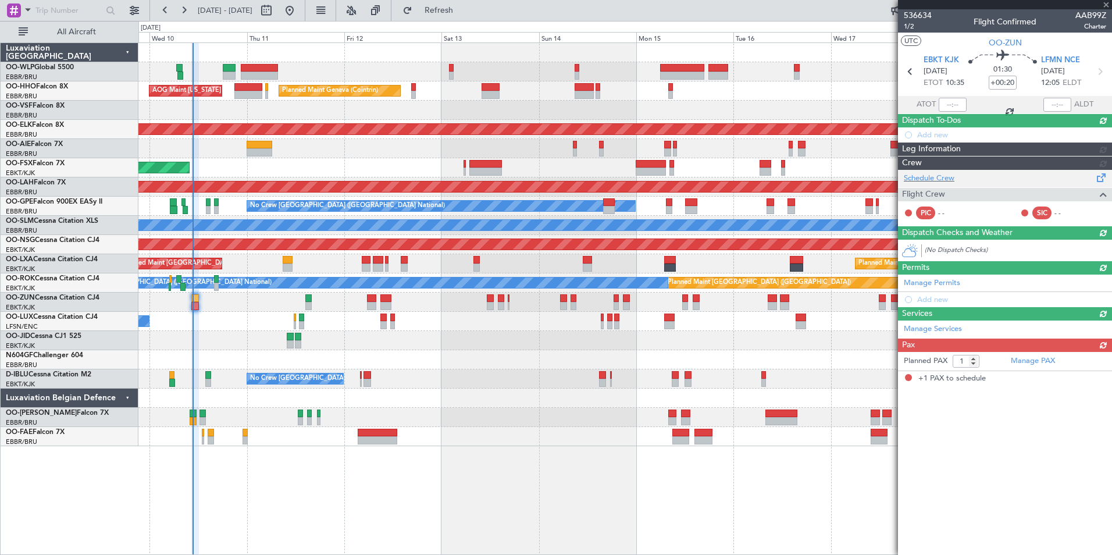
scroll to position [0, 0]
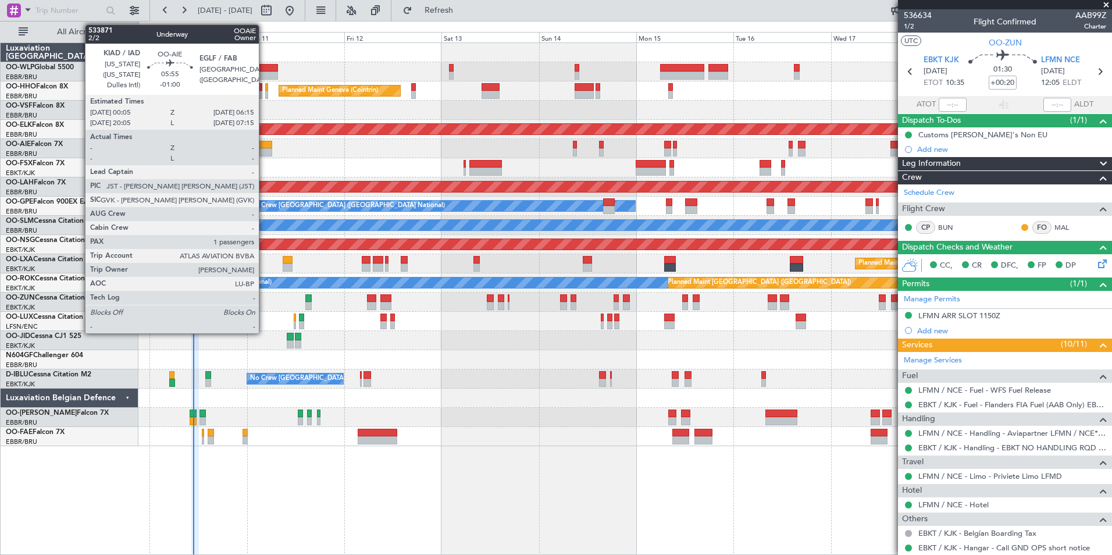
click at [264, 154] on div at bounding box center [259, 152] width 25 height 8
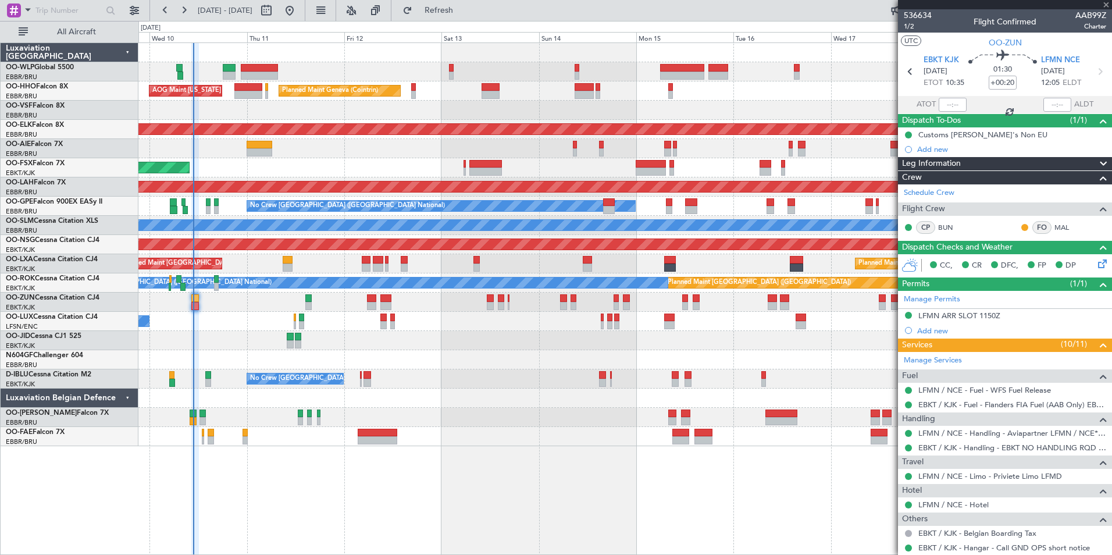
type input "-01:00"
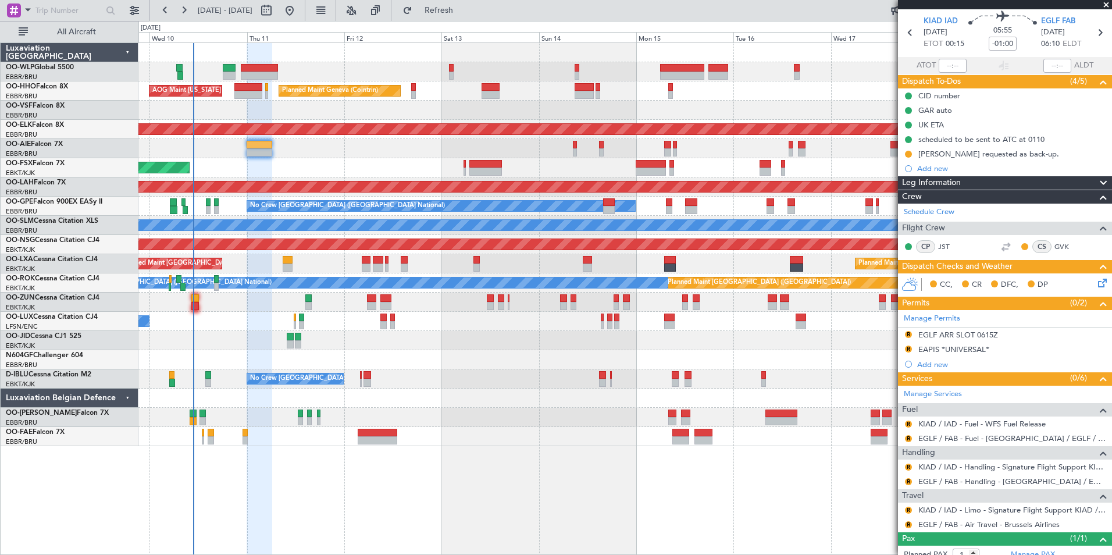
scroll to position [58, 0]
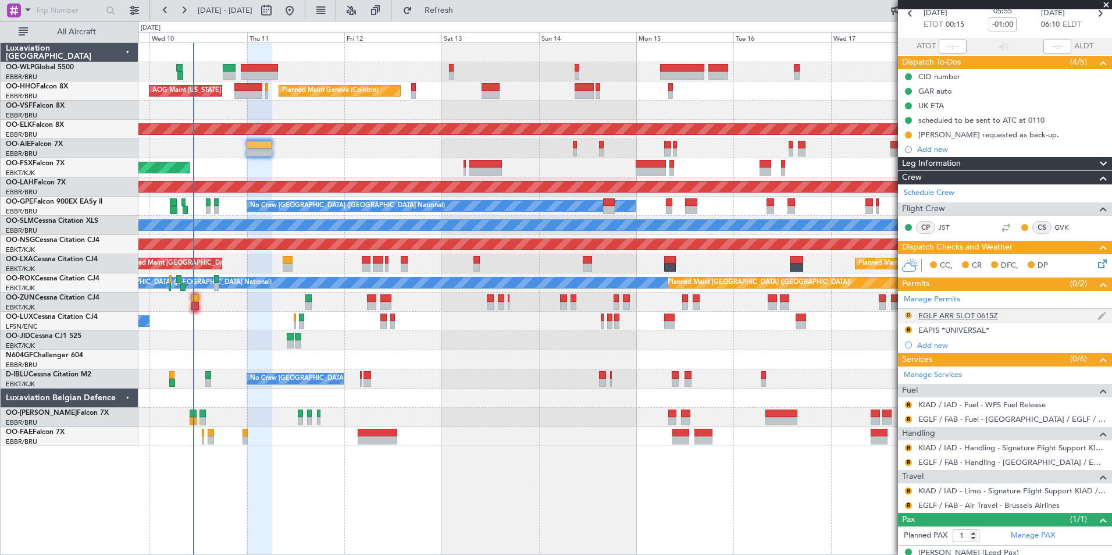
click at [907, 317] on button "R" at bounding box center [908, 315] width 7 height 7
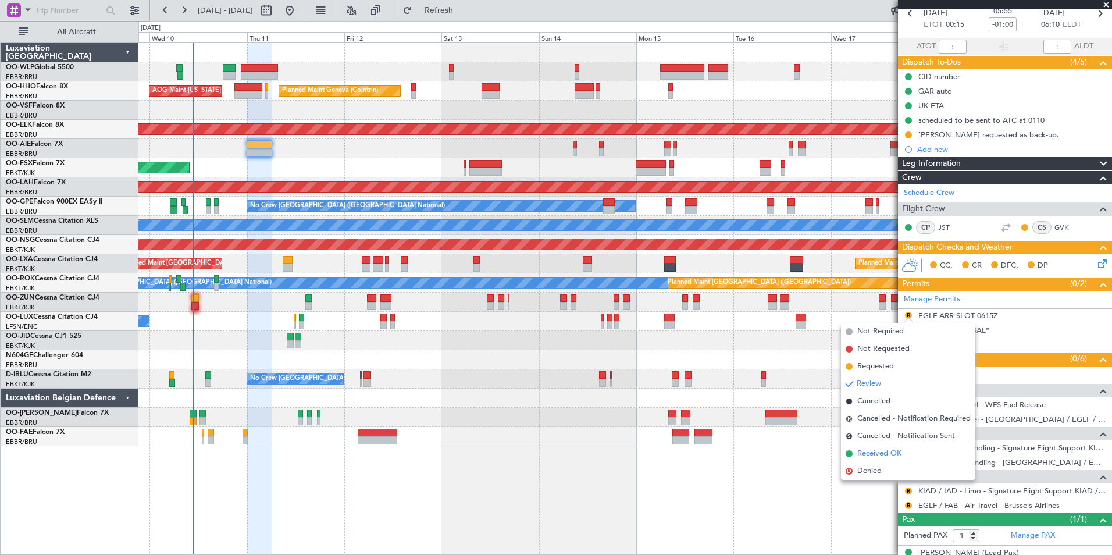
click at [867, 456] on span "Received OK" at bounding box center [880, 454] width 44 height 12
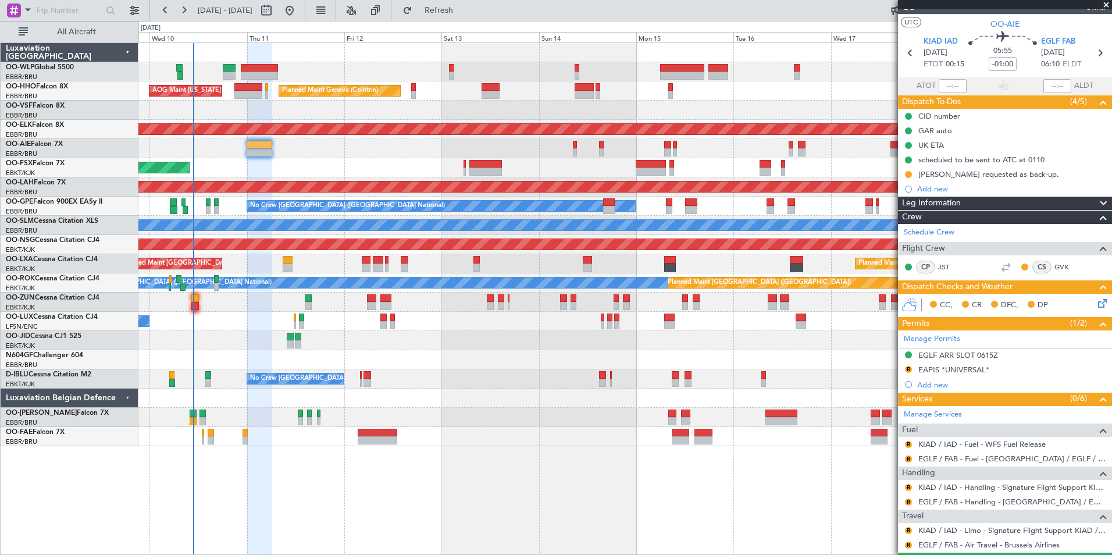
scroll to position [0, 0]
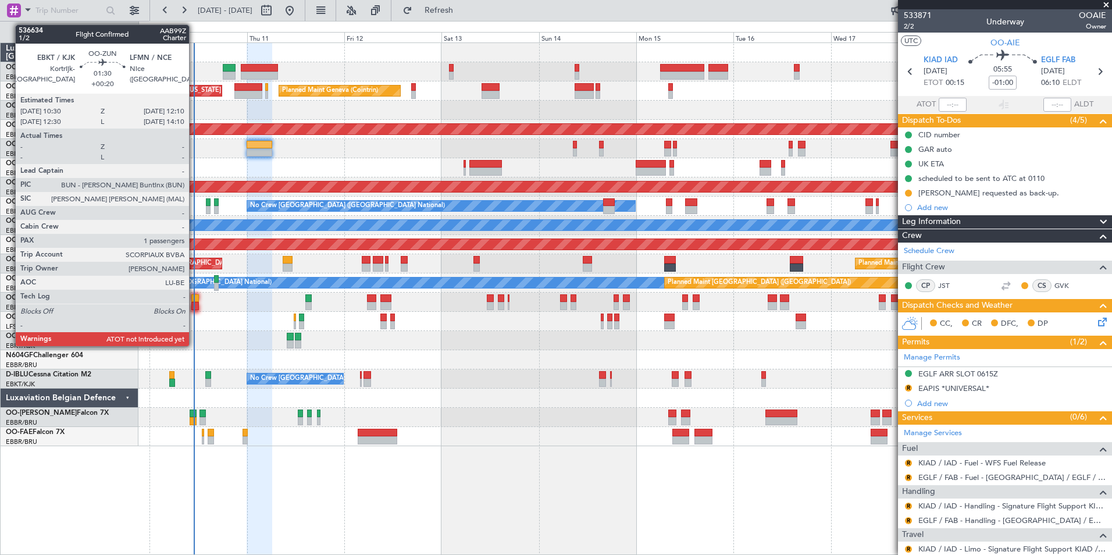
click at [194, 297] on div at bounding box center [194, 298] width 7 height 8
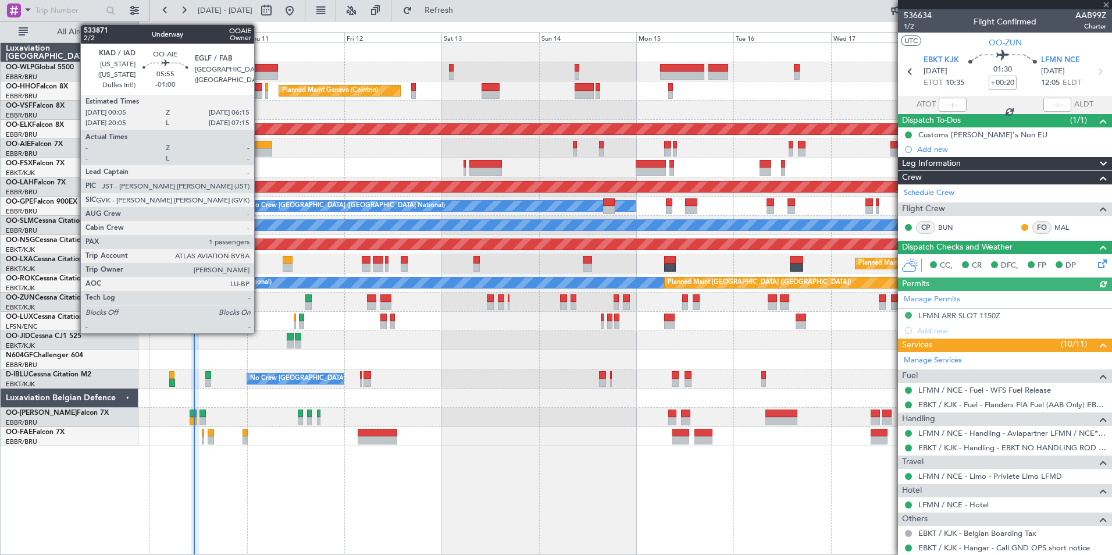
click at [260, 148] on div at bounding box center [259, 145] width 25 height 8
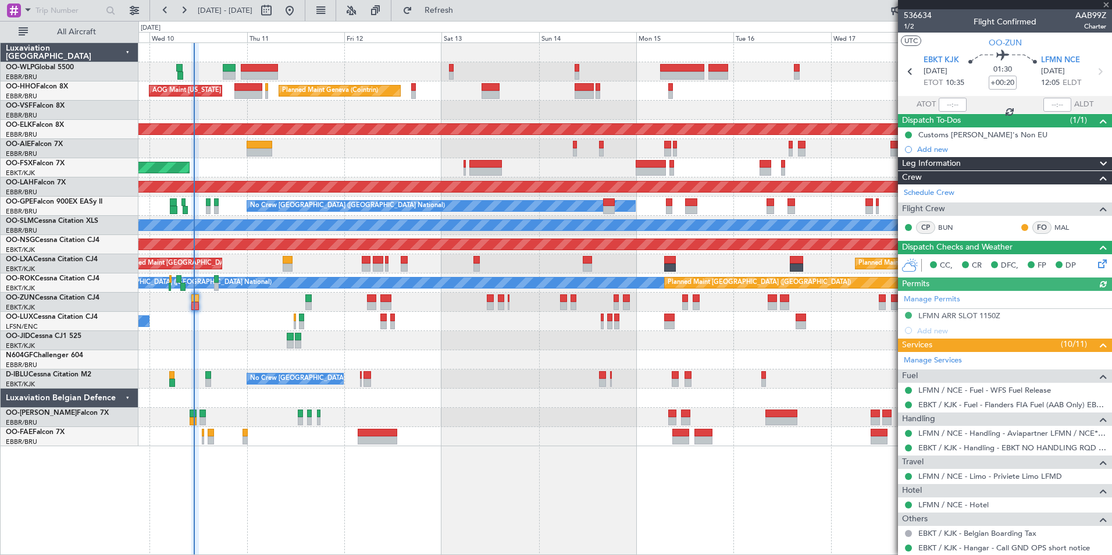
type input "-01:00"
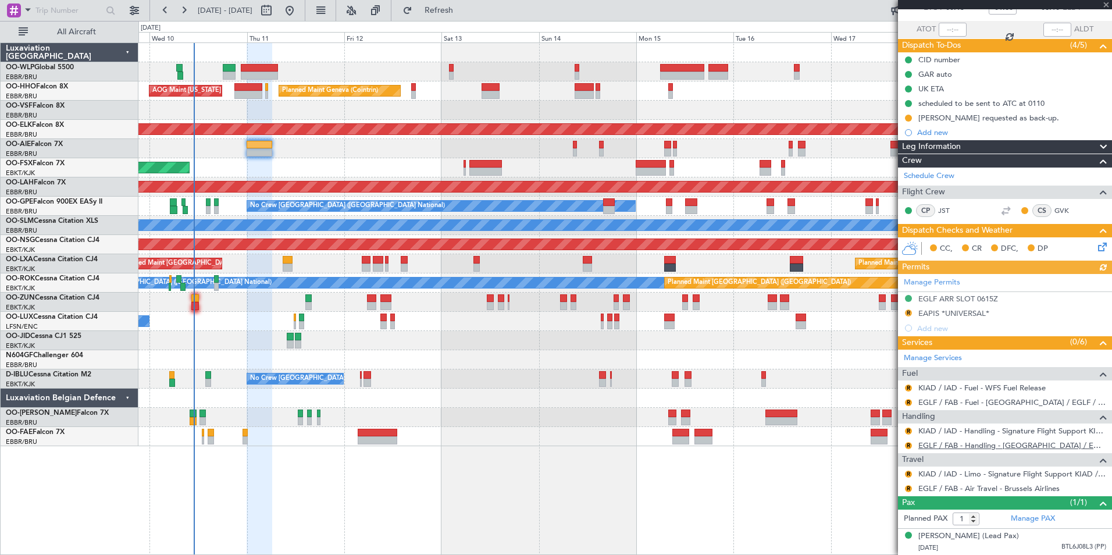
scroll to position [86, 0]
click at [907, 442] on button "R" at bounding box center [908, 445] width 7 height 7
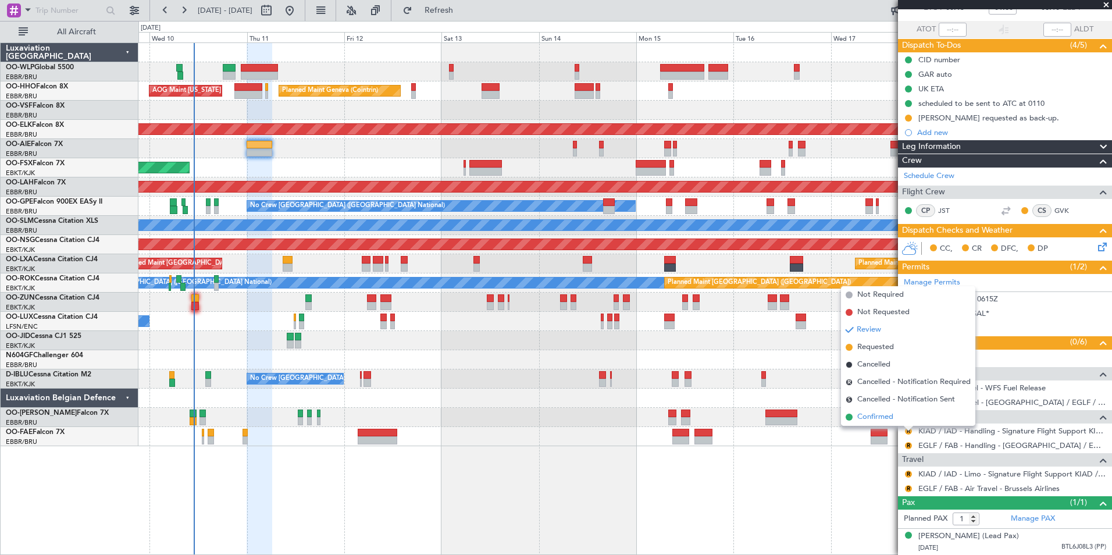
click at [881, 417] on span "Confirmed" at bounding box center [876, 417] width 36 height 12
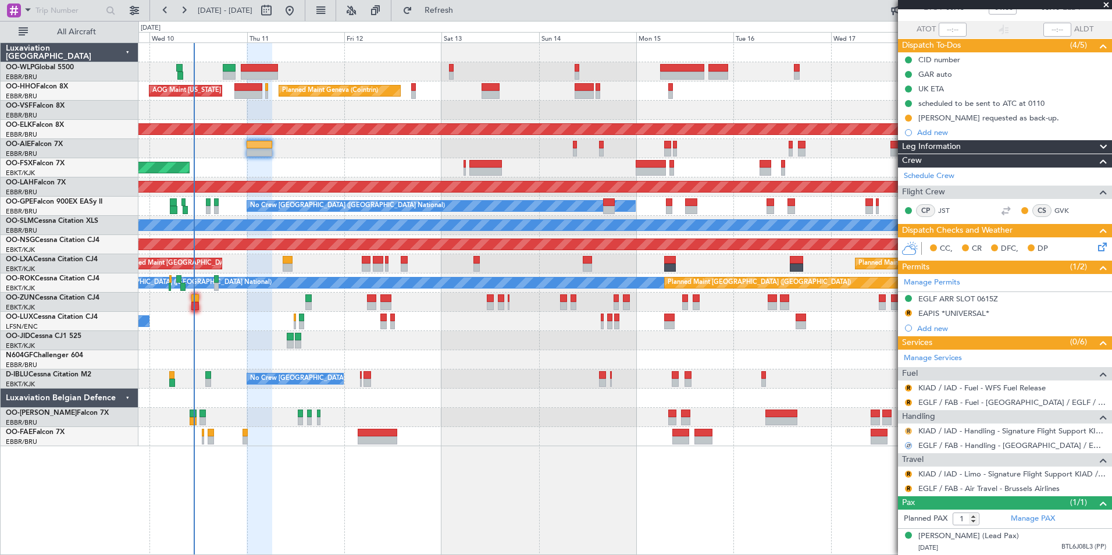
click at [910, 428] on button "R" at bounding box center [908, 431] width 7 height 7
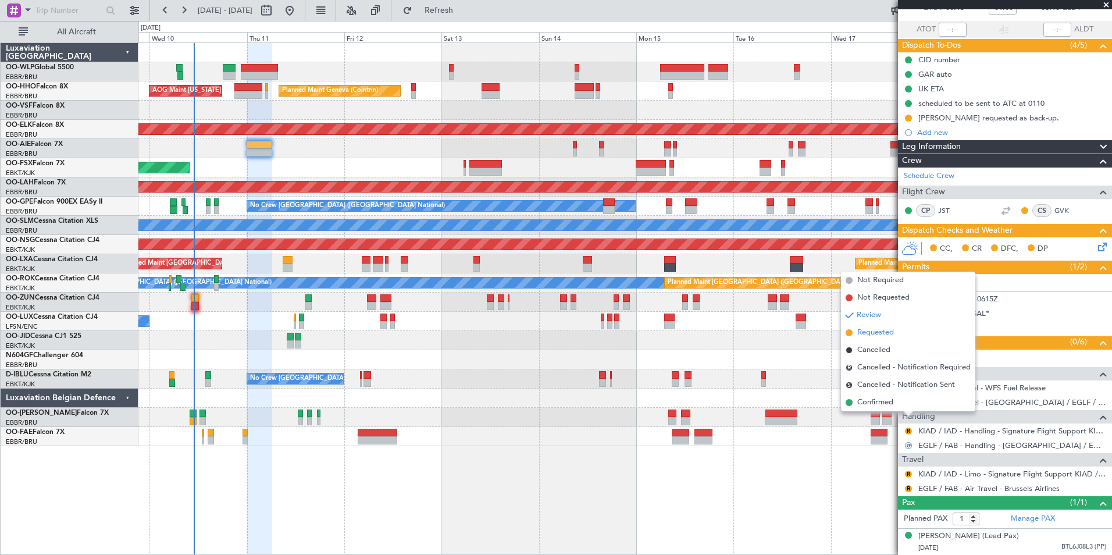
click at [875, 335] on span "Requested" at bounding box center [876, 333] width 37 height 12
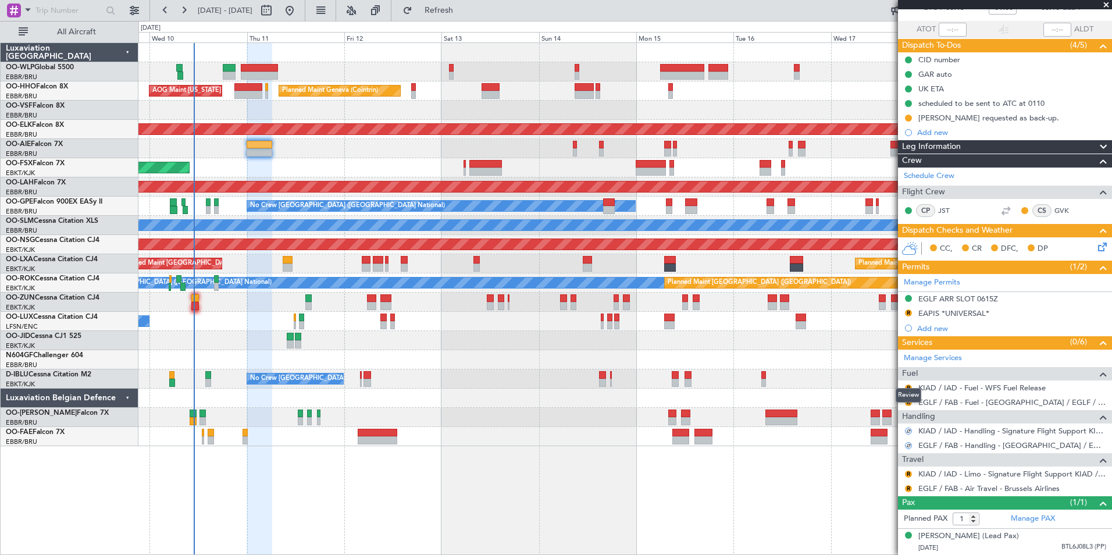
click at [910, 392] on div "Review" at bounding box center [909, 395] width 26 height 15
click at [909, 399] on button "R" at bounding box center [908, 402] width 7 height 7
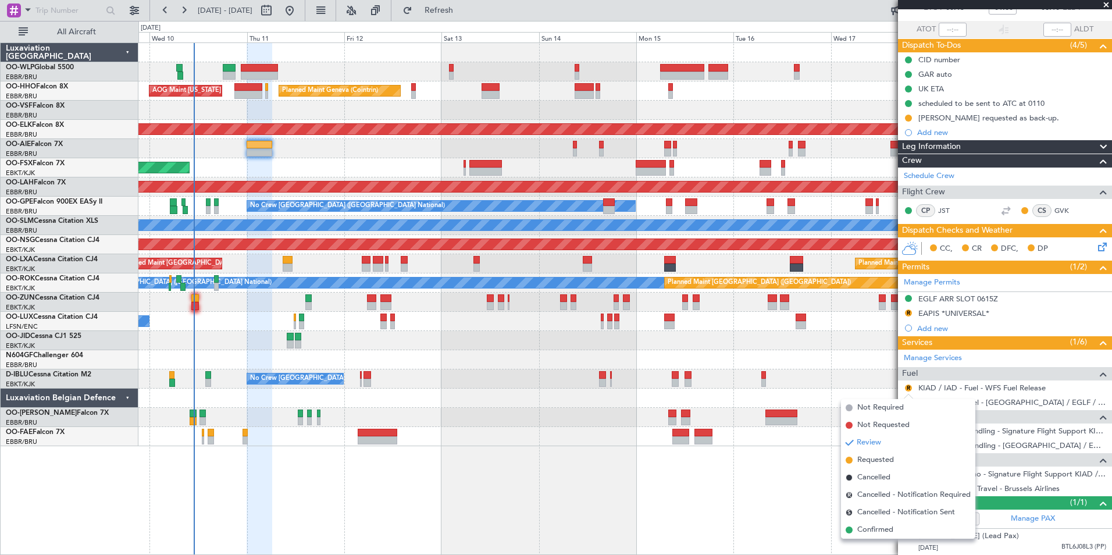
drag, startPoint x: 884, startPoint y: 529, endPoint x: 892, endPoint y: 461, distance: 67.9
click at [884, 528] on span "Confirmed" at bounding box center [876, 530] width 36 height 12
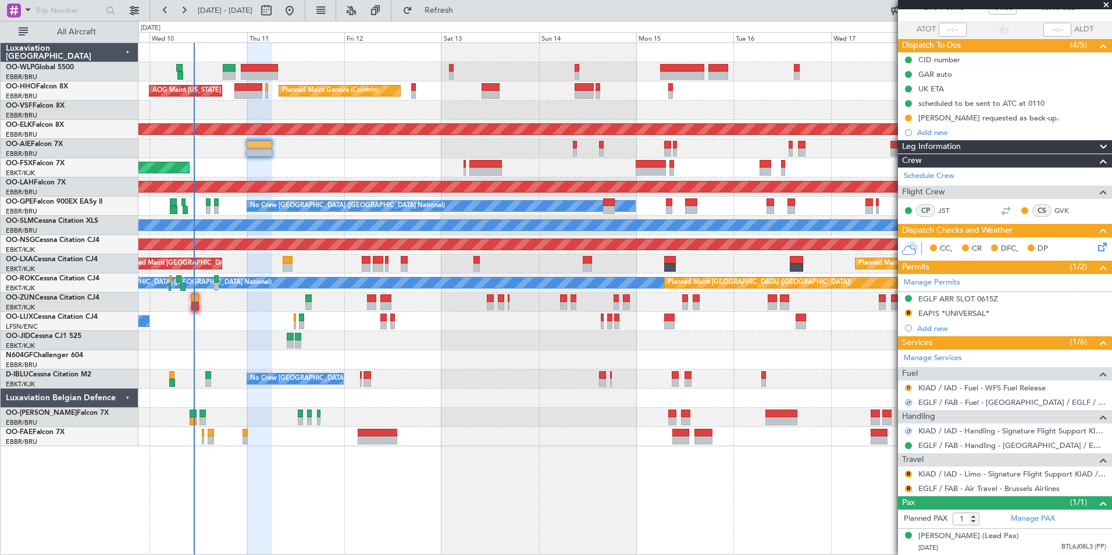
click at [909, 385] on button "R" at bounding box center [908, 388] width 7 height 7
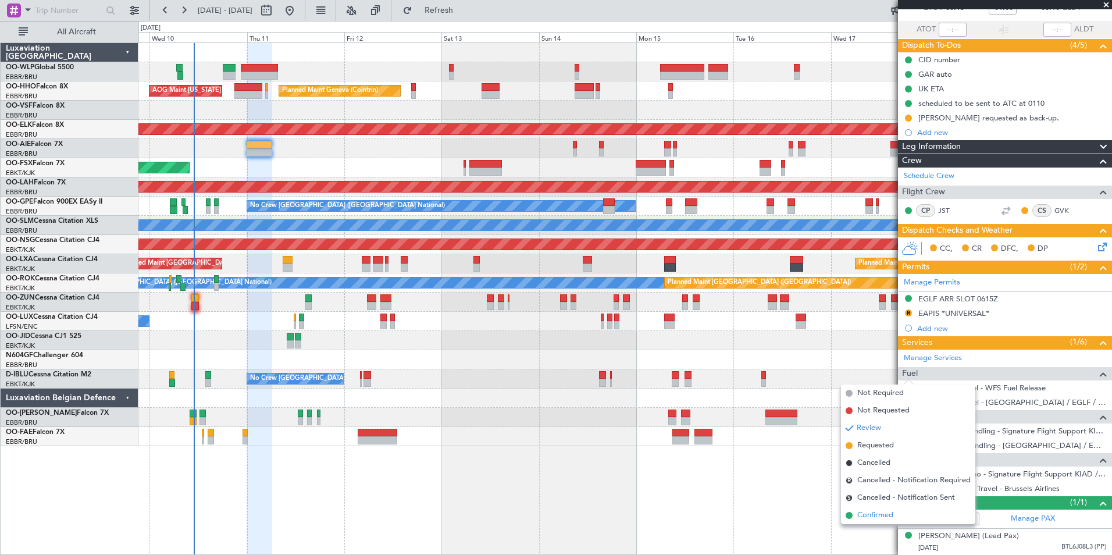
click at [877, 518] on span "Confirmed" at bounding box center [876, 516] width 36 height 12
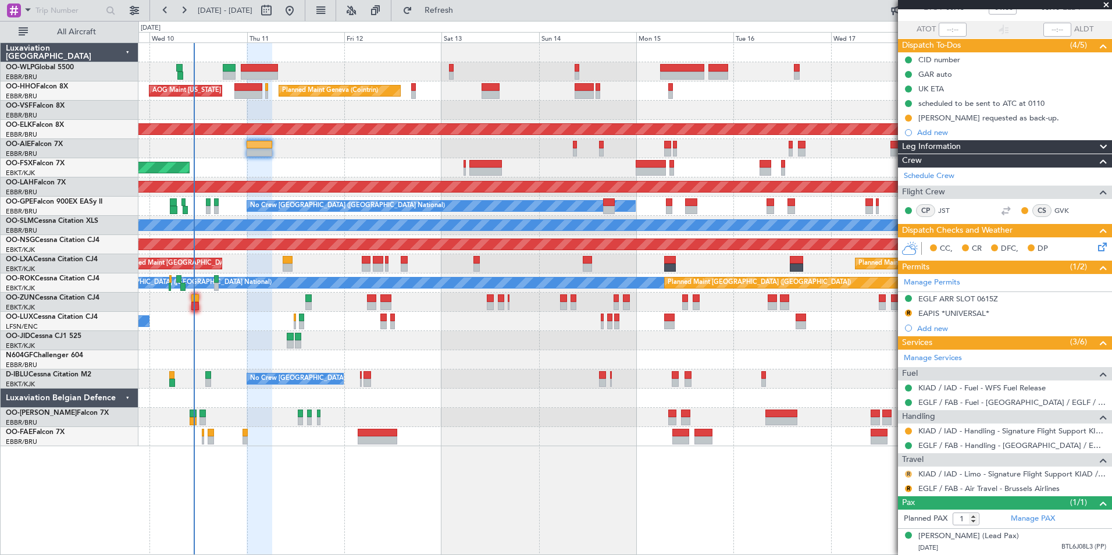
click at [909, 471] on button "R" at bounding box center [908, 474] width 7 height 7
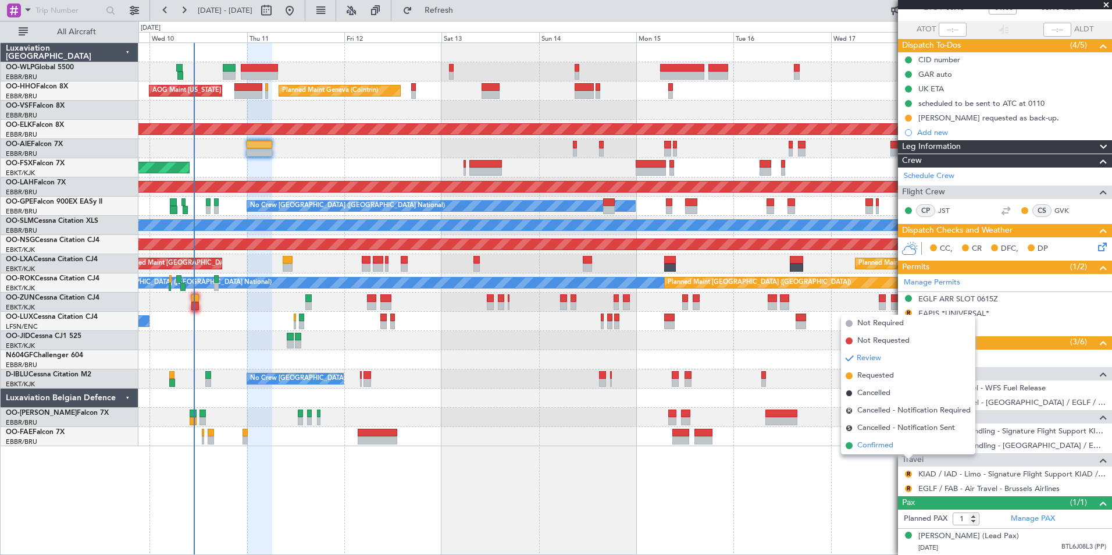
click at [890, 449] on span "Confirmed" at bounding box center [876, 446] width 36 height 12
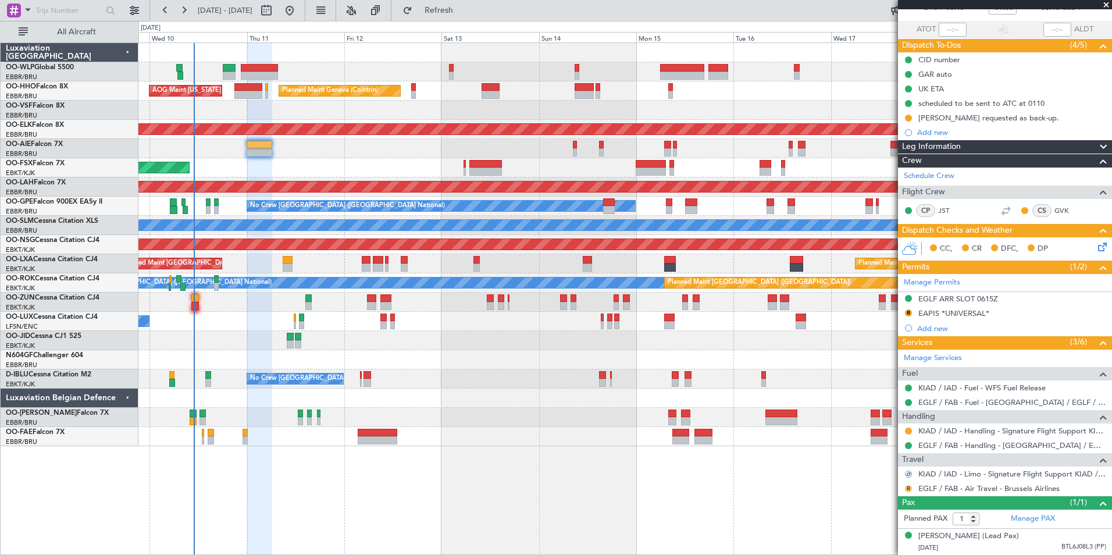
click at [908, 485] on button "R" at bounding box center [908, 488] width 7 height 7
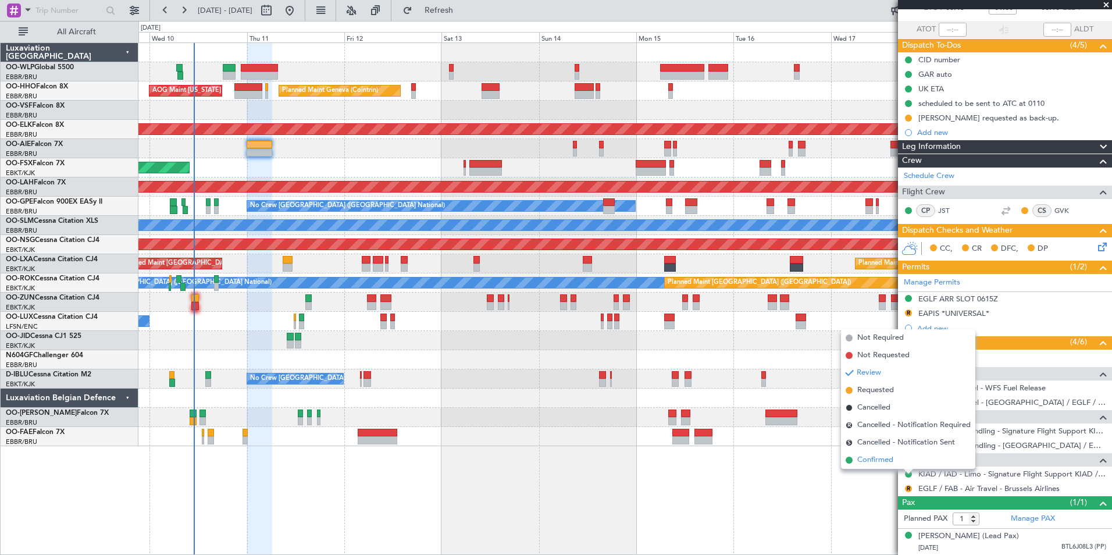
click at [880, 457] on span "Confirmed" at bounding box center [876, 460] width 36 height 12
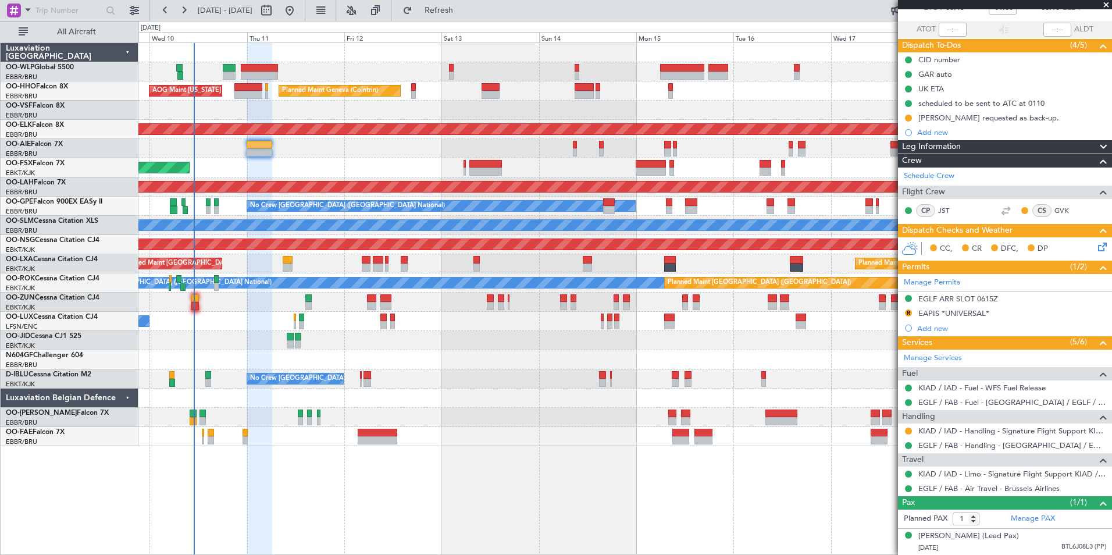
click at [389, 161] on div "Planned Maint Kortrijk-[GEOGRAPHIC_DATA]" at bounding box center [624, 167] width 973 height 19
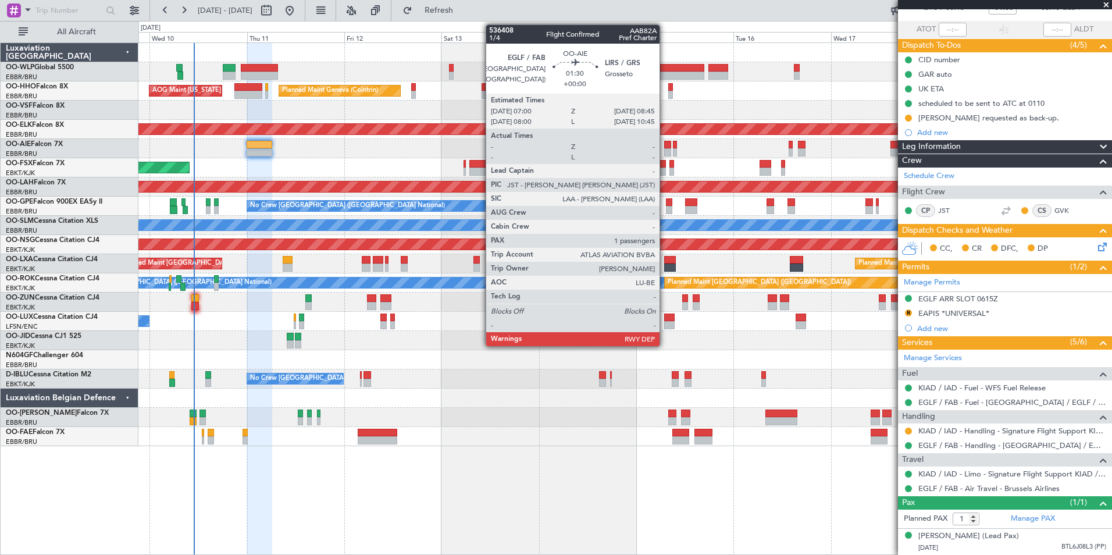
click at [665, 144] on div at bounding box center [668, 145] width 8 height 8
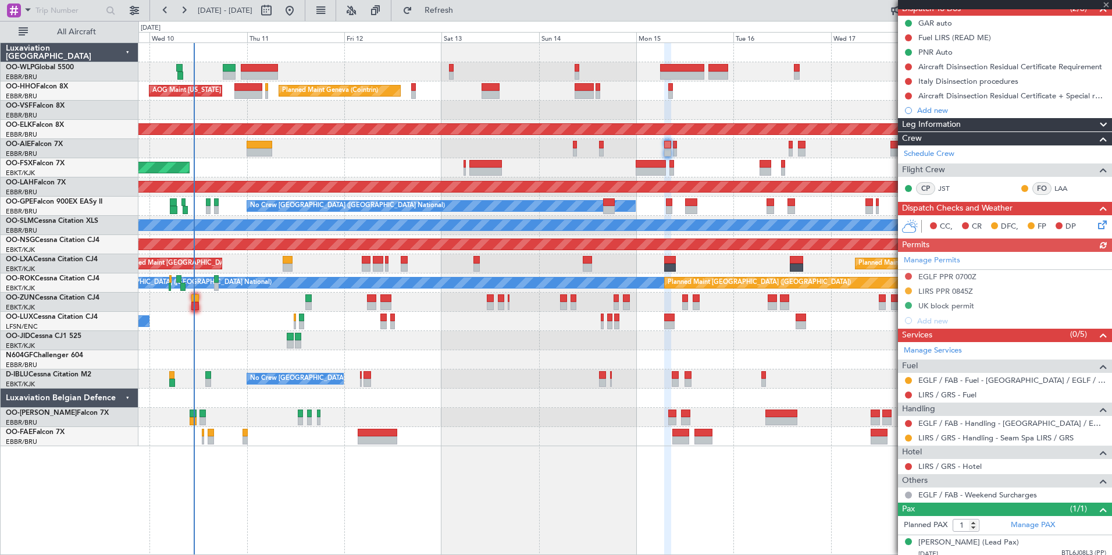
scroll to position [116, 0]
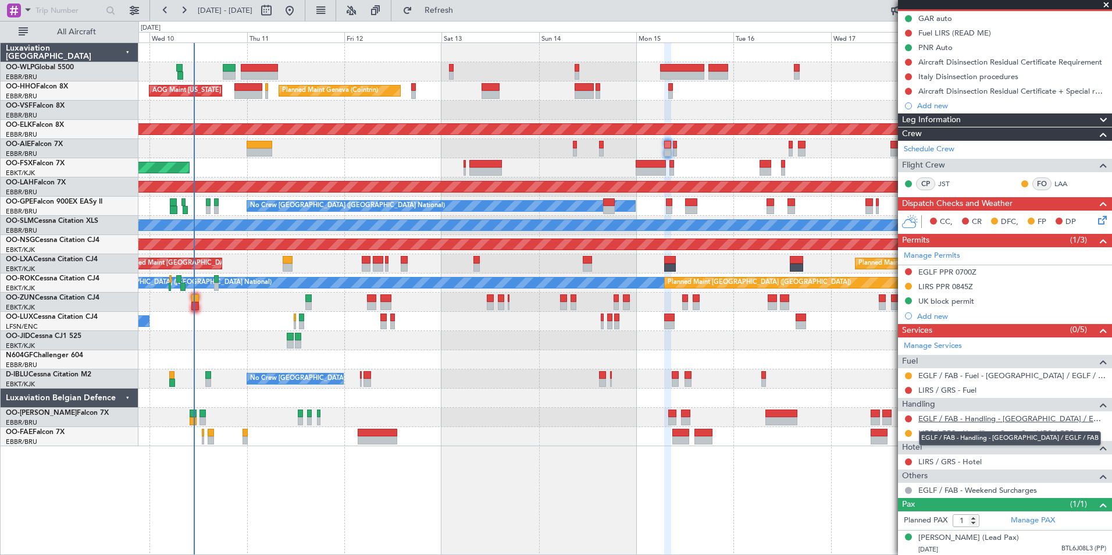
click at [940, 418] on link "EGLF / FAB - Handling - [GEOGRAPHIC_DATA] / EGLF / FAB" at bounding box center [1013, 419] width 188 height 10
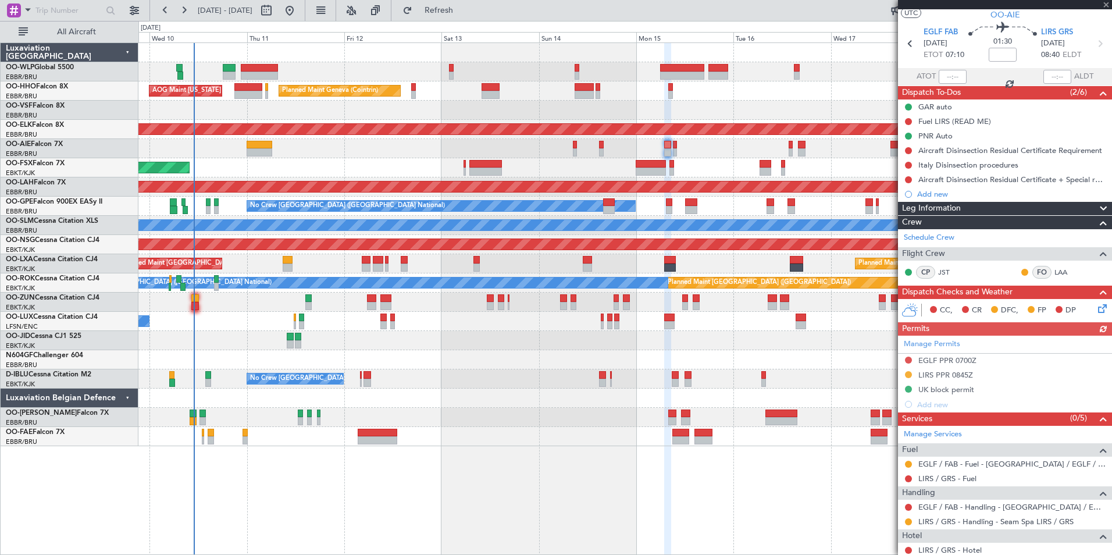
scroll to position [0, 0]
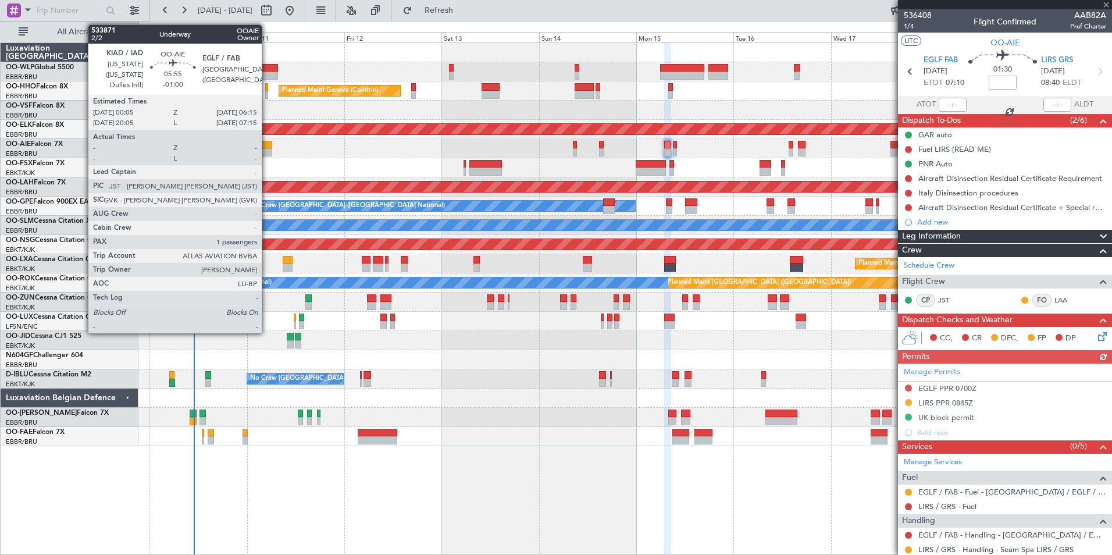
click at [267, 151] on div at bounding box center [259, 152] width 25 height 8
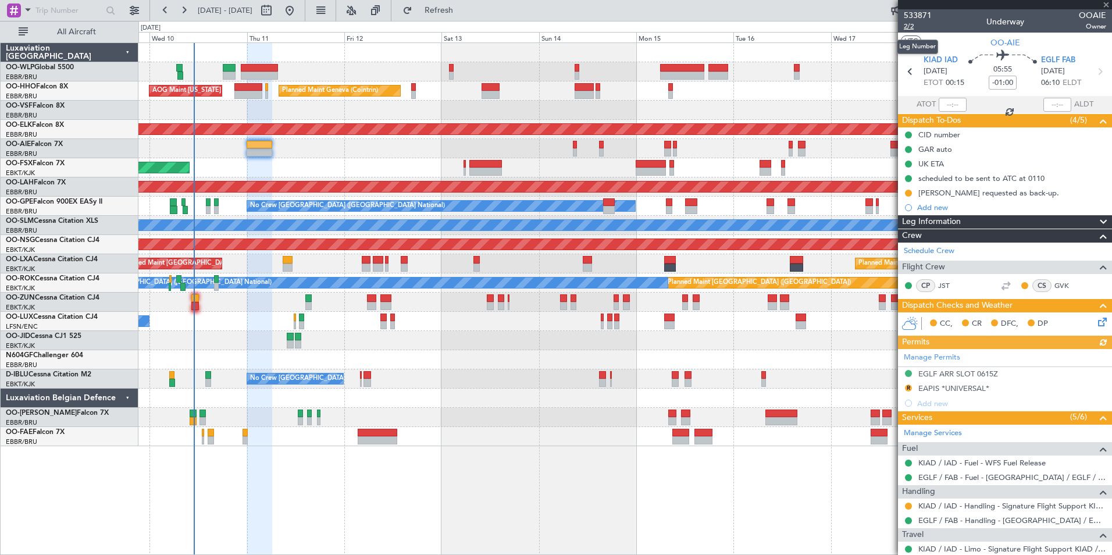
click at [907, 27] on span "2/2" at bounding box center [918, 27] width 28 height 10
click at [473, 20] on fb-refresh-button "Refresh" at bounding box center [432, 10] width 81 height 21
click at [464, 13] on span "Refresh" at bounding box center [439, 10] width 49 height 8
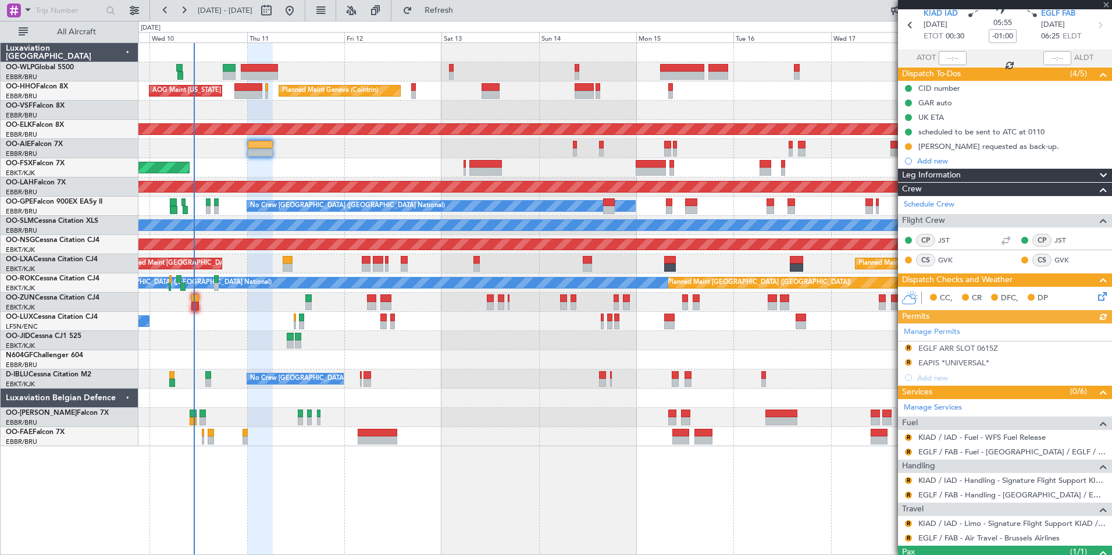
scroll to position [107, 0]
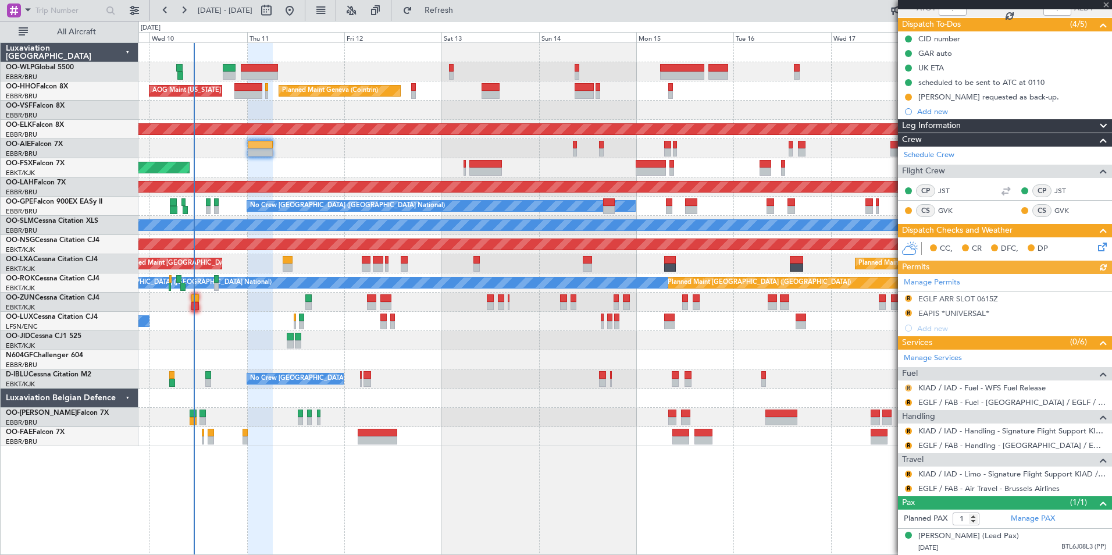
click at [908, 385] on button "R" at bounding box center [908, 388] width 7 height 7
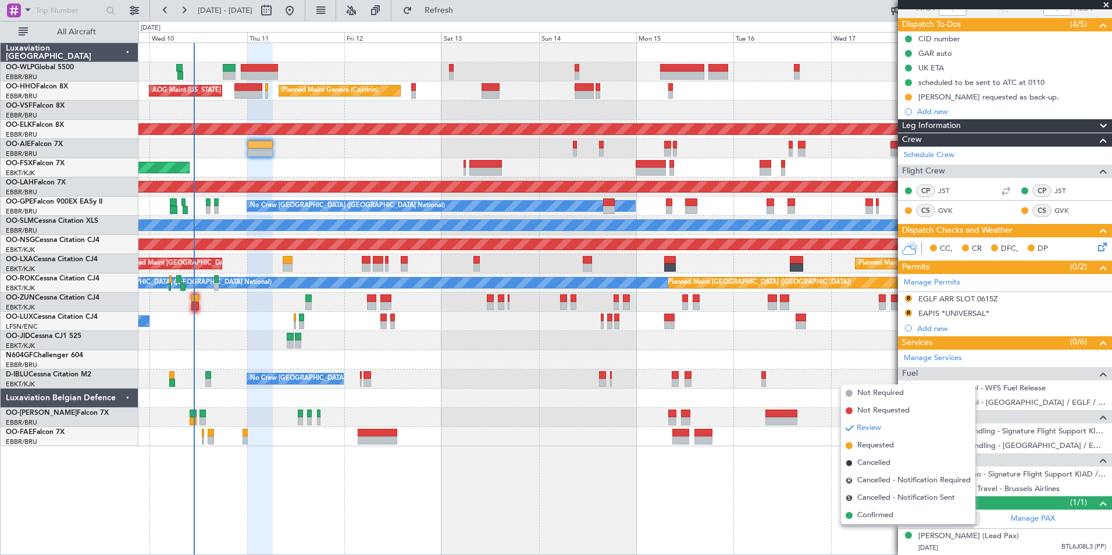
click at [873, 518] on span "Confirmed" at bounding box center [876, 516] width 36 height 12
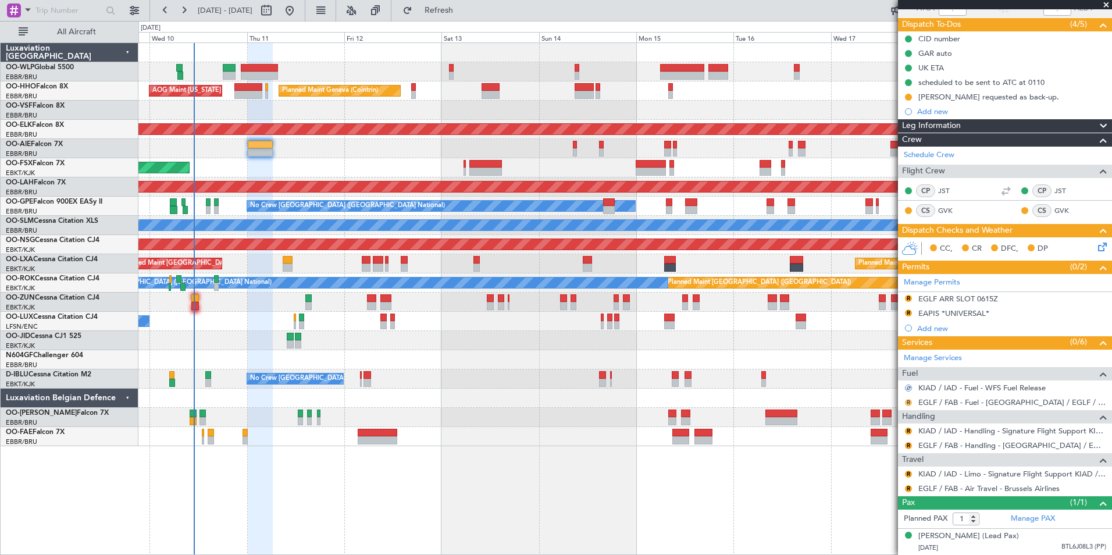
click at [910, 399] on button "R" at bounding box center [908, 402] width 7 height 7
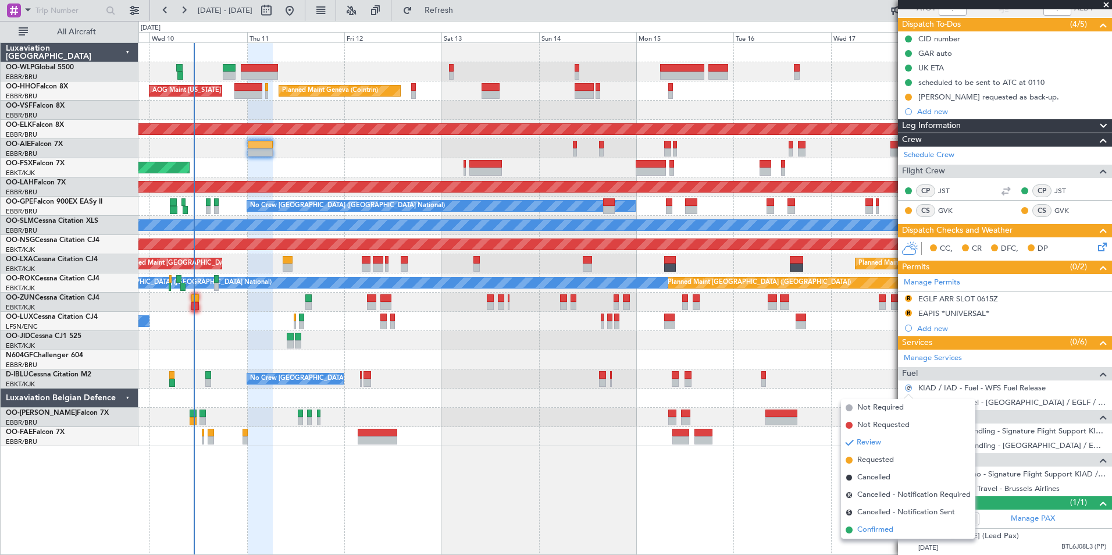
click at [884, 529] on span "Confirmed" at bounding box center [876, 530] width 36 height 12
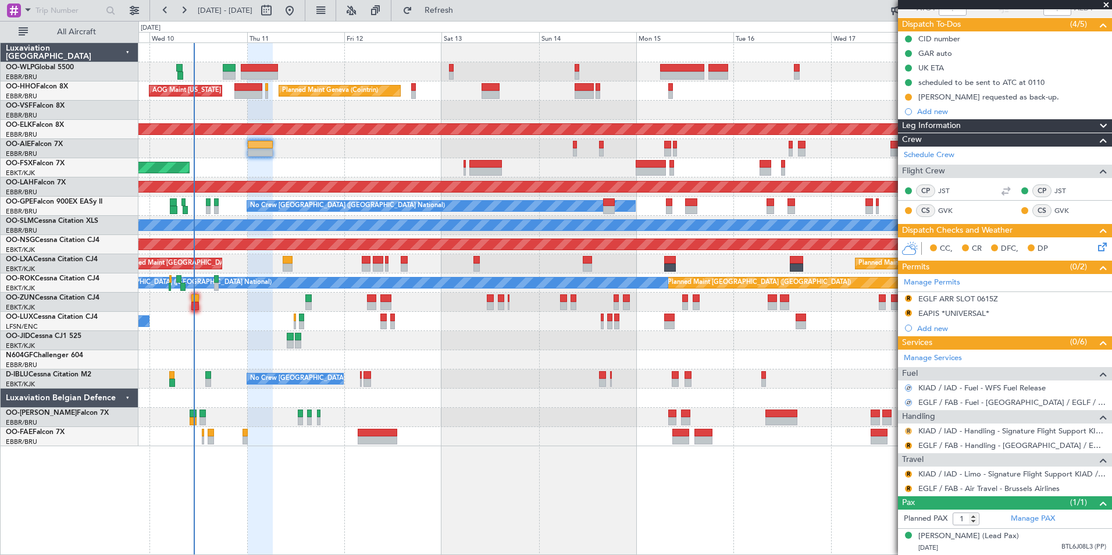
click at [907, 428] on button "R" at bounding box center [908, 431] width 7 height 7
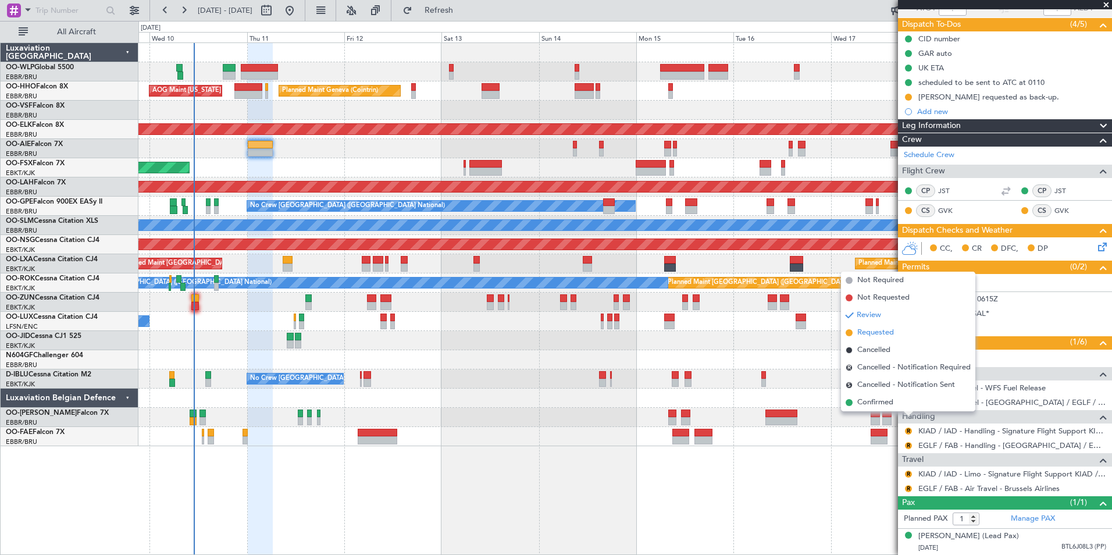
click at [880, 331] on span "Requested" at bounding box center [876, 333] width 37 height 12
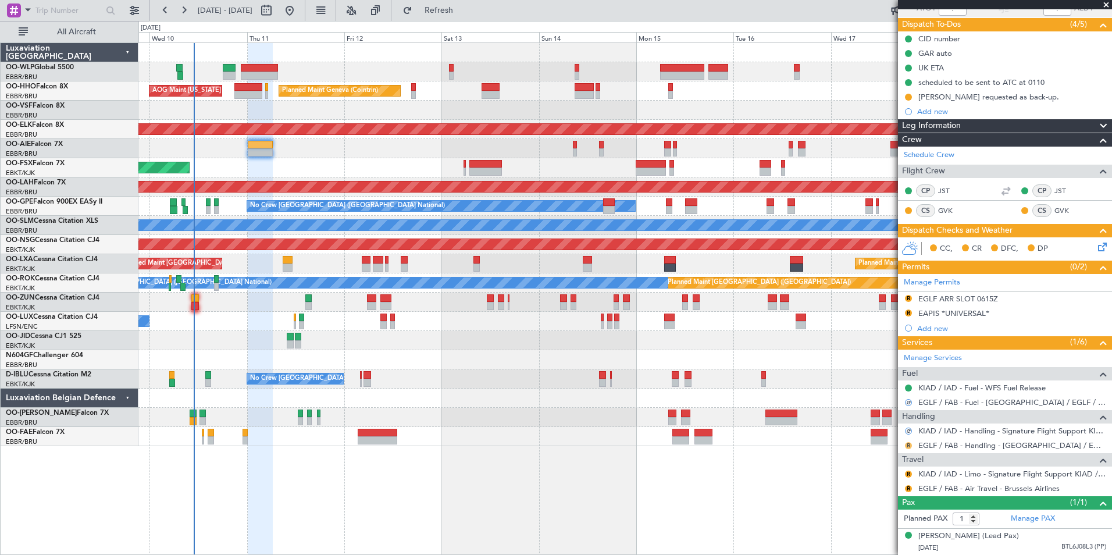
click at [907, 442] on button "R" at bounding box center [908, 445] width 7 height 7
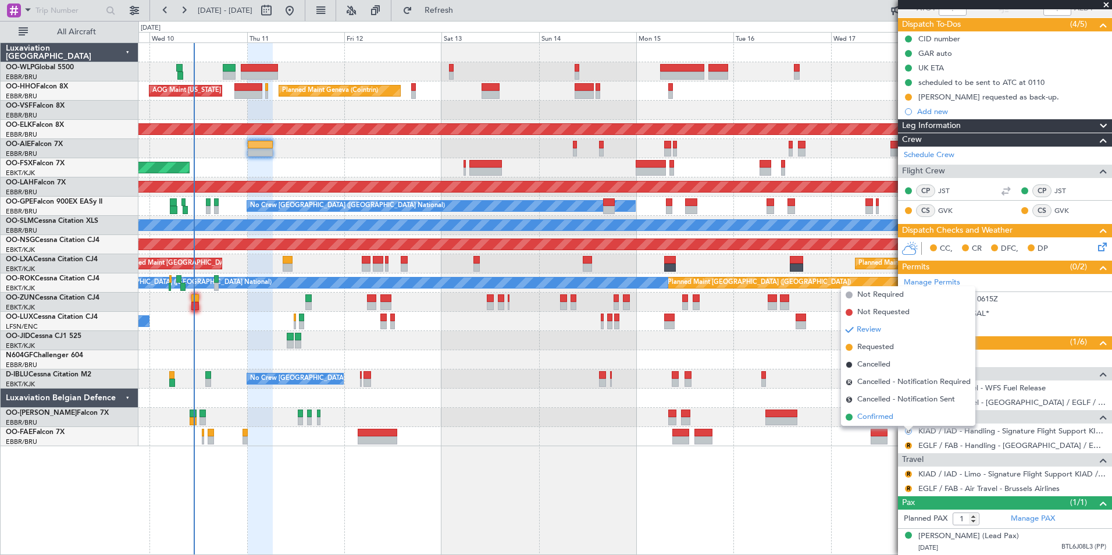
click at [894, 419] on span "Confirmed" at bounding box center [876, 417] width 36 height 12
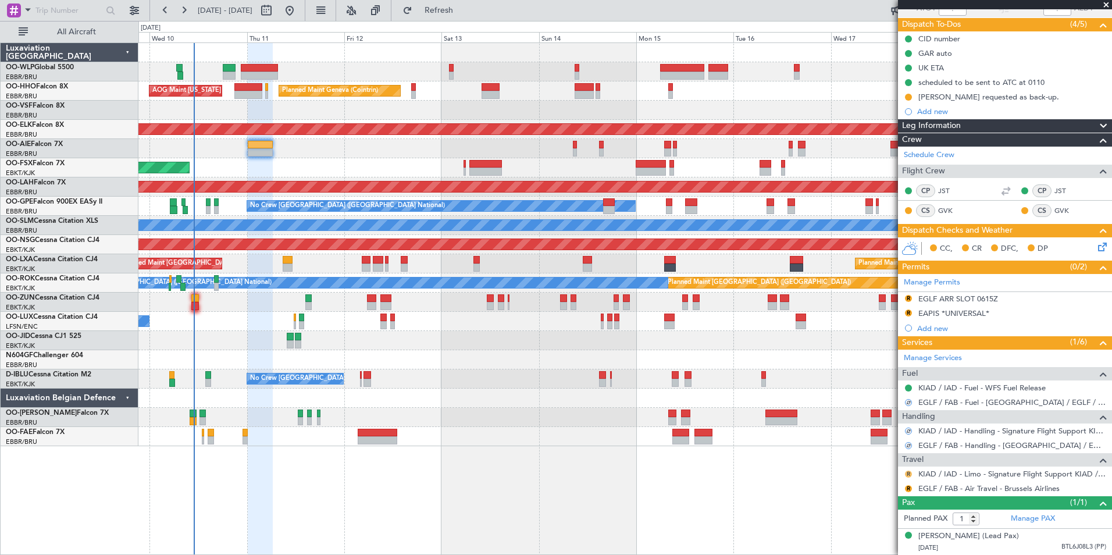
click at [908, 471] on button "R" at bounding box center [908, 474] width 7 height 7
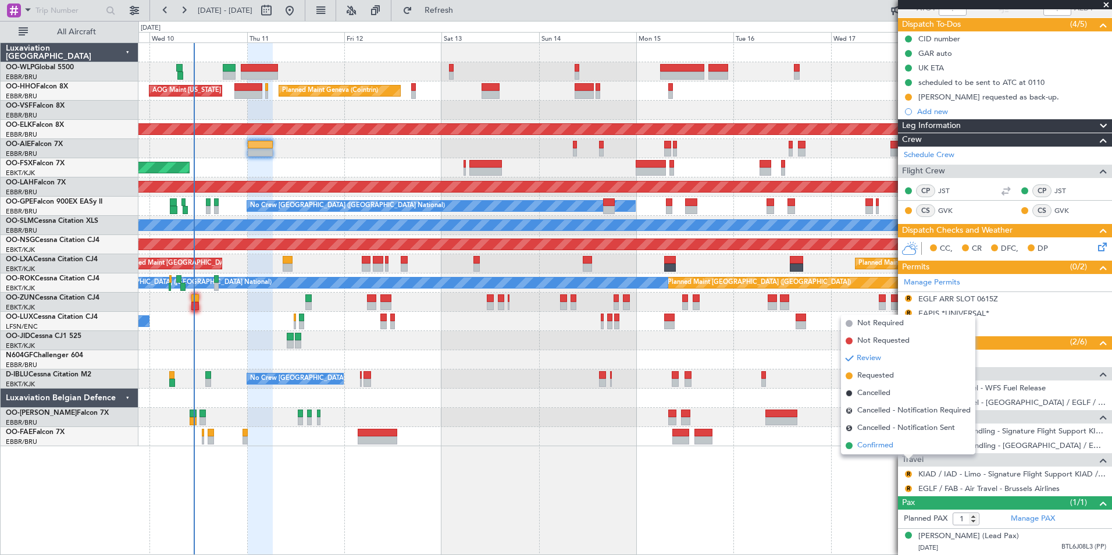
click at [884, 441] on span "Confirmed" at bounding box center [876, 446] width 36 height 12
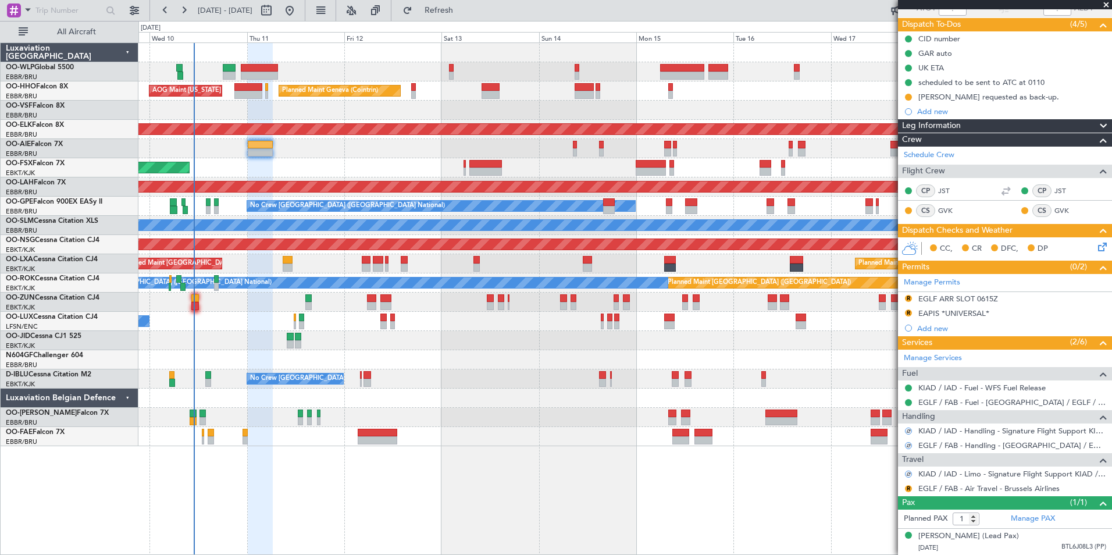
click at [912, 484] on div "R" at bounding box center [908, 488] width 9 height 9
click at [912, 485] on button "R" at bounding box center [908, 488] width 7 height 7
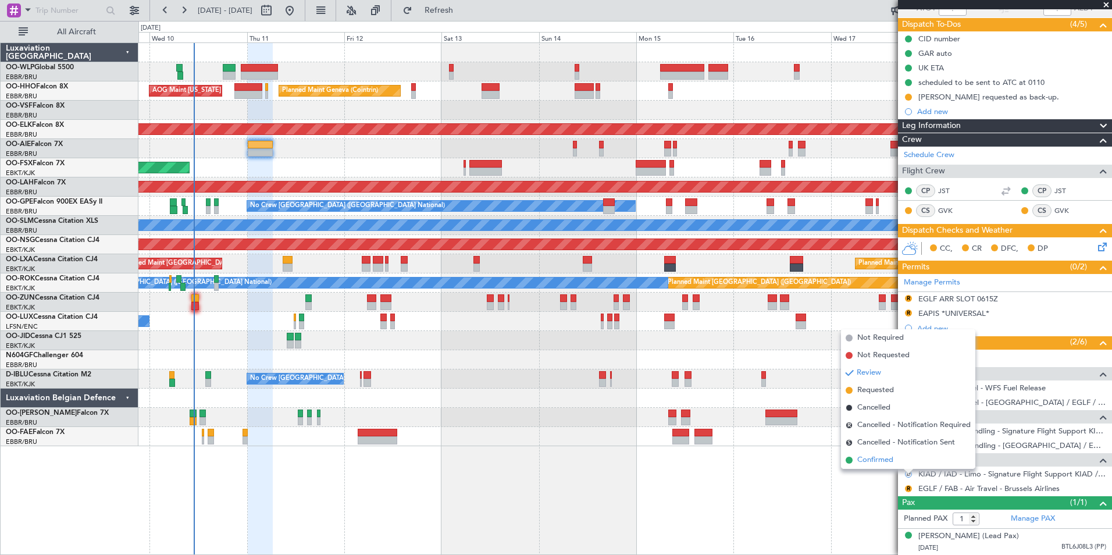
click at [895, 456] on li "Confirmed" at bounding box center [908, 460] width 134 height 17
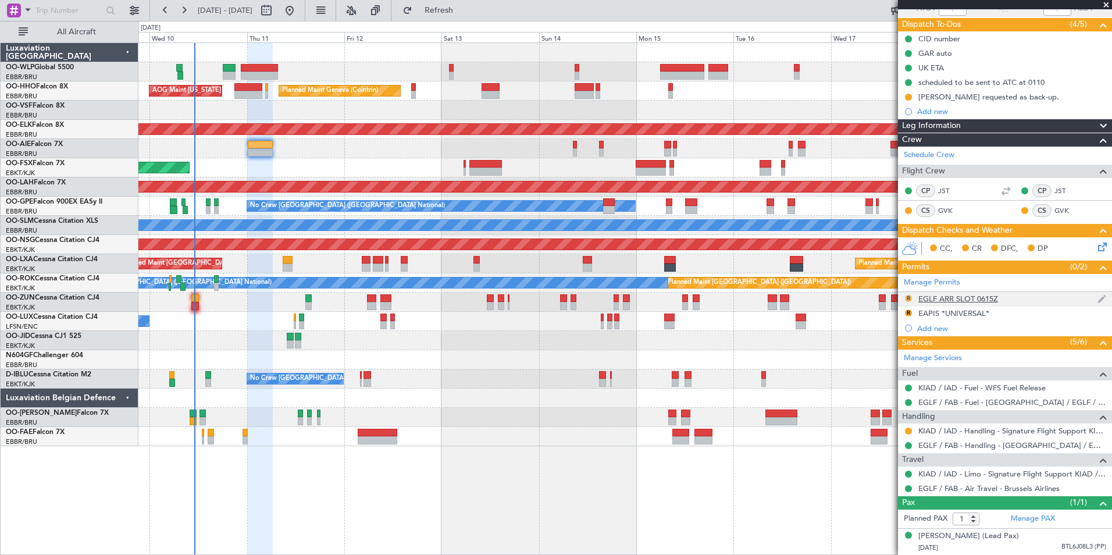
click at [911, 295] on button "R" at bounding box center [908, 298] width 7 height 7
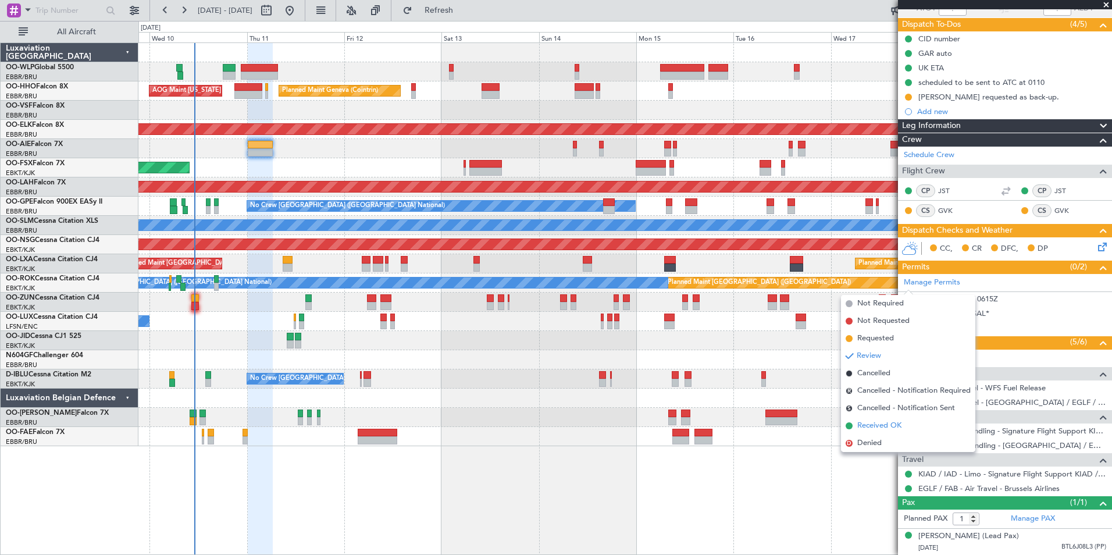
click at [875, 426] on span "Received OK" at bounding box center [880, 426] width 44 height 12
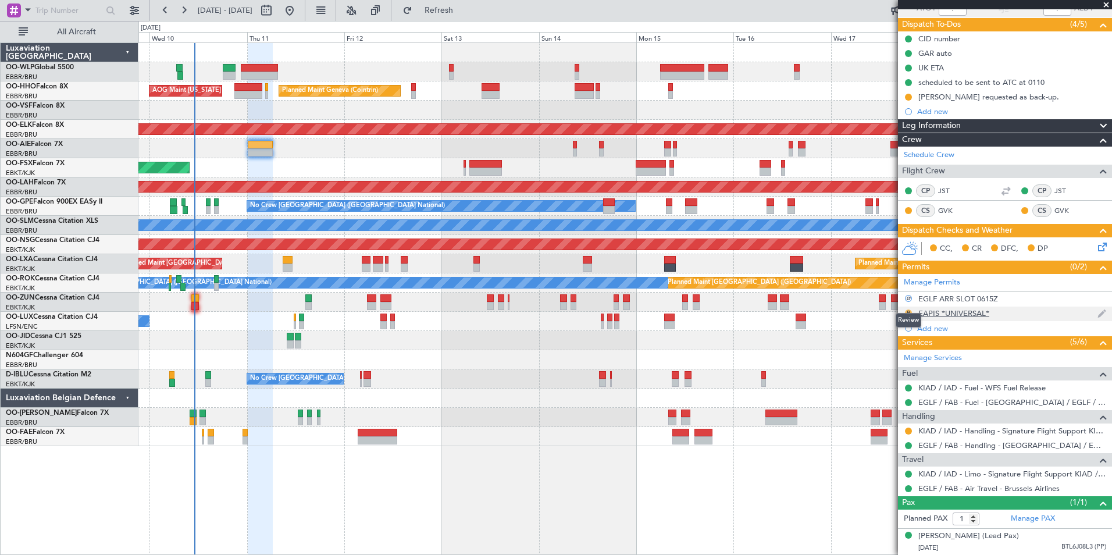
click at [909, 310] on button "R" at bounding box center [908, 313] width 7 height 7
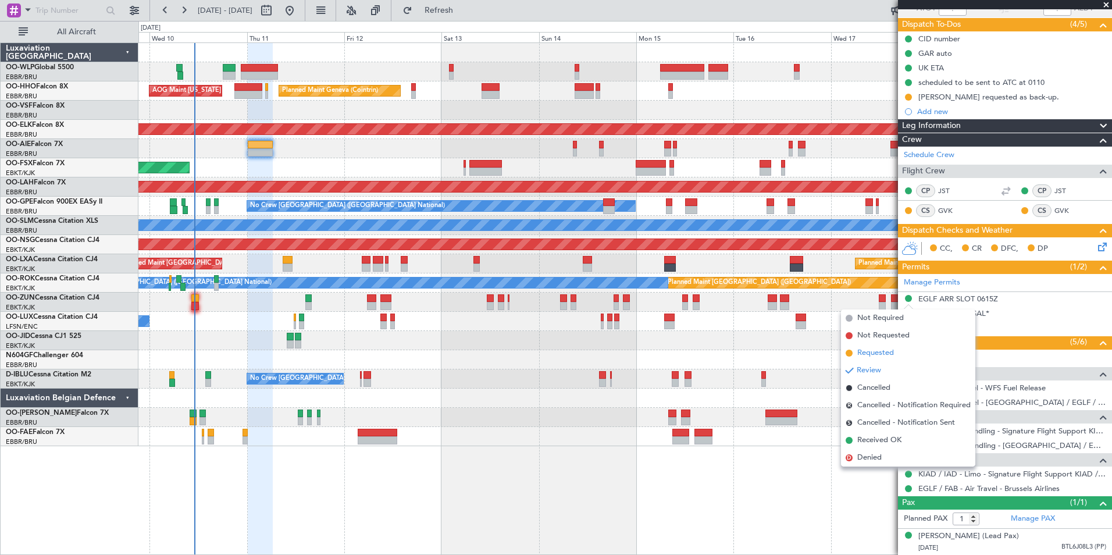
click at [880, 357] on span "Requested" at bounding box center [876, 353] width 37 height 12
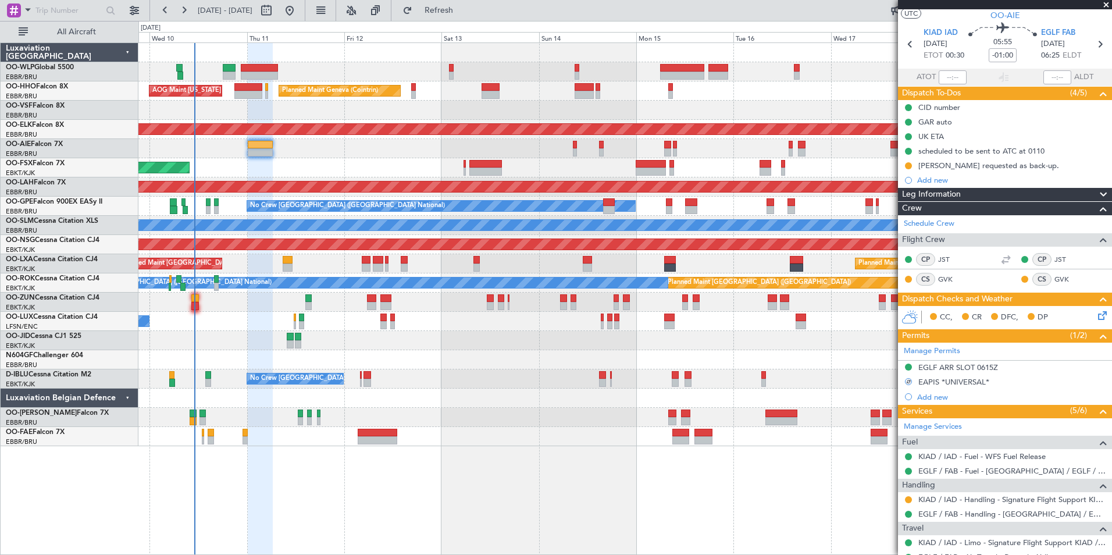
scroll to position [0, 0]
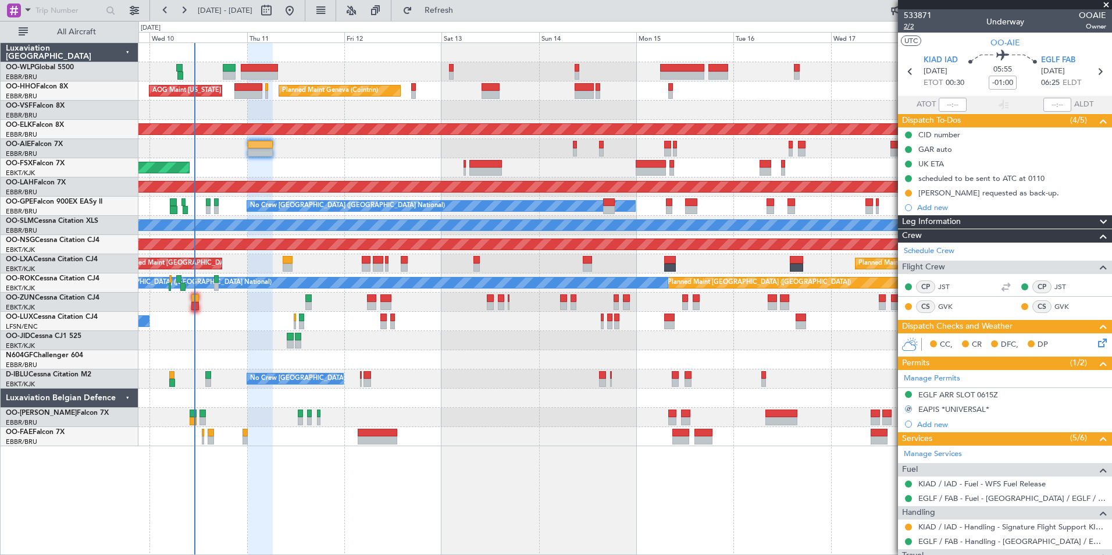
click at [907, 26] on span "2/2" at bounding box center [918, 27] width 28 height 10
click at [464, 15] on span "Refresh" at bounding box center [439, 10] width 49 height 8
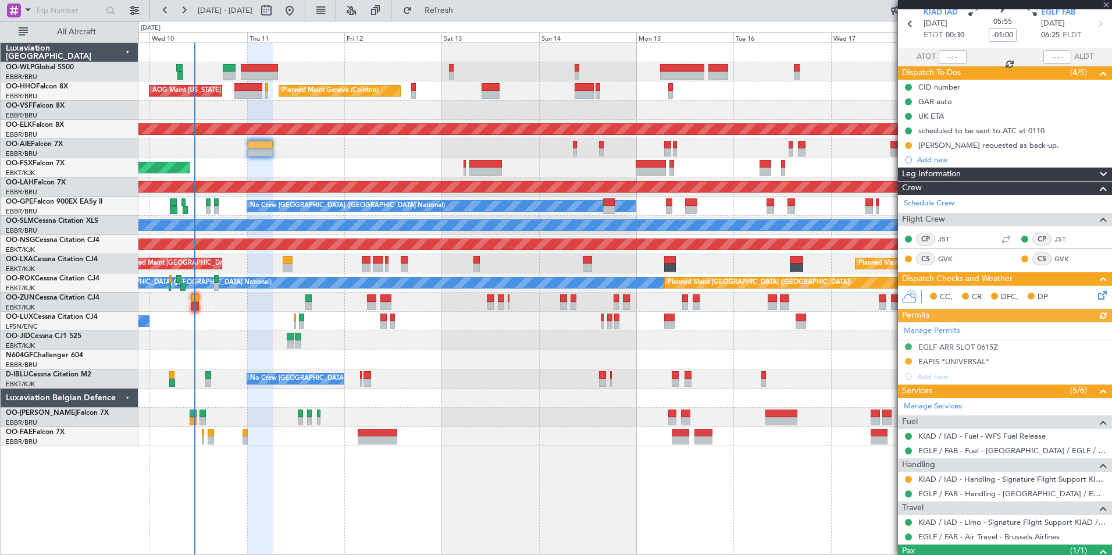
scroll to position [107, 0]
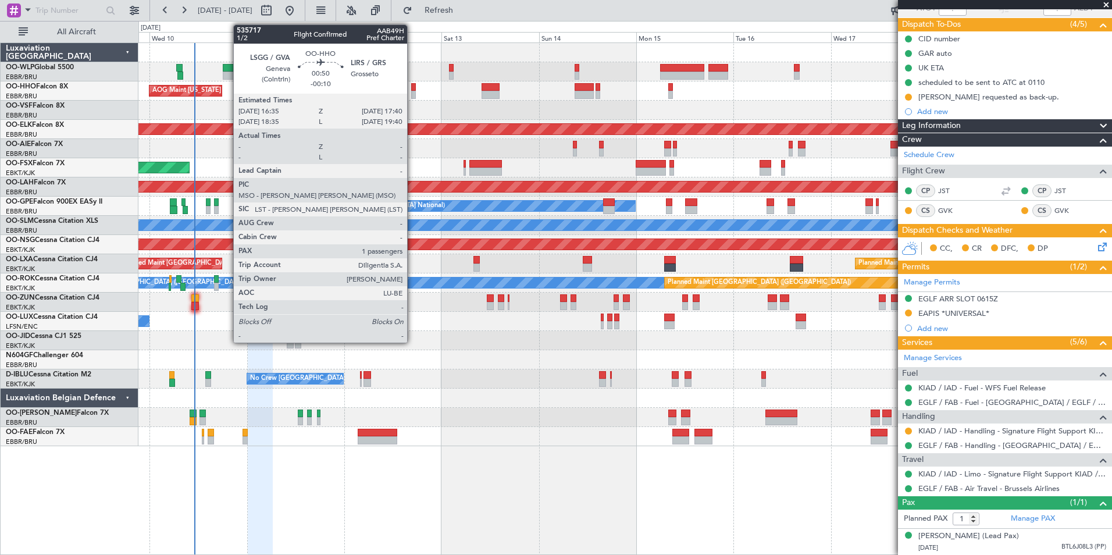
click at [413, 93] on div at bounding box center [413, 95] width 5 height 8
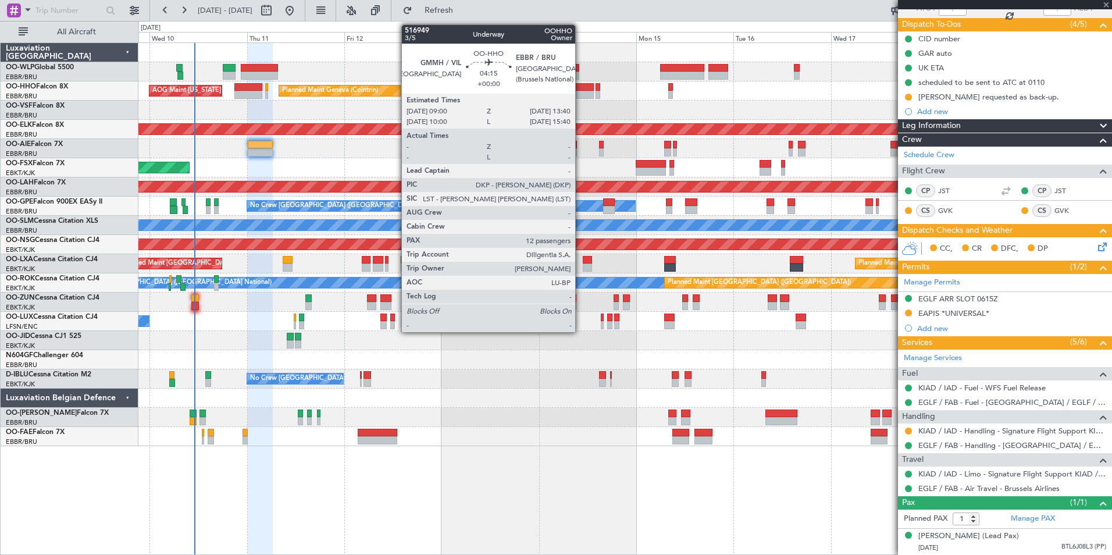
type input "-00:10"
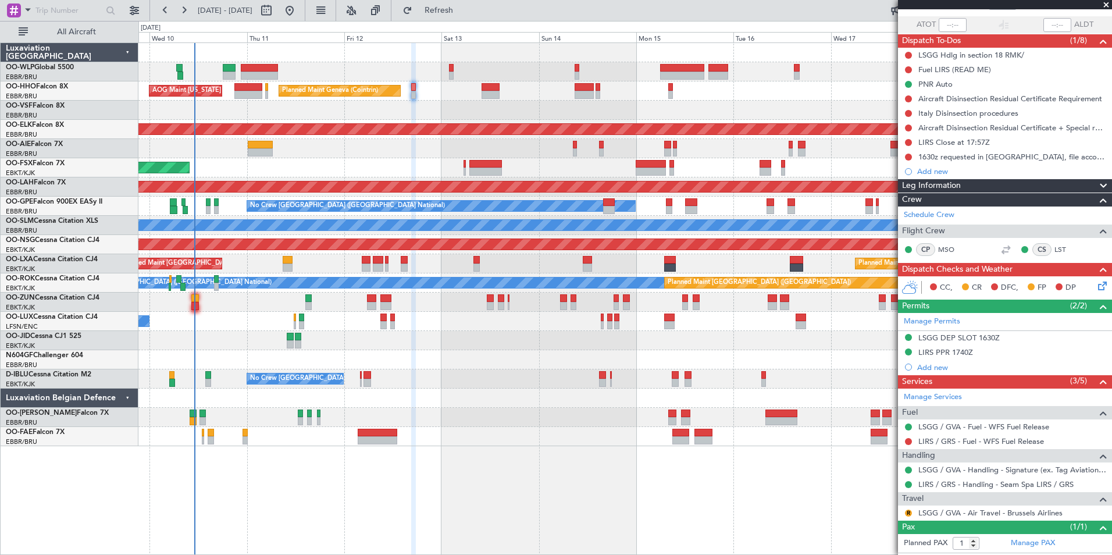
scroll to position [104, 0]
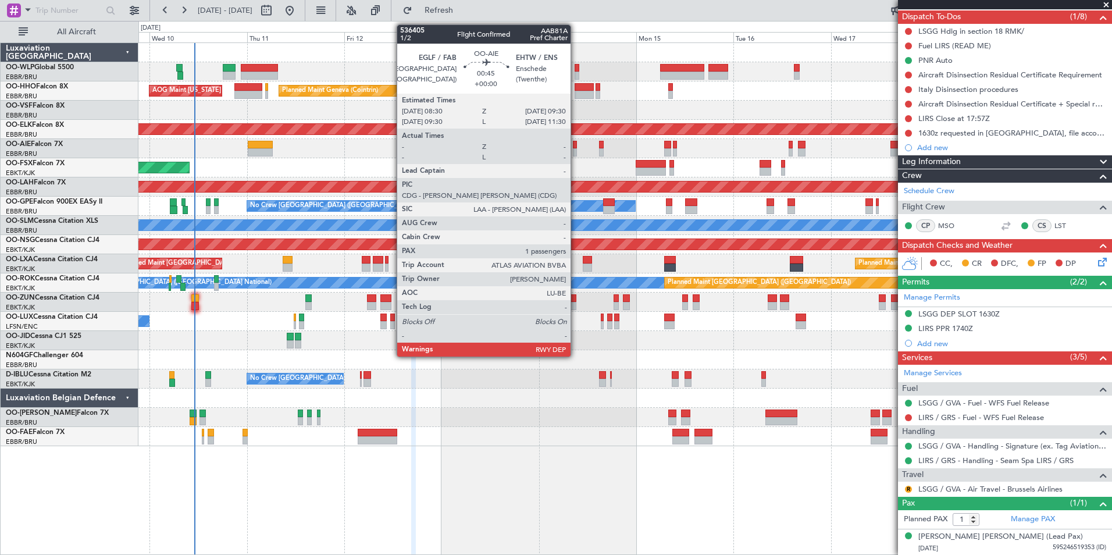
click at [576, 151] on div at bounding box center [575, 152] width 4 height 8
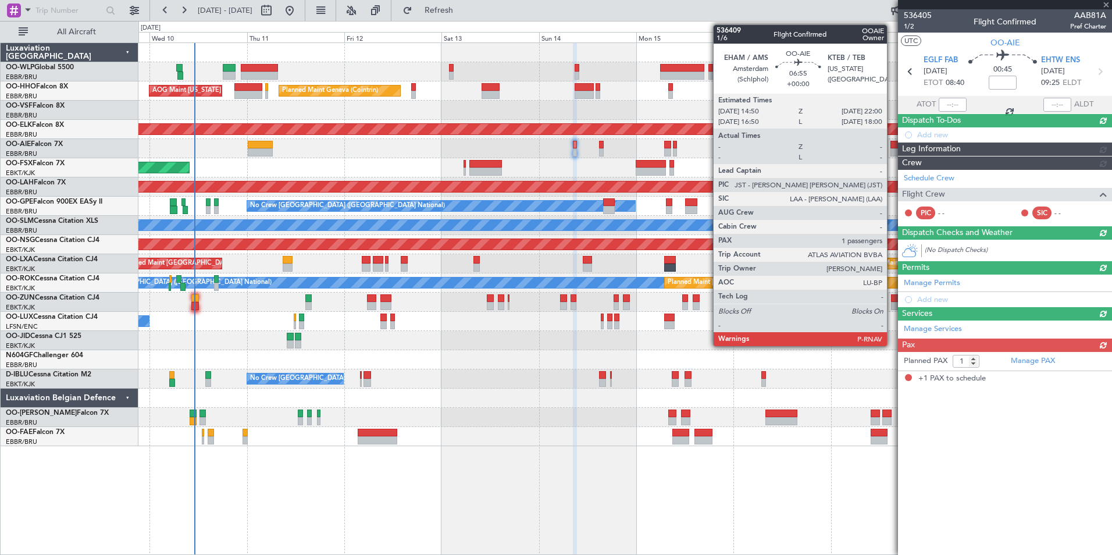
scroll to position [0, 0]
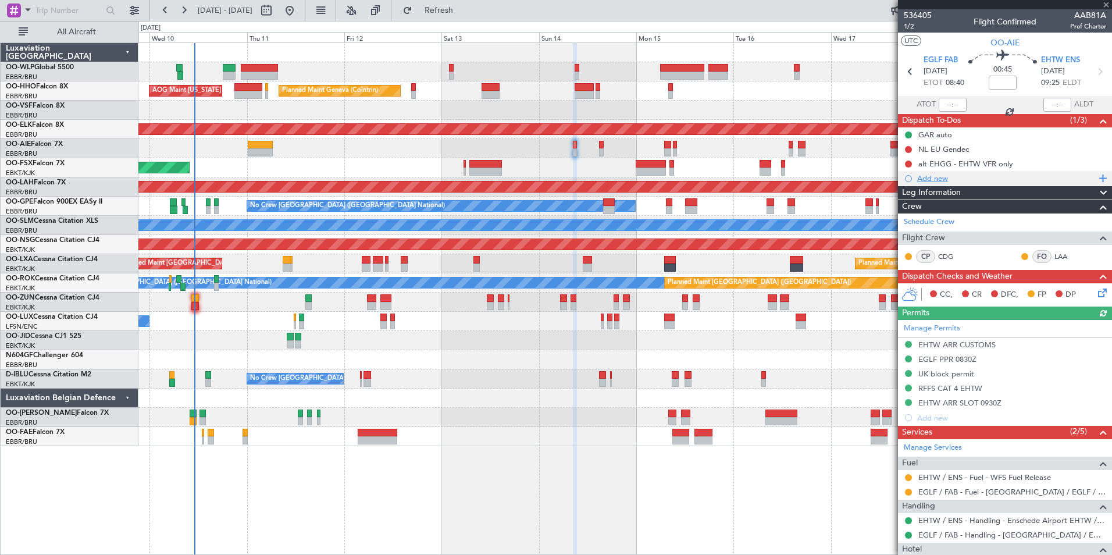
click at [942, 176] on div "Add new" at bounding box center [1007, 178] width 179 height 10
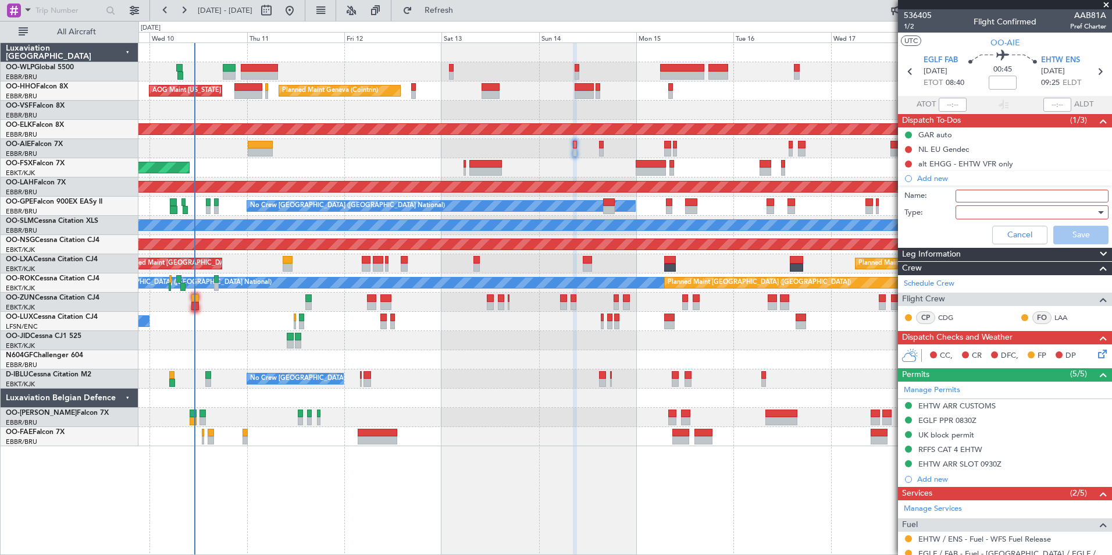
click at [969, 200] on input "Name:" at bounding box center [1032, 196] width 153 height 13
type input "Fuel EHTW"
click at [979, 211] on div at bounding box center [1029, 212] width 136 height 17
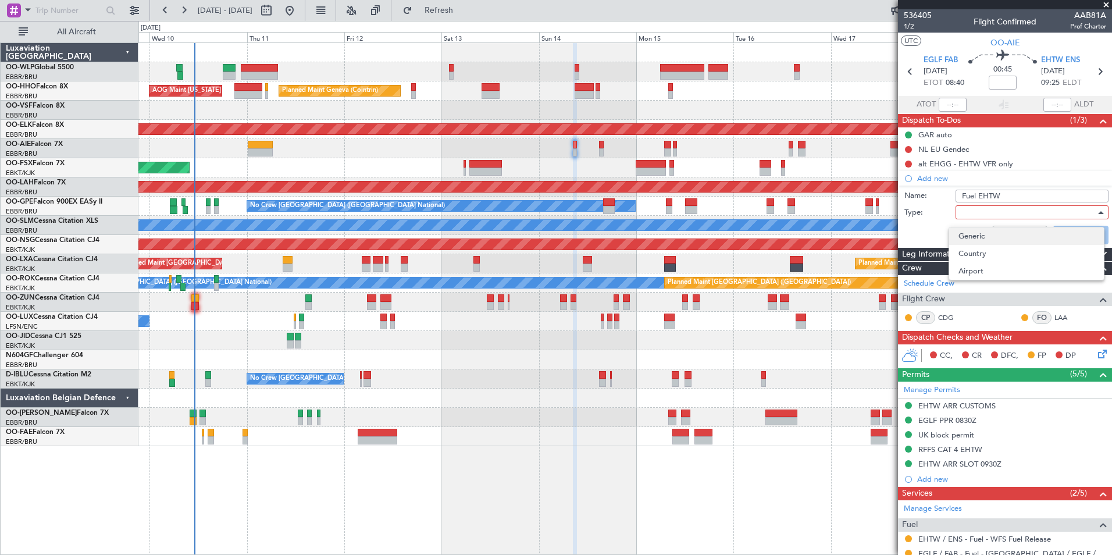
click at [969, 234] on span "Generic" at bounding box center [1027, 236] width 136 height 17
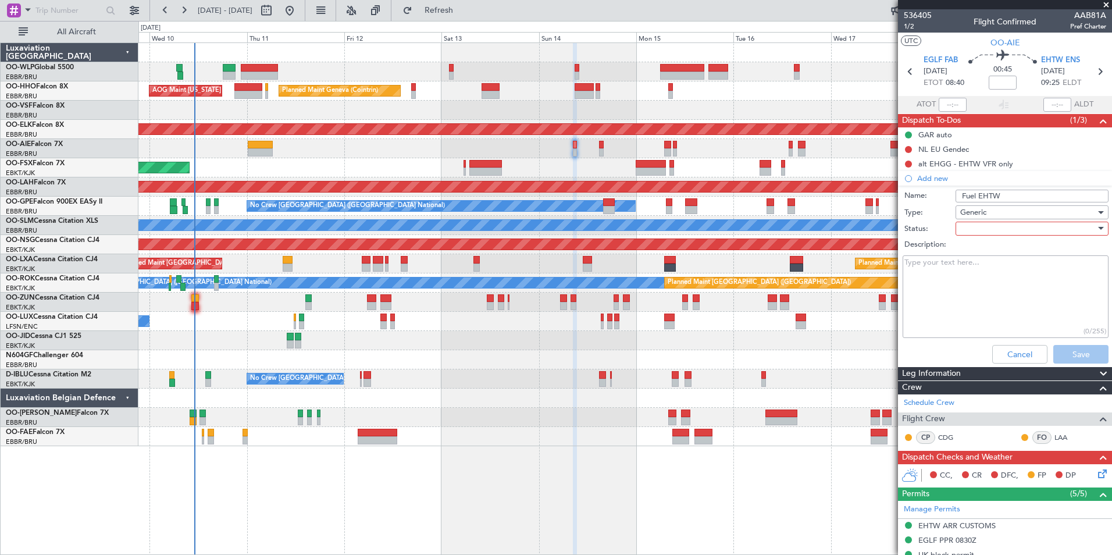
click at [971, 229] on div at bounding box center [1029, 228] width 136 height 17
click at [971, 252] on span "Not Started" at bounding box center [1027, 251] width 136 height 17
click at [963, 272] on textarea "Description:" at bounding box center [1006, 296] width 206 height 83
type textarea "Check with crew if they need fuel and how much and let handler know"
click at [1066, 351] on button "Save" at bounding box center [1081, 354] width 55 height 19
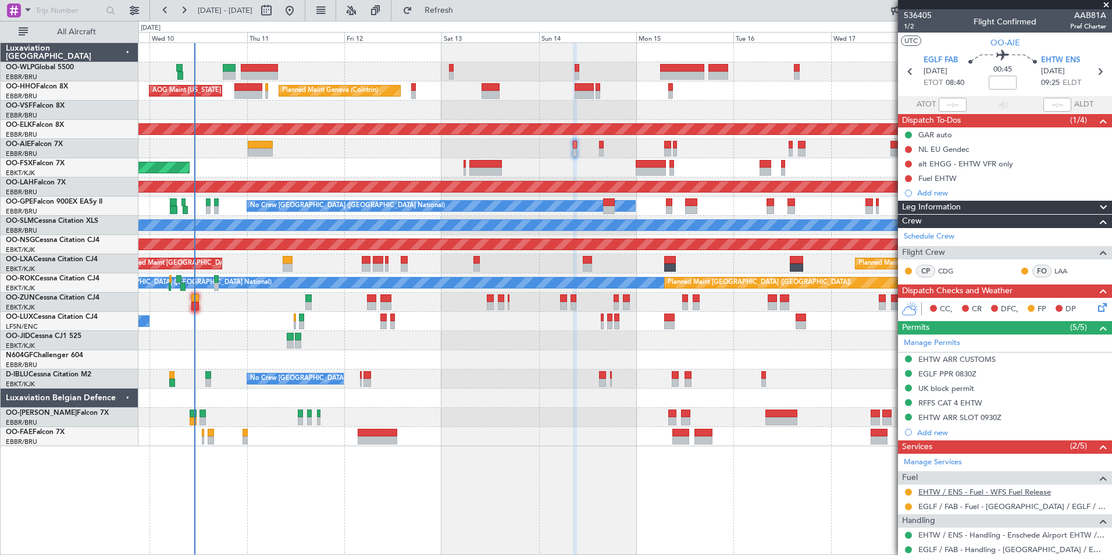
click at [946, 490] on link "EHTW / ENS - Fuel - WFS Fuel Release" at bounding box center [985, 492] width 133 height 10
click at [467, 16] on button "Refresh" at bounding box center [432, 10] width 70 height 19
click at [909, 492] on button at bounding box center [908, 492] width 7 height 7
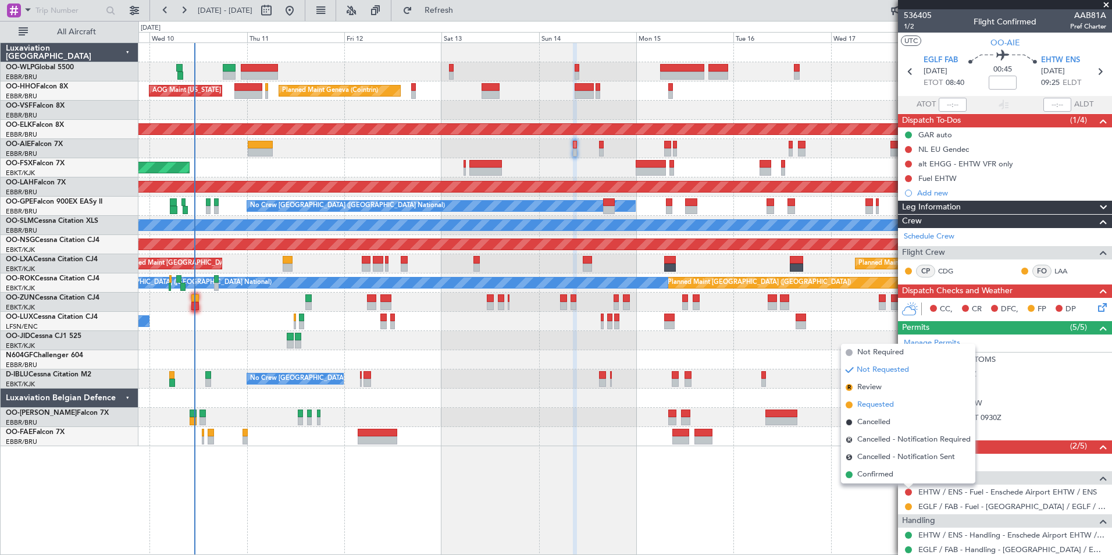
click at [858, 404] on span "Requested" at bounding box center [876, 405] width 37 height 12
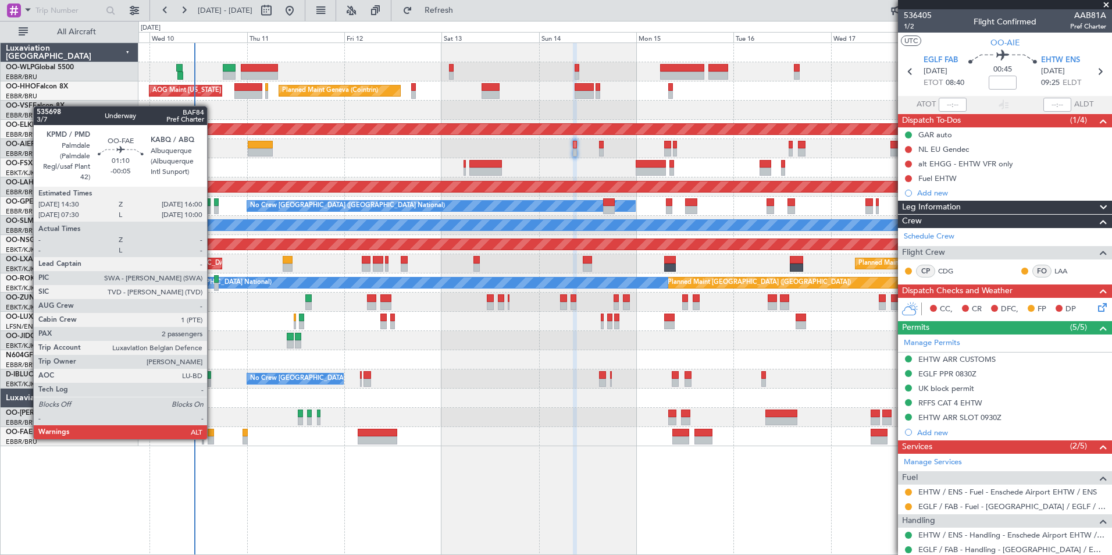
click at [212, 438] on div at bounding box center [211, 440] width 6 height 8
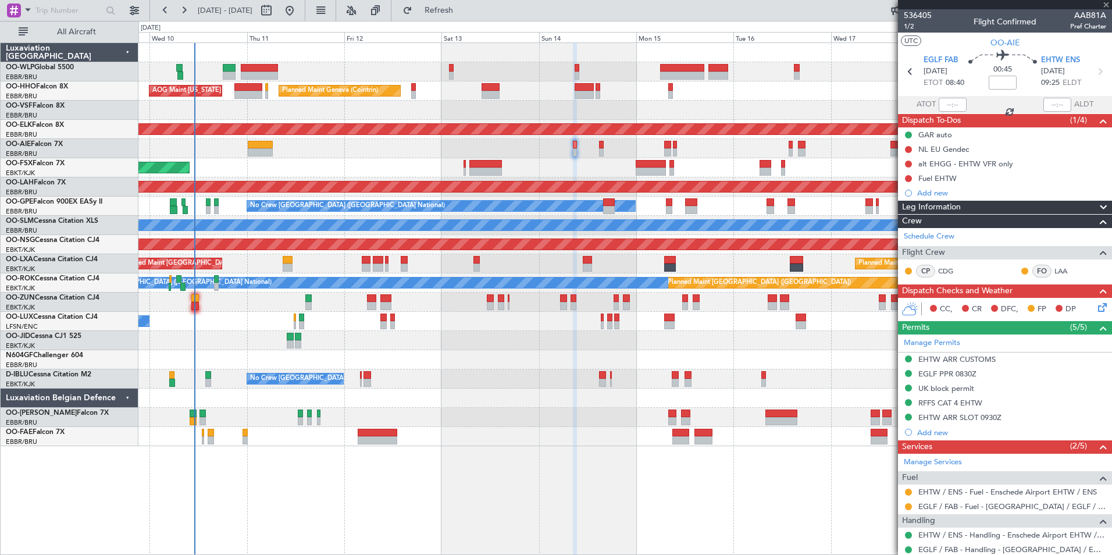
type input "-00:05"
type input "2"
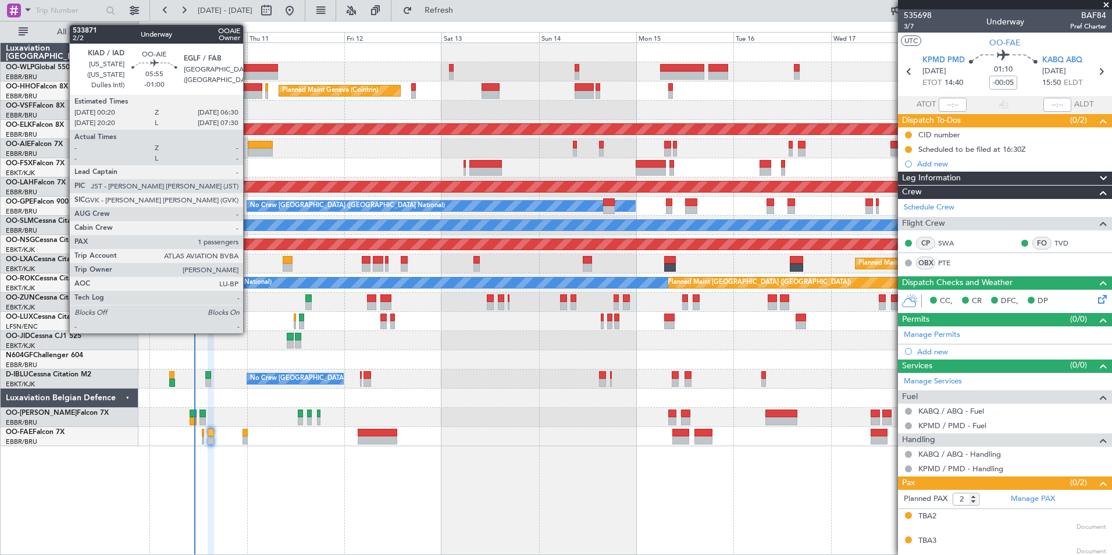
click at [257, 149] on div at bounding box center [260, 152] width 25 height 8
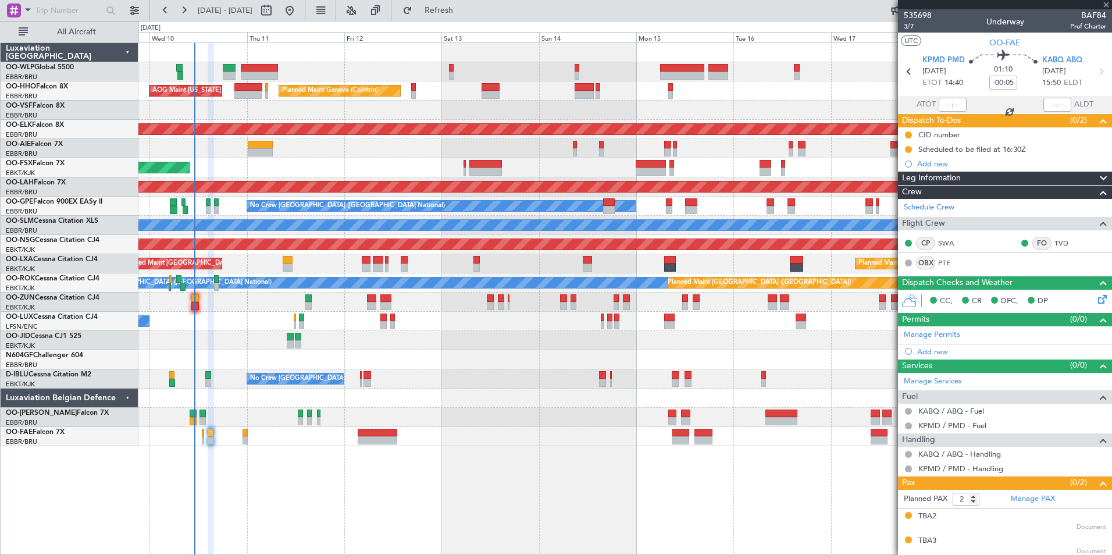
type input "-01:00"
type input "1"
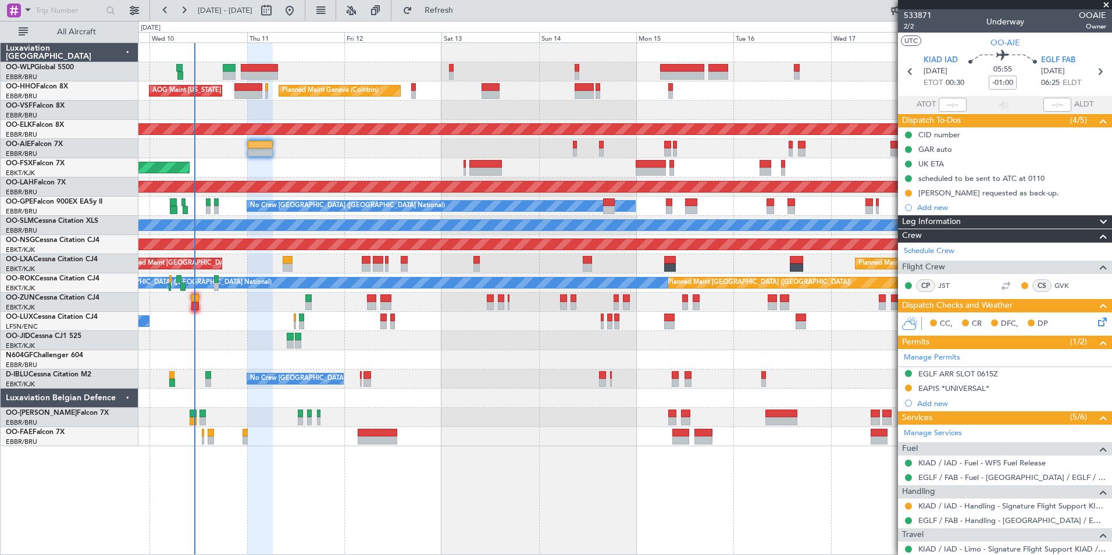
click at [337, 168] on div "Planned Maint Kortrijk-[GEOGRAPHIC_DATA]" at bounding box center [624, 167] width 973 height 19
click at [1096, 321] on icon at bounding box center [1100, 319] width 9 height 9
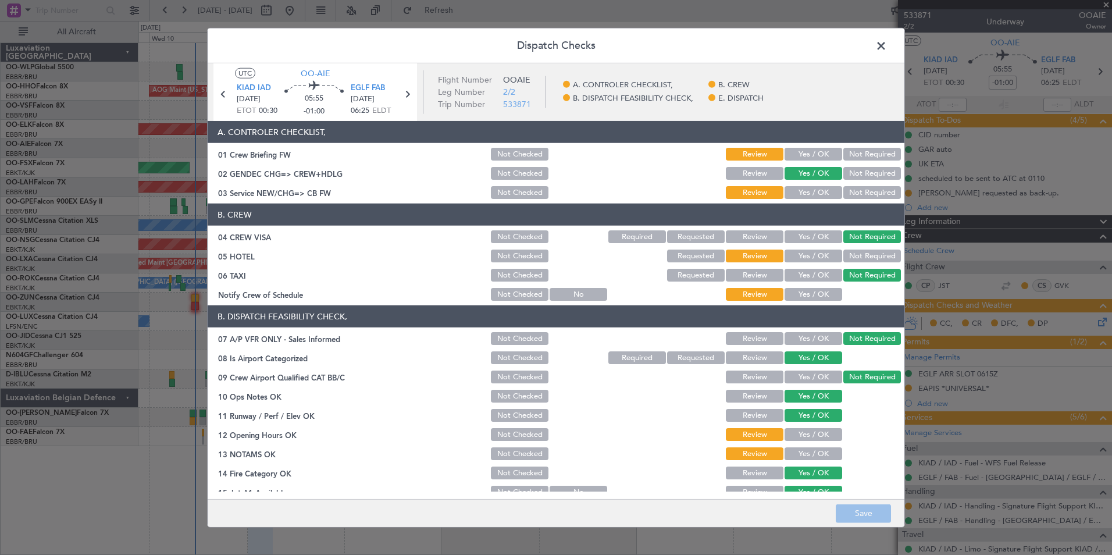
drag, startPoint x: 800, startPoint y: 148, endPoint x: 807, endPoint y: 182, distance: 35.0
click at [800, 150] on button "Yes / OK" at bounding box center [814, 154] width 58 height 13
click at [804, 186] on button "Yes / OK" at bounding box center [814, 192] width 58 height 13
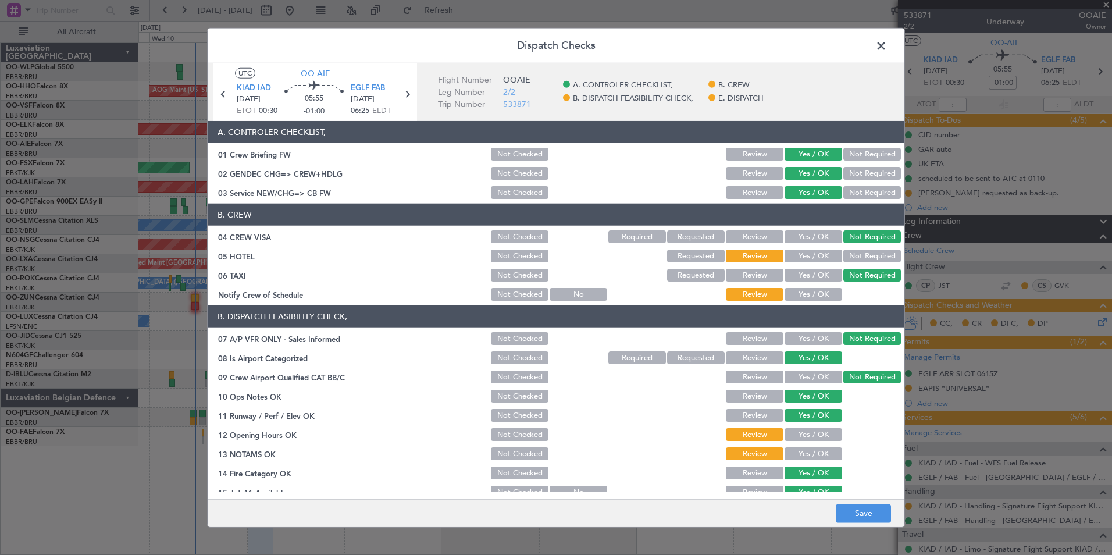
drag, startPoint x: 845, startPoint y: 254, endPoint x: 826, endPoint y: 278, distance: 30.2
click at [846, 254] on button "Not Required" at bounding box center [873, 256] width 58 height 13
click at [812, 296] on button "Yes / OK" at bounding box center [814, 294] width 58 height 13
click at [805, 429] on button "Yes / OK" at bounding box center [814, 434] width 58 height 13
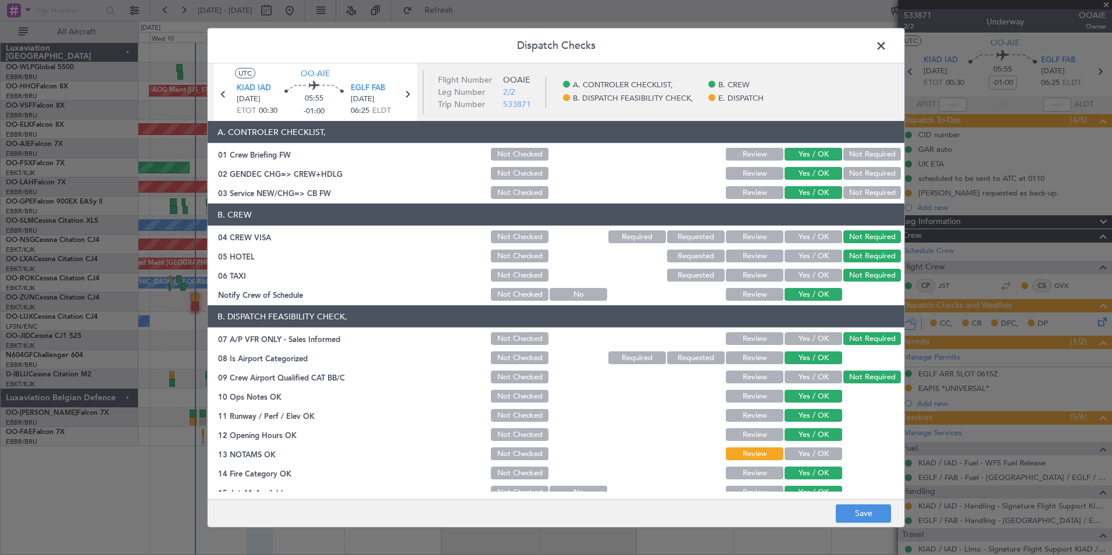
click at [805, 456] on button "Yes / OK" at bounding box center [814, 453] width 58 height 13
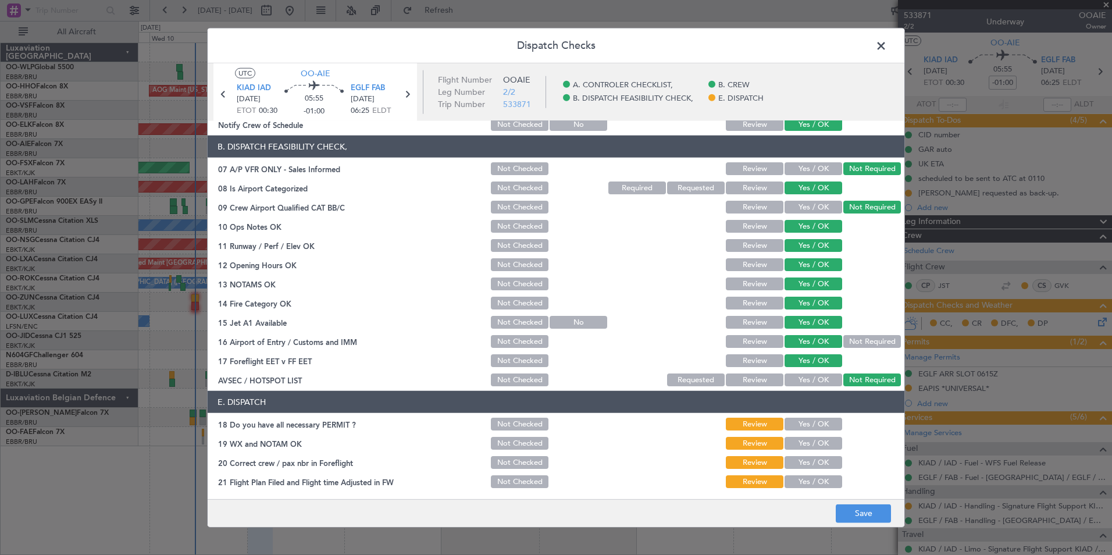
scroll to position [171, 0]
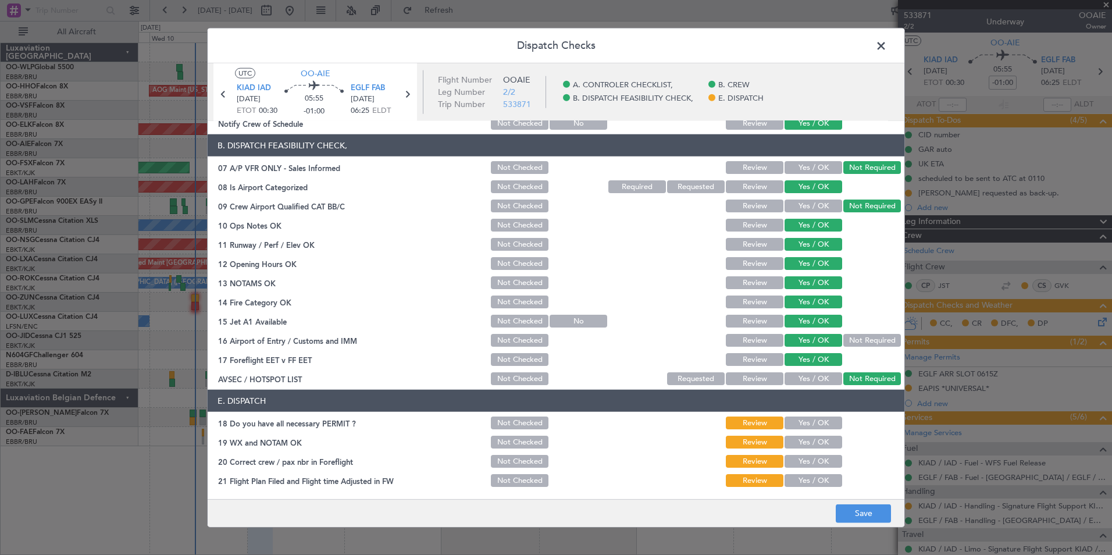
click at [806, 432] on section "E. DISPATCH 18 Do you have all necessary PERMIT ? Not Checked Review Yes / OK 1…" at bounding box center [556, 439] width 697 height 99
click at [808, 427] on button "Yes / OK" at bounding box center [814, 423] width 58 height 13
click at [810, 443] on button "Yes / OK" at bounding box center [814, 442] width 58 height 13
click at [810, 463] on button "Yes / OK" at bounding box center [814, 461] width 58 height 13
click at [814, 483] on button "Yes / OK" at bounding box center [814, 480] width 58 height 13
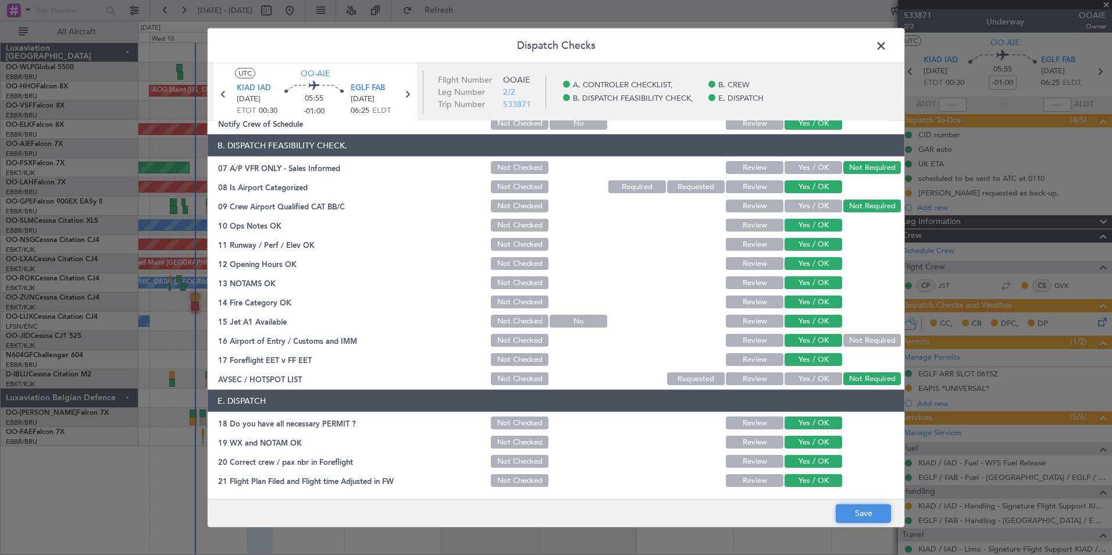
drag, startPoint x: 864, startPoint y: 516, endPoint x: 982, endPoint y: 442, distance: 139.0
click at [865, 516] on button "Save" at bounding box center [863, 513] width 55 height 19
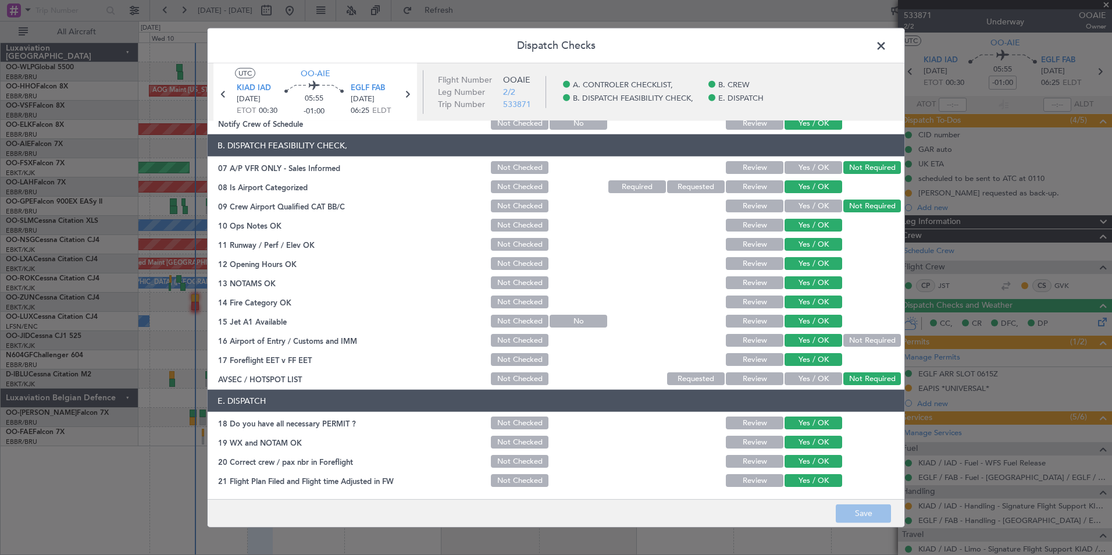
click at [887, 50] on span at bounding box center [887, 48] width 0 height 23
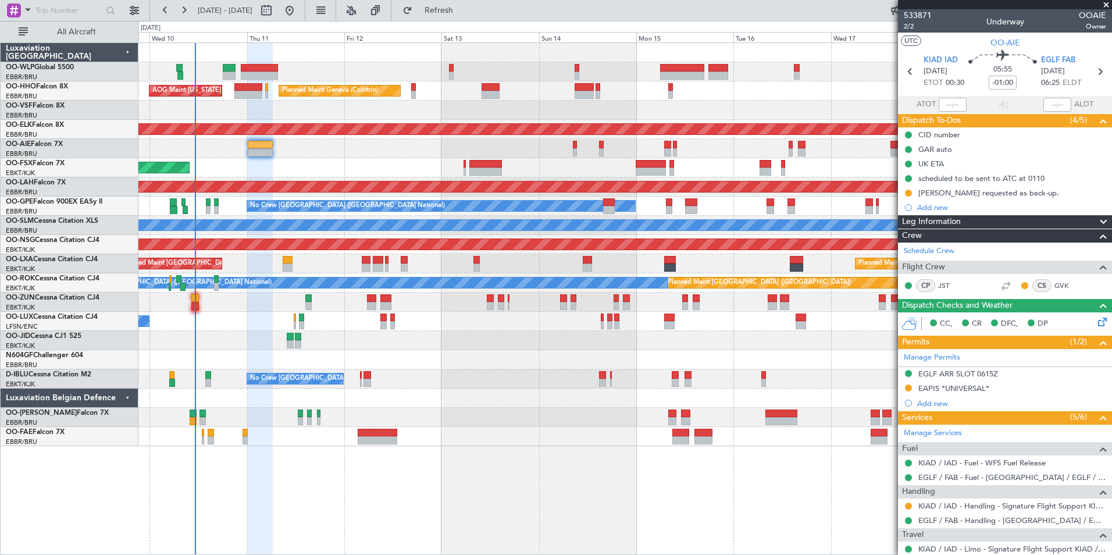
click at [666, 346] on div at bounding box center [624, 340] width 973 height 19
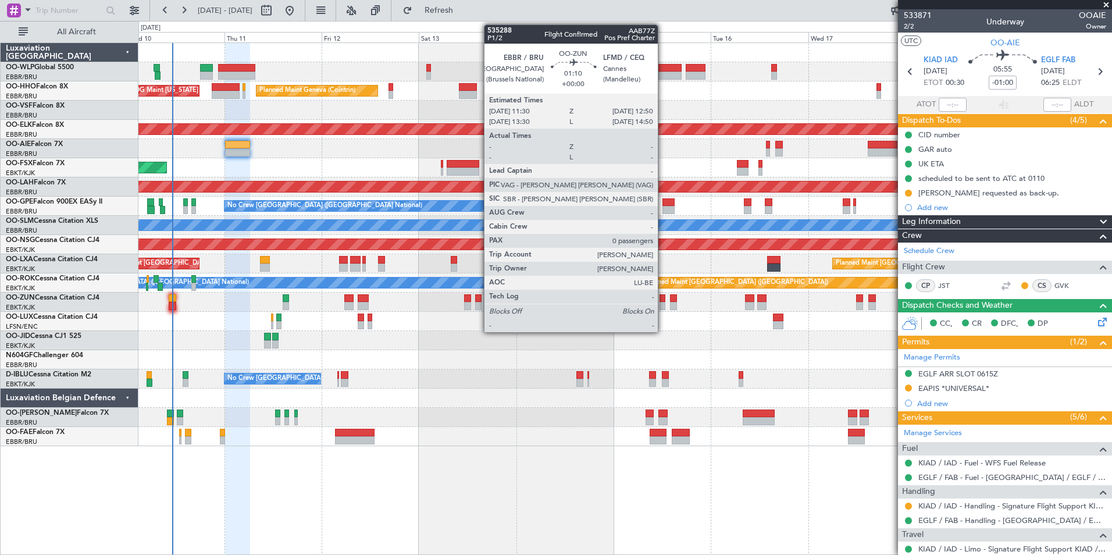
click at [663, 305] on div at bounding box center [663, 306] width 6 height 8
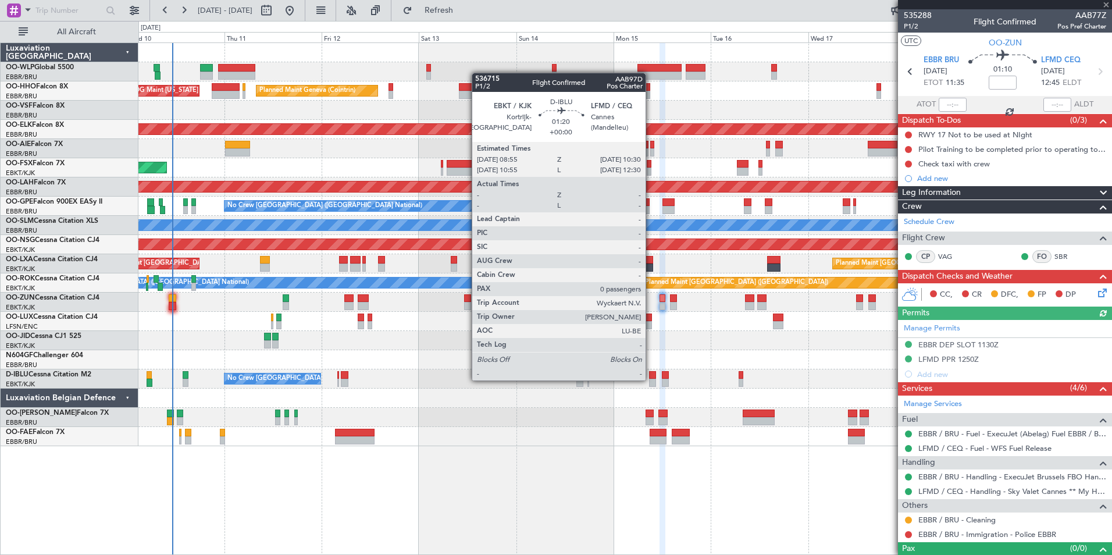
click at [651, 379] on div at bounding box center [652, 383] width 7 height 8
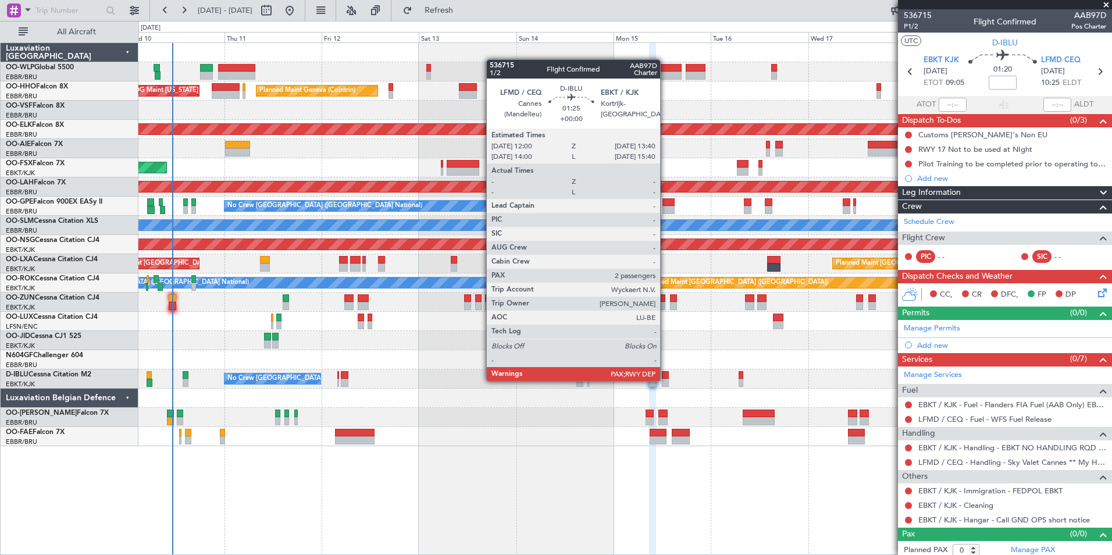
click at [666, 380] on div at bounding box center [665, 383] width 7 height 8
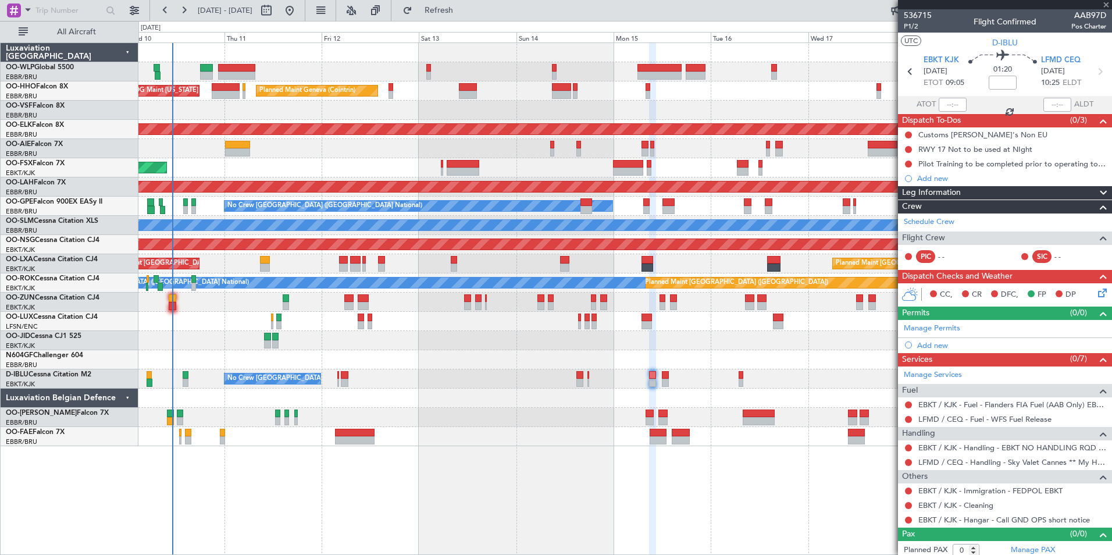
type input "2"
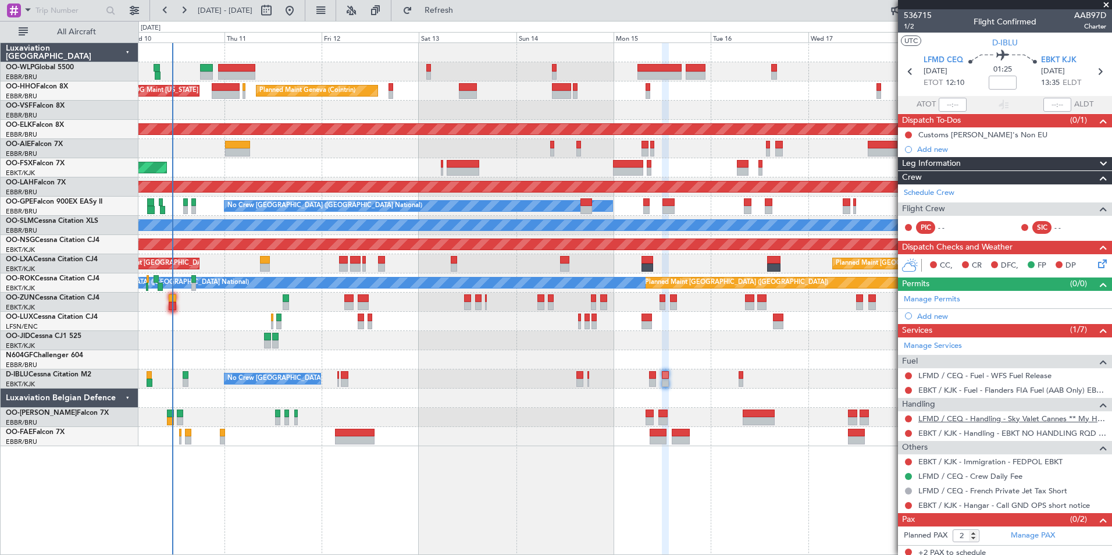
click at [993, 419] on link "LFMD / CEQ - Handling - Sky Valet Cannes ** My Handling**LFMD / CEQ" at bounding box center [1013, 419] width 188 height 10
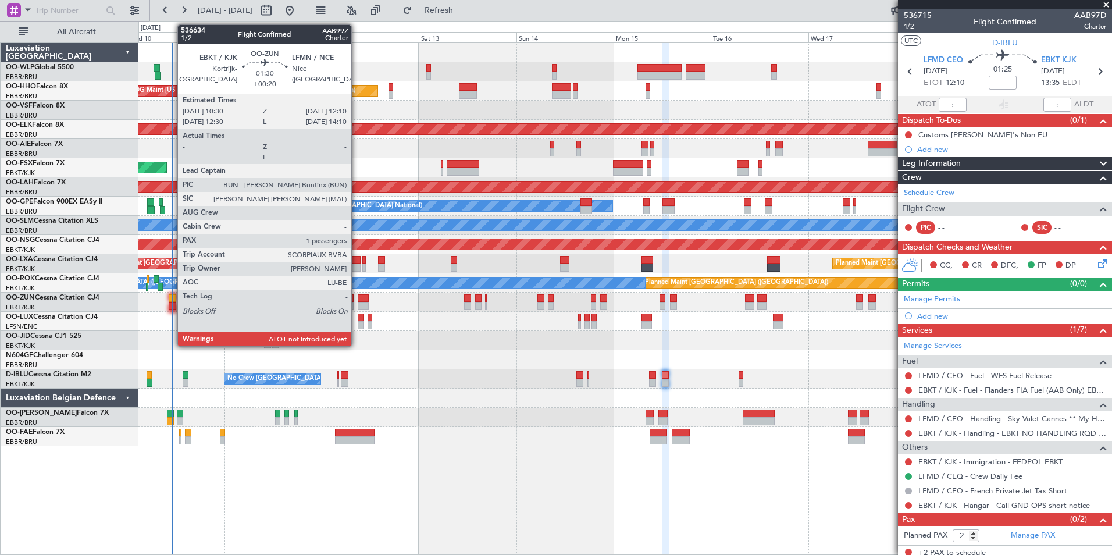
click at [172, 305] on div at bounding box center [172, 306] width 7 height 8
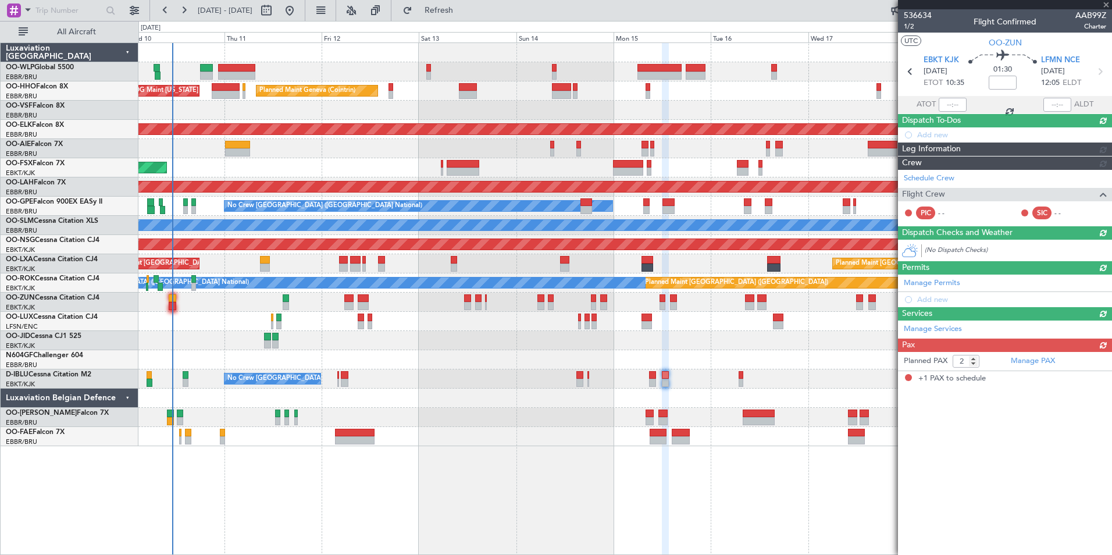
type input "+00:20"
type input "1"
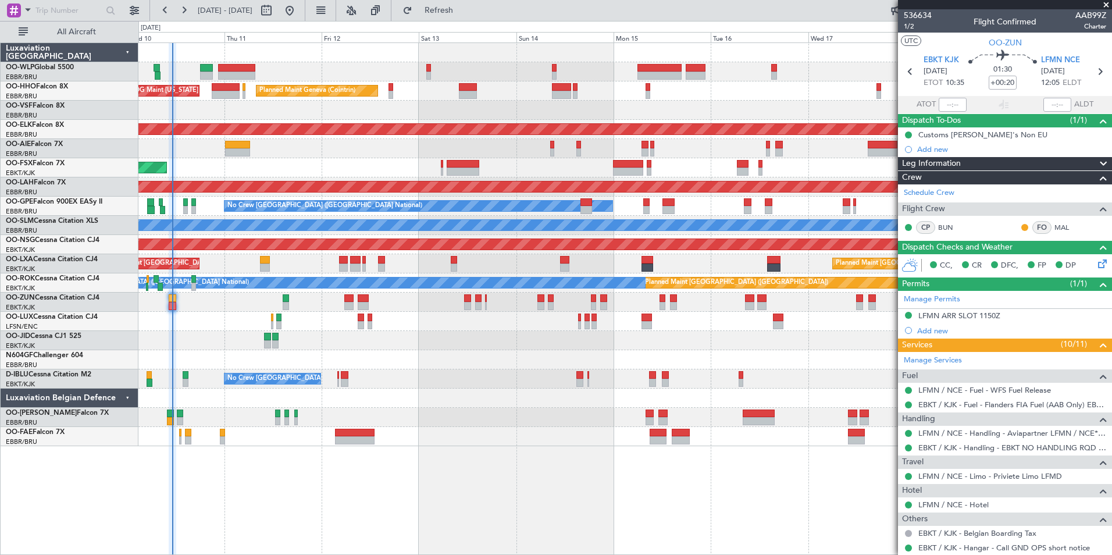
click at [458, 1] on fb-refresh-button "Refresh" at bounding box center [432, 10] width 81 height 21
click at [454, 16] on button "Refresh" at bounding box center [432, 10] width 70 height 19
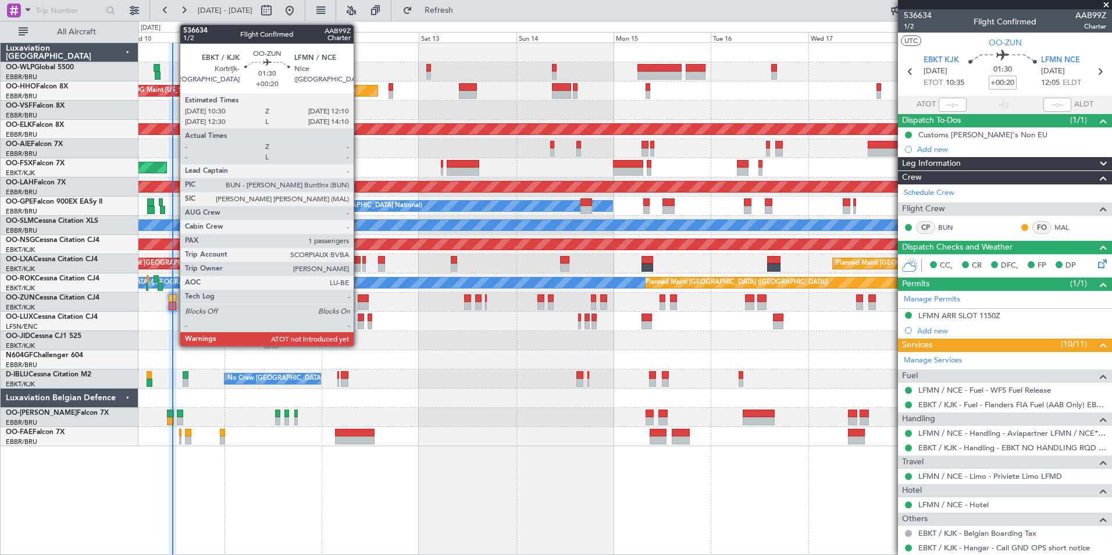
click at [174, 304] on div at bounding box center [172, 306] width 7 height 8
click at [175, 304] on div at bounding box center [172, 306] width 7 height 8
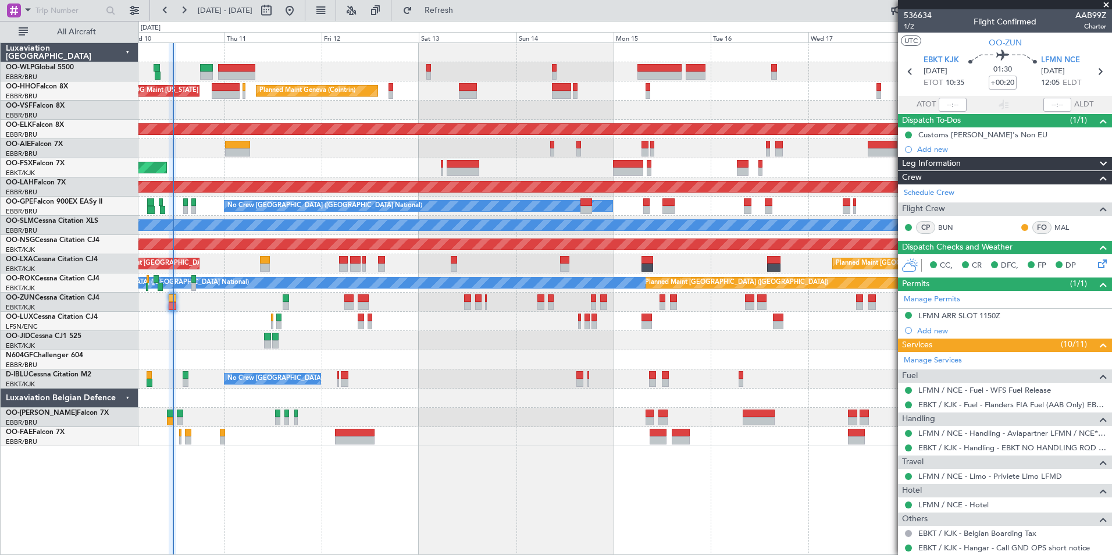
click at [637, 83] on div "Planned Maint Liege Planned Maint Geneva ([GEOGRAPHIC_DATA]) AOG Maint [US_STAT…" at bounding box center [624, 244] width 973 height 403
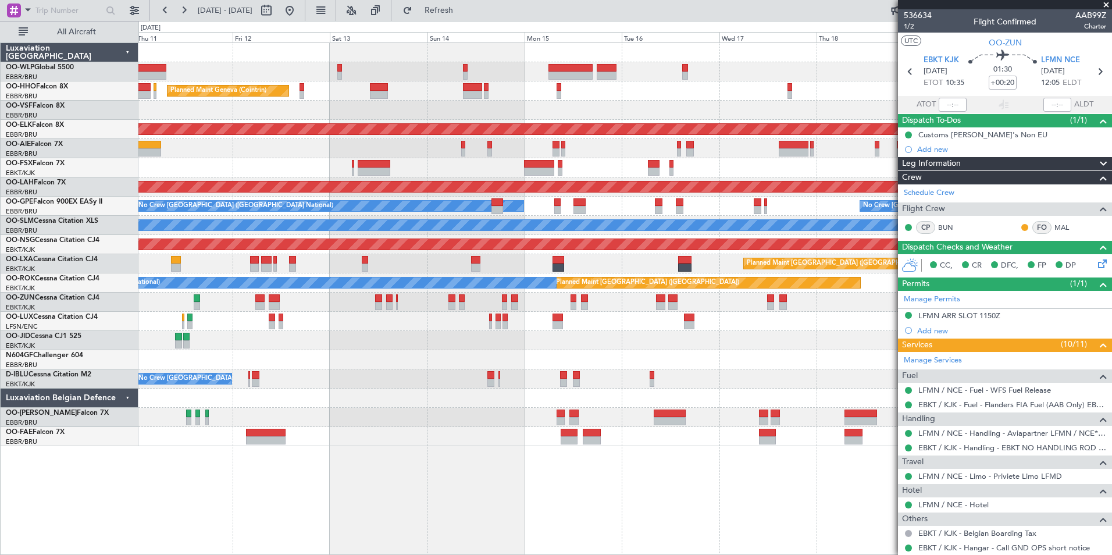
click at [645, 87] on div "Planned Maint Liege Planned Maint Geneva ([GEOGRAPHIC_DATA]) AOG Maint [US_STAT…" at bounding box center [624, 244] width 973 height 403
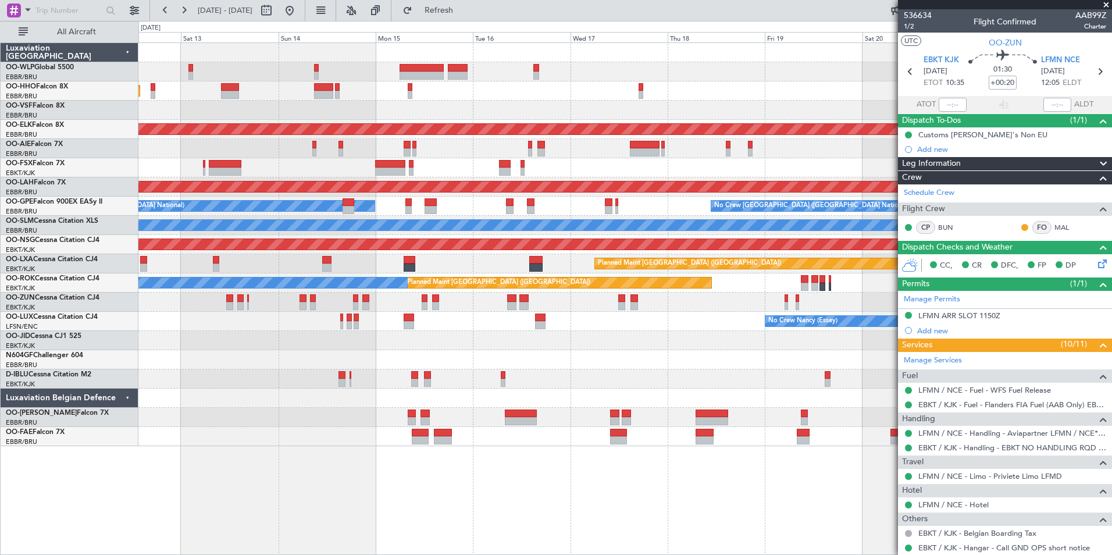
click at [639, 75] on div at bounding box center [624, 71] width 973 height 19
click at [661, 76] on div at bounding box center [624, 71] width 973 height 19
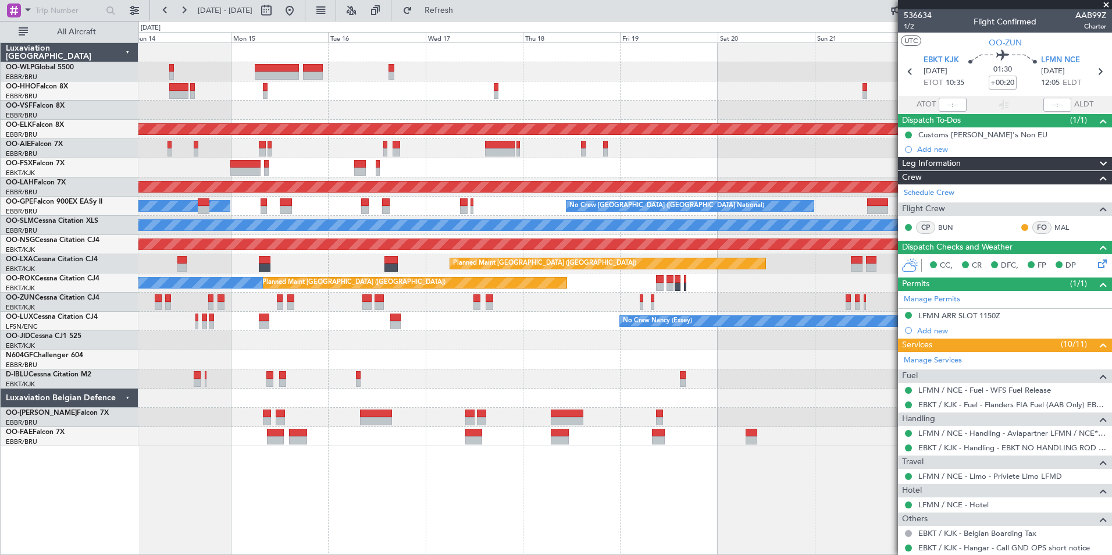
click at [622, 82] on div "Planned Maint Geneva (Cointrin) Planned Maint [GEOGRAPHIC_DATA]-[GEOGRAPHIC_DAT…" at bounding box center [624, 244] width 973 height 403
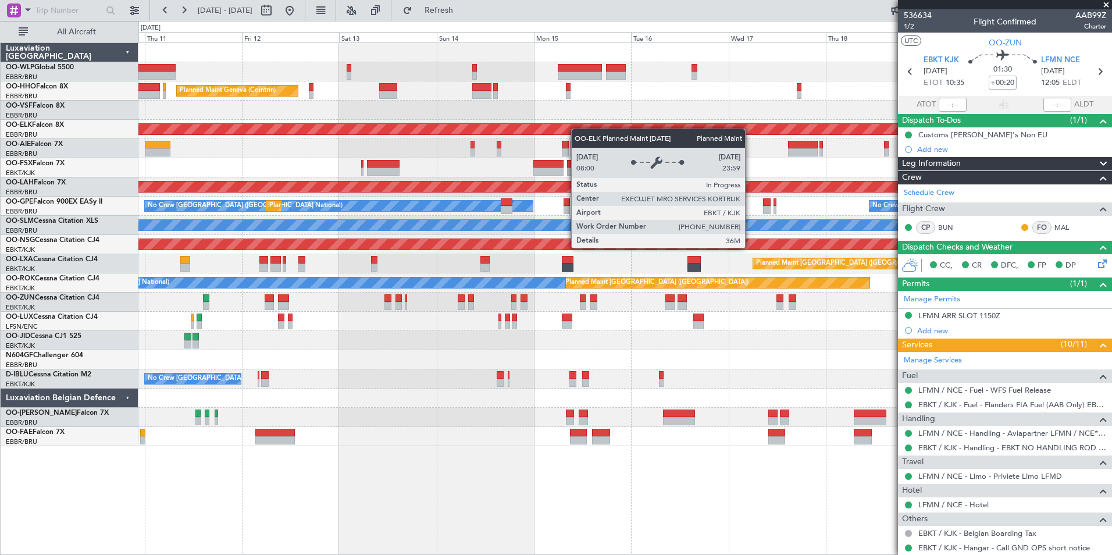
click at [641, 134] on div "Planned Maint Liege Planned Maint Geneva ([GEOGRAPHIC_DATA]) AOG Maint [US_STAT…" at bounding box center [624, 244] width 973 height 403
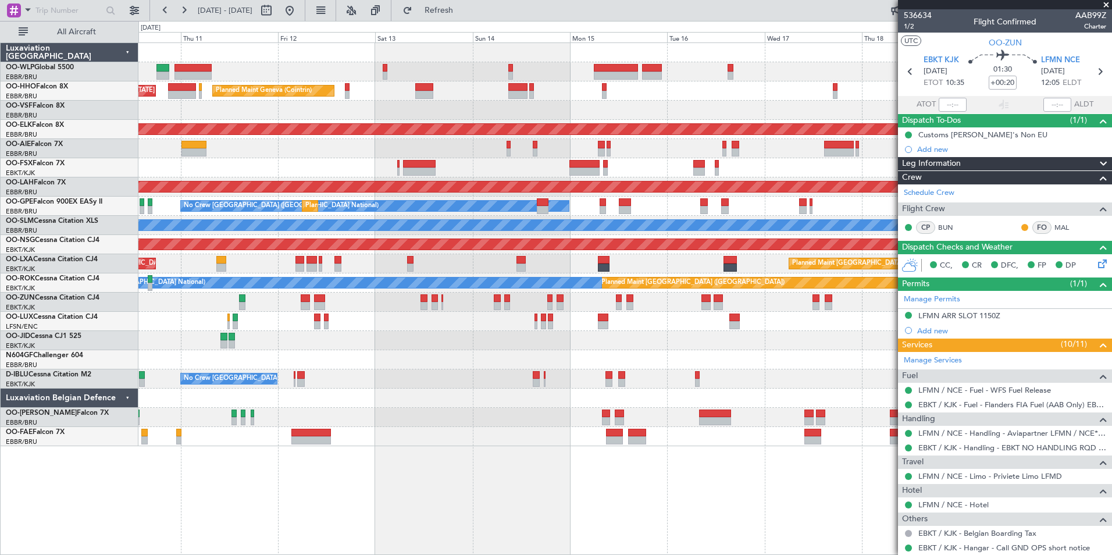
click at [373, 91] on div "Planned Maint Geneva (Cointrin) AOG Maint [US_STATE] ([GEOGRAPHIC_DATA])" at bounding box center [624, 90] width 973 height 19
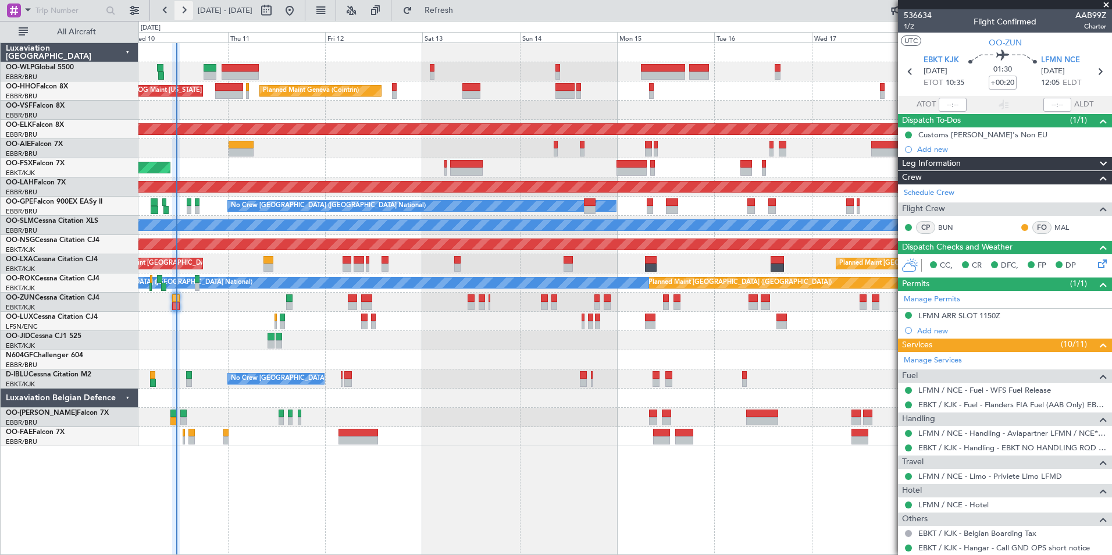
click at [188, 13] on button at bounding box center [184, 10] width 19 height 19
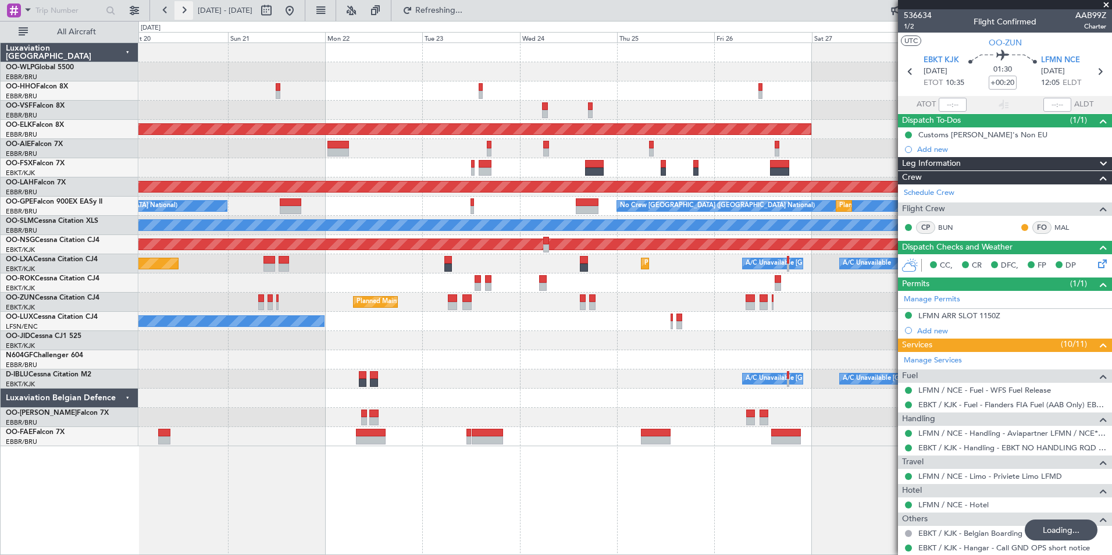
click at [188, 13] on button at bounding box center [184, 10] width 19 height 19
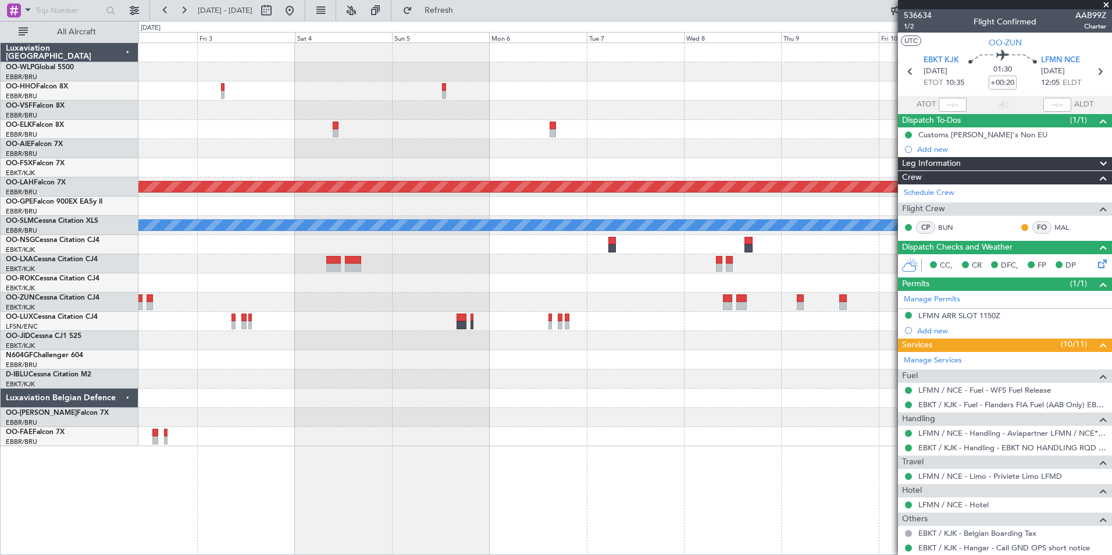
click at [100, 76] on div "Planned Maint [PERSON_NAME]-[GEOGRAPHIC_DATA][PERSON_NAME] ([GEOGRAPHIC_DATA][P…" at bounding box center [556, 288] width 1112 height 534
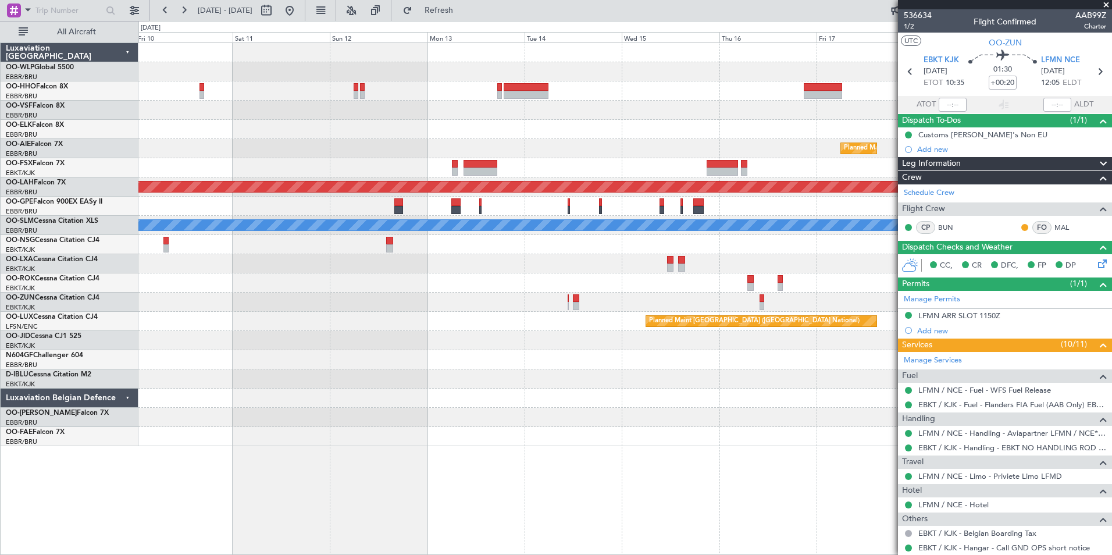
click at [213, 91] on div "Planned Maint [GEOGRAPHIC_DATA] ([GEOGRAPHIC_DATA] National) Planned [GEOGRAPHI…" at bounding box center [624, 244] width 973 height 403
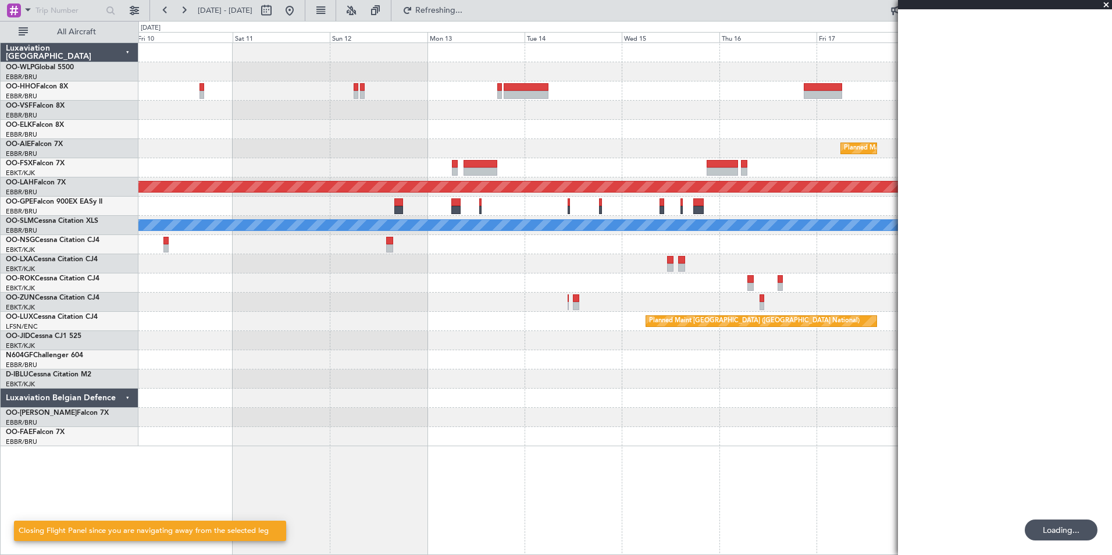
click at [481, 105] on div at bounding box center [624, 110] width 973 height 19
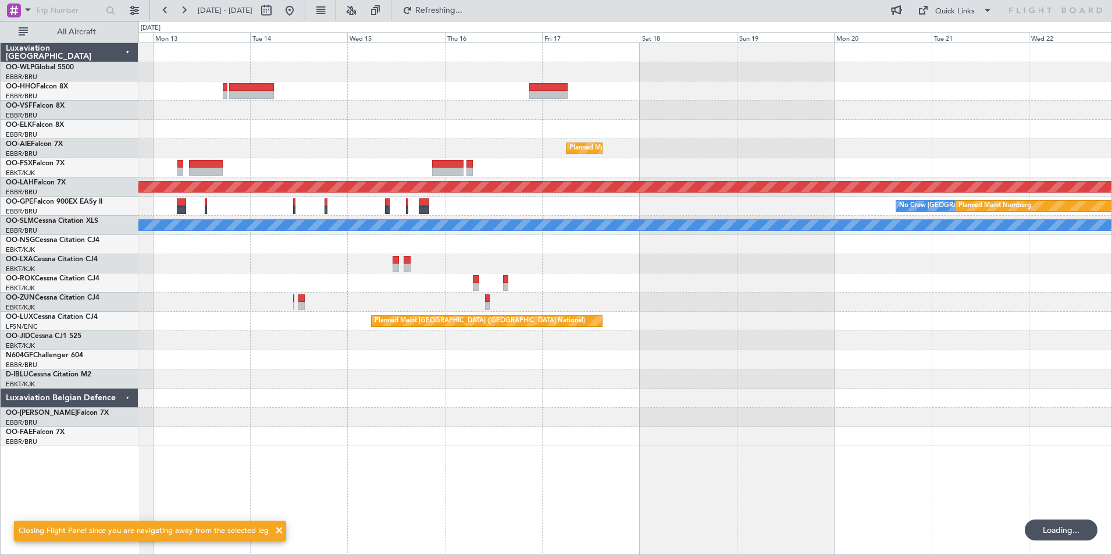
click at [449, 110] on div at bounding box center [624, 110] width 973 height 19
